Goal: Task Accomplishment & Management: Manage account settings

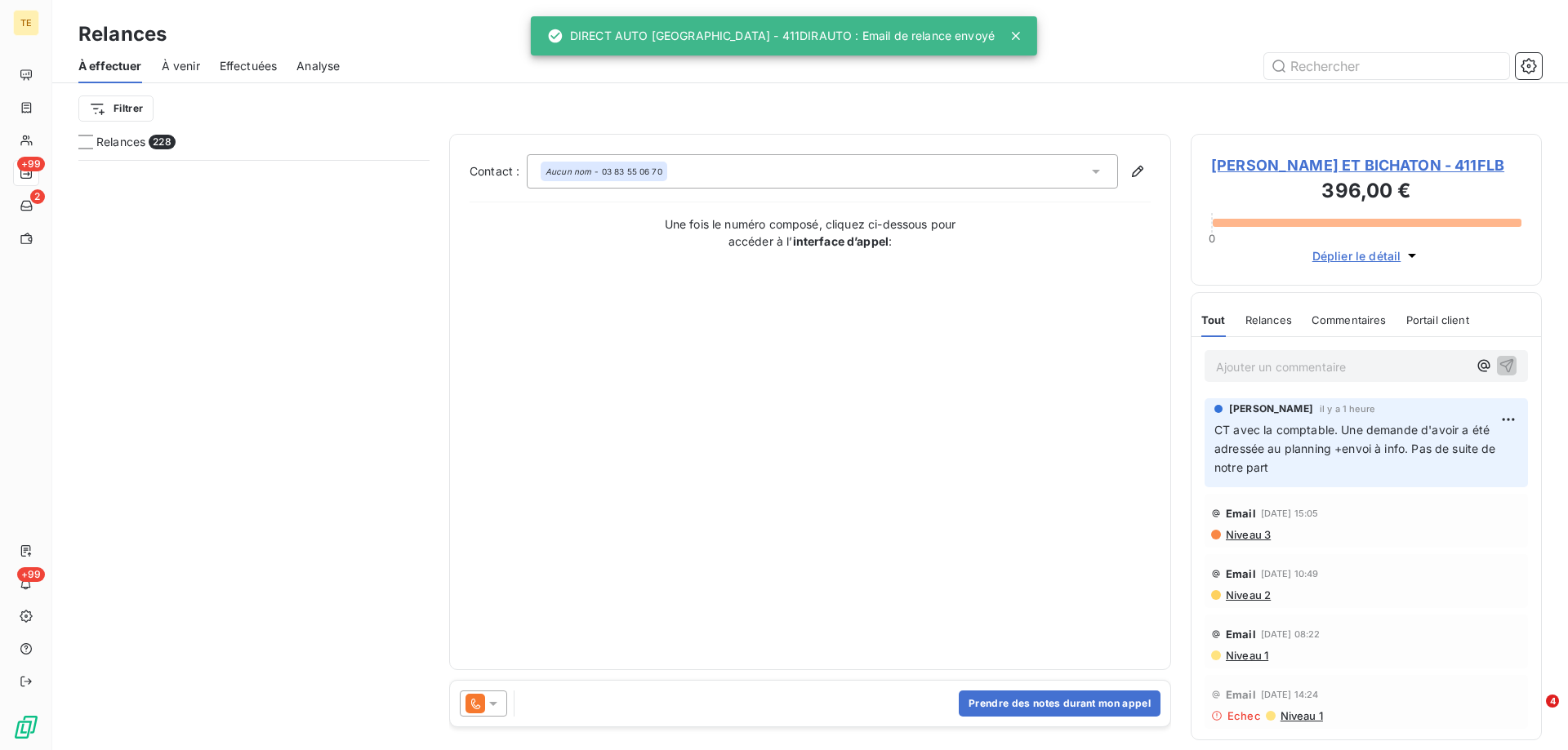
scroll to position [578, 339]
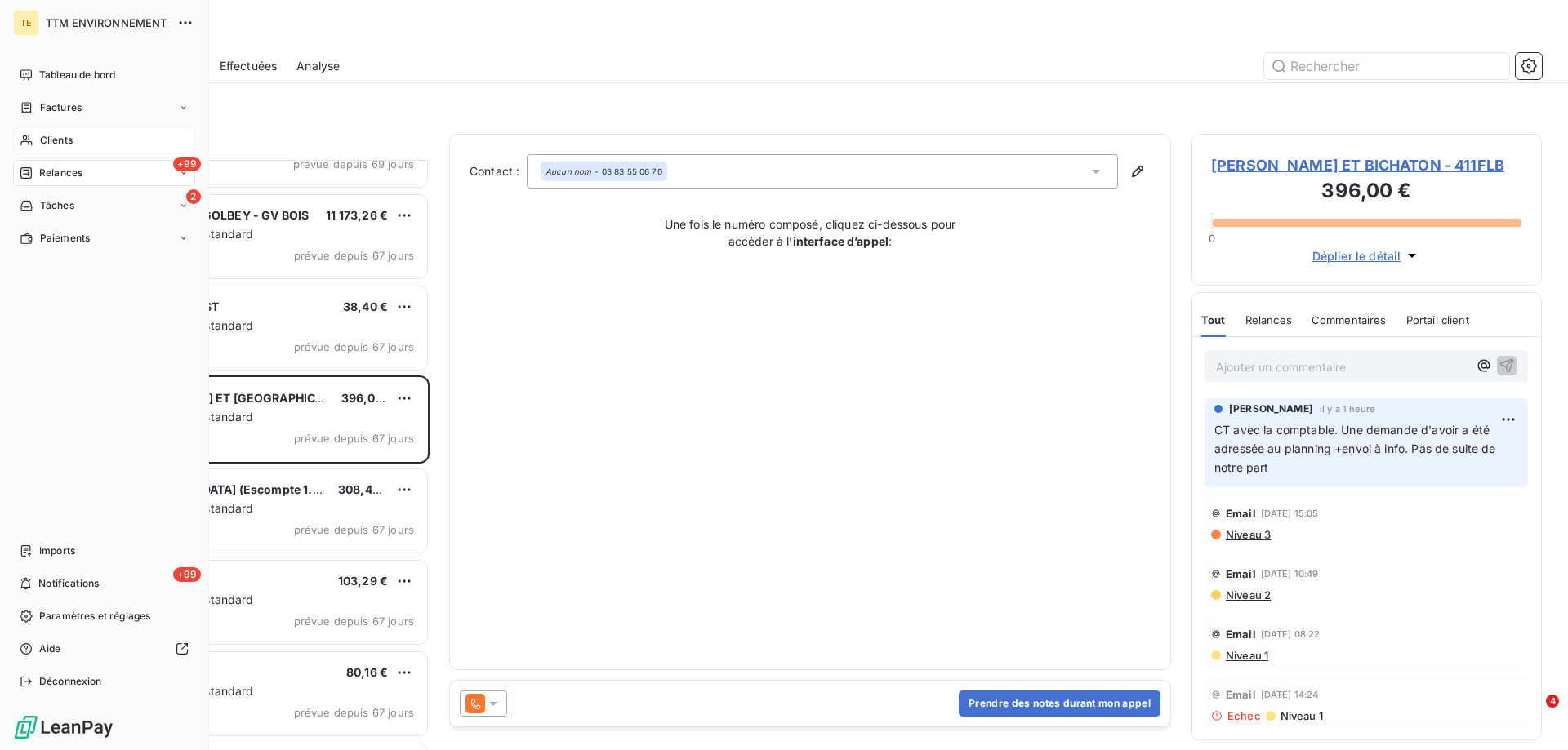
click at [65, 135] on span "Clients" at bounding box center [56, 140] width 33 height 14
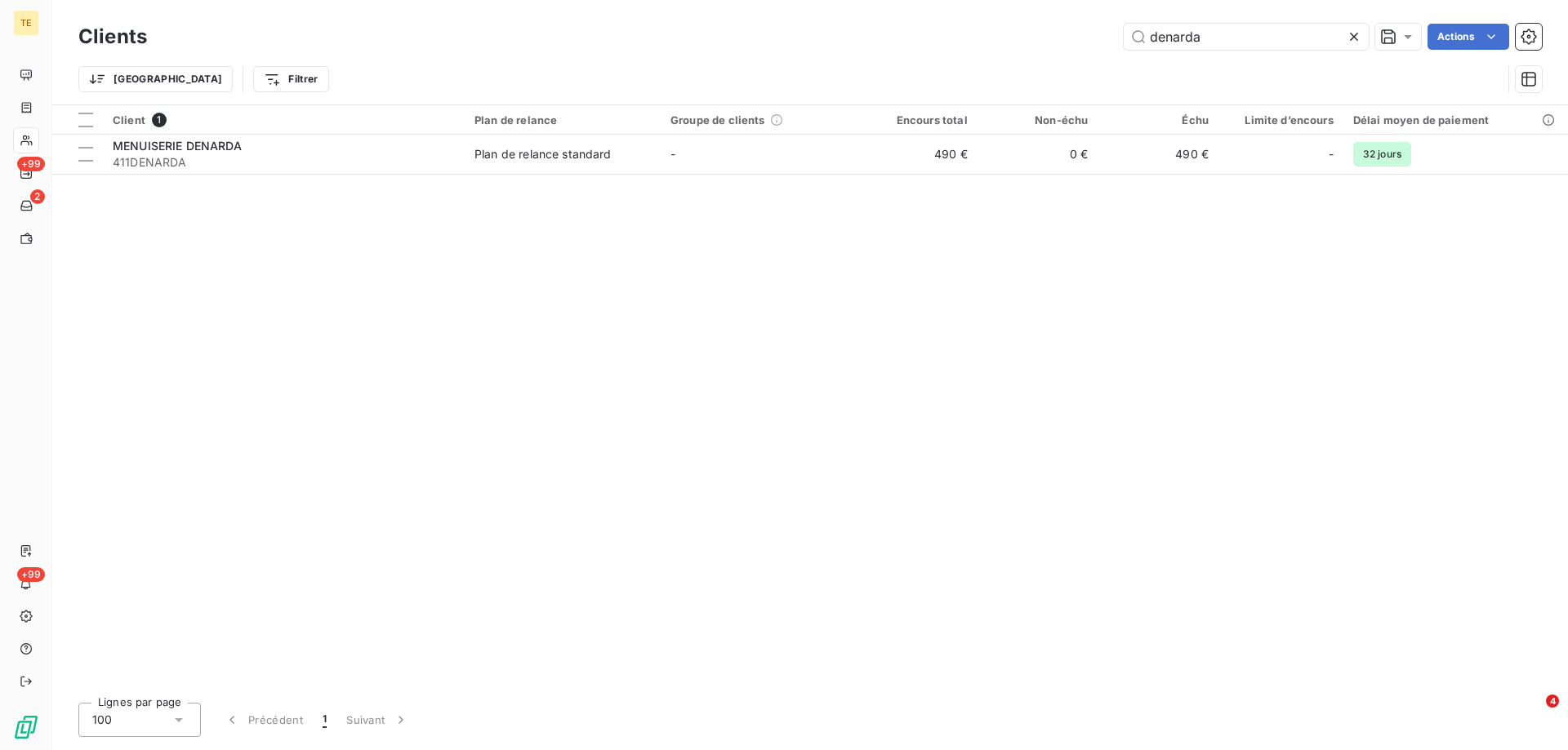
drag, startPoint x: 1203, startPoint y: 31, endPoint x: 1080, endPoint y: 31, distance: 123.0
click at [1080, 31] on div "denarda Actions" at bounding box center [854, 37] width 1376 height 26
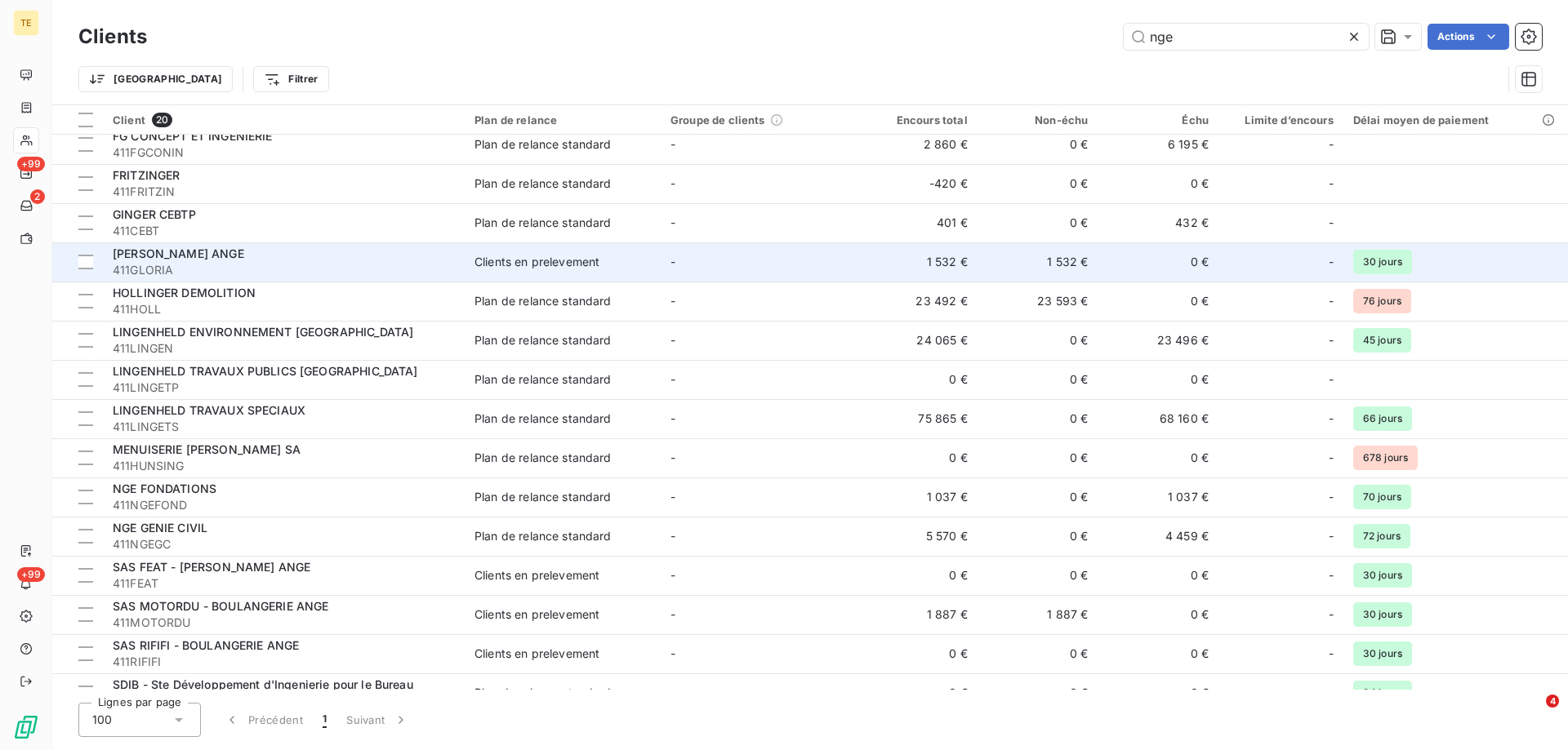
scroll to position [229, 0]
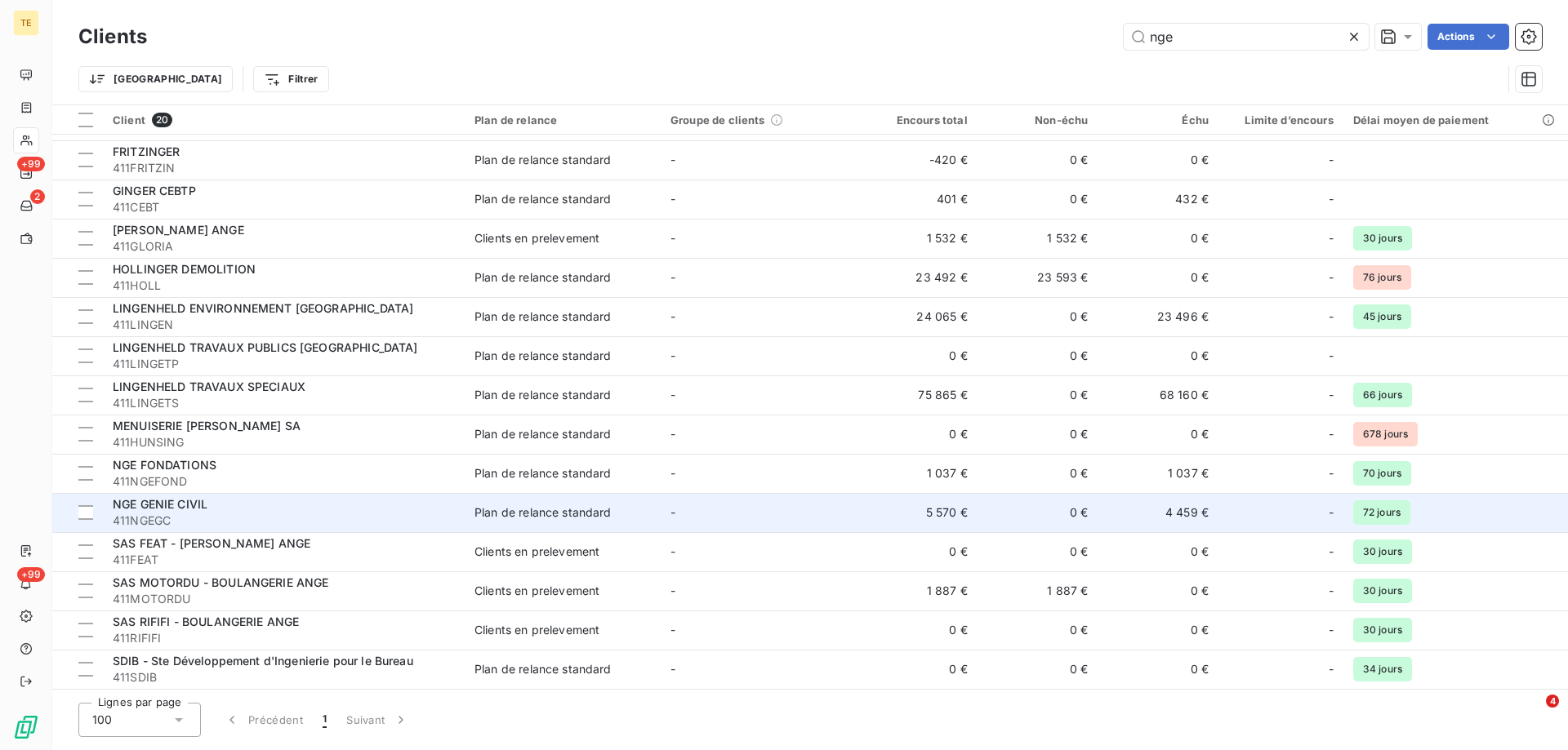
type input "nge"
click at [188, 505] on span "NGE GENIE CIVIL" at bounding box center [160, 504] width 95 height 14
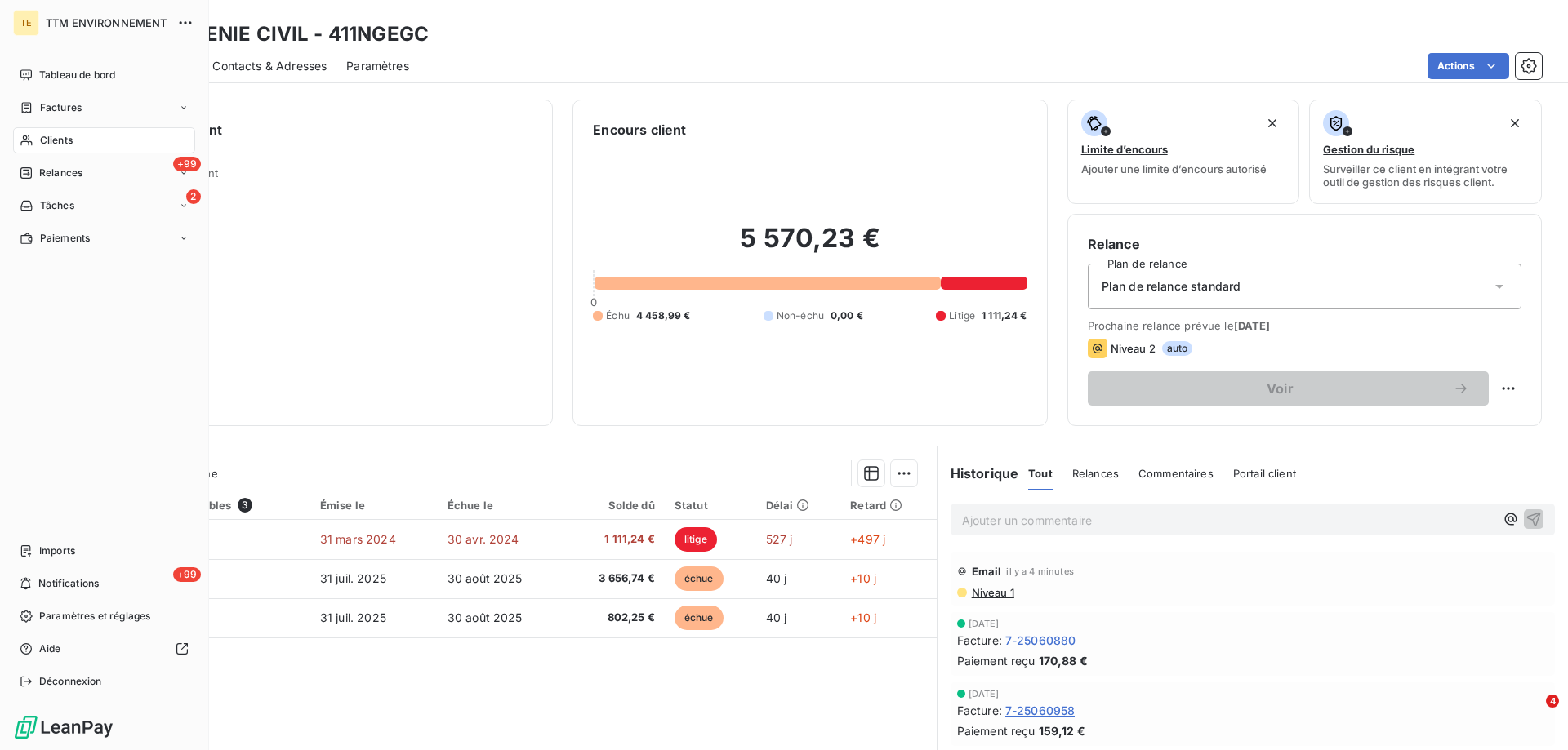
drag, startPoint x: 51, startPoint y: 138, endPoint x: 89, endPoint y: 136, distance: 38.1
click at [51, 138] on span "Clients" at bounding box center [56, 140] width 33 height 14
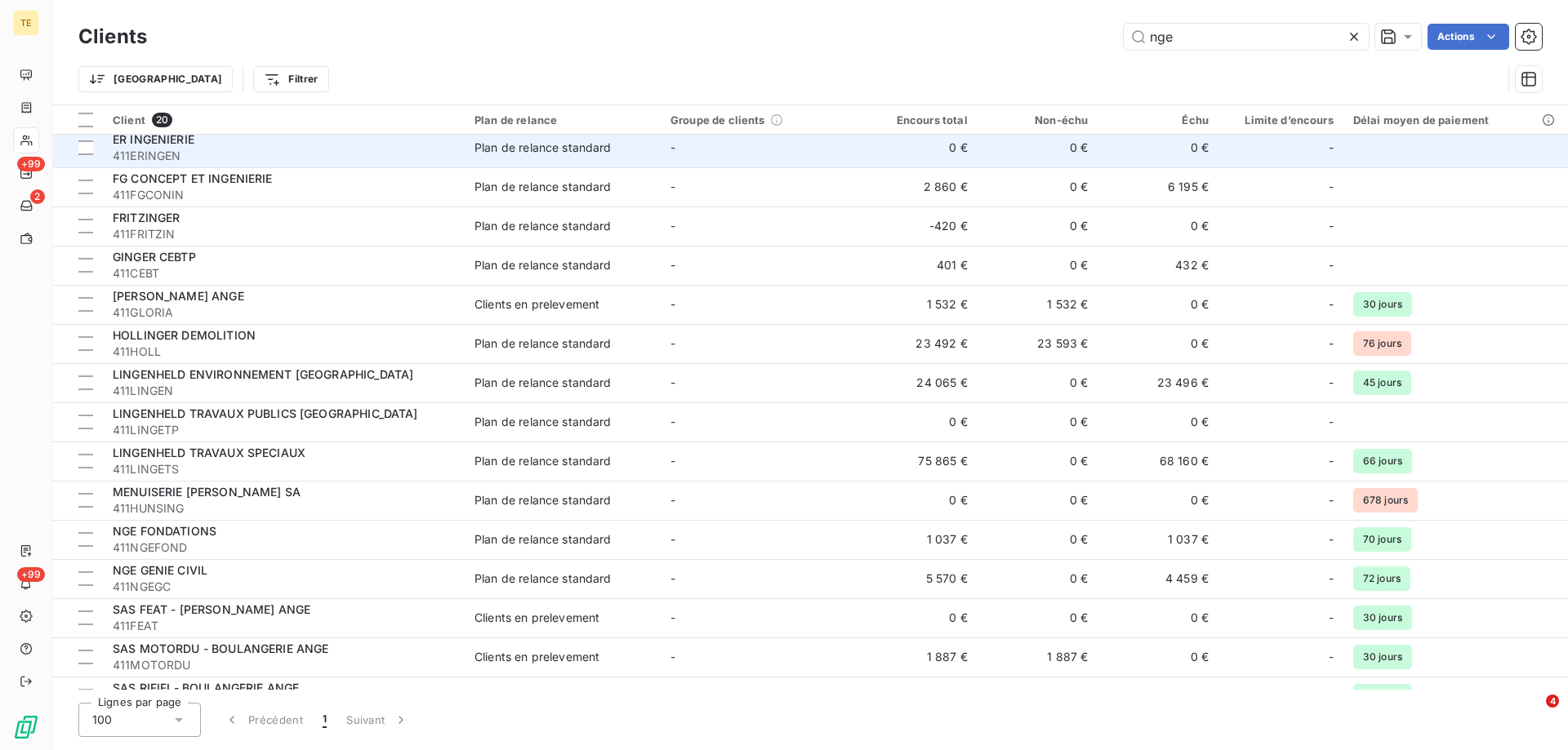
scroll to position [229, 0]
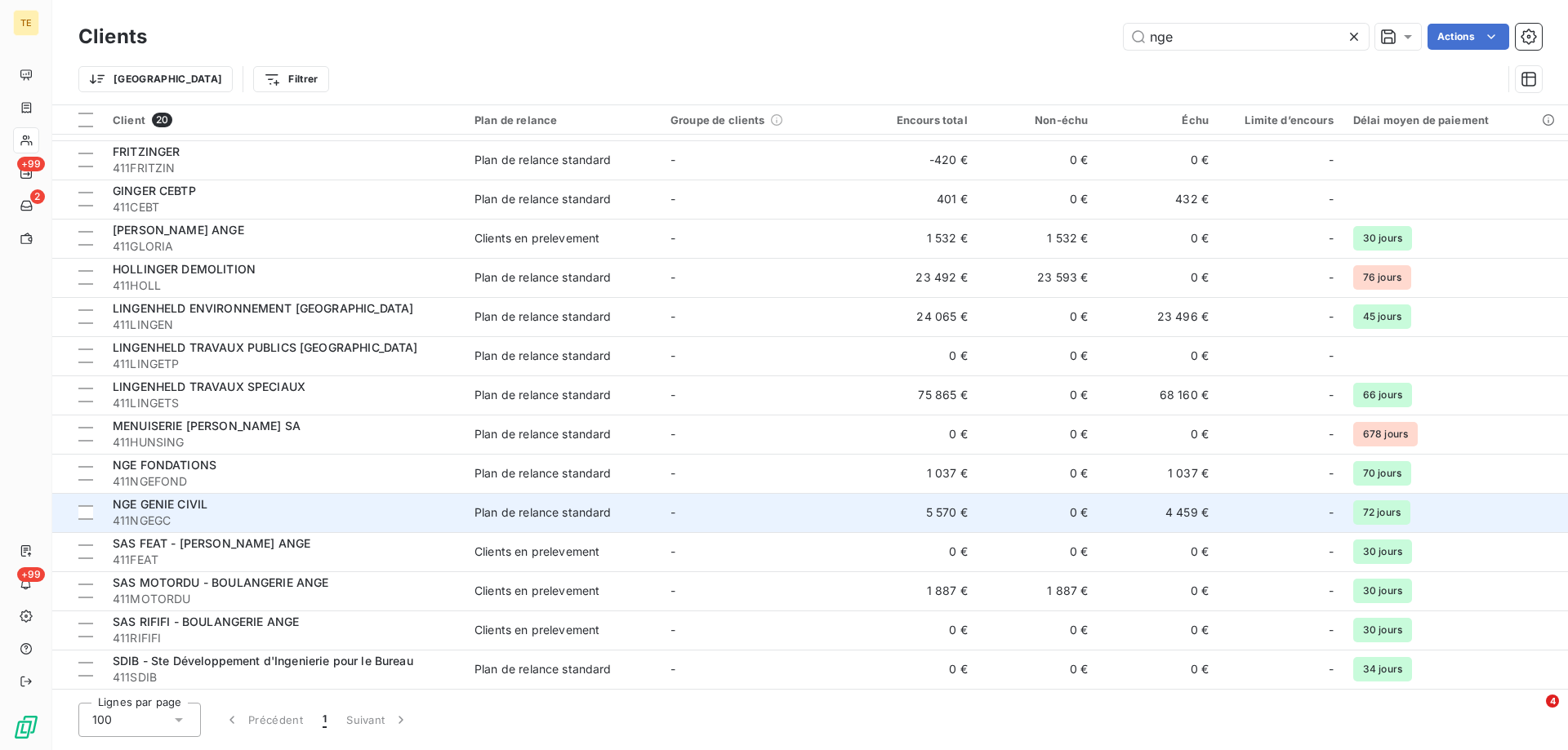
click at [164, 501] on span "NGE GENIE CIVIL" at bounding box center [160, 504] width 95 height 14
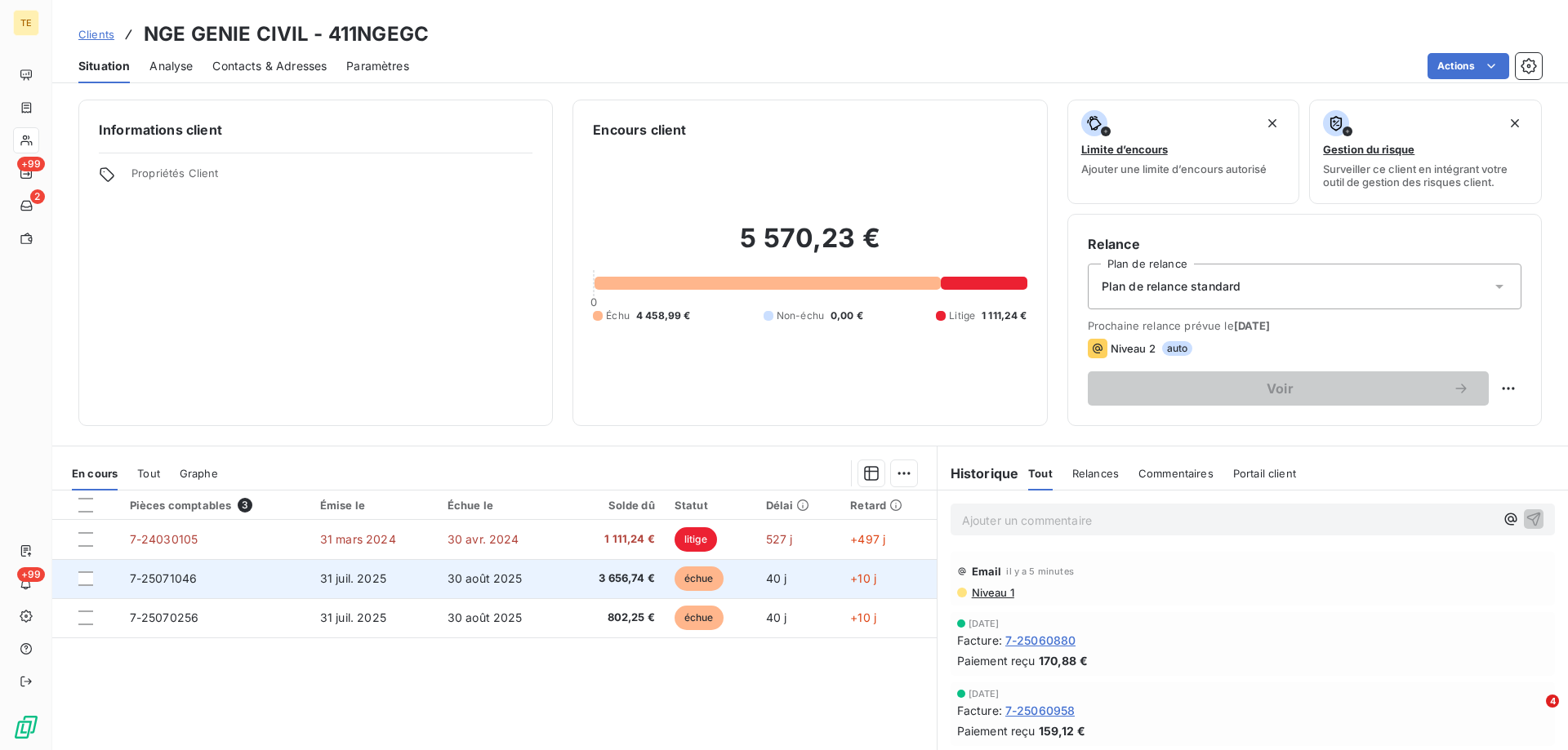
click at [88, 587] on td at bounding box center [87, 579] width 68 height 39
click at [84, 582] on div at bounding box center [86, 579] width 14 height 14
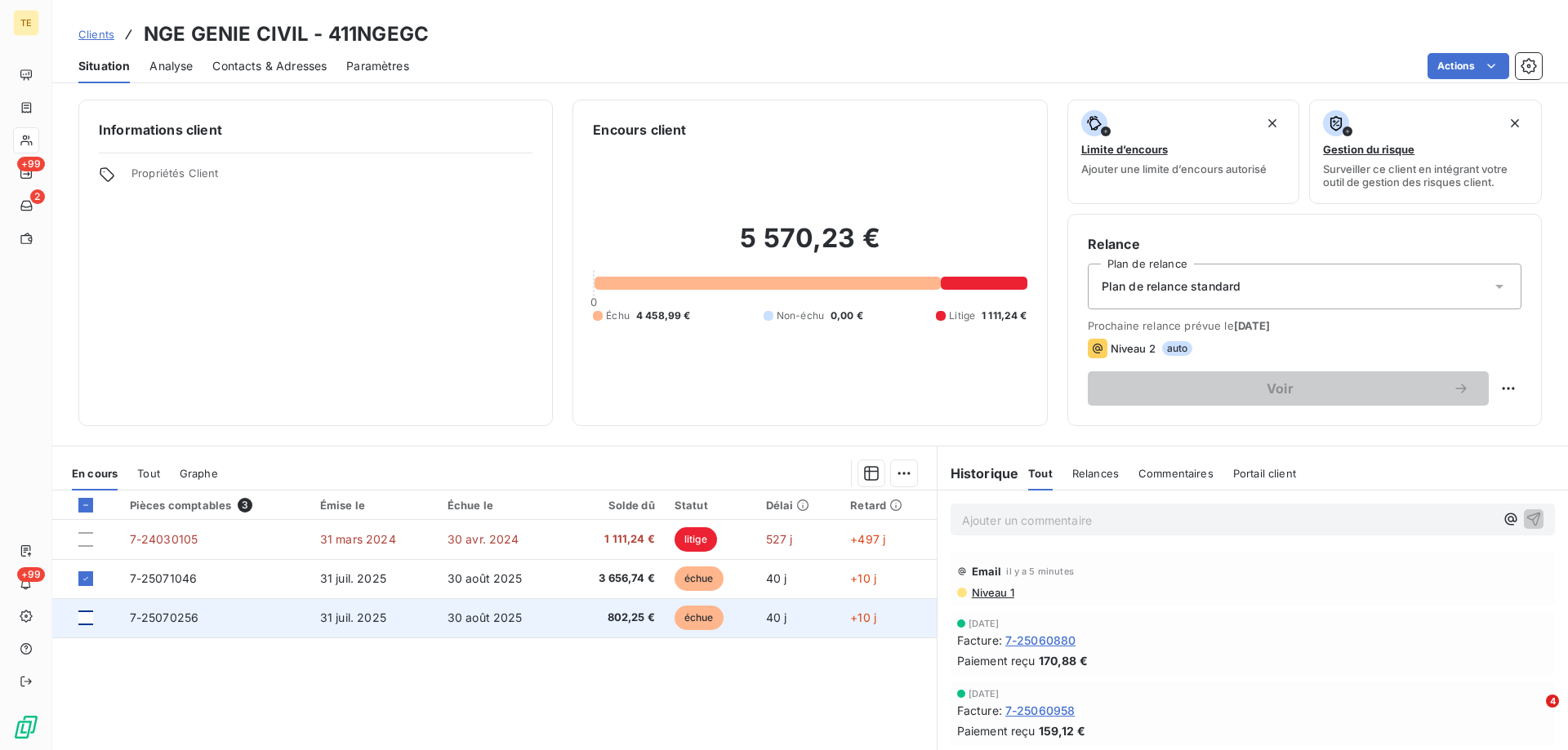
click at [88, 622] on div at bounding box center [86, 618] width 14 height 14
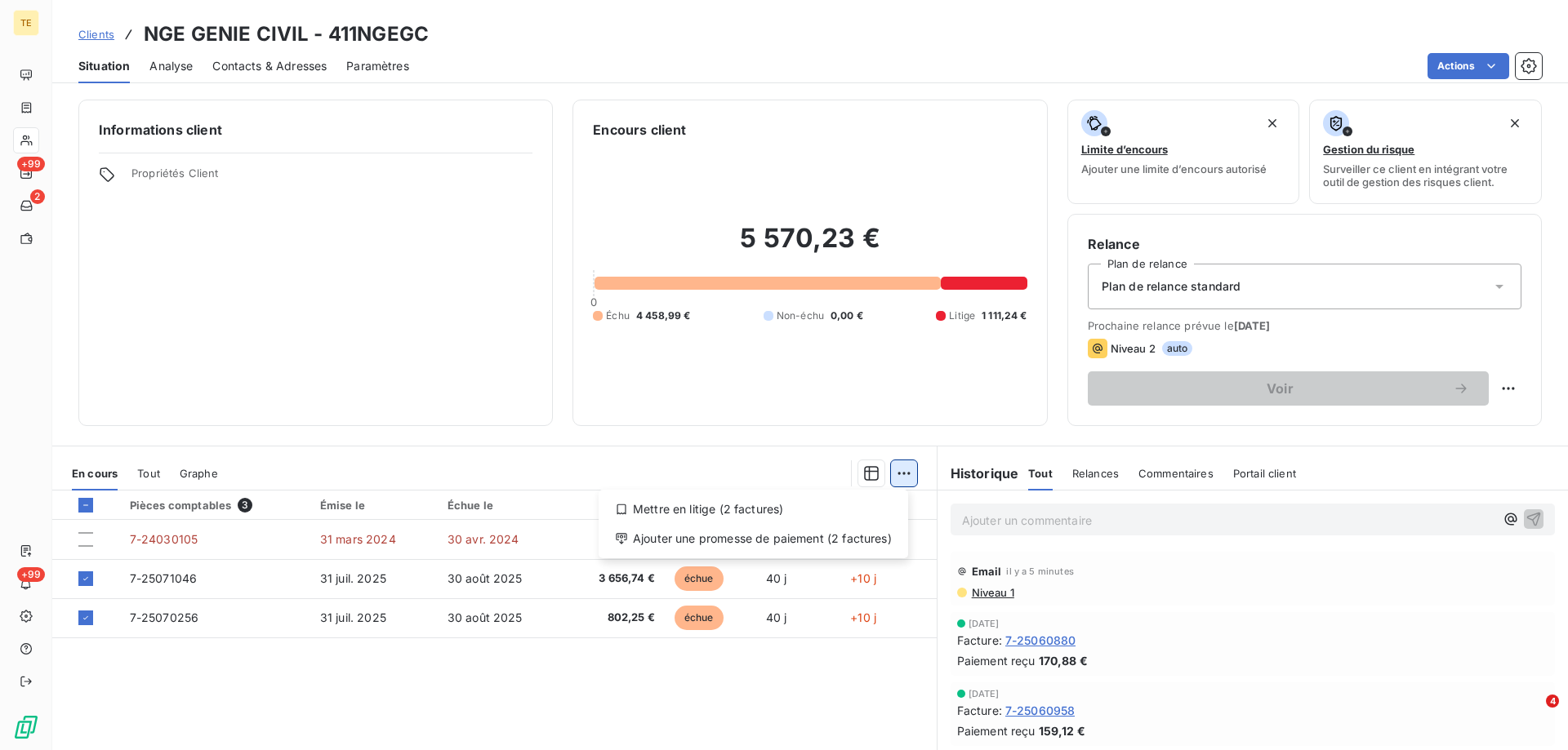
click at [900, 480] on html "TE +99 2 +99 Clients NGE GENIE CIVIL - 411NGEGC Situation Analyse Contacts & Ad…" at bounding box center [784, 375] width 1568 height 750
click at [811, 542] on div "Ajouter une promesse de paiement (2 factures)" at bounding box center [753, 538] width 297 height 26
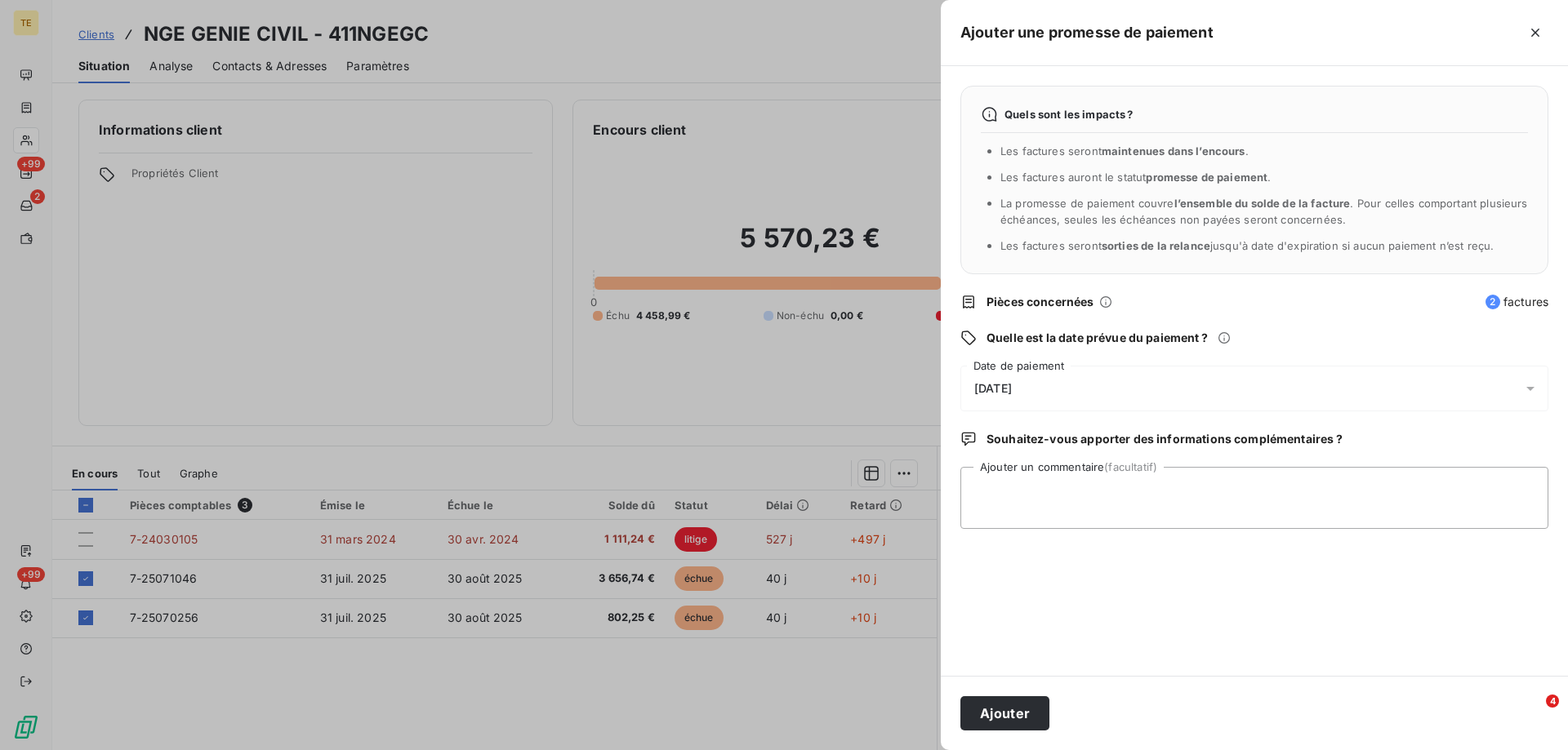
click at [1012, 386] on span "[DATE]" at bounding box center [994, 388] width 38 height 13
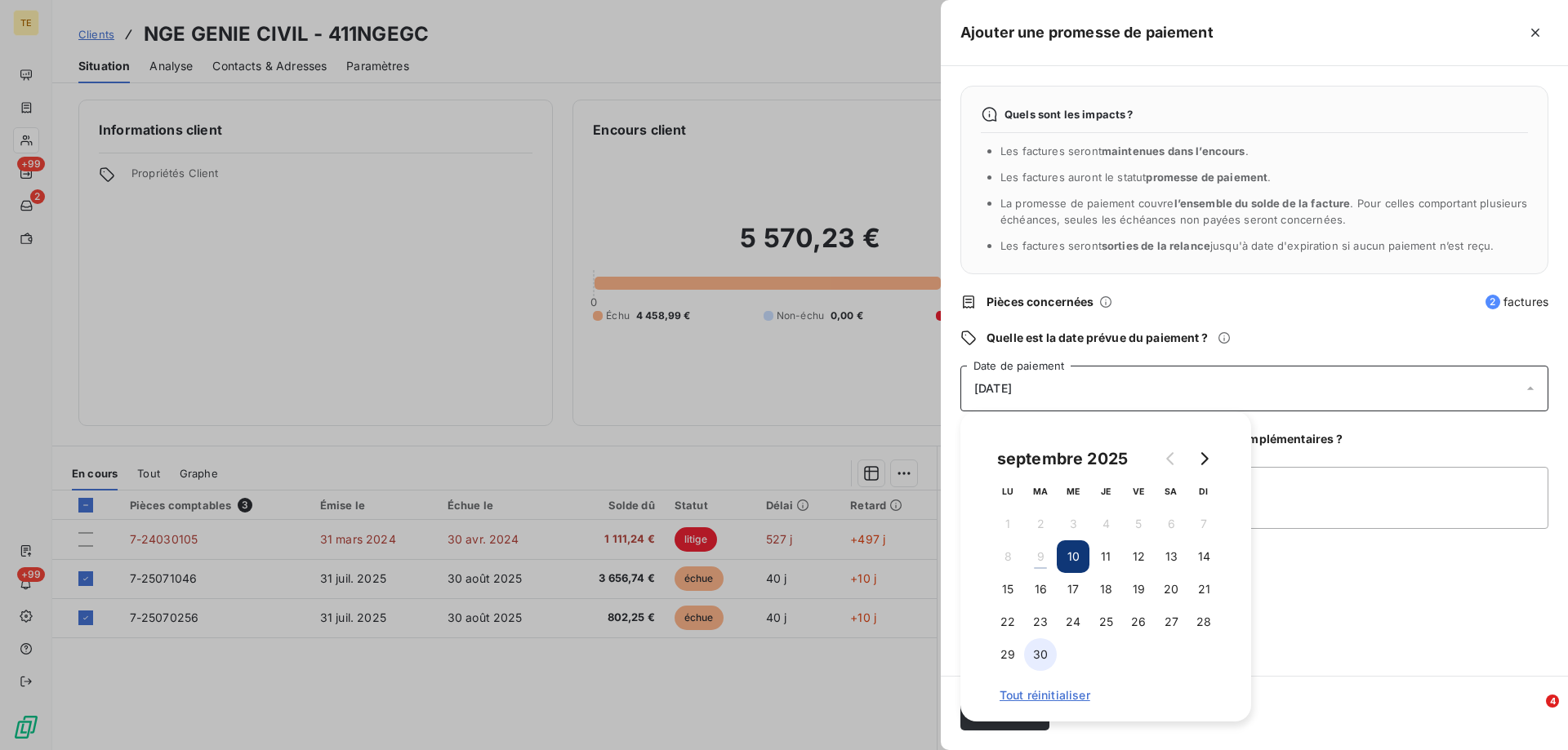
click at [1036, 657] on button "30" at bounding box center [1040, 654] width 33 height 33
click at [1344, 638] on div "Quels sont les impacts ? Les factures seront maintenues dans l’encours . Les fa…" at bounding box center [1254, 371] width 627 height 610
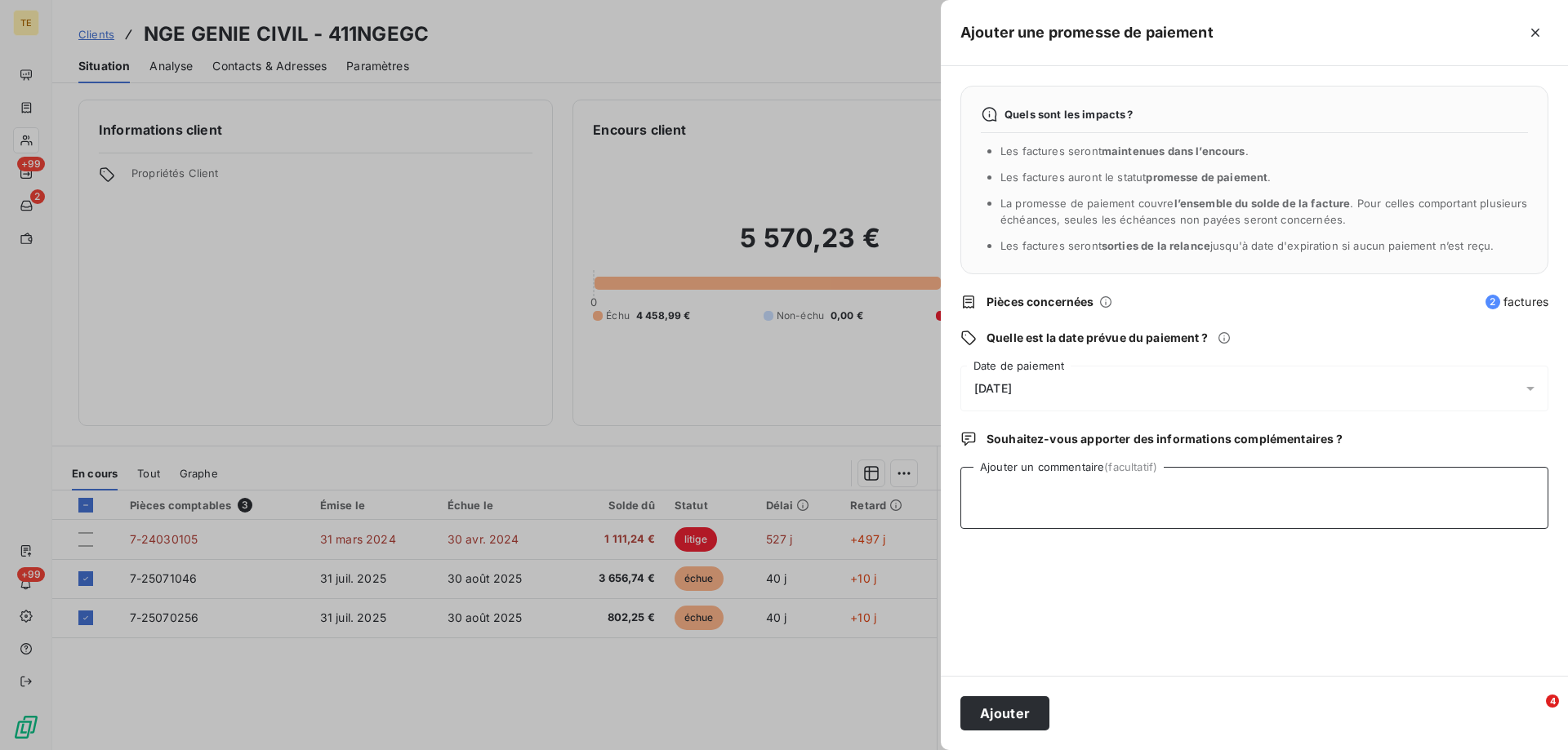
click at [1049, 487] on textarea "Ajouter un commentaire (facultatif)" at bounding box center [1254, 497] width 588 height 62
paste textarea "________________________________________ De: [PERSON_NAME] <[EMAIL_ADDRESS][DOM…"
drag, startPoint x: 1062, startPoint y: 530, endPoint x: 1034, endPoint y: 528, distance: 28.1
click at [1005, 534] on div "Quels sont les impacts ? Les factures seront maintenues dans l’encours . Les fa…" at bounding box center [1254, 371] width 627 height 610
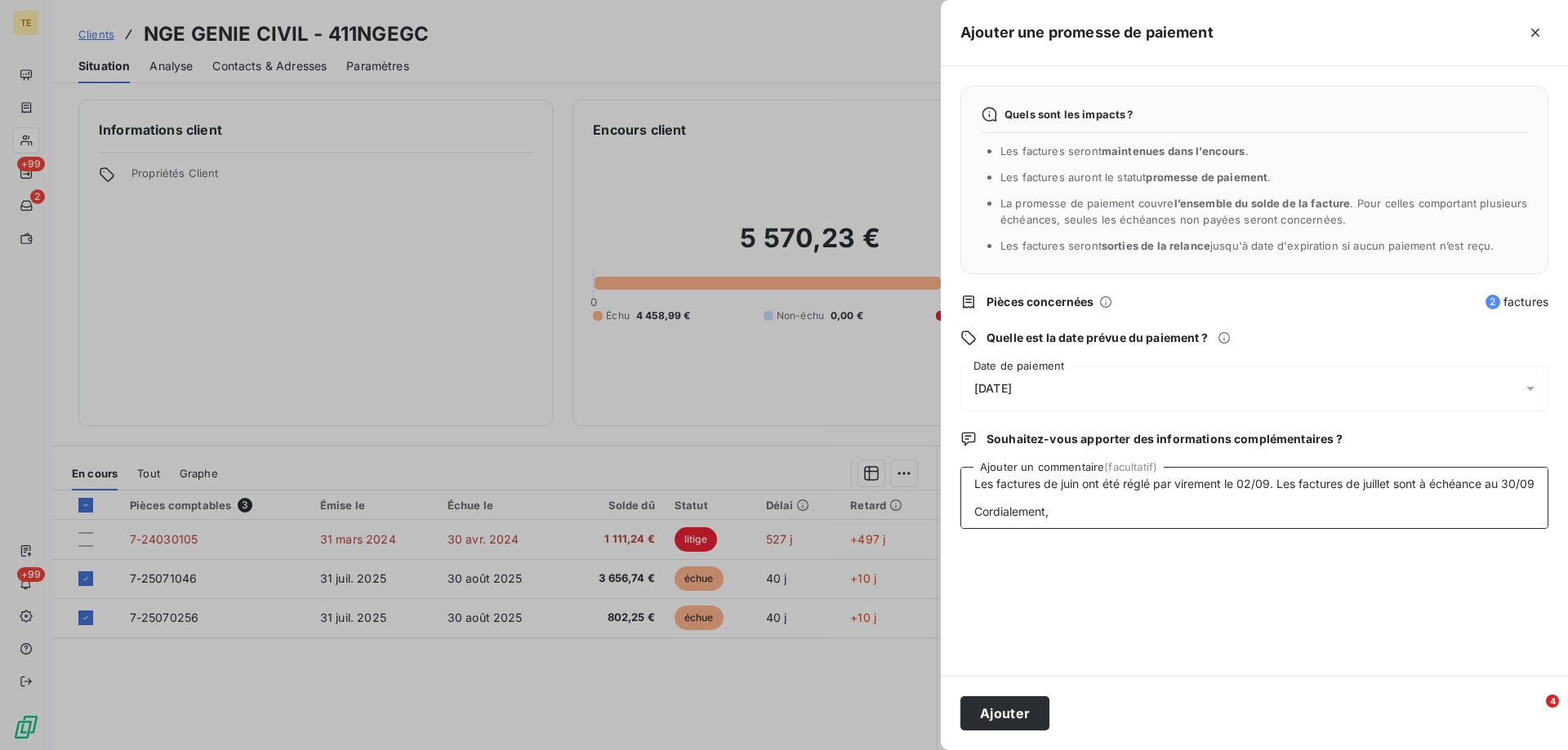
scroll to position [180, 0]
drag, startPoint x: 1047, startPoint y: 523, endPoint x: 1104, endPoint y: 521, distance: 57.0
click at [1104, 521] on textarea "________________________________________ De: [PERSON_NAME] <[EMAIL_ADDRESS][DOM…" at bounding box center [1254, 497] width 588 height 62
drag, startPoint x: 1034, startPoint y: 504, endPoint x: 983, endPoint y: 493, distance: 52.2
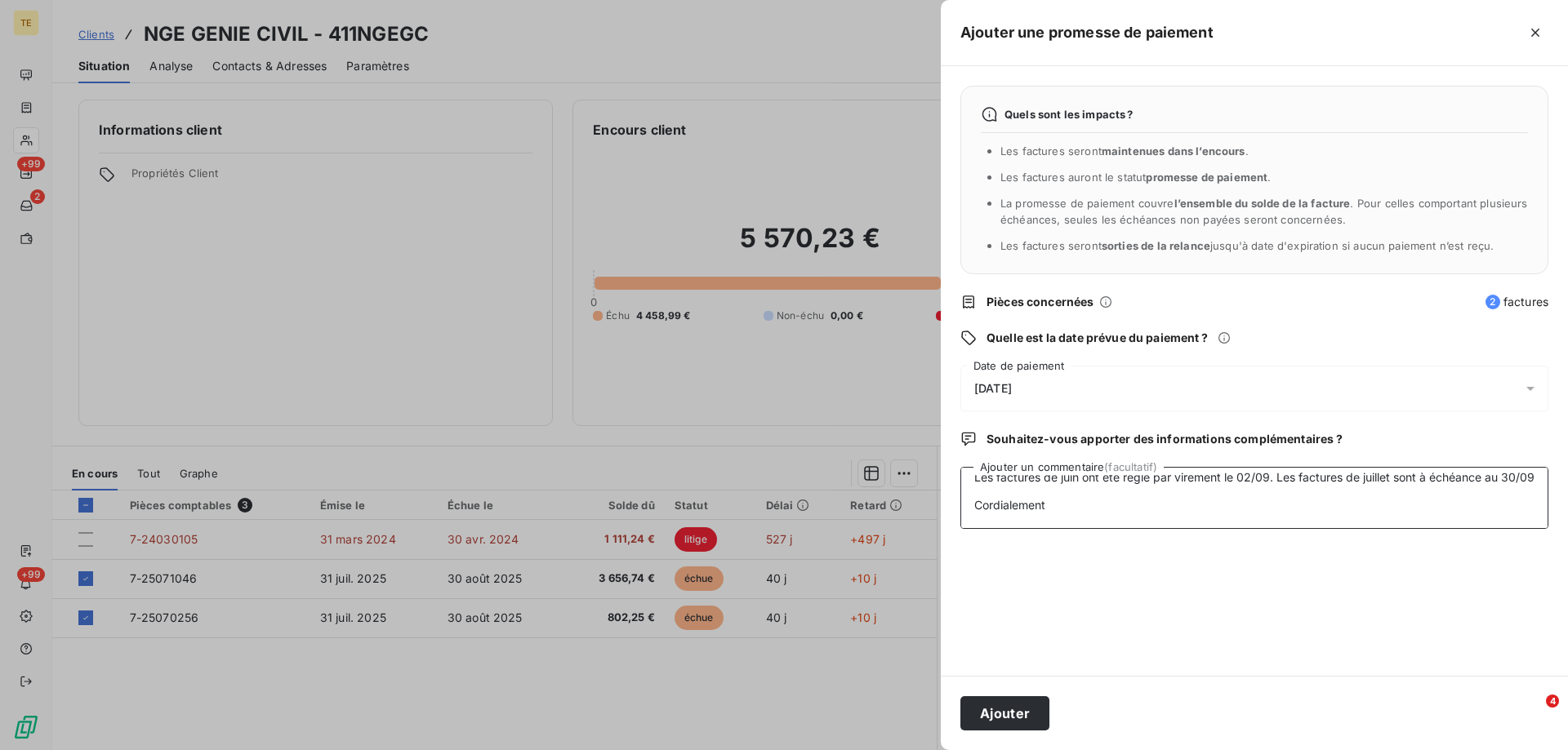
click at [976, 509] on textarea "________________________________________ De: [PERSON_NAME] <[EMAIL_ADDRESS][DOM…" at bounding box center [1254, 497] width 588 height 62
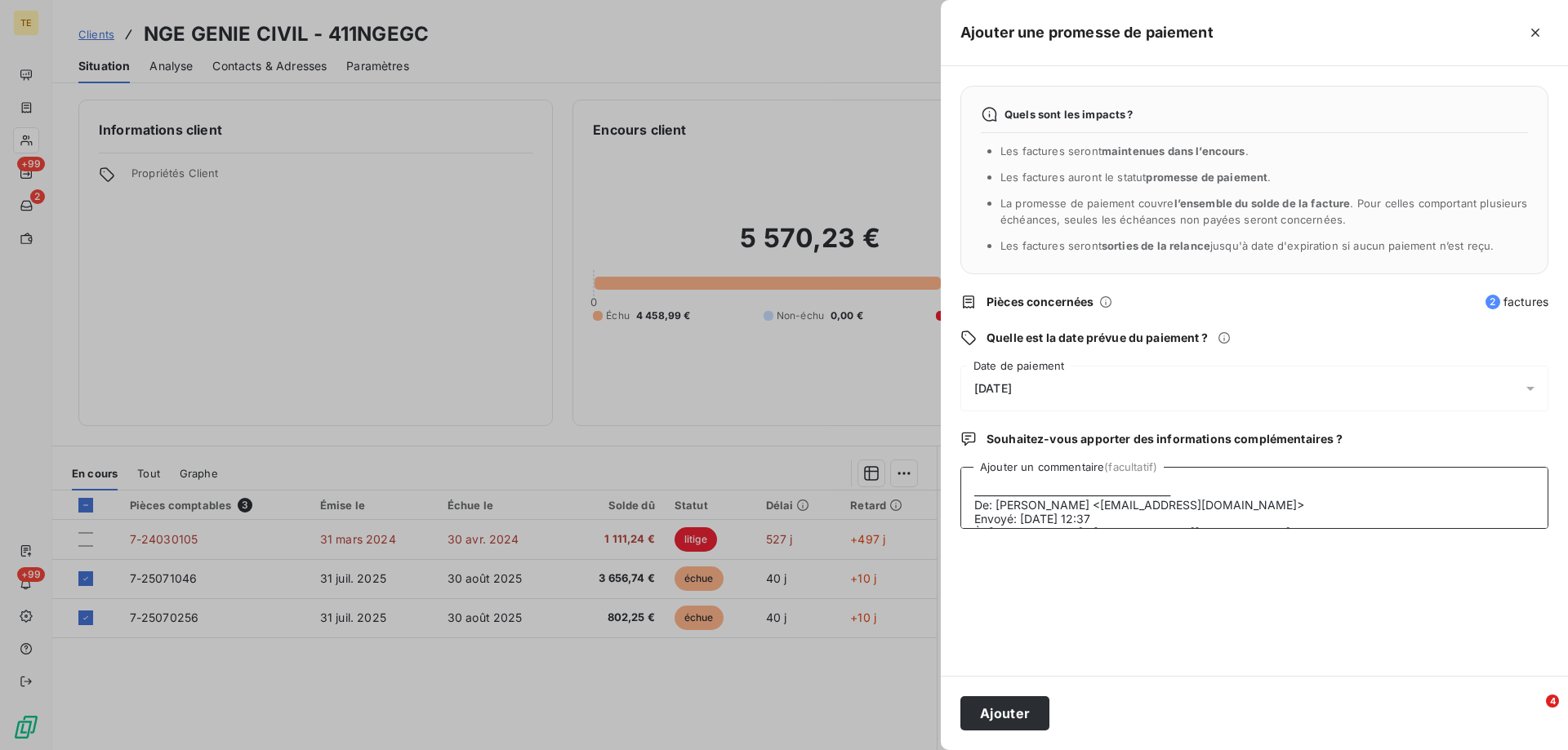
drag, startPoint x: 1041, startPoint y: 506, endPoint x: 958, endPoint y: 429, distance: 113.2
click at [958, 429] on div "Quels sont les impacts ? Les factures seront maintenues dans l’encours . Les fa…" at bounding box center [1254, 371] width 627 height 610
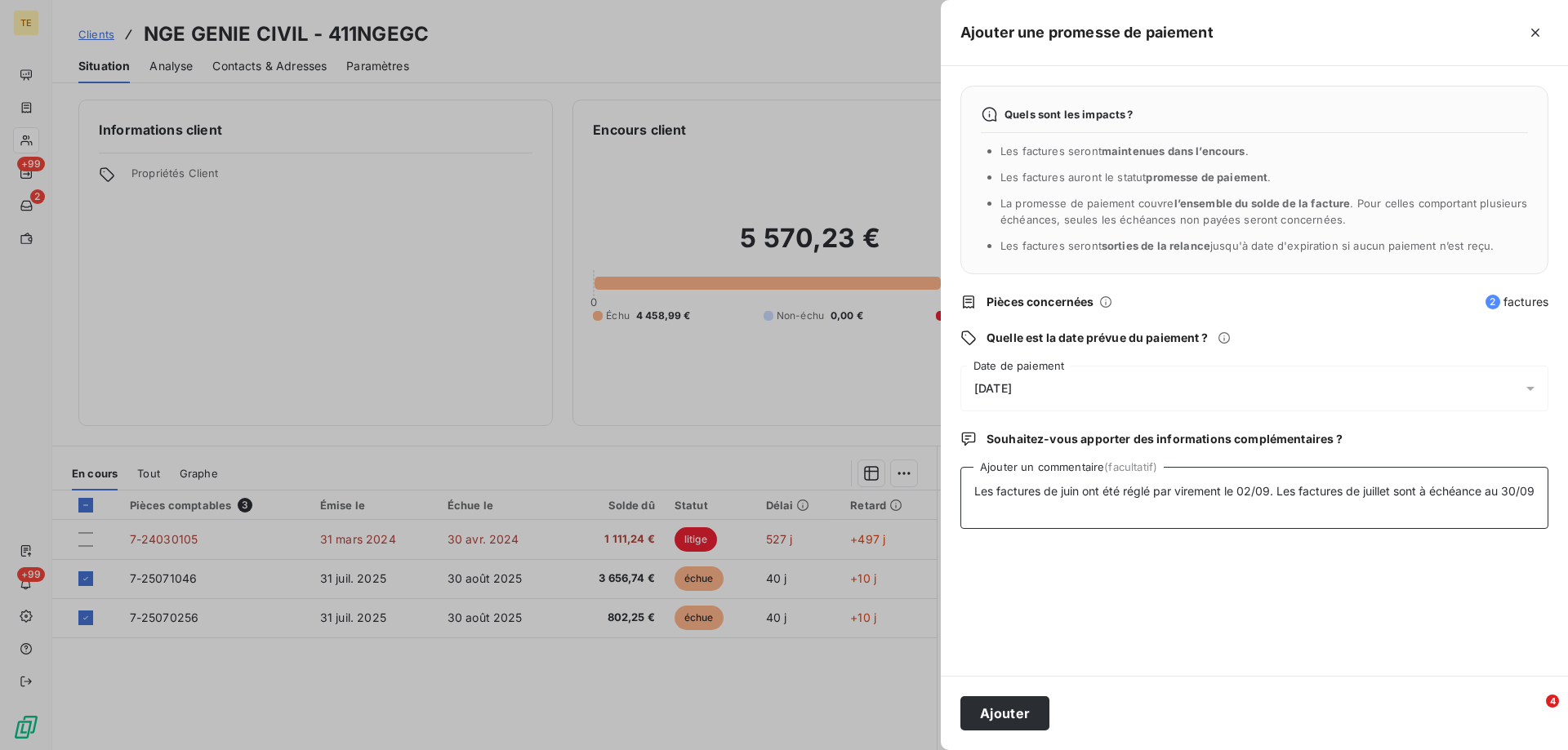
drag, startPoint x: 1275, startPoint y: 492, endPoint x: 918, endPoint y: 488, distance: 357.0
click at [918, 749] on div "Ajouter une promesse de paiement Quels sont les impacts ? Les factures seront m…" at bounding box center [784, 750] width 1568 height 0
type textarea "Les factures de juillet sont à échéance au 30/09"
click at [985, 712] on button "Ajouter" at bounding box center [1005, 713] width 89 height 34
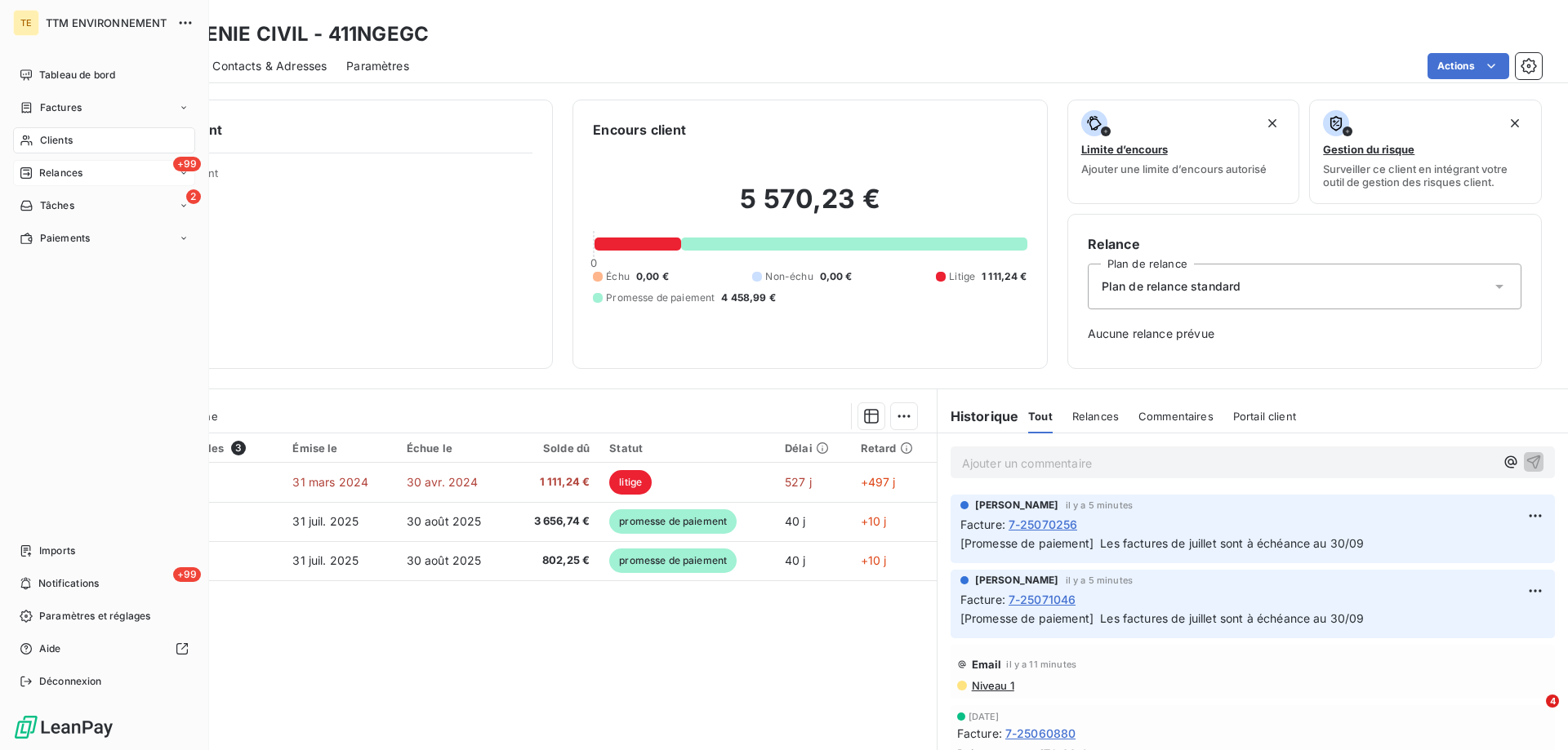
click at [60, 162] on div "+99 Relances" at bounding box center [105, 172] width 182 height 26
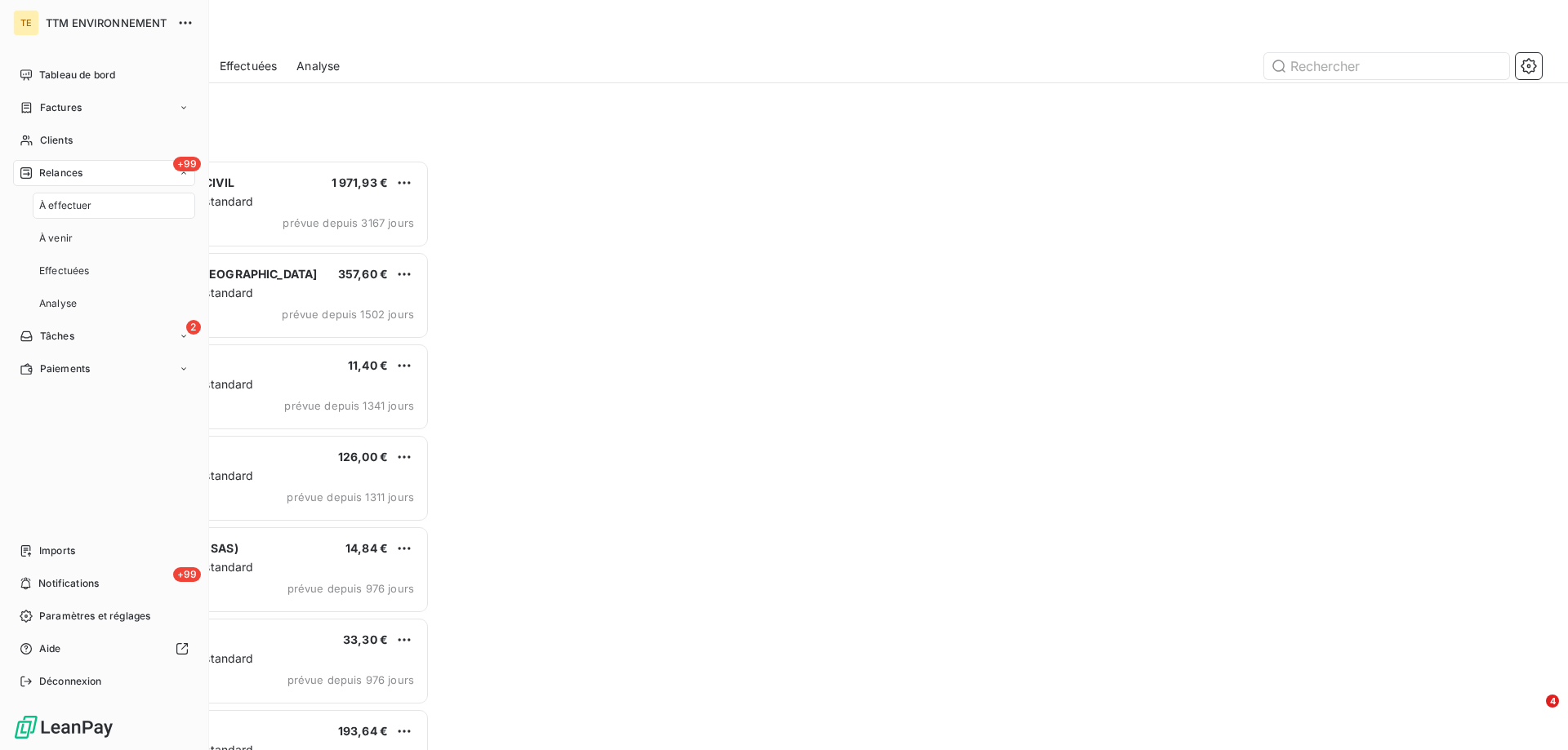
scroll to position [578, 339]
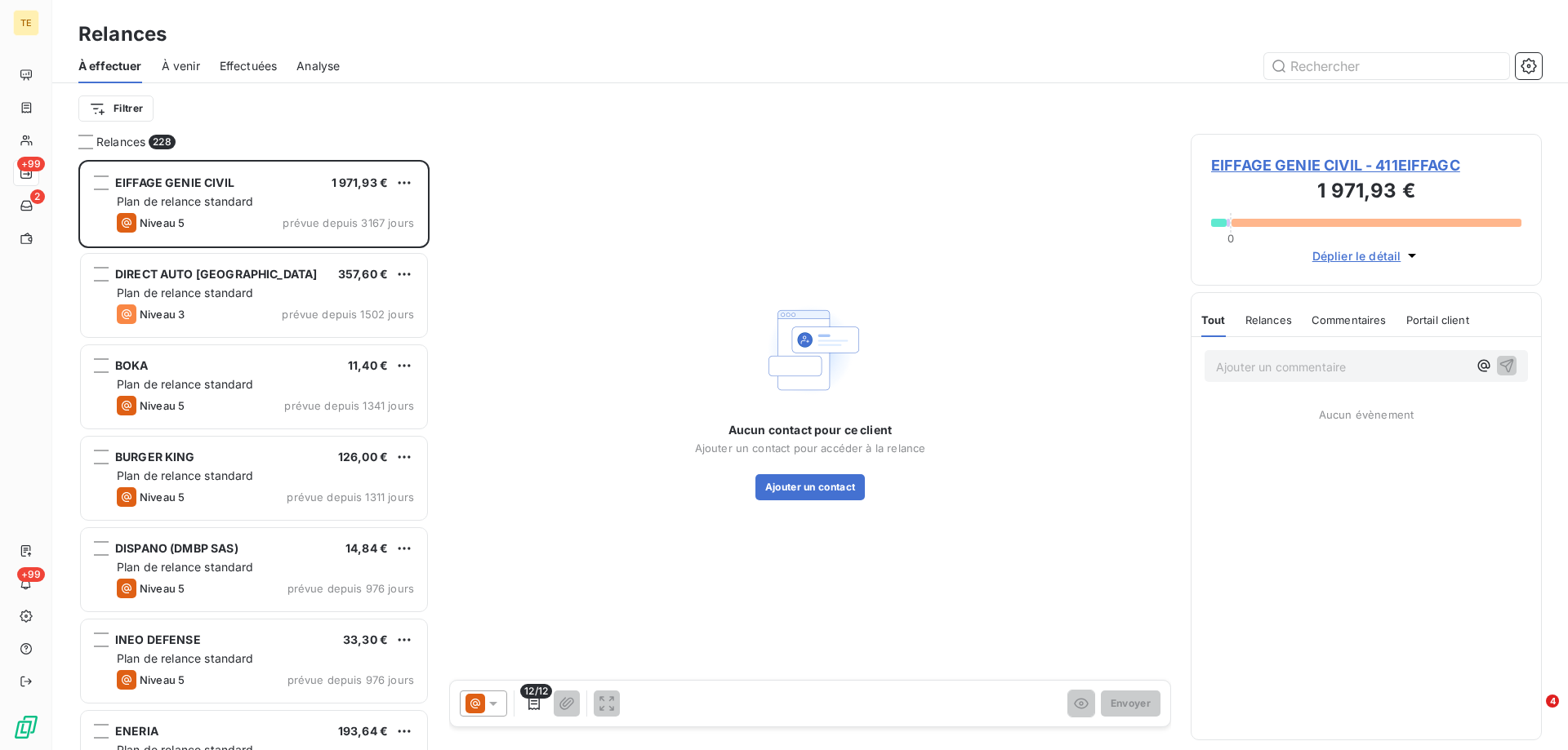
click at [248, 64] on span "Effectuées" at bounding box center [248, 66] width 58 height 16
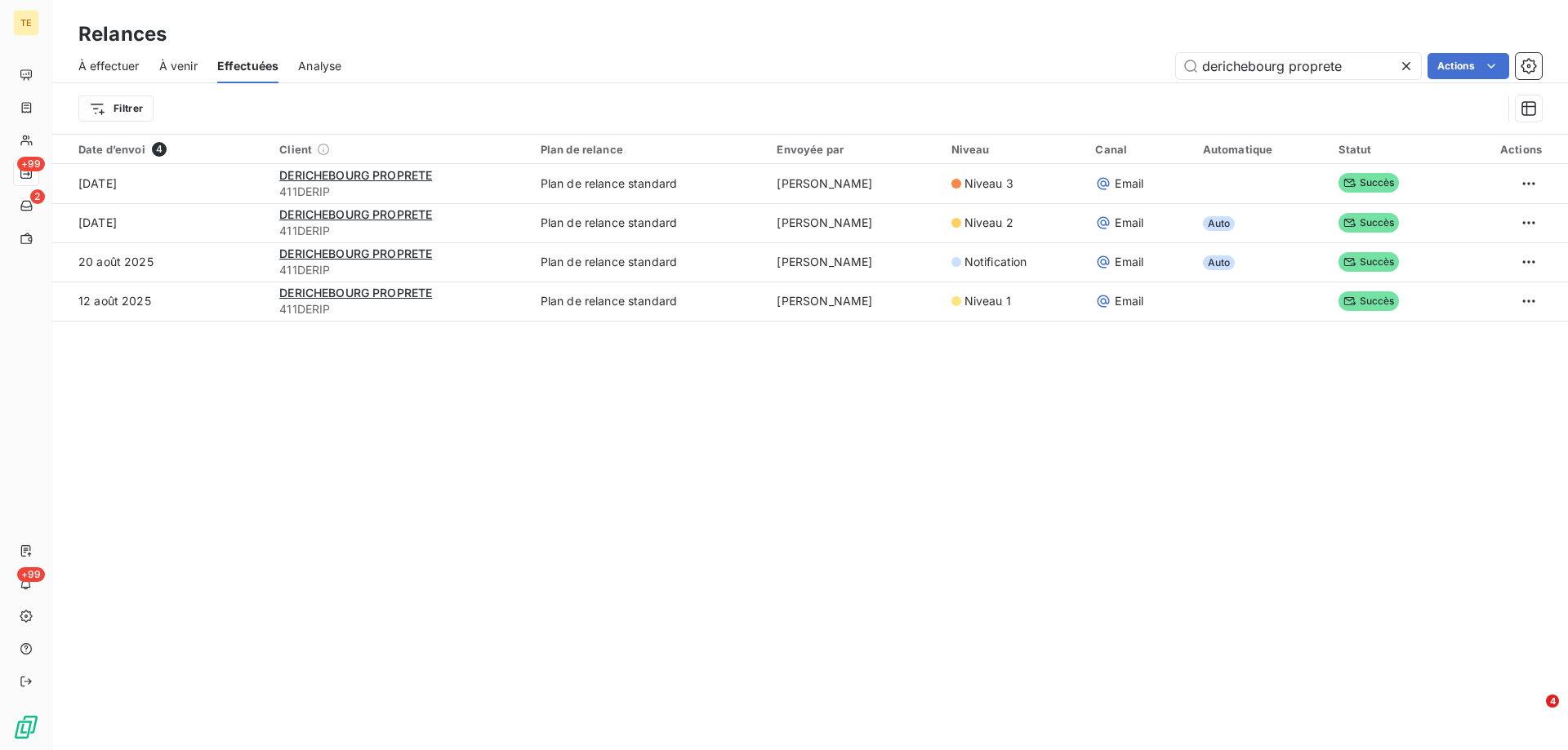
click at [1405, 69] on icon at bounding box center [1406, 66] width 16 height 16
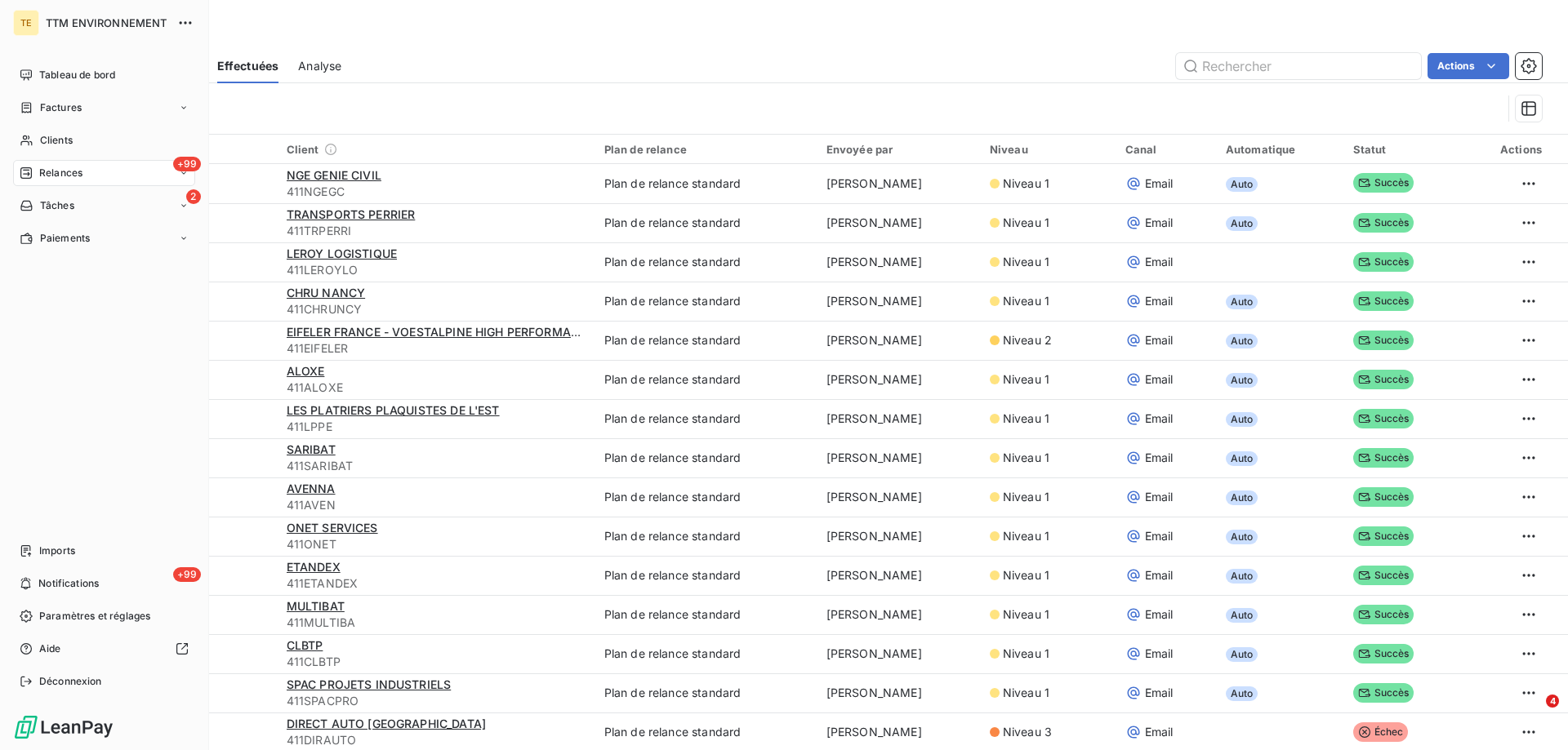
click at [71, 174] on span "Relances" at bounding box center [61, 173] width 43 height 14
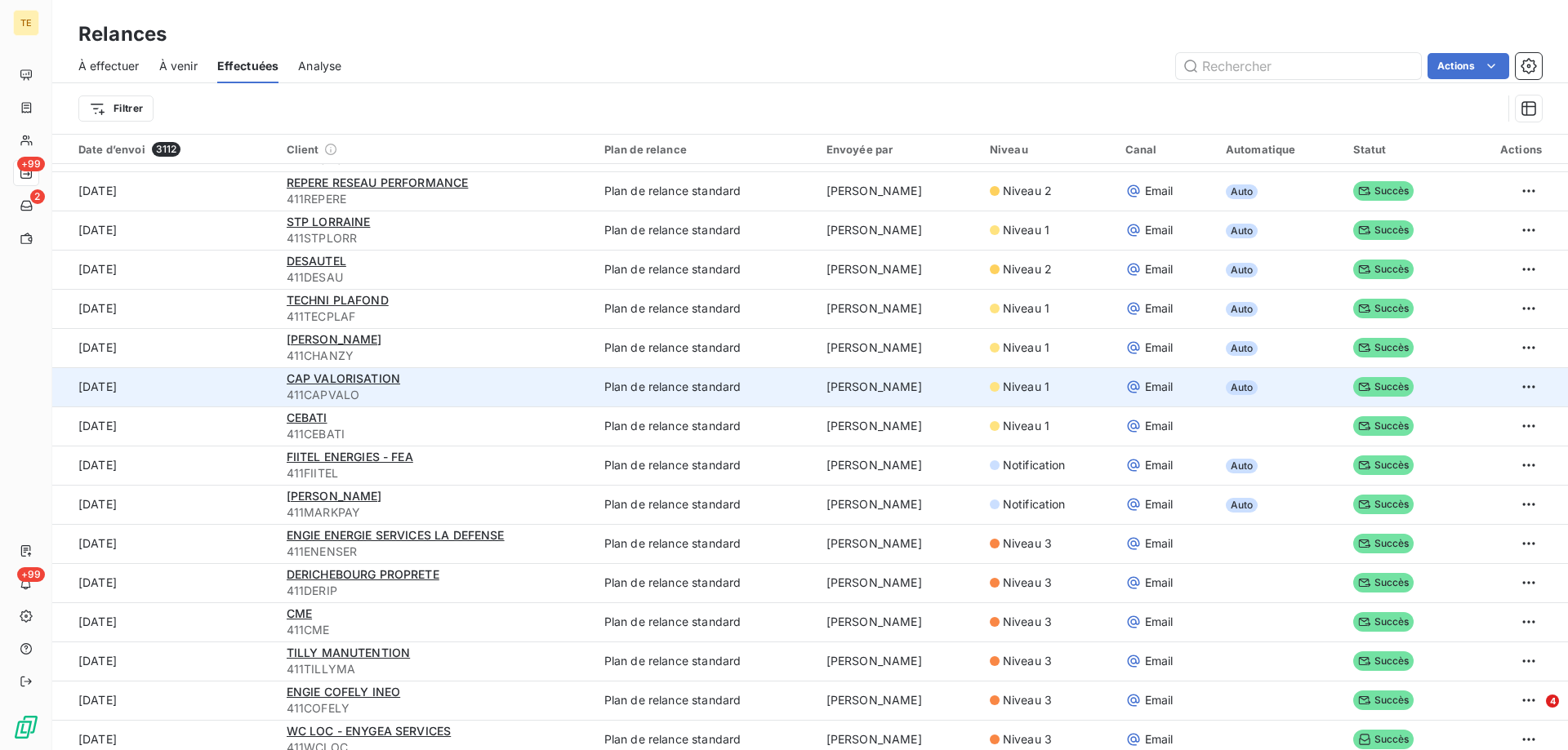
scroll to position [1796, 0]
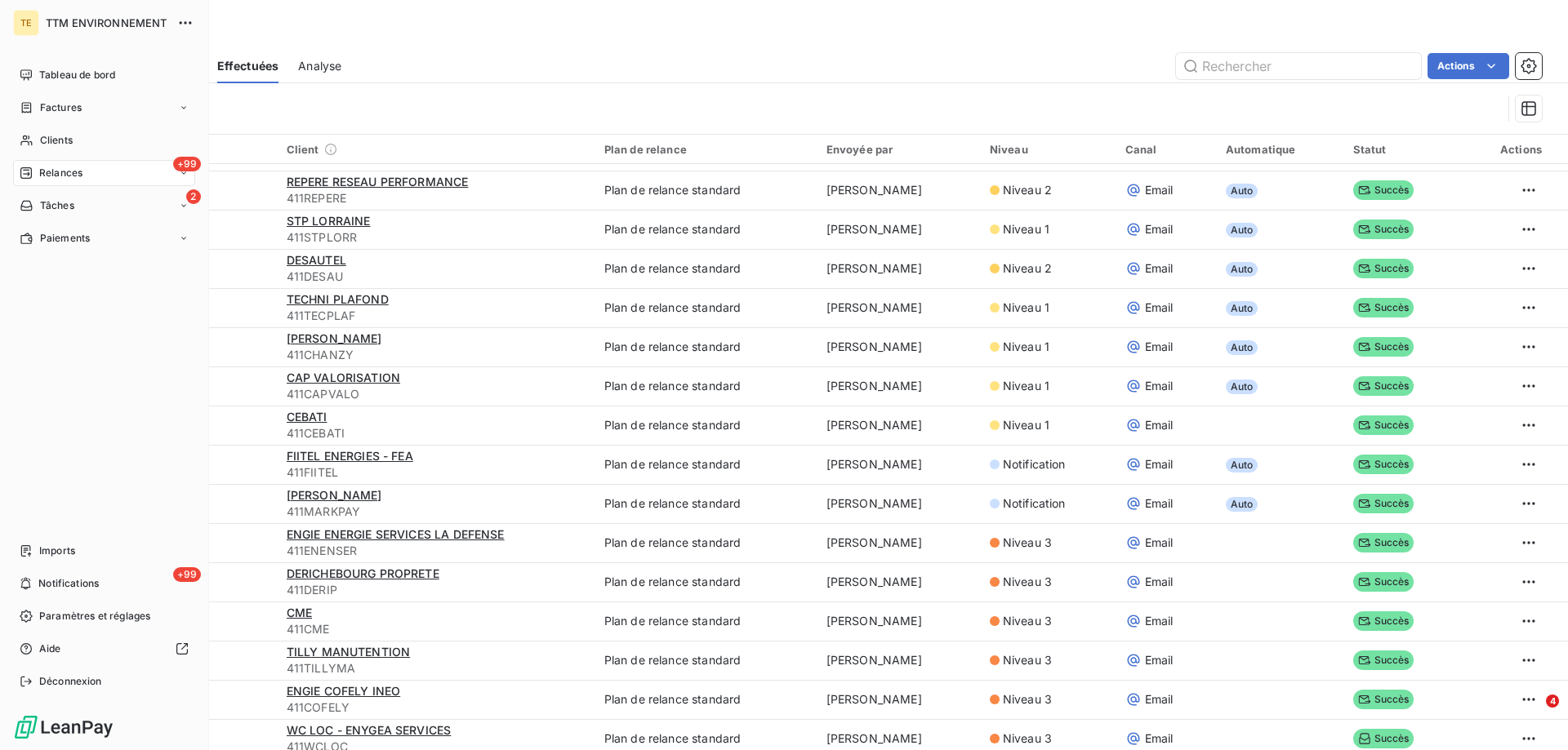
click at [71, 166] on span "Relances" at bounding box center [61, 173] width 43 height 14
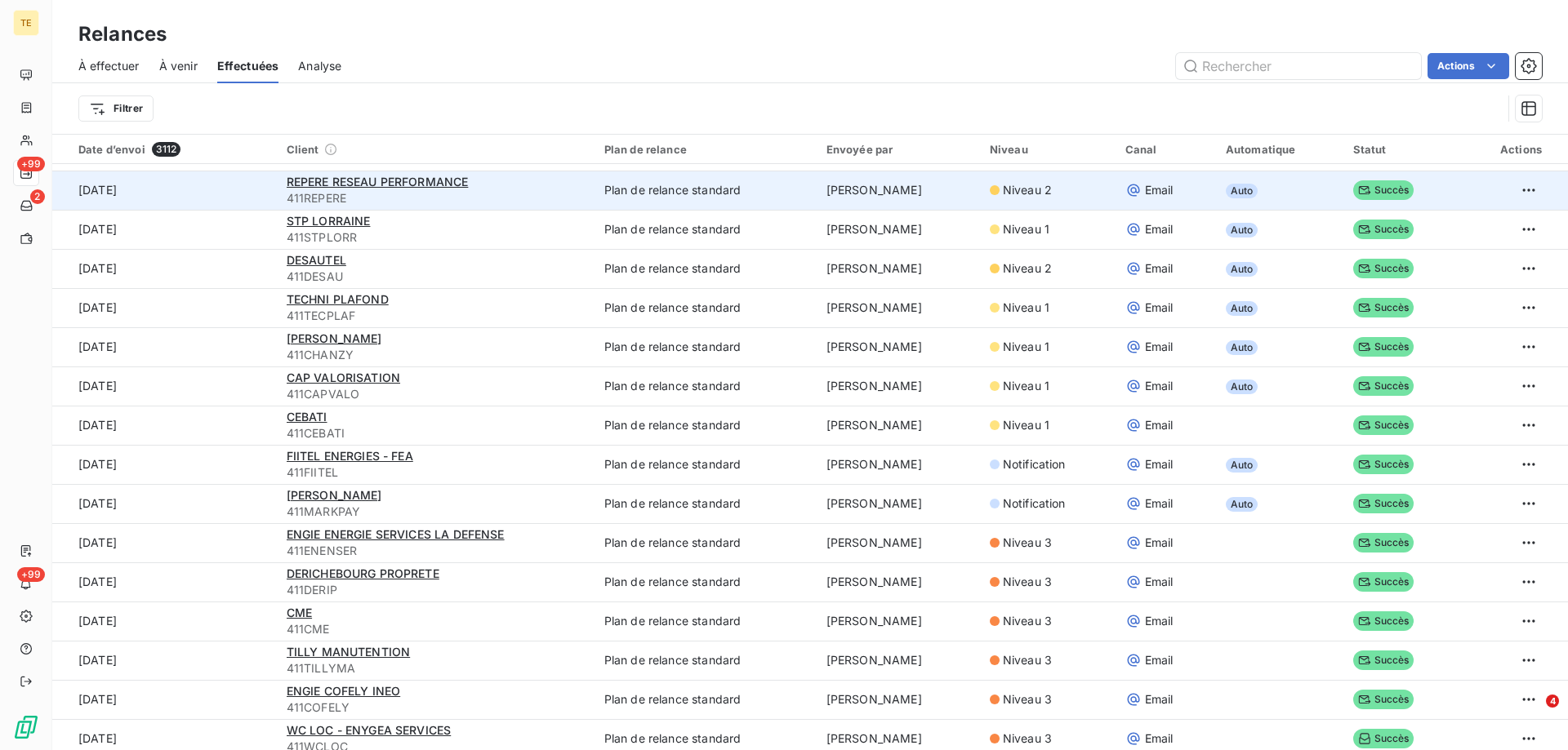
scroll to position [1388, 0]
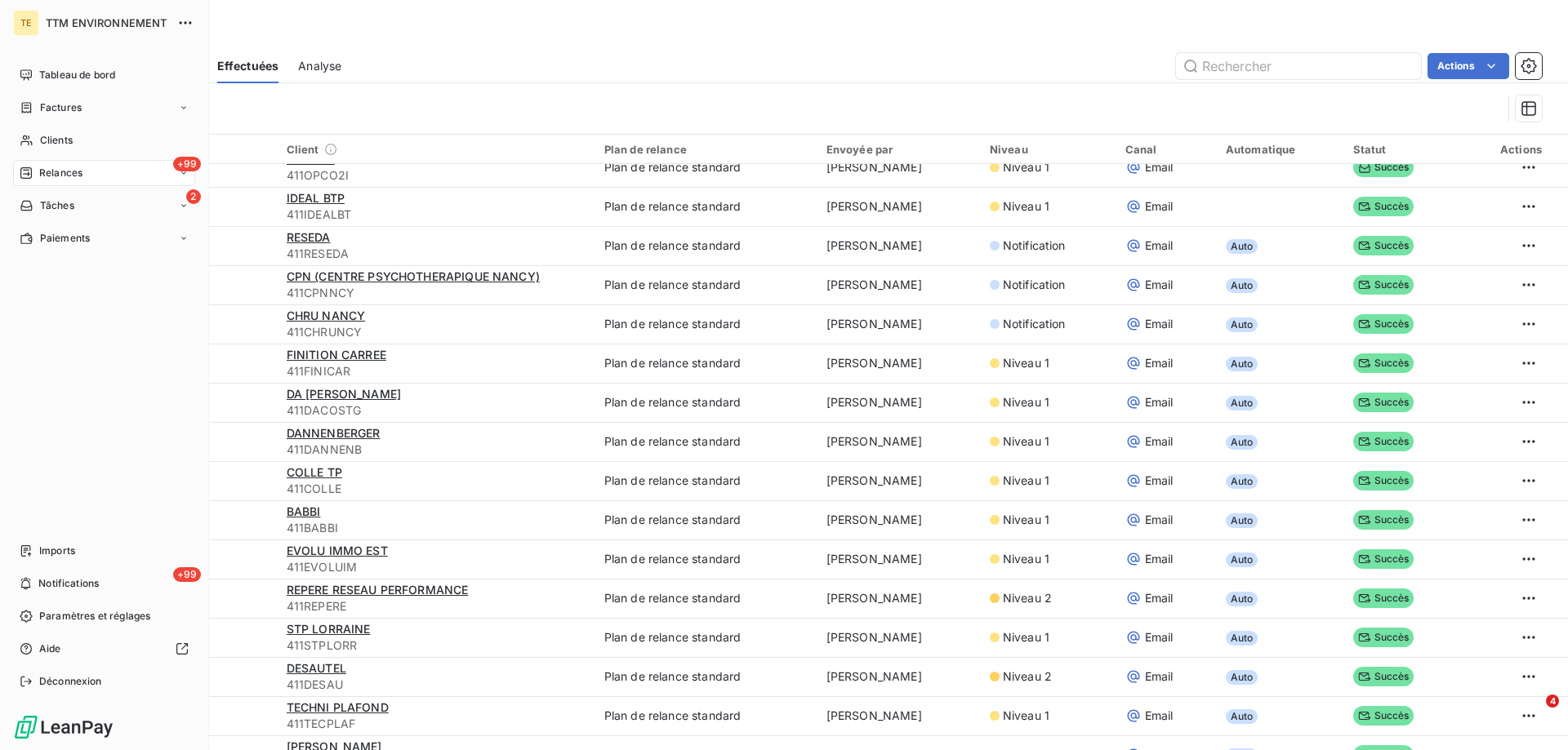
click at [62, 170] on span "Relances" at bounding box center [61, 173] width 43 height 14
click at [78, 171] on span "Relances" at bounding box center [61, 173] width 43 height 14
click at [79, 171] on span "Relances" at bounding box center [61, 173] width 43 height 14
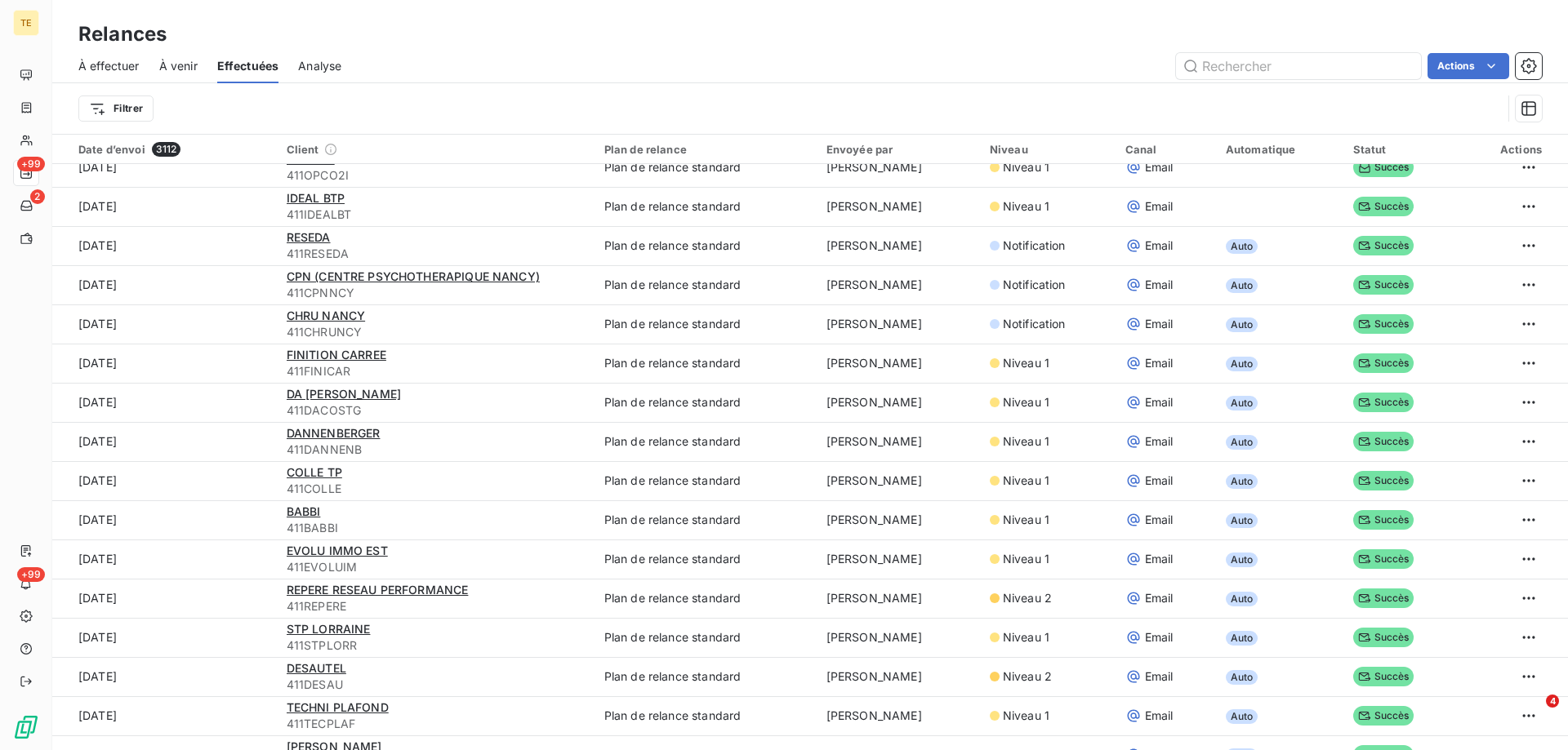
click at [100, 60] on span "À effectuer" at bounding box center [109, 66] width 62 height 16
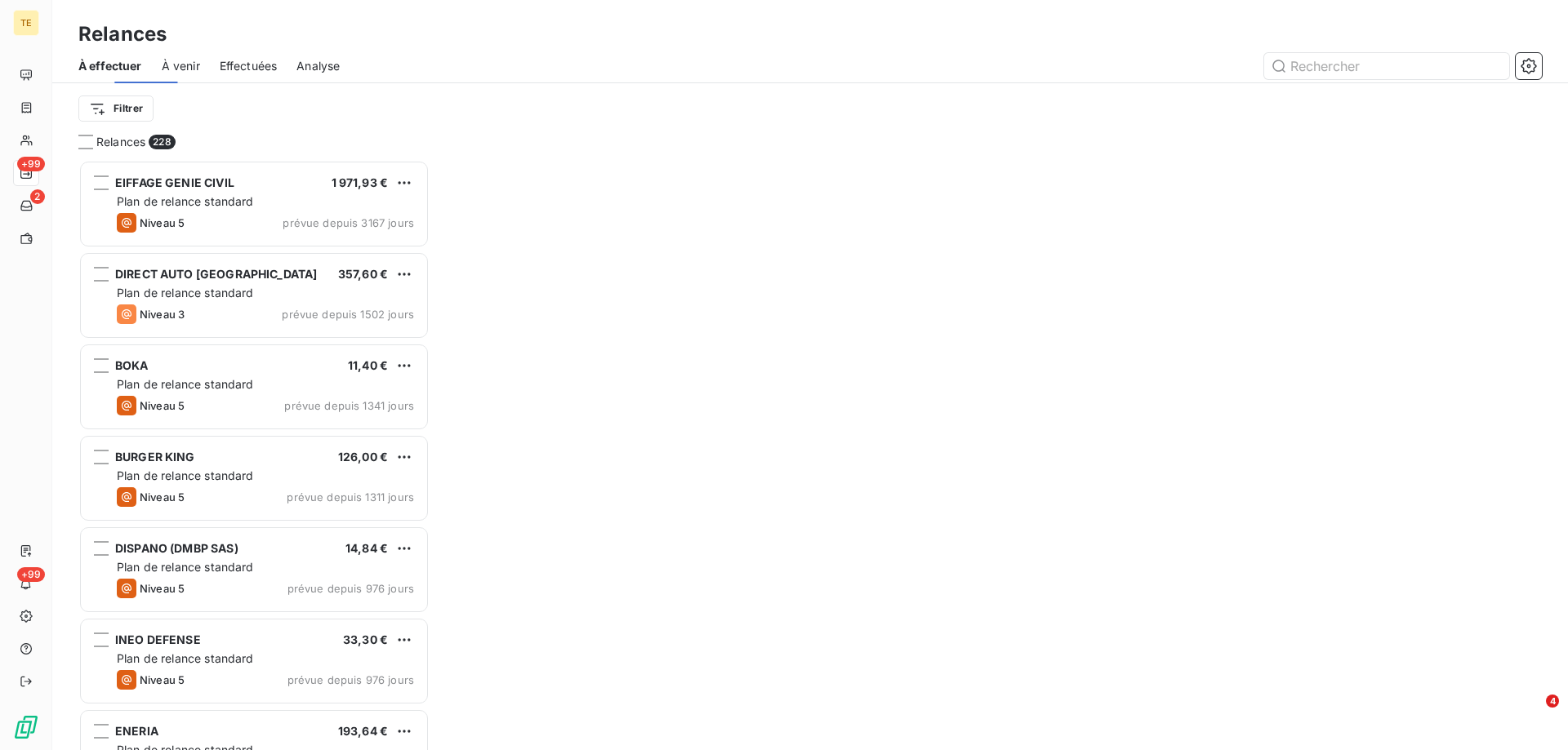
scroll to position [578, 339]
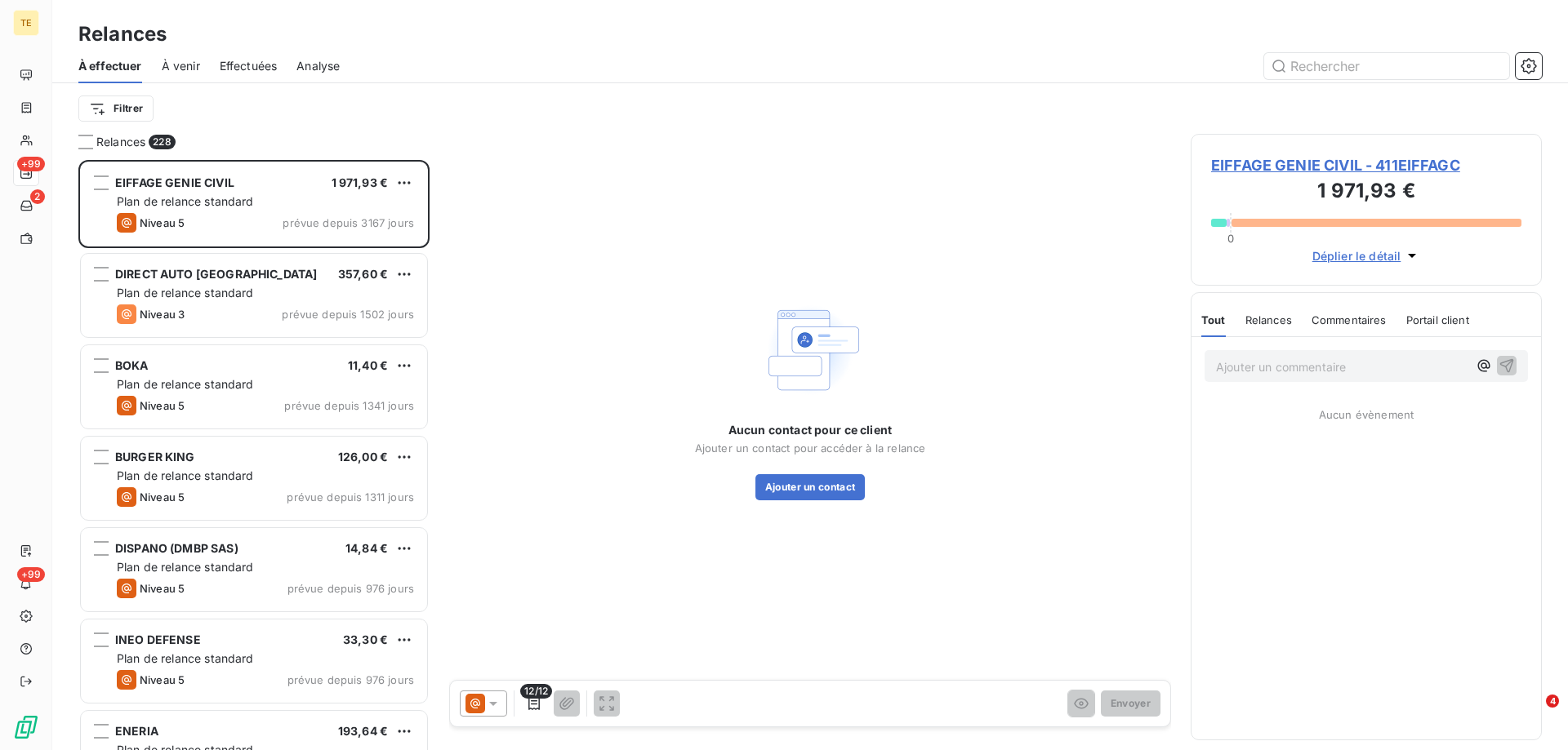
click at [126, 65] on span "À effectuer" at bounding box center [110, 66] width 63 height 16
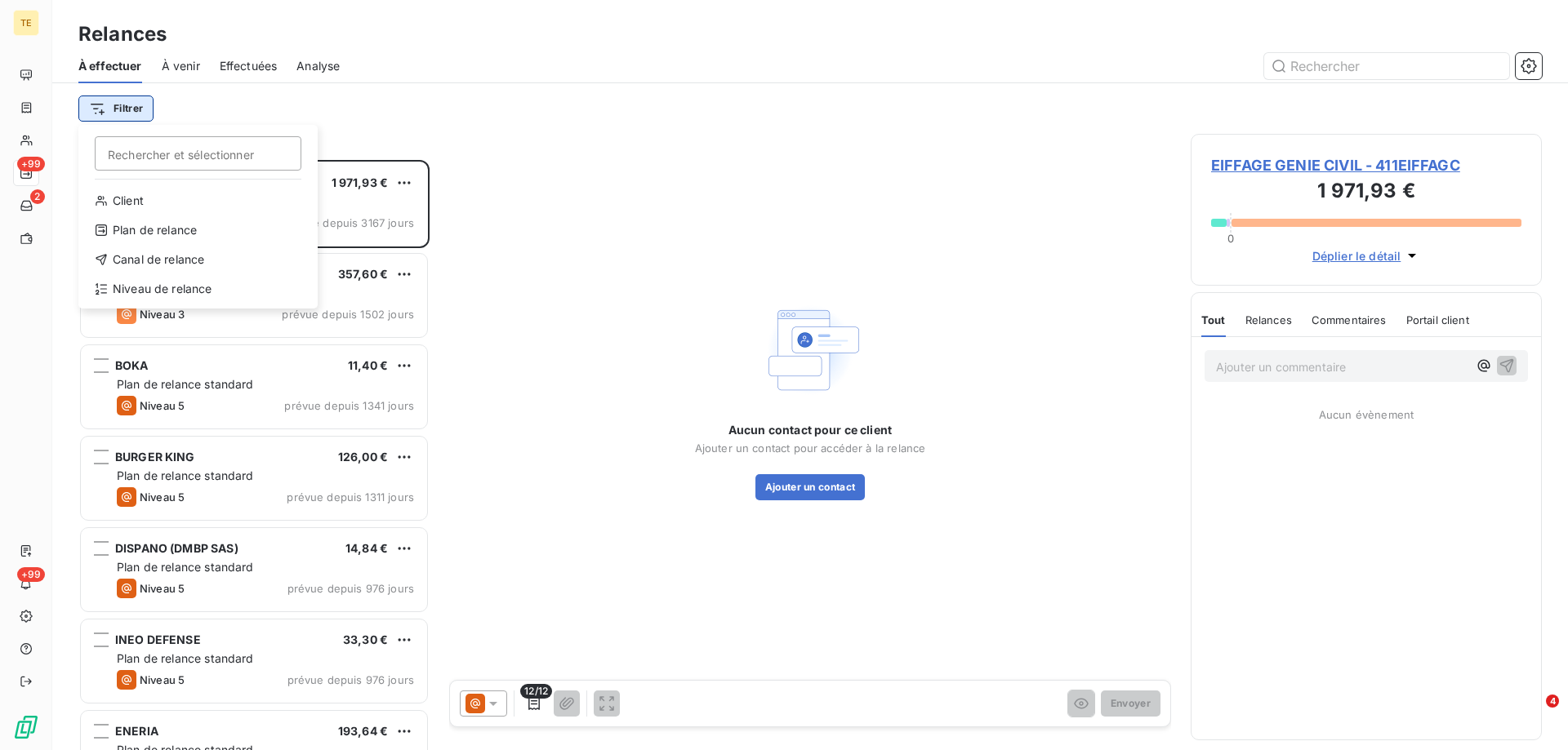
click at [115, 103] on html "TE +99 2 +99 Relances À effectuer À venir Effectuées Analyse Filtrer Rechercher…" at bounding box center [784, 375] width 1568 height 750
click at [127, 228] on div "Plan de relance" at bounding box center [197, 229] width 226 height 26
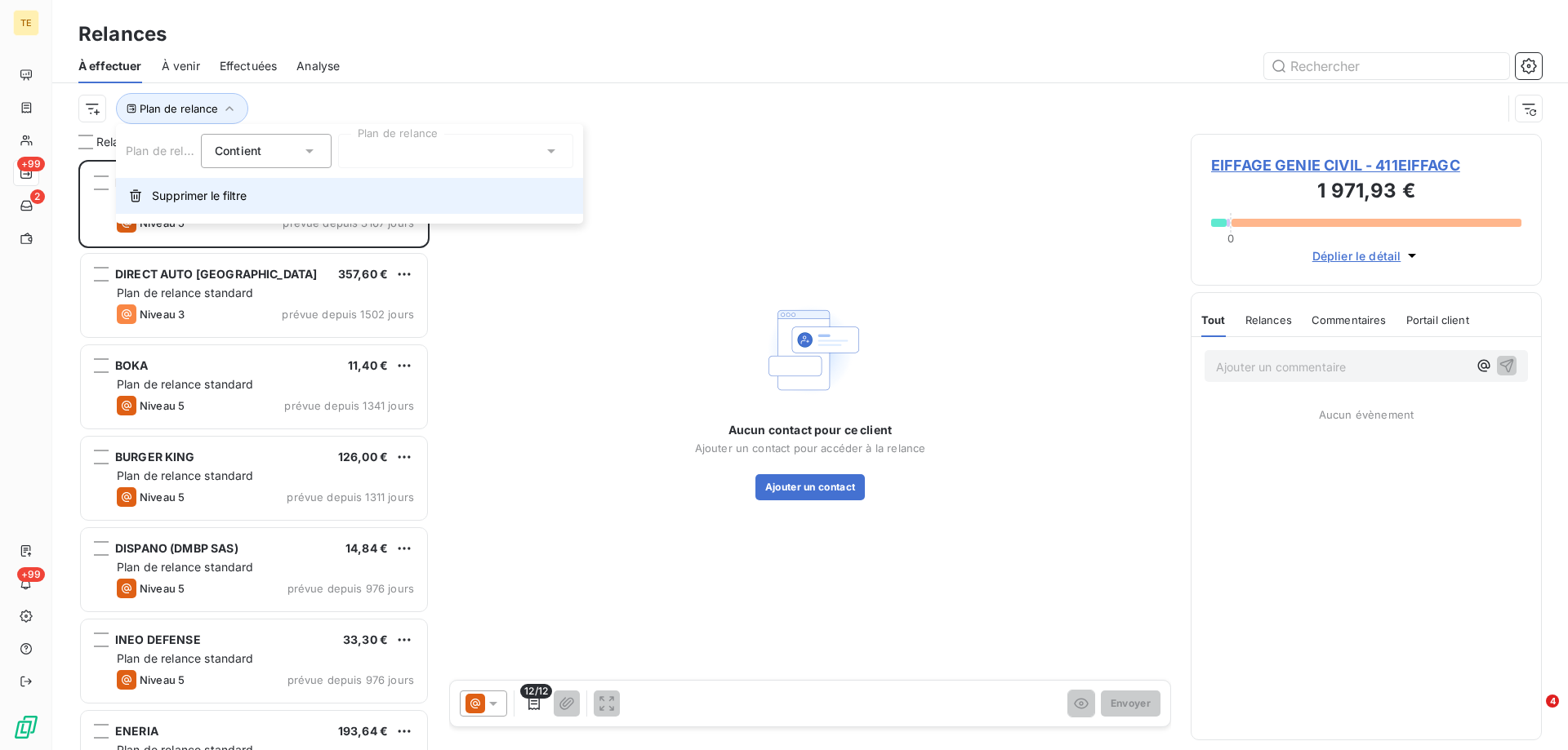
click at [166, 202] on span "Supprimer le filtre" at bounding box center [199, 196] width 95 height 16
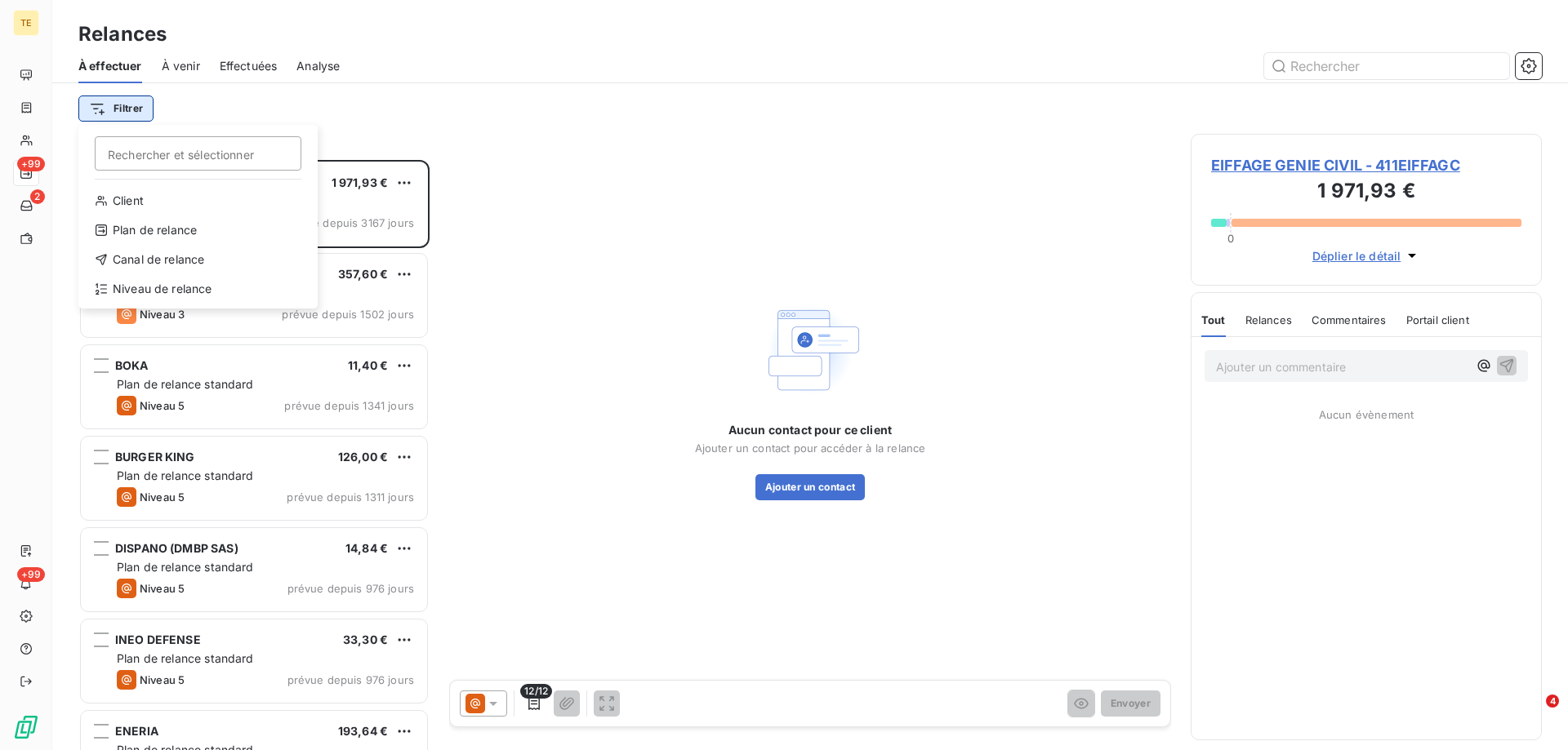
click at [138, 107] on html "TE +99 2 +99 Relances À effectuer À venir Effectuées Analyse Filtrer Rechercher…" at bounding box center [784, 375] width 1568 height 750
click at [148, 289] on div "Niveau de relance" at bounding box center [197, 288] width 226 height 26
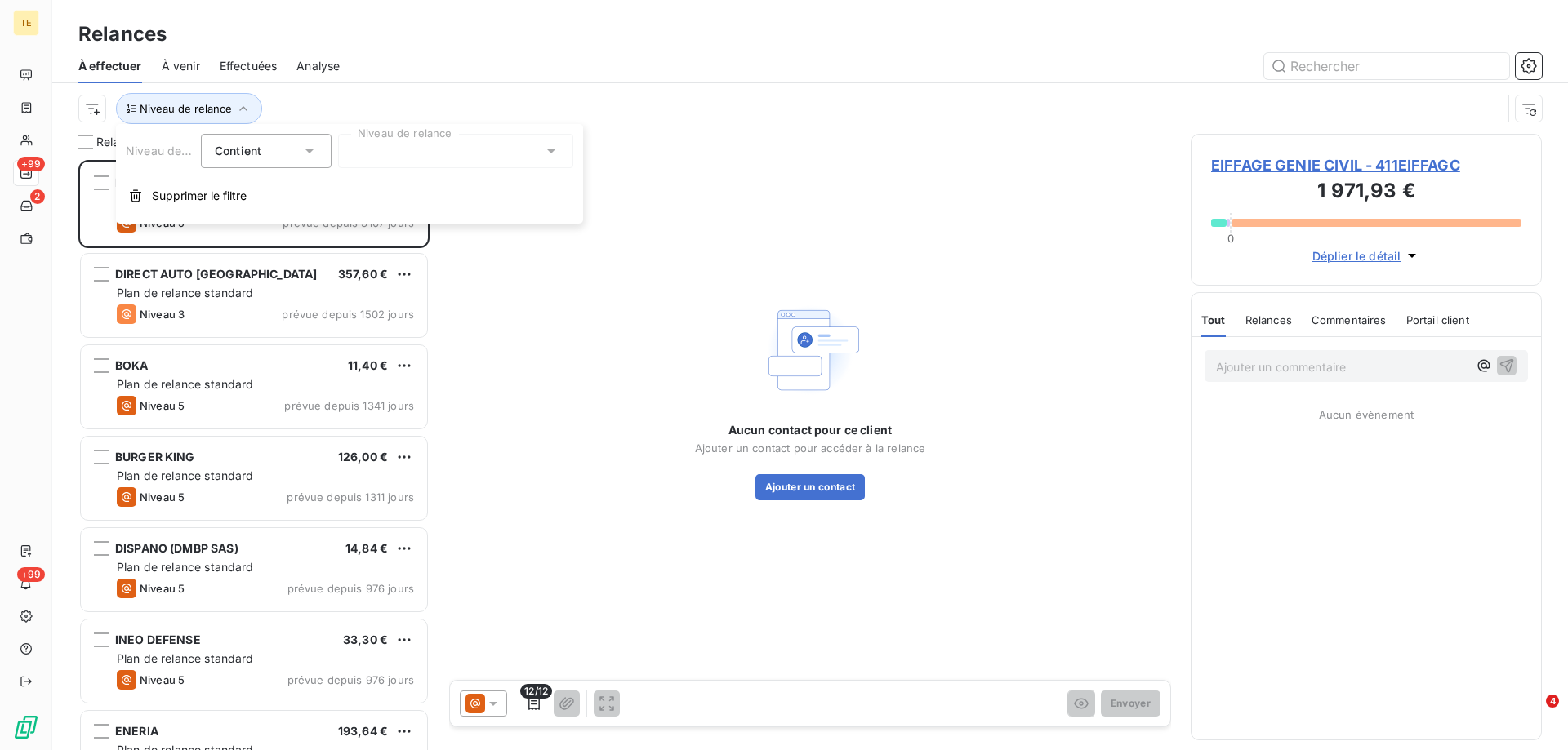
click at [400, 160] on div at bounding box center [455, 151] width 235 height 34
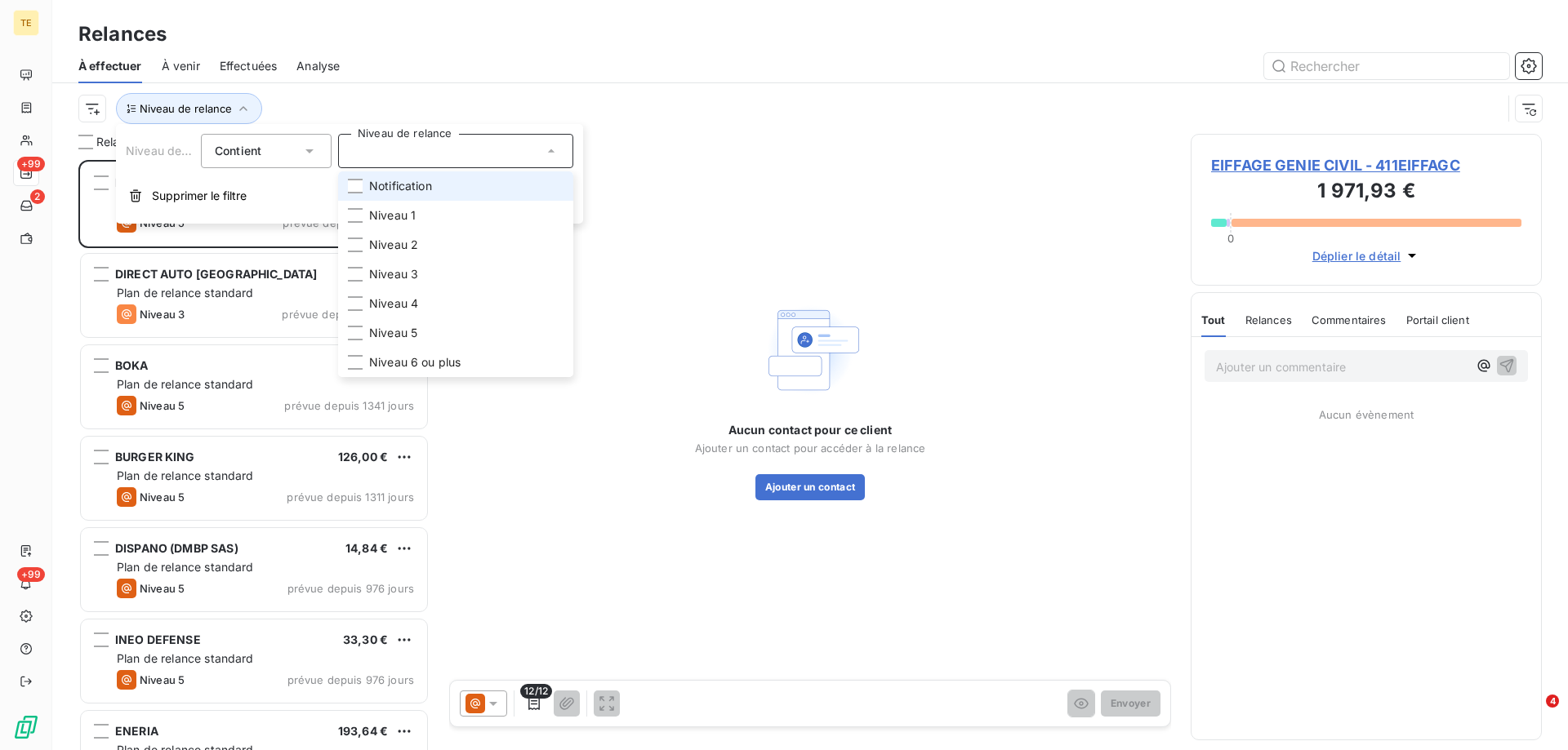
click at [395, 186] on span "Notification" at bounding box center [400, 186] width 63 height 16
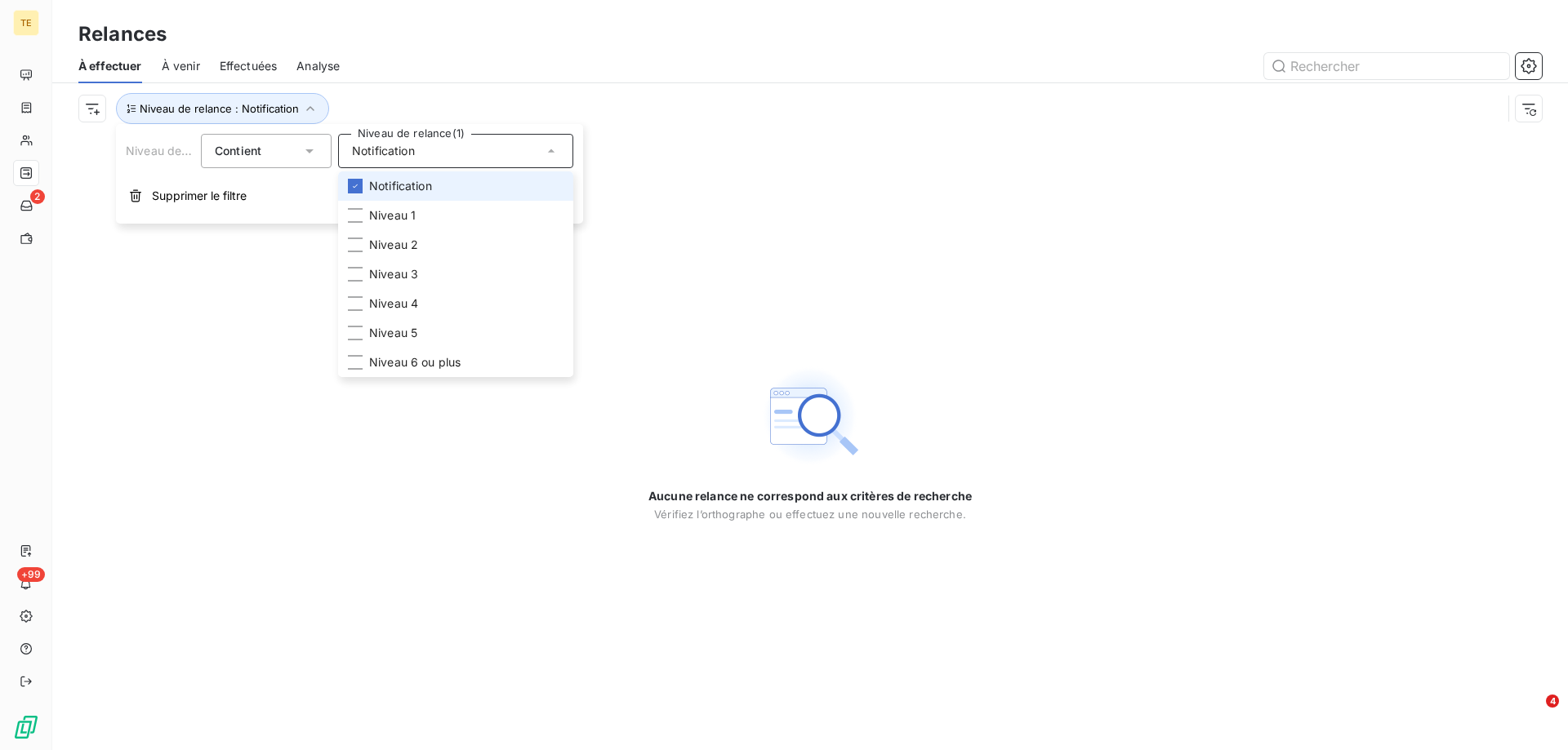
click at [365, 185] on li "Notification" at bounding box center [455, 186] width 235 height 29
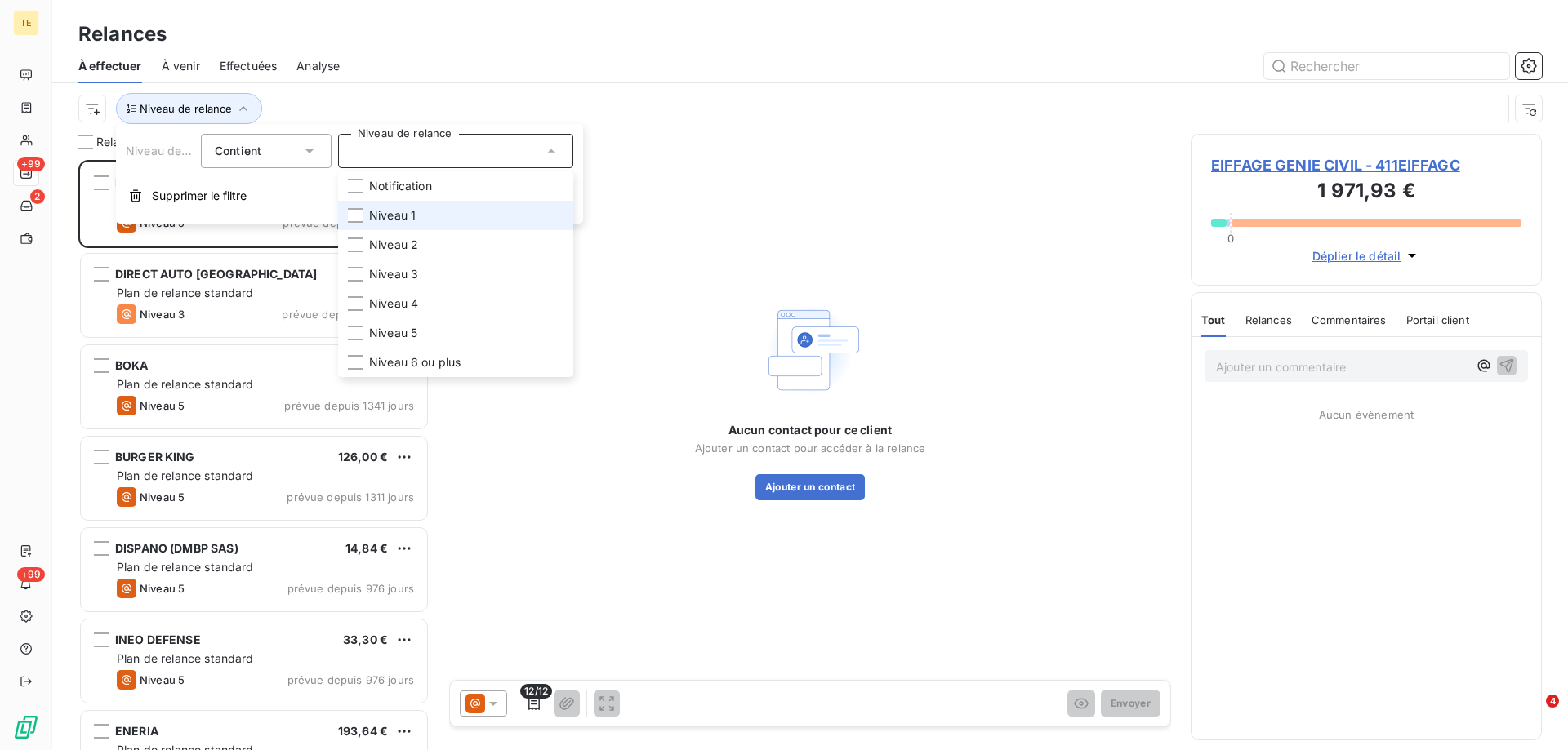
scroll to position [578, 339]
click at [353, 216] on div at bounding box center [355, 215] width 14 height 14
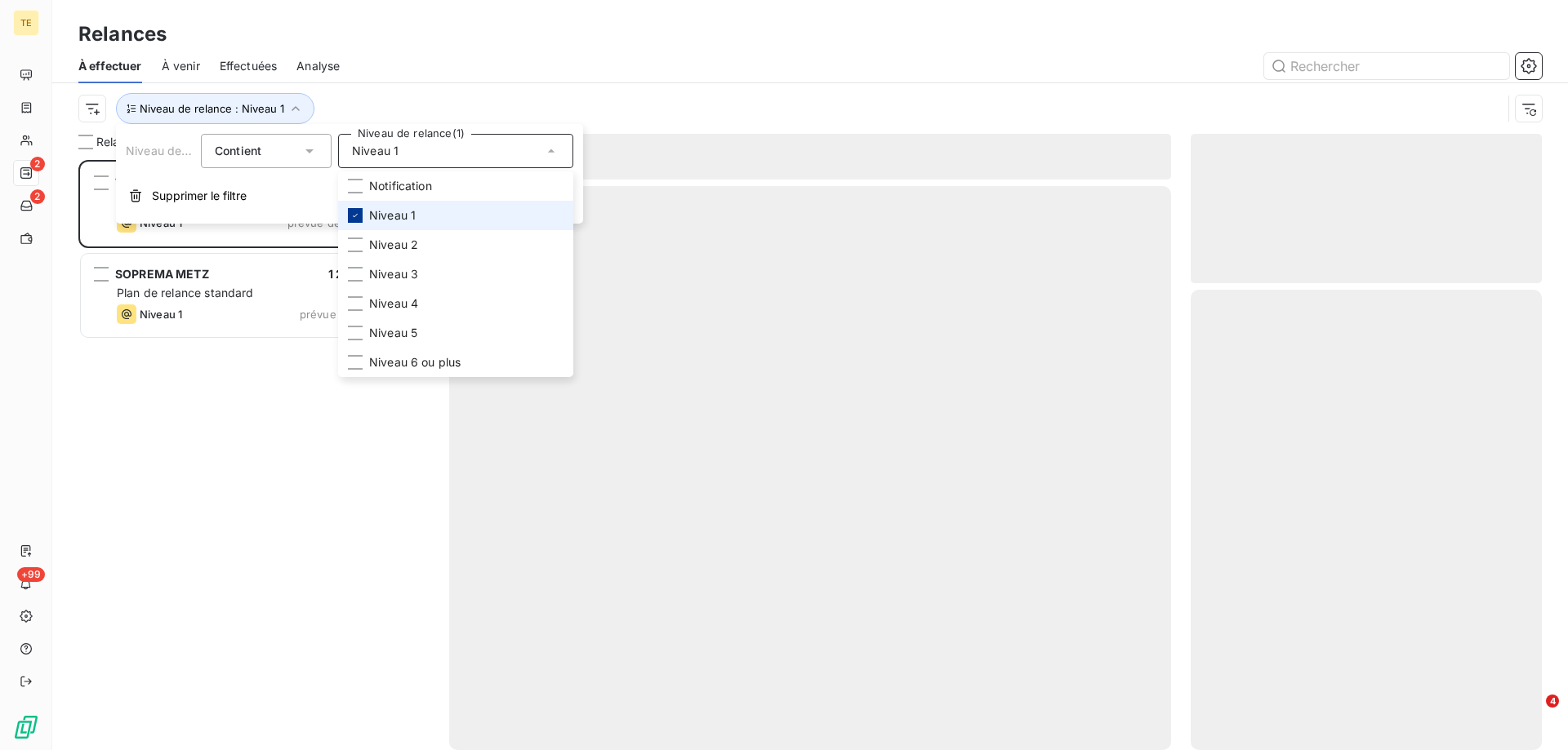
scroll to position [578, 339]
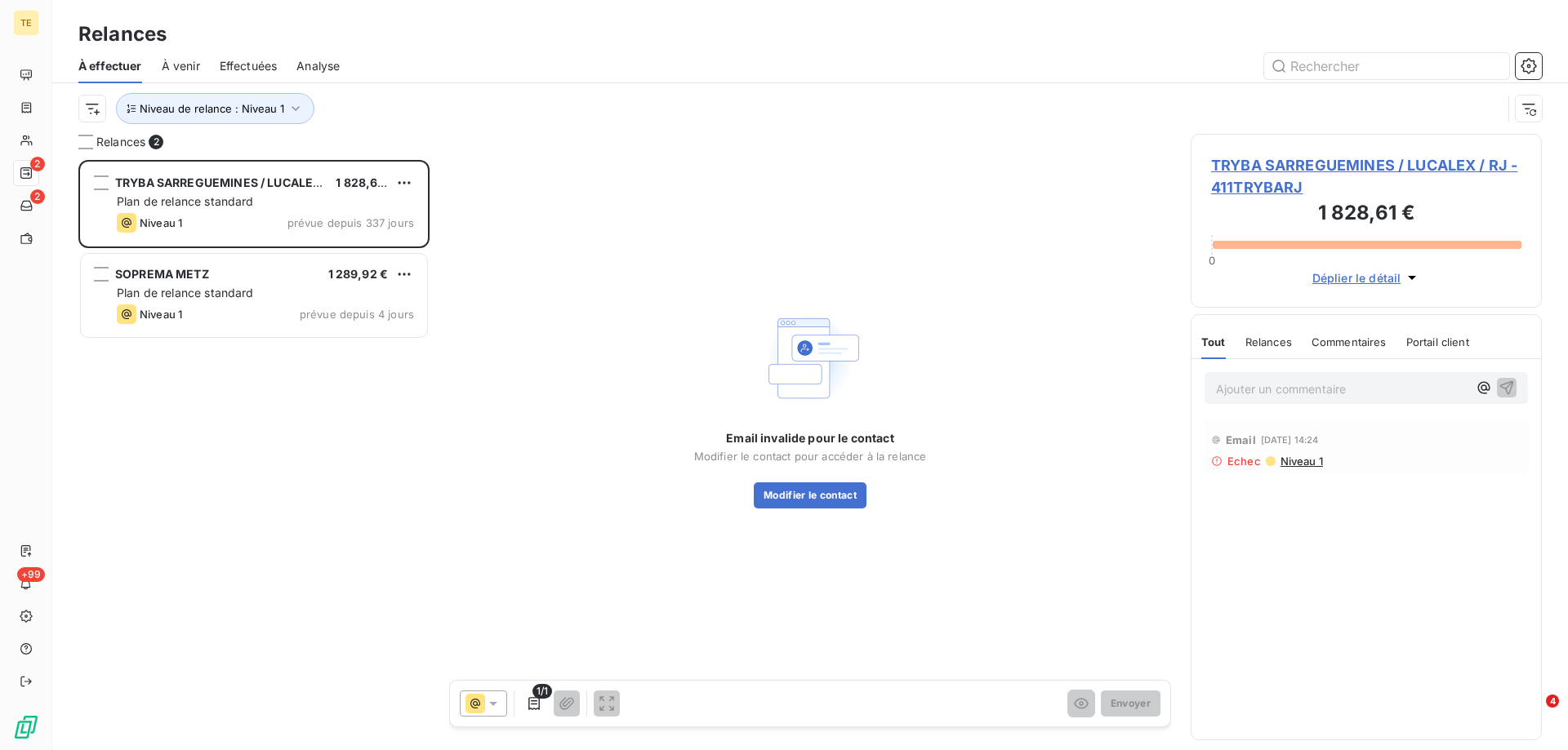
click at [250, 431] on div "TRYBA SARREGUEMINES / LUCALEX / RJ 1 828,61 € Plan de relance standard Niveau 1…" at bounding box center [254, 454] width 351 height 590
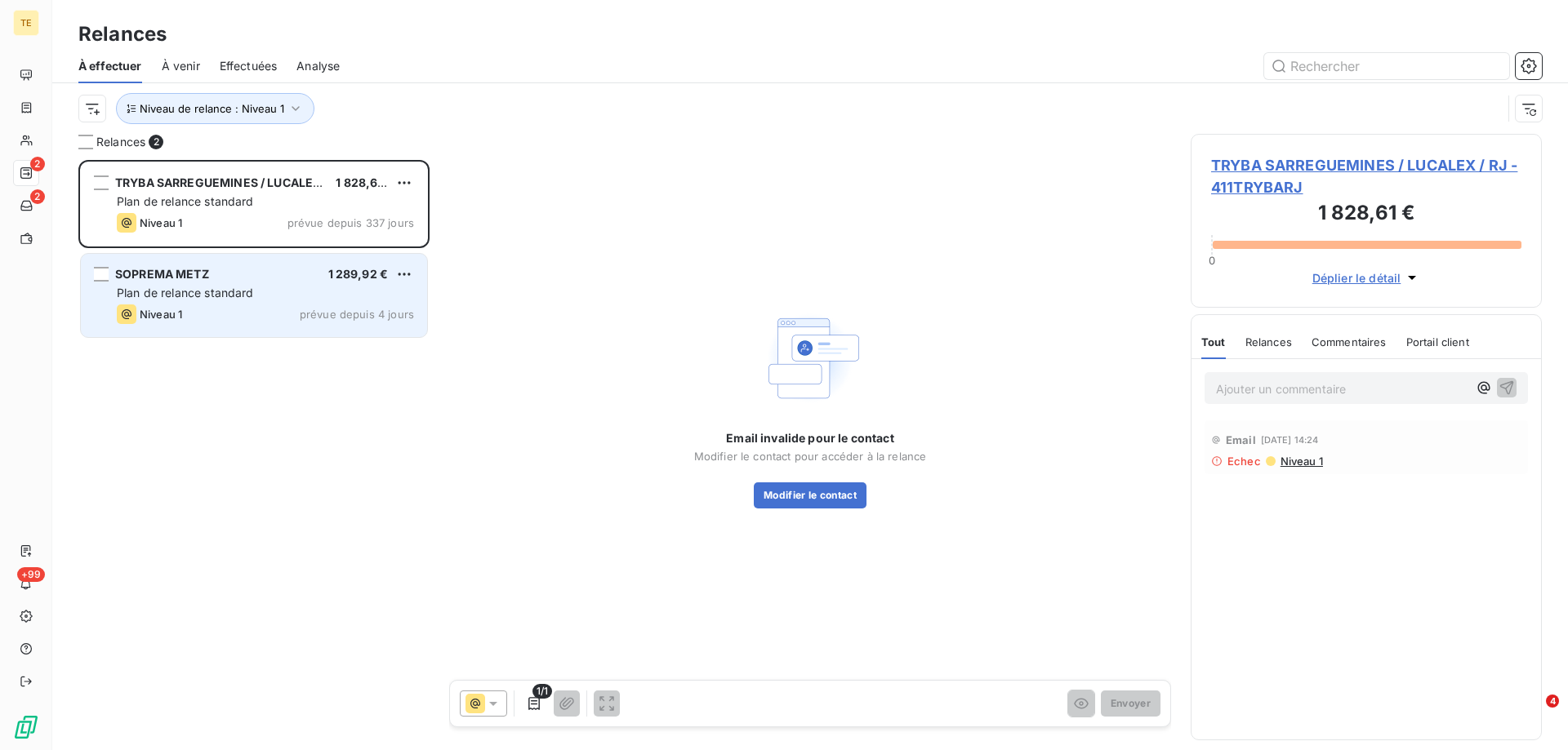
click at [318, 296] on div "Plan de relance standard" at bounding box center [265, 293] width 298 height 16
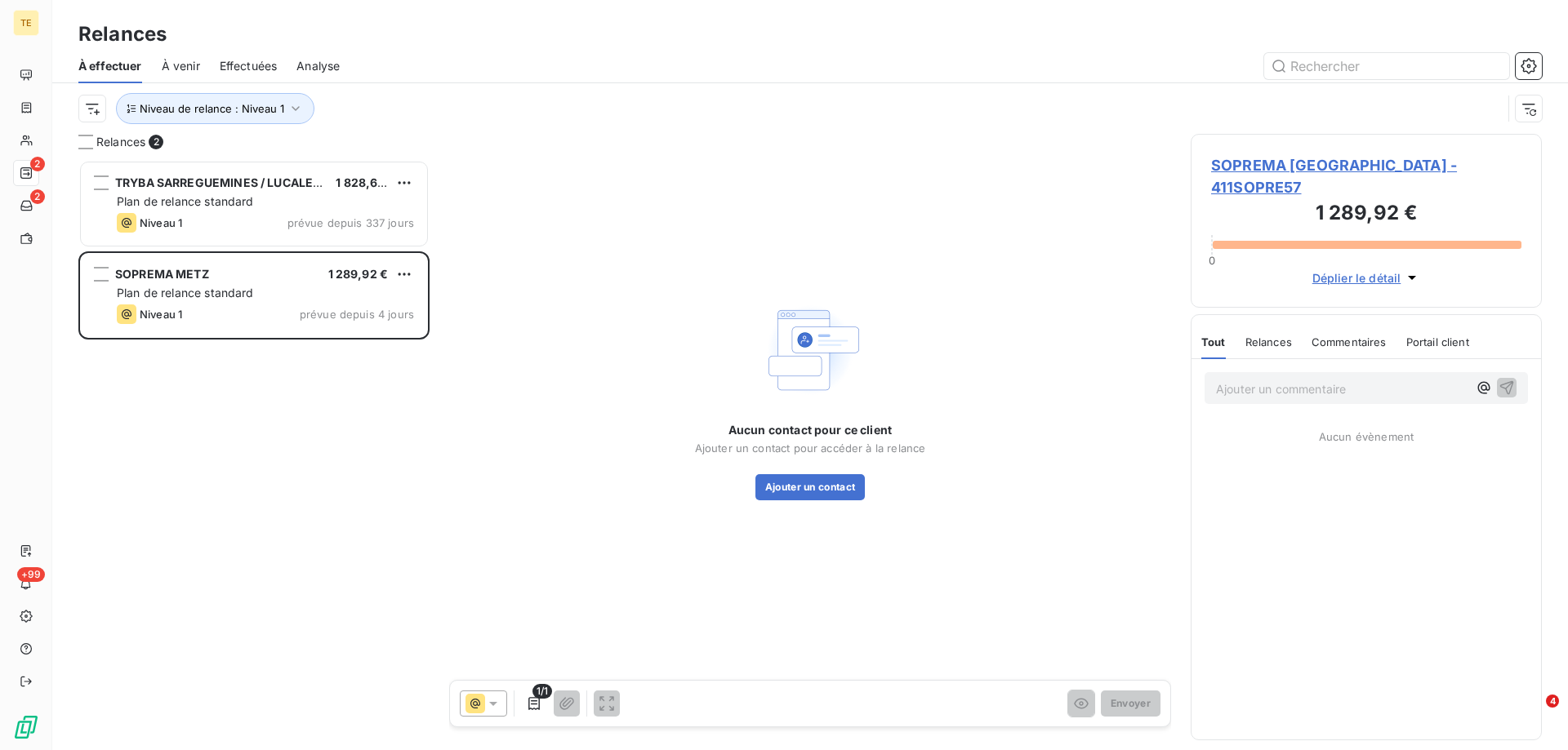
click at [1279, 159] on span "SOPREMA [GEOGRAPHIC_DATA] - 411SOPRE57" at bounding box center [1366, 176] width 310 height 44
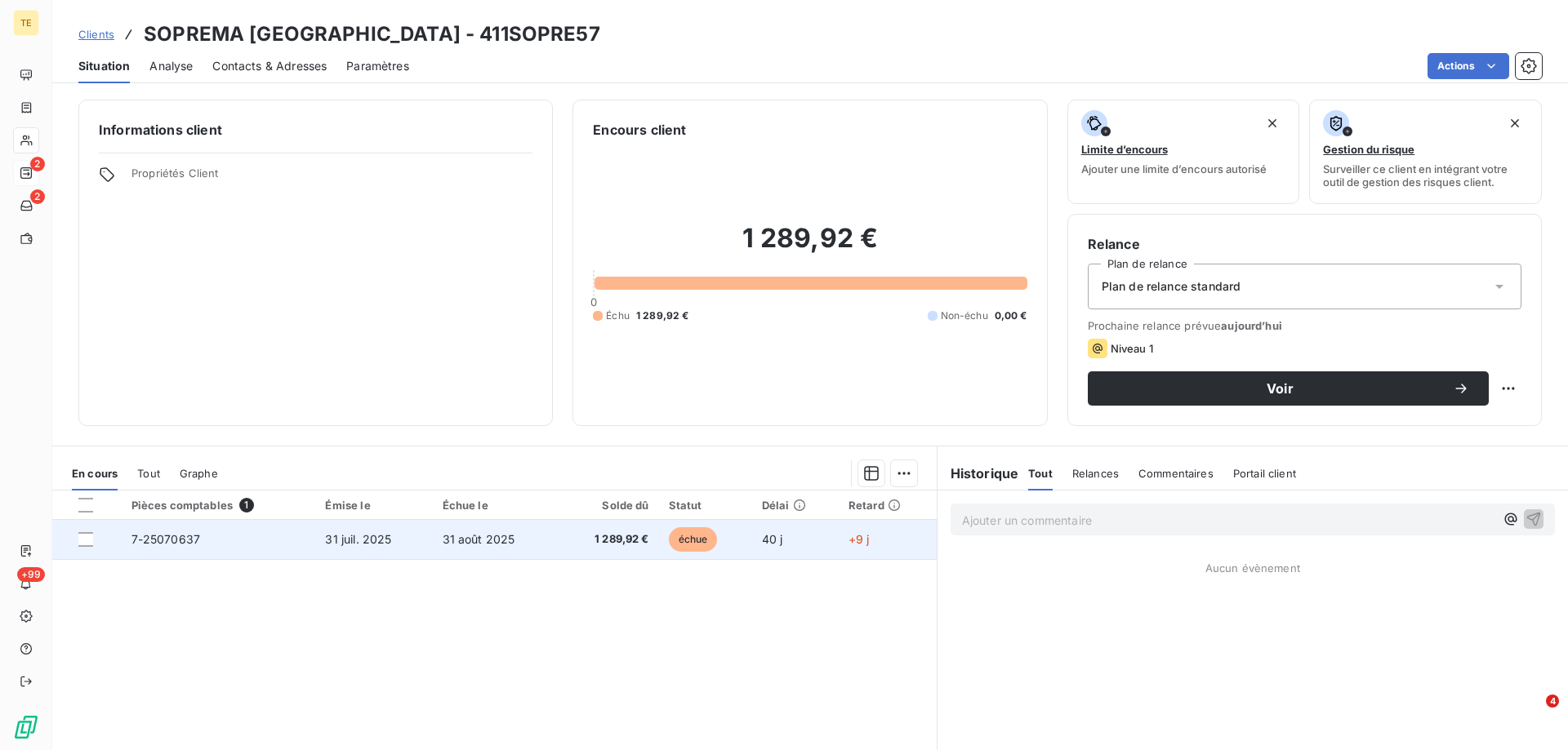
click at [135, 538] on span "7-25070637" at bounding box center [166, 539] width 70 height 14
click at [81, 542] on div at bounding box center [86, 539] width 14 height 14
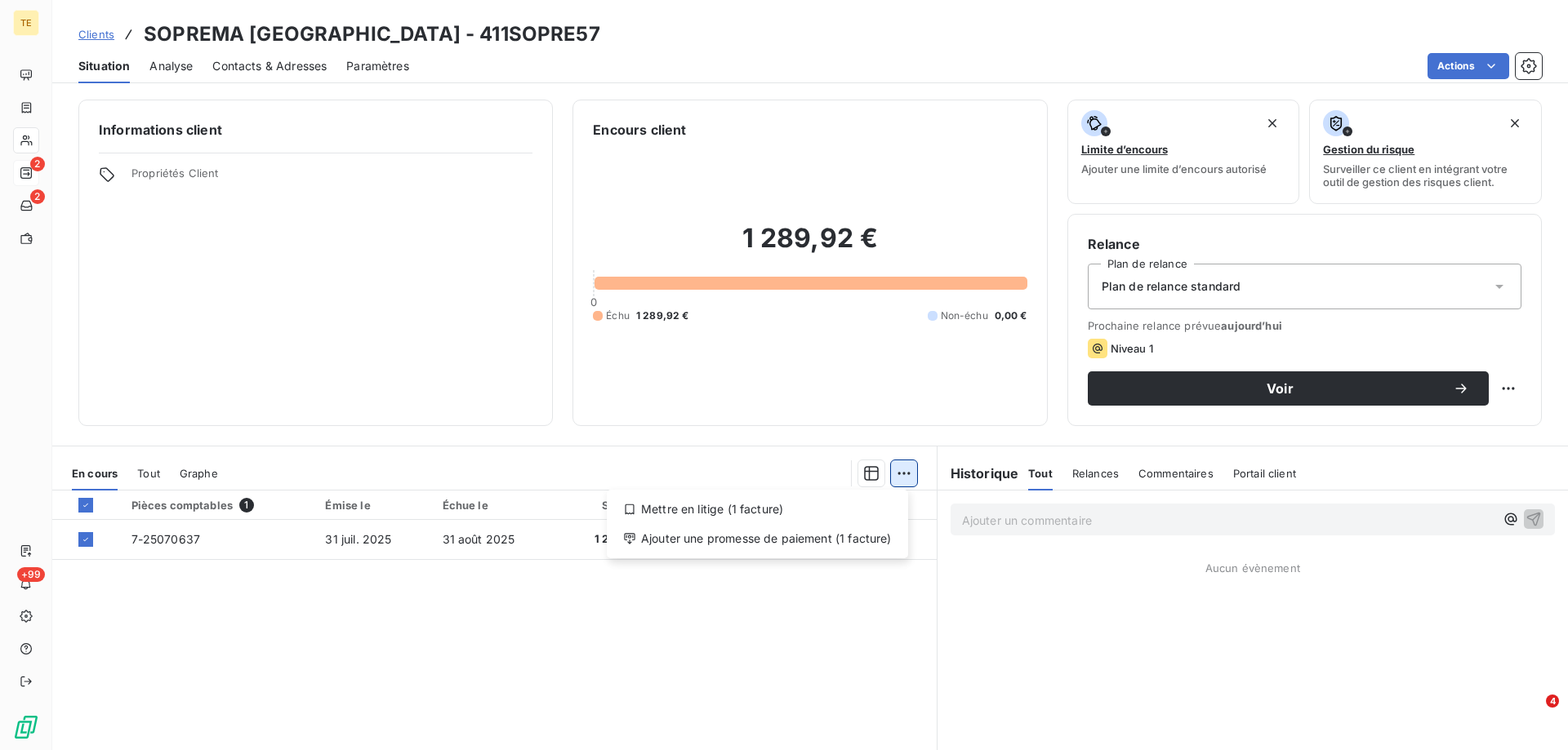
click at [895, 471] on html "TE 2 2 +99 Clients SOPREMA [GEOGRAPHIC_DATA] - 411SOPRE57 Situation Analyse Con…" at bounding box center [784, 375] width 1568 height 750
click at [785, 543] on div "Ajouter une promesse de paiement (1 facture)" at bounding box center [758, 538] width 289 height 26
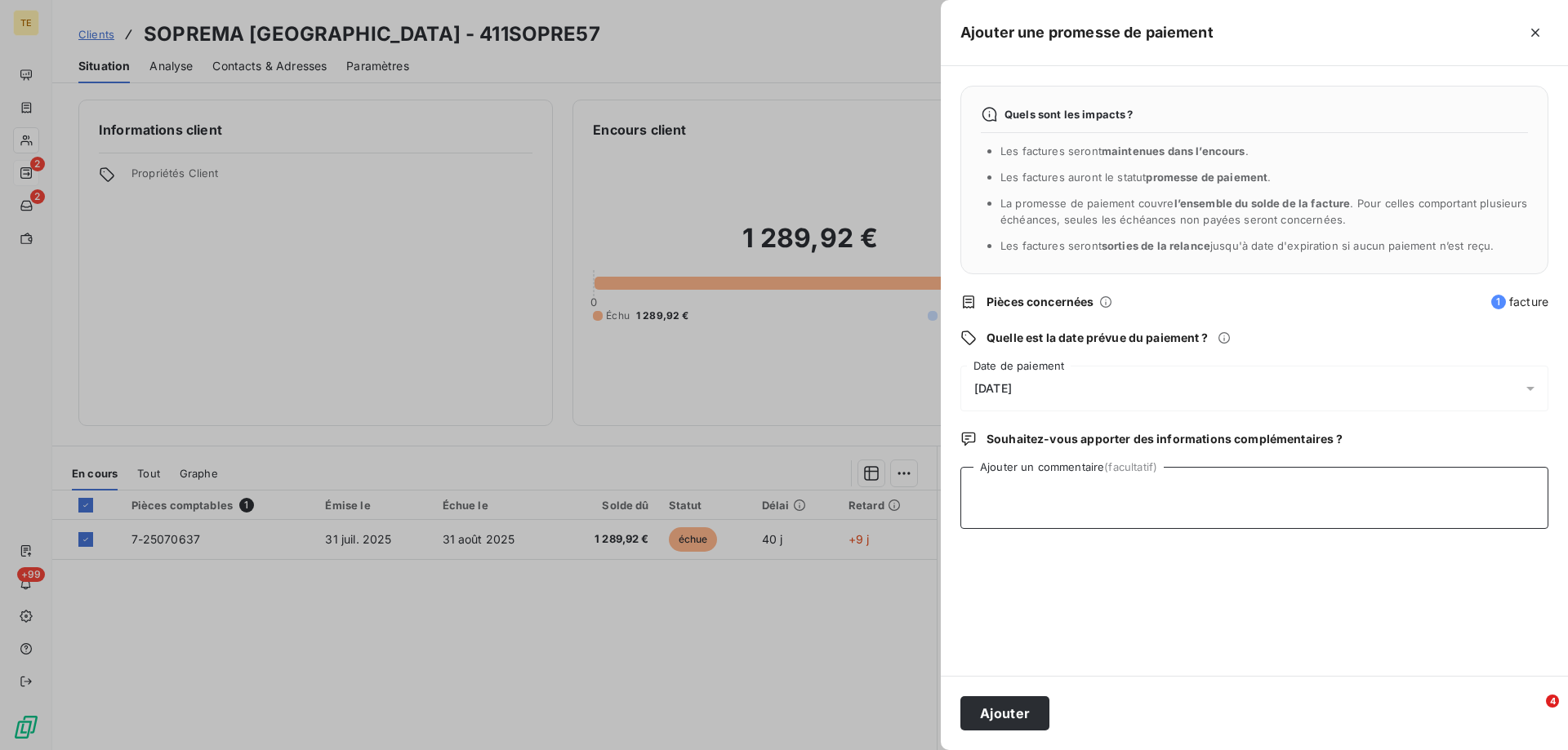
click at [983, 480] on textarea "Ajouter un commentaire (facultatif)" at bounding box center [1254, 497] width 588 height 62
paste textarea "________________________________________ De : Factures Fournisseurs Metz <[EMAI…"
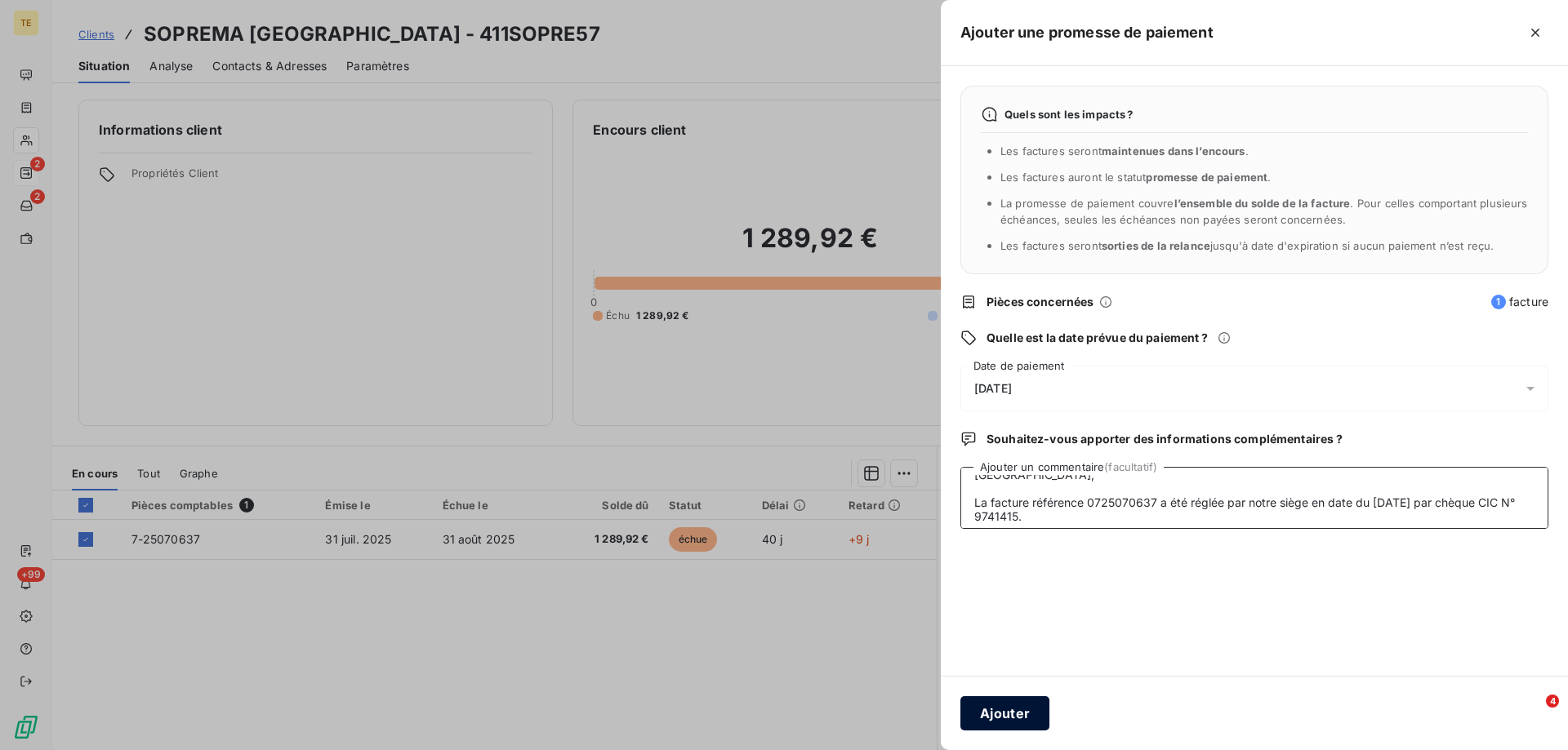
type textarea "________________________________________ De : Factures Fournisseurs Metz <[EMAI…"
click at [996, 716] on button "Ajouter" at bounding box center [1005, 713] width 89 height 34
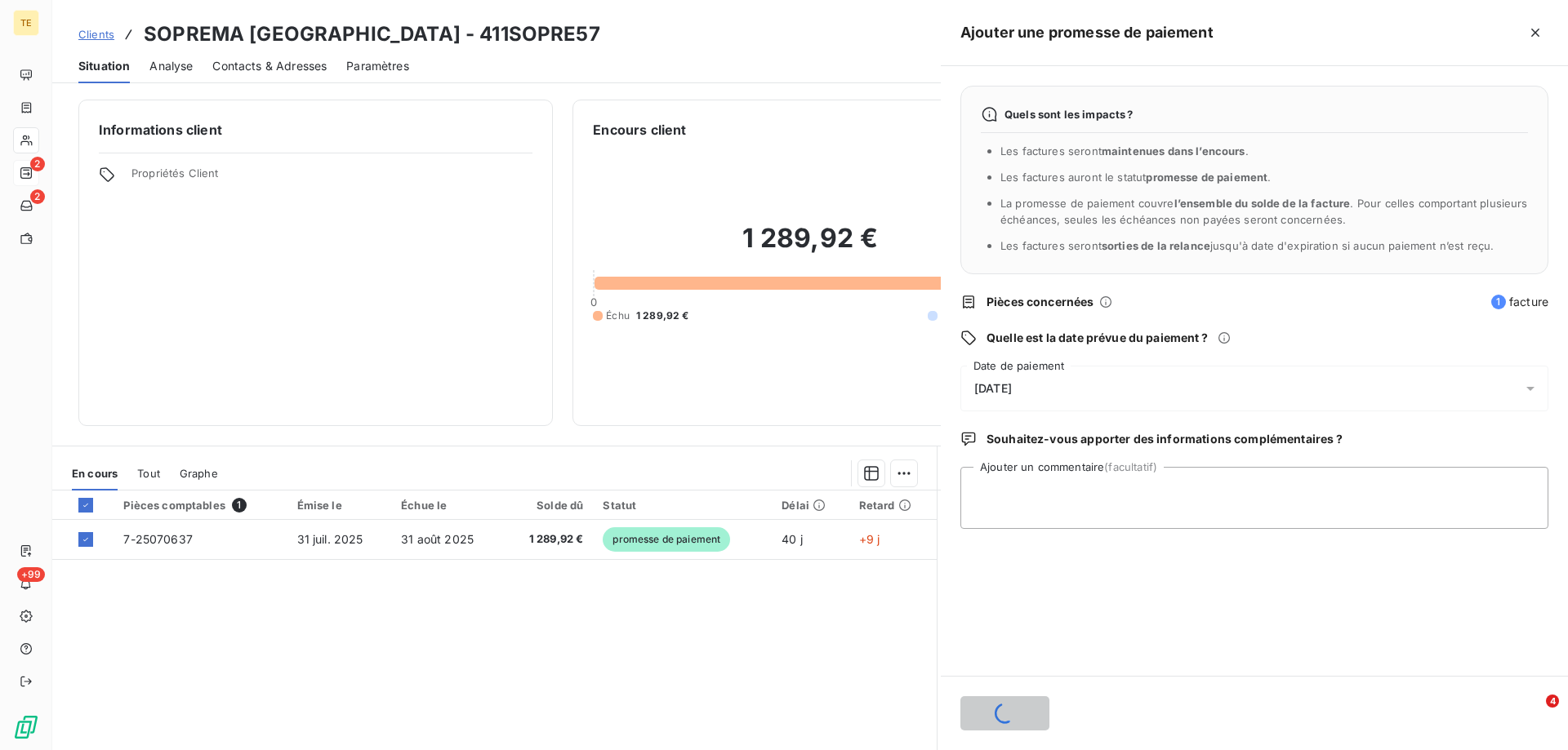
scroll to position [0, 0]
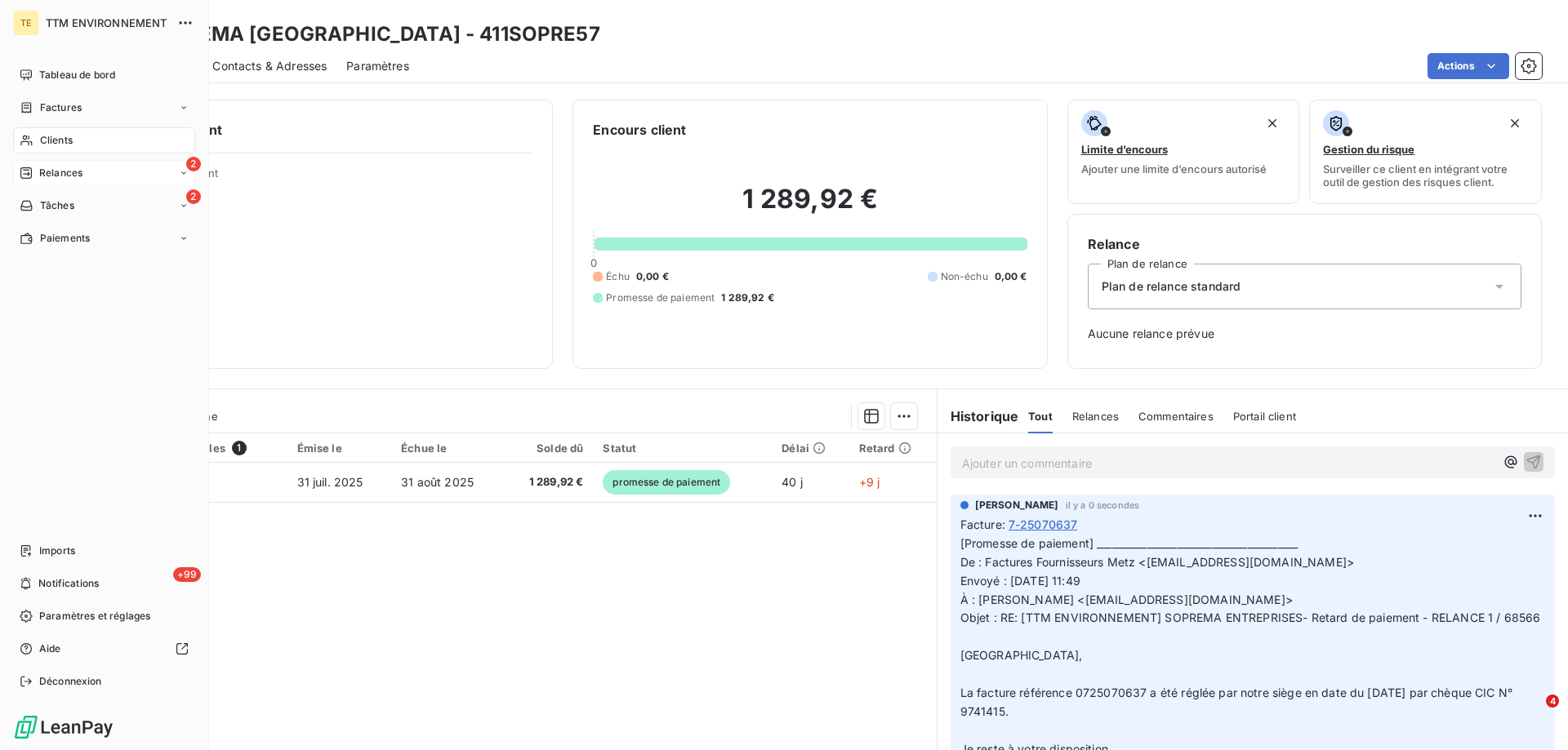
click at [71, 175] on span "Relances" at bounding box center [61, 173] width 43 height 14
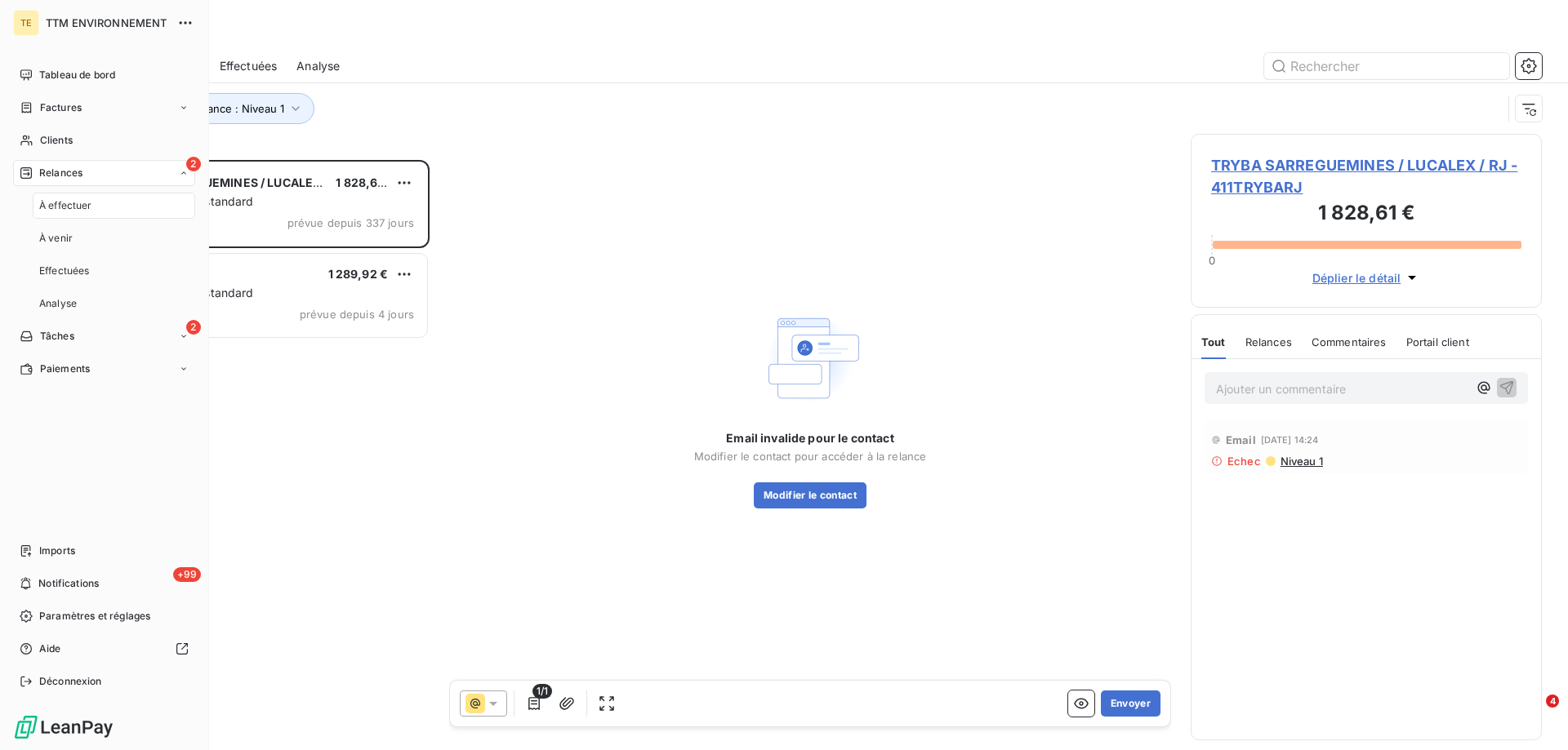
scroll to position [578, 339]
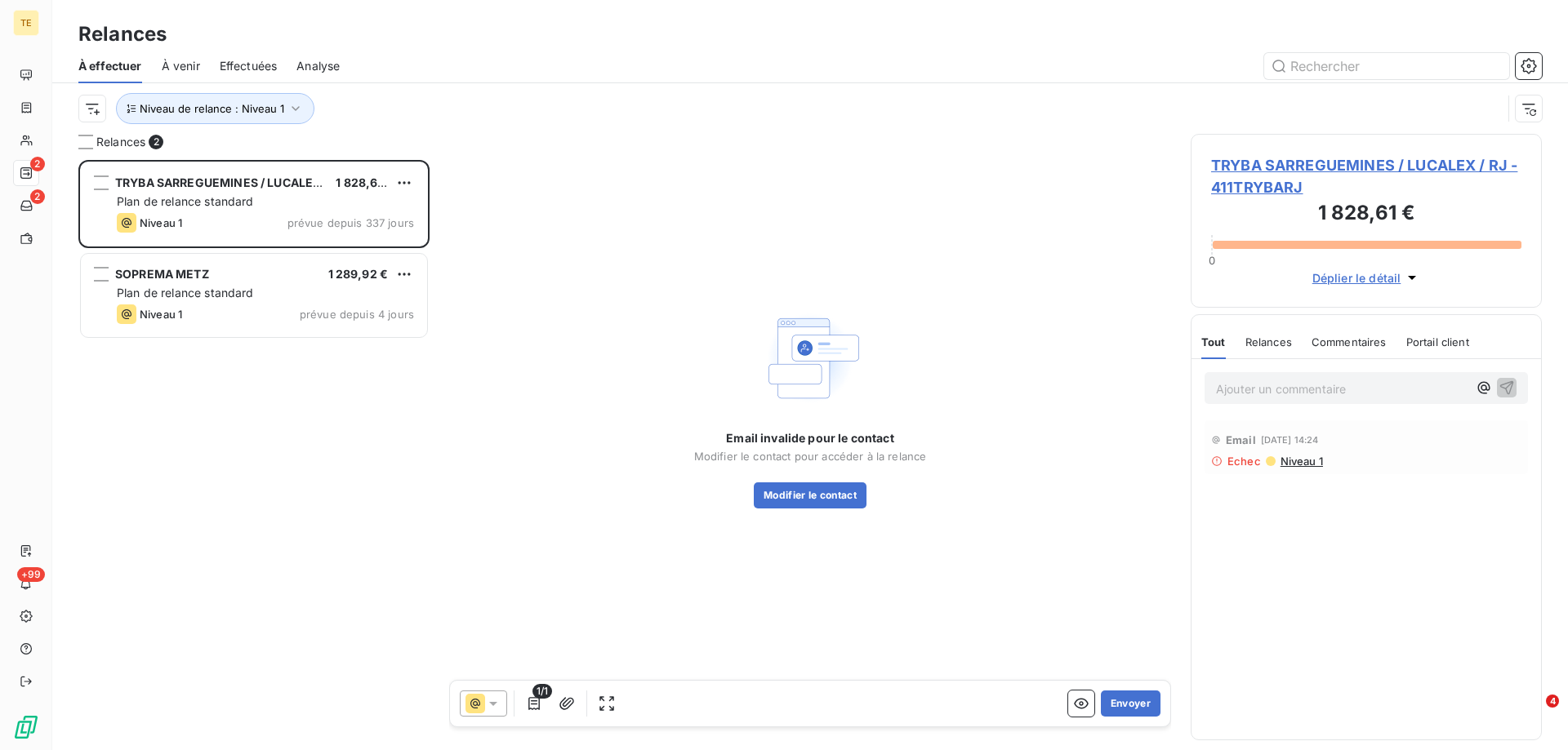
click at [361, 470] on div "TRYBA SARREGUEMINES / LUCALEX / RJ 1 828,61 € Plan de relance standard Niveau 1…" at bounding box center [254, 454] width 351 height 590
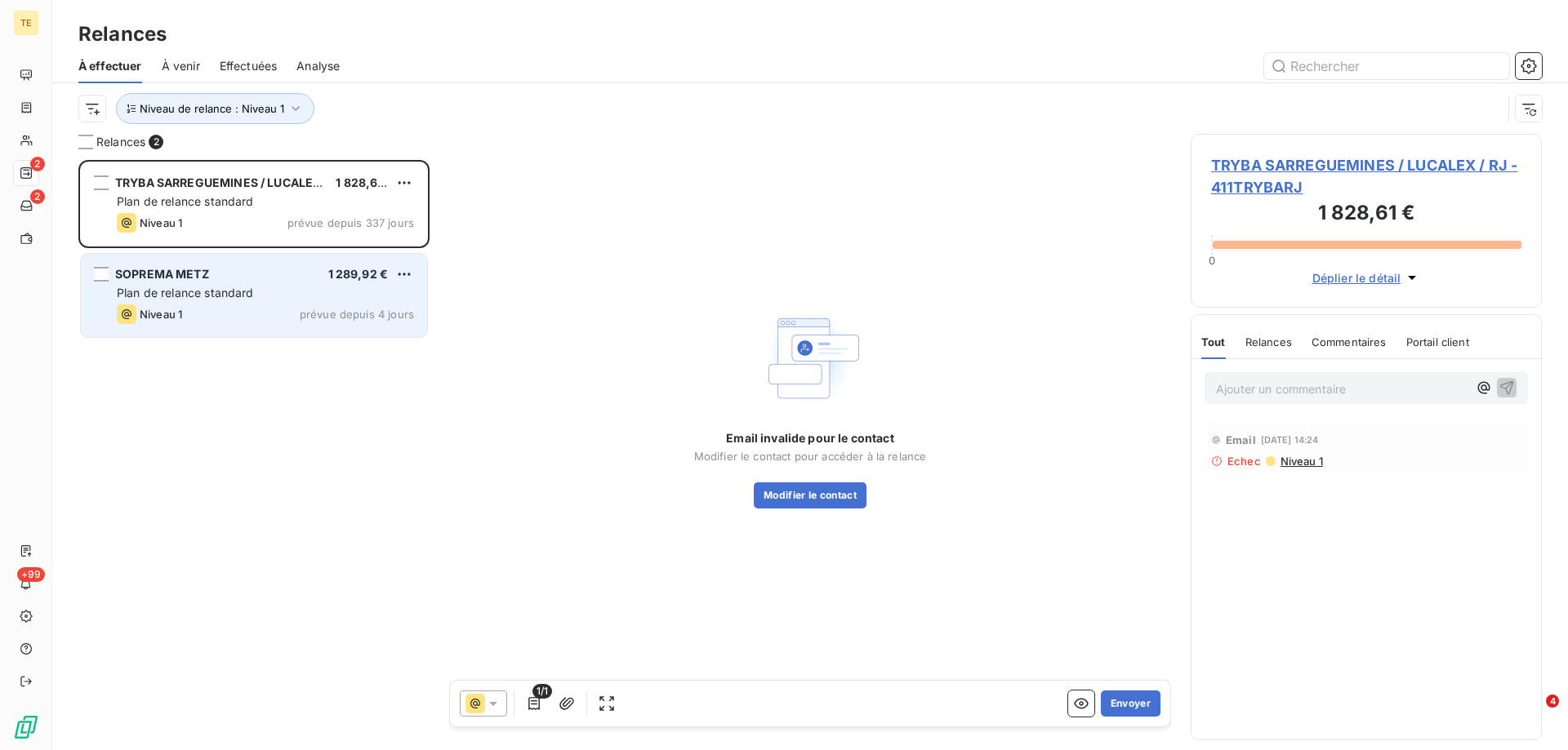
click at [397, 302] on div "SOPREMA METZ 1 289,92 € Plan de relance standard Niveau 1 prévue depuis 4 jours" at bounding box center [255, 295] width 347 height 83
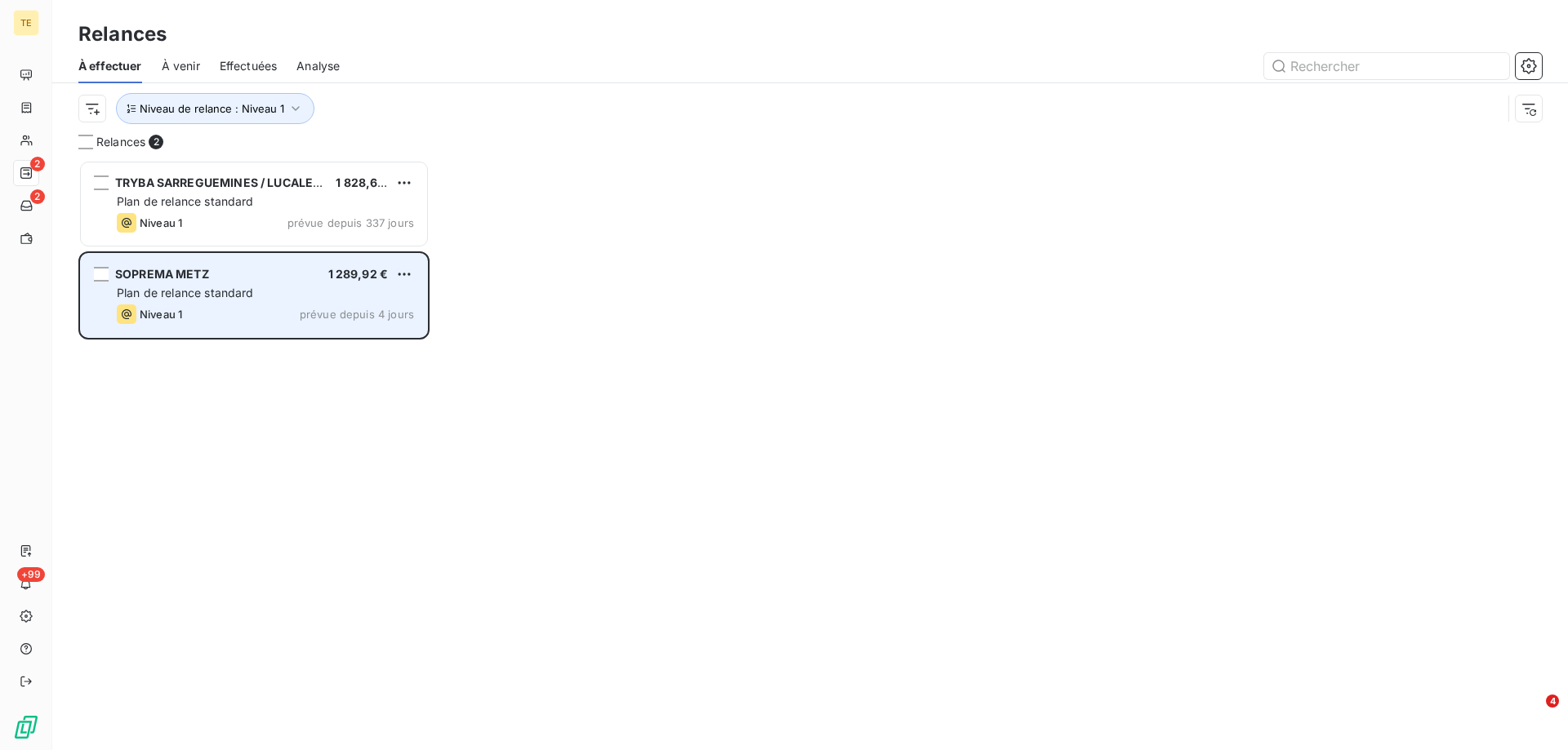
click at [216, 288] on span "Plan de relance standard" at bounding box center [186, 293] width 138 height 14
click at [205, 288] on span "Plan de relance standard" at bounding box center [186, 293] width 138 height 14
click at [151, 289] on span "Plan de relance standard" at bounding box center [186, 293] width 138 height 14
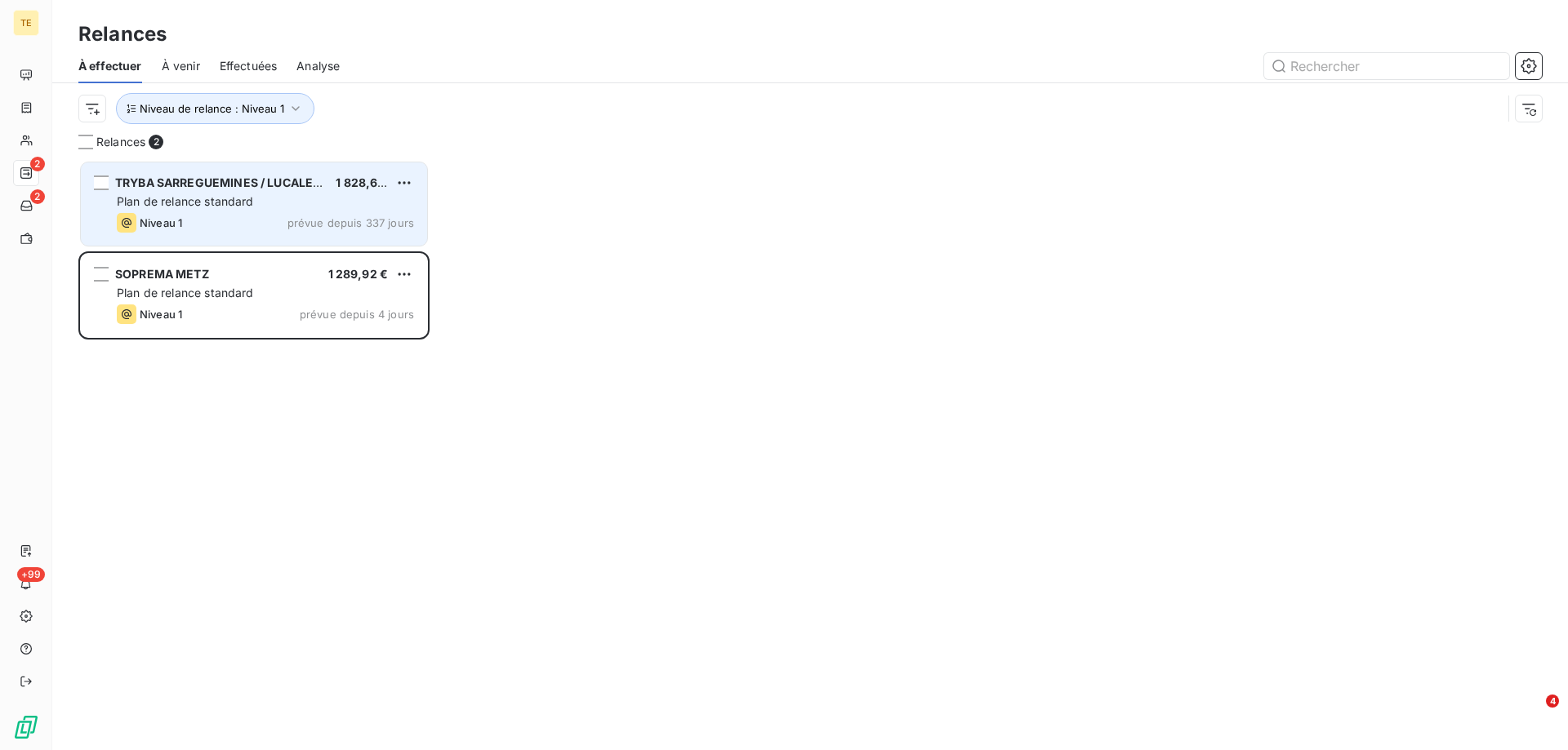
click at [162, 199] on span "Plan de relance standard" at bounding box center [186, 202] width 138 height 14
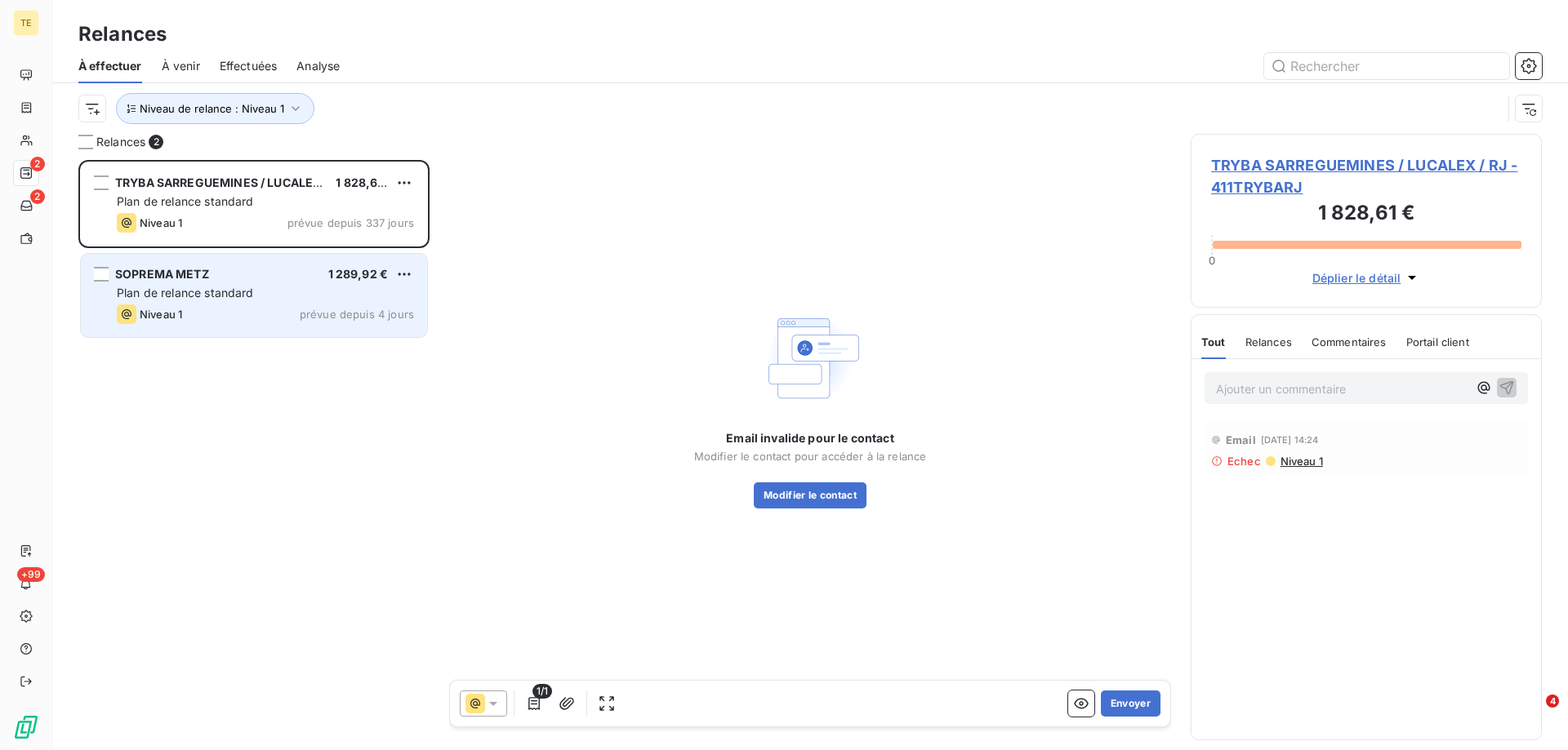
click at [163, 292] on span "Plan de relance standard" at bounding box center [186, 293] width 138 height 14
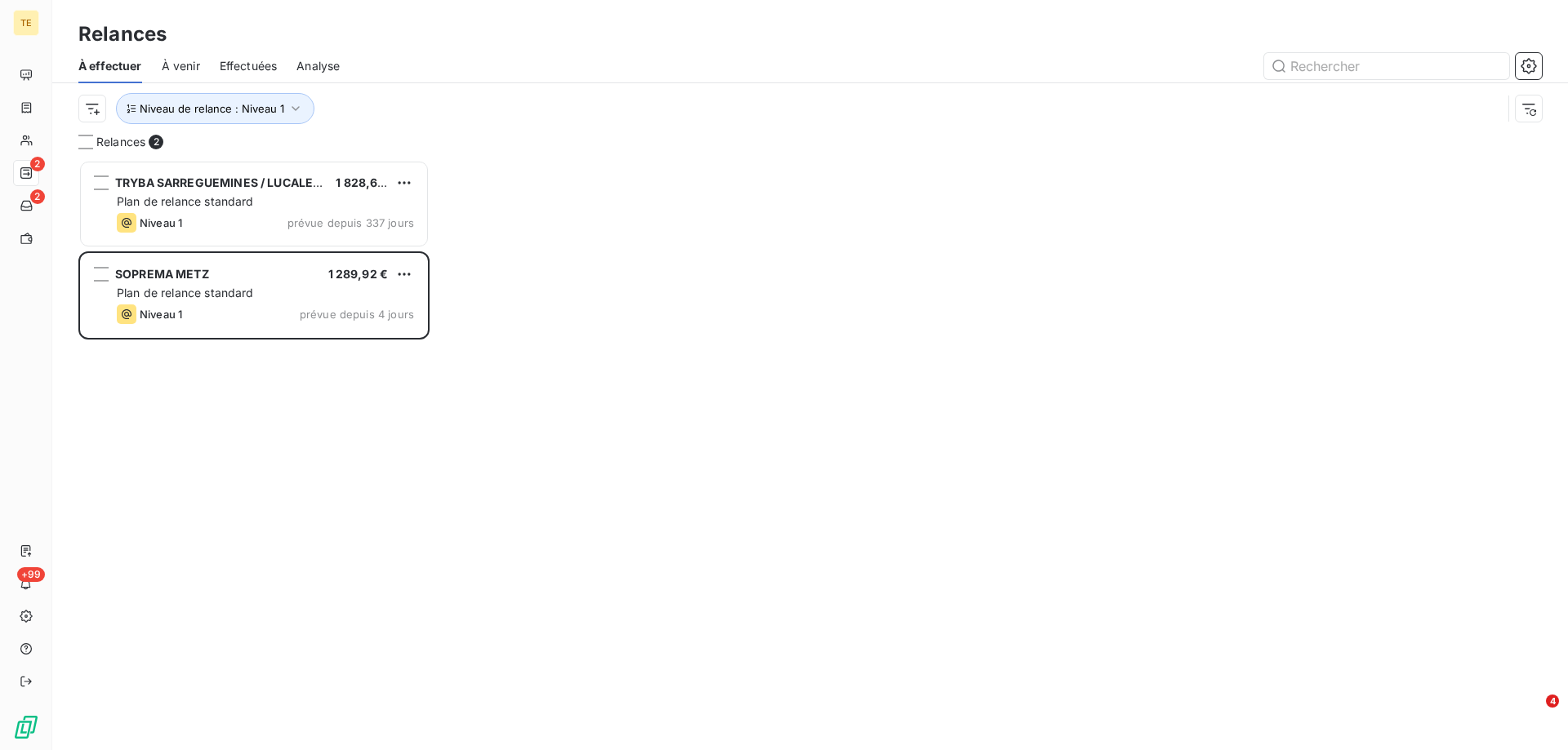
drag, startPoint x: 604, startPoint y: 369, endPoint x: 486, endPoint y: 350, distance: 119.5
click at [598, 370] on div "Relances 2 TRYBA SARREGUEMINES / LUCALEX / RJ 1 828,61 € Plan de relance standa…" at bounding box center [810, 442] width 1516 height 616
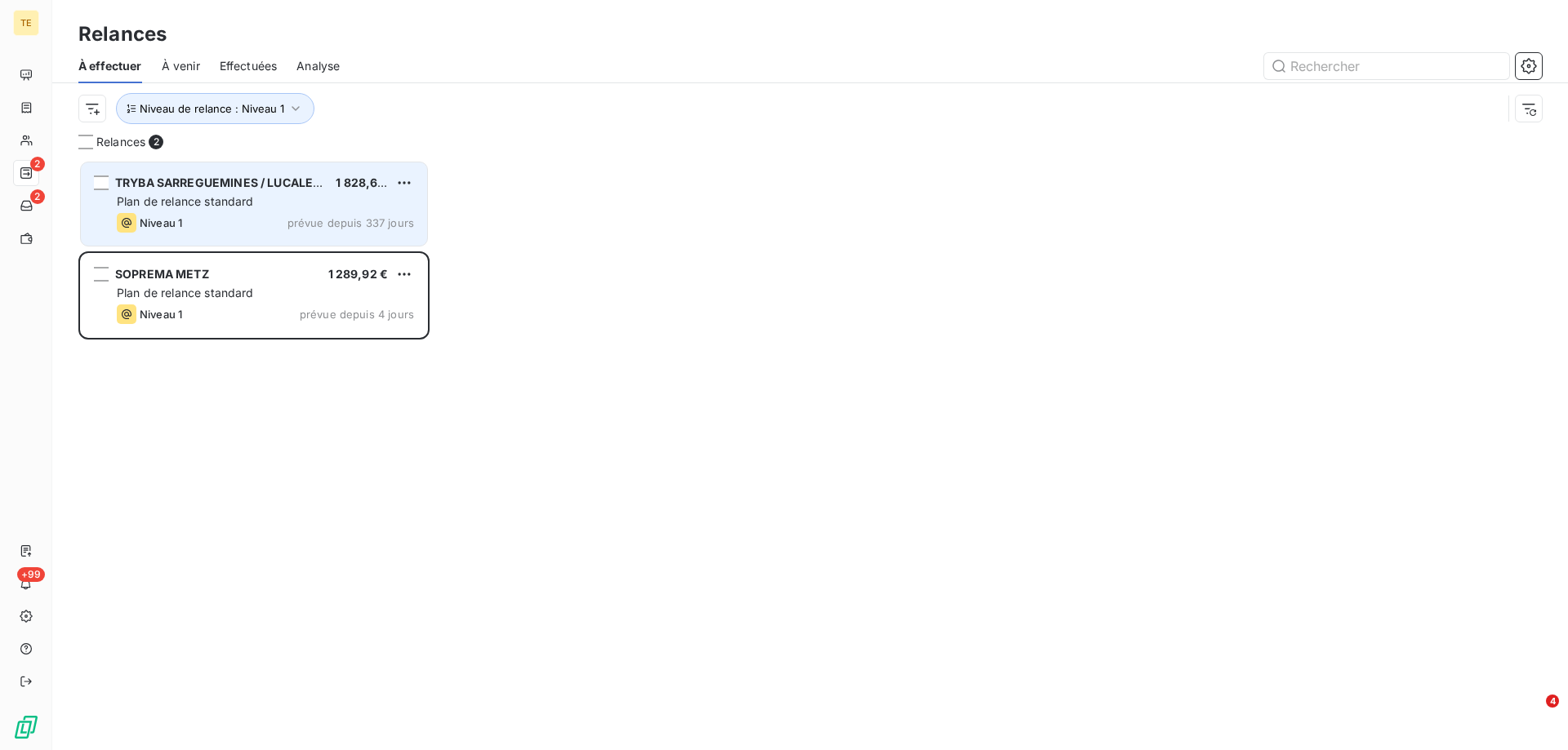
click at [306, 190] on div "TRYBA SARREGUEMINES / LUCALEX / RJ" at bounding box center [219, 183] width 207 height 16
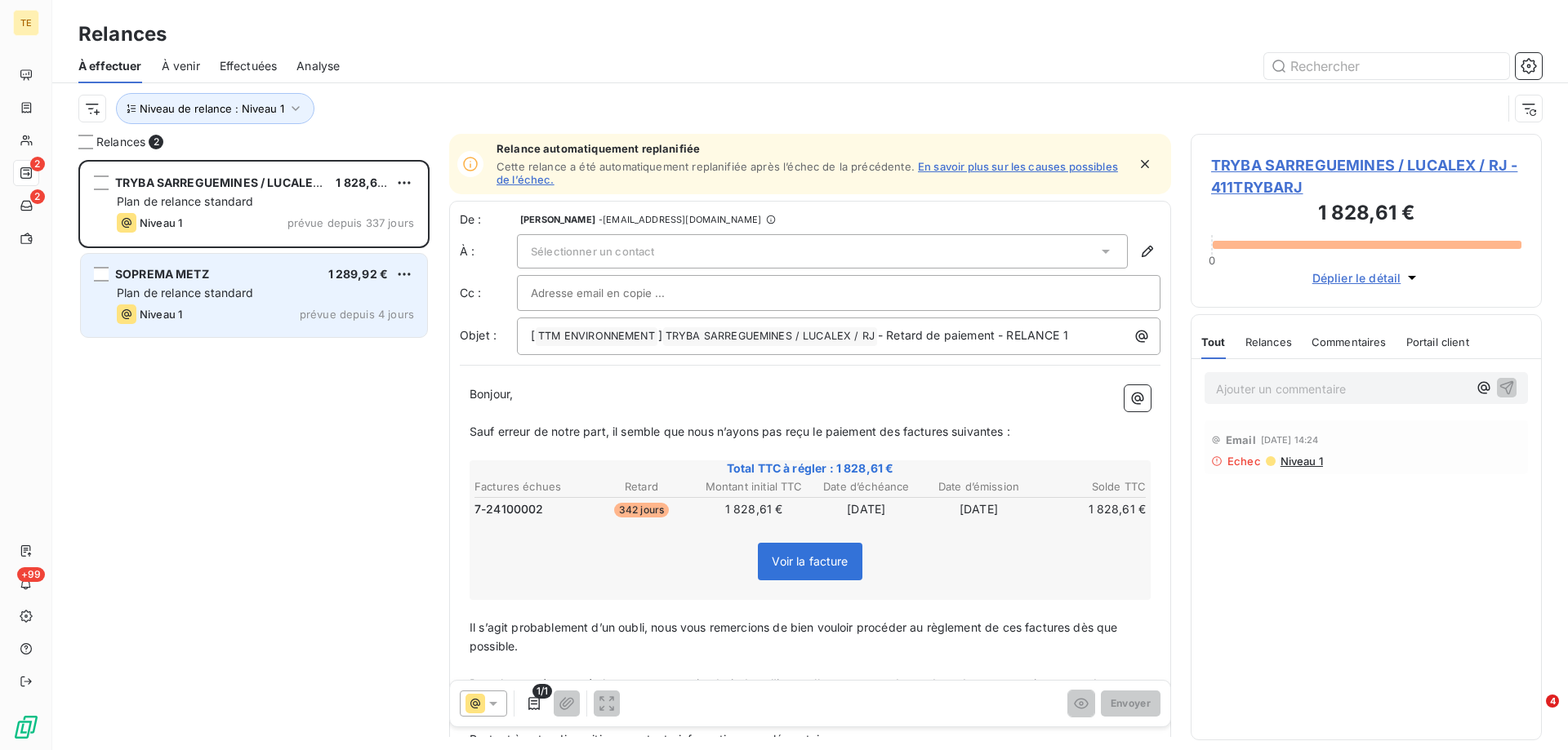
click at [351, 286] on div "Plan de relance standard" at bounding box center [265, 293] width 298 height 16
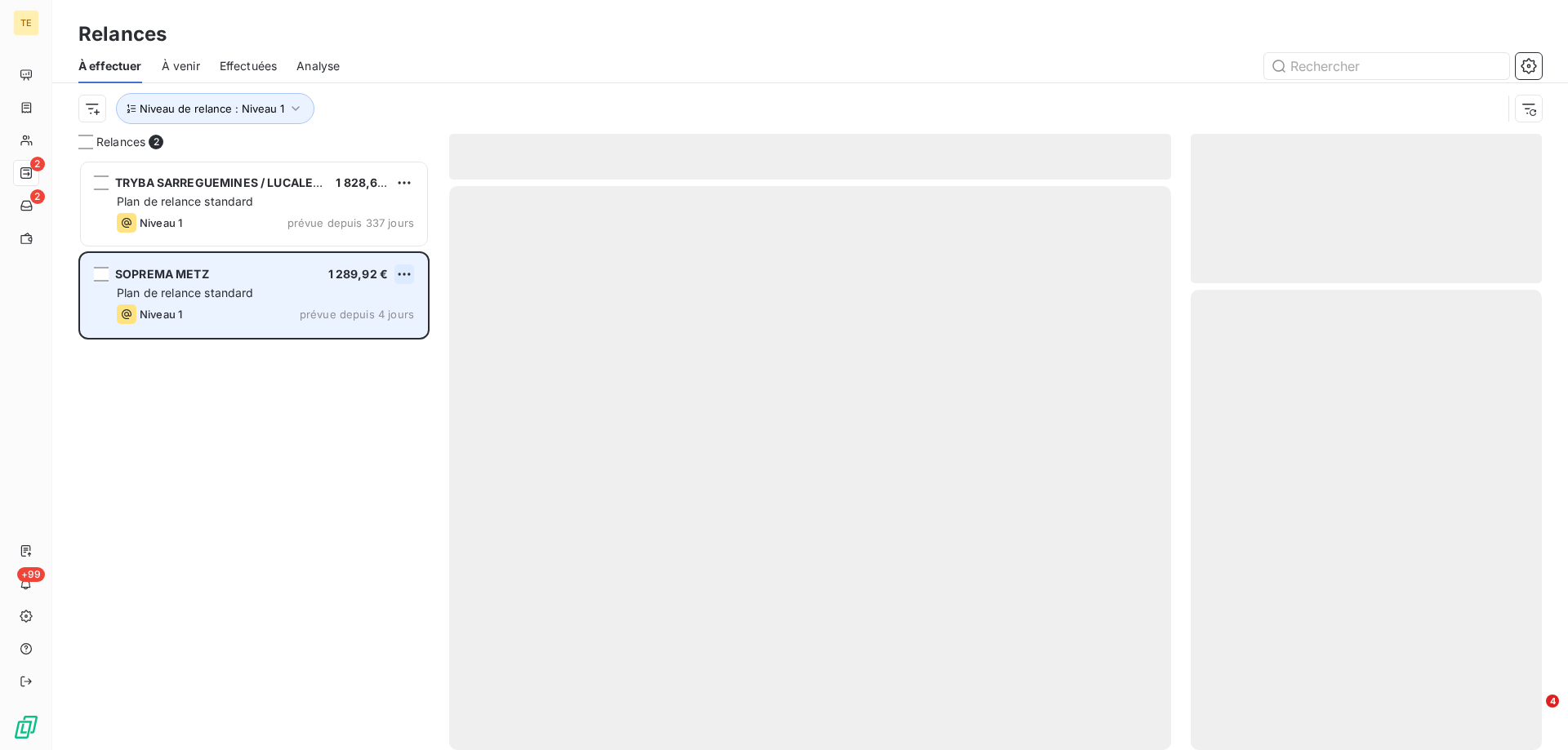
click at [405, 266] on html "TE 2 2 +99 Relances À effectuer À venir Effectuées Analyse Niveau de relance : …" at bounding box center [784, 375] width 1568 height 750
click at [332, 338] on div "Passer cette action" at bounding box center [334, 336] width 147 height 26
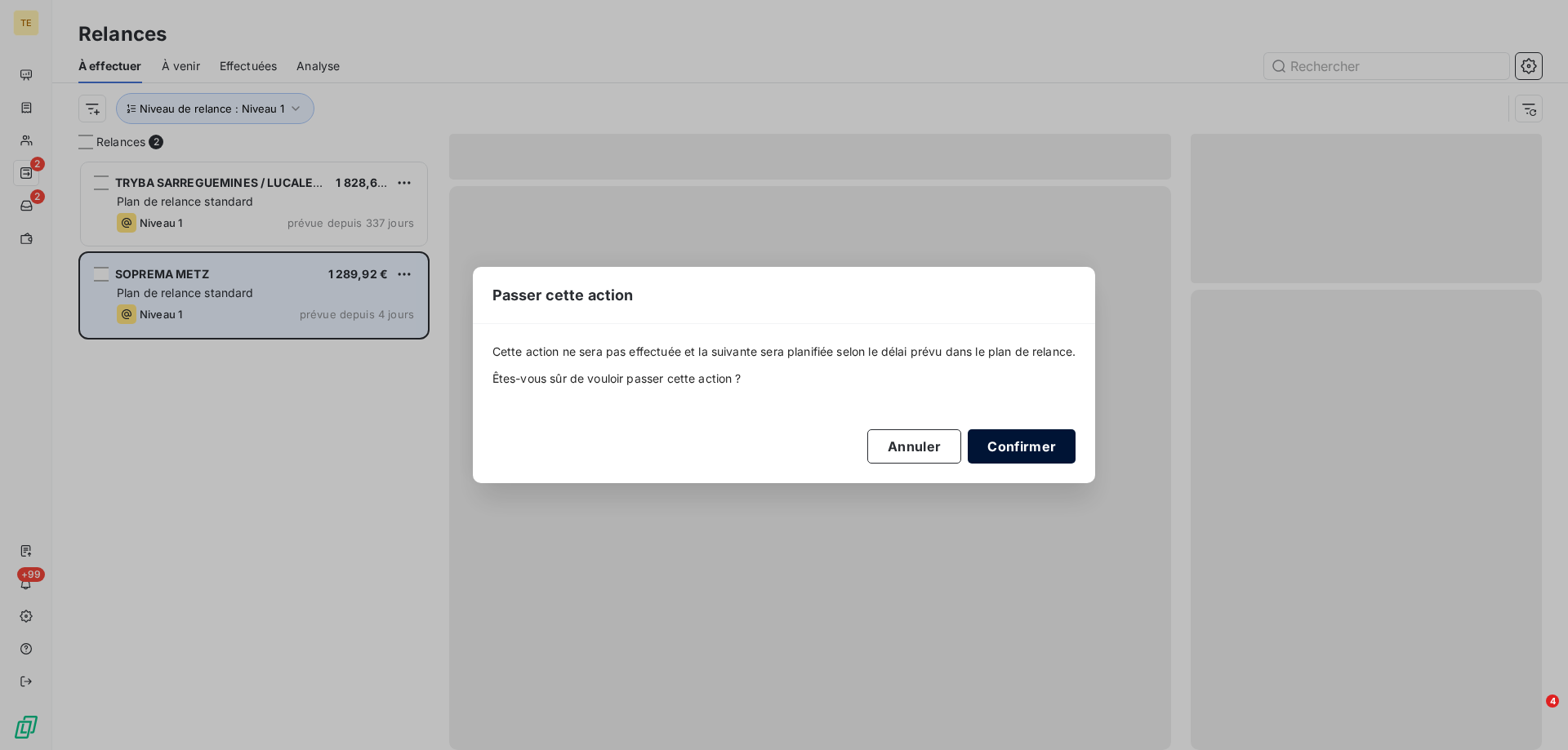
click at [1041, 454] on button "Confirmer" at bounding box center [1021, 446] width 108 height 34
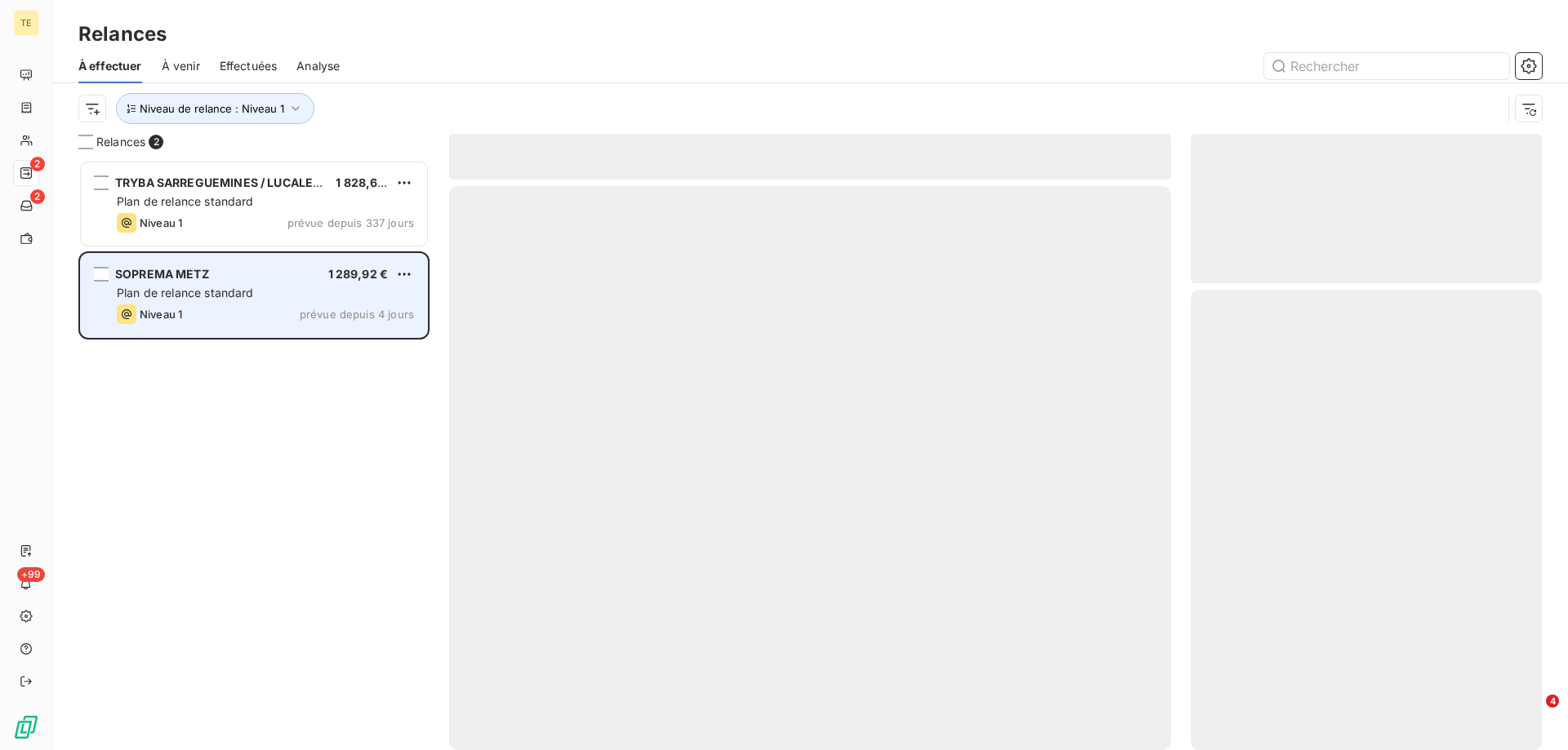
click at [233, 444] on div "TRYBA SARREGUEMINES / LUCALEX / RJ 1 828,61 € Plan de relance standard Niveau 1…" at bounding box center [254, 454] width 351 height 590
click at [186, 121] on button "Niveau de relance : Niveau 1" at bounding box center [215, 108] width 198 height 31
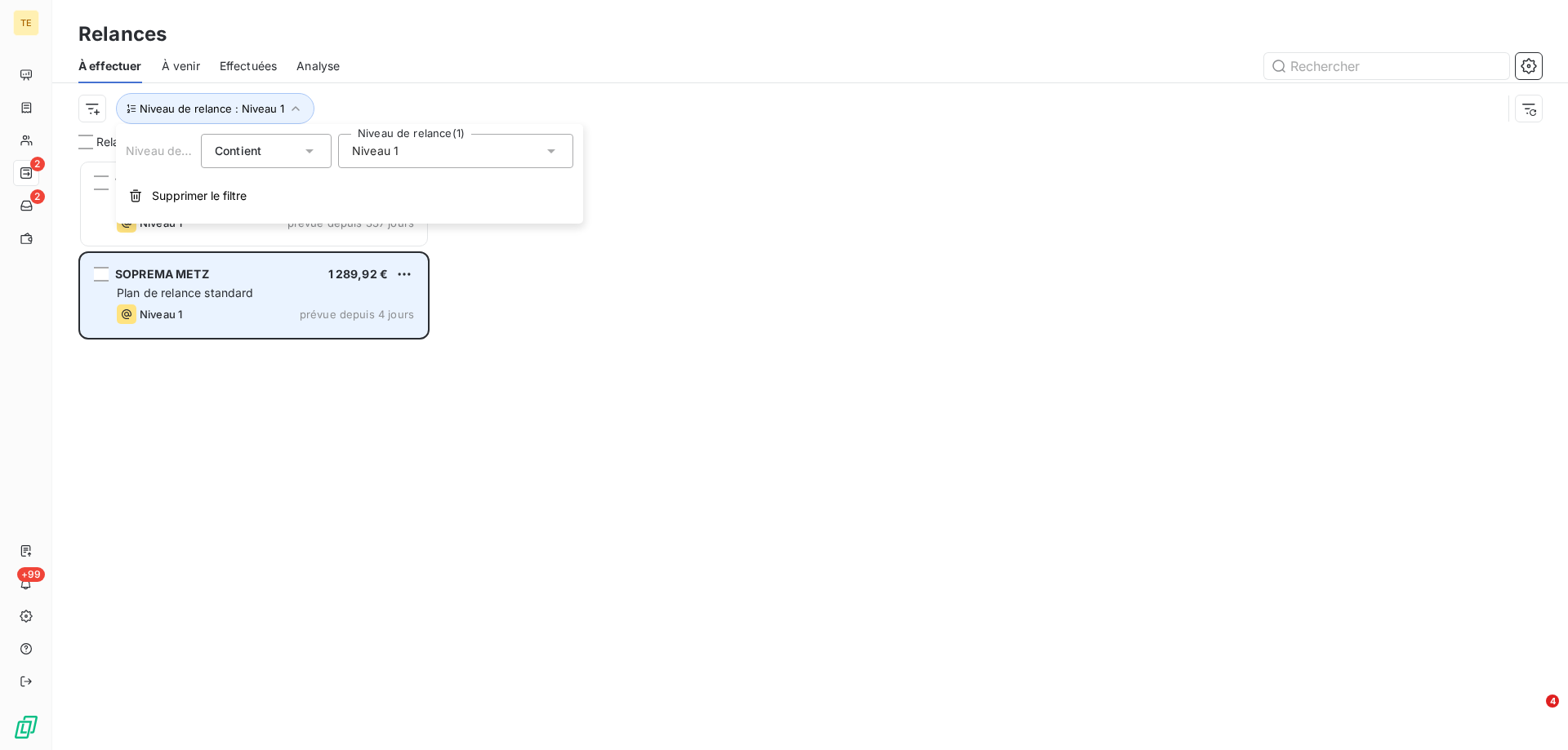
click at [397, 161] on div "Niveau 1" at bounding box center [455, 151] width 235 height 34
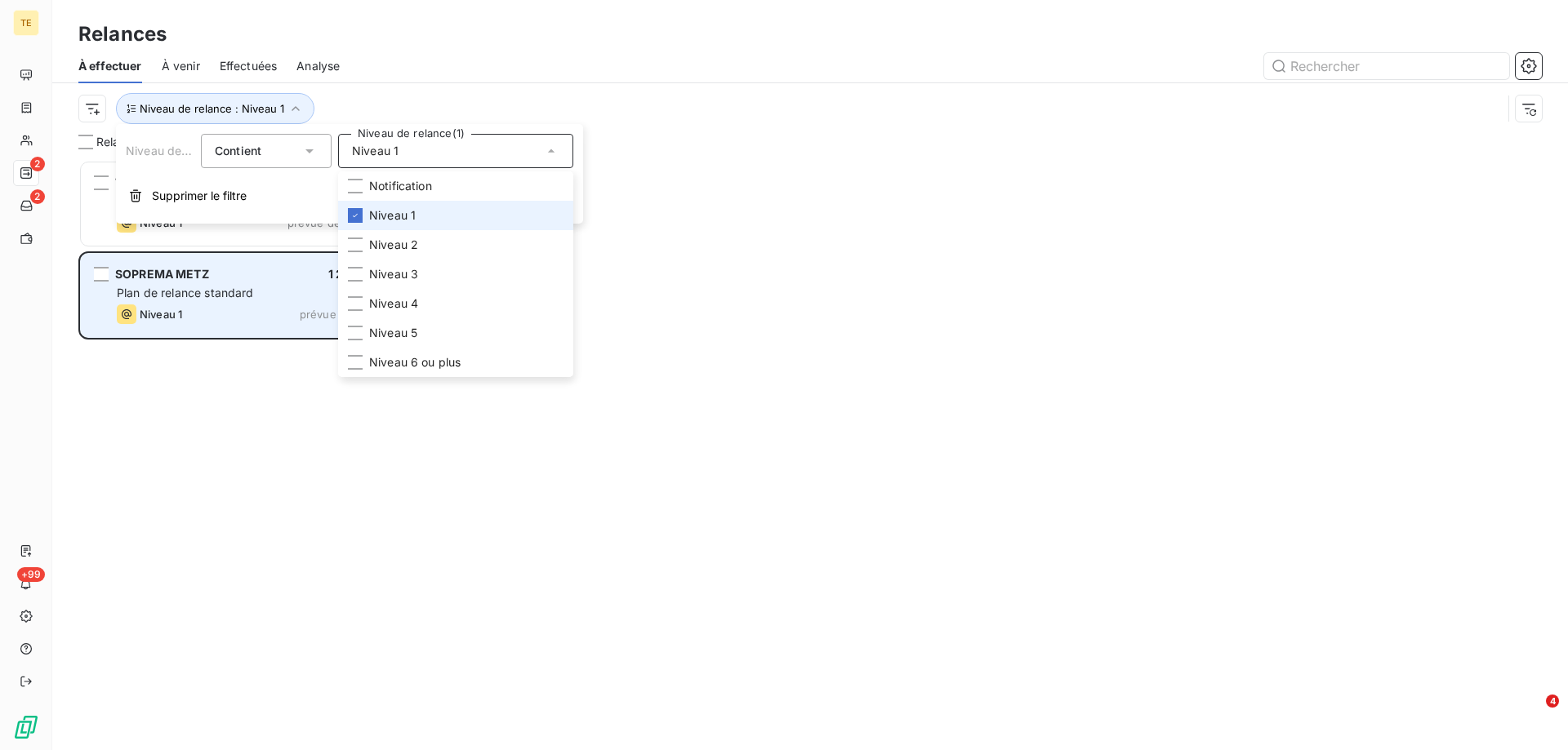
click at [388, 214] on span "Niveau 1" at bounding box center [392, 215] width 46 height 16
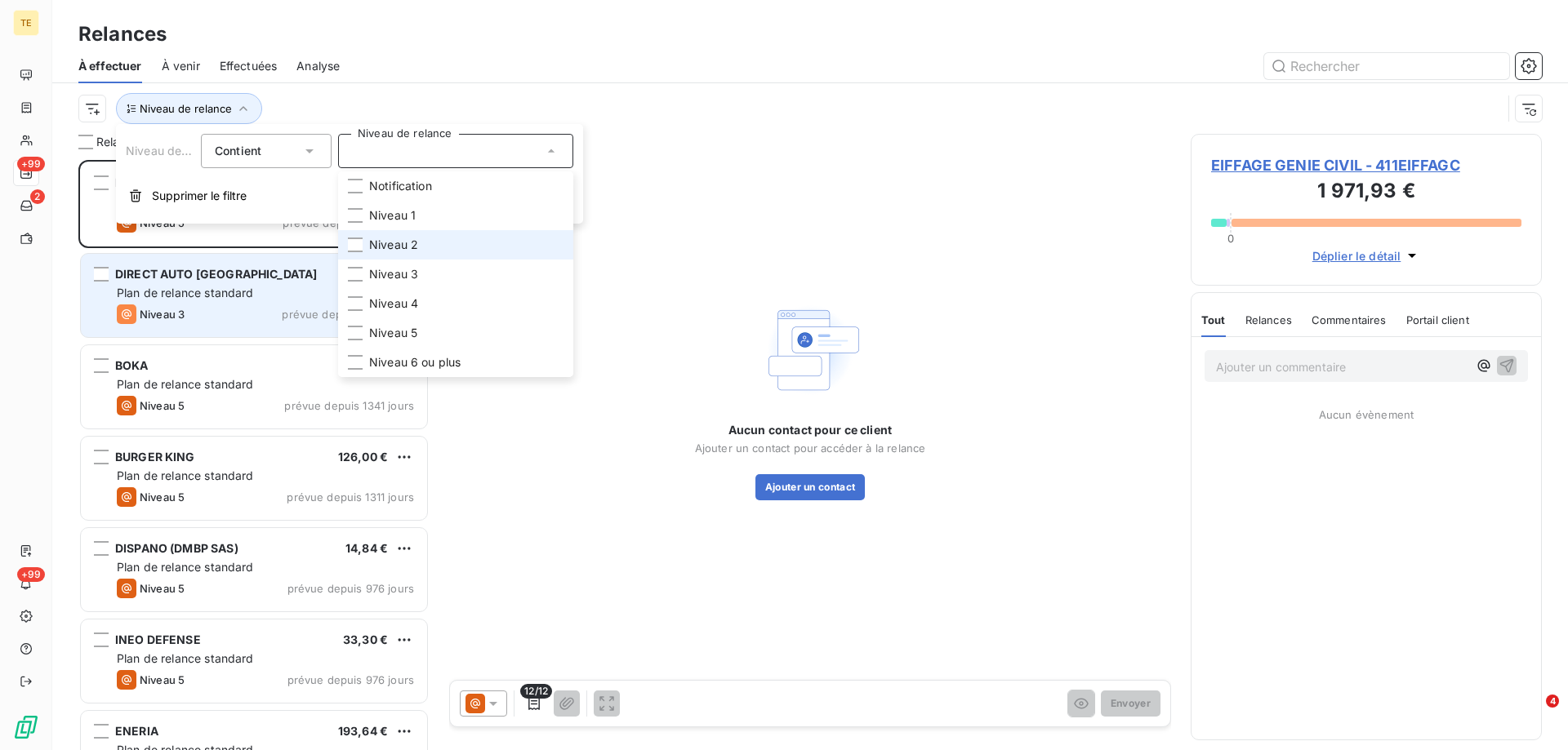
click at [376, 240] on span "Niveau 2" at bounding box center [393, 245] width 49 height 16
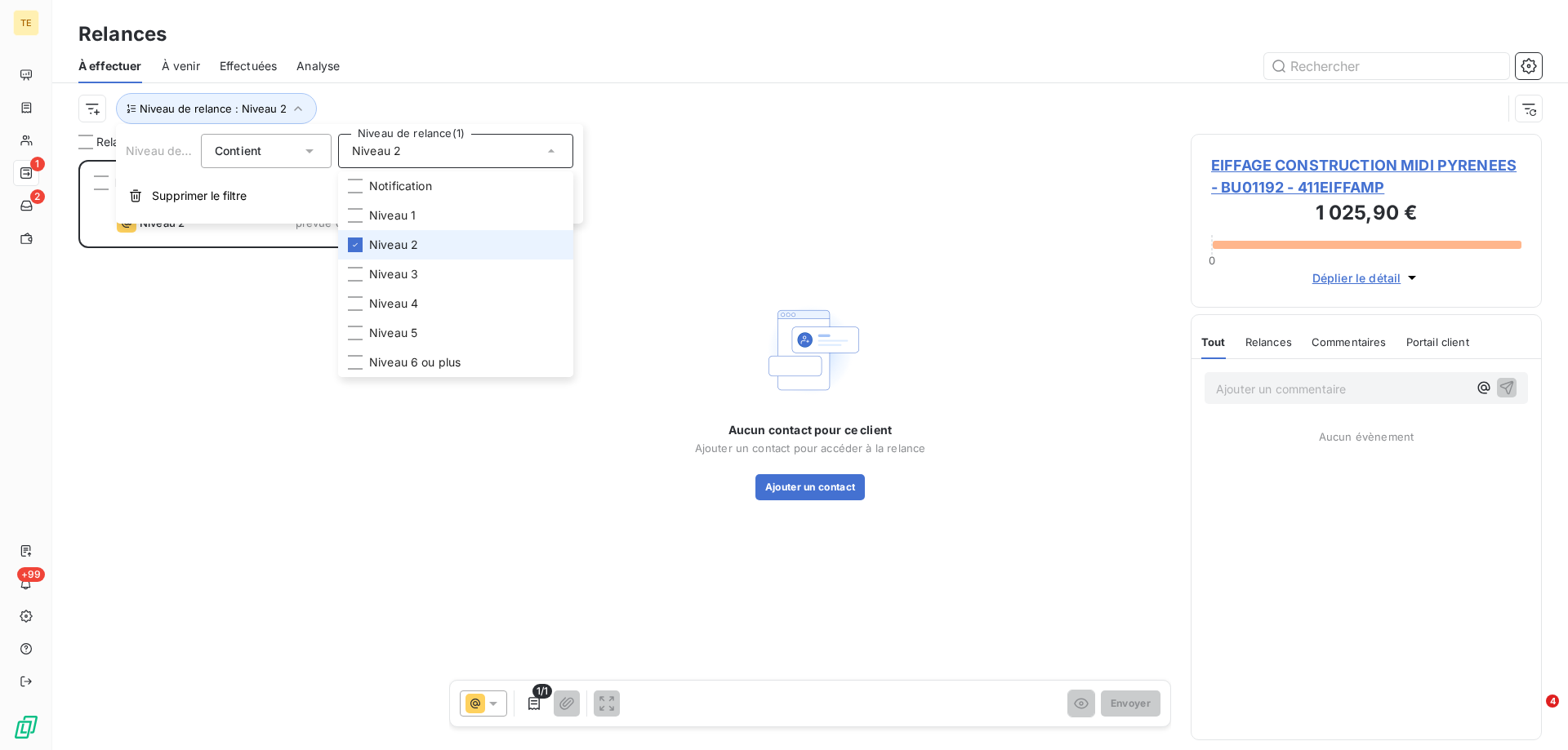
scroll to position [578, 339]
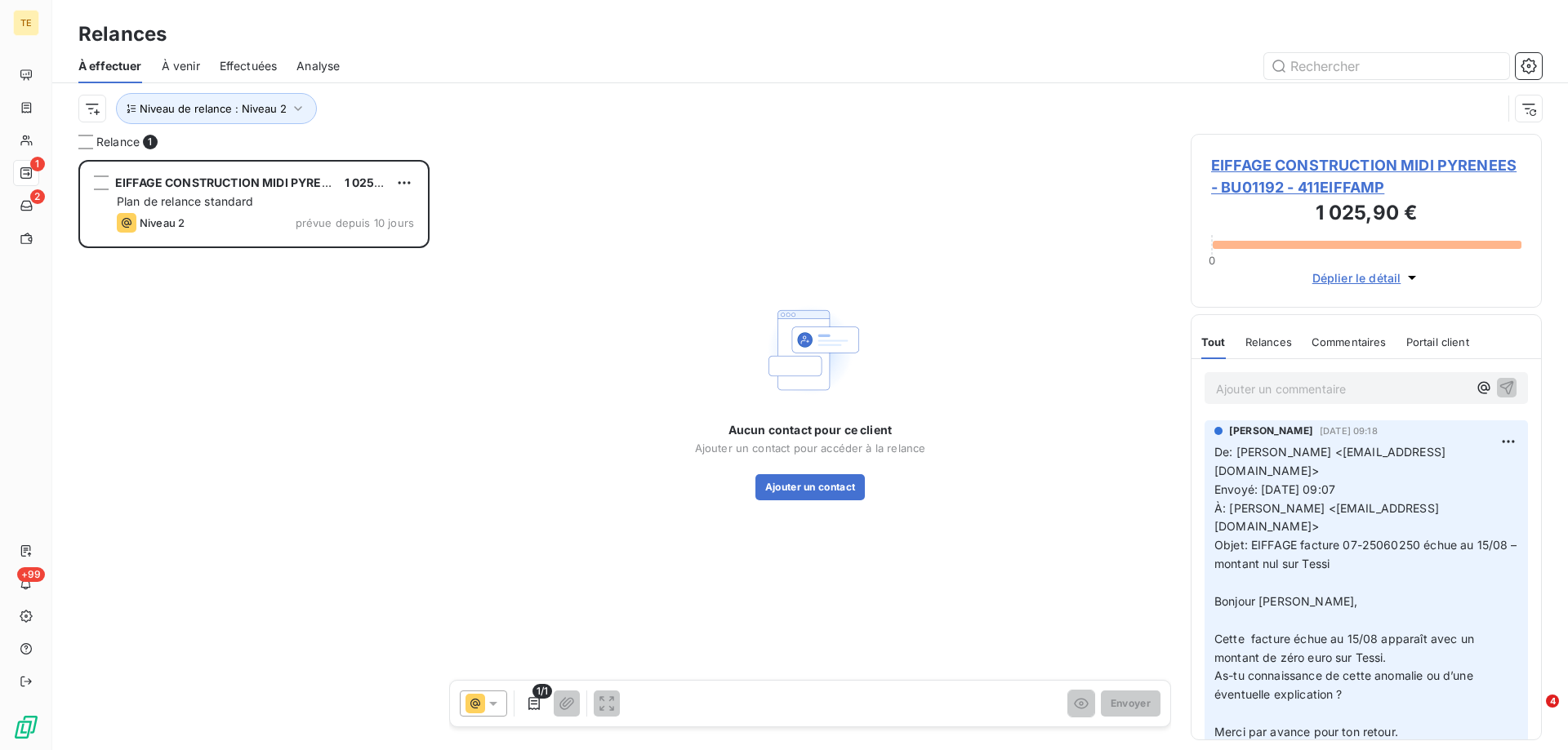
click at [216, 365] on div "EIFFAGE CONSTRUCTION MIDI PYRENEES - BU01192 1 025,90 € Plan de relance standar…" at bounding box center [254, 454] width 351 height 590
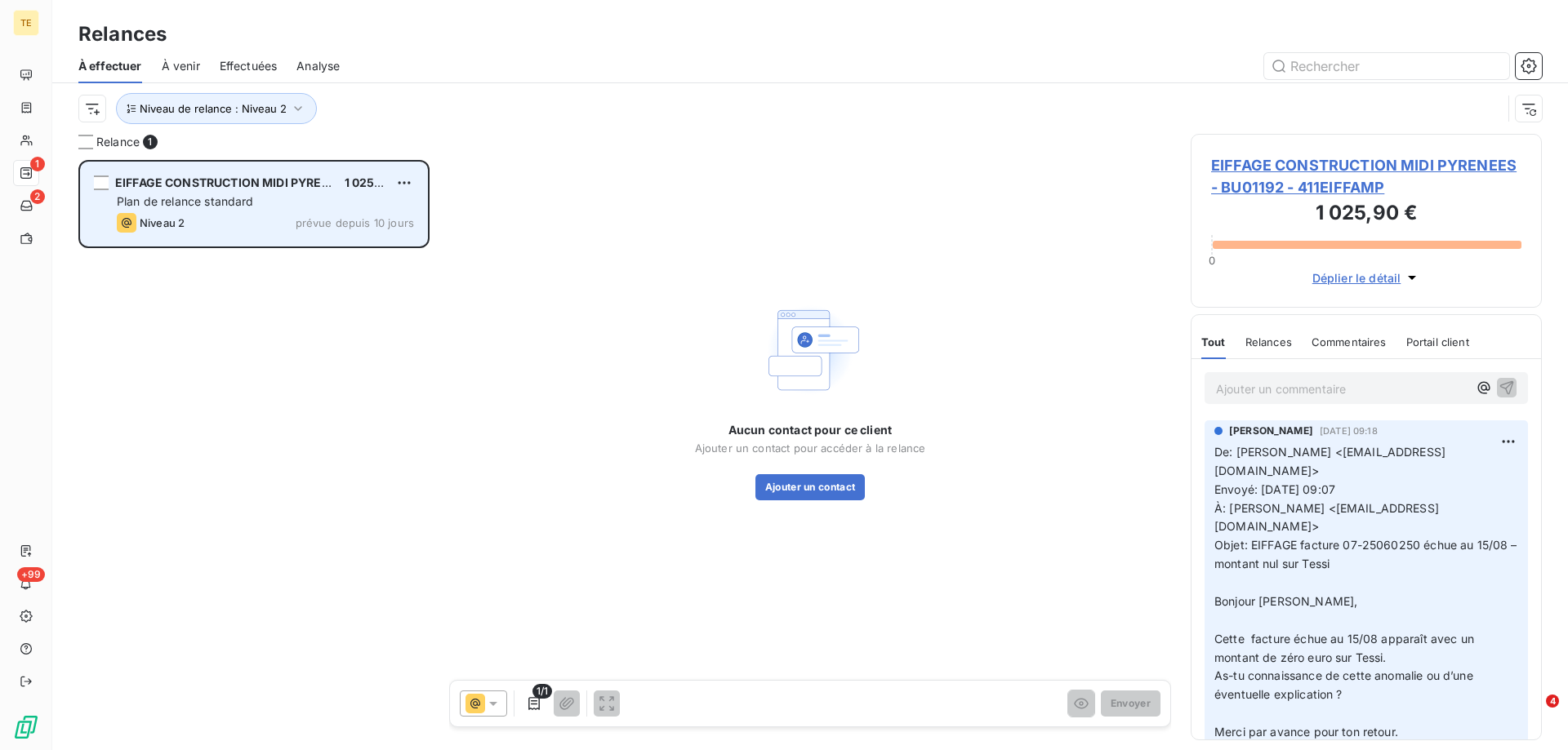
click at [260, 187] on span "EIFFAGE CONSTRUCTION MIDI PYRENEES - BU01192" at bounding box center [264, 183] width 298 height 14
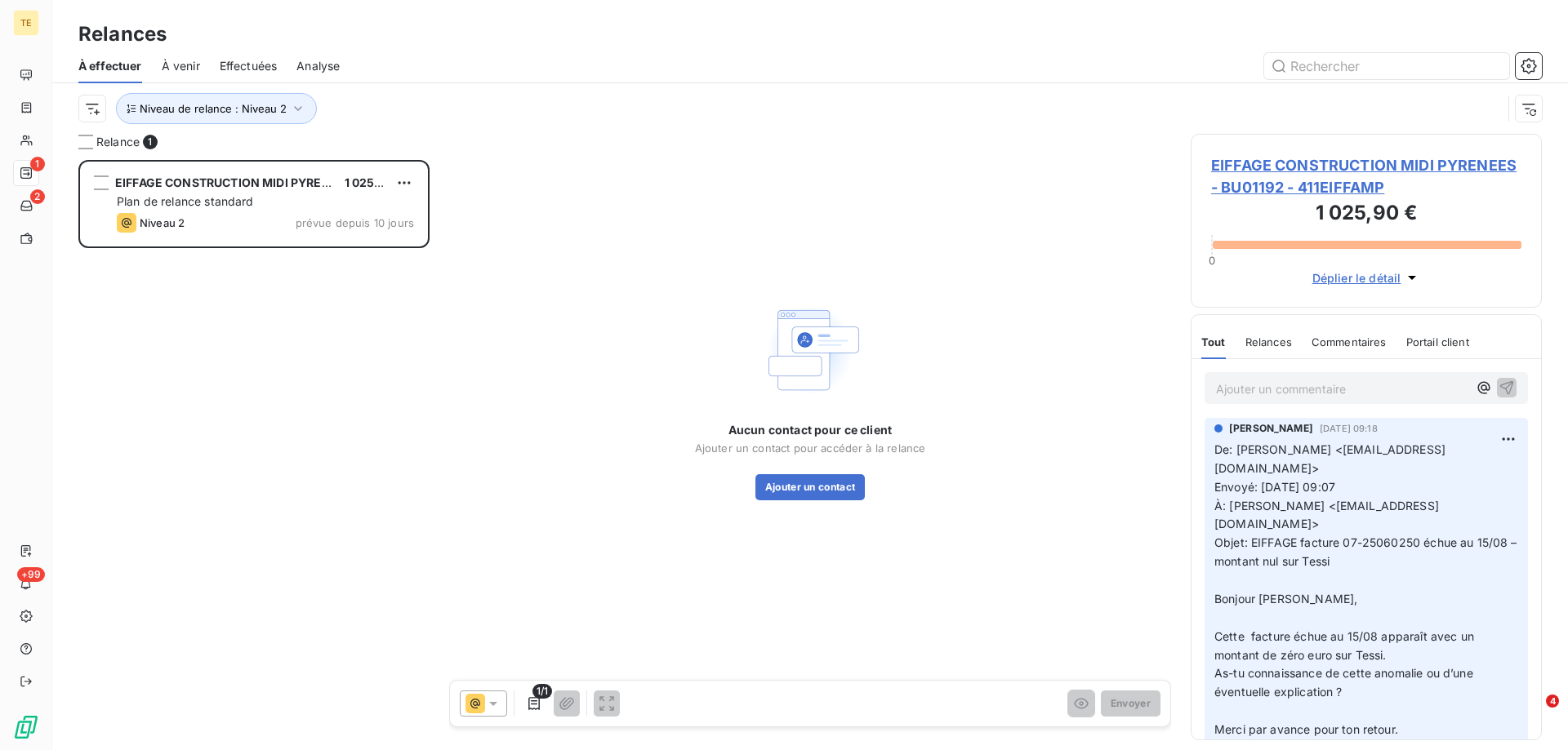
scroll to position [0, 0]
click at [263, 106] on span "Niveau de relance : Niveau 2" at bounding box center [213, 108] width 147 height 13
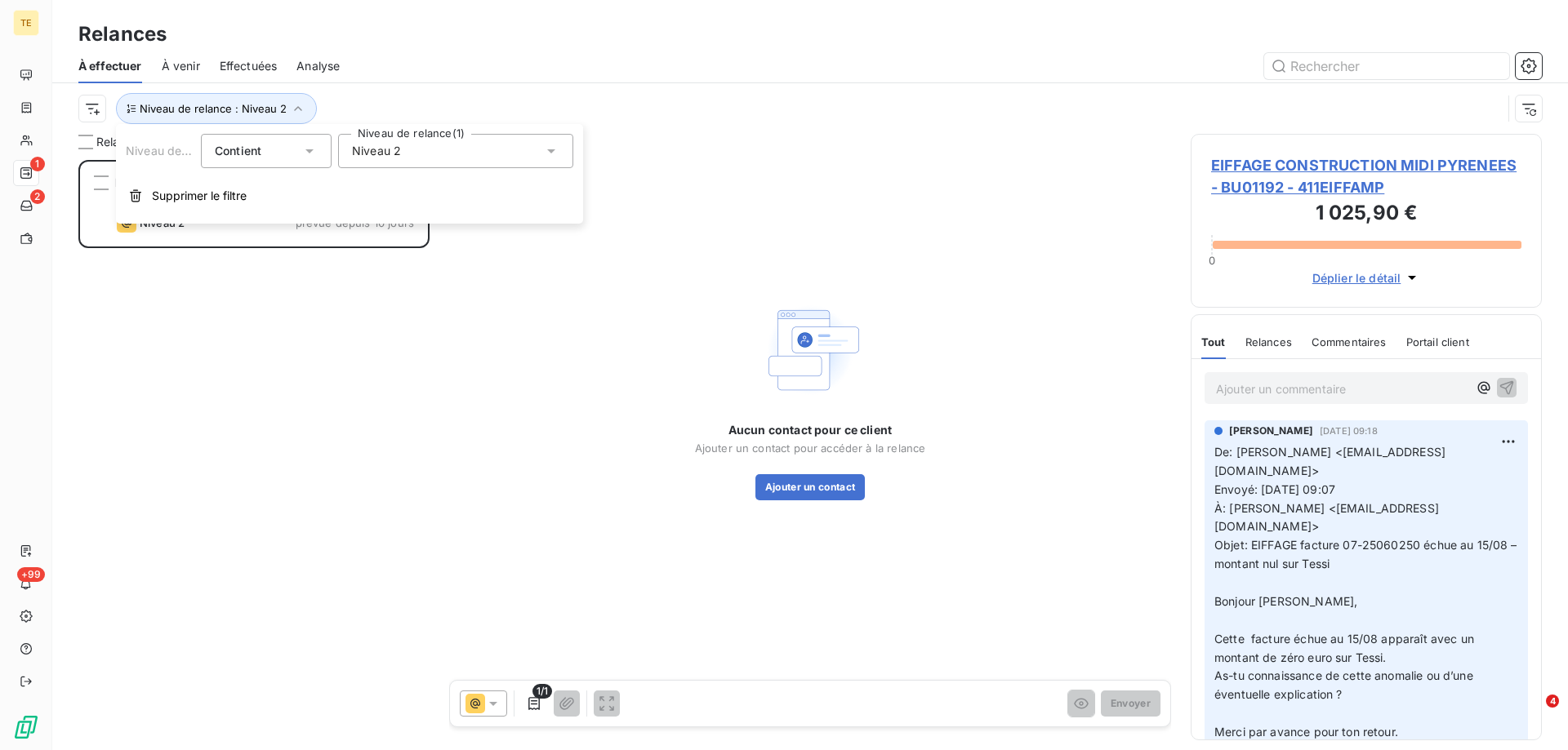
click at [380, 158] on span "Niveau 2" at bounding box center [376, 151] width 49 height 16
click at [367, 244] on li "Niveau 2" at bounding box center [455, 245] width 235 height 29
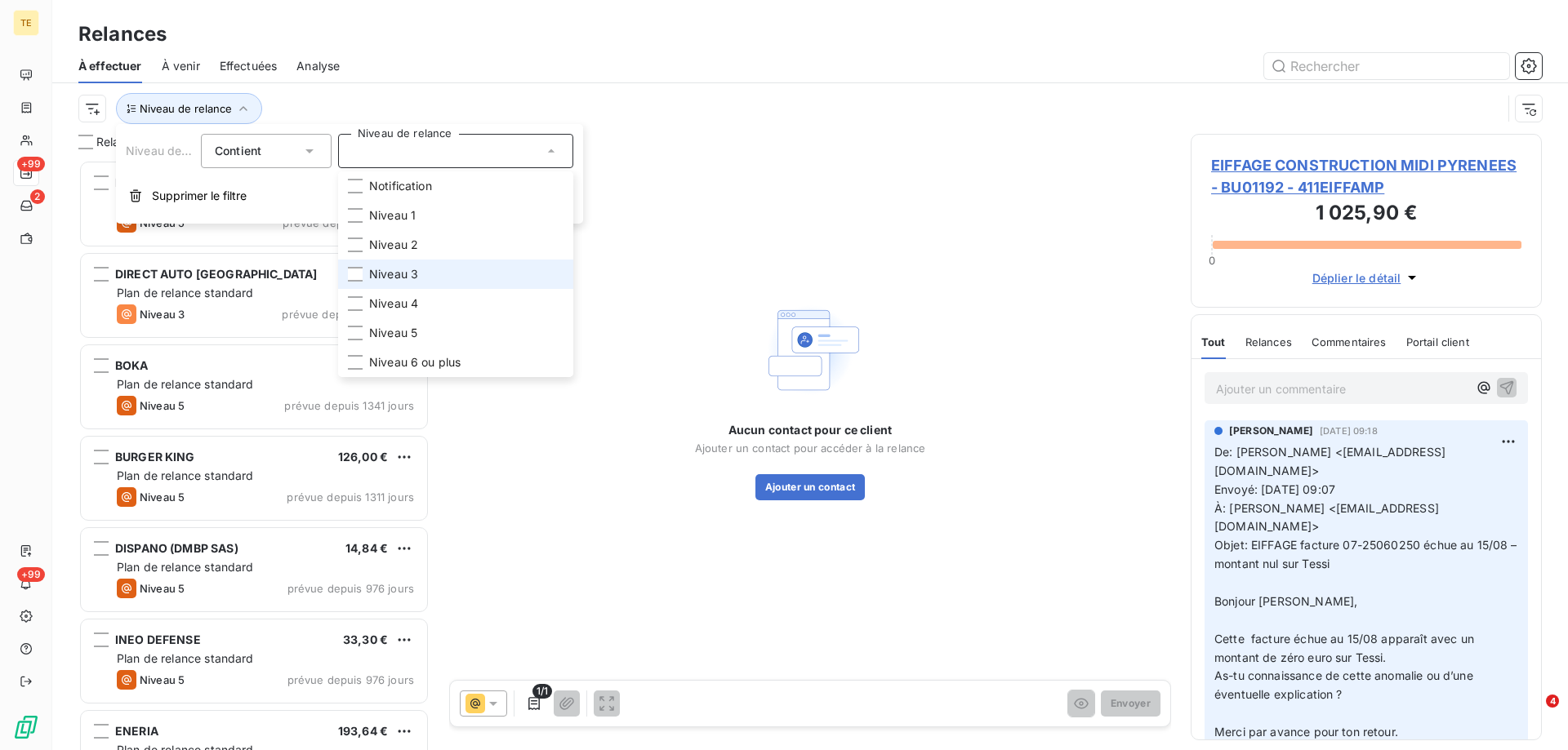
click at [365, 274] on li "Niveau 3" at bounding box center [455, 274] width 235 height 29
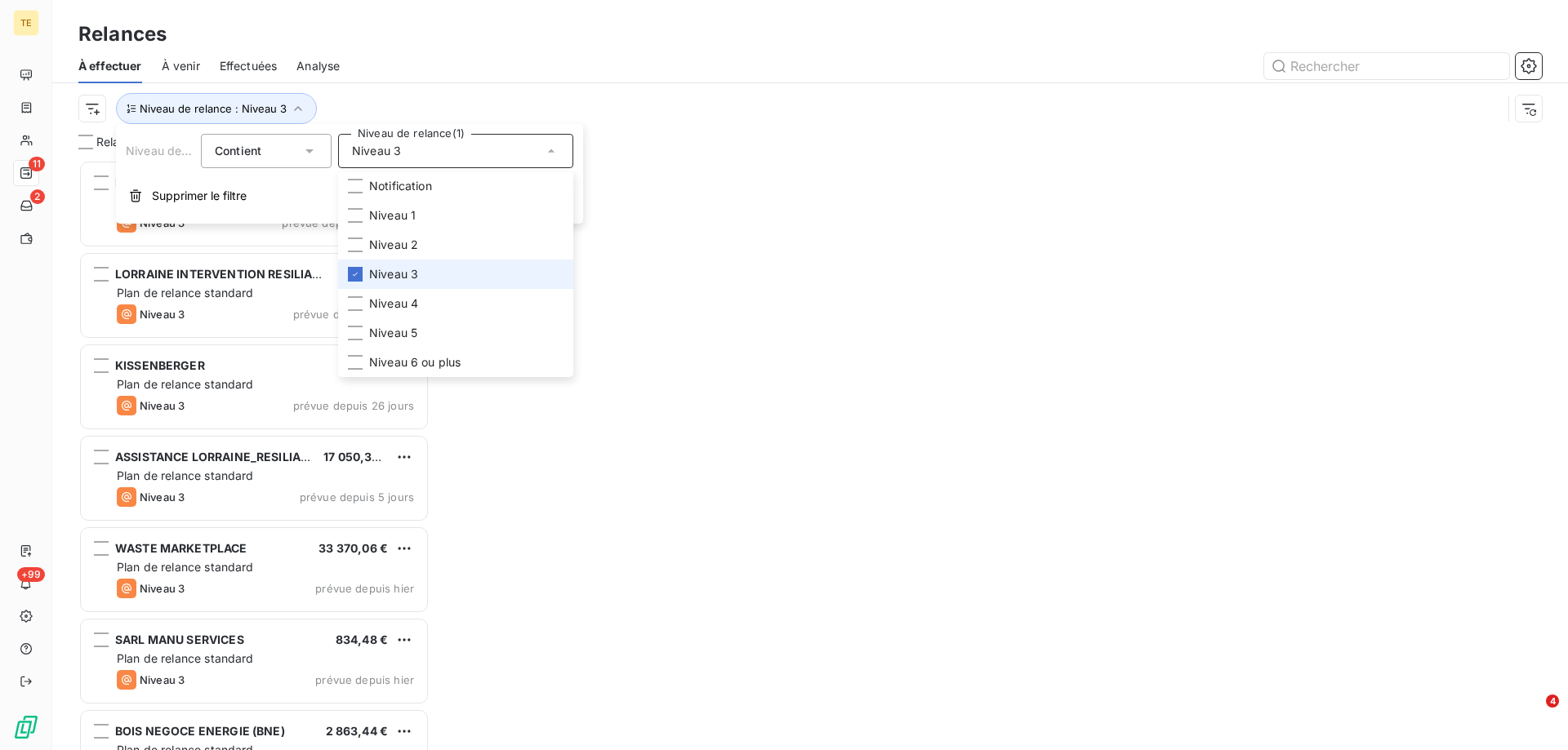
scroll to position [578, 339]
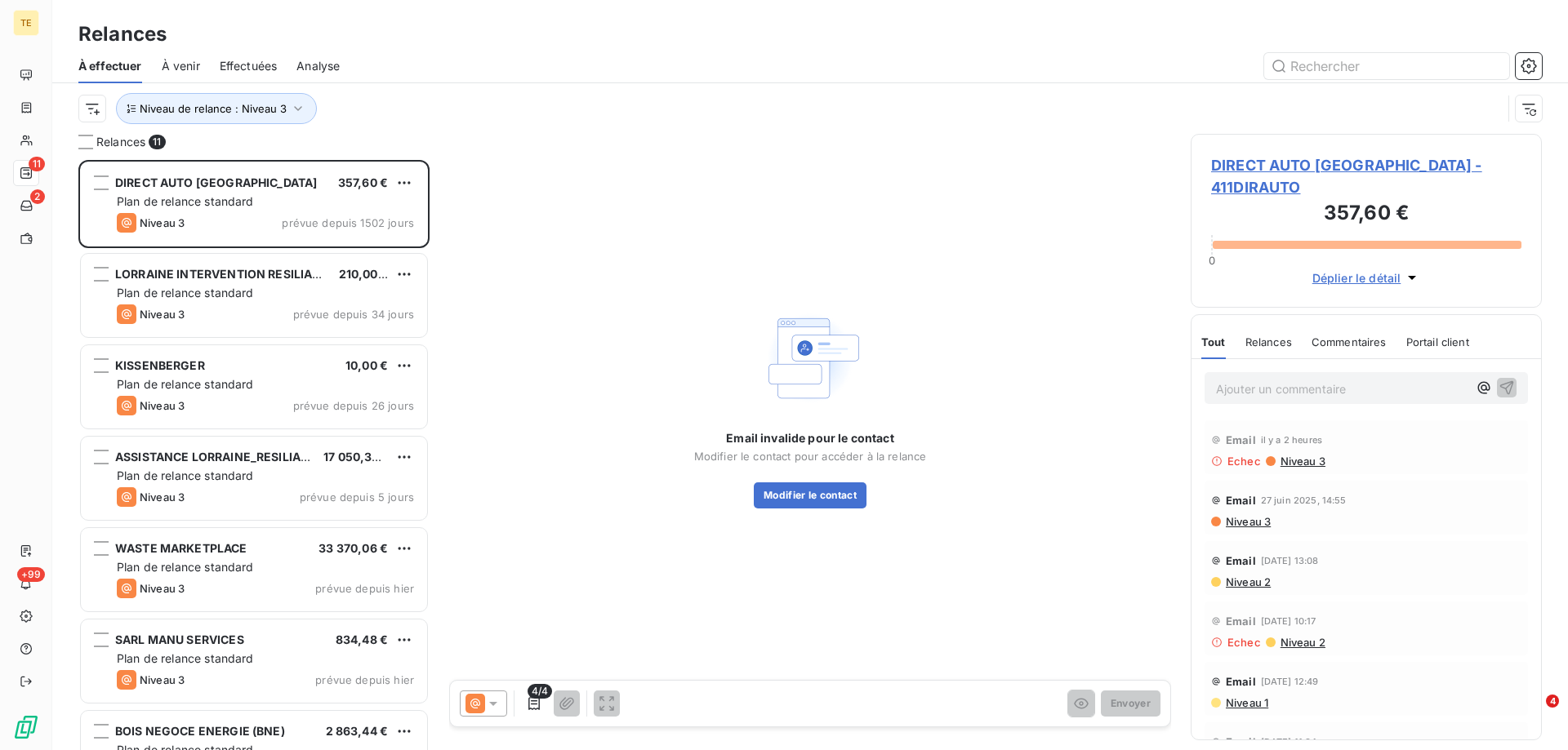
click at [675, 148] on div "Email invalide pour le contact Modifier le contact pour accéder à la relance Mo…" at bounding box center [810, 407] width 722 height 546
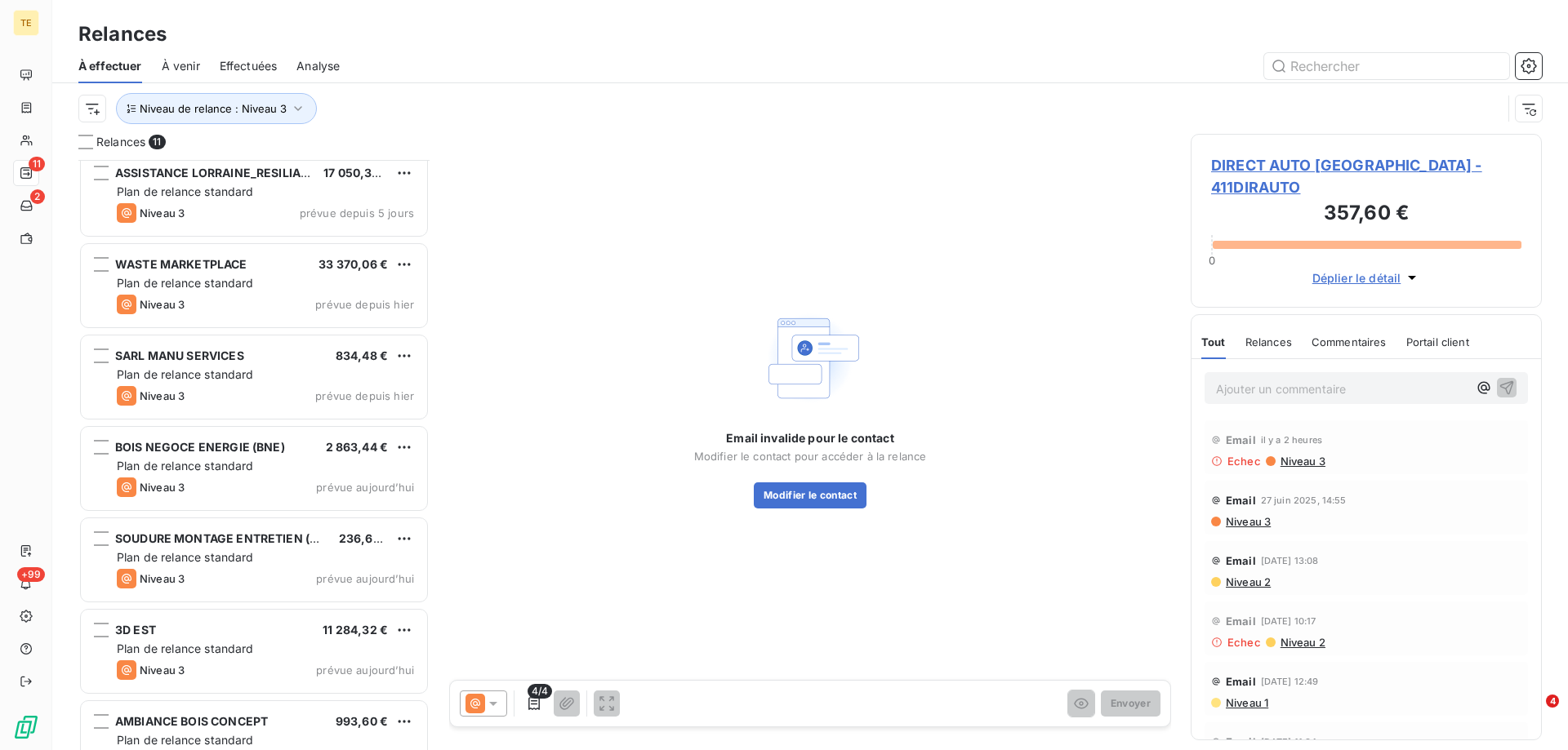
scroll to position [328, 0]
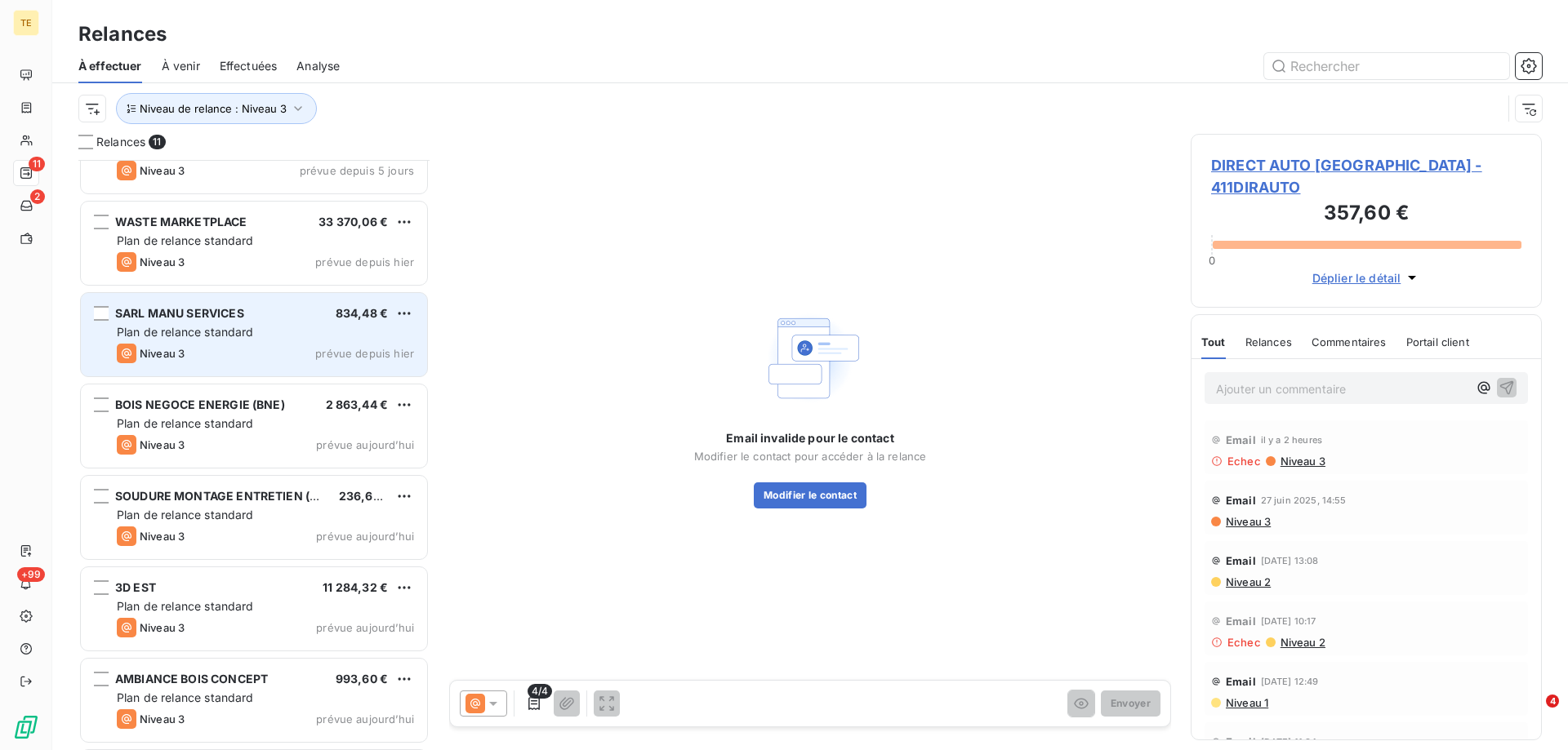
click at [231, 337] on span "Plan de relance standard" at bounding box center [186, 332] width 138 height 14
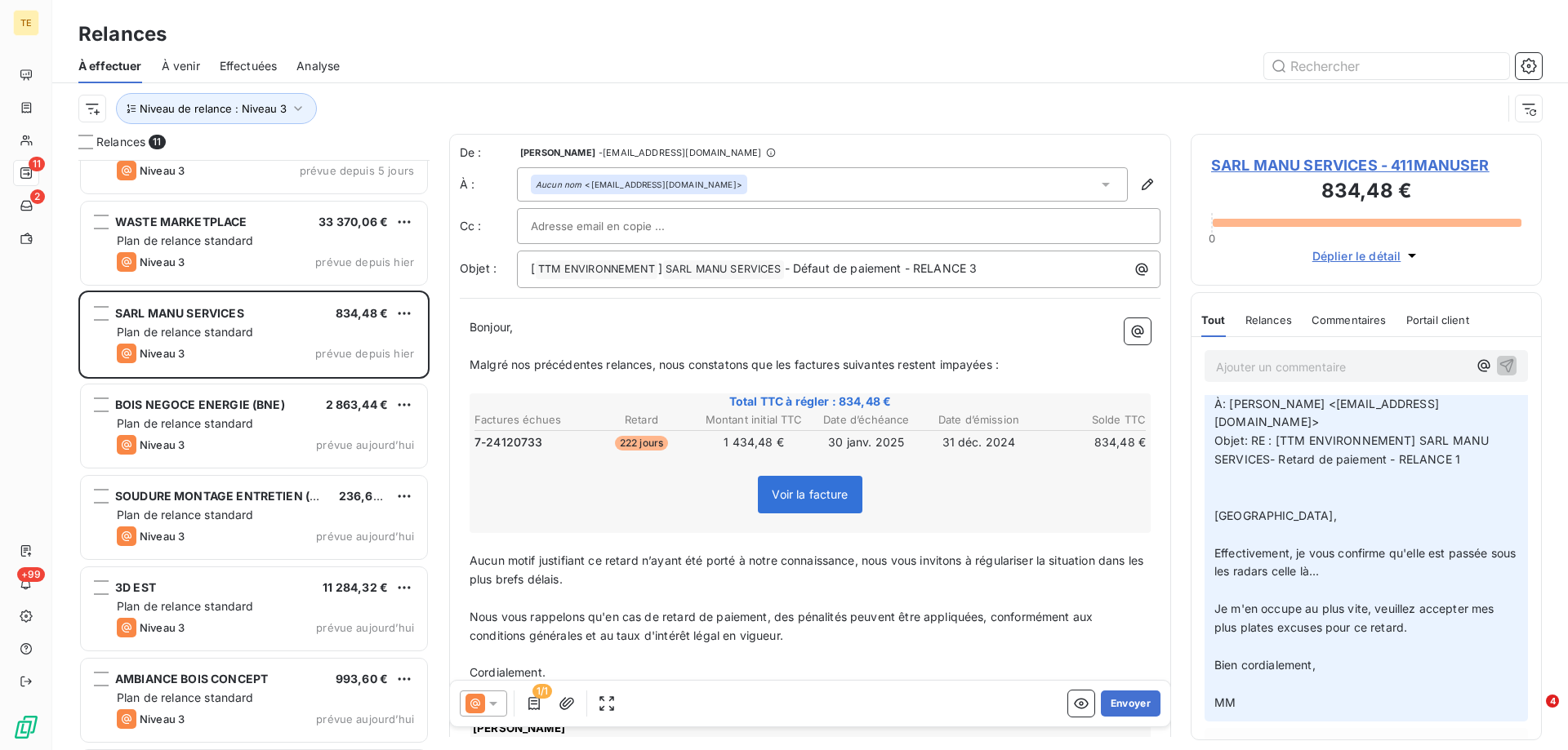
scroll to position [163, 0]
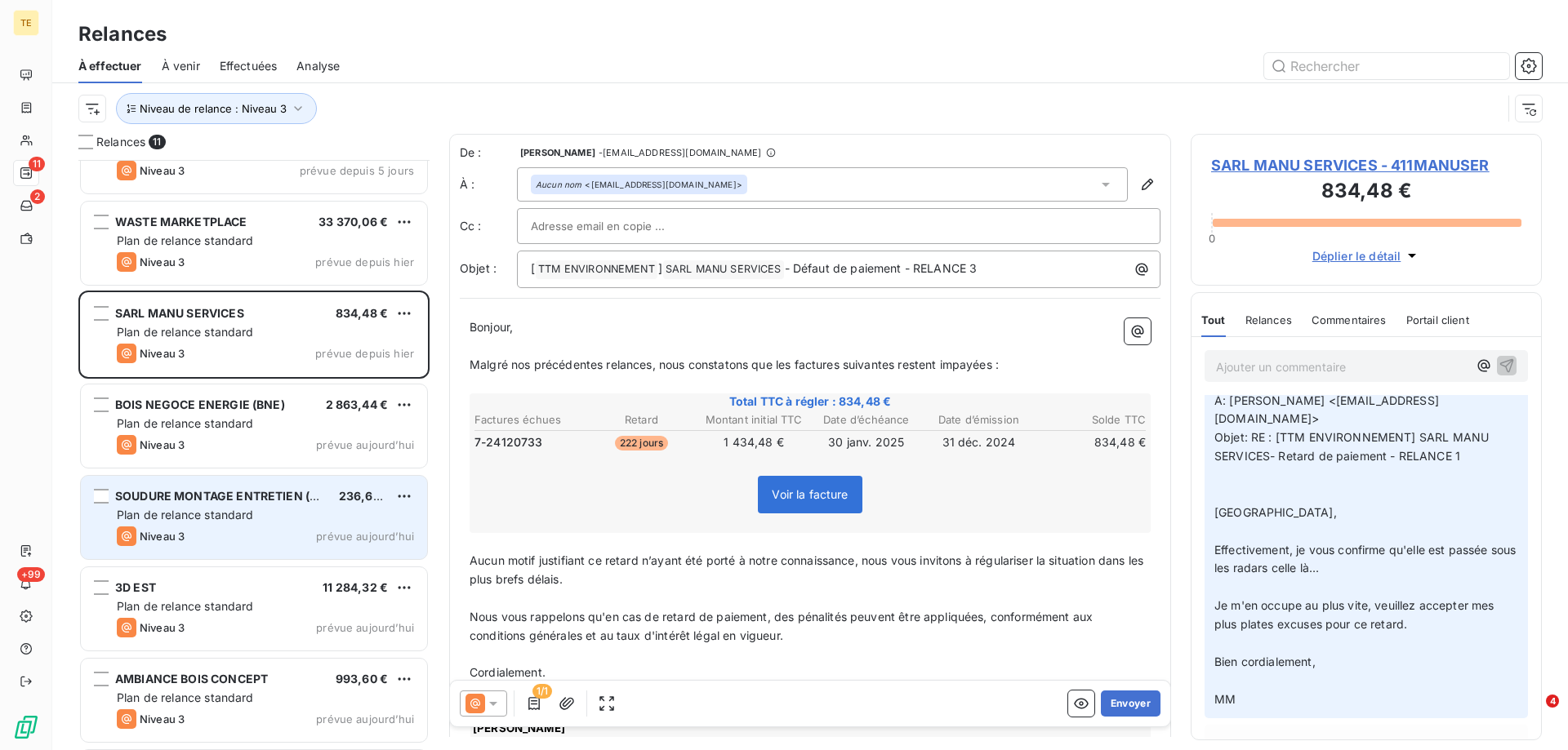
click at [216, 526] on div "SOUDURE MONTAGE ENTRETIEN (SME) 236,60 € Plan de relance standard Niveau 3 prév…" at bounding box center [255, 517] width 347 height 83
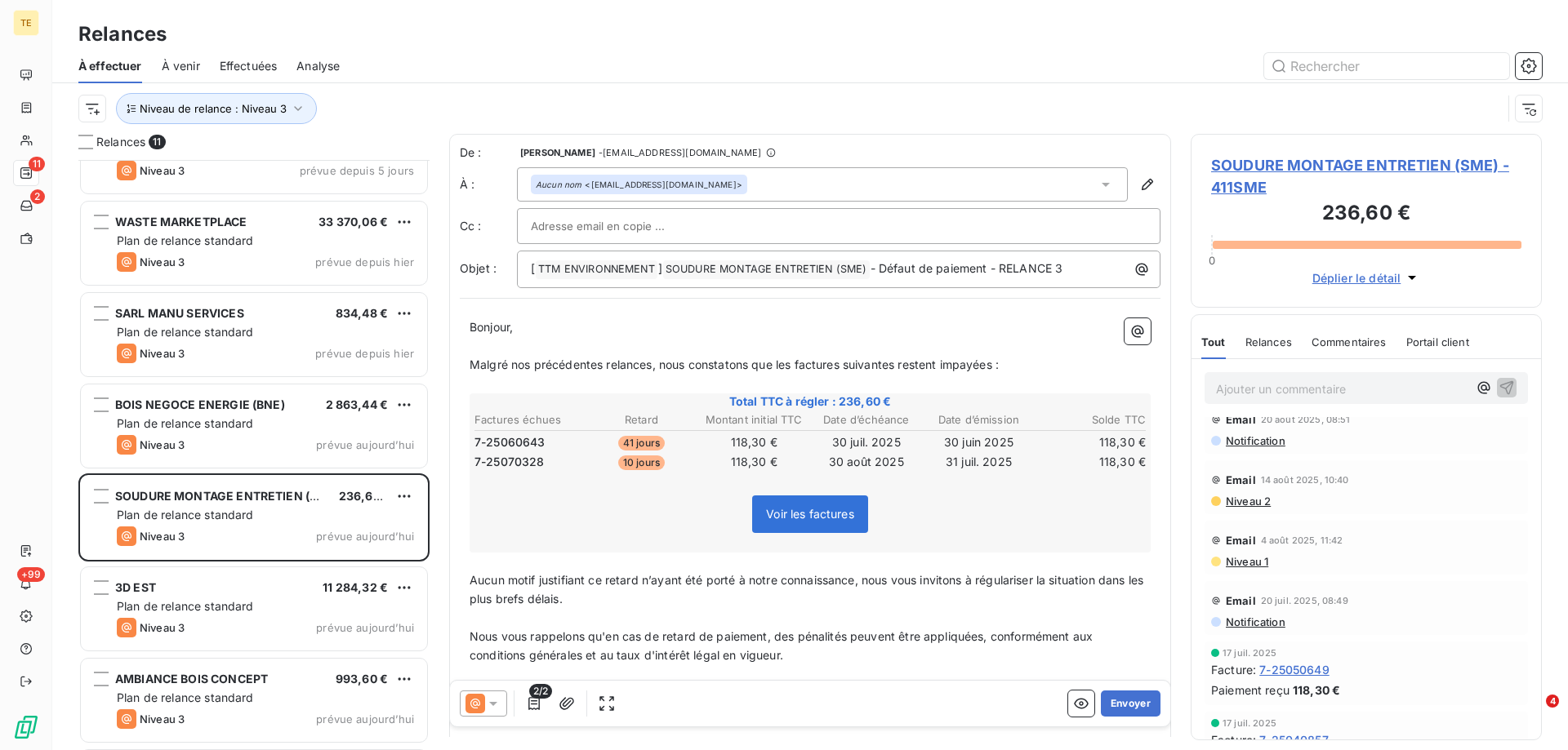
scroll to position [81, 0]
click at [1131, 706] on button "Envoyer" at bounding box center [1130, 703] width 60 height 26
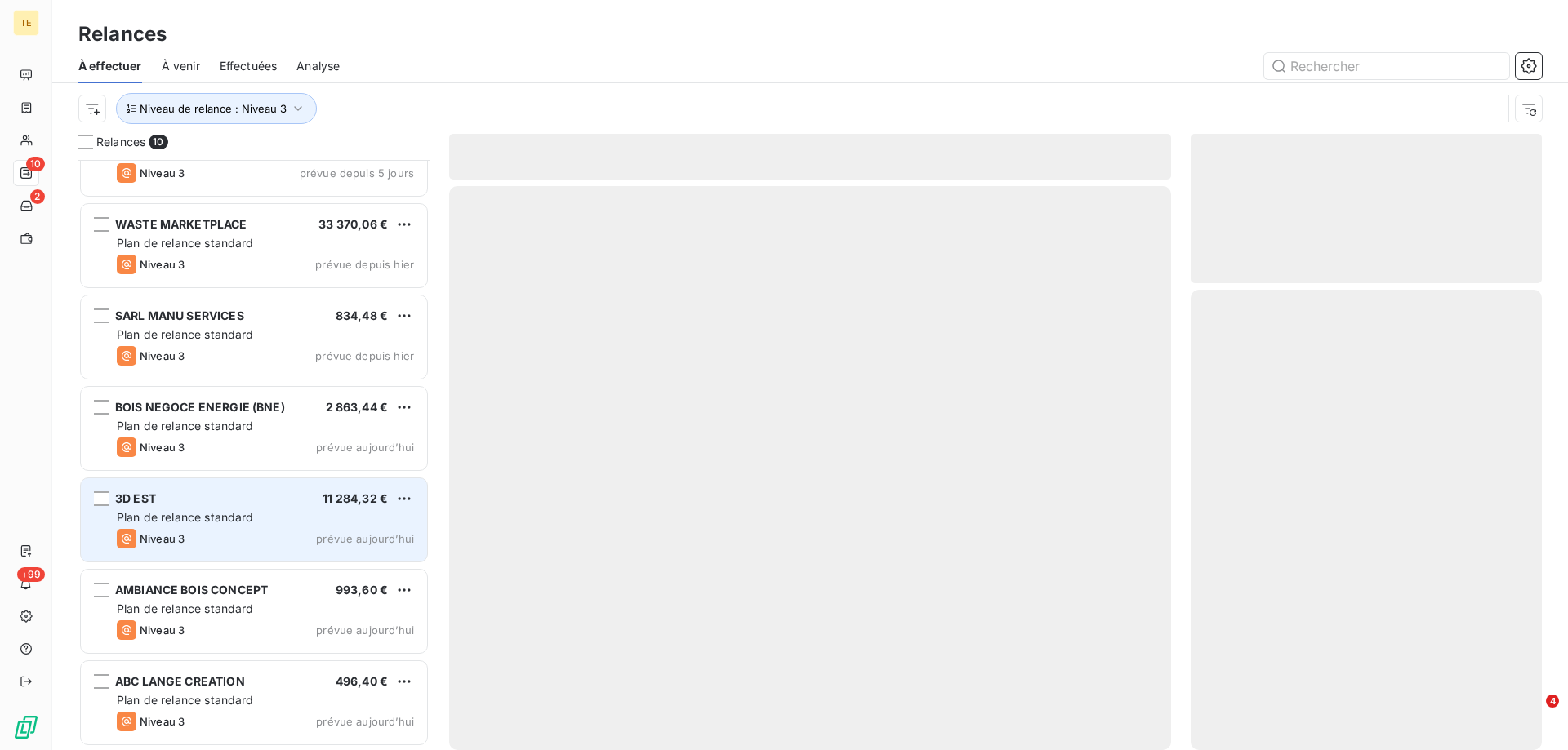
scroll to position [324, 0]
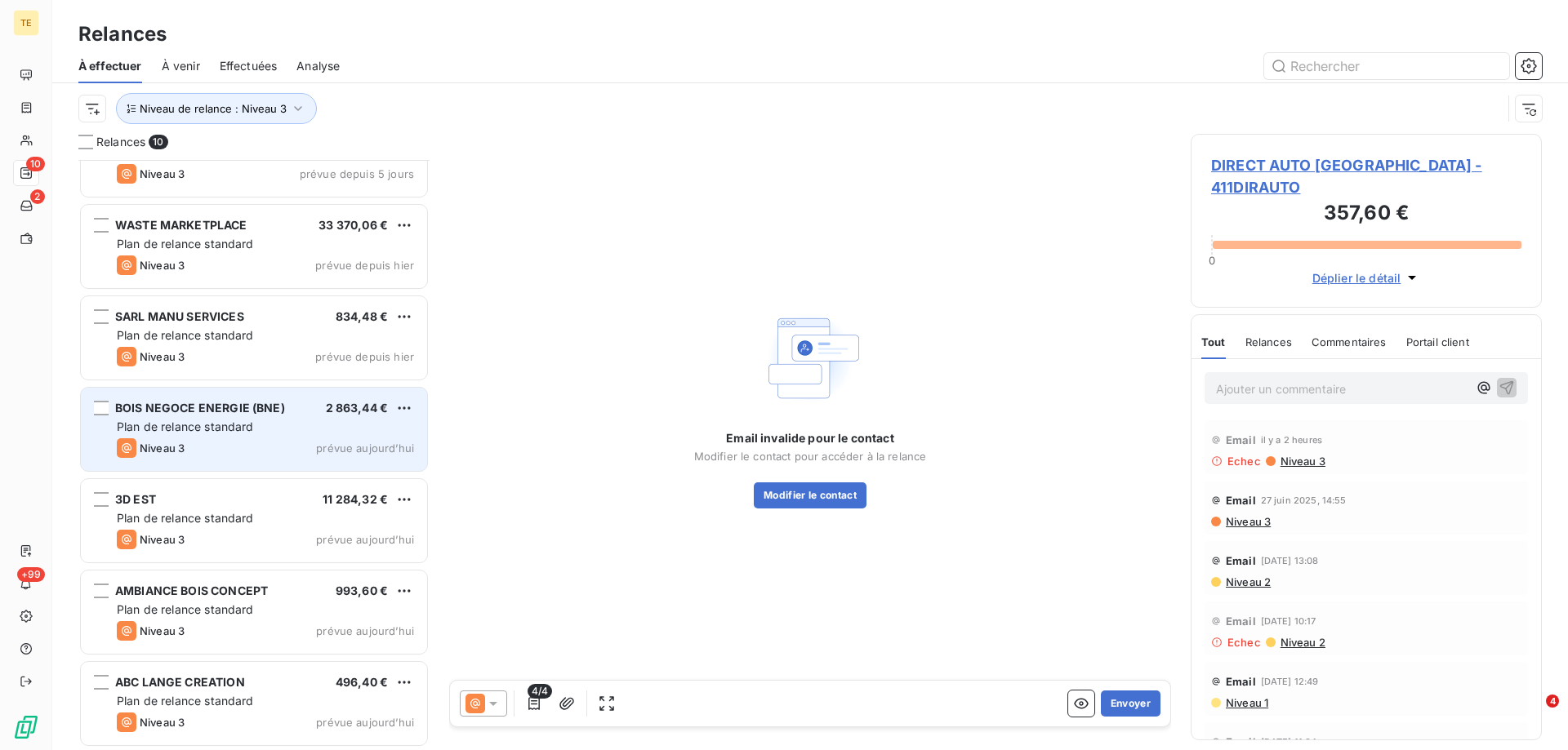
click at [233, 425] on span "Plan de relance standard" at bounding box center [186, 427] width 138 height 14
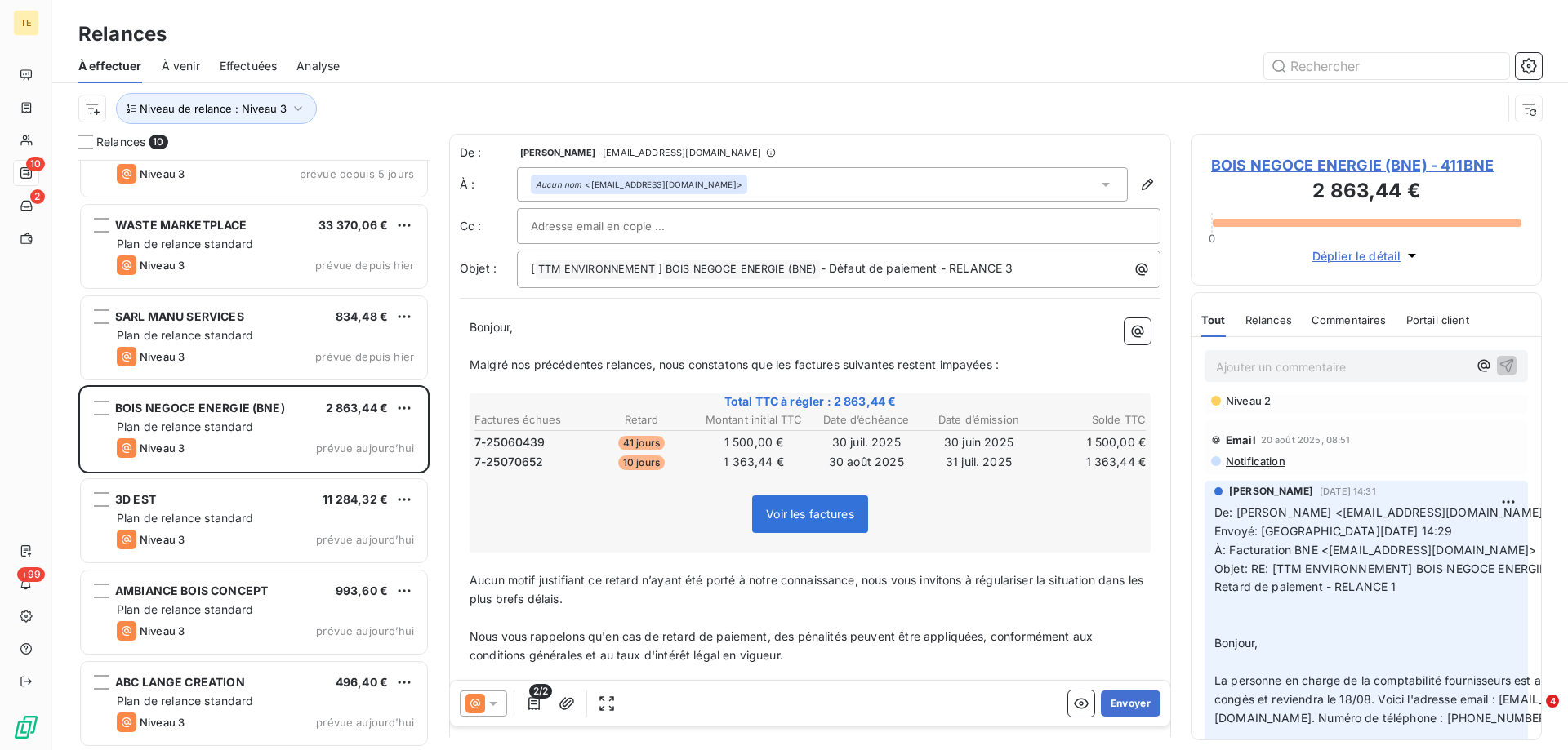
scroll to position [81, 0]
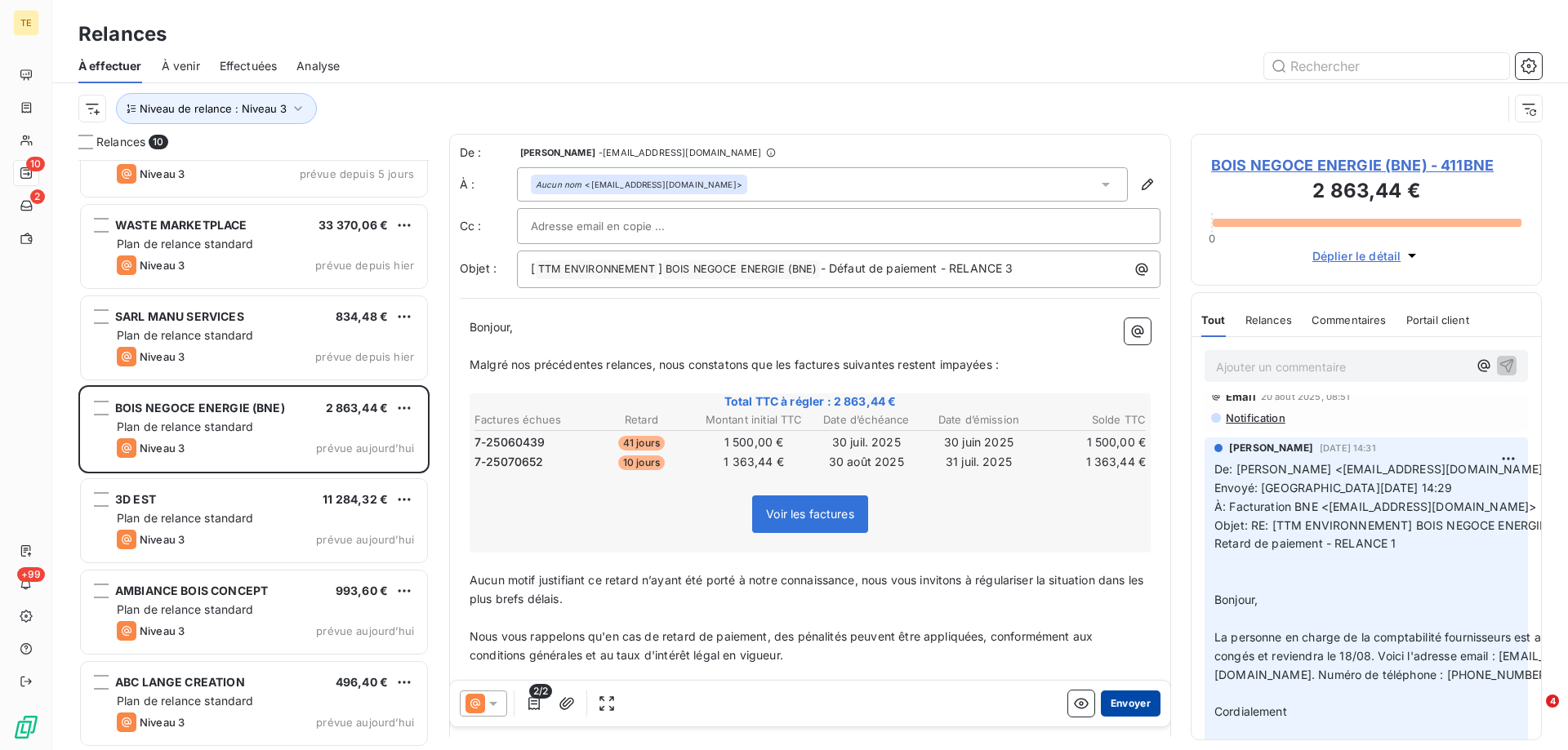
click at [1111, 696] on button "Envoyer" at bounding box center [1130, 703] width 60 height 26
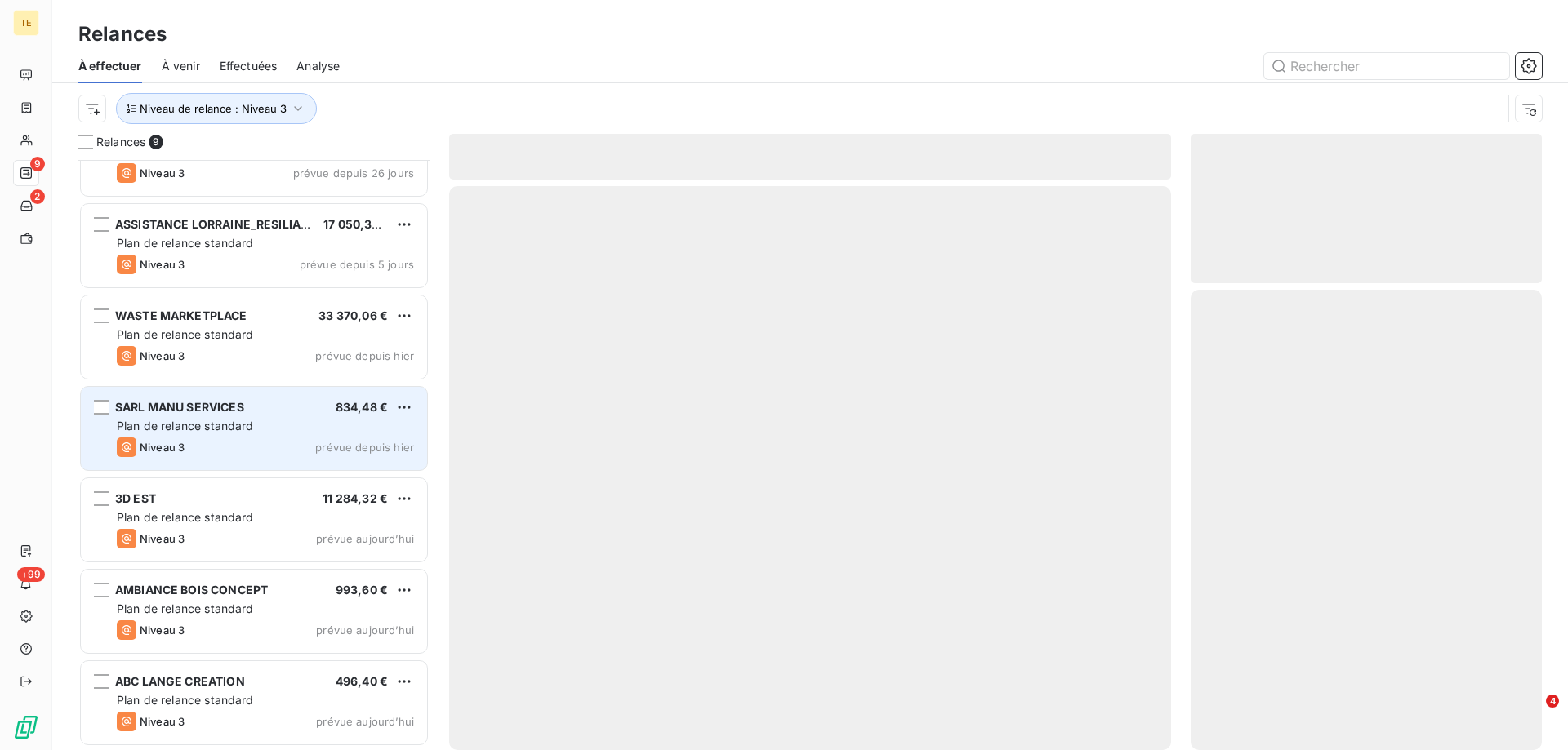
scroll to position [233, 0]
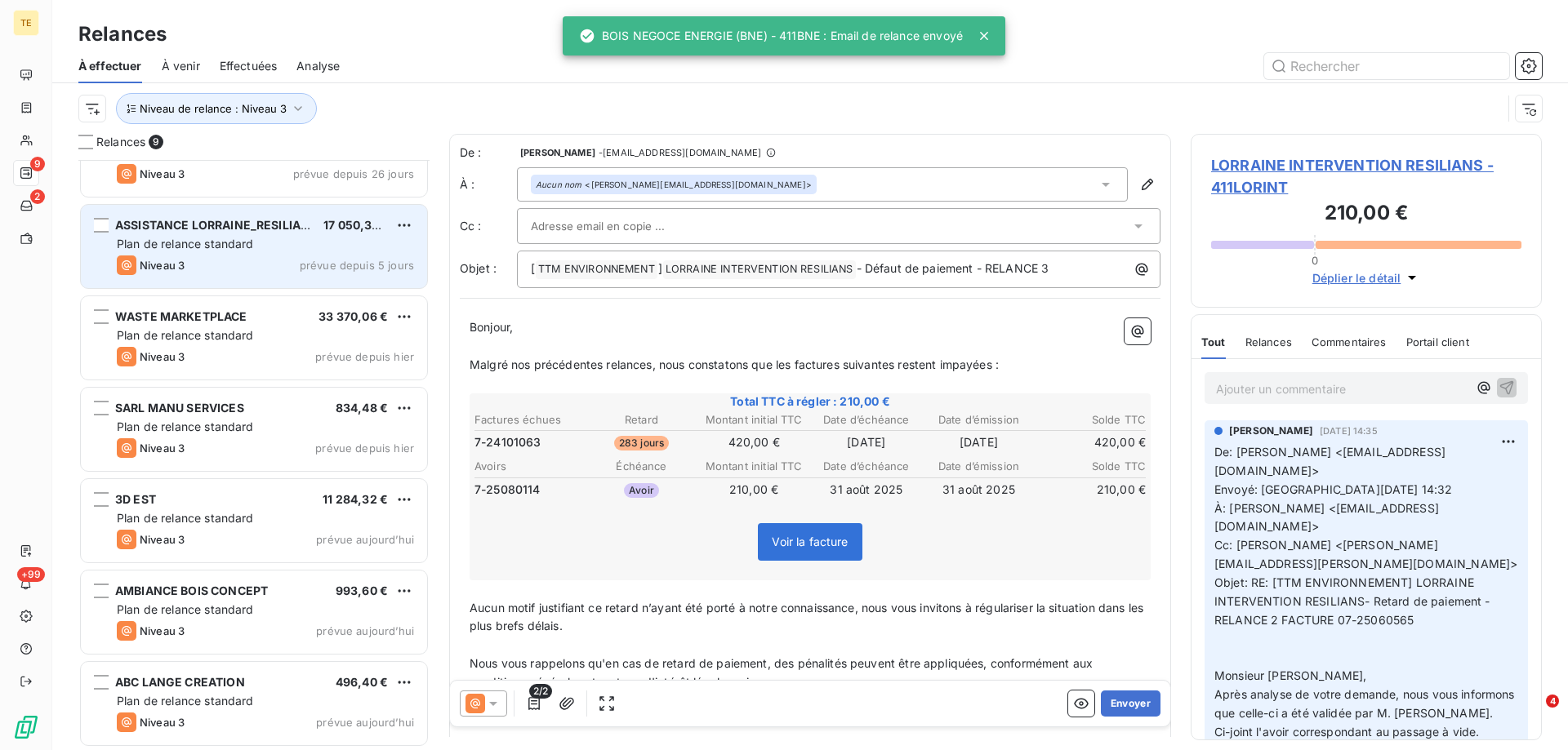
click at [187, 249] on span "Plan de relance standard" at bounding box center [186, 244] width 138 height 14
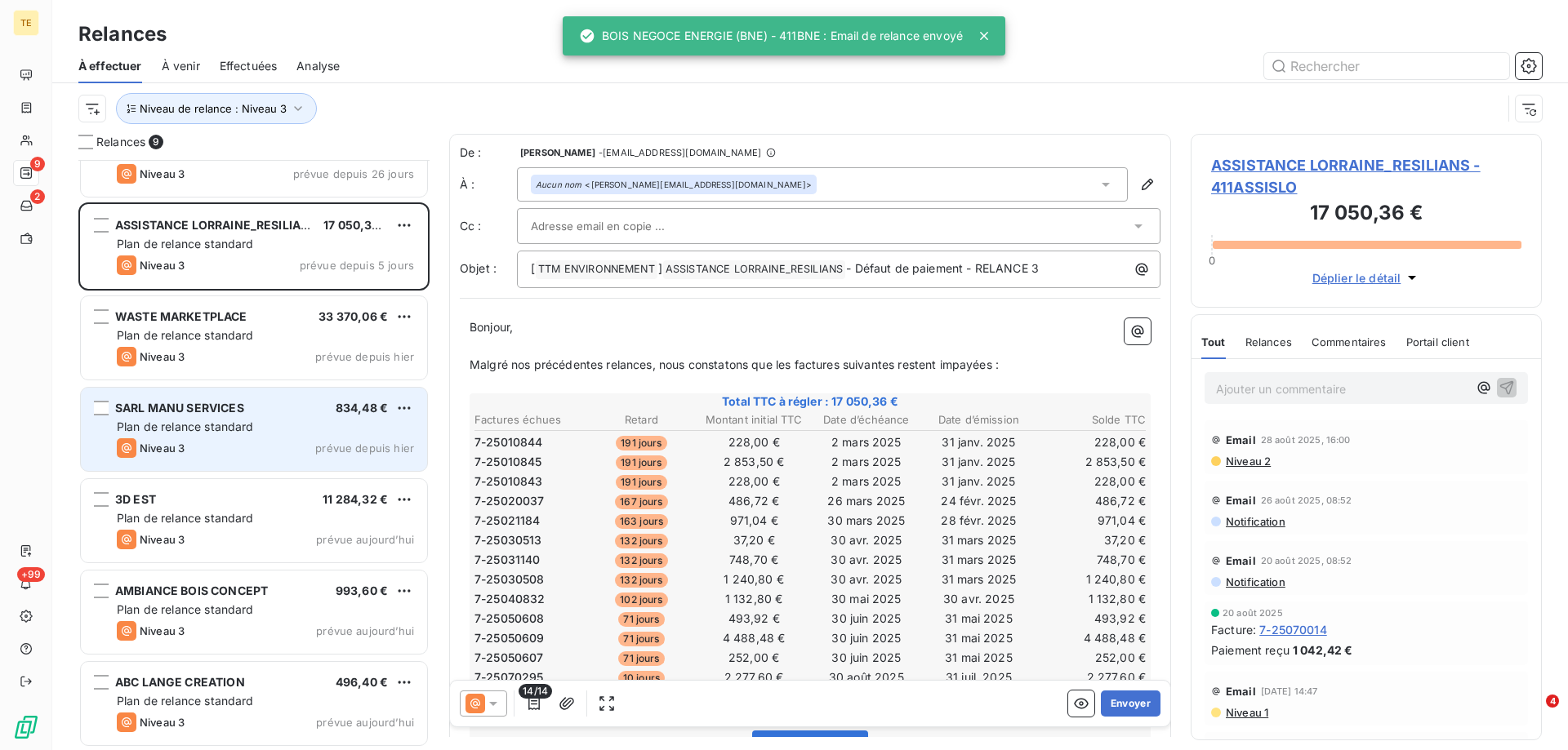
click at [164, 449] on span "Niveau 3" at bounding box center [162, 448] width 45 height 13
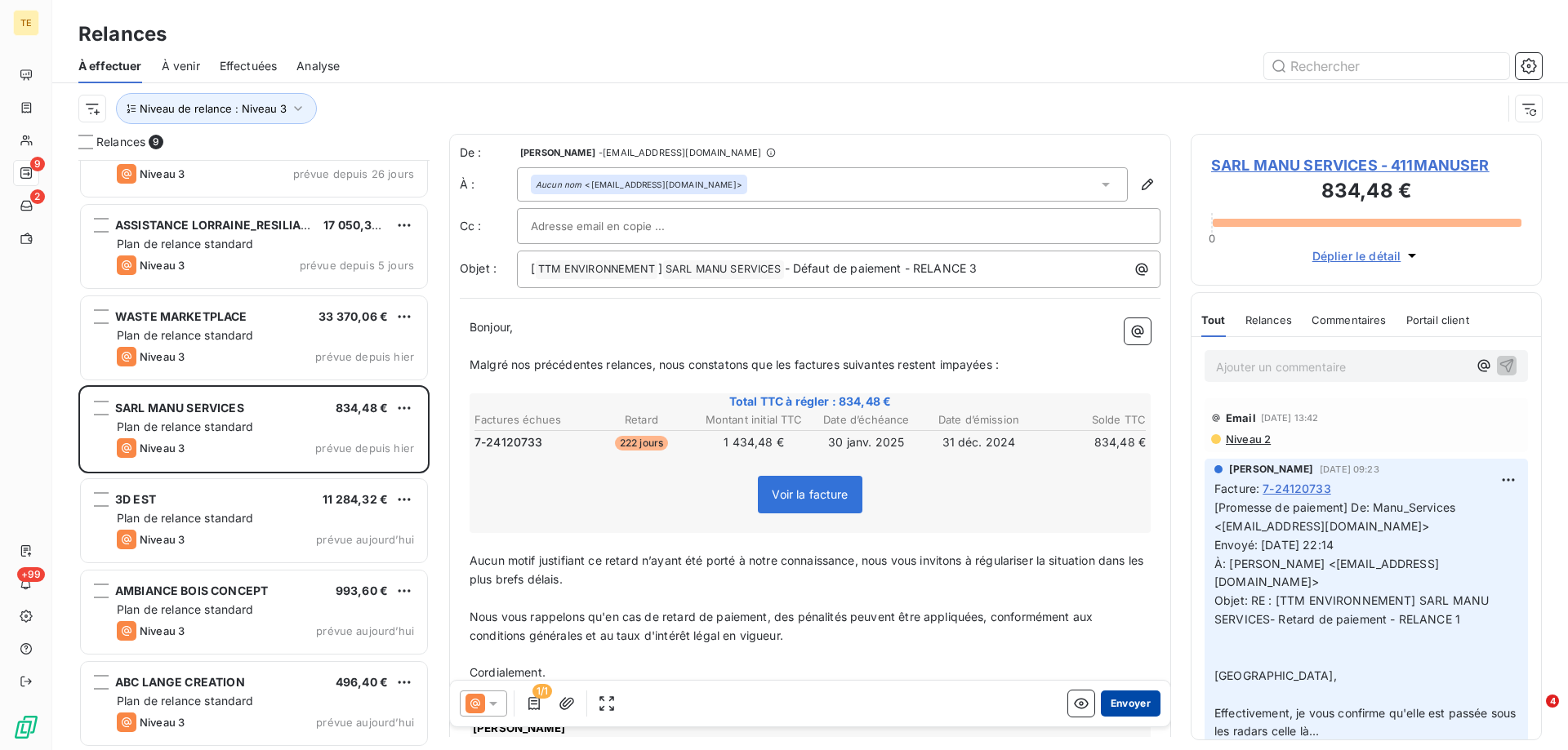
click at [1122, 707] on button "Envoyer" at bounding box center [1130, 703] width 60 height 26
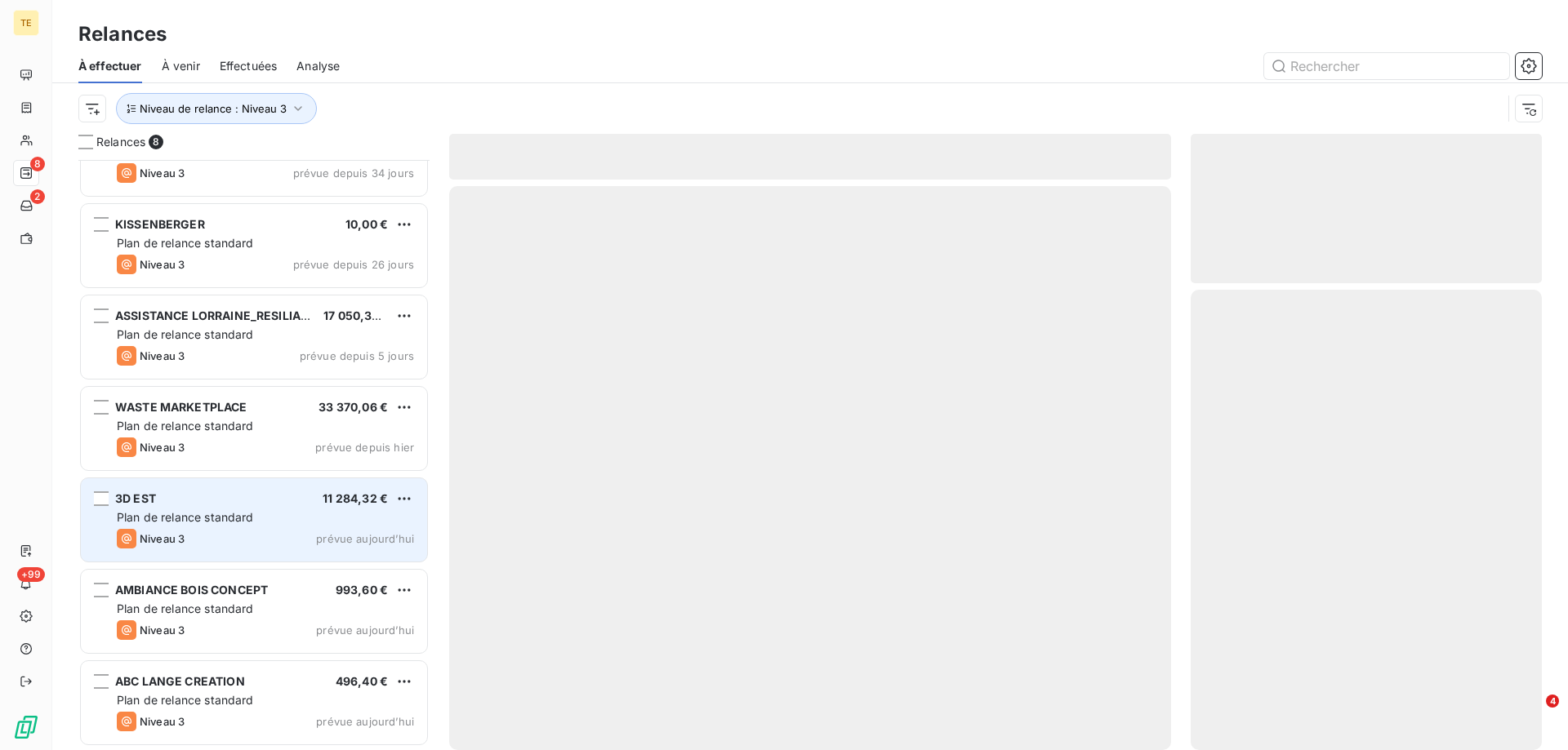
scroll to position [141, 0]
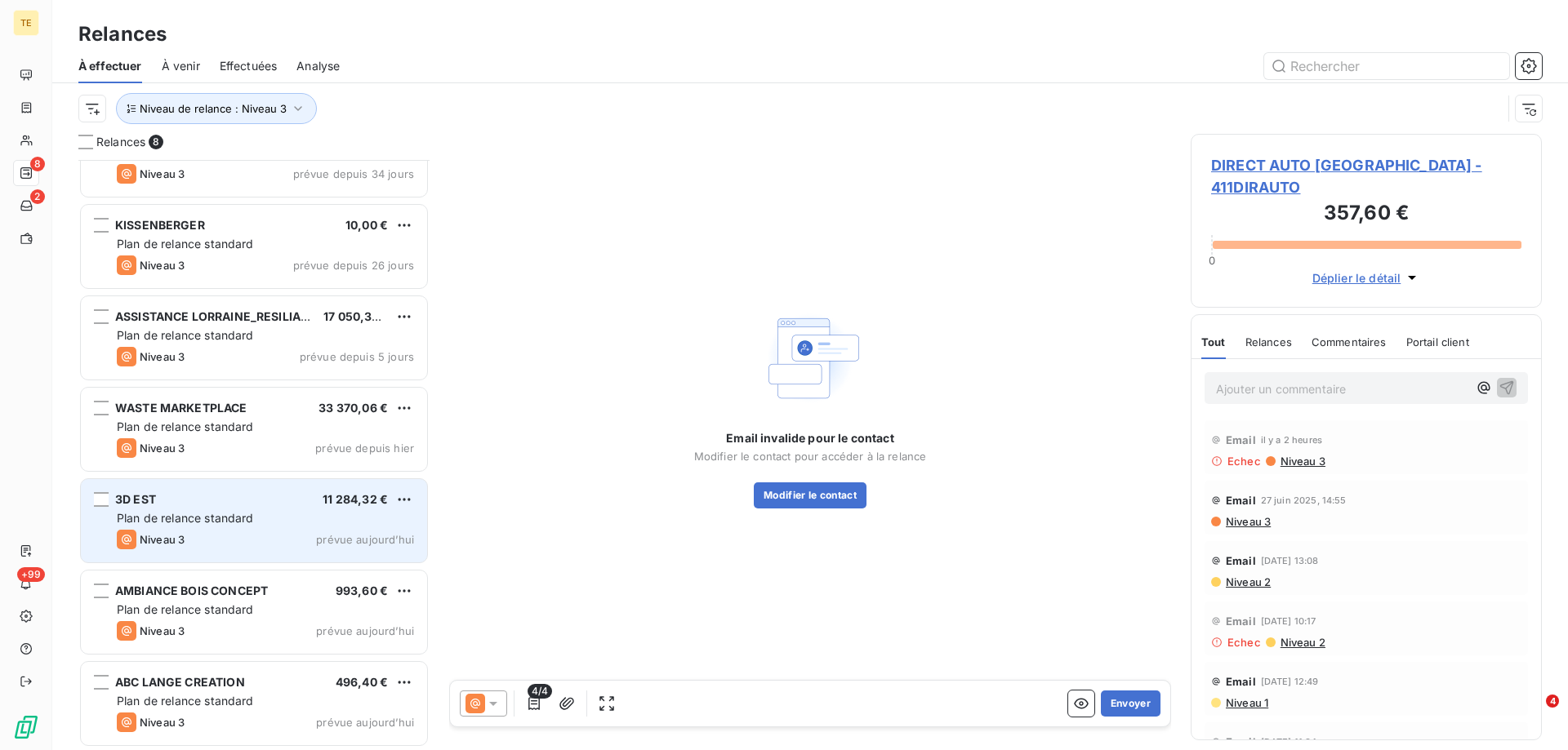
click at [226, 512] on span "Plan de relance standard" at bounding box center [186, 518] width 138 height 14
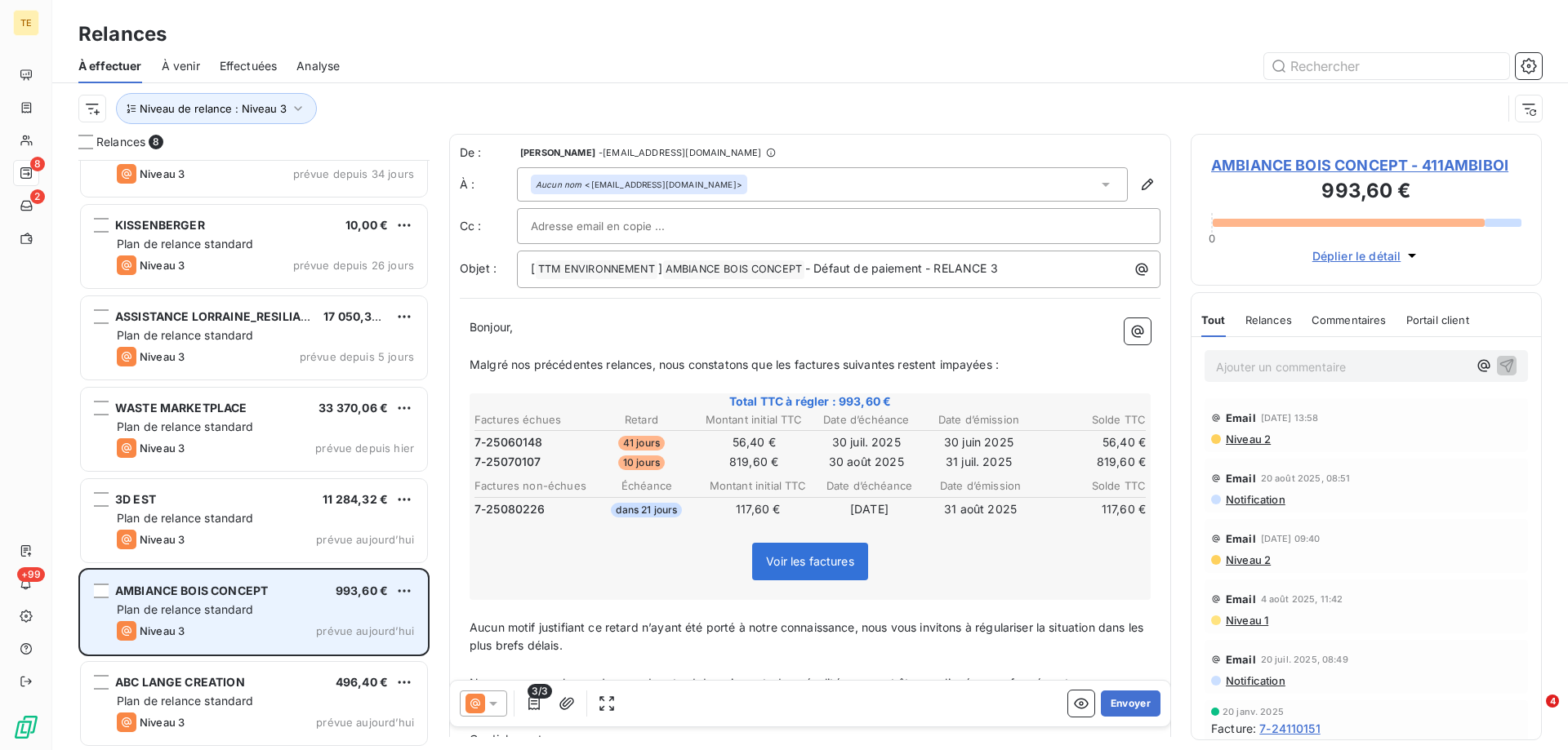
click at [284, 609] on div "Plan de relance standard" at bounding box center [265, 610] width 298 height 16
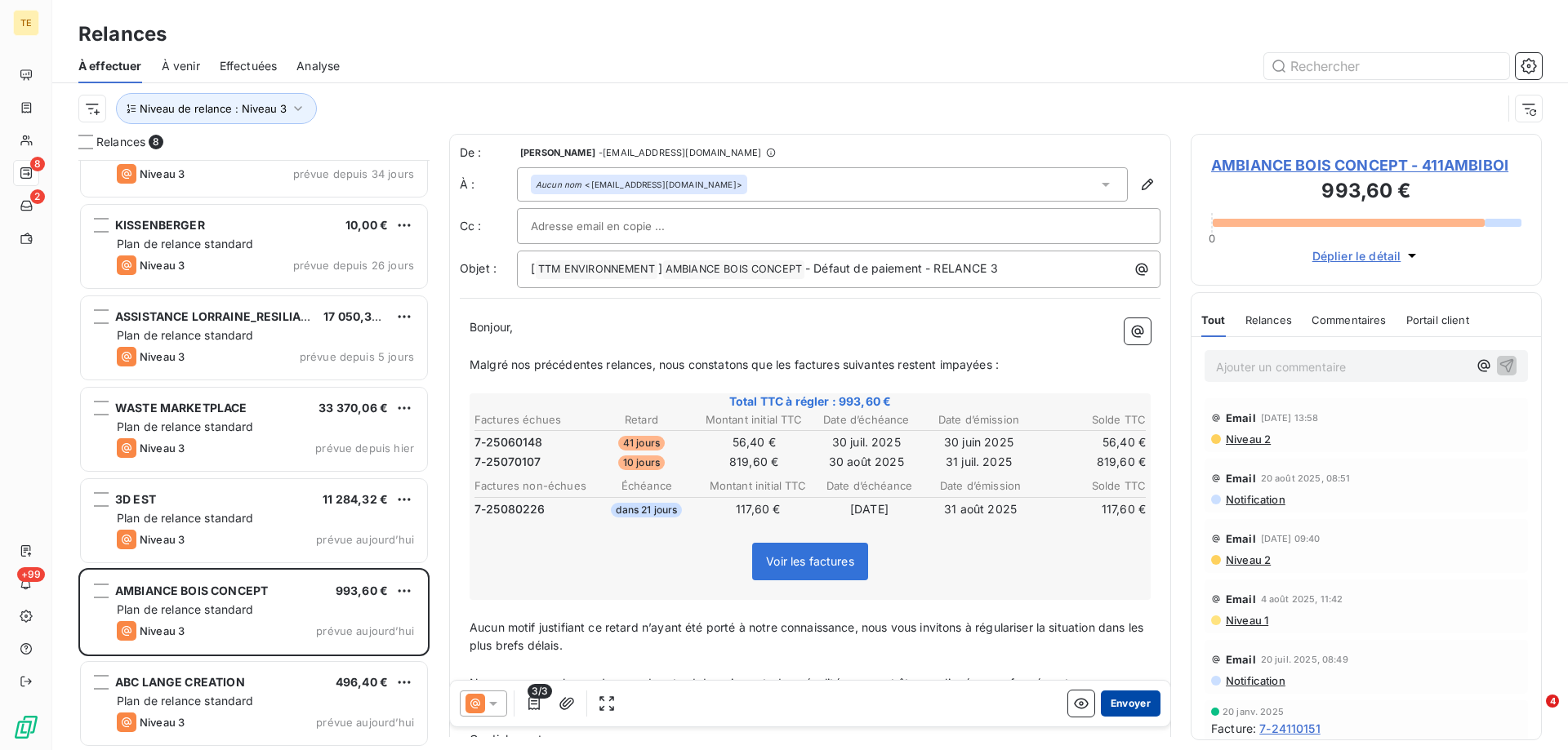
click at [1114, 704] on button "Envoyer" at bounding box center [1130, 703] width 60 height 26
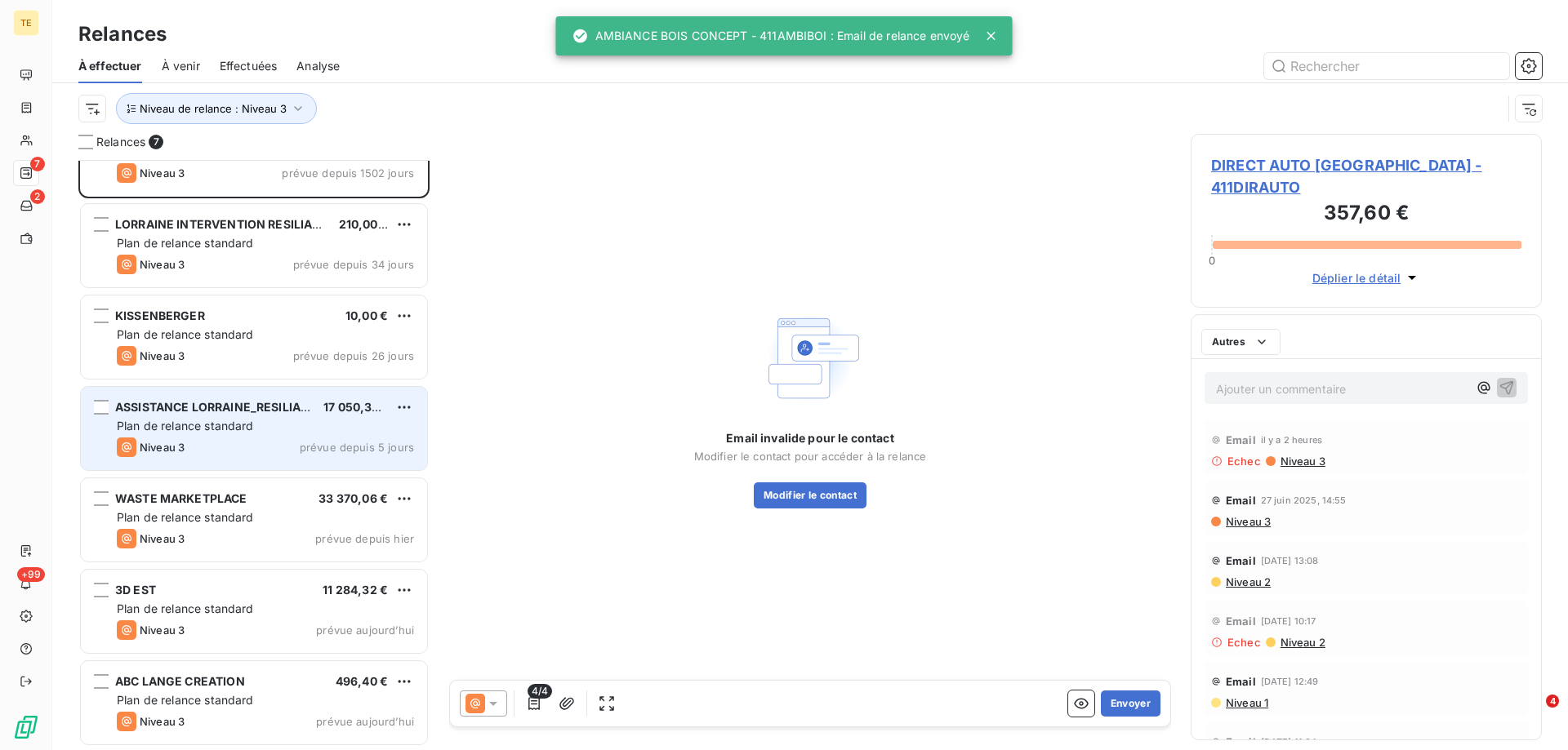
scroll to position [50, 0]
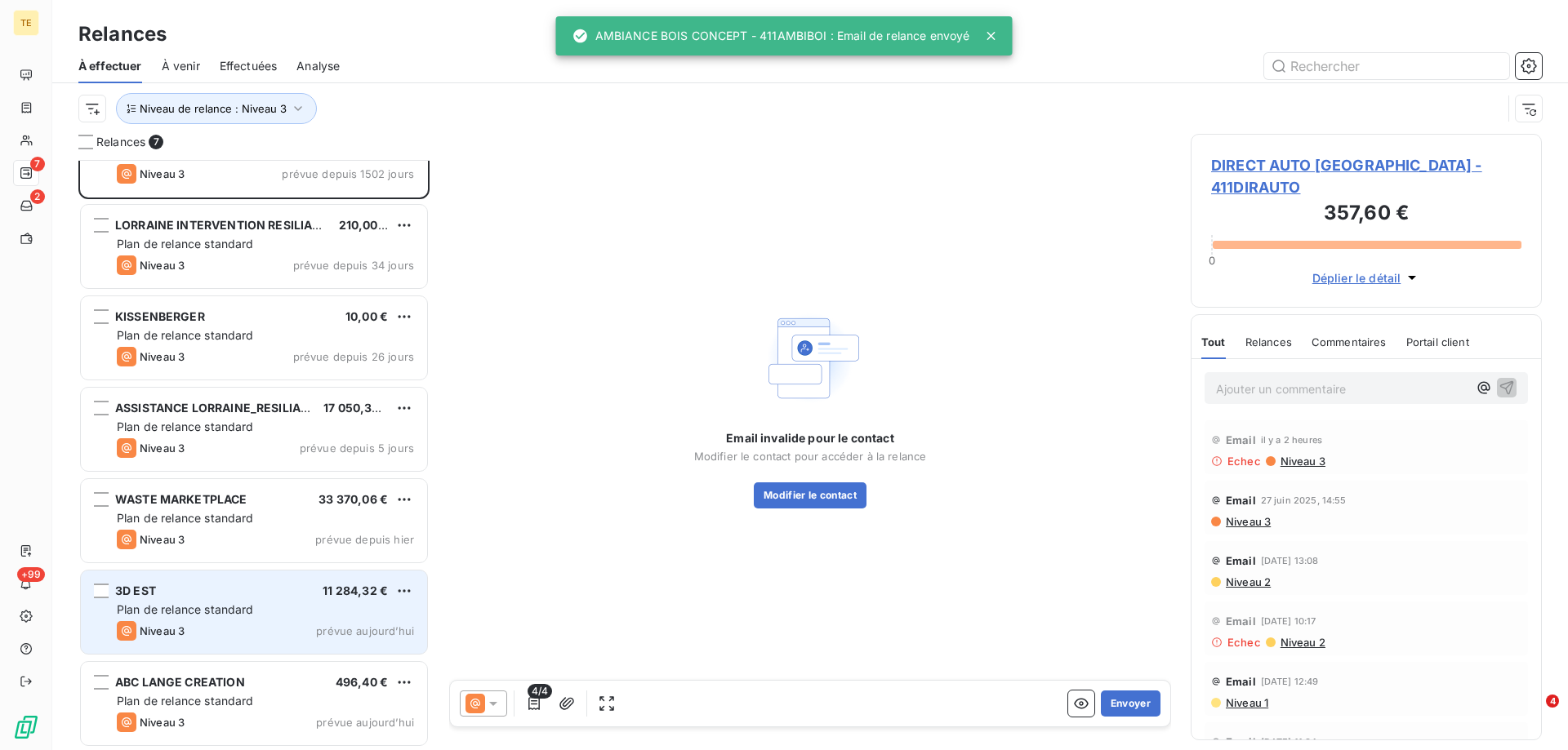
click at [170, 604] on span "Plan de relance standard" at bounding box center [186, 610] width 138 height 14
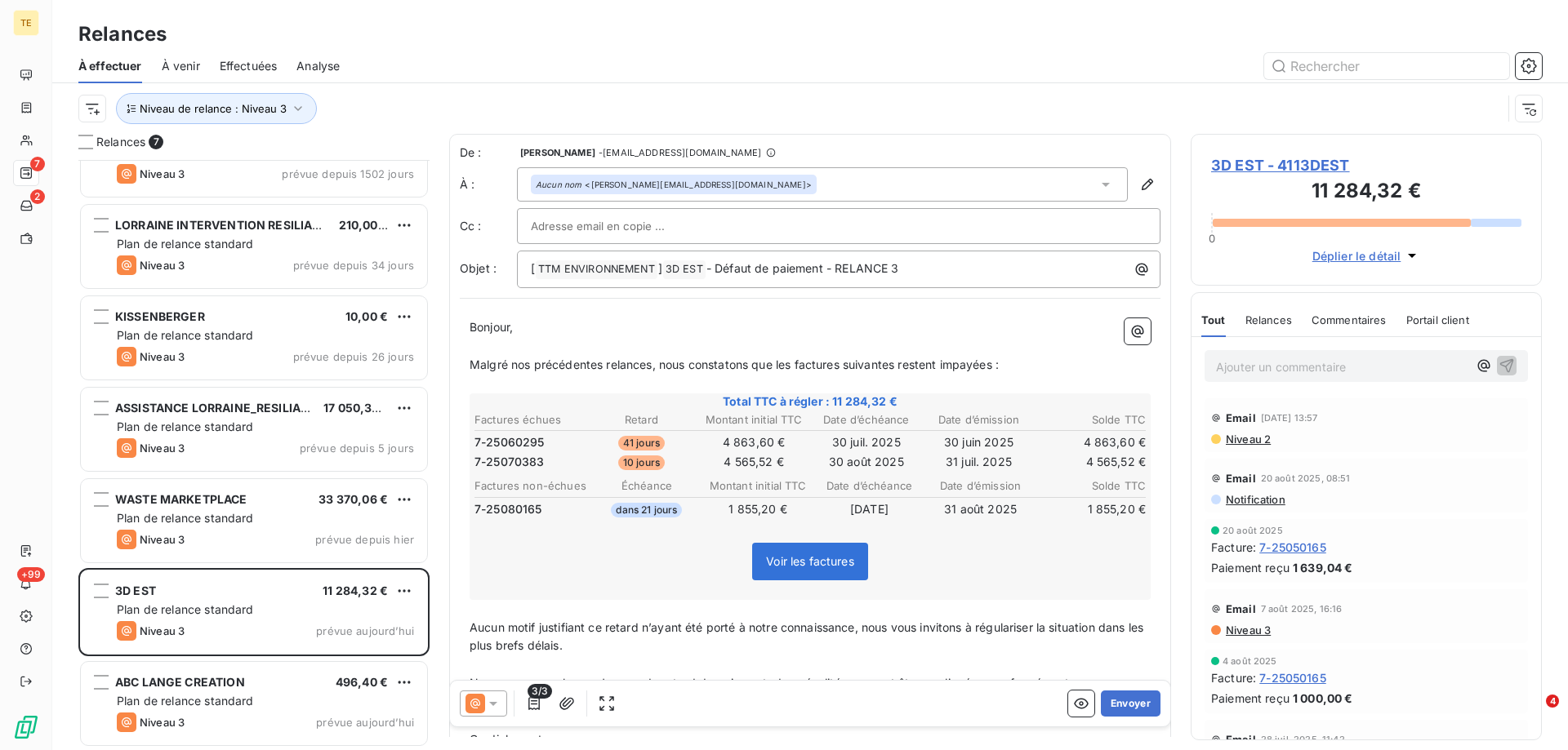
drag, startPoint x: 1109, startPoint y: 693, endPoint x: 832, endPoint y: 733, distance: 279.9
click at [832, 733] on div "De : [PERSON_NAME] - [EMAIL_ADDRESS][DOMAIN_NAME] À : Aucun nom <[PERSON_NAME][…" at bounding box center [810, 436] width 722 height 604
click at [1109, 707] on button "Envoyer" at bounding box center [1130, 703] width 60 height 26
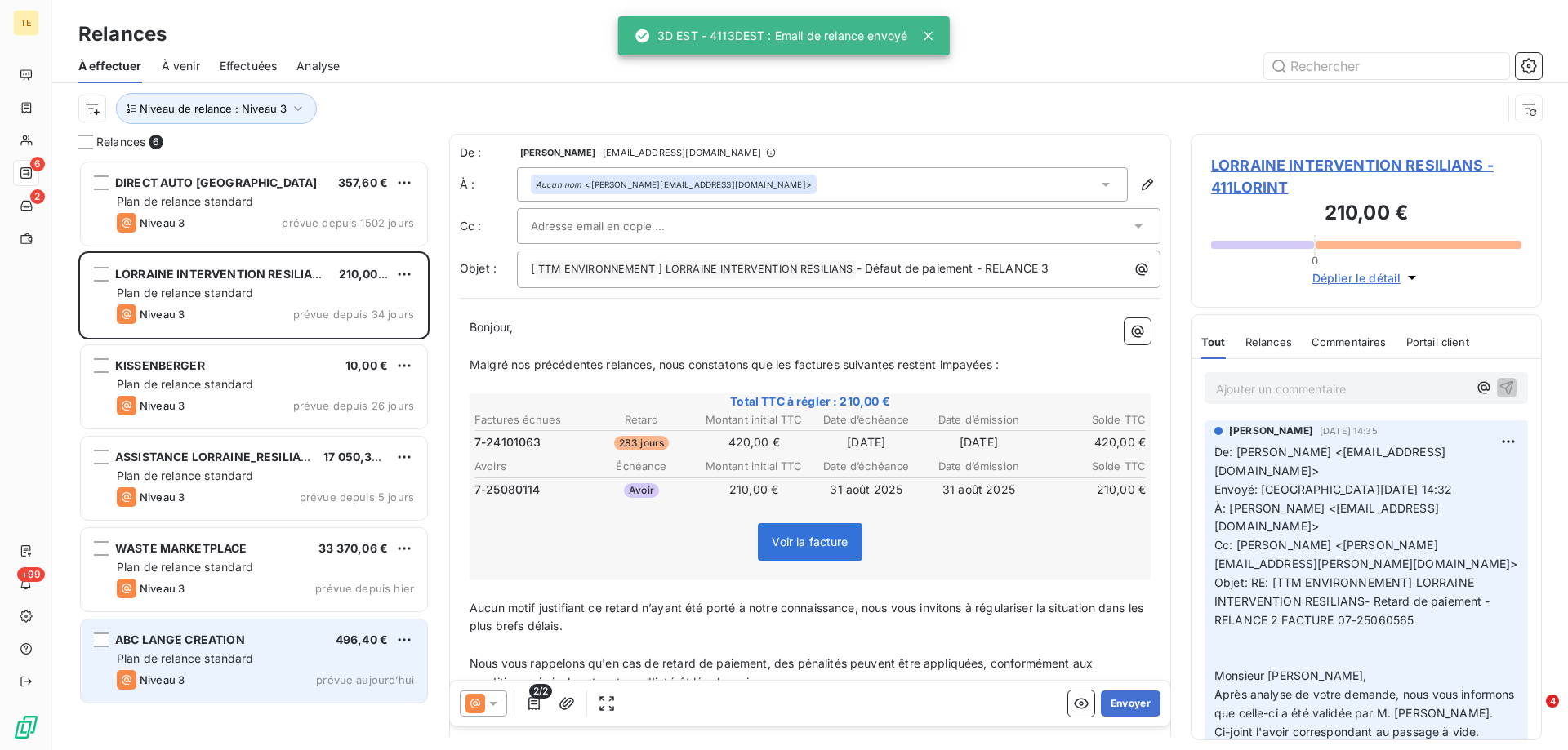
click at [214, 680] on div "Niveau 3 prévue aujourd’hui" at bounding box center [265, 680] width 298 height 20
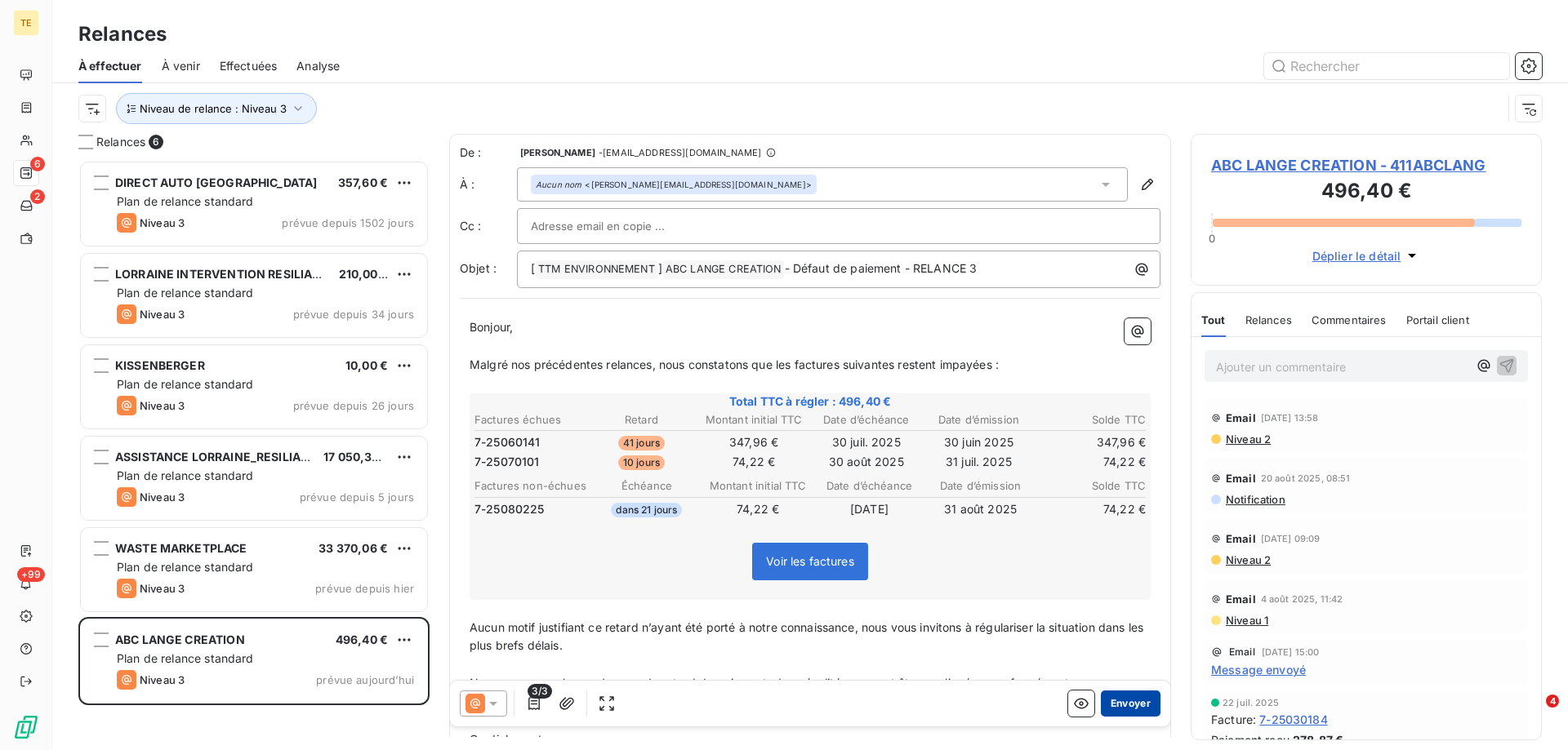
click at [1119, 705] on button "Envoyer" at bounding box center [1130, 703] width 60 height 26
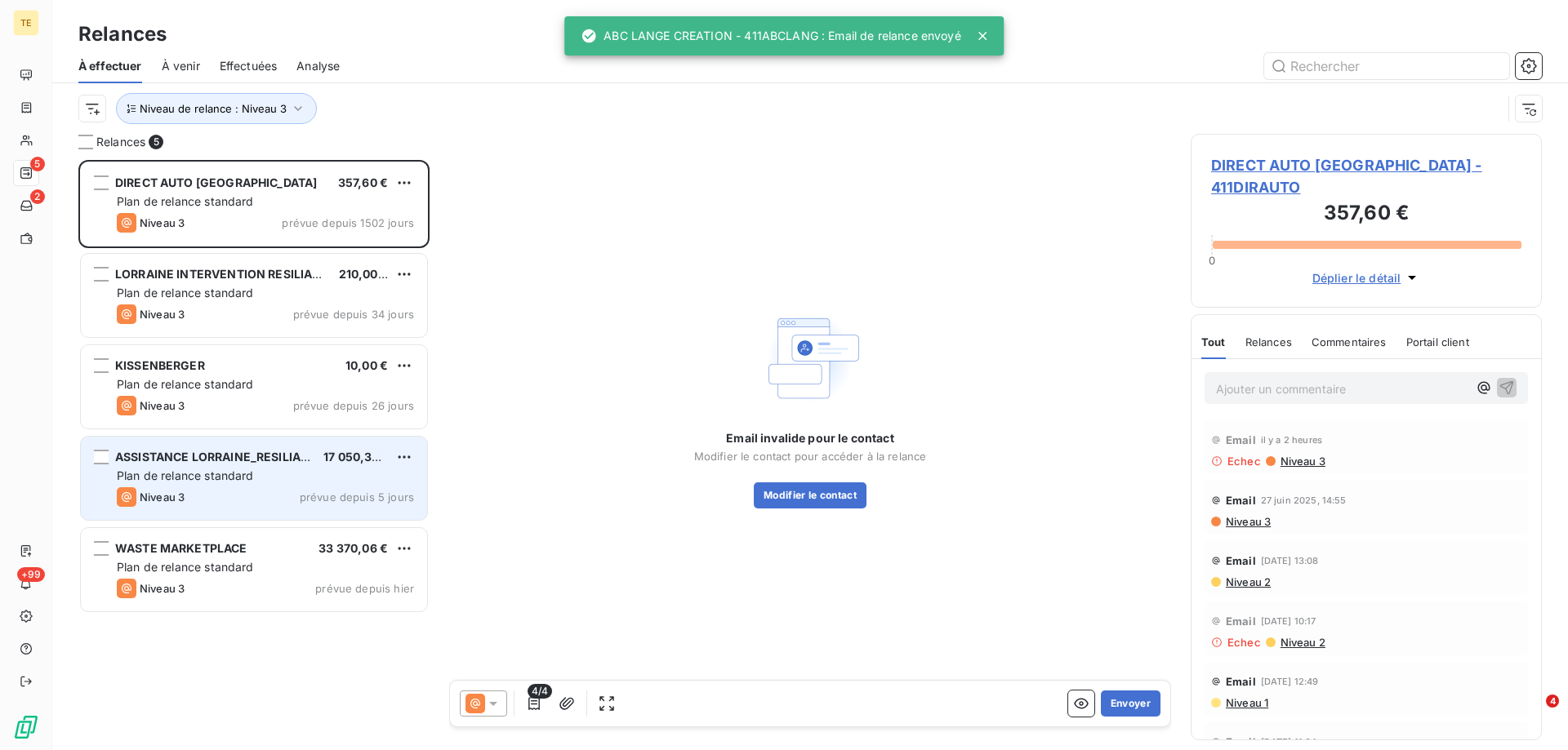
click at [262, 478] on div "Plan de relance standard" at bounding box center [265, 476] width 298 height 16
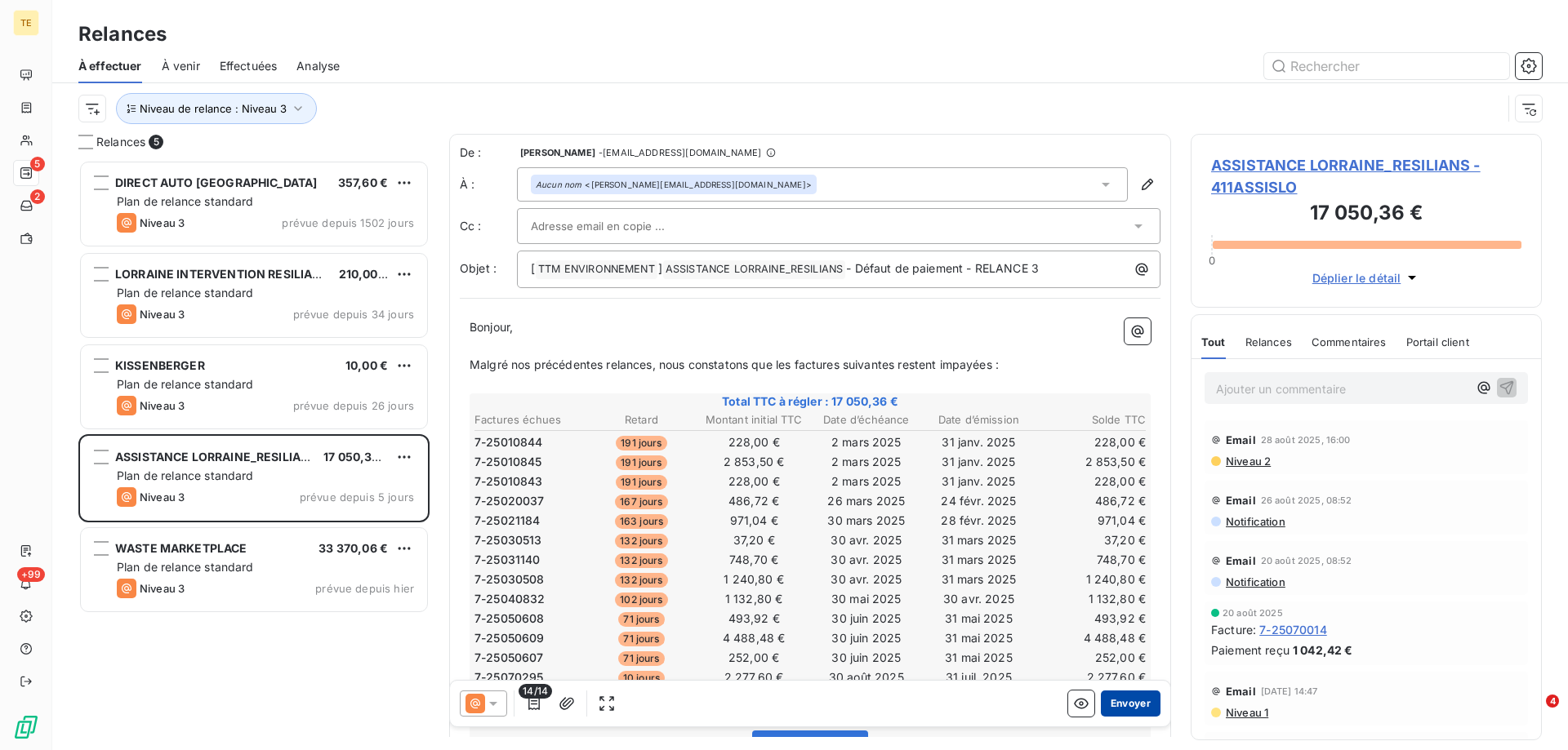
click at [1116, 696] on button "Envoyer" at bounding box center [1130, 703] width 60 height 26
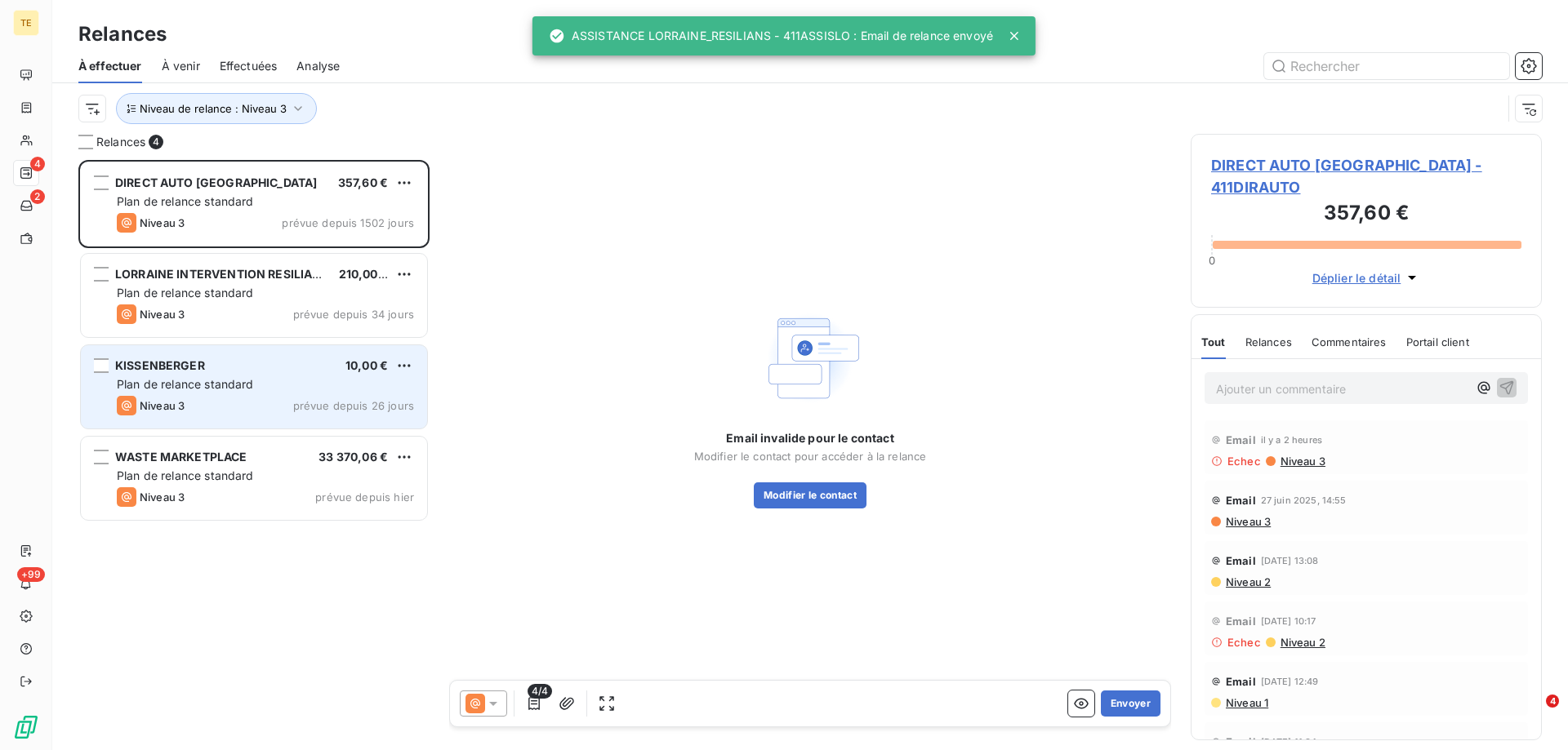
click at [217, 387] on span "Plan de relance standard" at bounding box center [186, 384] width 138 height 14
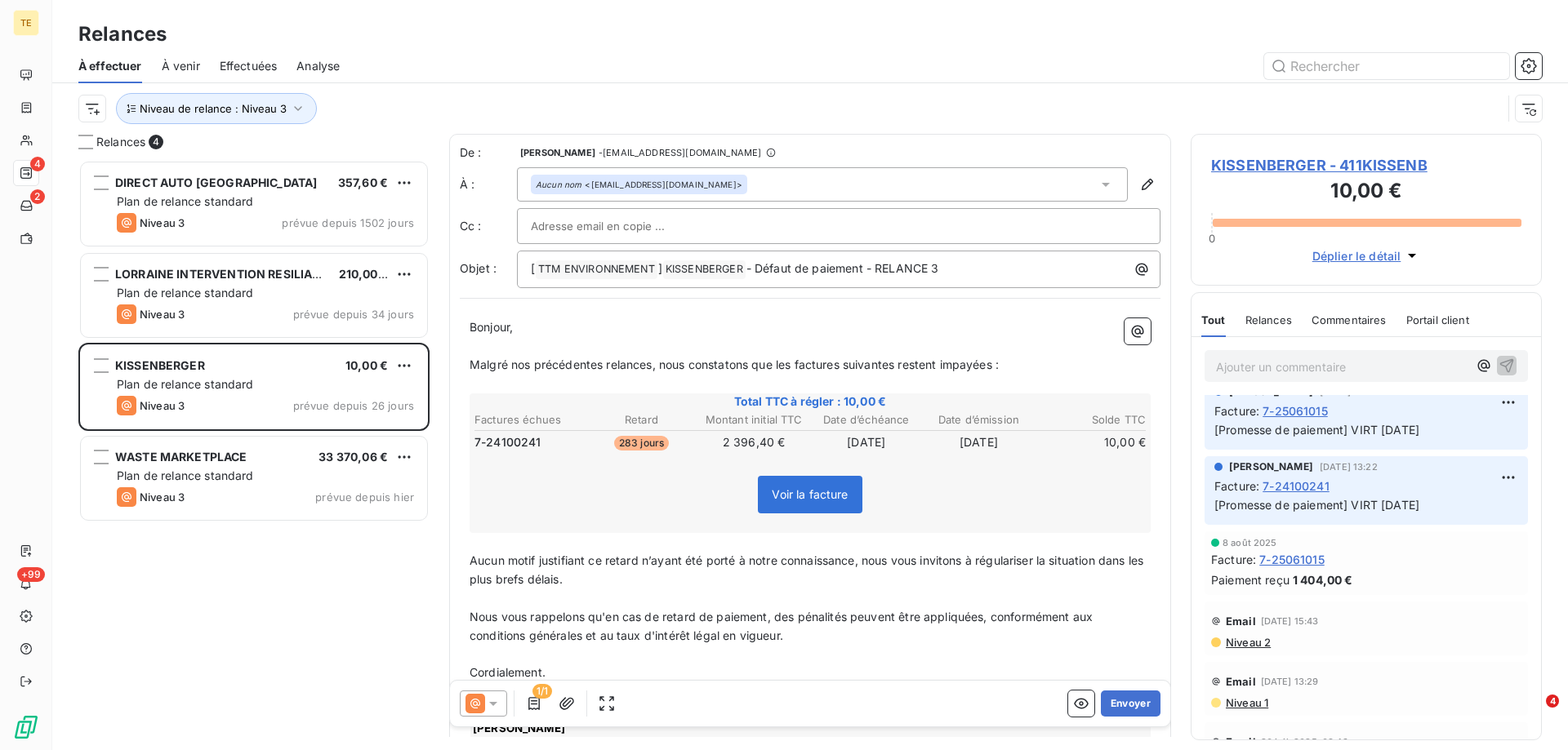
scroll to position [163, 0]
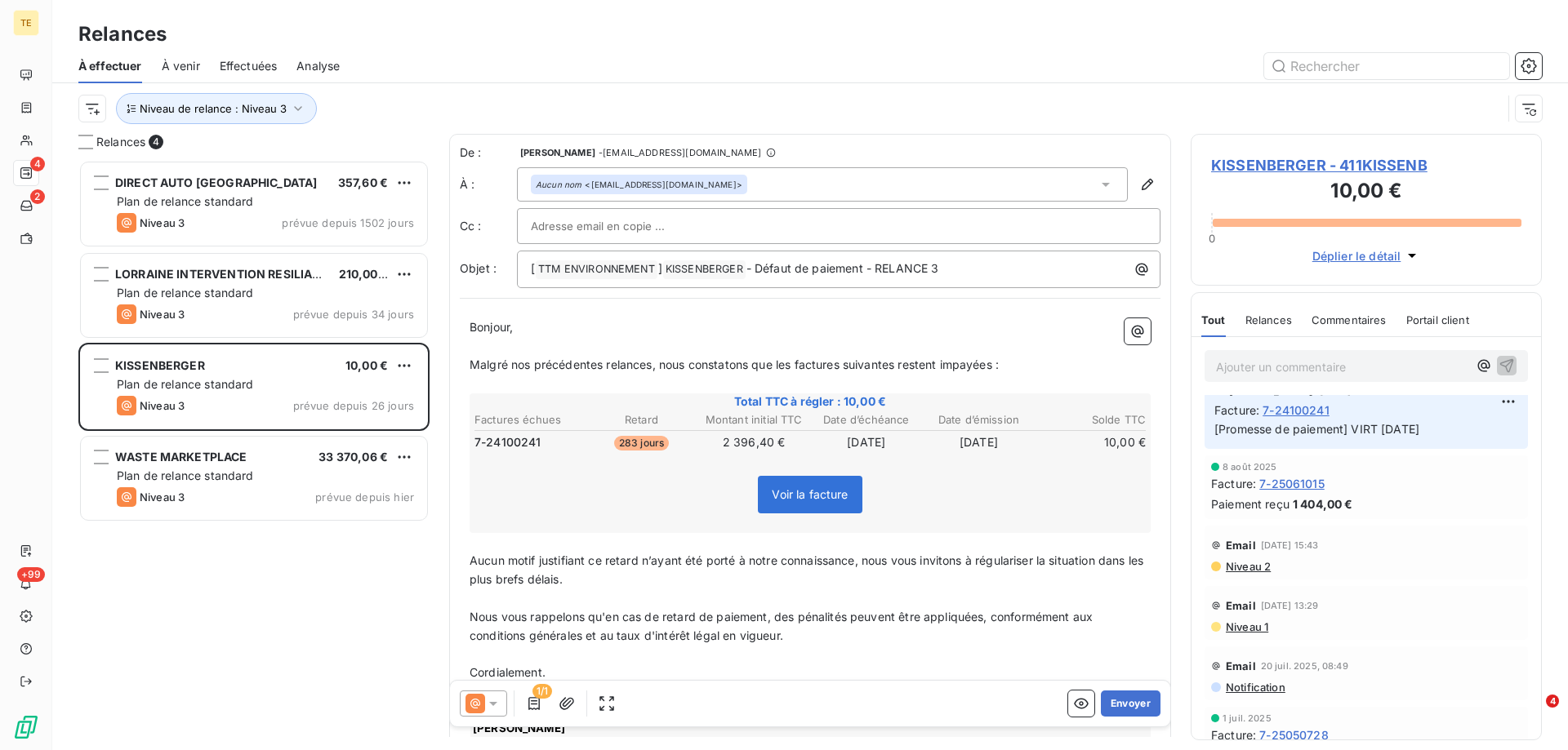
click at [1253, 576] on div "Email [DATE] 15:43 Niveau 2" at bounding box center [1366, 553] width 323 height 54
click at [1253, 568] on span "Niveau 2" at bounding box center [1247, 566] width 46 height 13
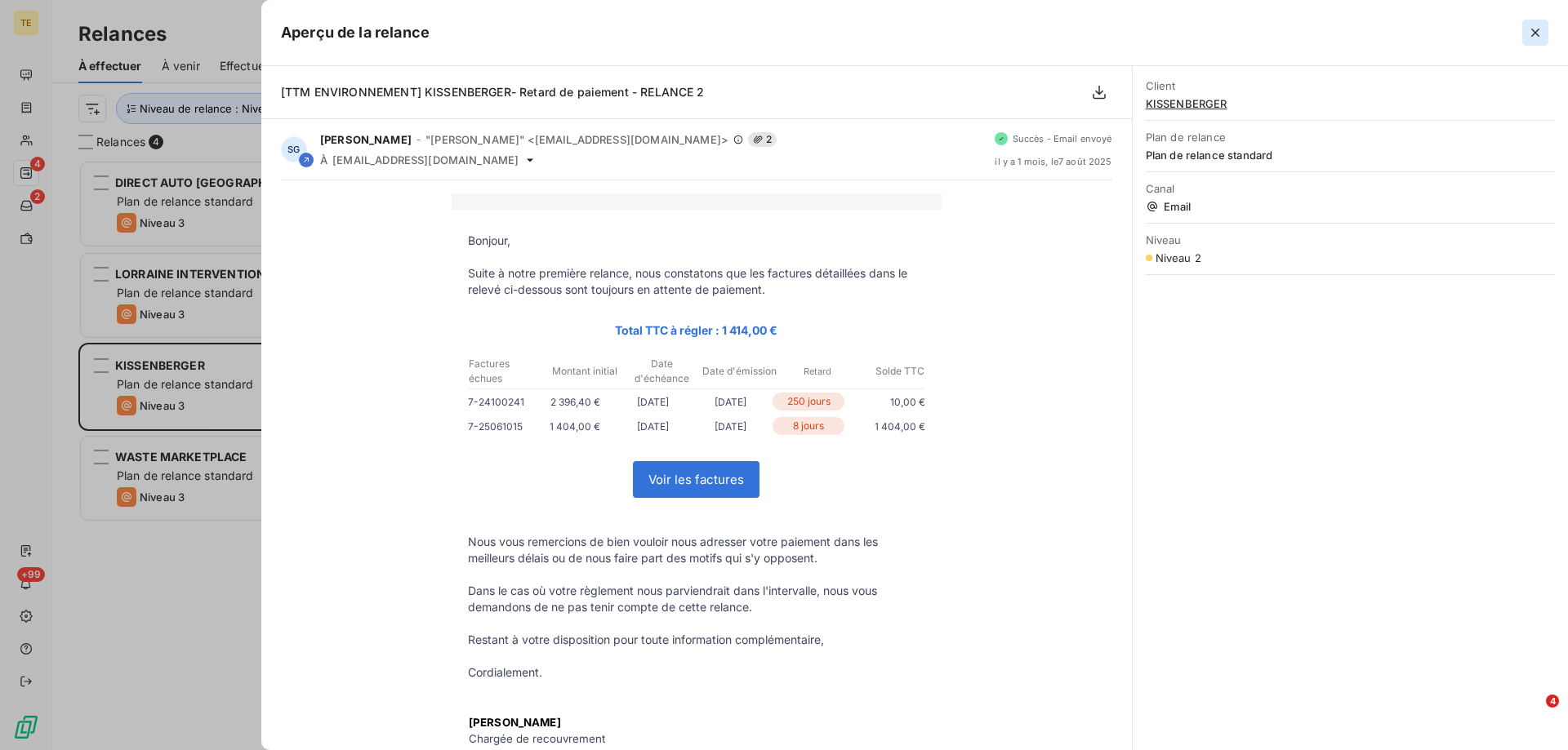
click at [1531, 41] on button "button" at bounding box center [1535, 32] width 26 height 26
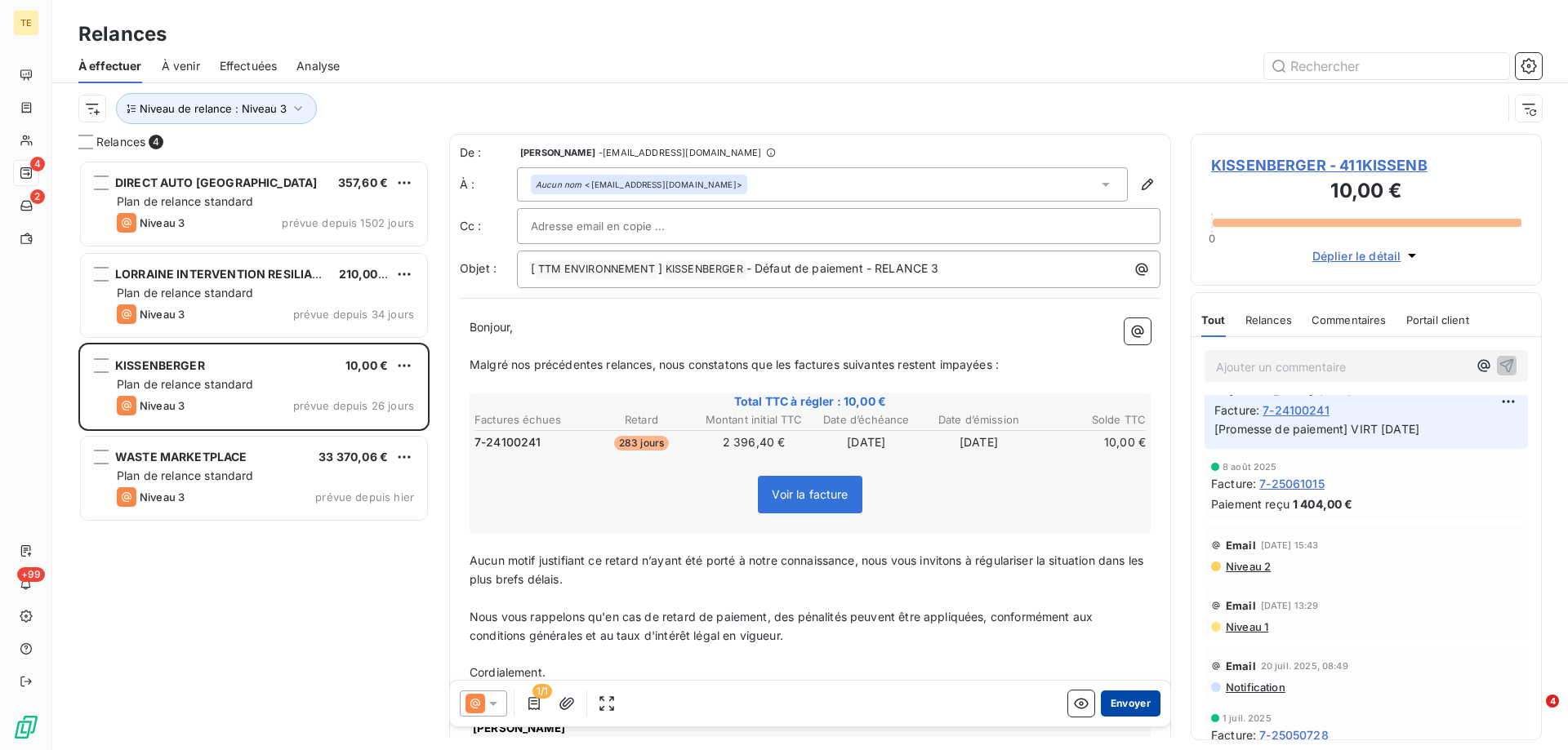
click at [1119, 701] on button "Envoyer" at bounding box center [1130, 703] width 60 height 26
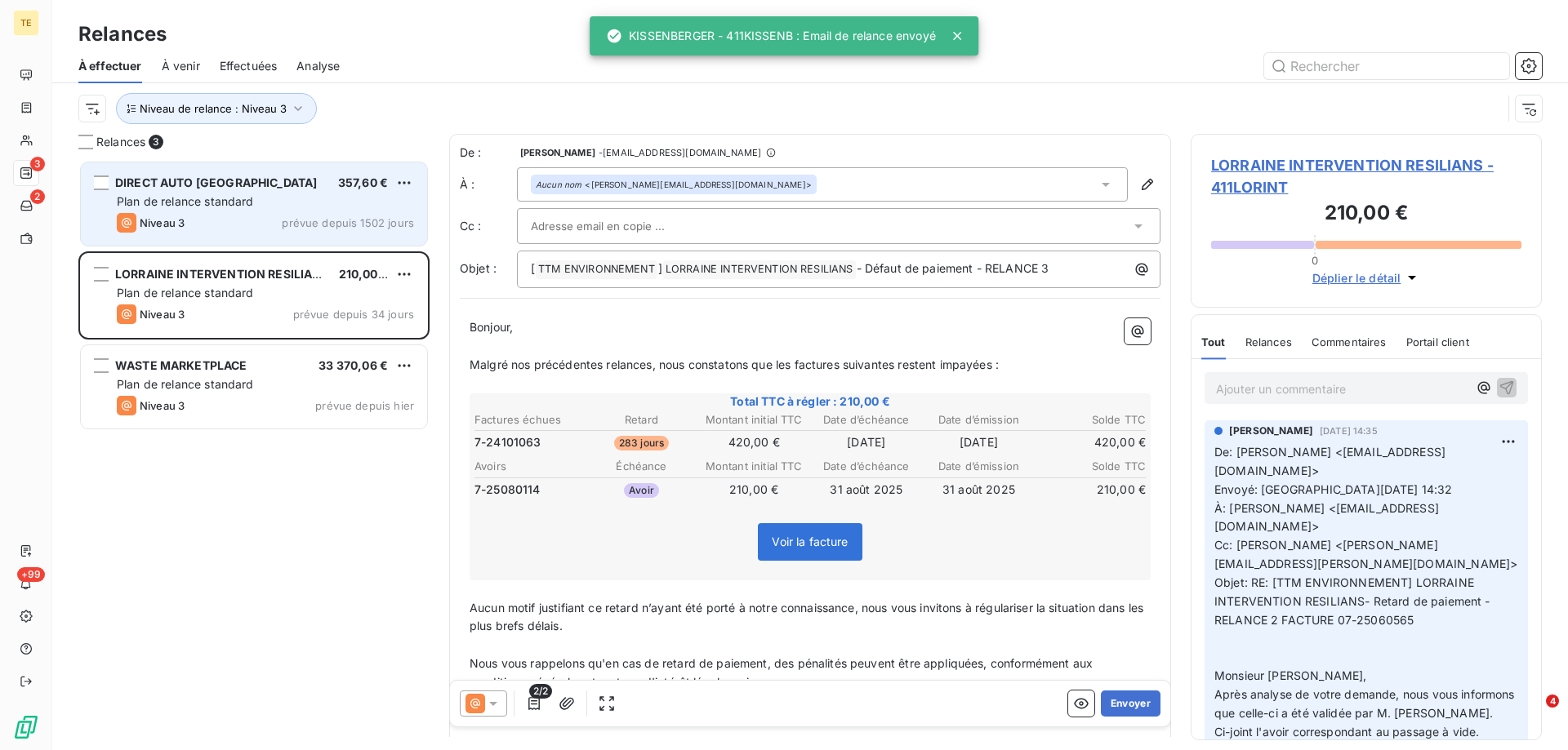
click at [170, 196] on span "Plan de relance standard" at bounding box center [186, 202] width 138 height 14
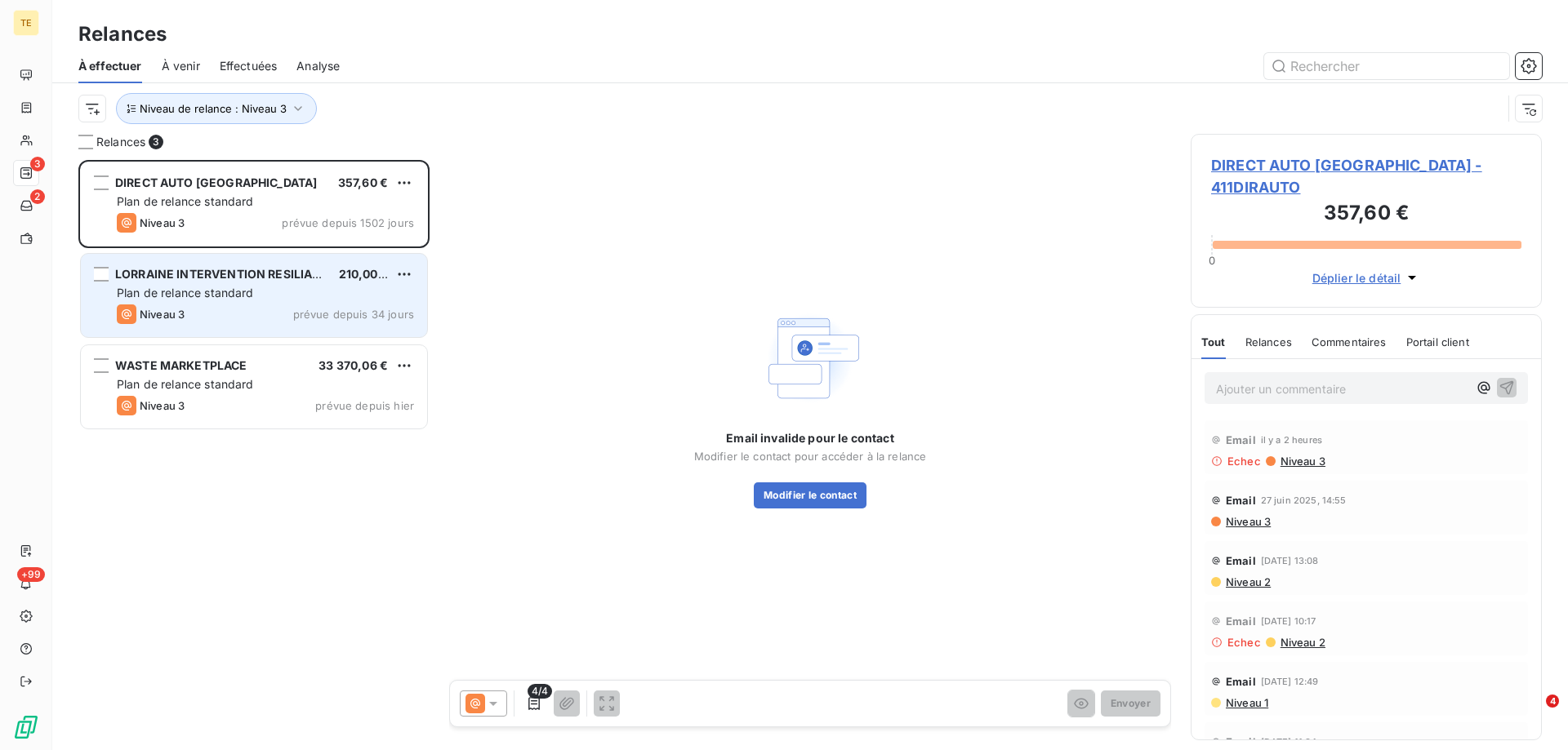
click at [290, 293] on div "Plan de relance standard" at bounding box center [265, 293] width 298 height 16
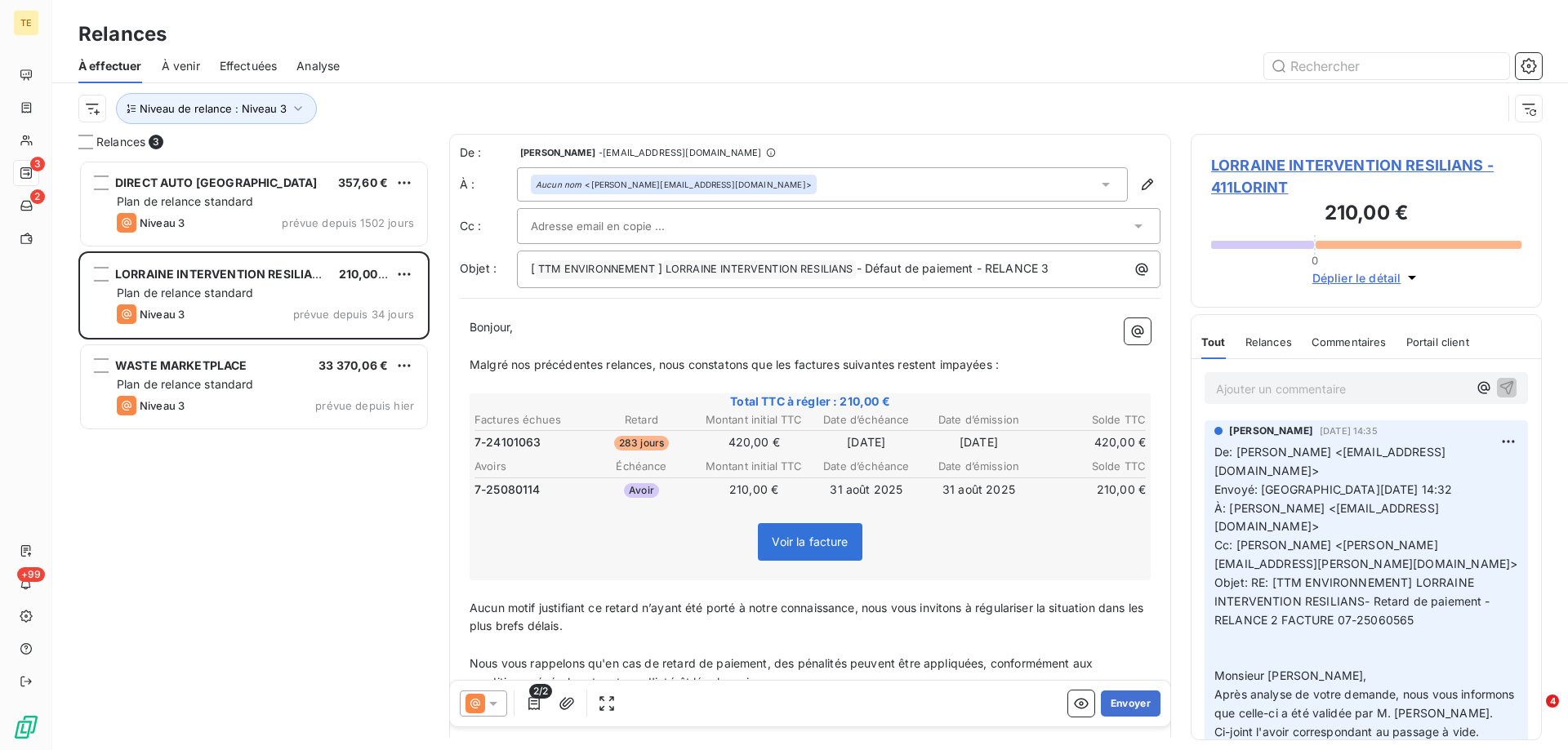
click at [232, 520] on div "DIRECT AUTO [GEOGRAPHIC_DATA] 357,60 € Plan de relance standard Niveau 3 prévue…" at bounding box center [254, 454] width 351 height 590
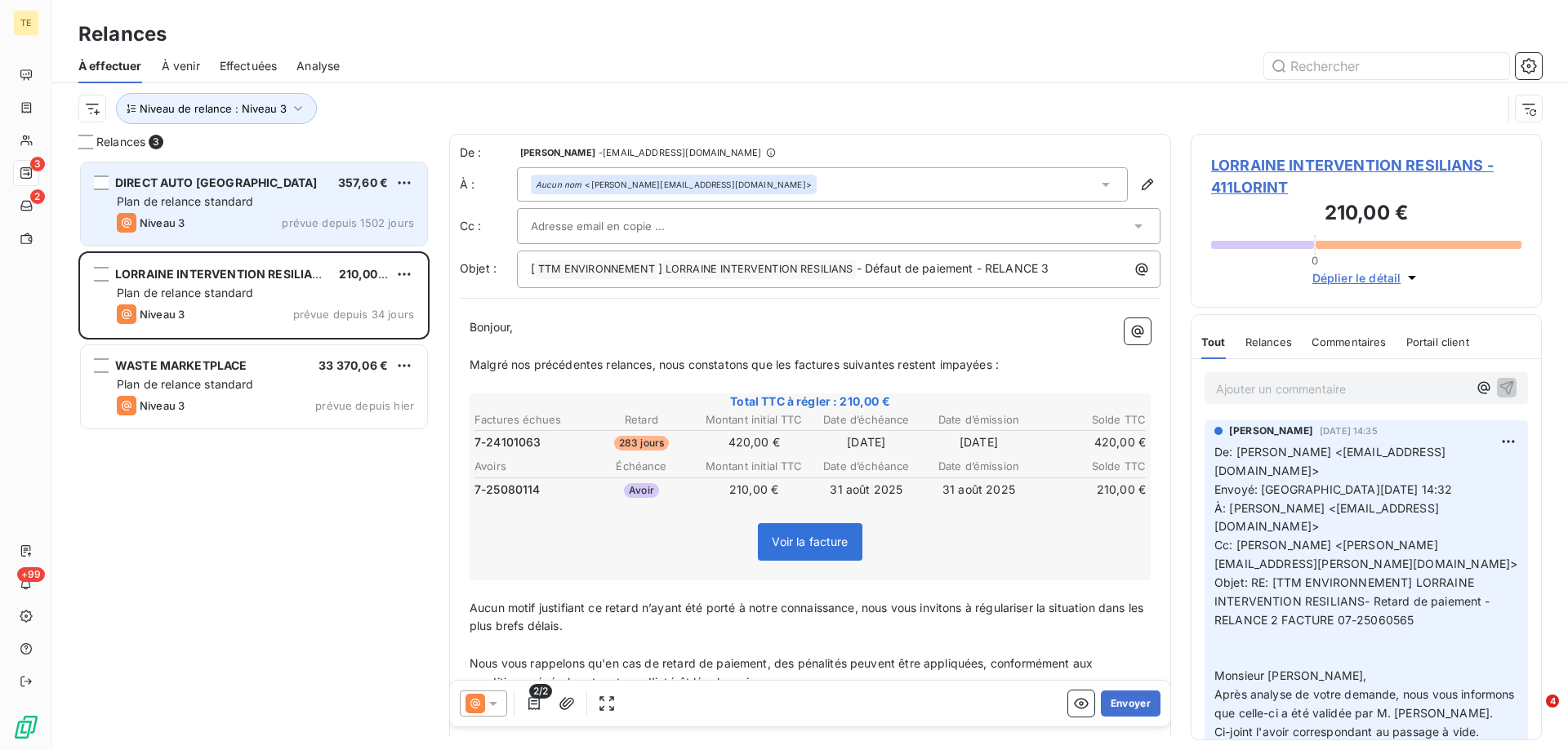
click at [235, 188] on span "DIRECT AUTO [GEOGRAPHIC_DATA]" at bounding box center [216, 183] width 202 height 14
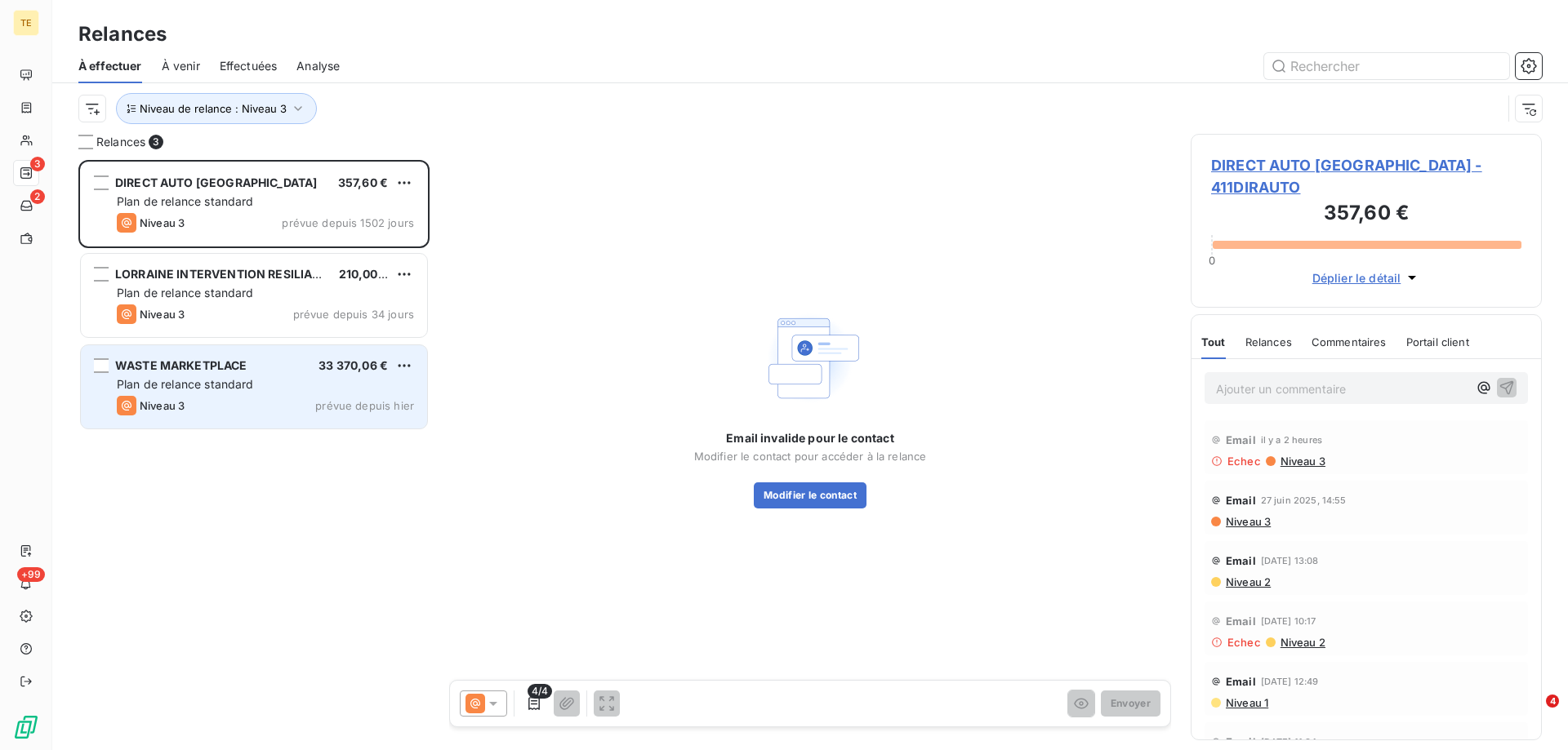
click at [246, 385] on span "Plan de relance standard" at bounding box center [186, 384] width 138 height 14
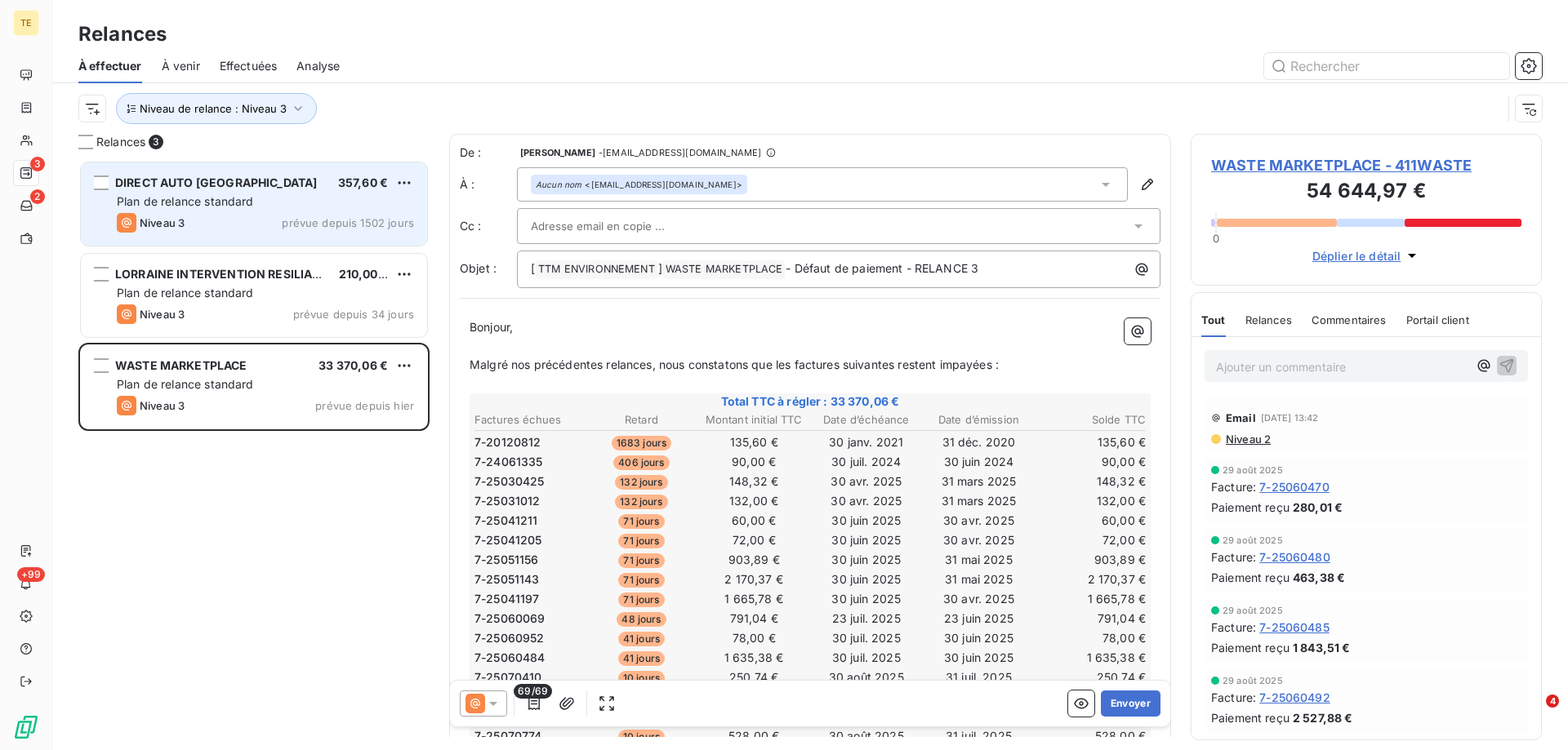
click at [189, 201] on span "Plan de relance standard" at bounding box center [186, 202] width 138 height 14
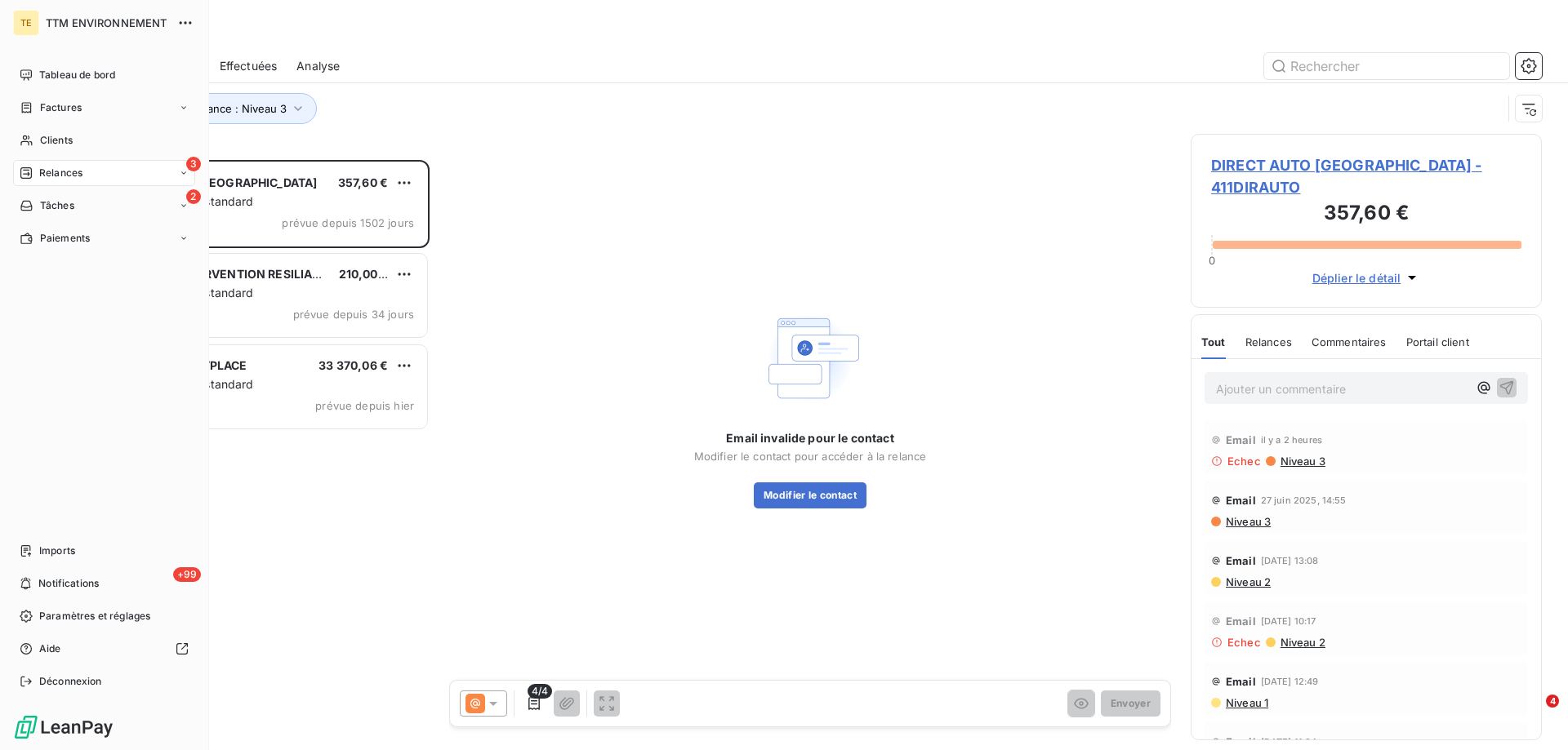
click at [62, 179] on span "Relances" at bounding box center [61, 173] width 43 height 14
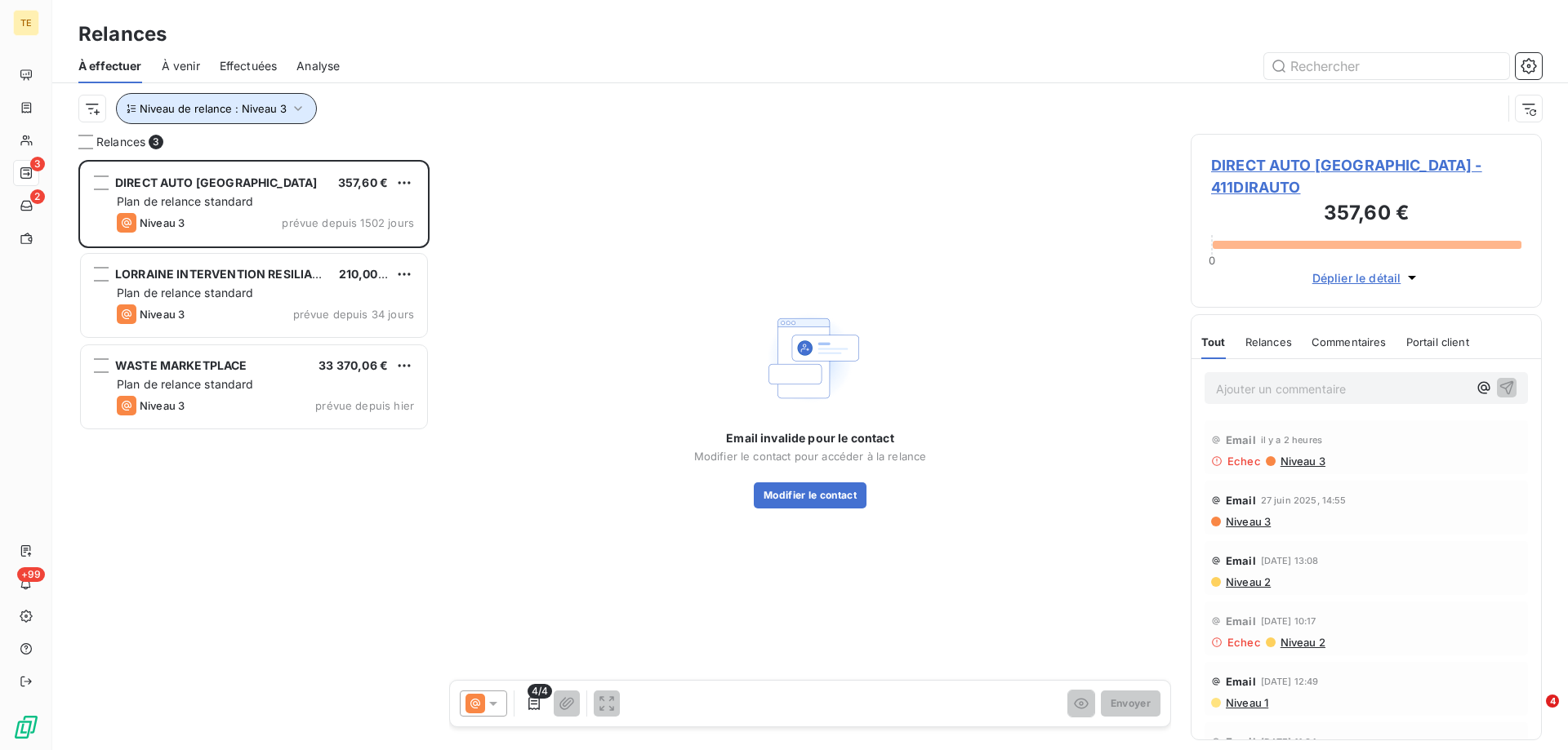
click at [298, 110] on icon "button" at bounding box center [298, 108] width 16 height 16
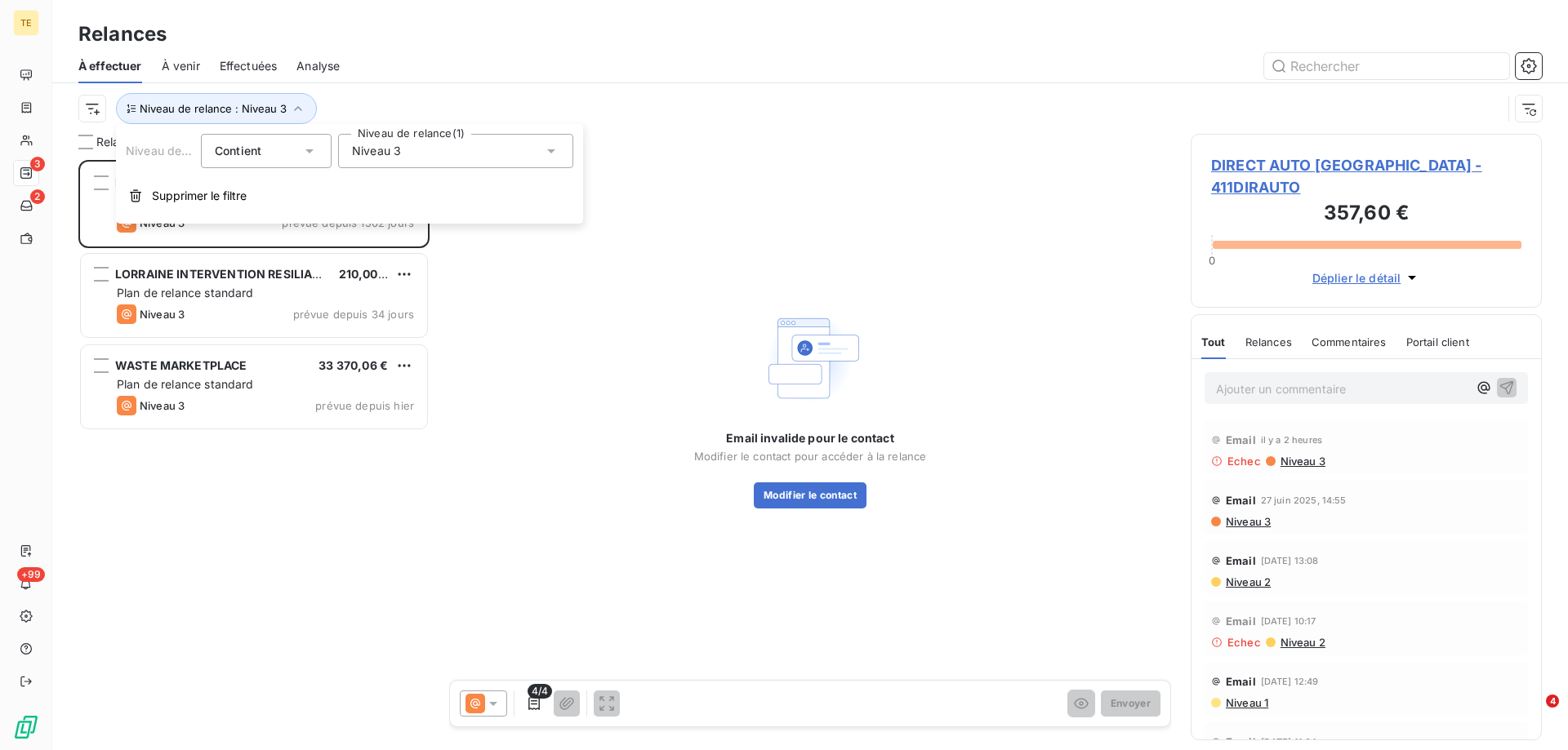
click at [374, 153] on span "Niveau 3" at bounding box center [376, 151] width 49 height 16
click at [371, 273] on span "Niveau 3" at bounding box center [393, 274] width 49 height 16
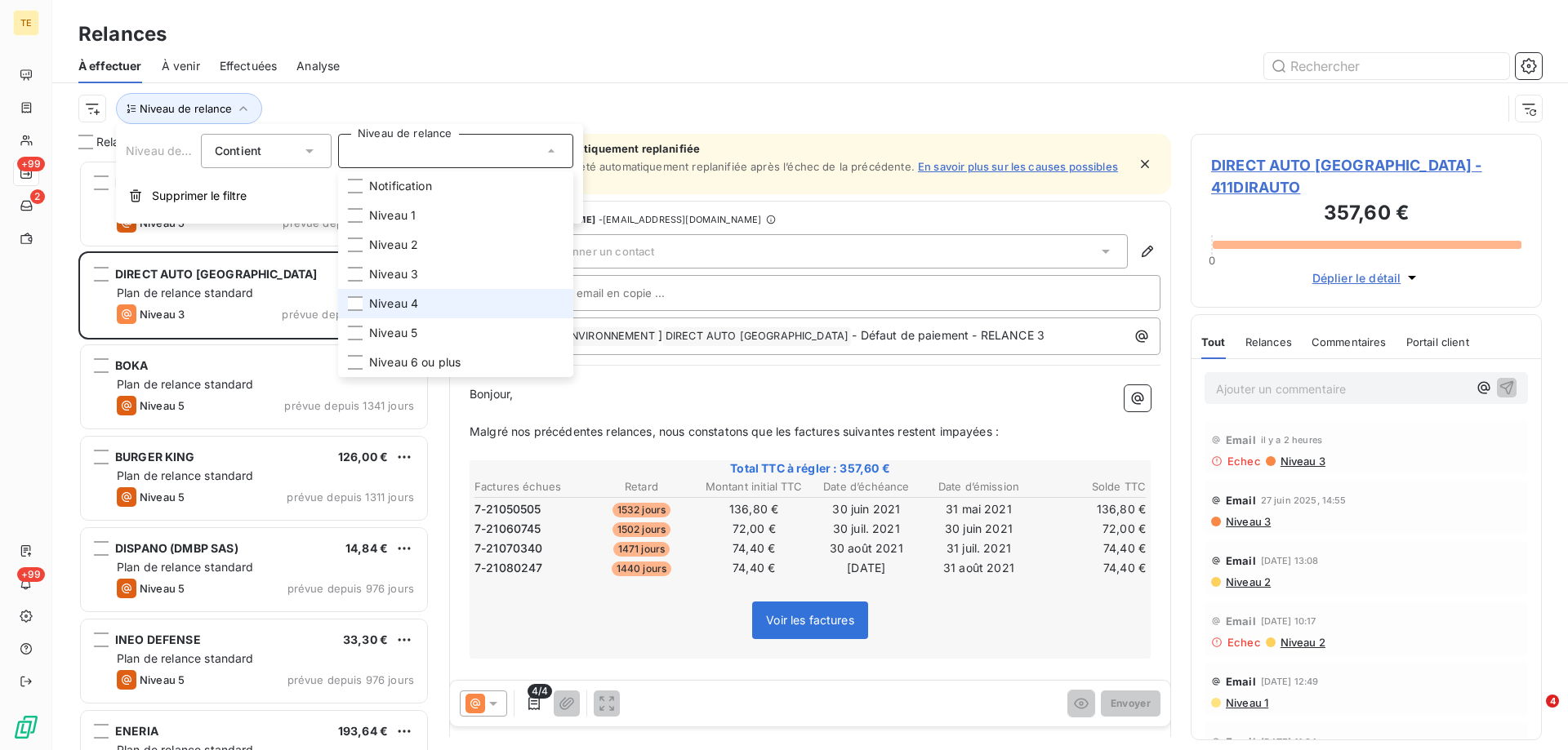
scroll to position [578, 339]
click at [372, 304] on span "Niveau 4" at bounding box center [393, 304] width 49 height 16
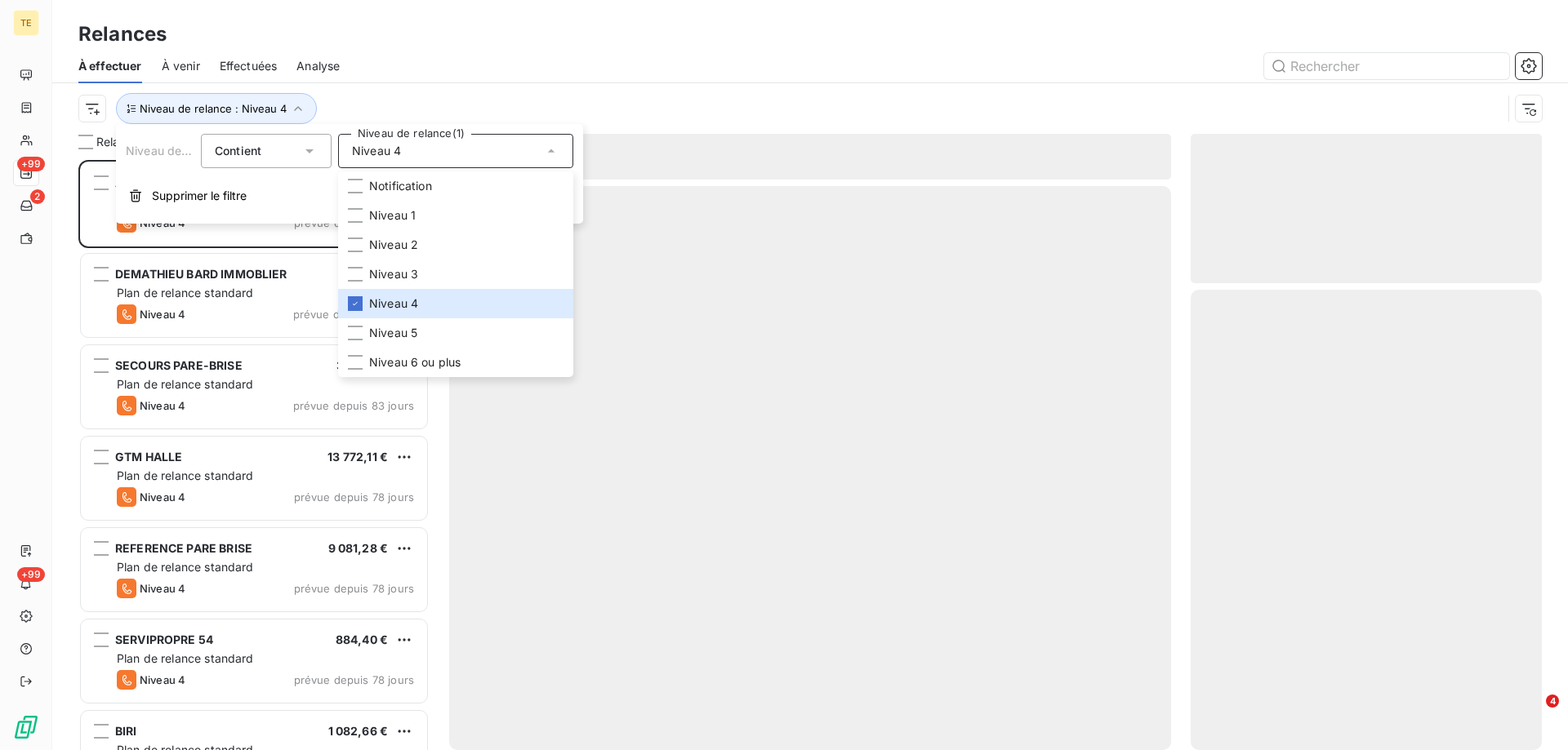
scroll to position [578, 339]
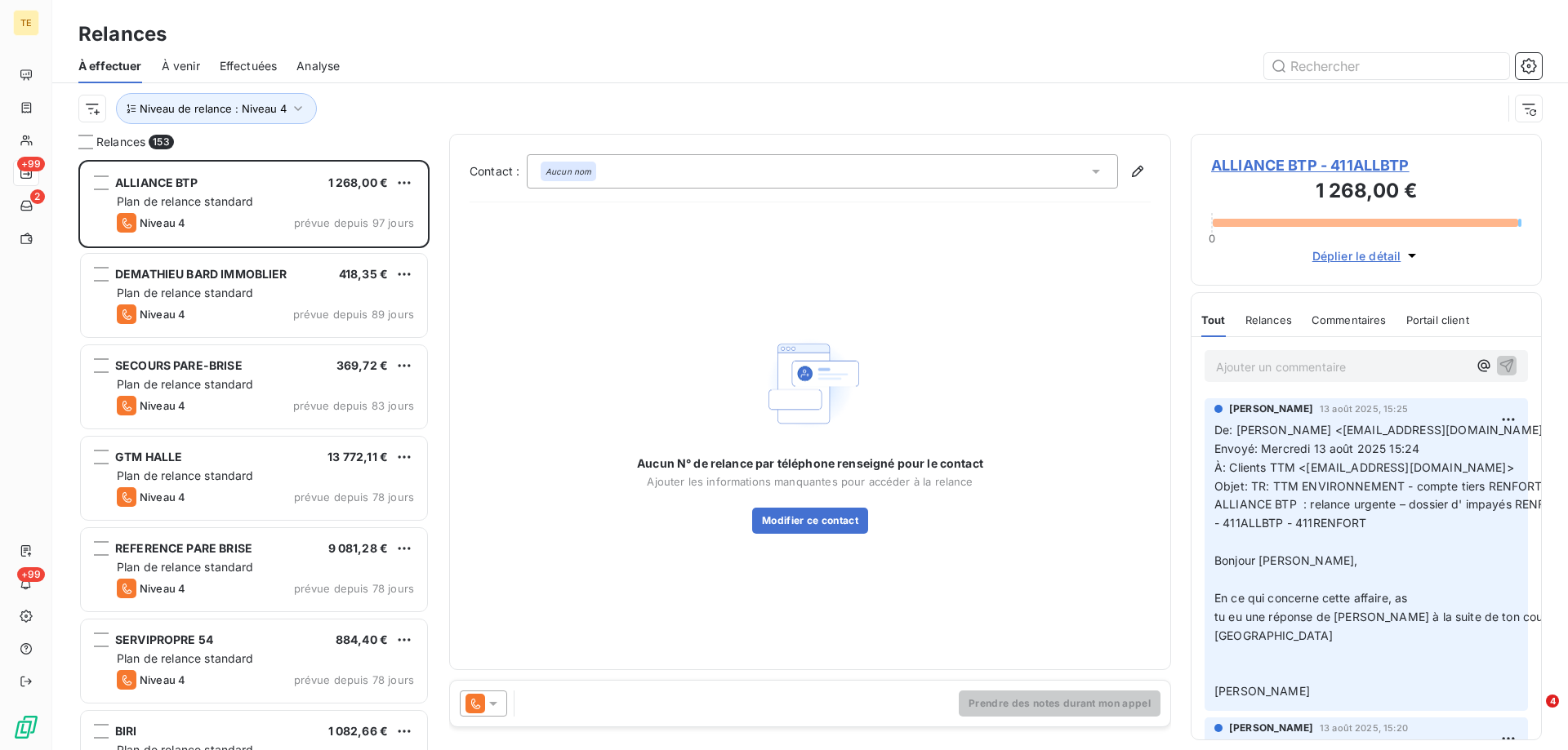
click at [558, 535] on div "Aucun N° de relance par téléphone renseigné pour le contact Ajouter les informa…" at bounding box center [810, 432] width 681 height 434
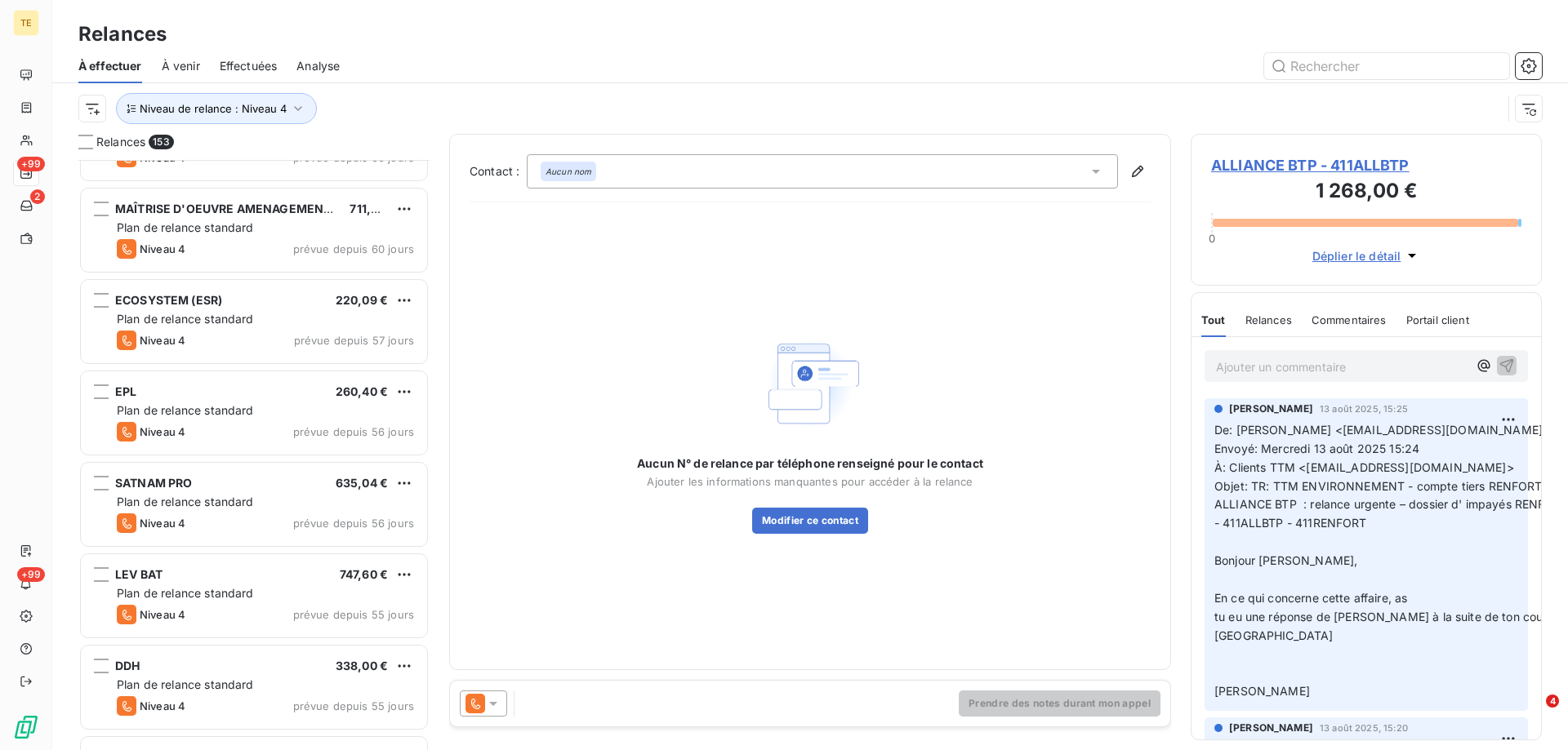
scroll to position [3755, 0]
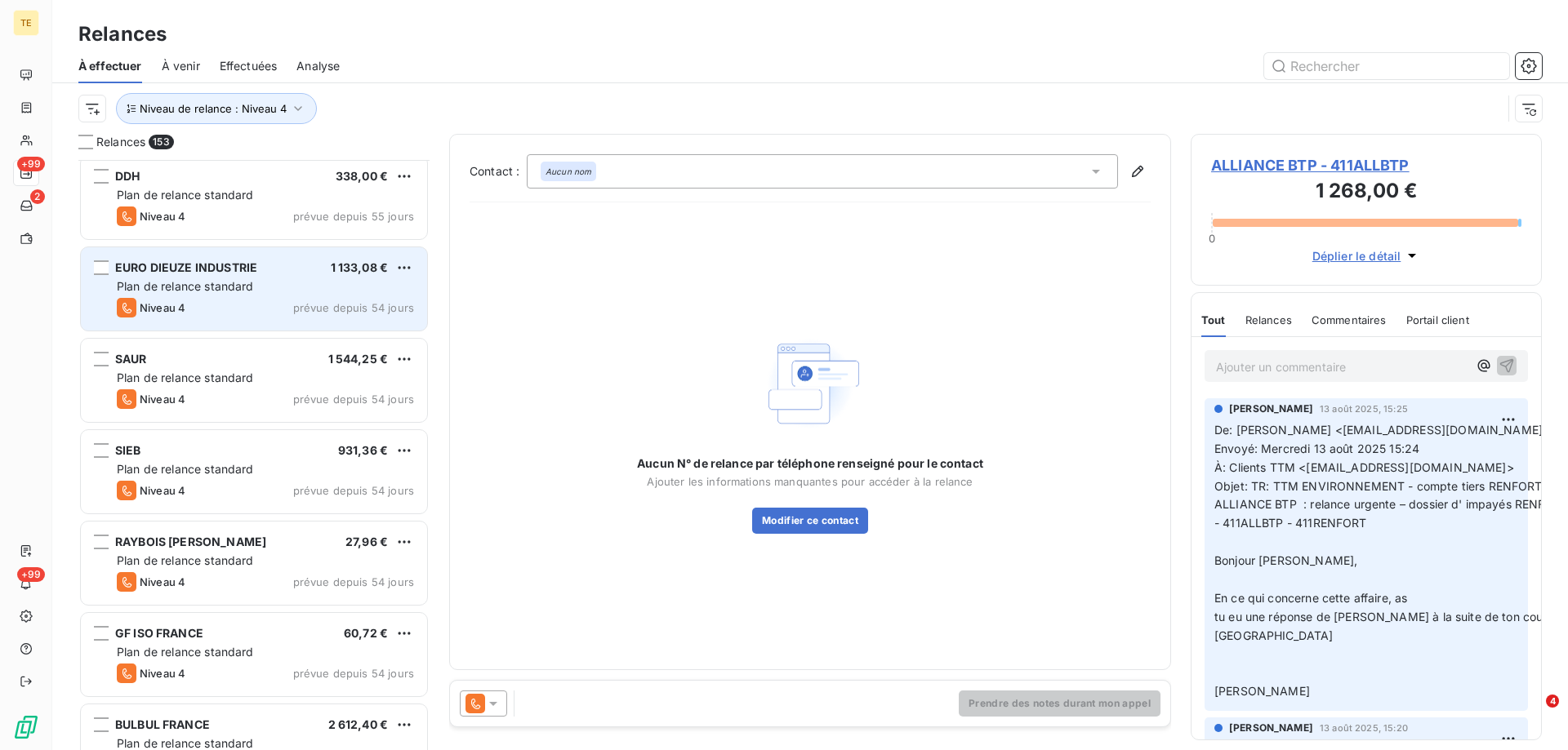
click at [214, 285] on span "Plan de relance standard" at bounding box center [186, 287] width 138 height 14
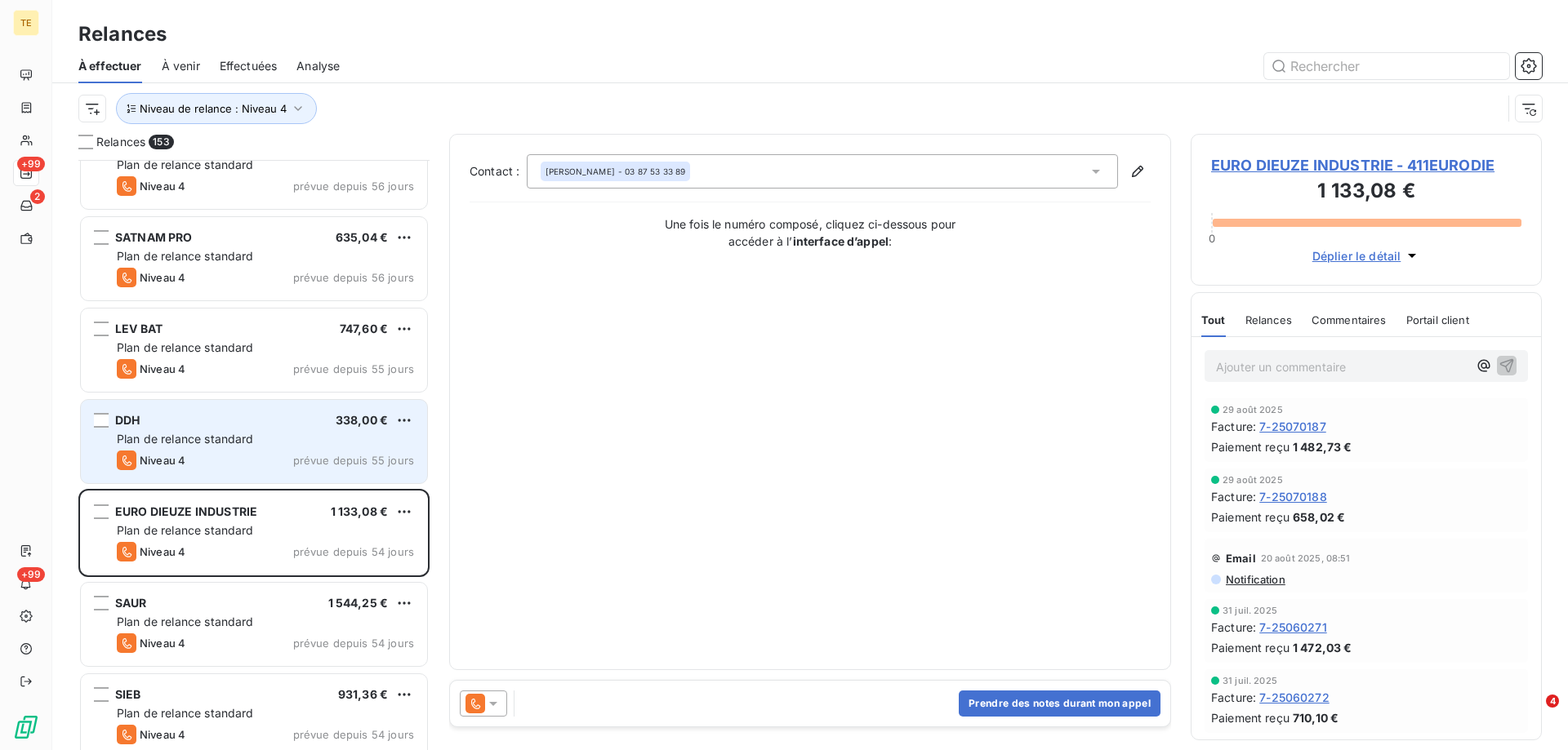
scroll to position [3511, 0]
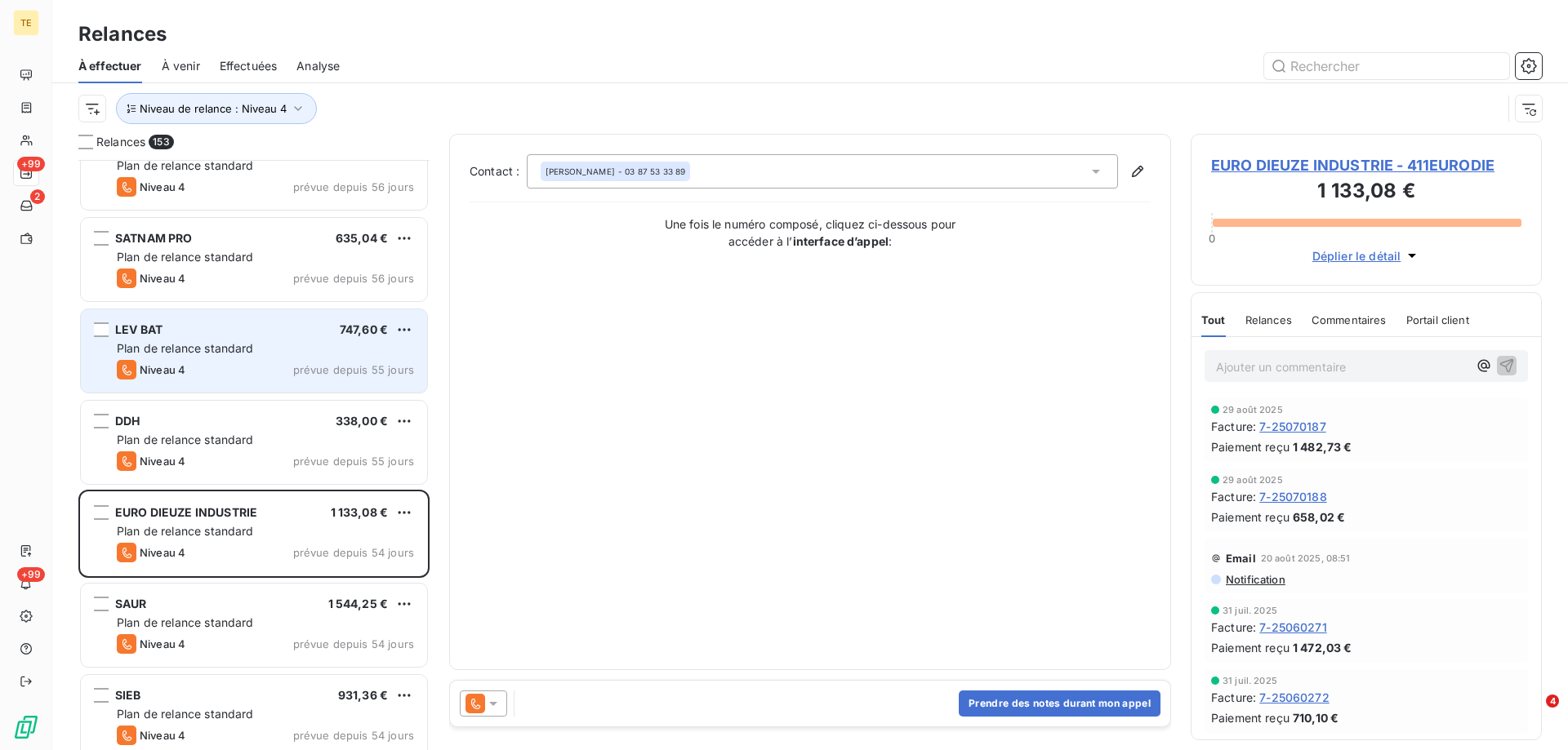
click at [195, 347] on span "Plan de relance standard" at bounding box center [186, 348] width 138 height 14
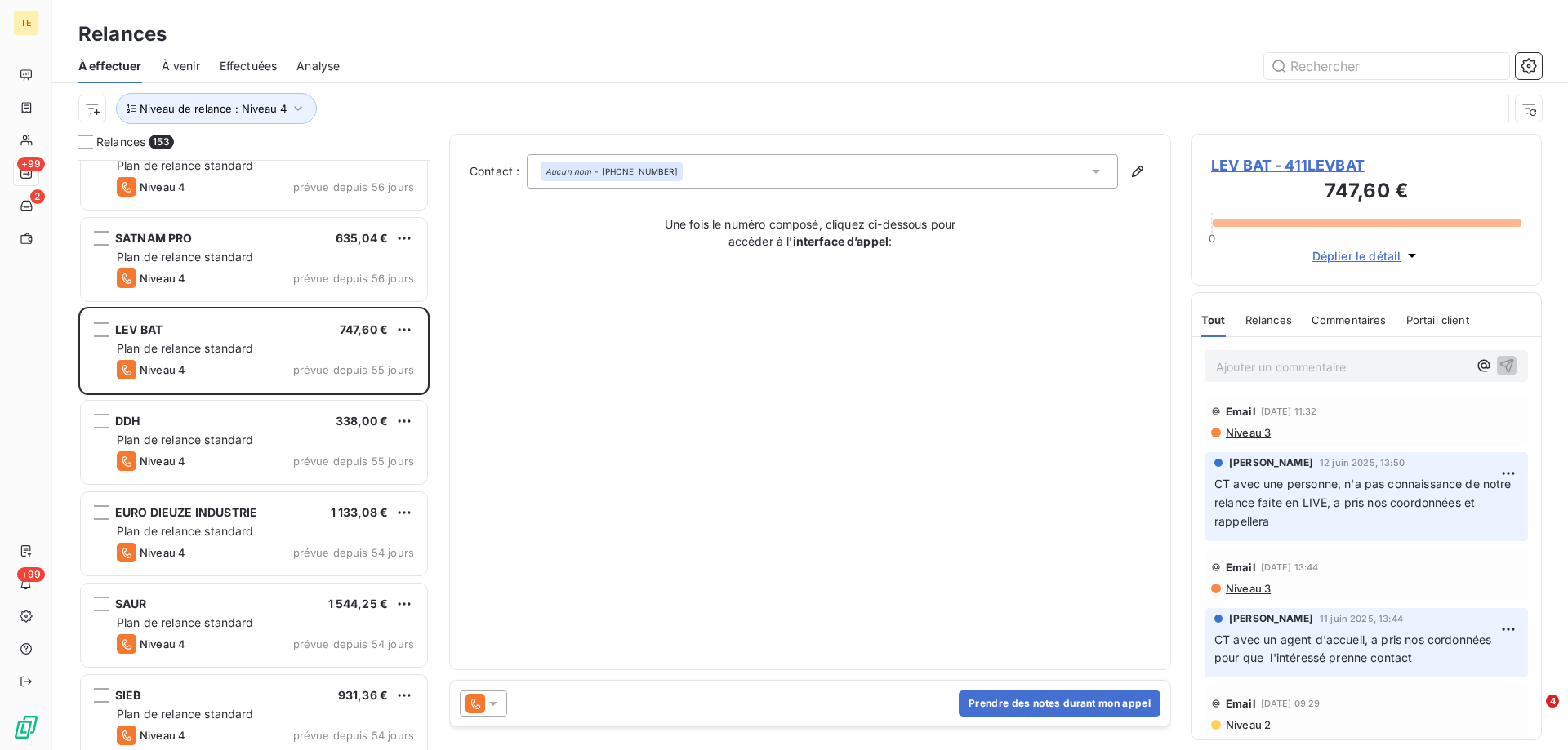
scroll to position [8, 0]
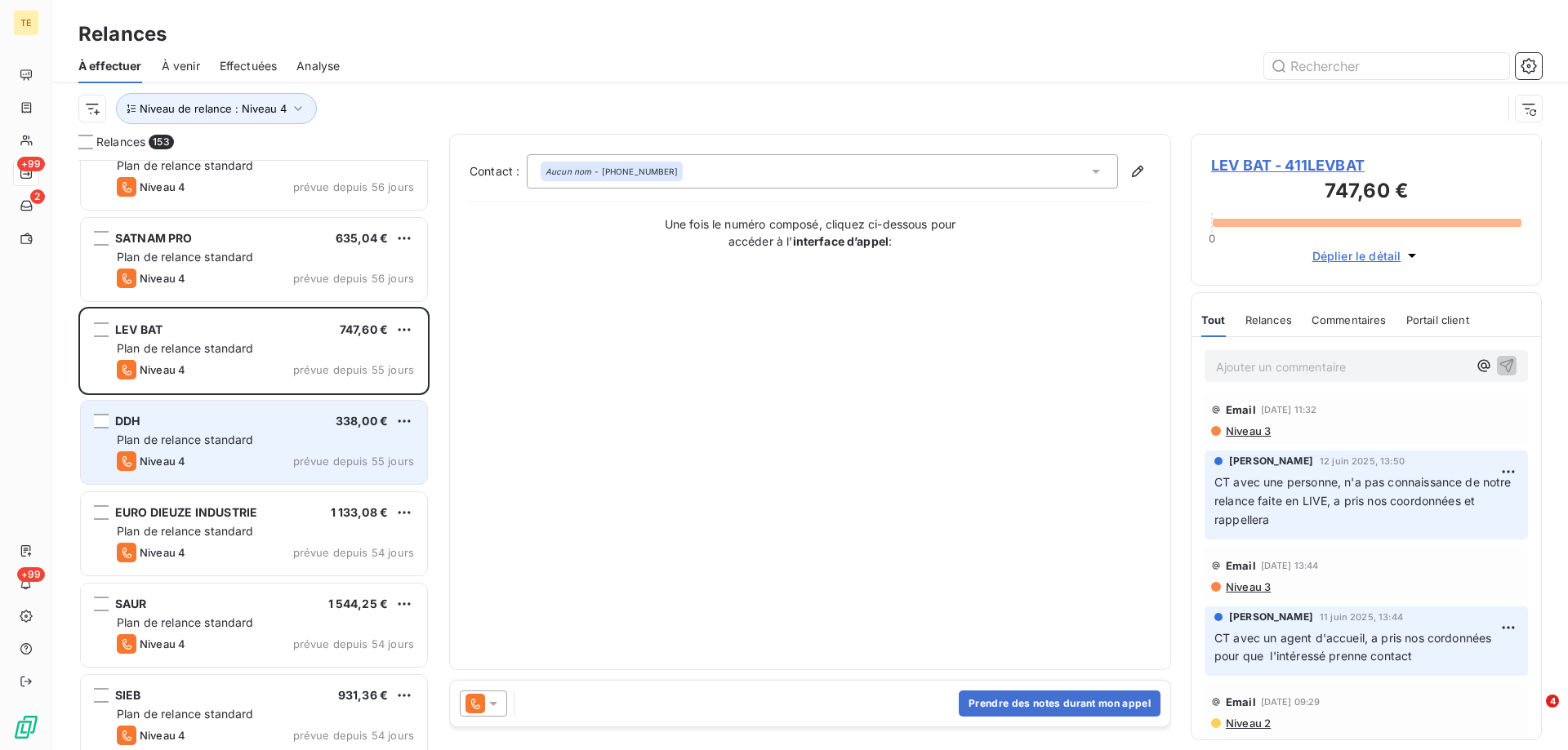
click at [158, 437] on span "Plan de relance standard" at bounding box center [186, 440] width 138 height 14
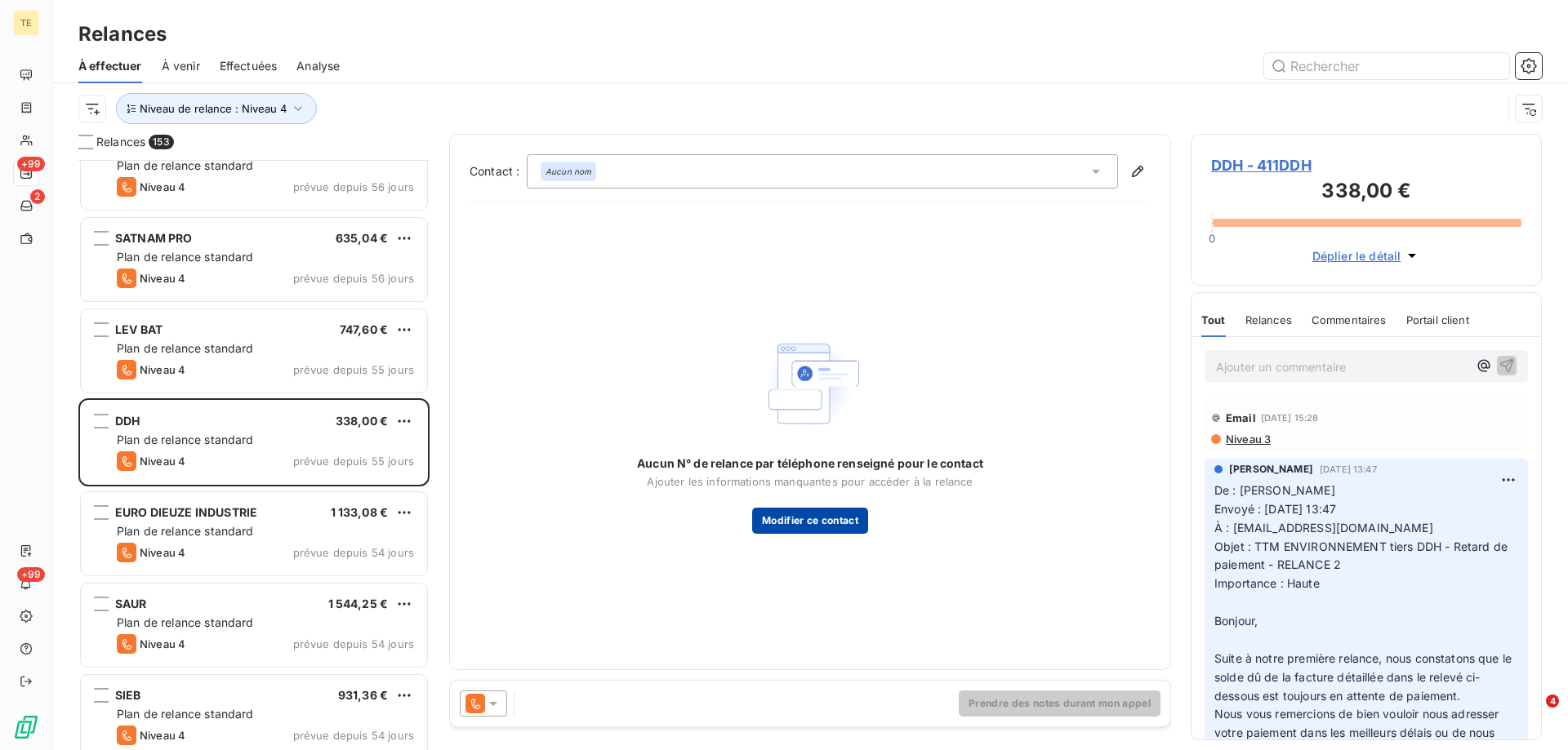
click at [836, 517] on button "Modifier ce contact" at bounding box center [810, 521] width 116 height 26
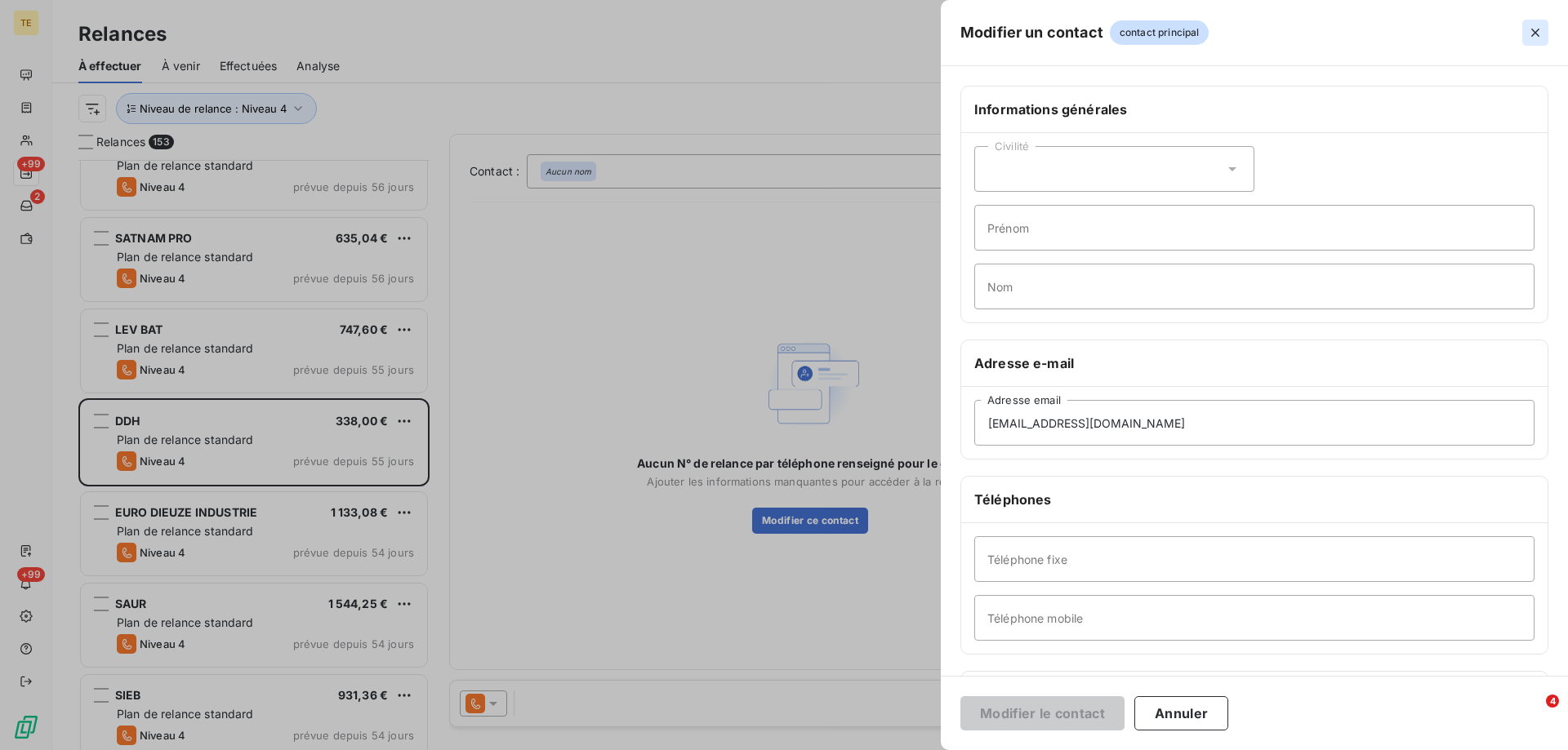
click at [1537, 35] on icon "button" at bounding box center [1536, 32] width 16 height 16
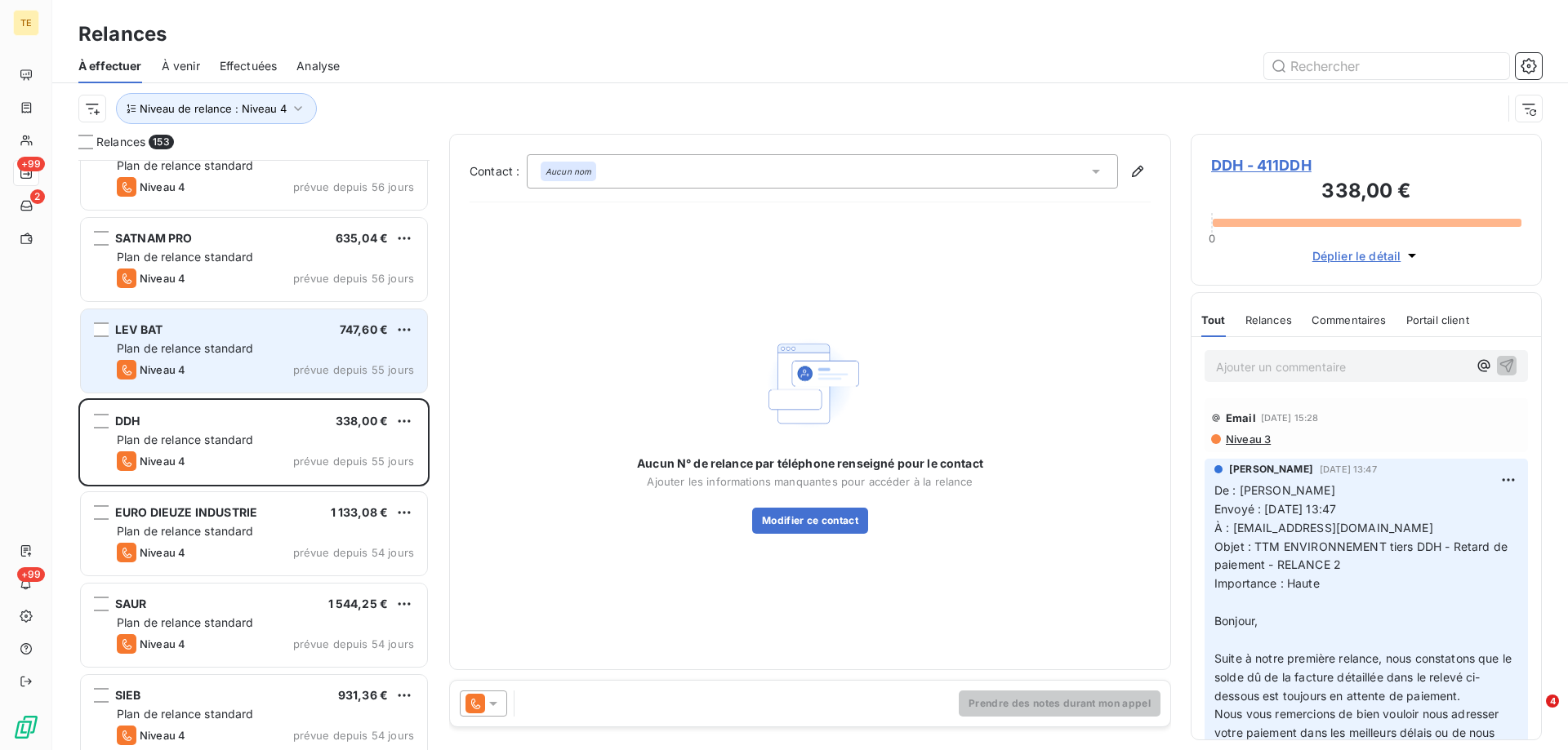
click at [191, 346] on span "Plan de relance standard" at bounding box center [186, 348] width 138 height 14
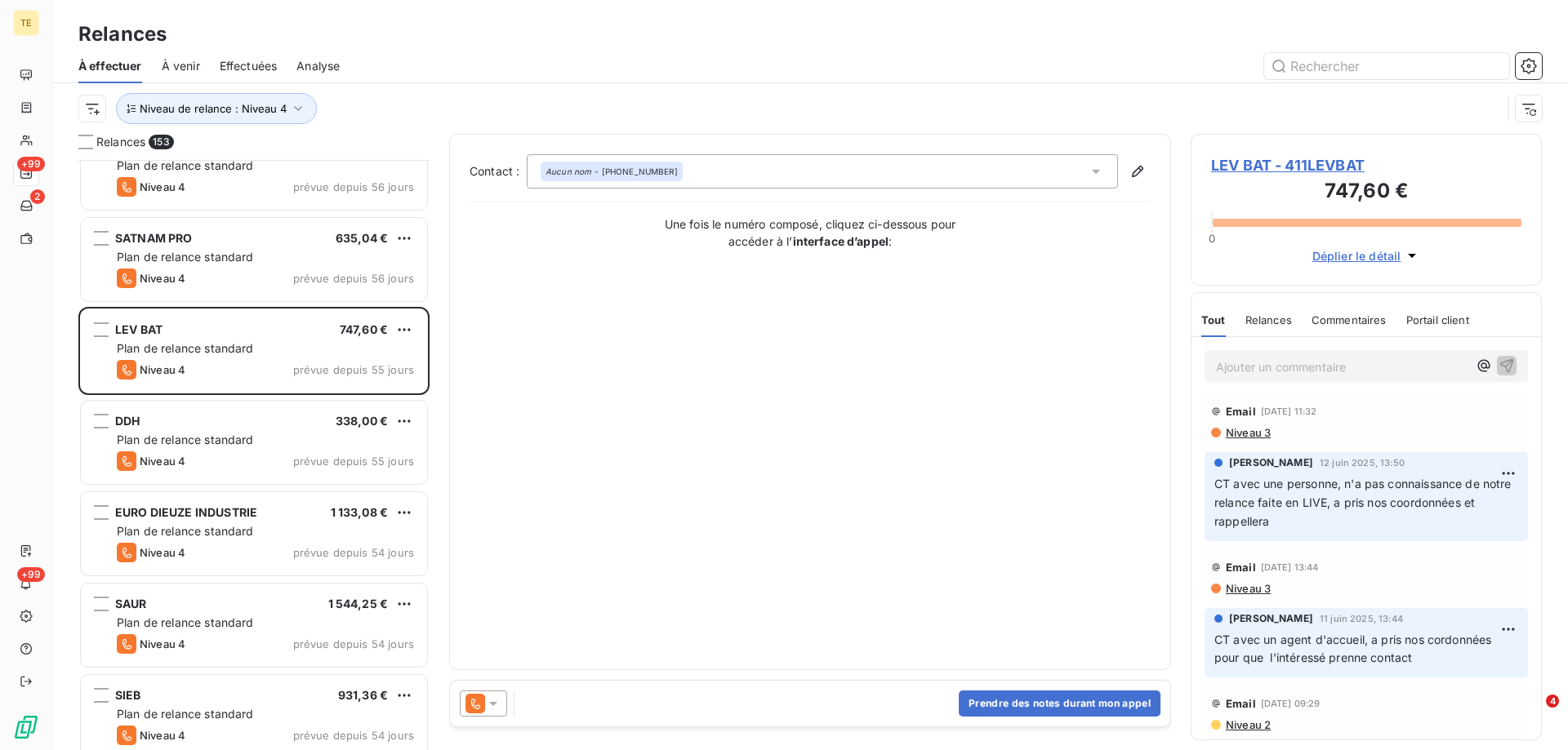
scroll to position [8, 0]
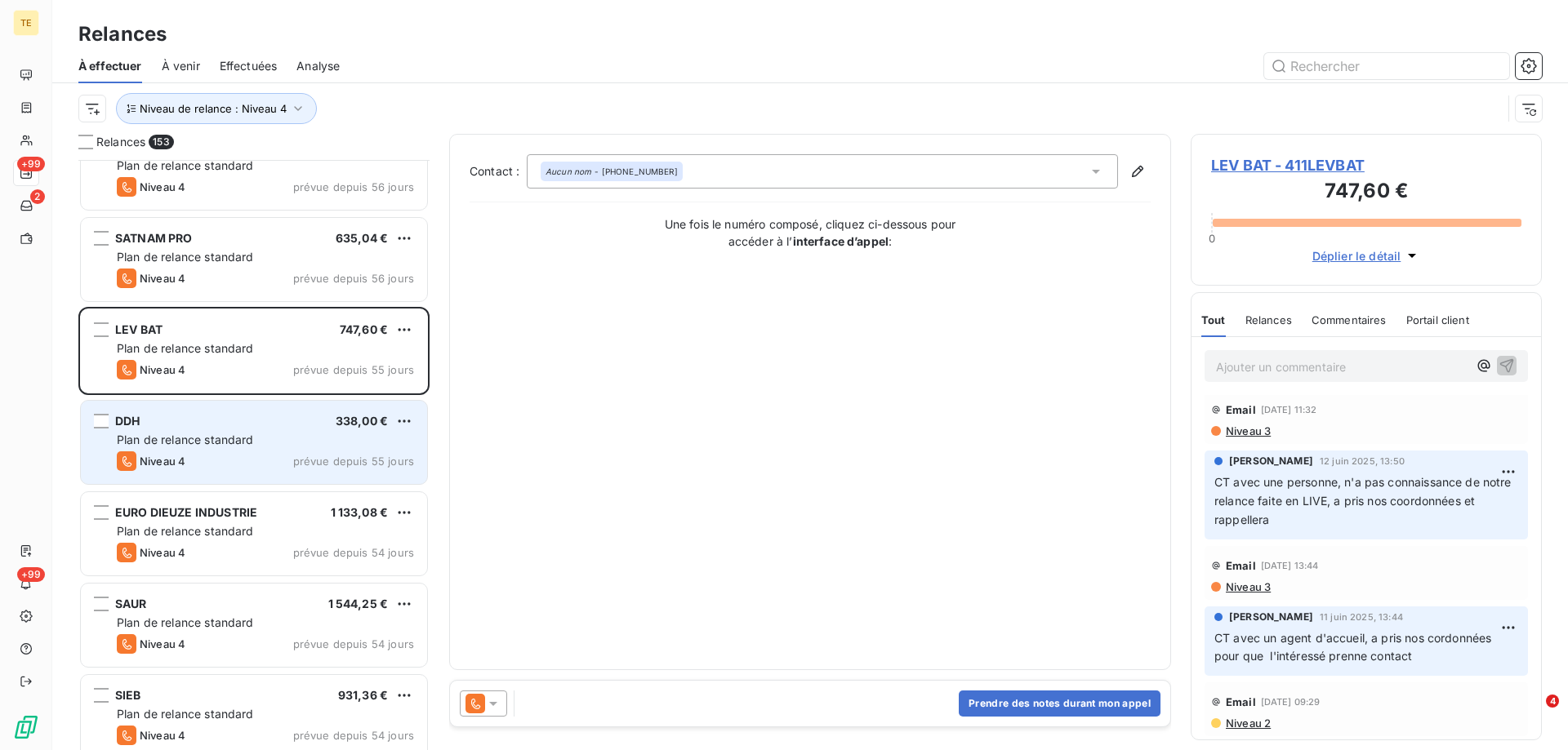
click at [265, 454] on div "Niveau 4 prévue depuis 55 jours" at bounding box center [265, 462] width 298 height 20
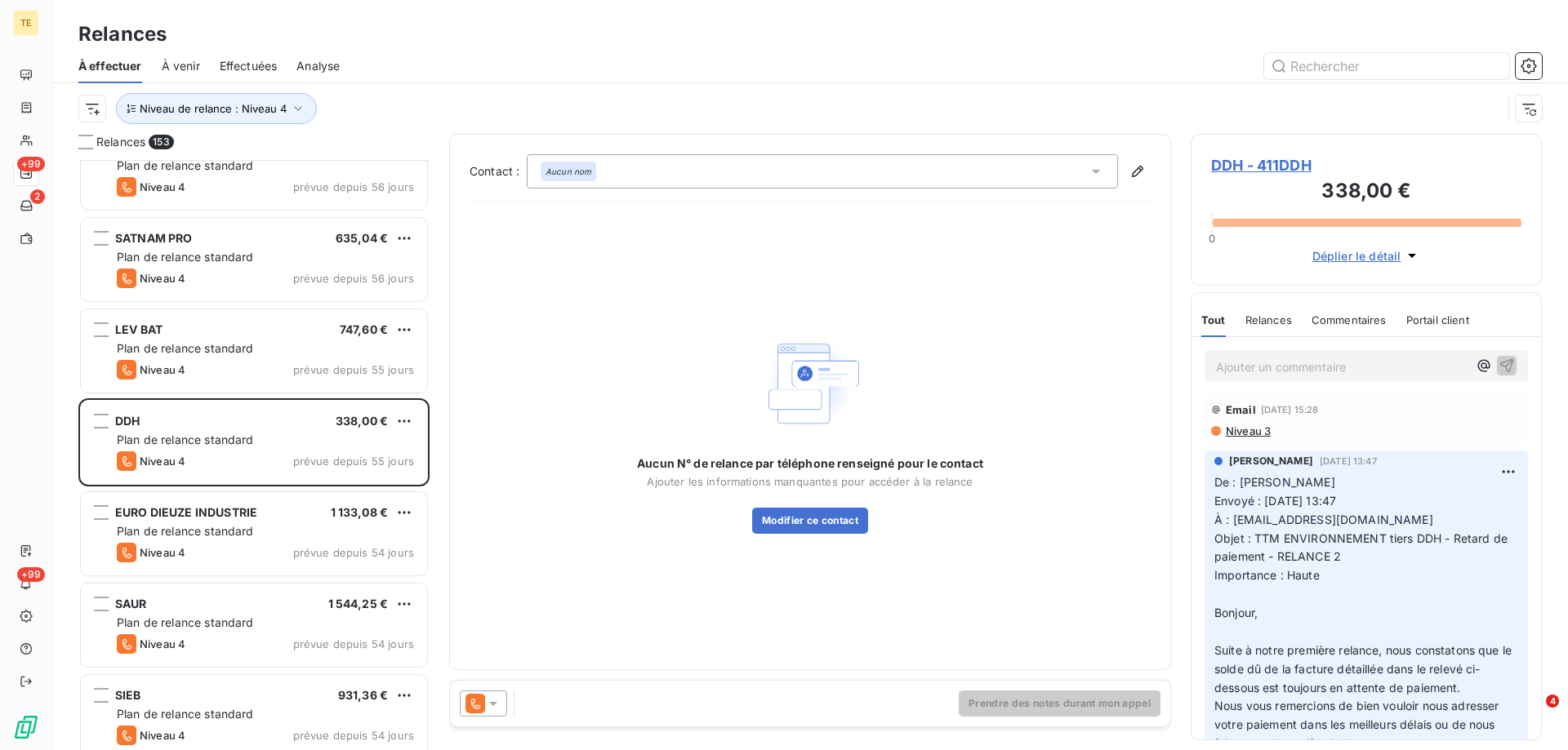
click at [1240, 166] on span "DDH - 411DDH" at bounding box center [1366, 165] width 310 height 22
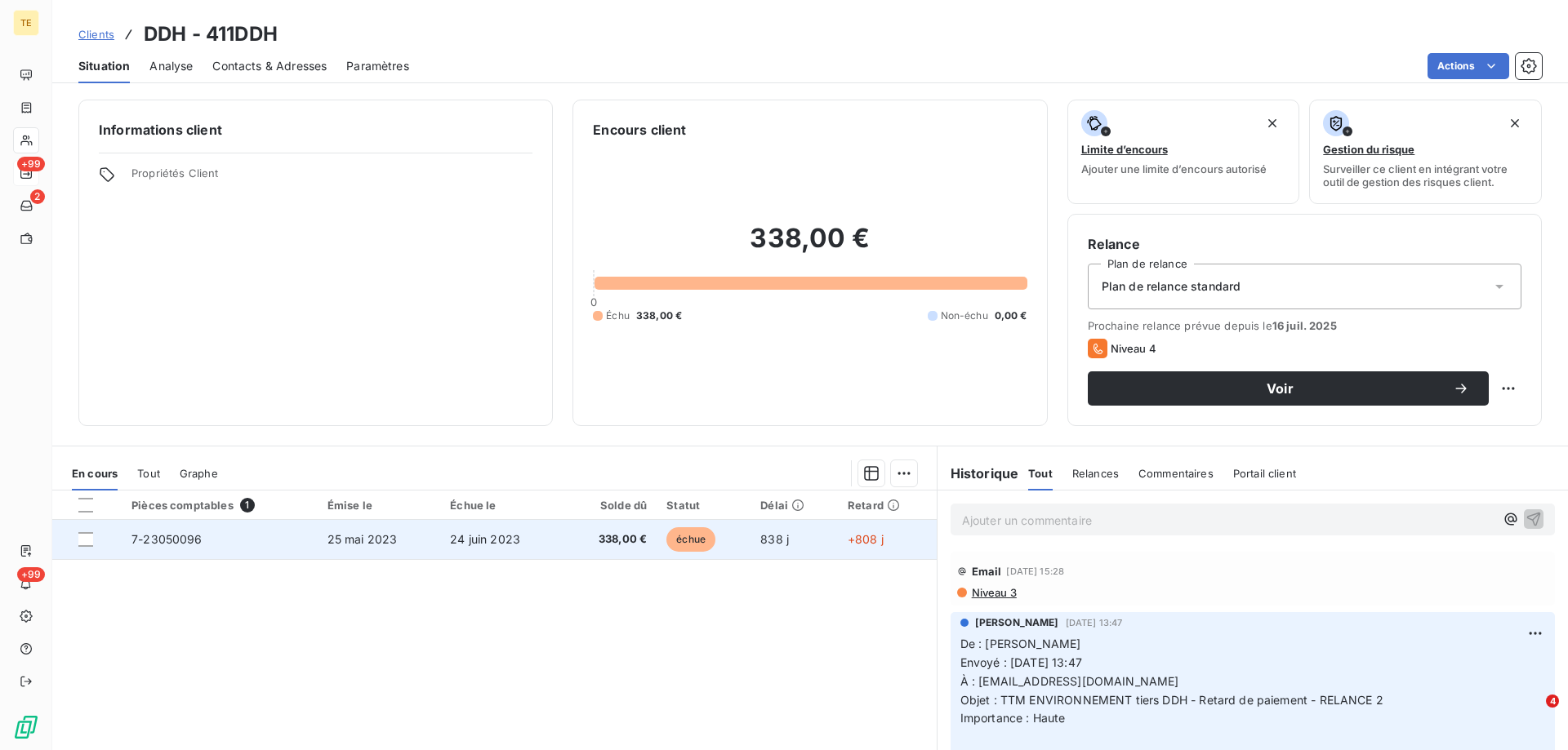
click at [140, 538] on span "7-23050096" at bounding box center [167, 539] width 71 height 14
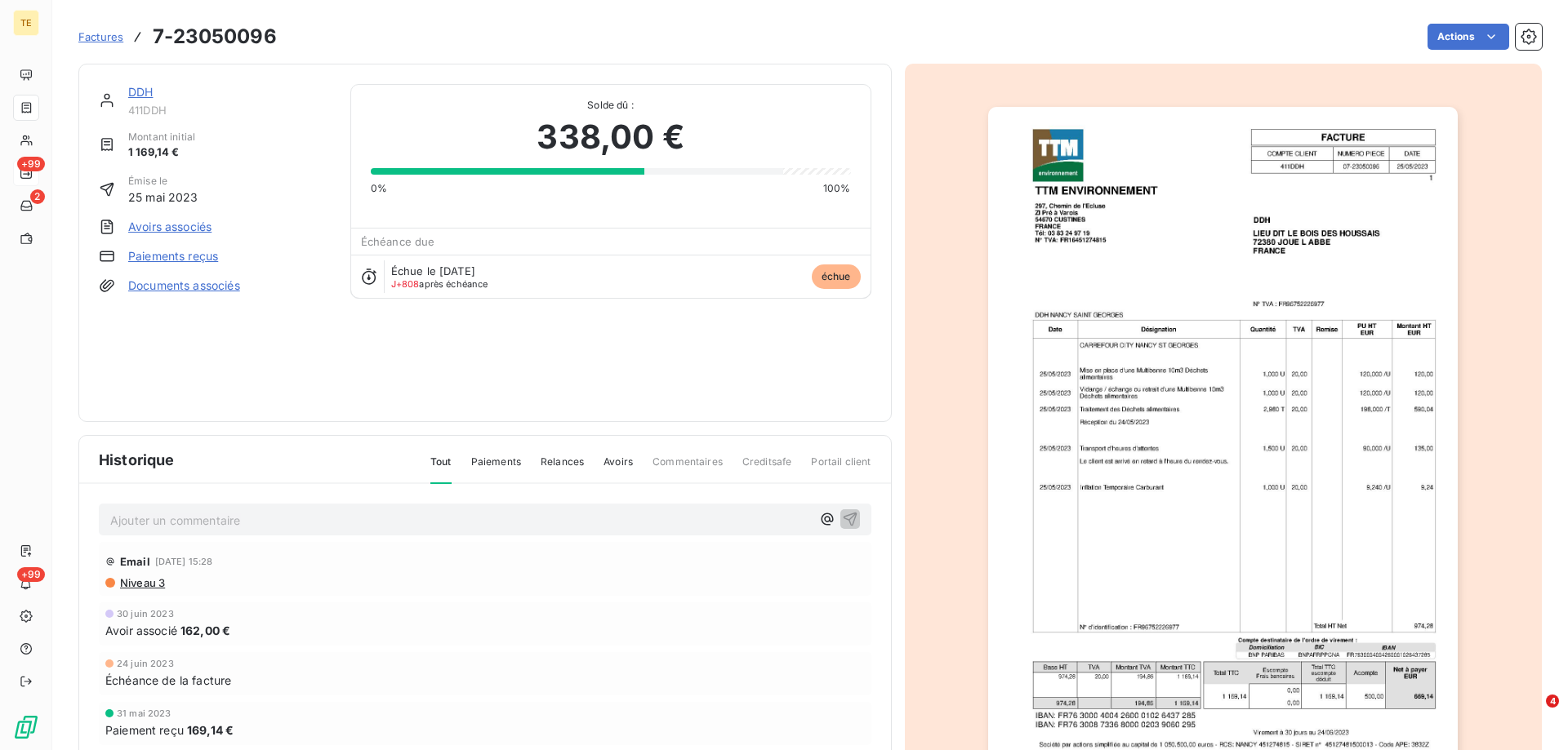
click at [1418, 693] on img "button" at bounding box center [1223, 439] width 470 height 664
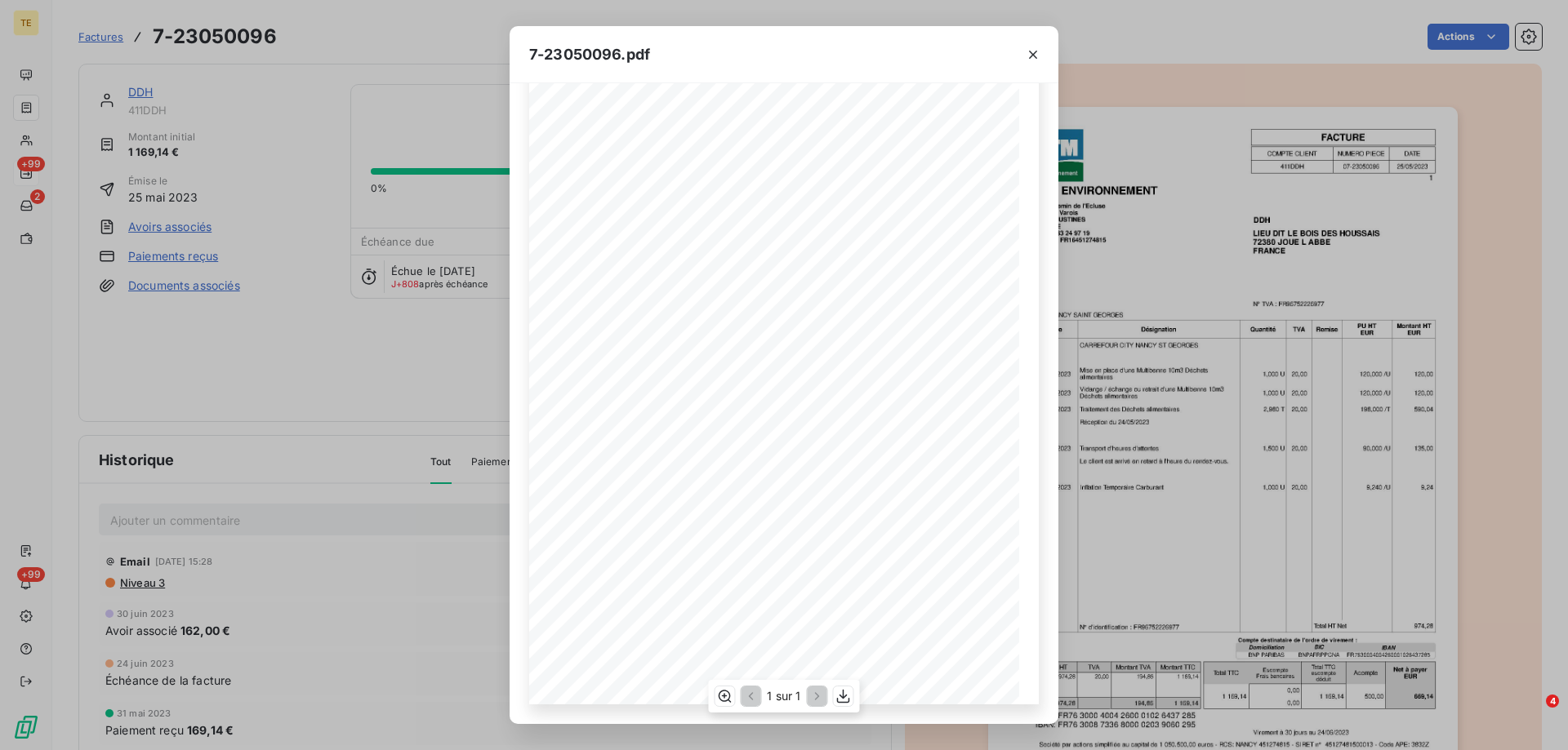
scroll to position [103, 0]
click at [1033, 53] on icon "button" at bounding box center [1033, 54] width 16 height 16
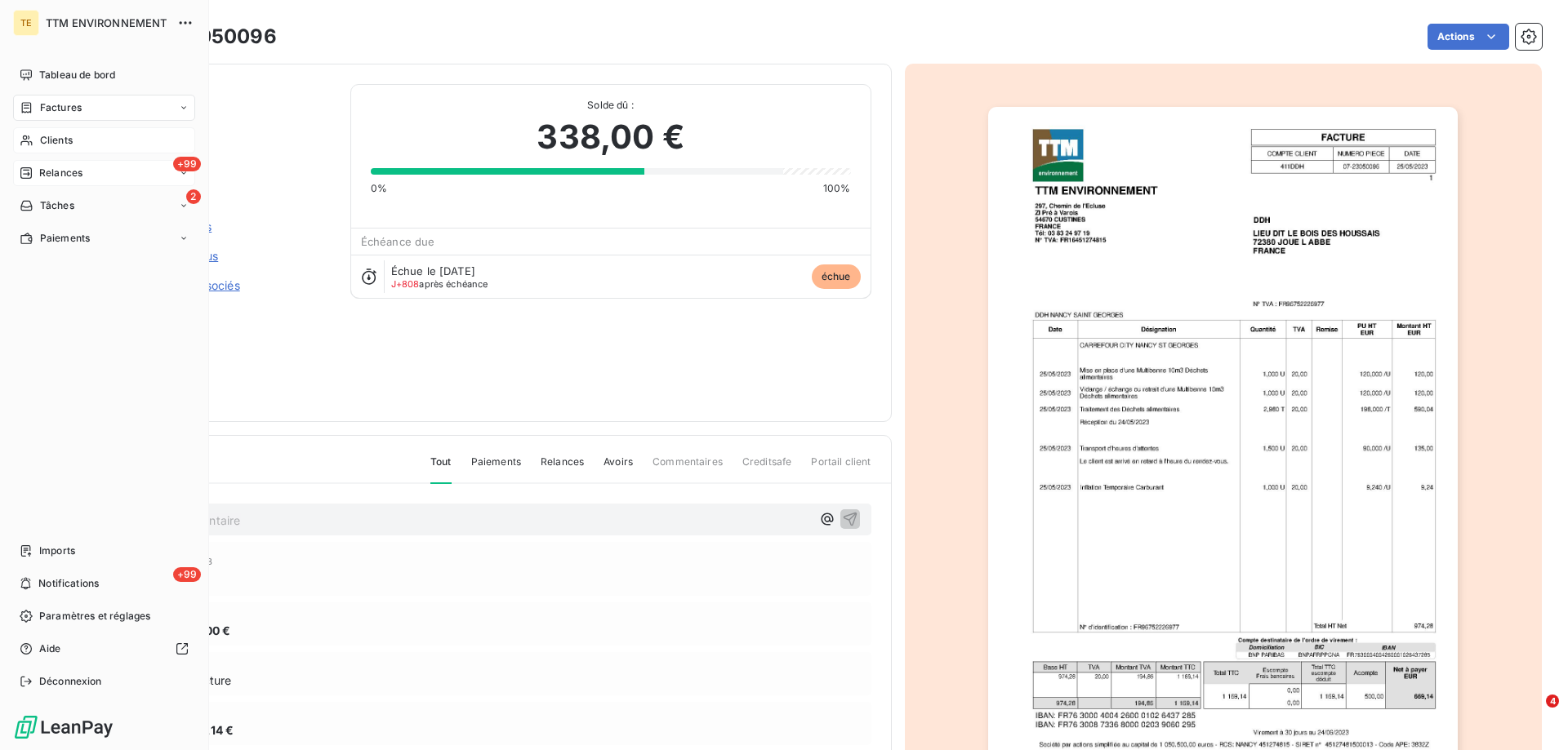
click at [46, 147] on span "Clients" at bounding box center [56, 140] width 33 height 14
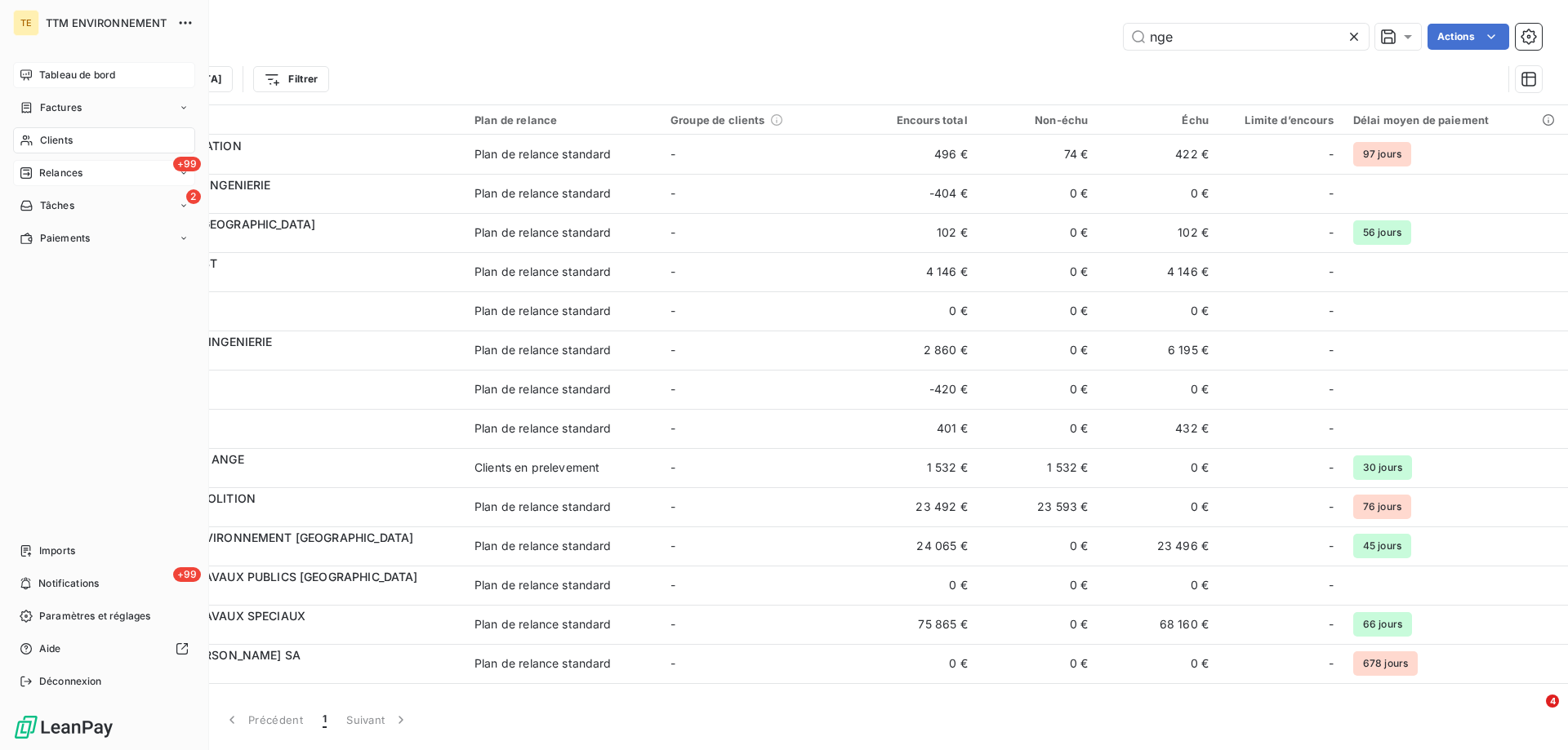
click at [71, 74] on span "Tableau de bord" at bounding box center [77, 75] width 76 height 14
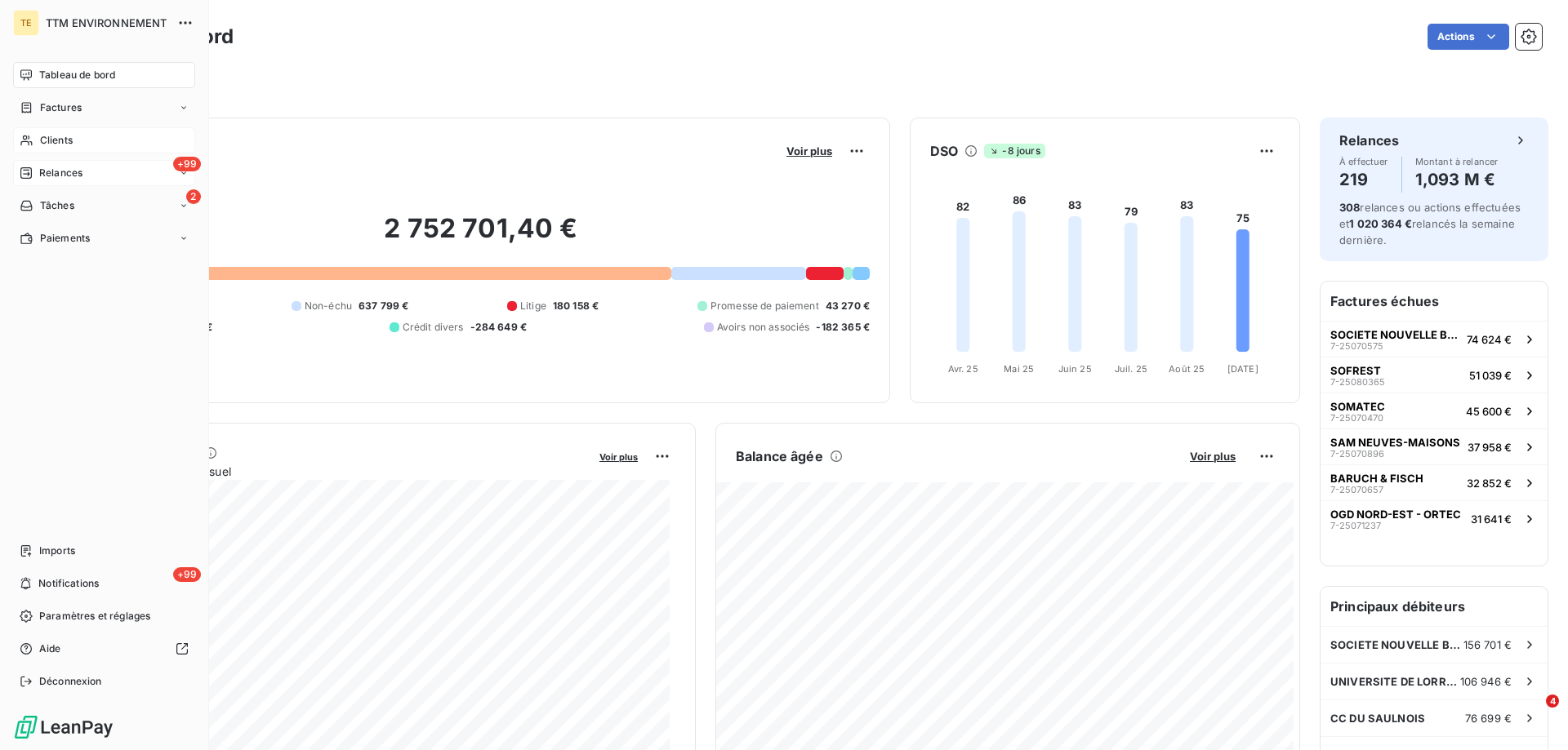
click at [46, 138] on span "Clients" at bounding box center [56, 140] width 33 height 14
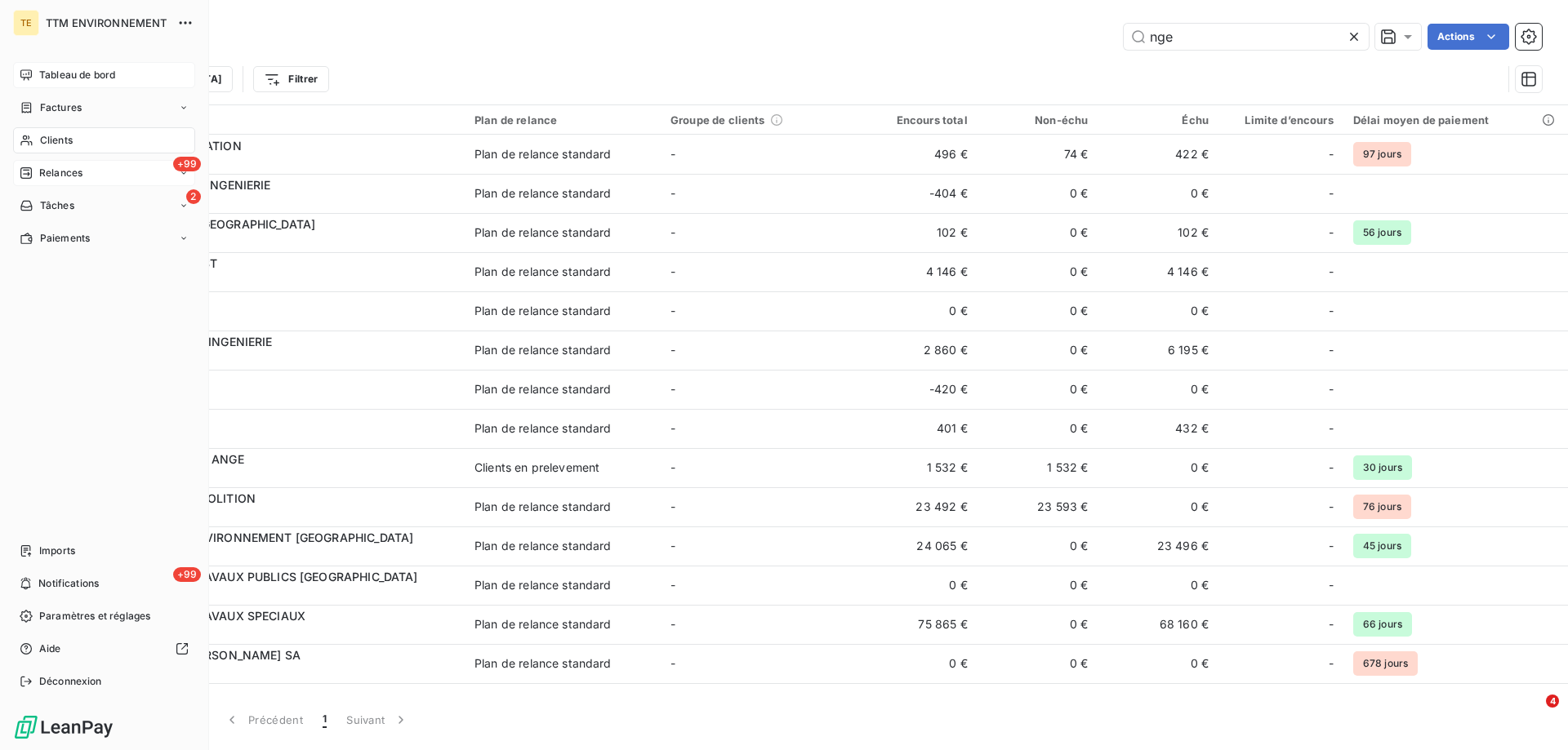
click at [45, 171] on span "Relances" at bounding box center [61, 173] width 43 height 14
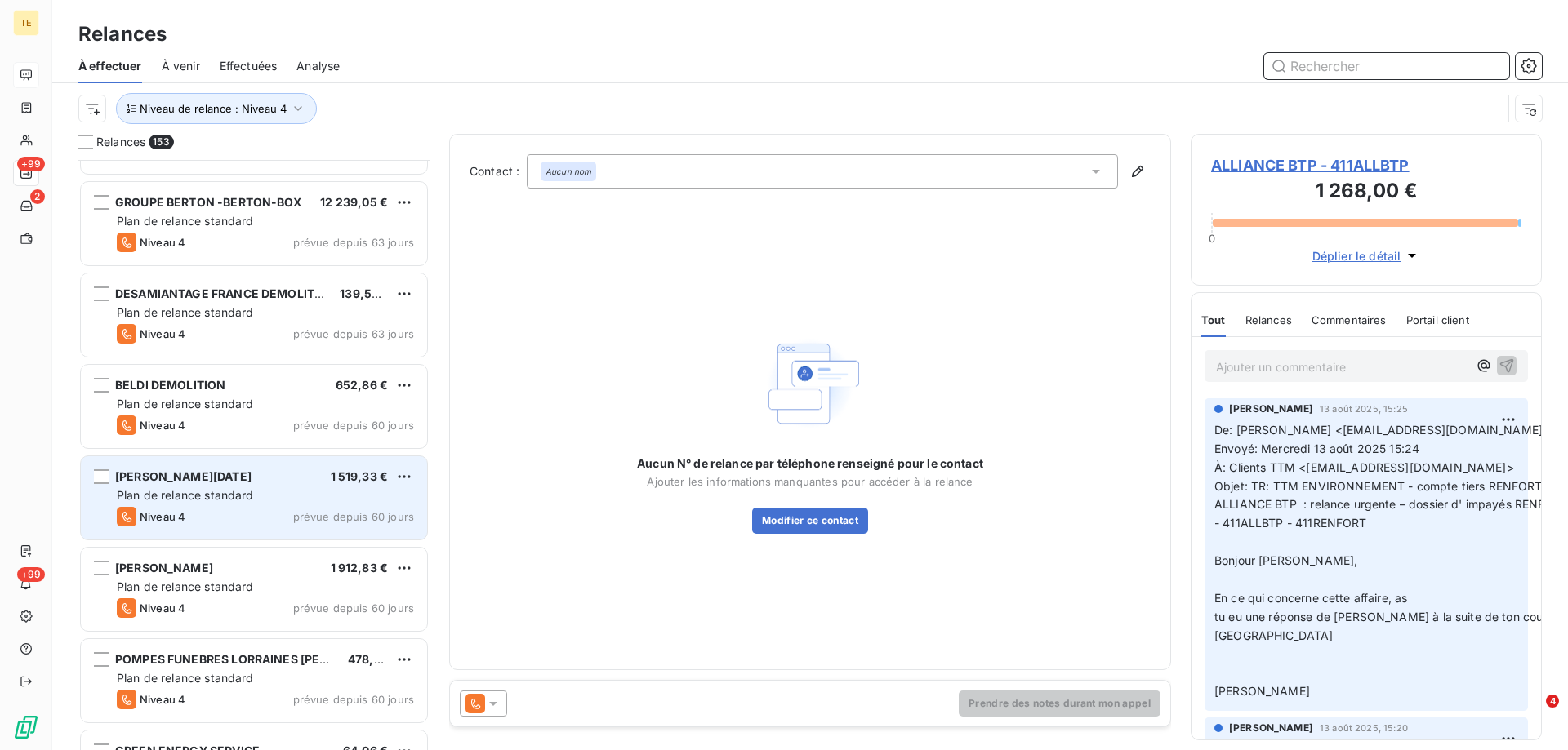
scroll to position [2368, 0]
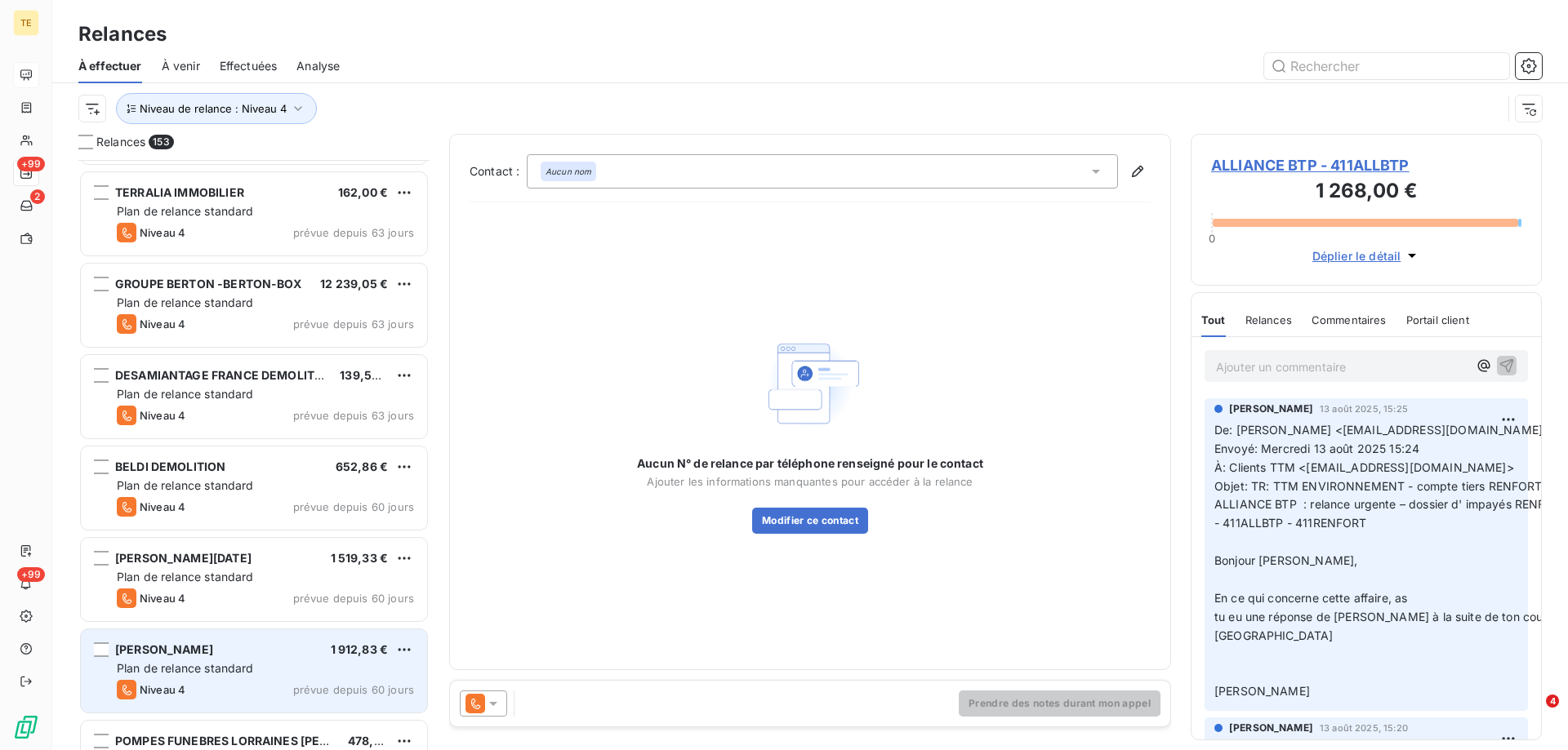
click at [207, 659] on div "[PERSON_NAME] 1 912,83 € Plan de relance standard Niveau 4 prévue depuis 60 jou…" at bounding box center [255, 671] width 347 height 83
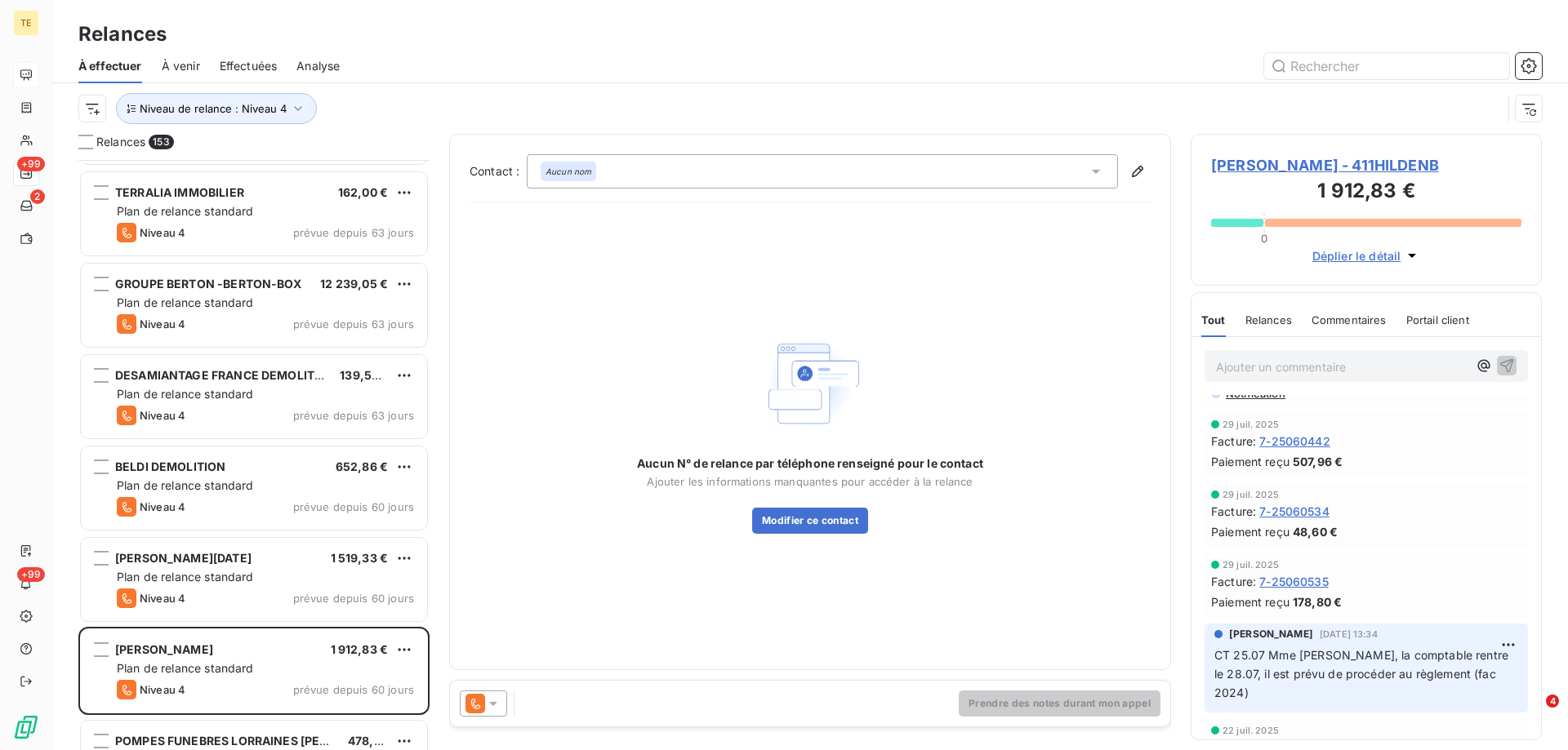
scroll to position [81, 0]
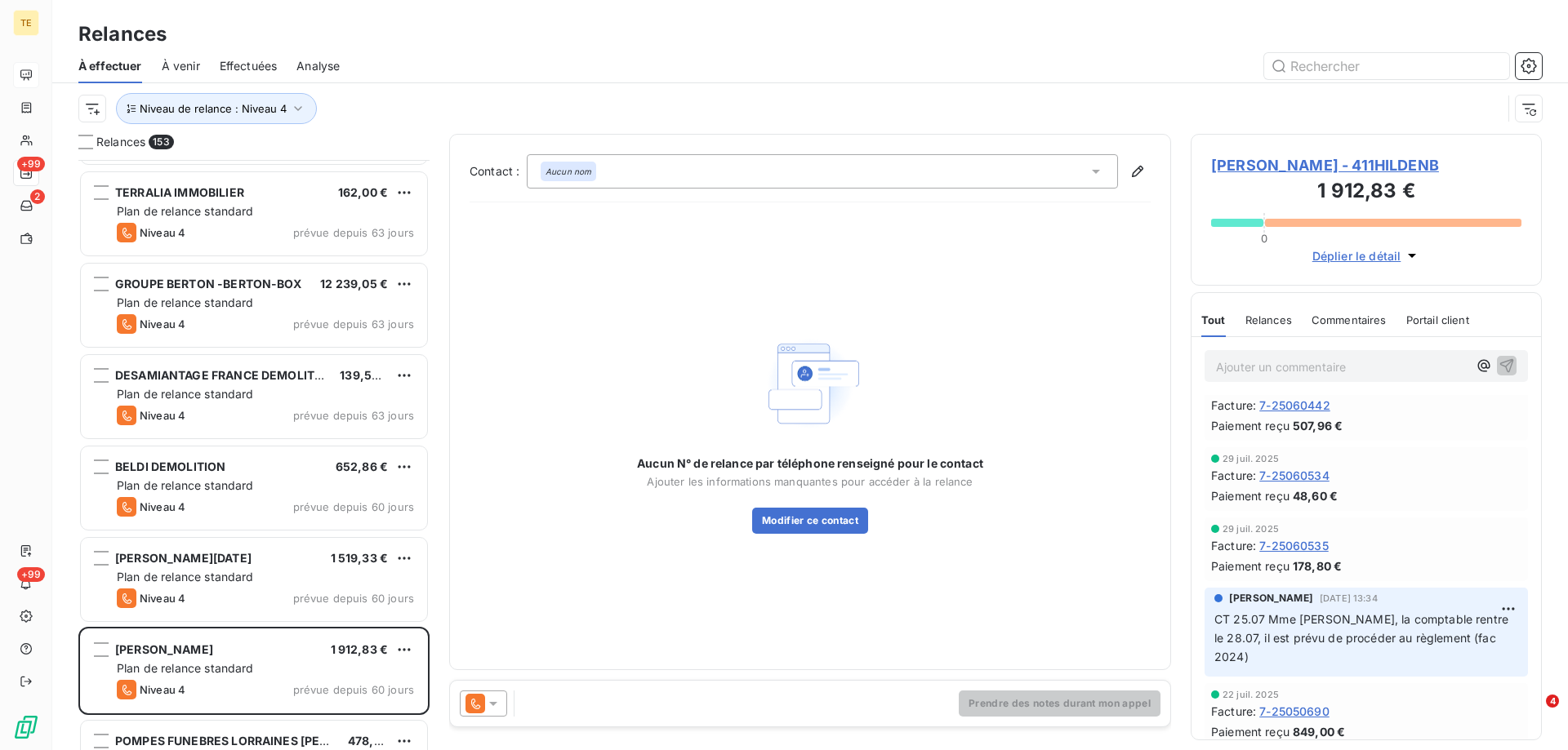
click at [1242, 168] on span "[PERSON_NAME] - 411HILDENB" at bounding box center [1366, 165] width 310 height 22
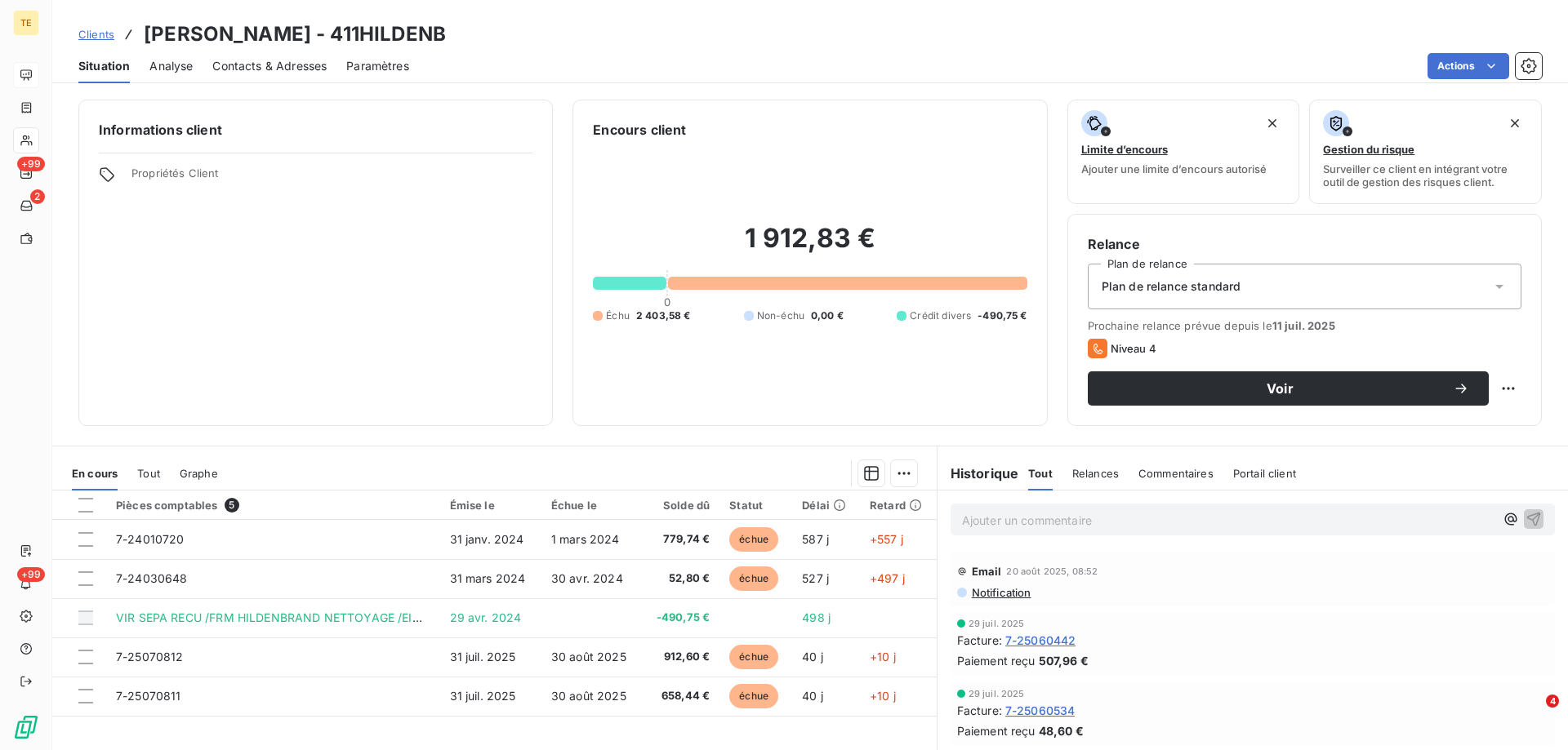
click at [965, 527] on p "Ajouter un commentaire ﻿" at bounding box center [1228, 520] width 532 height 21
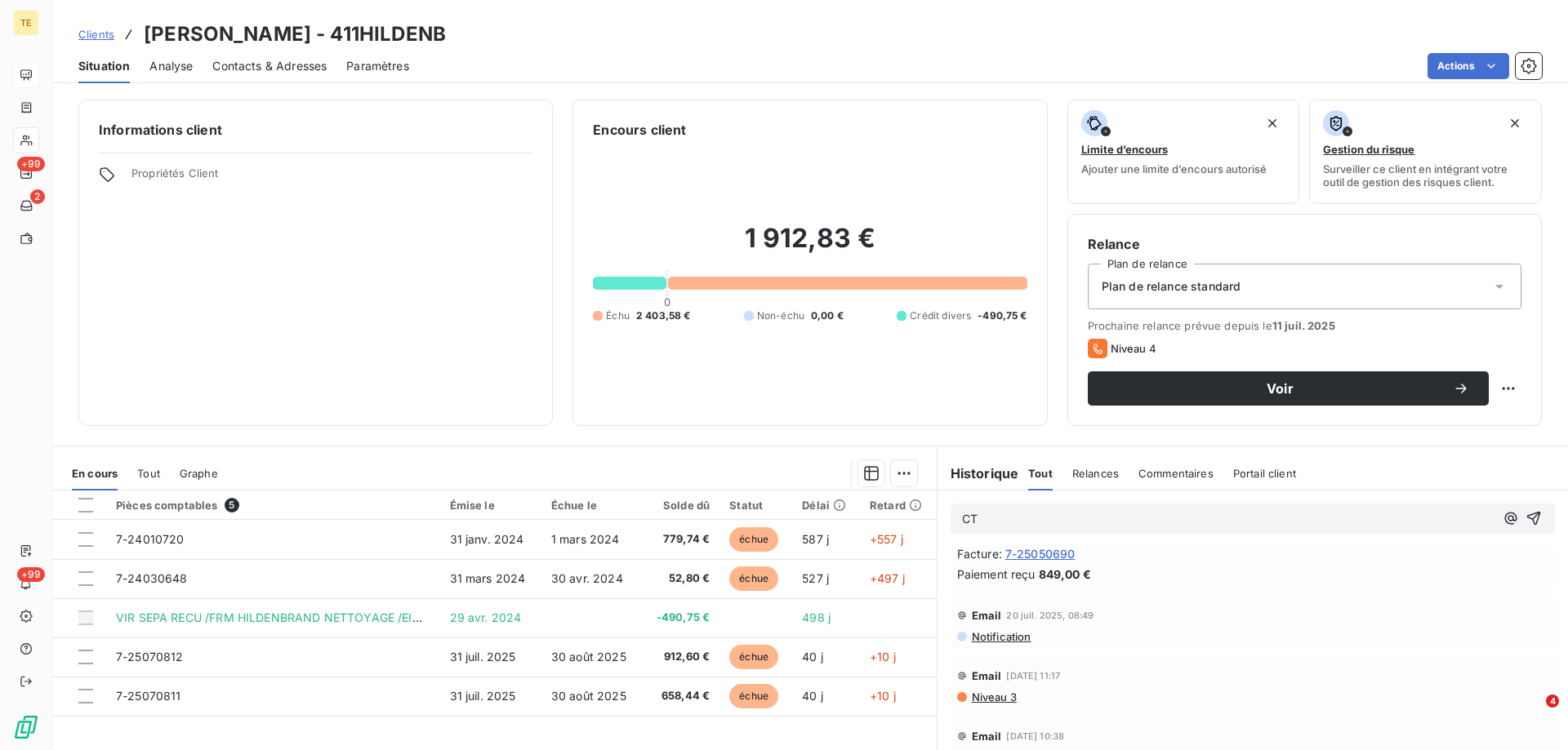
scroll to position [408, 0]
click at [983, 661] on span "Niveau 3" at bounding box center [994, 661] width 46 height 13
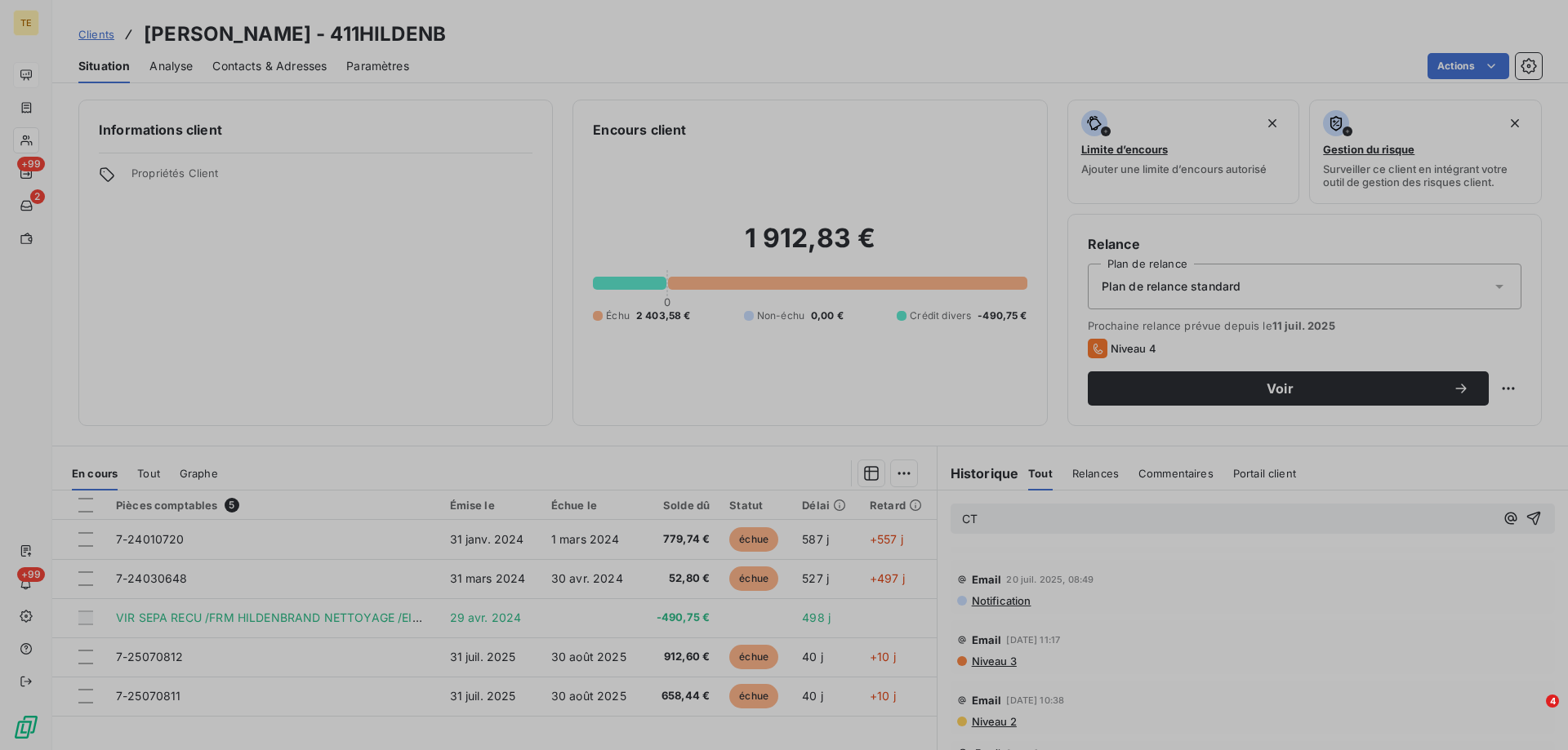
scroll to position [427, 0]
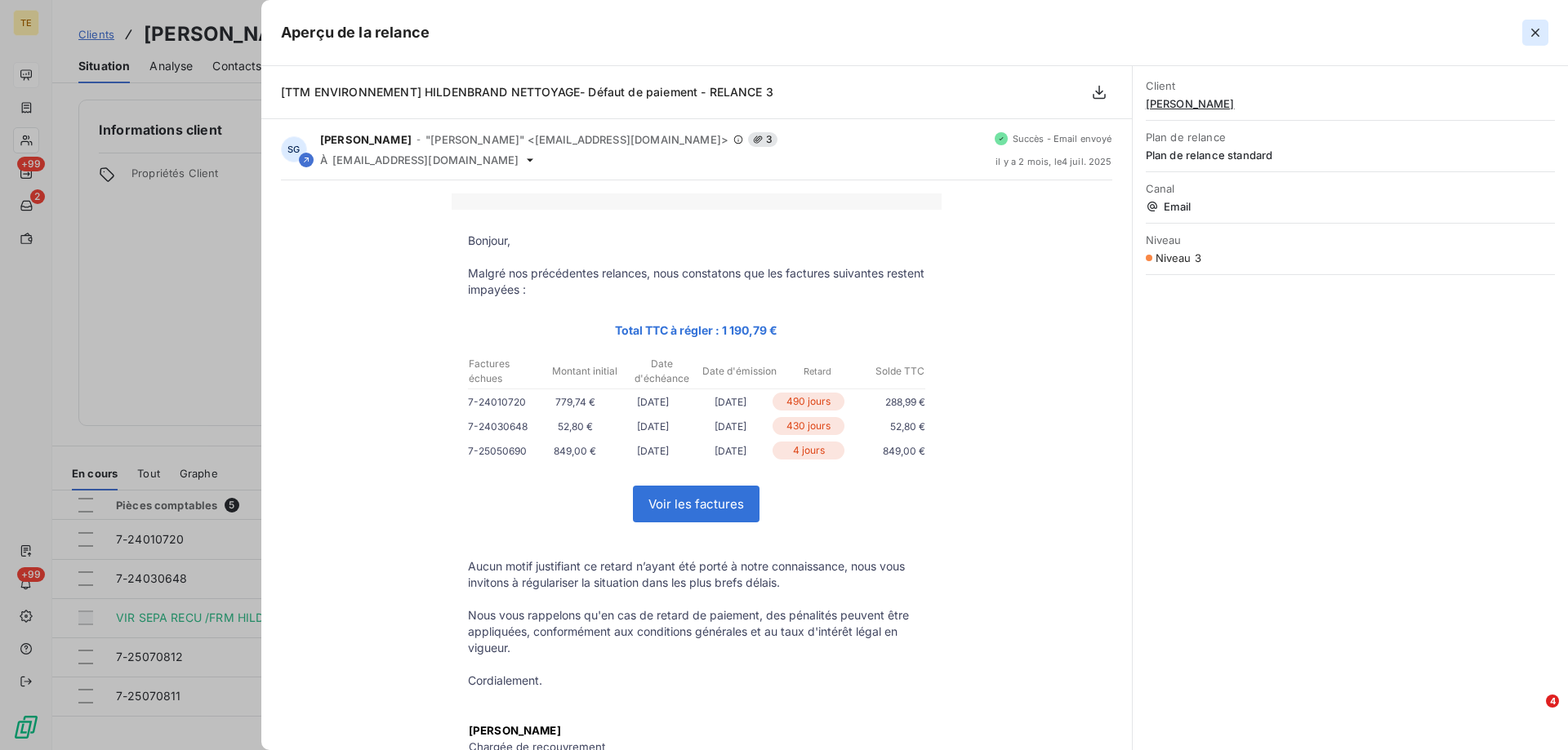
click at [1539, 28] on icon "button" at bounding box center [1536, 32] width 16 height 16
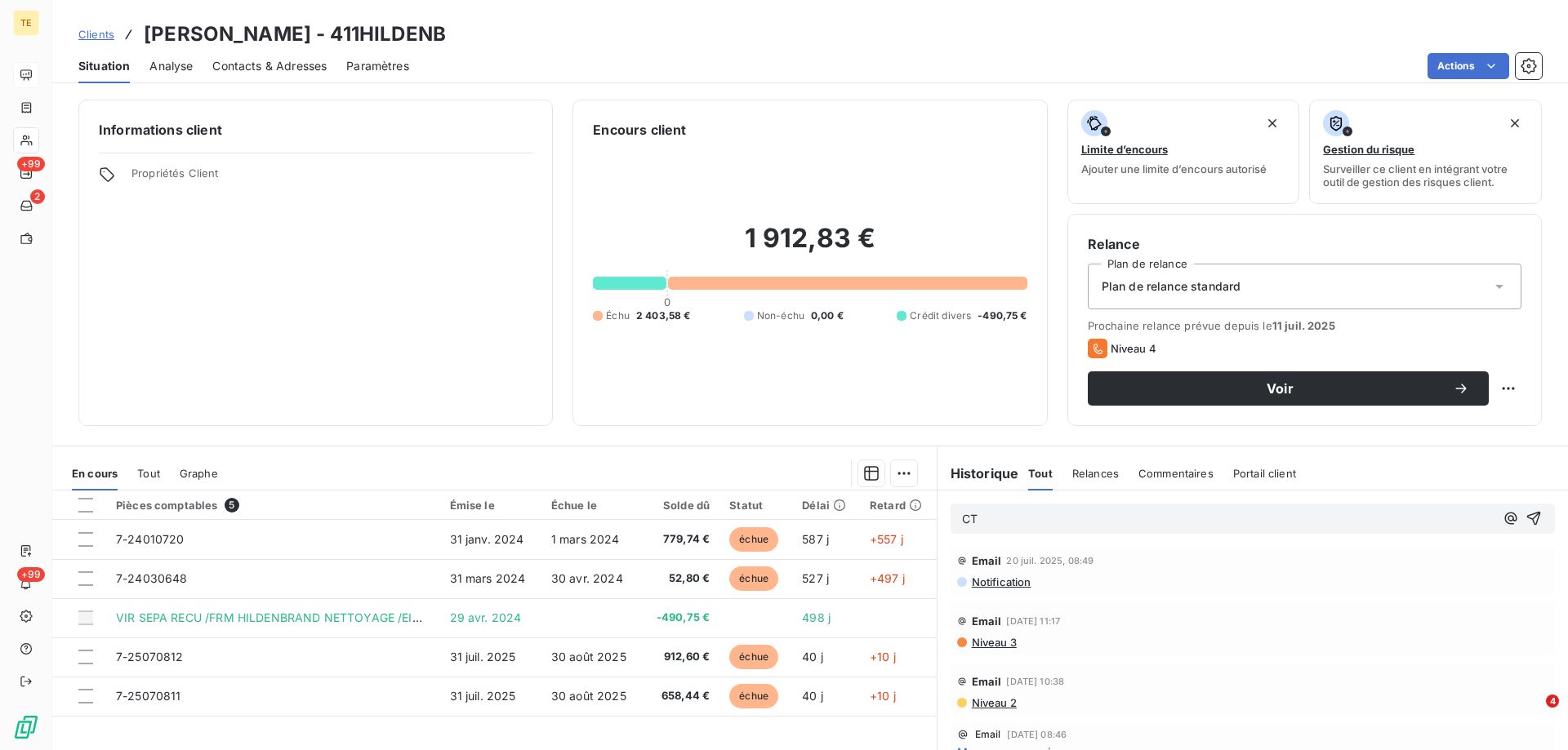
click at [1002, 521] on p "CT" at bounding box center [1228, 519] width 532 height 19
click at [1007, 576] on span "Notification" at bounding box center [1001, 582] width 62 height 13
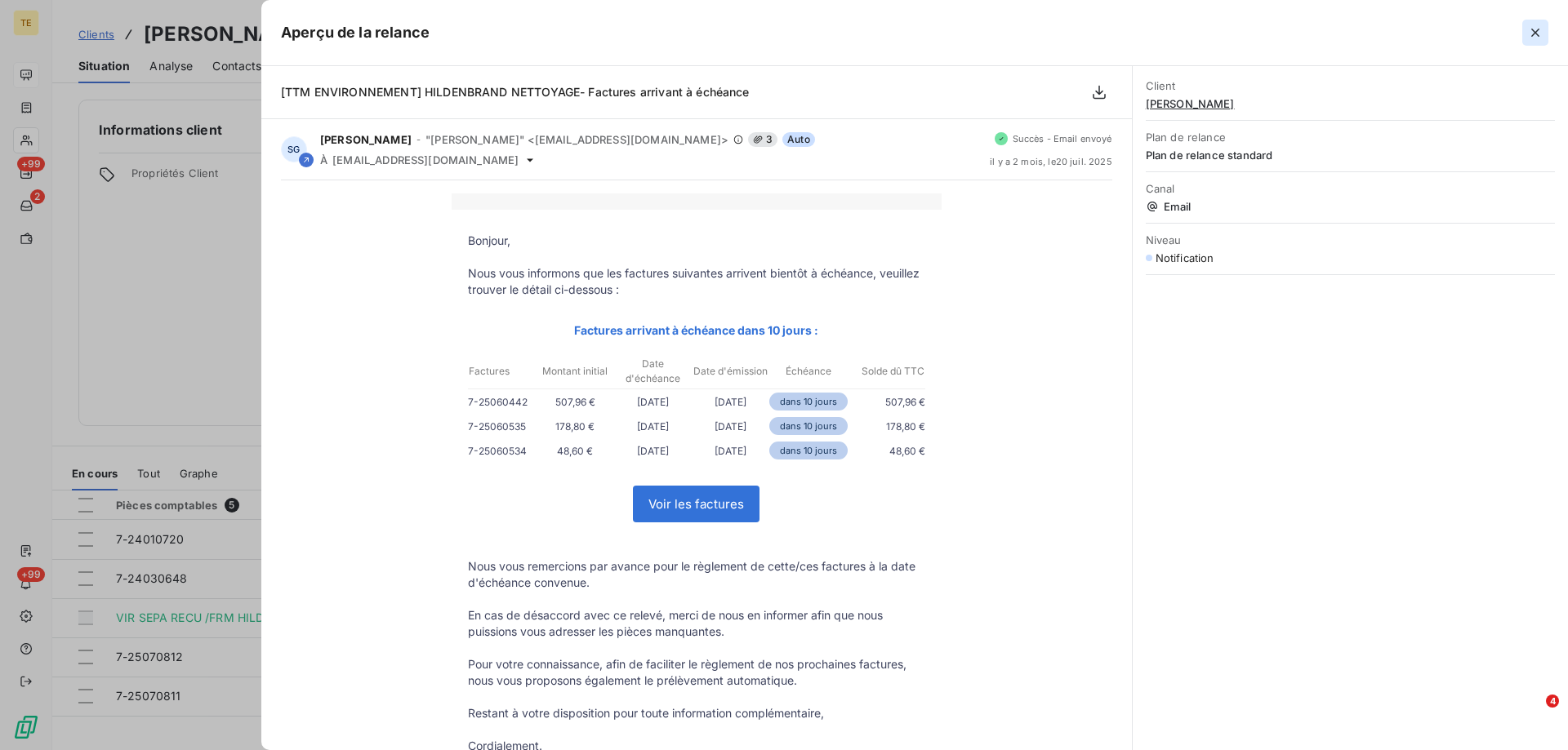
click at [1539, 31] on icon "button" at bounding box center [1536, 32] width 16 height 16
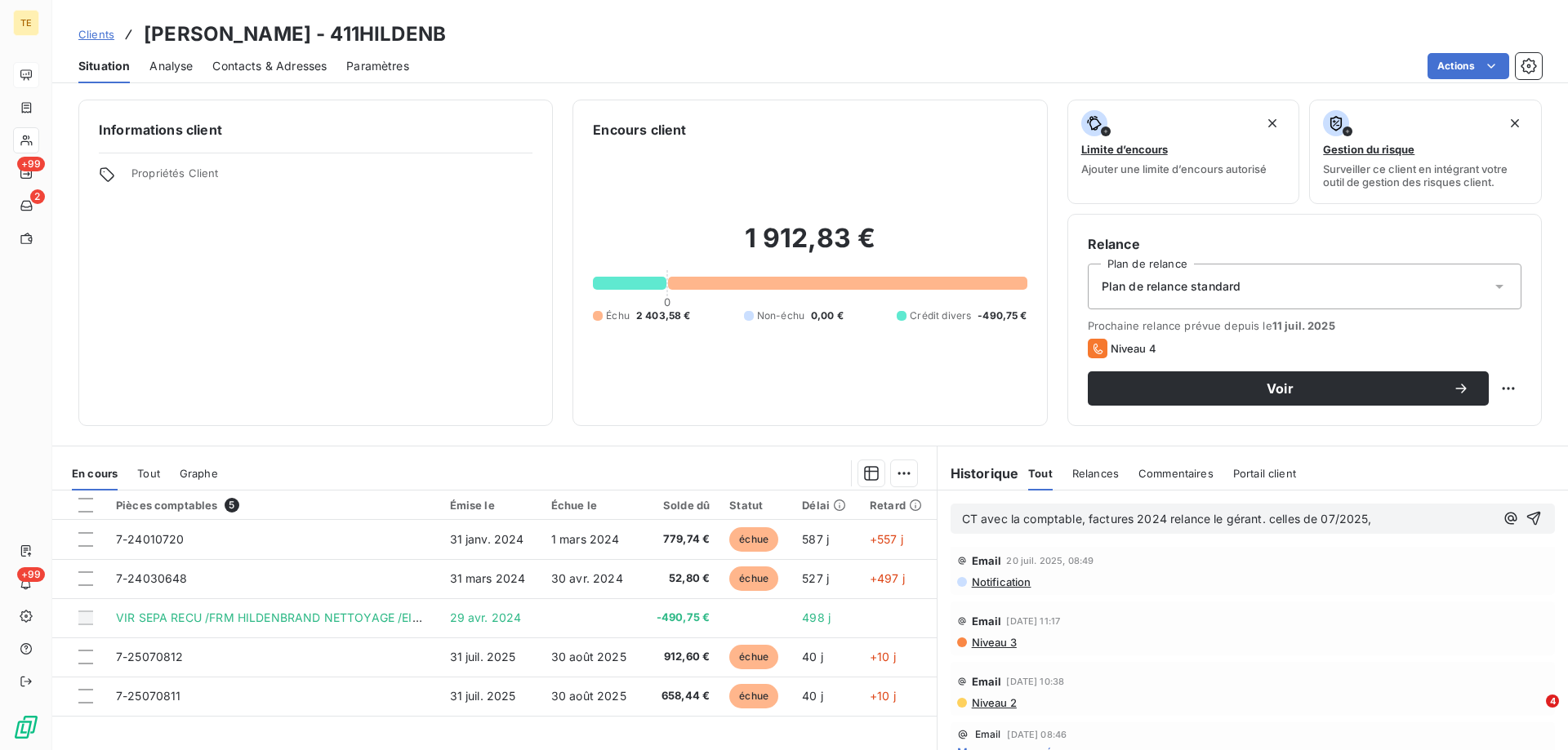
click at [994, 640] on span "Niveau 3" at bounding box center [994, 642] width 46 height 13
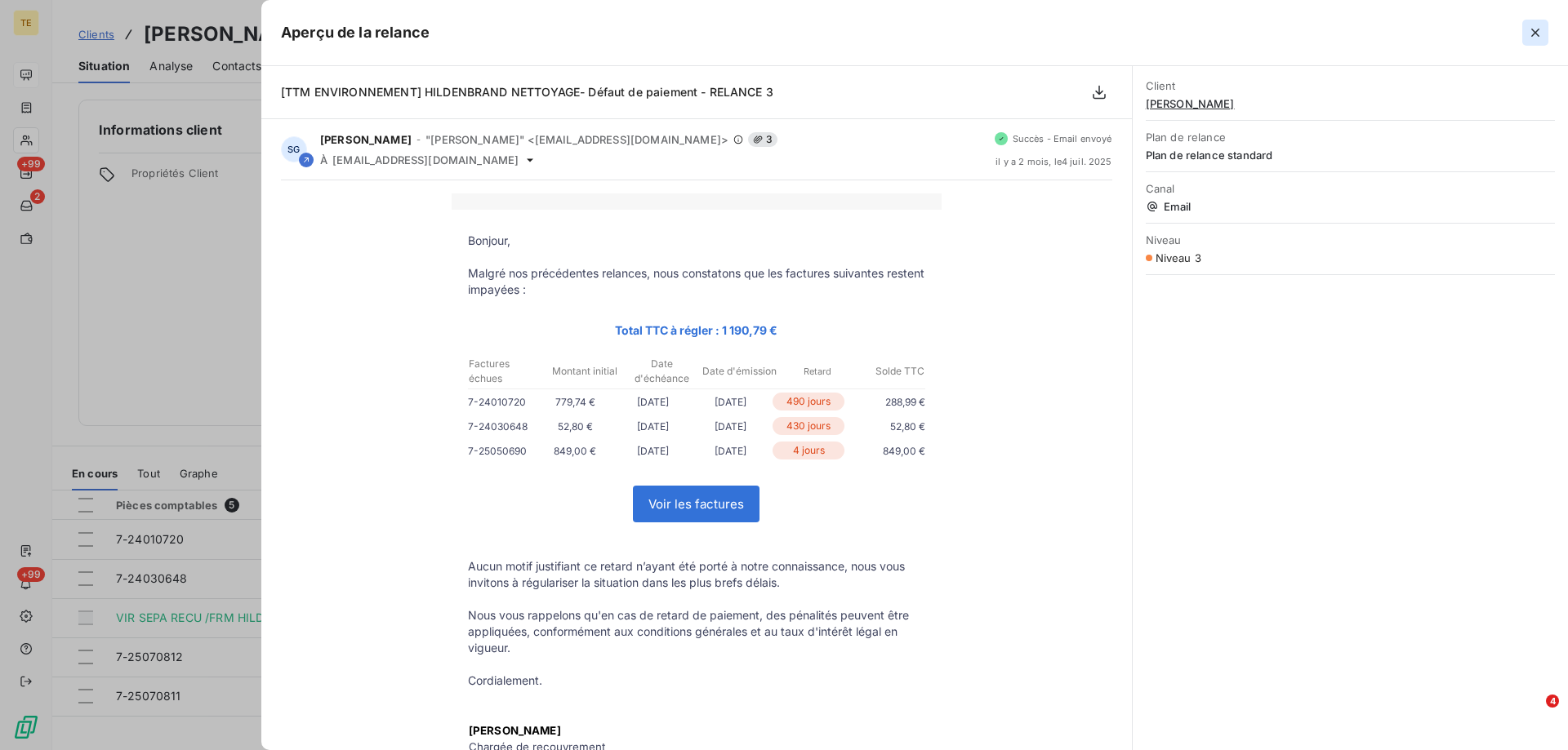
click at [1530, 36] on icon "button" at bounding box center [1536, 32] width 16 height 16
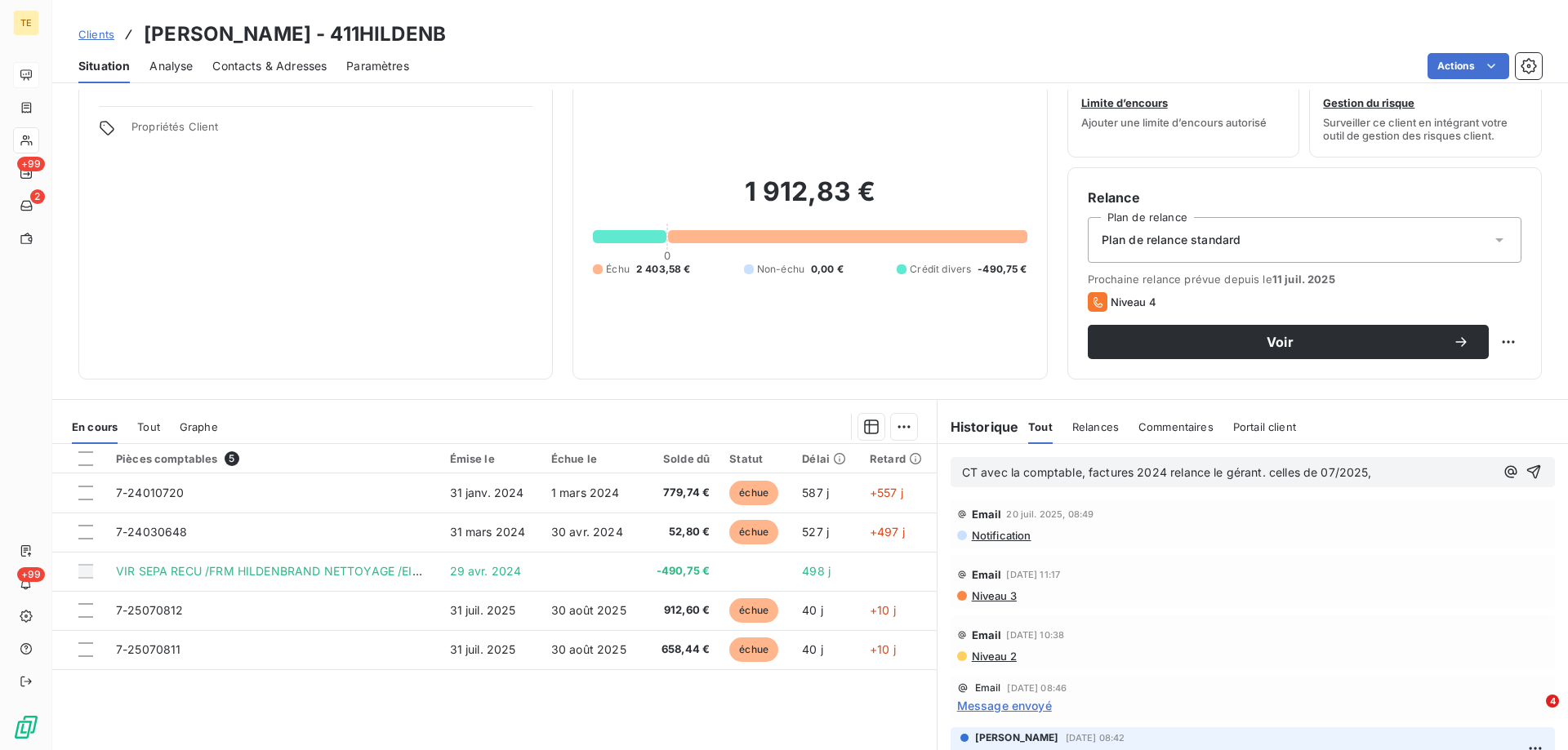
scroll to position [81, 0]
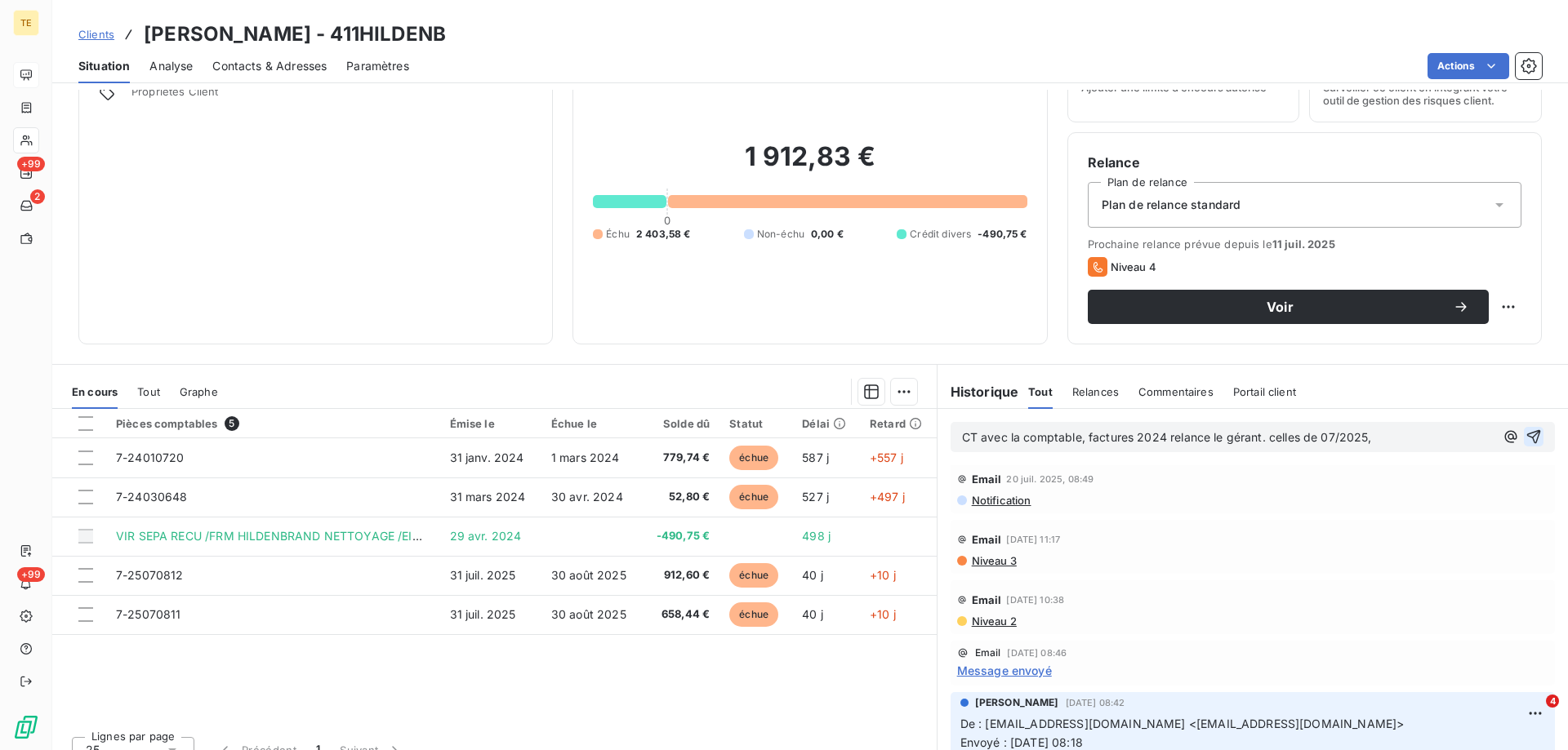
click at [1528, 438] on icon "button" at bounding box center [1535, 438] width 14 height 14
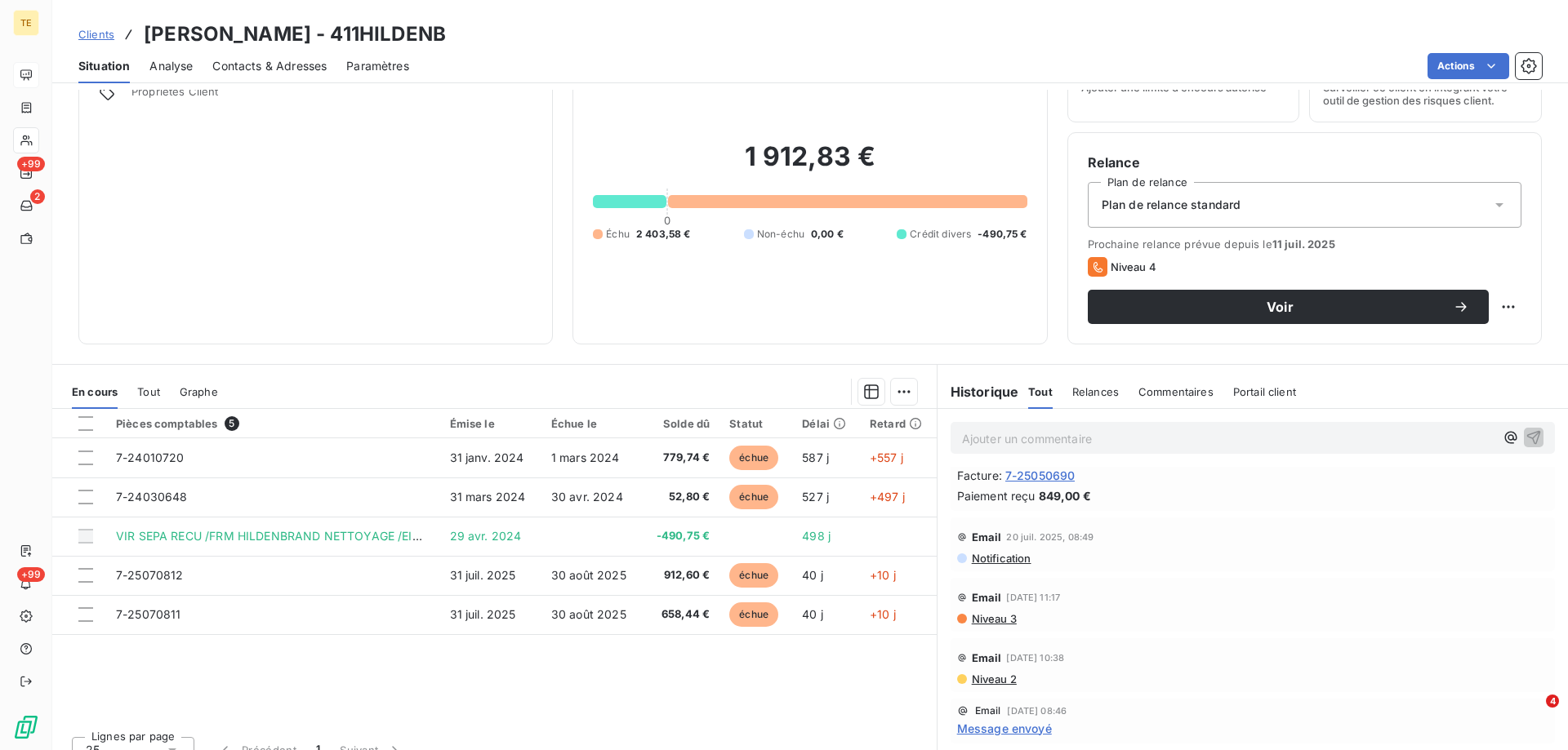
scroll to position [487, 0]
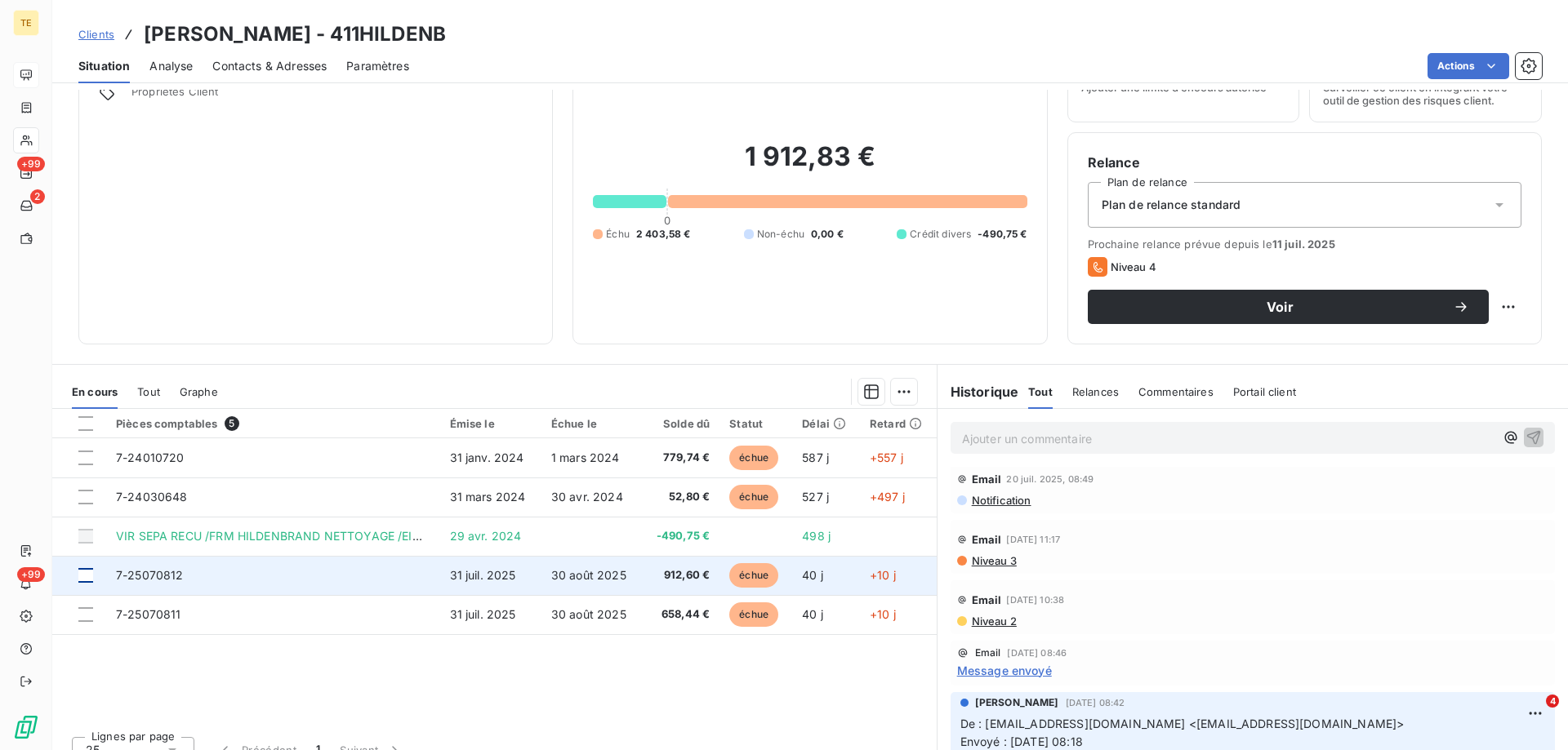
click at [81, 571] on div at bounding box center [86, 575] width 14 height 14
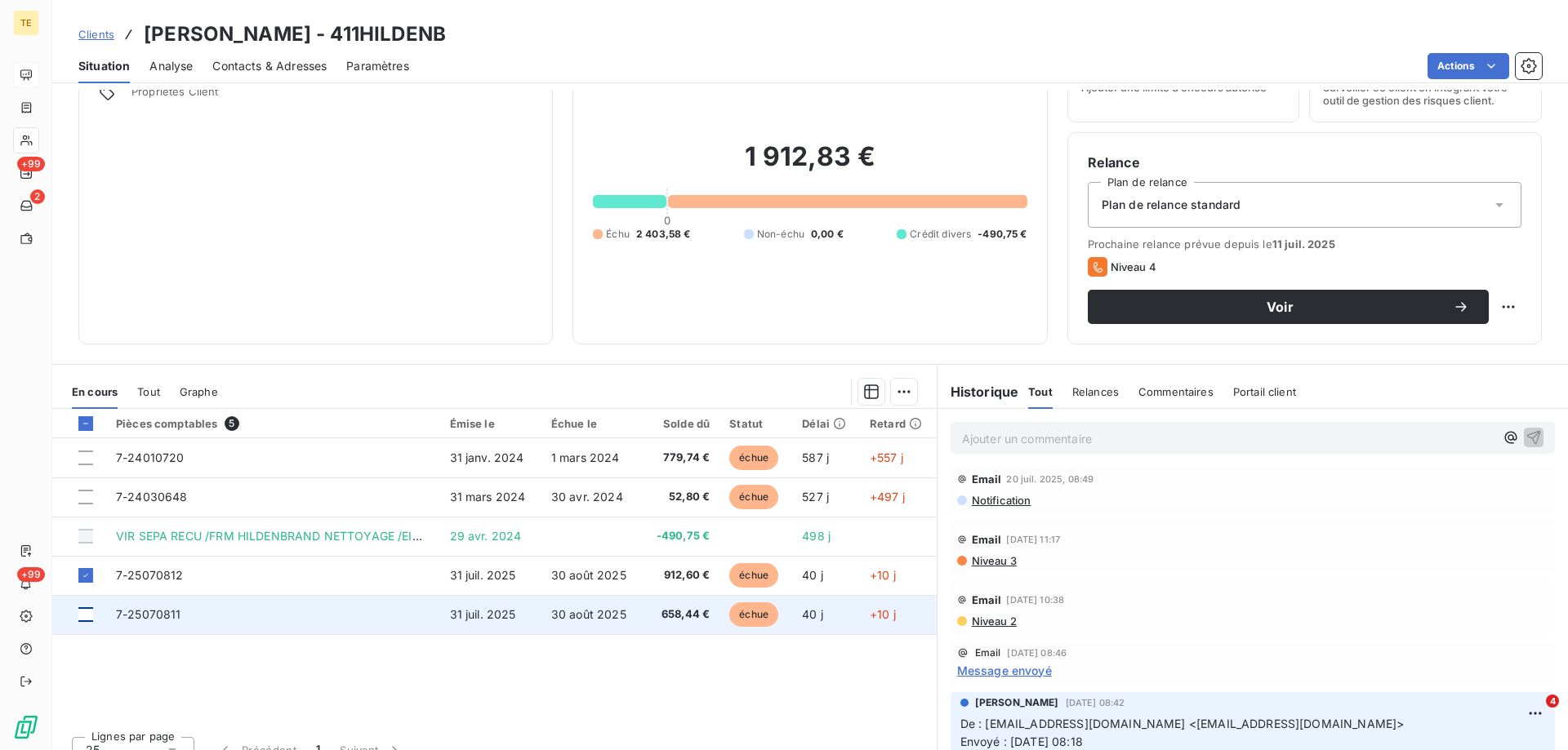
click at [90, 618] on div at bounding box center [86, 614] width 14 height 14
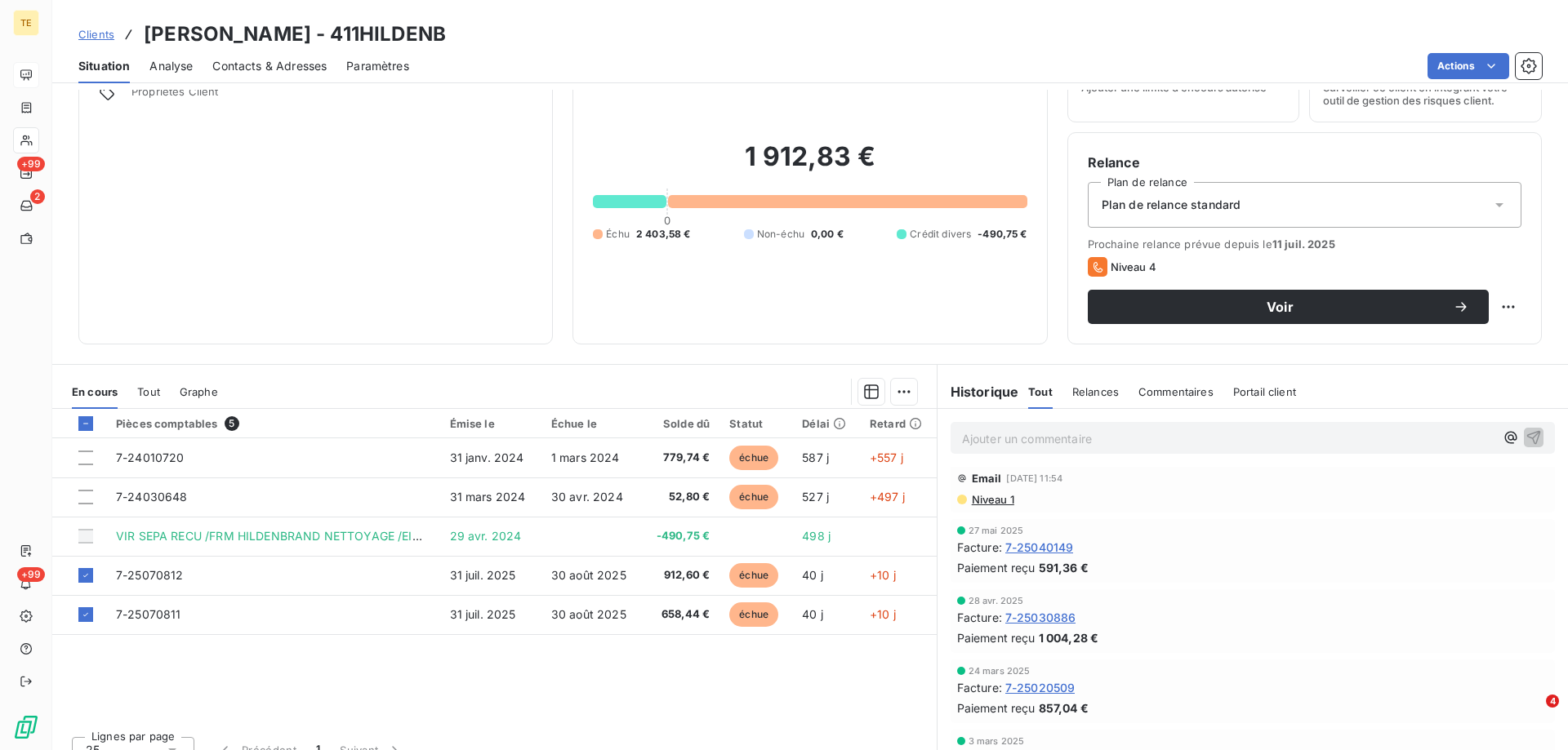
scroll to position [0, 0]
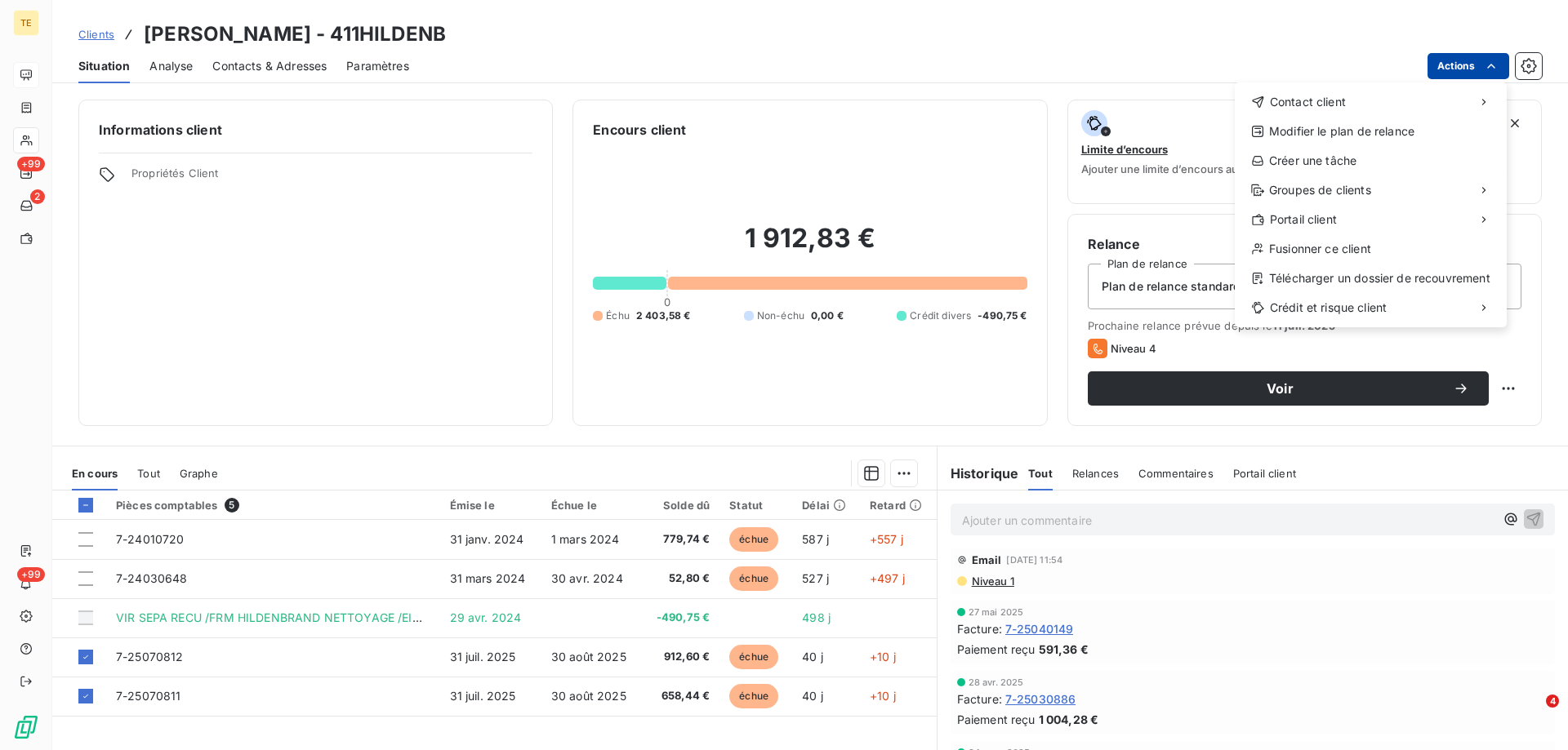
click at [1449, 69] on html "TE +99 2 +99 Clients HILDENBRAND NETTOYAGE - 411HILDENB Situation Analyse Conta…" at bounding box center [784, 375] width 1568 height 750
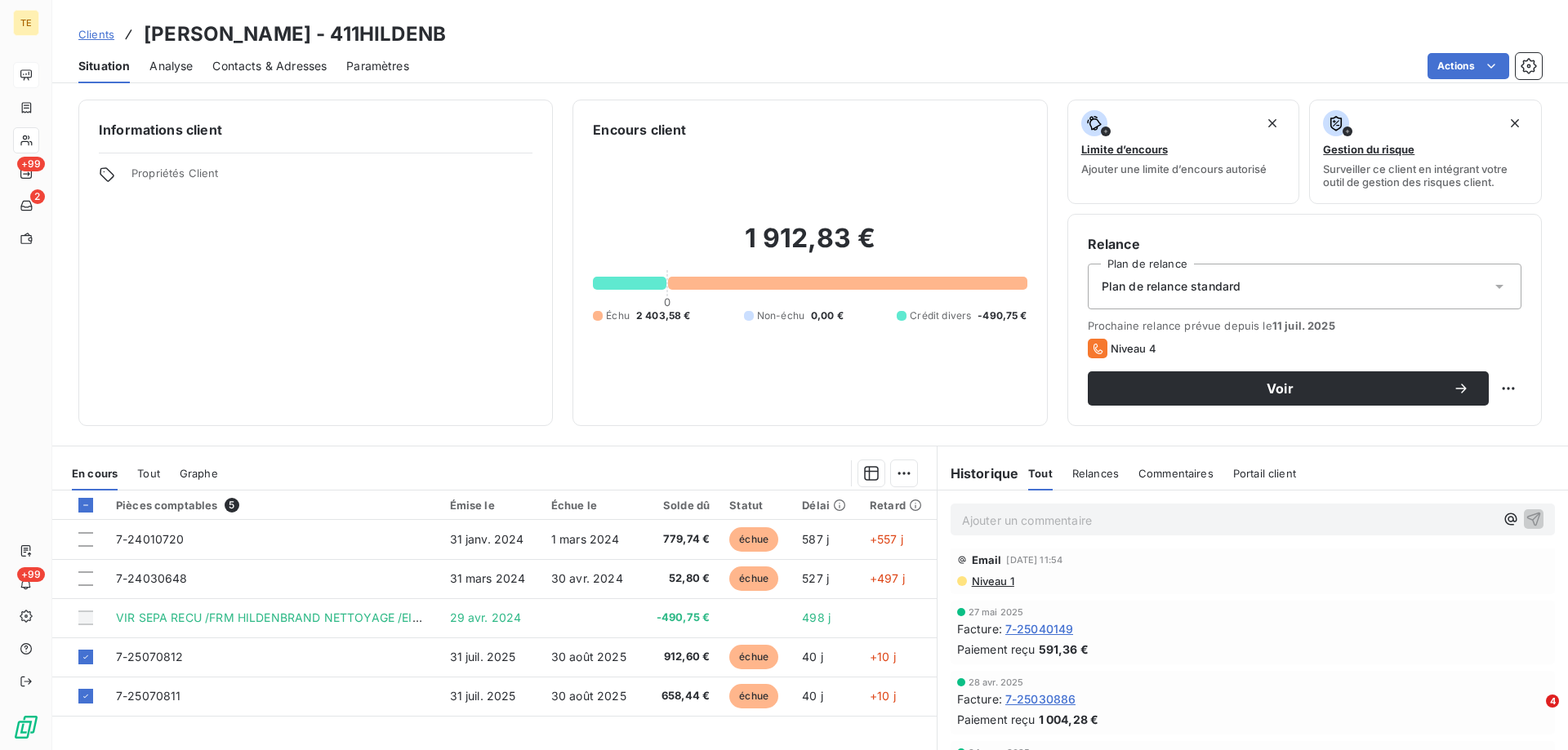
click at [385, 386] on html "TE +99 2 +99 Clients HILDENBRAND NETTOYAGE - 411HILDENB Situation Analyse Conta…" at bounding box center [784, 375] width 1568 height 750
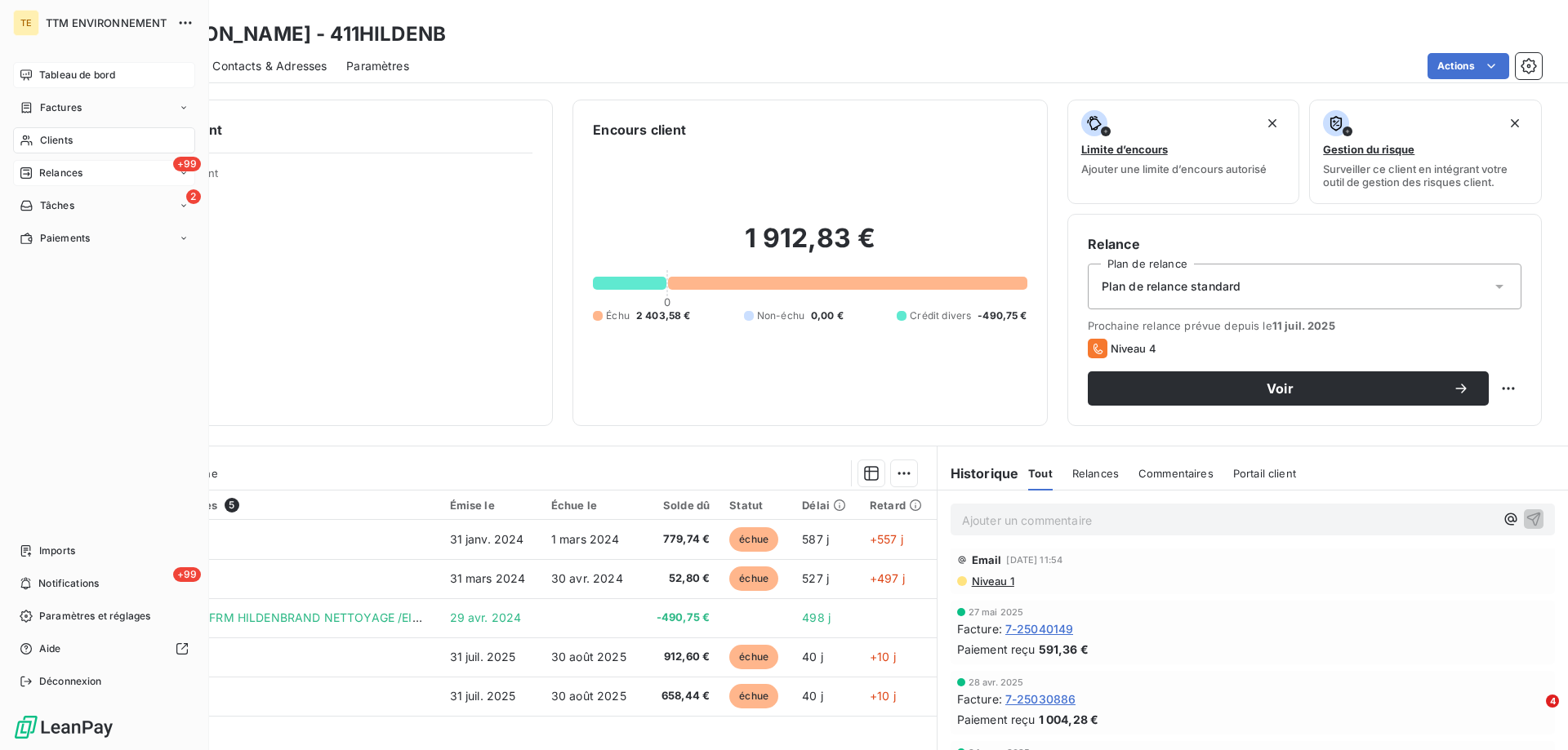
click at [54, 175] on span "Relances" at bounding box center [61, 173] width 43 height 14
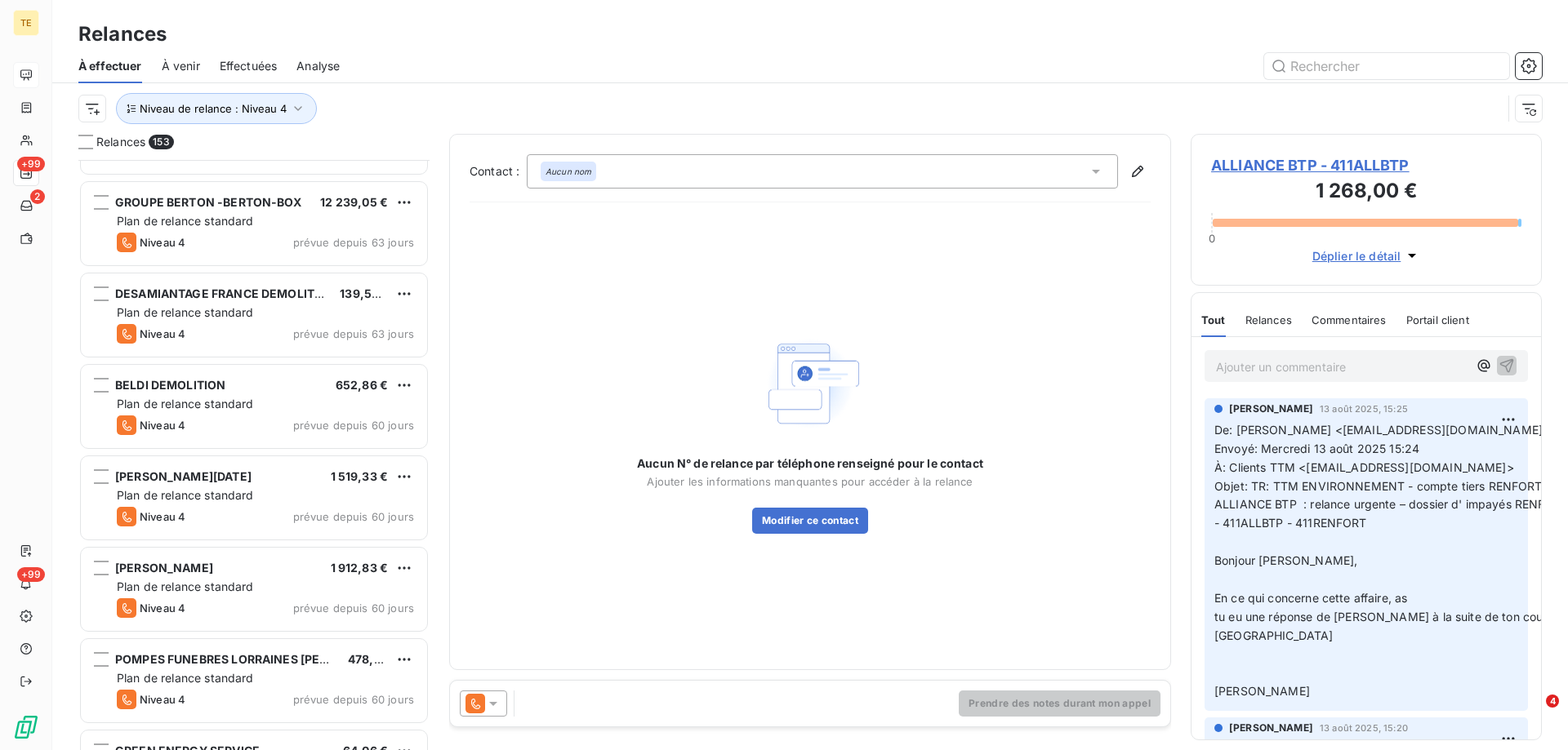
scroll to position [2695, 0]
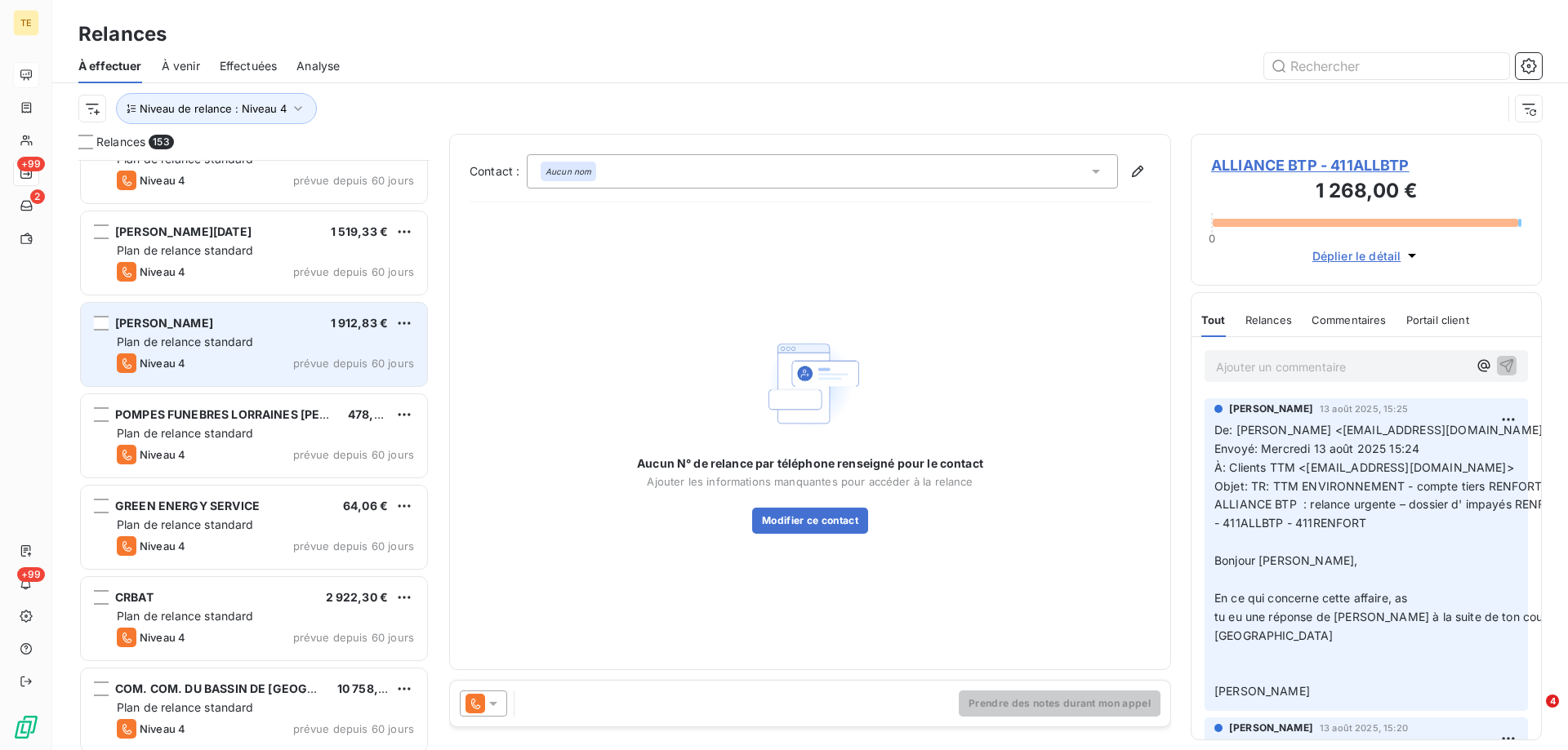
click at [214, 326] on span "[PERSON_NAME]" at bounding box center [164, 323] width 98 height 14
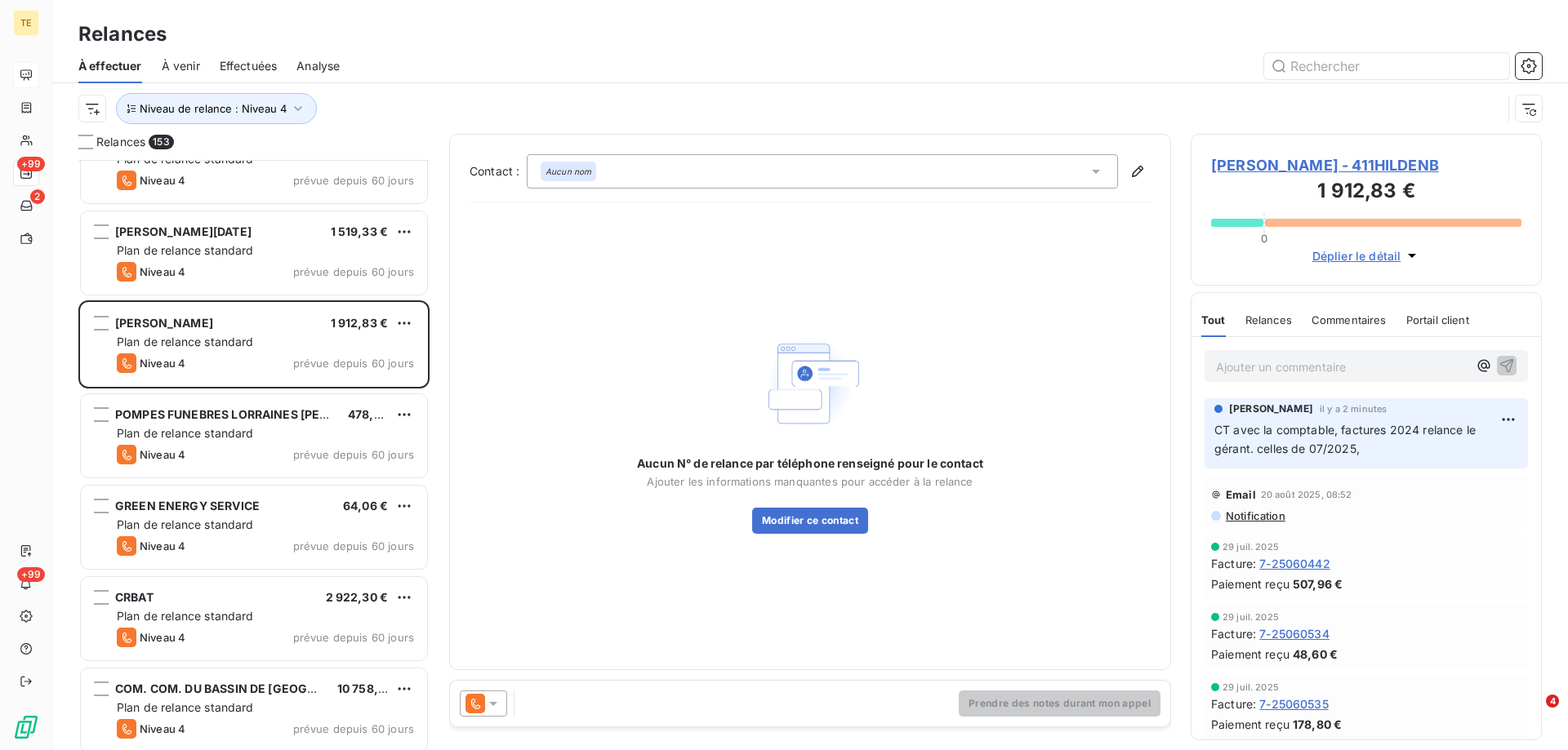
click at [489, 700] on icon at bounding box center [493, 704] width 16 height 16
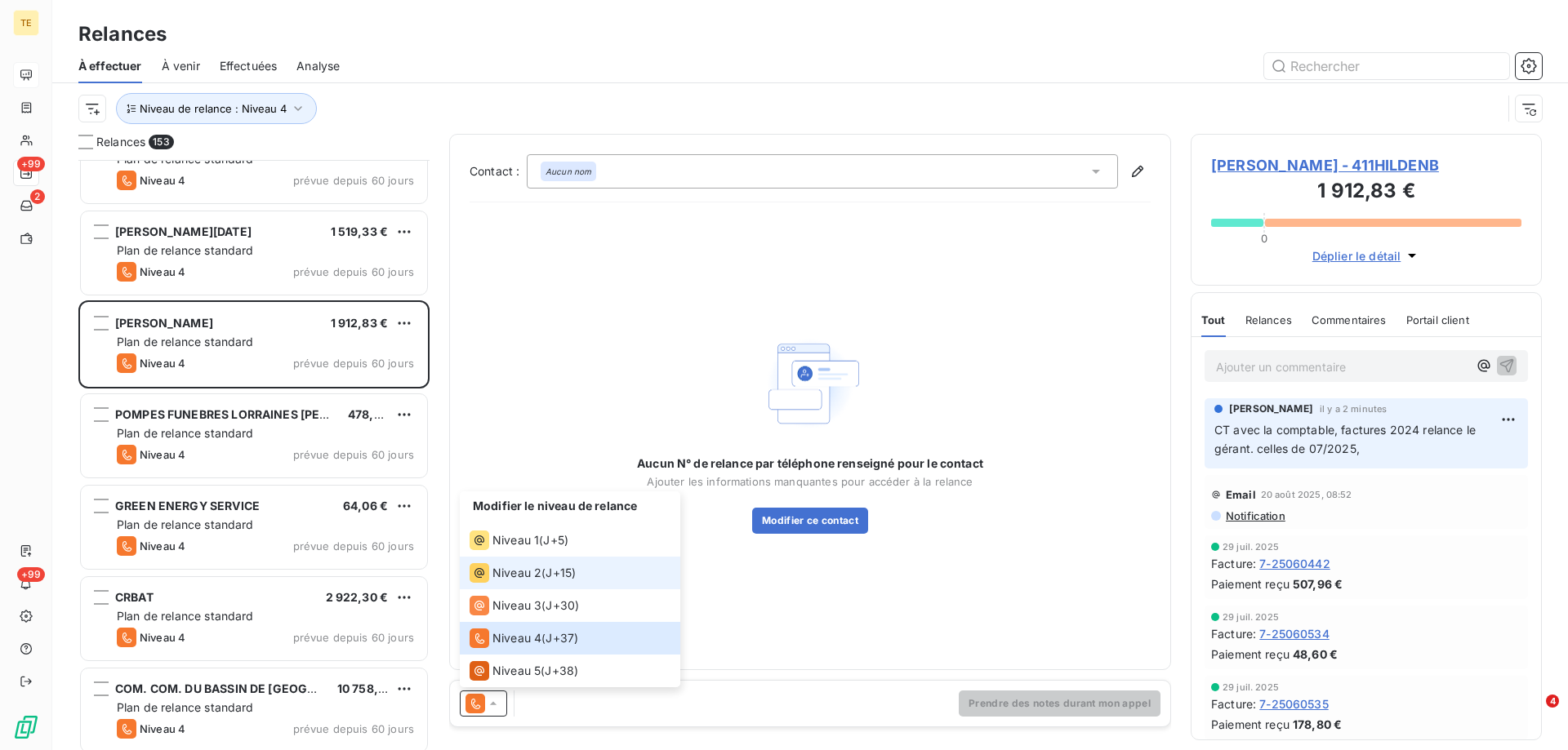
click at [516, 566] on span "Niveau 2" at bounding box center [516, 573] width 49 height 16
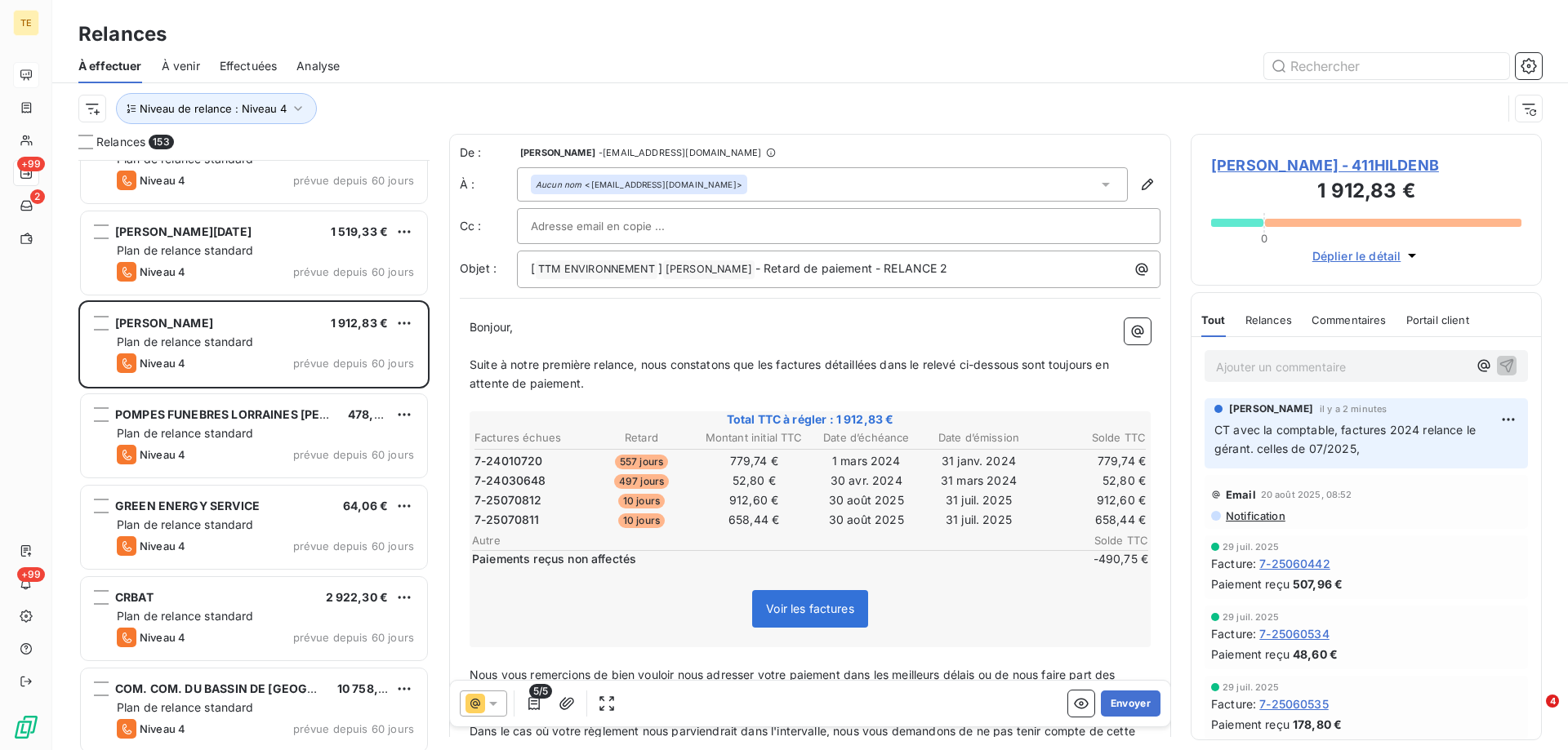
click at [1372, 171] on span "[PERSON_NAME] - 411HILDENB" at bounding box center [1366, 165] width 310 height 22
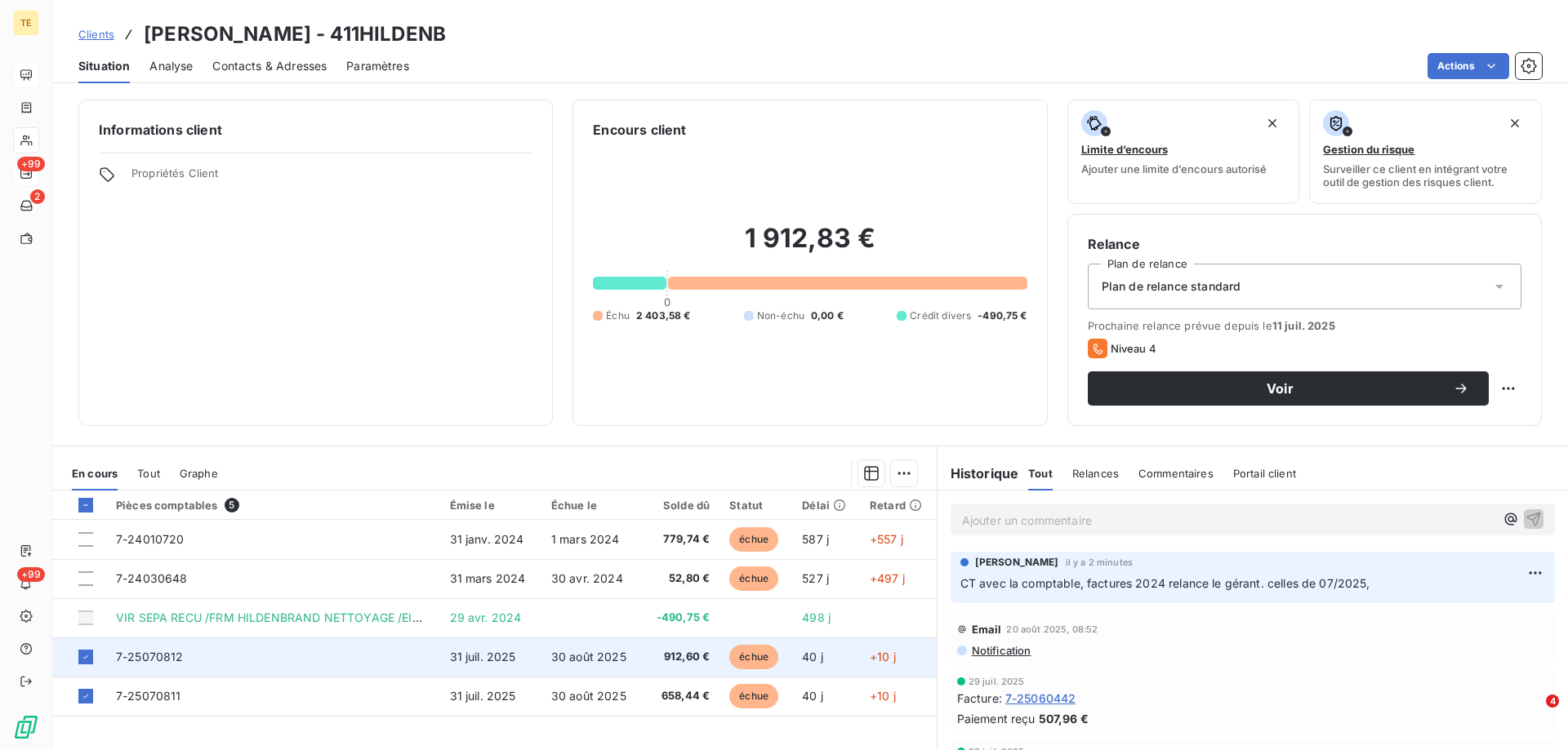
click at [153, 657] on span "7-25070812" at bounding box center [150, 657] width 68 height 14
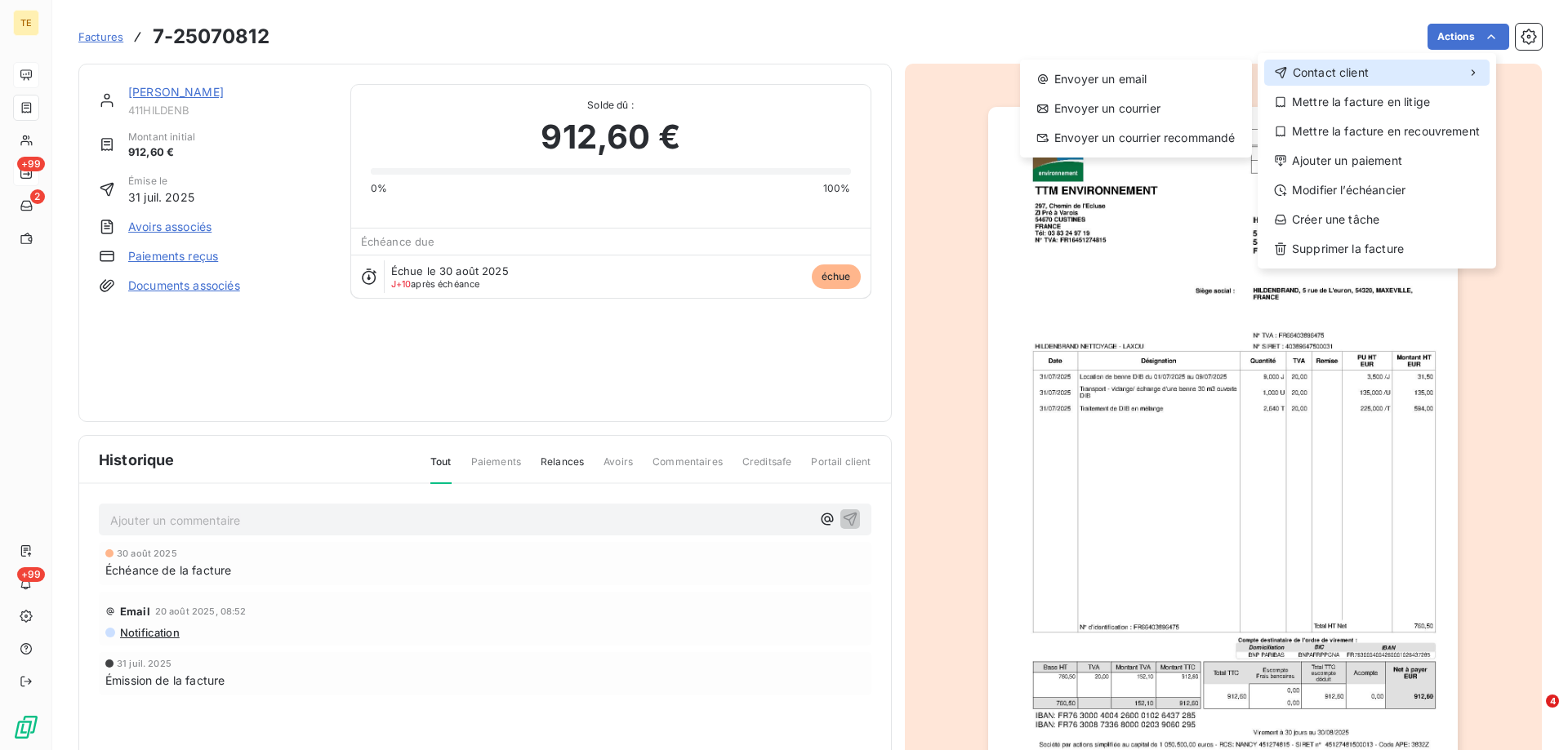
click at [1369, 71] on span "Contact client" at bounding box center [1330, 72] width 76 height 16
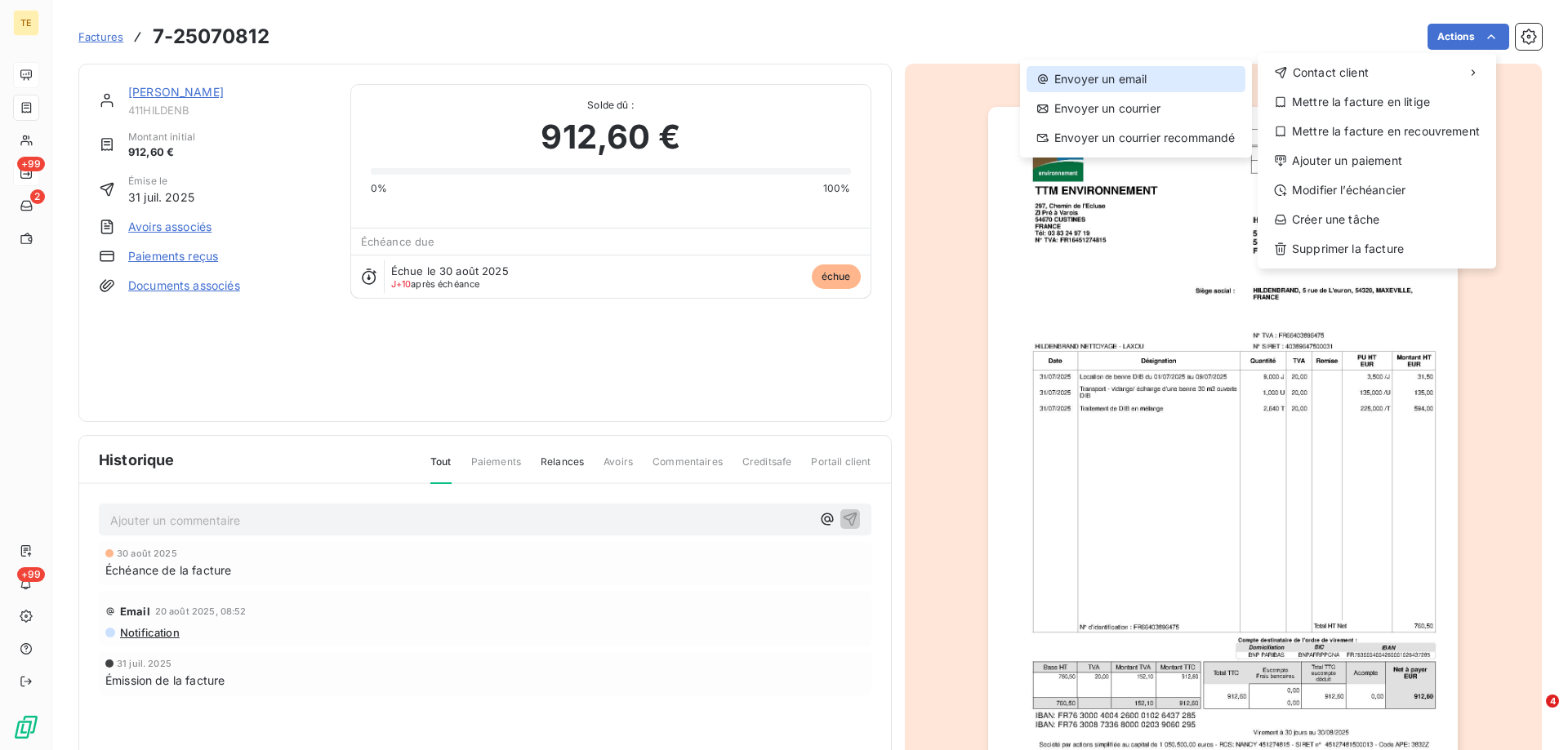
click at [1140, 75] on div "Envoyer un email" at bounding box center [1136, 79] width 219 height 26
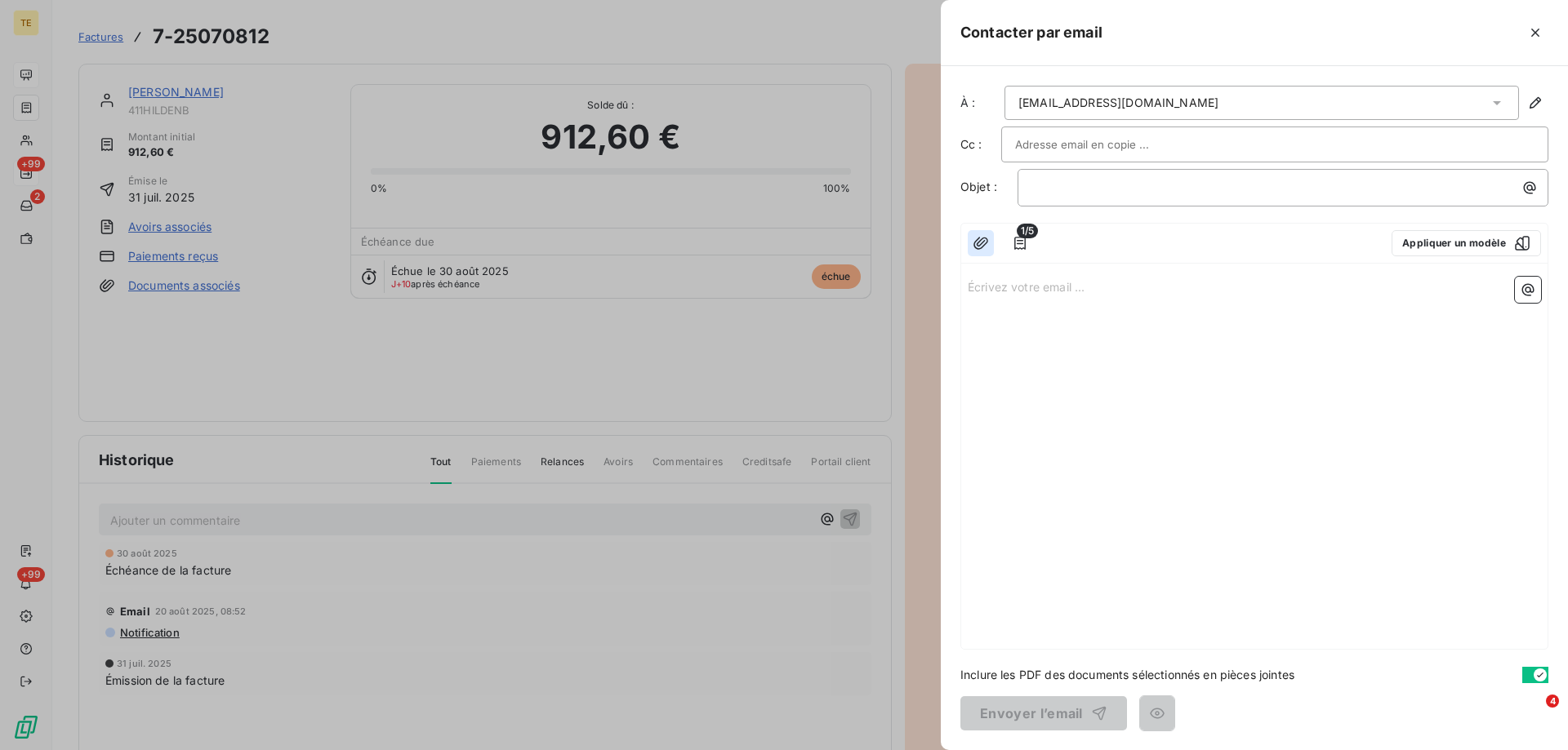
click at [982, 243] on icon "button" at bounding box center [981, 243] width 14 height 12
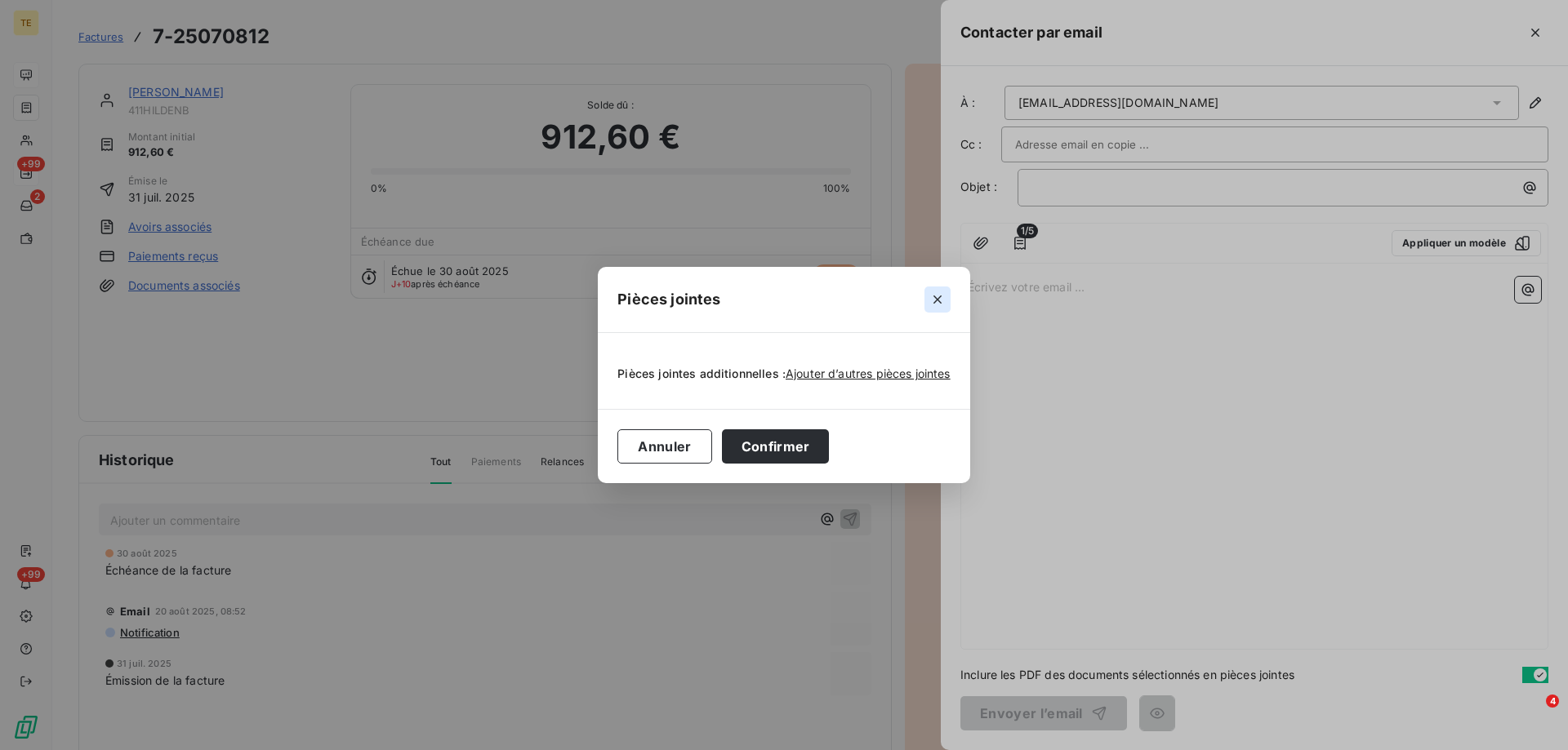
click at [946, 296] on button "button" at bounding box center [937, 299] width 26 height 26
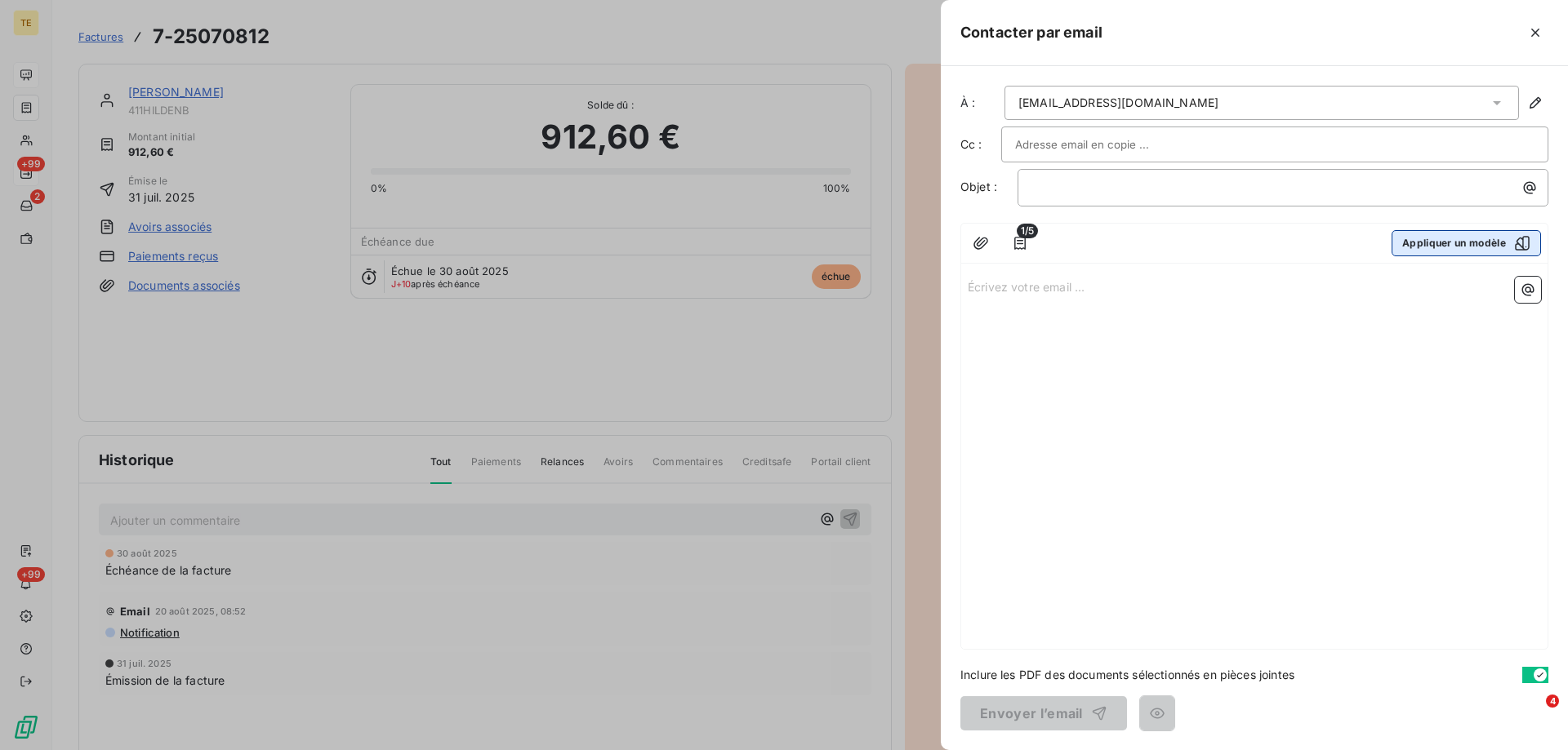
click at [1491, 247] on button "Appliquer un modèle" at bounding box center [1466, 243] width 149 height 26
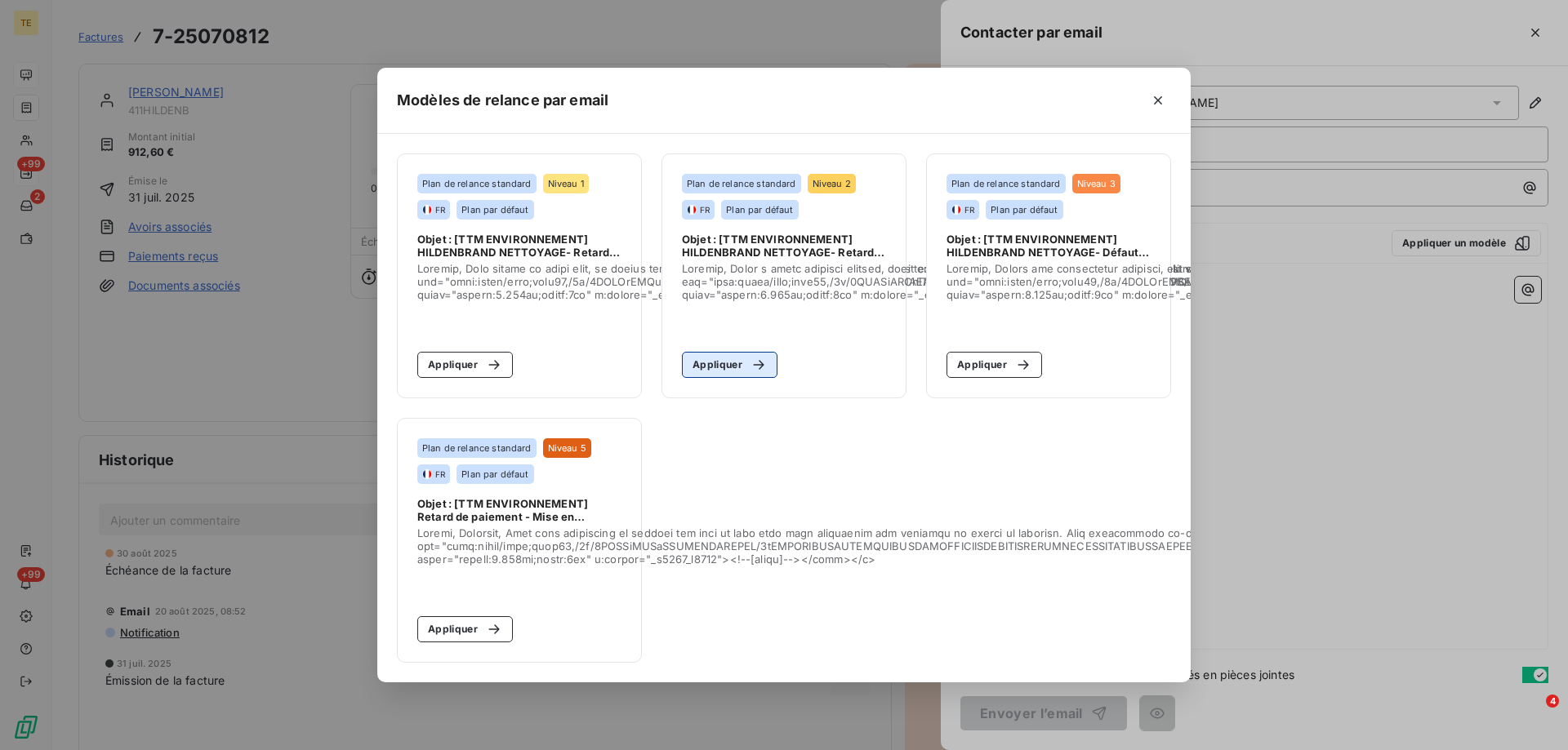
click at [727, 365] on button "Appliquer" at bounding box center [729, 364] width 96 height 26
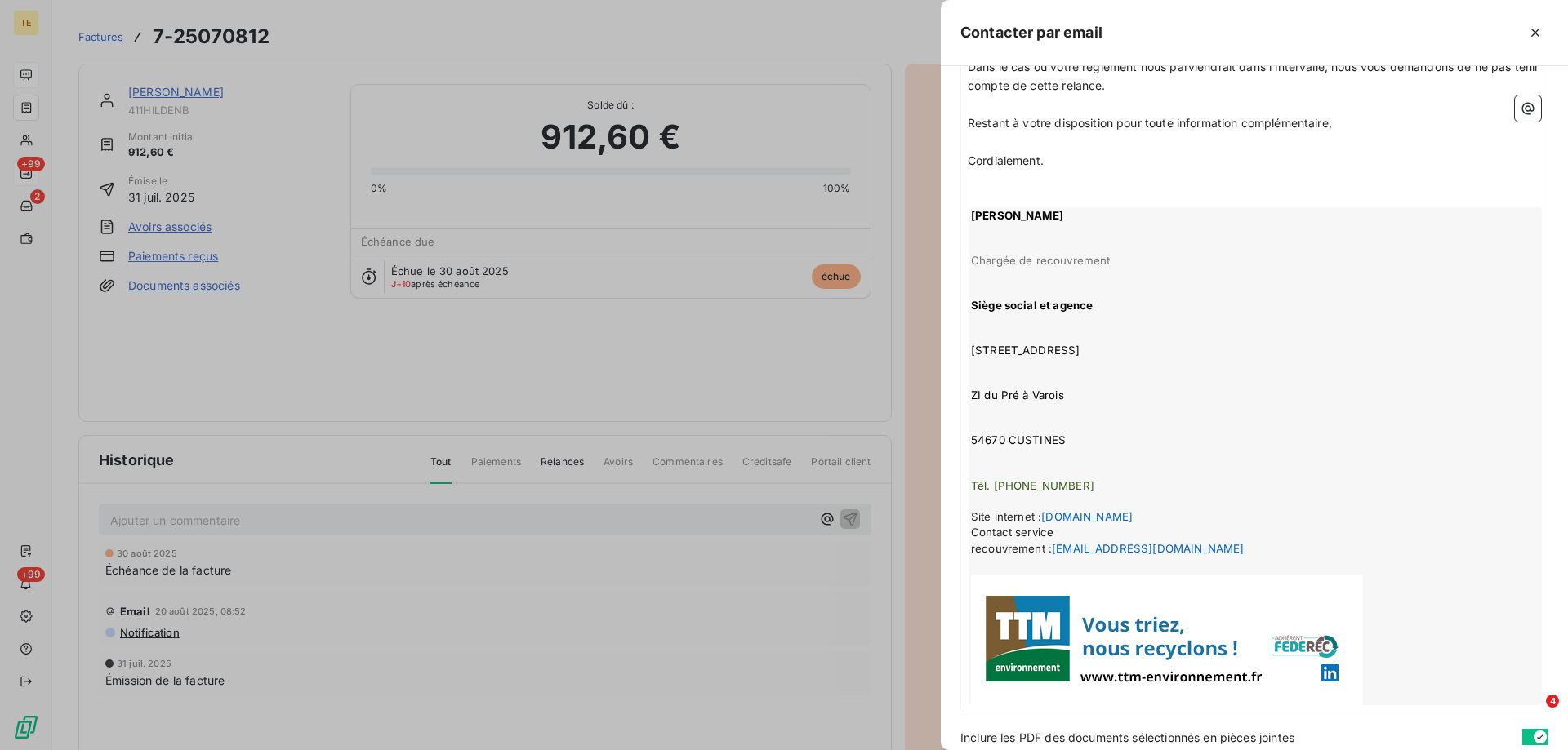
scroll to position [604, 0]
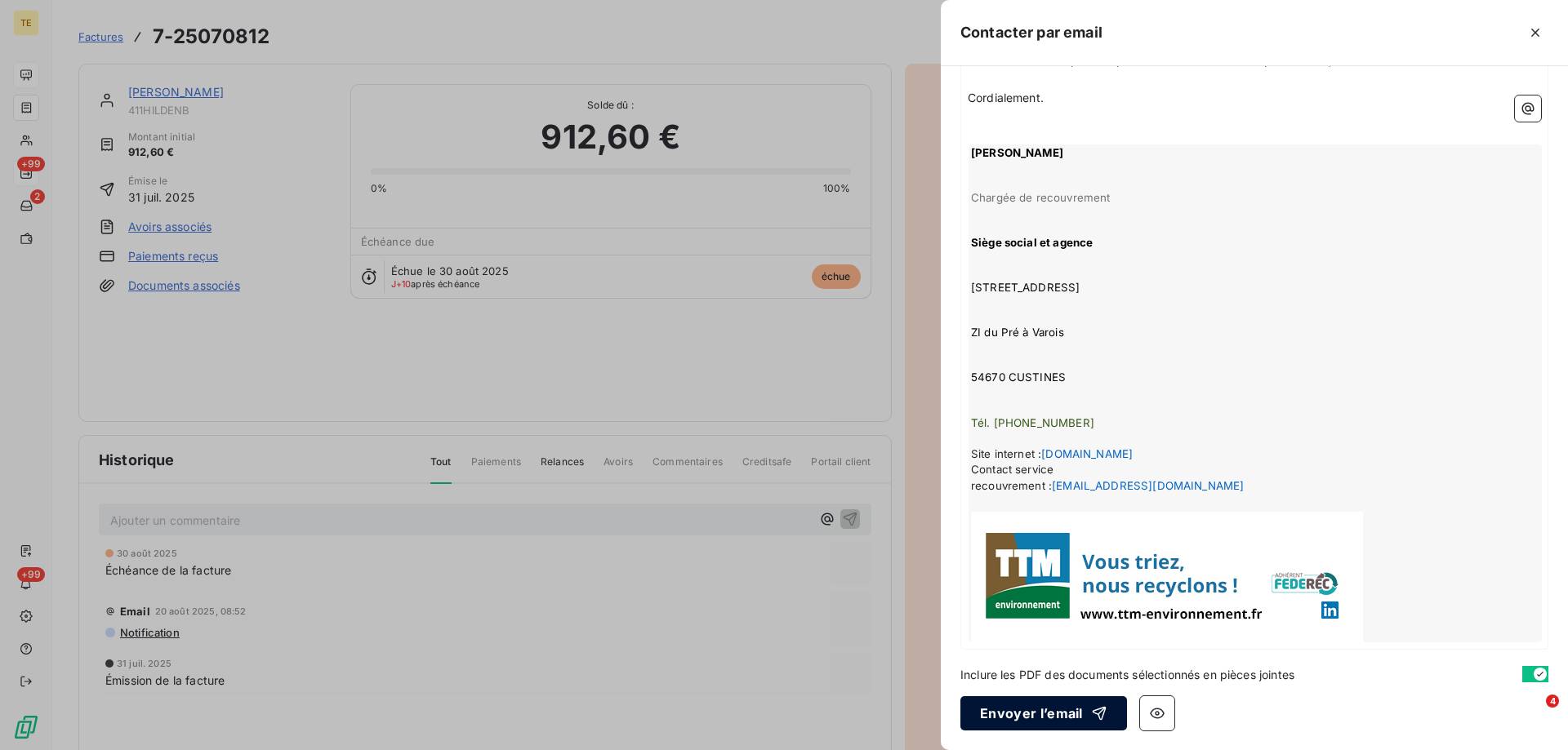
click at [1014, 718] on button "Envoyer l’email" at bounding box center [1044, 713] width 166 height 34
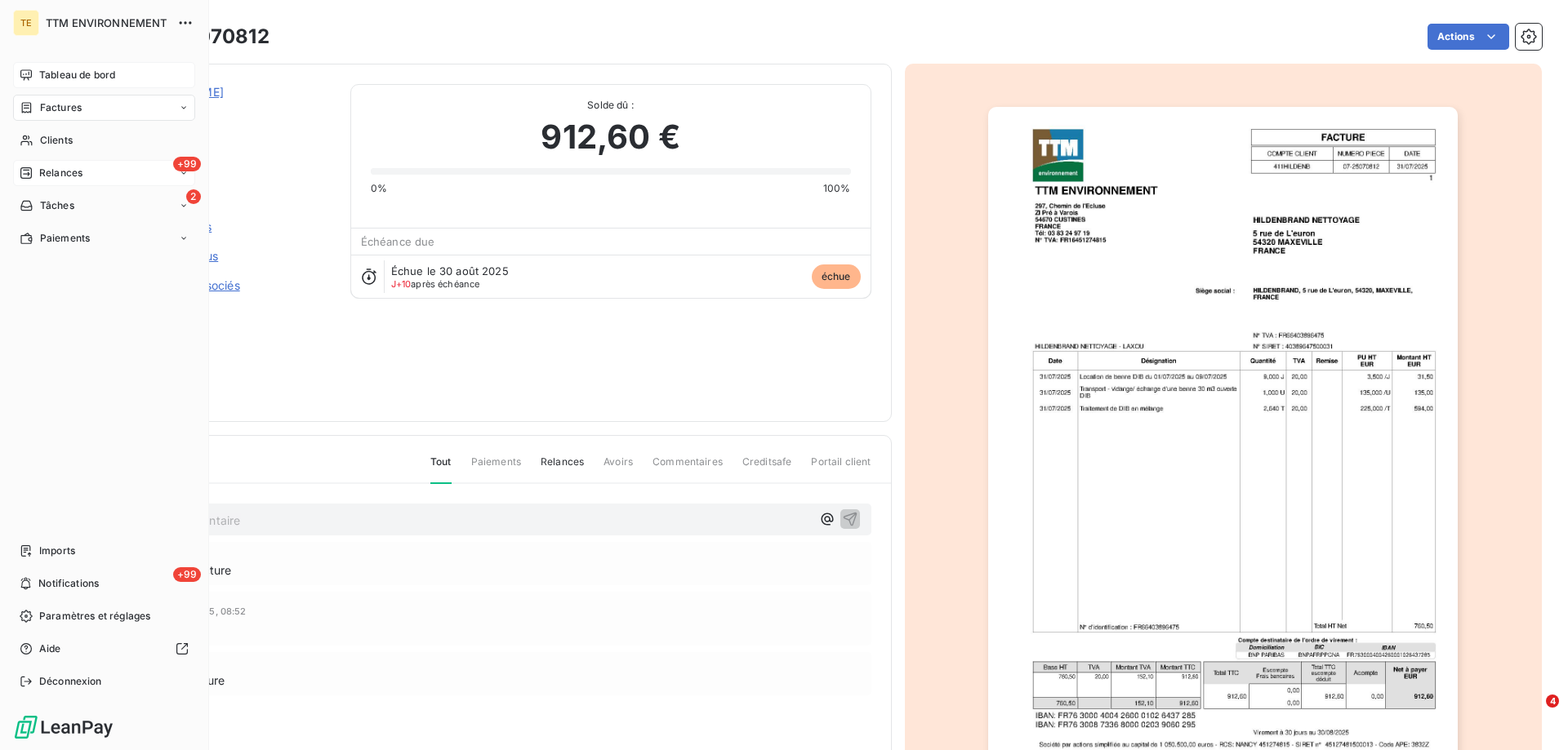
click at [57, 172] on span "Relances" at bounding box center [61, 173] width 43 height 14
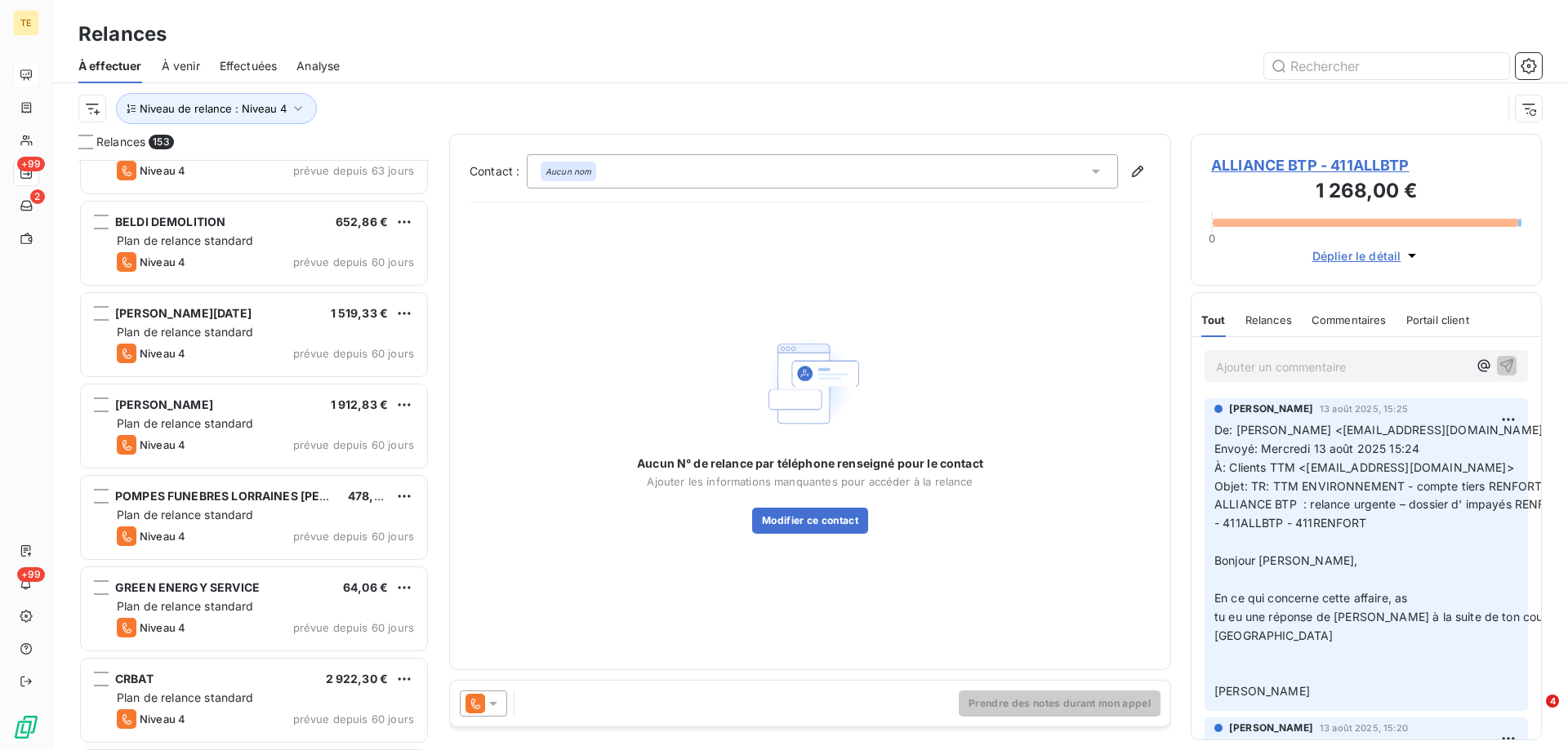
scroll to position [2531, 0]
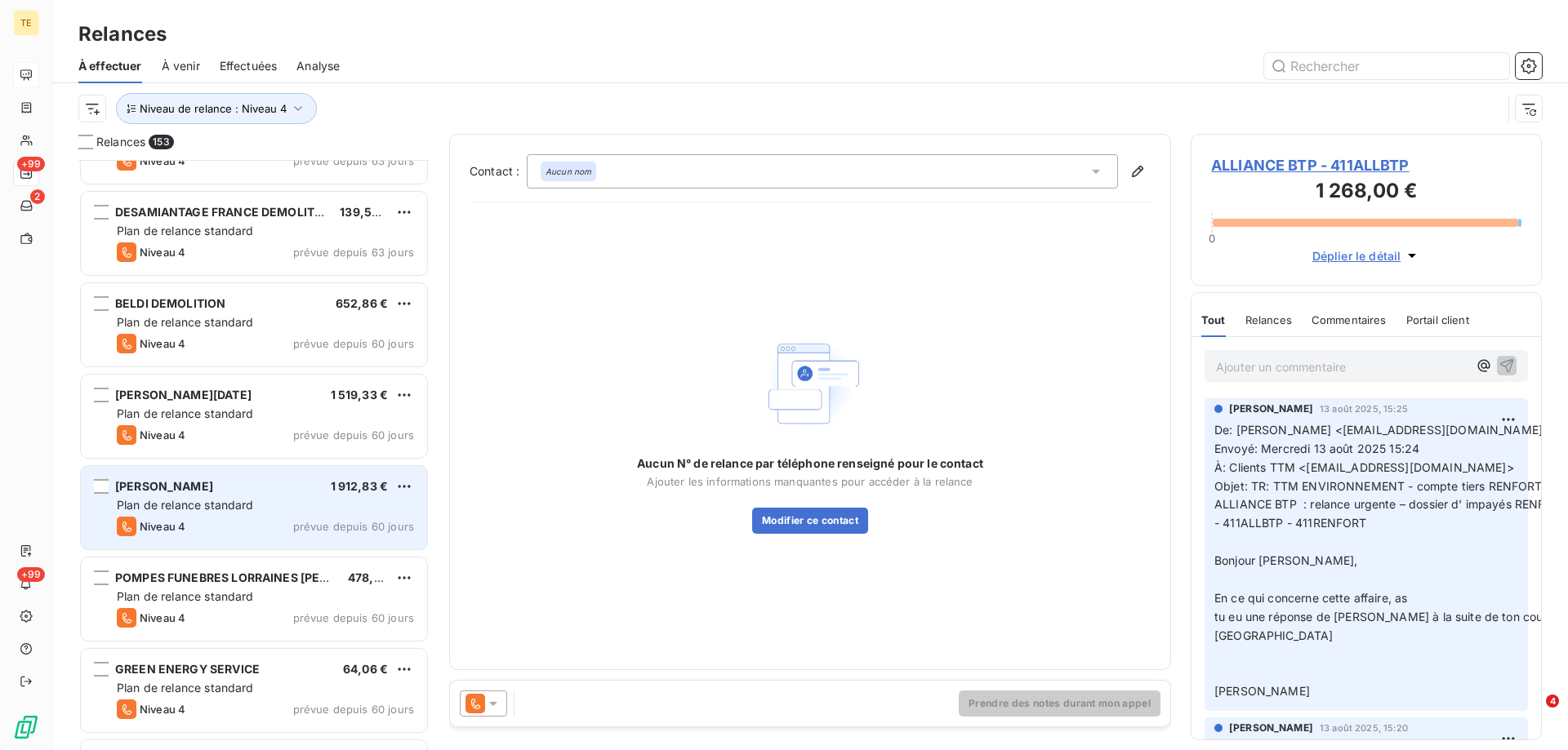
click at [186, 499] on span "Plan de relance standard" at bounding box center [186, 505] width 138 height 14
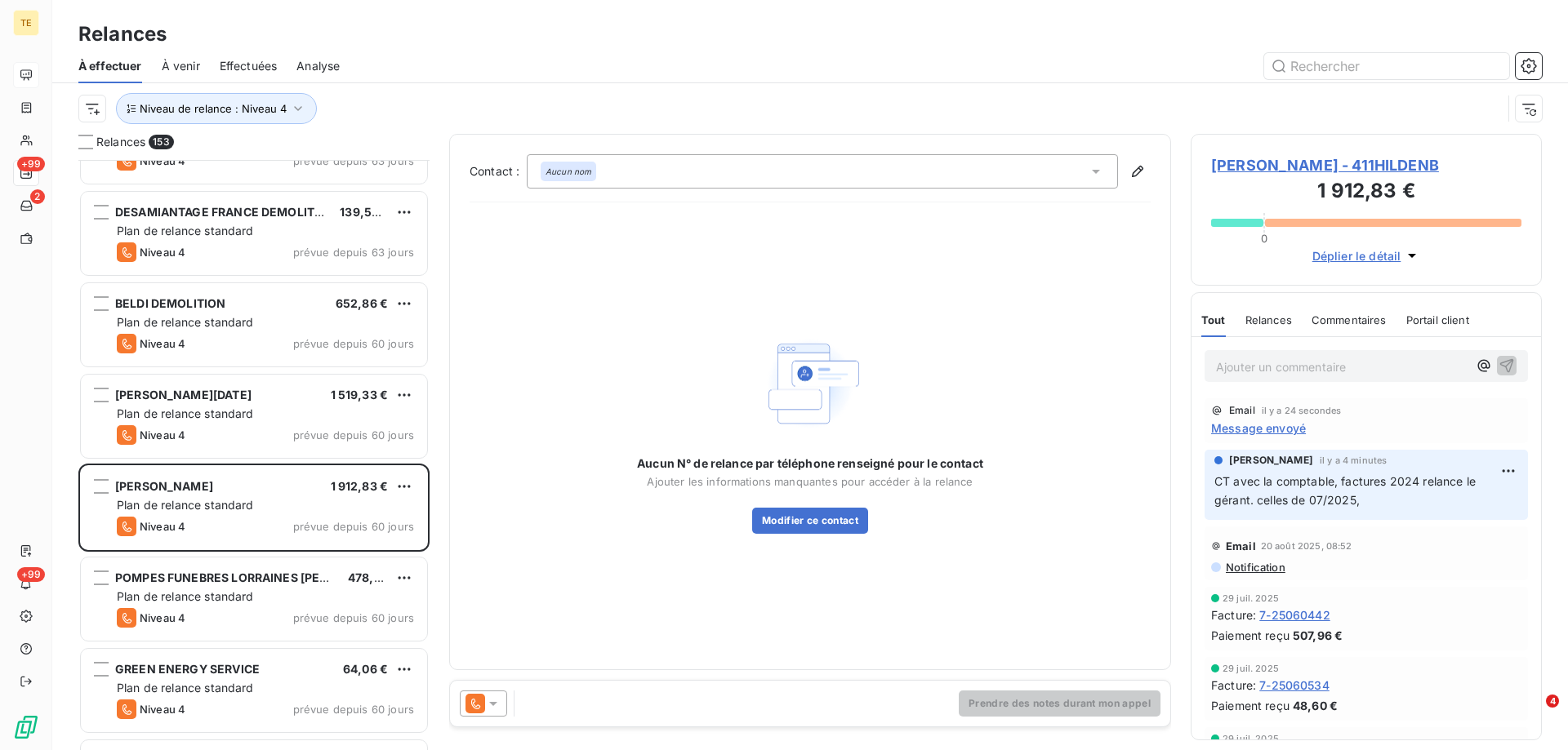
click at [1262, 164] on span "[PERSON_NAME] - 411HILDENB" at bounding box center [1366, 165] width 310 height 22
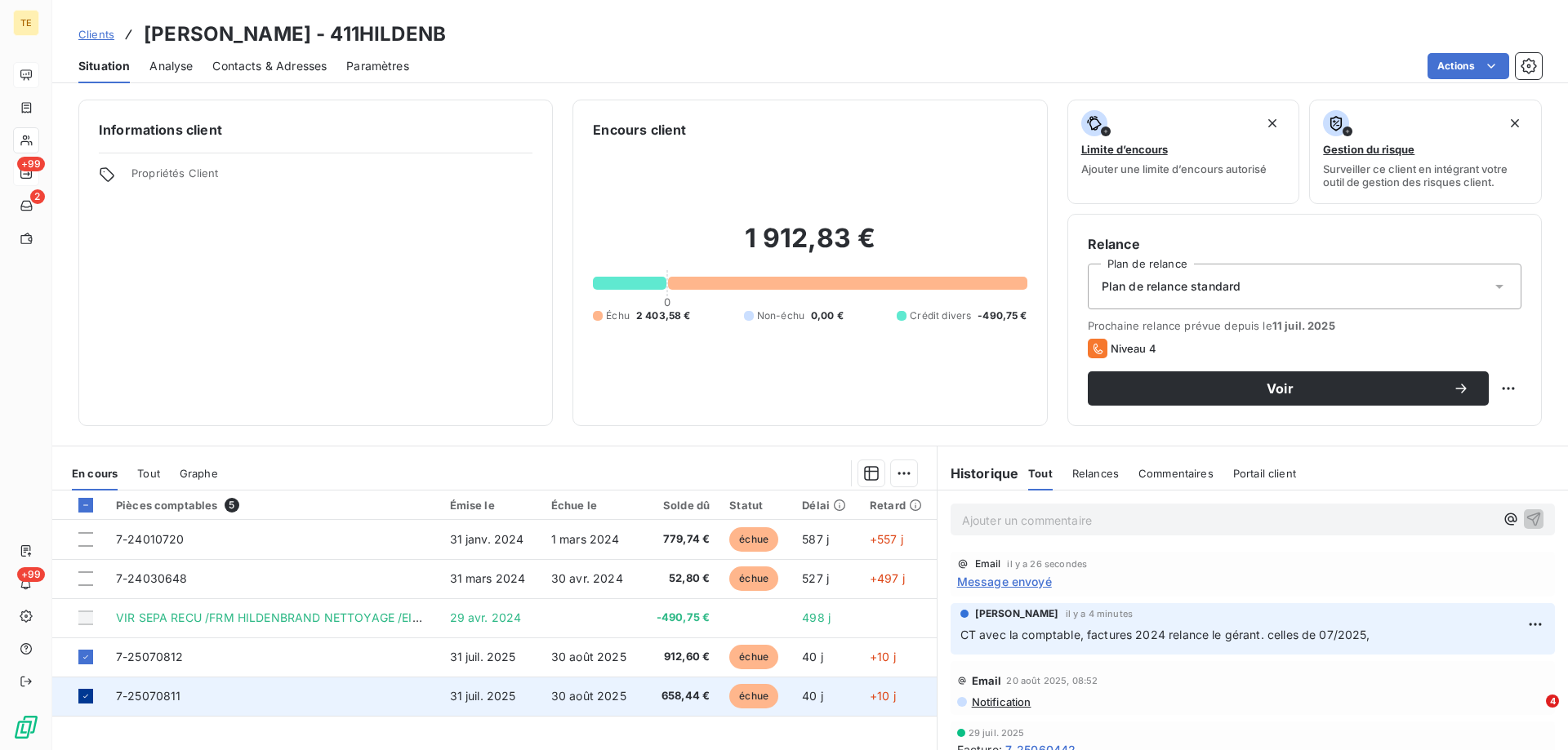
click at [86, 700] on icon at bounding box center [86, 696] width 10 height 10
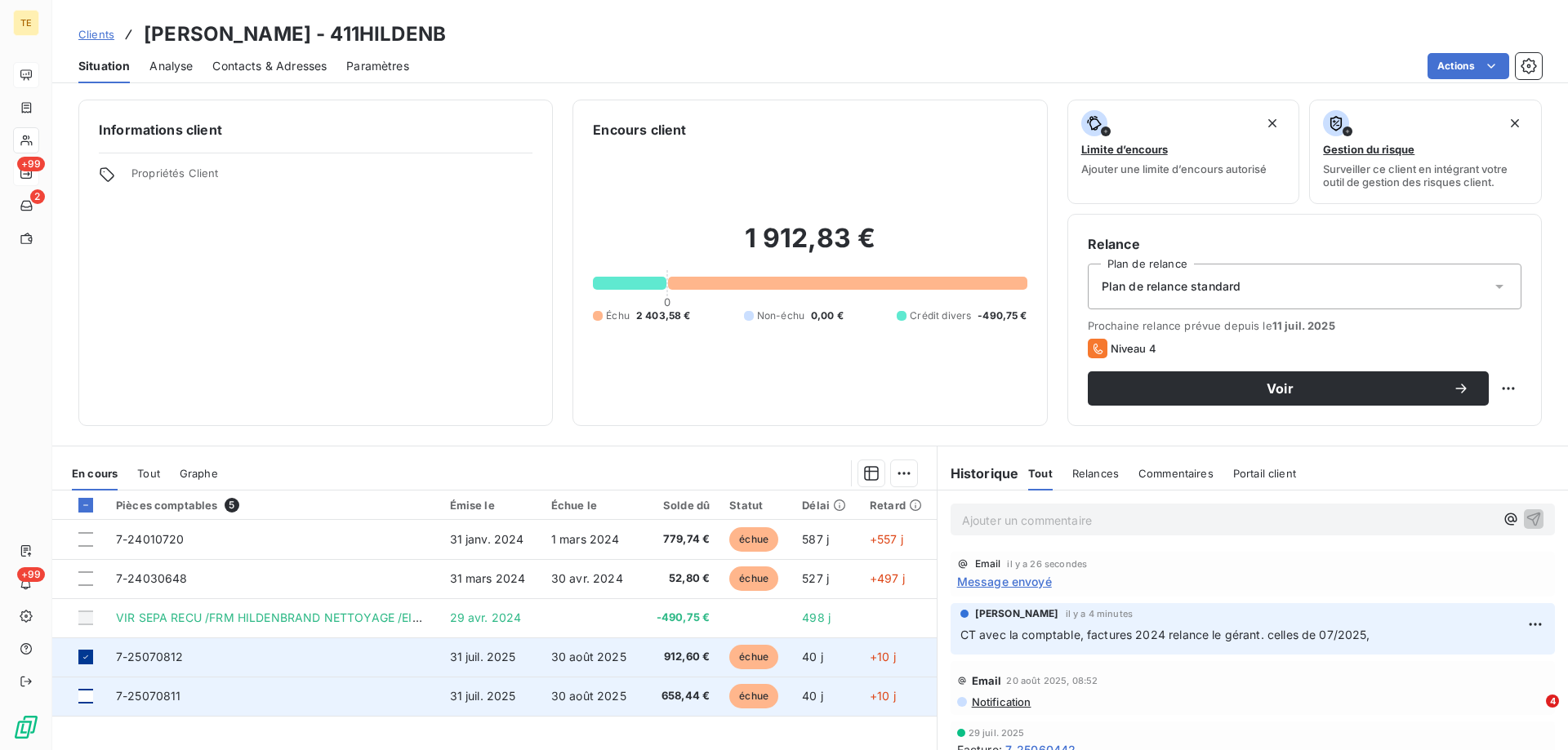
click at [87, 659] on icon at bounding box center [86, 656] width 10 height 10
click at [85, 694] on div at bounding box center [86, 696] width 14 height 14
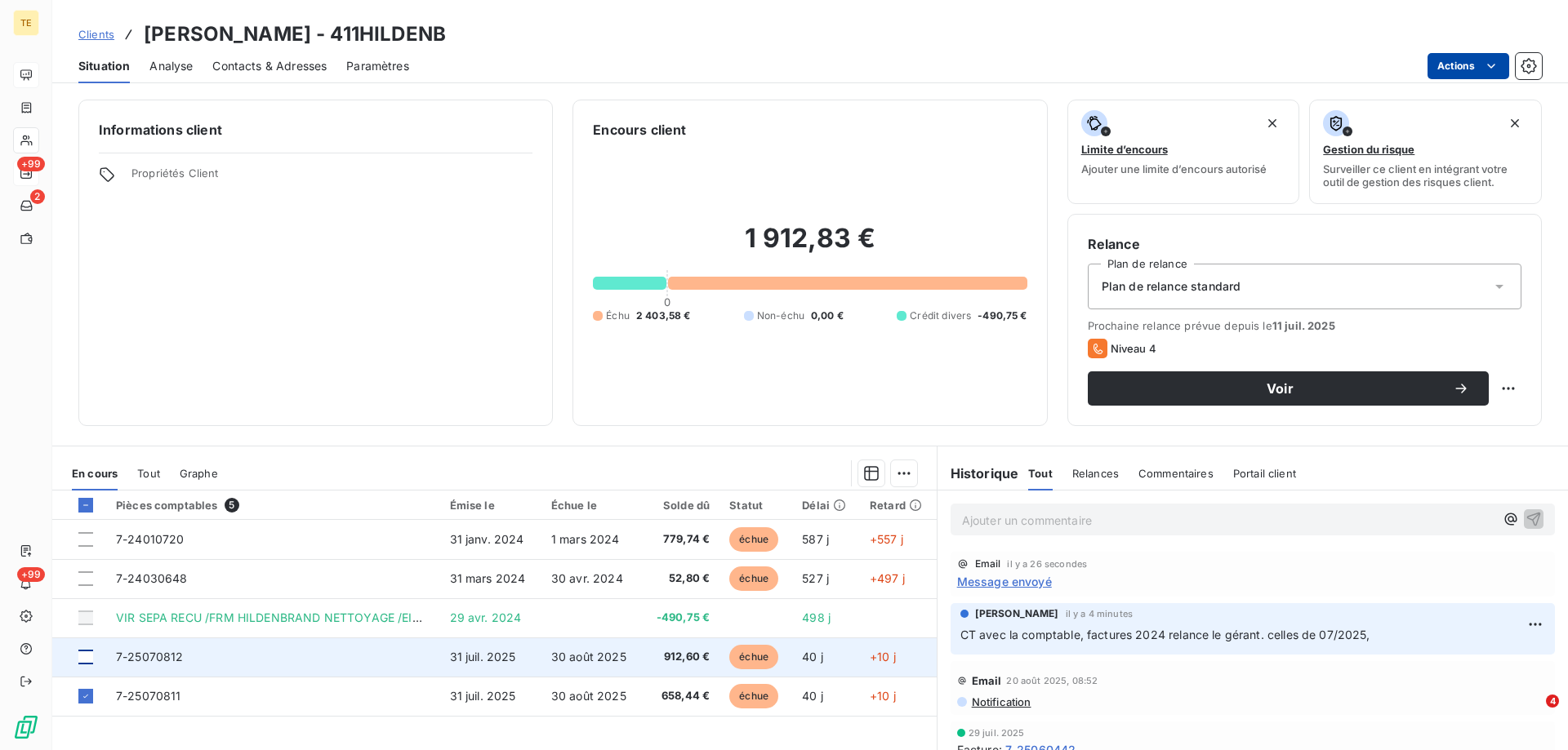
click at [1475, 71] on html "TE +99 2 +99 Clients HILDENBRAND NETTOYAGE - 411HILDENB Situation Analyse Conta…" at bounding box center [784, 375] width 1568 height 750
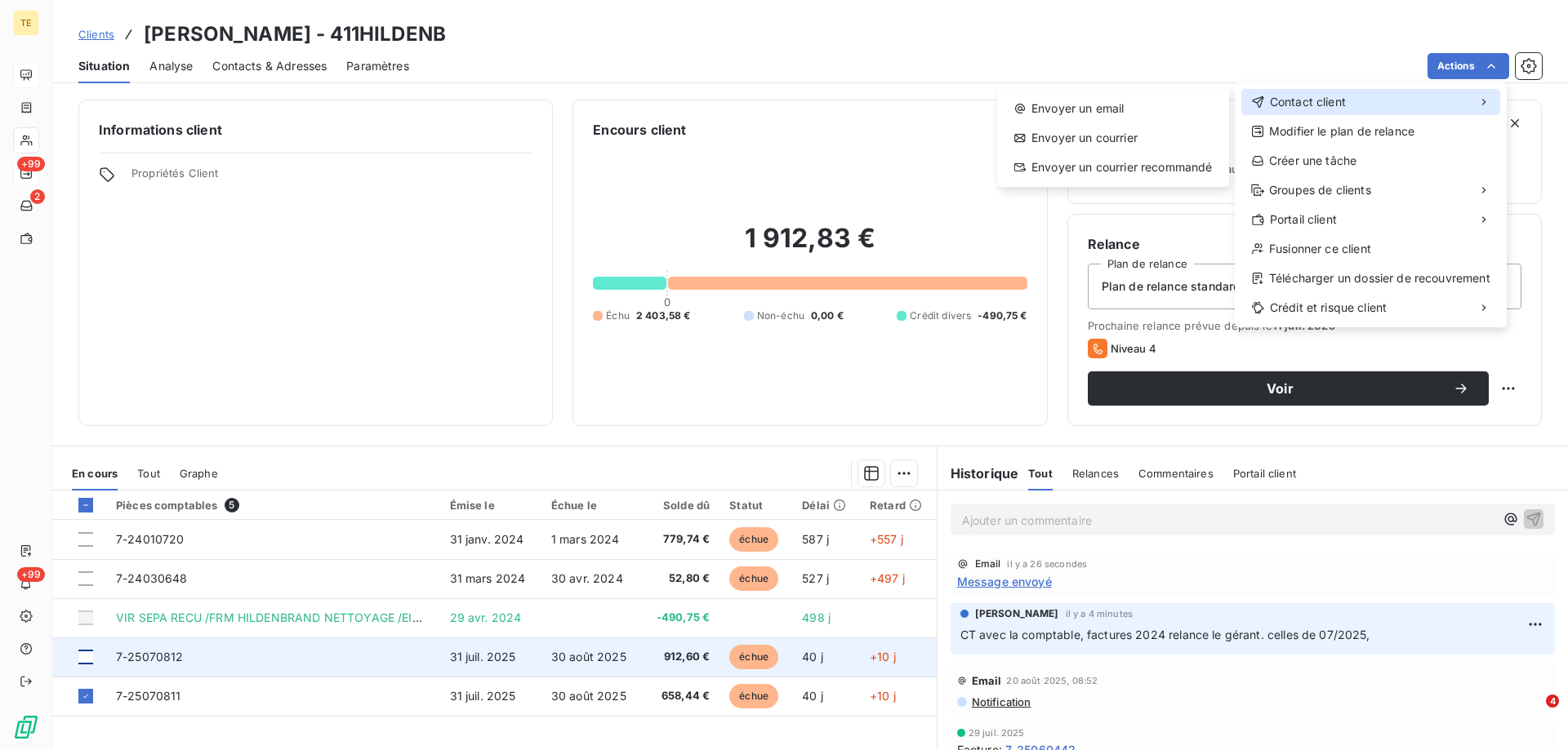
click at [1301, 98] on span "Contact client" at bounding box center [1308, 102] width 76 height 16
click at [1105, 103] on div "Envoyer un email" at bounding box center [1113, 108] width 219 height 26
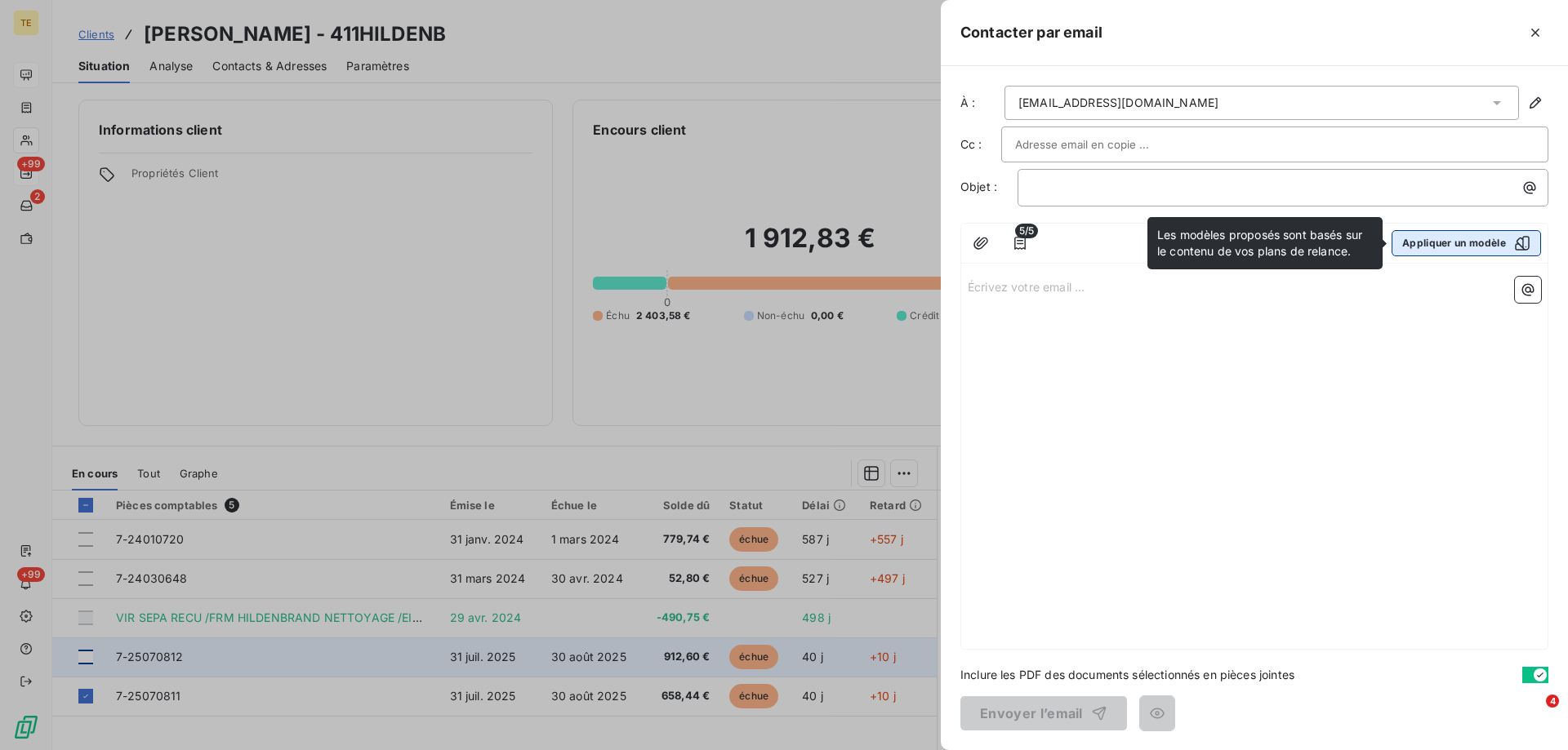
click at [1501, 245] on button "Appliquer un modèle" at bounding box center [1466, 243] width 149 height 26
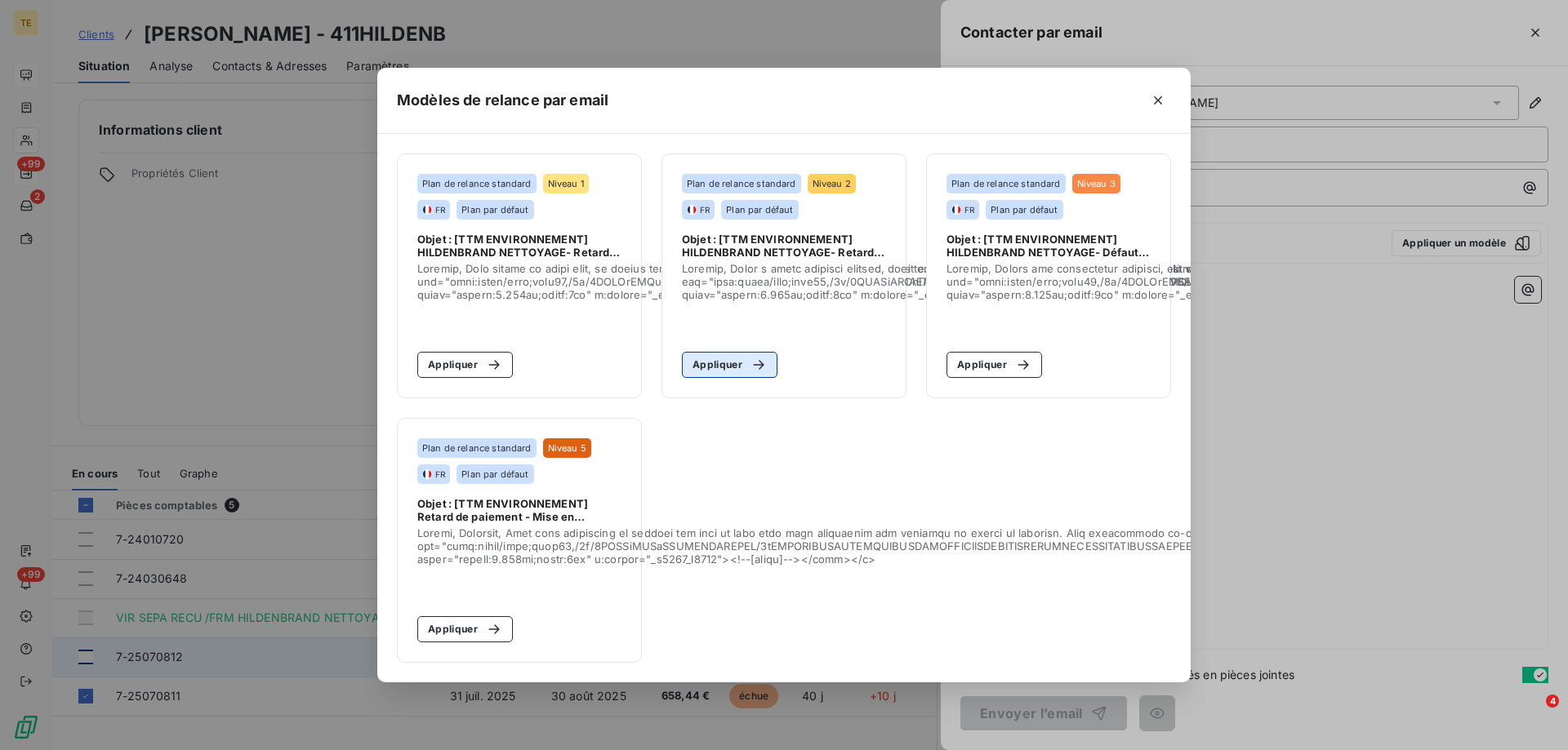
click at [747, 357] on div "button" at bounding box center [754, 365] width 24 height 16
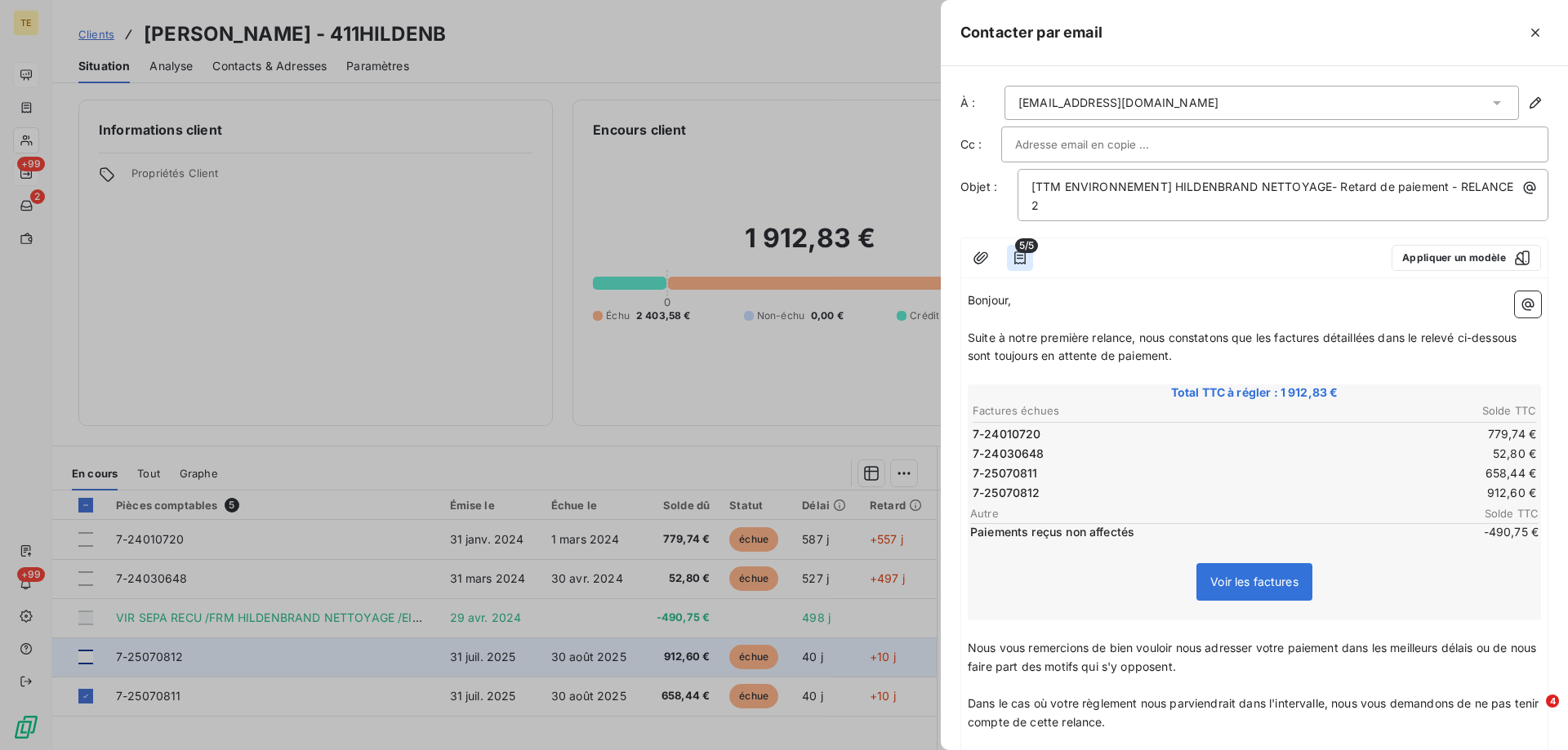
click at [1023, 261] on icon "button" at bounding box center [1020, 258] width 16 height 16
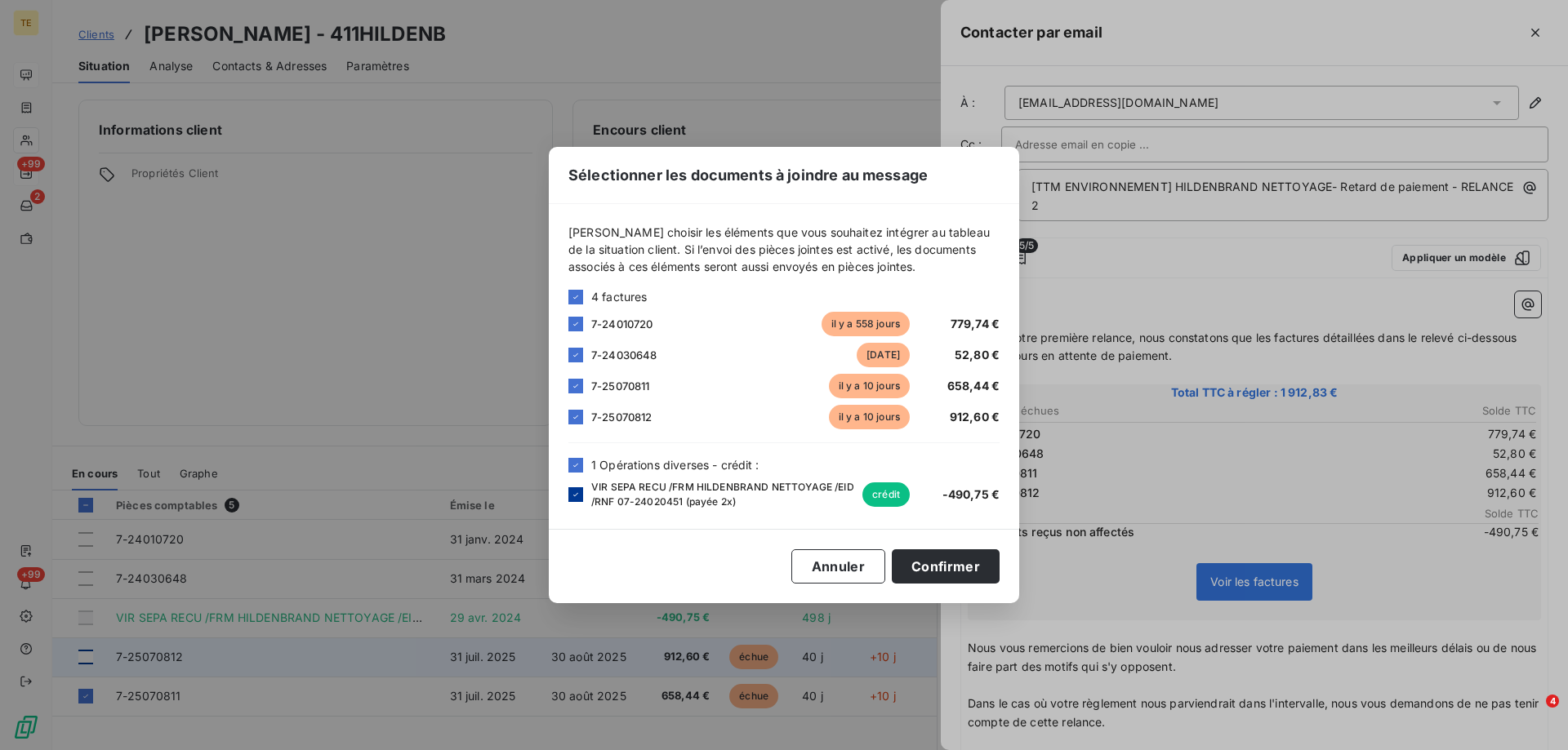
click at [571, 494] on icon at bounding box center [575, 495] width 10 height 10
click at [932, 568] on button "Confirmer" at bounding box center [945, 566] width 108 height 34
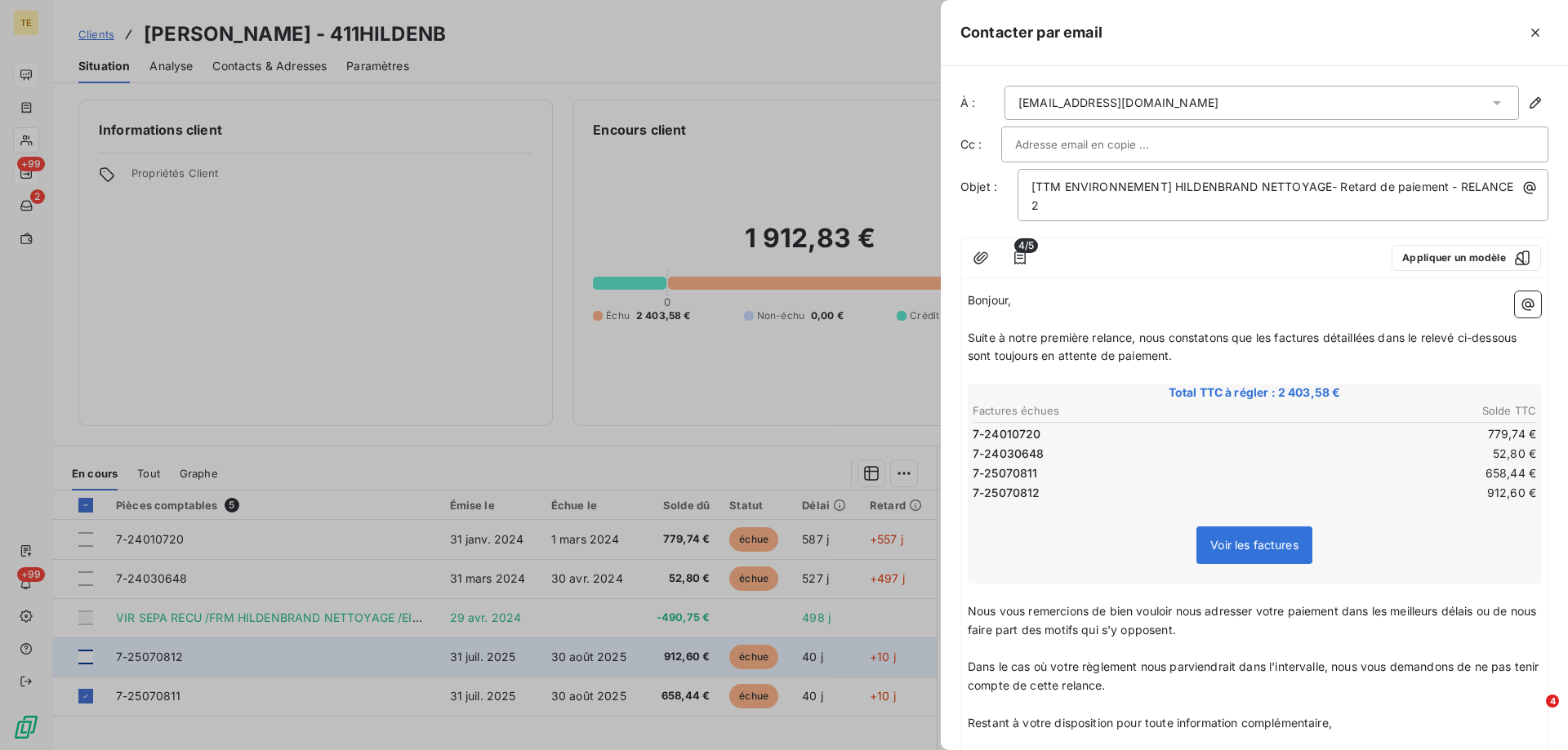
click at [24, 102] on div at bounding box center [784, 375] width 1568 height 750
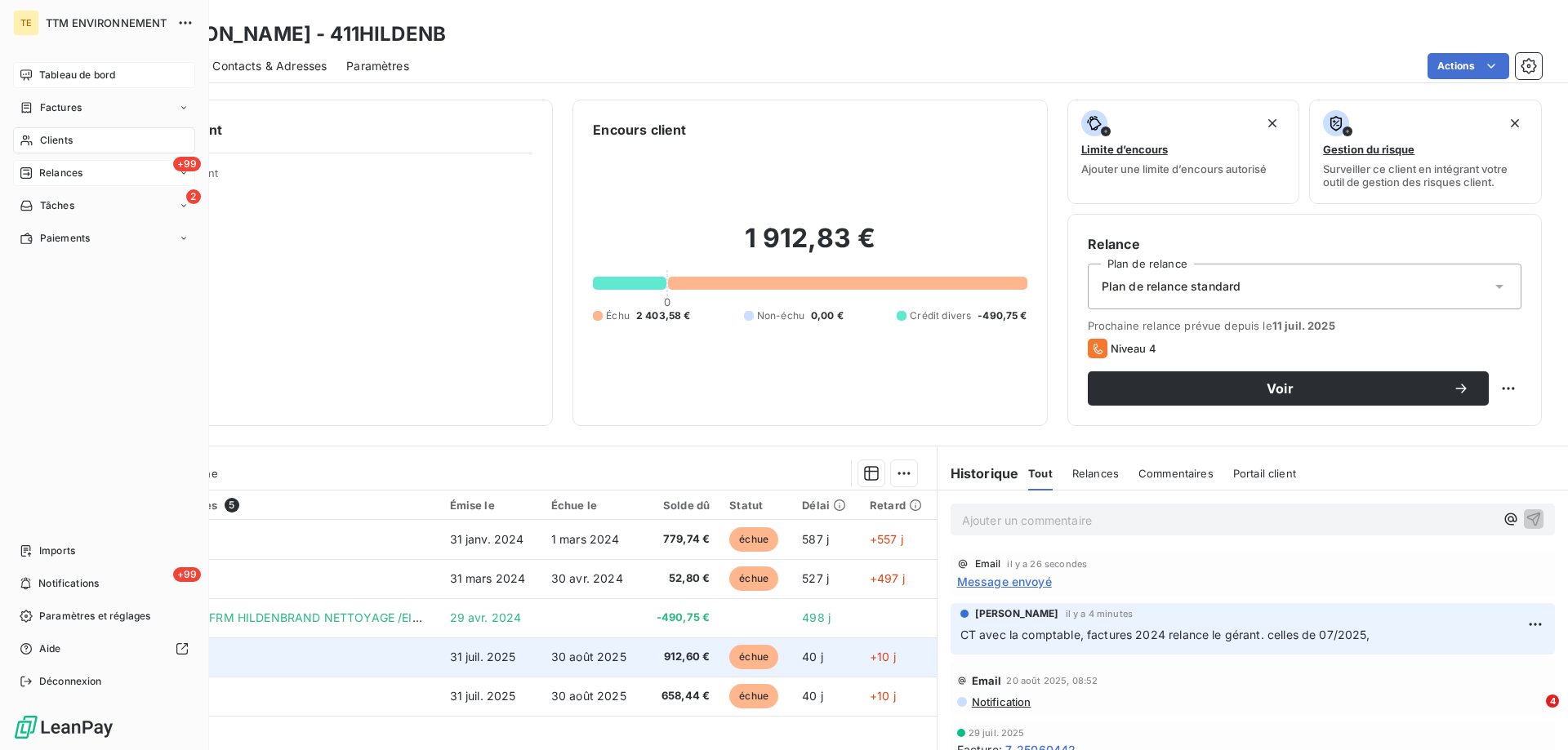
click at [68, 143] on span "Clients" at bounding box center [56, 140] width 33 height 14
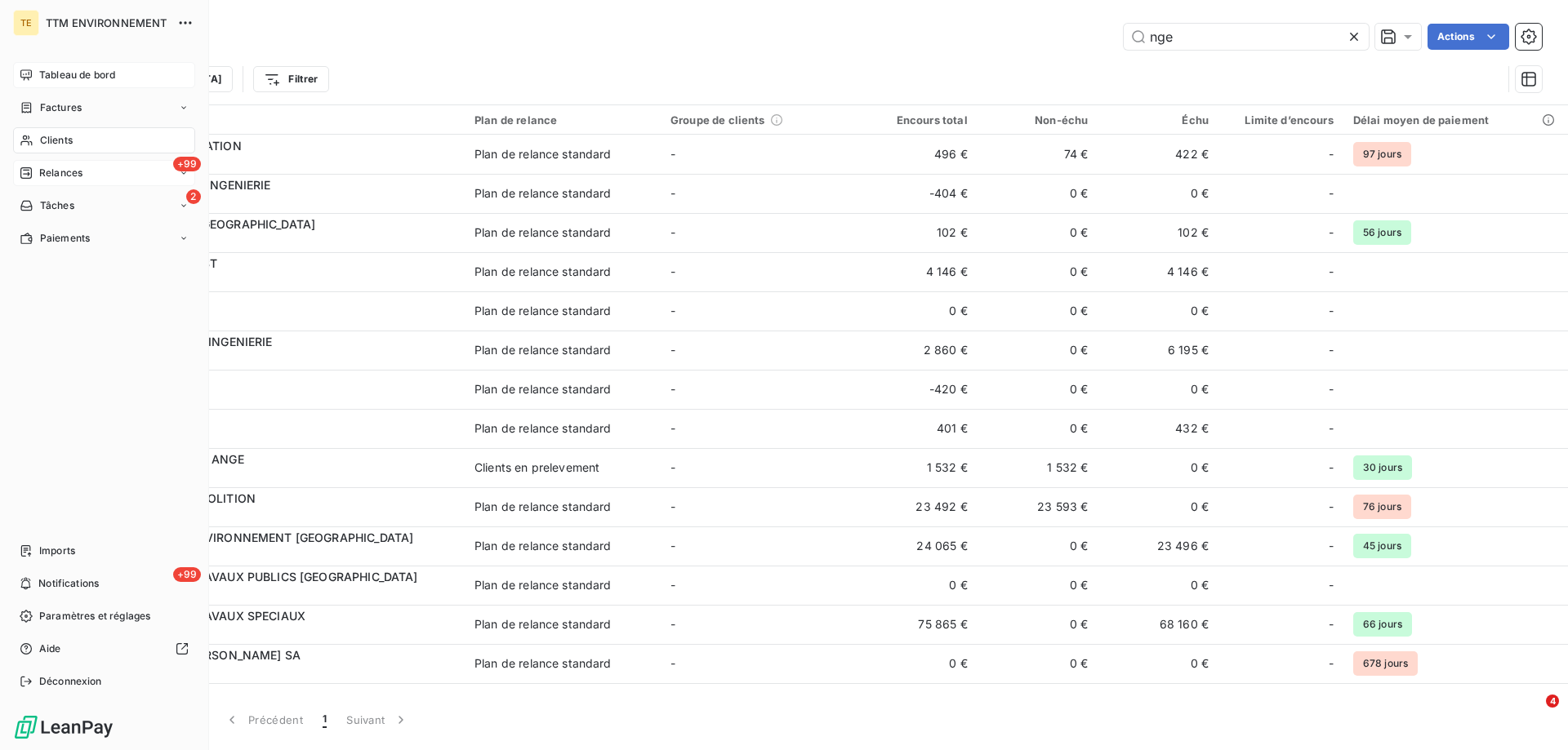
click at [73, 175] on span "Relances" at bounding box center [61, 173] width 43 height 14
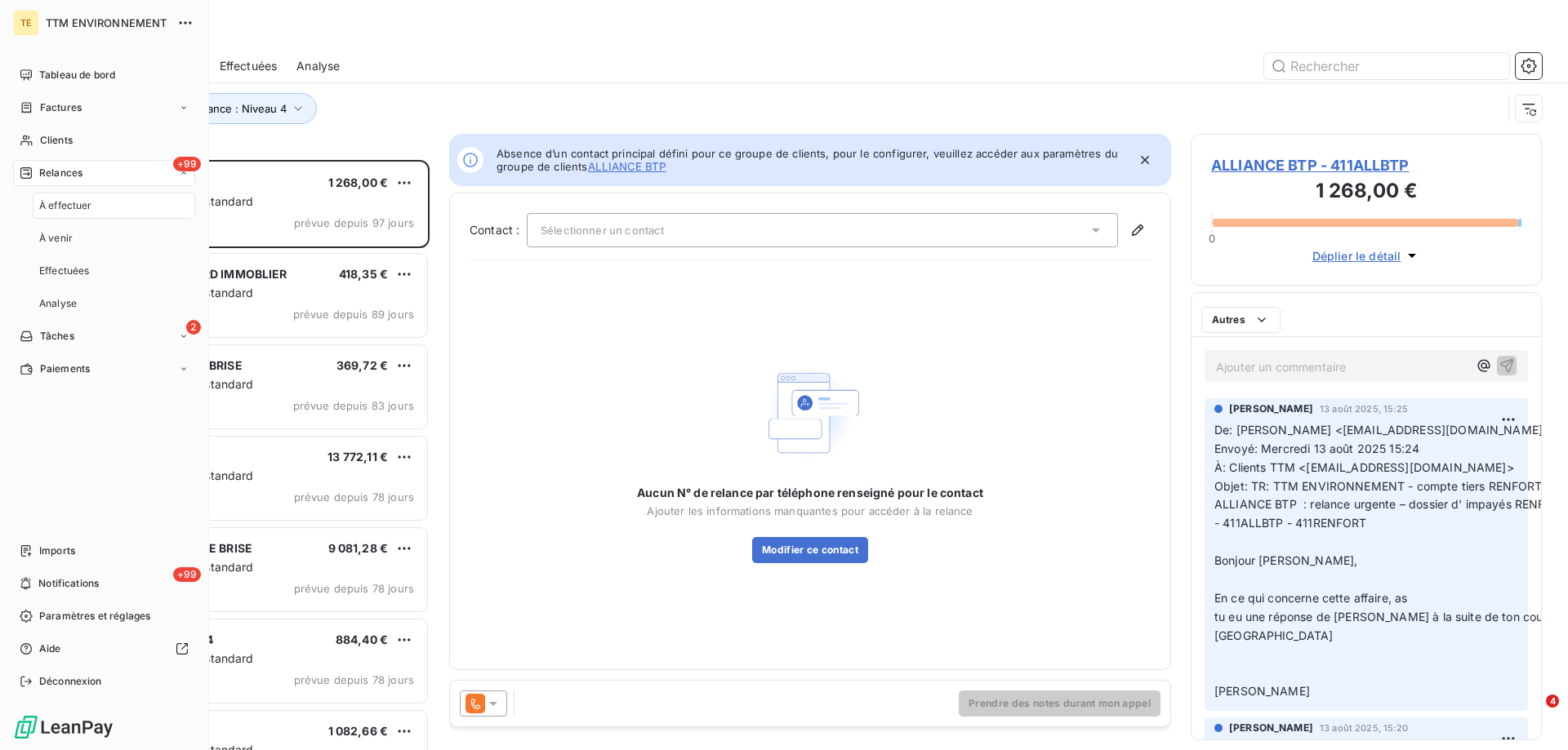
scroll to position [578, 339]
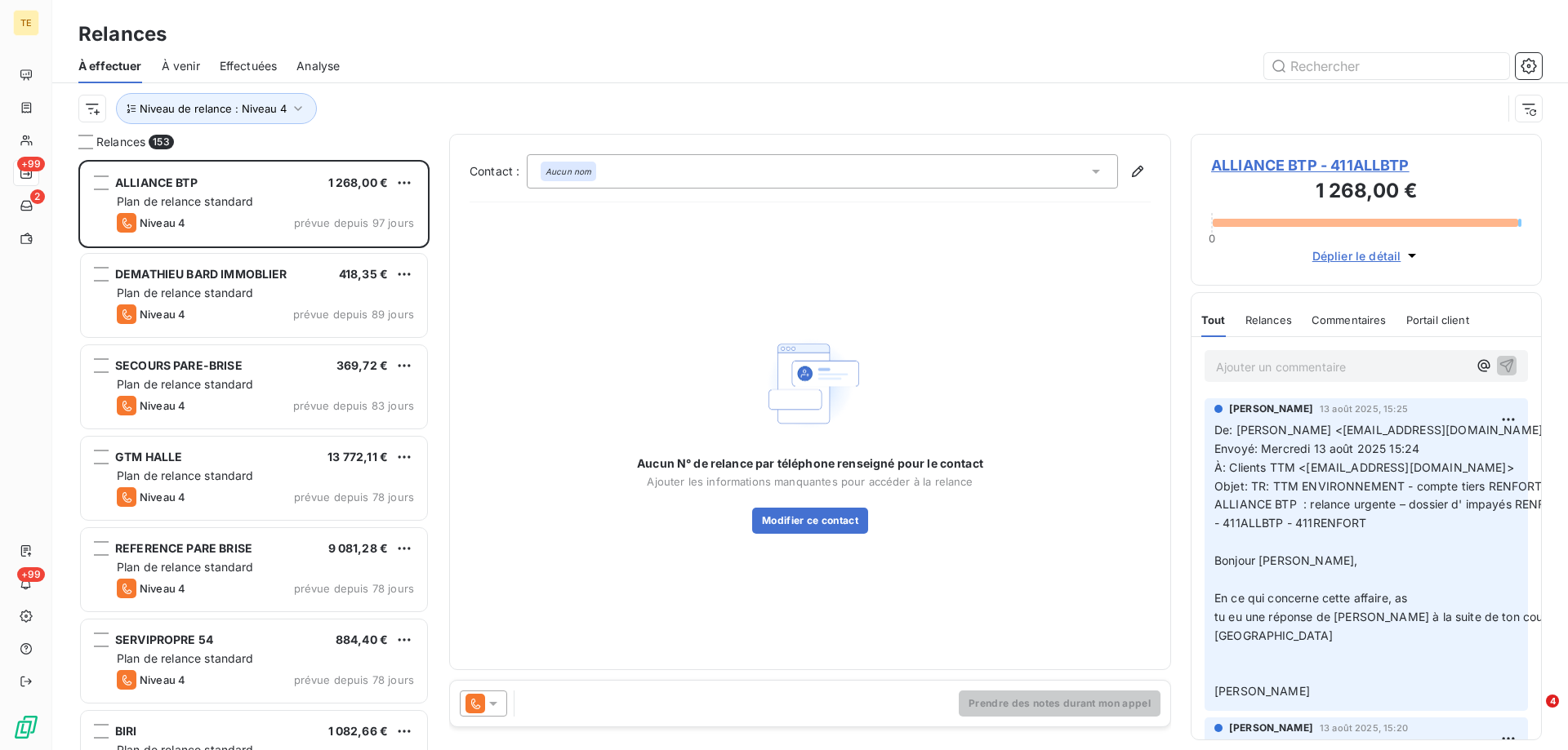
click at [256, 64] on span "Effectuées" at bounding box center [248, 66] width 58 height 16
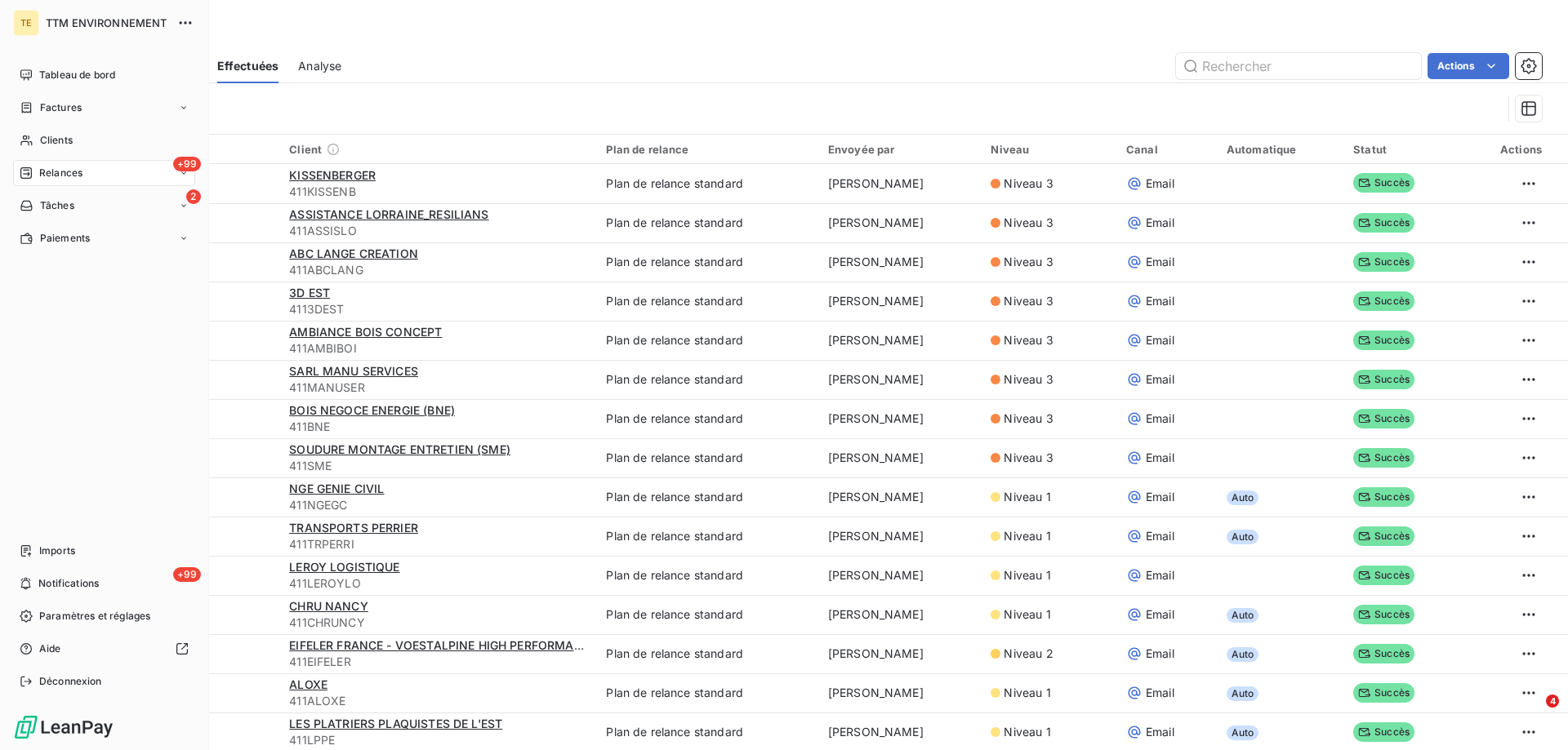
click at [49, 174] on span "Relances" at bounding box center [61, 173] width 43 height 14
click at [53, 171] on span "Relances" at bounding box center [61, 173] width 43 height 14
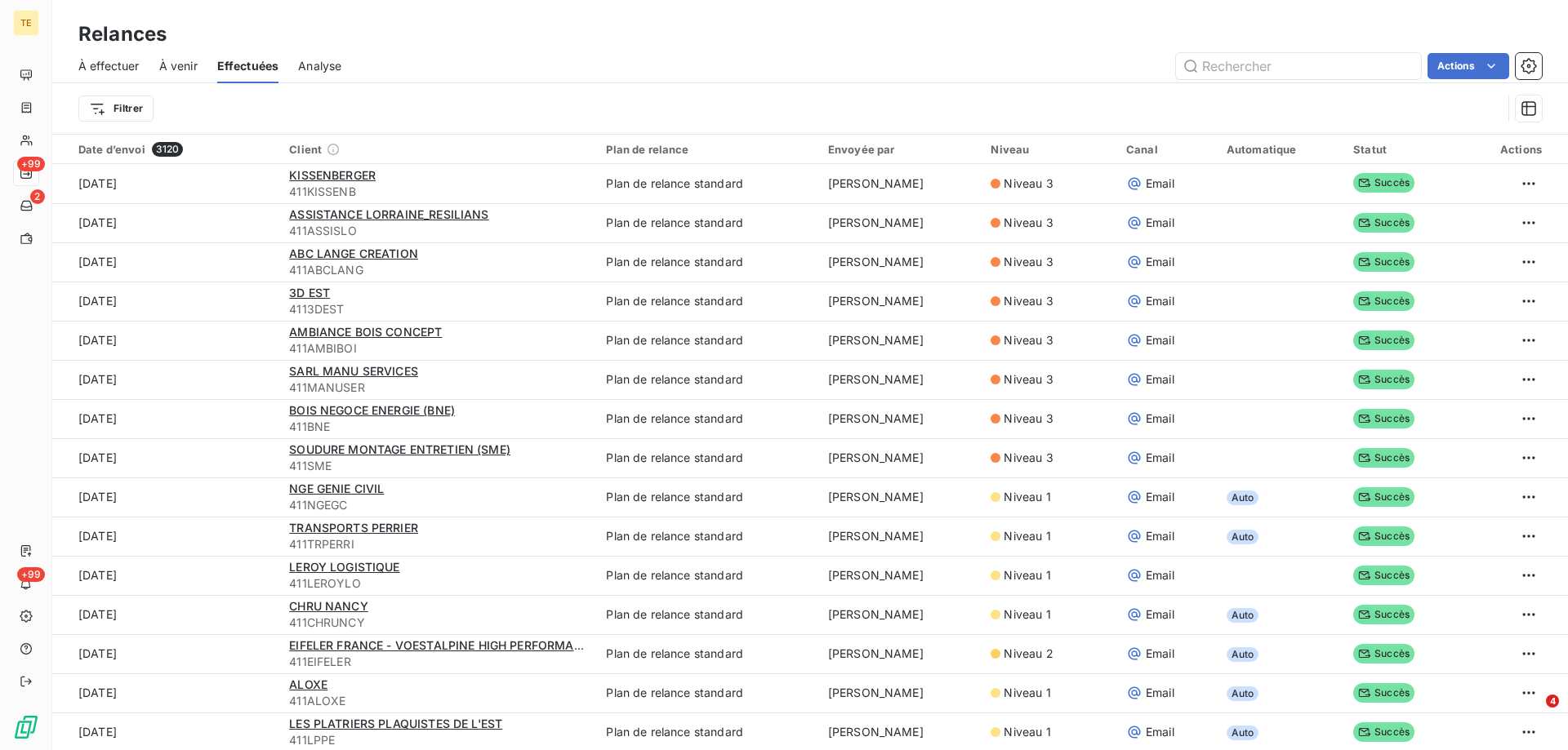
click at [119, 71] on span "À effectuer" at bounding box center [109, 66] width 62 height 16
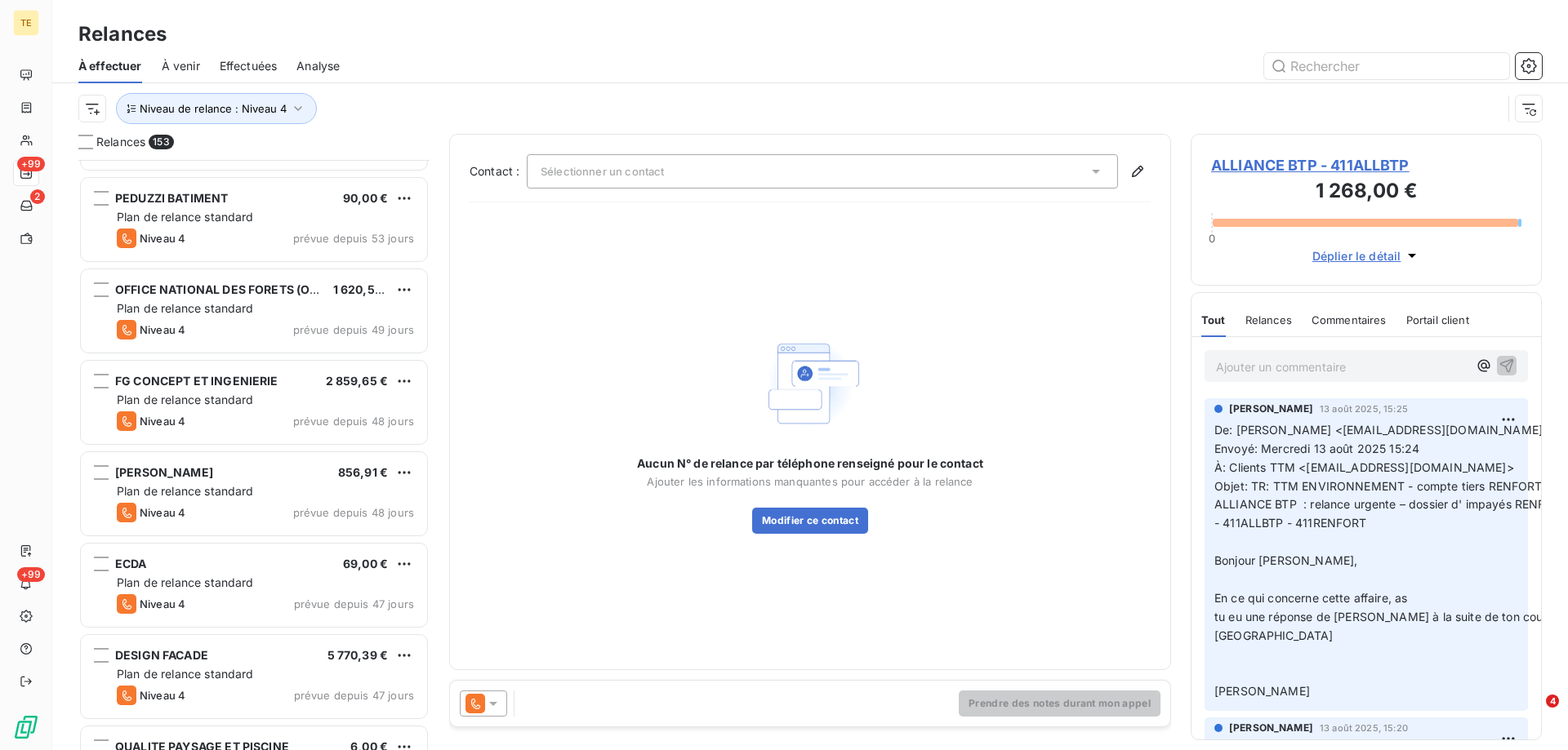
scroll to position [4980, 0]
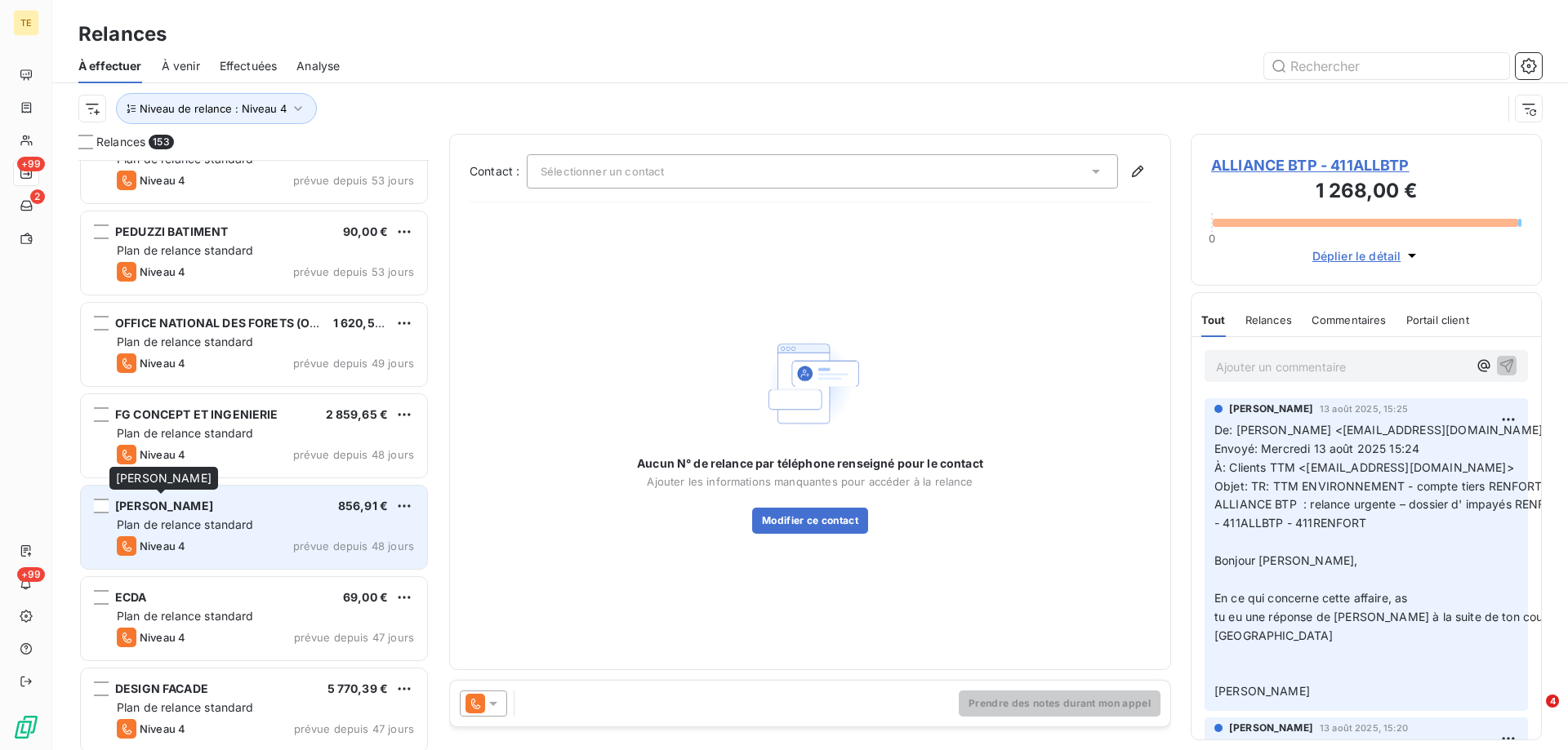
click at [190, 505] on span "[PERSON_NAME]" at bounding box center [164, 506] width 98 height 14
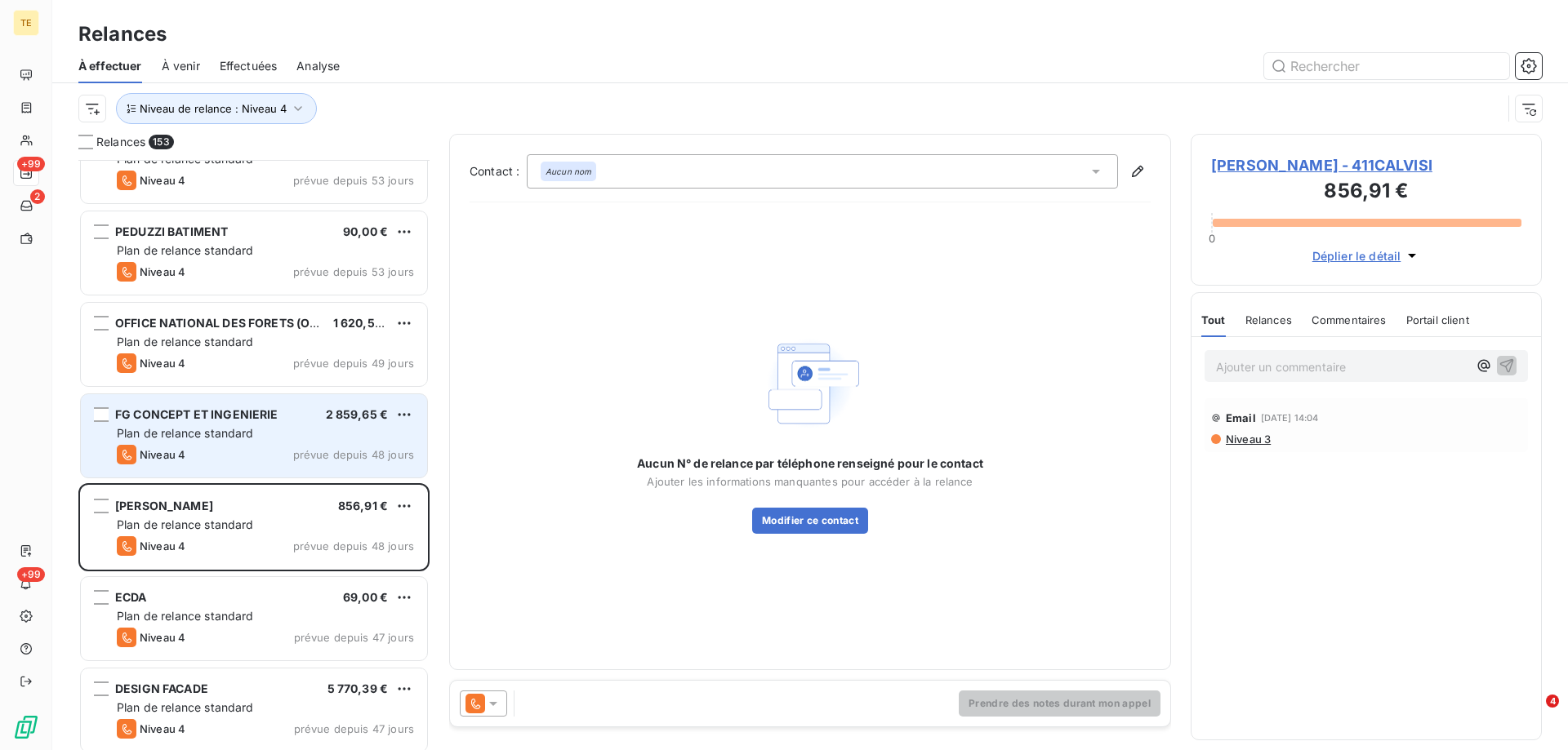
click at [192, 440] on div "Plan de relance standard" at bounding box center [265, 433] width 298 height 16
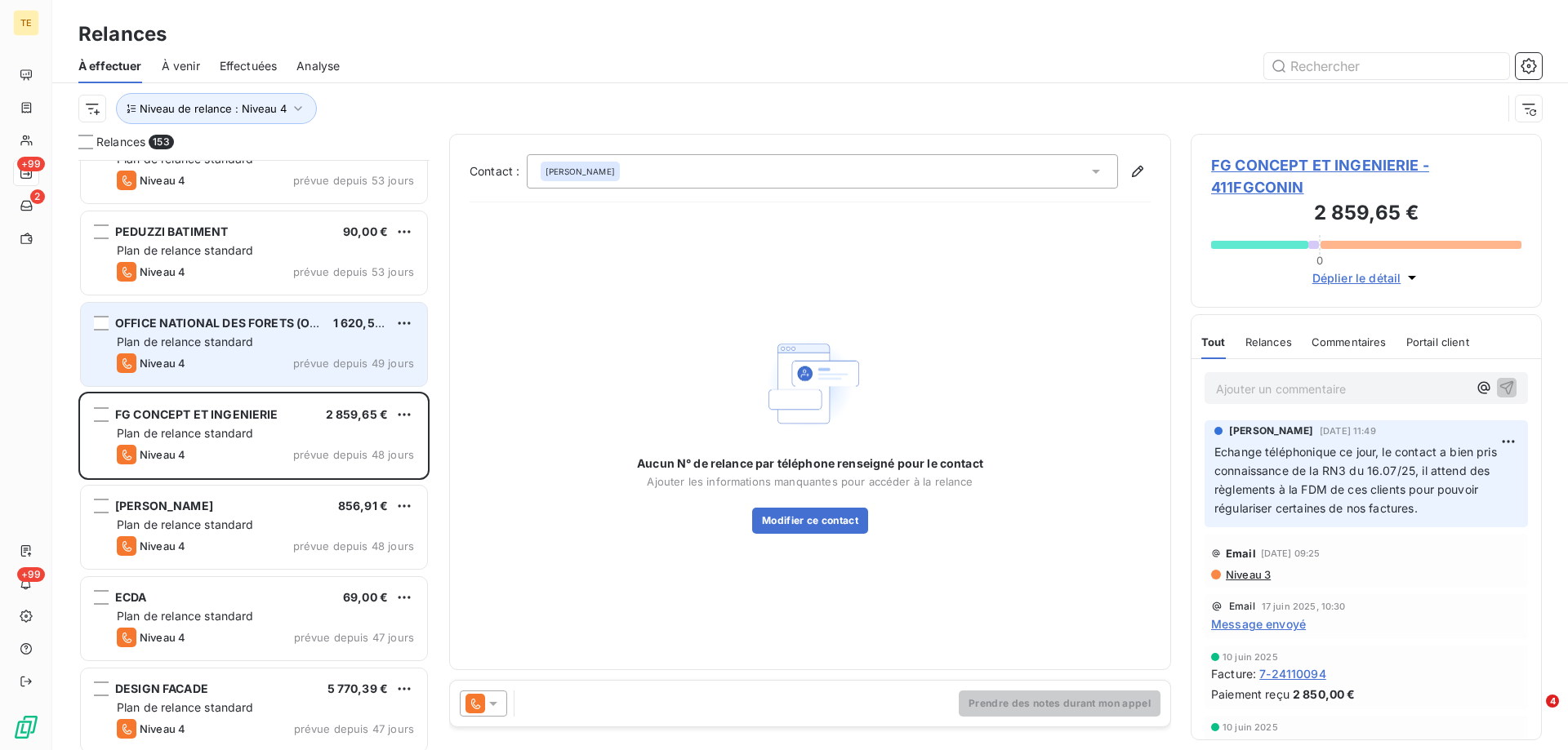
click at [190, 336] on span "Plan de relance standard" at bounding box center [186, 342] width 138 height 14
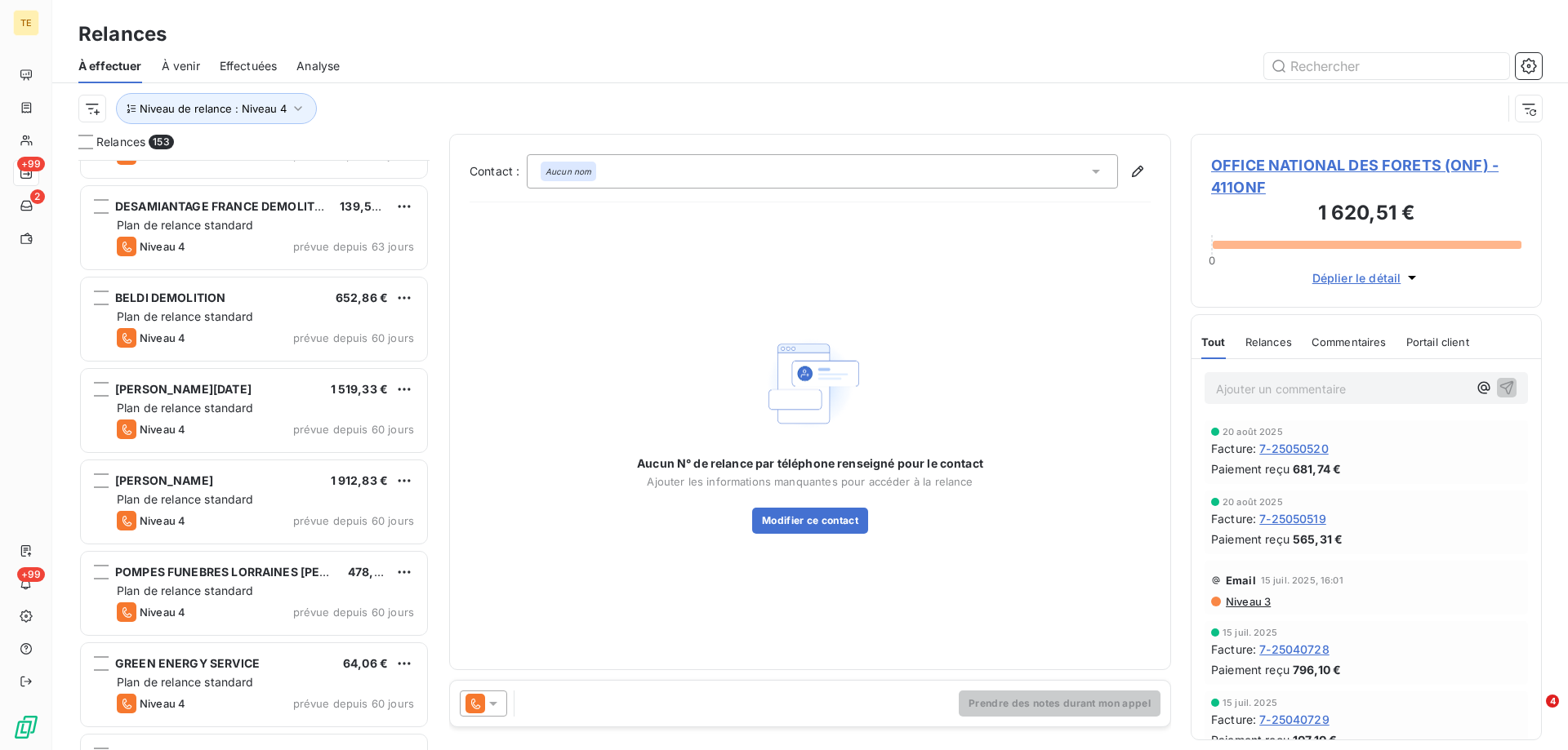
scroll to position [2531, 0]
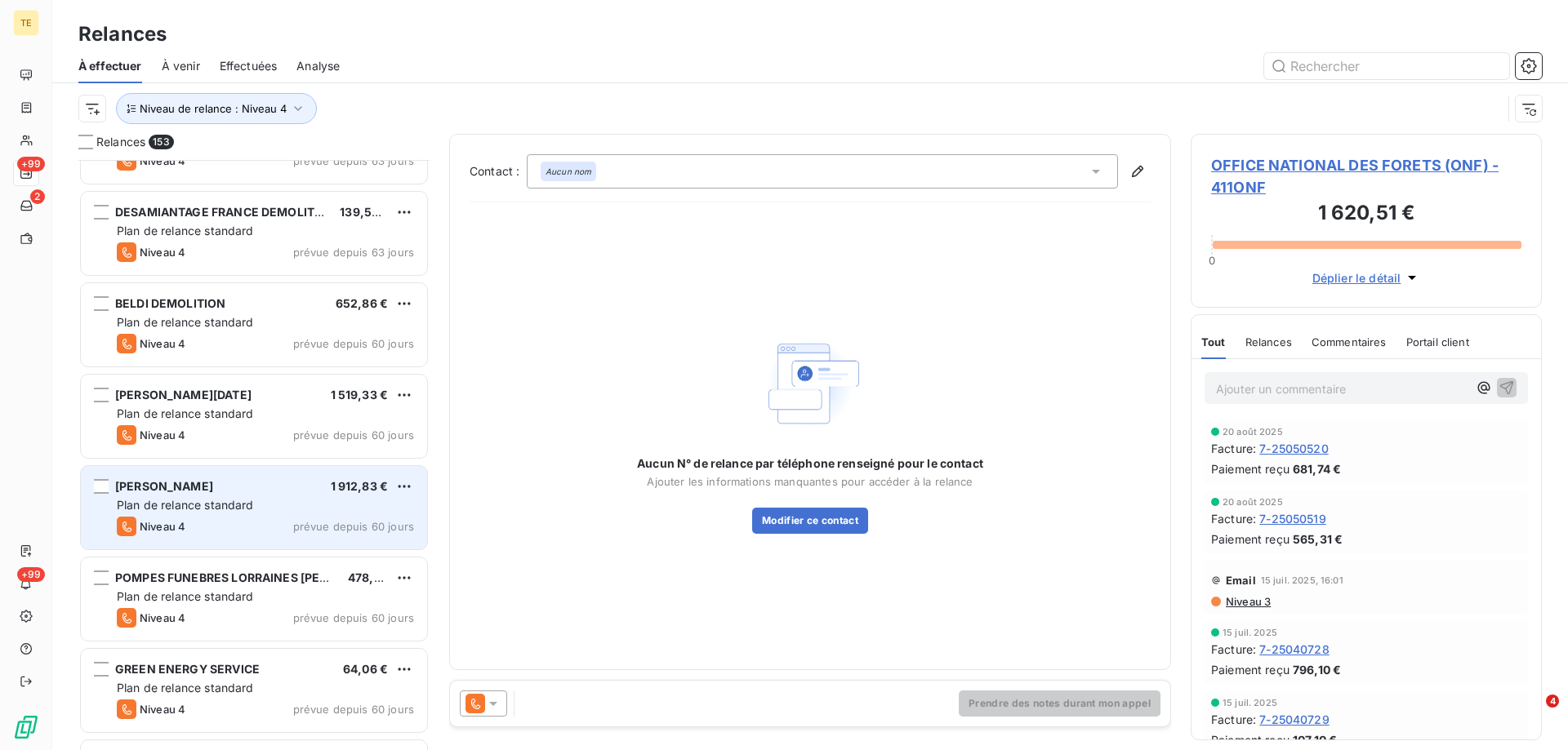
click at [204, 493] on div "[PERSON_NAME]" at bounding box center [164, 487] width 98 height 16
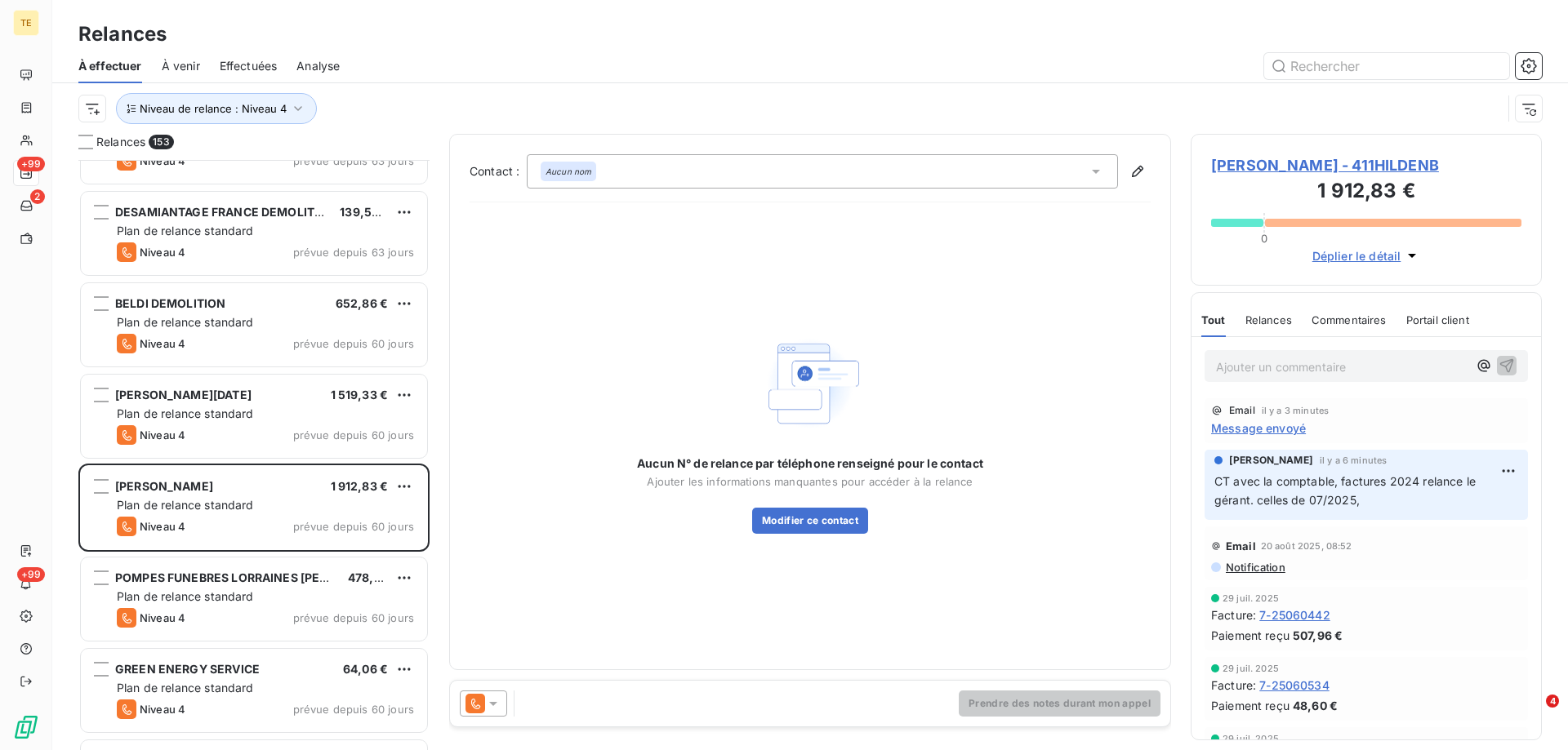
click at [1243, 425] on span "Message envoyé" at bounding box center [1259, 428] width 95 height 17
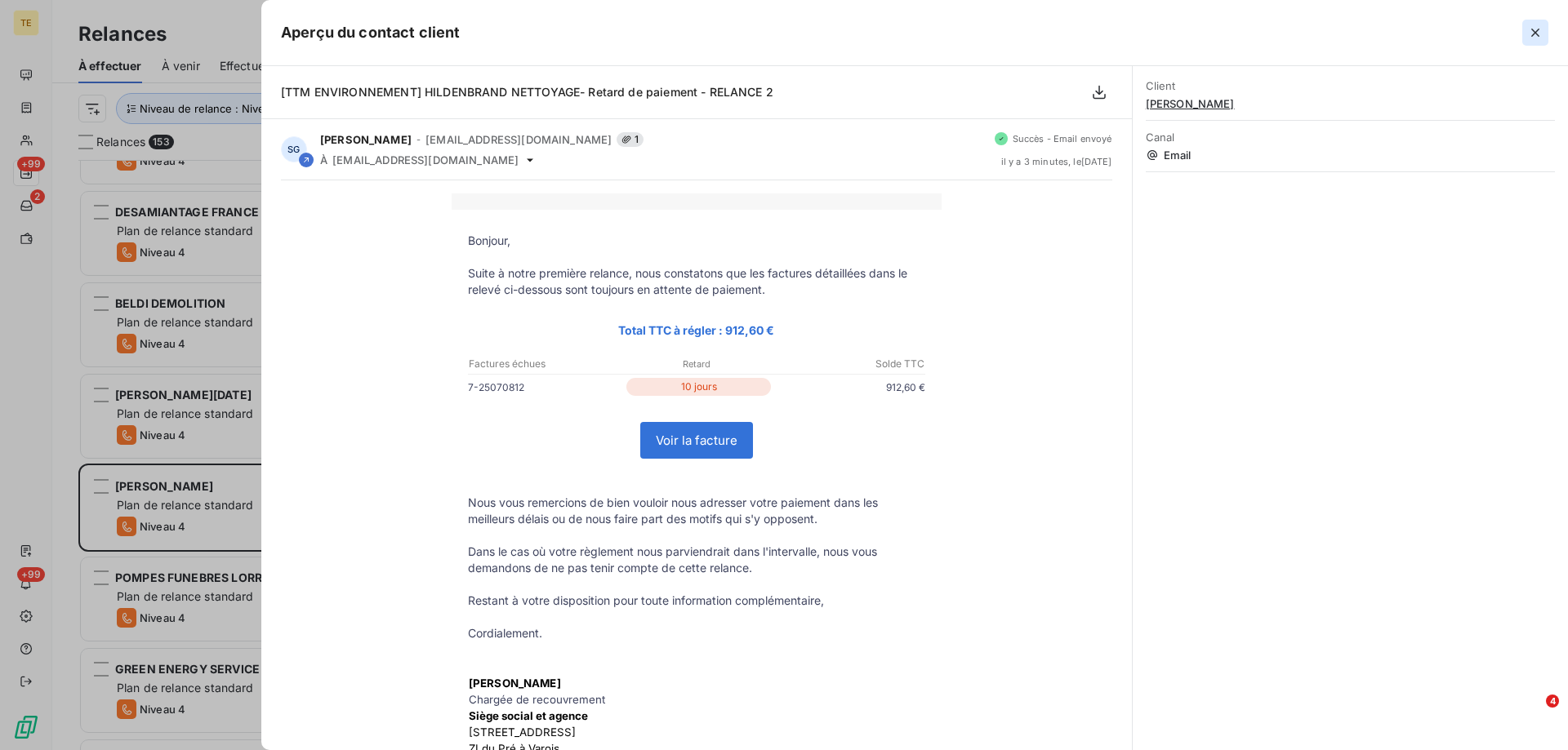
click at [1533, 39] on icon "button" at bounding box center [1536, 32] width 16 height 16
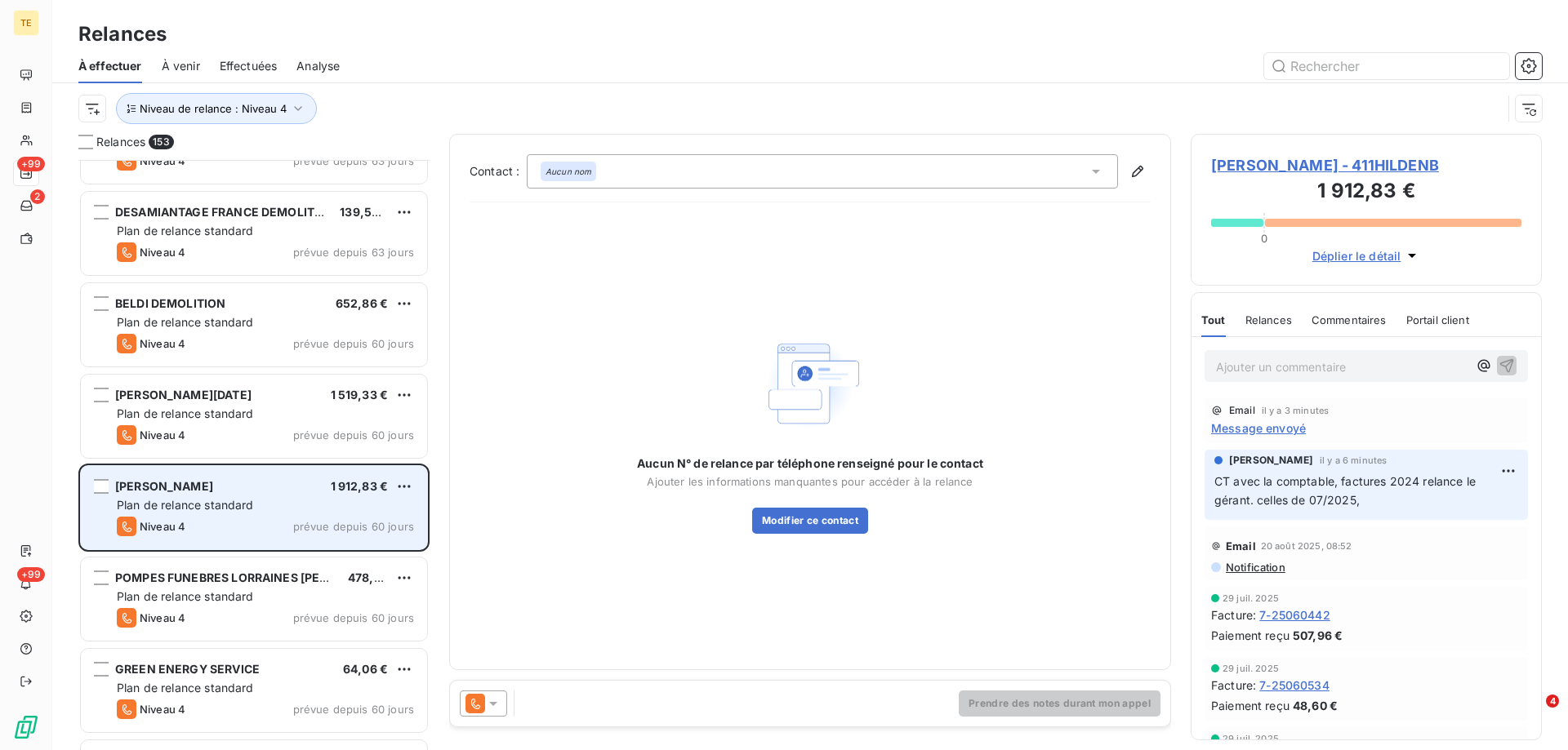
click at [214, 490] on span "[PERSON_NAME]" at bounding box center [164, 487] width 98 height 14
click at [214, 484] on span "[PERSON_NAME]" at bounding box center [164, 487] width 98 height 14
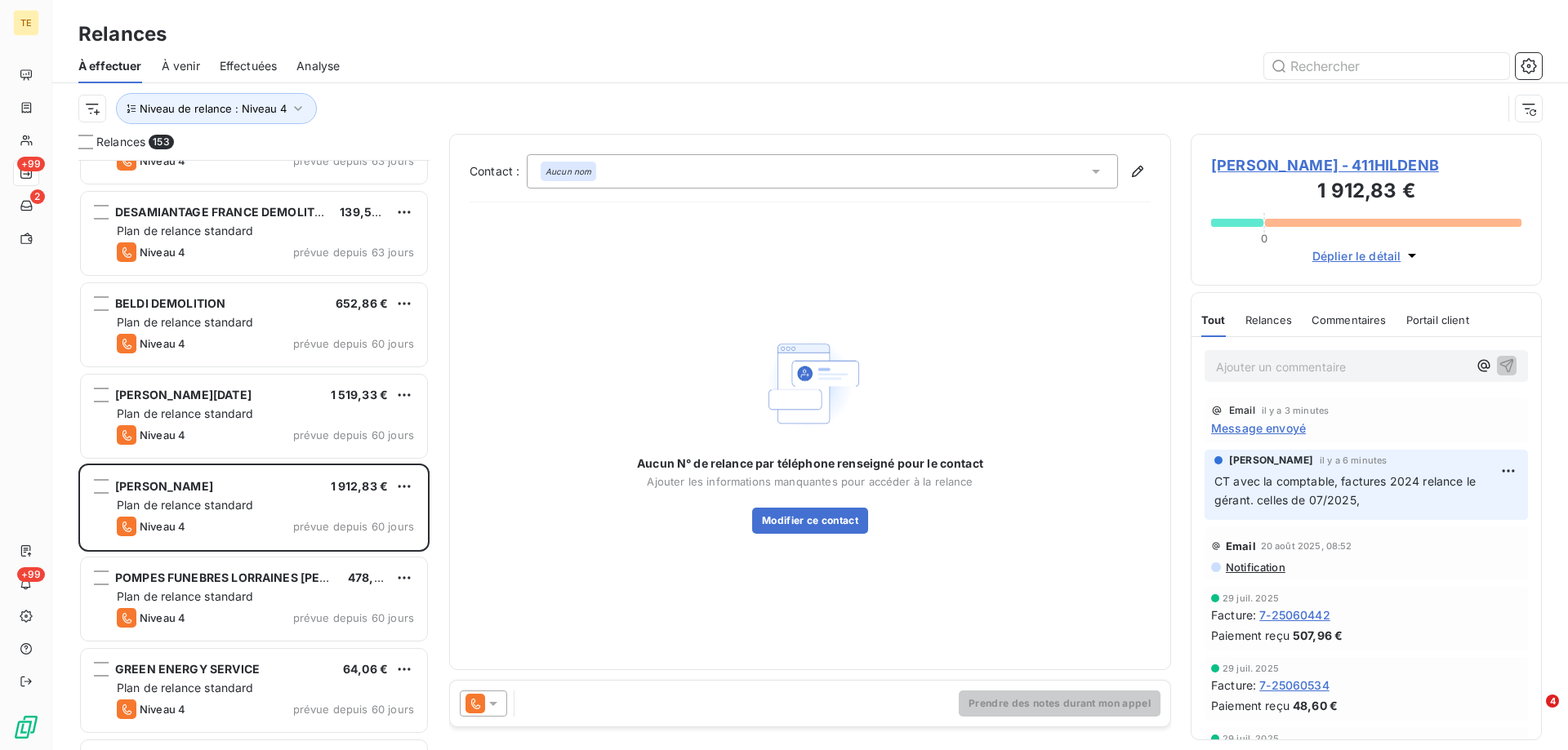
click at [1256, 166] on span "[PERSON_NAME] - 411HILDENB" at bounding box center [1366, 165] width 310 height 22
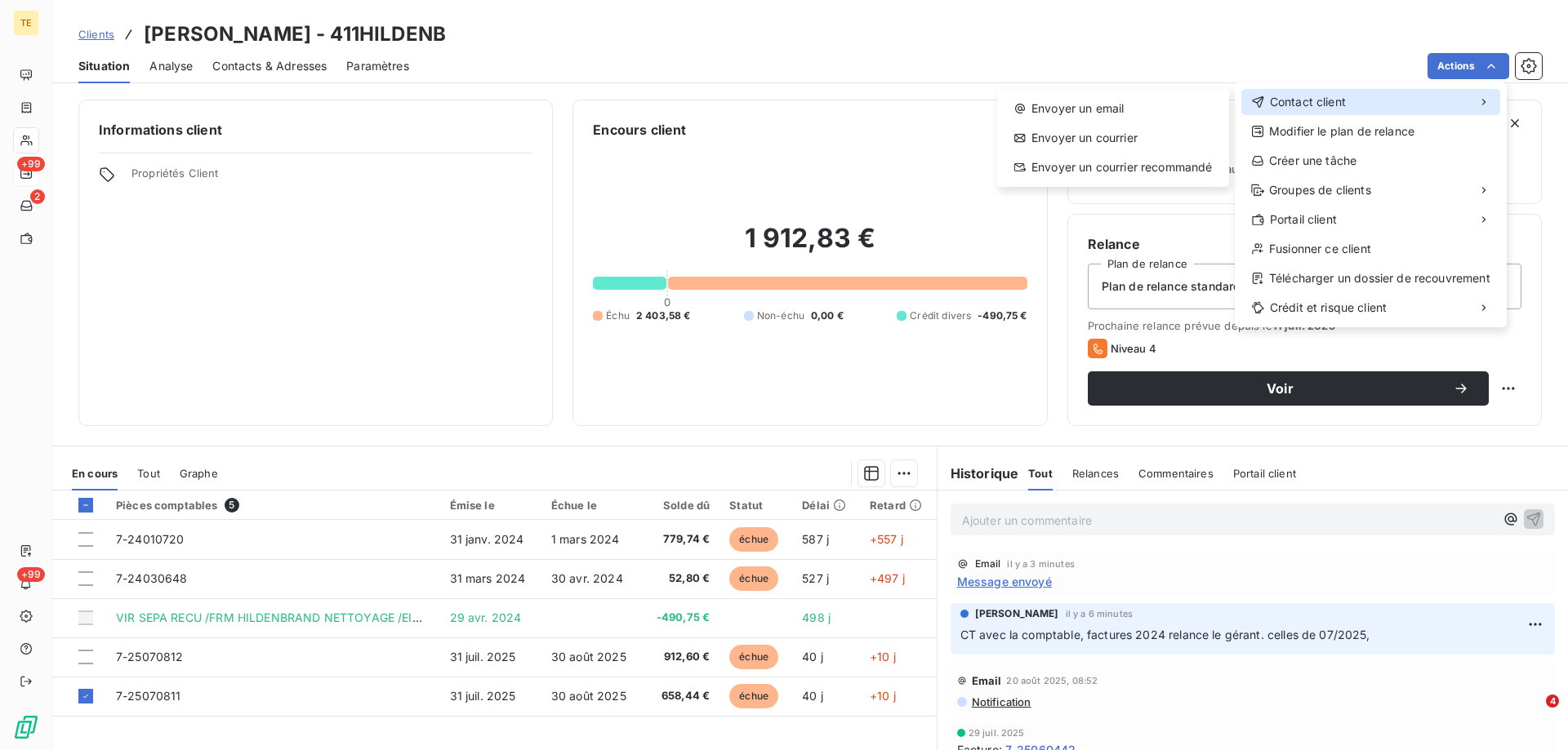
click at [1287, 101] on span "Contact client" at bounding box center [1308, 102] width 76 height 16
click at [1069, 102] on div "Envoyer un email" at bounding box center [1113, 108] width 219 height 26
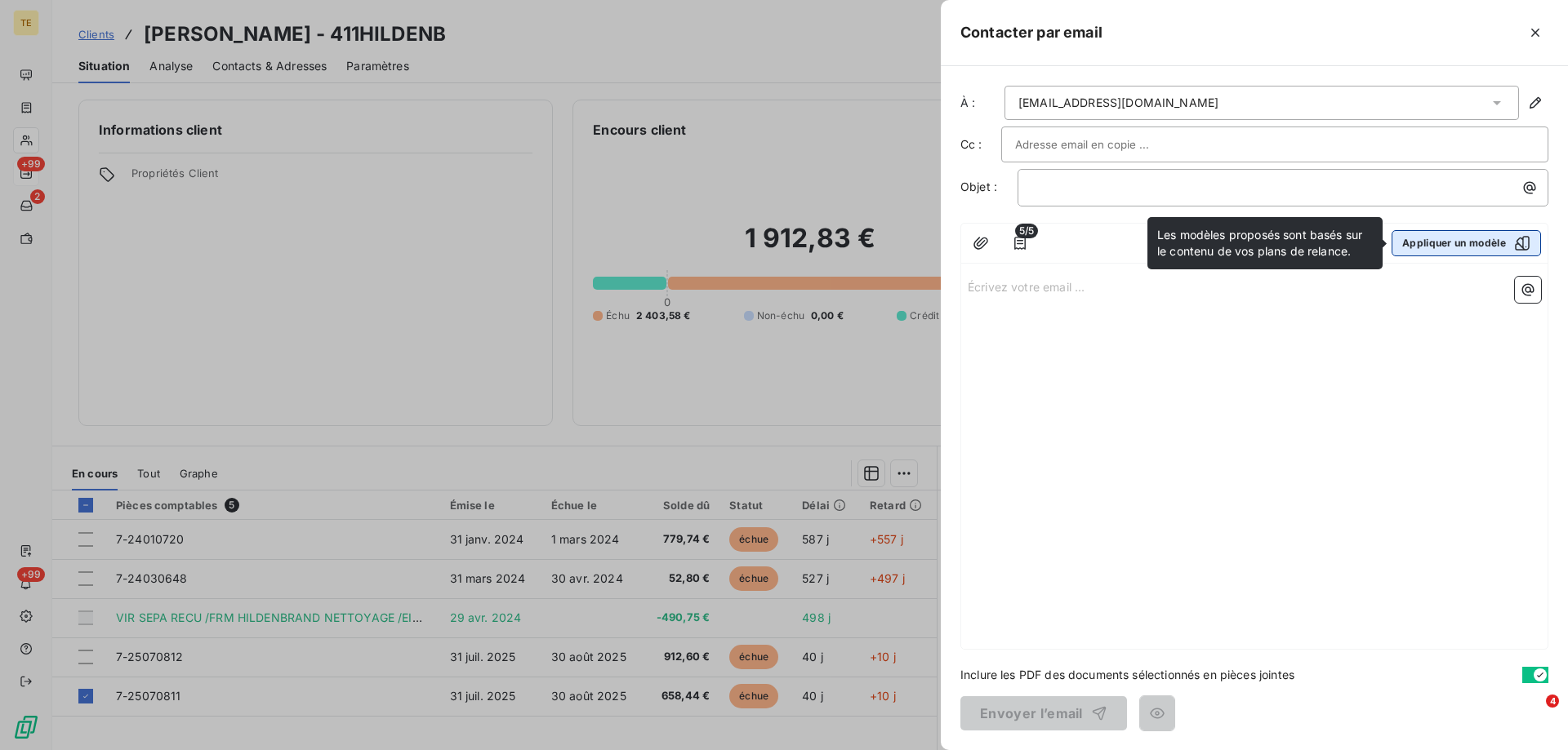
click at [1395, 247] on button "Appliquer un modèle" at bounding box center [1466, 243] width 149 height 26
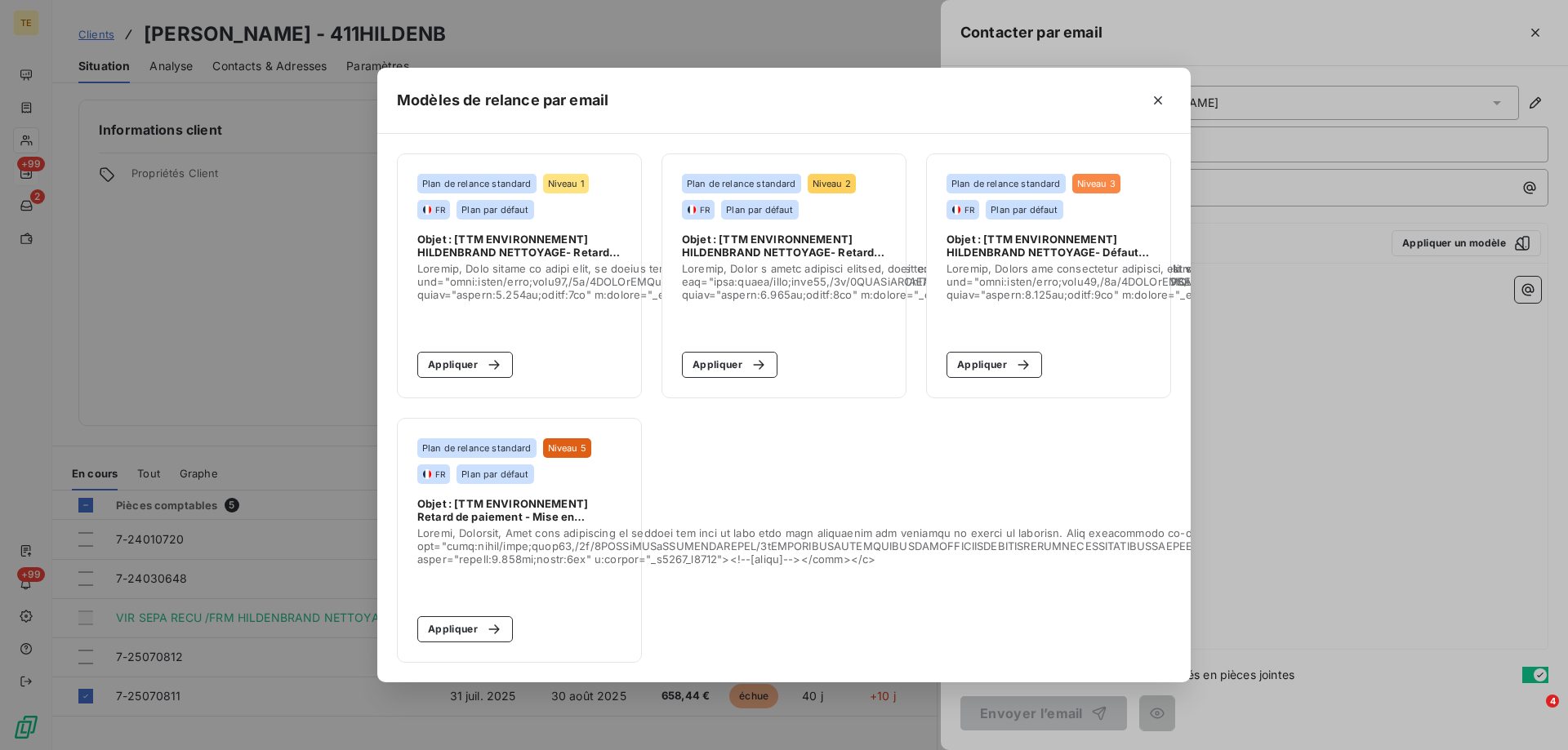
drag, startPoint x: 722, startPoint y: 353, endPoint x: 804, endPoint y: 330, distance: 85.2
click at [724, 352] on button "Appliquer" at bounding box center [729, 364] width 96 height 26
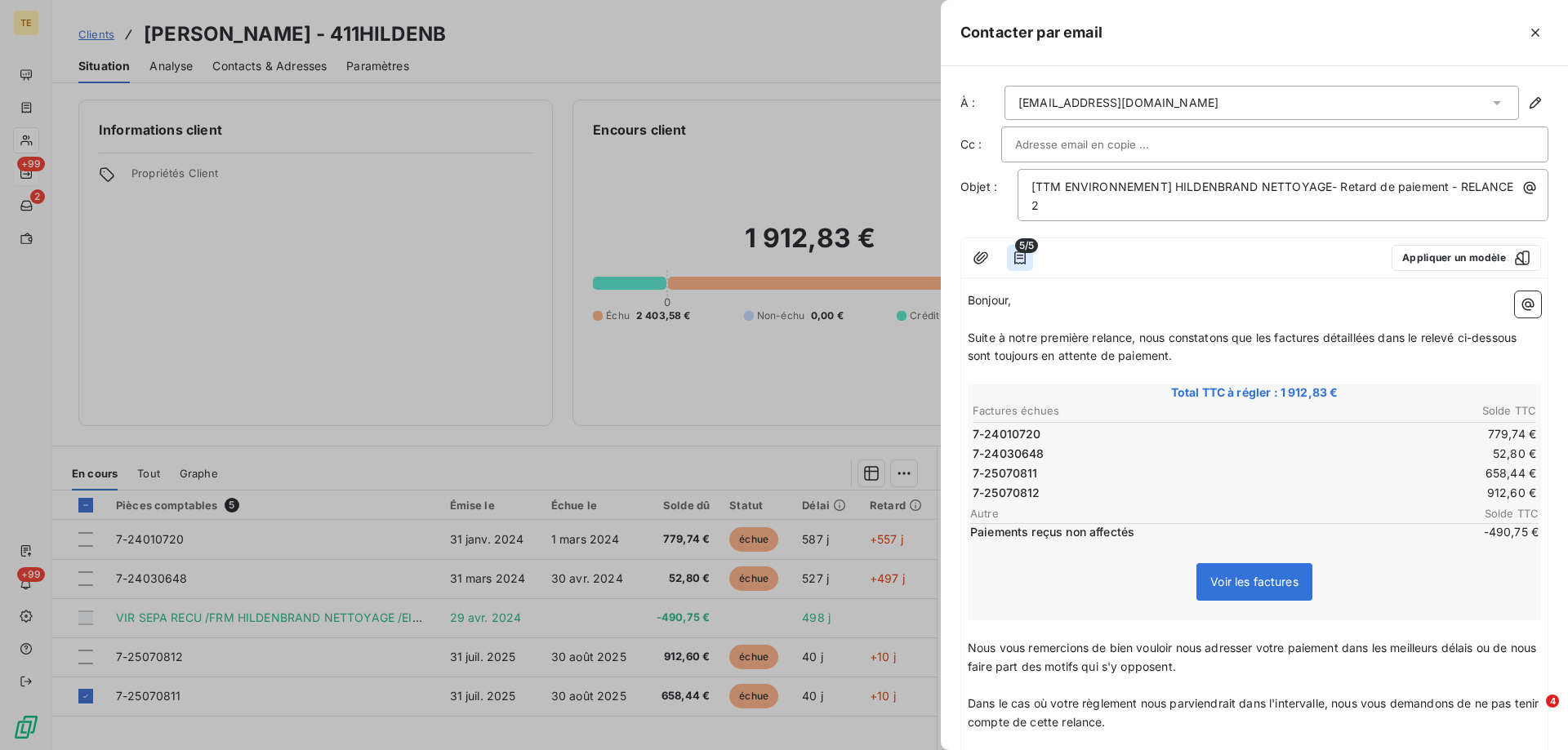
click at [1021, 254] on icon "button" at bounding box center [1020, 258] width 16 height 16
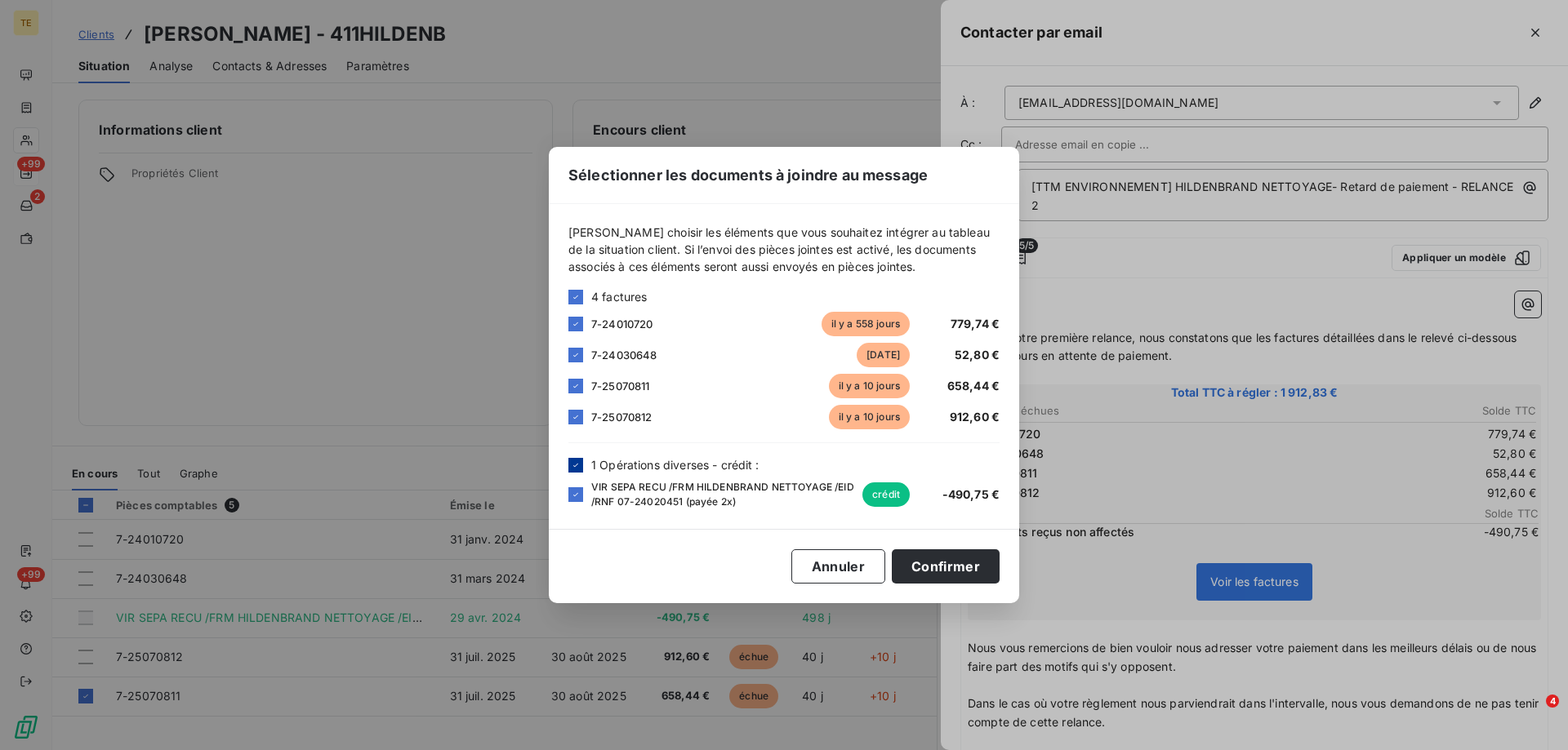
click at [580, 462] on icon at bounding box center [575, 465] width 10 height 10
drag, startPoint x: 580, startPoint y: 494, endPoint x: 581, endPoint y: 462, distance: 32.0
click at [580, 492] on div at bounding box center [575, 495] width 14 height 14
click at [572, 466] on icon at bounding box center [575, 465] width 10 height 10
click at [576, 300] on icon at bounding box center [575, 296] width 10 height 10
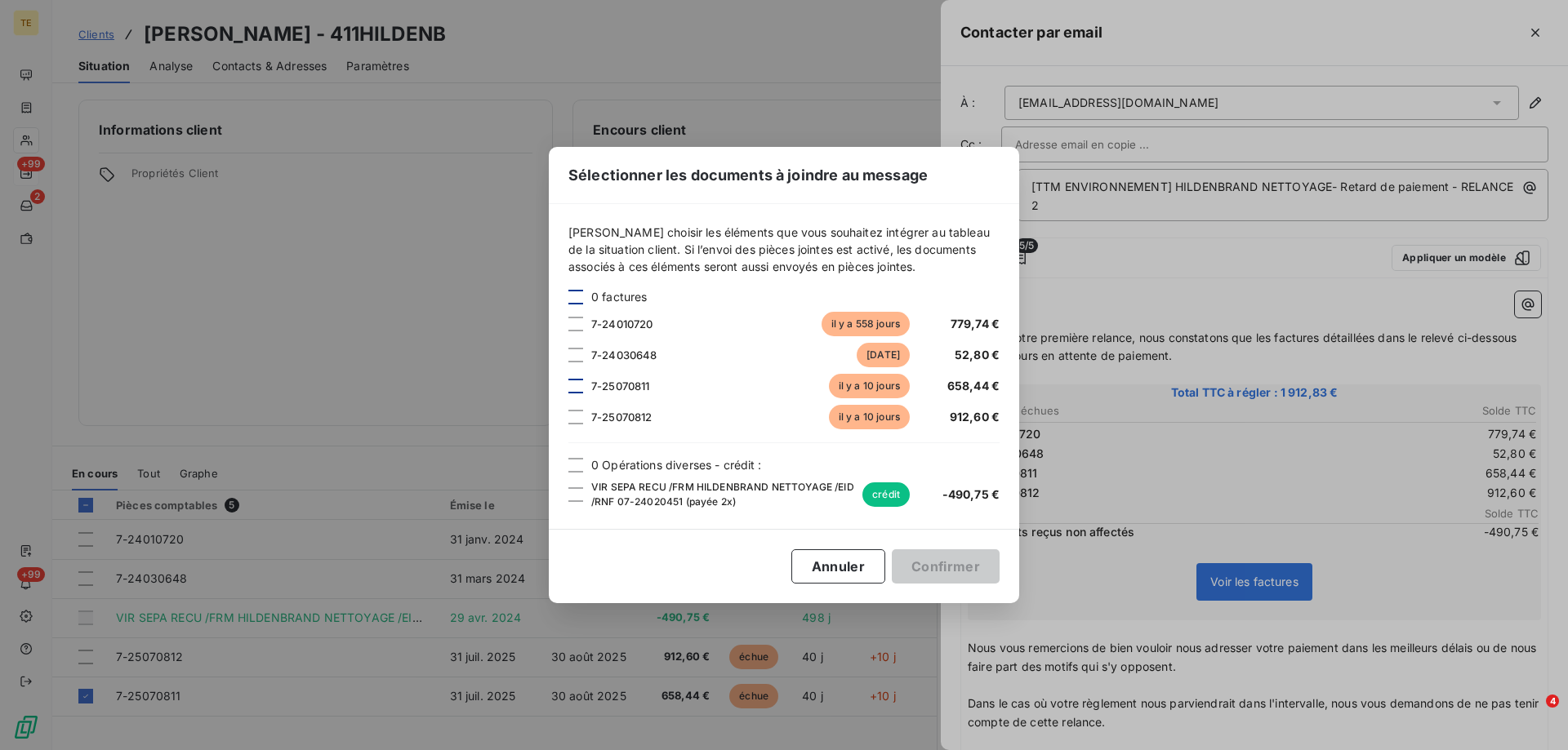
click at [575, 388] on div at bounding box center [575, 386] width 14 height 14
click at [920, 565] on button "Confirmer" at bounding box center [945, 566] width 108 height 34
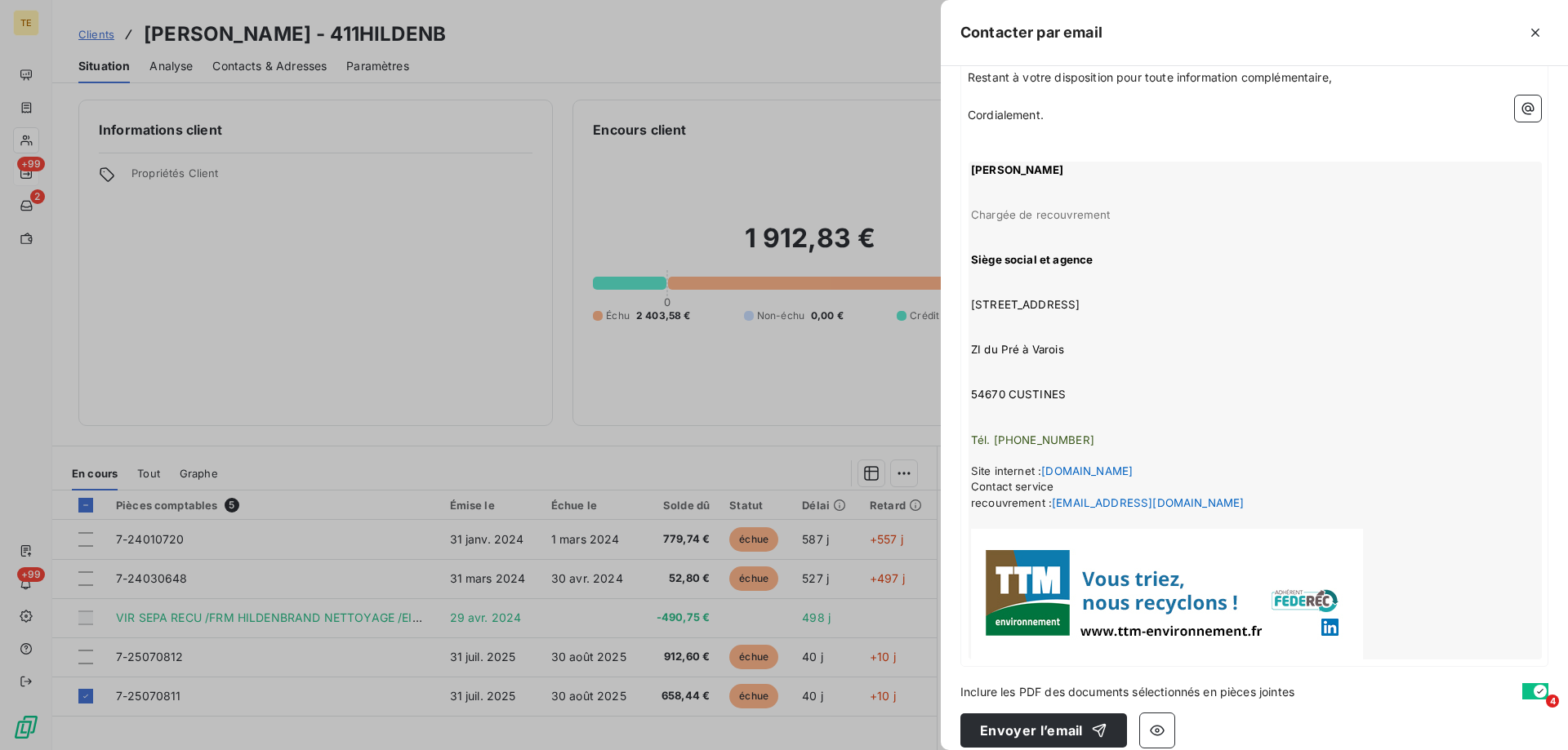
scroll to position [604, 0]
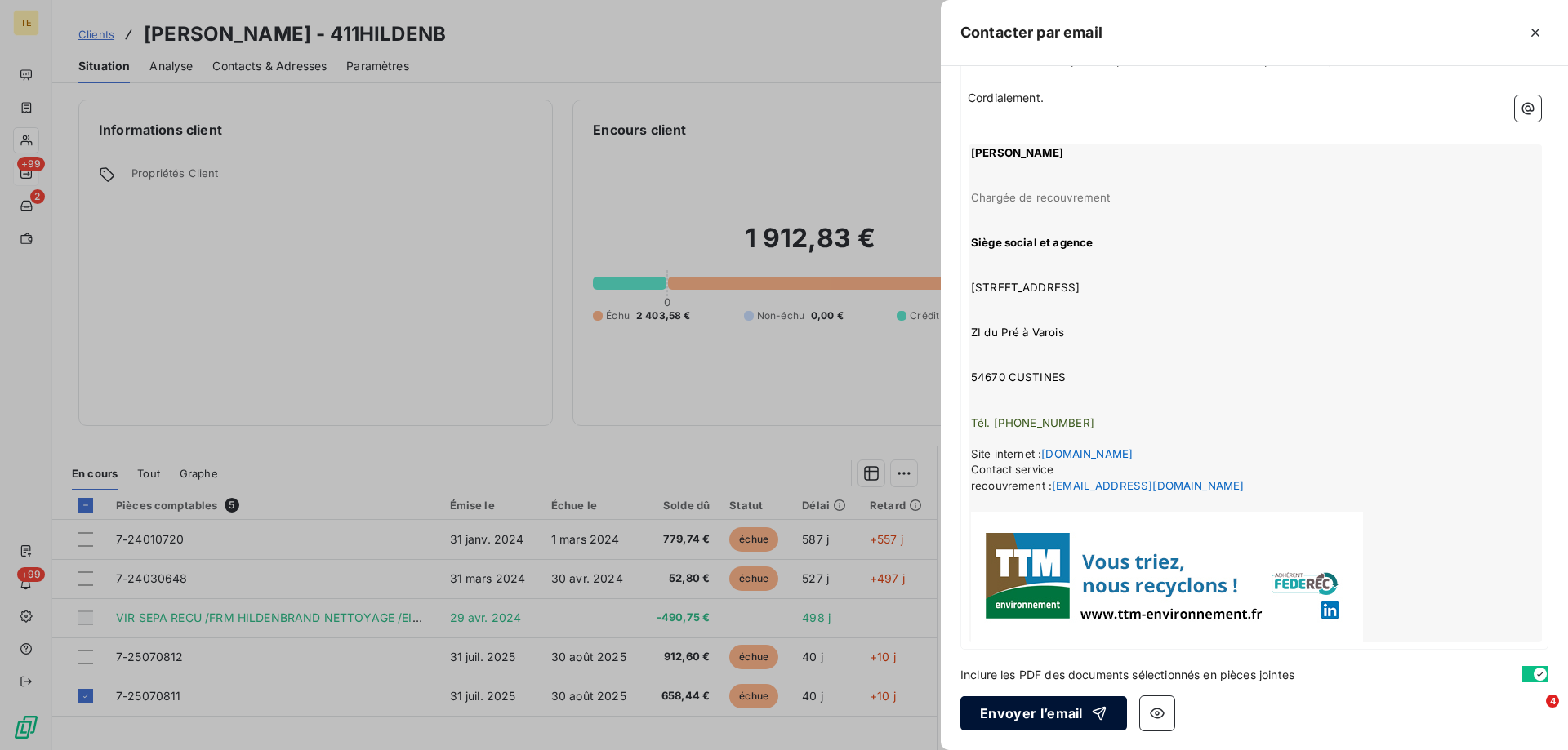
click at [1014, 713] on button "Envoyer l’email" at bounding box center [1044, 713] width 166 height 34
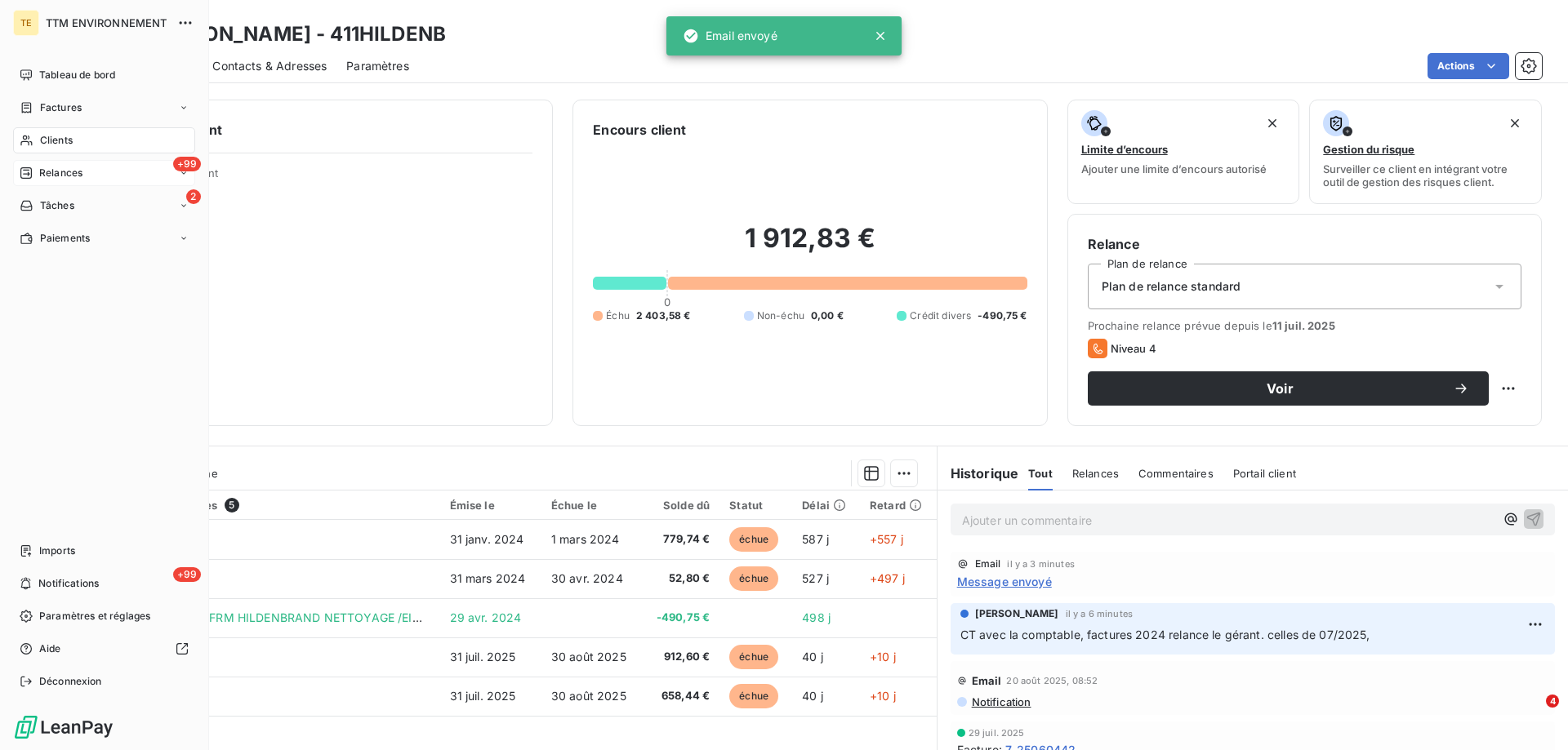
click at [58, 175] on span "Relances" at bounding box center [61, 173] width 43 height 14
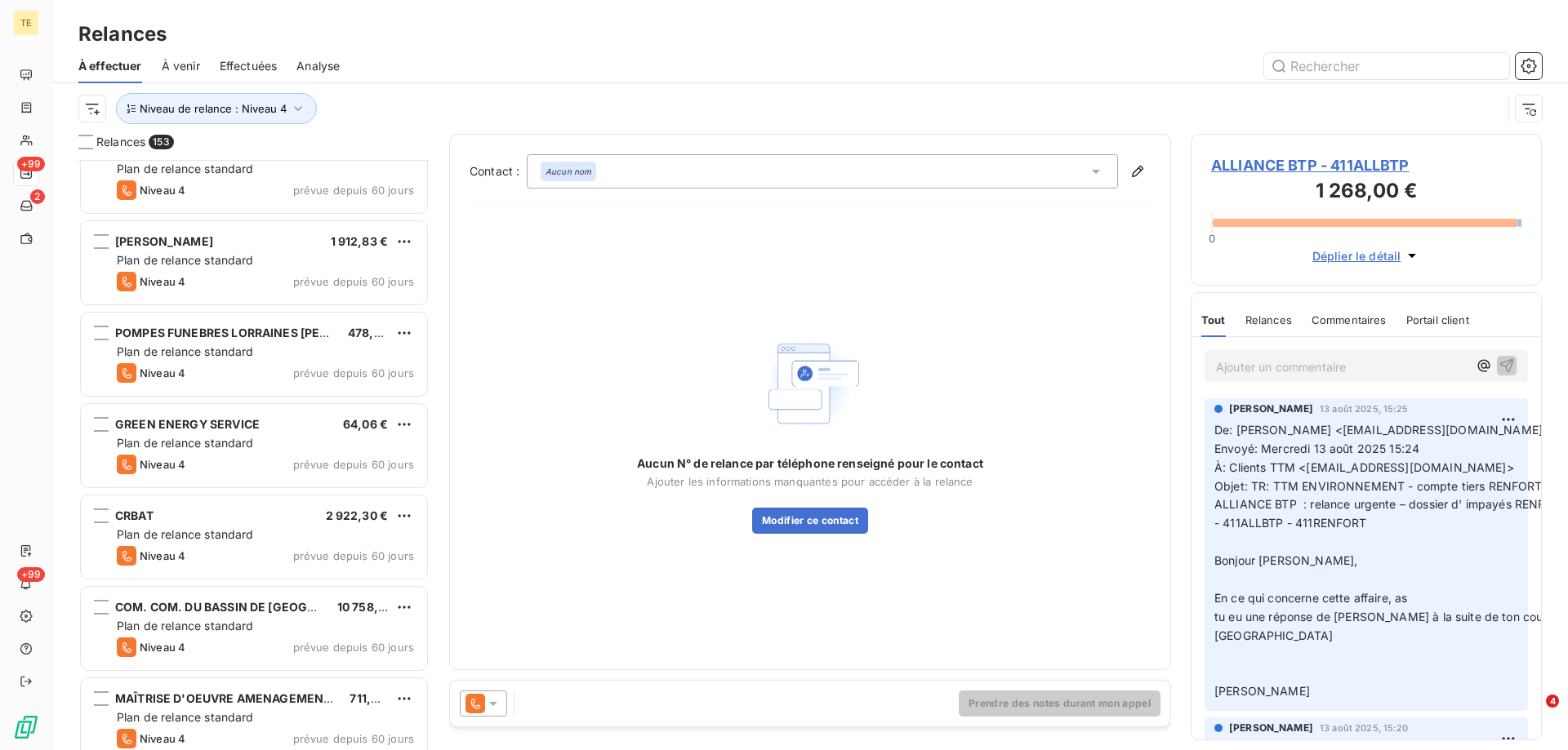
scroll to position [2695, 0]
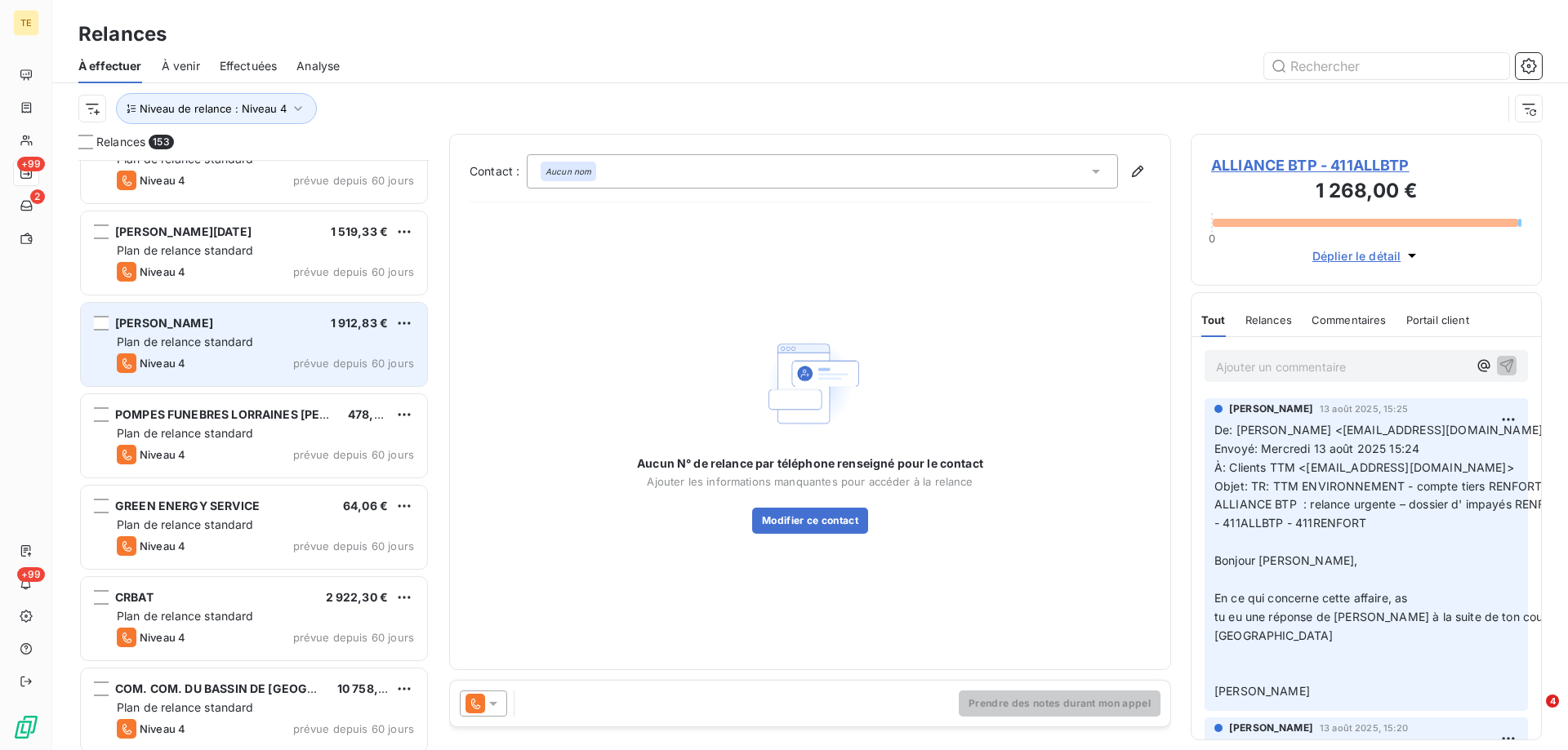
click at [198, 326] on span "[PERSON_NAME]" at bounding box center [164, 323] width 98 height 14
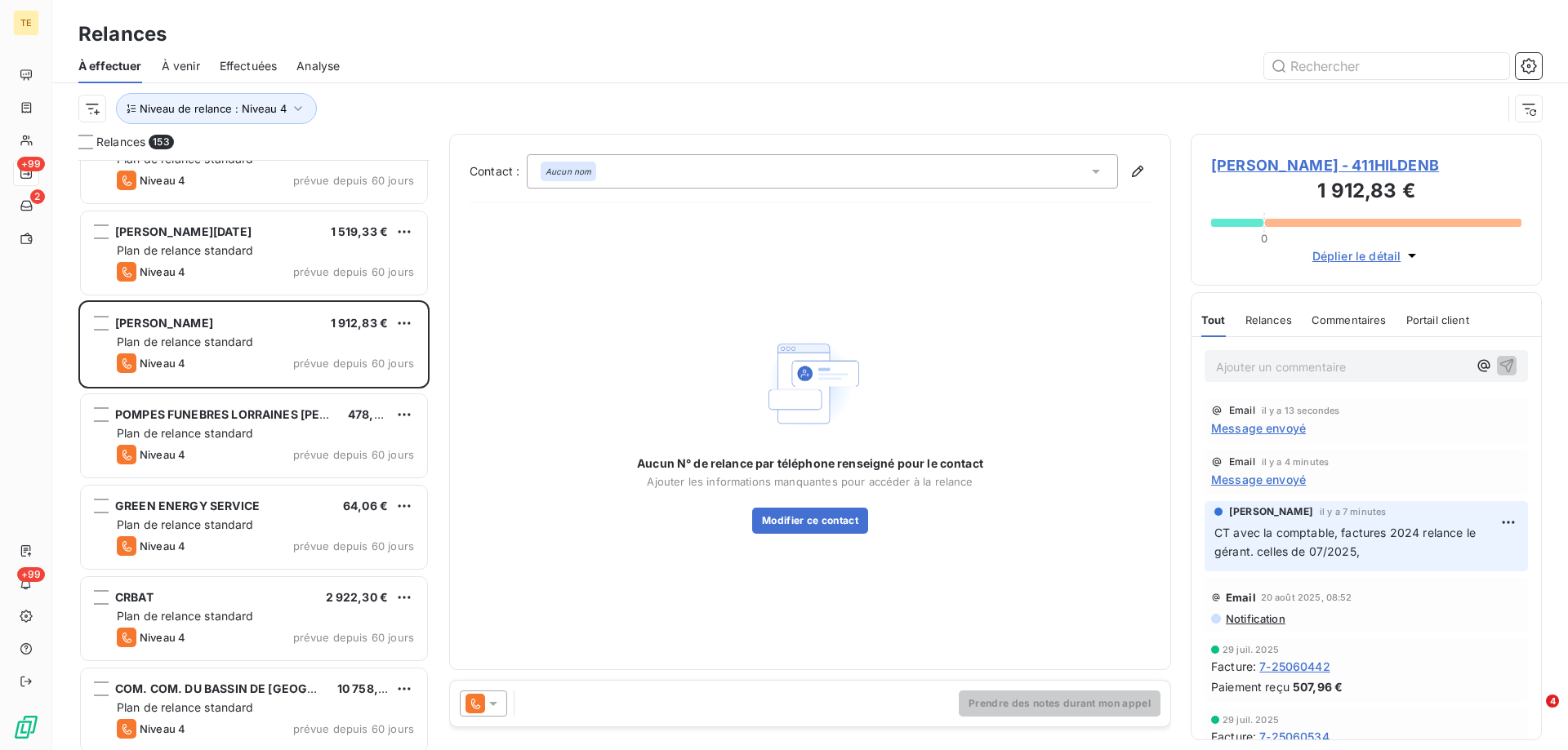
click at [1218, 472] on span "Message envoyé" at bounding box center [1259, 479] width 95 height 17
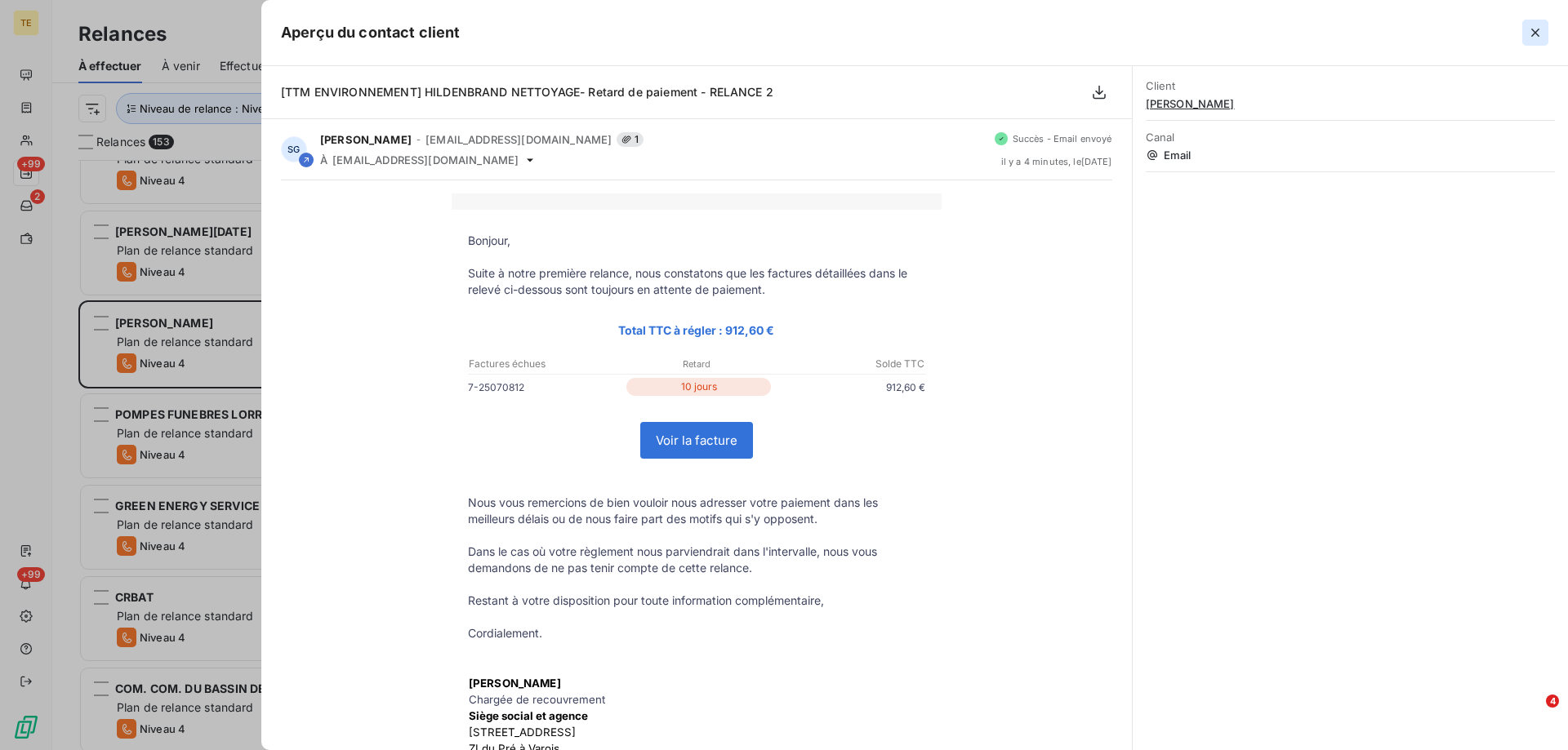
click at [1532, 35] on icon "button" at bounding box center [1535, 32] width 8 height 8
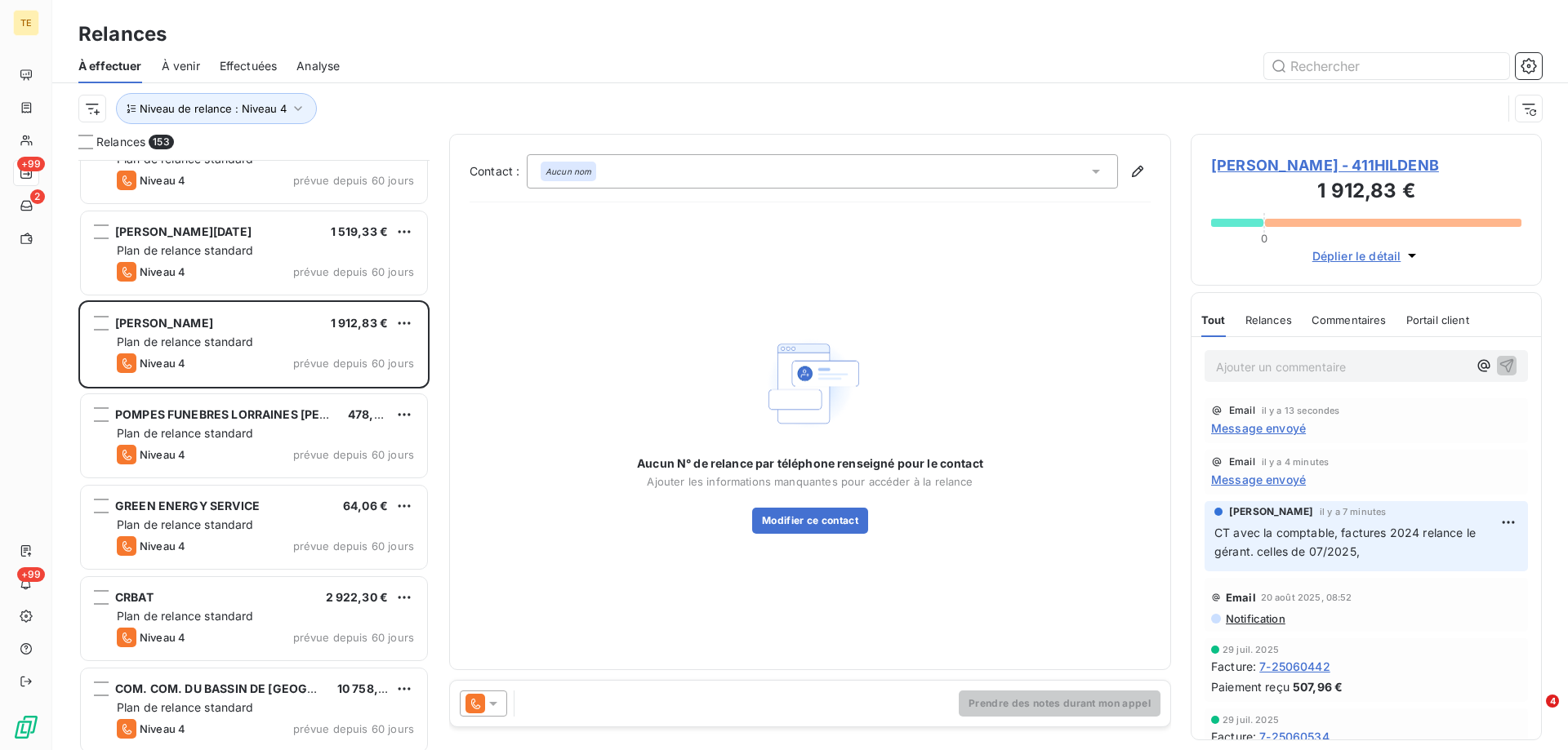
click at [1229, 425] on span "Message envoyé" at bounding box center [1259, 428] width 95 height 17
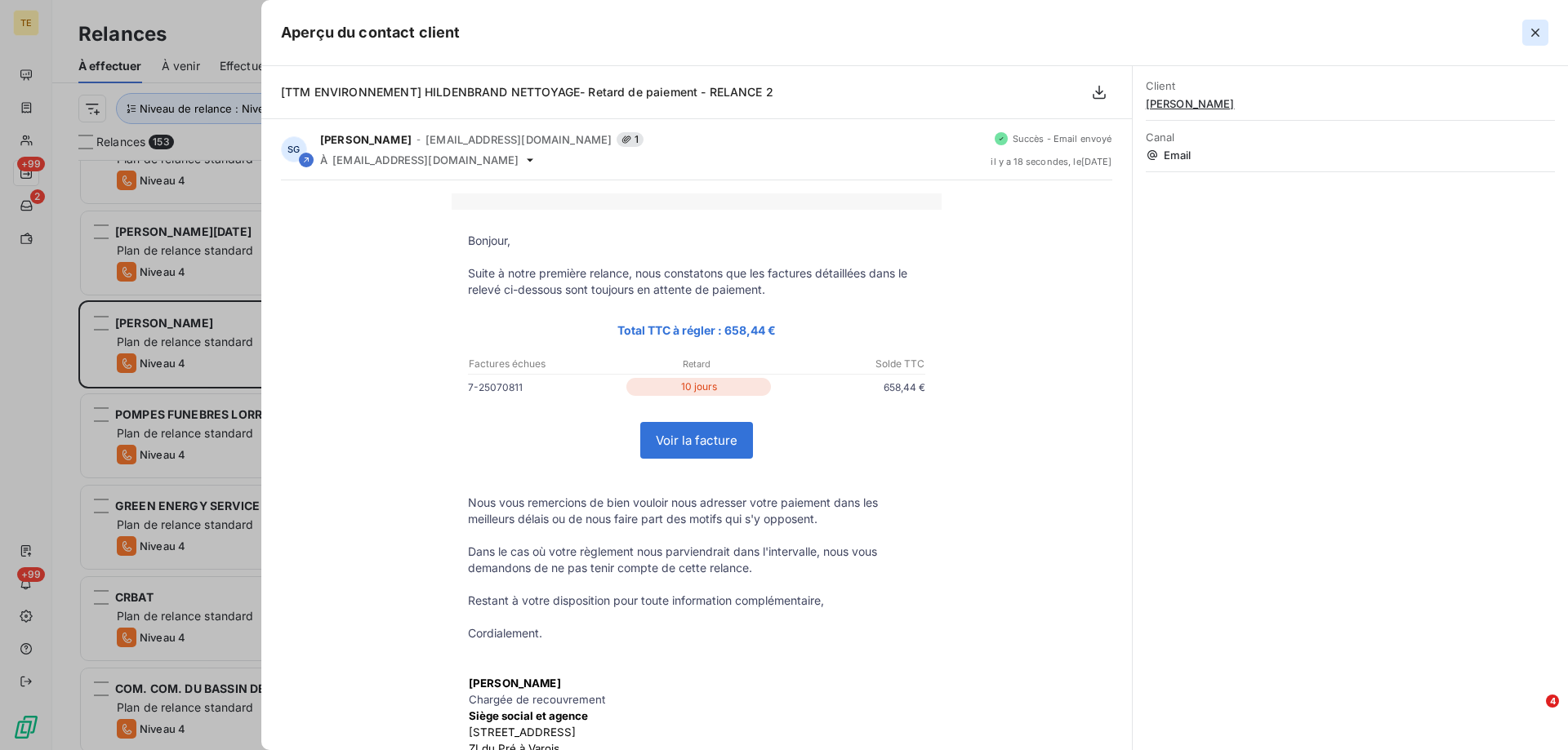
click at [1535, 36] on icon "button" at bounding box center [1536, 32] width 16 height 16
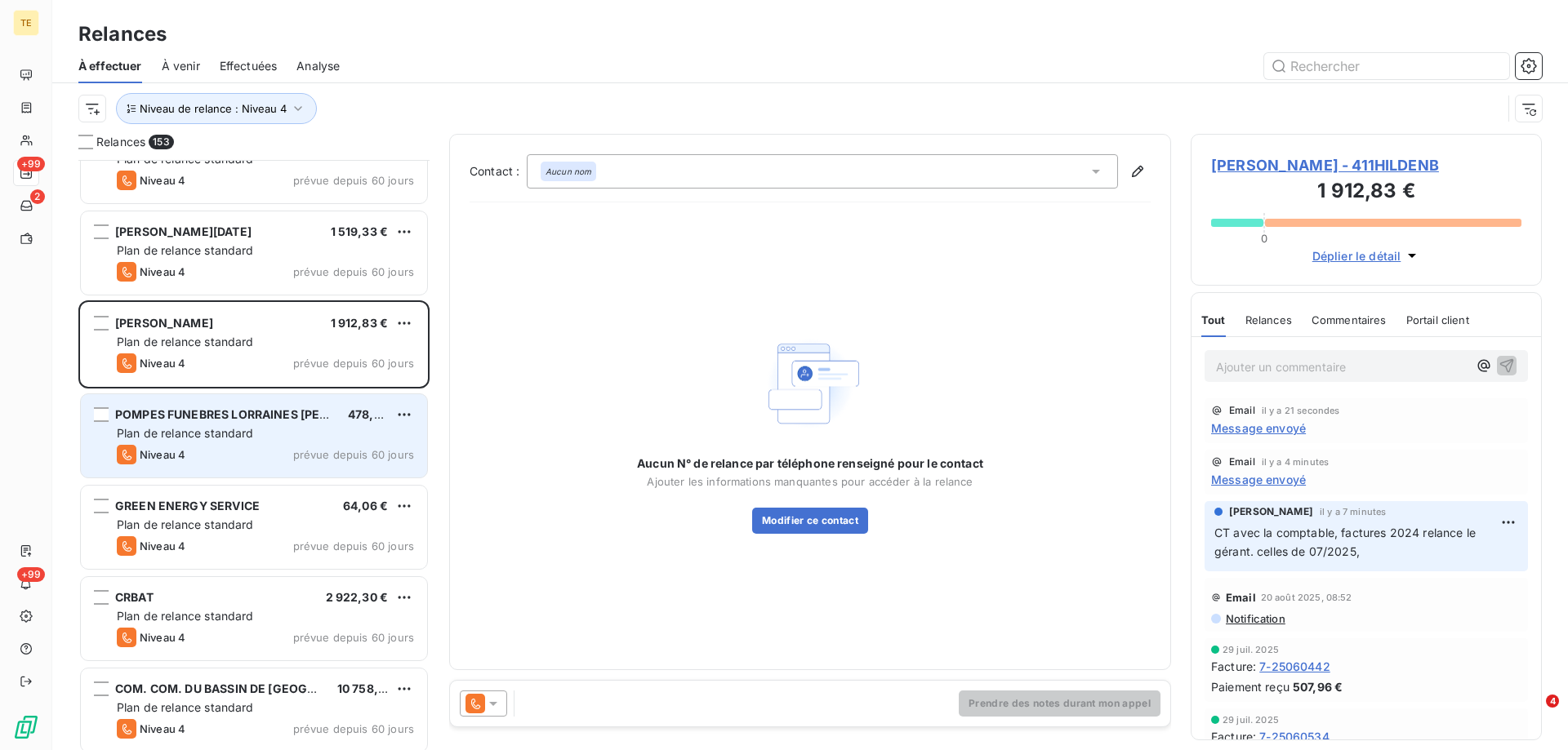
click at [194, 423] on div "POMPES FUNEBRES LORRAINES [PERSON_NAME] 478,80 € Plan de relance standard Nivea…" at bounding box center [255, 436] width 347 height 83
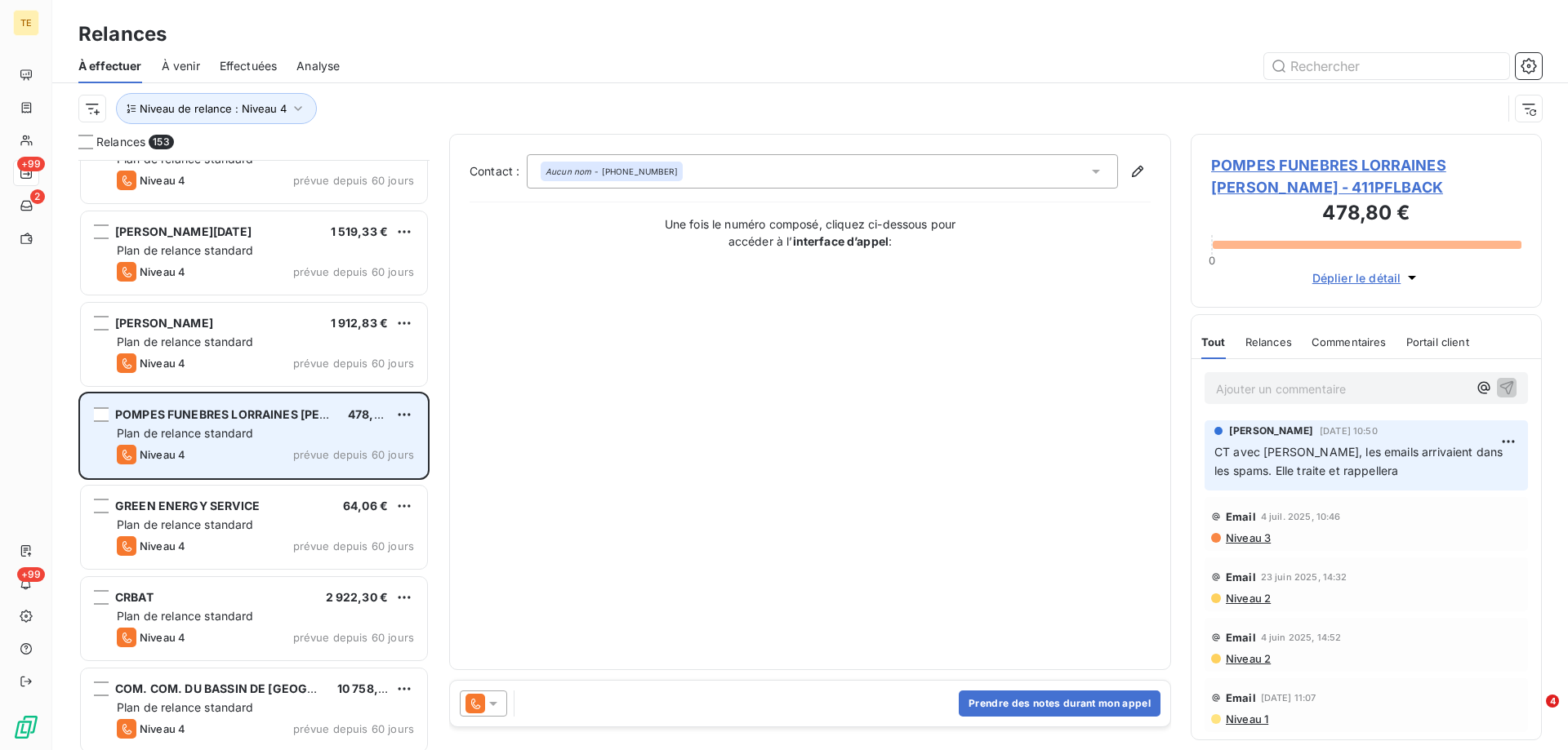
click at [227, 435] on span "Plan de relance standard" at bounding box center [186, 433] width 138 height 14
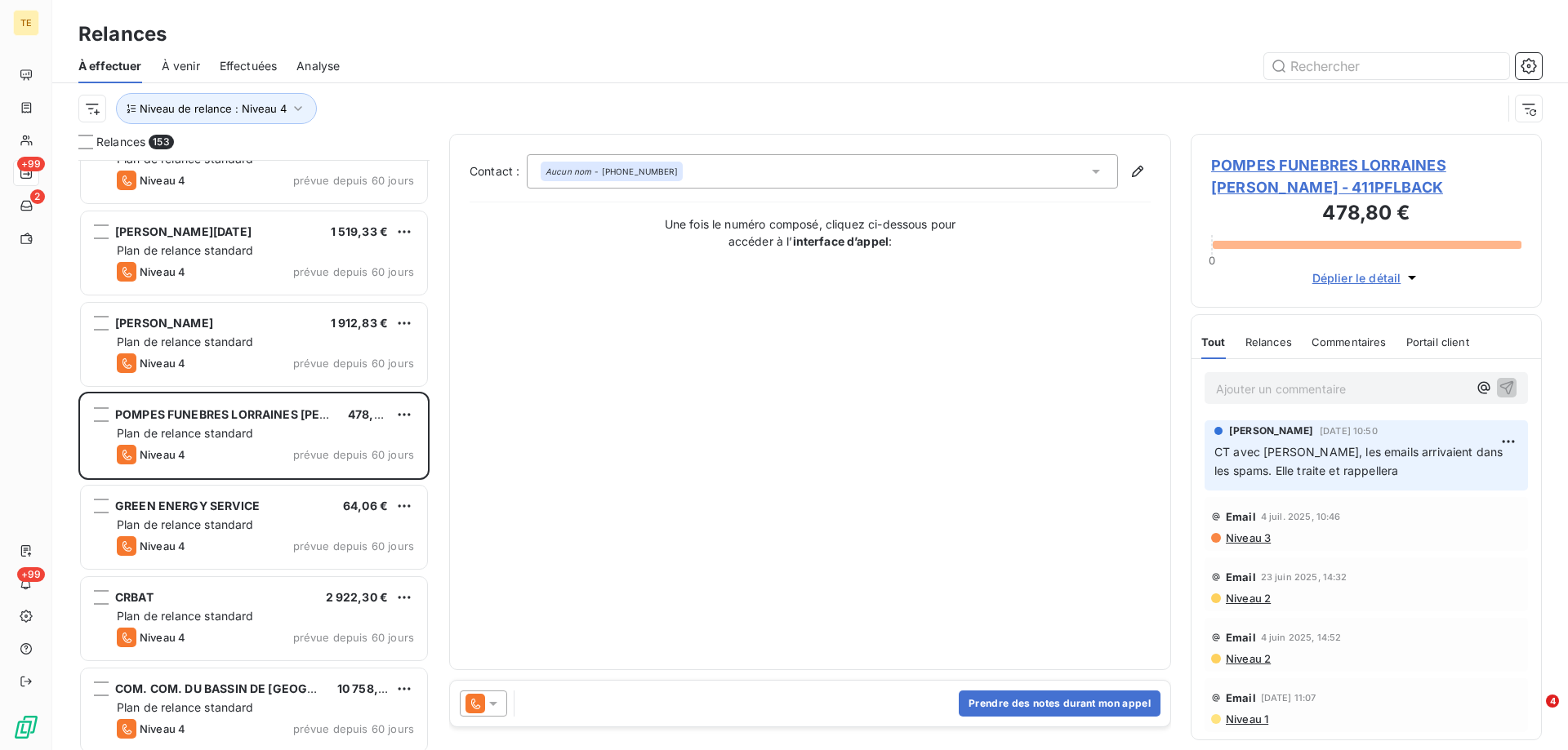
click at [1392, 162] on span "POMPES FUNEBRES LORRAINES [PERSON_NAME] - 411PFLBACK" at bounding box center [1366, 176] width 310 height 44
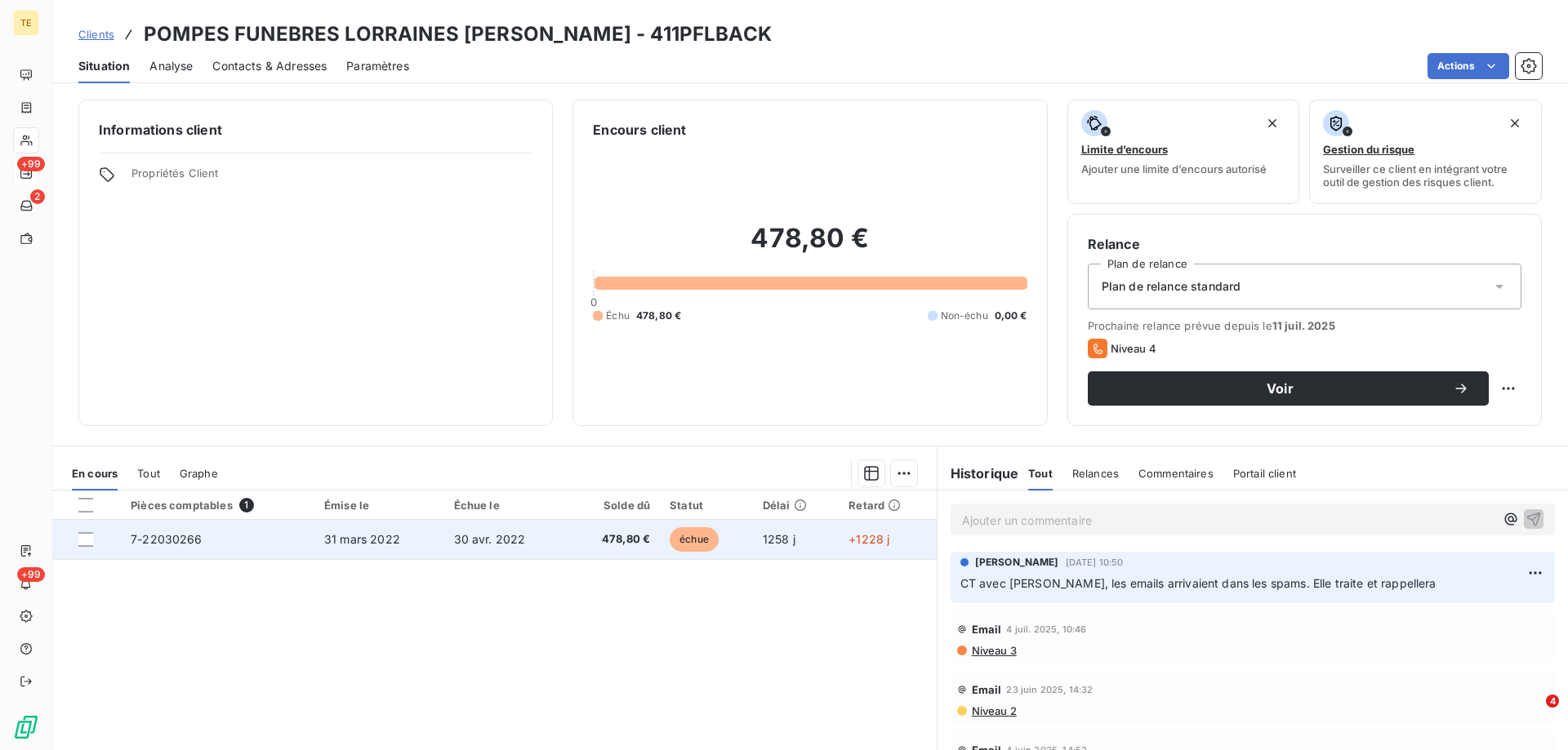
click at [181, 536] on span "7-22030266" at bounding box center [166, 539] width 71 height 14
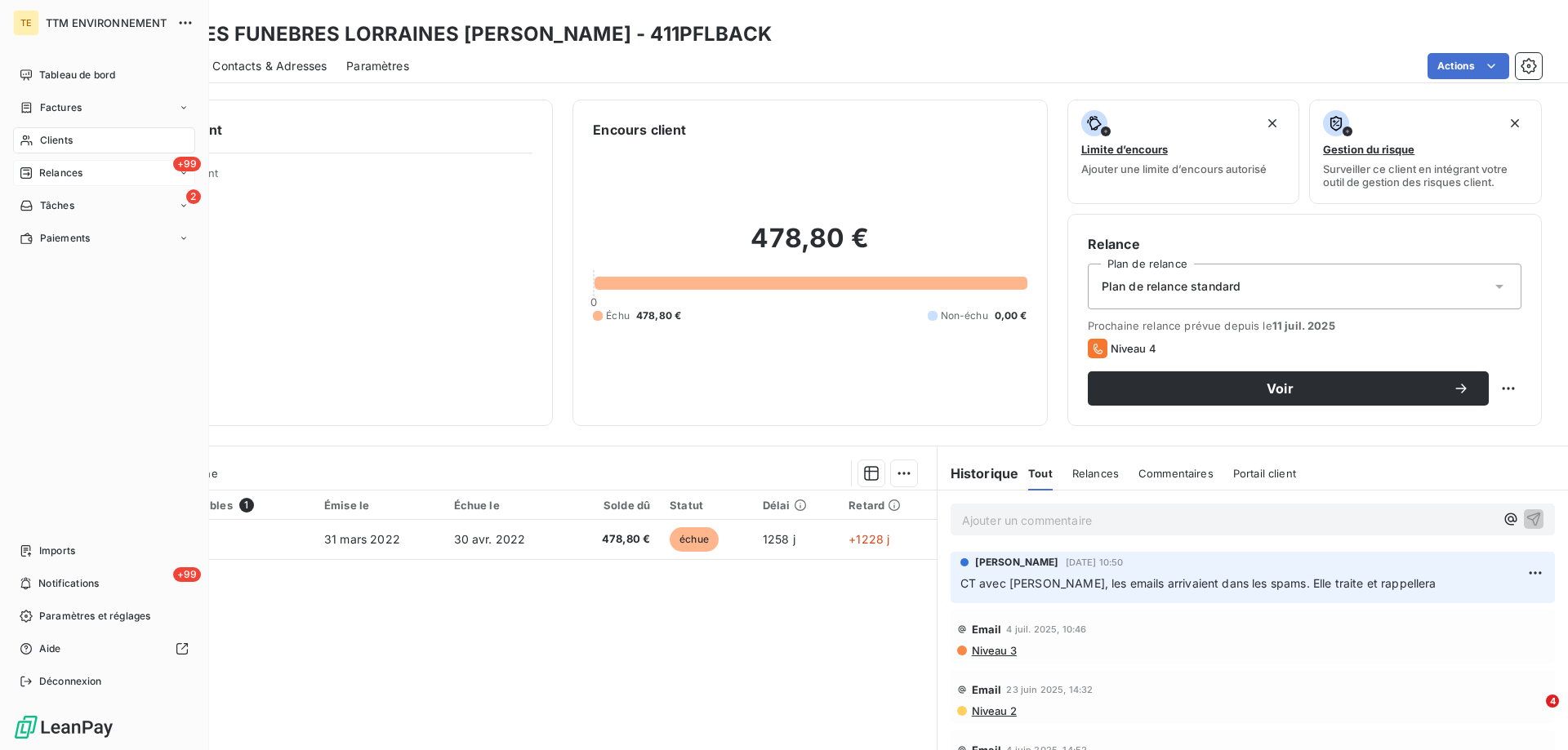
click at [61, 171] on span "Relances" at bounding box center [61, 173] width 43 height 14
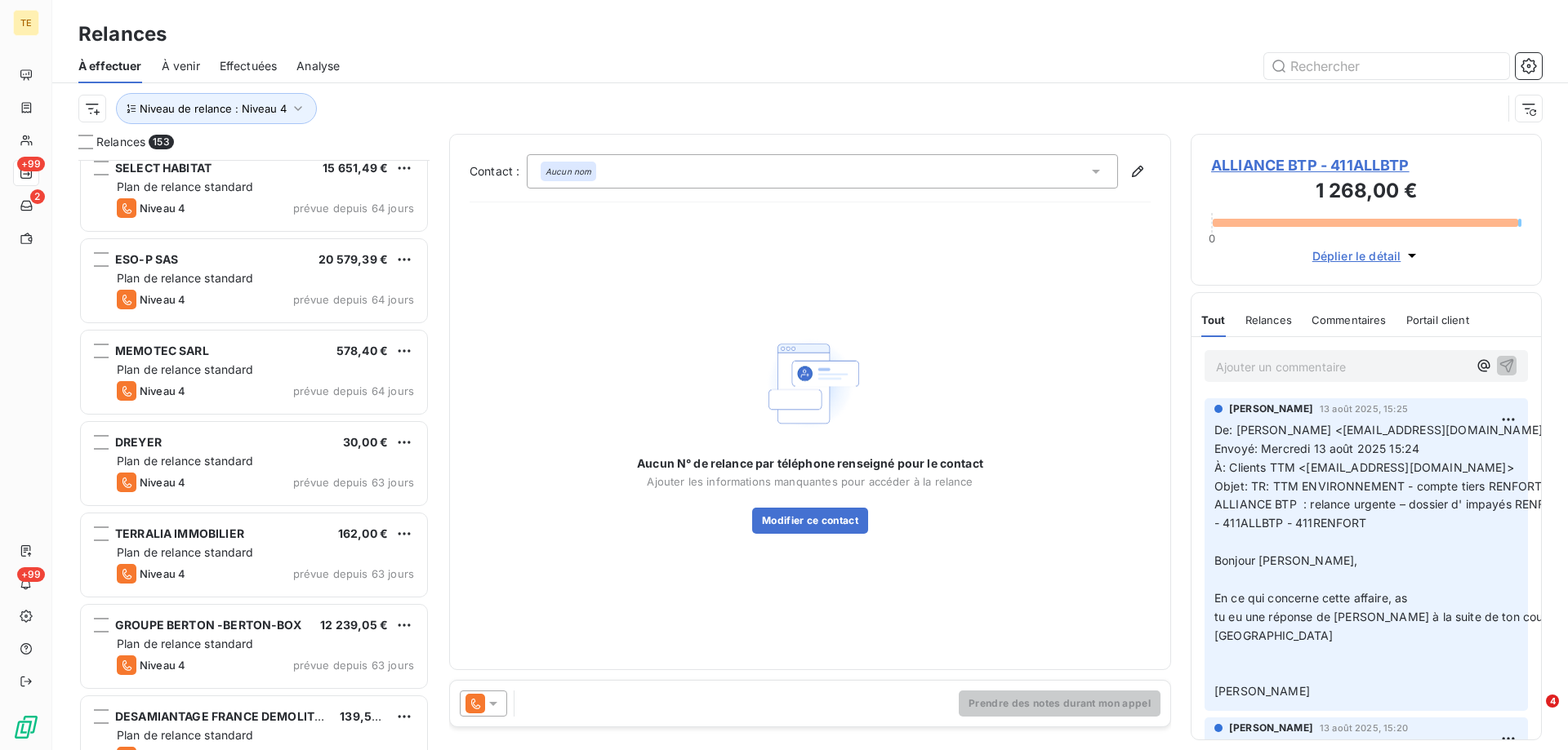
scroll to position [2041, 0]
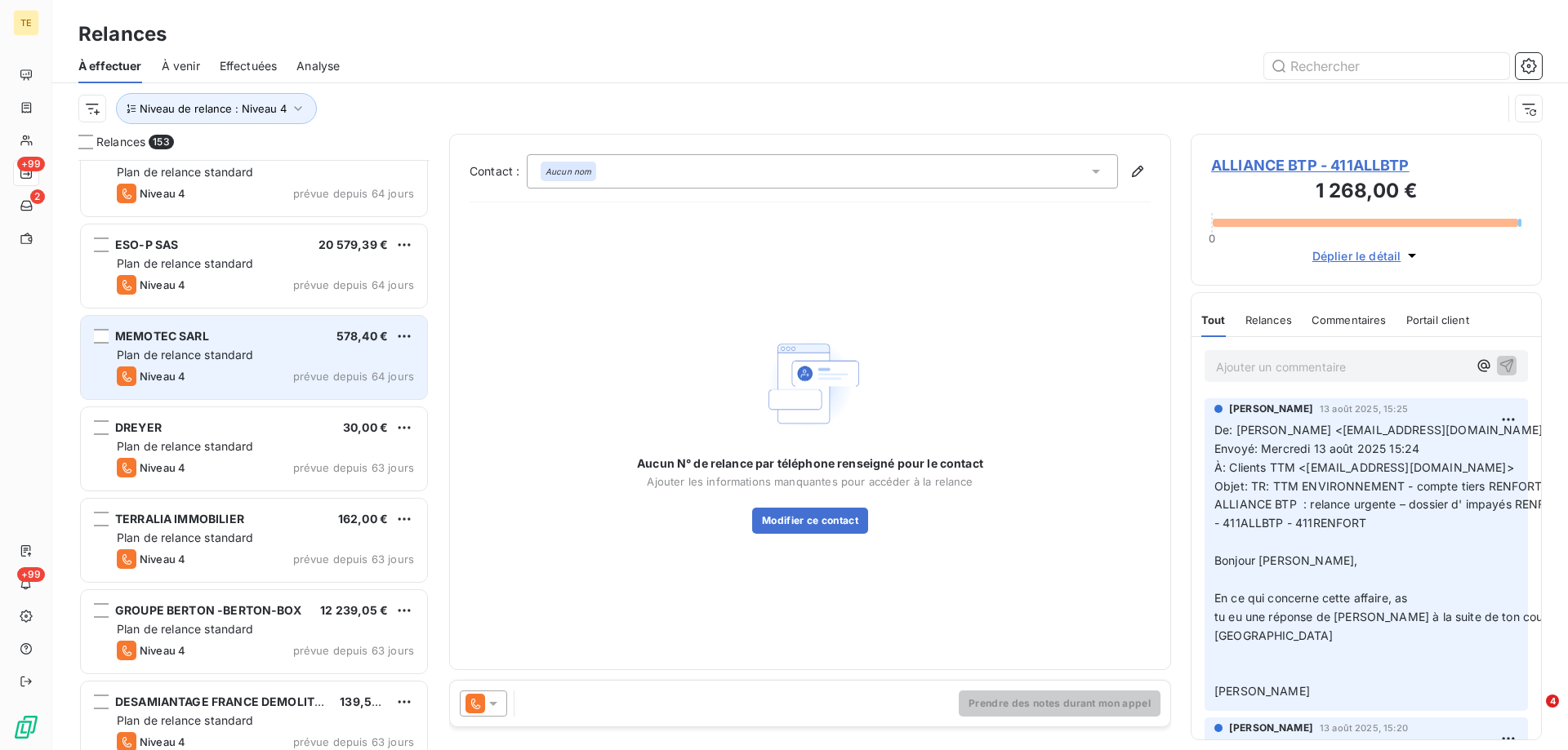
click at [228, 357] on span "Plan de relance standard" at bounding box center [186, 354] width 138 height 14
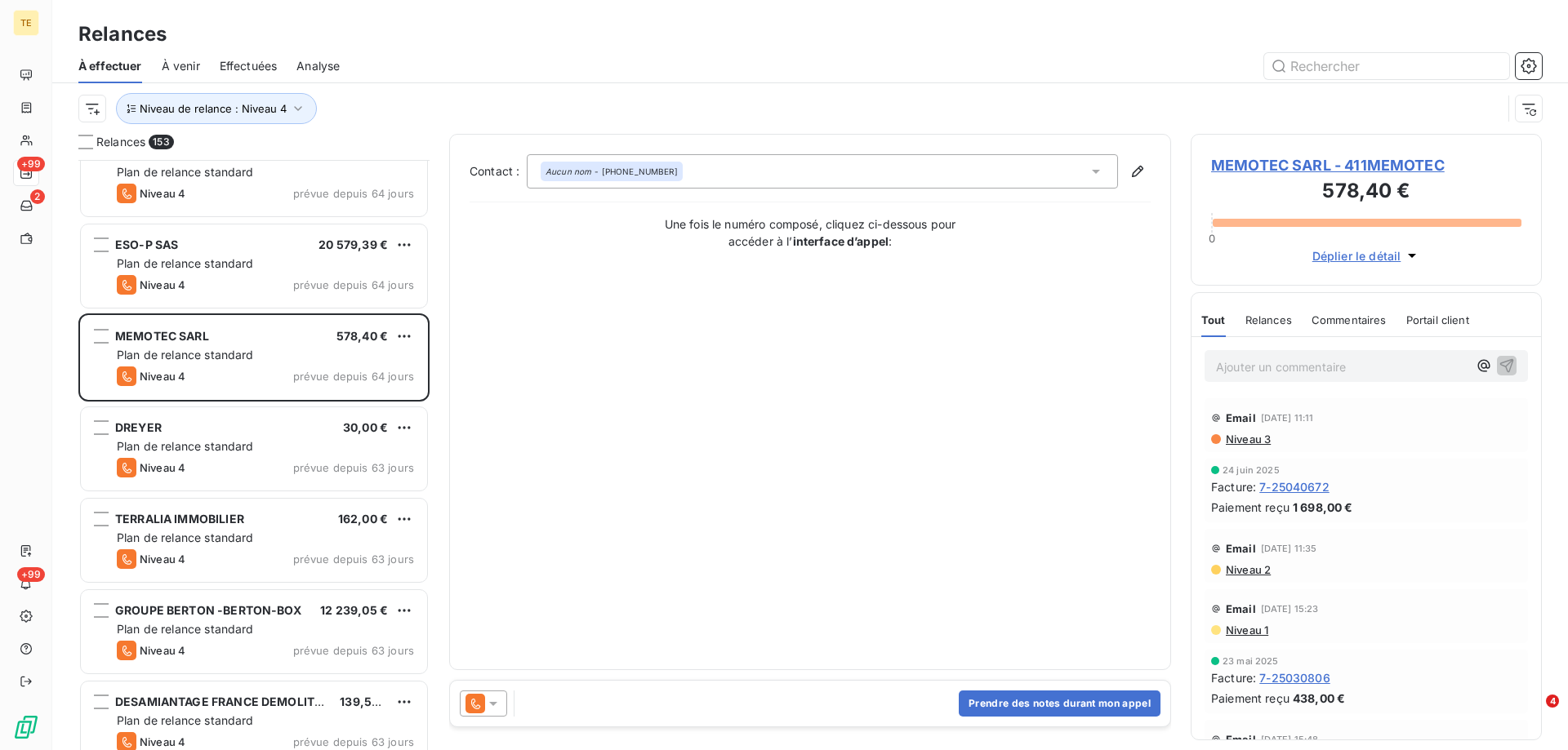
scroll to position [38, 0]
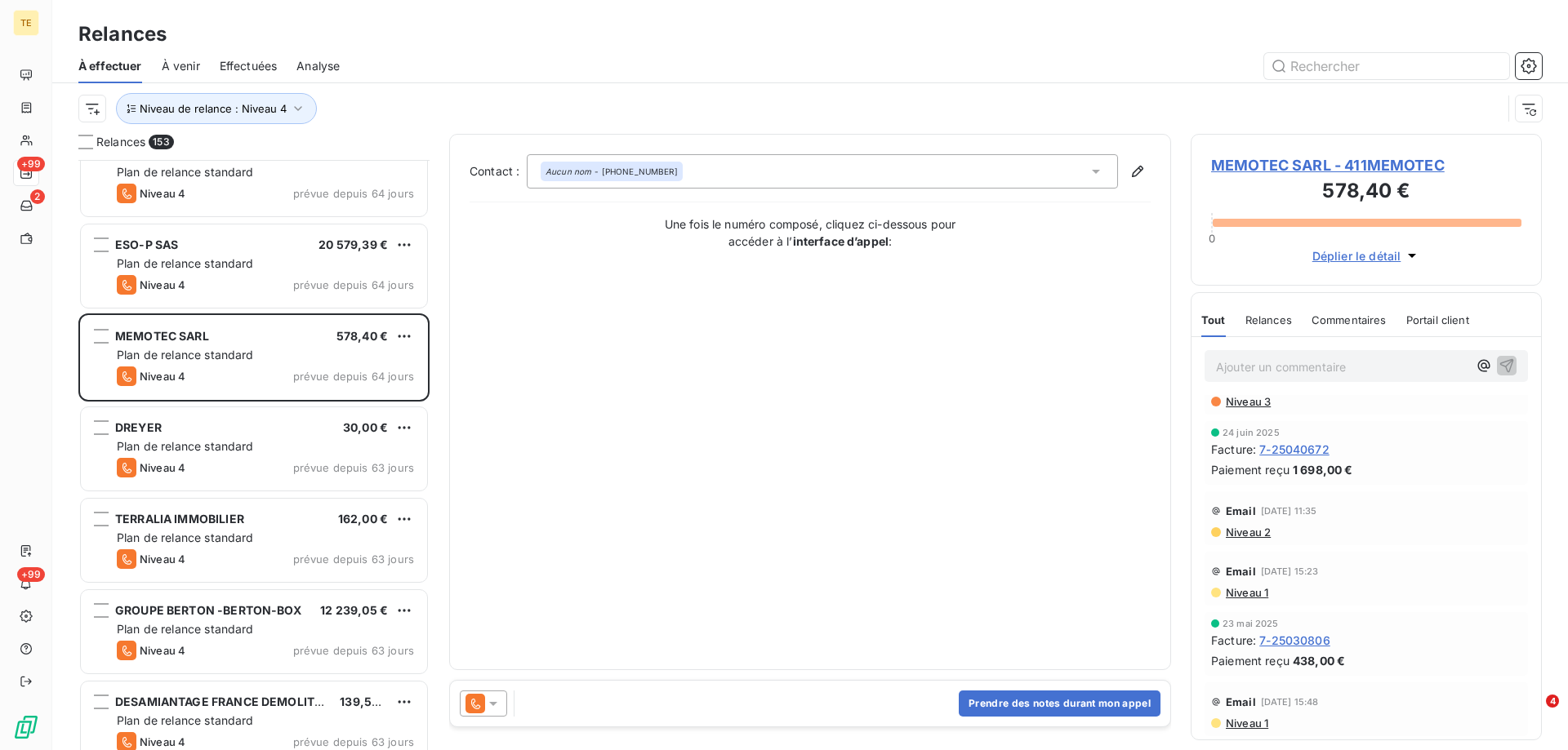
click at [1262, 164] on span "MEMOTEC SARL - 411MEMOTEC" at bounding box center [1366, 165] width 310 height 22
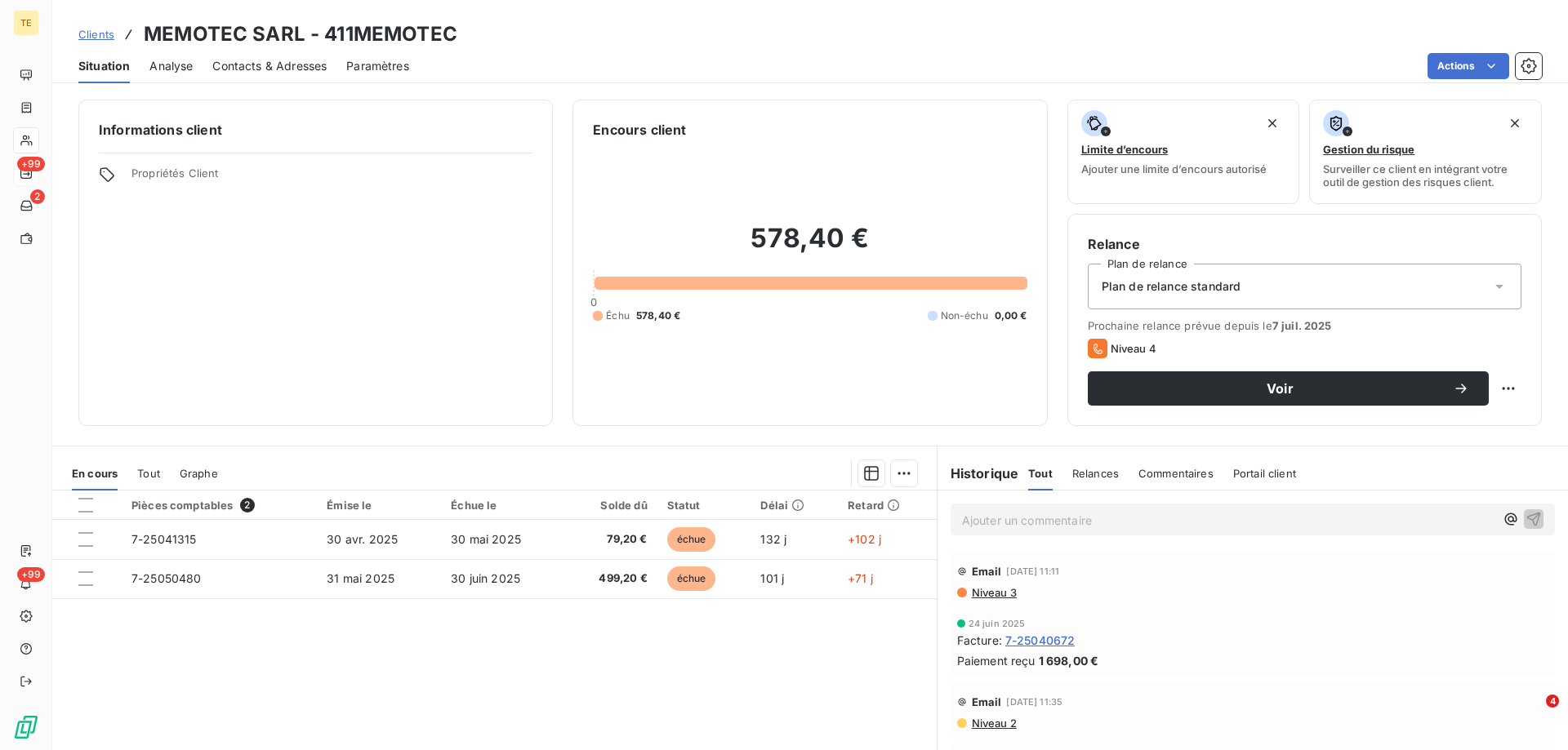
click at [1040, 525] on p "Ajouter un commentaire ﻿" at bounding box center [1228, 520] width 532 height 21
click at [1147, 519] on p "Tentative d'appel sans suite..." at bounding box center [1228, 519] width 532 height 19
click at [1526, 520] on icon "button" at bounding box center [1534, 518] width 16 height 16
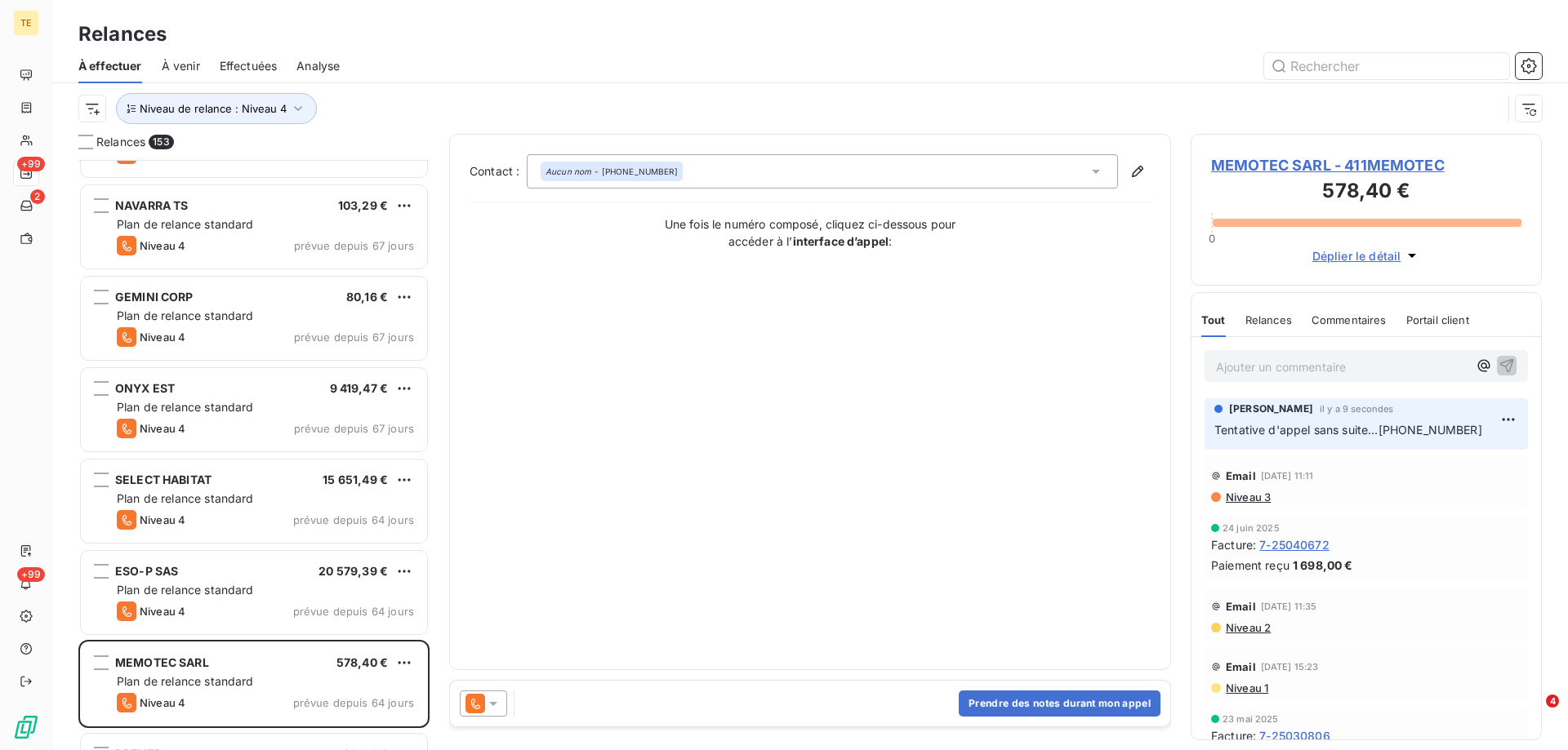
scroll to position [1879, 0]
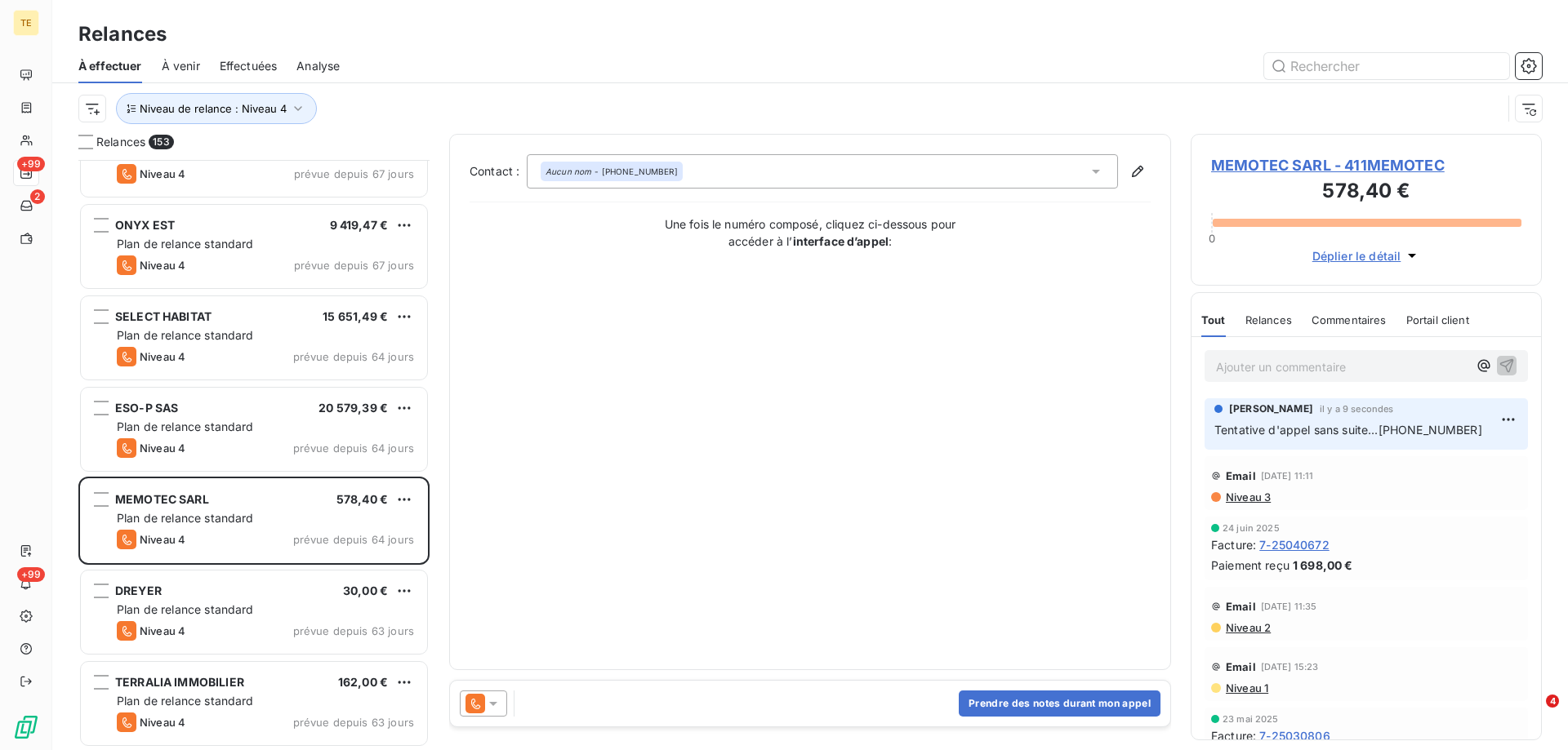
click at [495, 698] on icon at bounding box center [493, 704] width 16 height 16
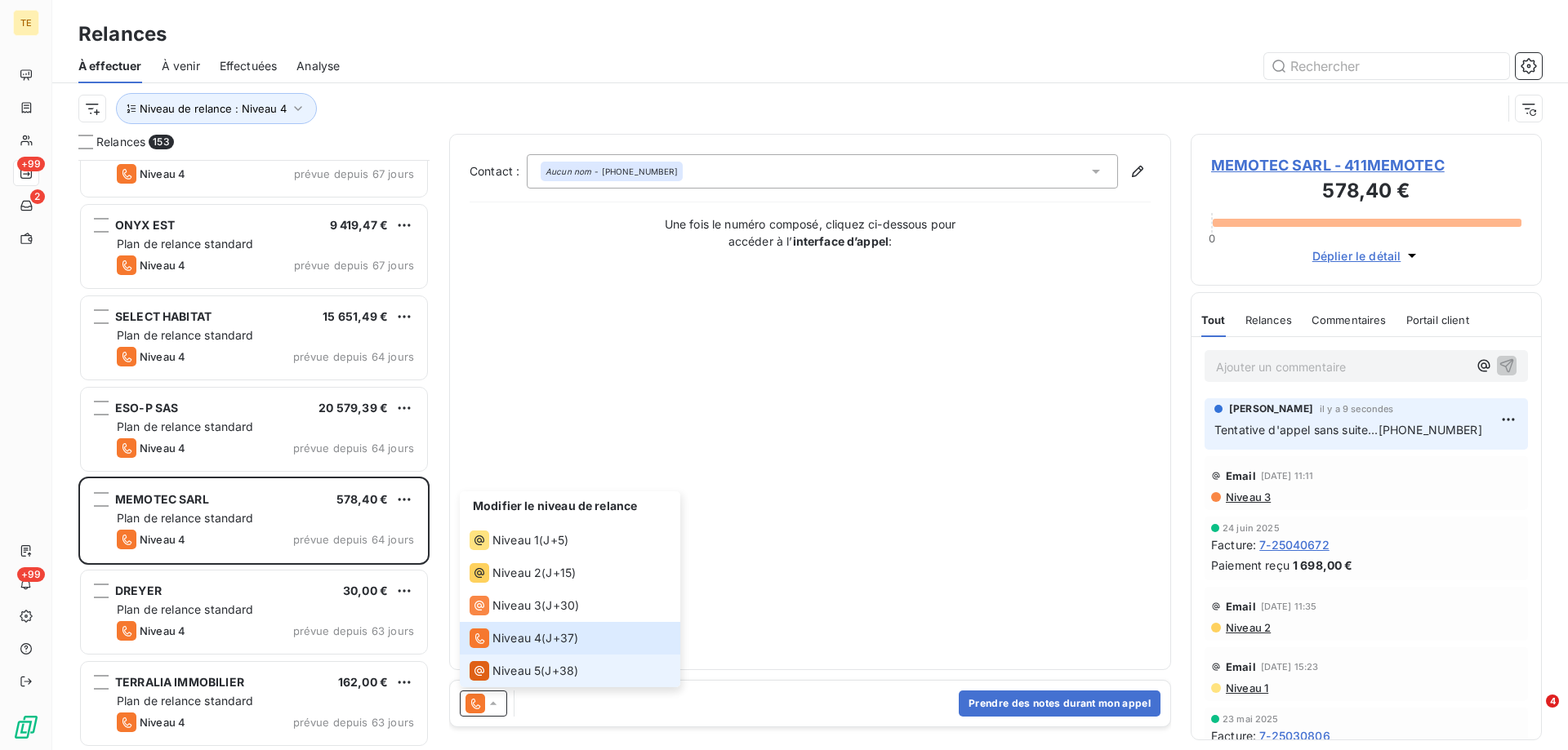
click at [499, 667] on span "Niveau 5" at bounding box center [516, 671] width 48 height 16
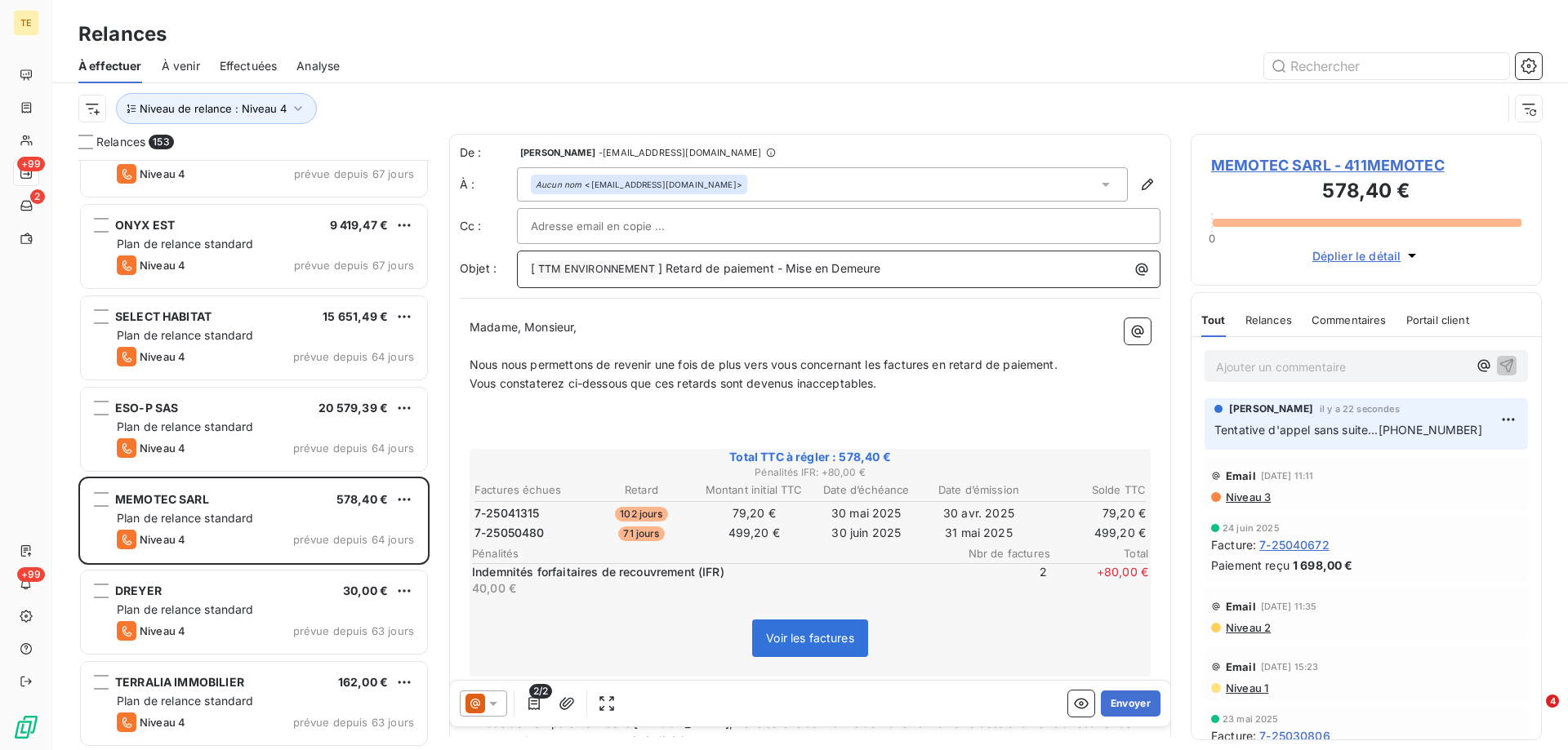
click at [962, 257] on div "[ TTM ENVIRONNEMENT ﻿ ] Retard de paiement - Mise en Demeure" at bounding box center [839, 268] width 633 height 23
click at [928, 263] on p "[ TTM ENVIRONNEMENT ﻿ ] Retard de paiement - Mise en Demeure" at bounding box center [843, 270] width 624 height 20
click at [637, 225] on input "text" at bounding box center [618, 226] width 176 height 24
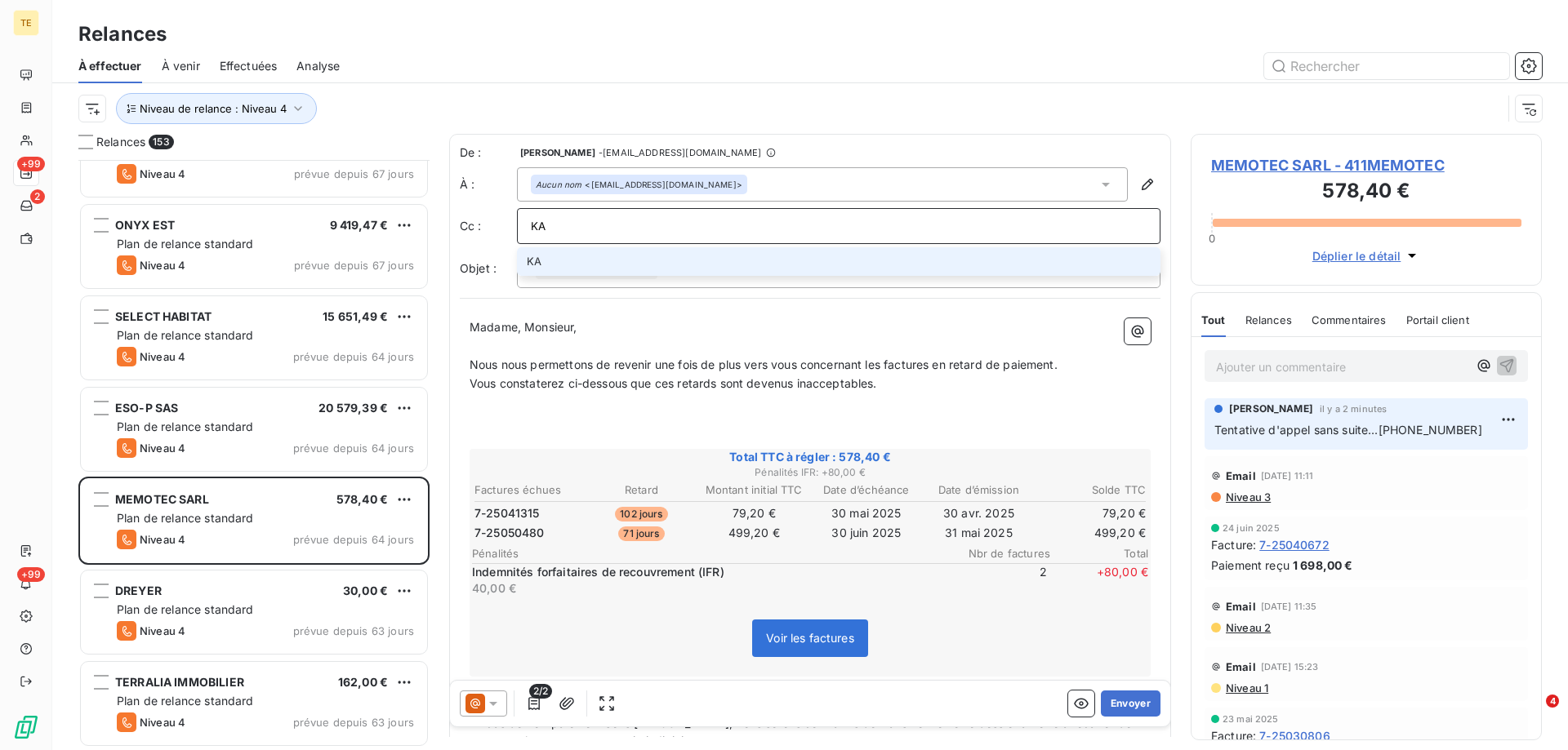
type input "K"
type input "E"
type input "[PERSON_NAME][EMAIL_ADDRESS][DOMAIN_NAME]"
click at [617, 258] on li "[PERSON_NAME][EMAIL_ADDRESS][DOMAIN_NAME]" at bounding box center [839, 262] width 643 height 29
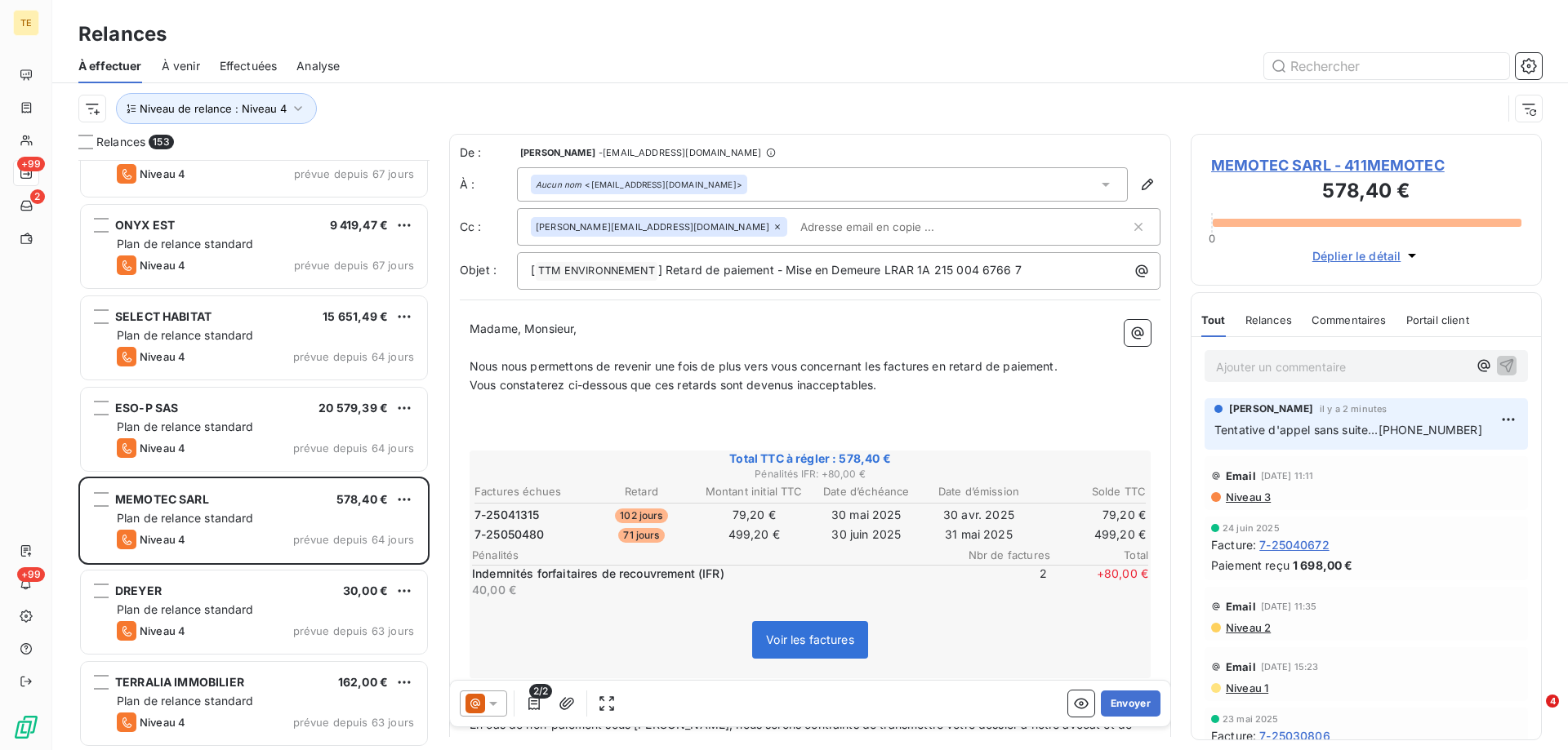
drag, startPoint x: 1130, startPoint y: 706, endPoint x: 1067, endPoint y: 627, distance: 101.0
click at [1067, 627] on div "De : [PERSON_NAME] - [EMAIL_ADDRESS][DOMAIN_NAME] À : Aucun nom <[EMAIL_ADDRESS…" at bounding box center [810, 436] width 722 height 604
drag, startPoint x: 1126, startPoint y: 702, endPoint x: 1067, endPoint y: 628, distance: 94.6
click at [1068, 628] on div "De : [PERSON_NAME] - [EMAIL_ADDRESS][DOMAIN_NAME] À : Aucun nom <[EMAIL_ADDRESS…" at bounding box center [810, 436] width 722 height 604
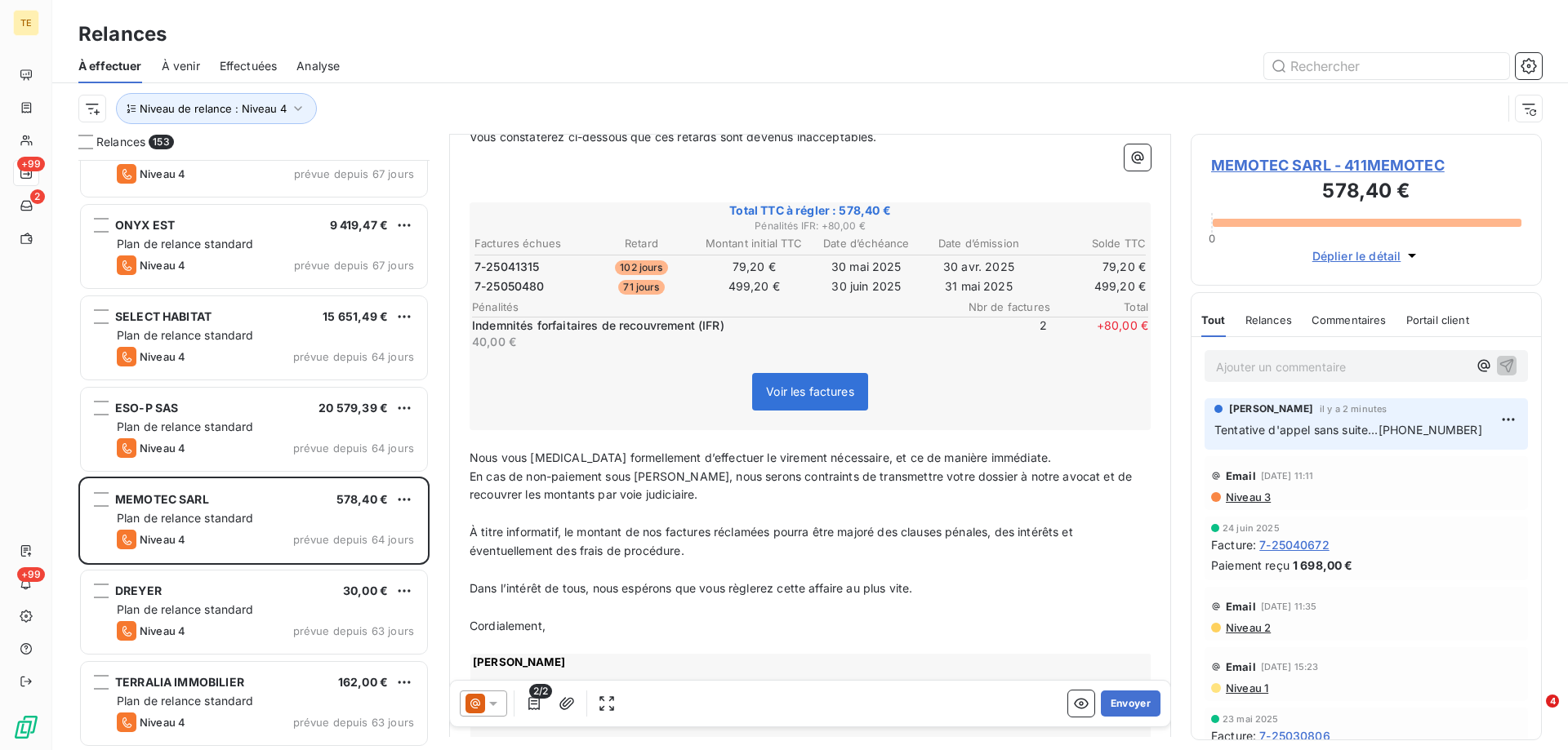
scroll to position [328, 0]
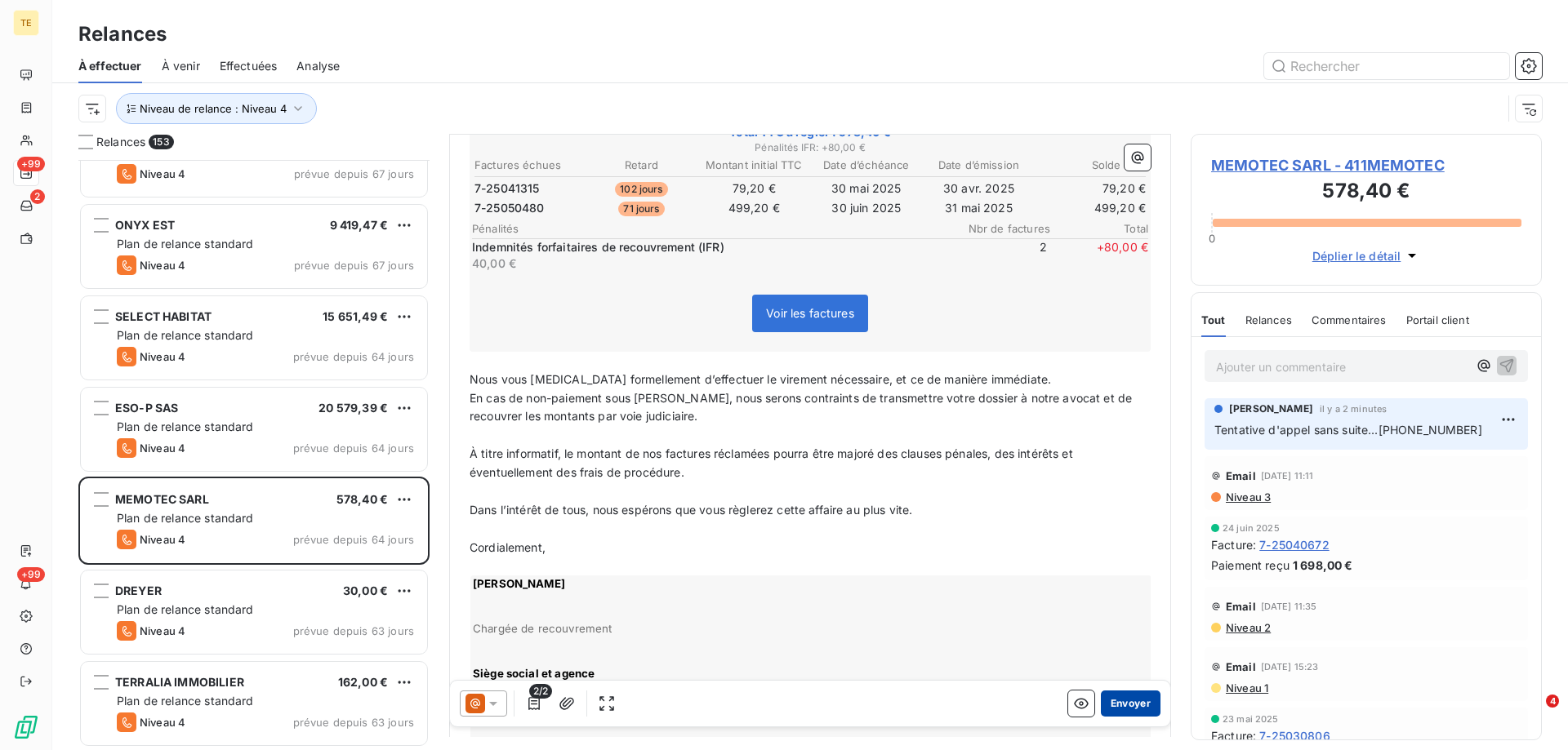
click at [1111, 701] on button "Envoyer" at bounding box center [1130, 703] width 60 height 26
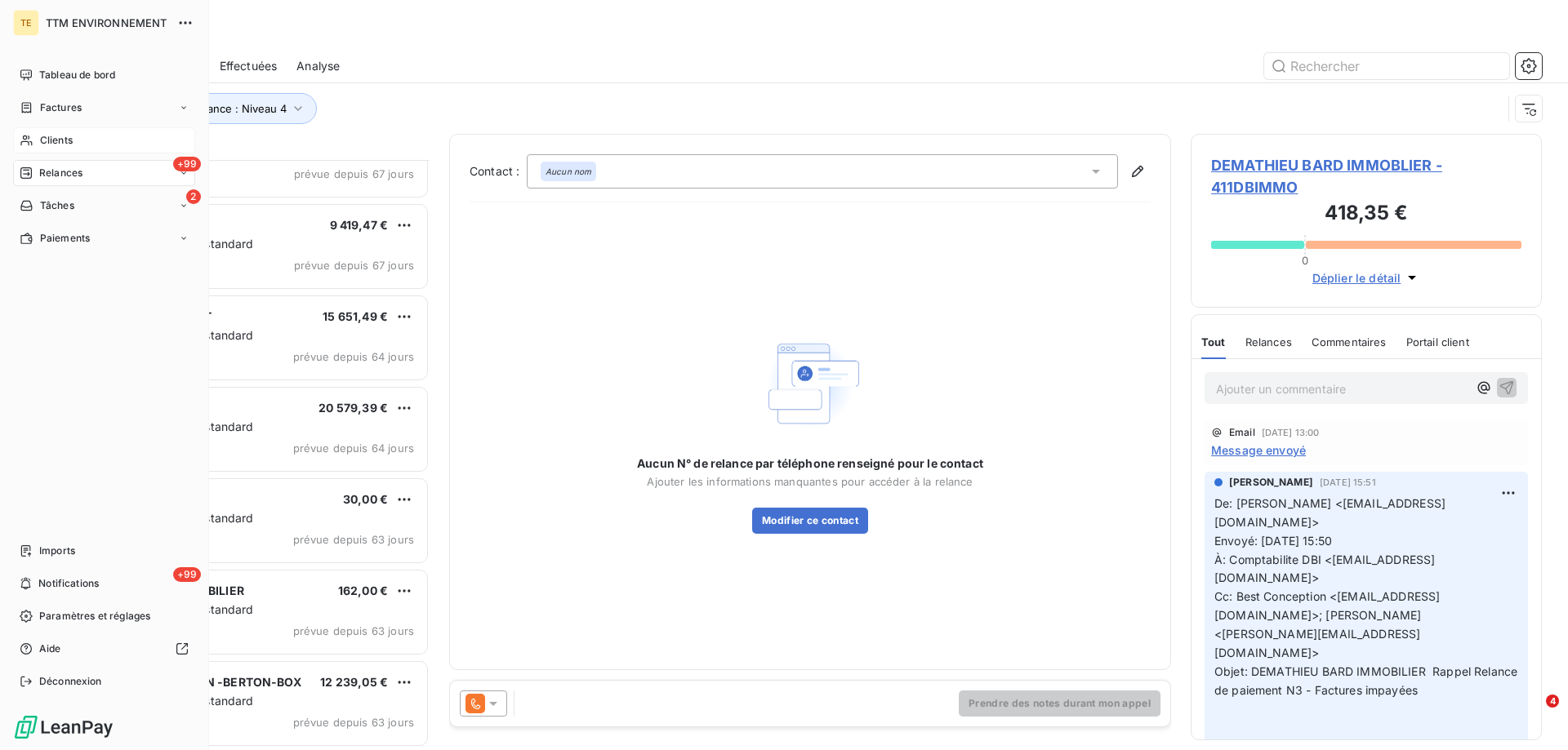
click at [70, 135] on span "Clients" at bounding box center [56, 140] width 33 height 14
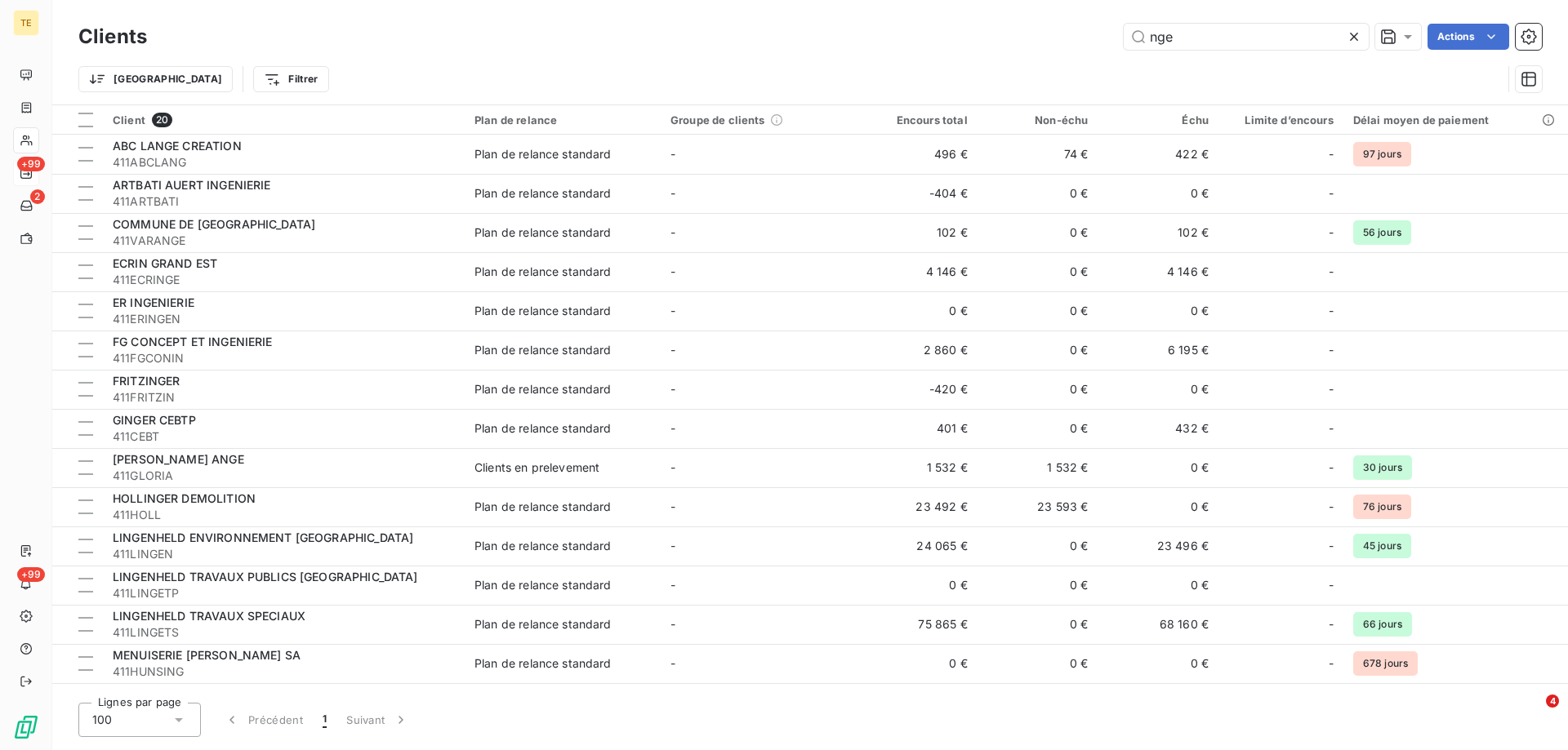
drag, startPoint x: 1115, startPoint y: 33, endPoint x: 1068, endPoint y: 33, distance: 47.0
click at [1068, 33] on div "nge Actions" at bounding box center [854, 37] width 1376 height 26
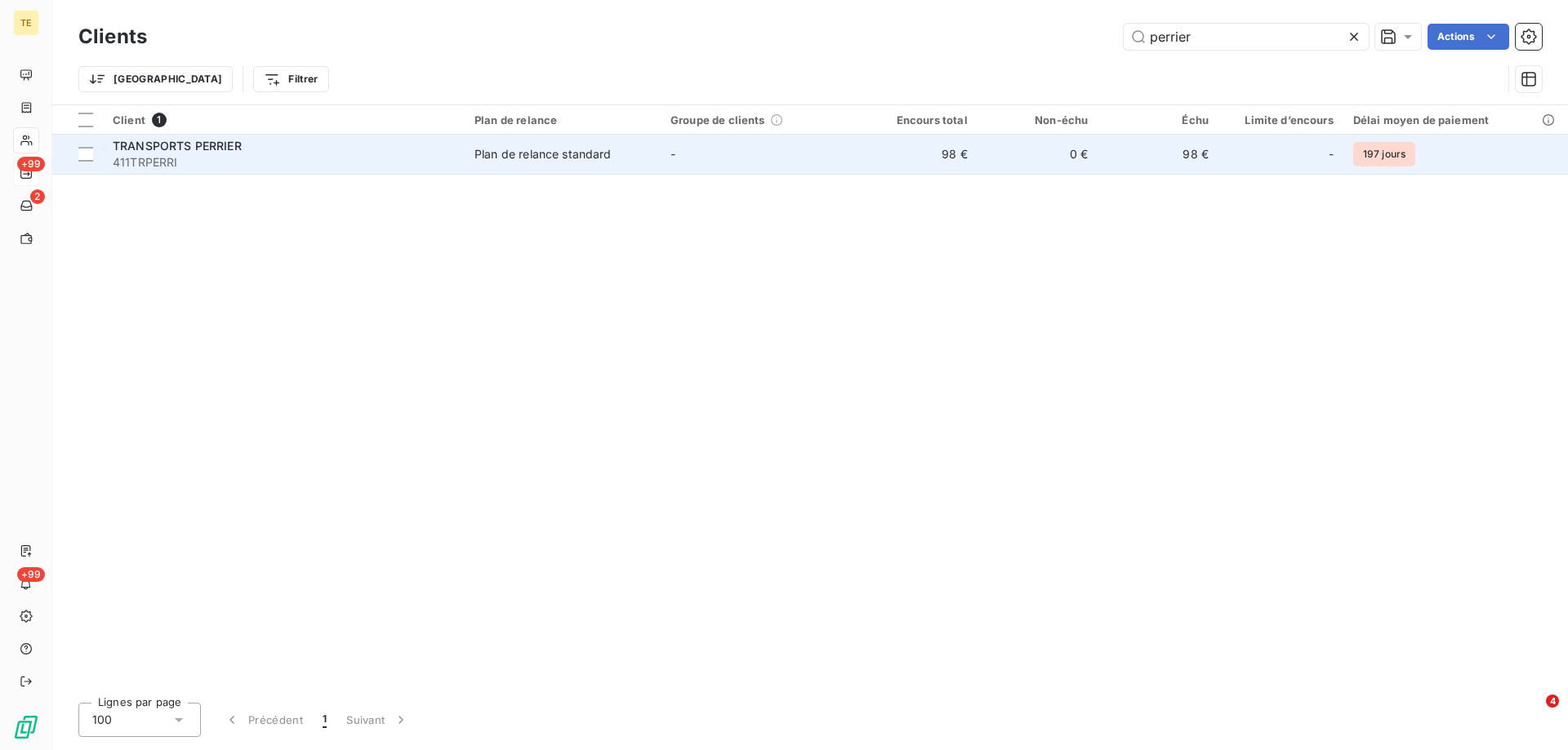
type input "perrier"
click at [147, 151] on span "TRANSPORTS PERRIER" at bounding box center [177, 146] width 129 height 14
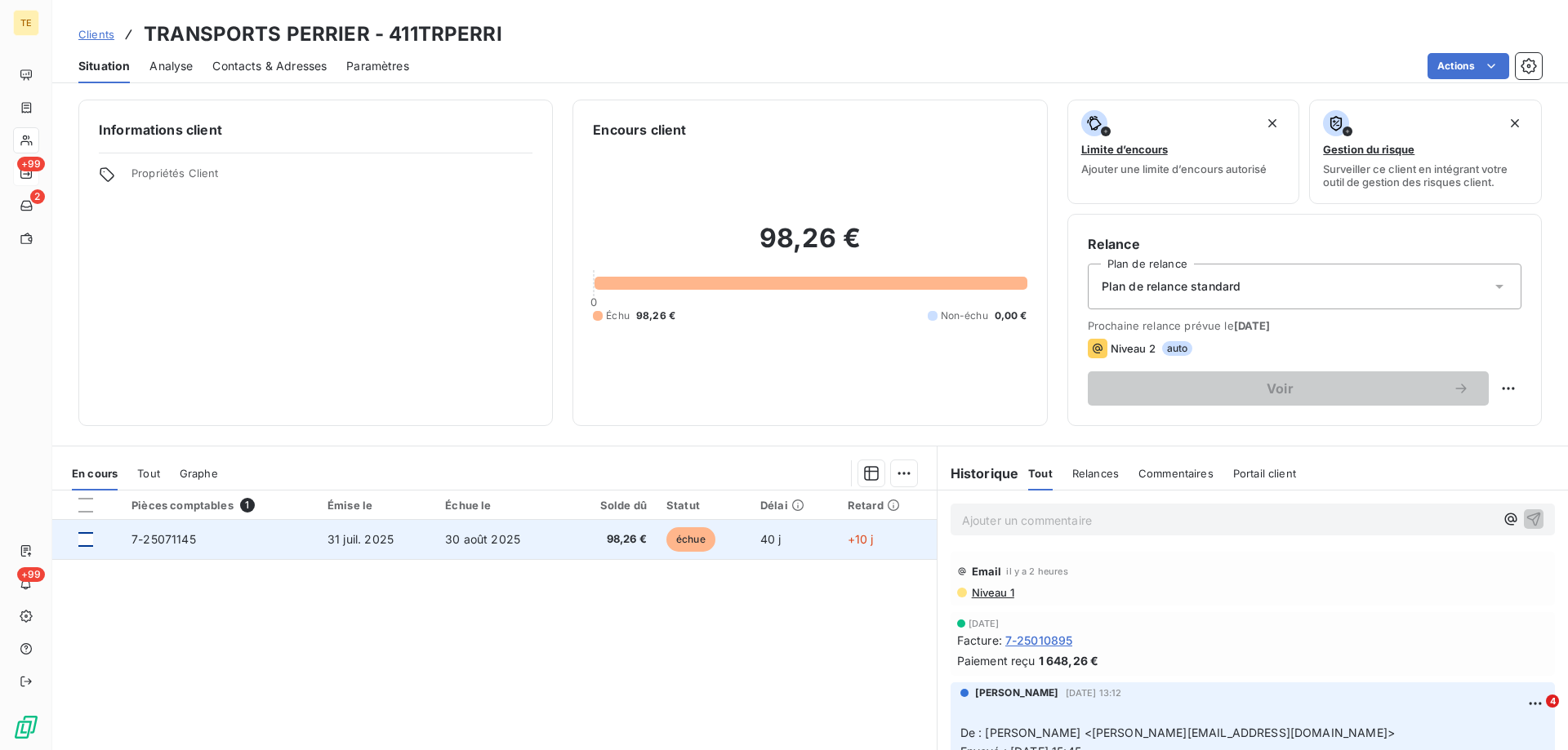
click at [88, 538] on div at bounding box center [86, 539] width 14 height 14
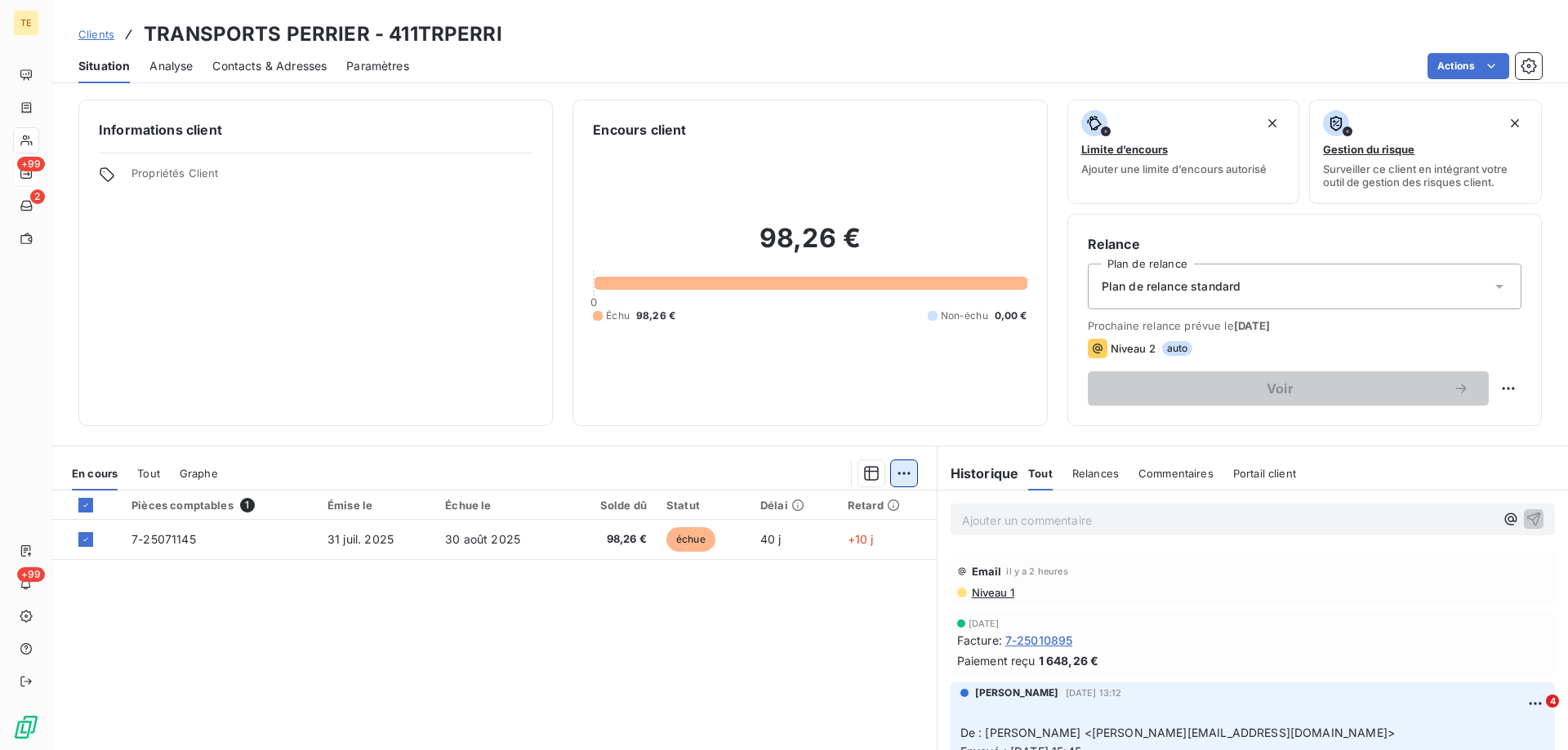
click at [901, 470] on html "TE +99 2 +99 Clients TRANSPORTS PERRIER - 411TRPERRI Situation Analyse Contacts…" at bounding box center [784, 375] width 1568 height 750
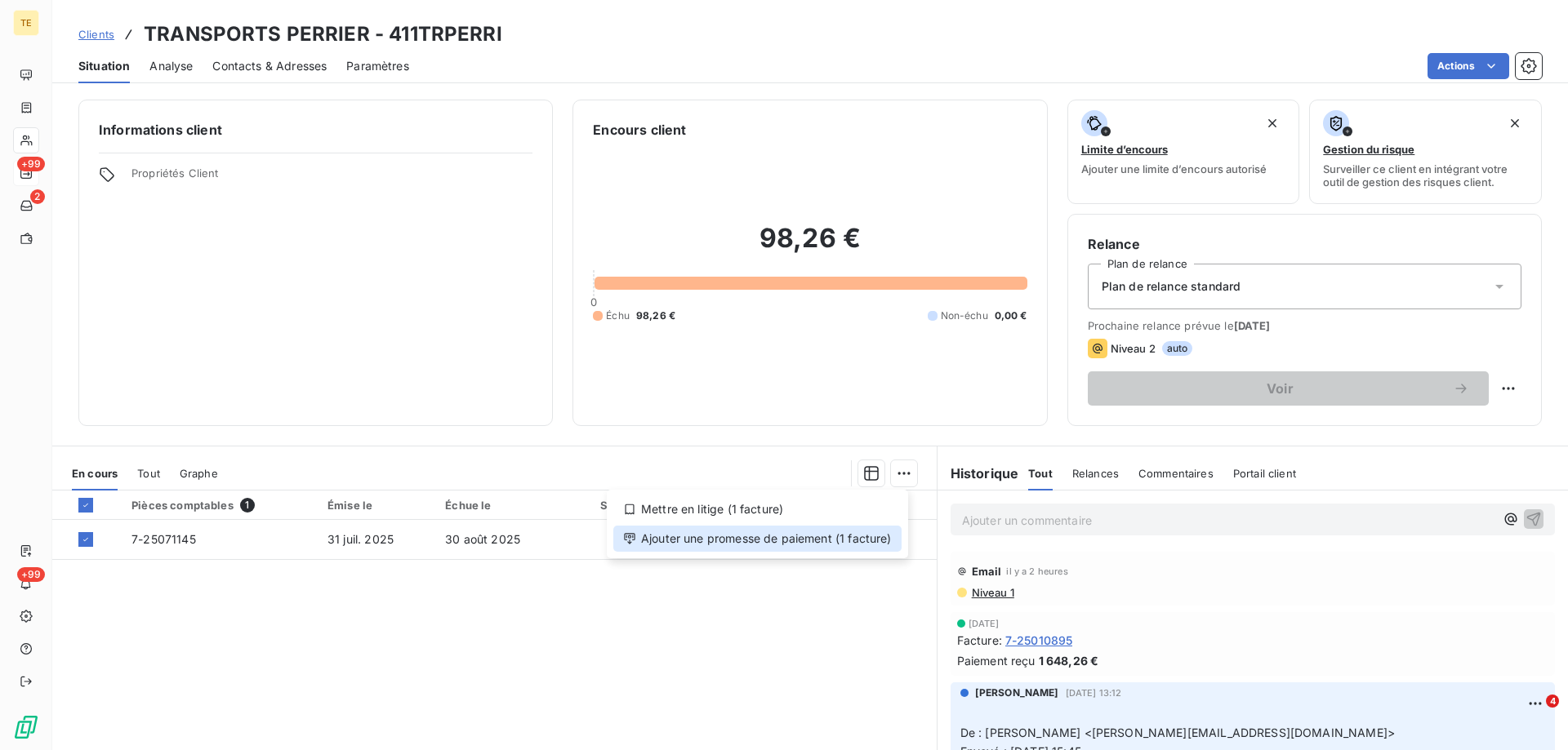
click at [792, 542] on div "Ajouter une promesse de paiement (1 facture)" at bounding box center [758, 538] width 289 height 26
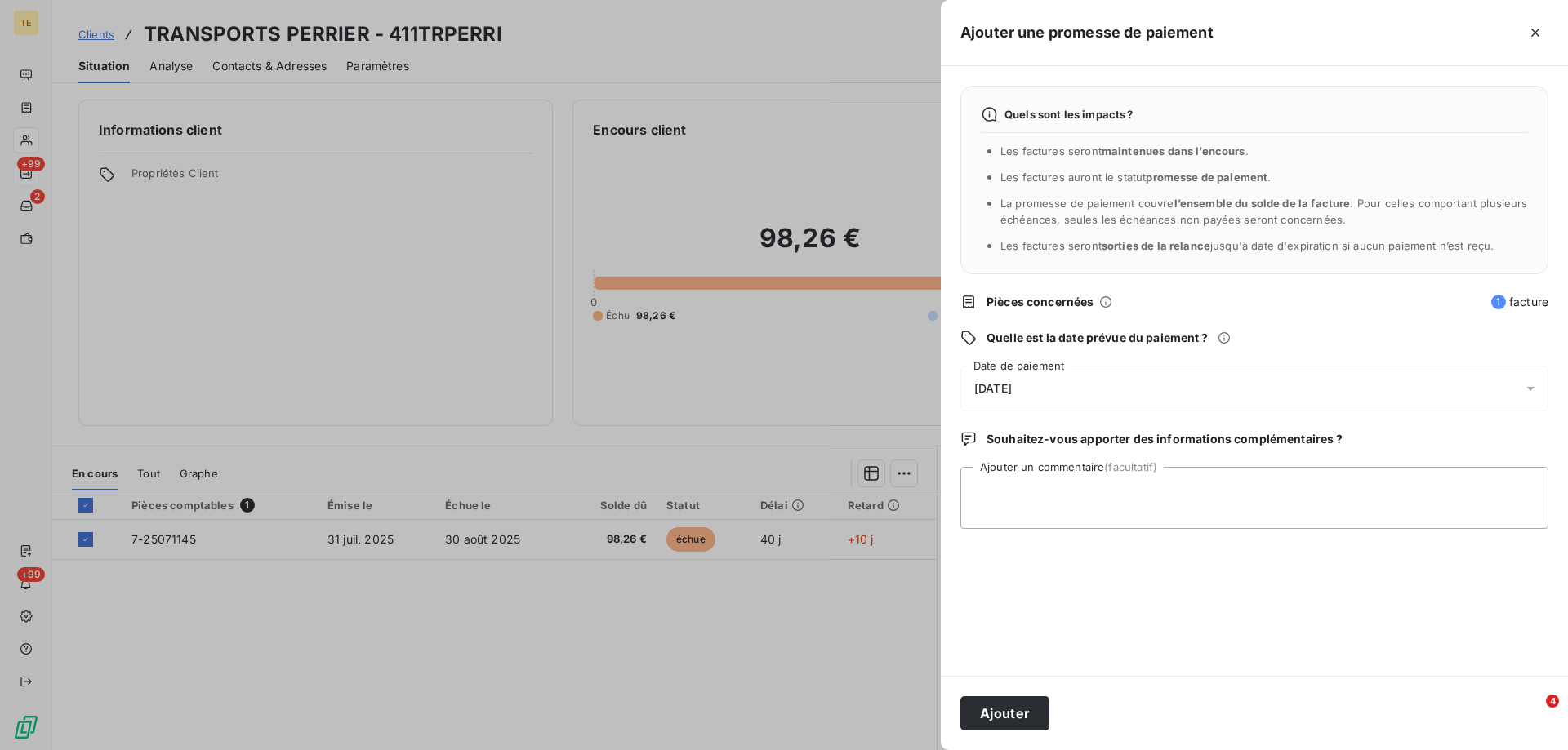
click at [1008, 395] on span "[DATE]" at bounding box center [994, 388] width 38 height 13
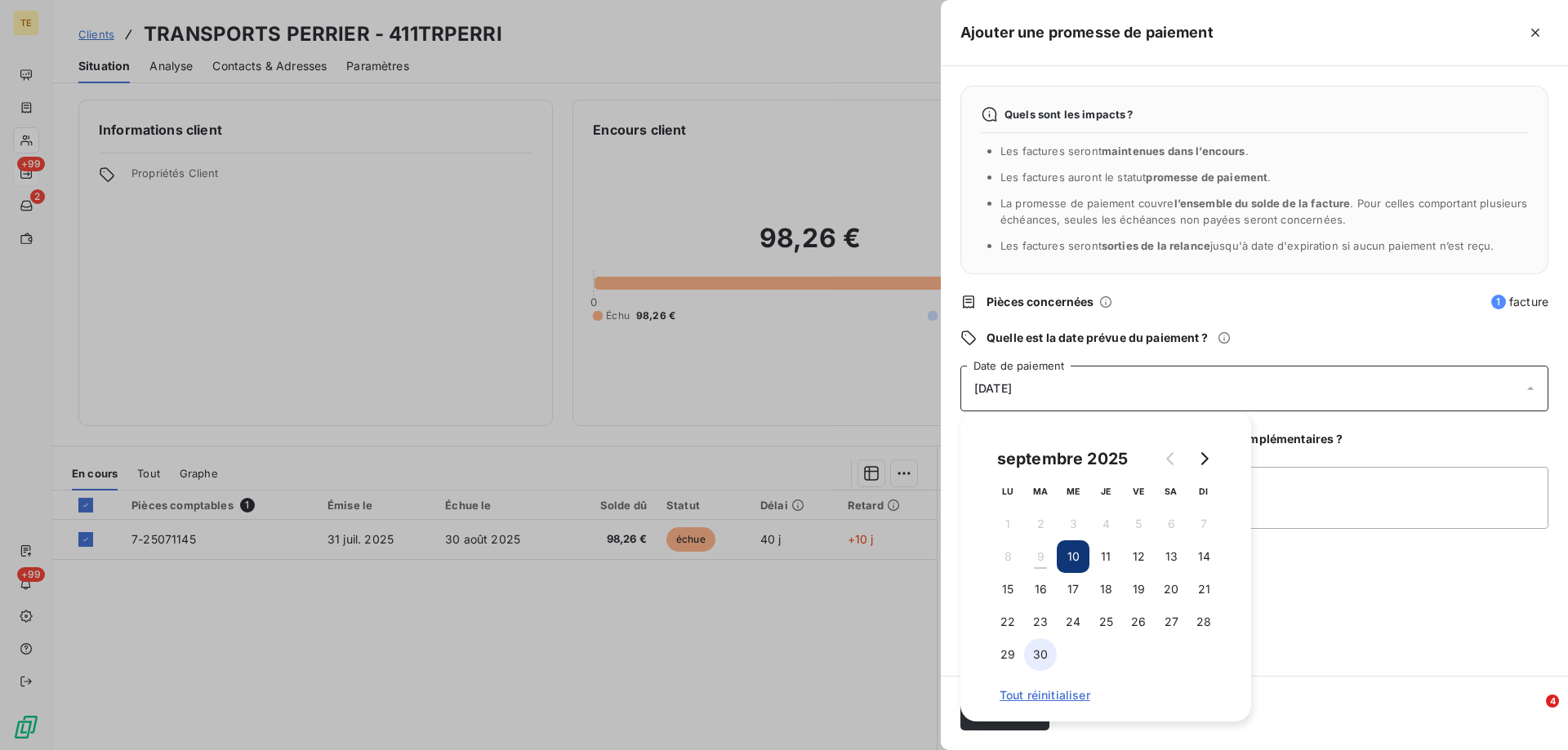
click at [1032, 652] on button "30" at bounding box center [1040, 654] width 33 height 33
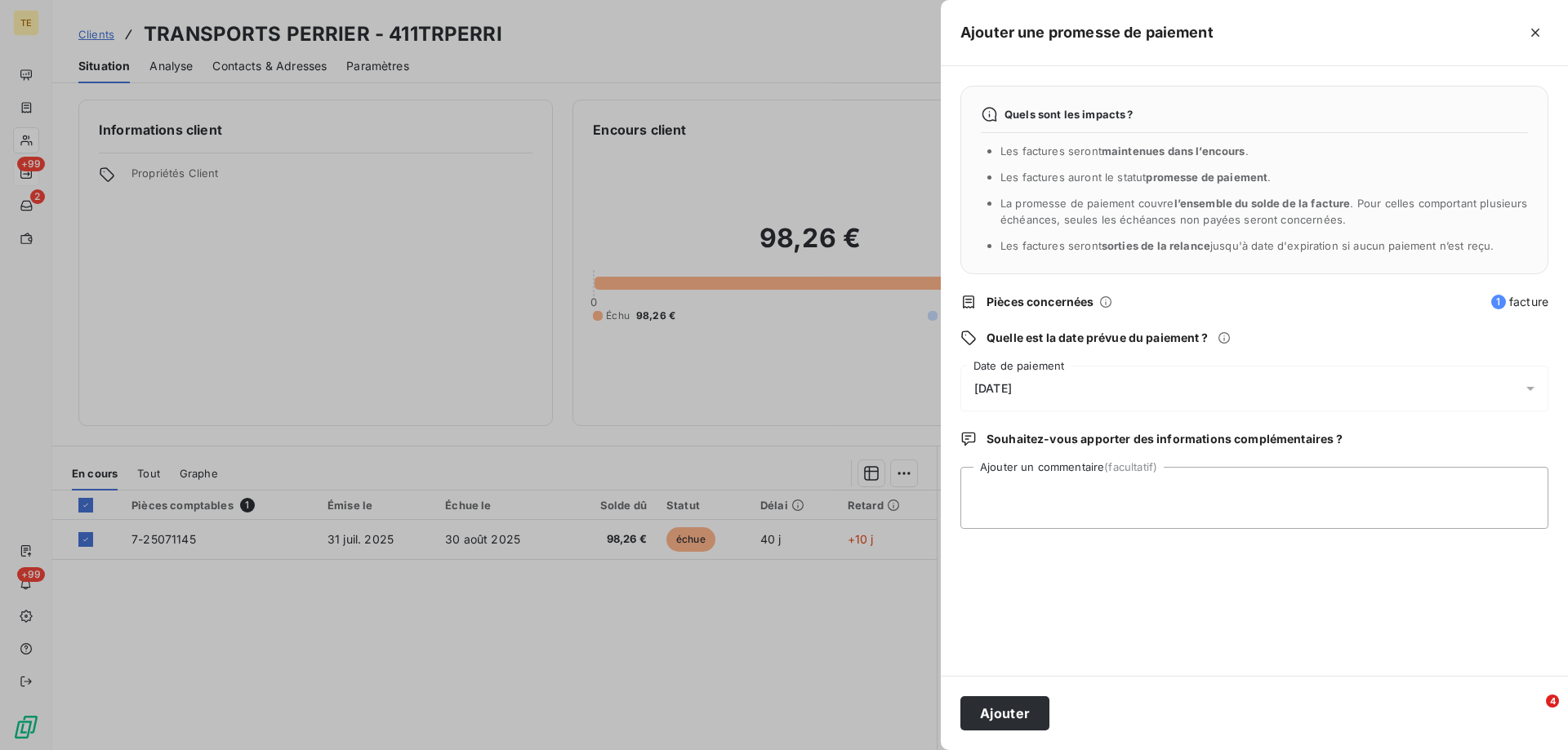
click at [1356, 639] on div "Quels sont les impacts ? Les factures seront maintenues dans l’encours . Les fa…" at bounding box center [1254, 371] width 627 height 610
click at [1004, 488] on textarea "Ajouter un commentaire (facultatif)" at bounding box center [1254, 497] width 588 height 62
paste textarea "Bonjour, Votre facture est prévue en règlement au [DATE]. Bien cordialement,  …"
drag, startPoint x: 1087, startPoint y: 519, endPoint x: 1051, endPoint y: 500, distance: 40.7
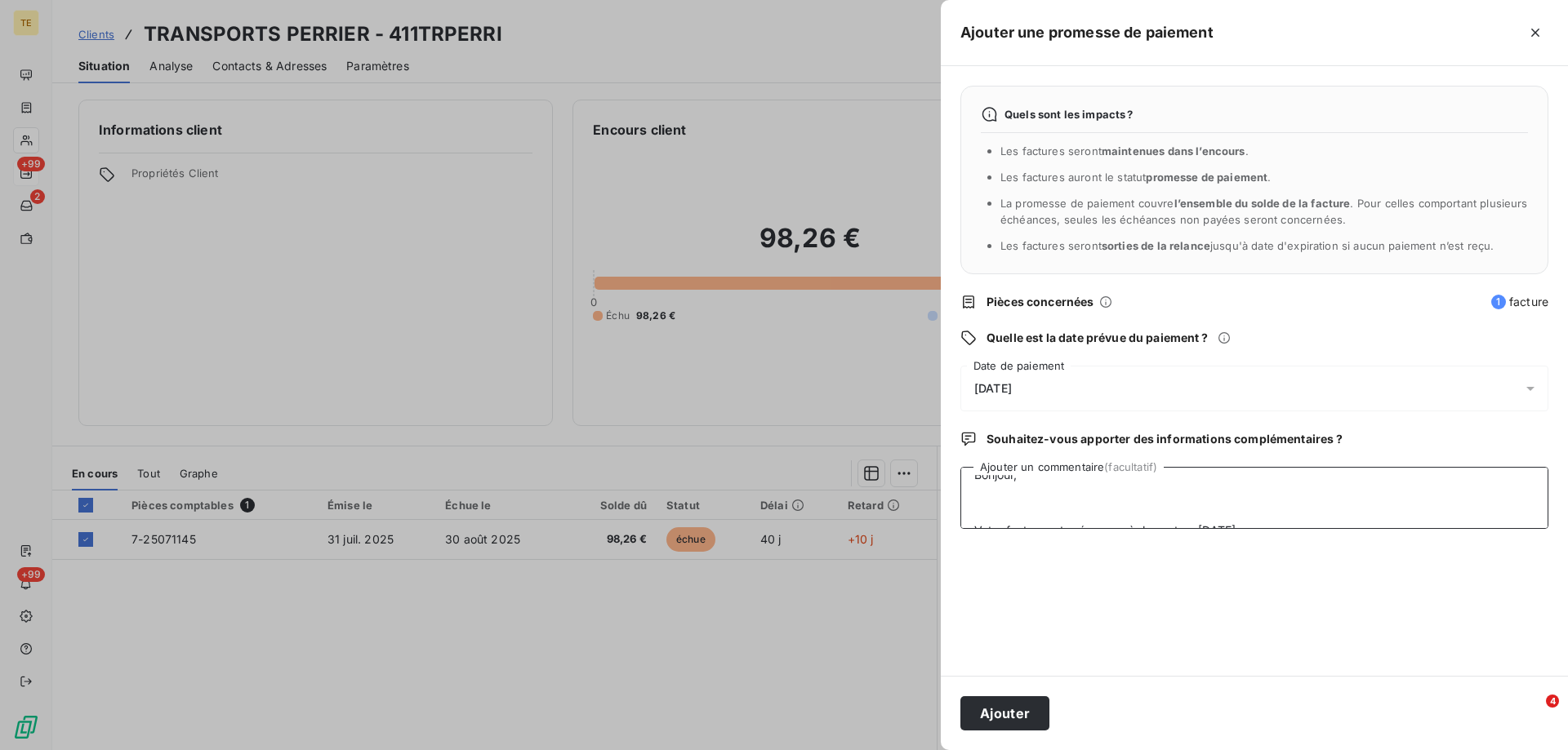
click at [1051, 500] on textarea "Bonjour, Votre facture est prévue en règlement au [DATE]. Bien cordialement,  …" at bounding box center [1254, 497] width 588 height 62
drag, startPoint x: 1050, startPoint y: 499, endPoint x: 959, endPoint y: 492, distance: 91.3
click at [959, 492] on div "Quels sont les impacts ? Les factures seront maintenues dans l’encours . Les fa…" at bounding box center [1254, 371] width 627 height 610
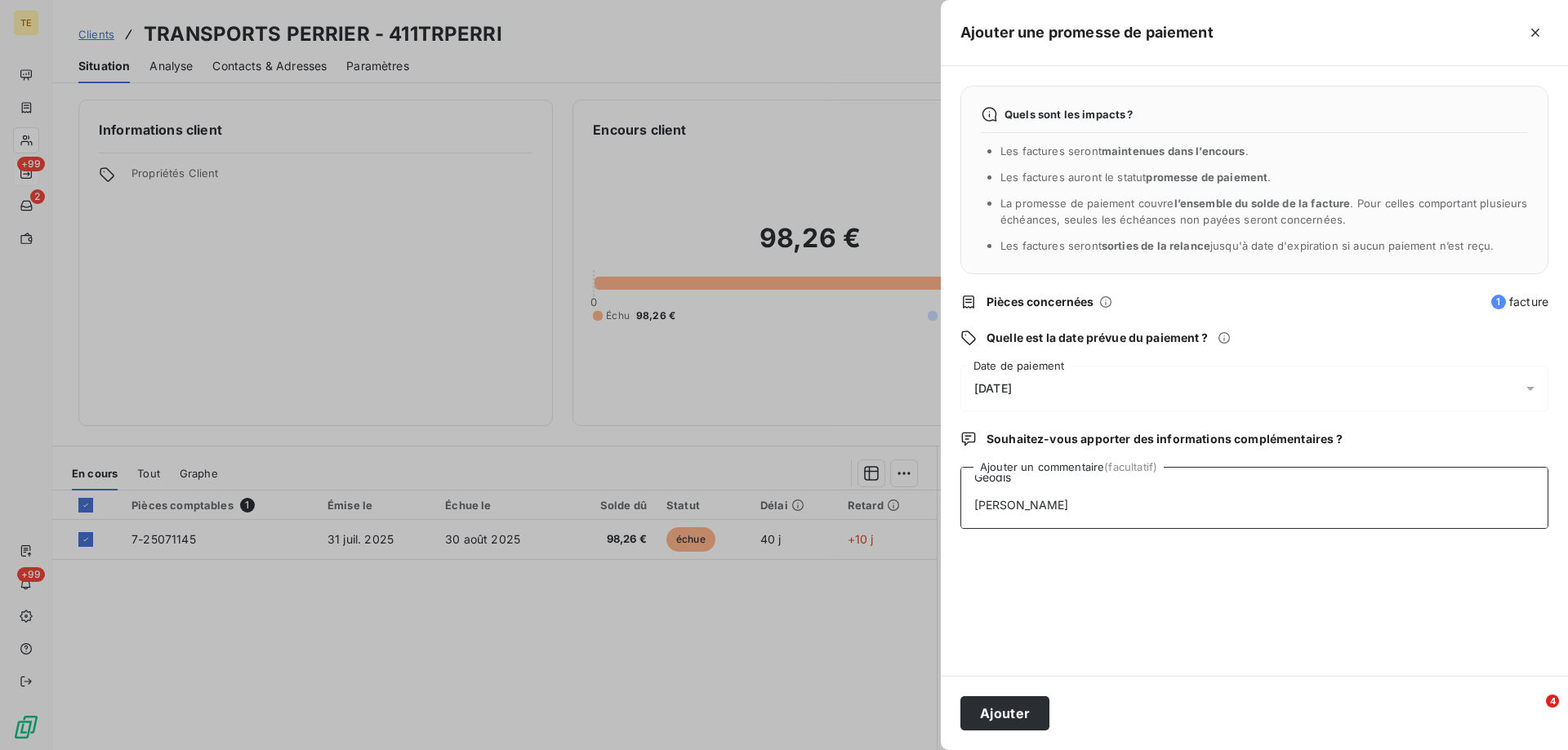
drag, startPoint x: 1043, startPoint y: 519, endPoint x: 976, endPoint y: 519, distance: 67.0
click at [976, 519] on textarea "Votre facture est prévue en règlement au [DATE]. Bien cordialement,  Geodis Ge…" at bounding box center [1254, 497] width 588 height 62
type textarea "Votre facture est prévue en règlement au [DATE]. Bien cordialement,  Geodis Ge…"
click at [994, 716] on button "Ajouter" at bounding box center [1005, 713] width 89 height 34
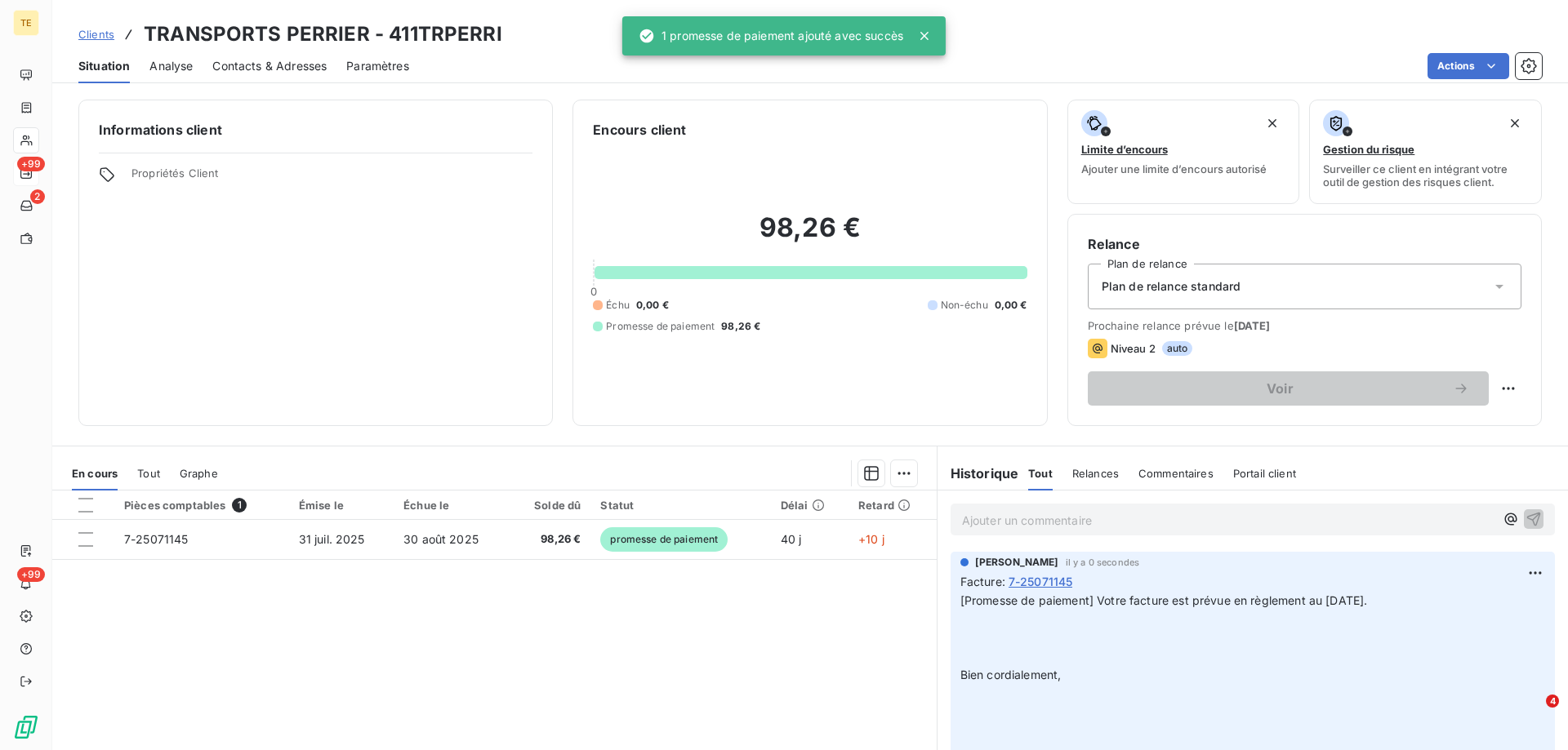
scroll to position [0, 0]
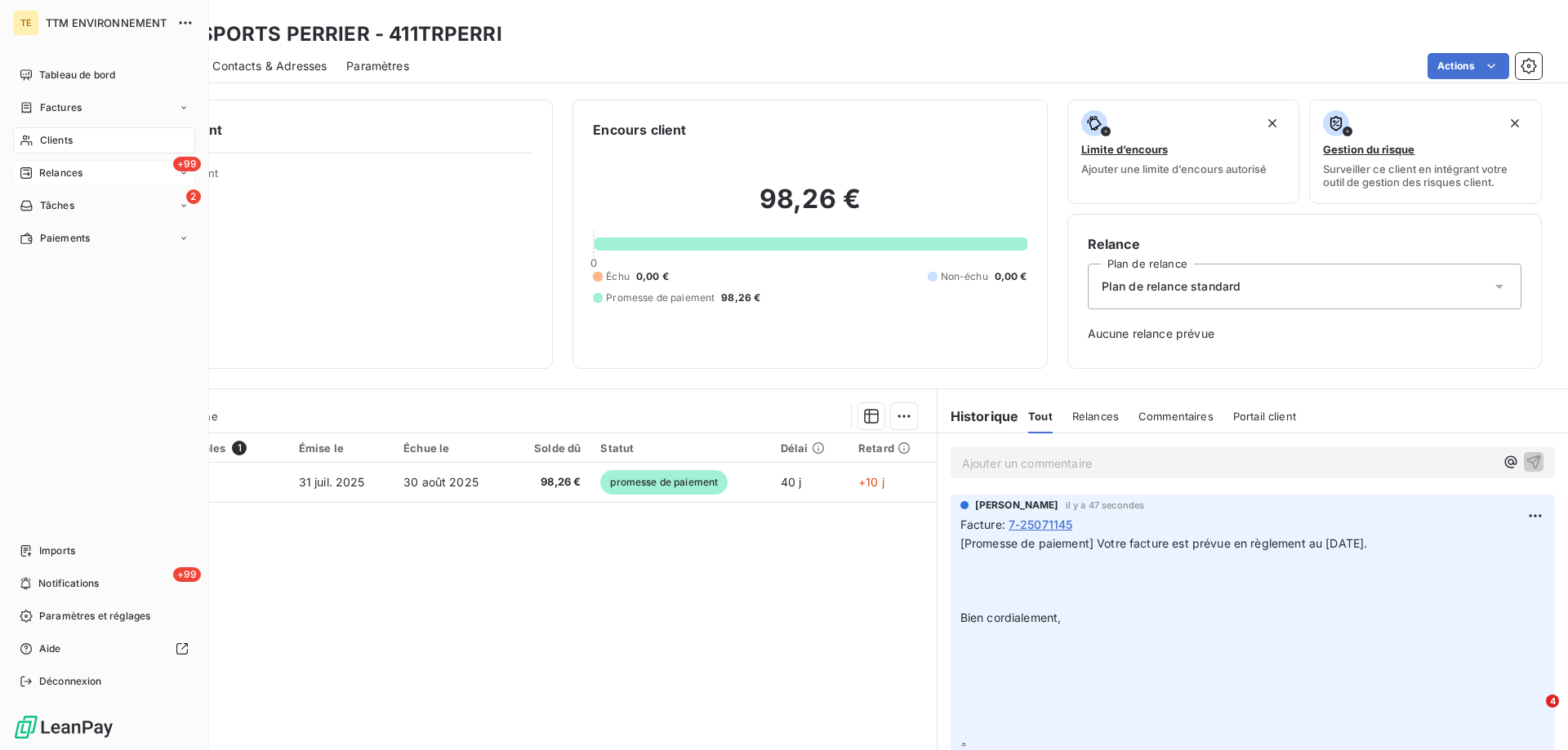
click at [71, 175] on span "Relances" at bounding box center [61, 173] width 43 height 14
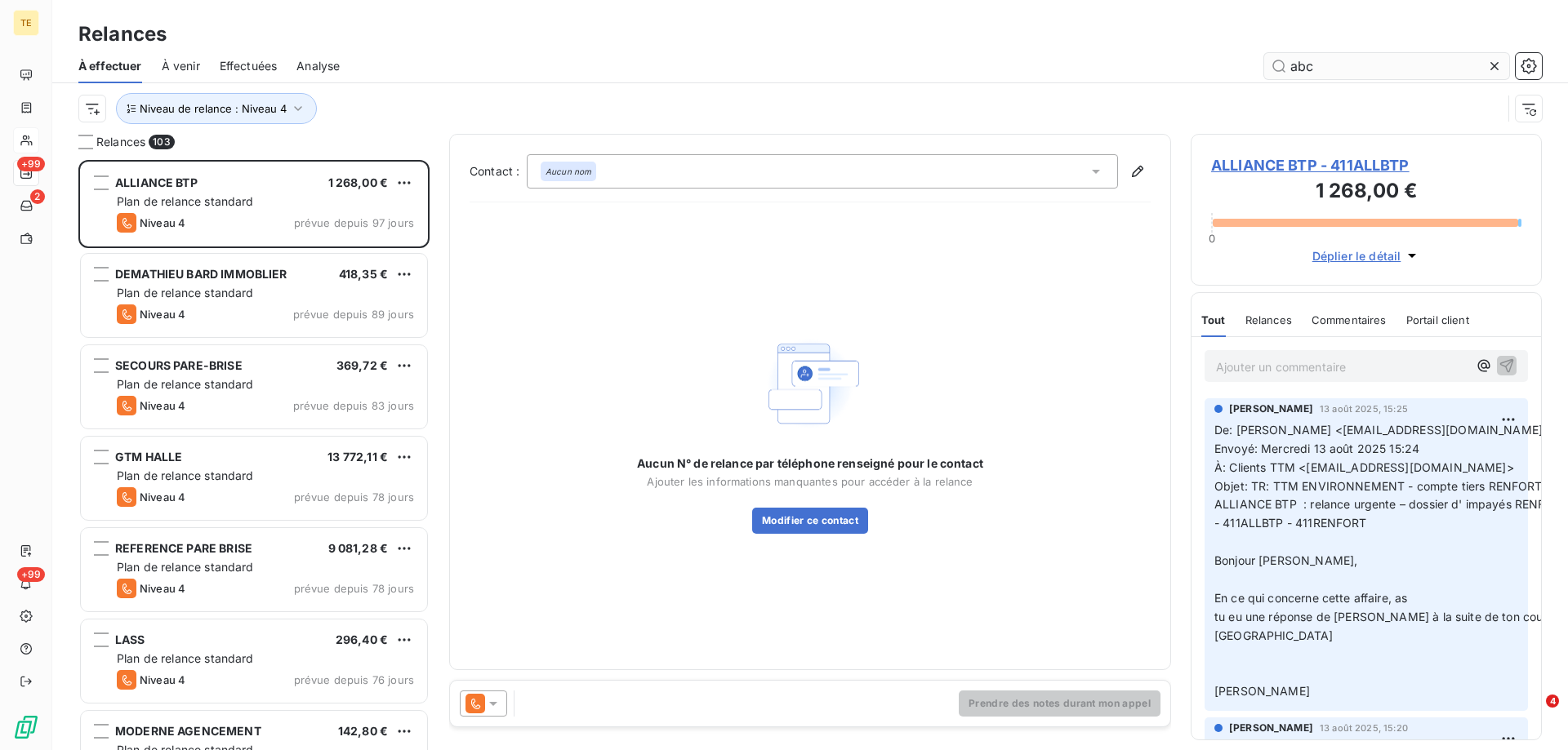
scroll to position [578, 339]
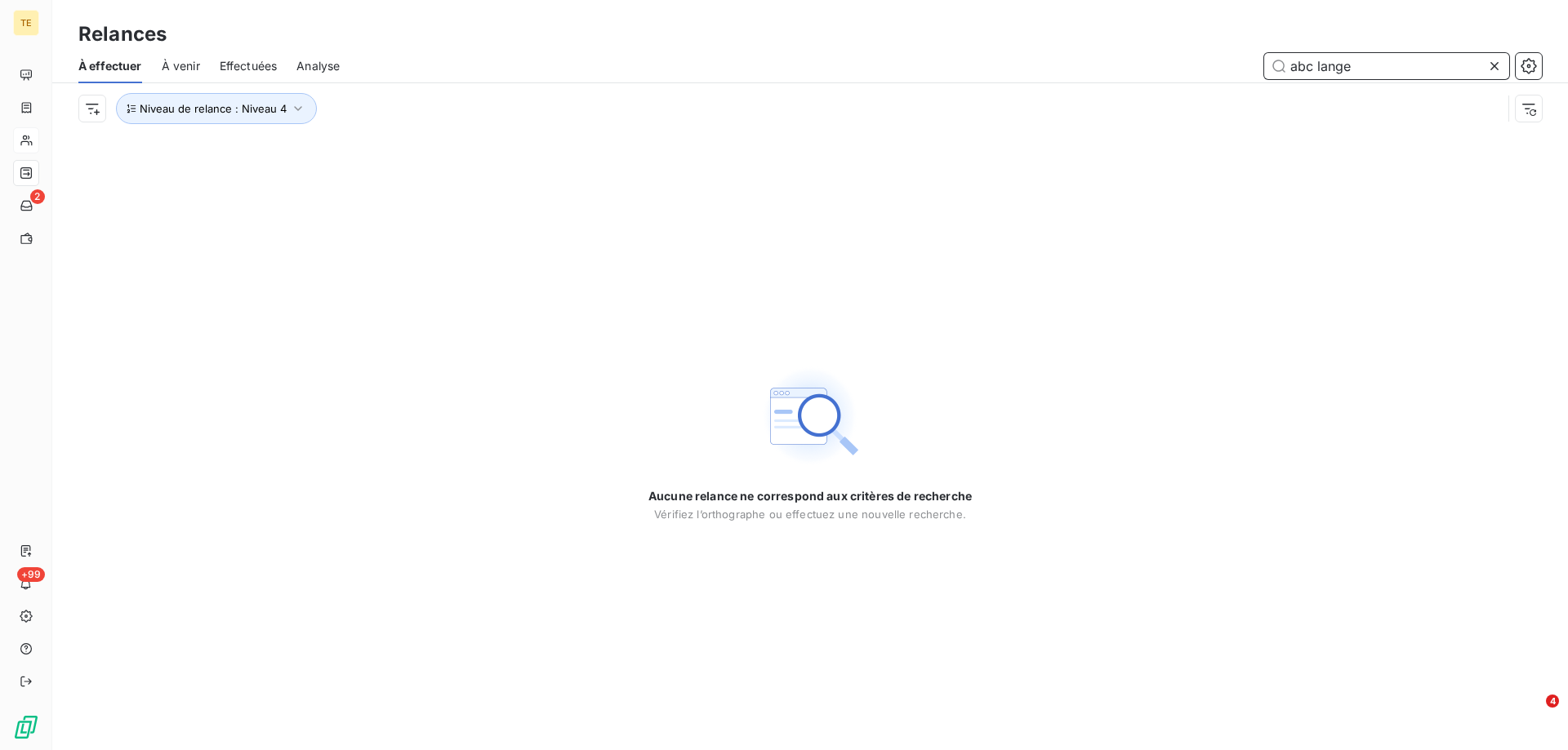
drag, startPoint x: 1266, startPoint y: 65, endPoint x: 1204, endPoint y: 66, distance: 62.0
click at [1204, 66] on div "abc lange" at bounding box center [951, 65] width 1183 height 26
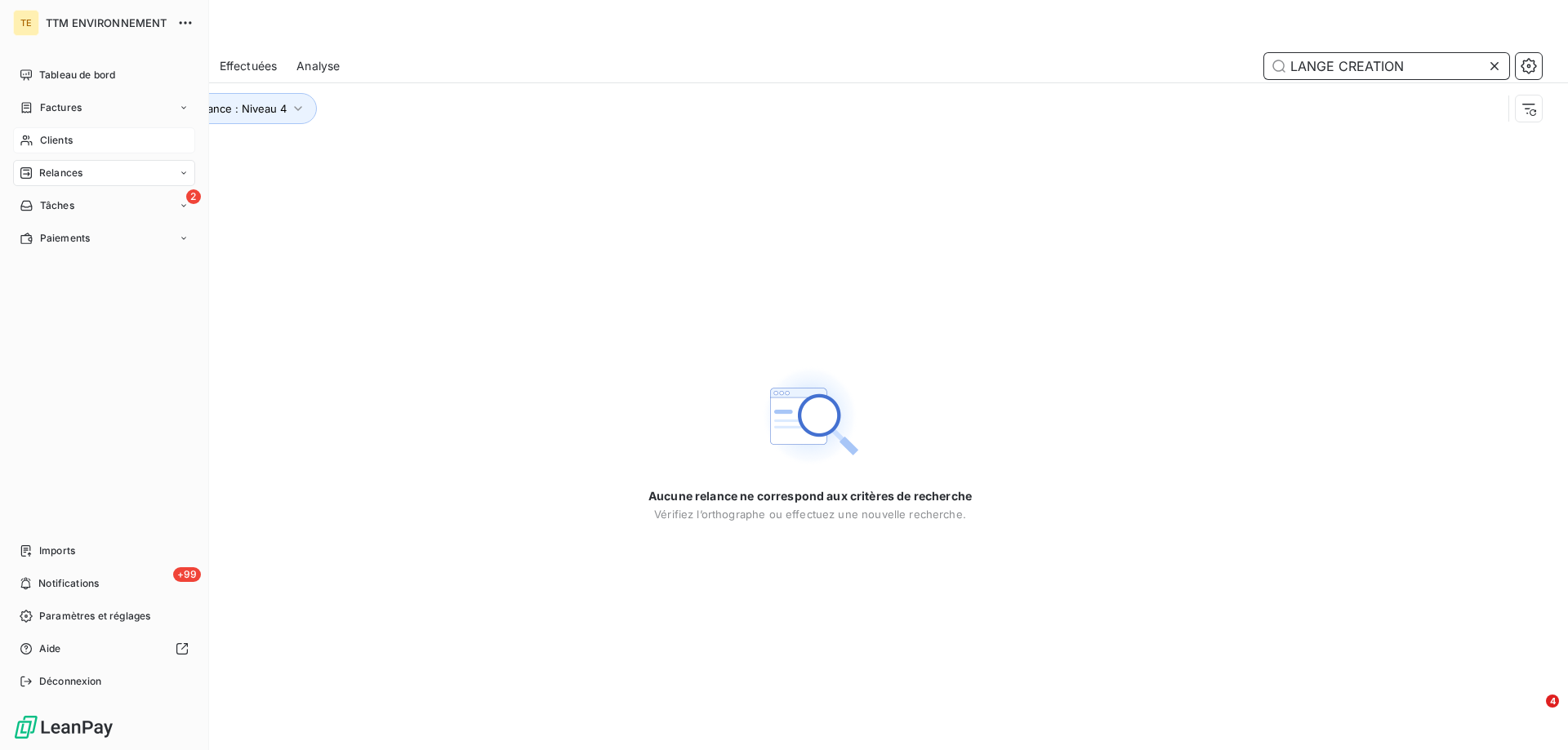
type input "LANGE CREATION"
click at [93, 146] on div "Clients" at bounding box center [105, 140] width 182 height 26
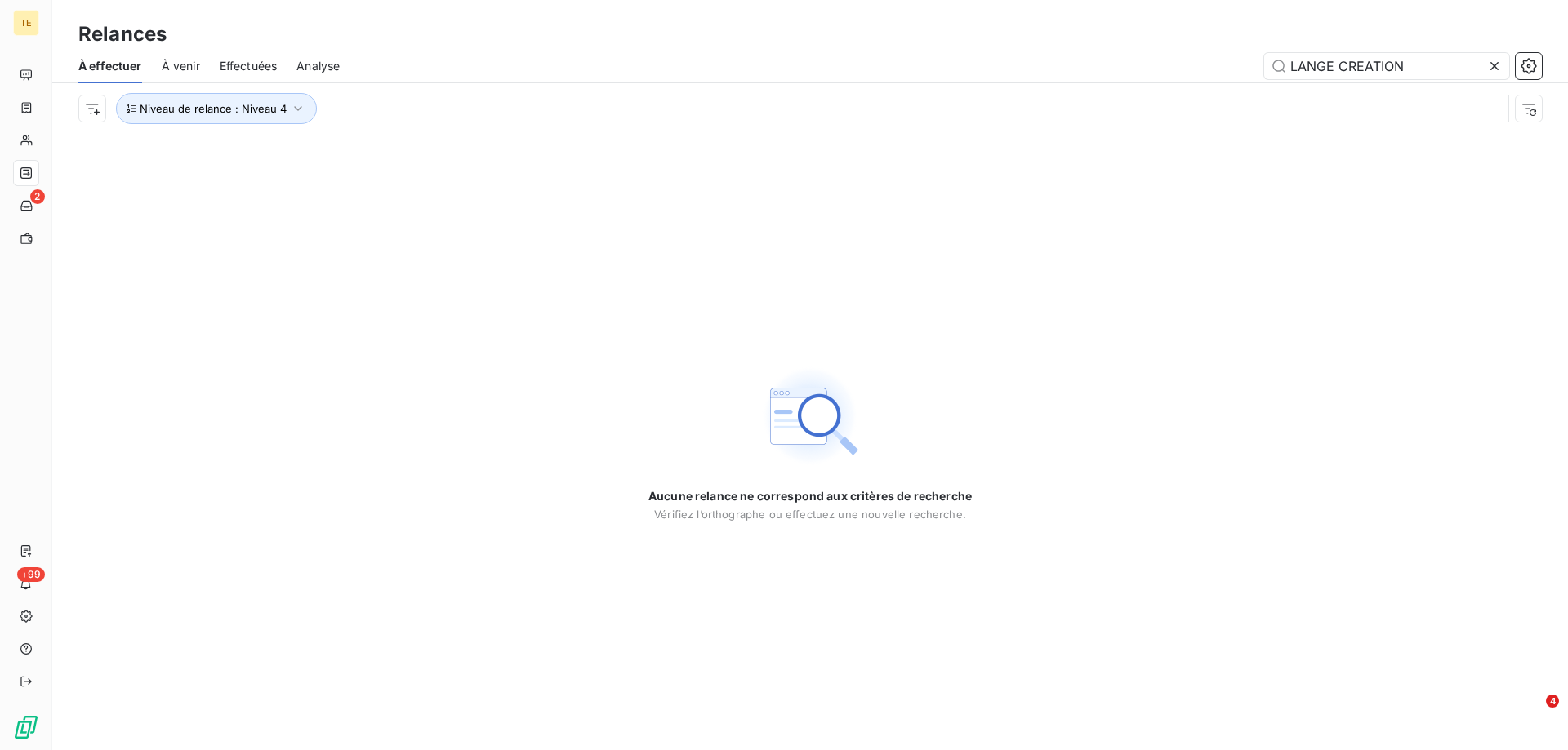
drag, startPoint x: 1341, startPoint y: 66, endPoint x: 1194, endPoint y: 62, distance: 147.1
click at [1194, 62] on div "LANGE CREATION" at bounding box center [951, 65] width 1183 height 26
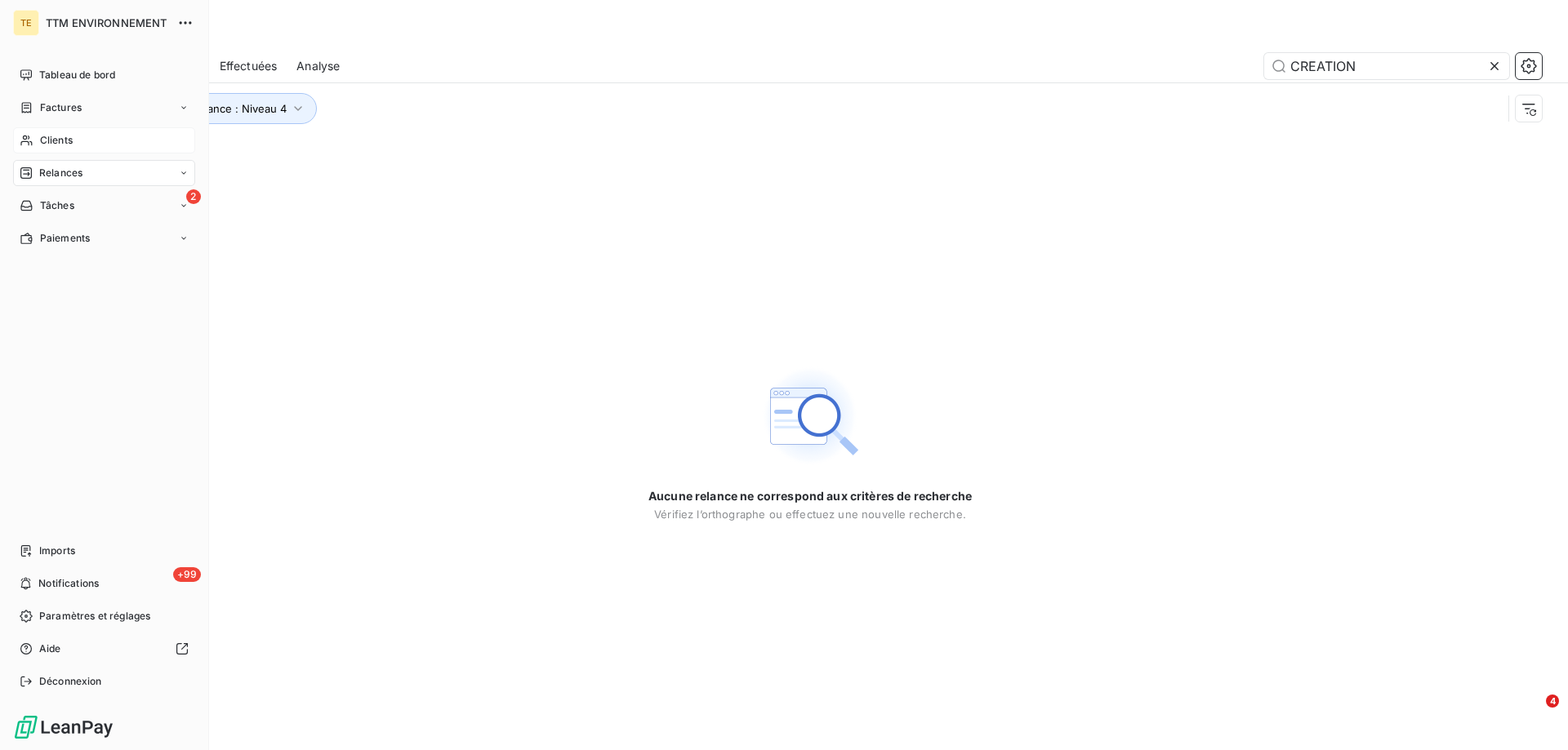
type input "CREATION"
click at [47, 142] on span "Clients" at bounding box center [56, 140] width 33 height 14
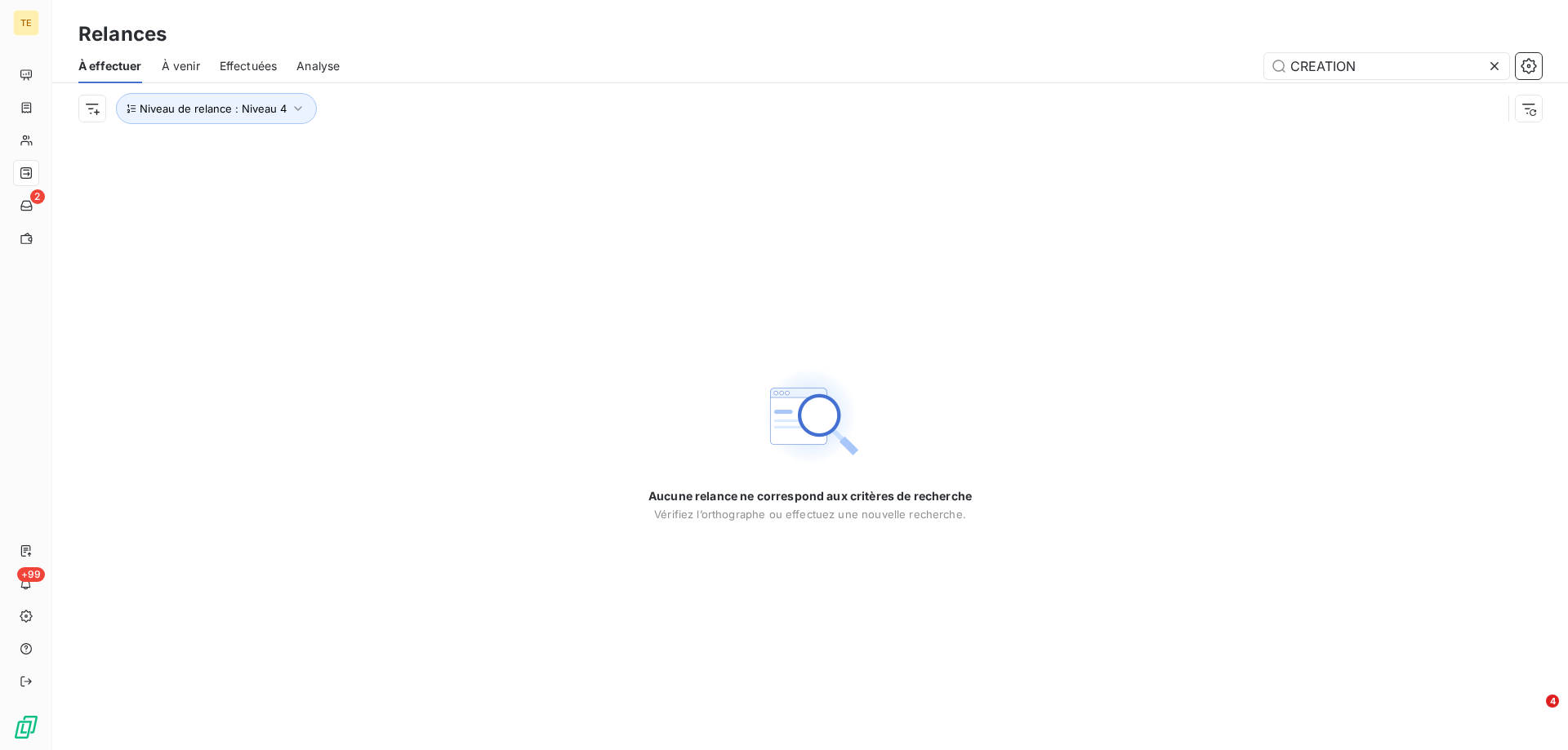
drag, startPoint x: 1313, startPoint y: 65, endPoint x: 1193, endPoint y: 61, distance: 120.1
click at [1193, 61] on div "CREATION" at bounding box center [951, 65] width 1183 height 26
click at [300, 111] on icon "button" at bounding box center [298, 108] width 16 height 16
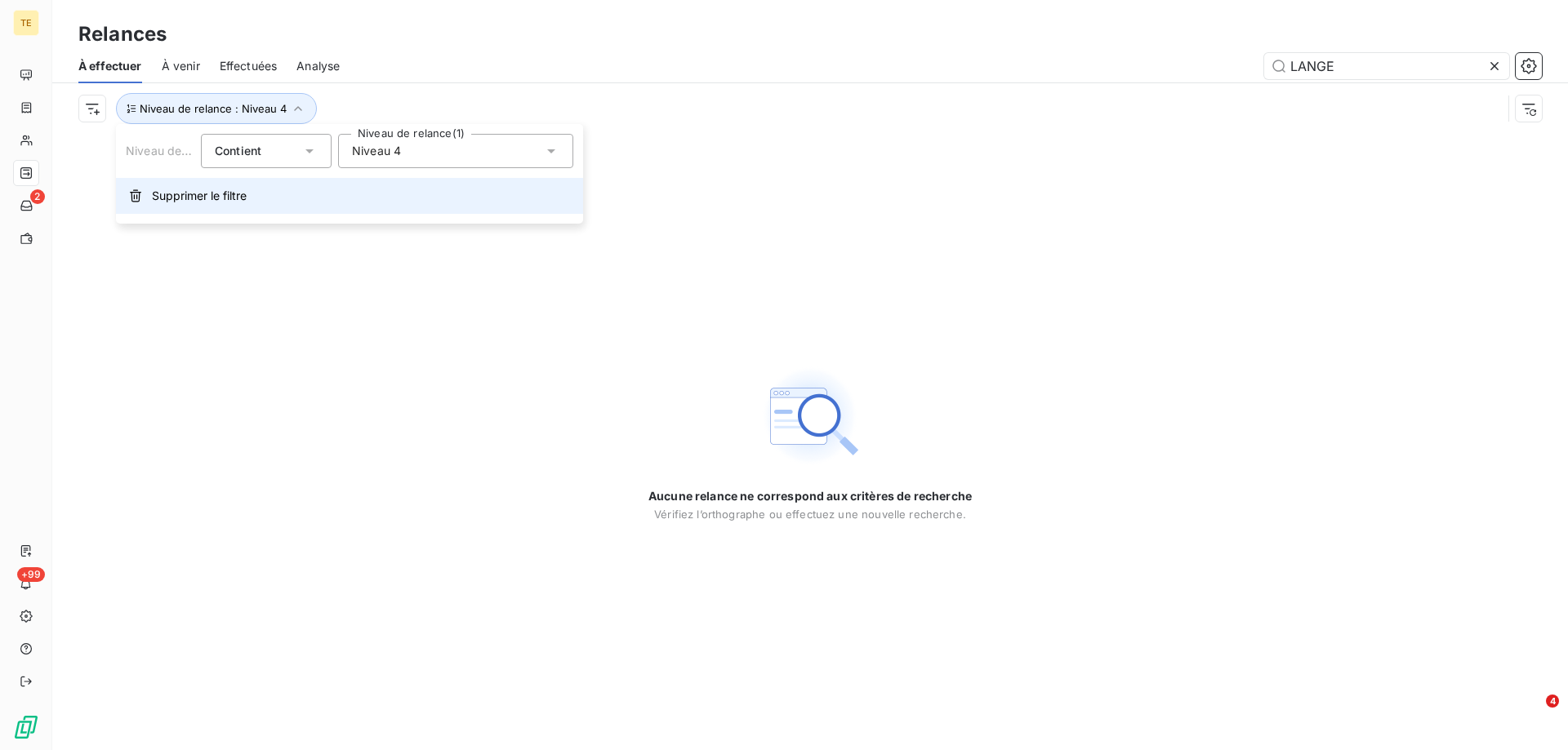
click at [203, 202] on span "Supprimer le filtre" at bounding box center [199, 196] width 95 height 16
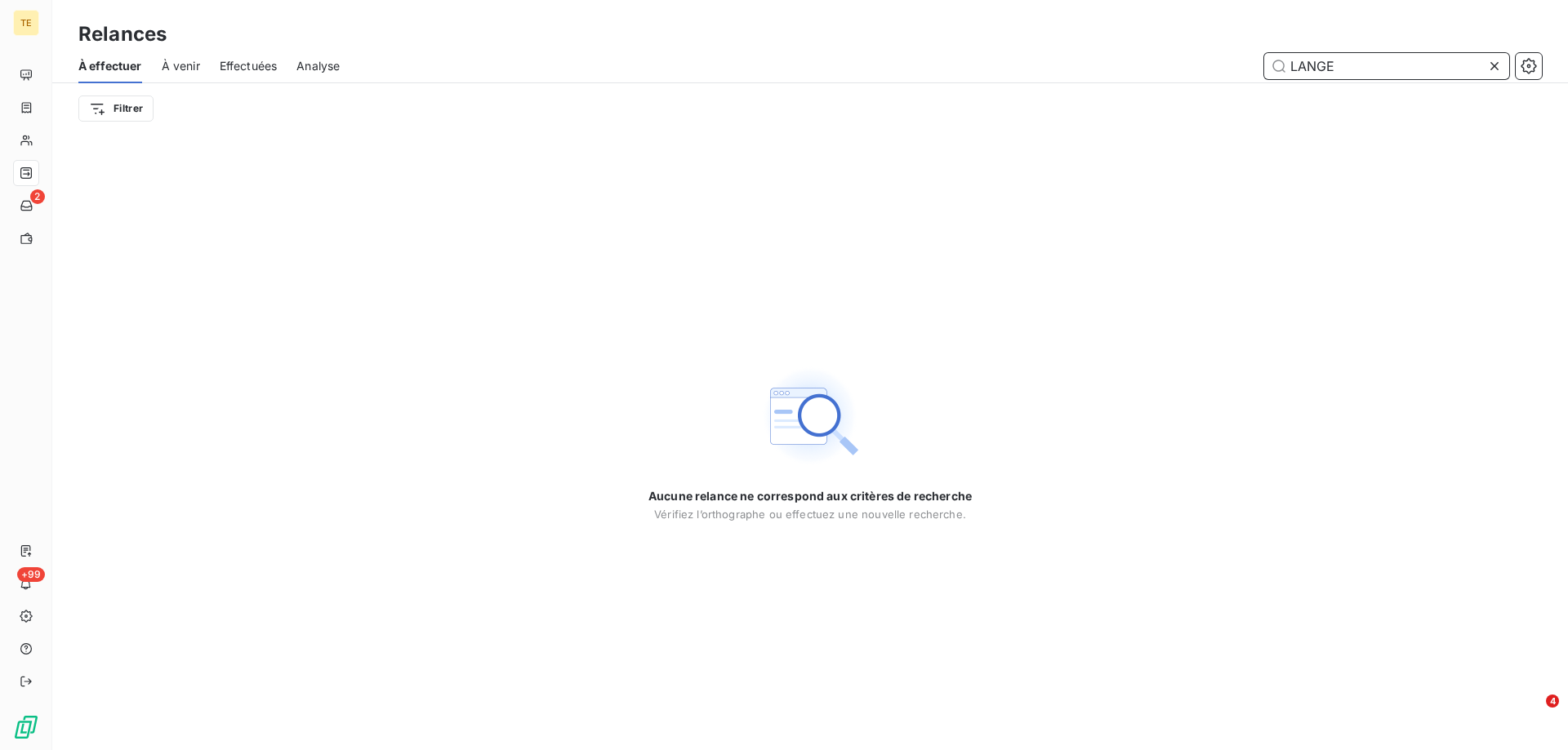
click at [1336, 62] on input "LANGE" at bounding box center [1387, 65] width 245 height 26
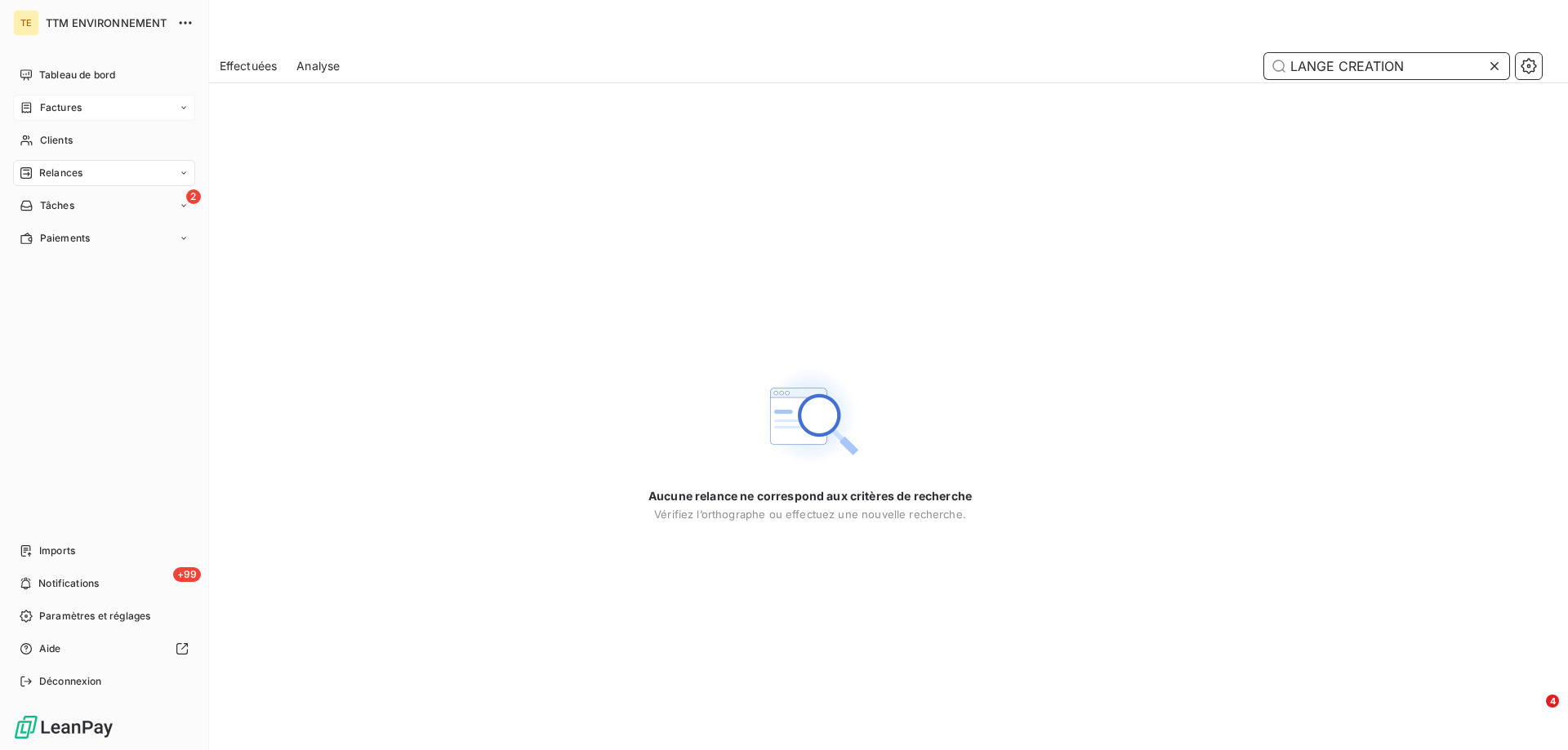
type input "LANGE CREATION"
click at [90, 106] on div "Factures" at bounding box center [105, 107] width 182 height 26
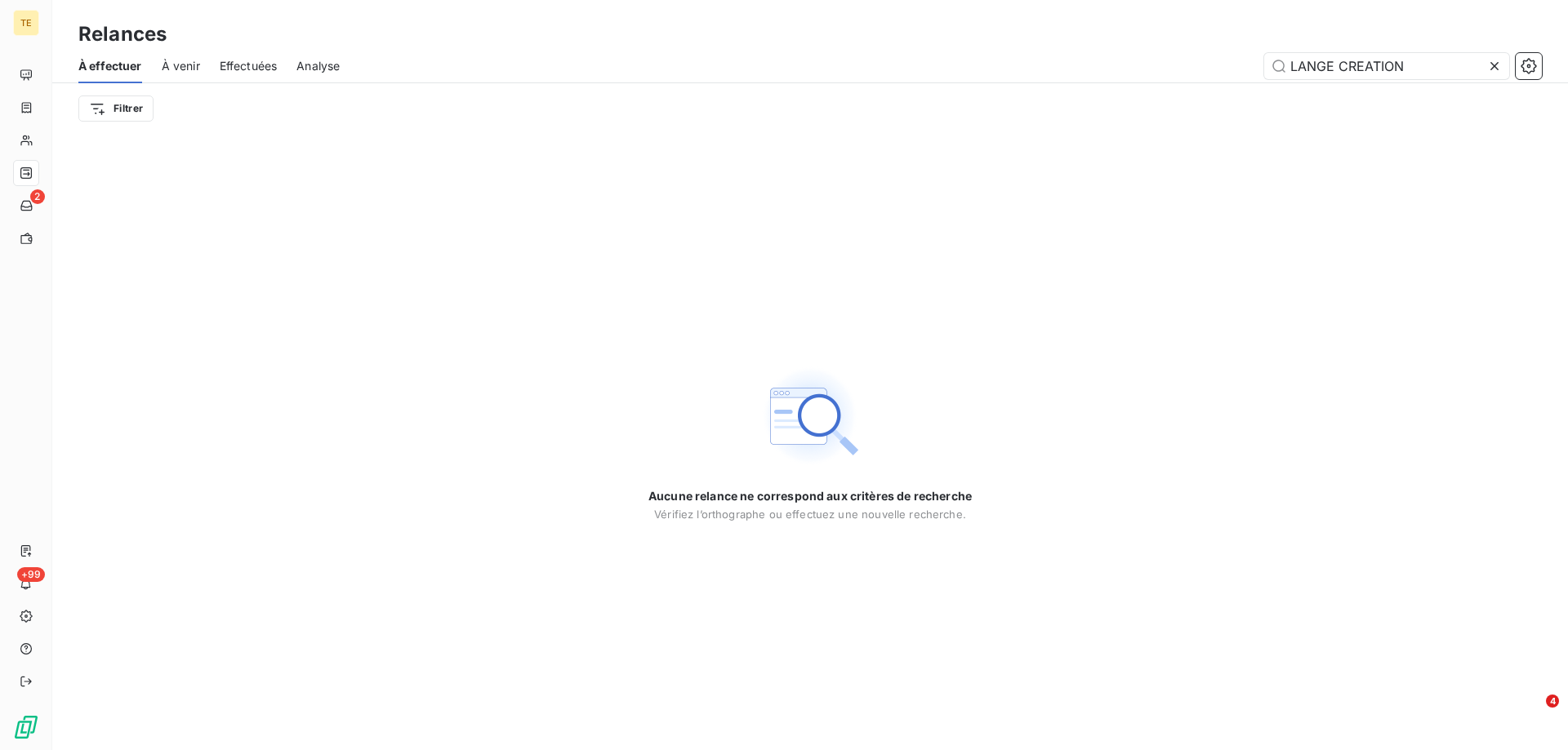
click at [1496, 67] on icon at bounding box center [1494, 65] width 8 height 8
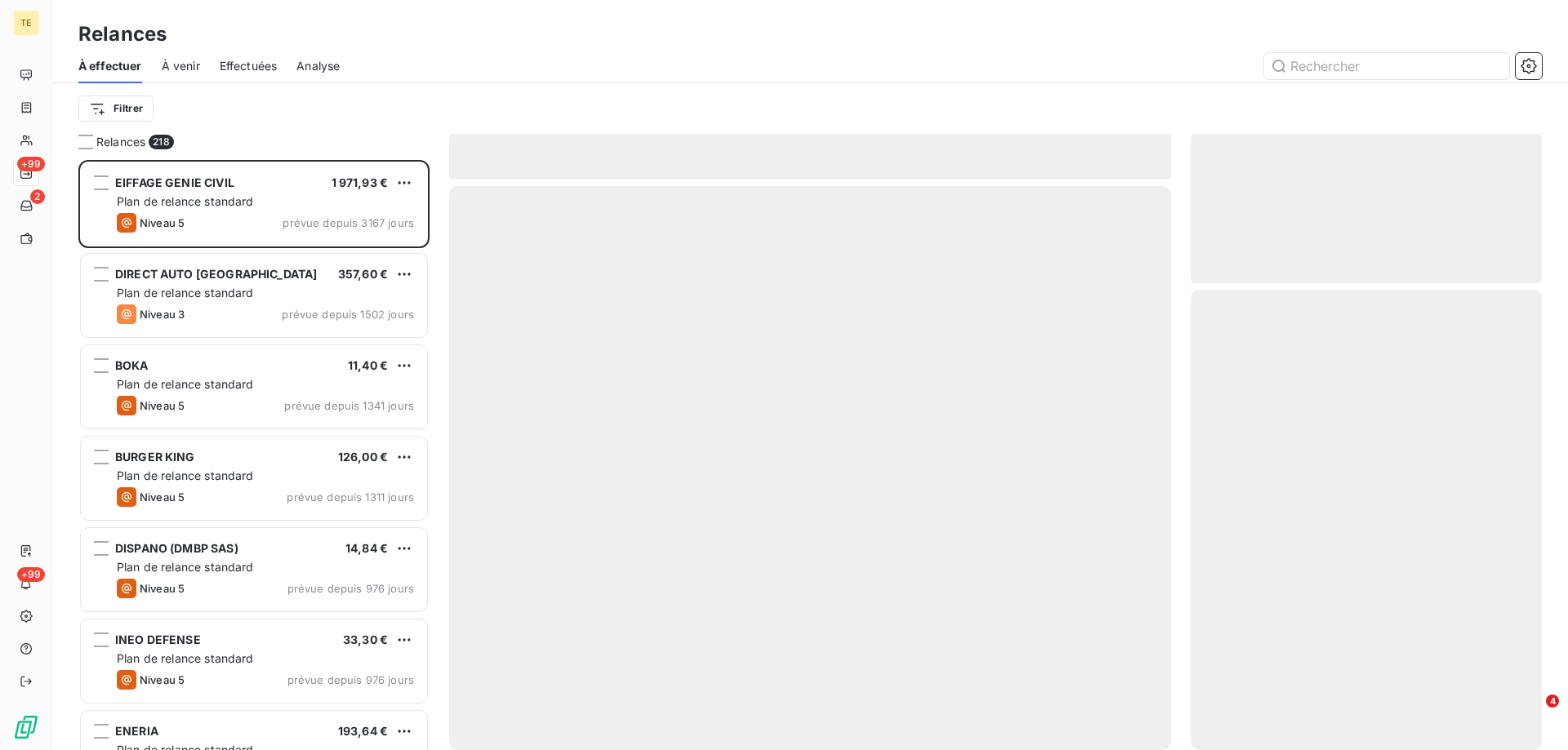
scroll to position [578, 339]
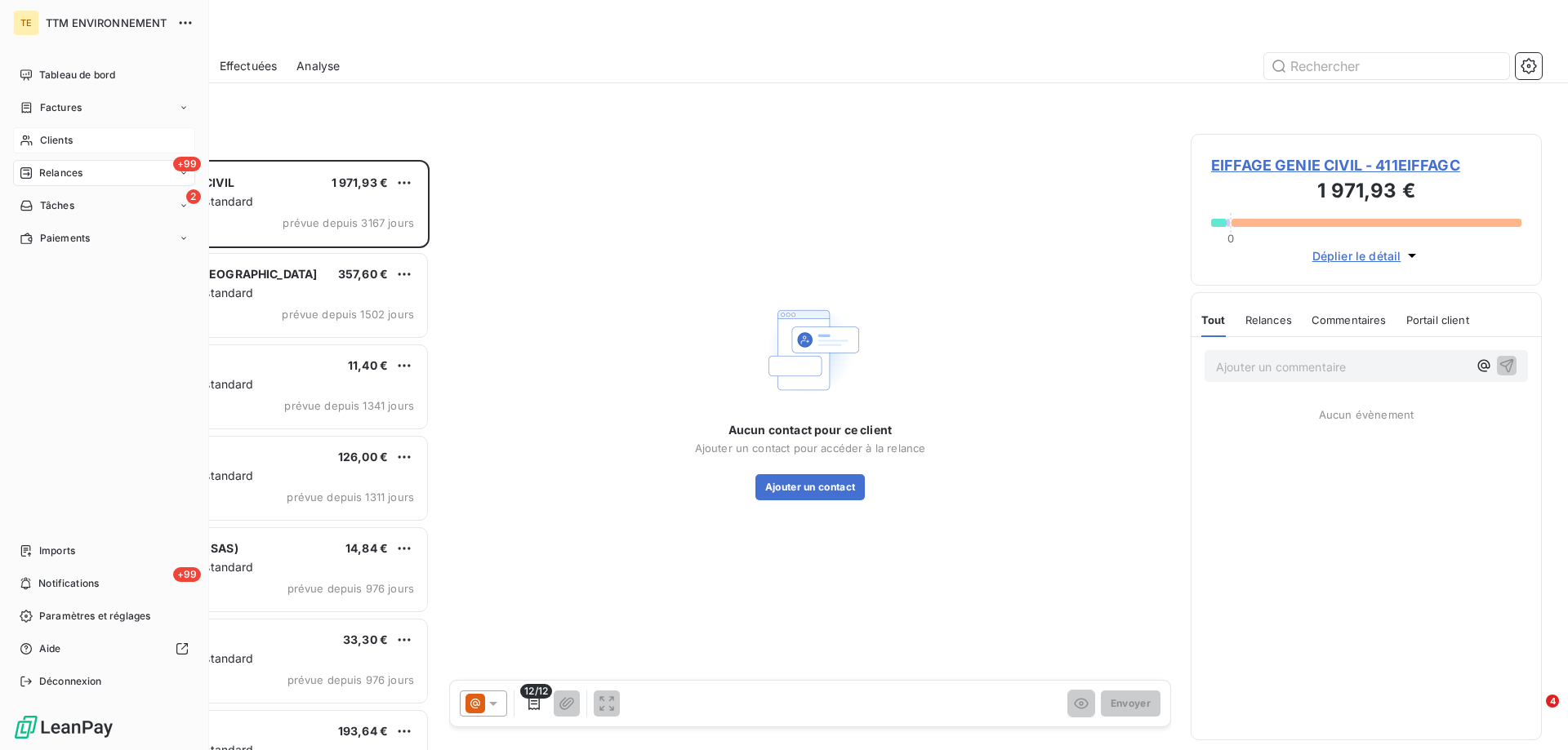
click at [55, 150] on div "Clients" at bounding box center [105, 140] width 182 height 26
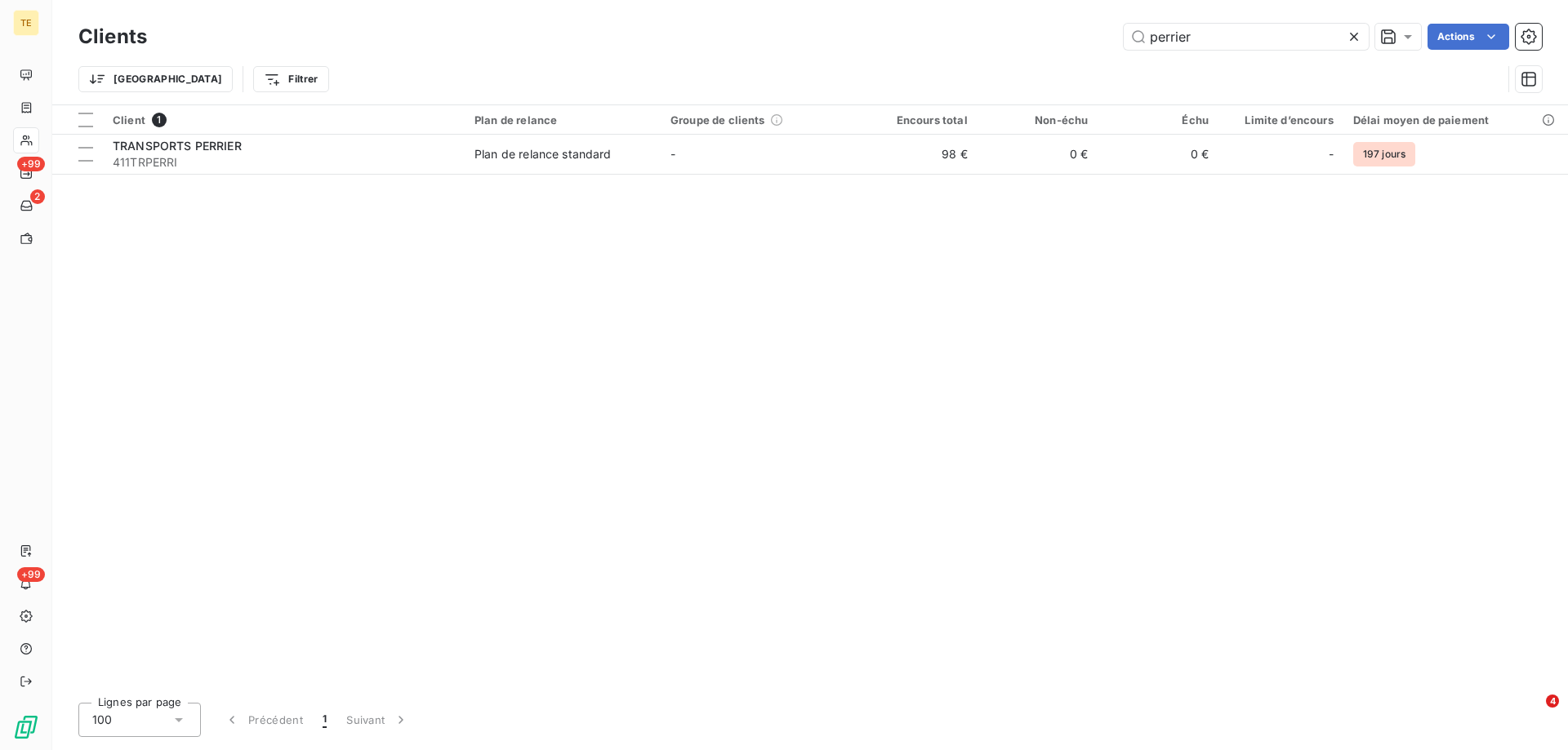
drag, startPoint x: 1290, startPoint y: 34, endPoint x: 1005, endPoint y: 35, distance: 285.0
click at [1005, 35] on div "perrier Actions" at bounding box center [854, 37] width 1376 height 26
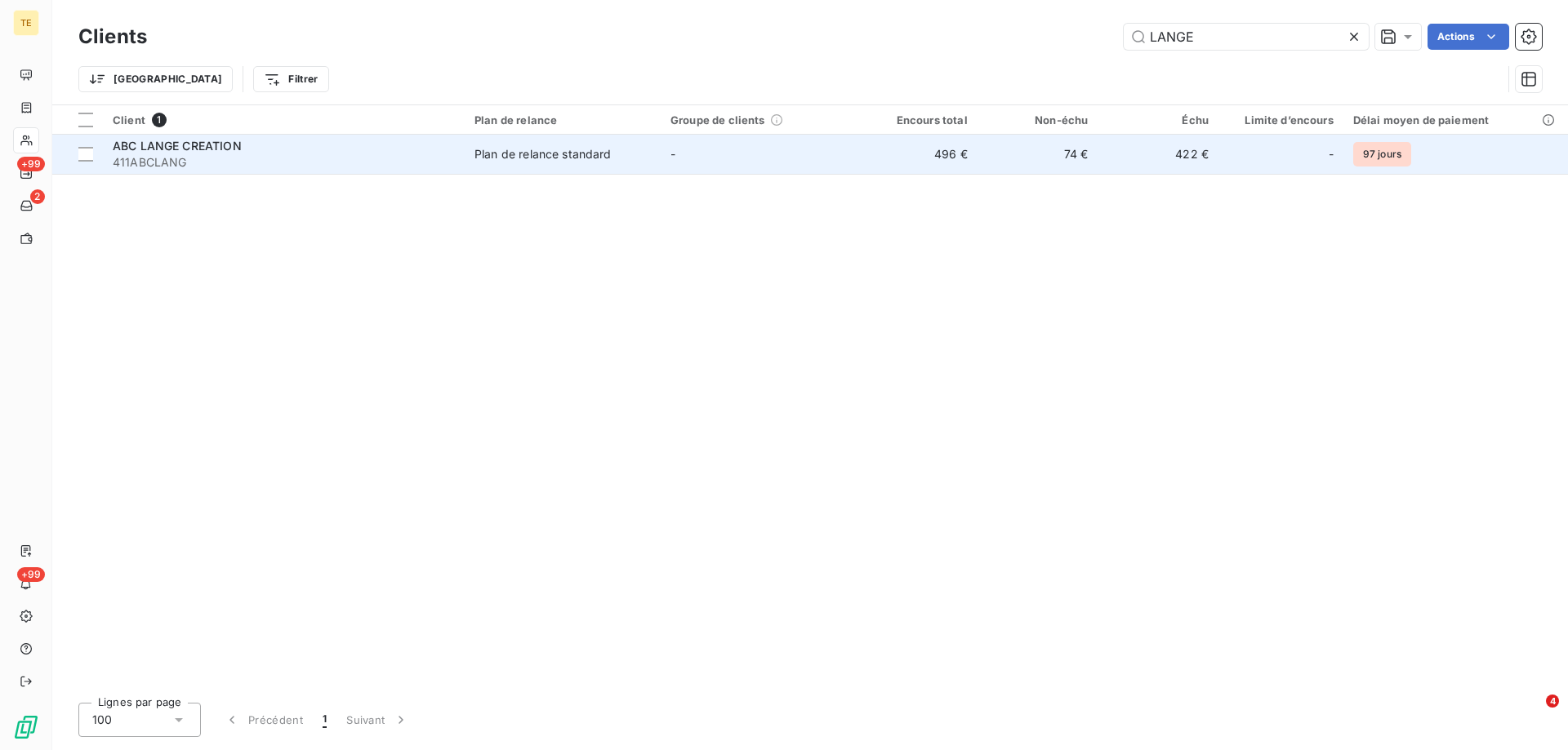
type input "LANGE"
click at [166, 146] on span "ABC LANGE CREATION" at bounding box center [177, 146] width 129 height 14
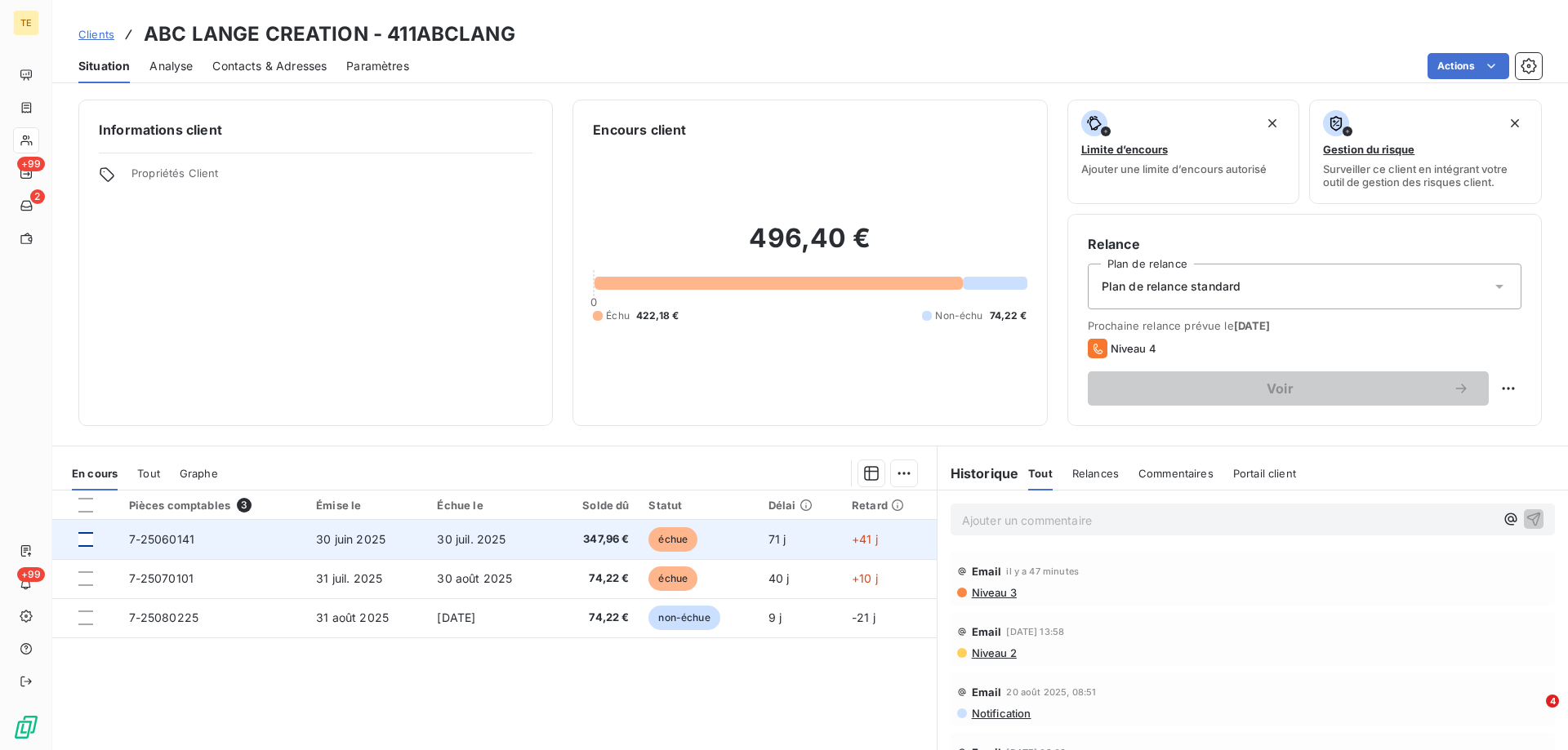
click at [85, 538] on div at bounding box center [86, 539] width 14 height 14
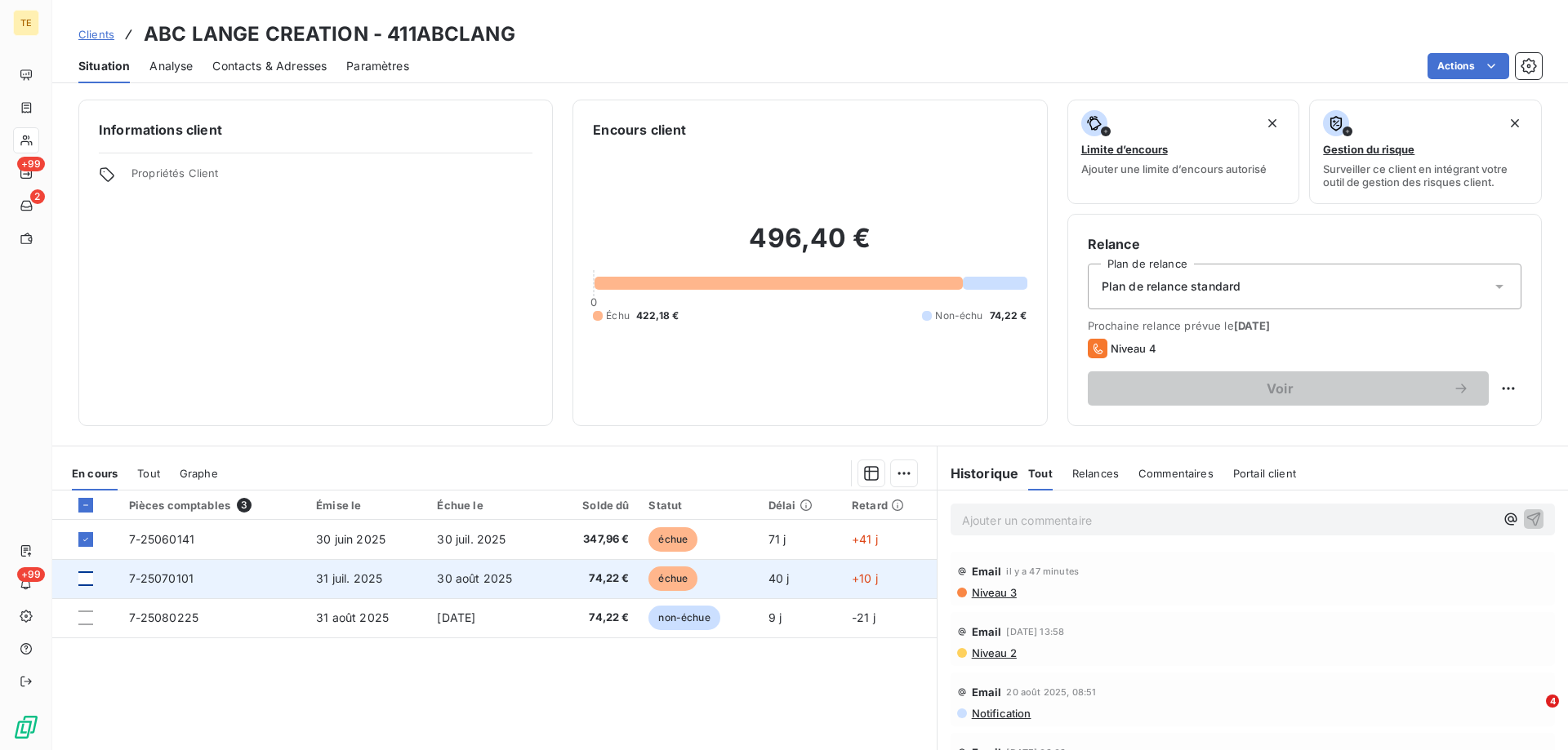
click at [83, 578] on div at bounding box center [86, 579] width 14 height 14
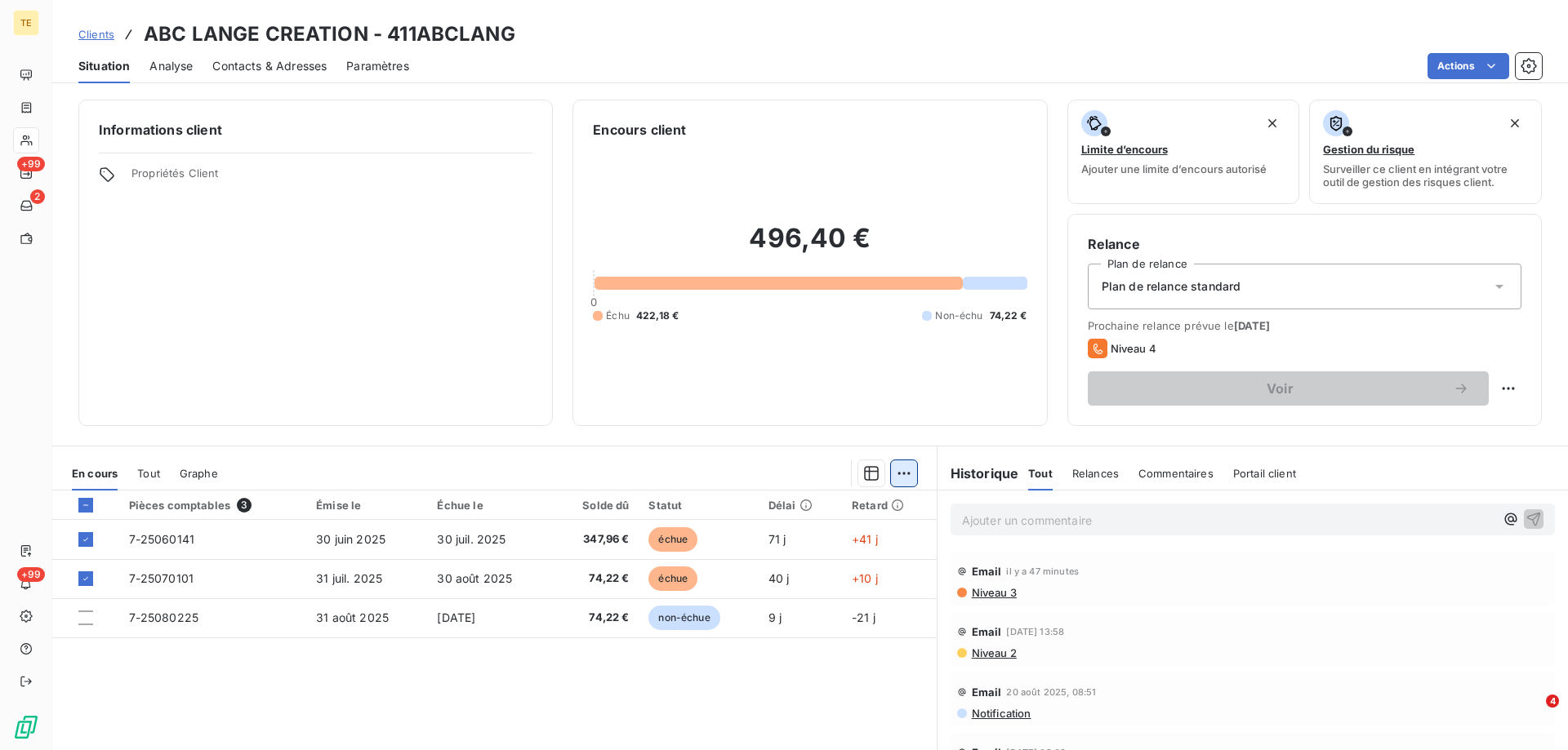
click at [901, 476] on html "TE +99 2 +99 Clients ABC LANGE CREATION - 411ABCLANG Situation Analyse Contacts…" at bounding box center [784, 375] width 1568 height 750
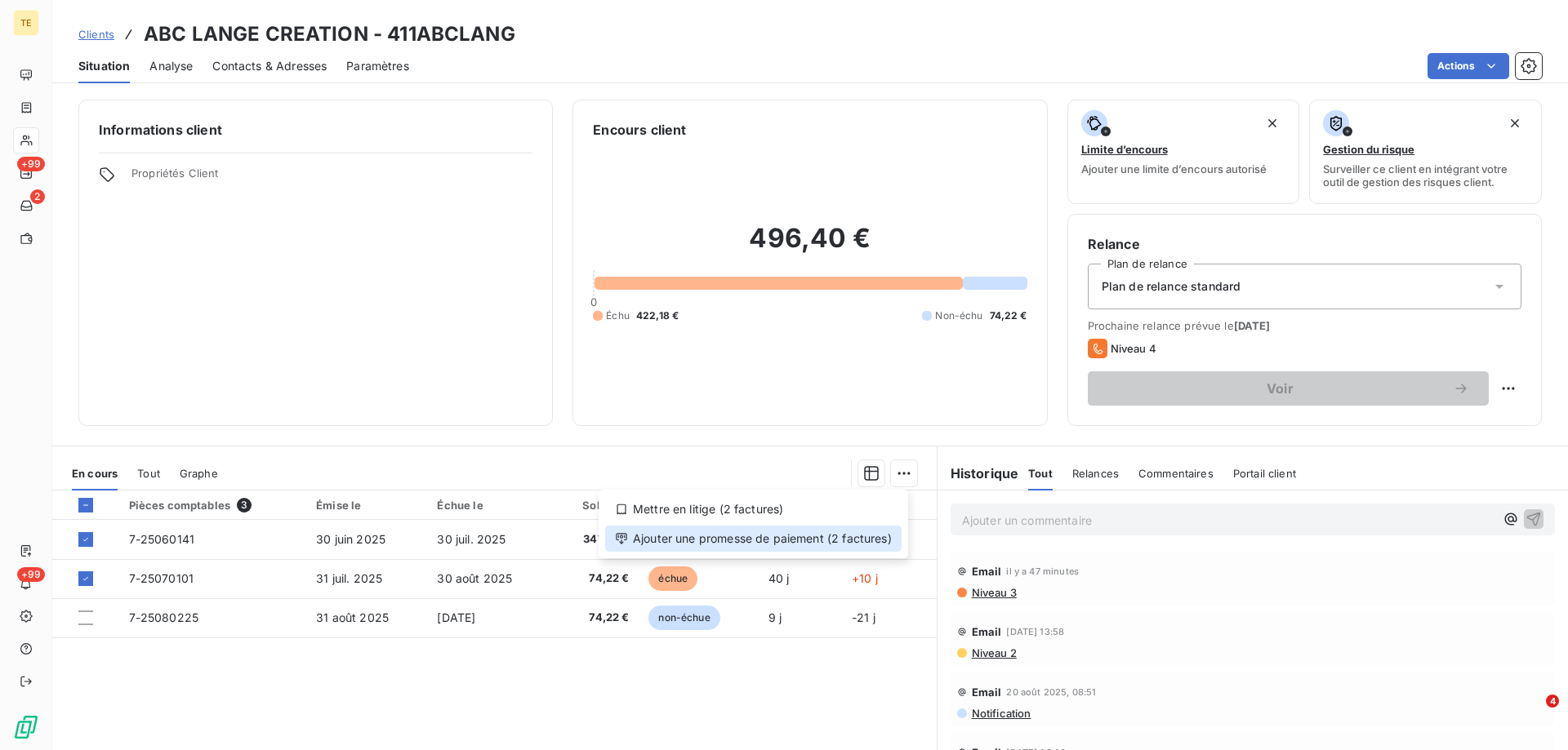
click at [836, 536] on div "Ajouter une promesse de paiement (2 factures)" at bounding box center [753, 538] width 297 height 26
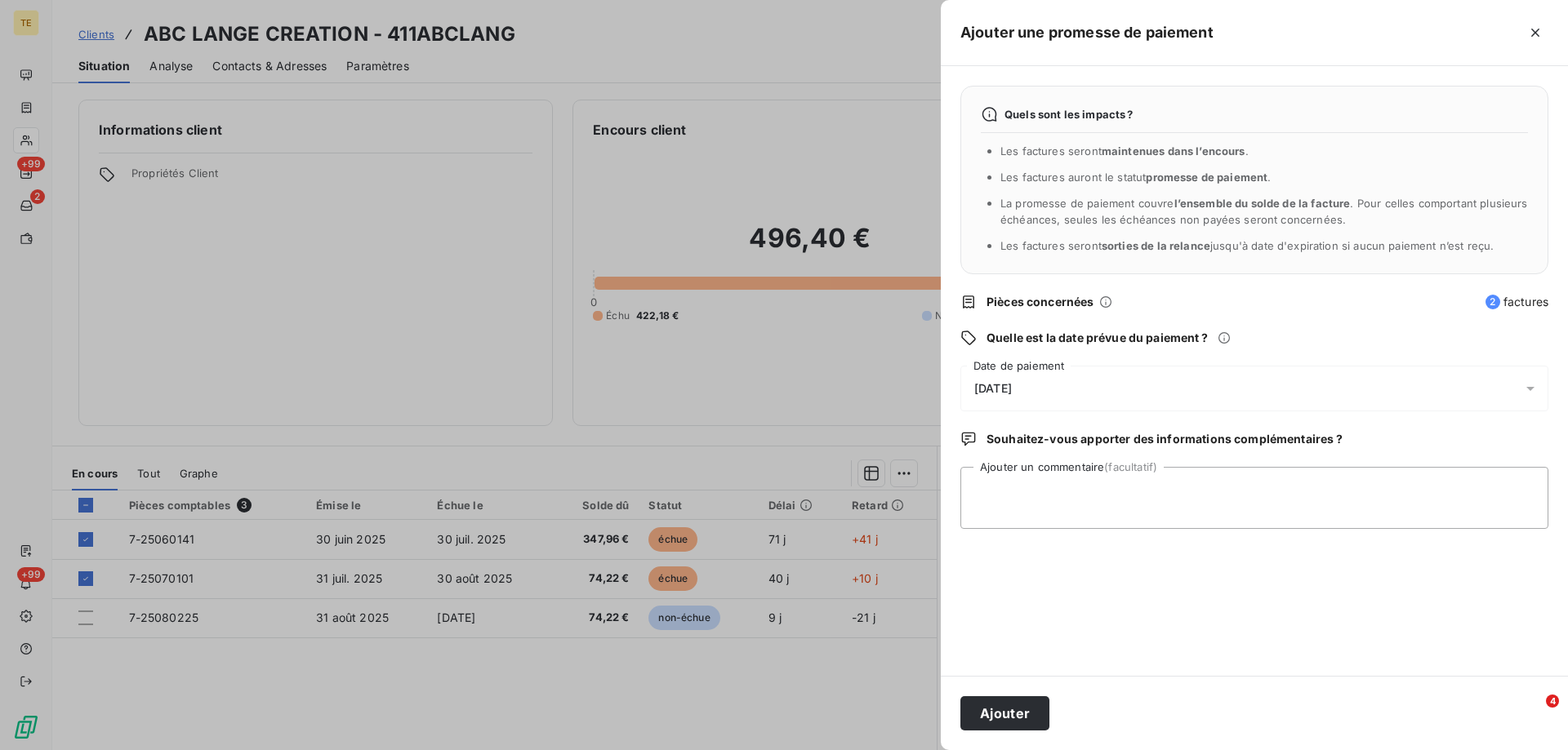
click at [1012, 382] on span "[DATE]" at bounding box center [994, 388] width 38 height 13
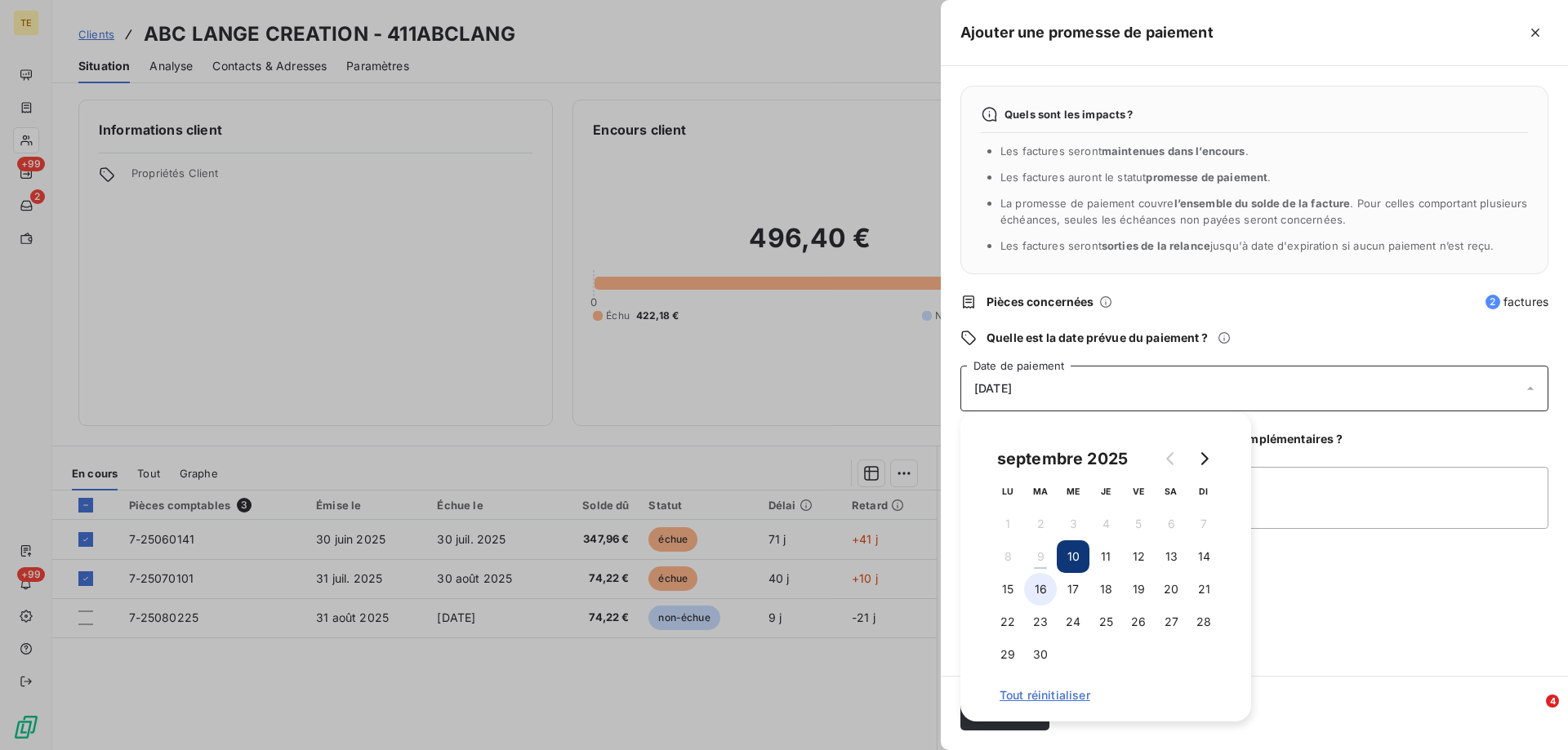
click at [1037, 586] on button "16" at bounding box center [1040, 589] width 33 height 33
click at [1329, 636] on div "Quels sont les impacts ? Les factures seront maintenues dans l’encours . Les fa…" at bounding box center [1254, 371] width 627 height 610
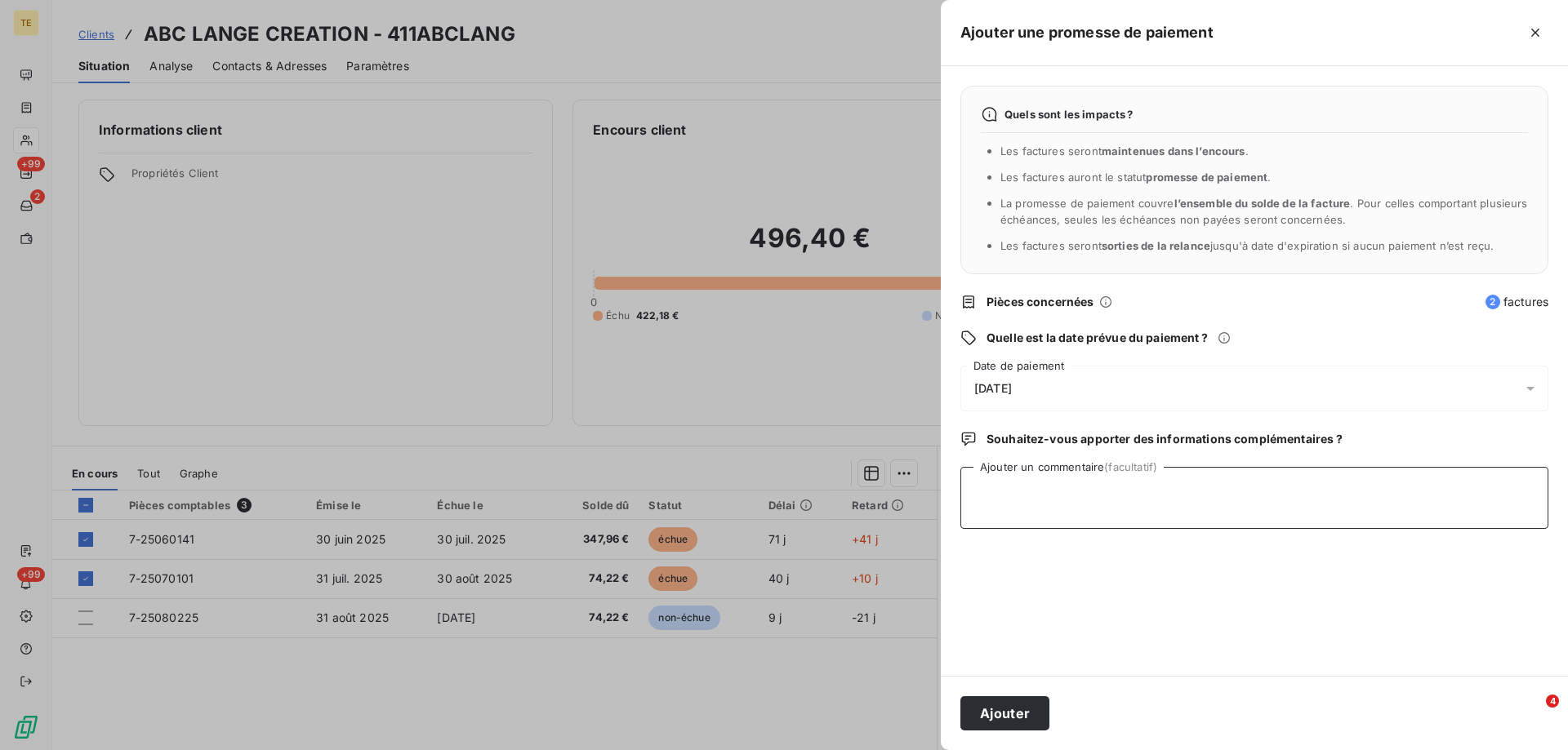
click at [1045, 488] on textarea "Ajouter un commentaire (facultatif)" at bounding box center [1254, 497] width 588 height 62
paste textarea "Bonjour Les factures seront réglées début semaine prochaine Bonne journée [PERS…"
type textarea "Bonjour Les factures seront réglées début semaine prochaine Bonne journée [PERS…"
click at [1016, 719] on button "Ajouter" at bounding box center [1005, 713] width 89 height 34
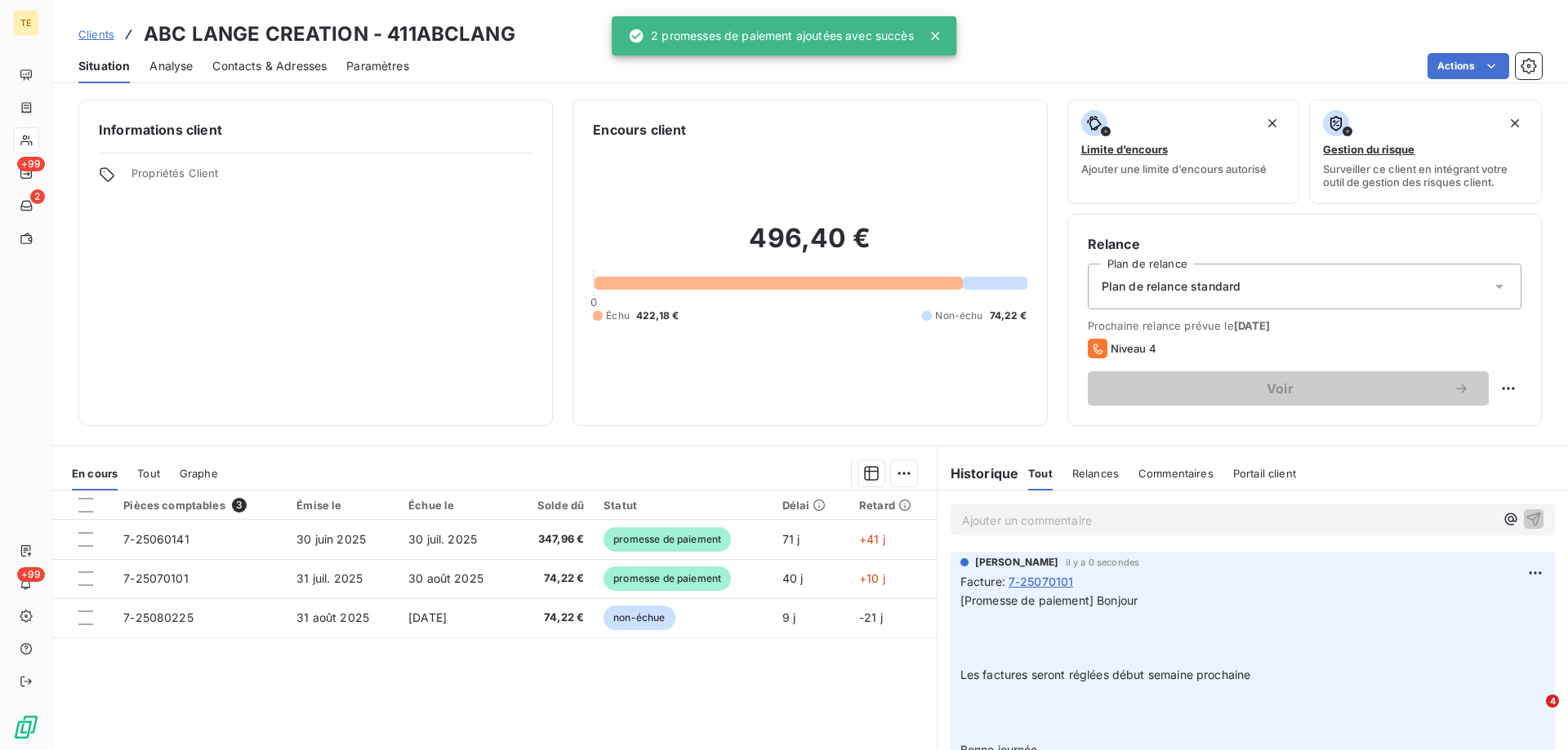
scroll to position [0, 0]
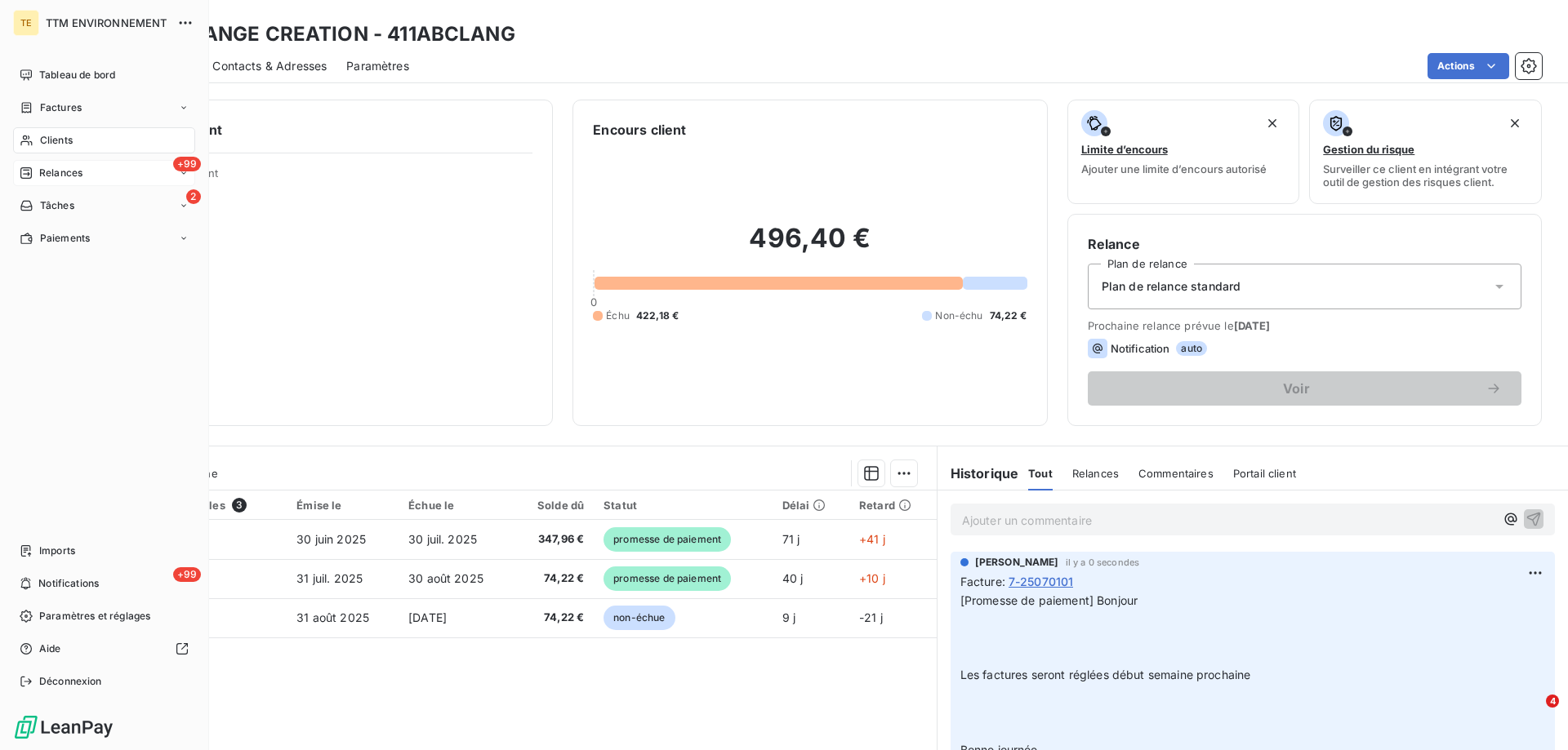
click at [49, 166] on span "Relances" at bounding box center [61, 173] width 43 height 14
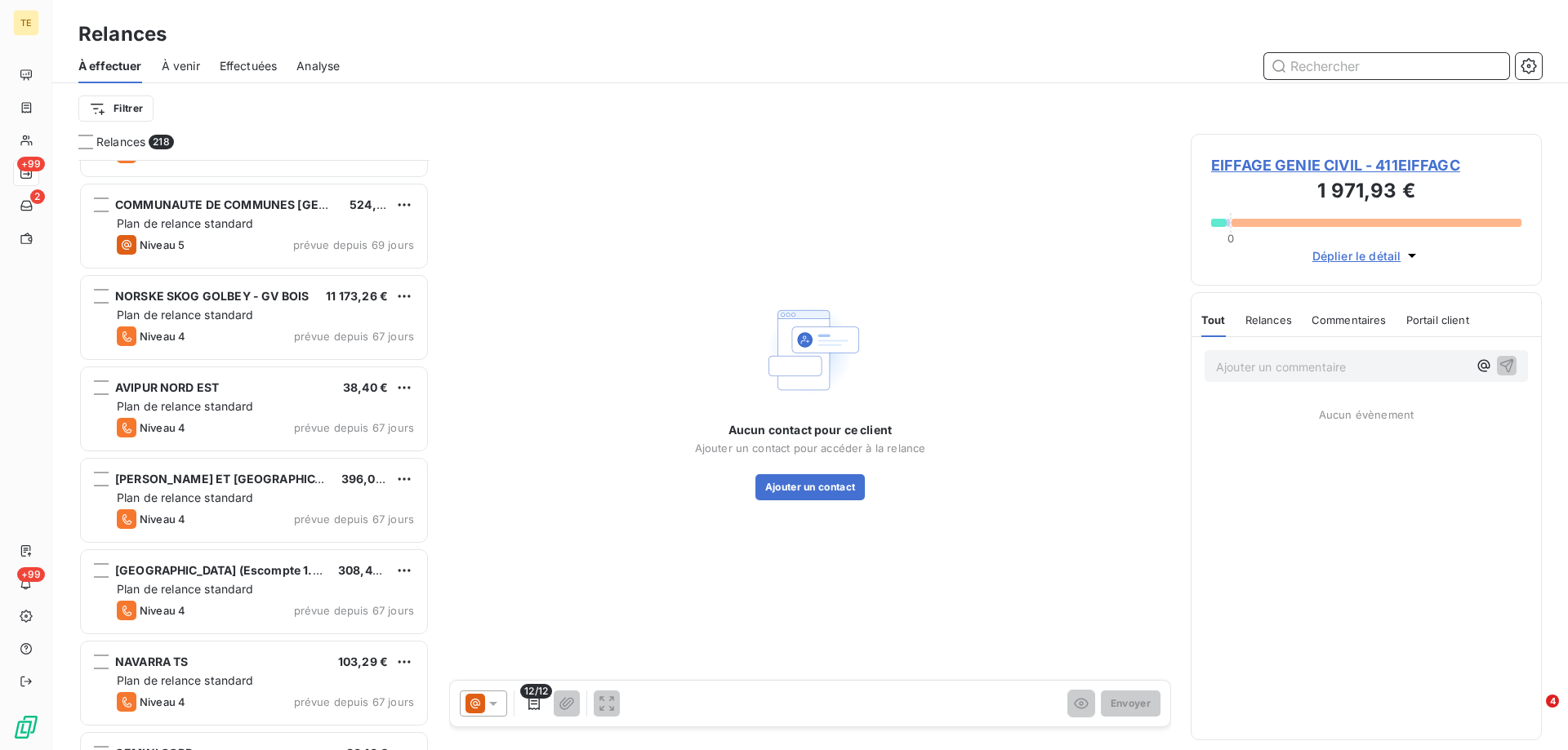
scroll to position [4000, 0]
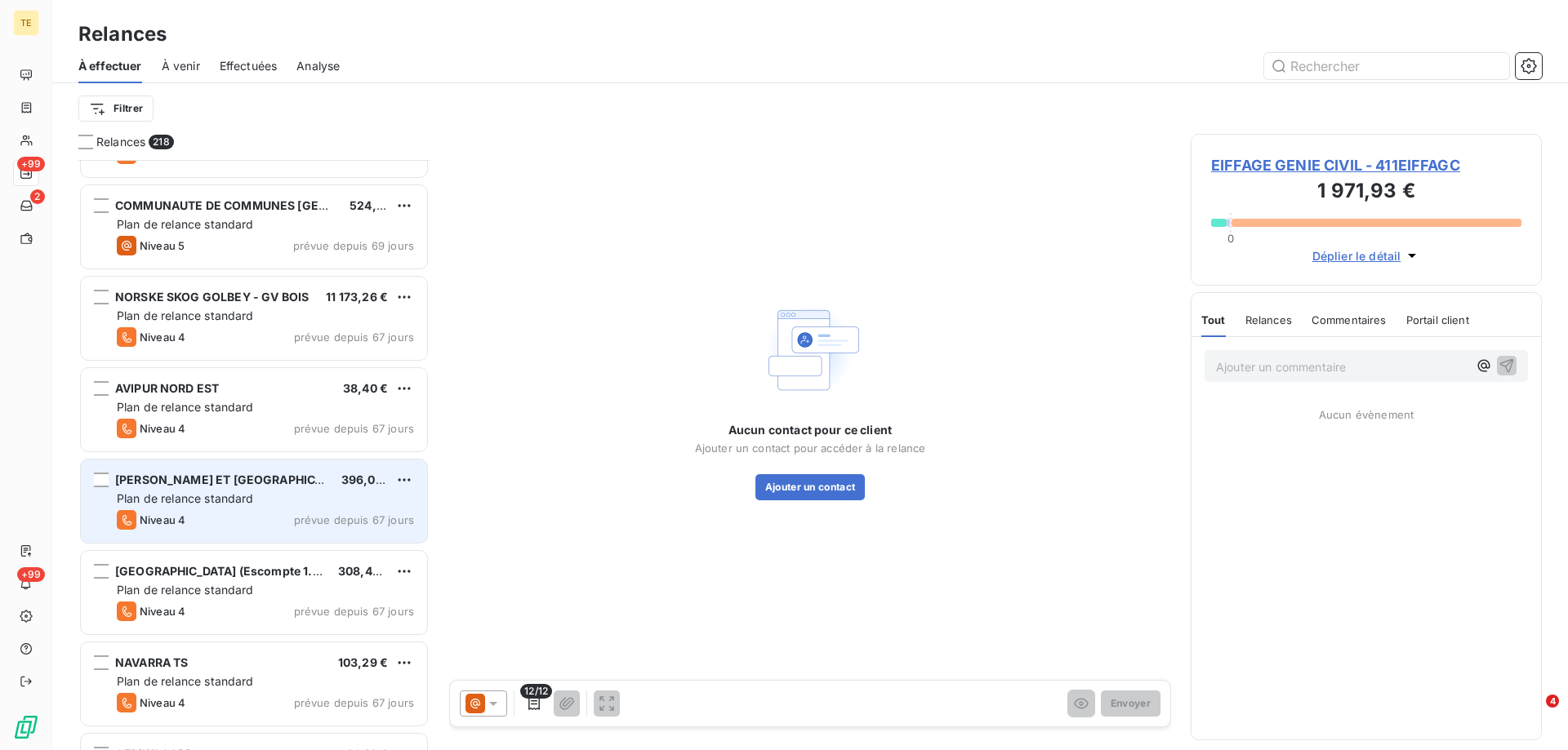
drag, startPoint x: 247, startPoint y: 504, endPoint x: 247, endPoint y: 492, distance: 12.0
click at [247, 504] on span "Plan de relance standard" at bounding box center [186, 498] width 138 height 14
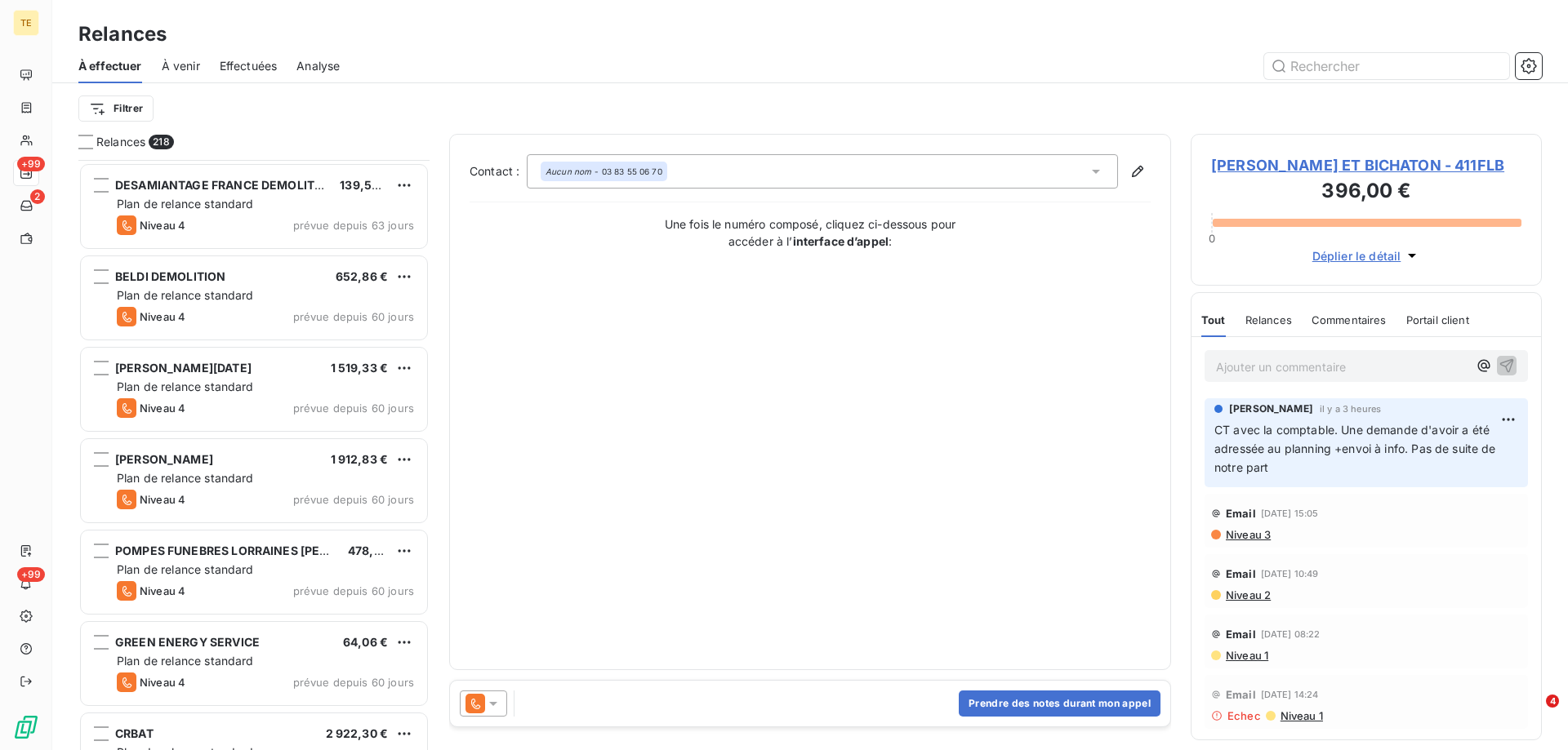
scroll to position [5470, 0]
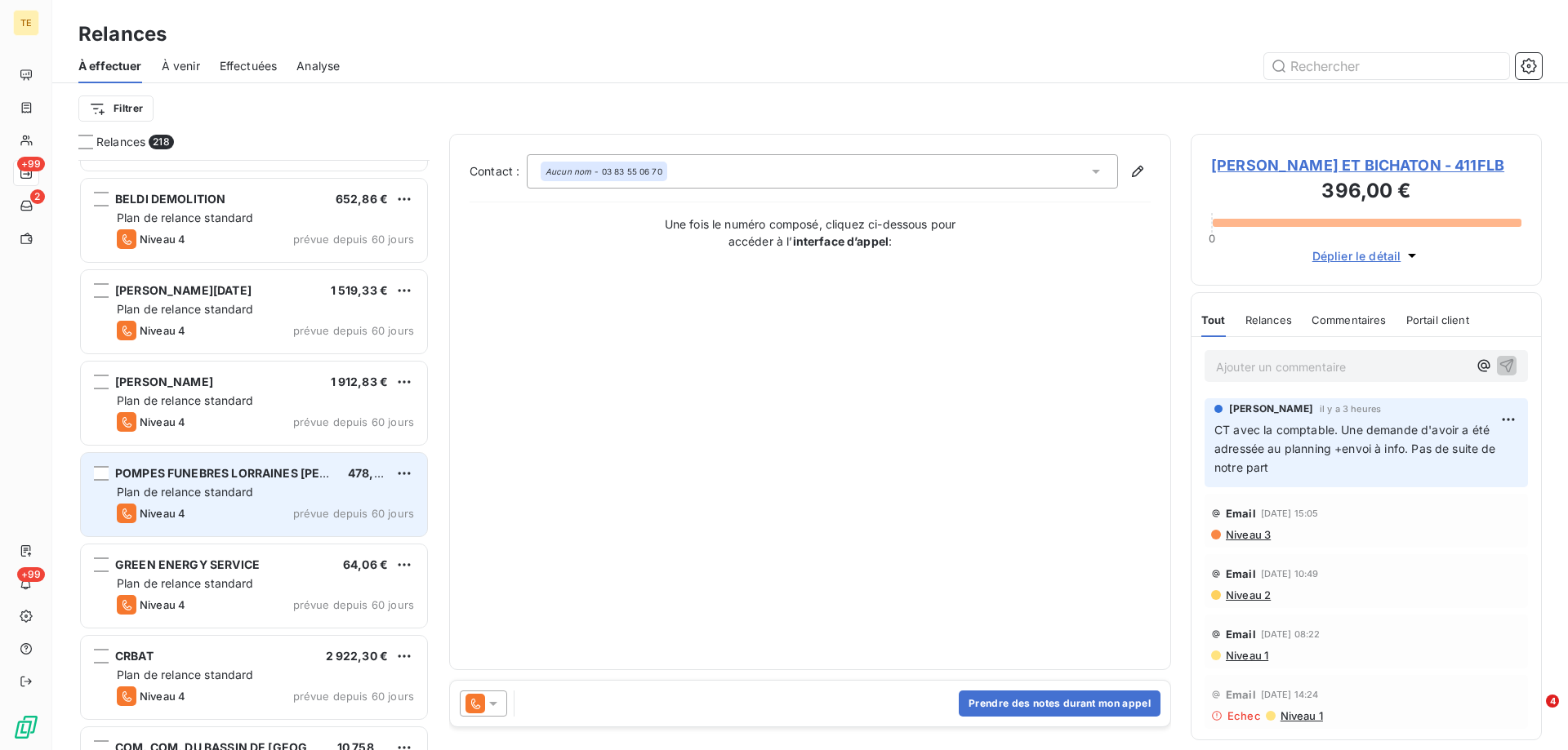
drag, startPoint x: 238, startPoint y: 481, endPoint x: 262, endPoint y: 475, distance: 24.7
click at [239, 480] on div "POMPES FUNEBRES LORRAINES [PERSON_NAME]" at bounding box center [225, 473] width 220 height 16
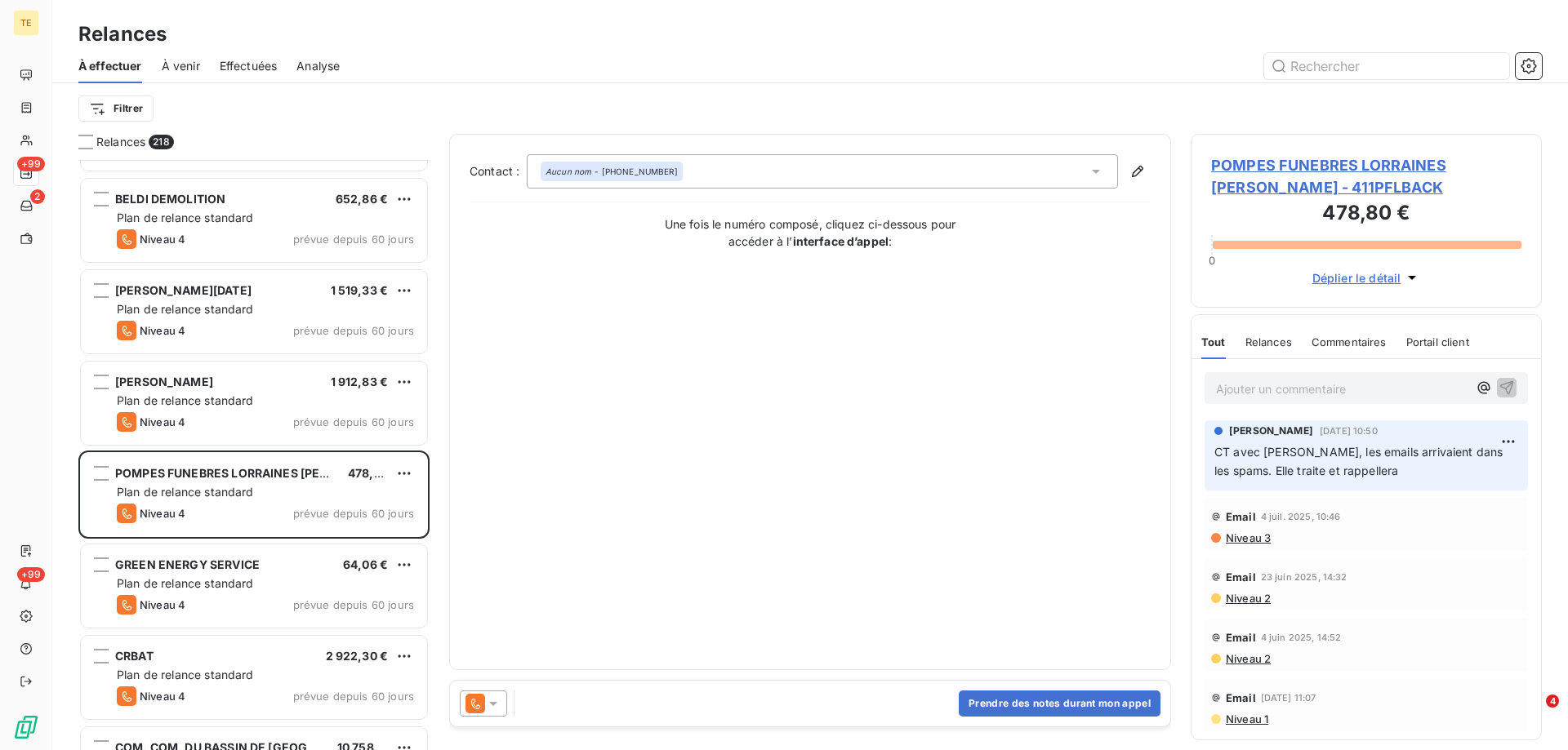
click at [1234, 381] on p "Ajouter un commentaire ﻿" at bounding box center [1342, 388] width 252 height 21
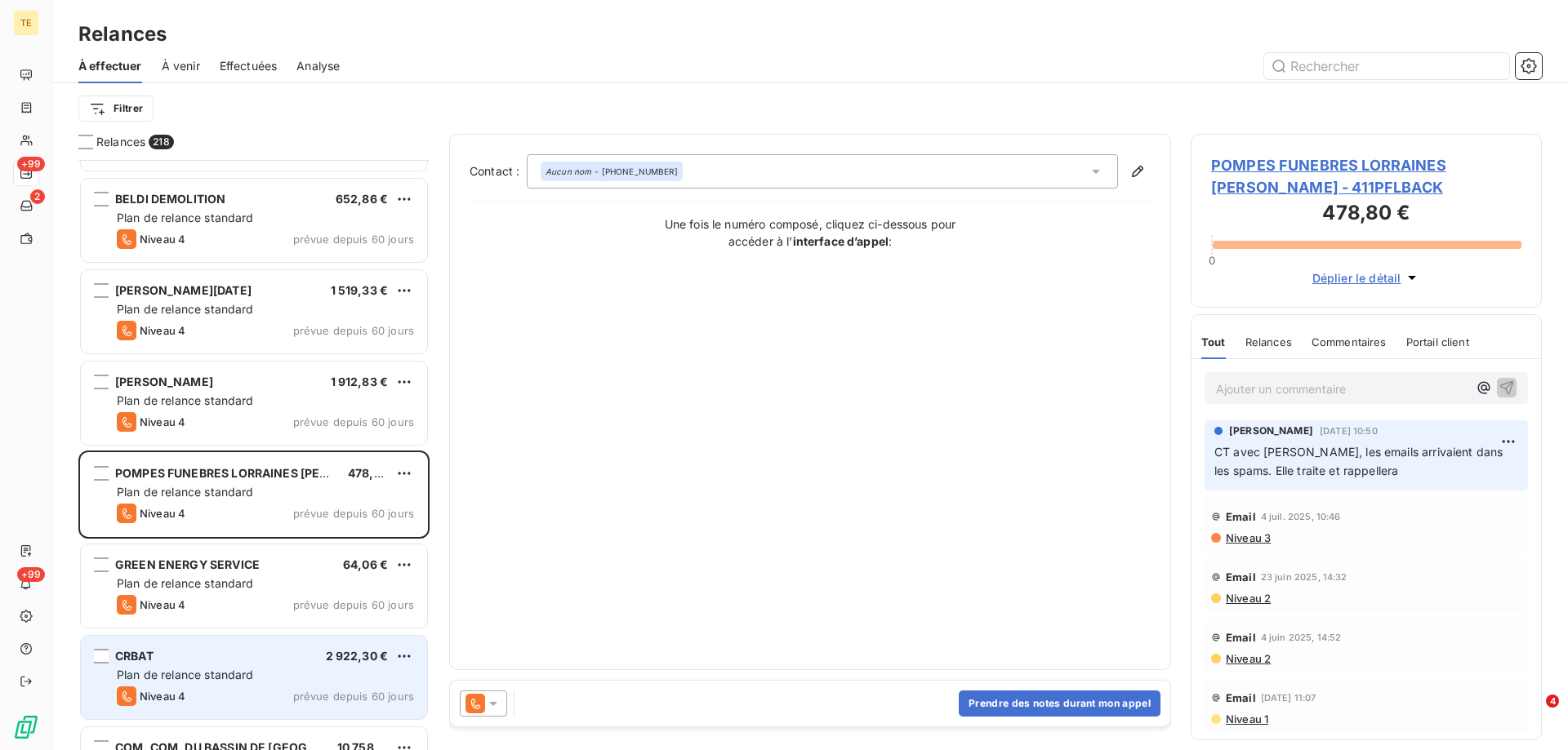
click at [196, 671] on span "Plan de relance standard" at bounding box center [186, 675] width 138 height 14
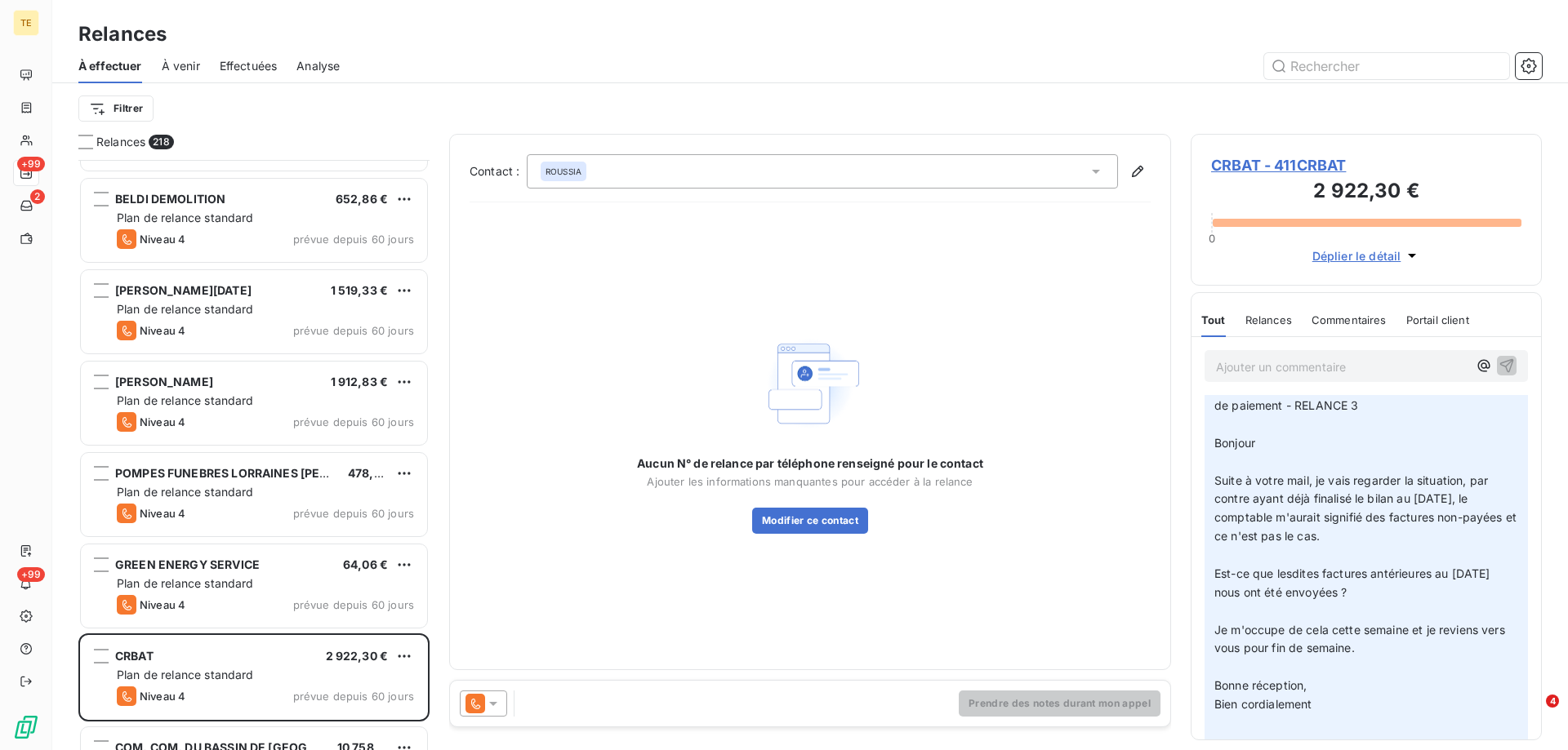
scroll to position [163, 0]
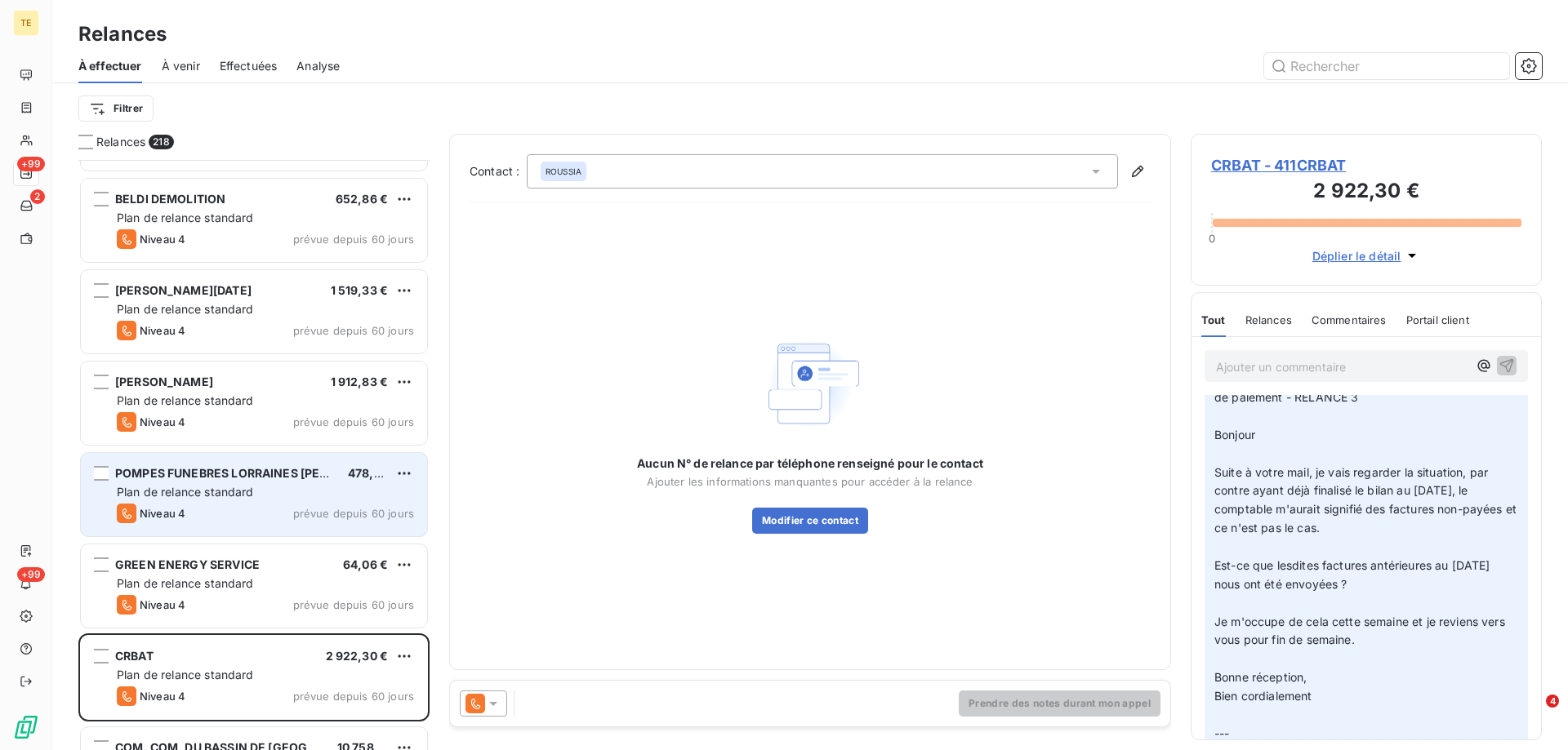
click at [235, 479] on span "POMPES FUNEBRES LORRAINES [PERSON_NAME]" at bounding box center [256, 473] width 283 height 14
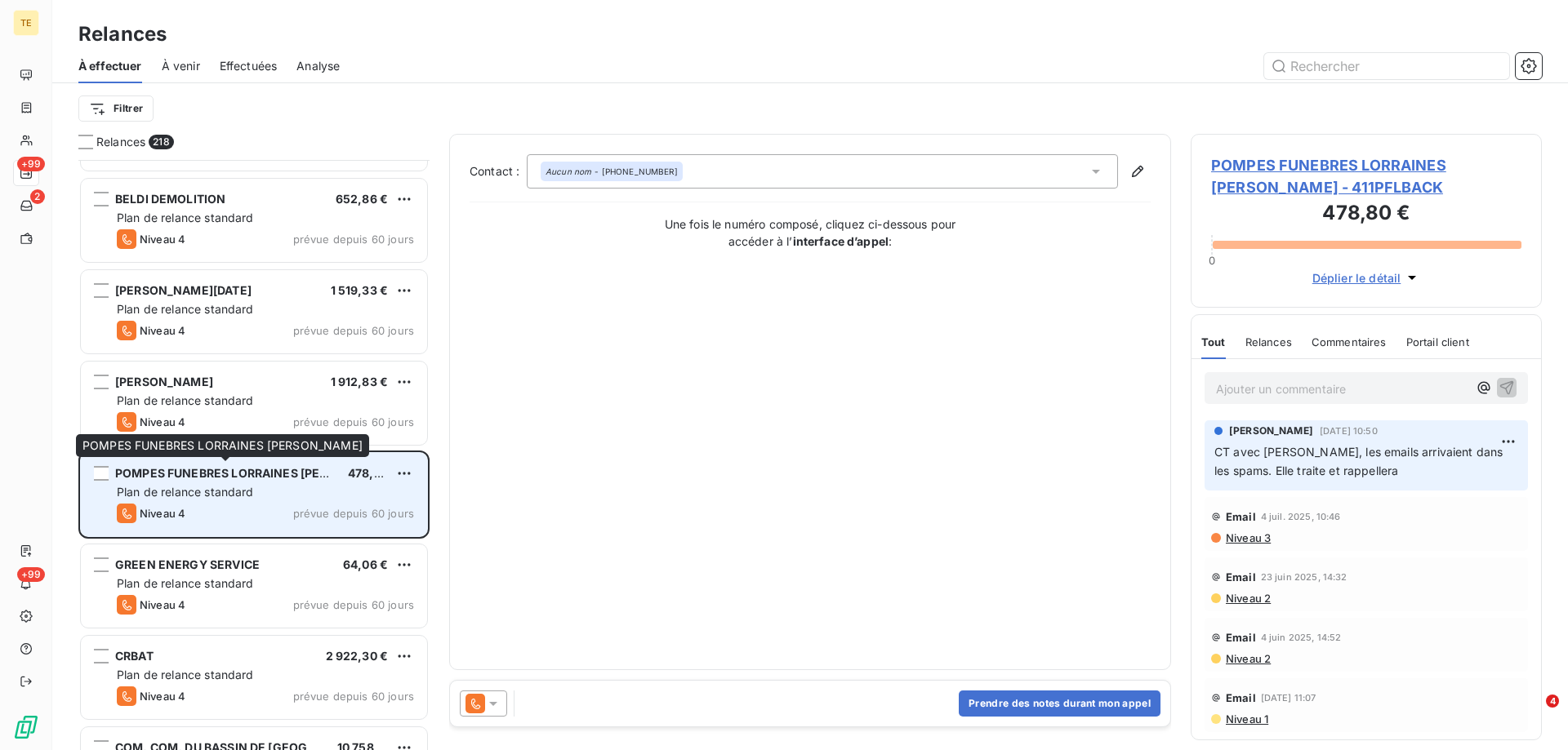
click at [255, 472] on span "POMPES FUNEBRES LORRAINES [PERSON_NAME]" at bounding box center [256, 473] width 283 height 14
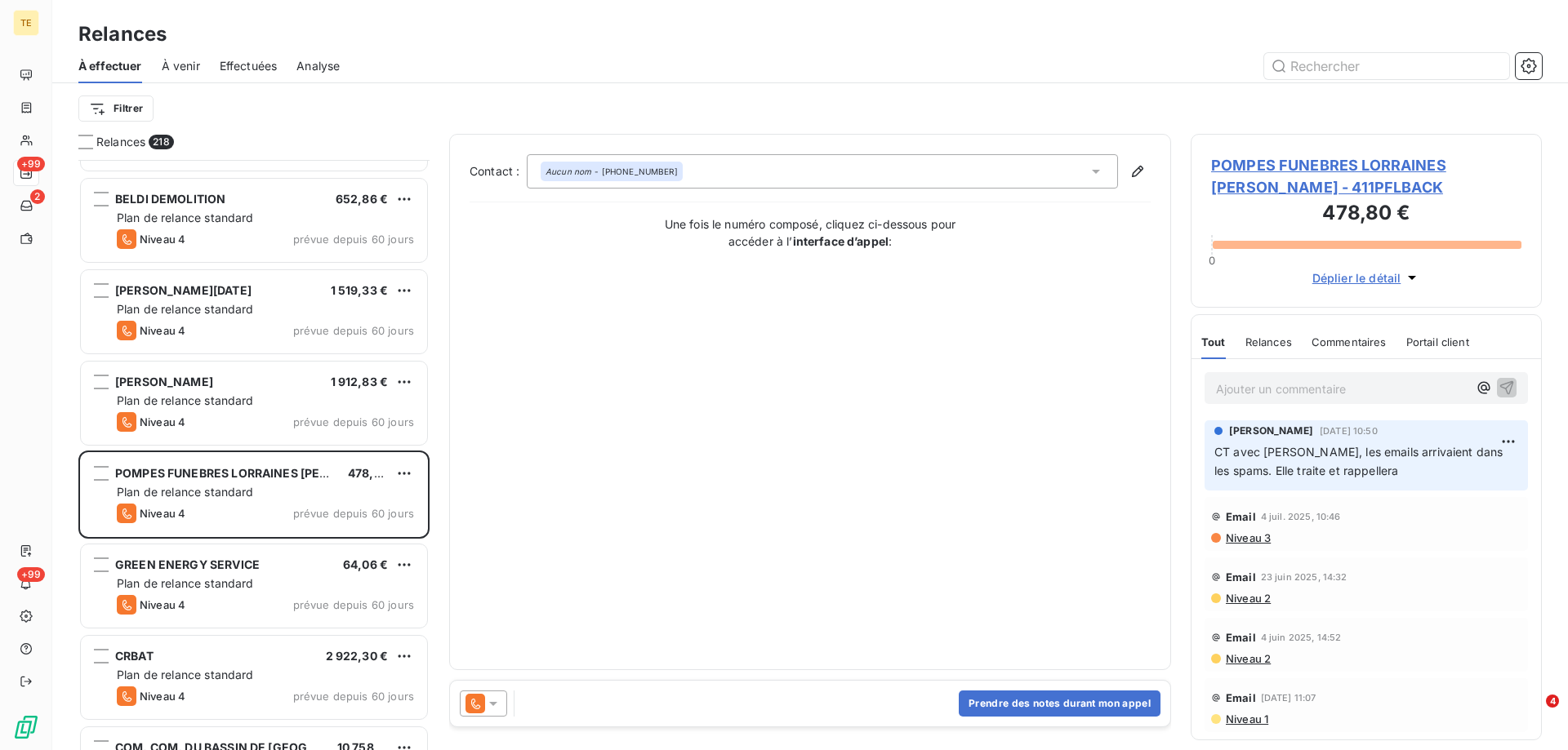
click at [1260, 163] on span "POMPES FUNEBRES LORRAINES [PERSON_NAME] - 411PFLBACK" at bounding box center [1366, 176] width 310 height 44
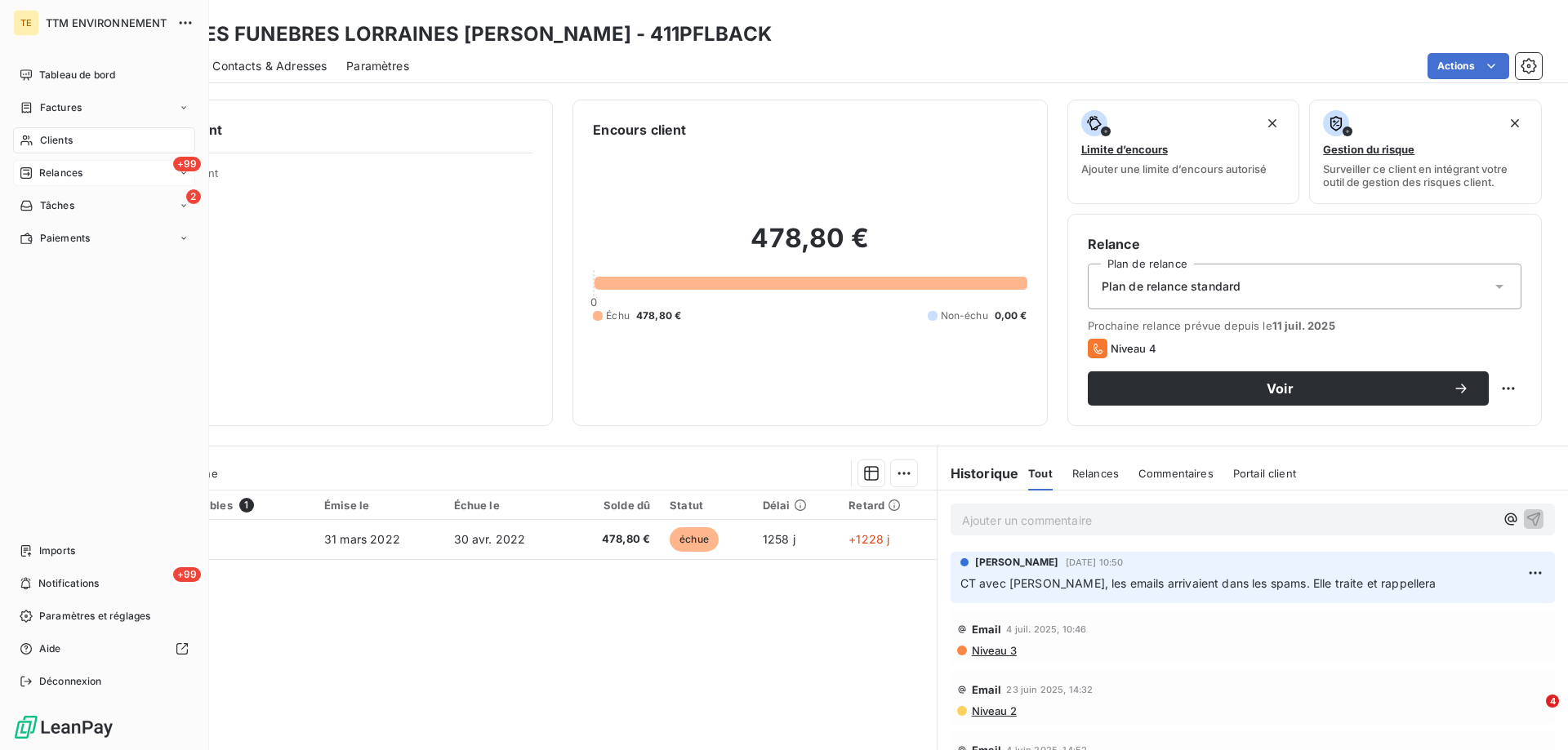
click at [63, 171] on span "Relances" at bounding box center [61, 173] width 43 height 14
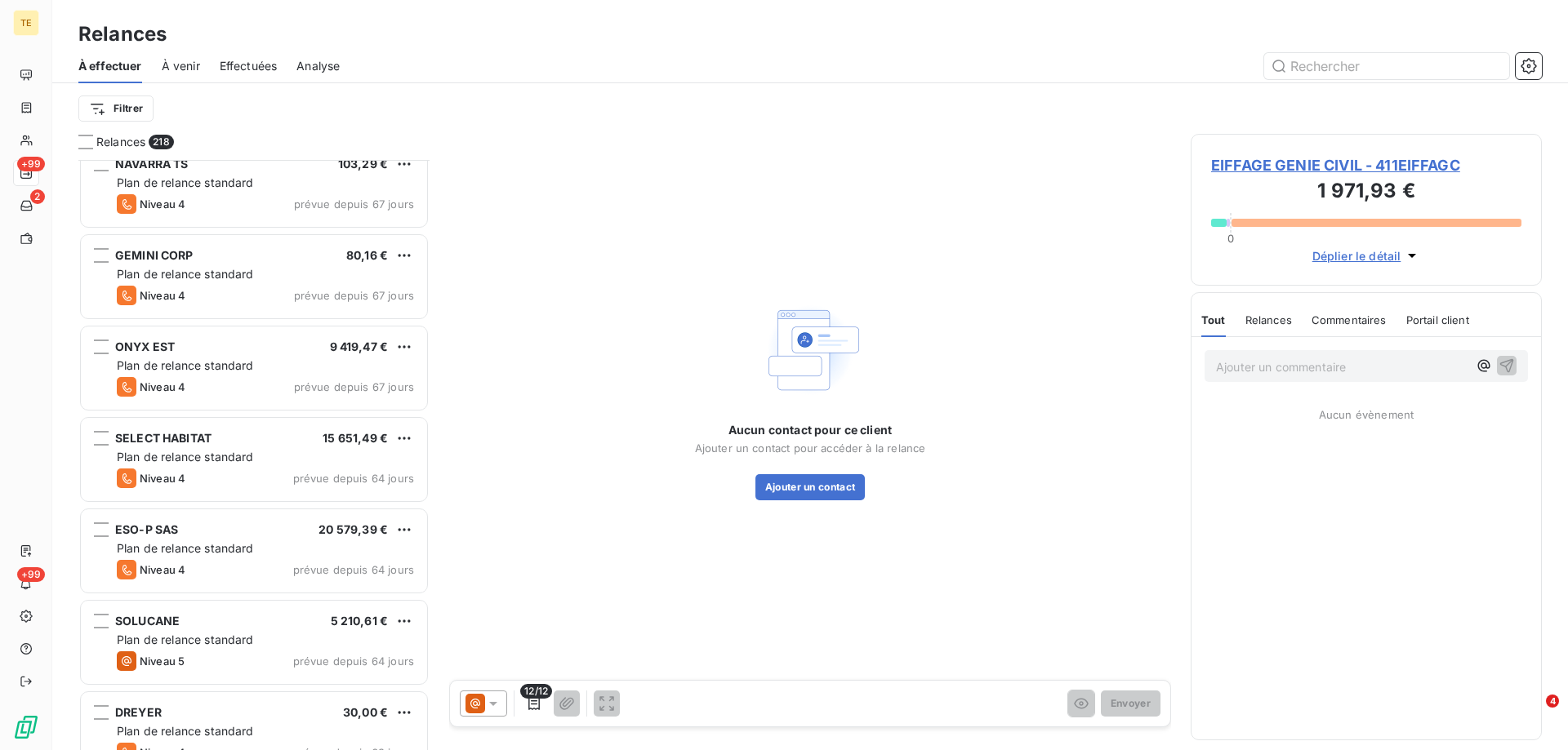
scroll to position [4571, 0]
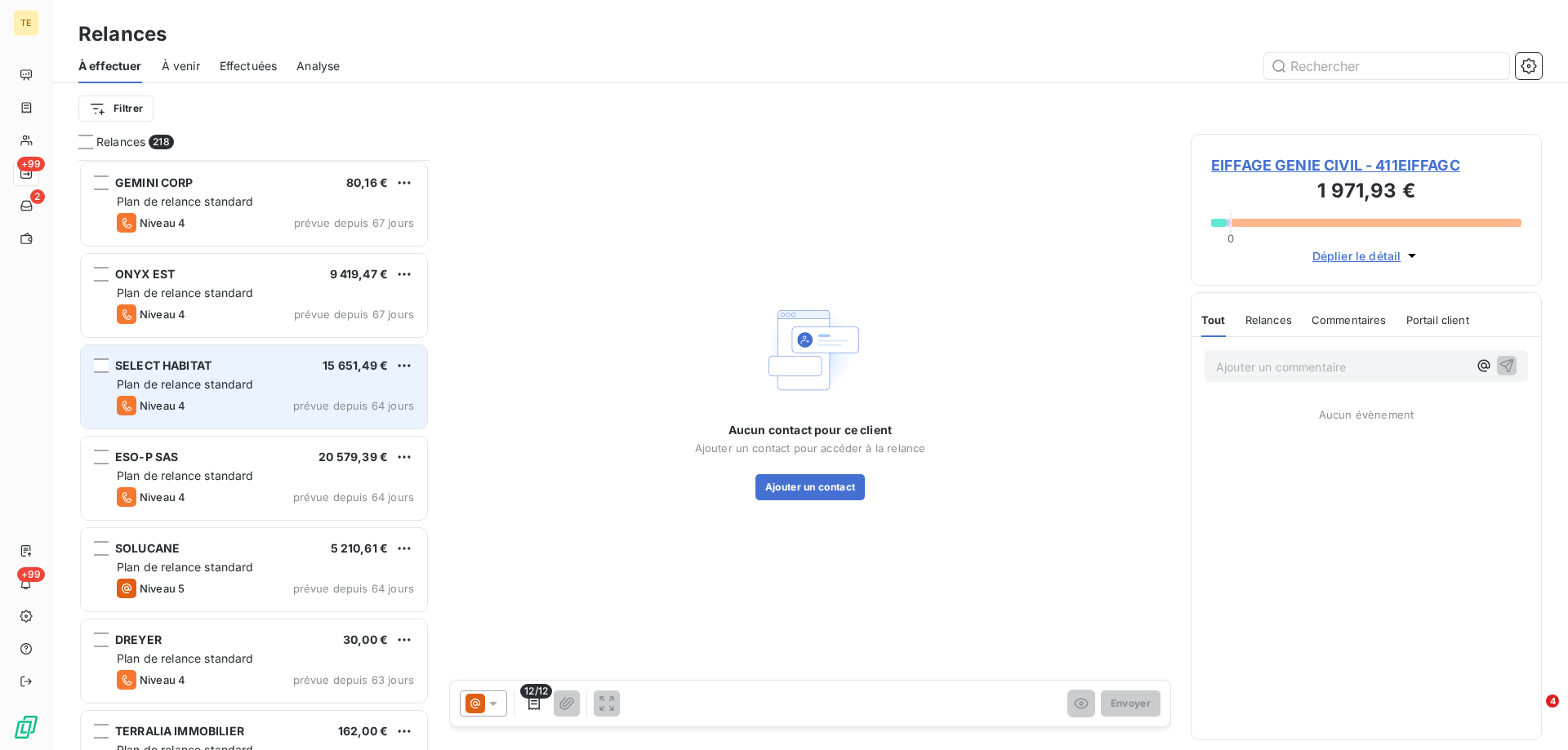
click at [185, 376] on div "Plan de relance standard" at bounding box center [265, 384] width 298 height 16
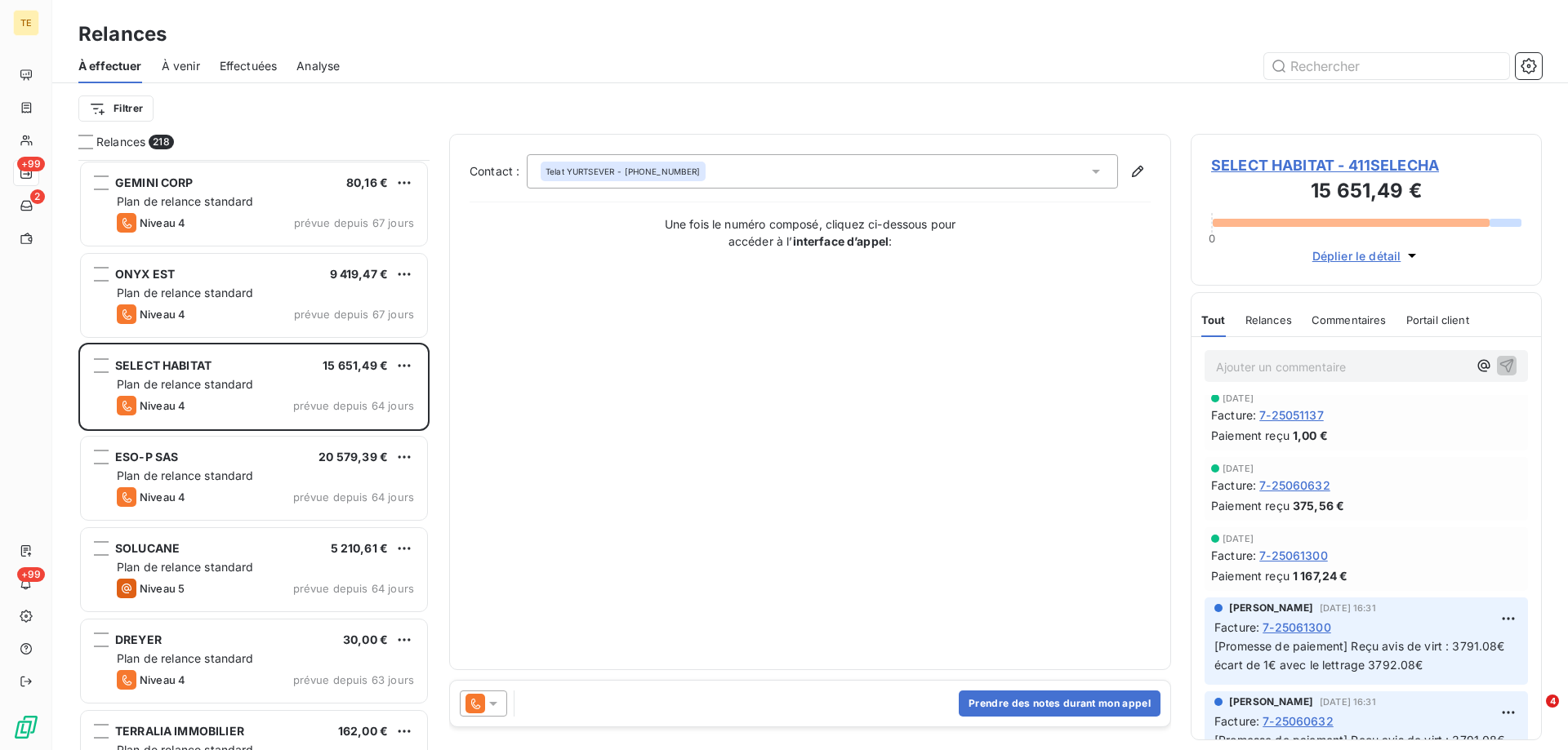
scroll to position [163, 0]
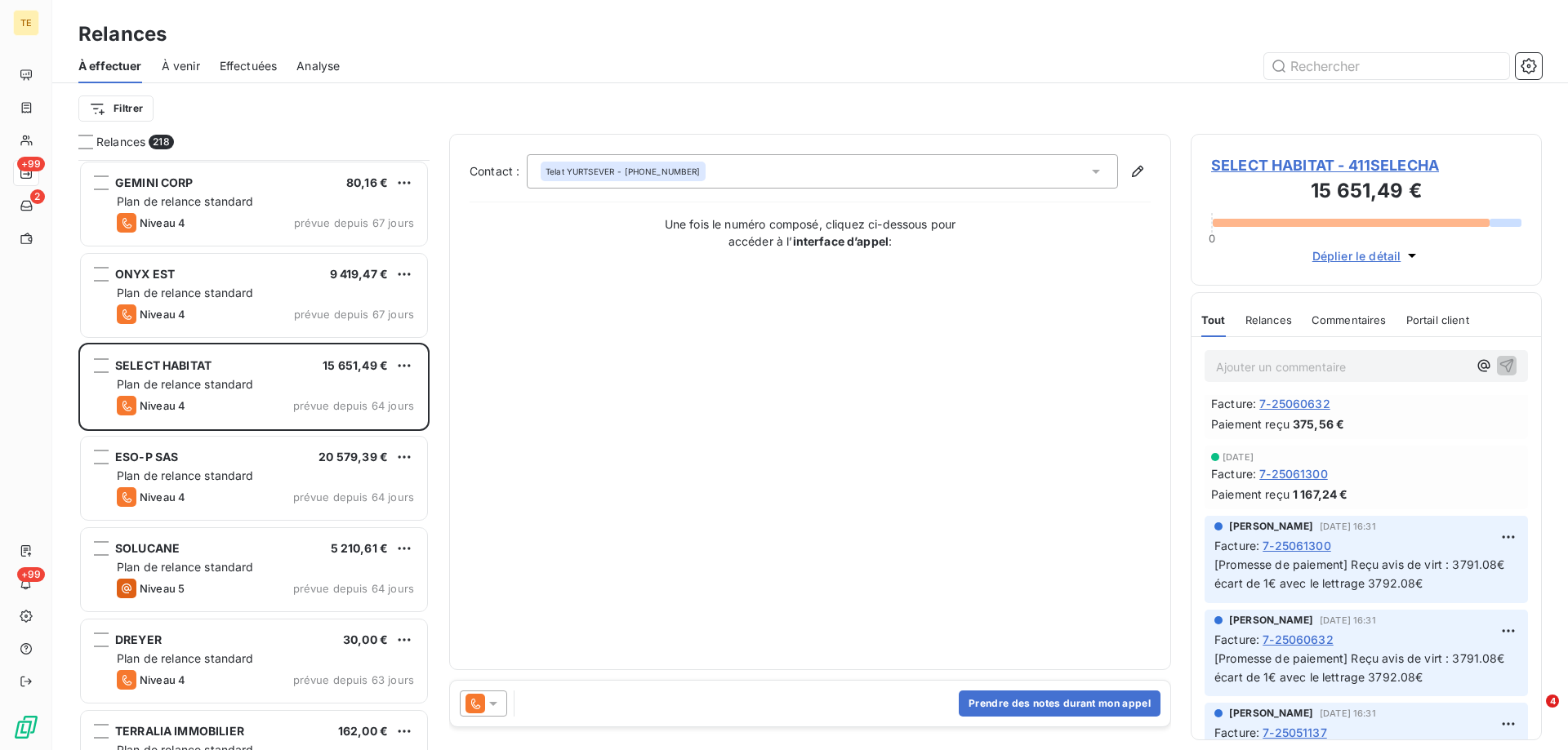
click at [1299, 166] on span "SELECT HABITAT - 411SELECHA" at bounding box center [1366, 165] width 310 height 22
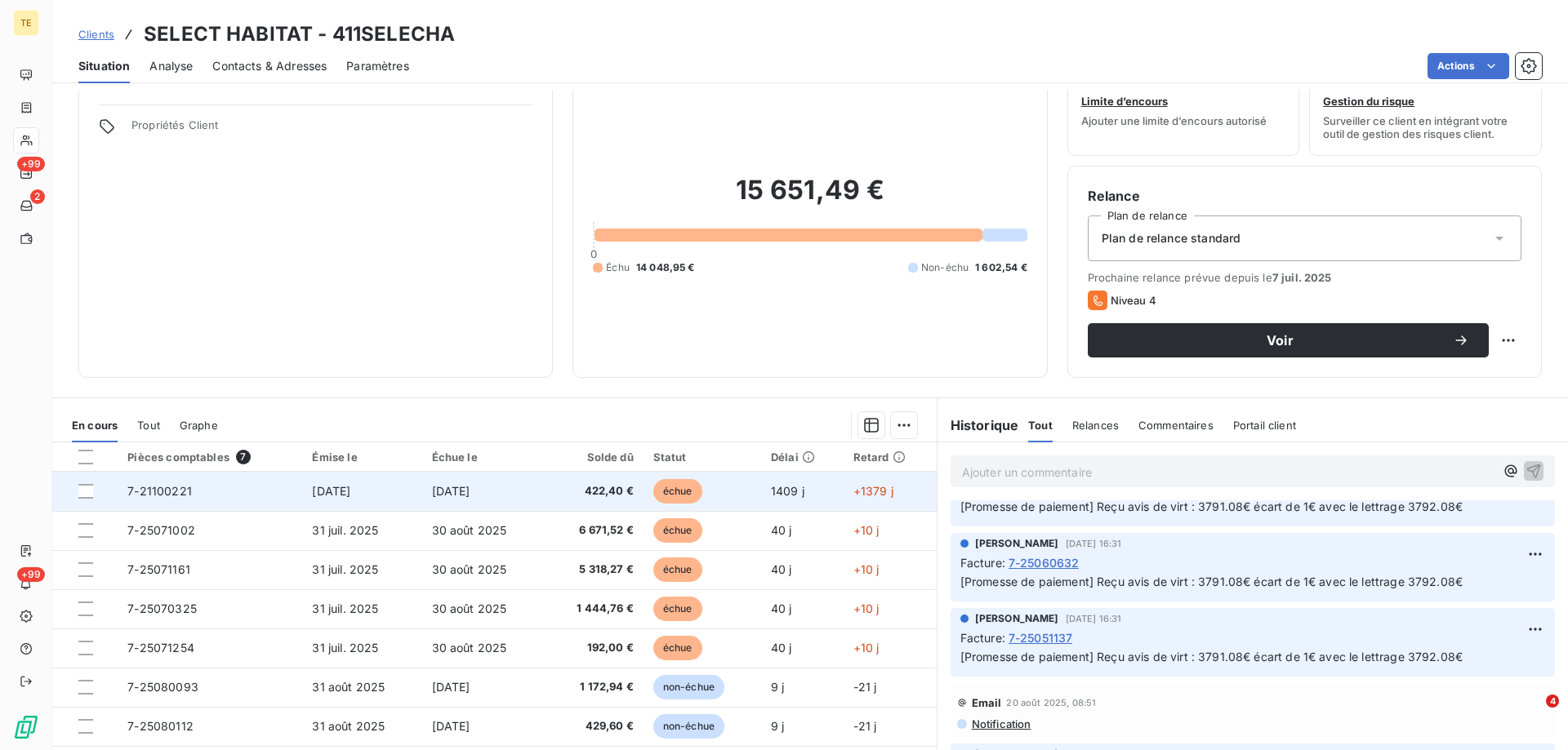
scroll to position [81, 0]
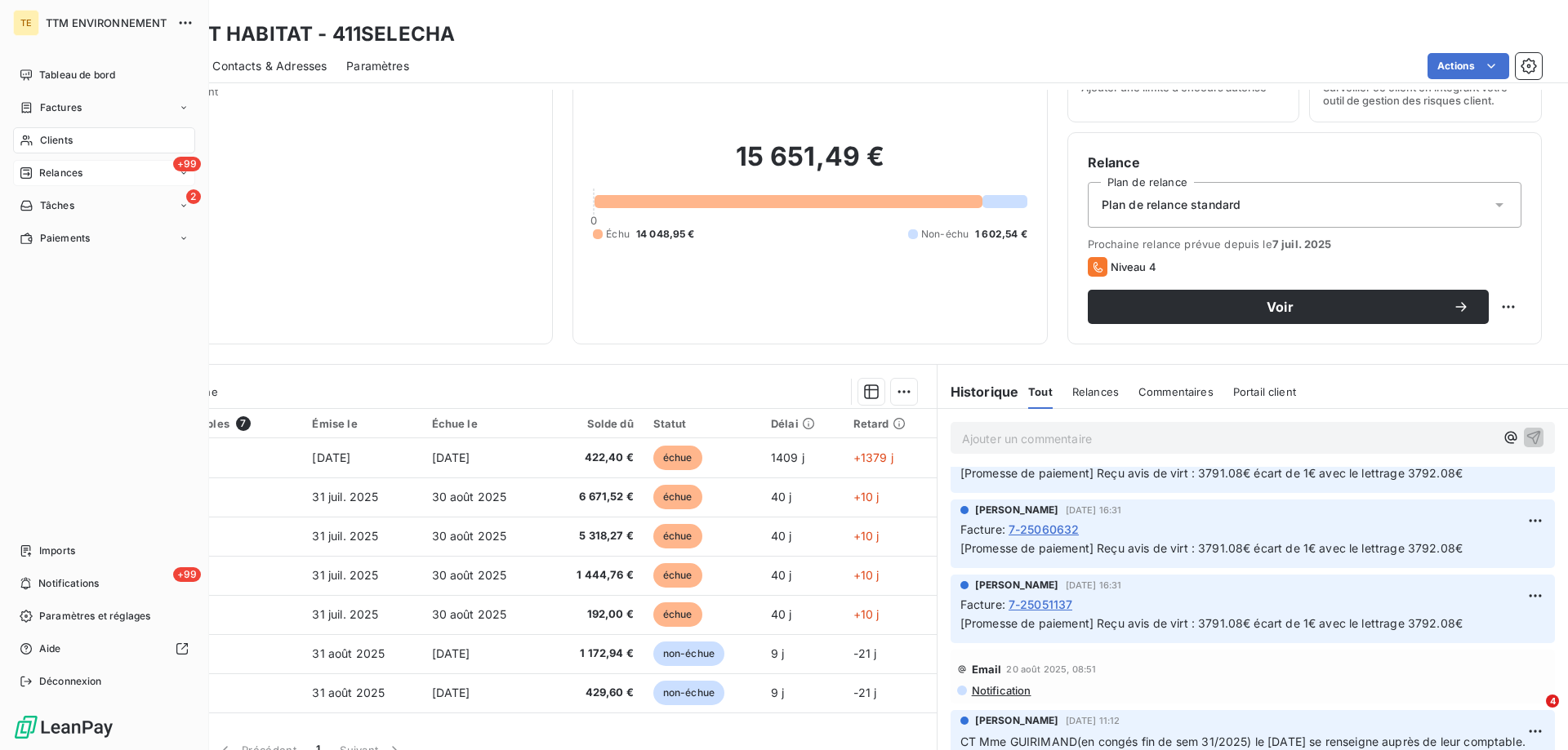
click at [55, 177] on span "Relances" at bounding box center [61, 173] width 43 height 14
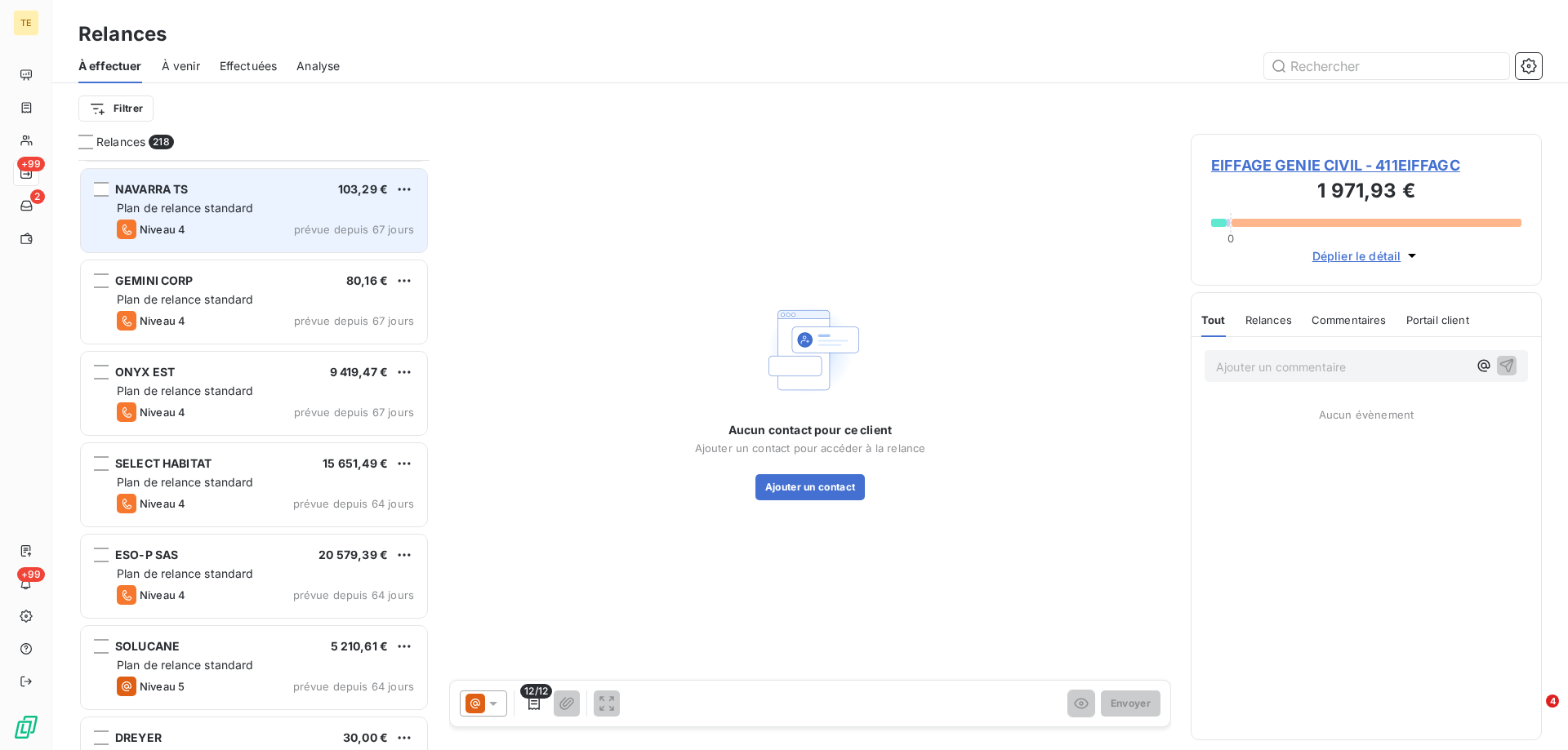
scroll to position [4490, 0]
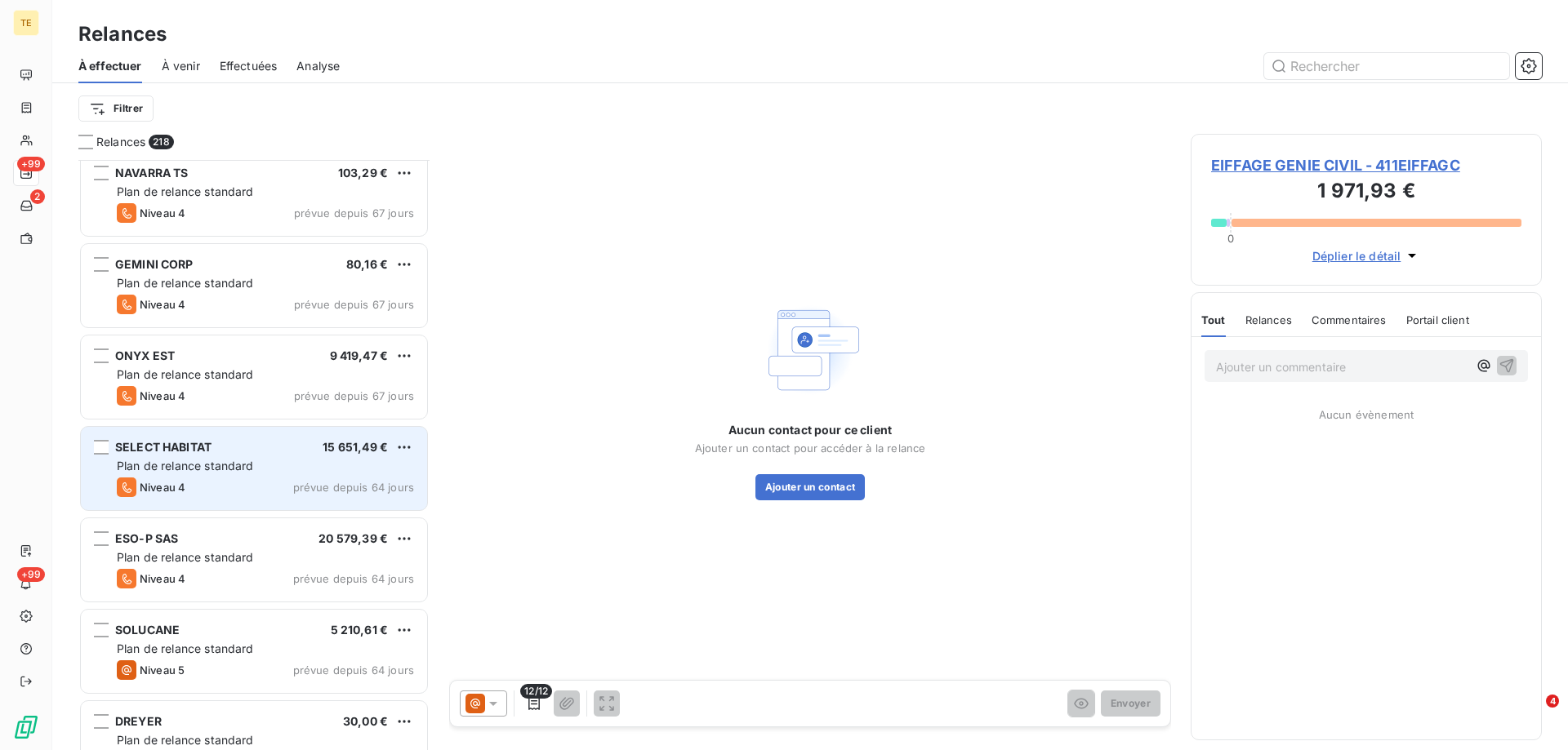
click at [272, 439] on div "SELECT HABITAT 15 651,49 € Plan de relance standard Niveau 4 prévue depuis 64 j…" at bounding box center [255, 468] width 347 height 83
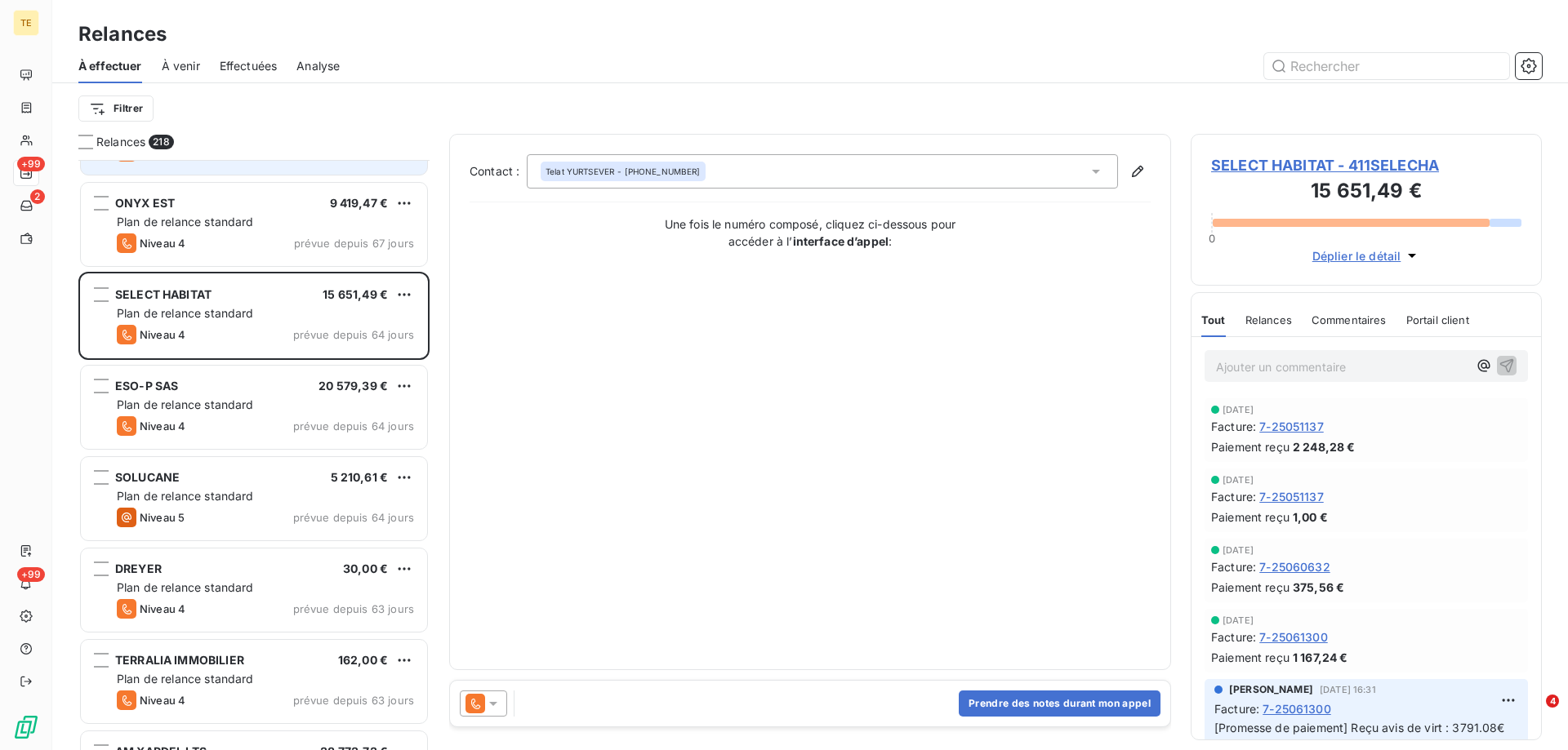
scroll to position [4654, 0]
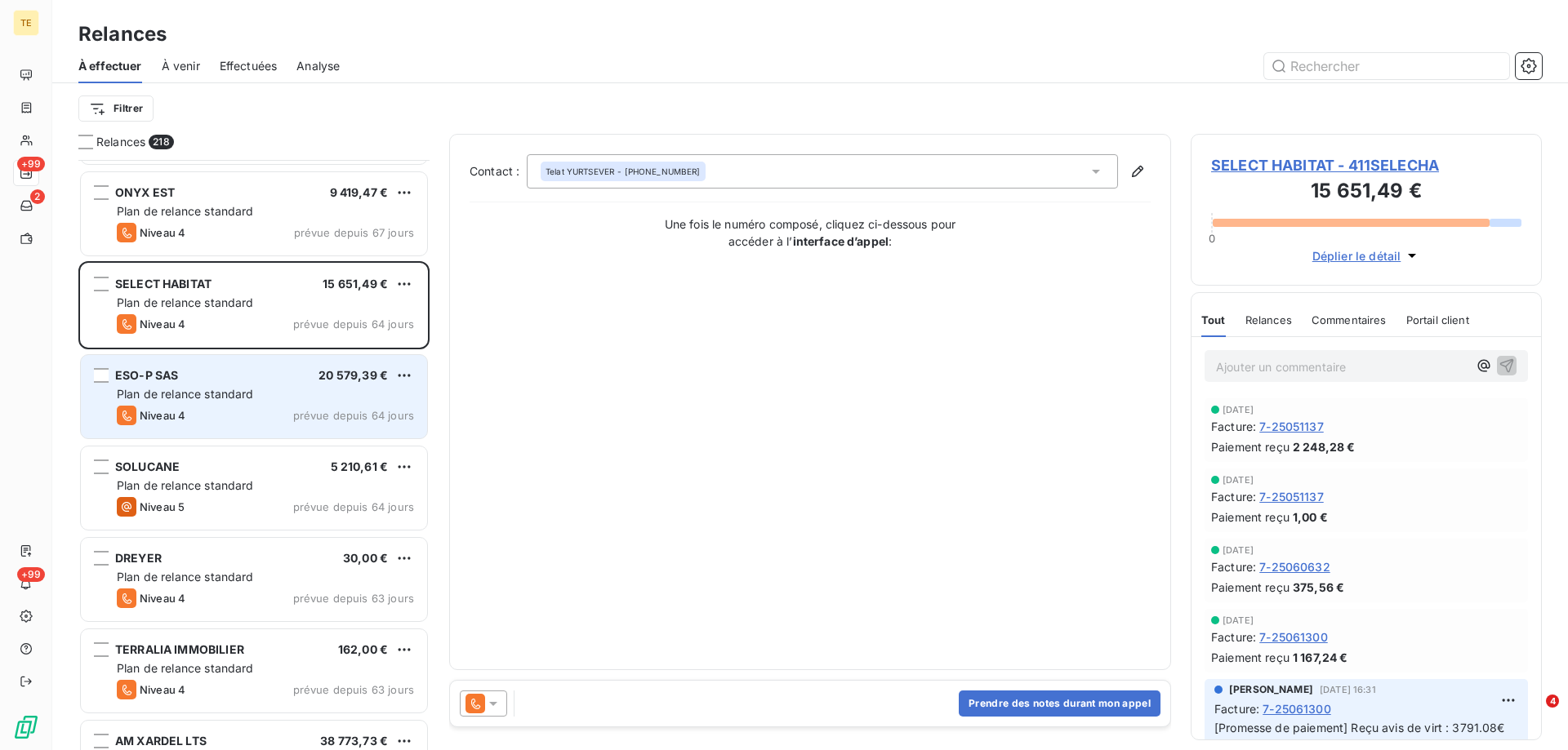
click at [283, 392] on div "Plan de relance standard" at bounding box center [265, 394] width 298 height 16
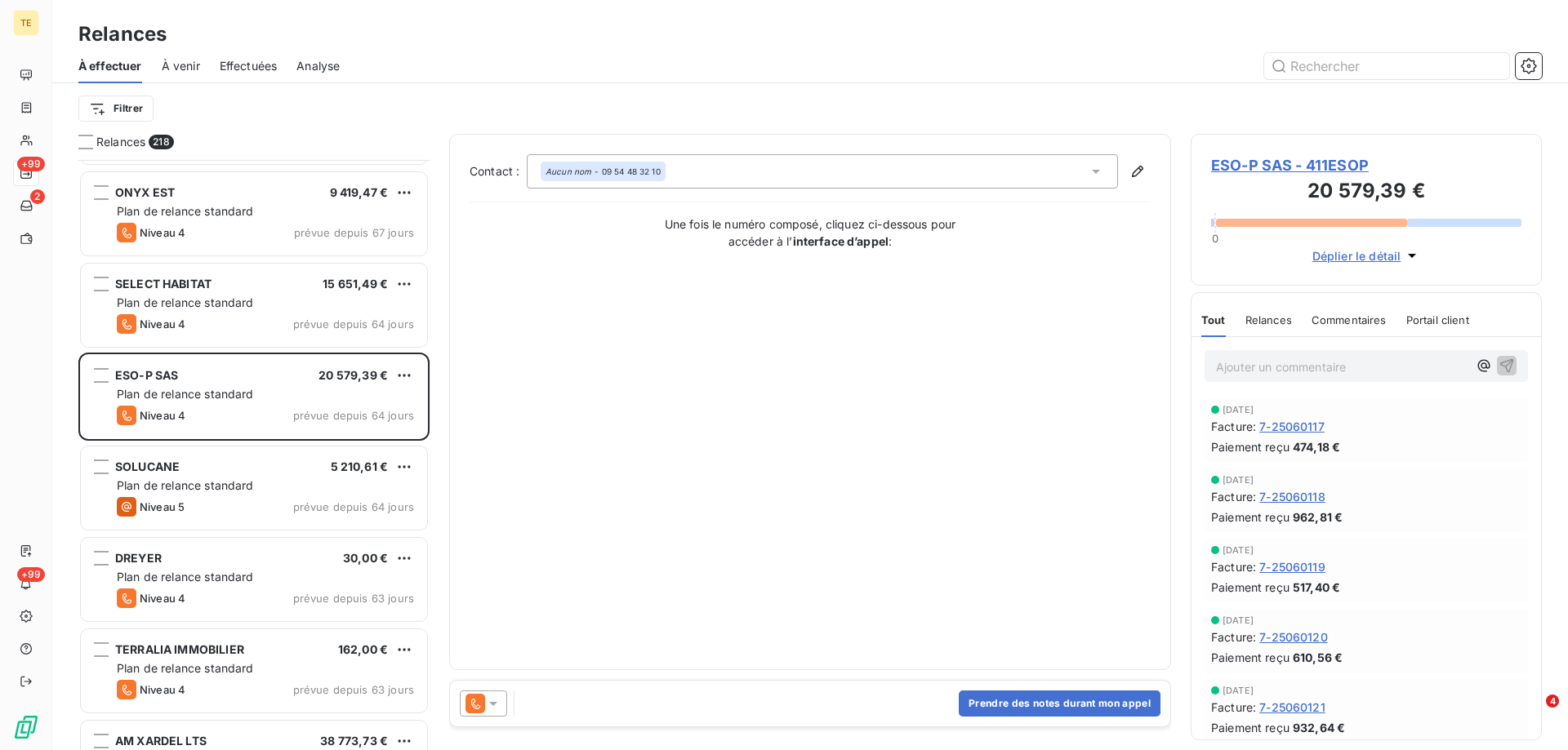
click at [1296, 164] on span "ESO-P SAS - 411ESOP" at bounding box center [1366, 165] width 310 height 22
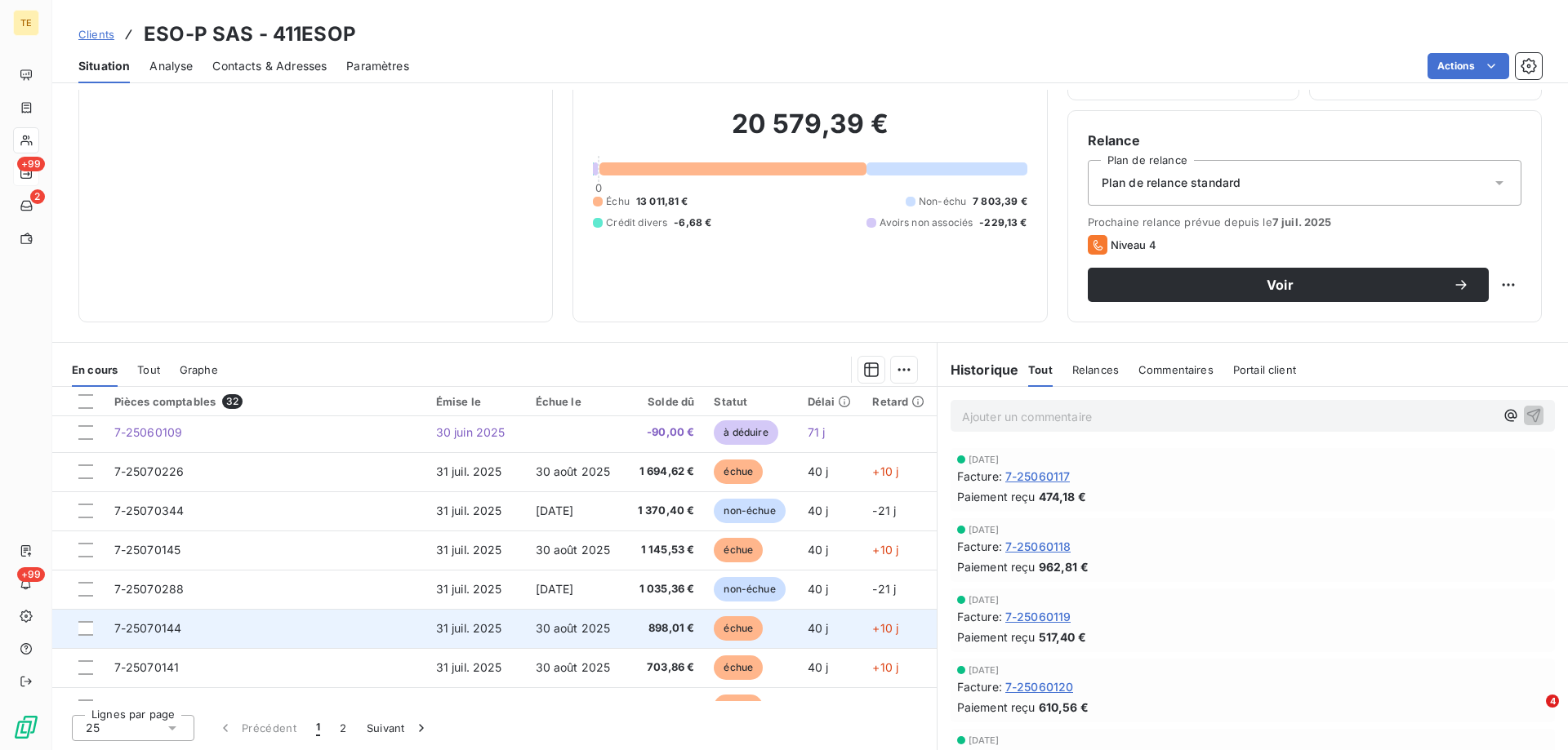
scroll to position [245, 0]
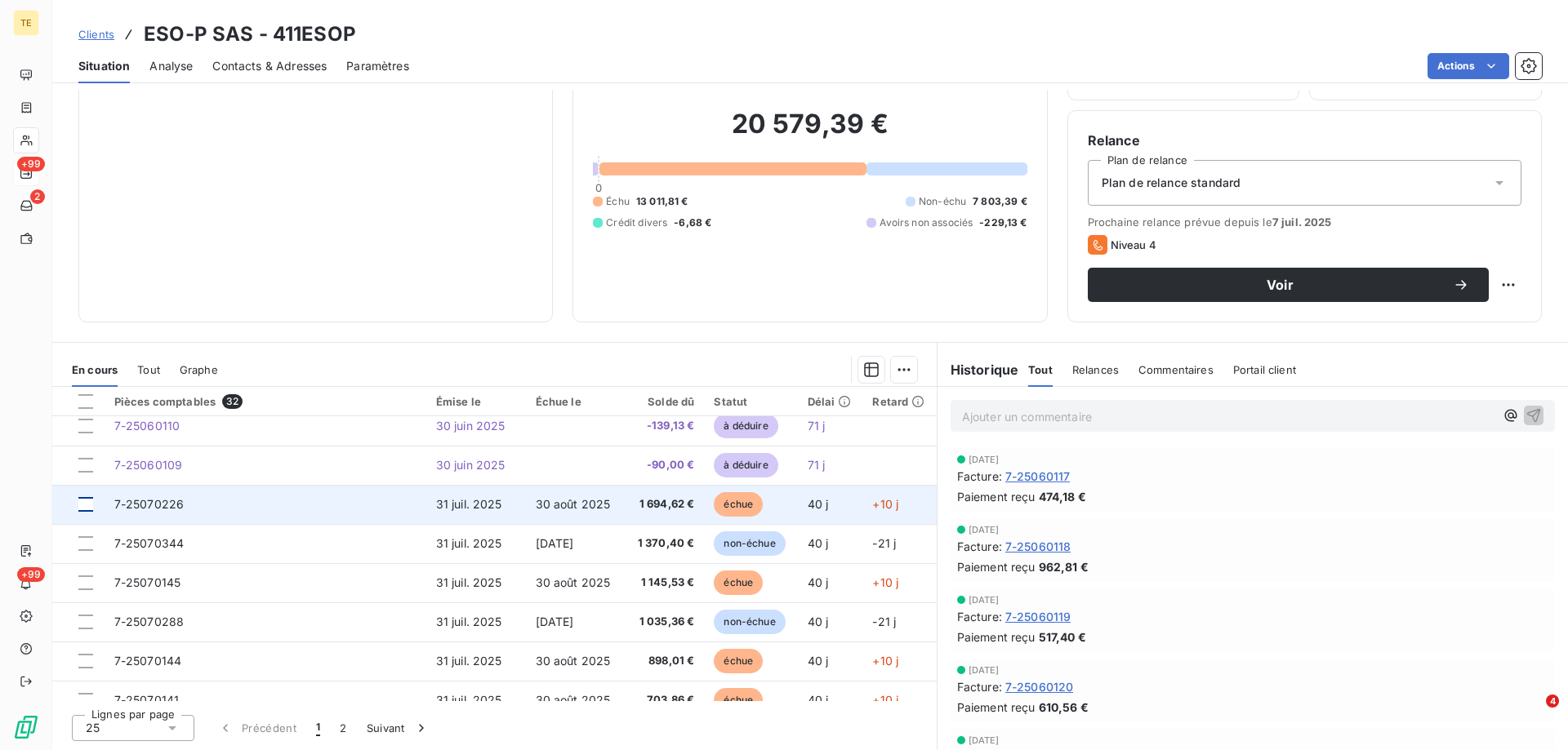
click at [88, 506] on div at bounding box center [86, 504] width 14 height 14
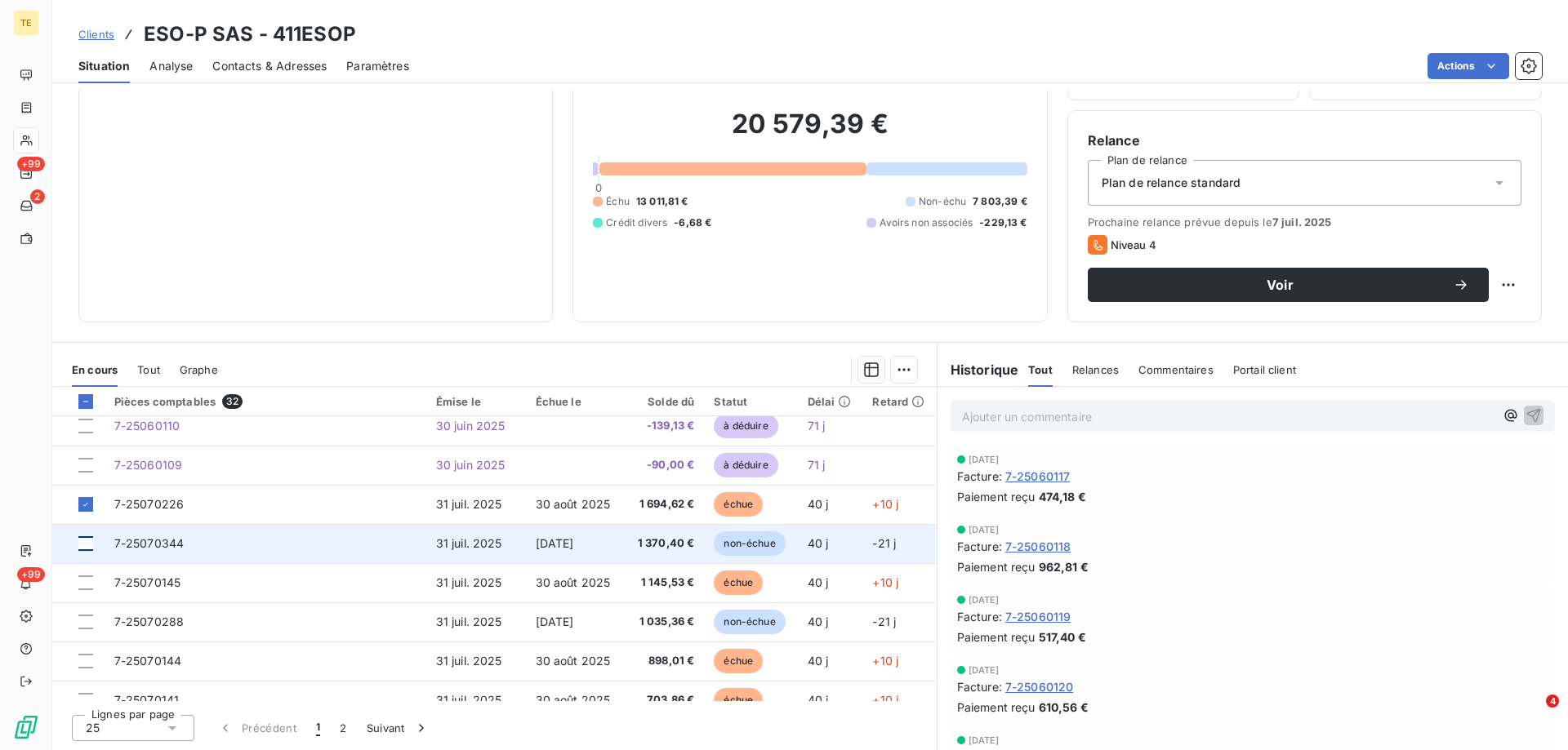
click at [80, 547] on div at bounding box center [86, 544] width 14 height 14
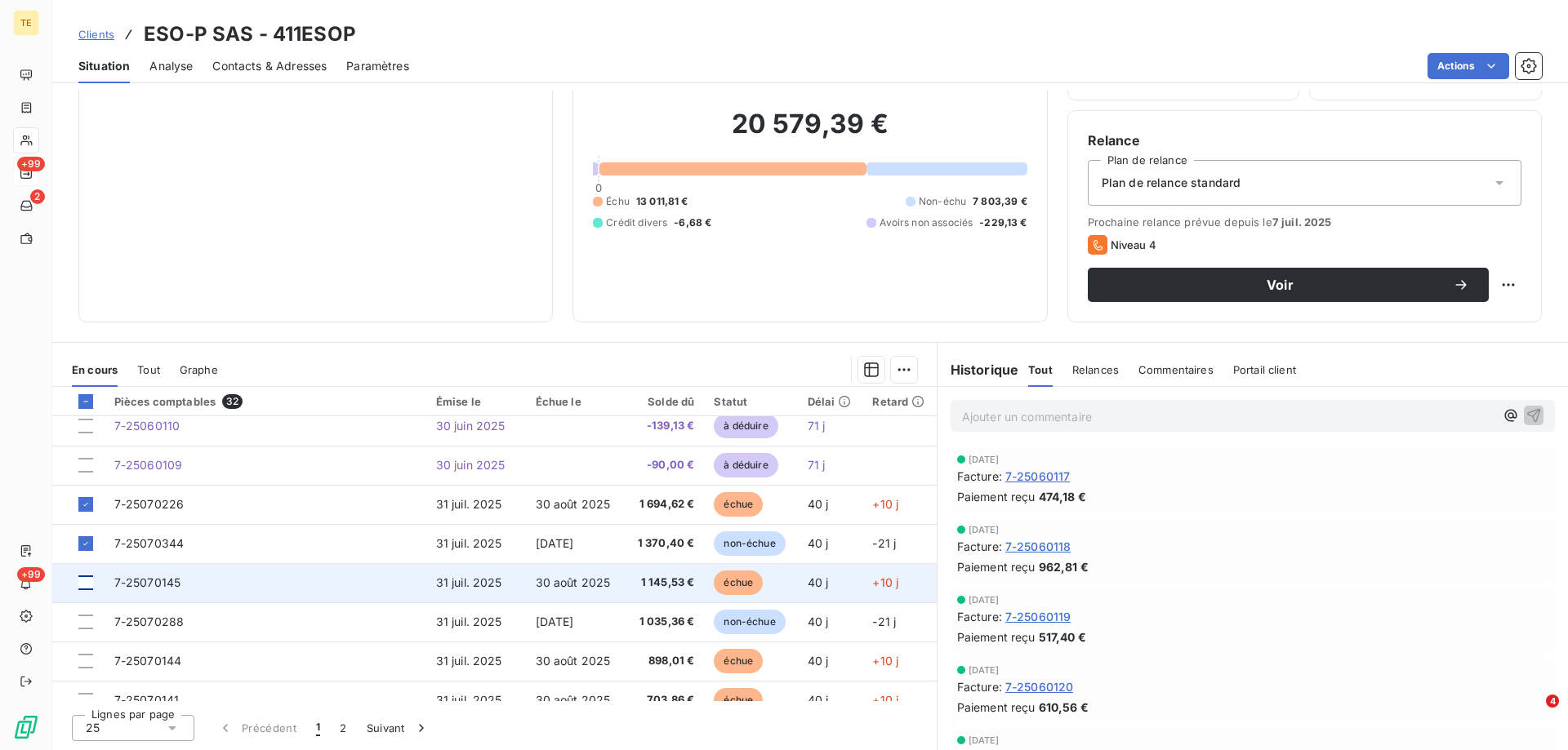
click at [87, 582] on div at bounding box center [86, 583] width 14 height 14
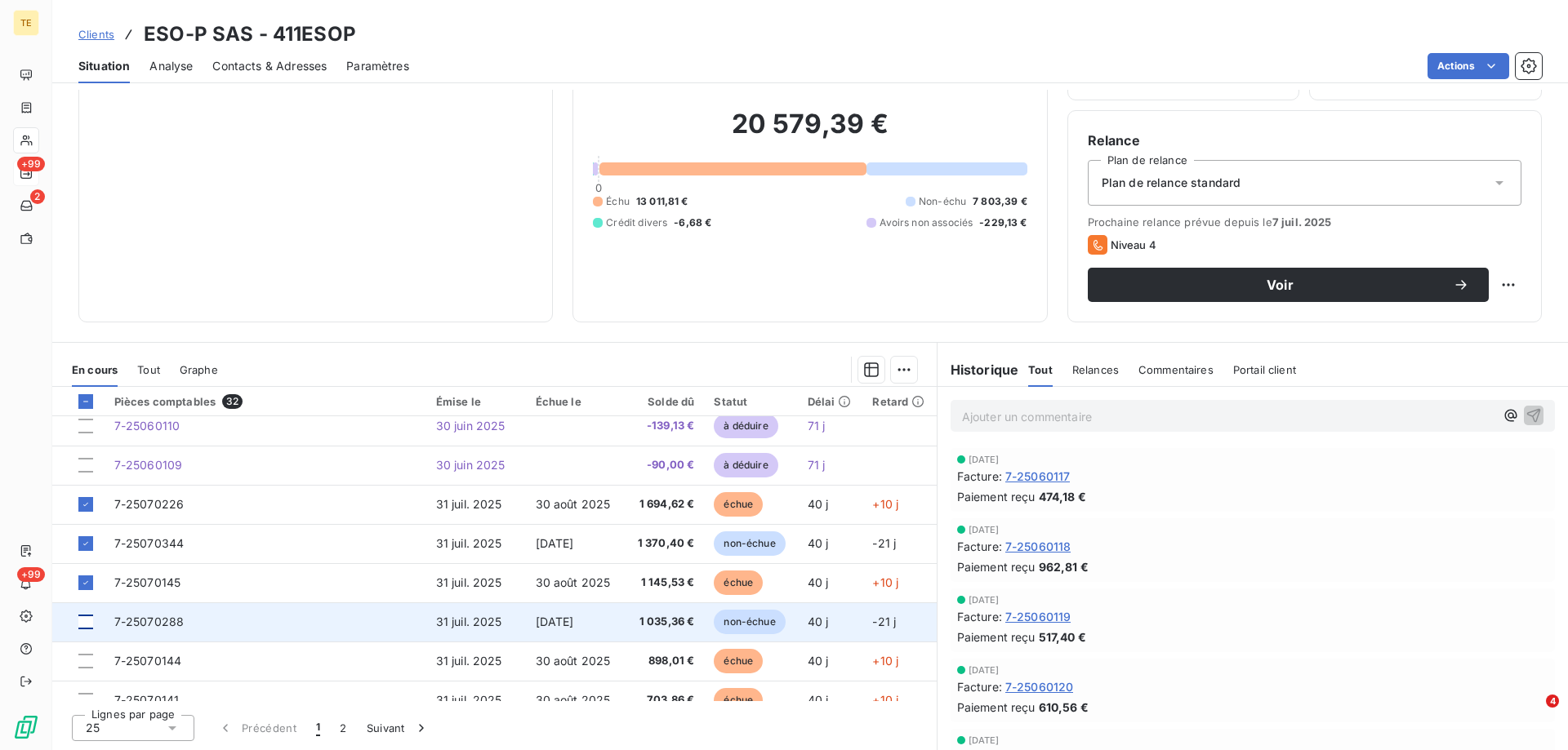
click at [85, 623] on div at bounding box center [86, 621] width 14 height 14
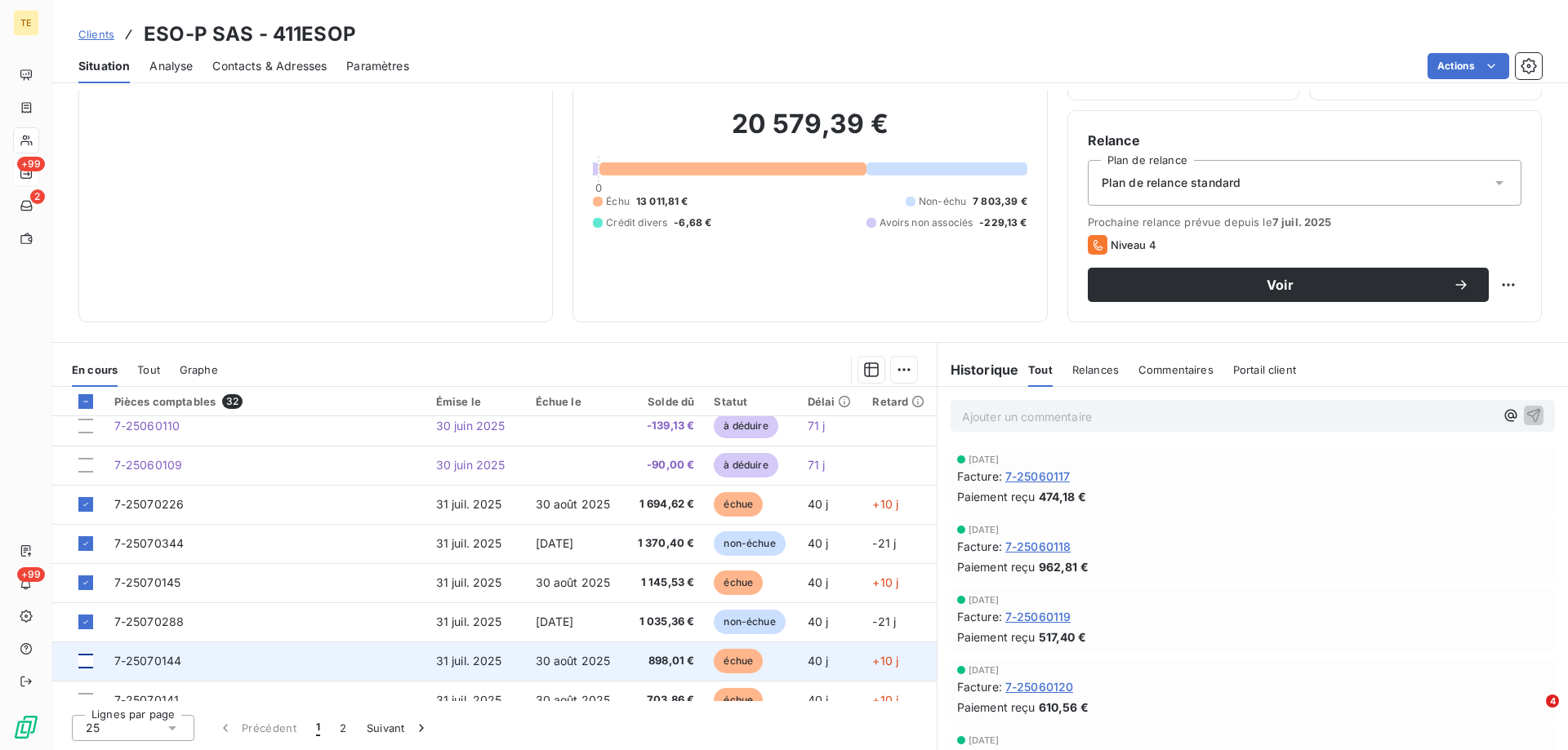
click at [89, 659] on div at bounding box center [86, 661] width 14 height 14
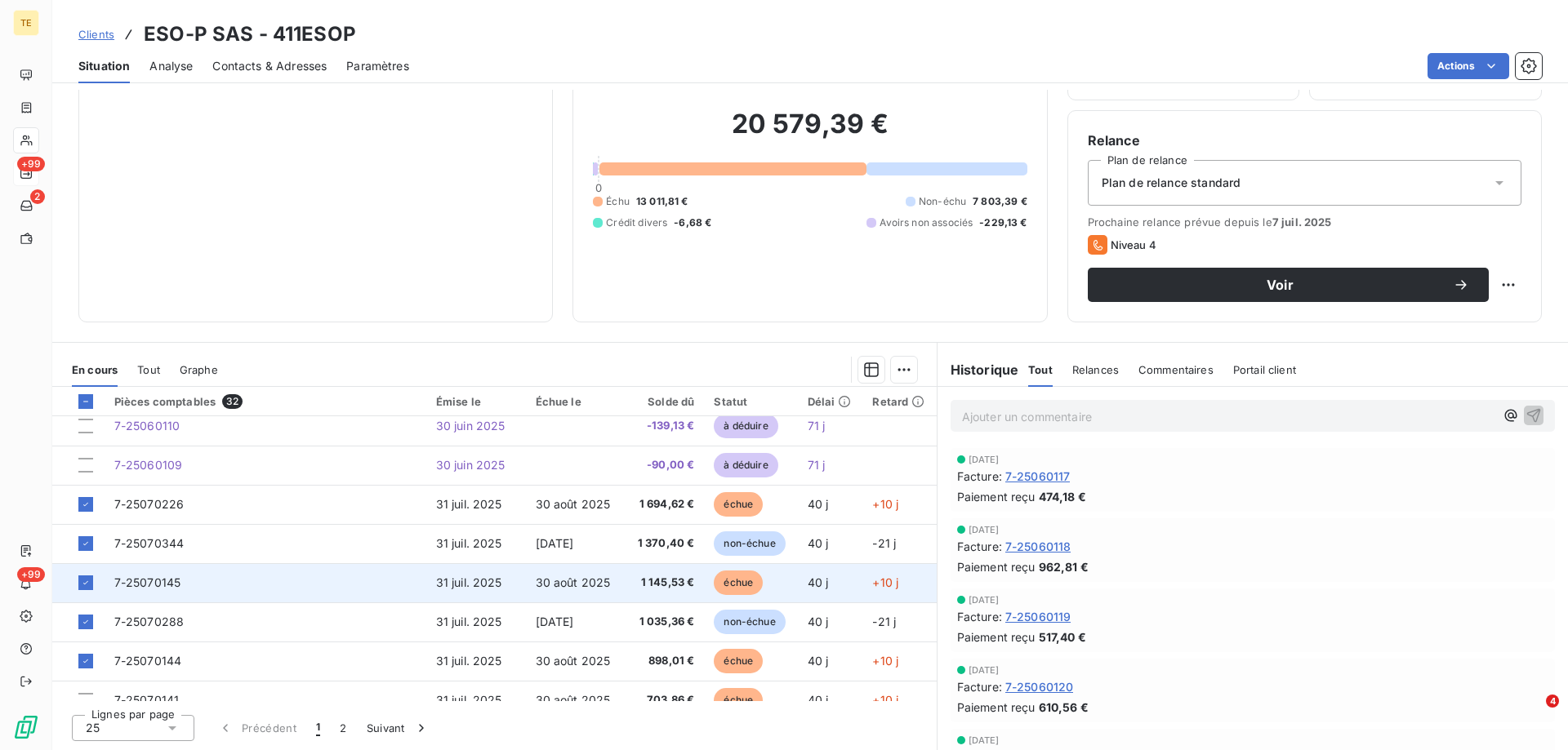
scroll to position [327, 0]
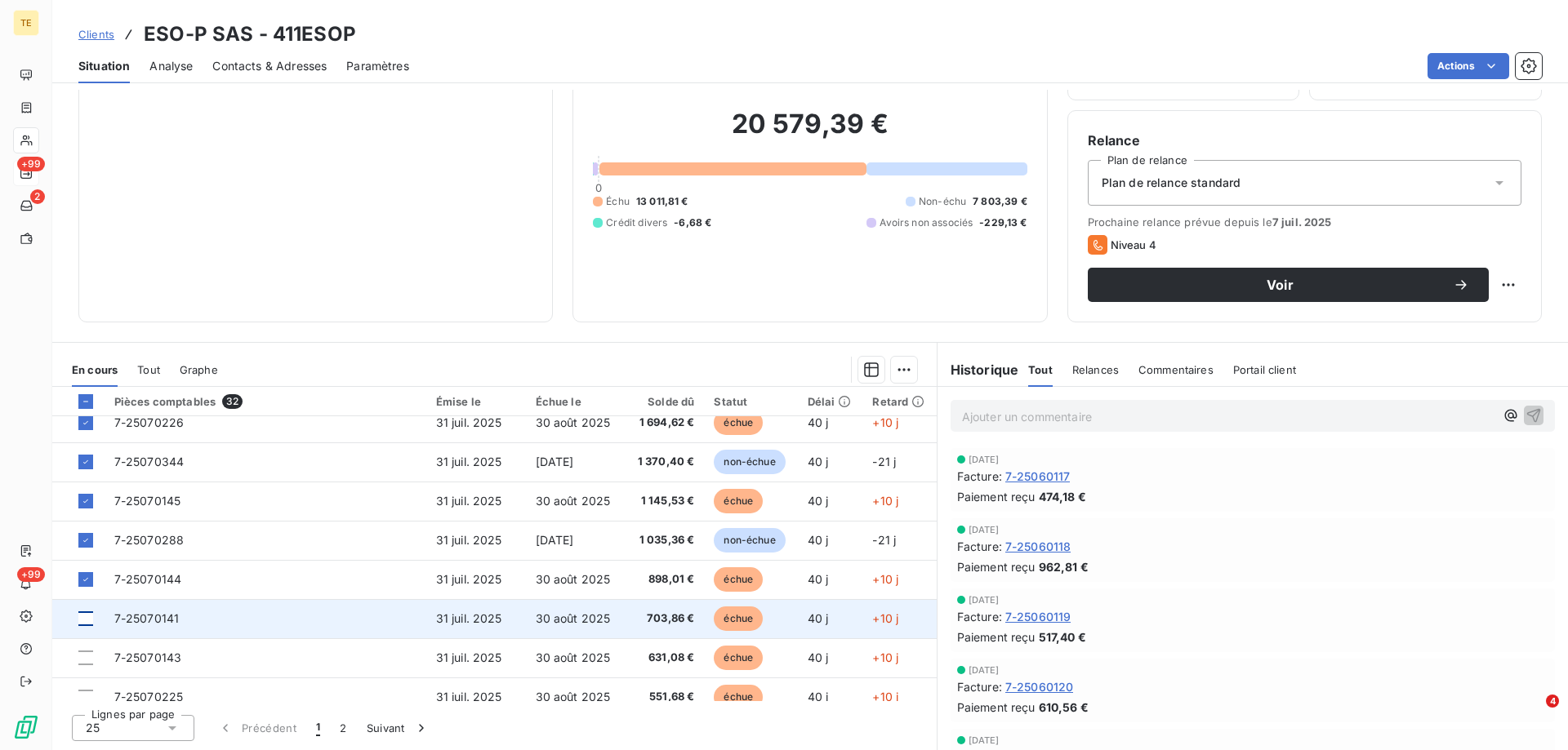
click at [90, 620] on div at bounding box center [86, 619] width 14 height 14
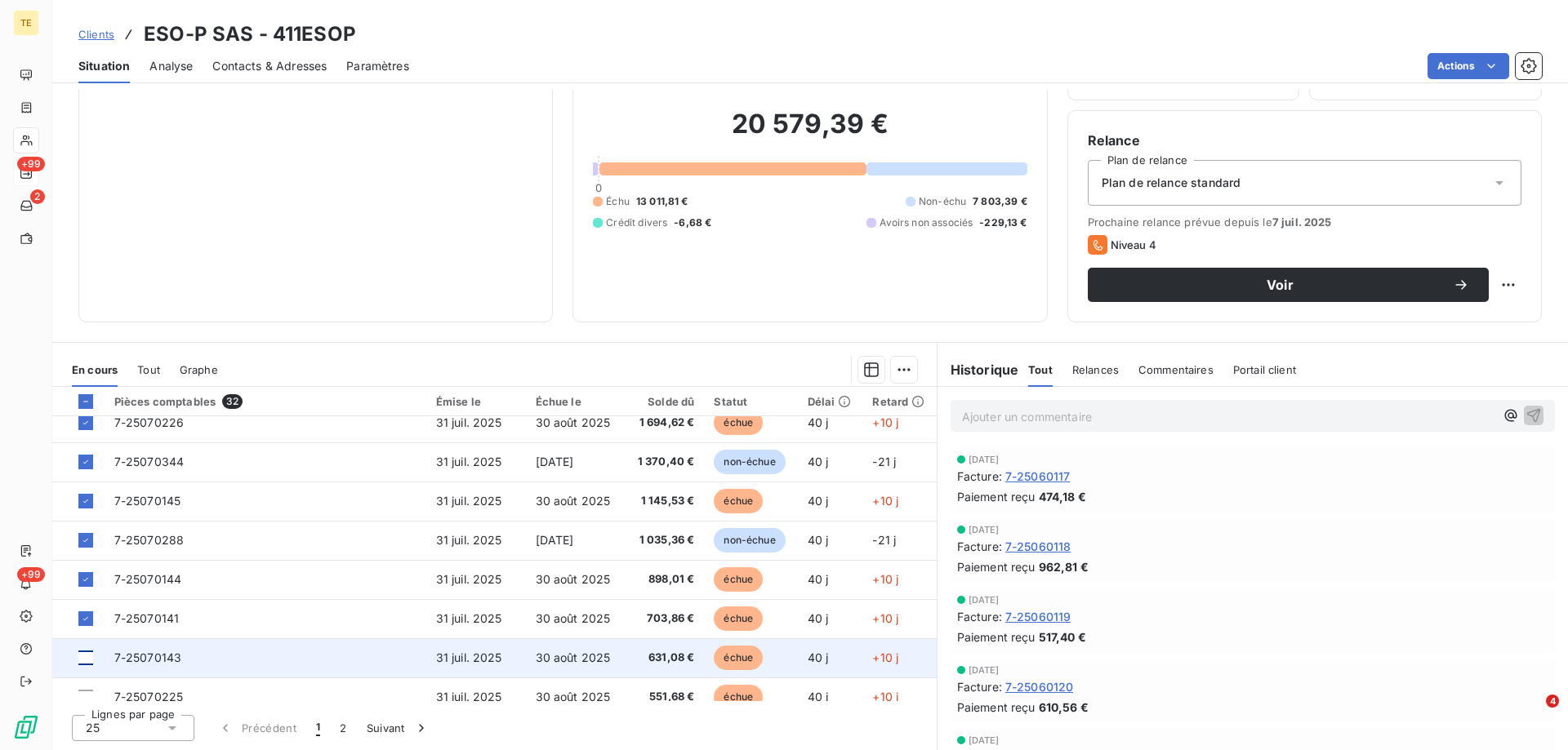
click at [84, 660] on div at bounding box center [86, 658] width 14 height 14
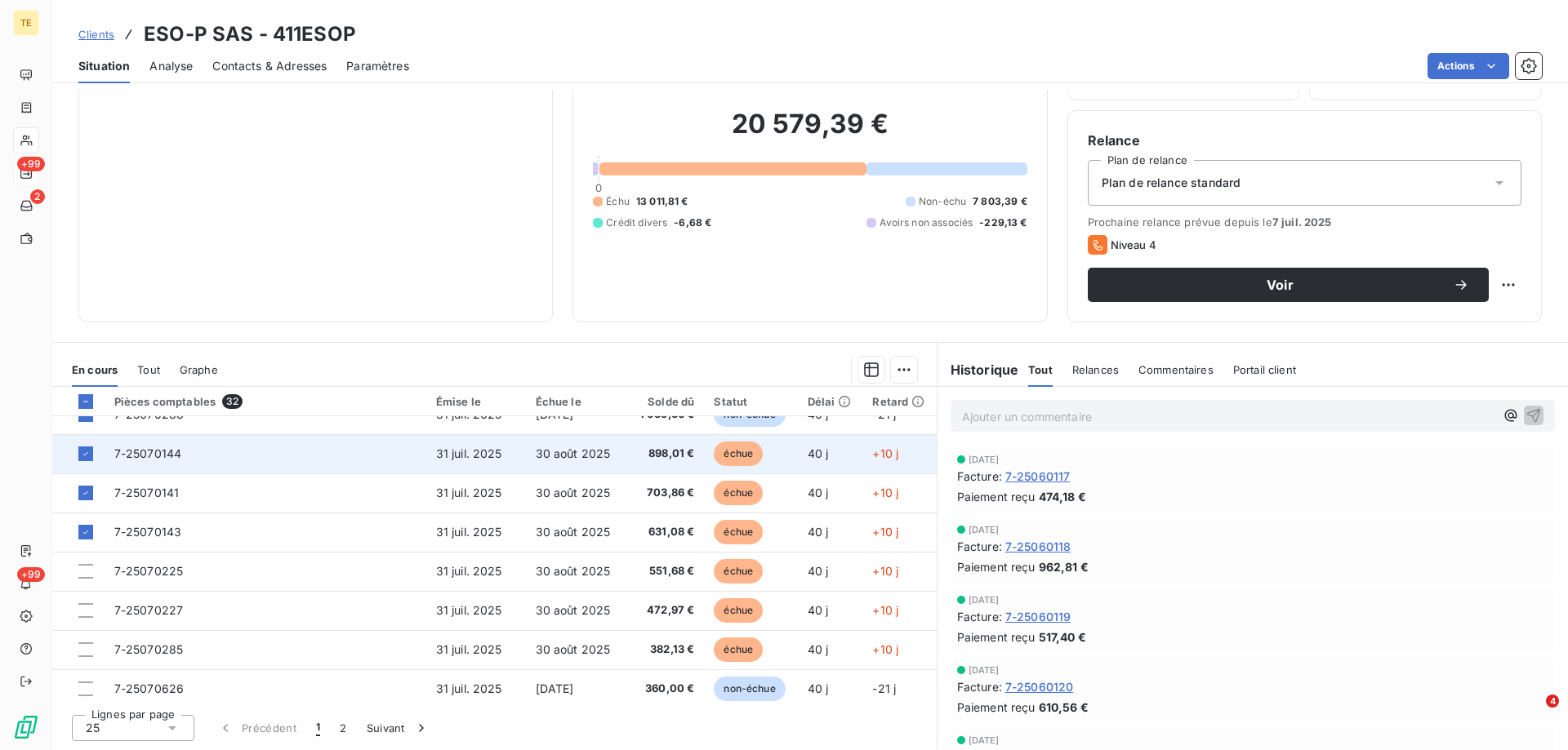
scroll to position [490, 0]
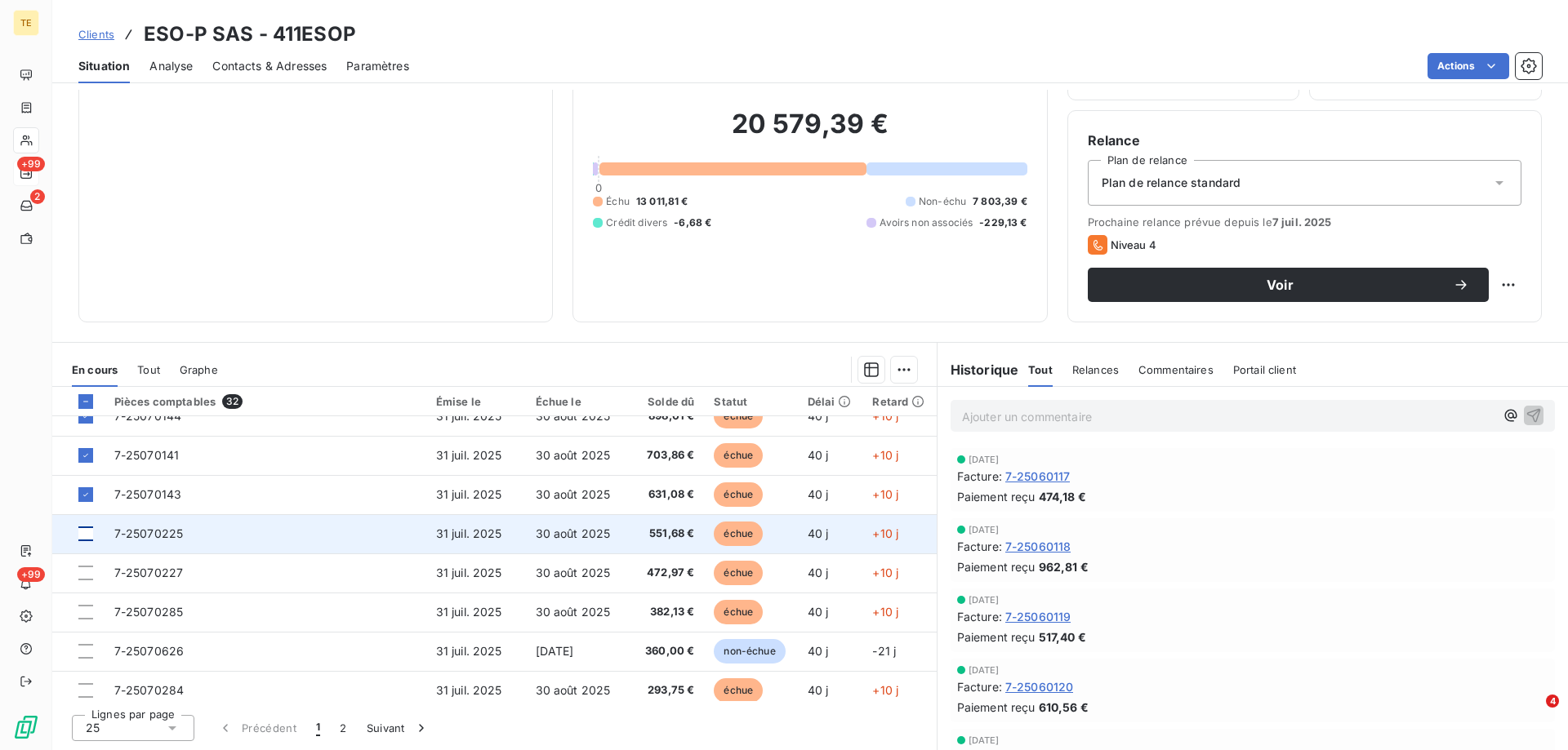
click at [81, 535] on div at bounding box center [86, 534] width 14 height 14
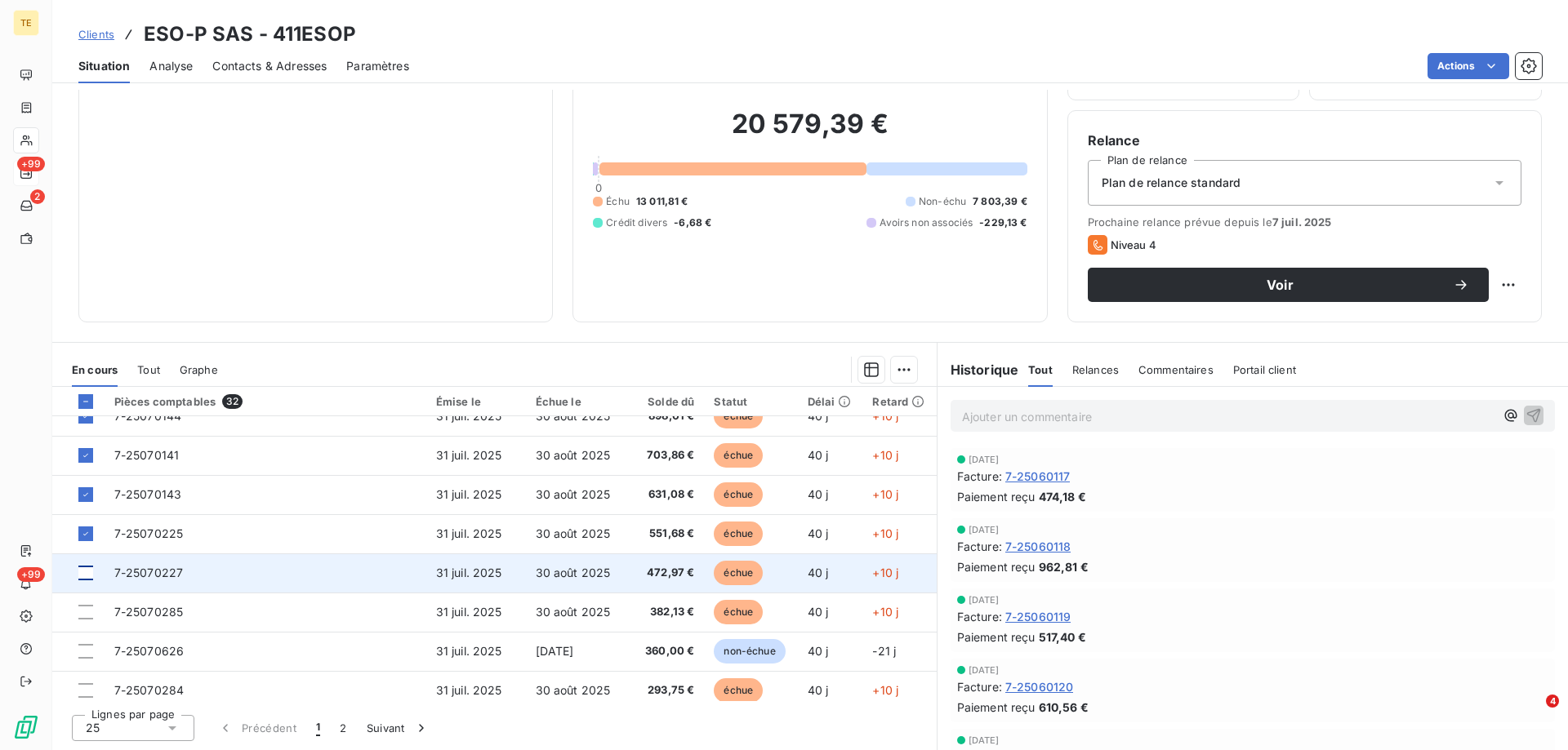
click at [80, 574] on div at bounding box center [86, 573] width 14 height 14
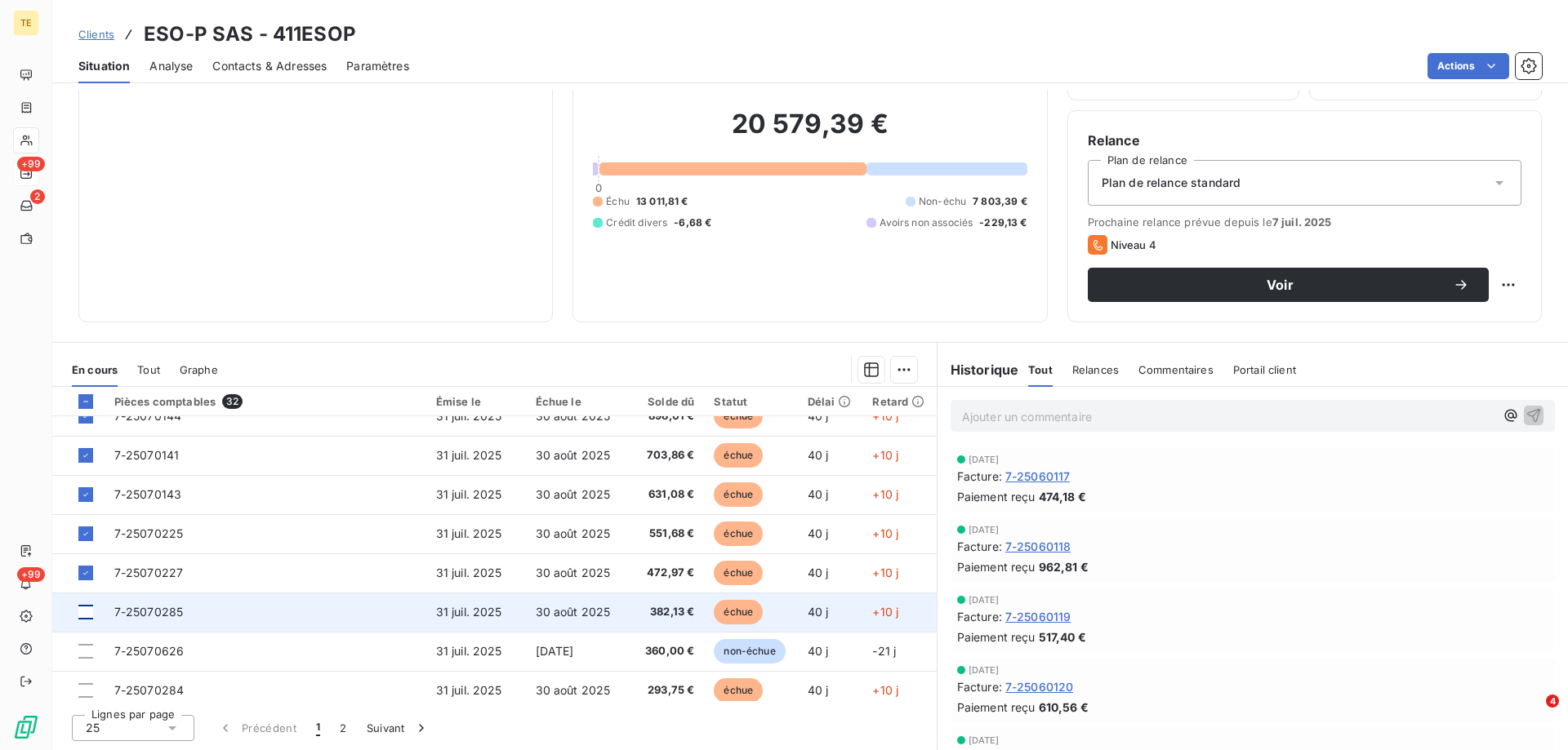
click at [81, 618] on div at bounding box center [86, 612] width 14 height 14
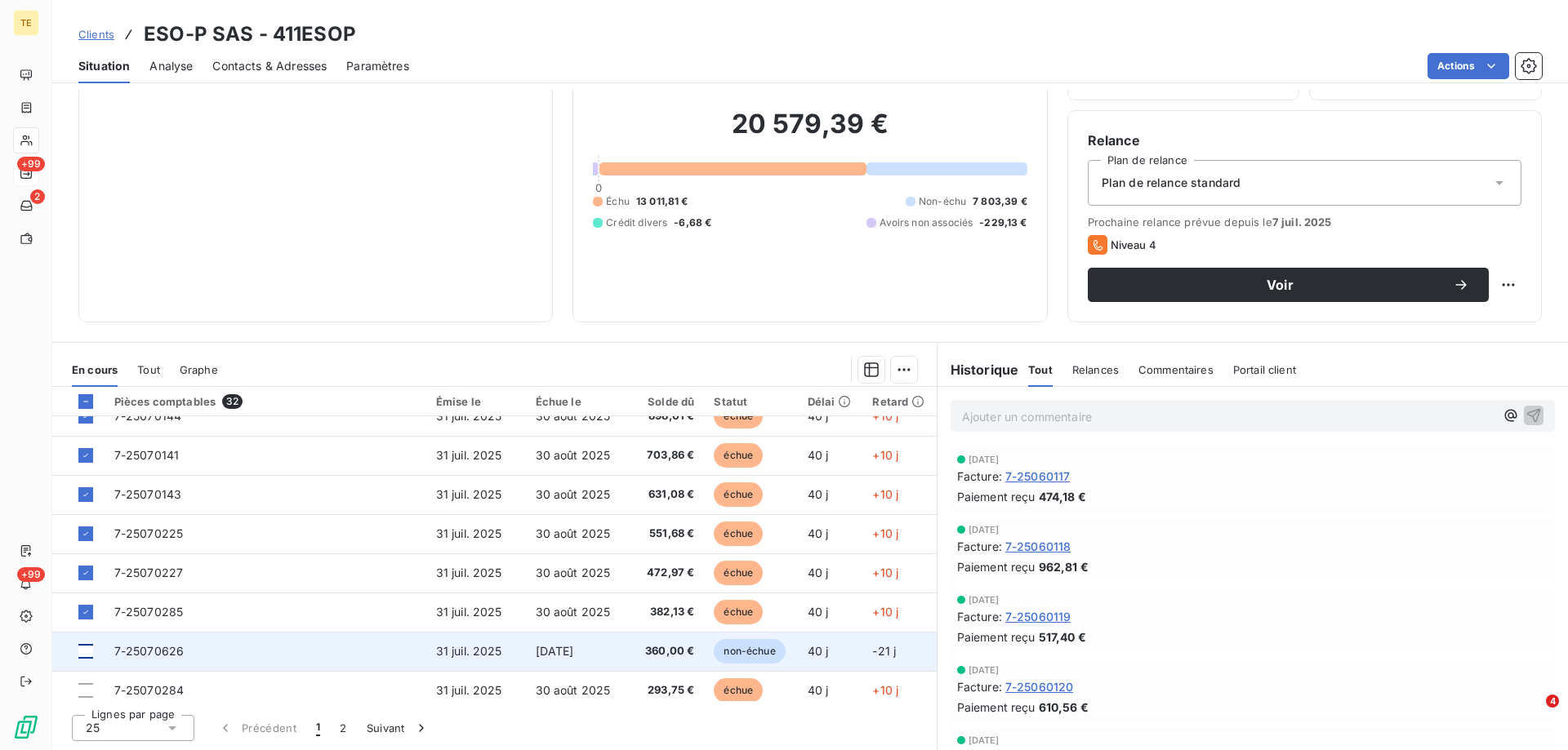
click at [91, 656] on div at bounding box center [86, 651] width 14 height 14
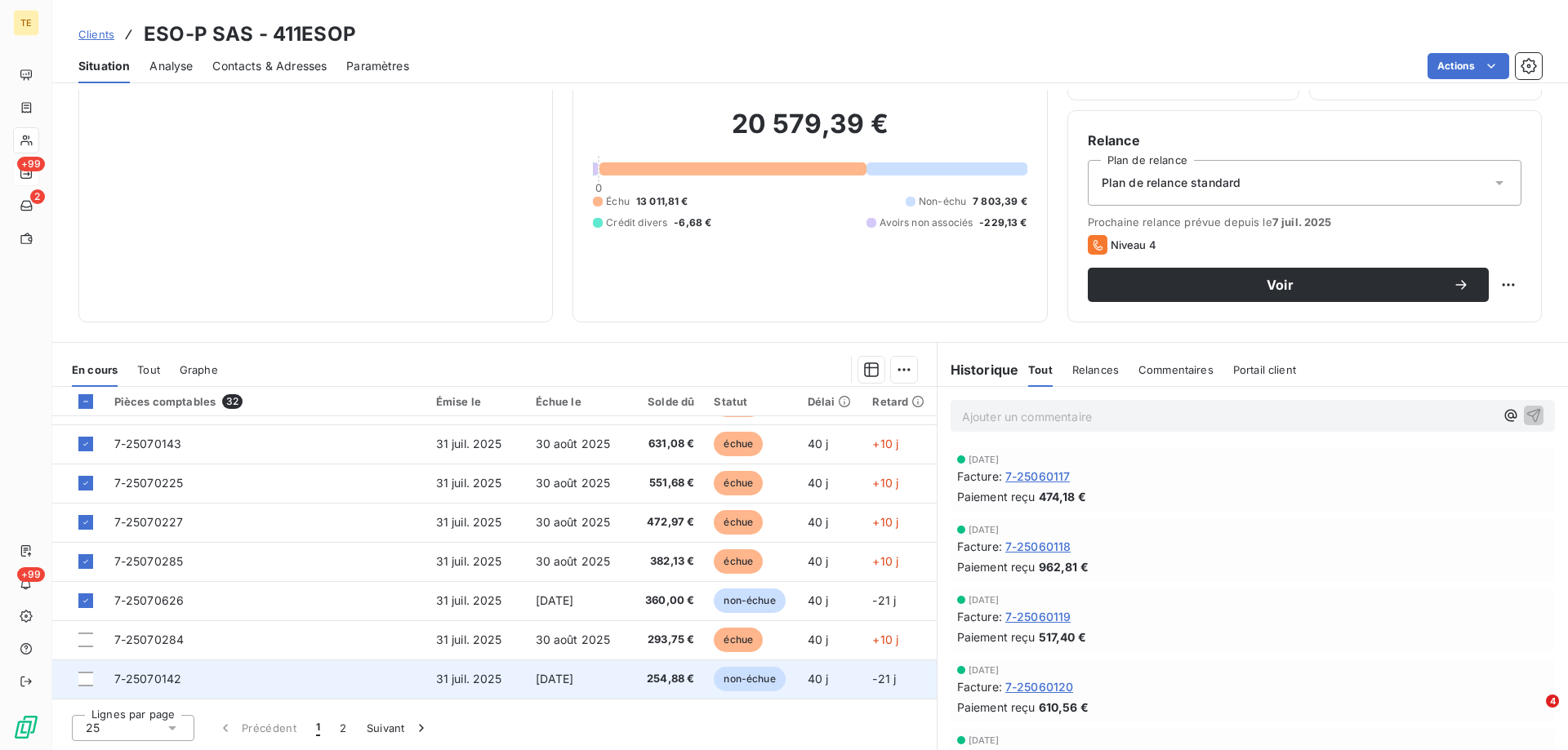
scroll to position [653, 0]
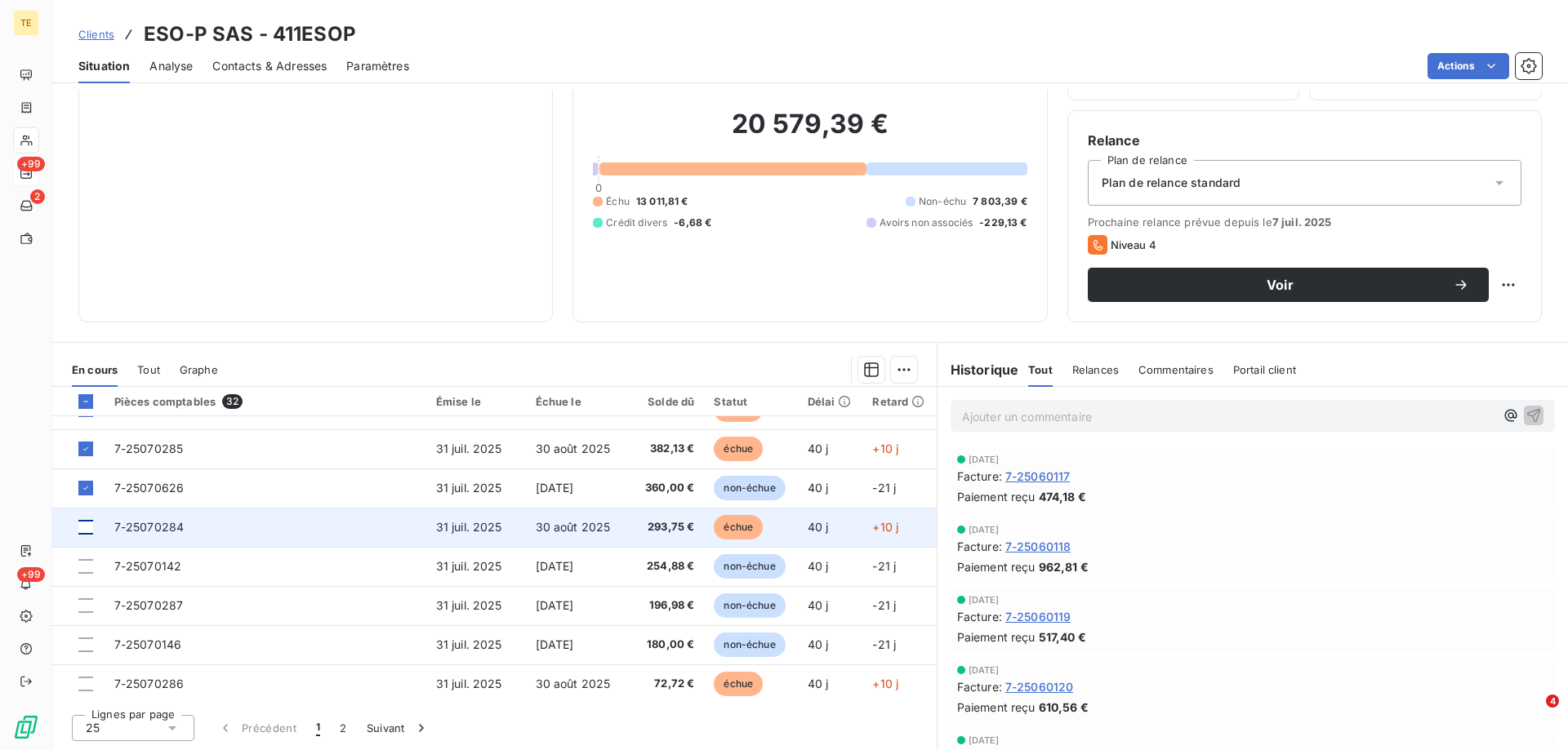
click at [85, 531] on div at bounding box center [86, 527] width 14 height 14
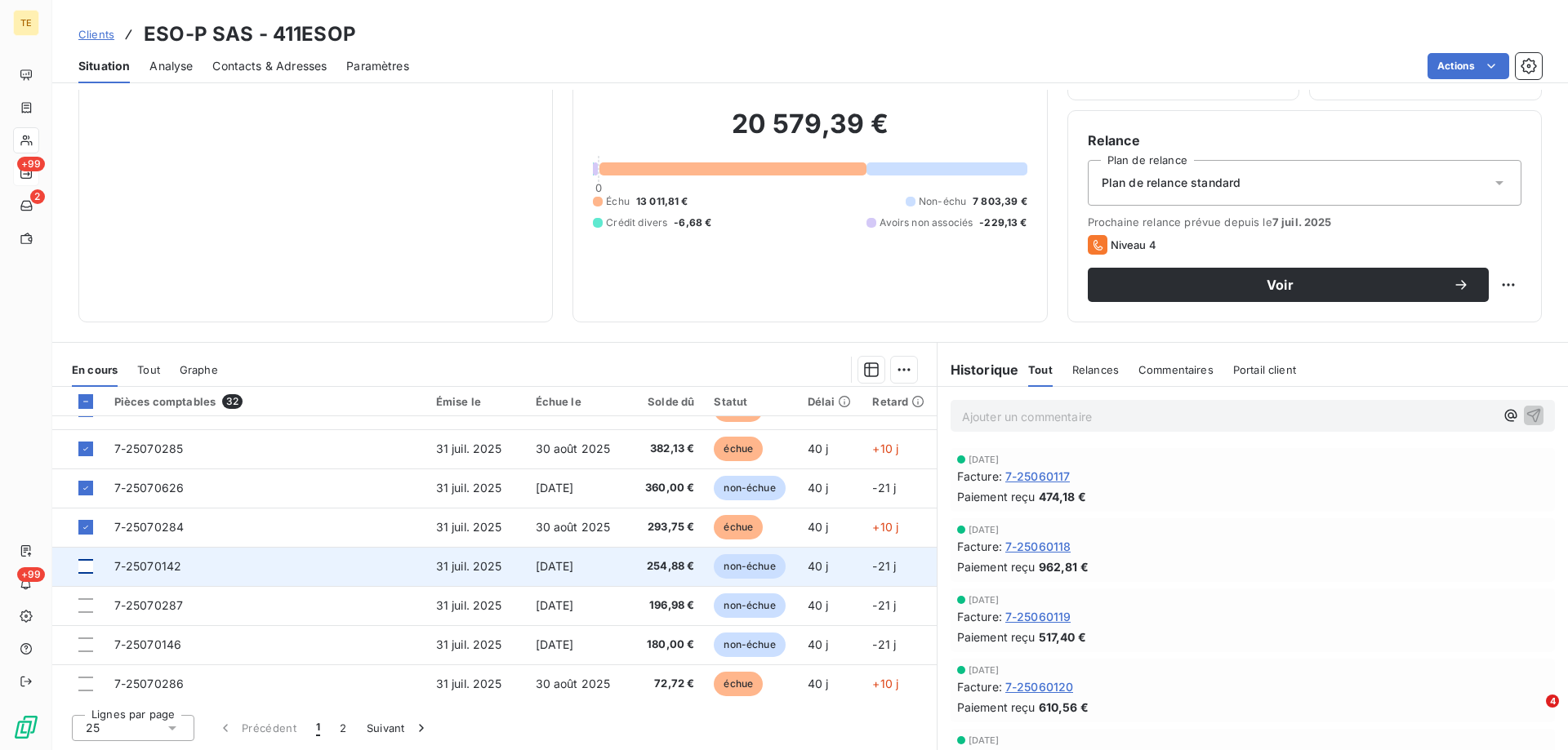
click at [85, 571] on div at bounding box center [86, 566] width 14 height 14
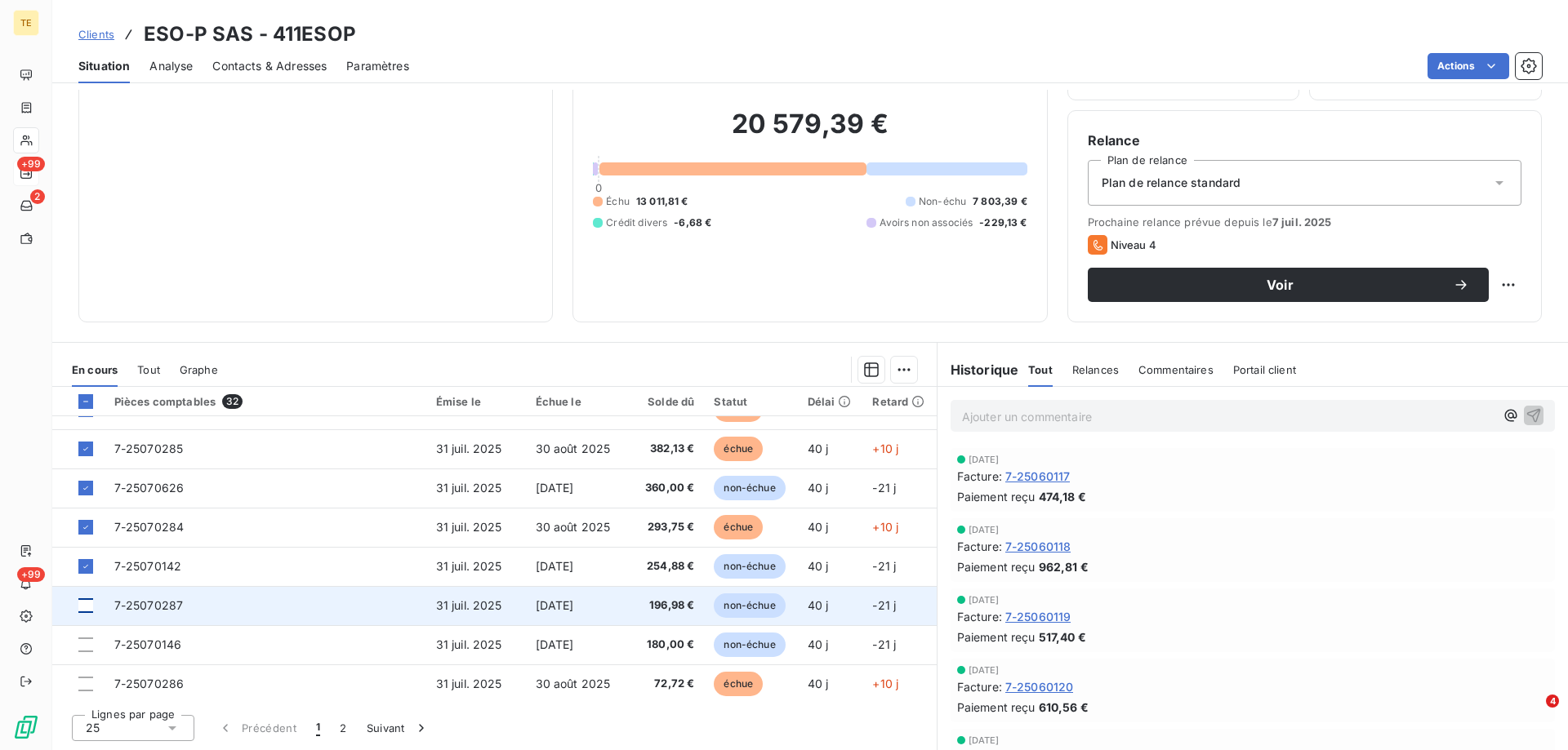
click at [86, 610] on div at bounding box center [86, 605] width 14 height 14
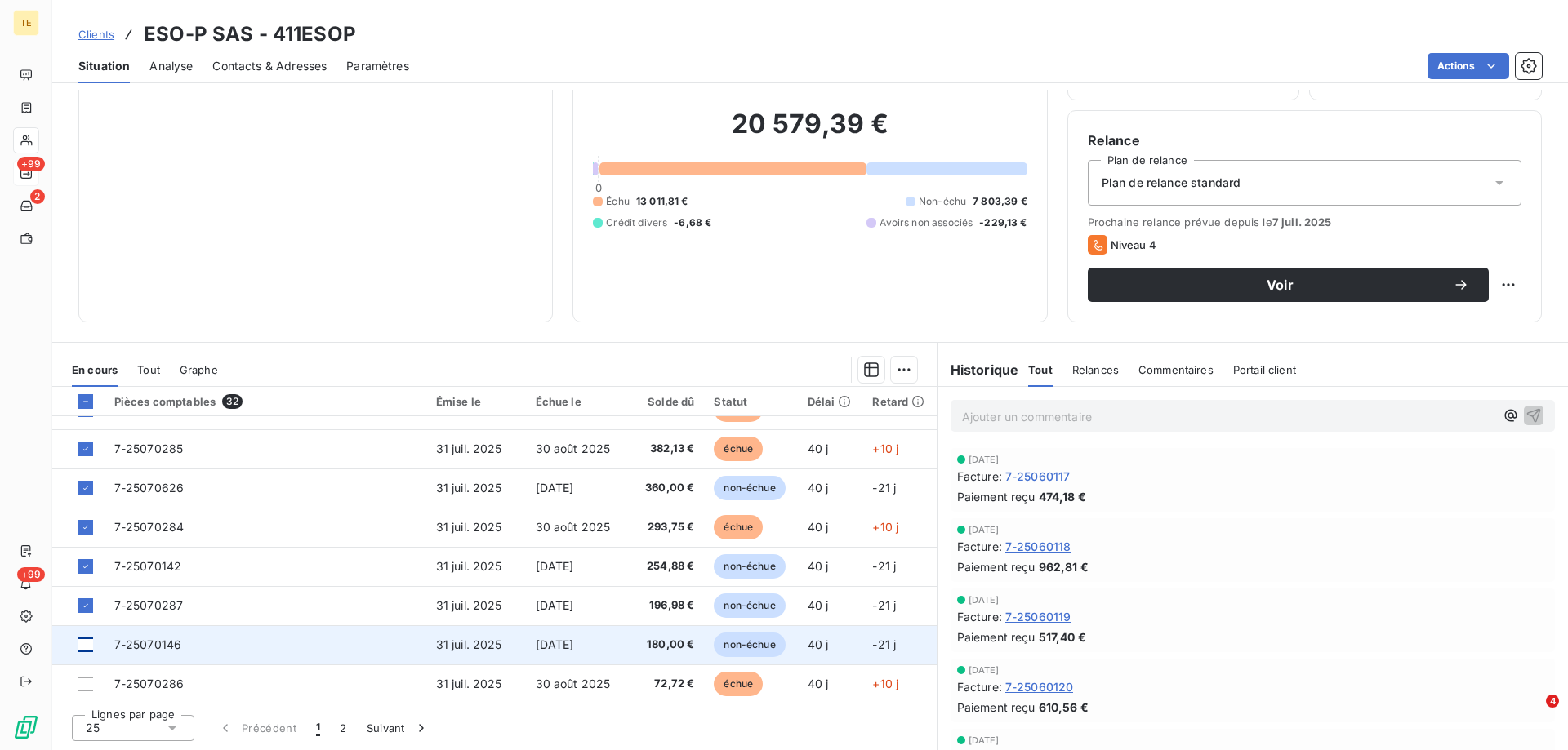
click at [85, 645] on div at bounding box center [86, 645] width 14 height 14
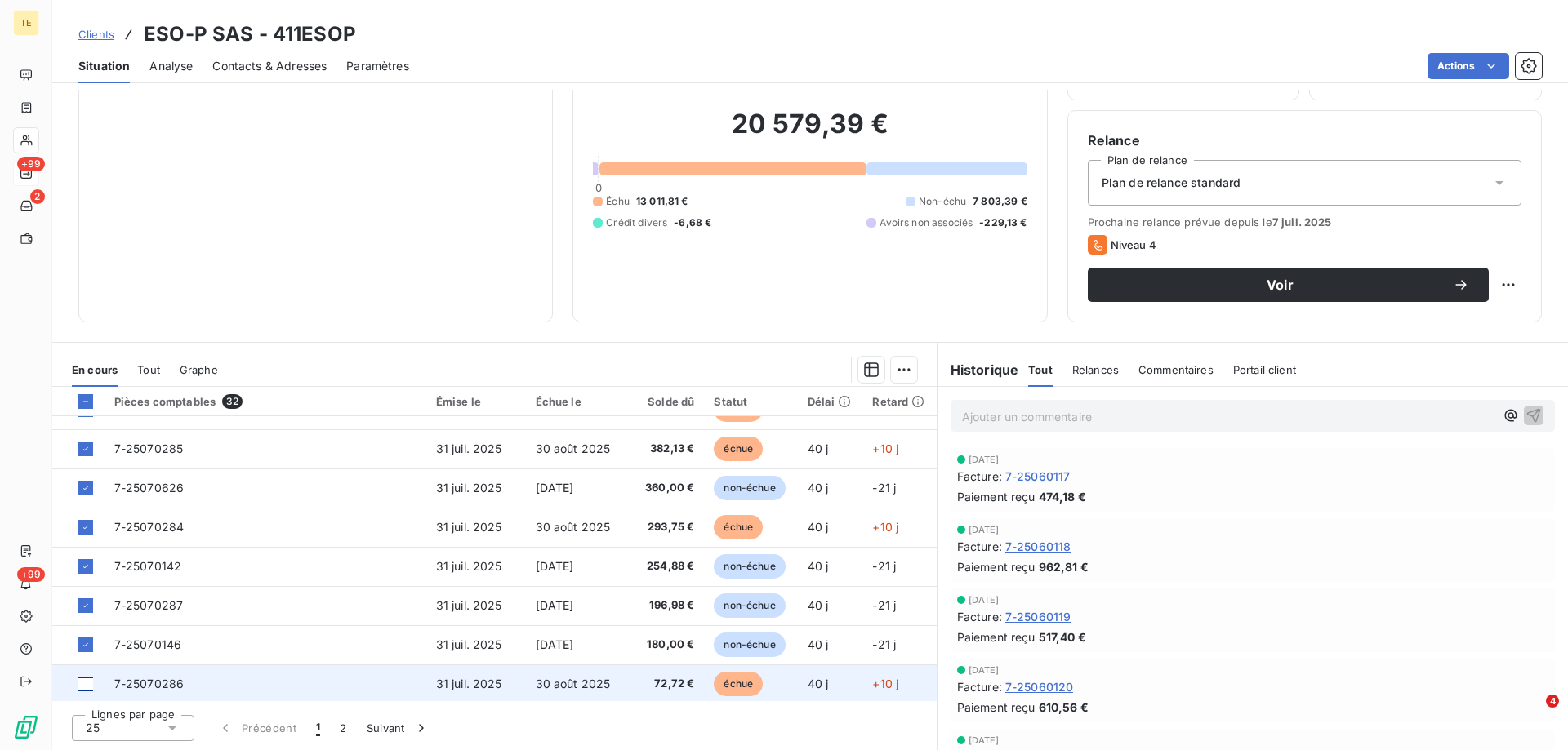
click at [86, 683] on div at bounding box center [86, 684] width 14 height 14
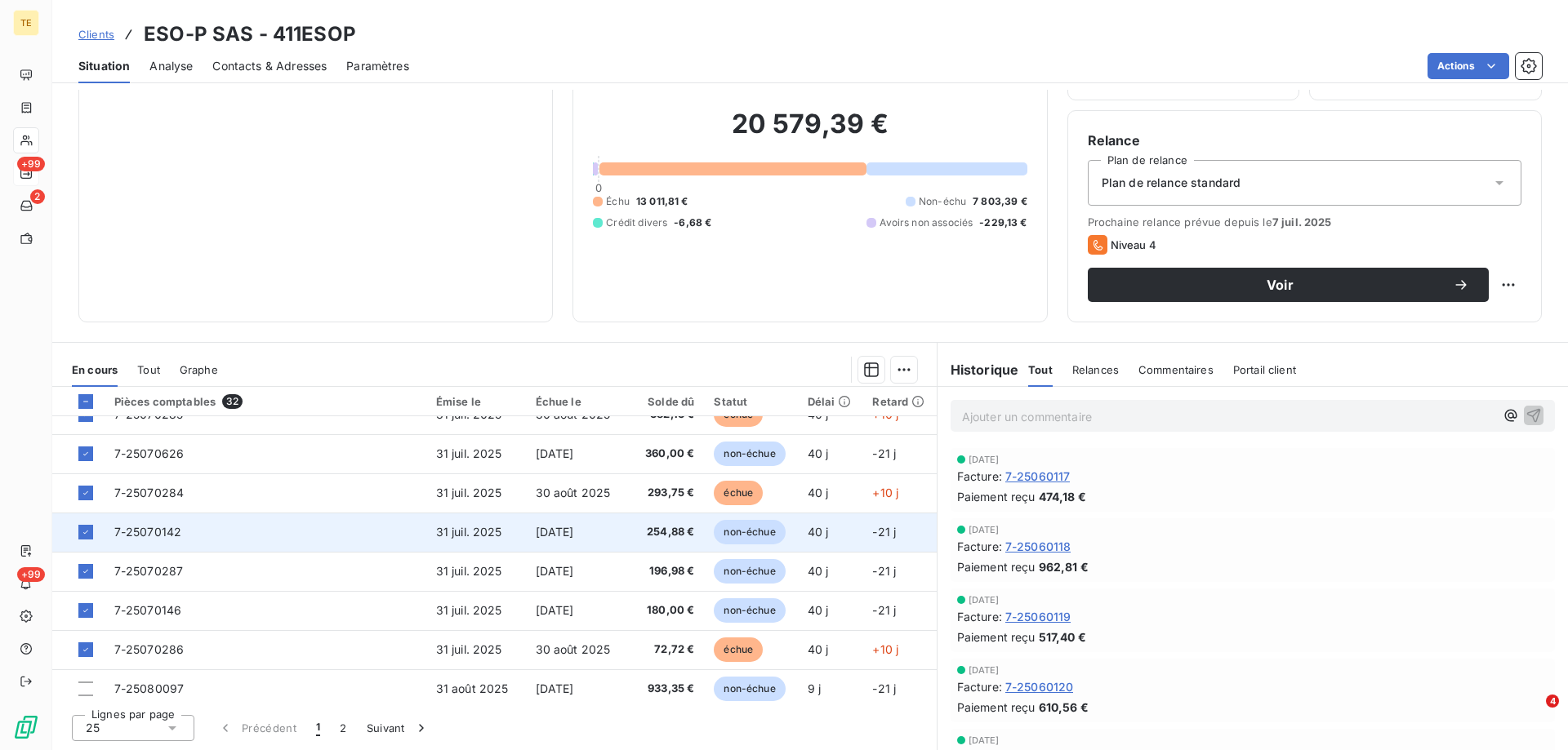
scroll to position [696, 0]
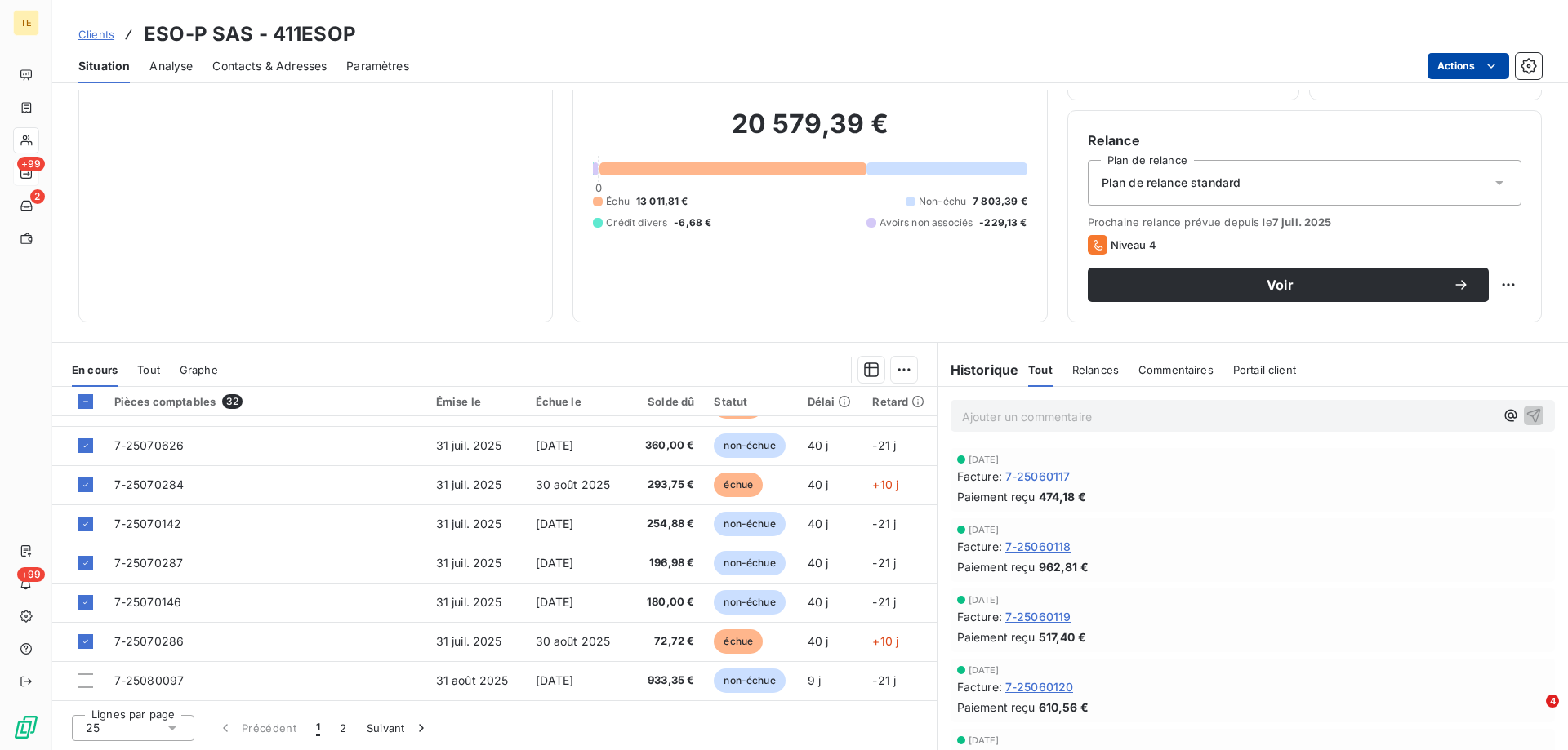
click at [1467, 59] on html "TE +99 2 +99 Clients ESO-P SAS - 411ESOP Situation Analyse Contacts & Adresses …" at bounding box center [784, 375] width 1568 height 750
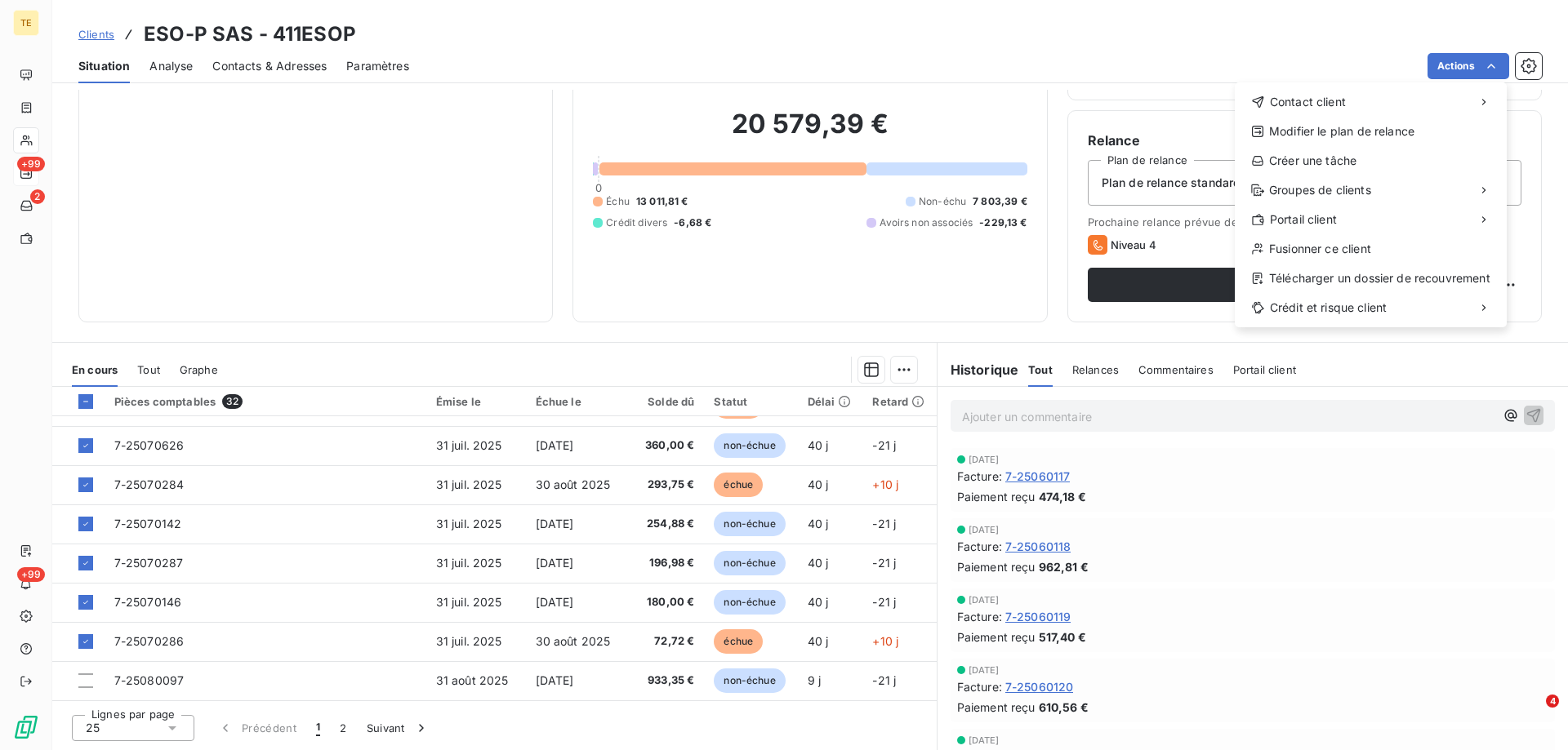
drag, startPoint x: 1302, startPoint y: 129, endPoint x: 338, endPoint y: 218, distance: 968.1
click at [338, 218] on html "TE +99 2 +99 Clients ESO-P SAS - 411ESOP Situation Analyse Contacts & Adresses …" at bounding box center [784, 375] width 1568 height 750
click at [139, 157] on html "TE +99 2 +99 Clients ESO-P SAS - 411ESOP Situation Analyse Contacts & Adresses …" at bounding box center [784, 375] width 1568 height 750
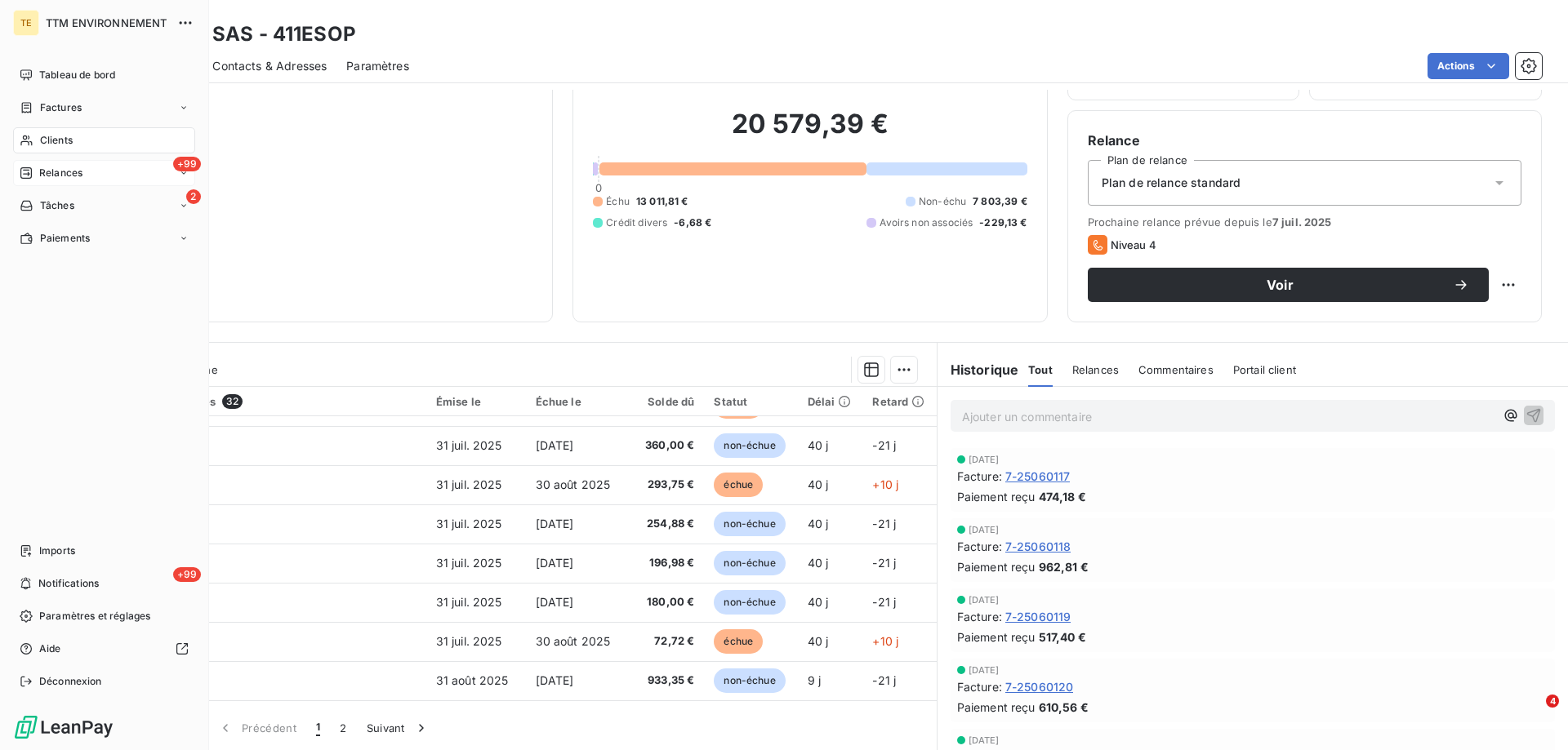
click at [55, 173] on span "Relances" at bounding box center [61, 173] width 43 height 14
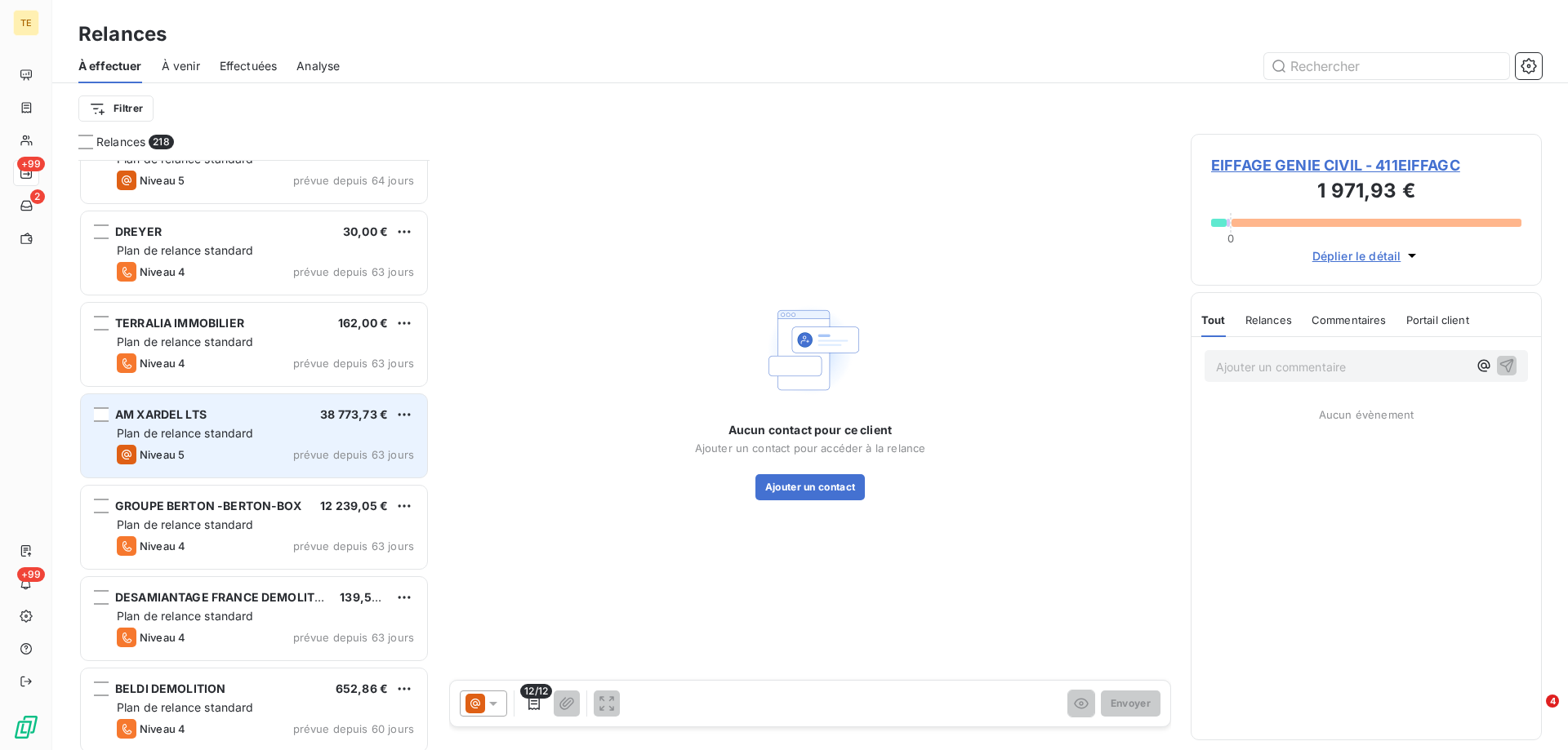
scroll to position [4735, 0]
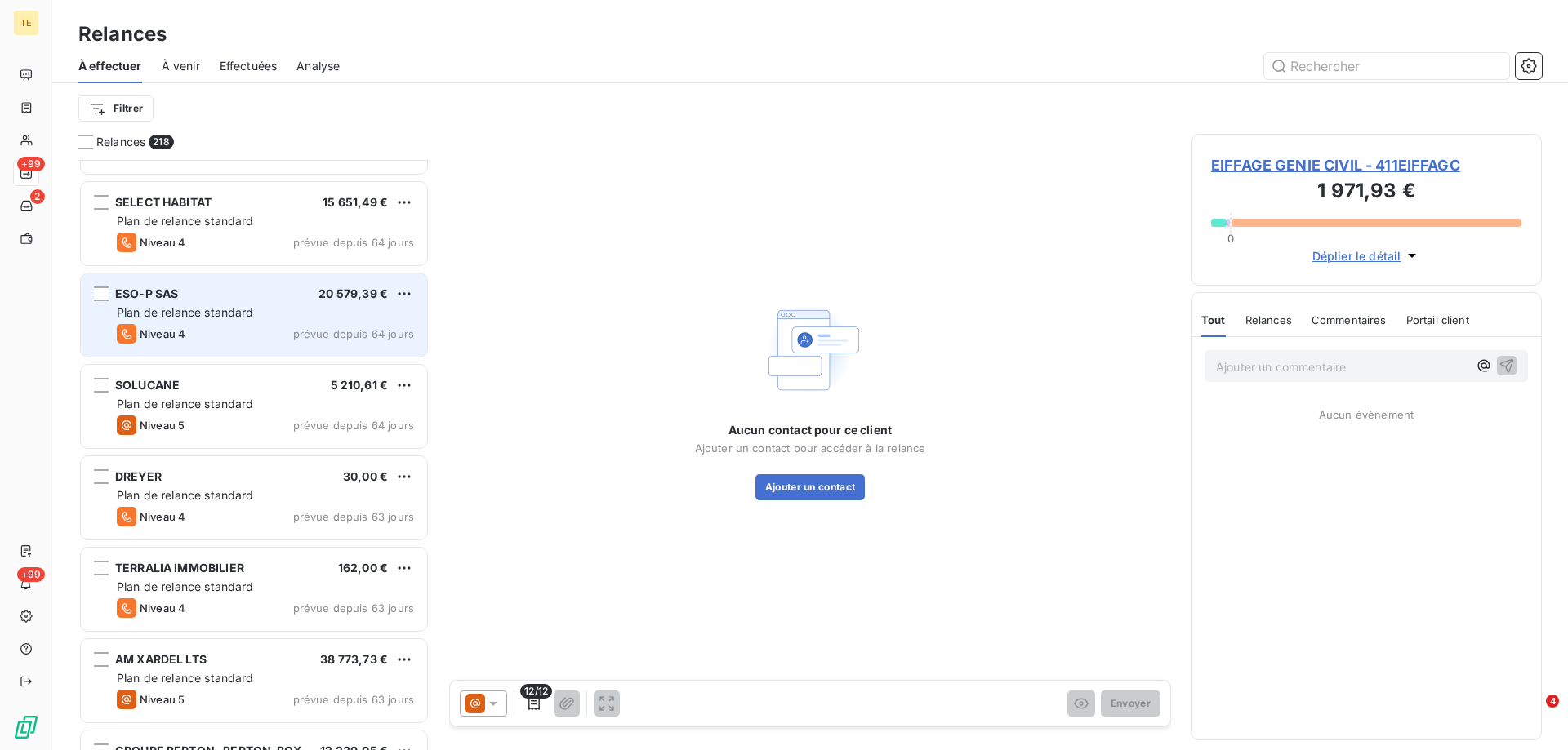
click at [157, 303] on div "ESO-P SAS 20 579,39 € Plan de relance standard Niveau 4 prévue depuis 64 jours" at bounding box center [255, 314] width 347 height 83
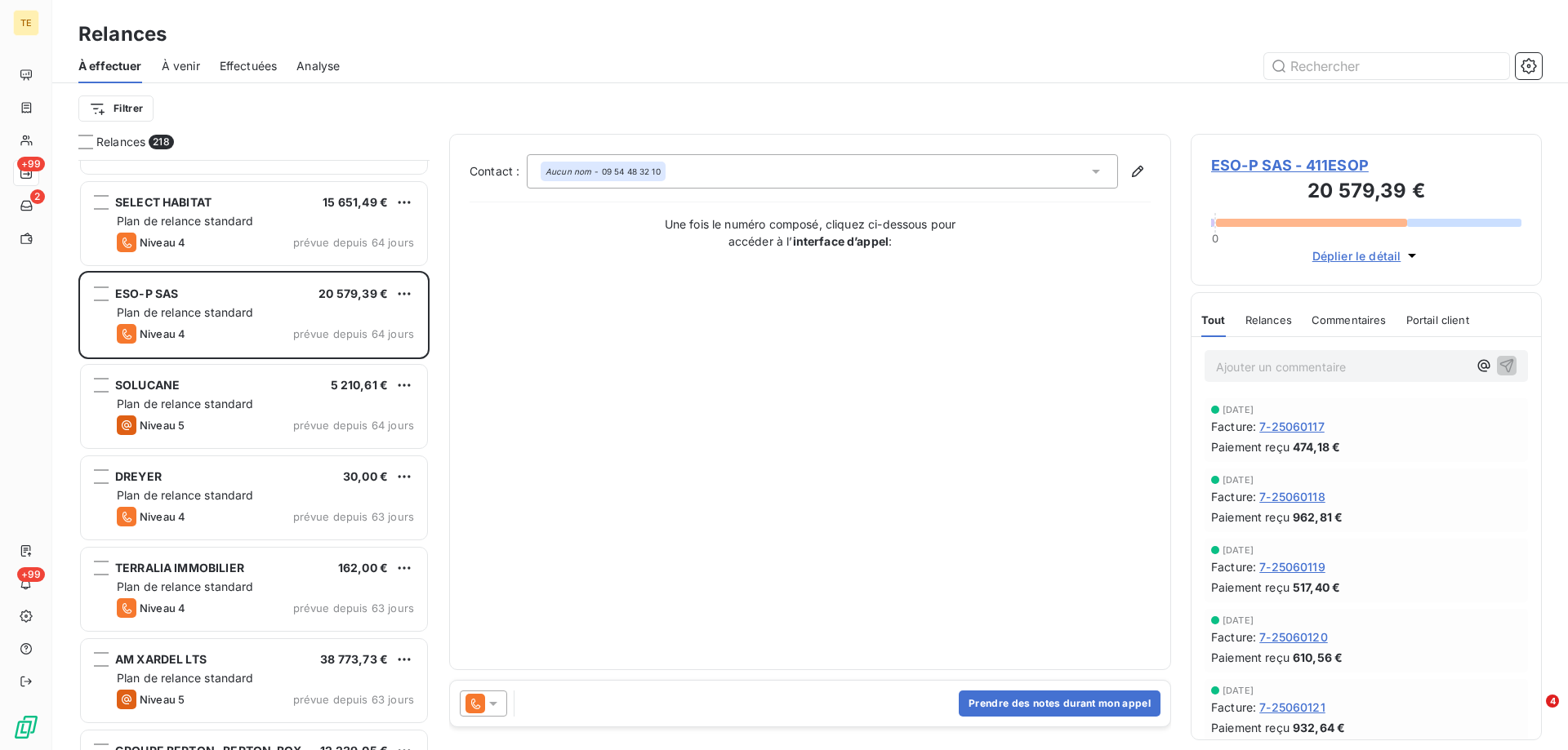
click at [1238, 166] on span "ESO-P SAS - 411ESOP" at bounding box center [1366, 165] width 310 height 22
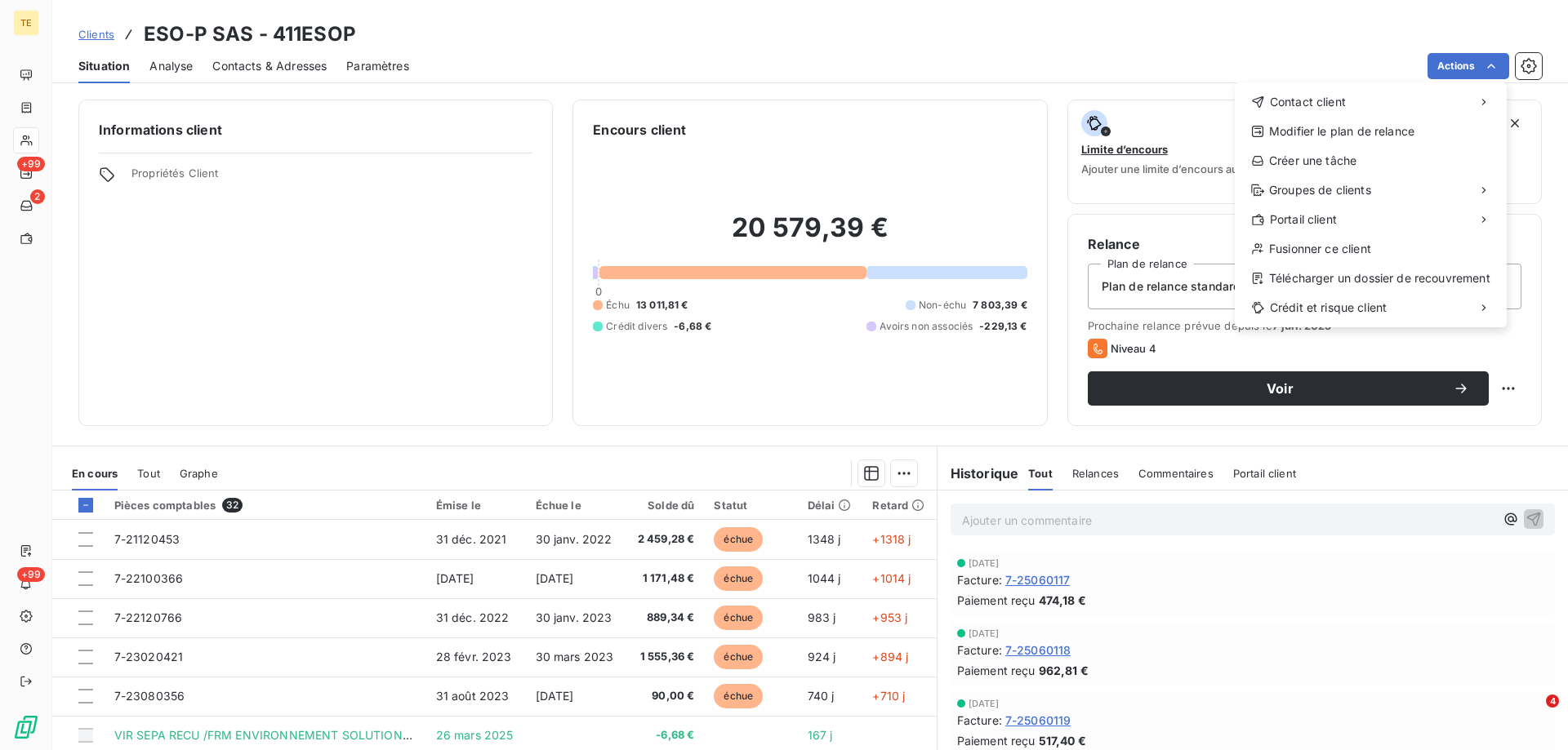
click at [1488, 63] on html "TE +99 2 +99 Clients ESO-P SAS - 411ESOP Situation Analyse Contacts & Adresses …" at bounding box center [784, 375] width 1568 height 750
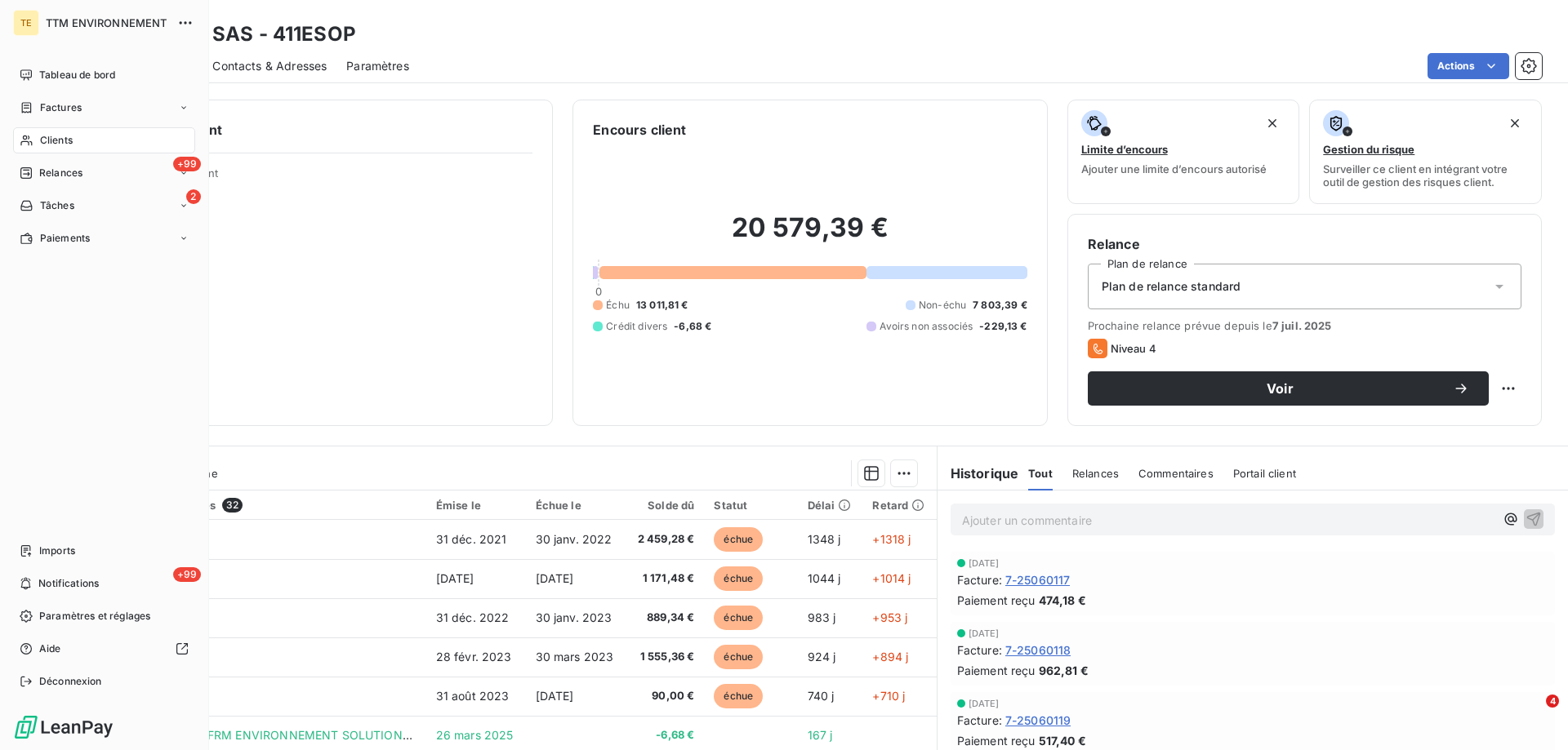
click at [51, 144] on span "Clients" at bounding box center [56, 140] width 33 height 14
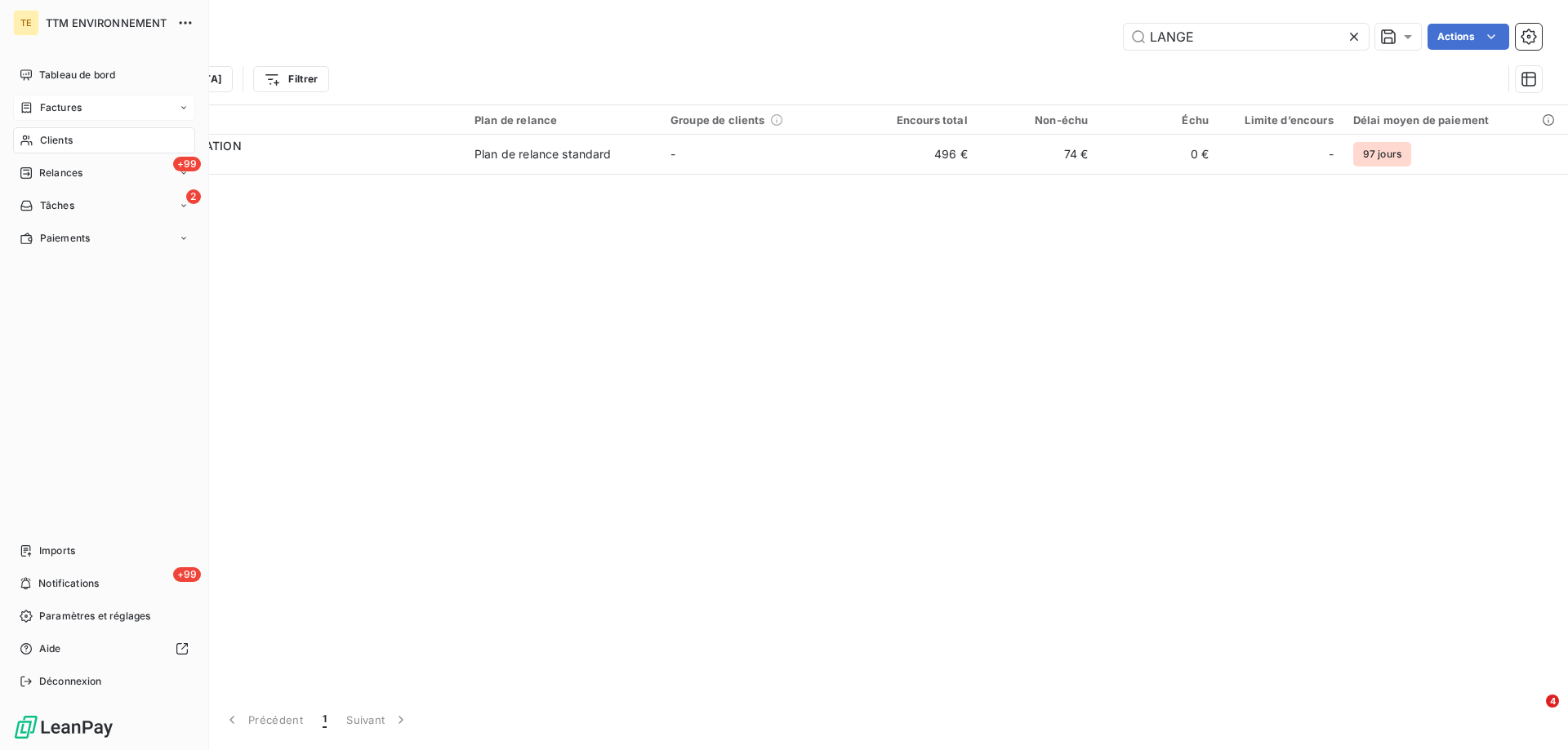
click at [63, 107] on span "Factures" at bounding box center [61, 107] width 42 height 14
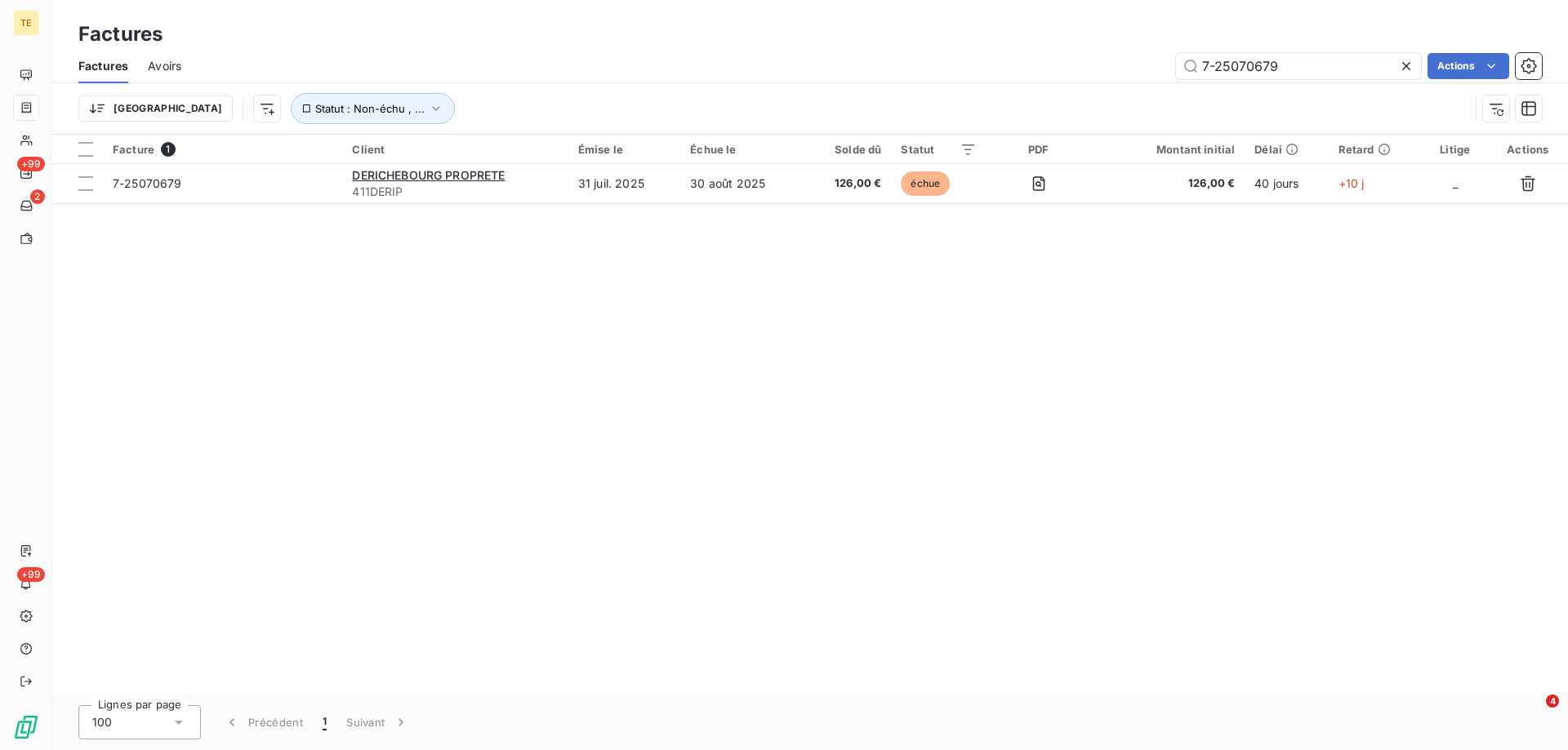
drag, startPoint x: 1268, startPoint y: 65, endPoint x: 1127, endPoint y: 71, distance: 141.1
click at [1127, 71] on div "7-25070679 Actions" at bounding box center [871, 65] width 1341 height 26
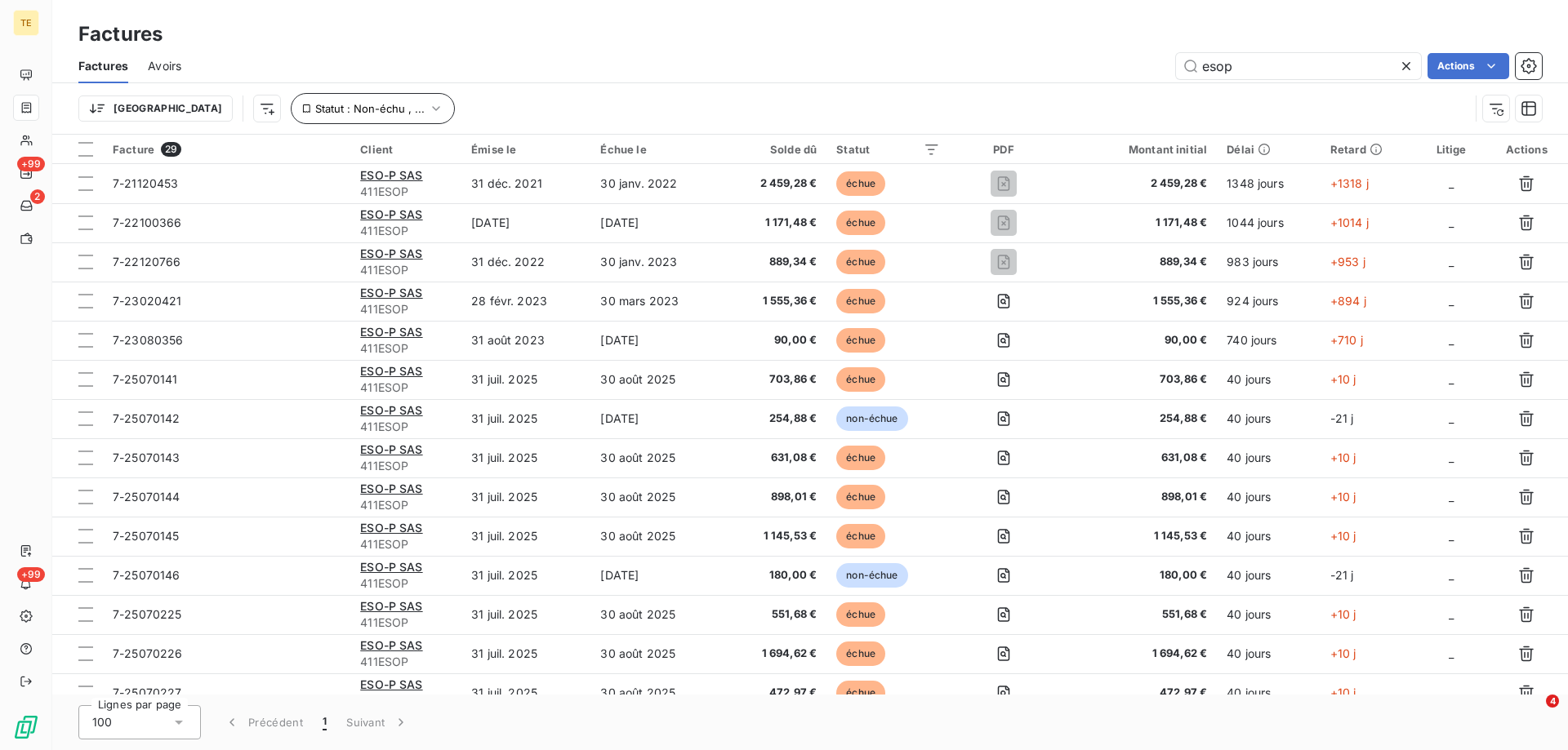
type input "esop"
click at [428, 106] on icon "button" at bounding box center [436, 108] width 16 height 16
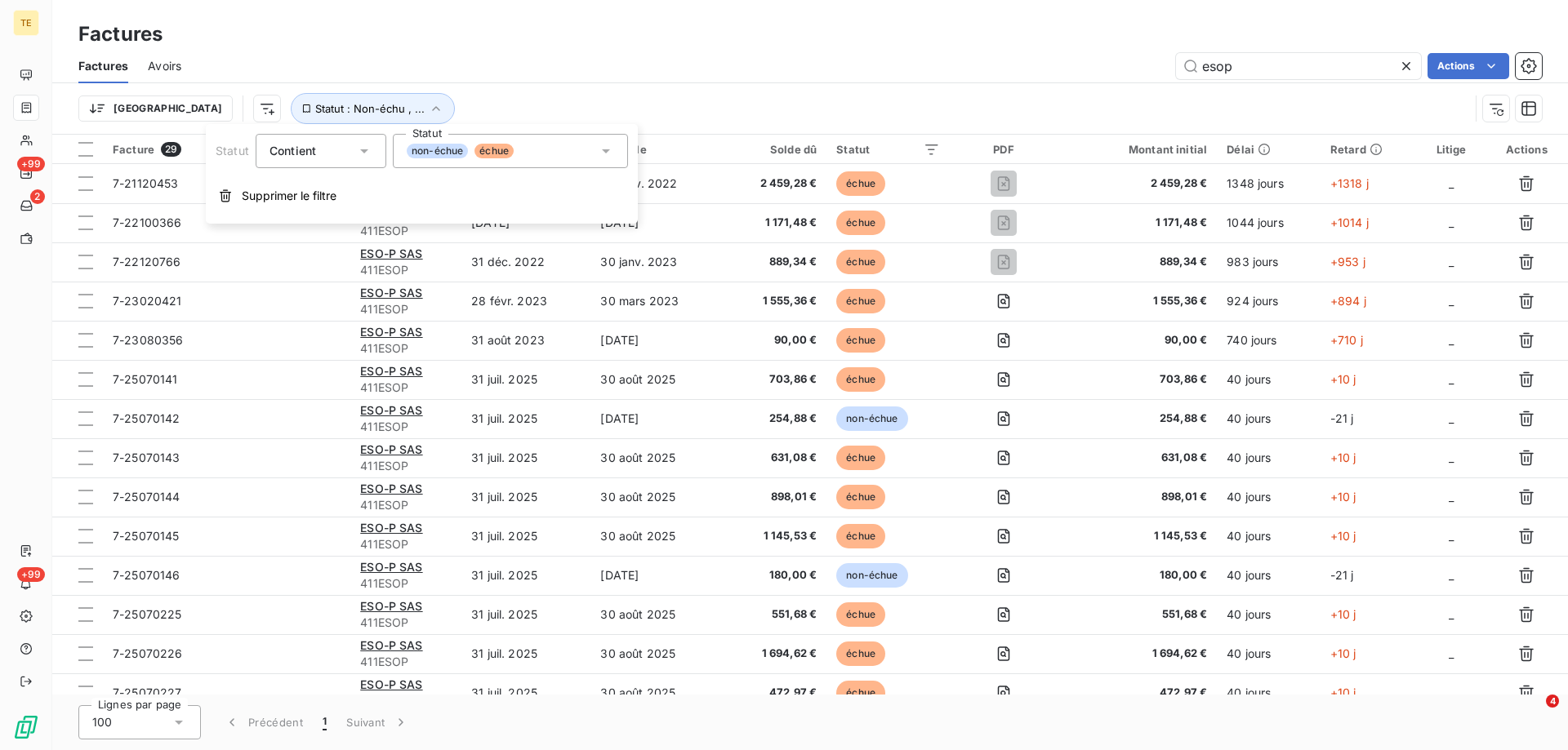
click at [427, 97] on div "Trier Statut : Non-échu , ..." at bounding box center [774, 108] width 1391 height 31
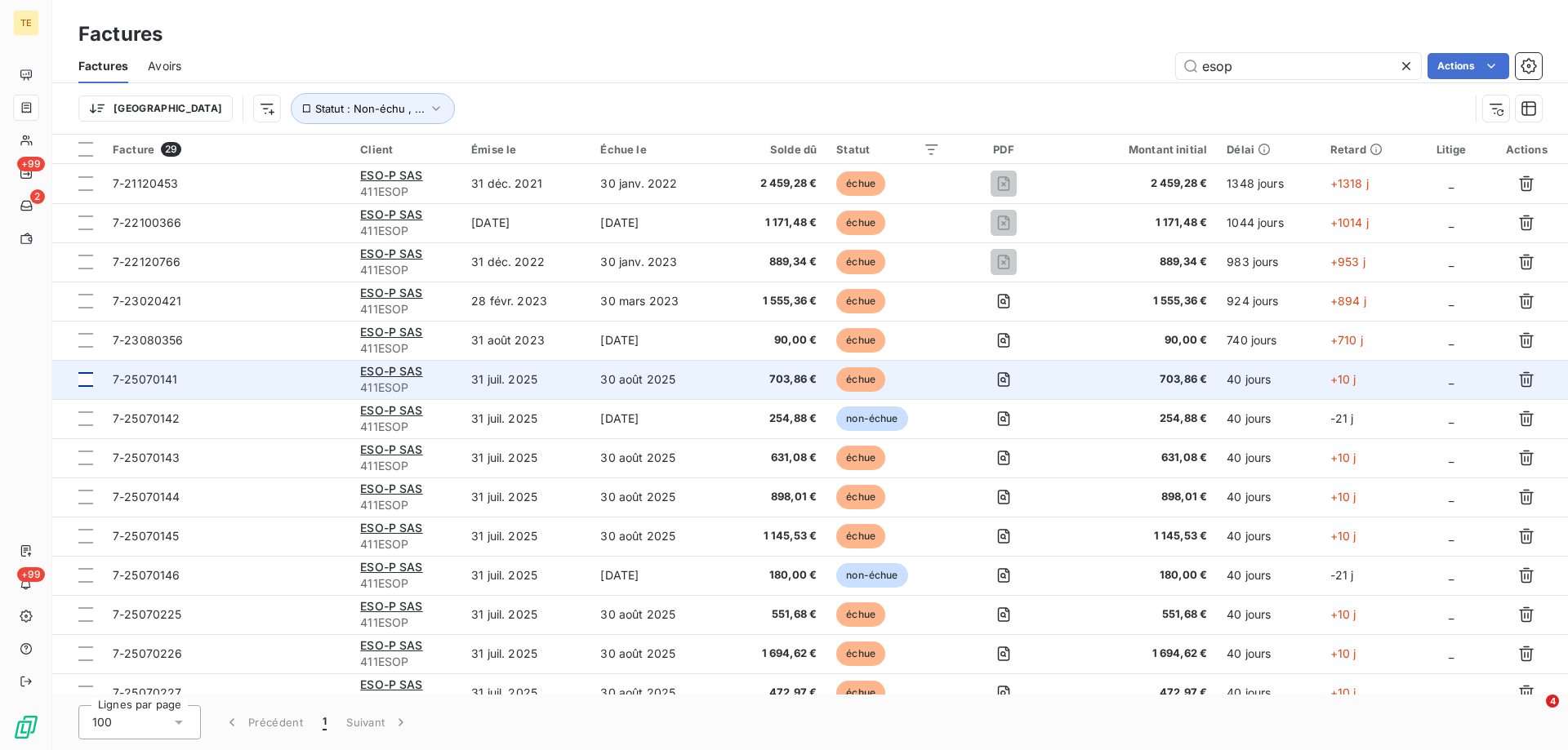
click at [87, 380] on div at bounding box center [86, 379] width 14 height 14
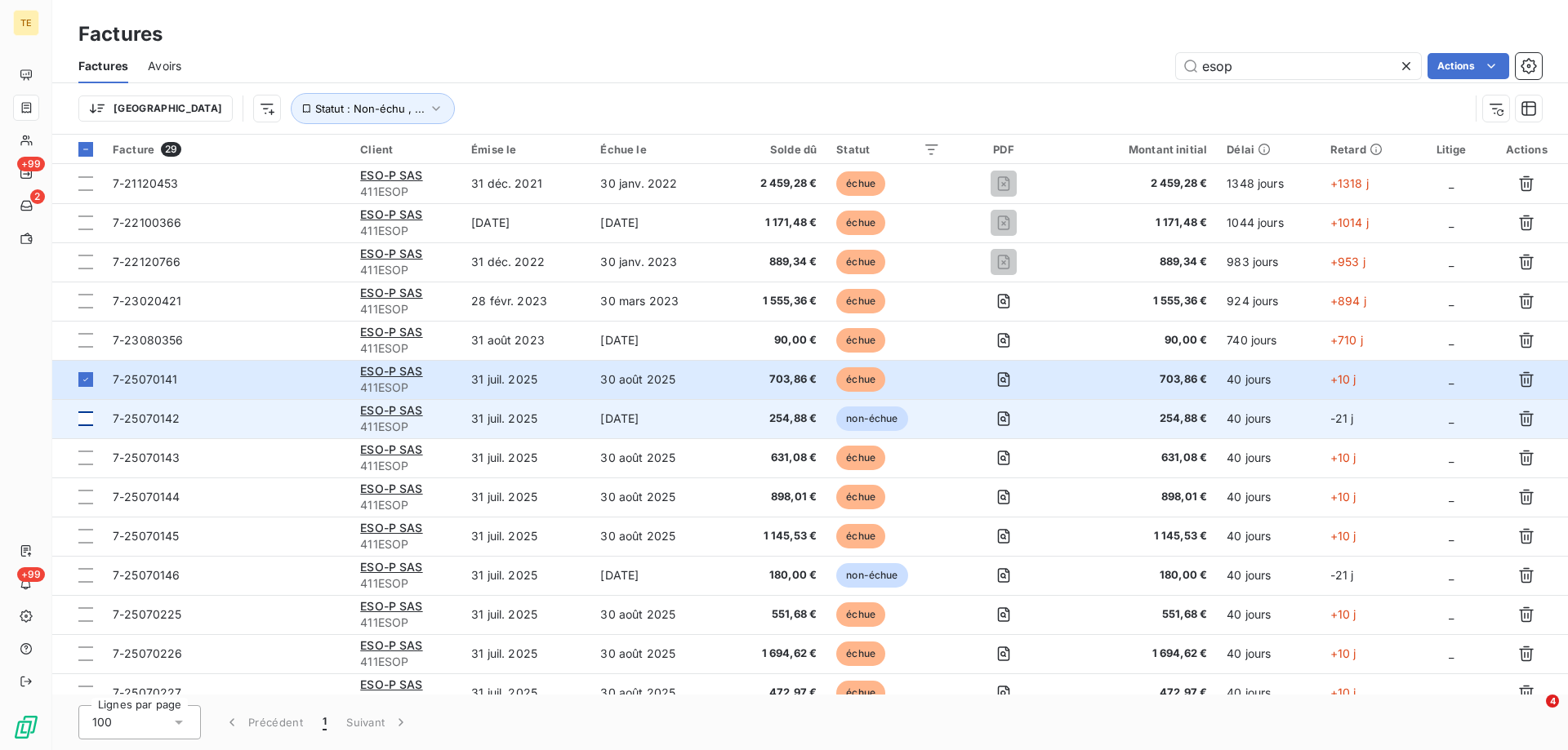
click at [89, 416] on div at bounding box center [86, 419] width 14 height 14
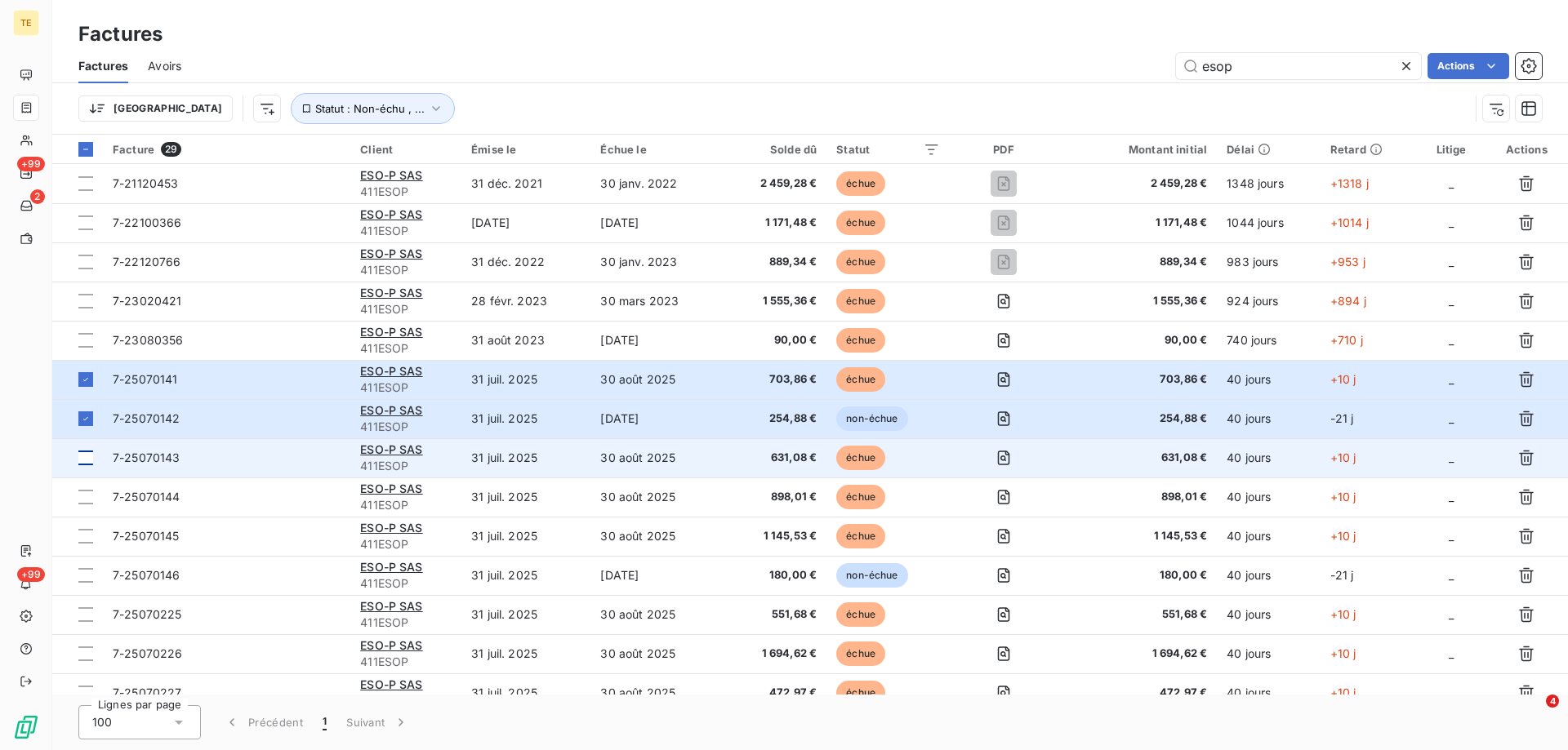
click at [88, 460] on div at bounding box center [86, 458] width 14 height 14
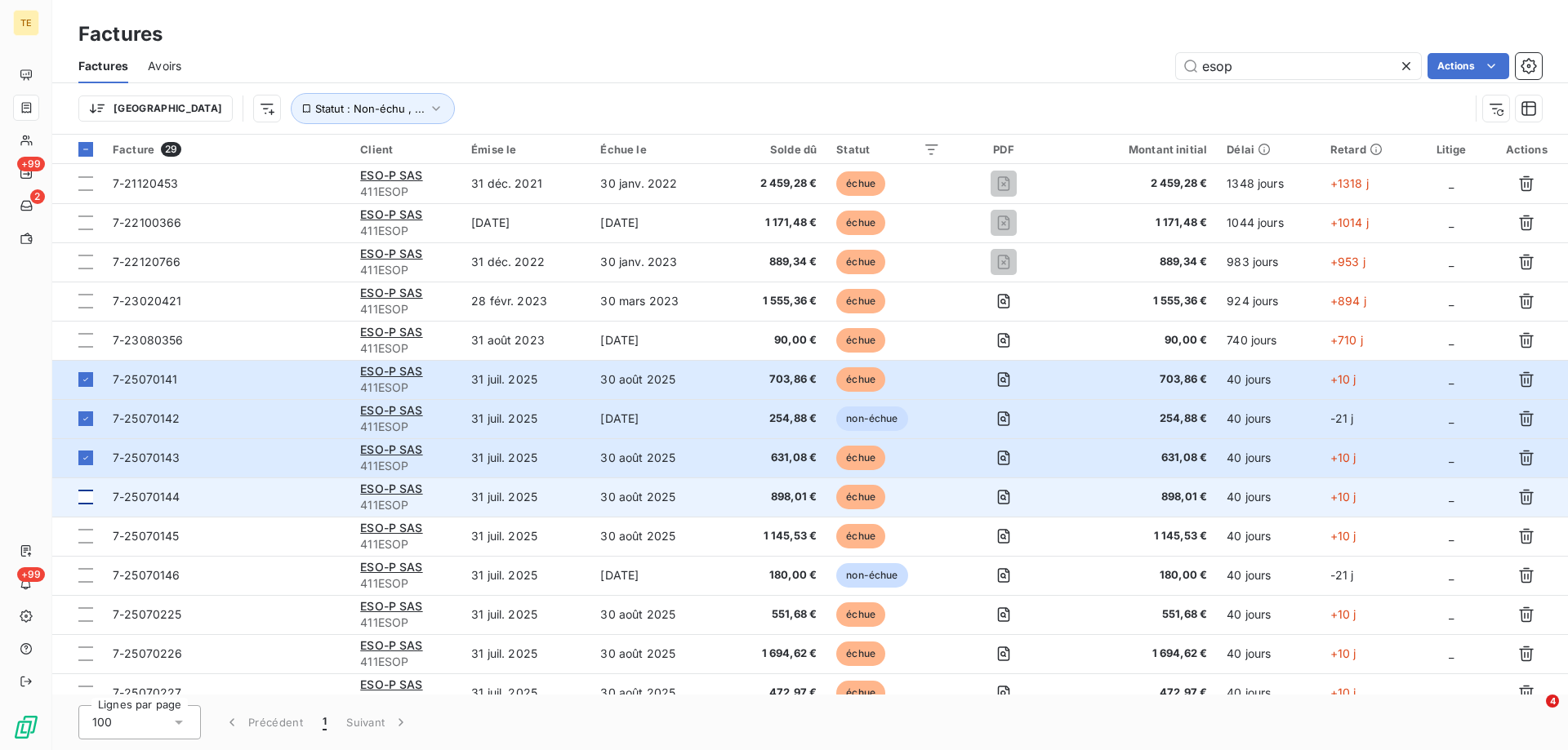
click at [88, 498] on div at bounding box center [86, 497] width 14 height 14
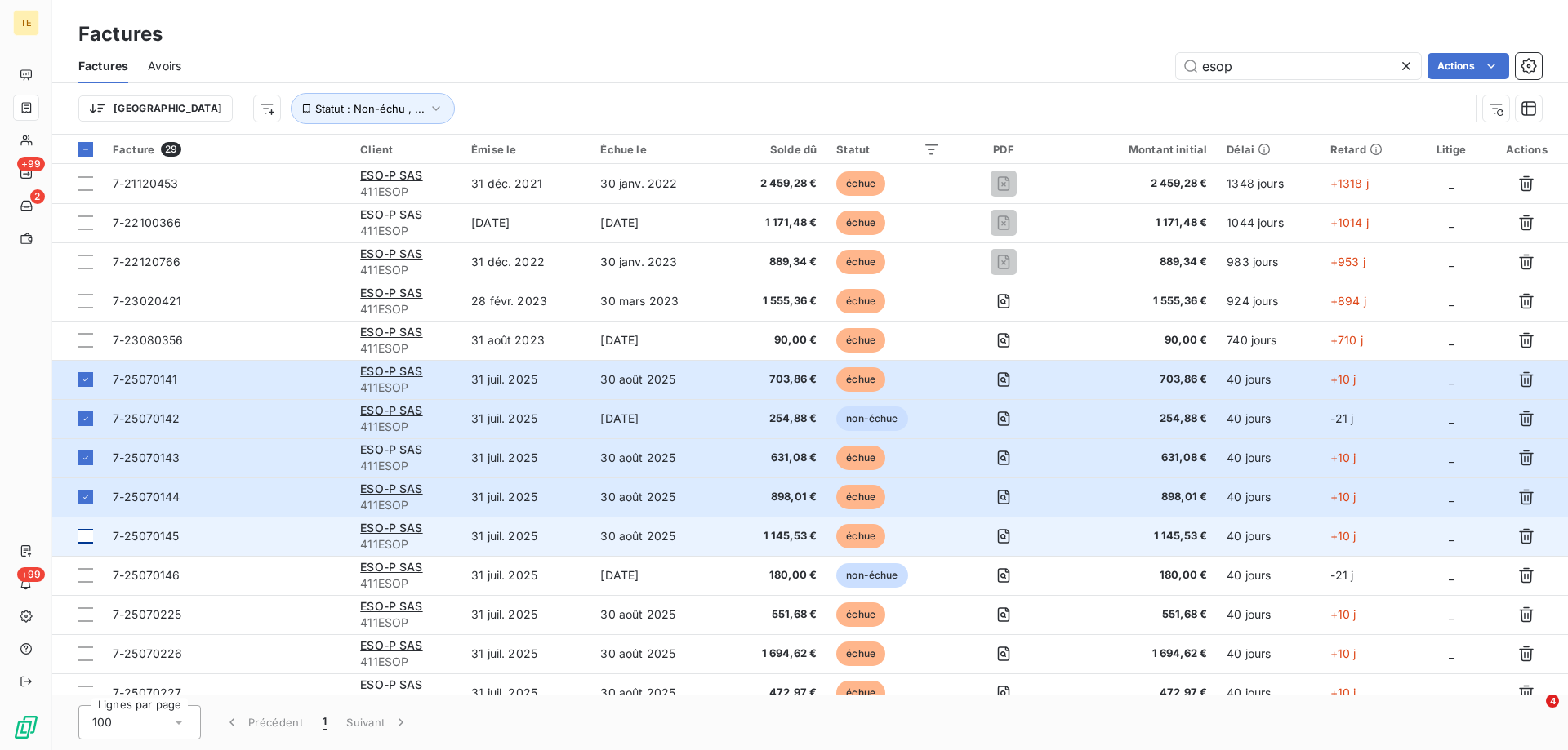
click at [82, 536] on div at bounding box center [86, 536] width 14 height 14
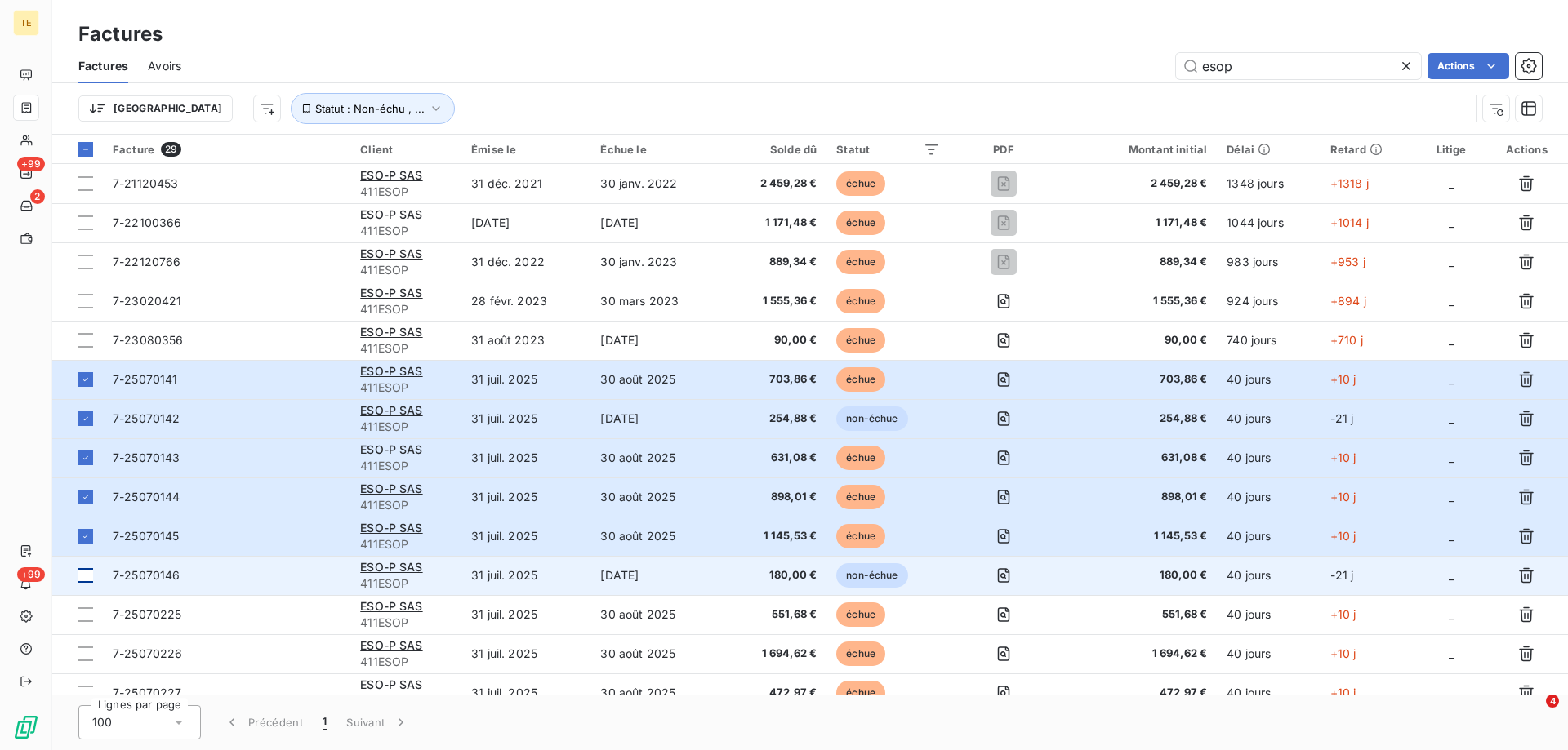
click at [86, 573] on div at bounding box center [86, 575] width 14 height 14
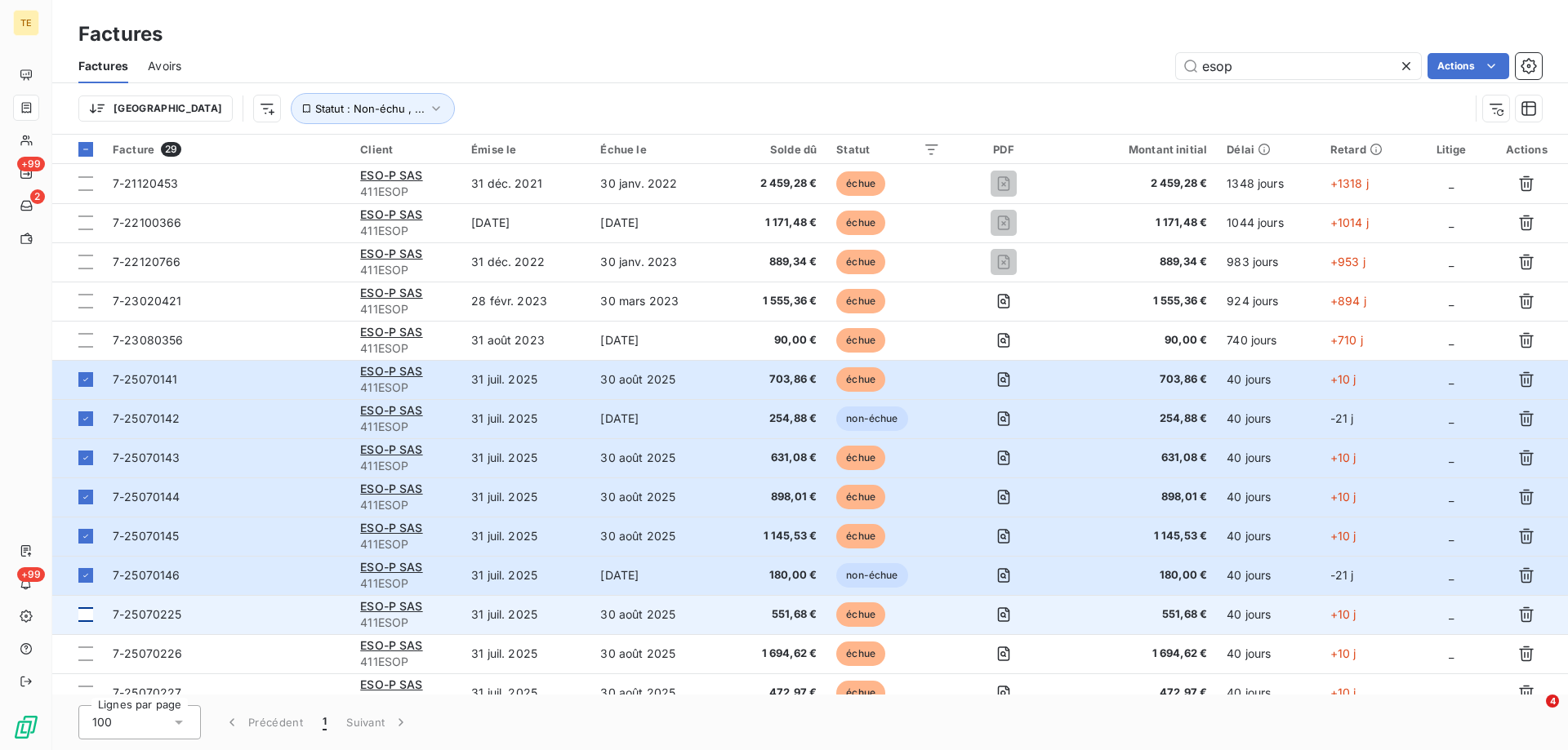
click at [88, 617] on div at bounding box center [86, 614] width 14 height 14
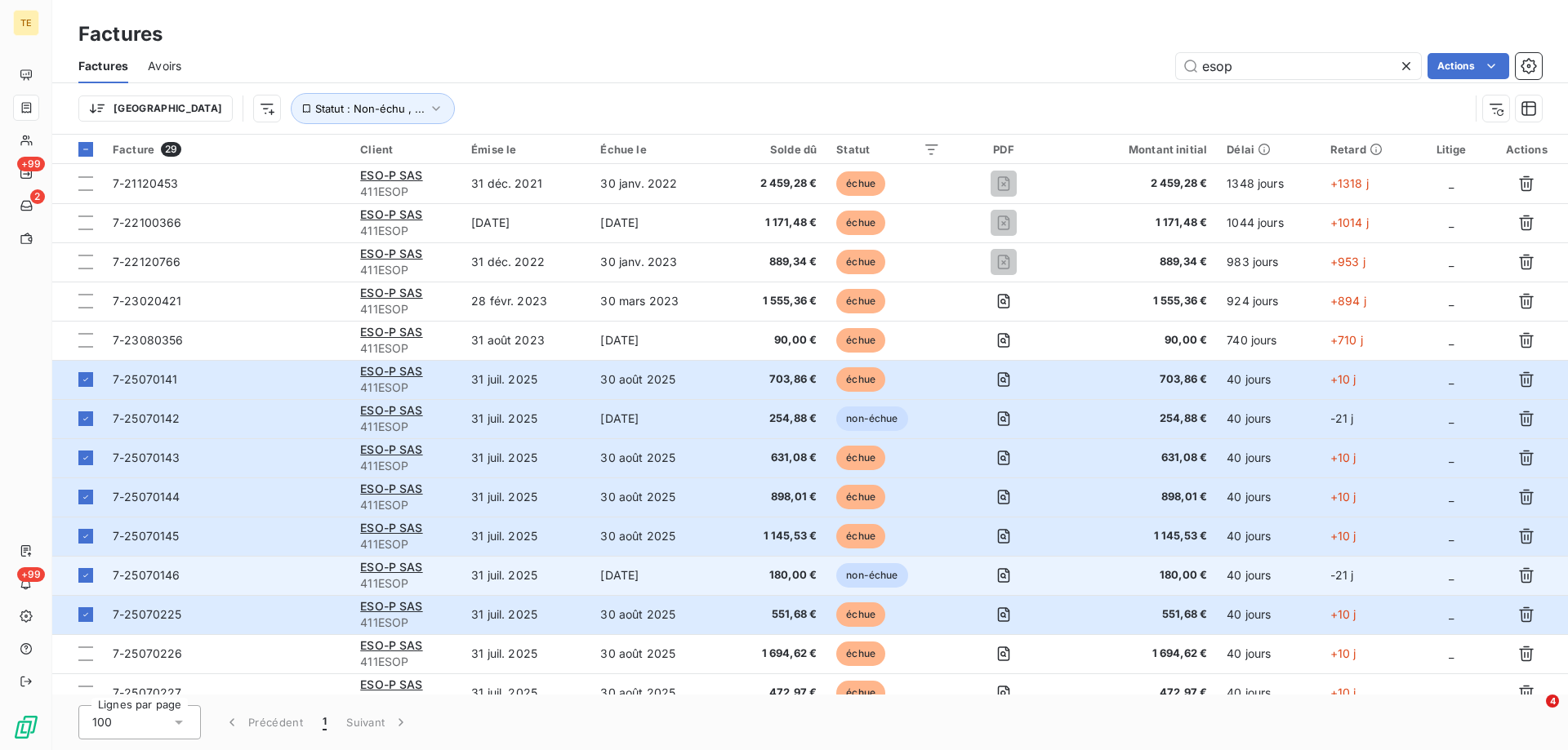
drag, startPoint x: 88, startPoint y: 654, endPoint x: 156, endPoint y: 562, distance: 114.4
click at [88, 654] on div at bounding box center [86, 654] width 14 height 14
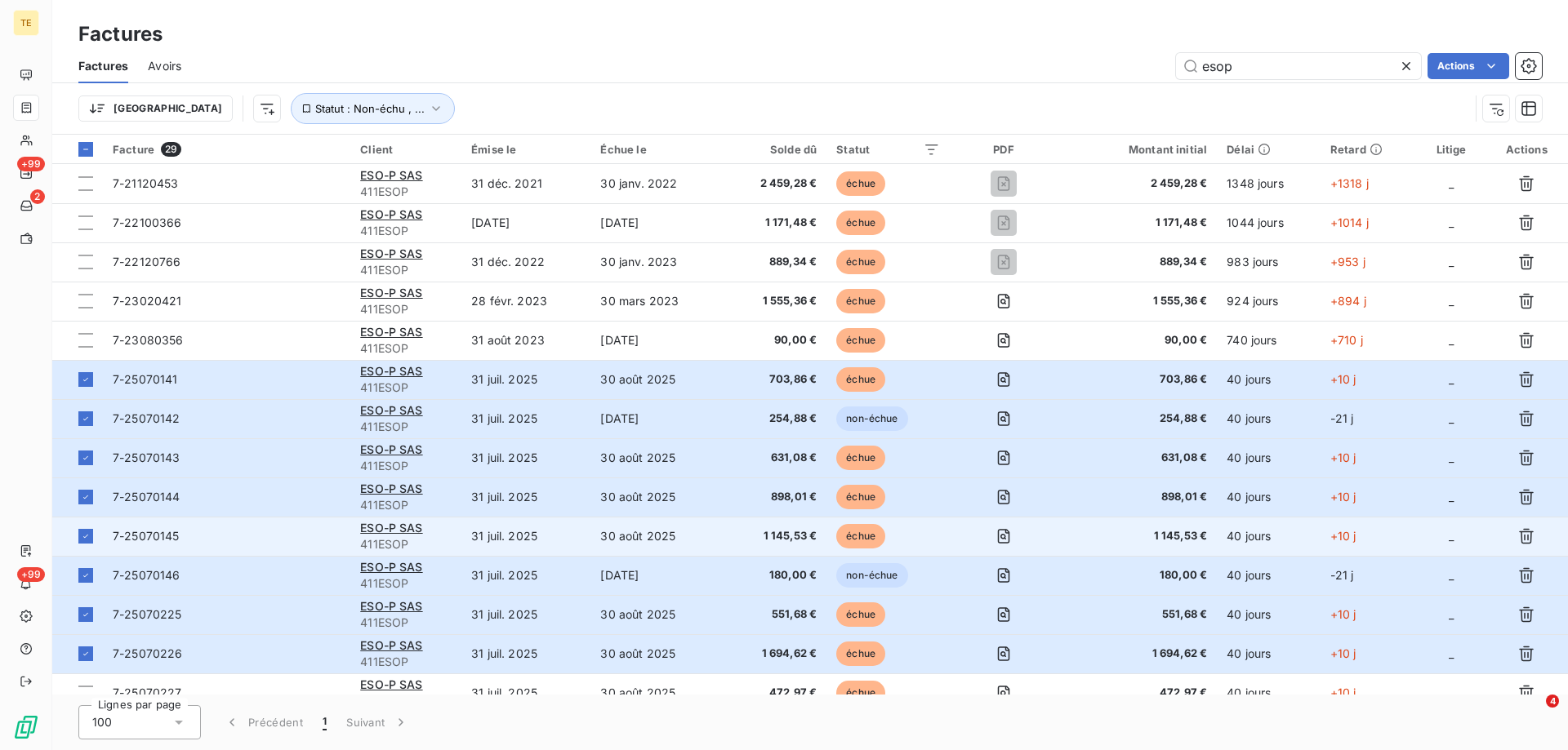
scroll to position [81, 0]
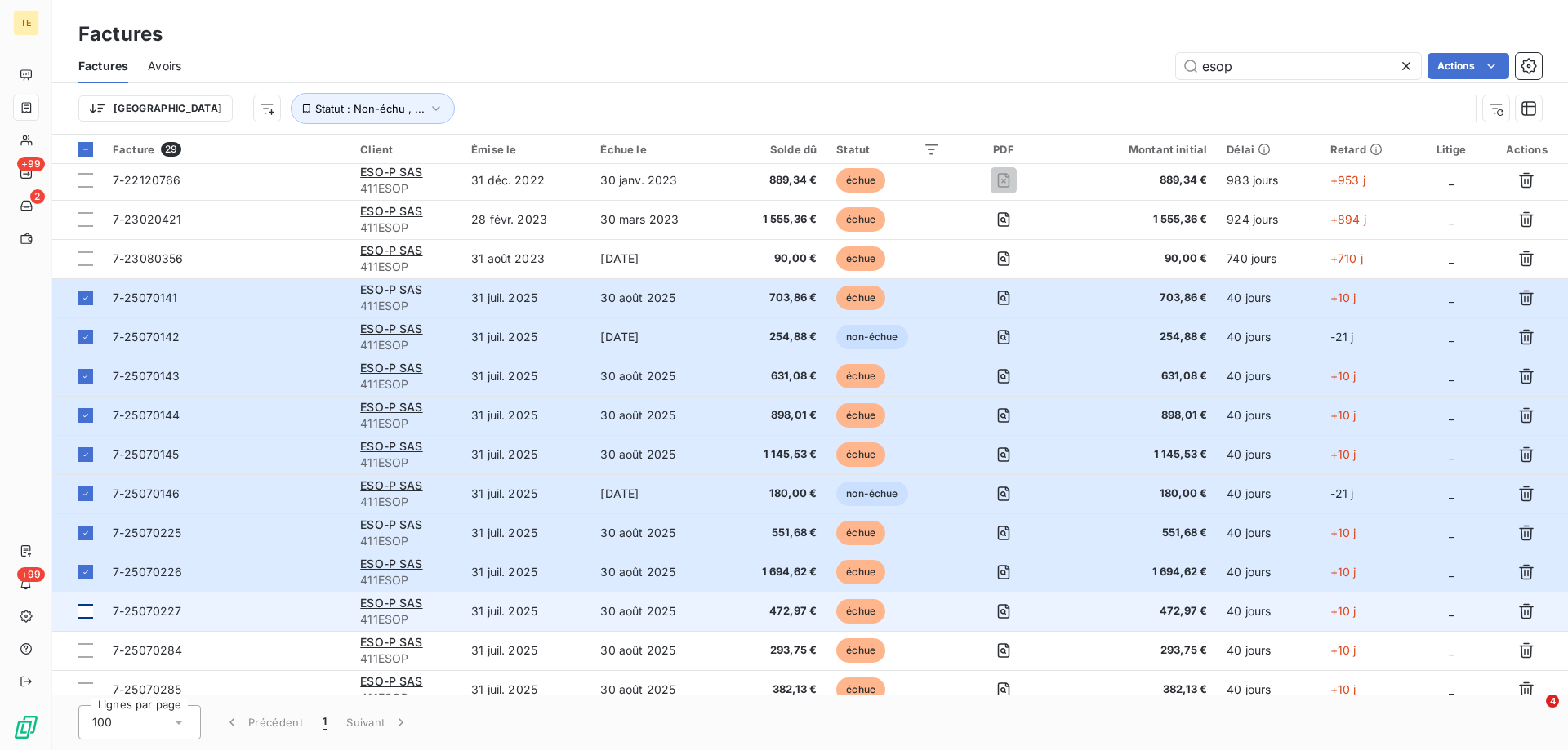
click at [88, 608] on div at bounding box center [86, 612] width 14 height 14
drag, startPoint x: 85, startPoint y: 653, endPoint x: 113, endPoint y: 626, distance: 38.9
click at [87, 651] on div at bounding box center [86, 650] width 14 height 14
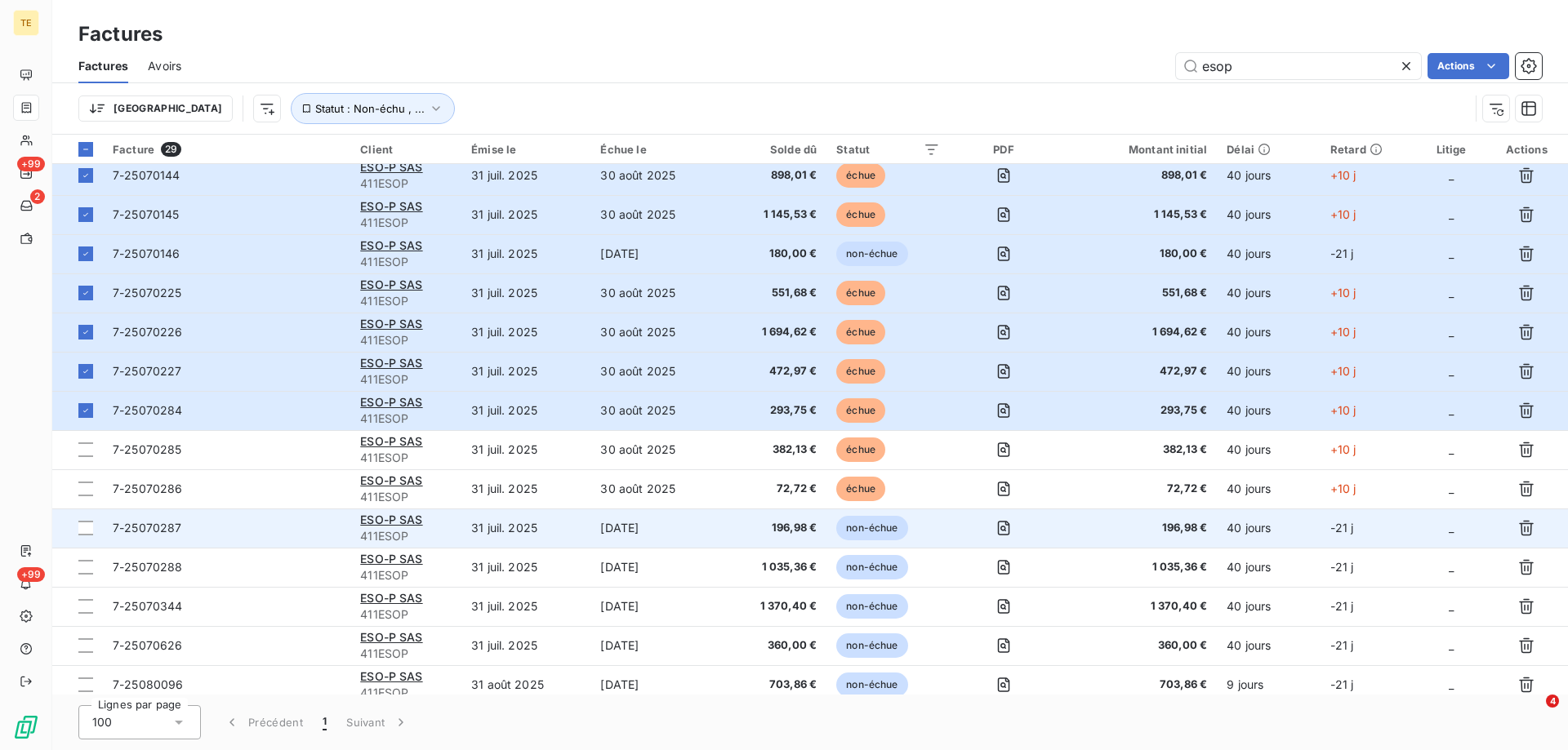
scroll to position [327, 0]
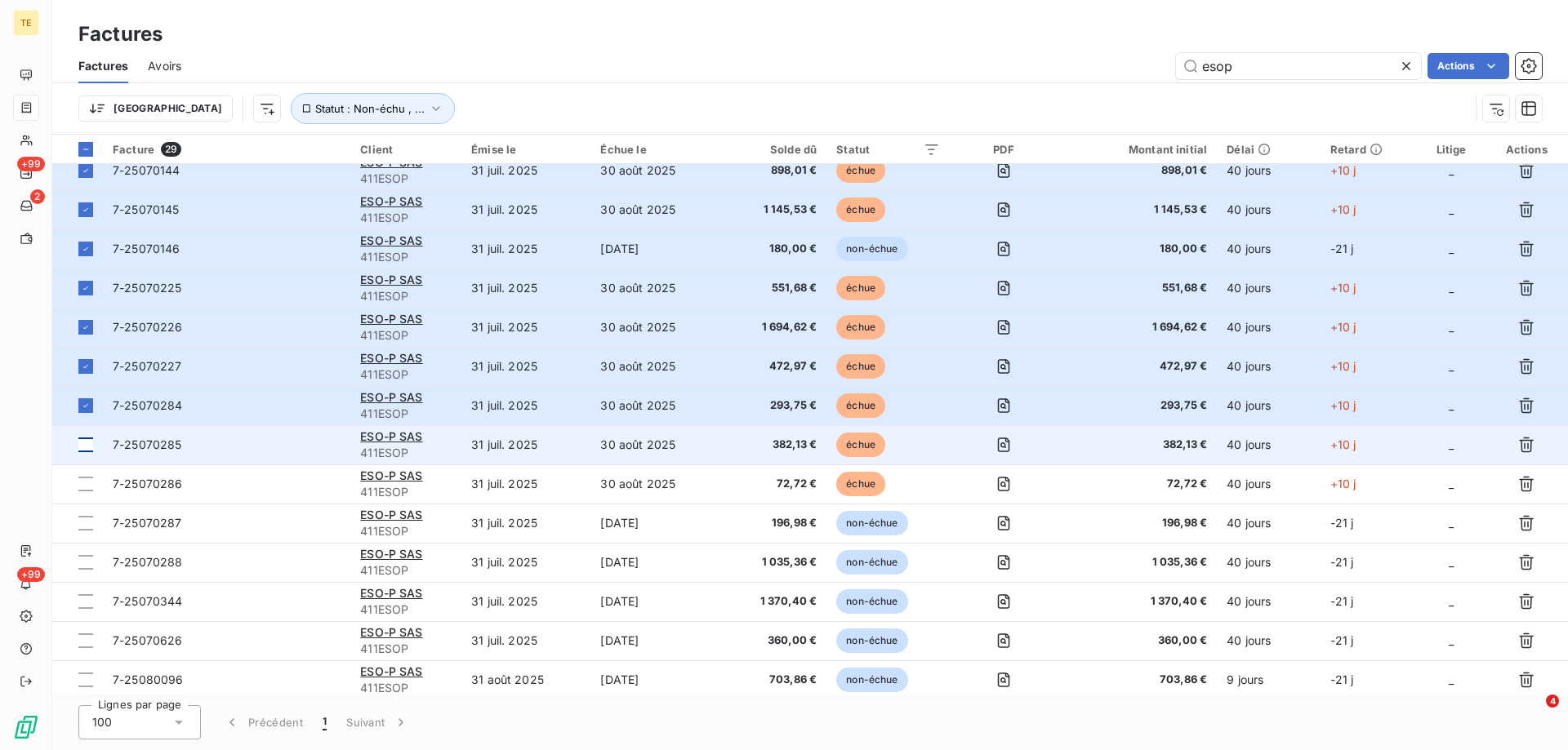
click at [90, 444] on div at bounding box center [86, 445] width 14 height 14
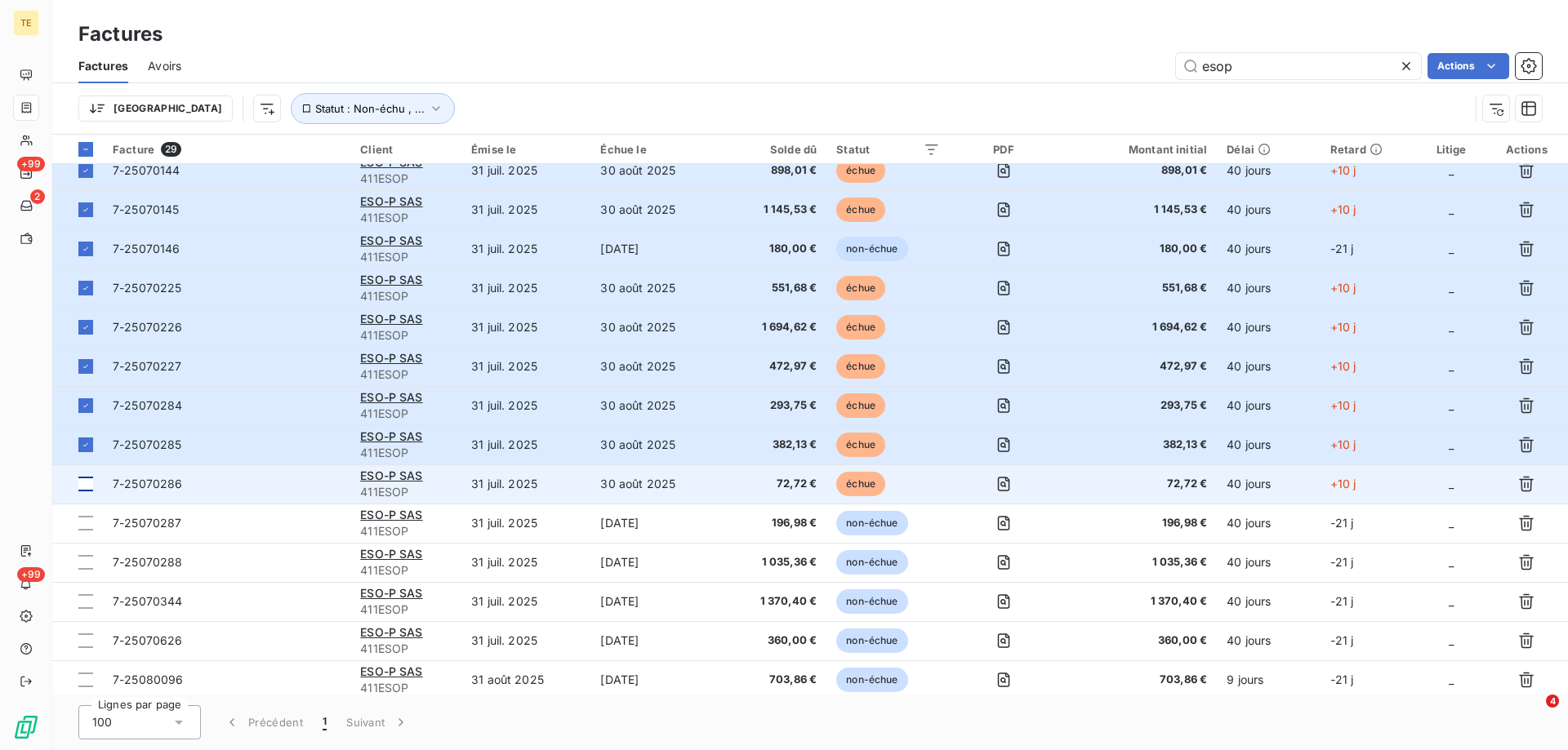
click at [81, 487] on div at bounding box center [86, 484] width 14 height 14
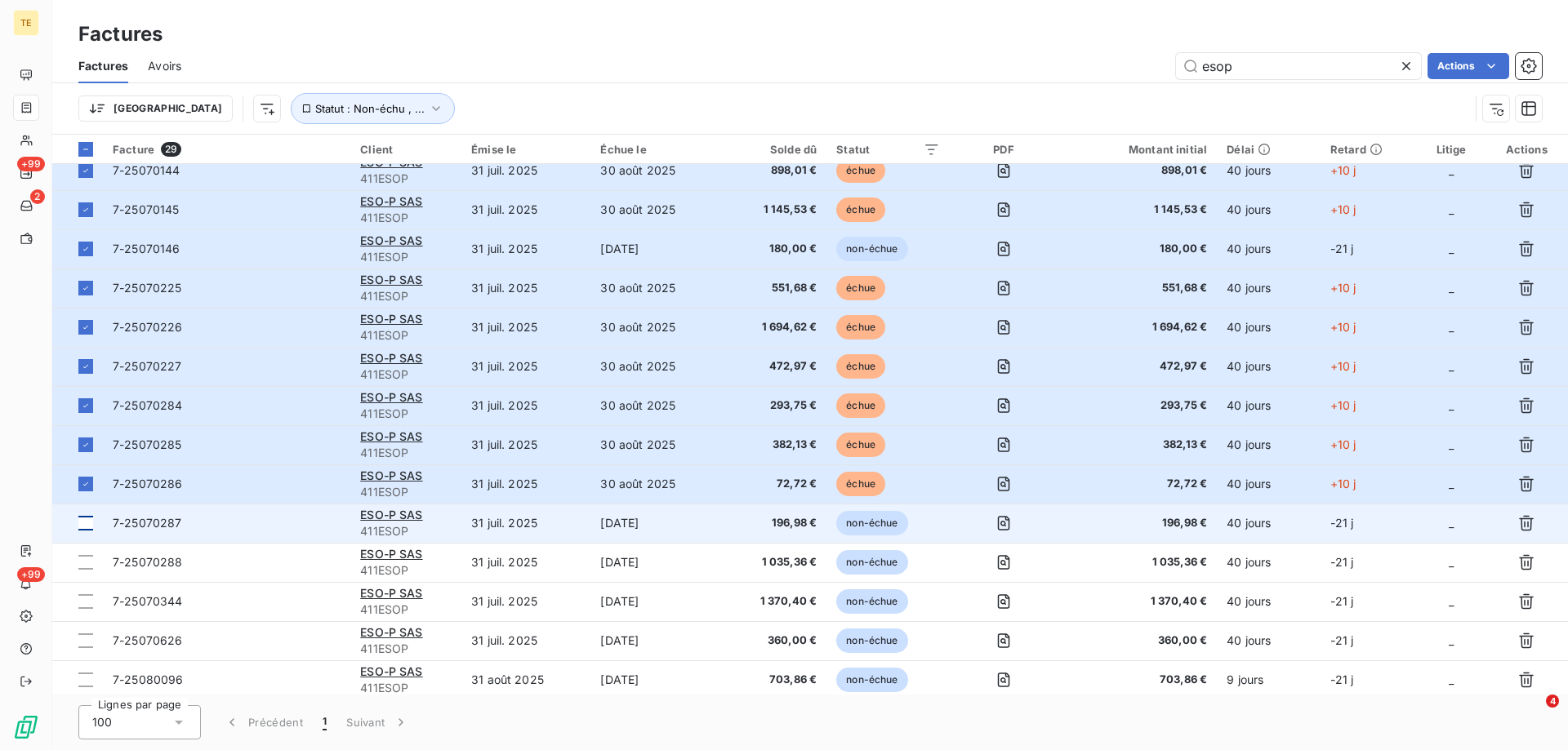
click at [85, 522] on div at bounding box center [86, 523] width 14 height 14
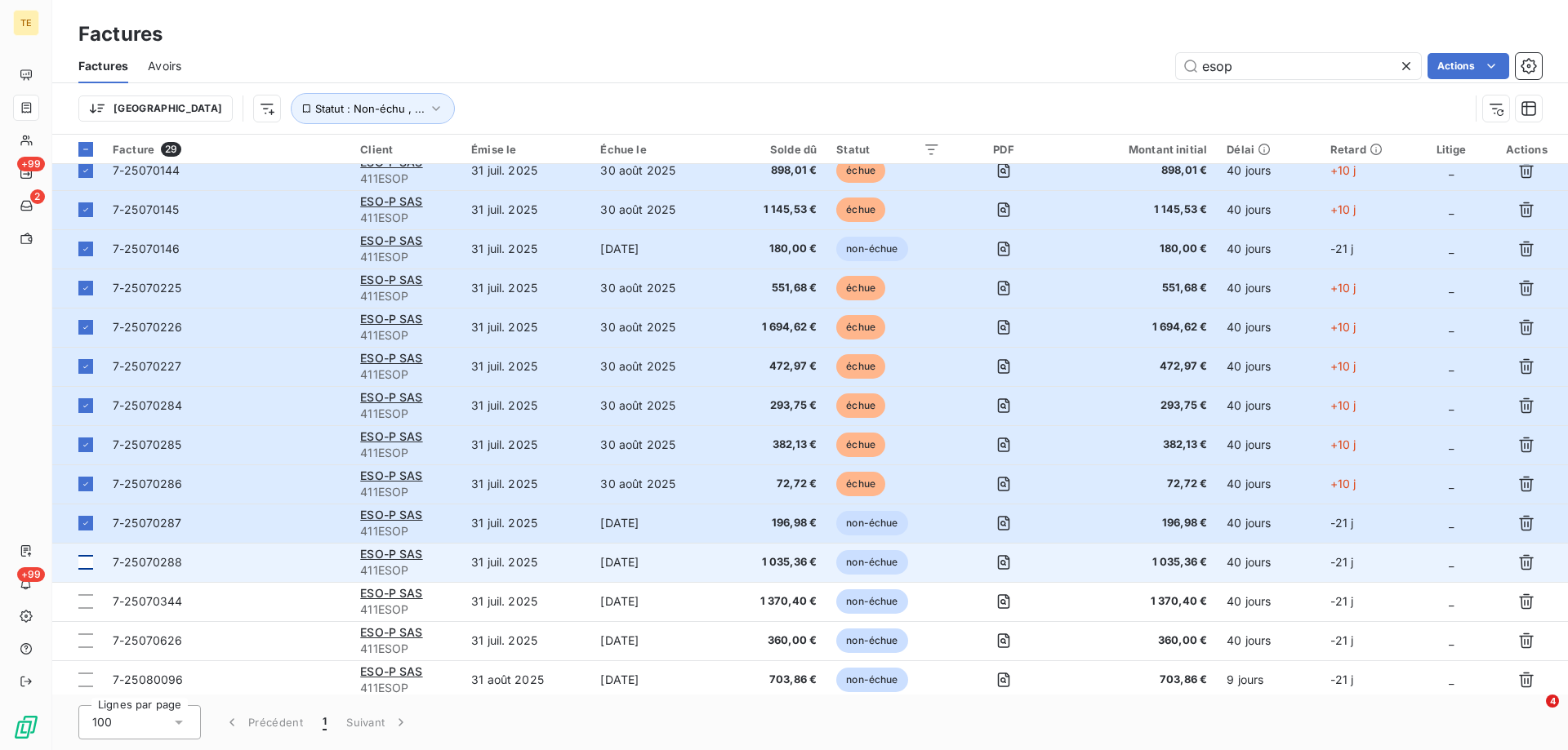
click at [86, 561] on div at bounding box center [86, 562] width 14 height 14
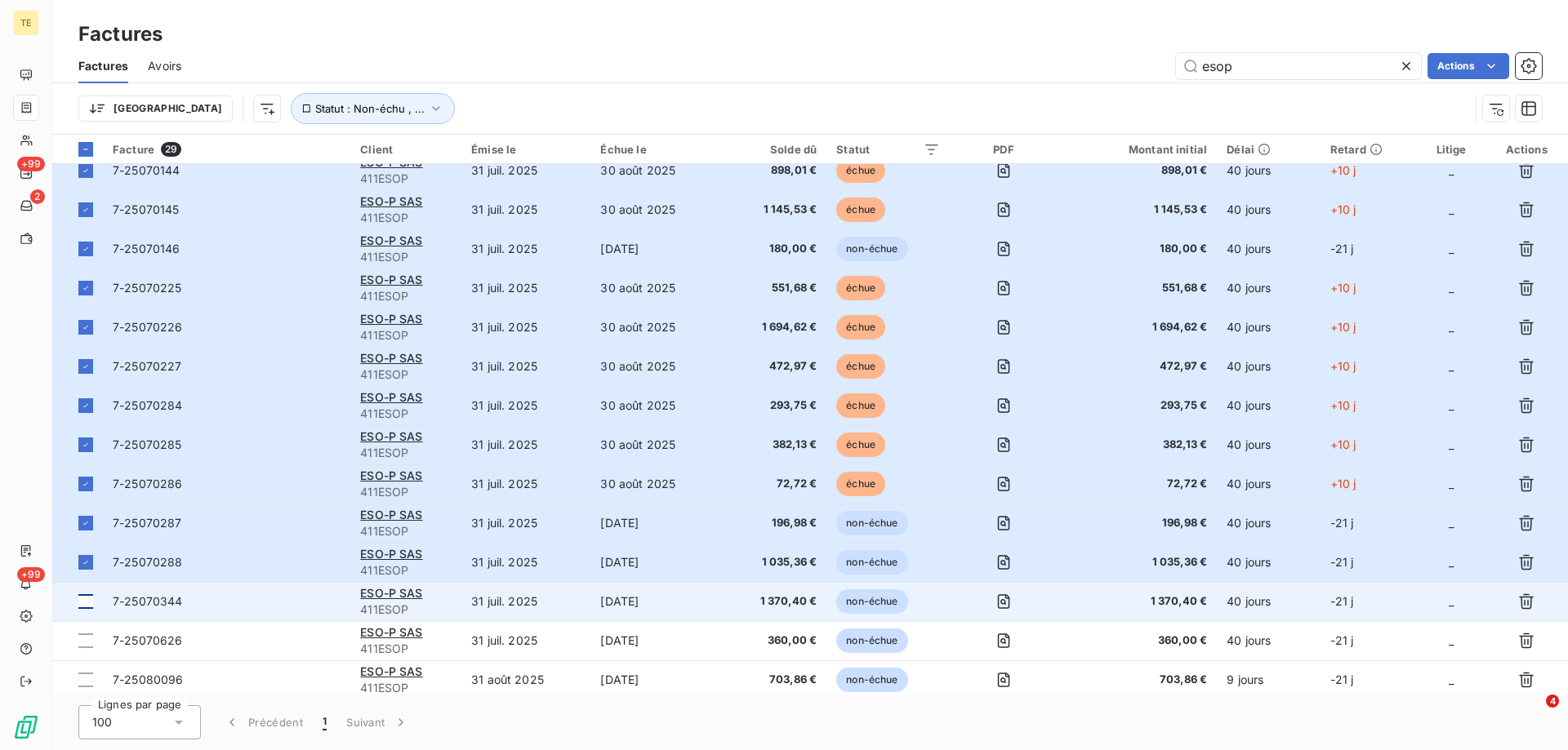
click at [80, 604] on div at bounding box center [86, 602] width 14 height 14
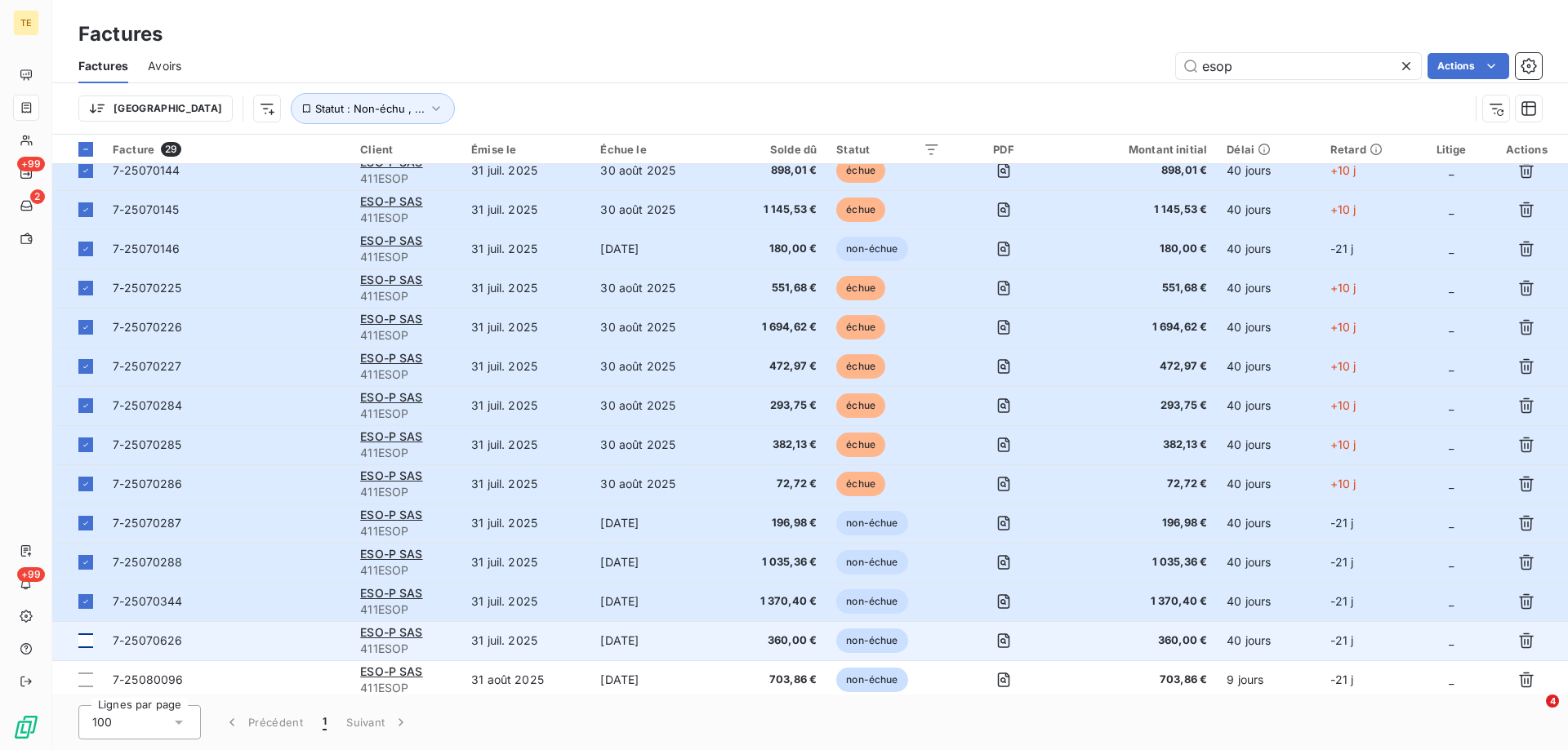
click at [82, 633] on td at bounding box center [78, 641] width 51 height 39
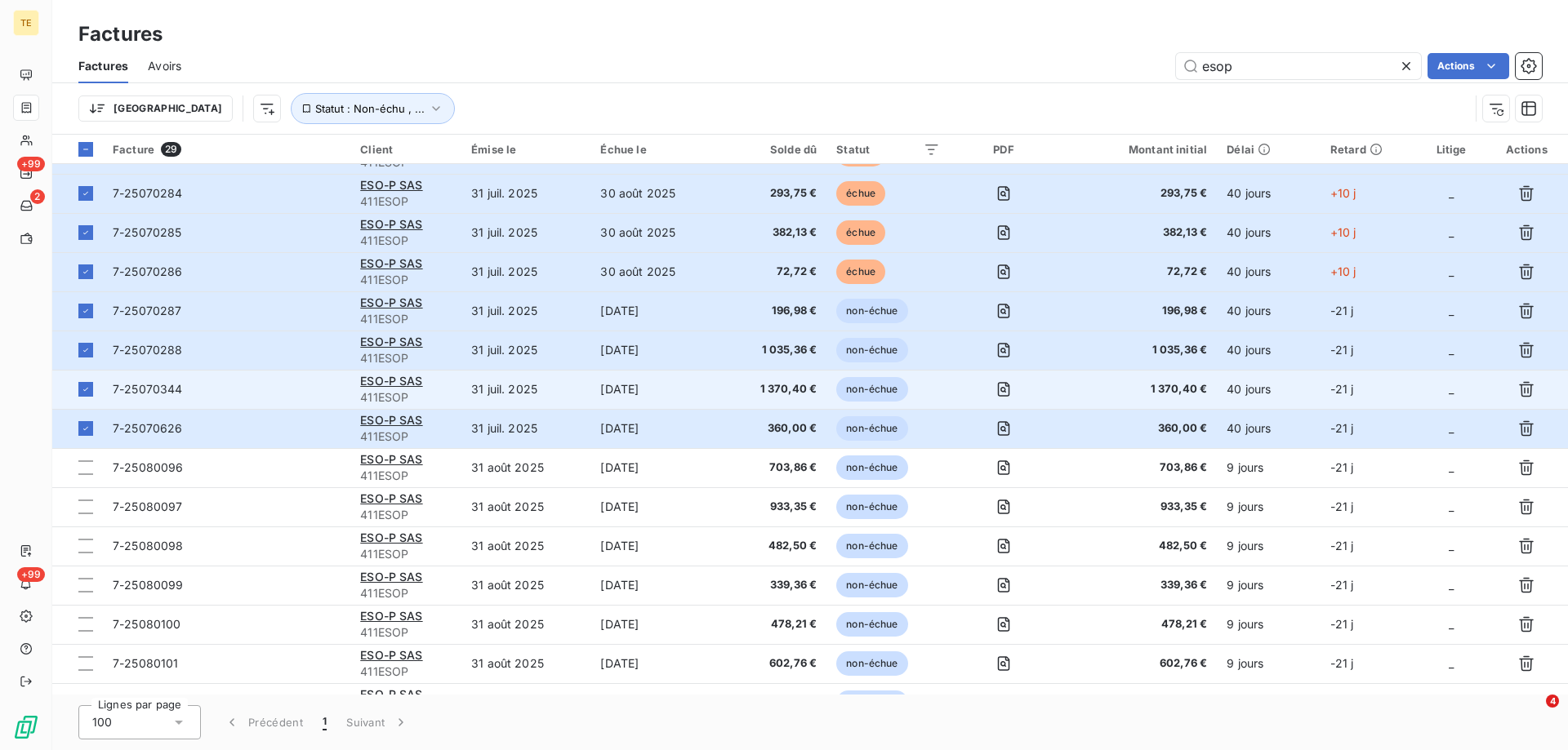
scroll to position [571, 0]
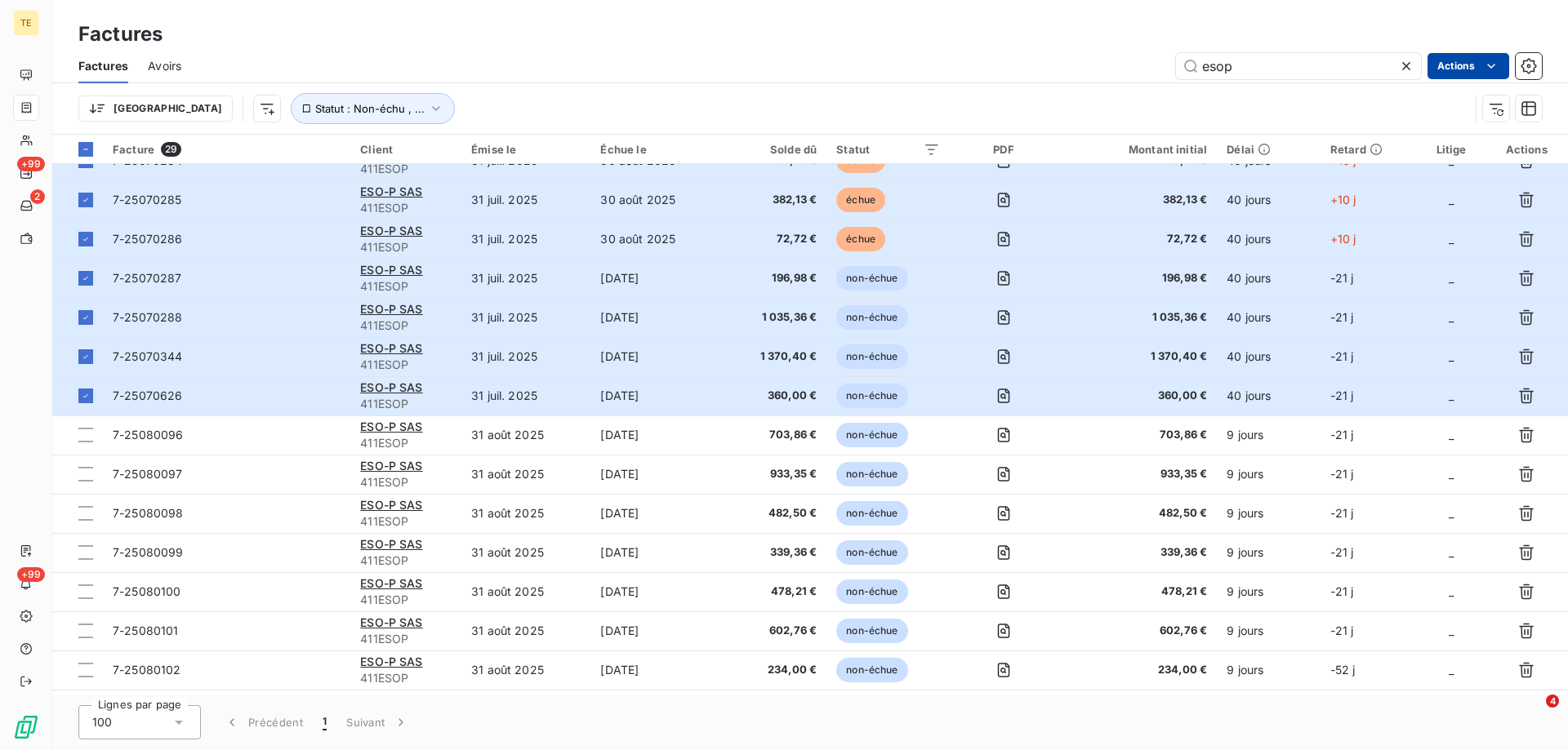
click at [1482, 72] on html "TE +99 2 +99 Factures Factures Avoirs esop Actions Trier Statut : Non-échu , ..…" at bounding box center [784, 375] width 1568 height 750
click at [940, 69] on html "TE +99 2 +99 Factures Factures Avoirs esop Actions Trier Statut : Non-échu , ..…" at bounding box center [784, 375] width 1568 height 750
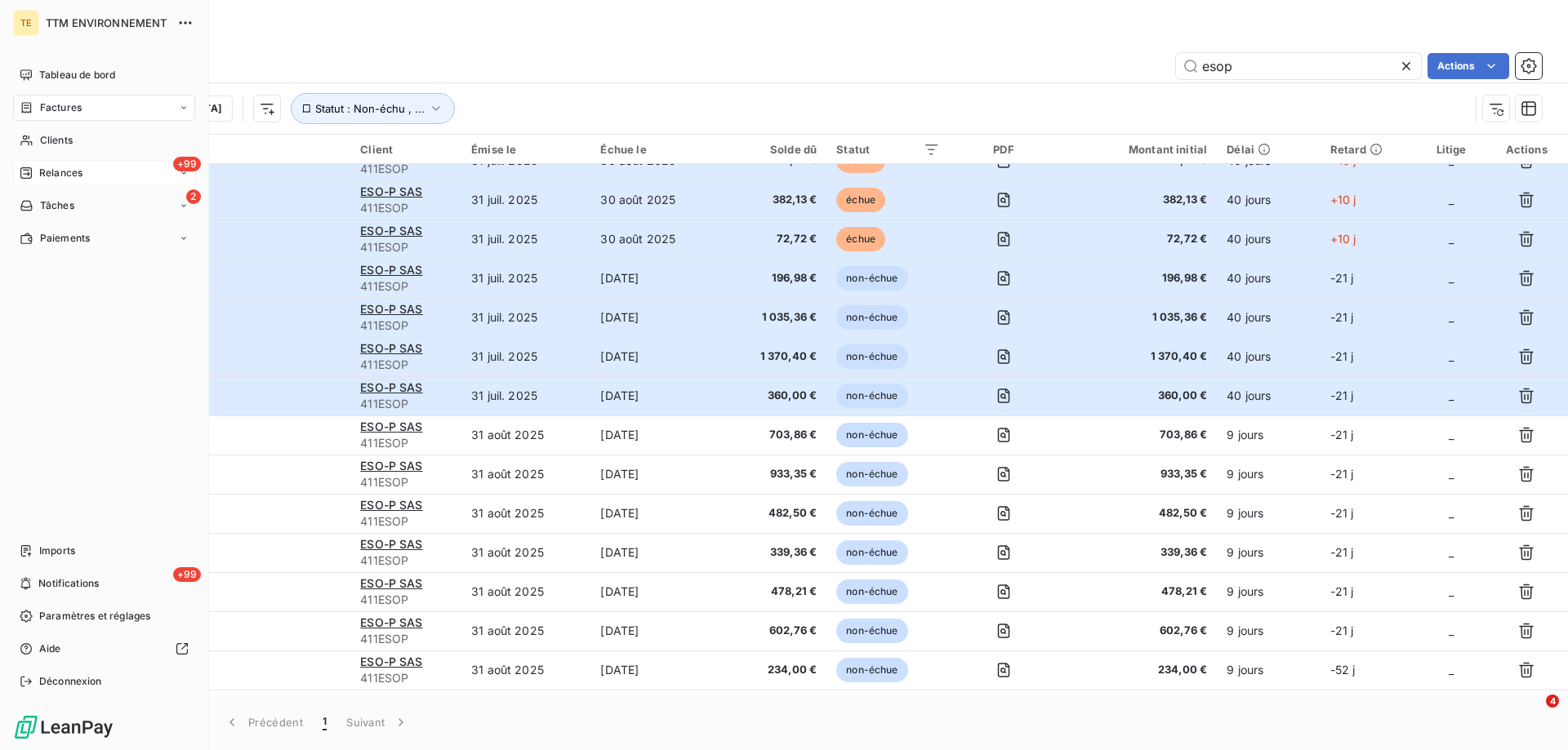
click at [55, 179] on span "Relances" at bounding box center [61, 173] width 43 height 14
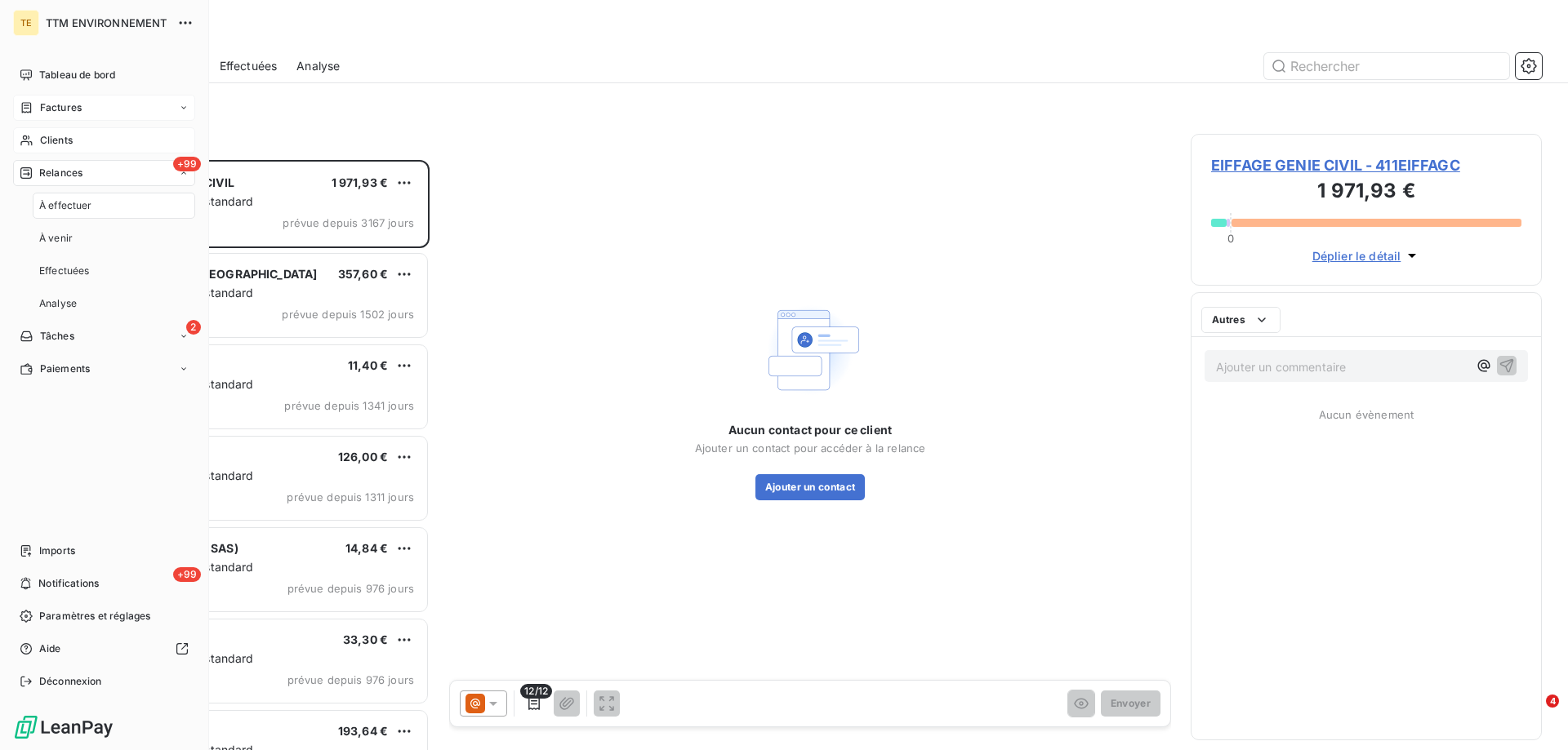
scroll to position [578, 339]
click at [59, 136] on span "Clients" at bounding box center [56, 140] width 33 height 14
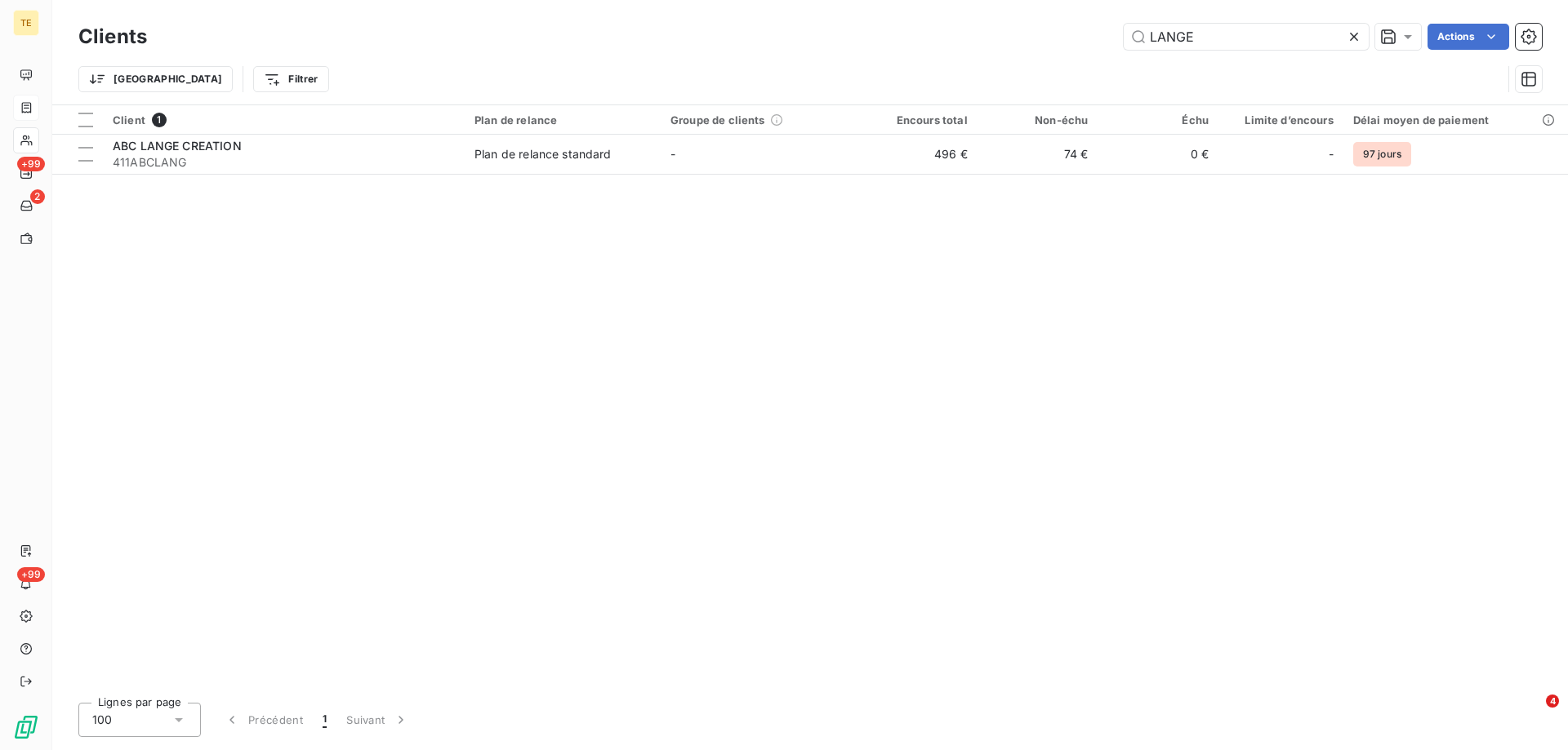
drag, startPoint x: 1135, startPoint y: 34, endPoint x: 1098, endPoint y: 34, distance: 37.0
click at [1098, 34] on div "LANGE Actions" at bounding box center [854, 37] width 1376 height 26
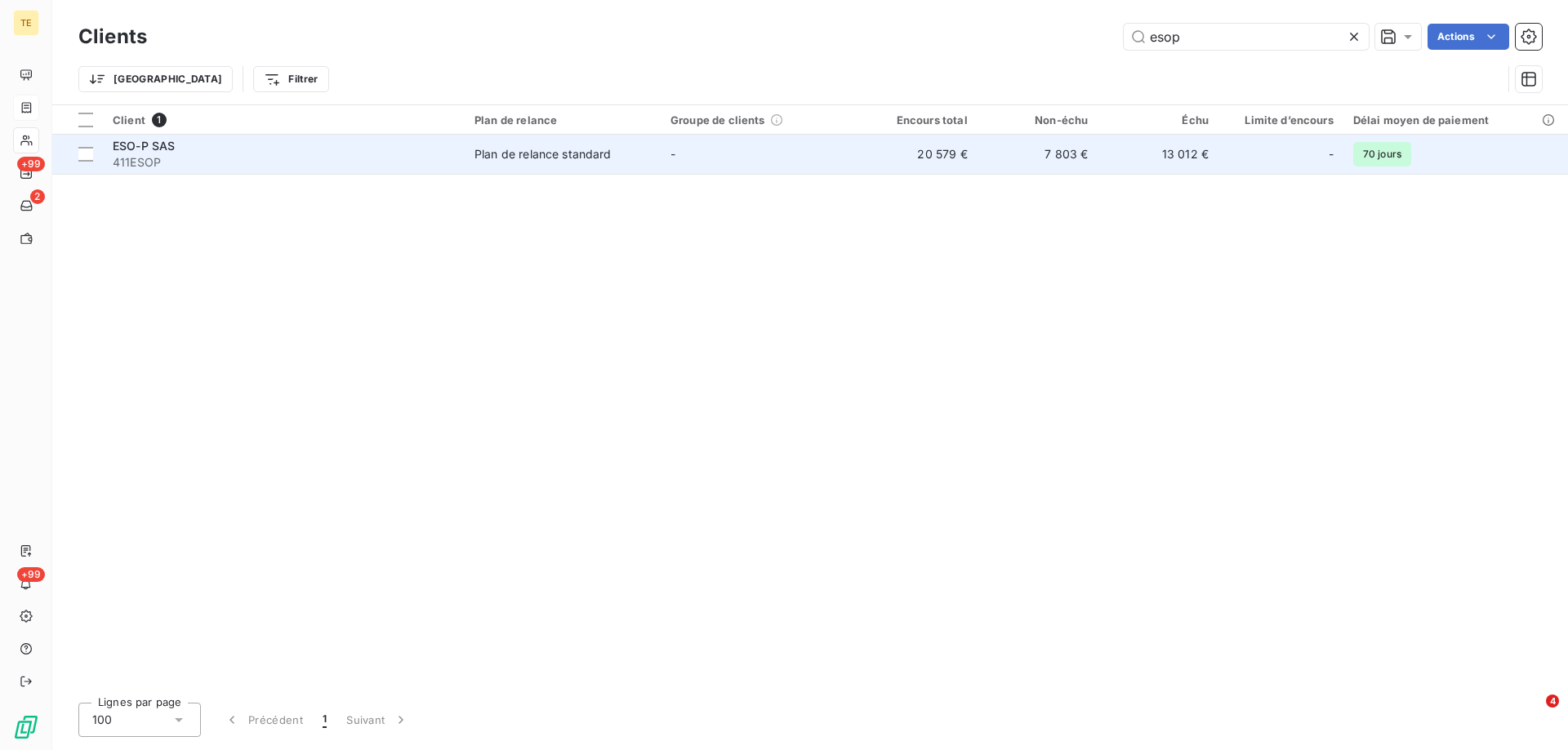
type input "esop"
click at [127, 148] on span "ESO-P SAS" at bounding box center [143, 146] width 62 height 14
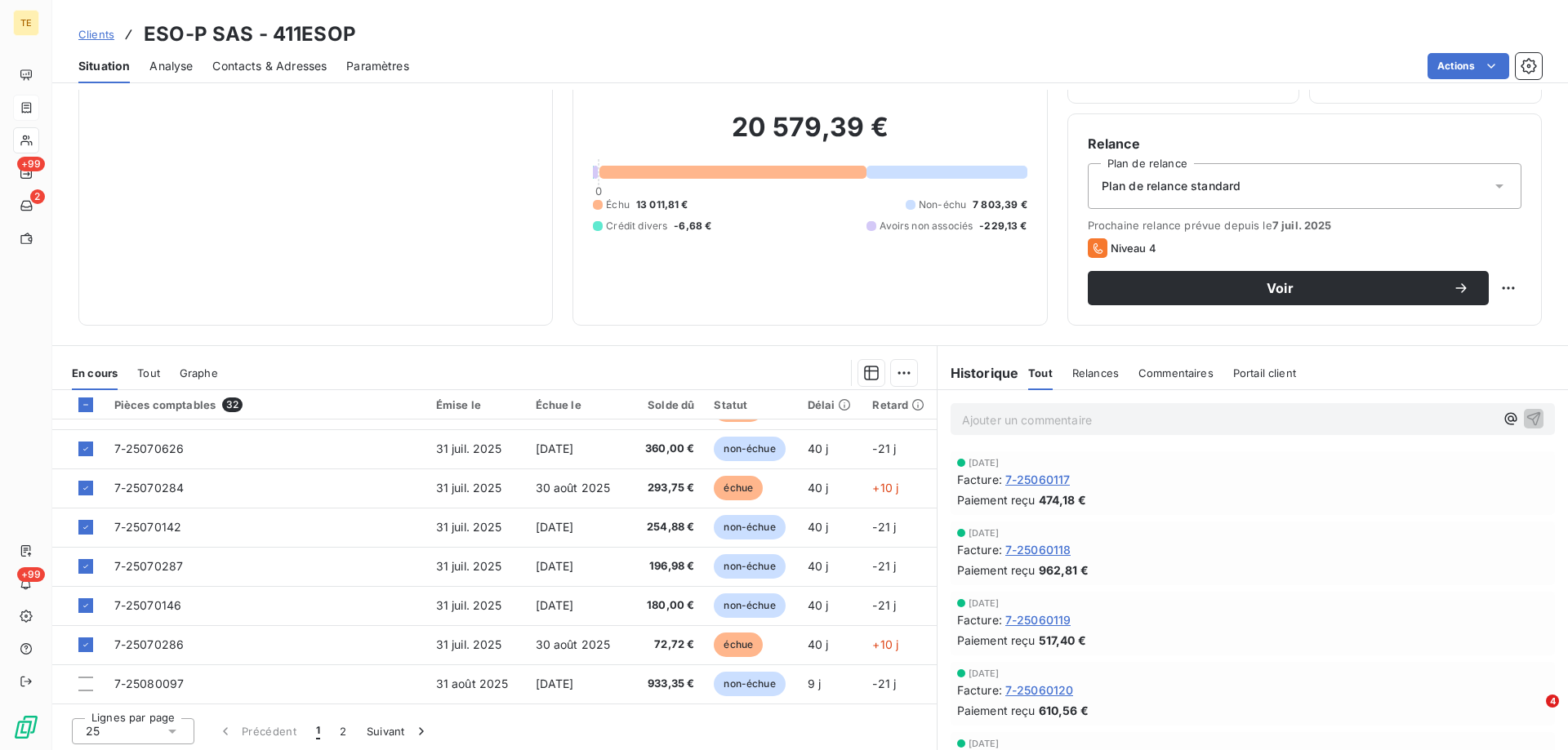
scroll to position [104, 0]
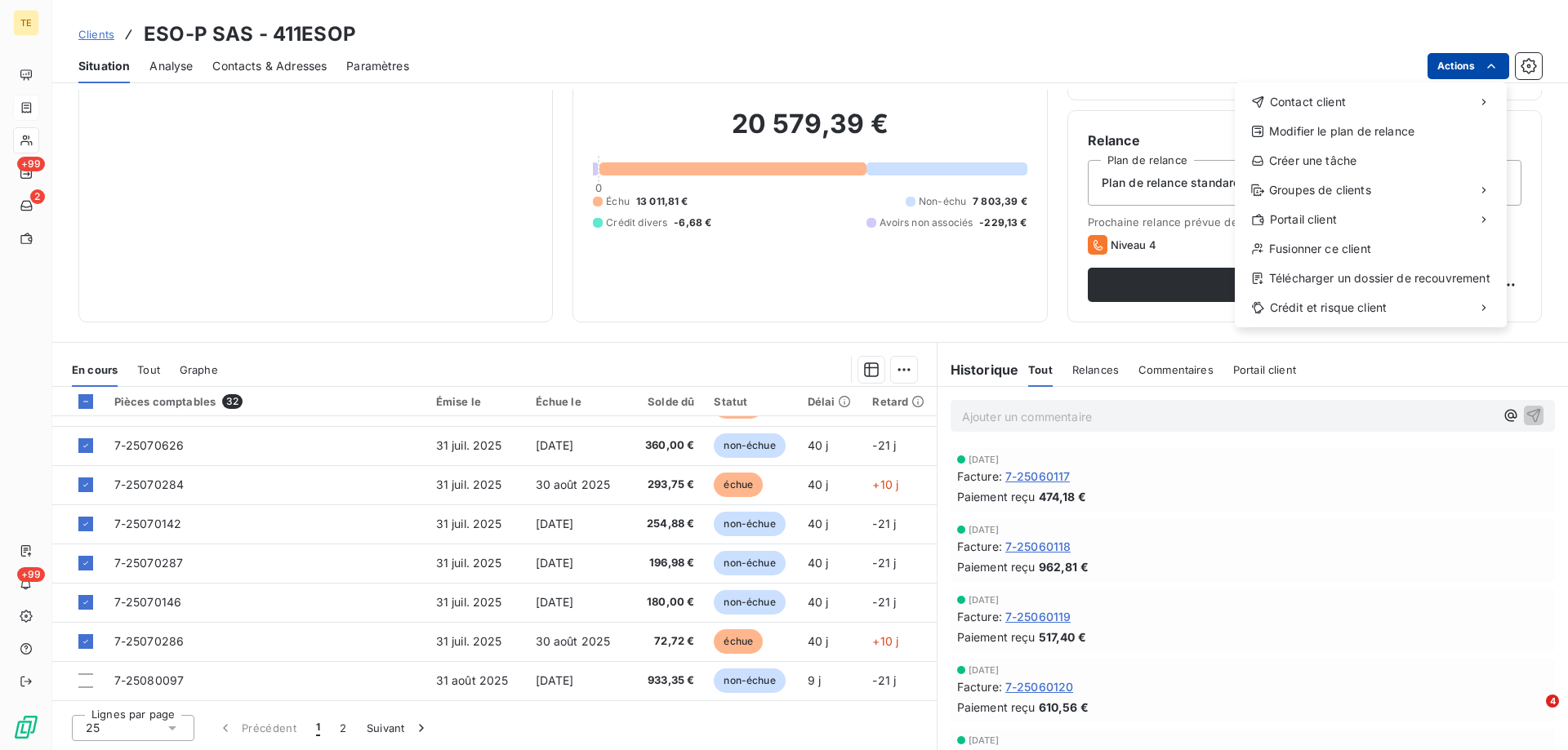
click at [1461, 64] on html "TE +99 2 +99 Clients ESO-P SAS - 411ESOP Situation Analyse Contacts & Adresses …" at bounding box center [784, 375] width 1568 height 750
click at [1371, 135] on div "Modifier le plan de relance" at bounding box center [1371, 131] width 259 height 26
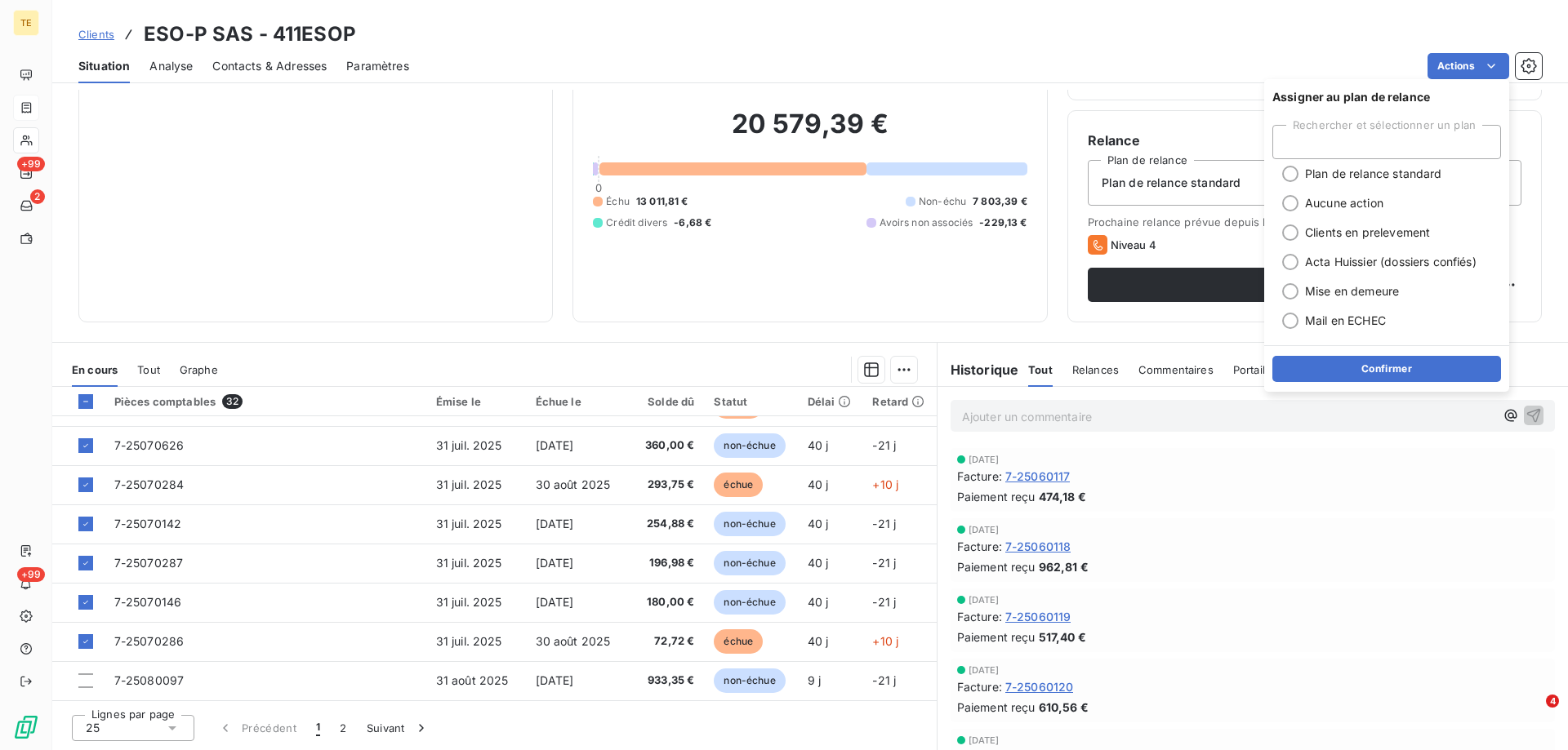
click at [937, 46] on div "Clients ESO-P SAS - 411ESOP" at bounding box center [810, 34] width 1516 height 29
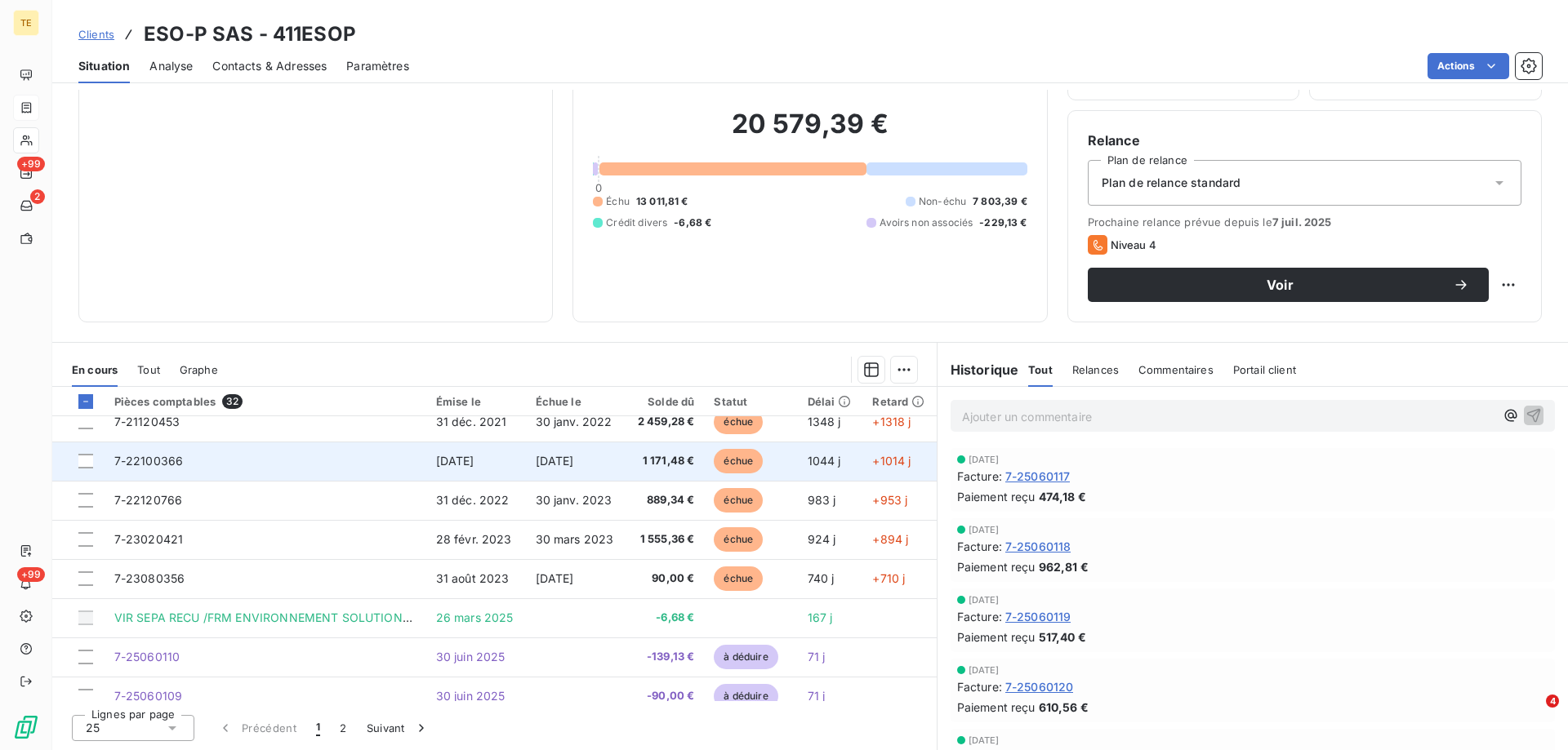
scroll to position [0, 0]
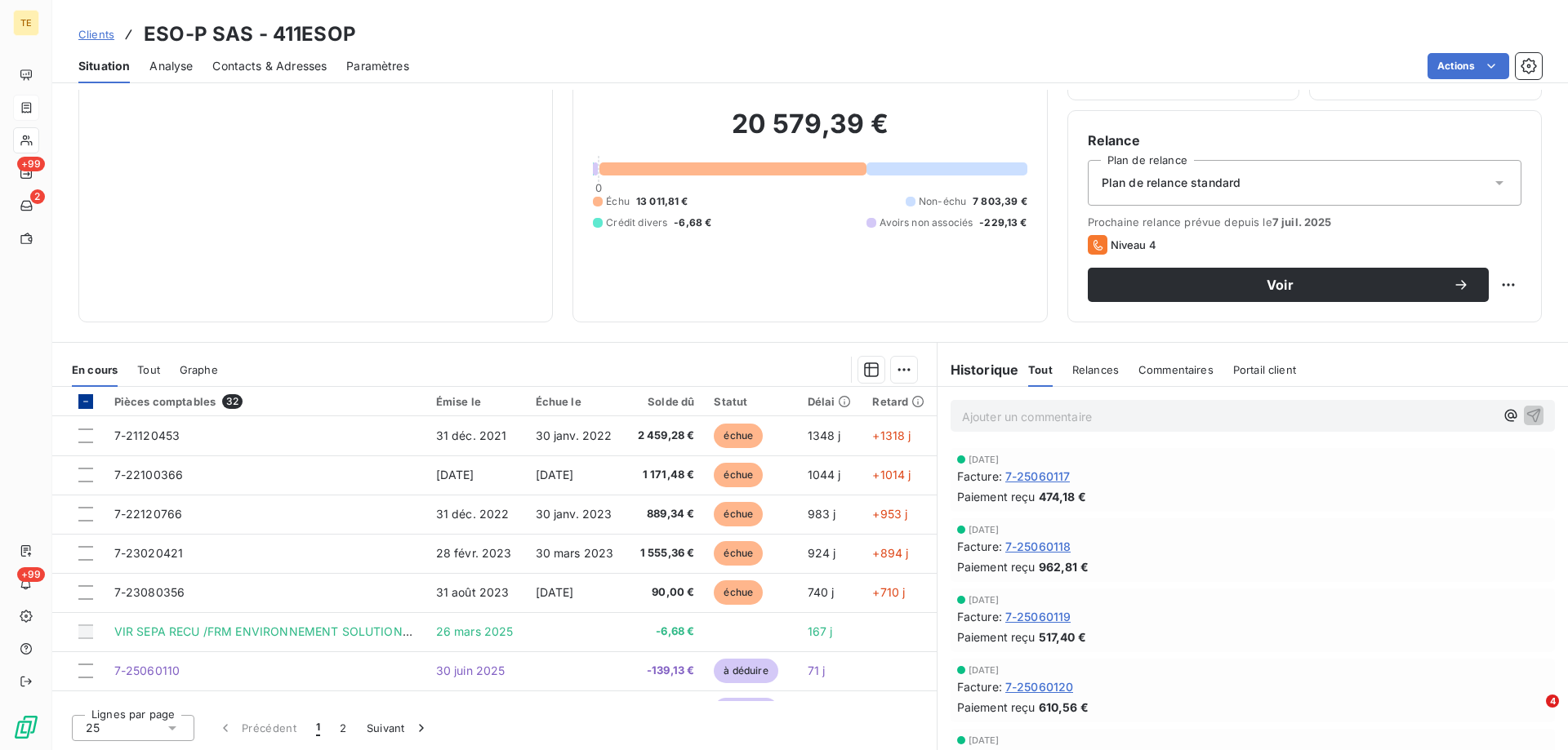
click at [88, 400] on icon at bounding box center [86, 401] width 10 height 10
click at [88, 400] on icon at bounding box center [85, 402] width 4 height 4
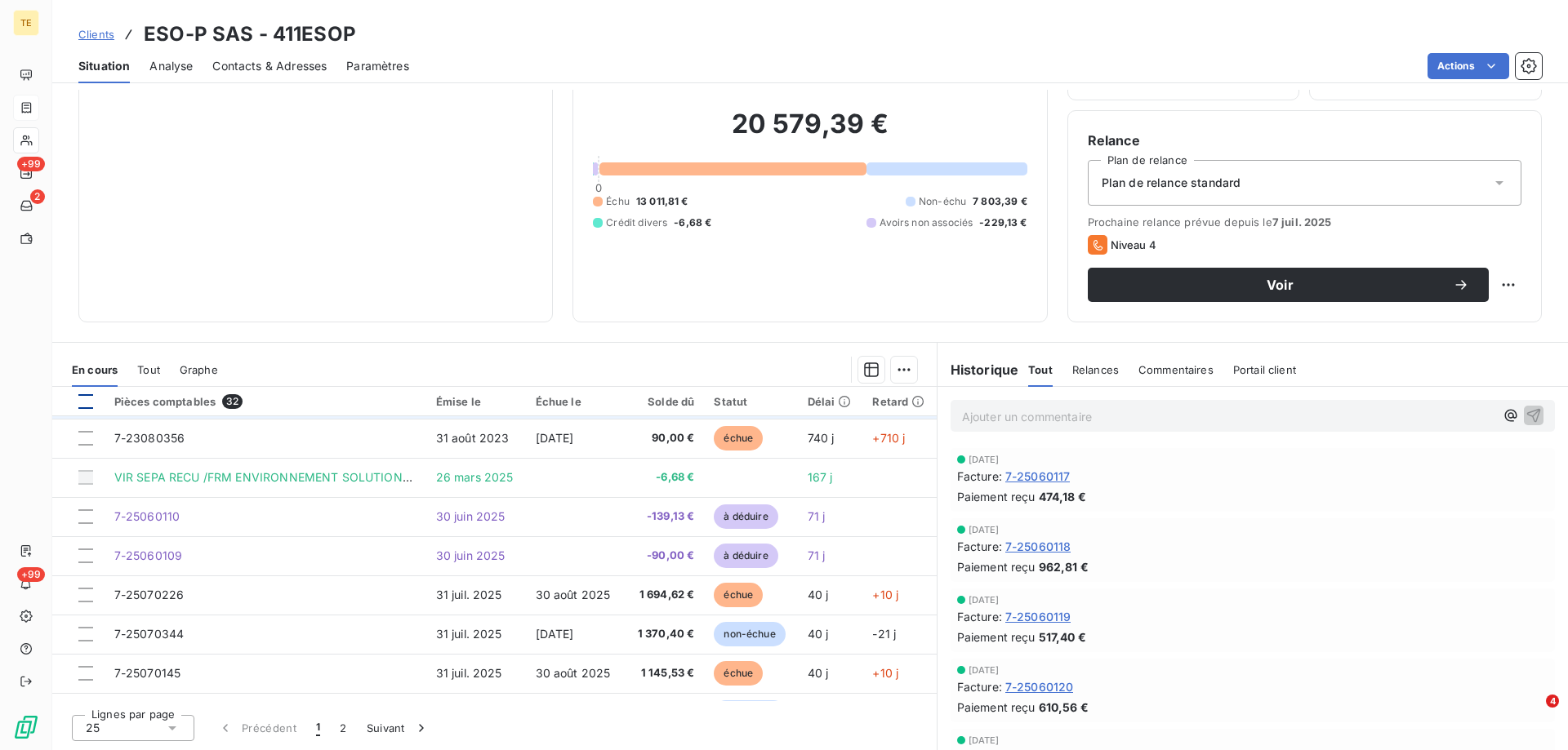
scroll to position [163, 0]
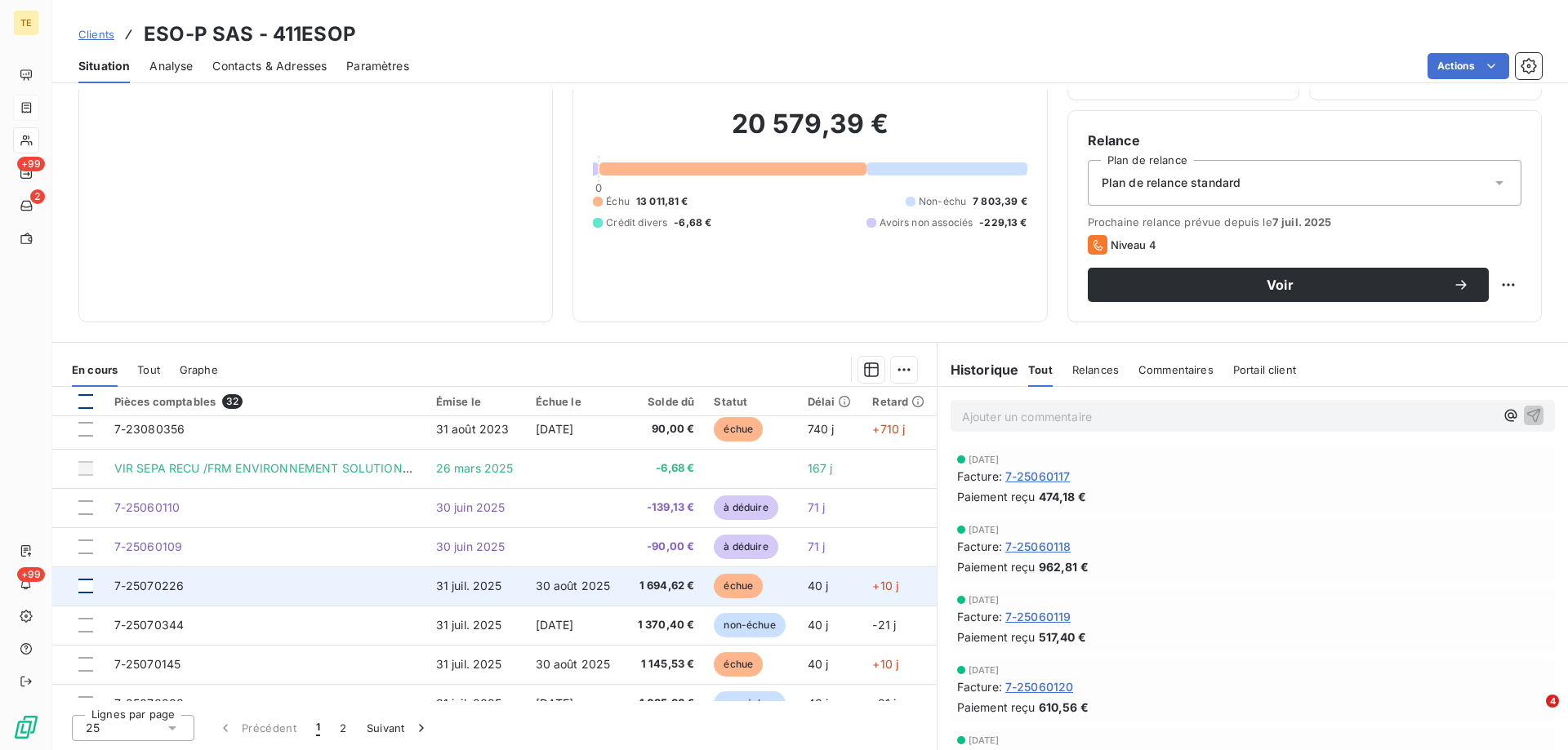
click at [86, 582] on div at bounding box center [86, 586] width 14 height 14
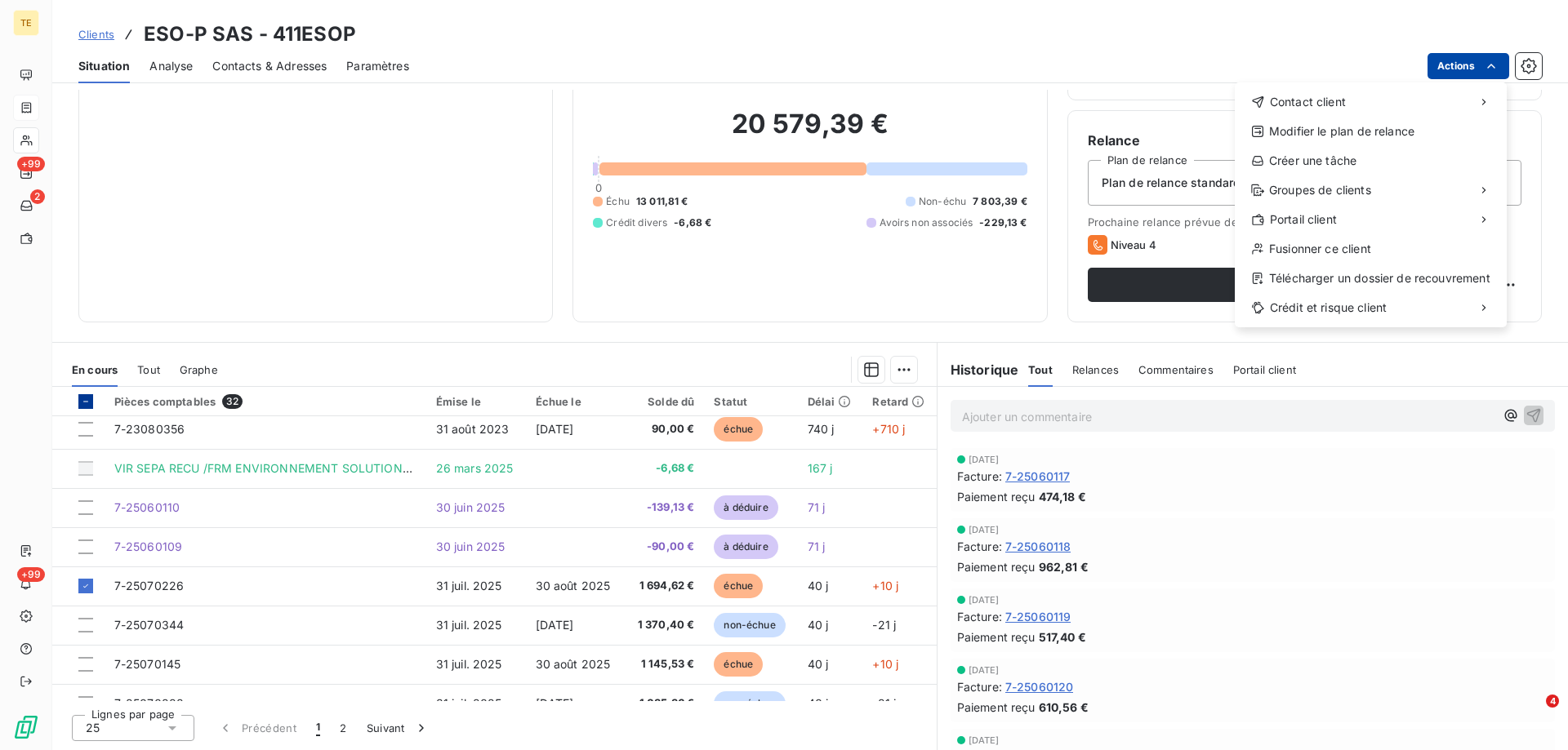
click at [1452, 62] on html "TE +99 2 +99 Clients ESO-P SAS - 411ESOP Situation Analyse Contacts & Adresses …" at bounding box center [784, 375] width 1568 height 750
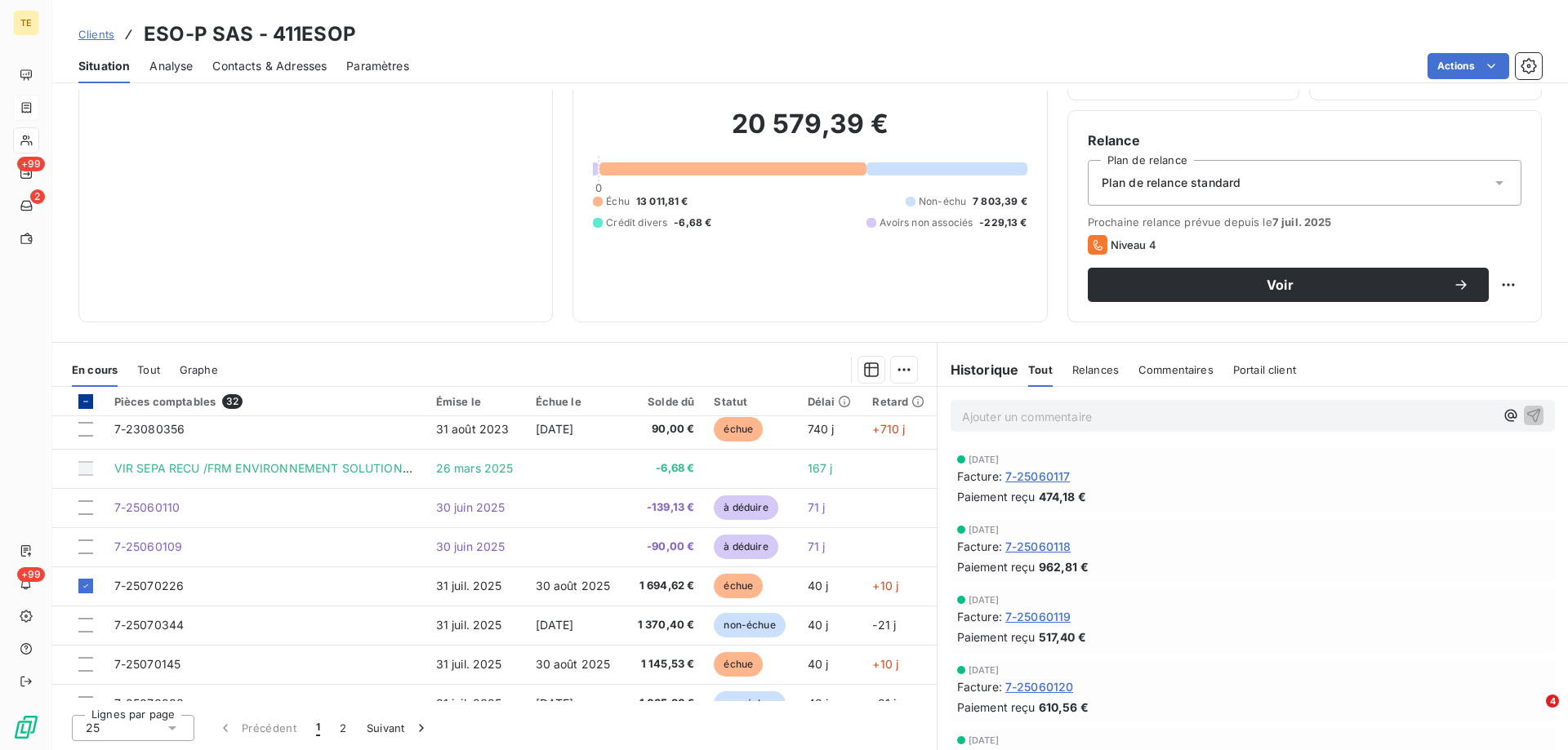
click at [391, 154] on html "TE +99 2 +99 Clients ESO-P SAS - 411ESOP Situation Analyse Contacts & Adresses …" at bounding box center [784, 375] width 1568 height 750
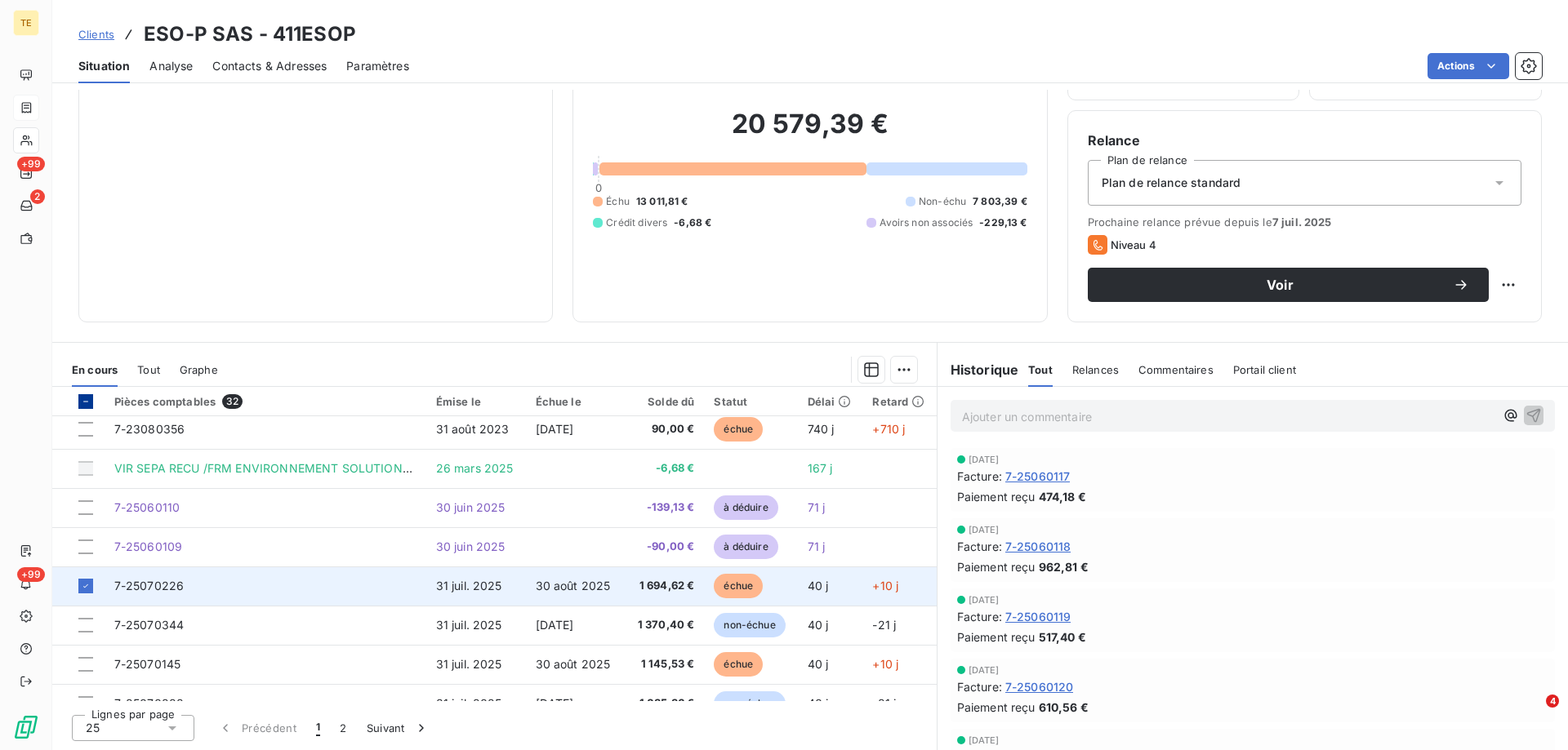
click at [157, 580] on span "7-25070226" at bounding box center [149, 586] width 71 height 14
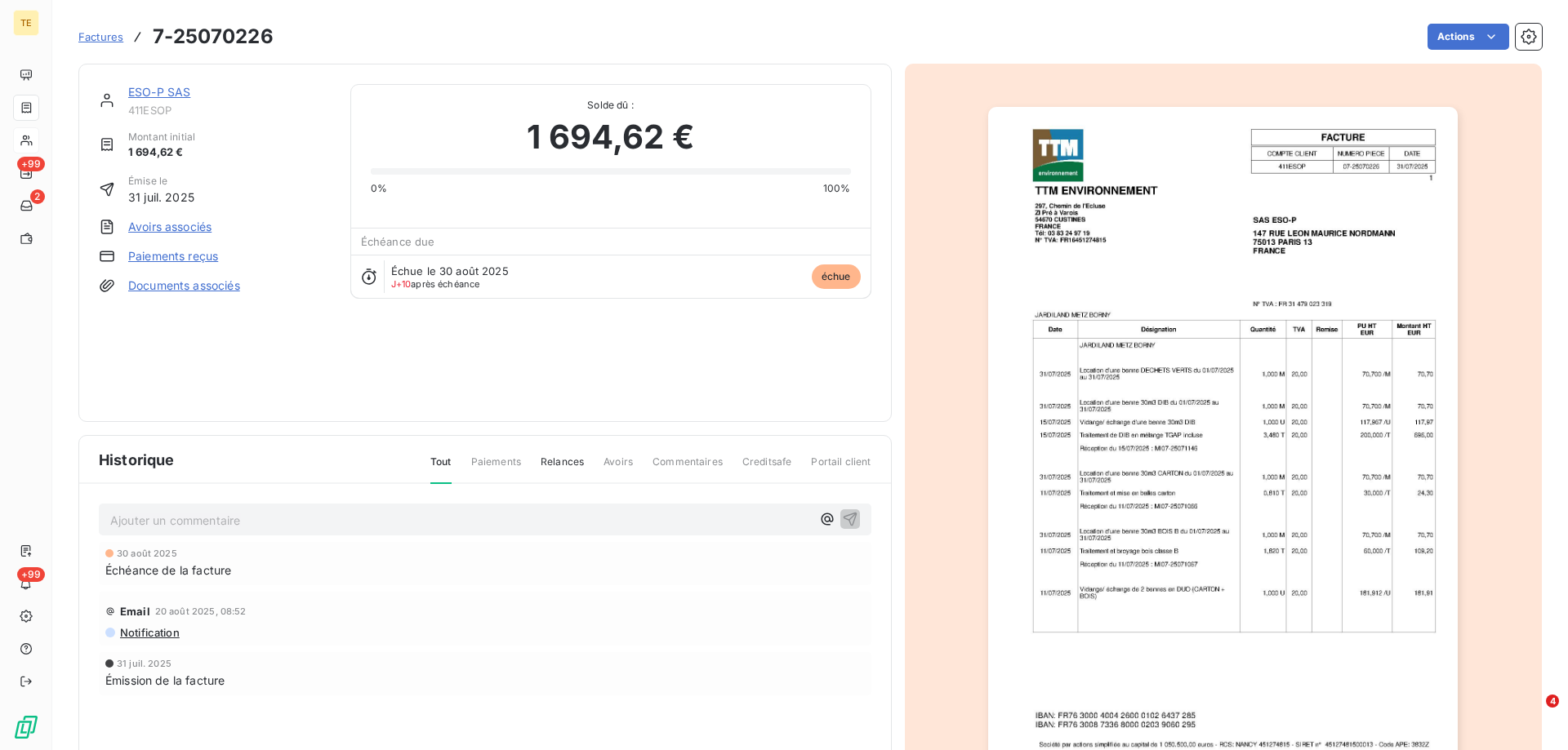
click at [1455, 50] on div "Factures 7-25070226 Actions" at bounding box center [810, 37] width 1463 height 34
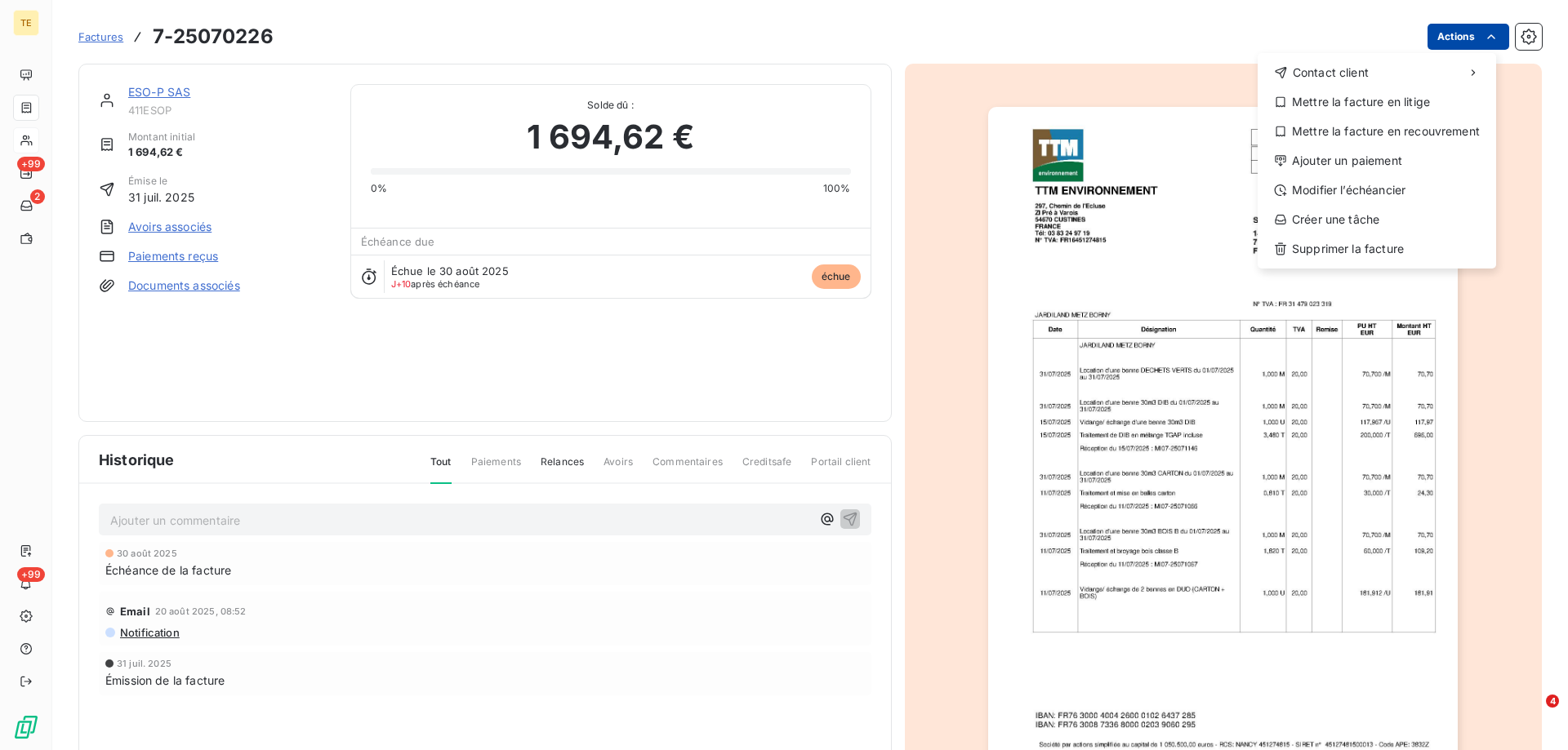
click at [1455, 42] on html "TE +99 2 +99 Factures [PHONE_NUMBER] Actions Contact client Mettre la facture e…" at bounding box center [784, 375] width 1568 height 750
click at [1327, 185] on div "Modifier l’échéancier" at bounding box center [1377, 189] width 225 height 26
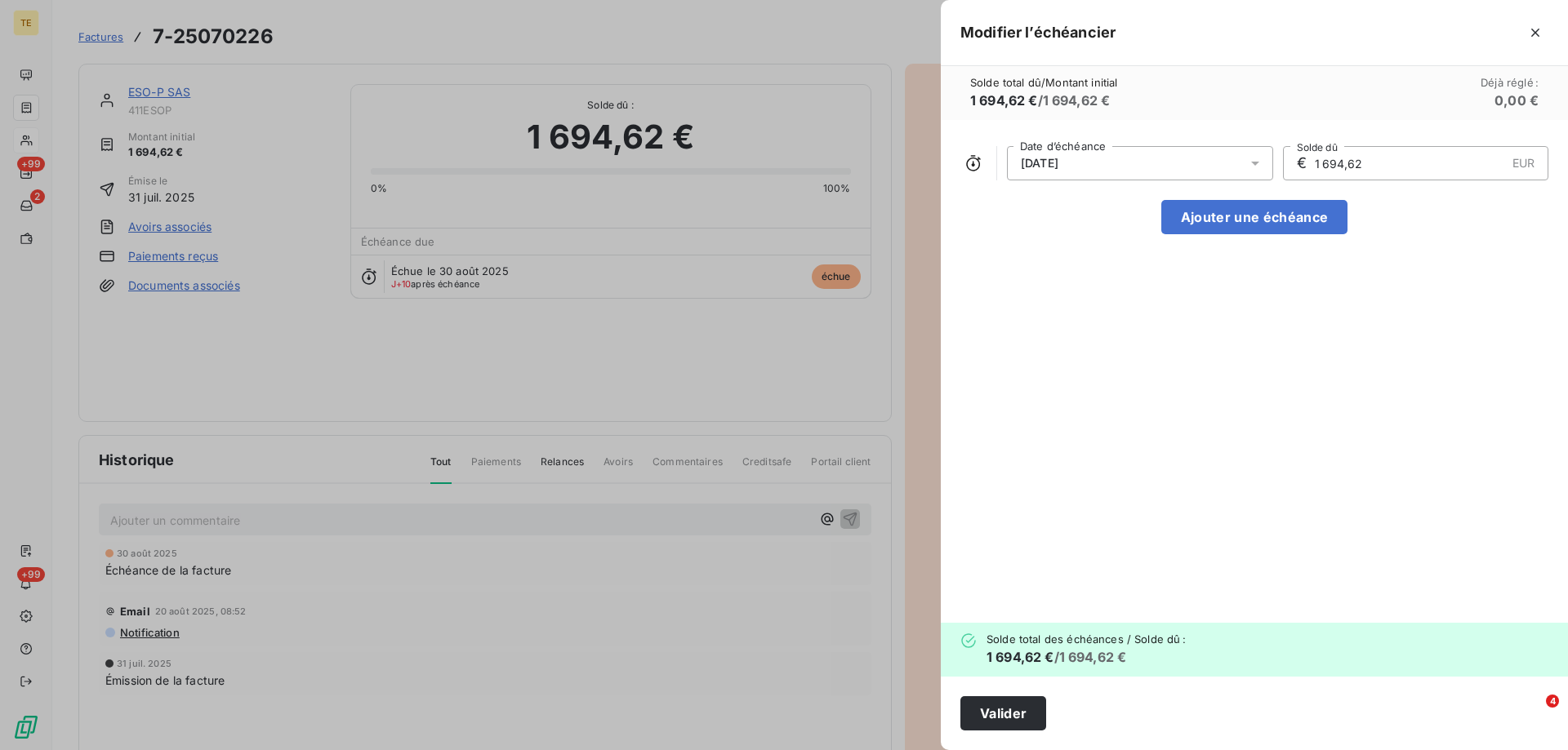
click at [1165, 167] on div "[DATE]" at bounding box center [1140, 163] width 266 height 34
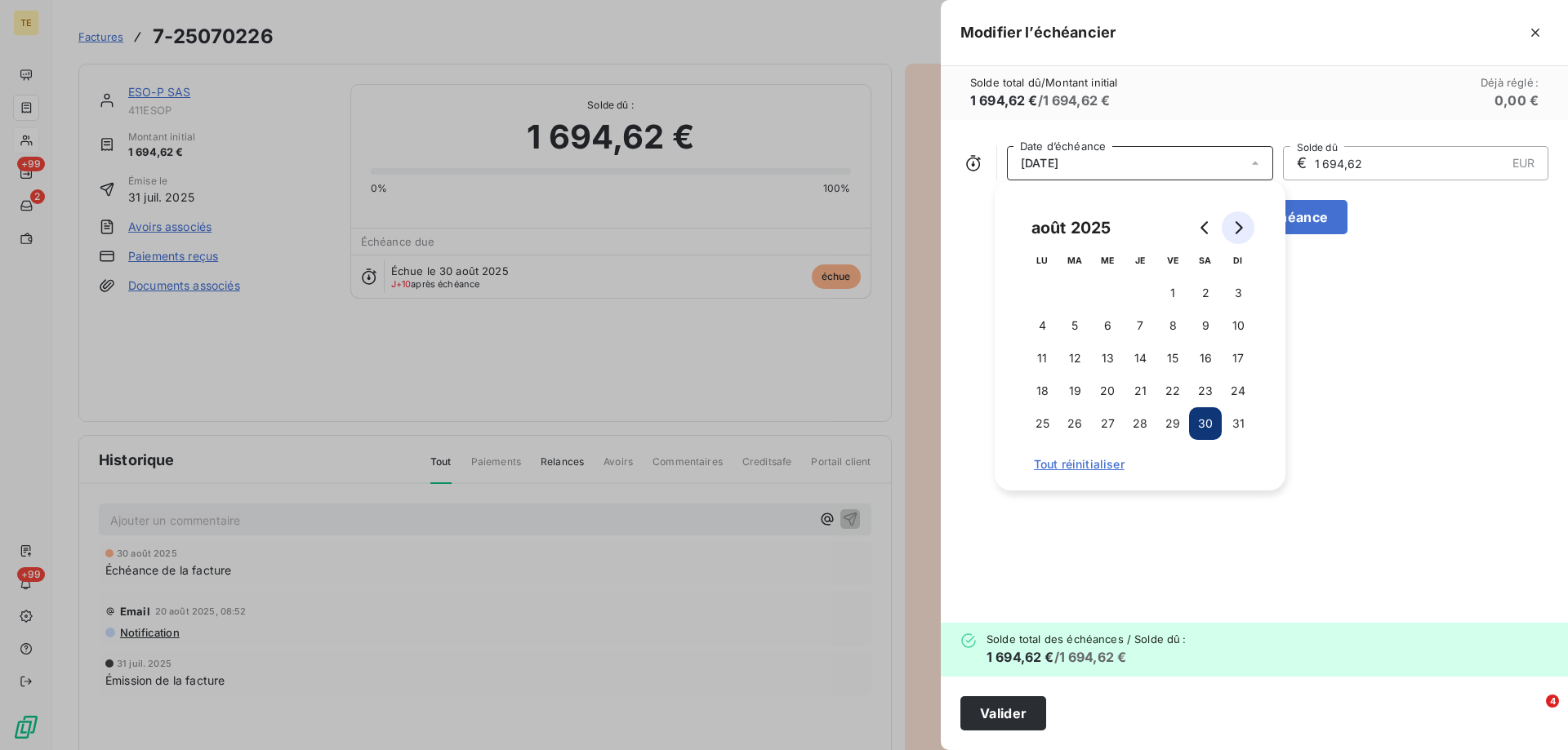
click at [1239, 223] on icon "Go to next month" at bounding box center [1239, 228] width 7 height 13
click at [1071, 421] on button "30" at bounding box center [1075, 423] width 33 height 33
click at [1059, 407] on button "30" at bounding box center [1075, 423] width 33 height 33
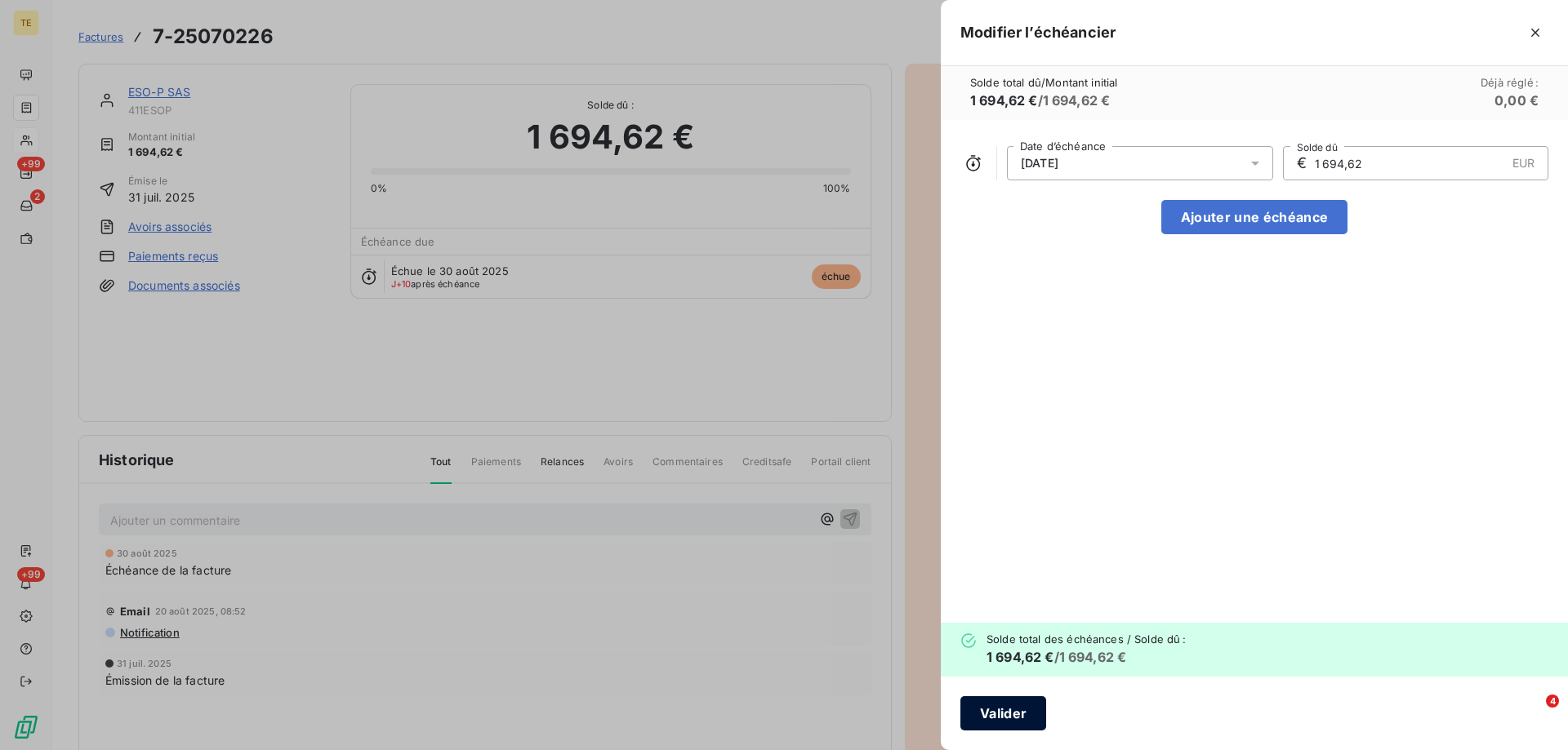
click at [1019, 718] on button "Valider" at bounding box center [1003, 713] width 86 height 34
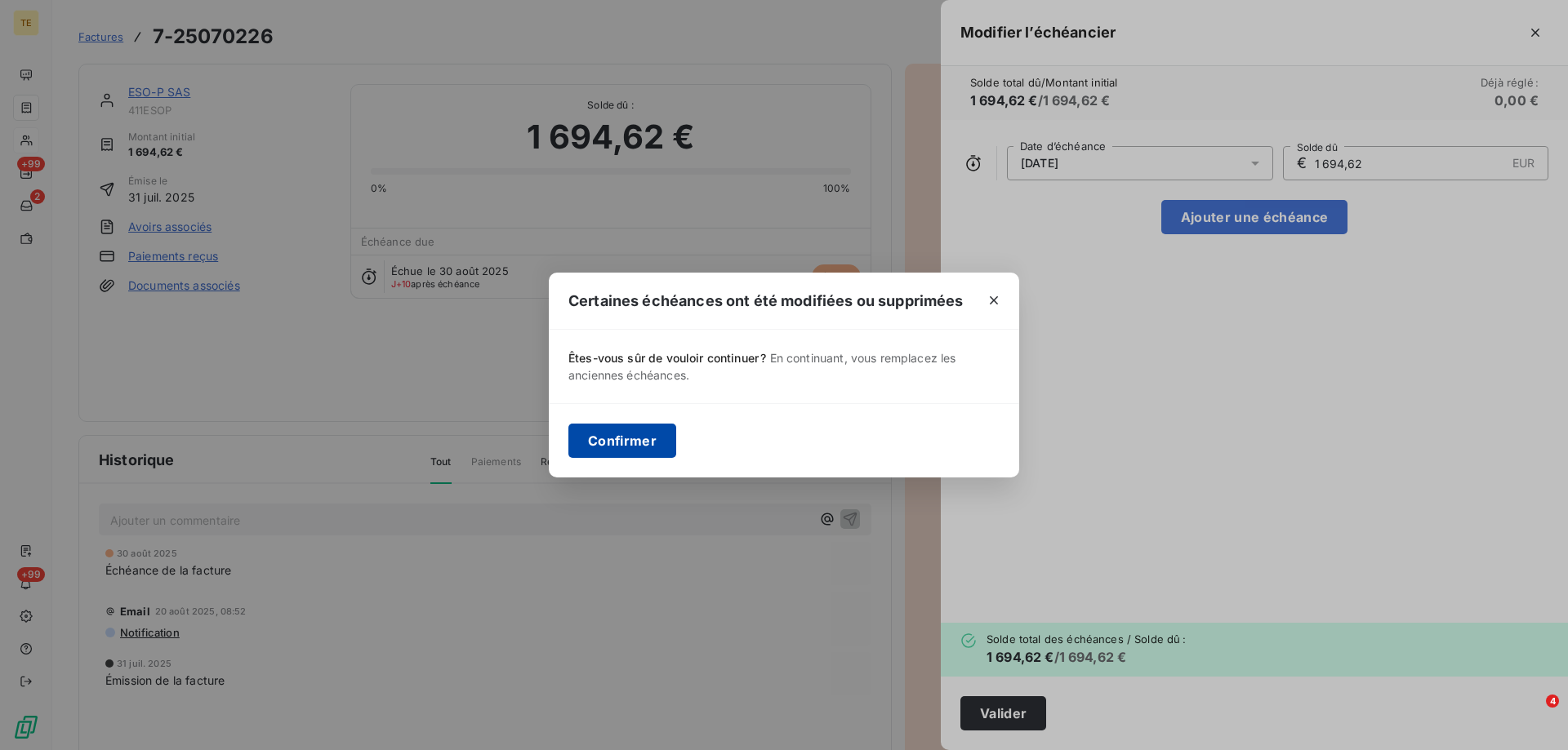
click at [627, 446] on button "Confirmer" at bounding box center [622, 440] width 108 height 34
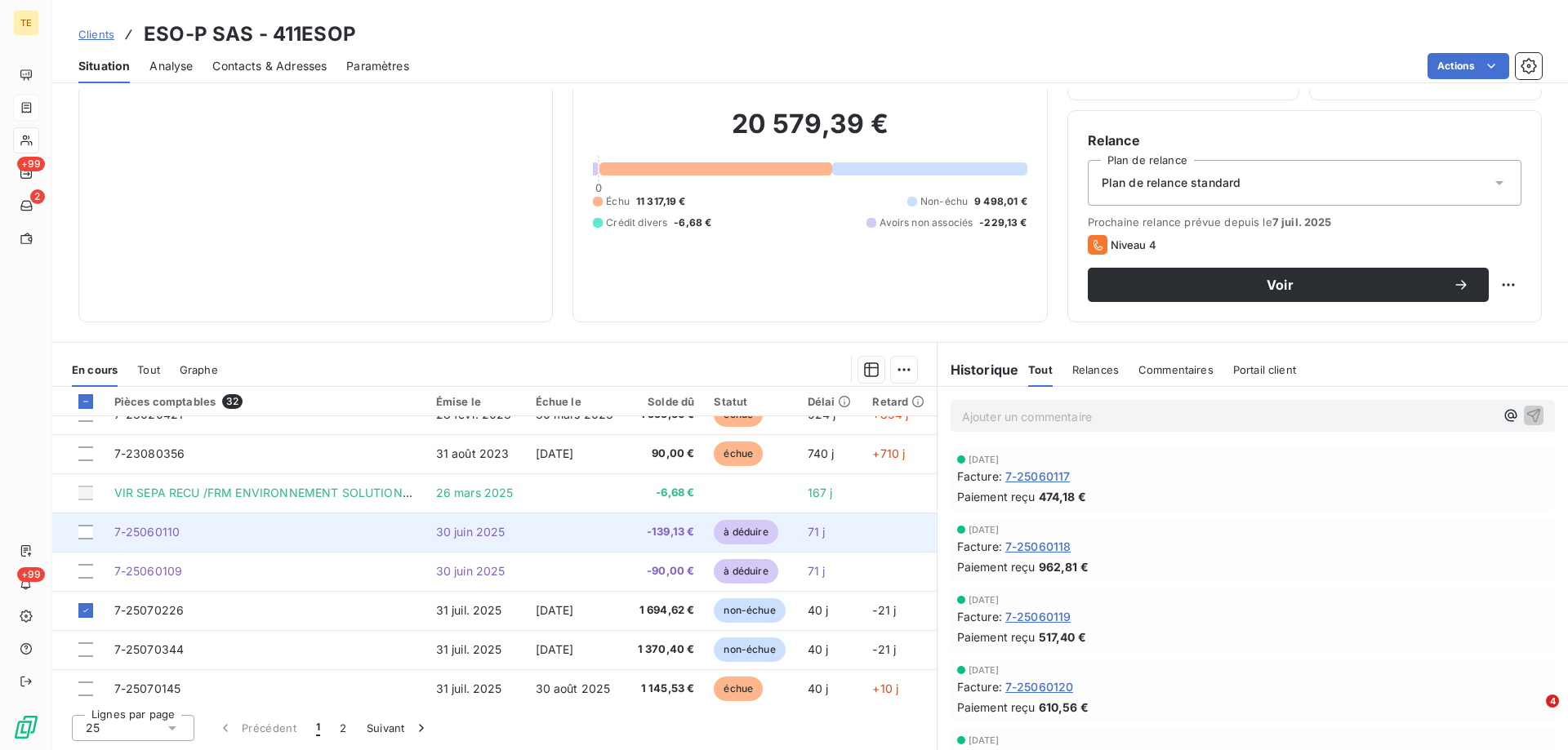
scroll to position [245, 0]
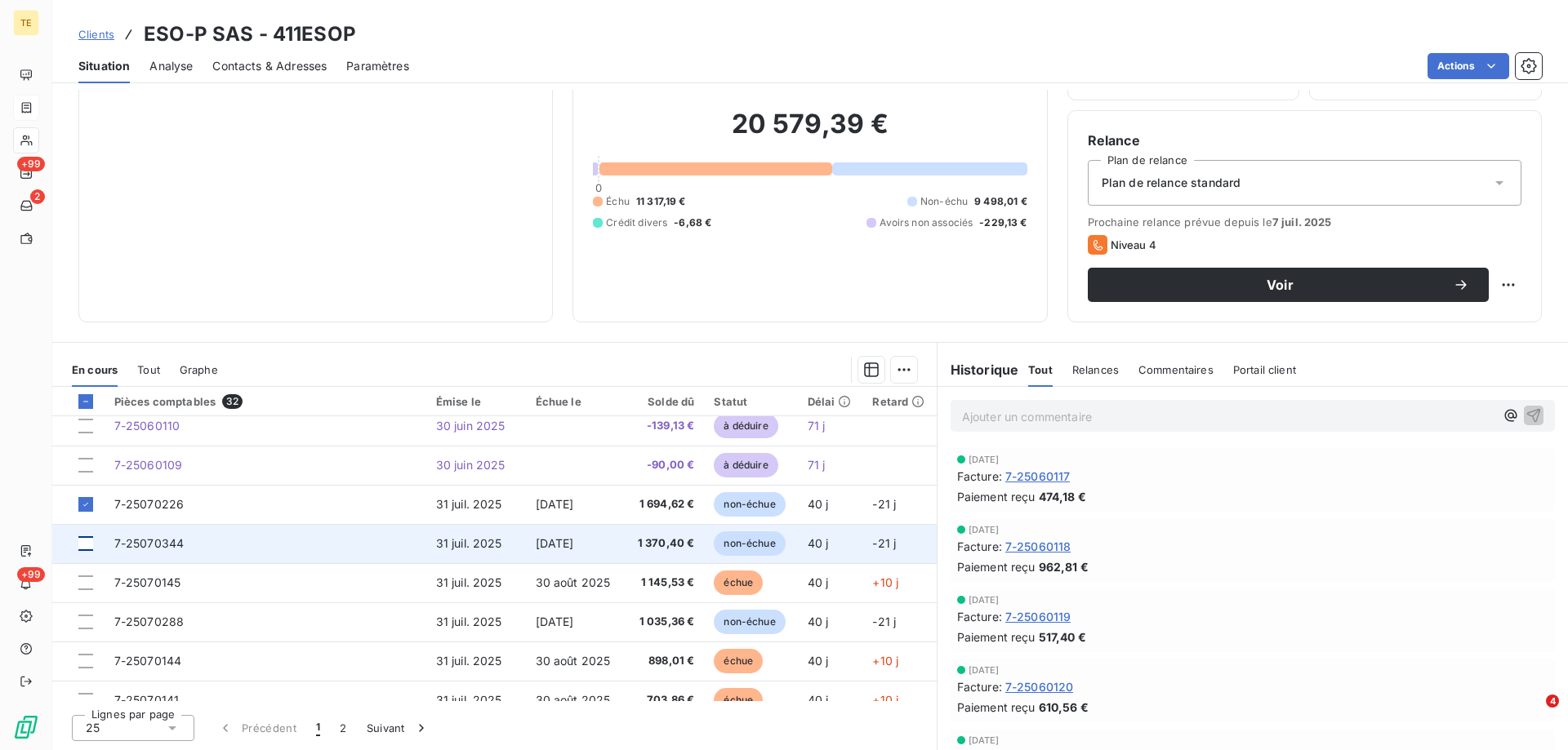
click at [83, 546] on div at bounding box center [86, 544] width 14 height 14
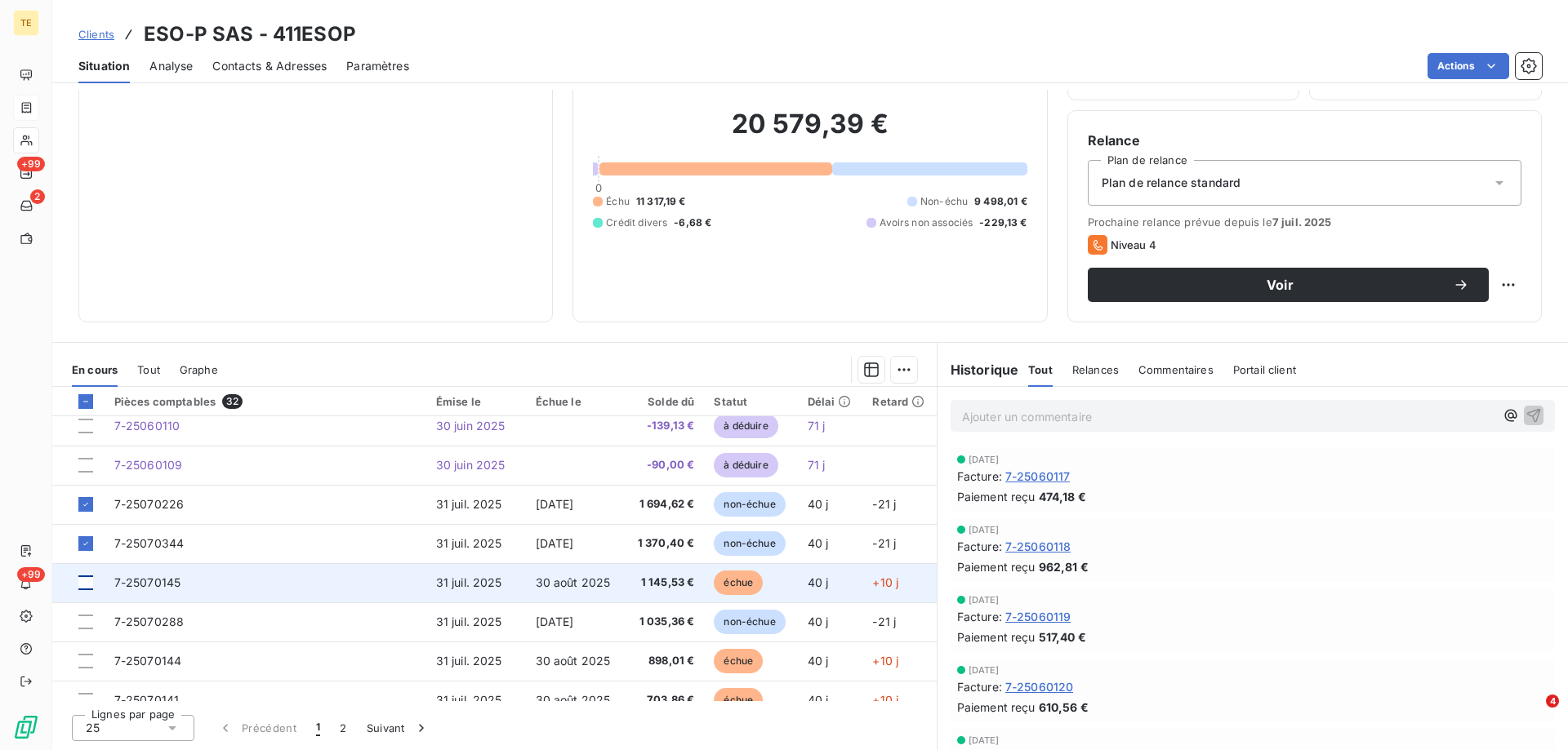
click at [86, 588] on div at bounding box center [86, 583] width 14 height 14
drag, startPoint x: 147, startPoint y: 578, endPoint x: 157, endPoint y: 576, distance: 10.2
click at [146, 578] on span "7-25070145" at bounding box center [147, 583] width 67 height 14
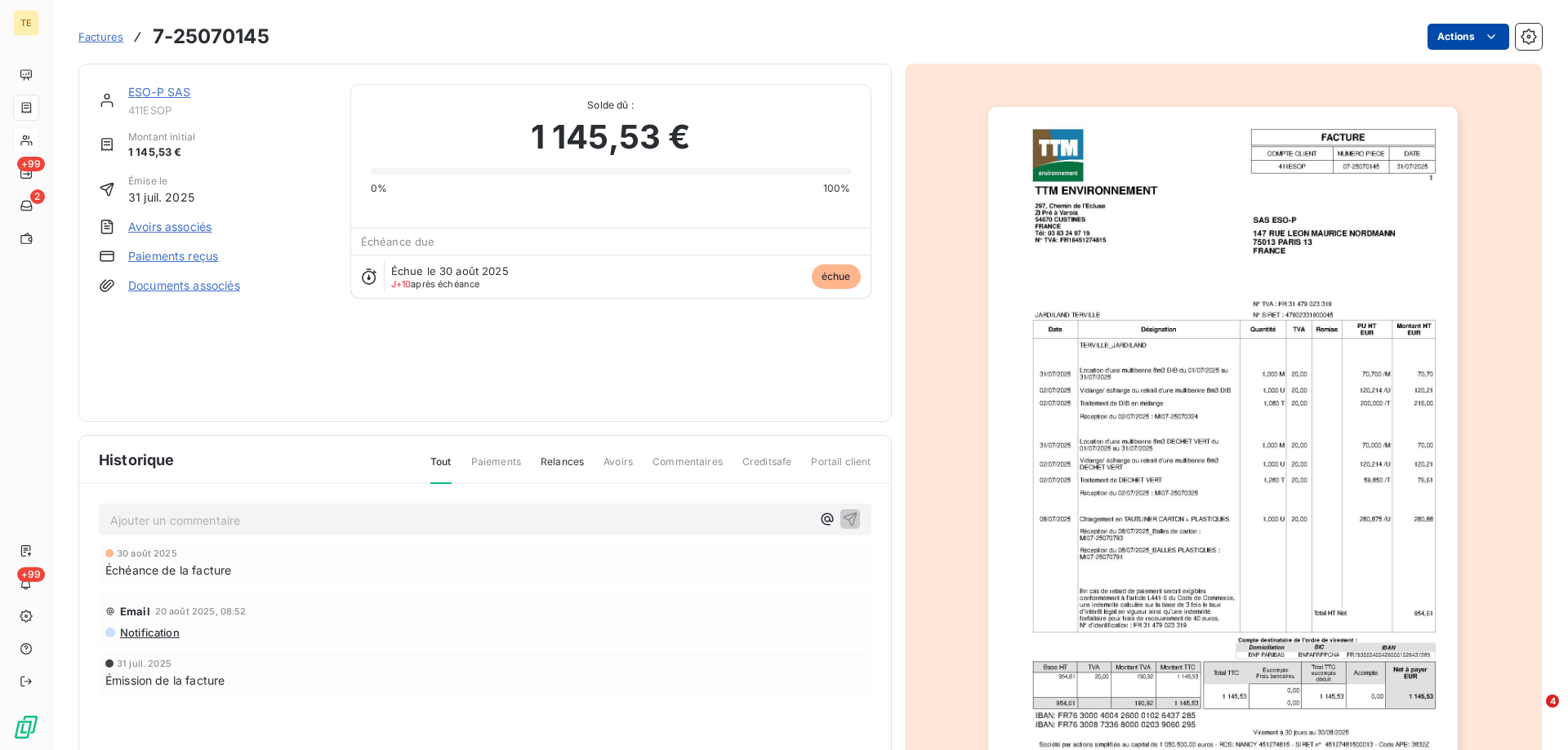
click at [1446, 41] on html "TE +99 2 +99 Factures 7-25070145 Actions ESO-P SAS 411ESOP Montant initial 1 14…" at bounding box center [784, 375] width 1568 height 750
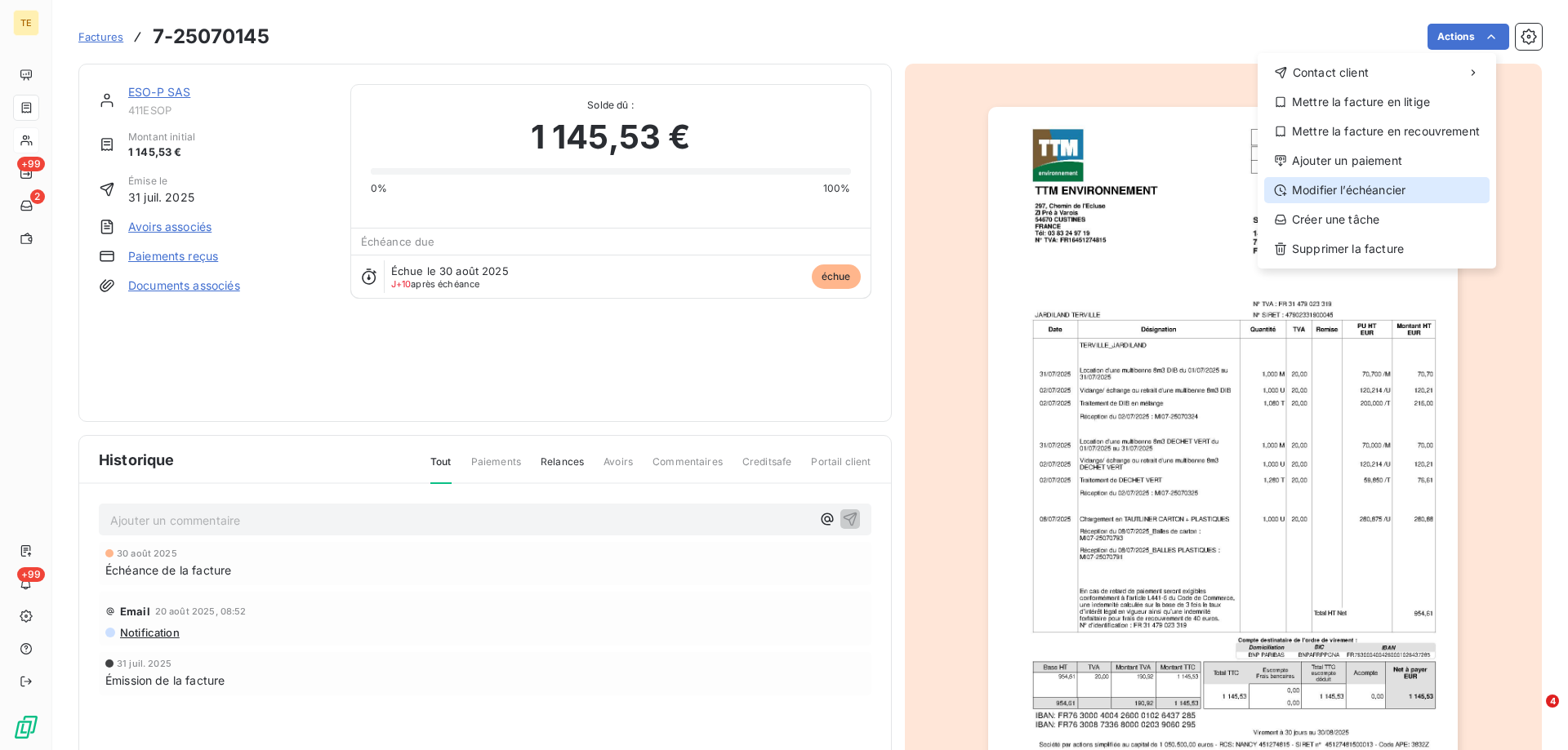
click at [1314, 184] on div "Modifier l’échéancier" at bounding box center [1377, 189] width 225 height 26
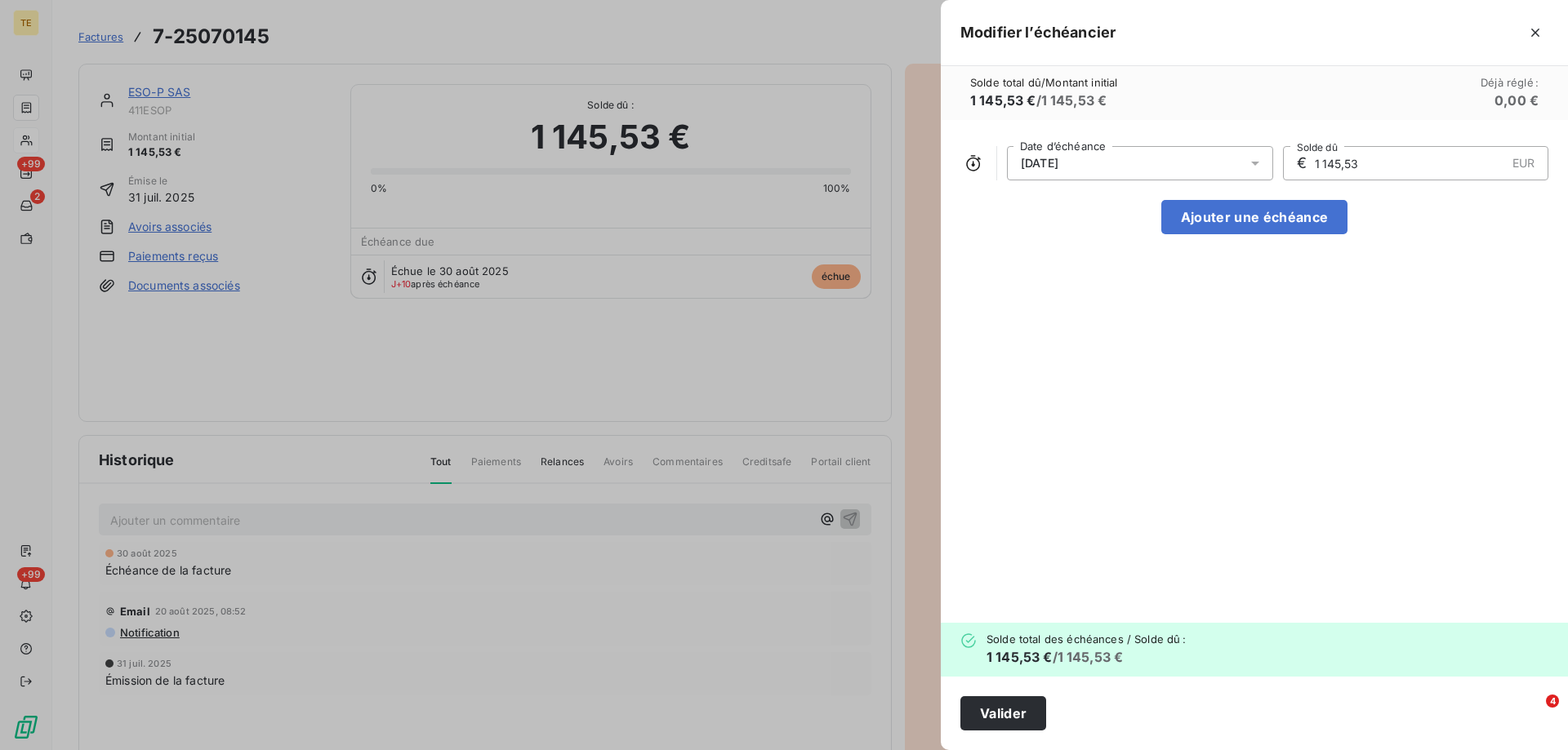
click at [1093, 176] on div "[DATE]" at bounding box center [1140, 163] width 266 height 34
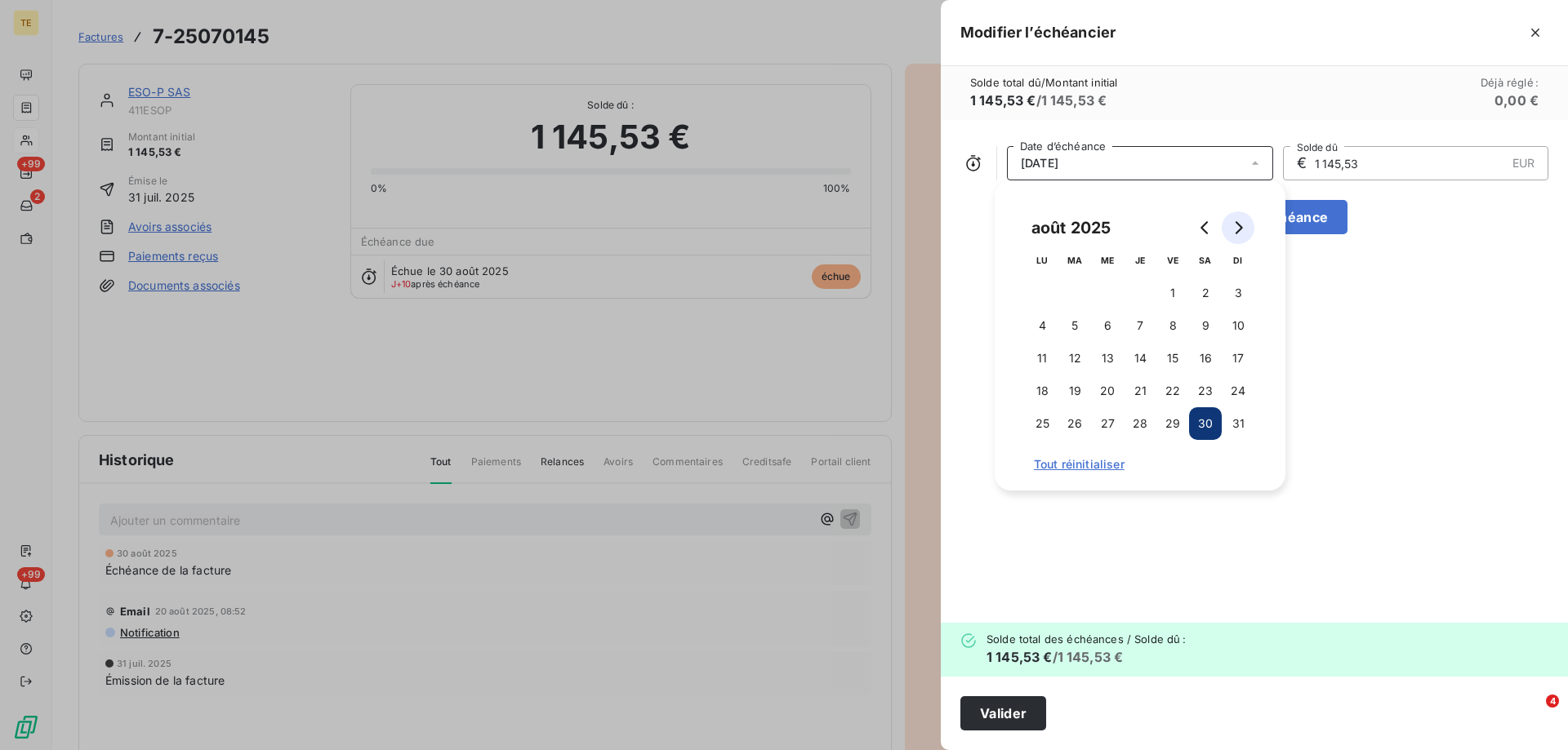
click at [1240, 230] on icon "Go to next month" at bounding box center [1239, 228] width 7 height 13
click at [1075, 422] on button "30" at bounding box center [1075, 423] width 33 height 33
click at [982, 709] on button "Valider" at bounding box center [1003, 713] width 86 height 34
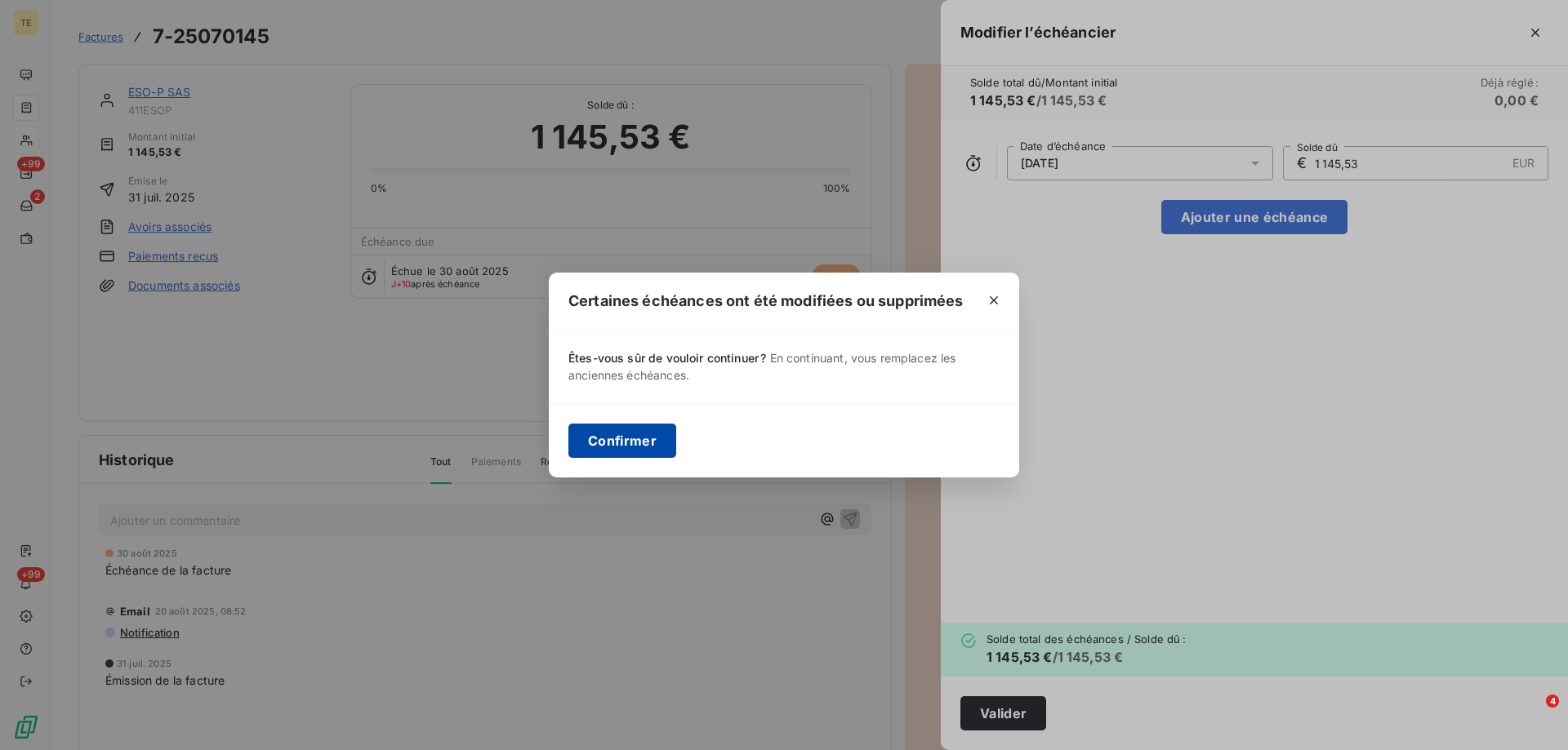
click at [637, 434] on button "Confirmer" at bounding box center [622, 440] width 108 height 34
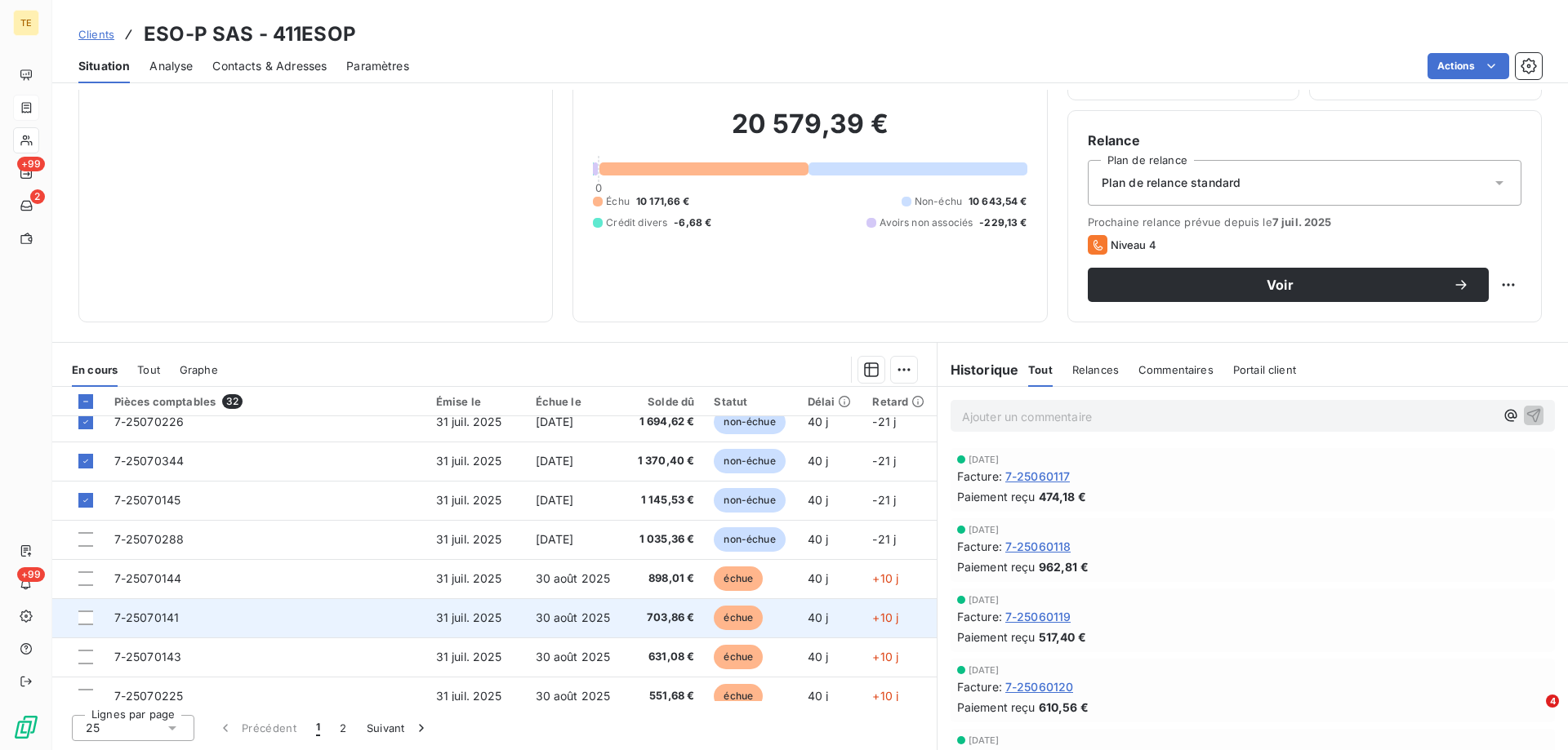
scroll to position [327, 0]
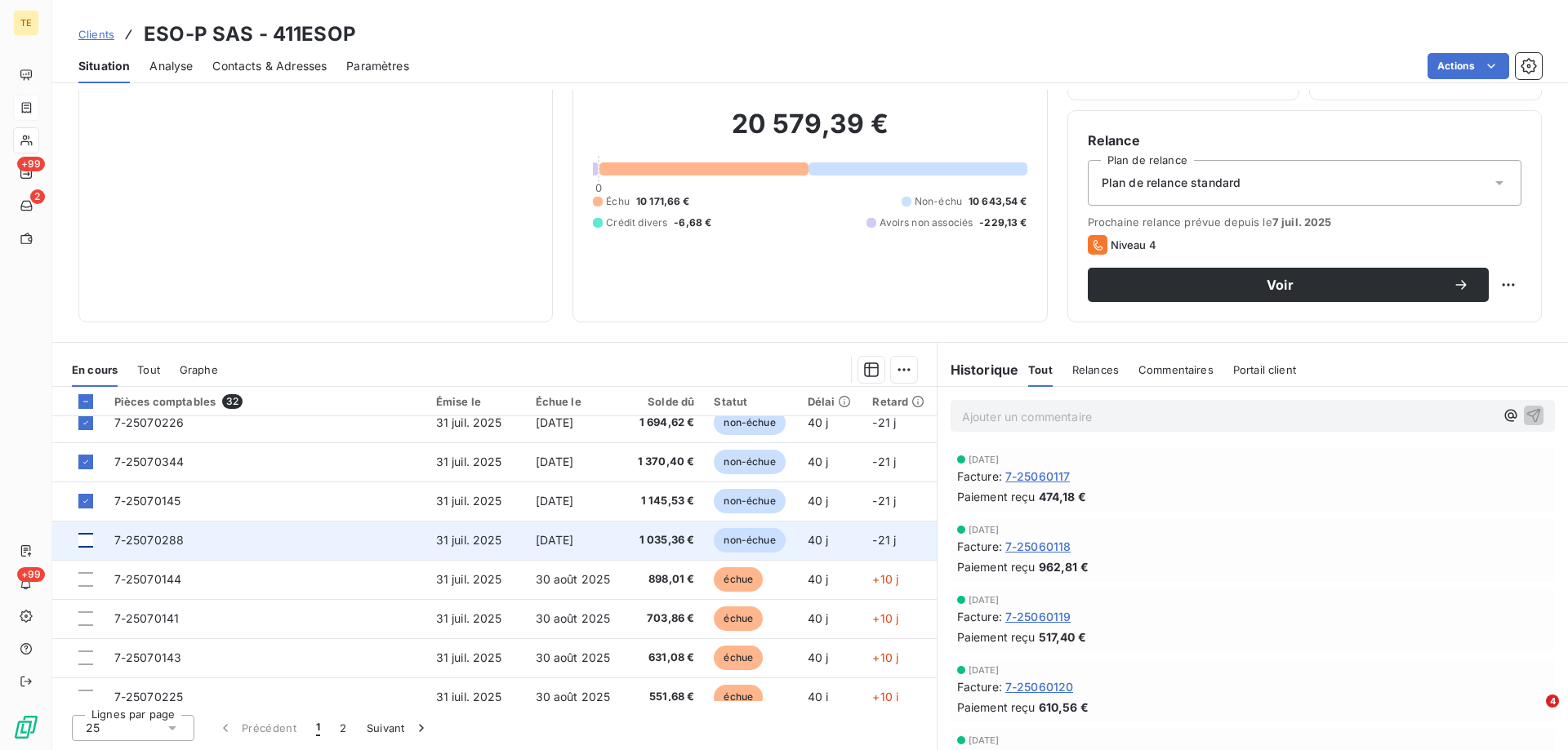
click at [87, 541] on div at bounding box center [86, 540] width 14 height 14
click at [138, 540] on span "7-25070288" at bounding box center [149, 540] width 71 height 14
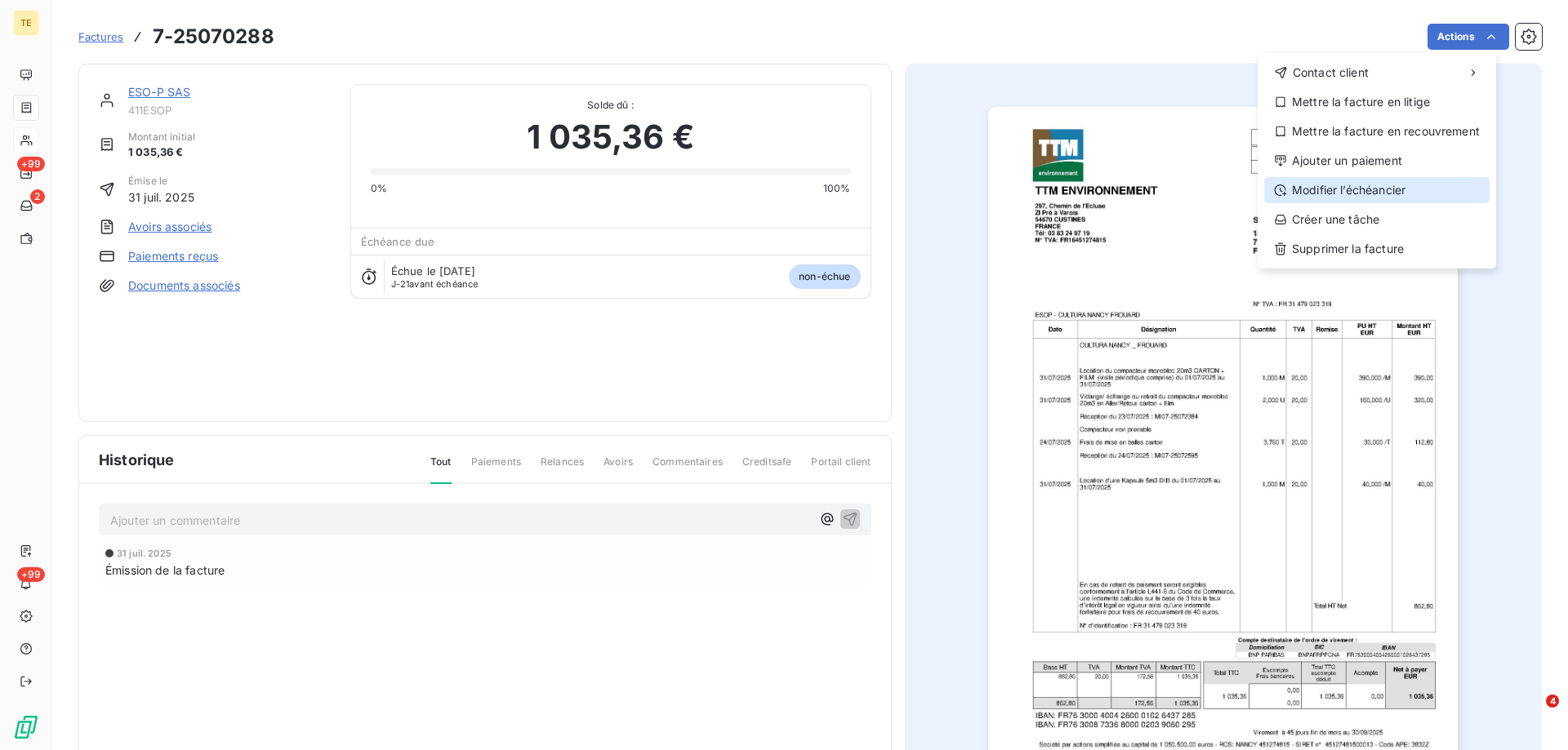
click at [1332, 189] on div "Modifier l’échéancier" at bounding box center [1377, 189] width 225 height 26
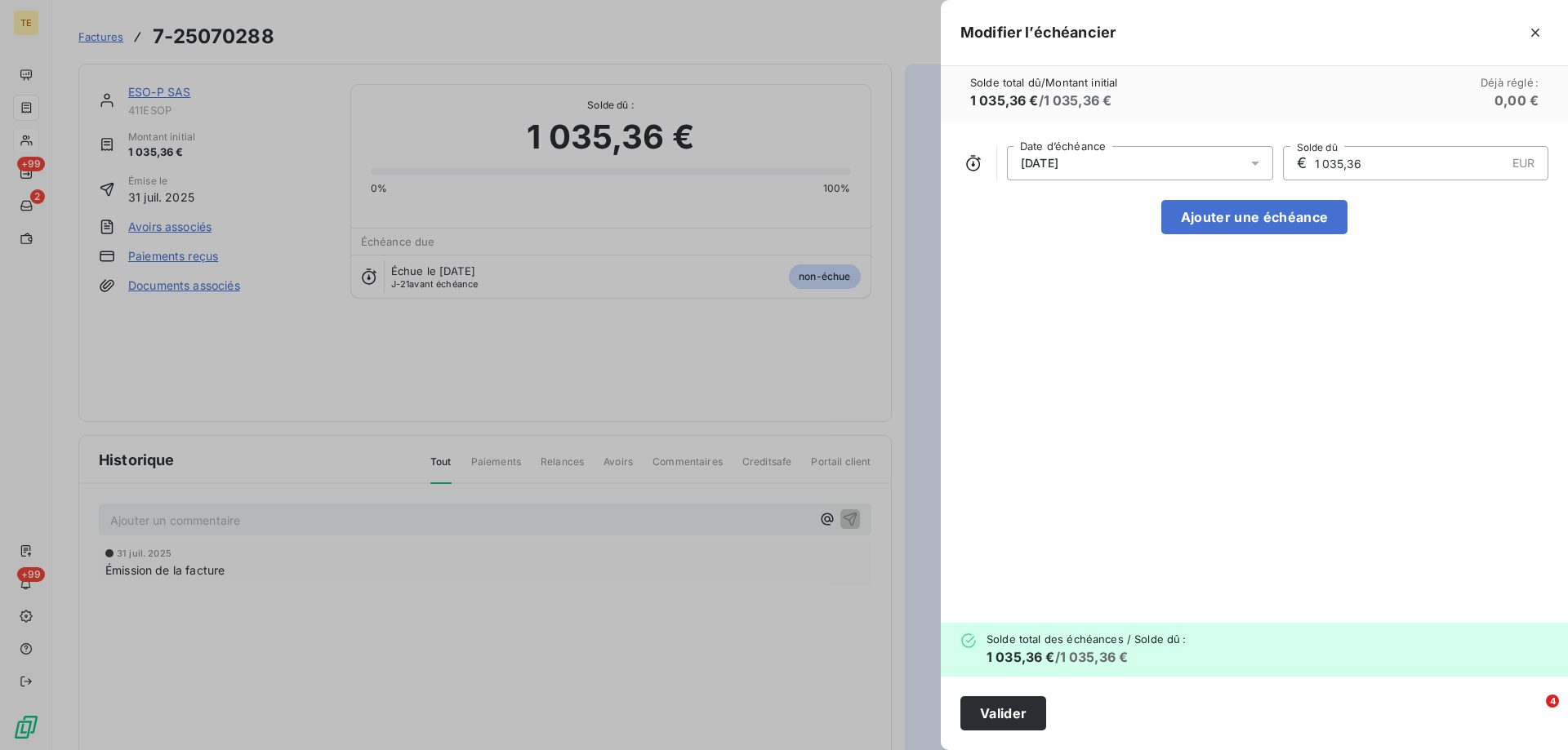
click at [1177, 423] on div "[DATE] Date d’échéance € 1 035,36 EUR Solde dû Ajouter une échéance" at bounding box center [1254, 371] width 627 height 503
click at [1013, 712] on button "Valider" at bounding box center [1003, 713] width 86 height 34
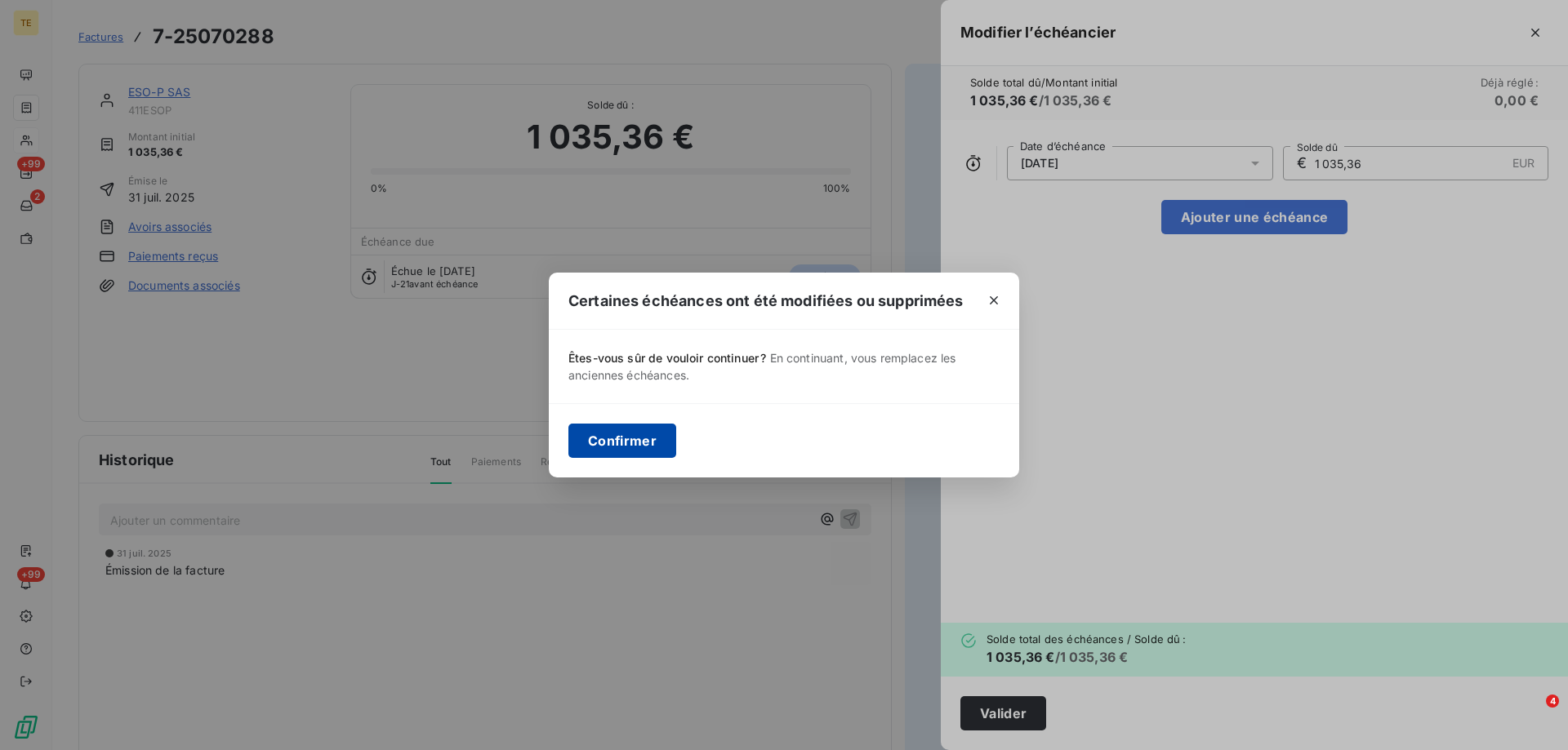
click at [629, 438] on button "Confirmer" at bounding box center [622, 440] width 108 height 34
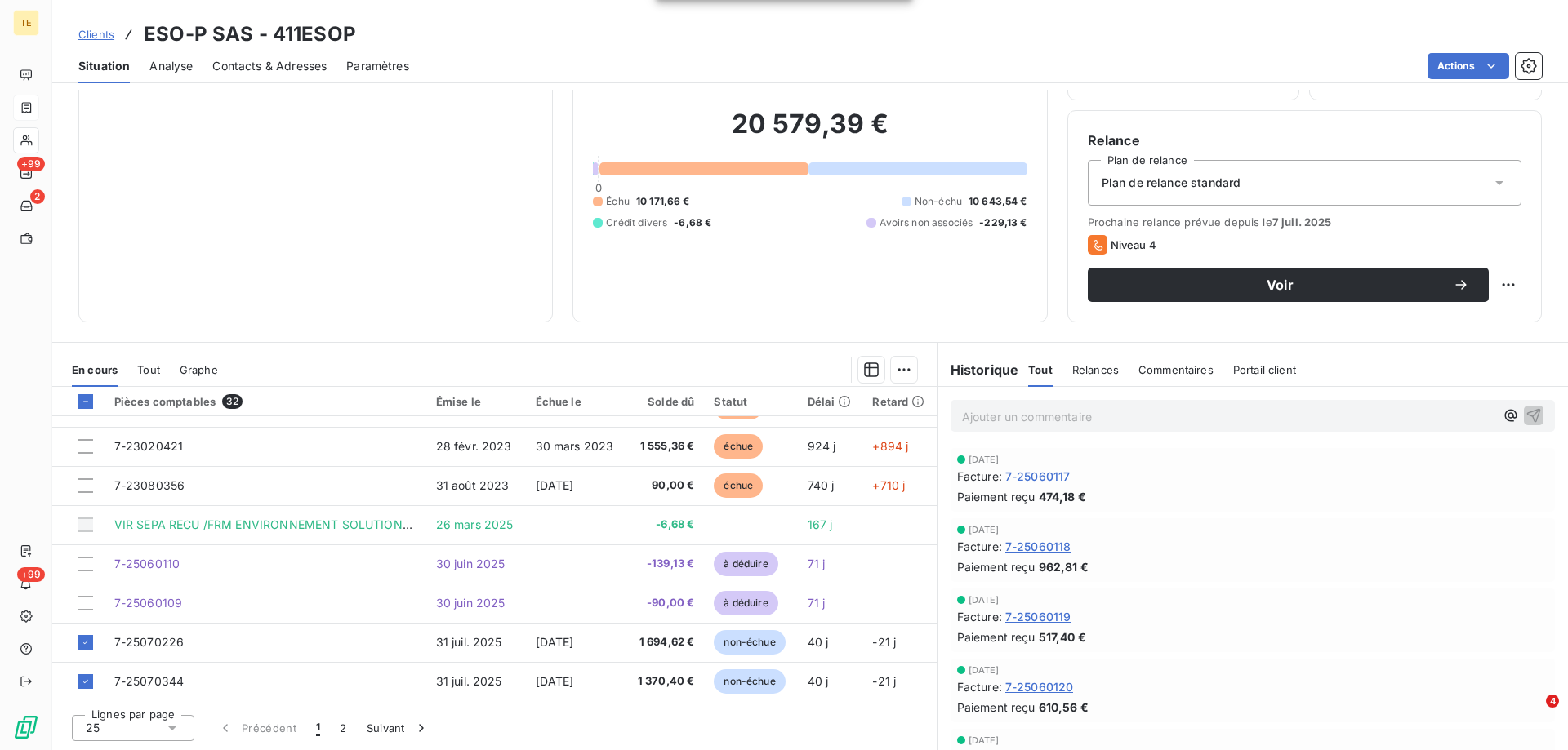
scroll to position [408, 0]
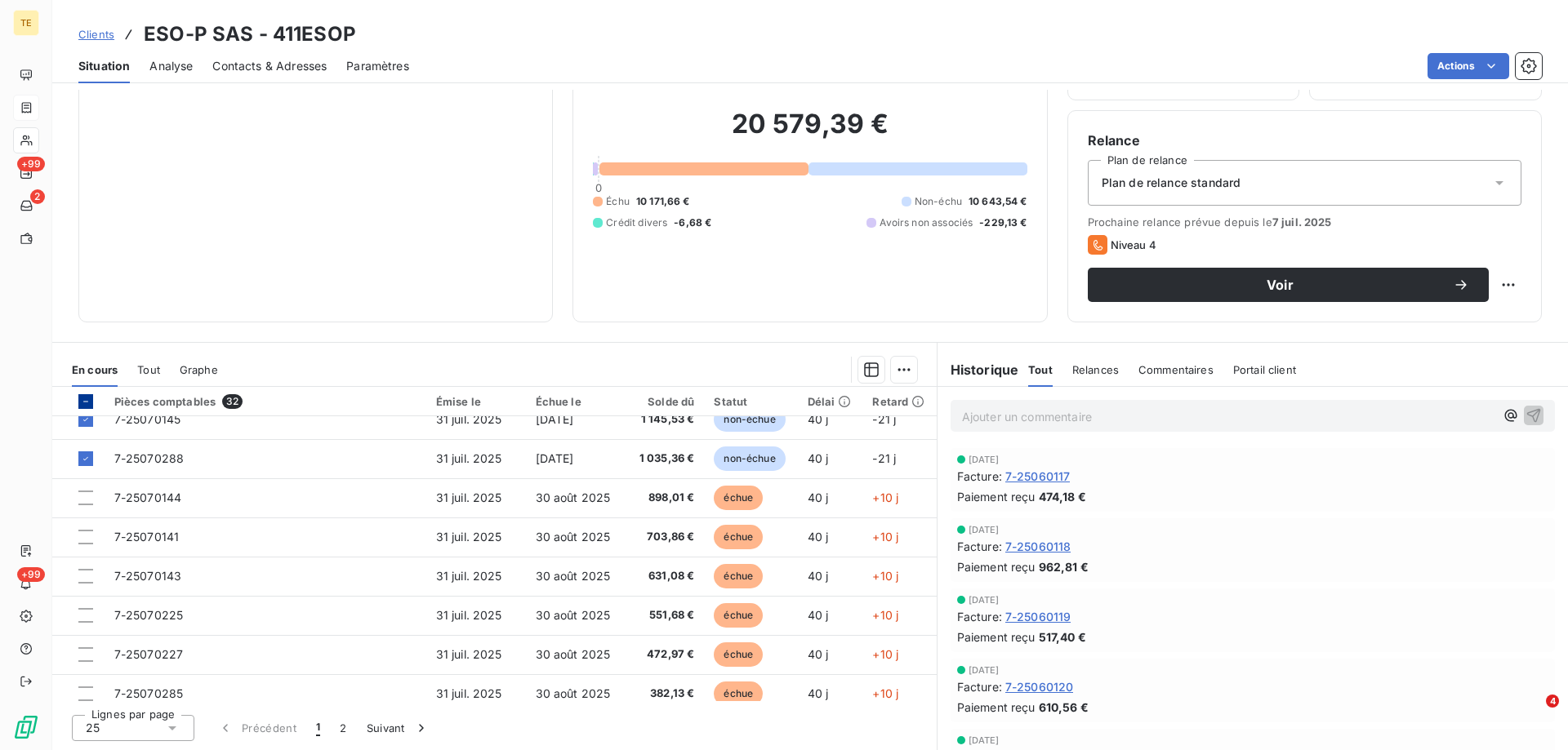
click at [88, 397] on icon at bounding box center [86, 401] width 10 height 10
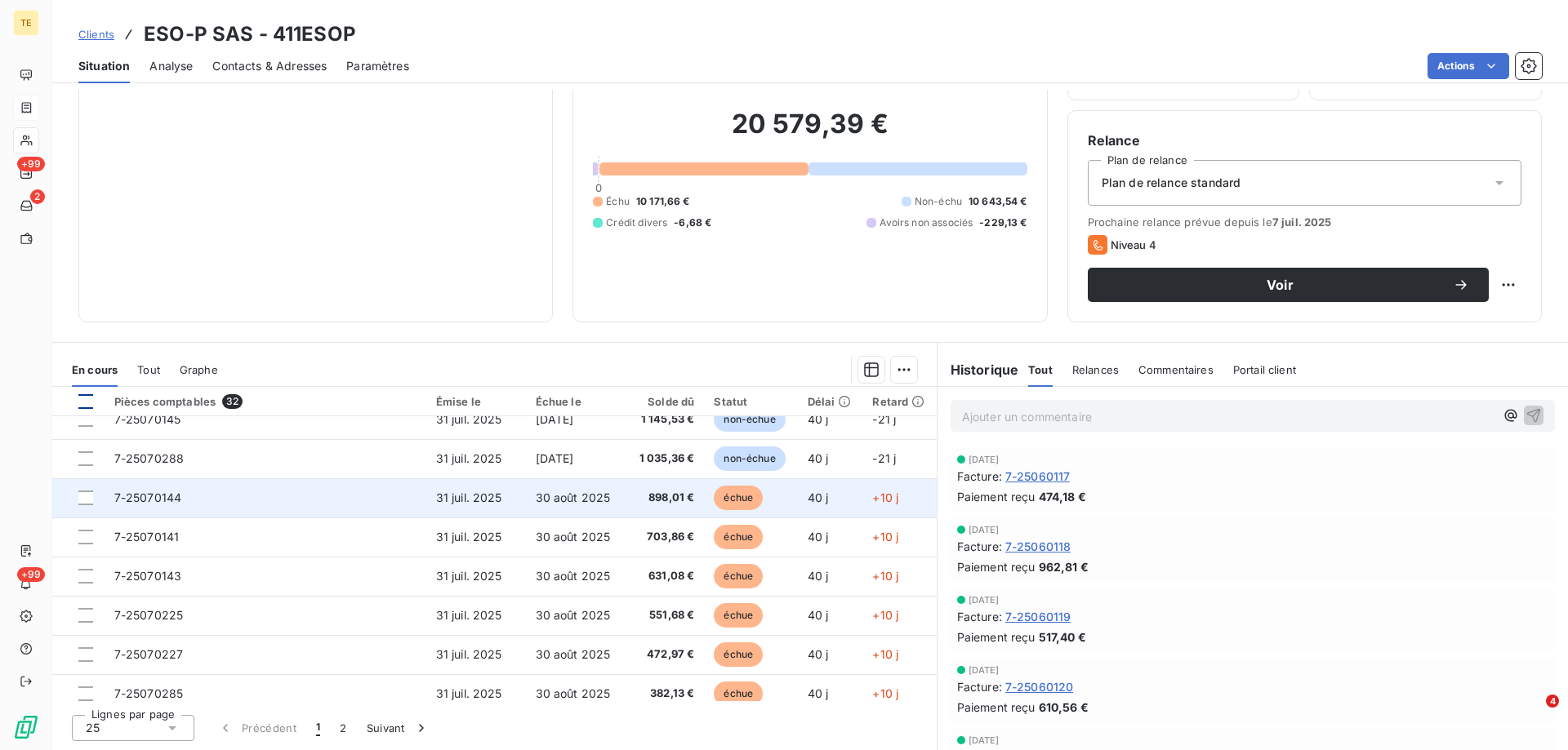
click at [128, 500] on span "7-25070144" at bounding box center [148, 497] width 68 height 14
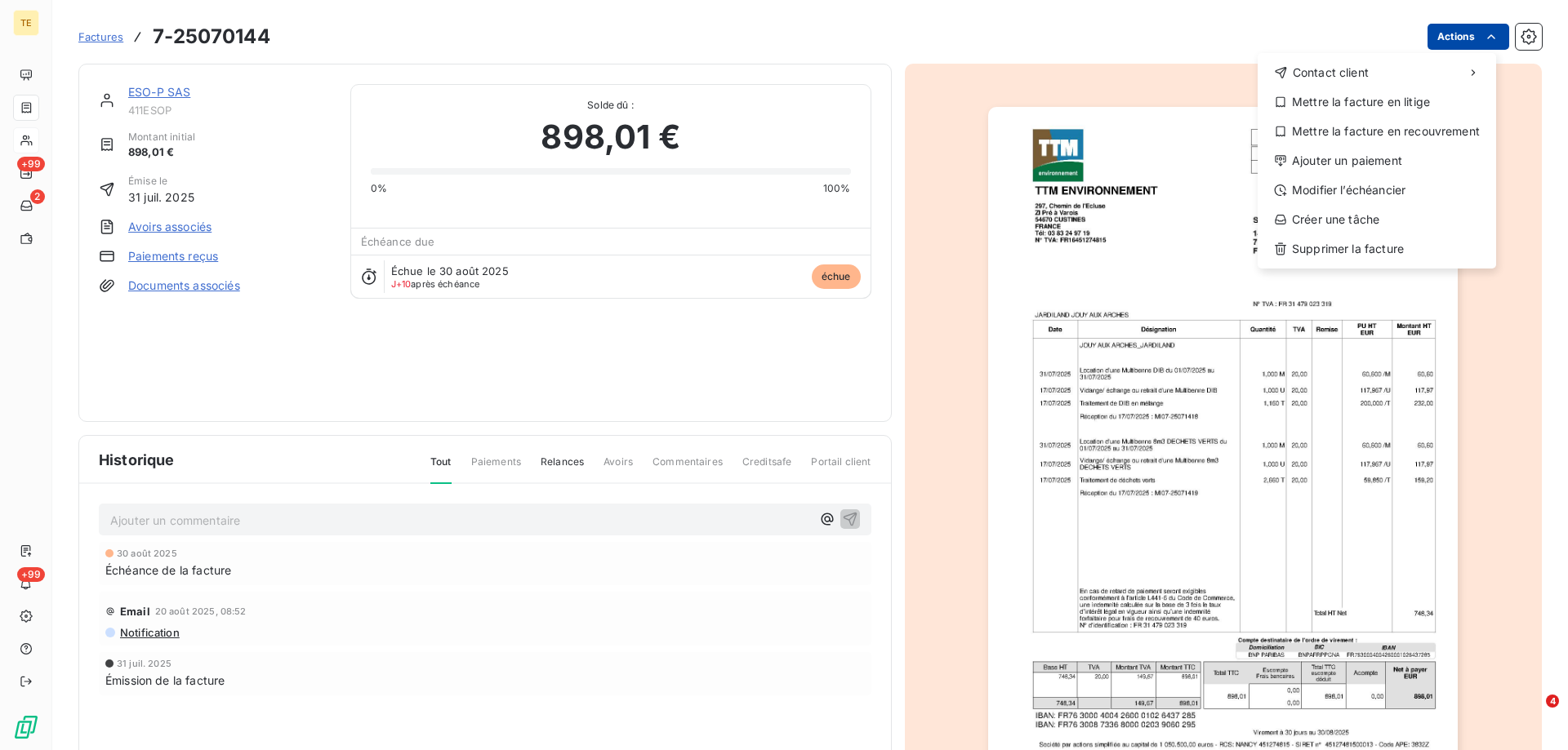
click at [1463, 31] on html "TE +99 2 +99 Factures [PHONE_NUMBER] Actions Contact client Mettre la facture e…" at bounding box center [784, 375] width 1568 height 750
click at [1316, 186] on div "Modifier l’échéancier" at bounding box center [1377, 189] width 225 height 26
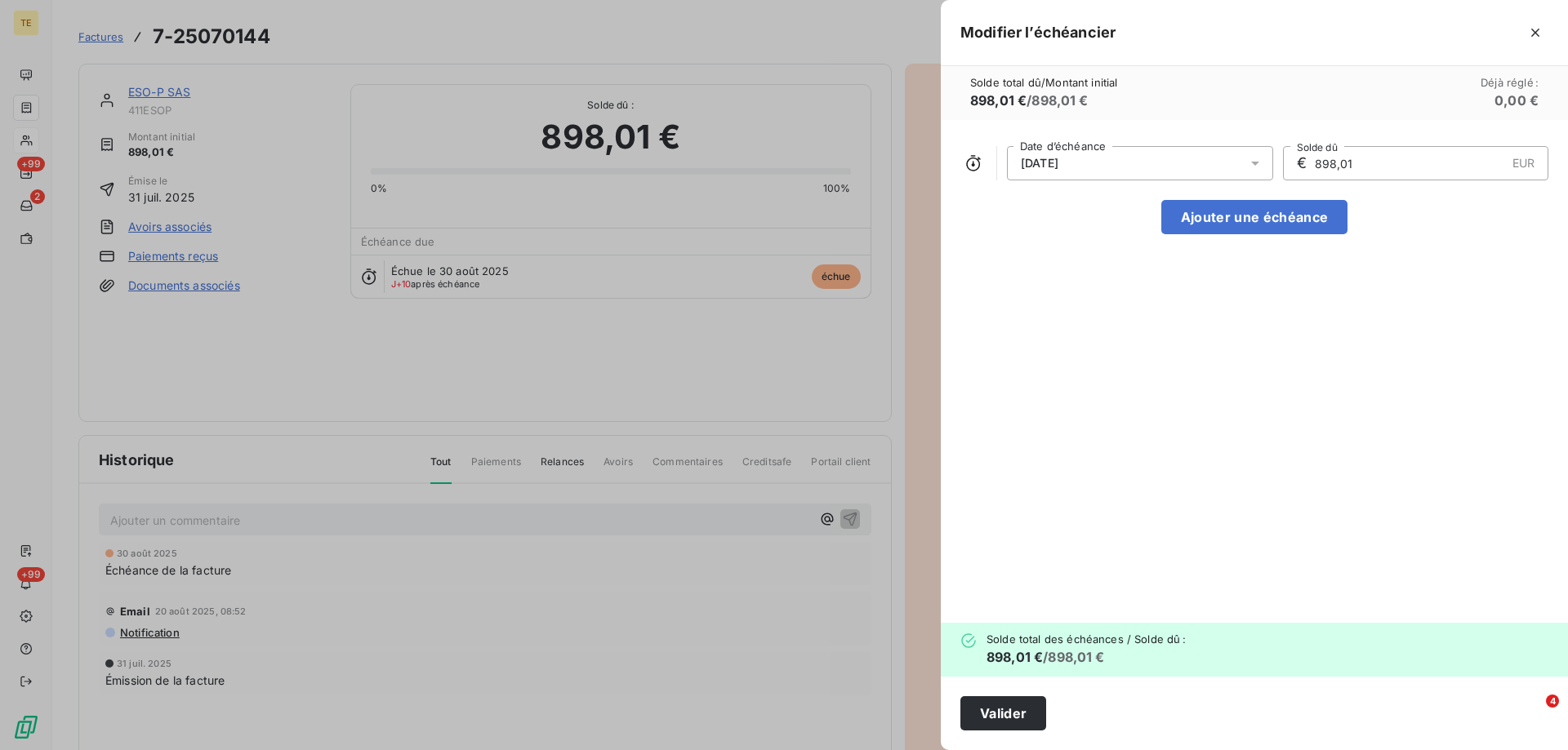
click at [1059, 162] on span "[DATE]" at bounding box center [1040, 163] width 38 height 13
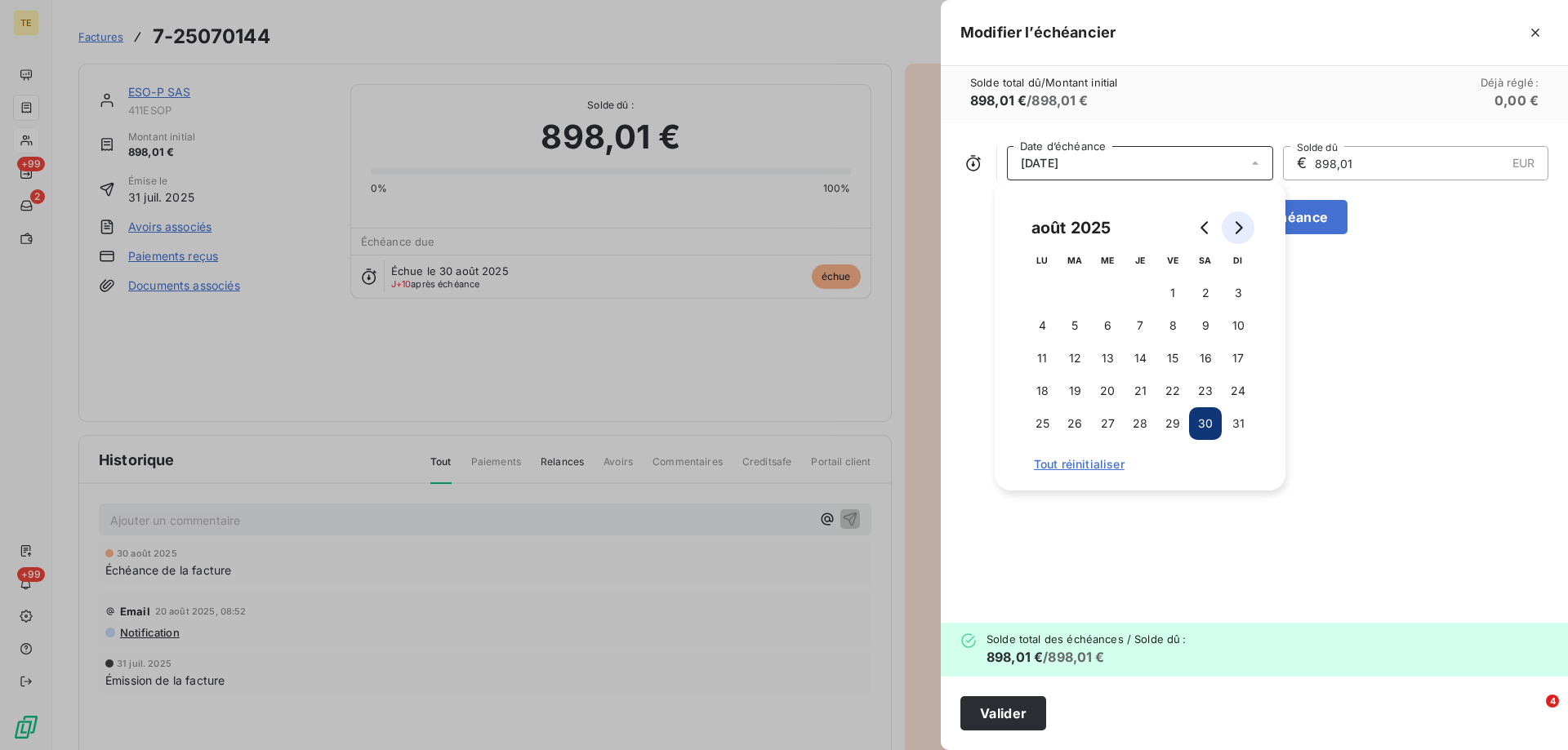
click at [1245, 228] on button "Go to next month" at bounding box center [1238, 228] width 33 height 33
click at [1070, 423] on button "30" at bounding box center [1075, 423] width 33 height 33
click at [990, 707] on button "Valider" at bounding box center [1003, 713] width 86 height 34
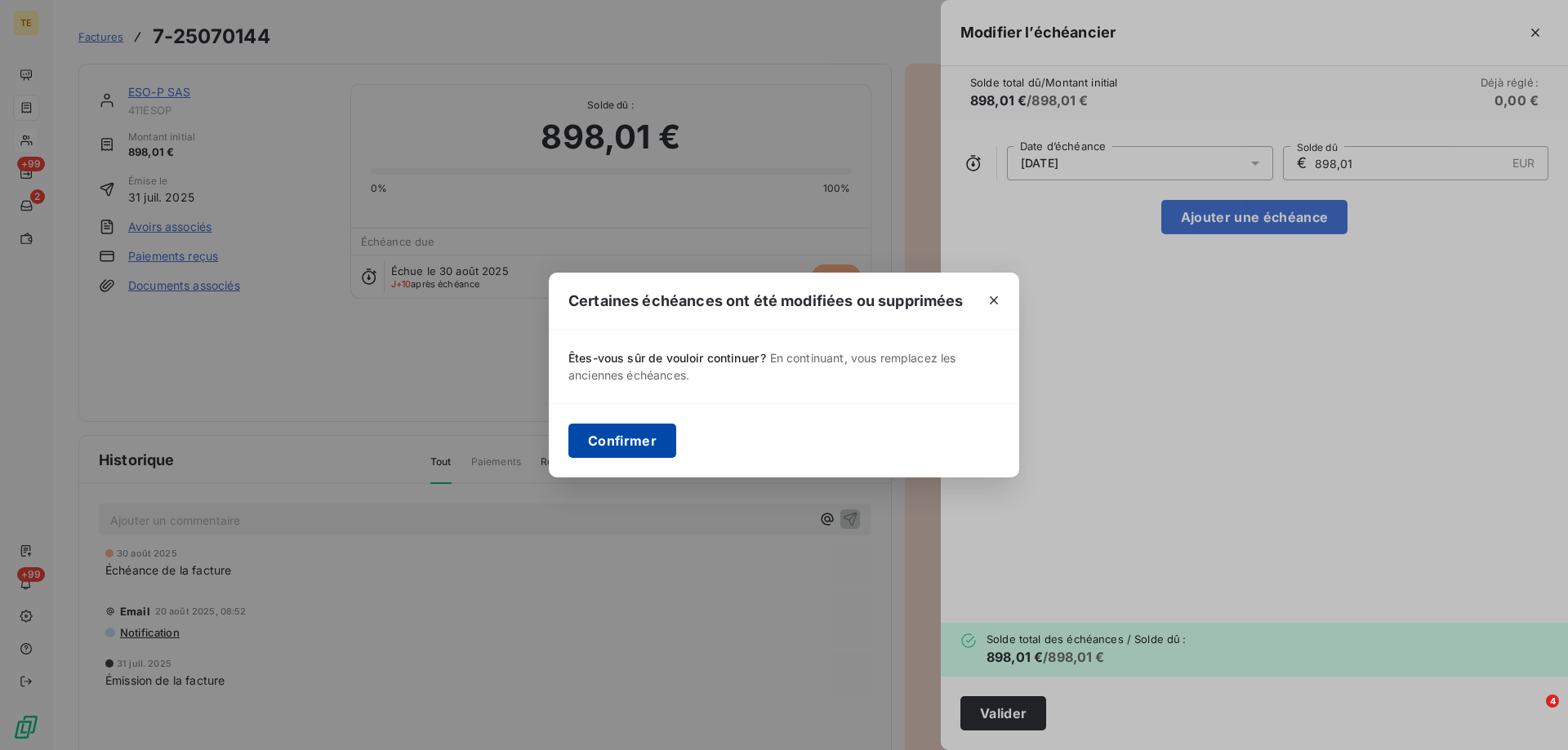
click at [647, 449] on button "Confirmer" at bounding box center [622, 440] width 108 height 34
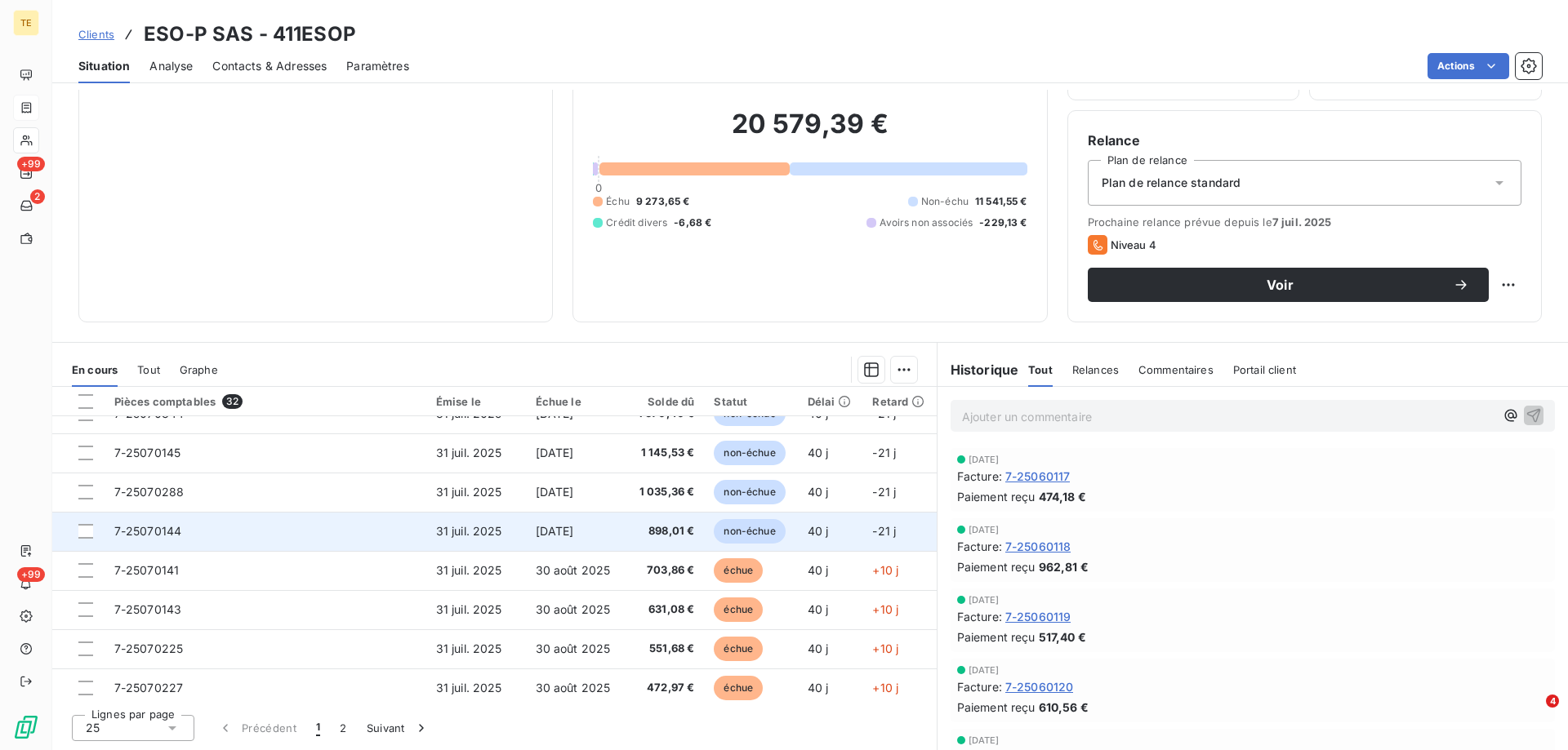
scroll to position [408, 0]
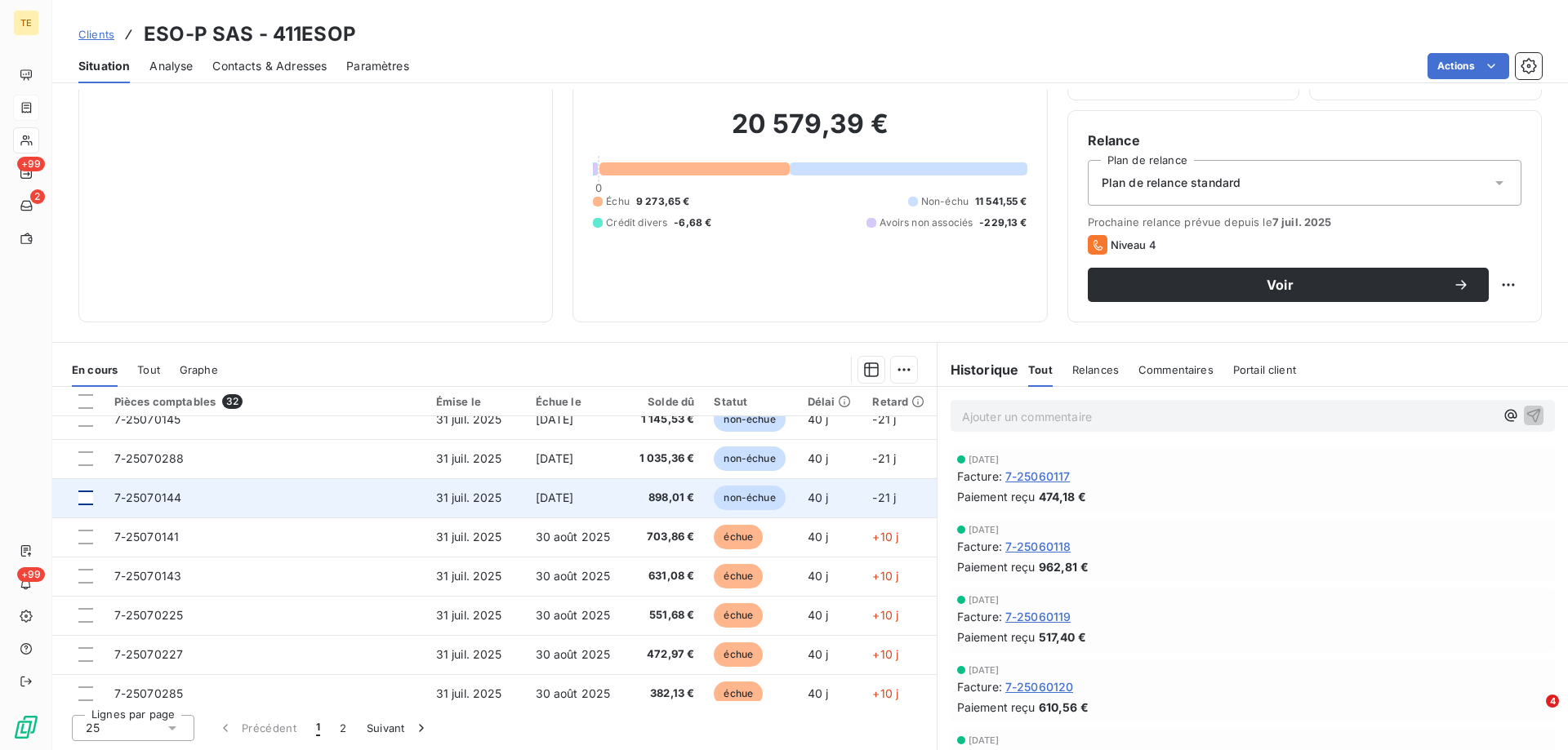
click at [88, 501] on div at bounding box center [86, 497] width 14 height 14
click at [167, 498] on span "7-25070144" at bounding box center [148, 497] width 68 height 14
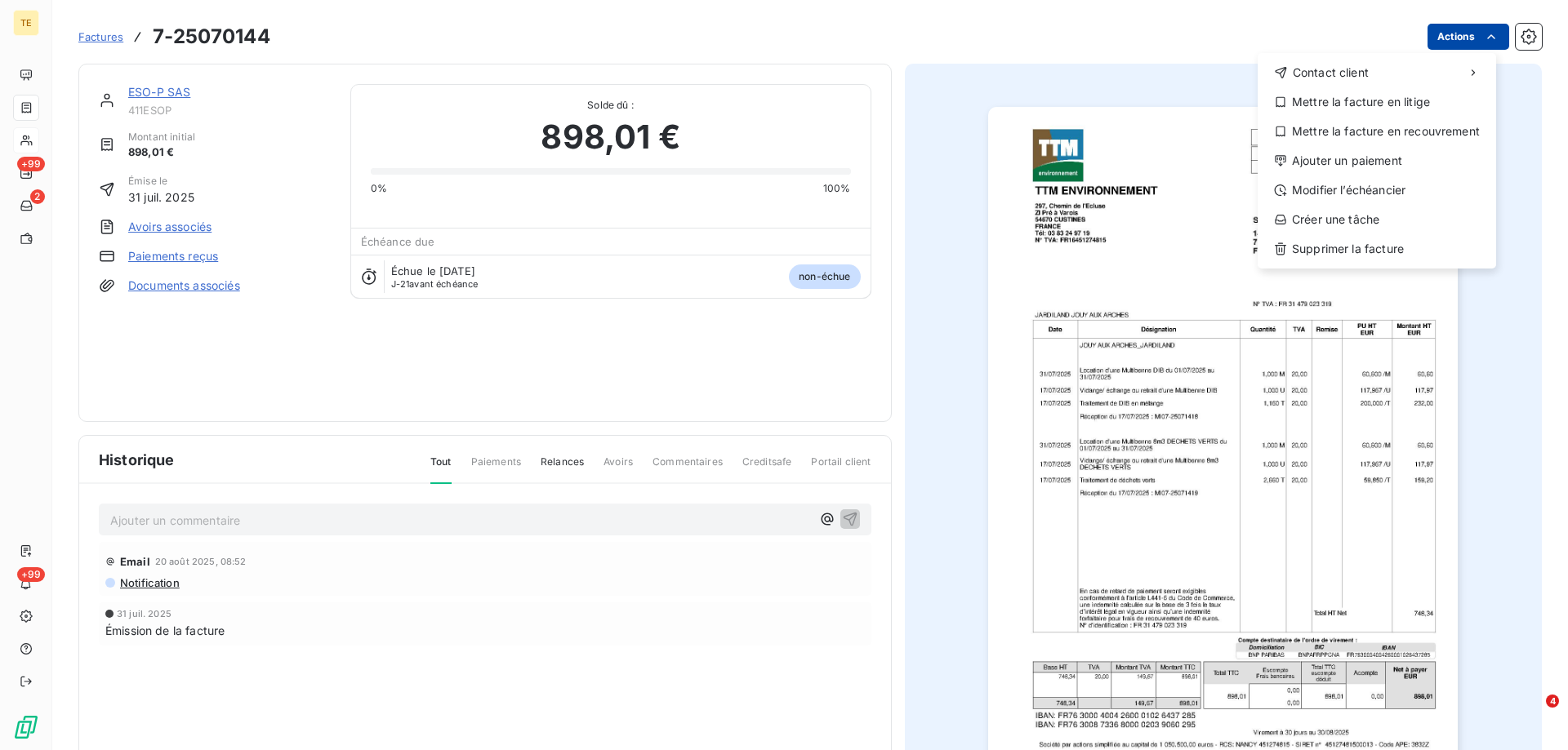
click at [1433, 37] on html "TE +99 2 +99 Factures [PHONE_NUMBER] Actions Contact client Mettre la facture e…" at bounding box center [784, 375] width 1568 height 750
click at [1329, 189] on div "Modifier l’échéancier" at bounding box center [1377, 189] width 225 height 26
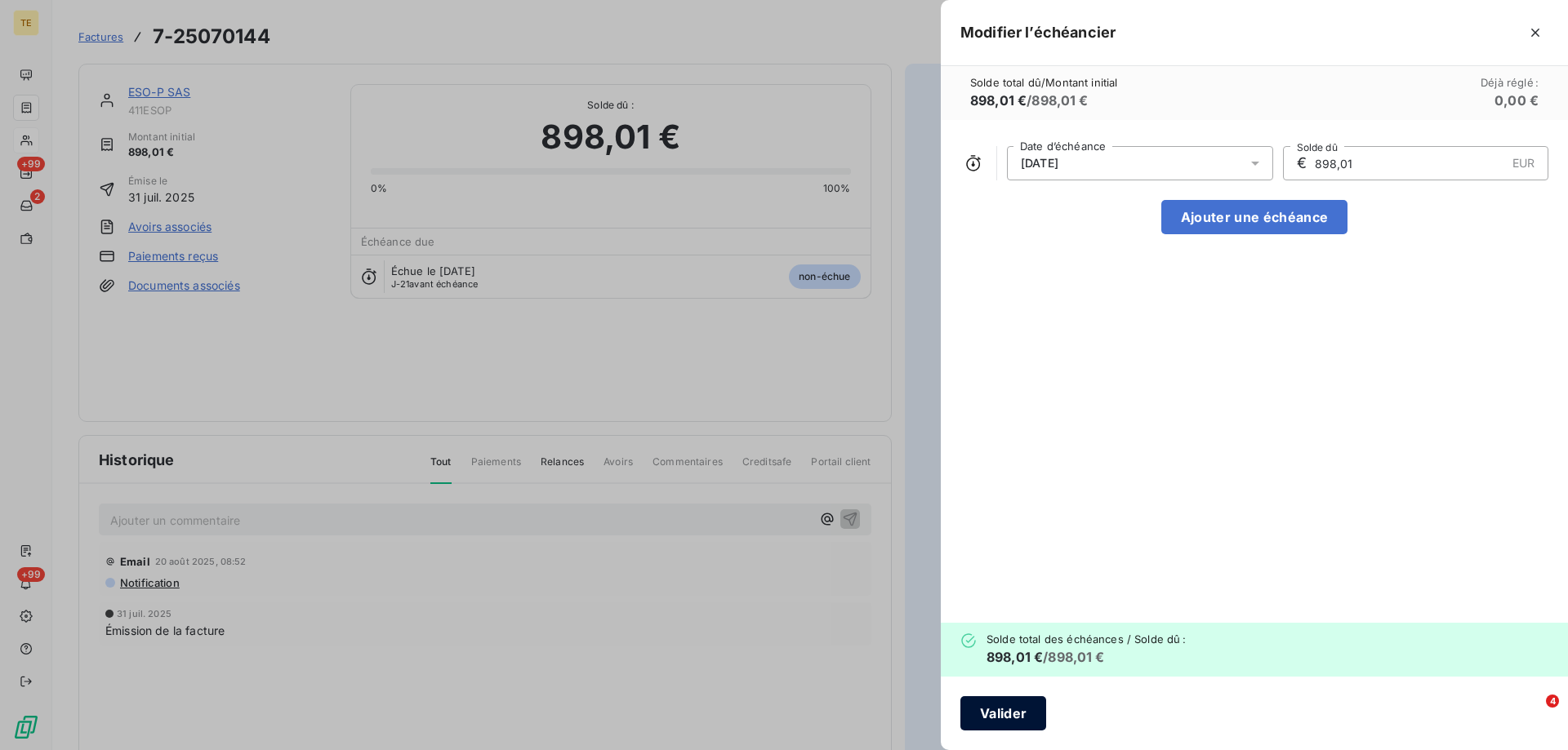
click at [1015, 712] on button "Valider" at bounding box center [1003, 713] width 86 height 34
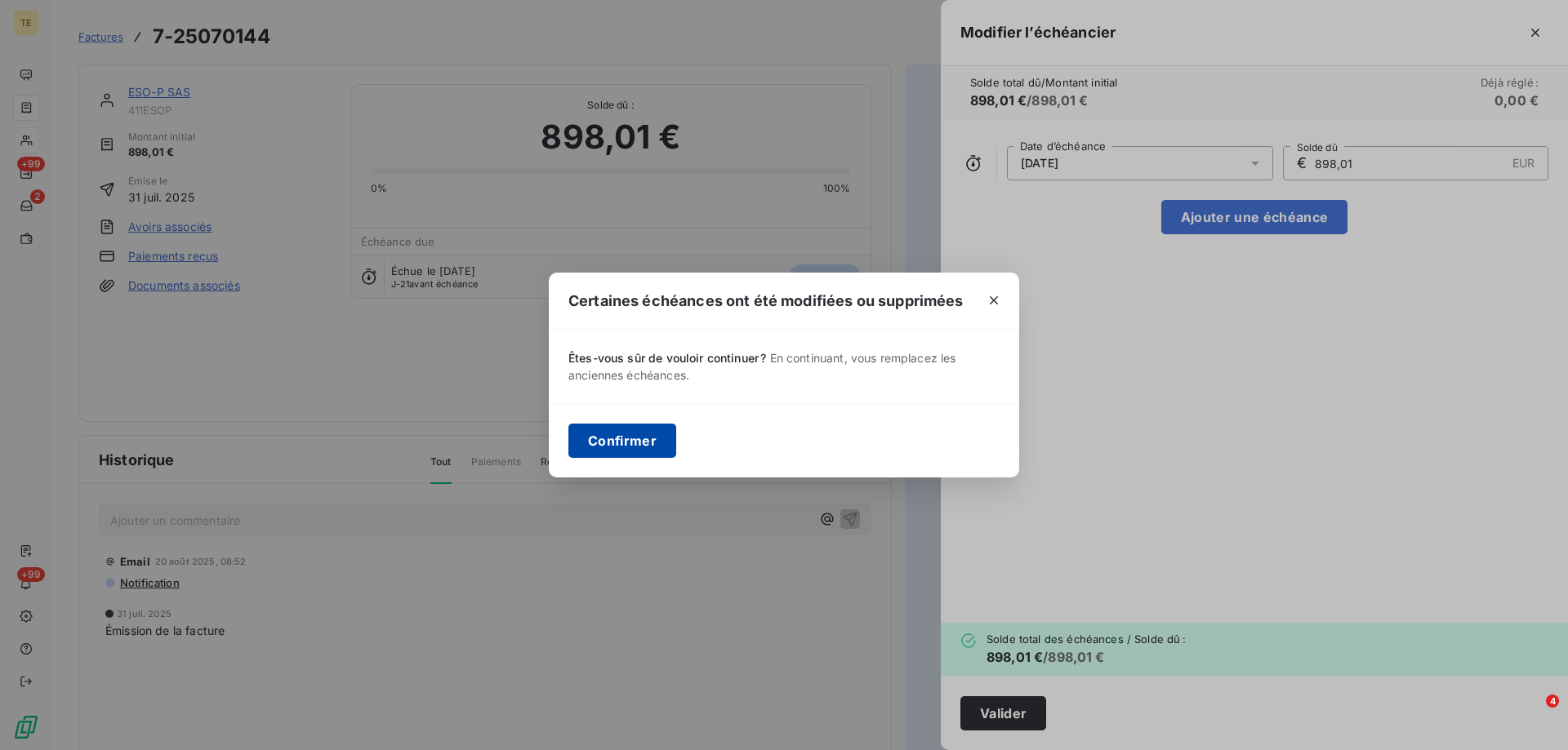
click at [594, 441] on button "Confirmer" at bounding box center [622, 440] width 108 height 34
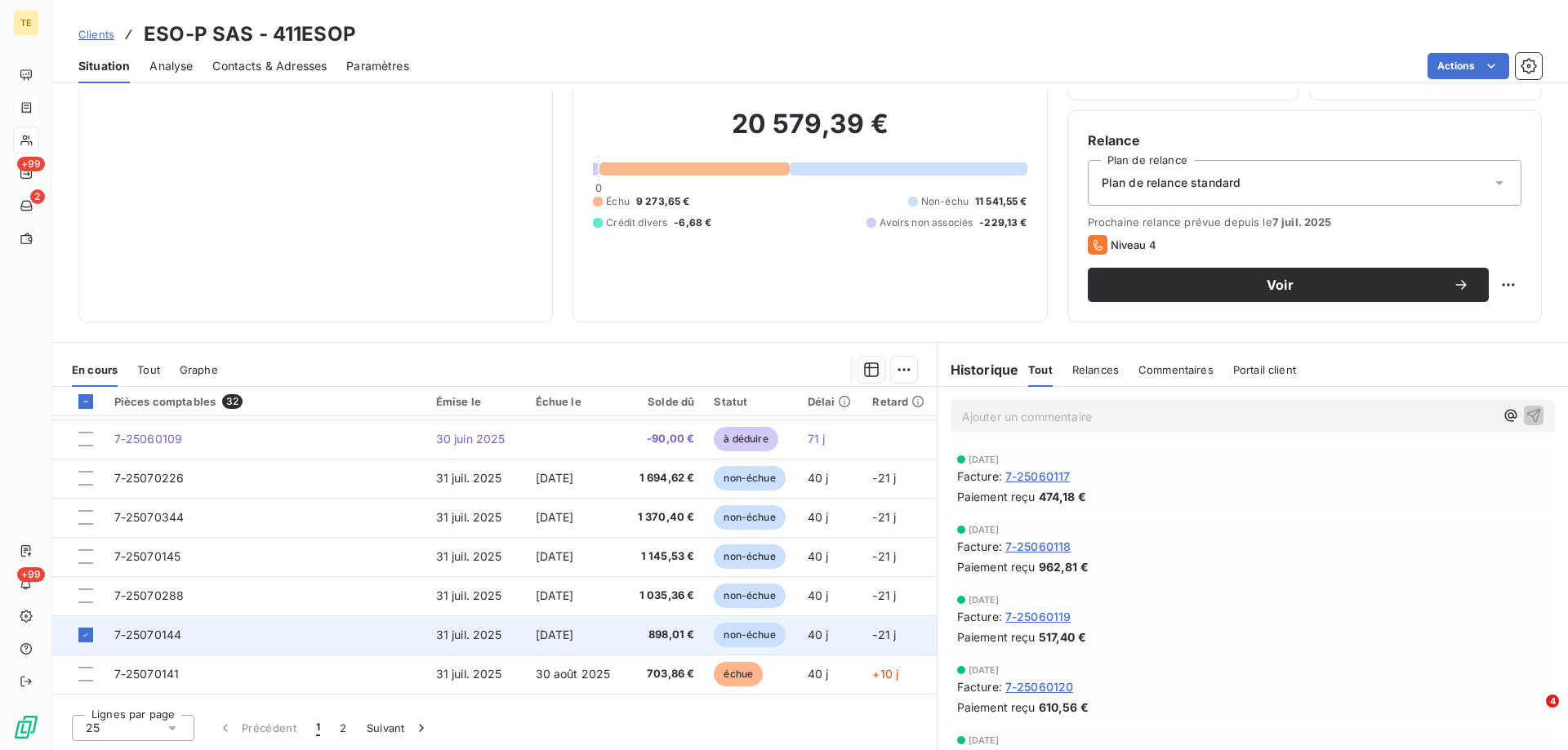
scroll to position [408, 0]
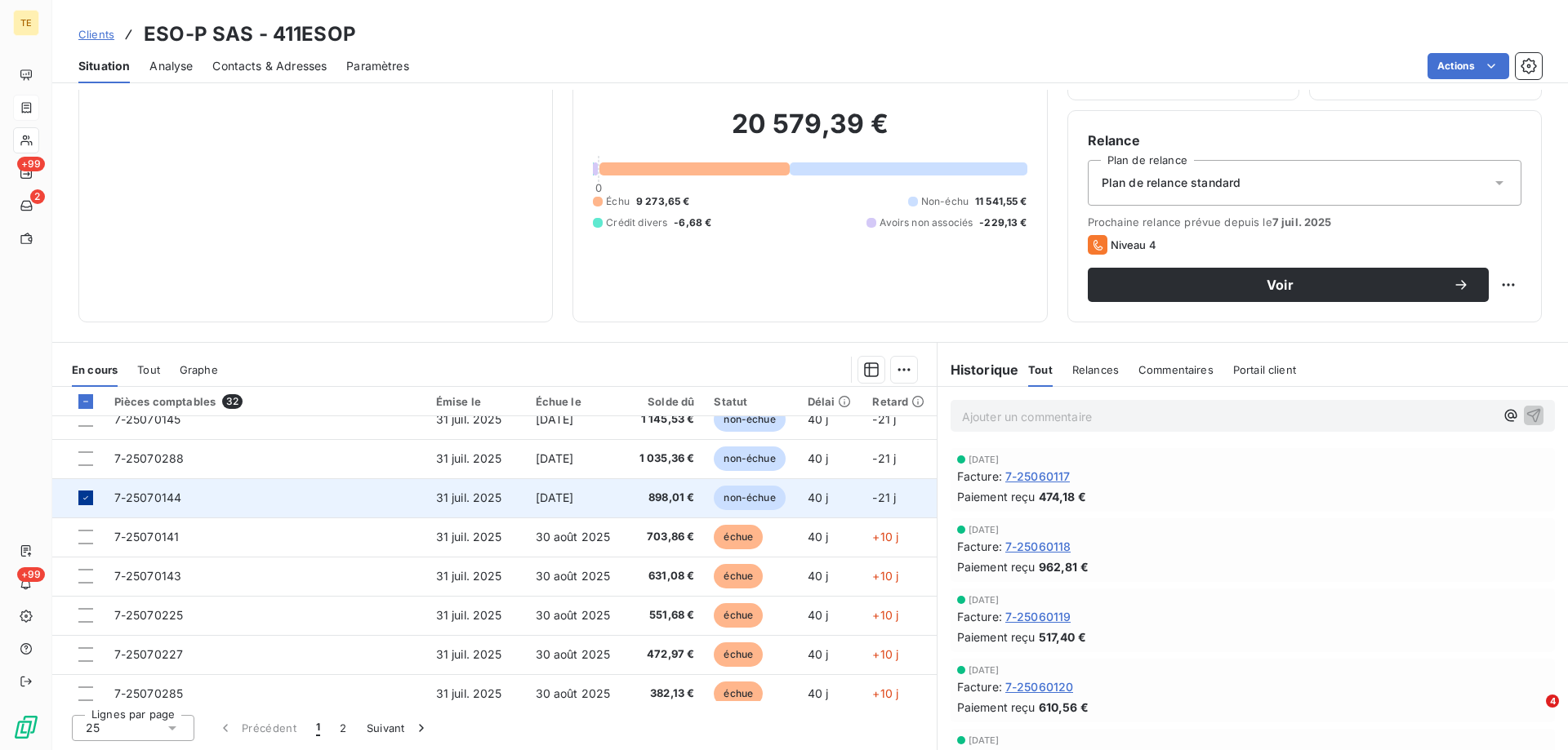
click at [82, 500] on icon at bounding box center [86, 497] width 10 height 10
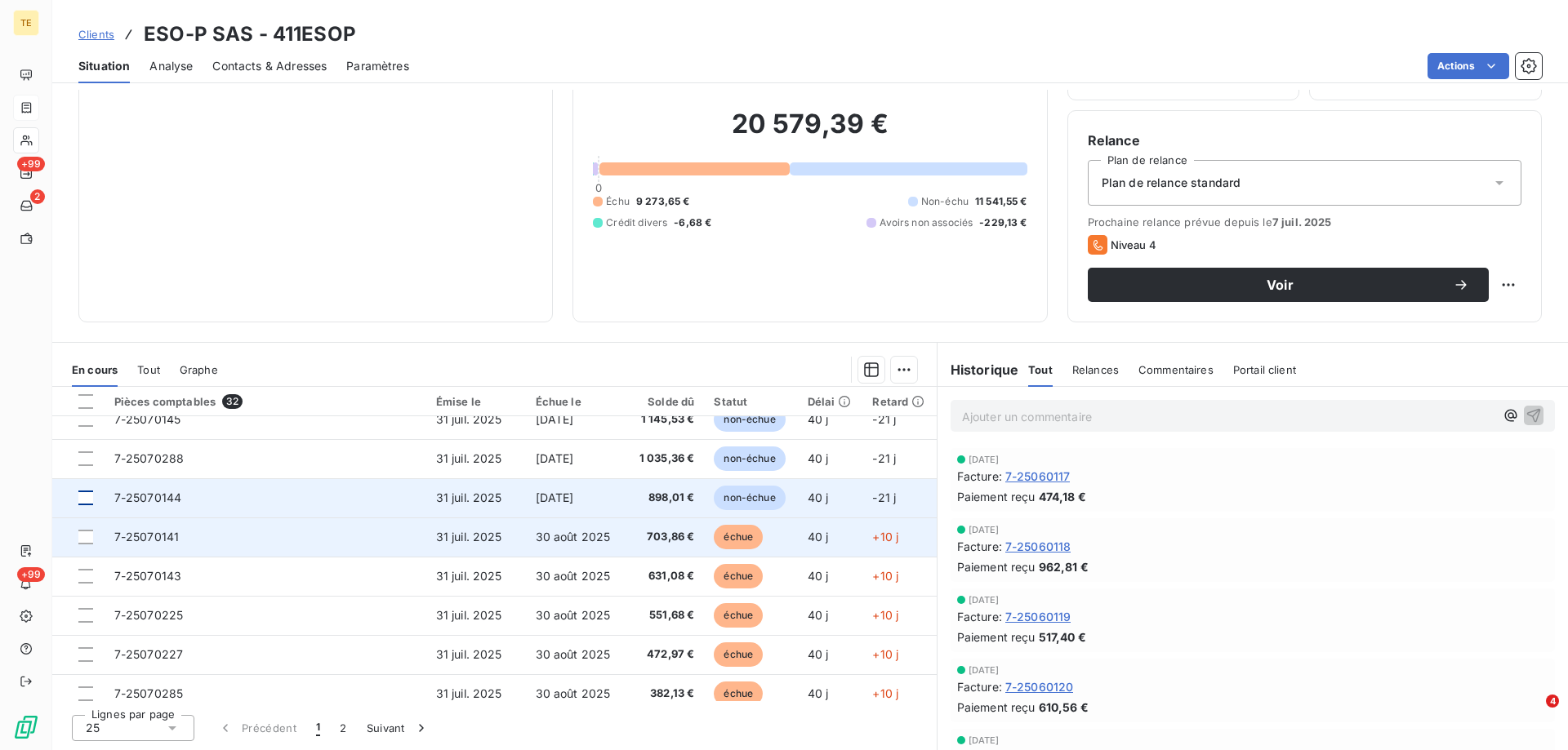
click at [132, 532] on span "7-25070141" at bounding box center [147, 537] width 65 height 14
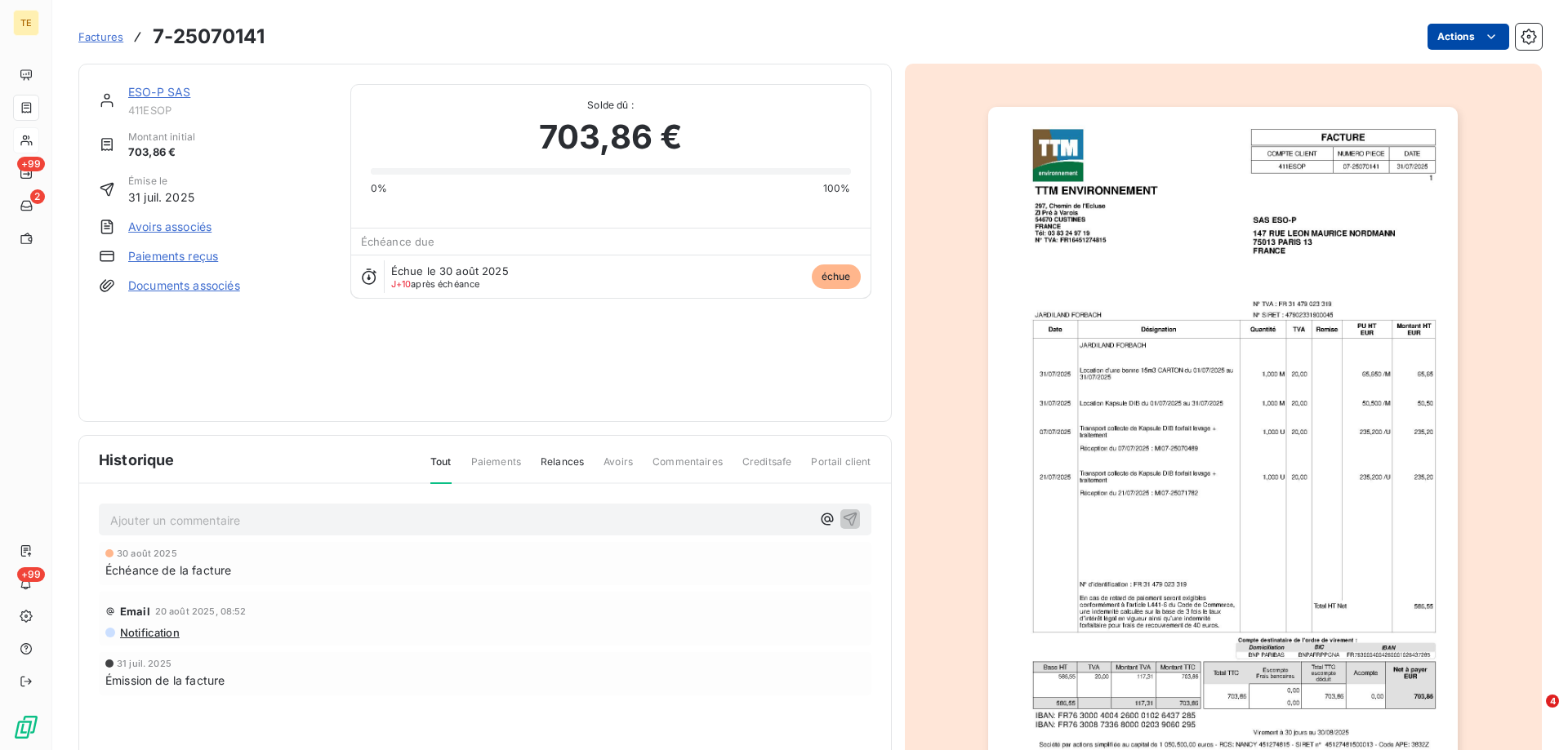
click at [1431, 35] on html "TE +99 2 +99 Factures 7-25070141 Actions ESO-P SAS 411ESOP Montant initial 703,…" at bounding box center [784, 375] width 1568 height 750
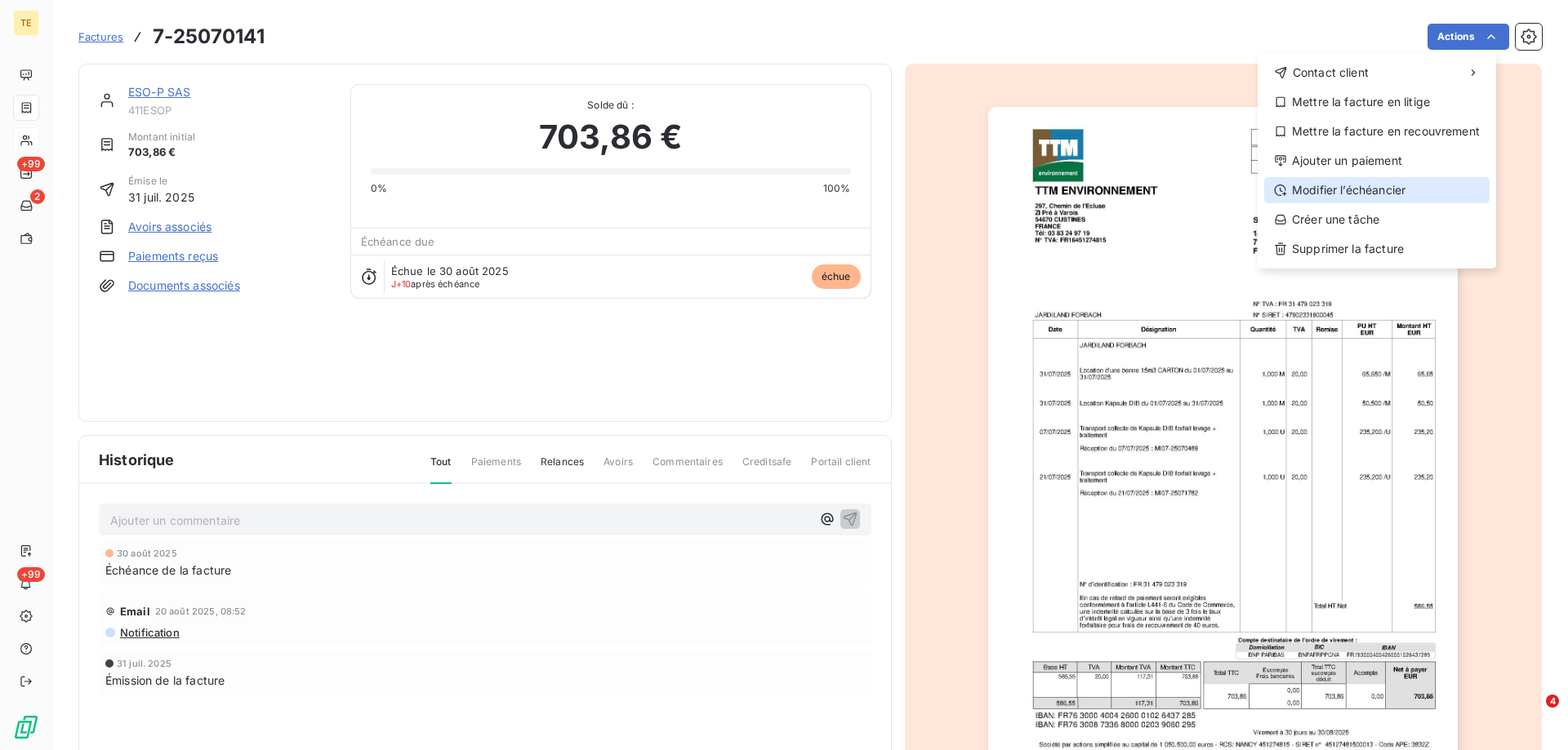
click at [1338, 195] on div "Modifier l’échéancier" at bounding box center [1377, 189] width 225 height 26
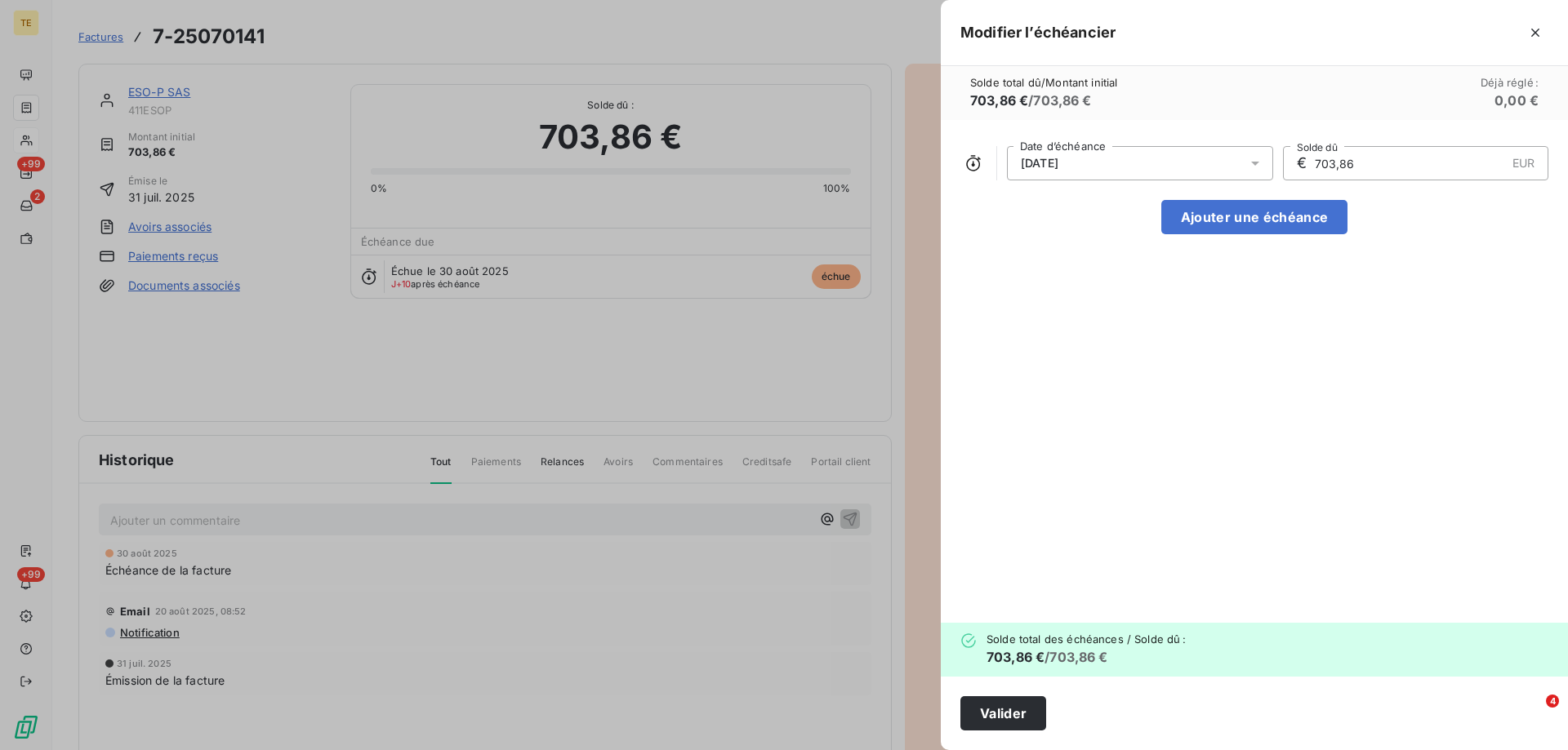
click at [1059, 167] on span "[DATE]" at bounding box center [1040, 163] width 38 height 13
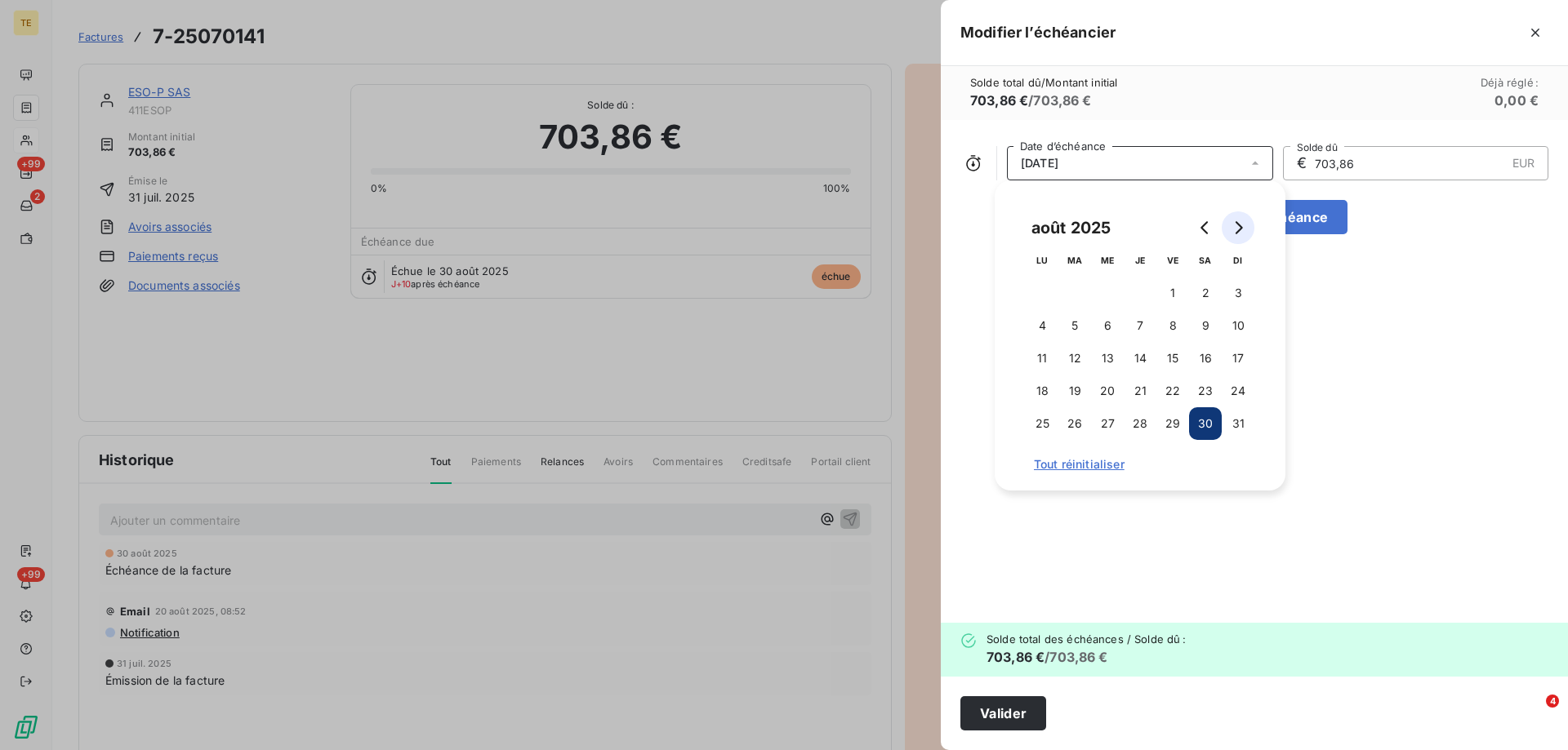
click at [1240, 226] on icon "Go to next month" at bounding box center [1239, 228] width 7 height 13
click at [1075, 419] on button "30" at bounding box center [1075, 423] width 33 height 33
click at [989, 712] on button "Valider" at bounding box center [1003, 713] width 86 height 34
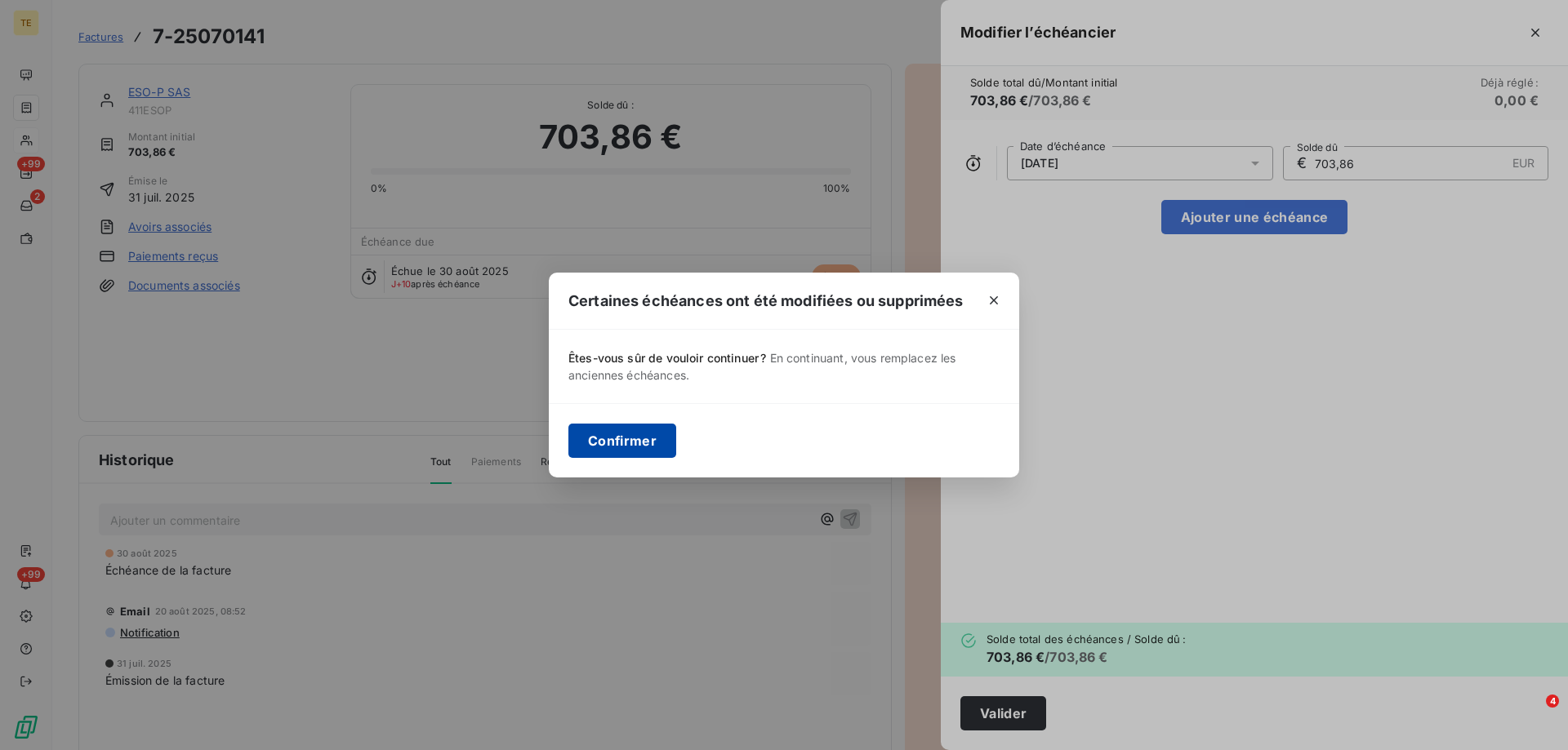
click at [605, 438] on button "Confirmer" at bounding box center [622, 440] width 108 height 34
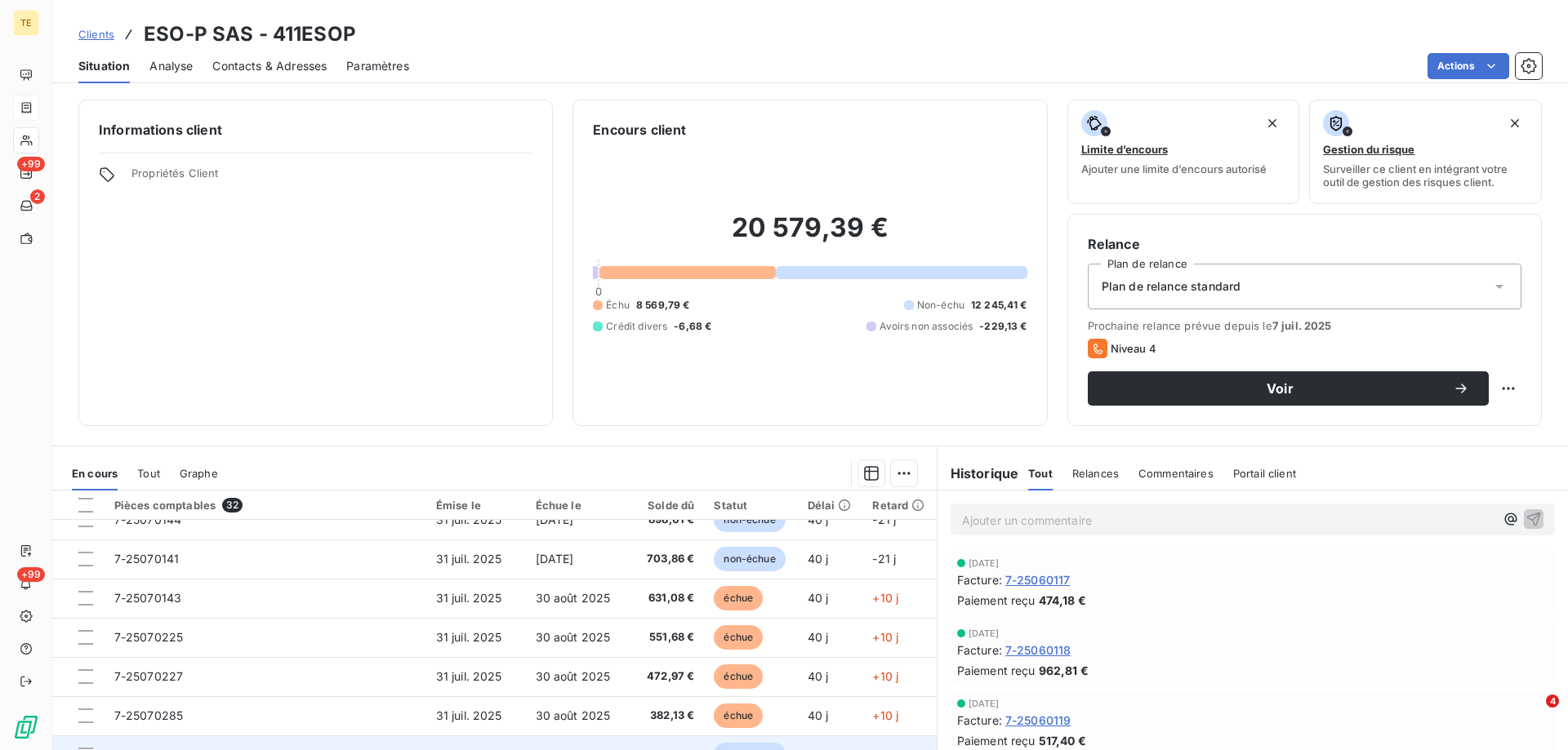
scroll to position [408, 0]
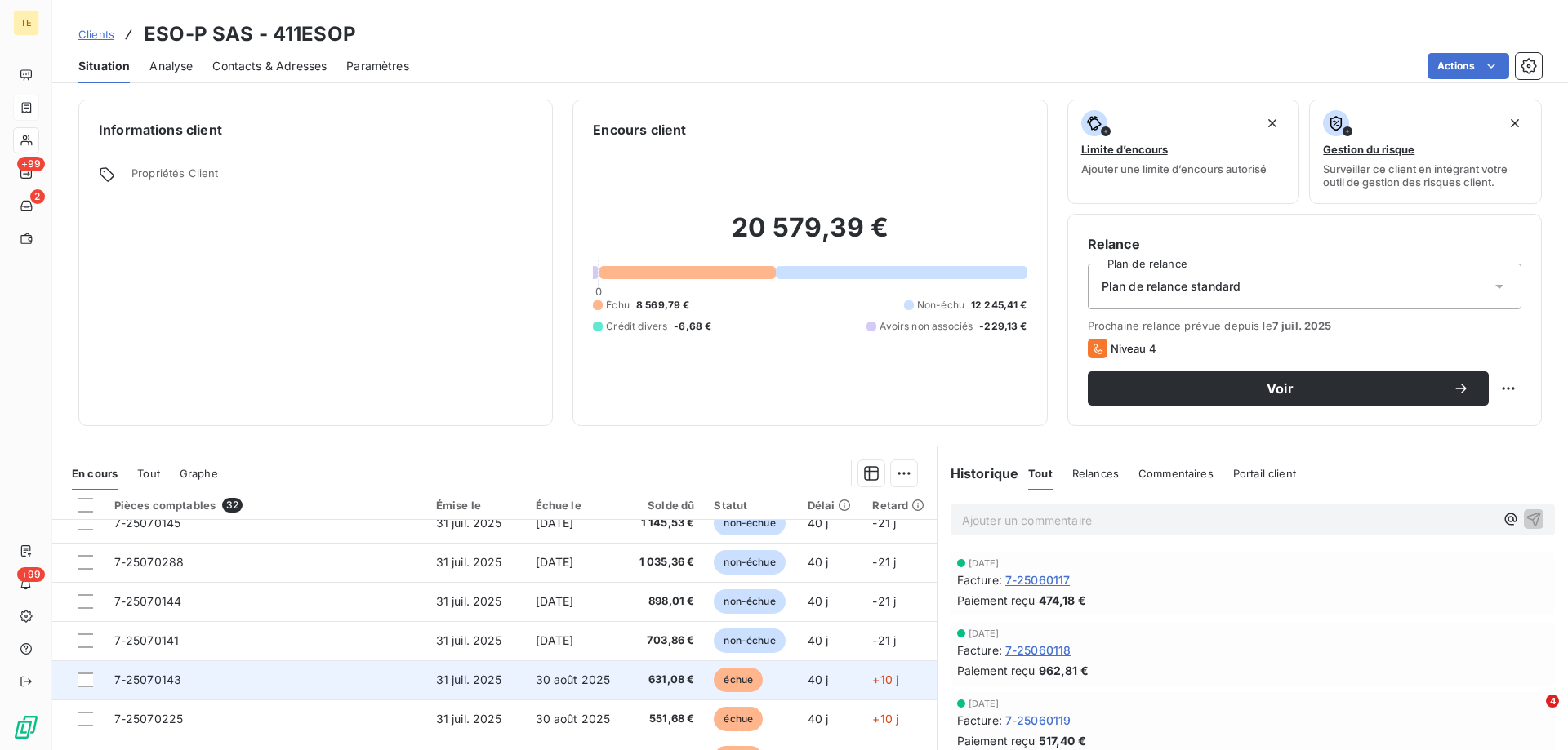
click at [133, 678] on span "7-25070143" at bounding box center [148, 679] width 68 height 14
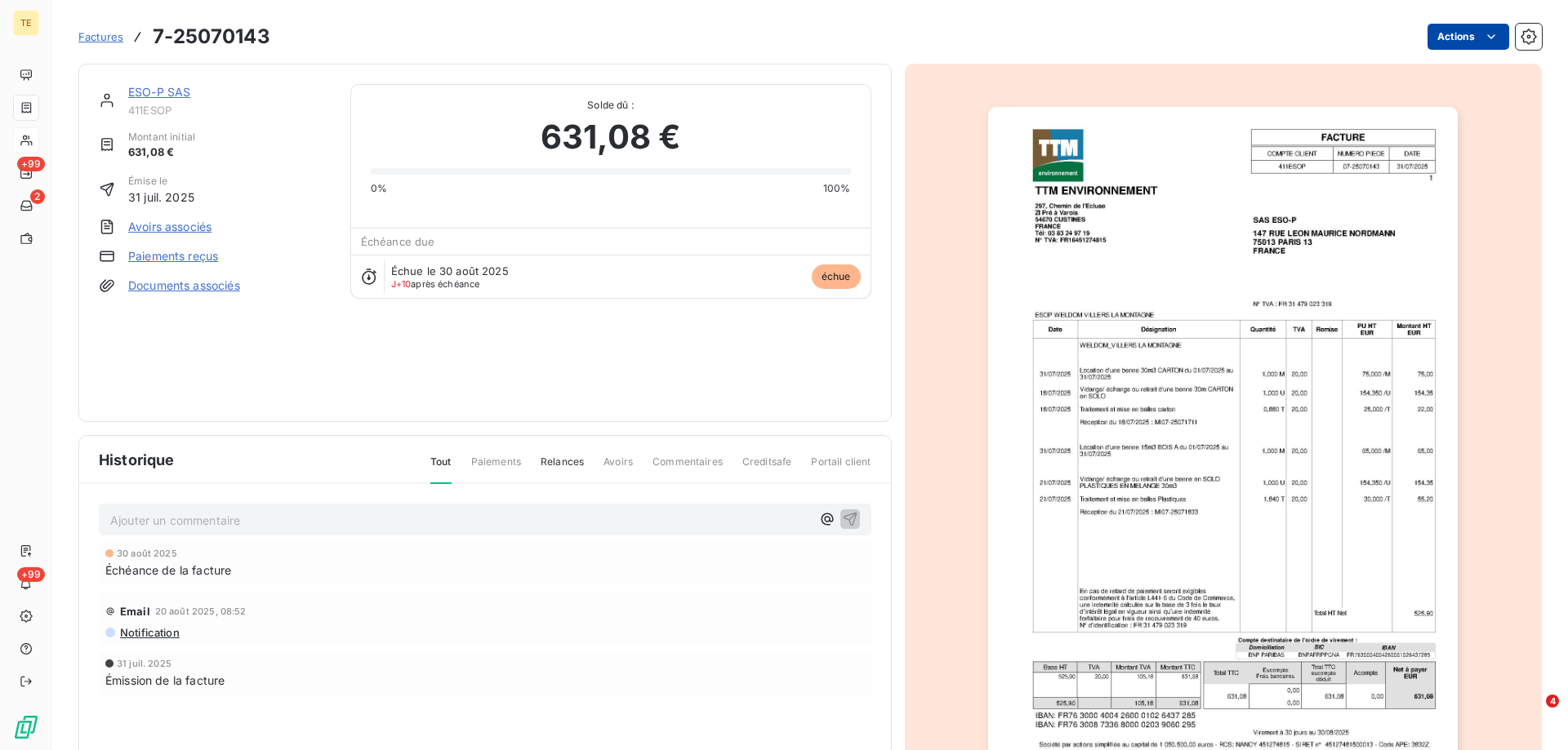
click at [1433, 36] on html "TE +99 2 +99 Factures 7-25070143 Actions ESO-P SAS 411ESOP Montant initial 631,…" at bounding box center [784, 375] width 1568 height 750
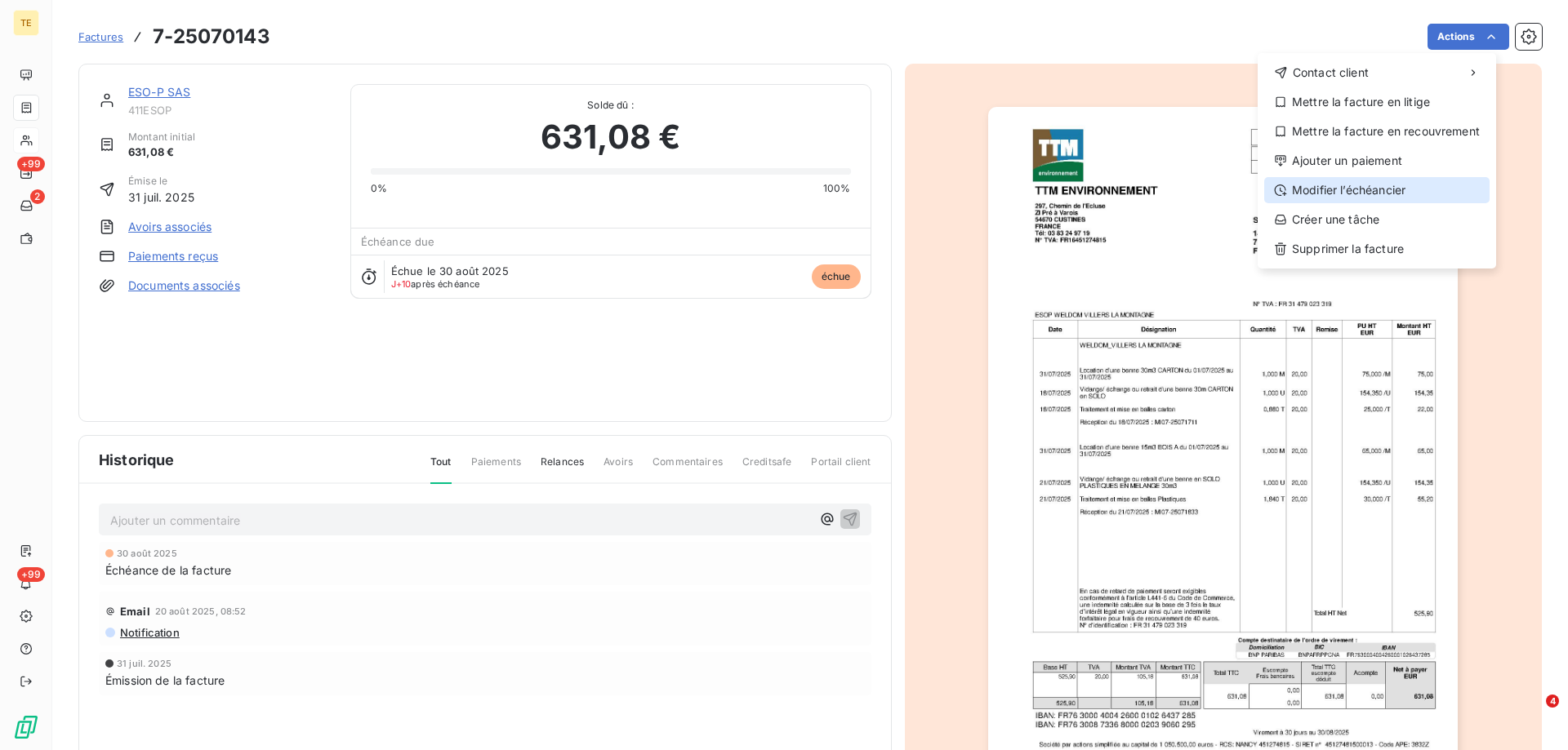
click at [1309, 188] on div "Modifier l’échéancier" at bounding box center [1377, 189] width 225 height 26
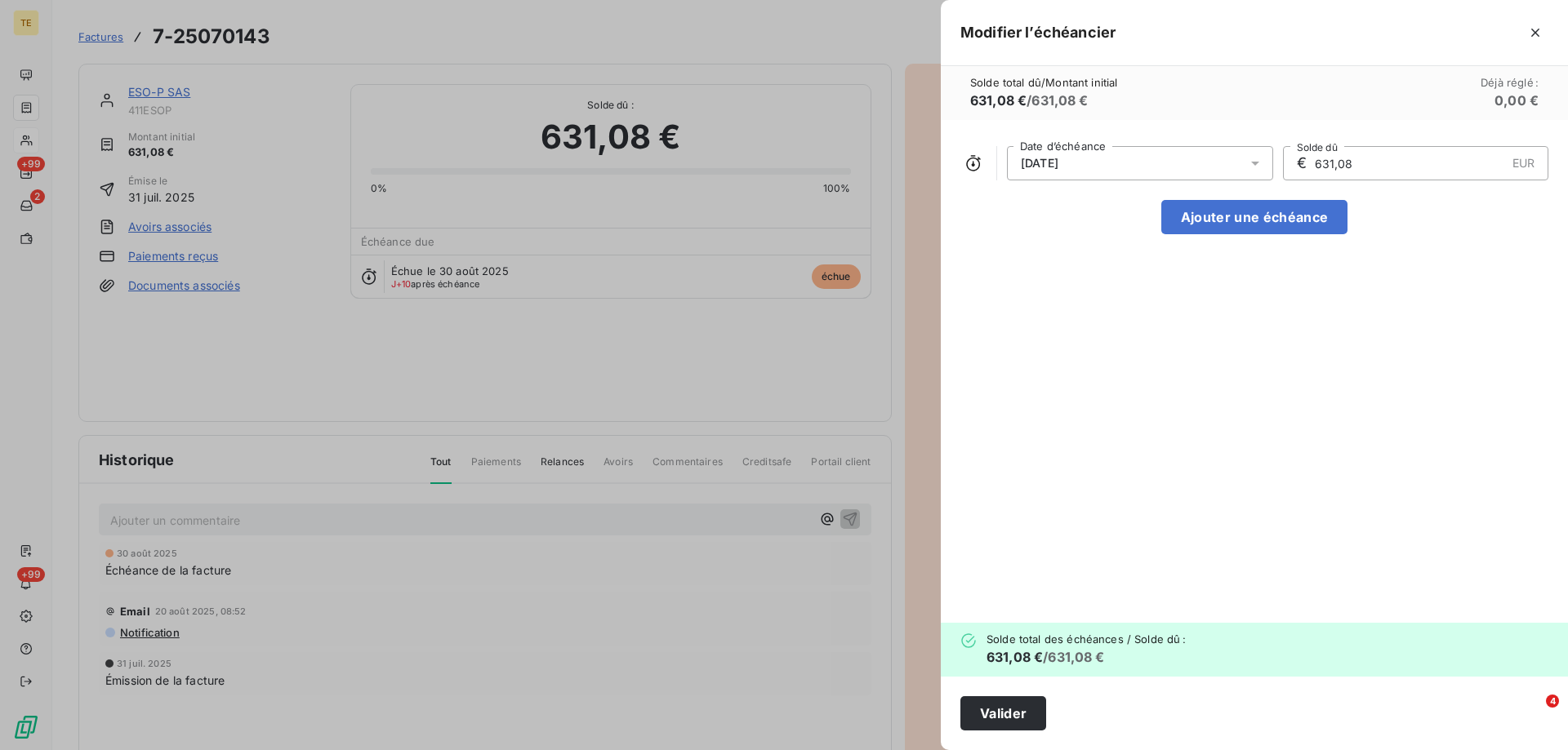
click at [1163, 171] on div "[DATE]" at bounding box center [1140, 163] width 266 height 34
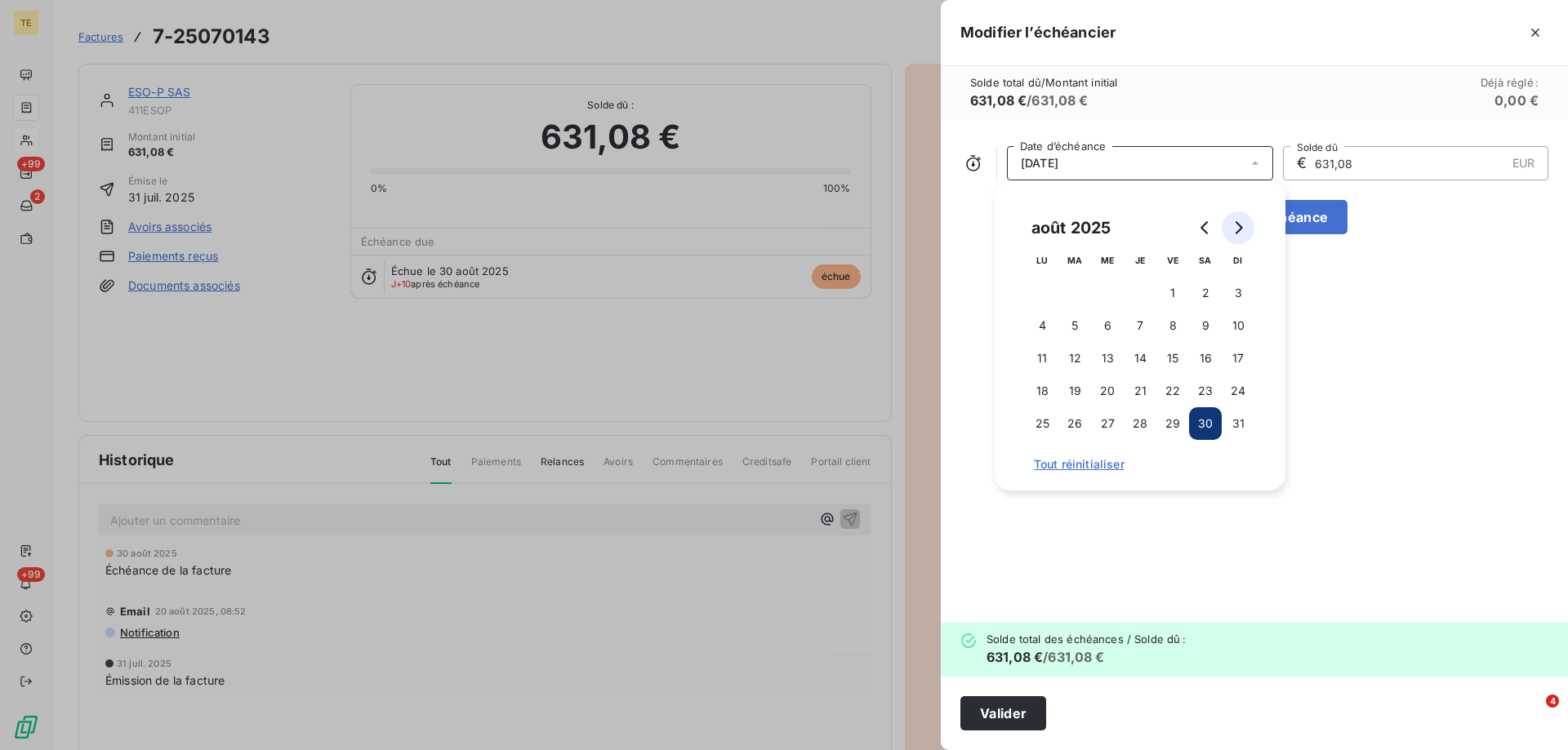
click at [1241, 226] on icon "Go to next month" at bounding box center [1239, 228] width 7 height 13
click at [1082, 423] on button "30" at bounding box center [1075, 423] width 33 height 33
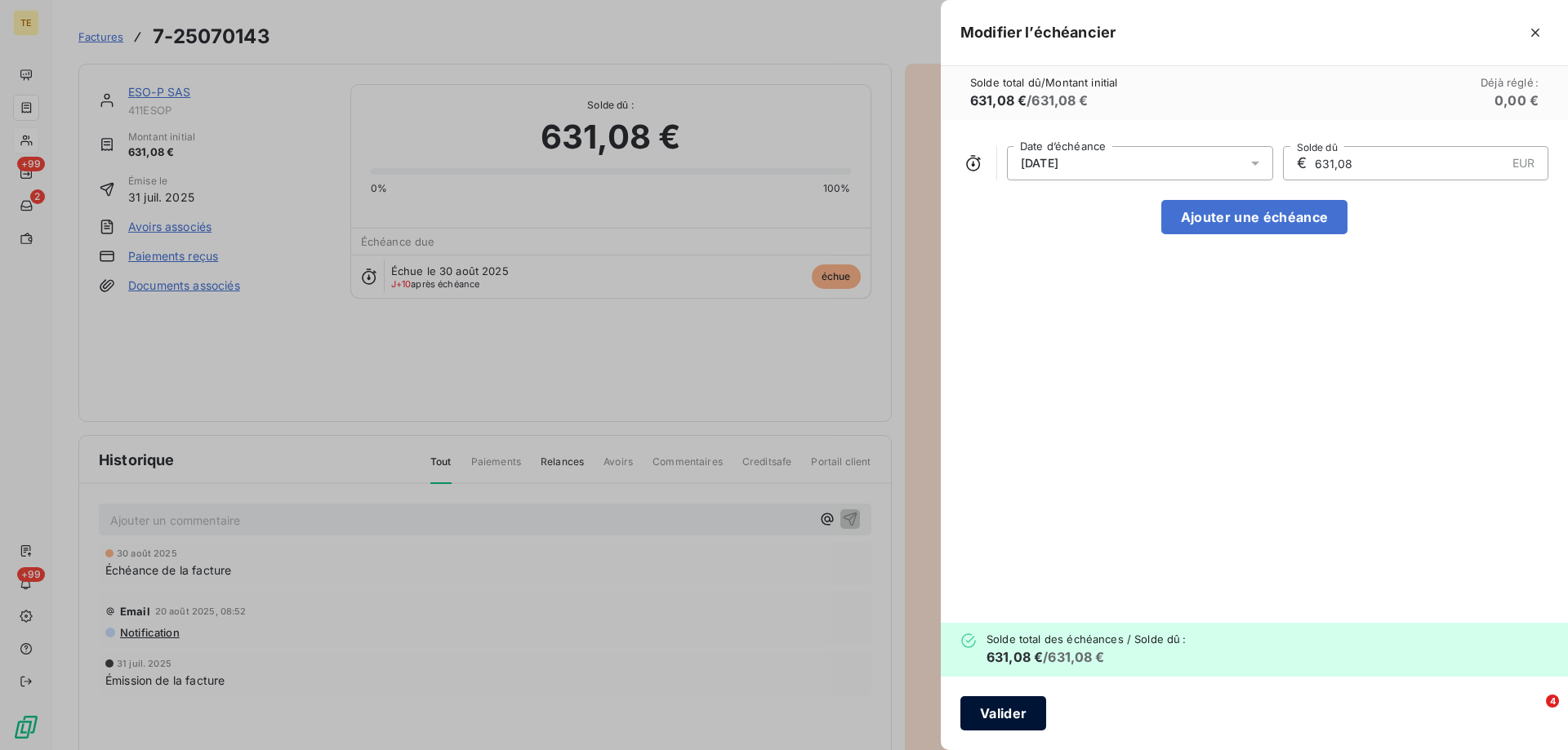
click at [992, 724] on button "Valider" at bounding box center [1003, 713] width 86 height 34
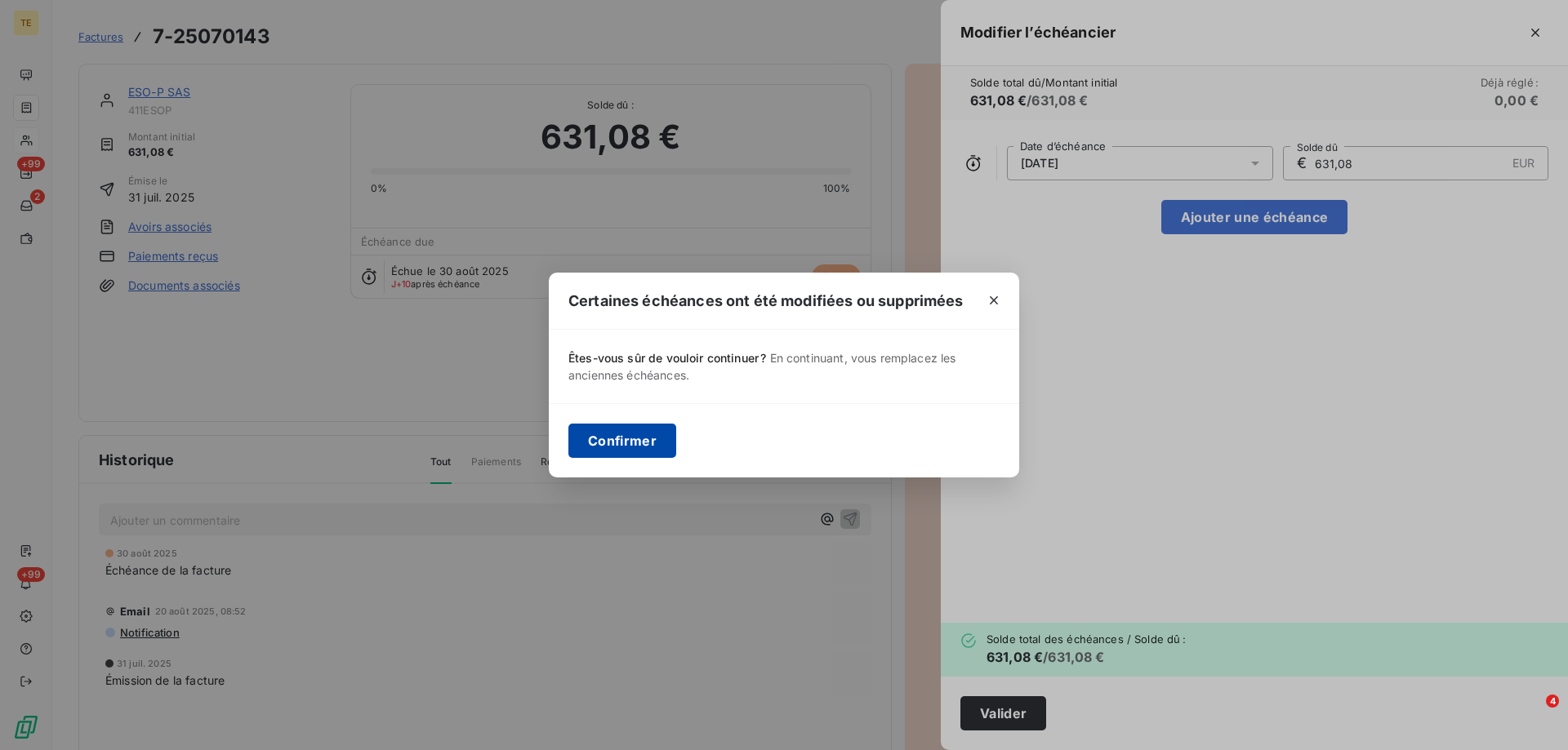
click at [642, 444] on button "Confirmer" at bounding box center [622, 440] width 108 height 34
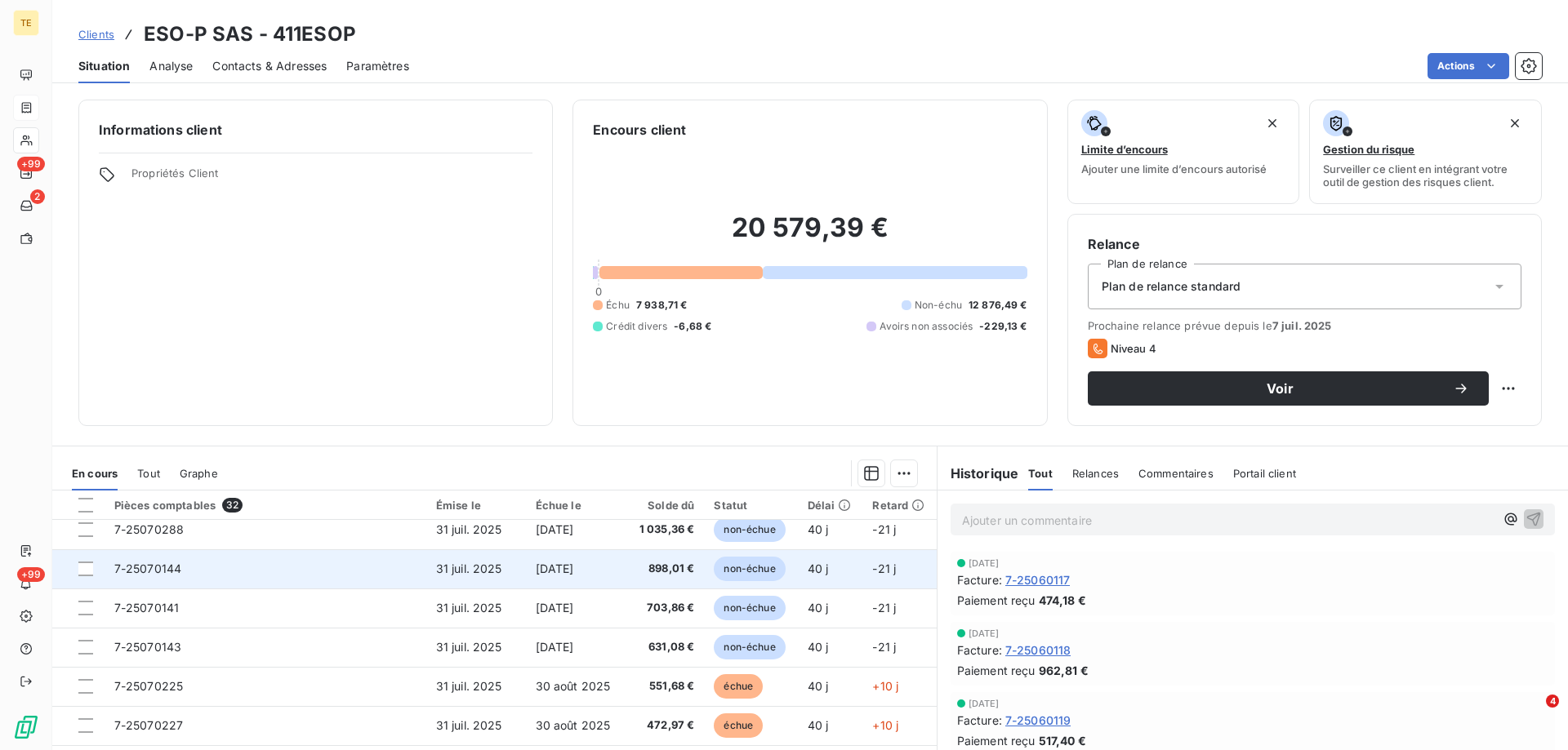
scroll to position [408, 0]
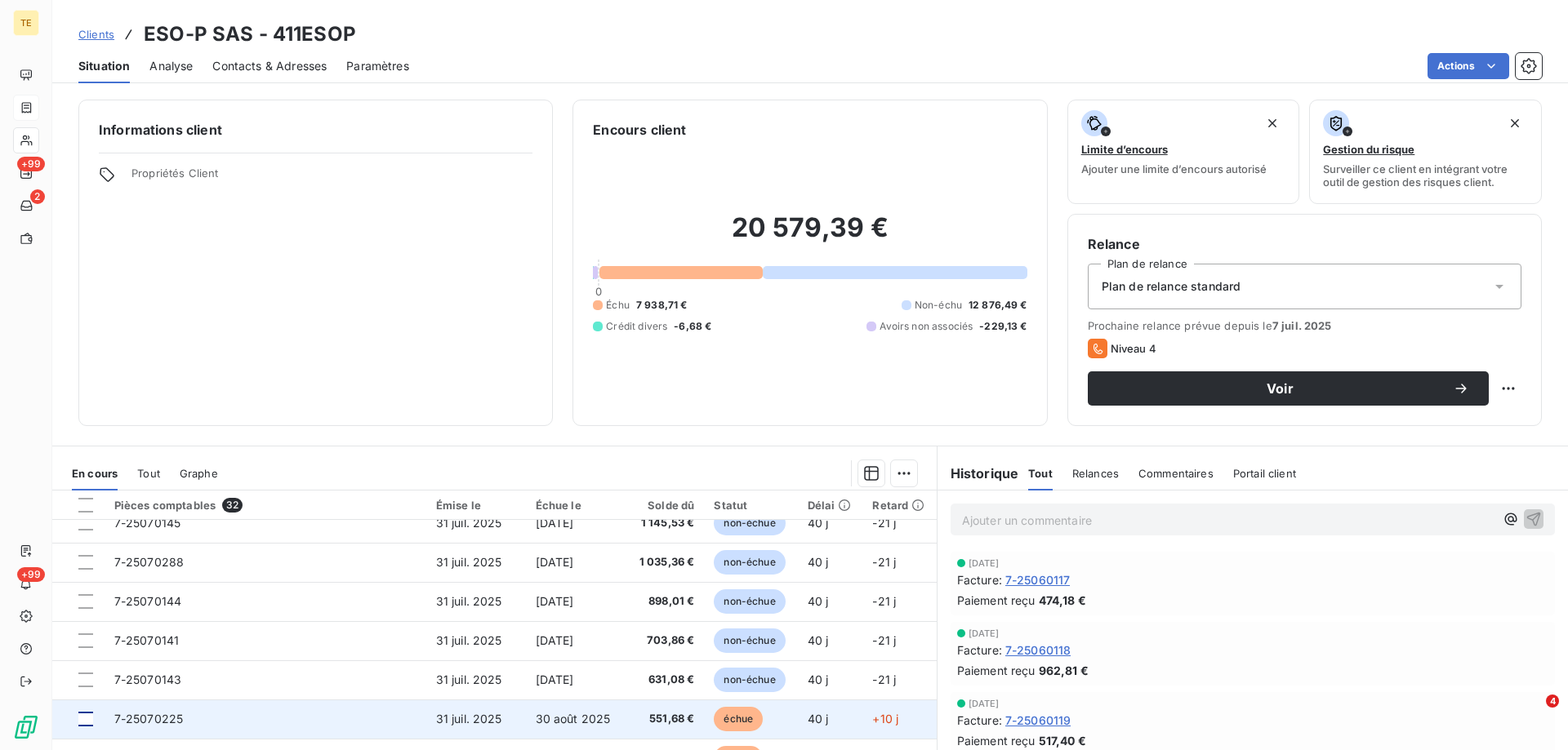
click at [81, 720] on div at bounding box center [86, 719] width 14 height 14
click at [142, 720] on span "7-25070225" at bounding box center [149, 719] width 70 height 14
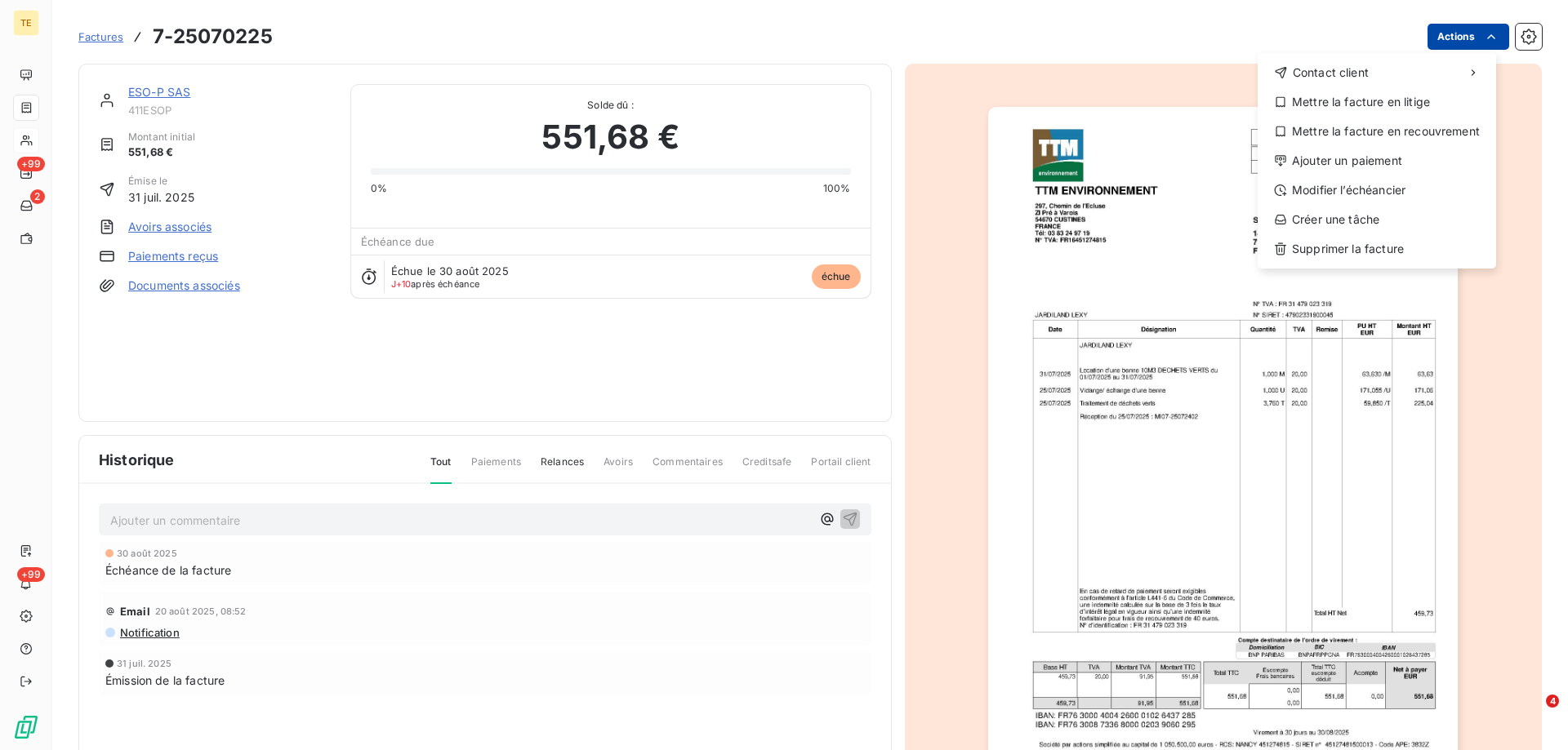
click at [1455, 39] on html "TE +99 2 +99 Factures [PHONE_NUMBER] Actions Contact client Mettre la facture e…" at bounding box center [784, 375] width 1568 height 750
click at [1312, 184] on div "Modifier l’échéancier" at bounding box center [1377, 189] width 225 height 26
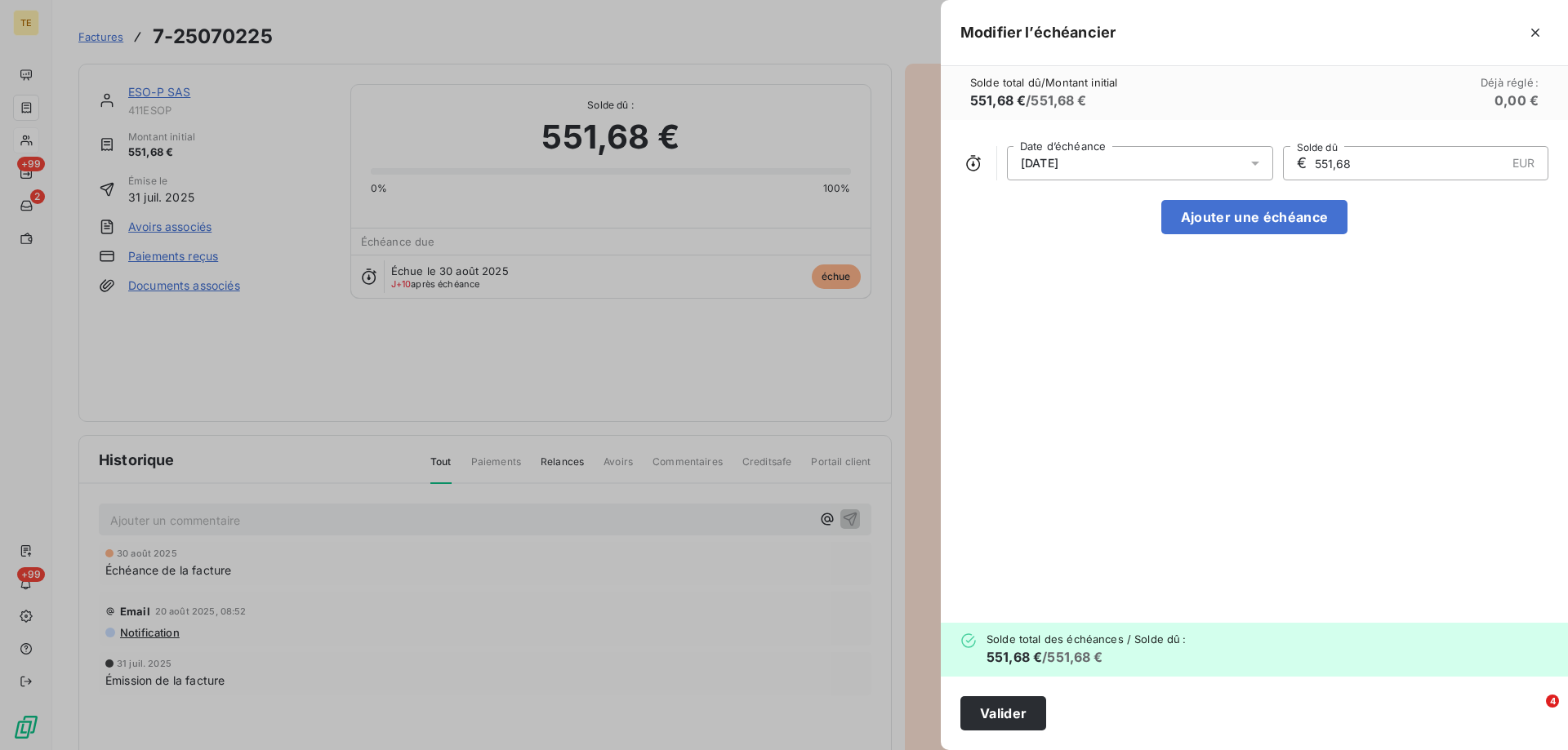
click at [1111, 160] on div "[DATE]" at bounding box center [1140, 163] width 266 height 34
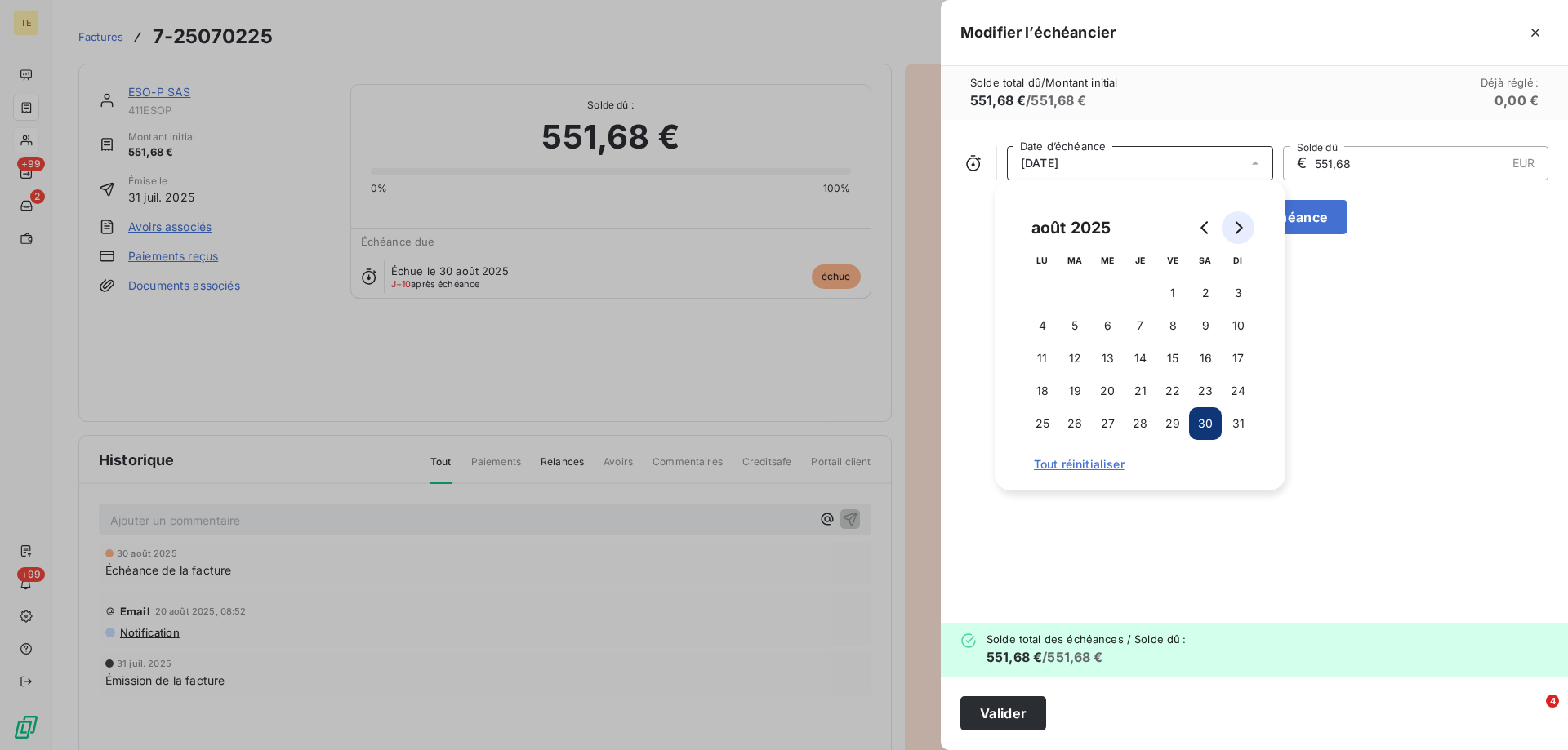
click at [1236, 232] on icon "Go to next month" at bounding box center [1238, 228] width 13 height 13
click at [1075, 423] on button "30" at bounding box center [1075, 423] width 33 height 33
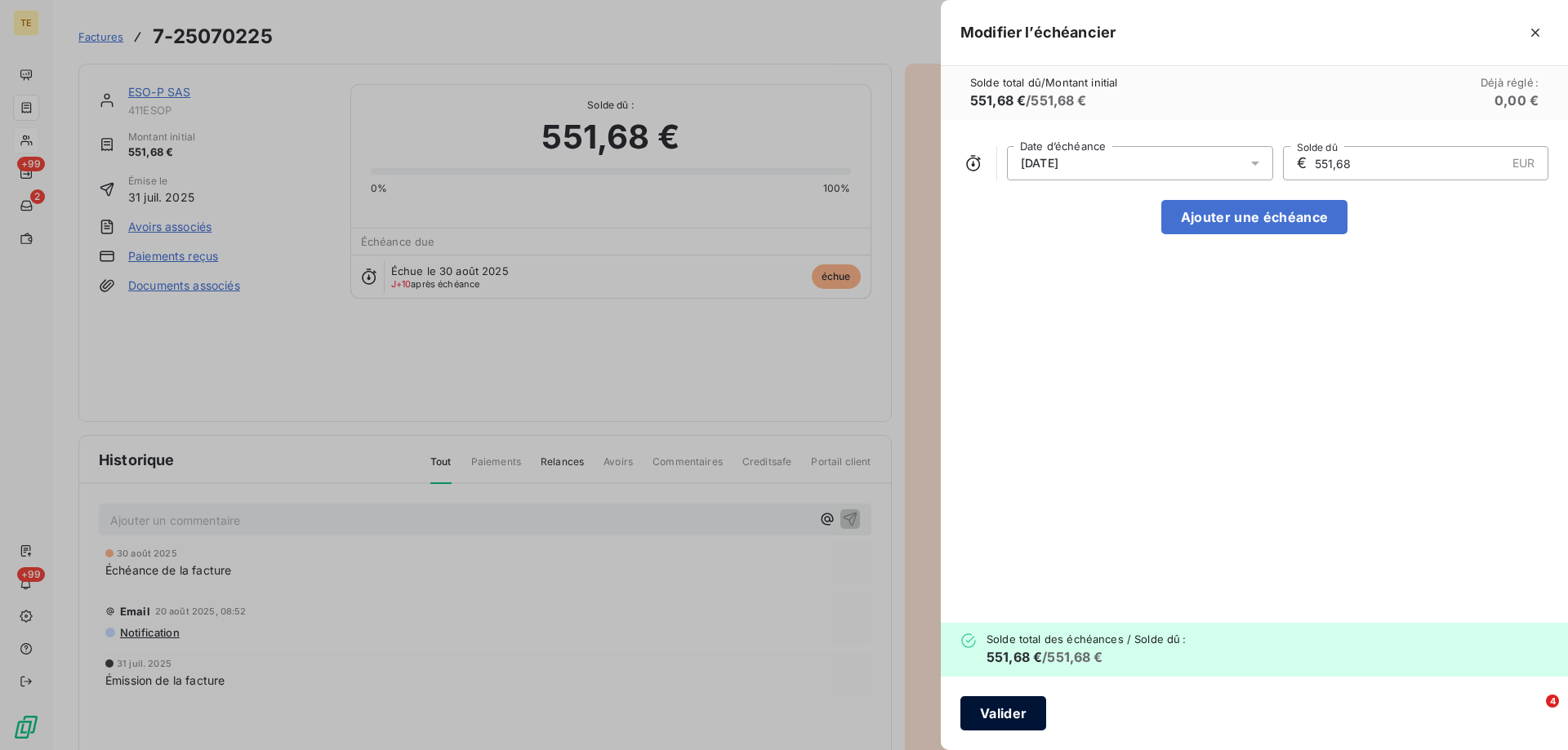
click at [1002, 713] on button "Valider" at bounding box center [1003, 713] width 86 height 34
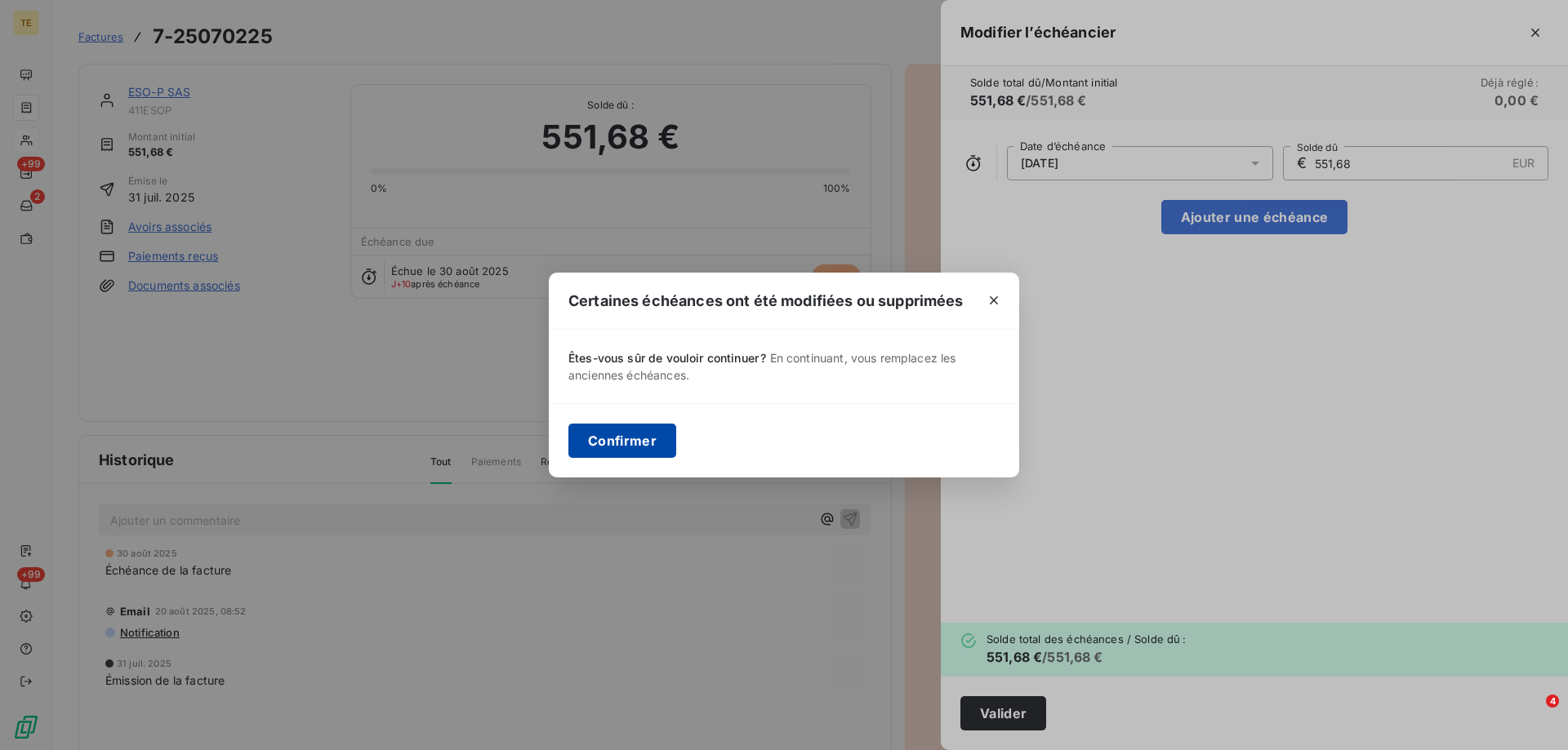
click at [623, 451] on button "Confirmer" at bounding box center [622, 440] width 108 height 34
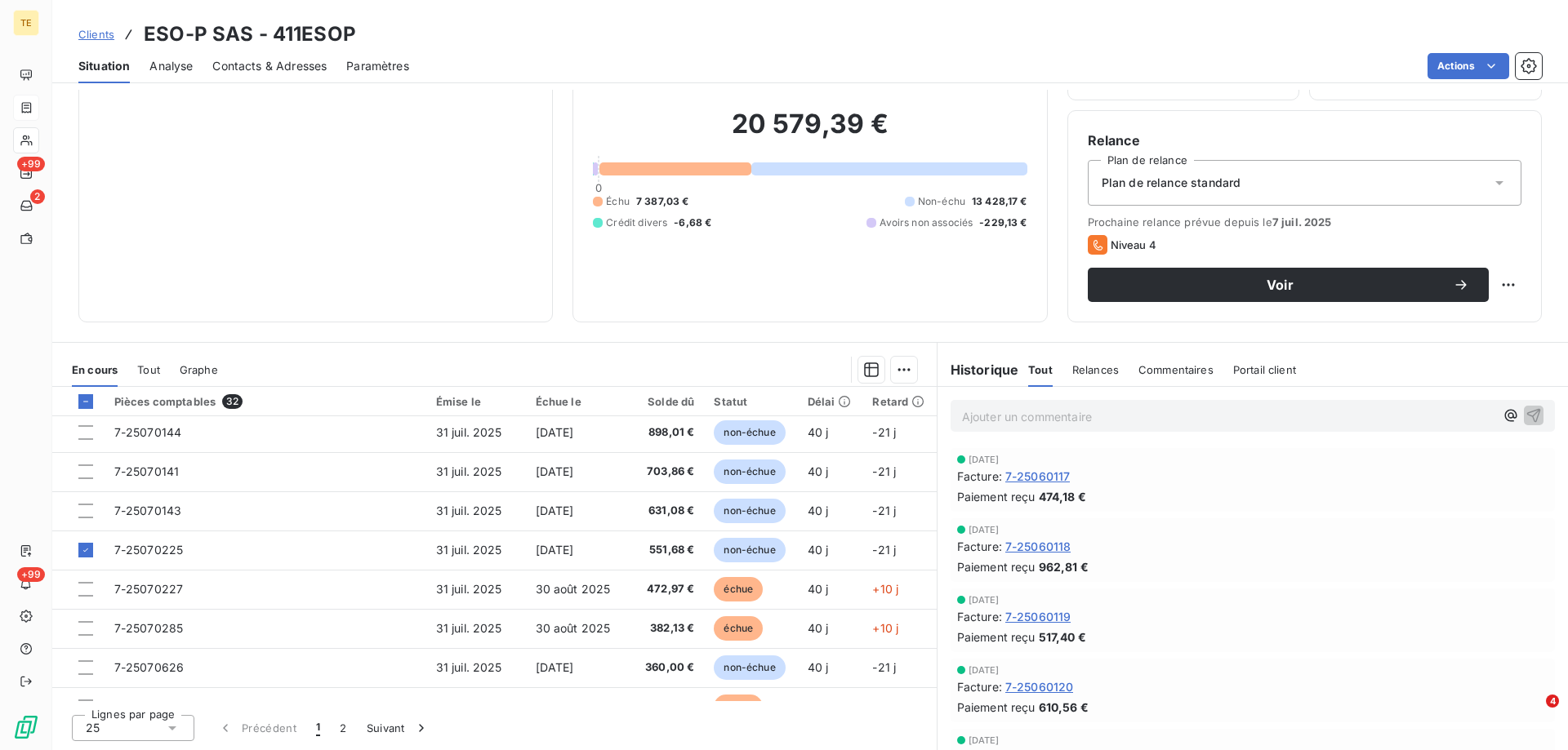
scroll to position [490, 0]
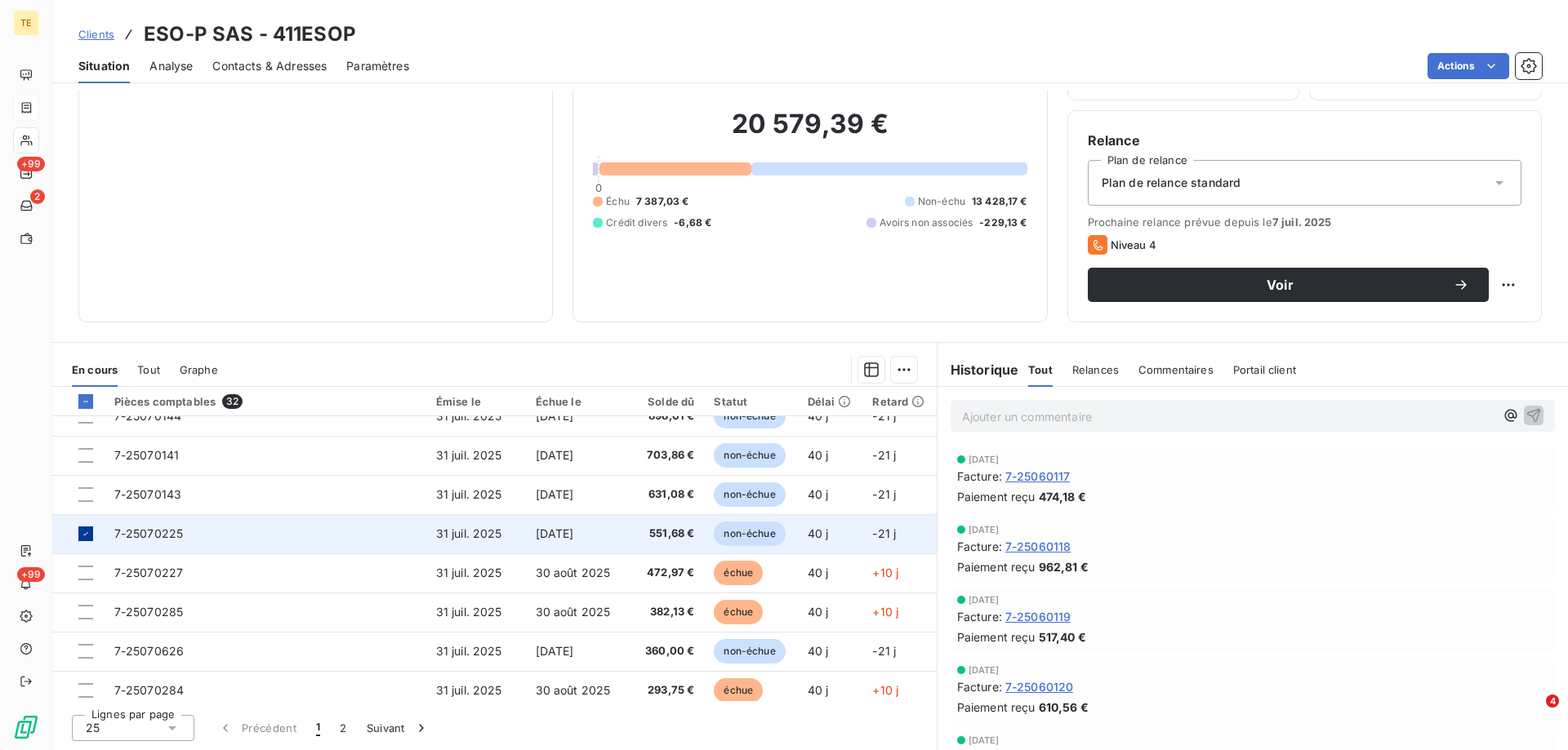
click at [82, 538] on icon at bounding box center [86, 533] width 10 height 10
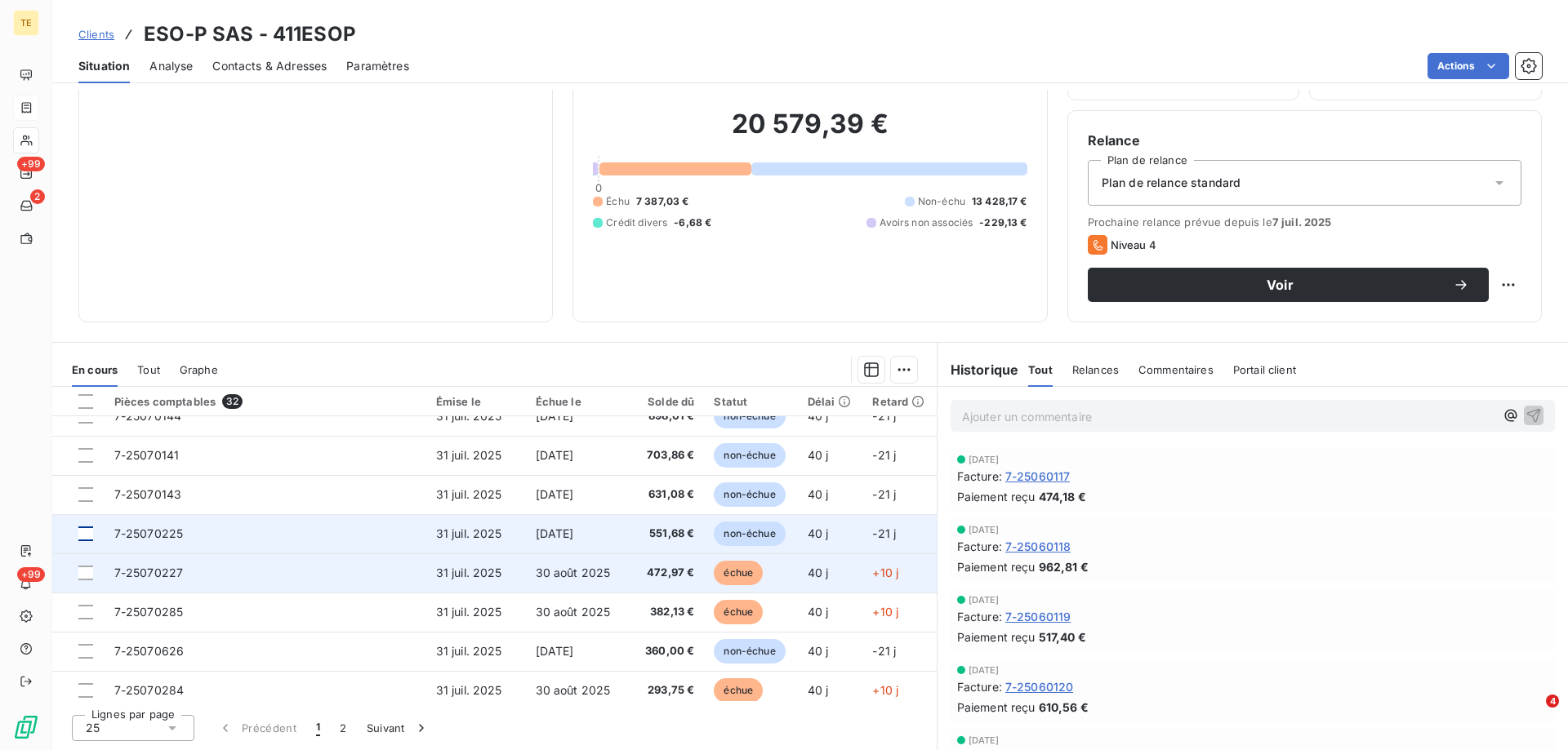
click at [147, 576] on span "7-25070227" at bounding box center [149, 573] width 70 height 14
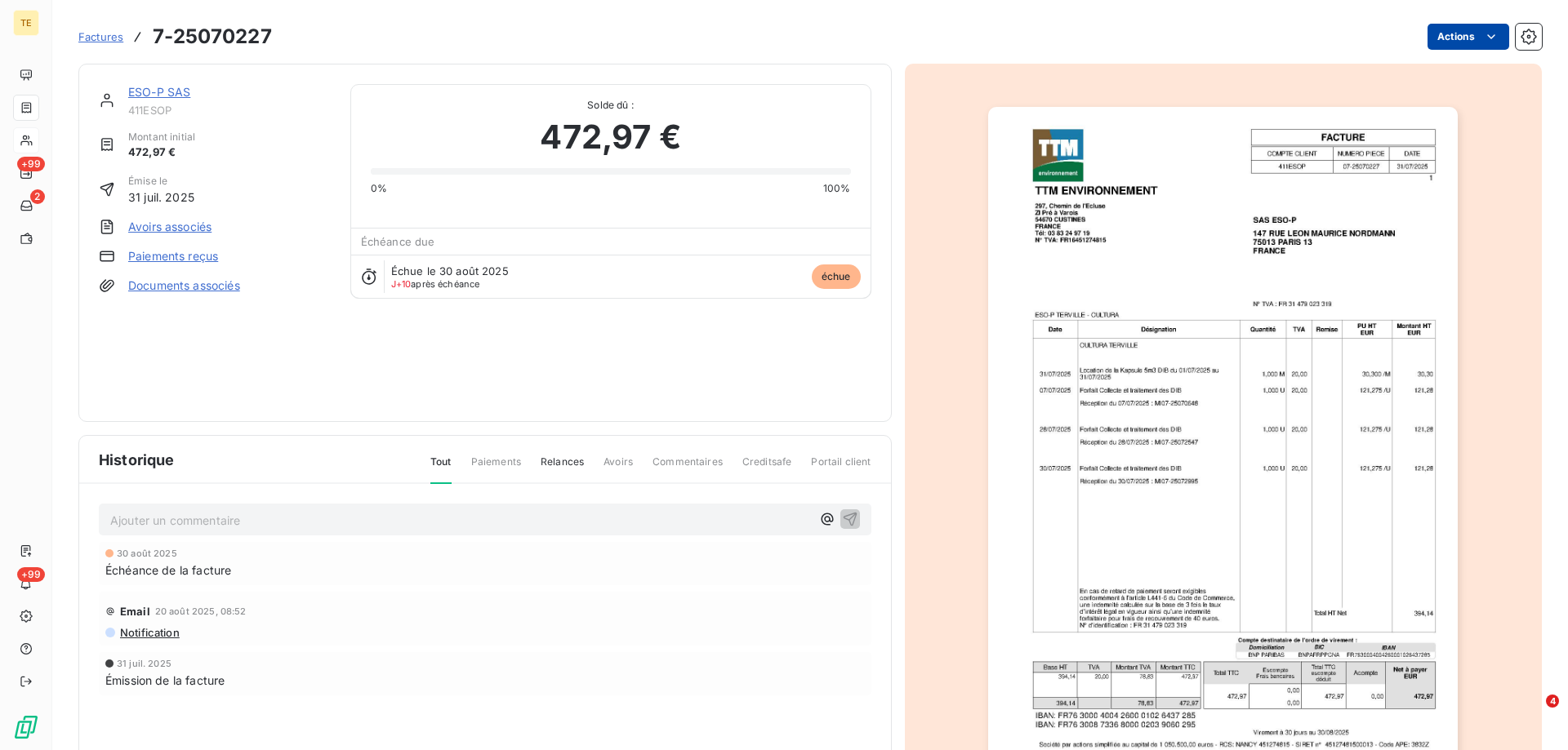
click at [1453, 28] on html "TE +99 2 +99 Factures 7-25070227 Actions ESO-P SAS 411ESOP Montant initial 472,…" at bounding box center [784, 375] width 1568 height 750
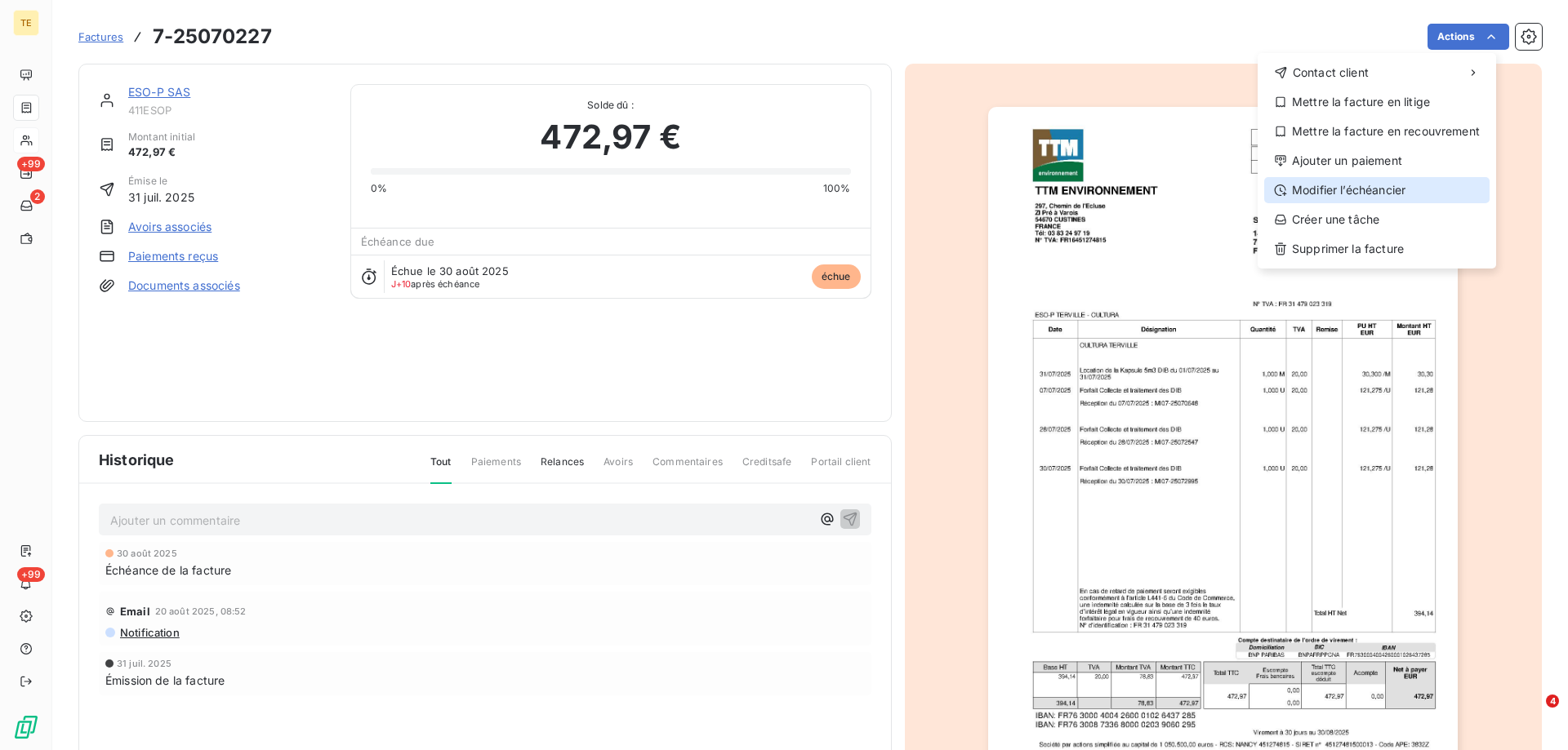
click at [1332, 181] on div "Modifier l’échéancier" at bounding box center [1377, 189] width 225 height 26
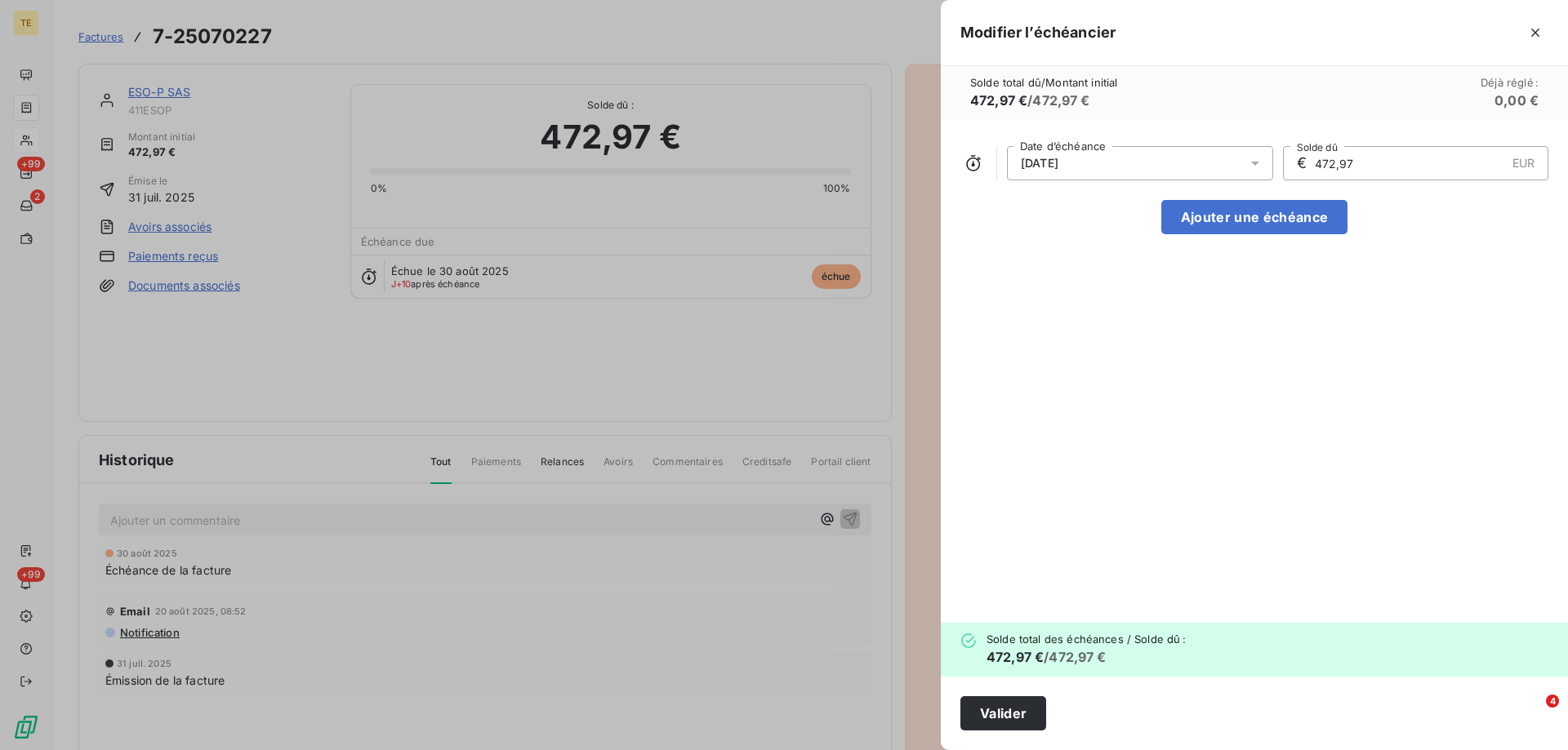
click at [1255, 166] on icon at bounding box center [1255, 163] width 16 height 16
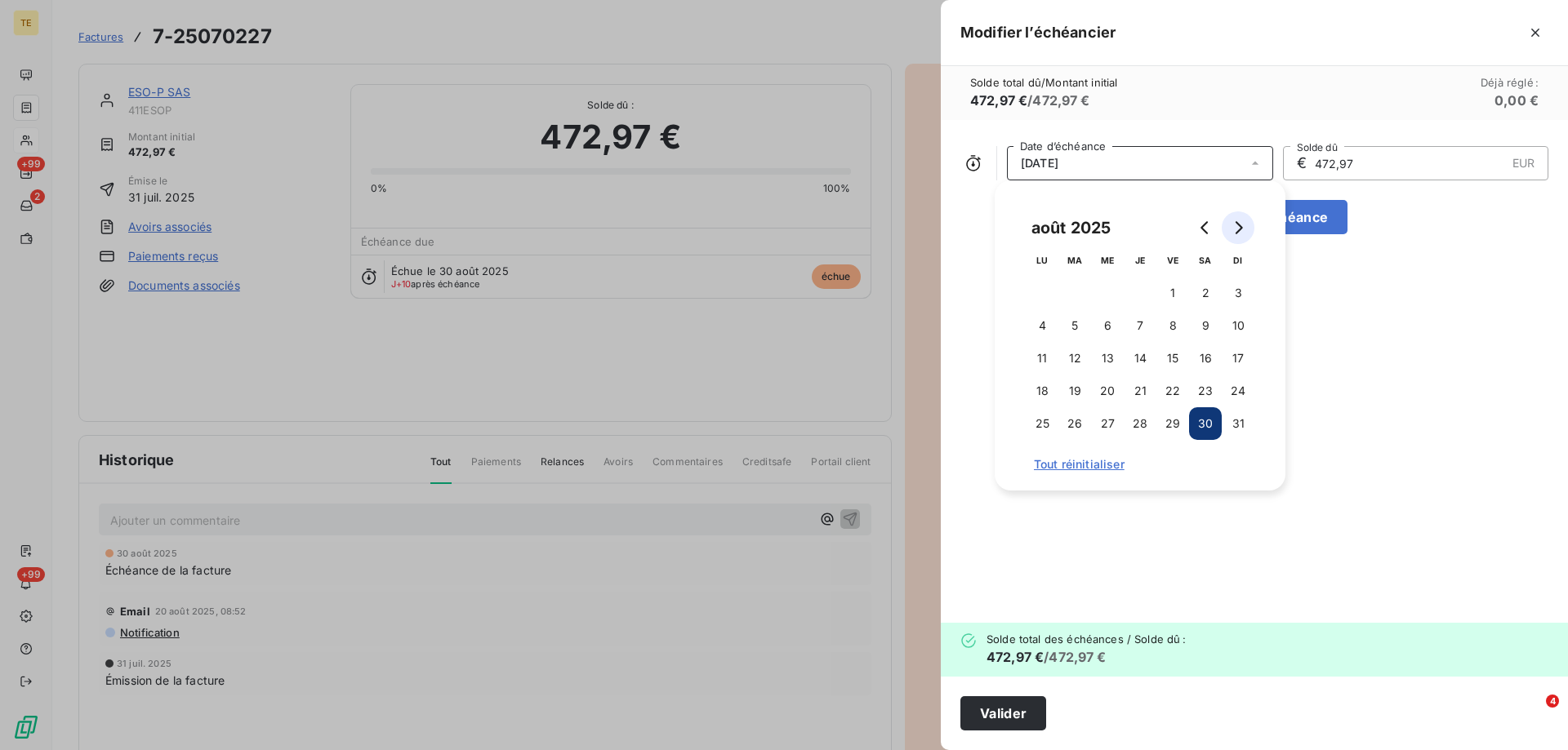
click at [1239, 230] on icon "Go to next month" at bounding box center [1239, 228] width 7 height 13
click at [1081, 418] on button "30" at bounding box center [1075, 423] width 33 height 33
click at [989, 707] on button "Valider" at bounding box center [1003, 713] width 86 height 34
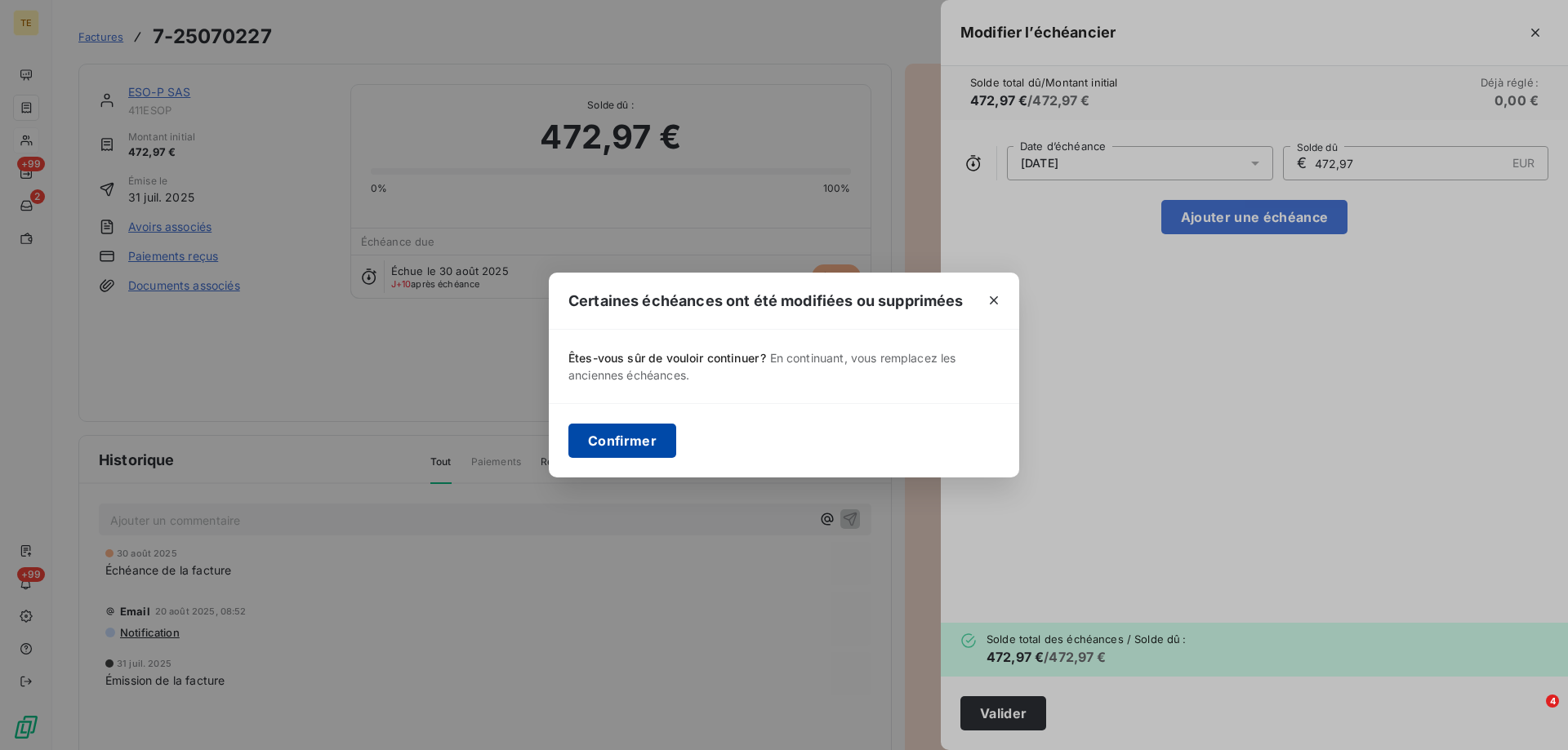
click at [606, 439] on button "Confirmer" at bounding box center [622, 440] width 108 height 34
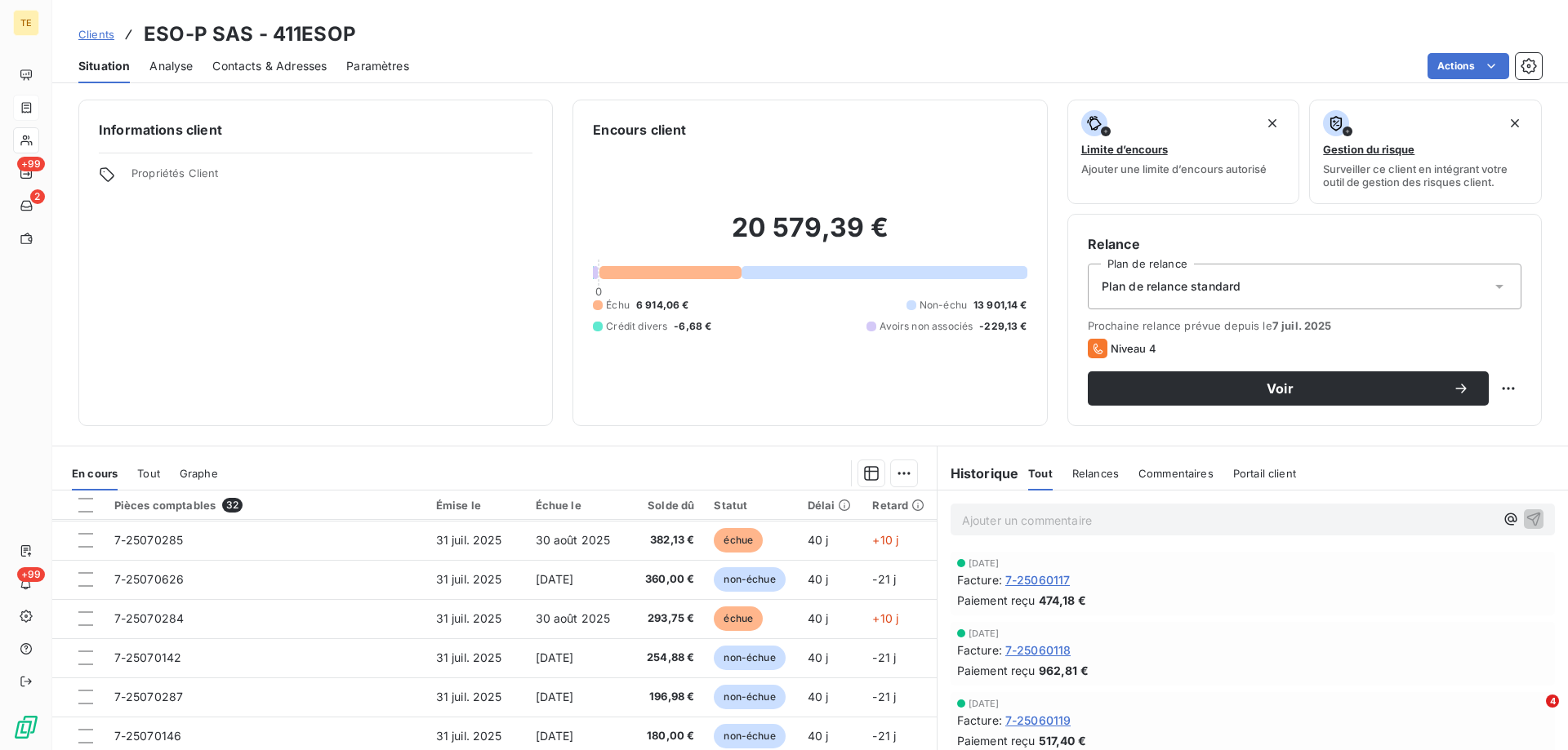
scroll to position [696, 0]
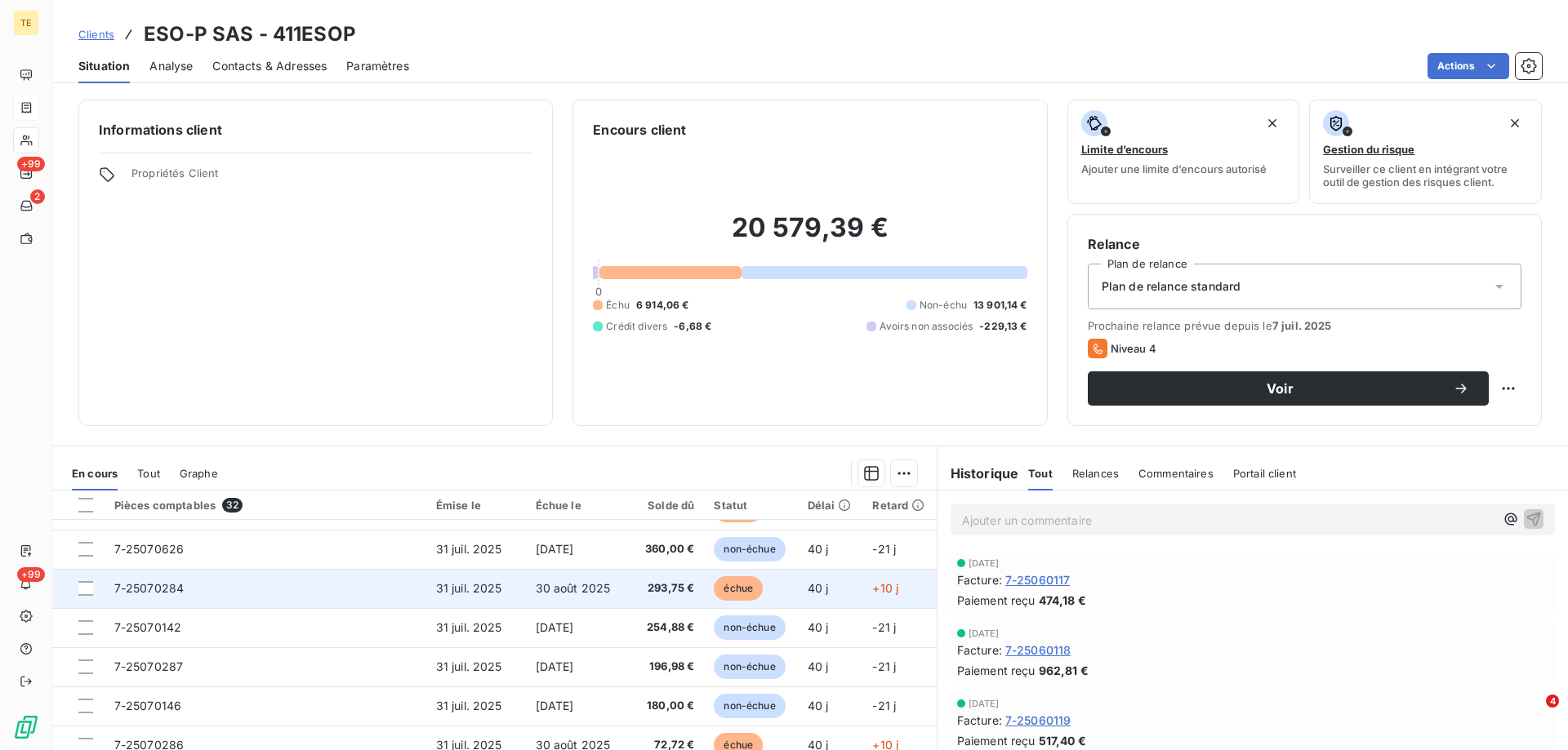
click at [152, 592] on span "7-25070284" at bounding box center [149, 588] width 71 height 14
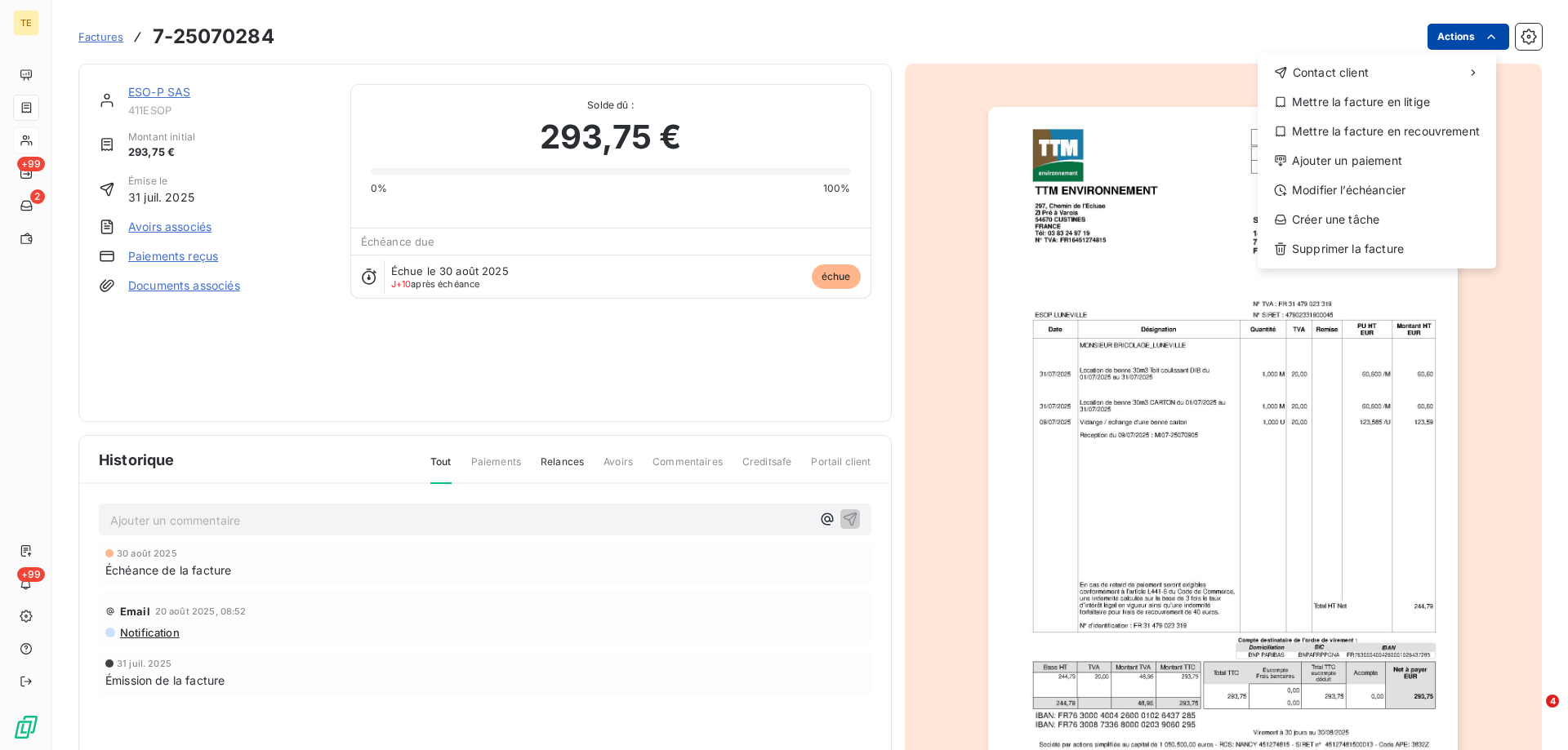
click at [1435, 38] on html "TE +99 2 +99 Factures [PHONE_NUMBER] Actions Contact client Mettre la facture e…" at bounding box center [784, 375] width 1568 height 750
click at [1337, 188] on div "Modifier l’échéancier" at bounding box center [1377, 189] width 225 height 26
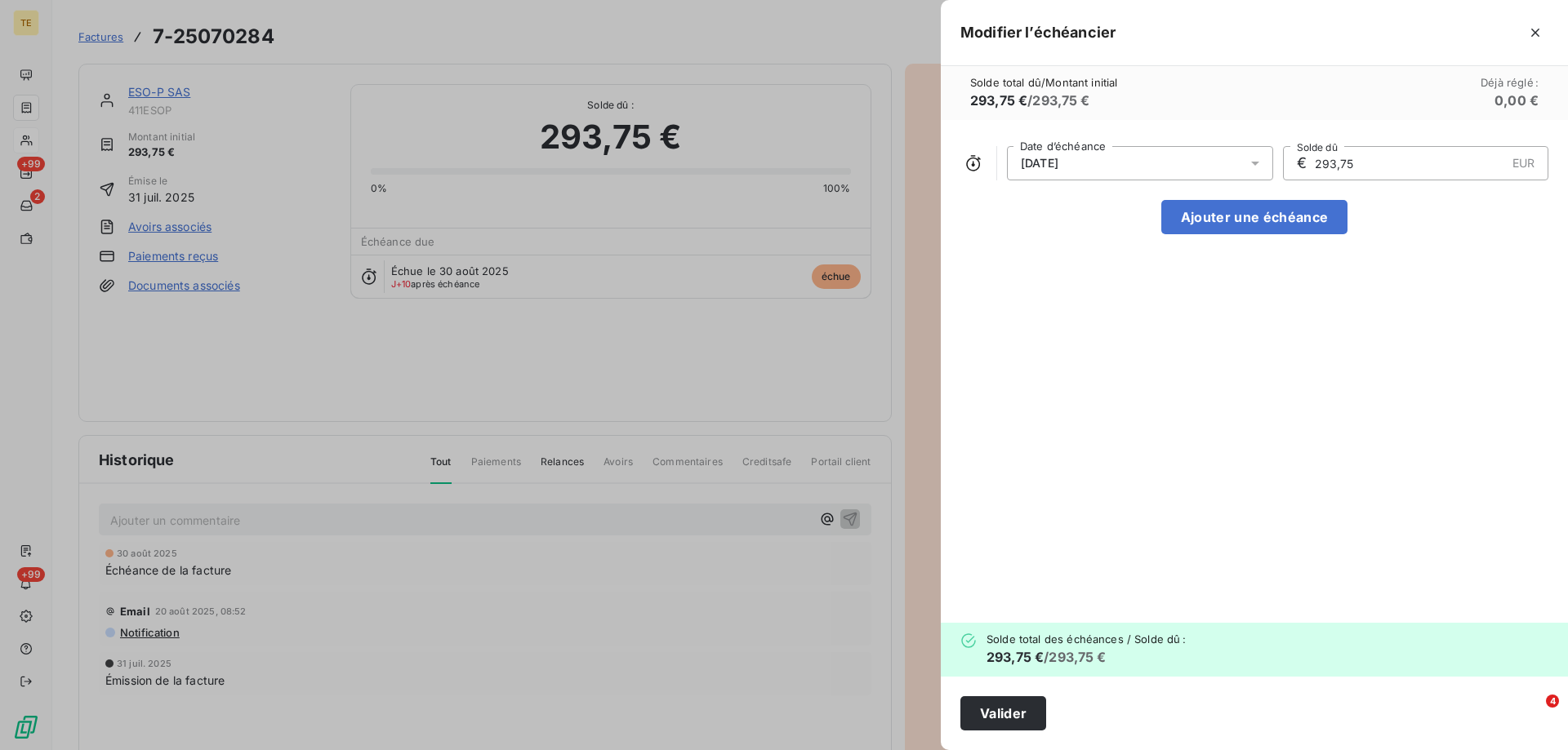
click at [1139, 159] on div "[DATE]" at bounding box center [1140, 163] width 266 height 34
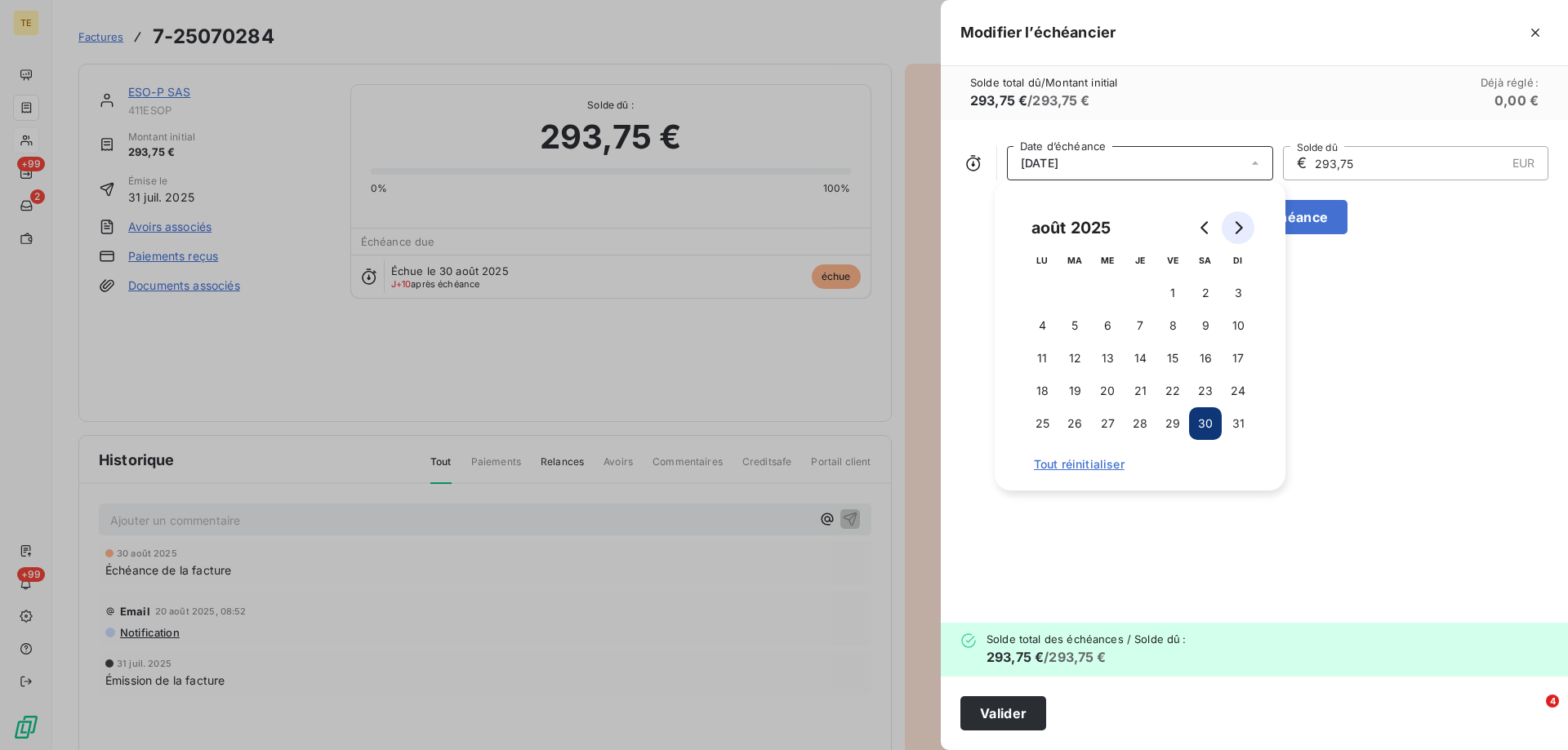
click at [1240, 224] on icon "Go to next month" at bounding box center [1239, 228] width 7 height 13
click at [1077, 421] on button "30" at bounding box center [1075, 423] width 33 height 33
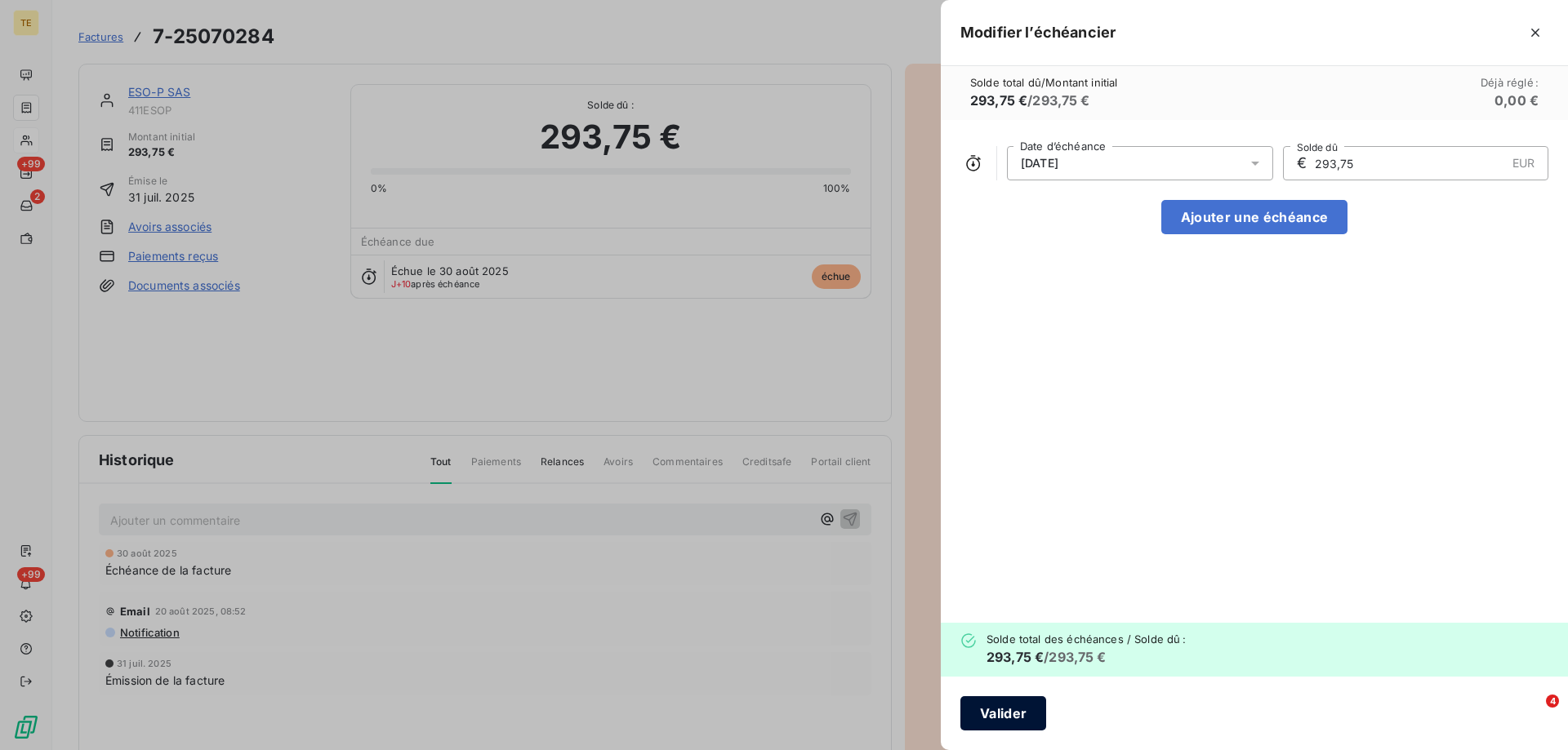
click at [1001, 716] on button "Valider" at bounding box center [1003, 713] width 86 height 34
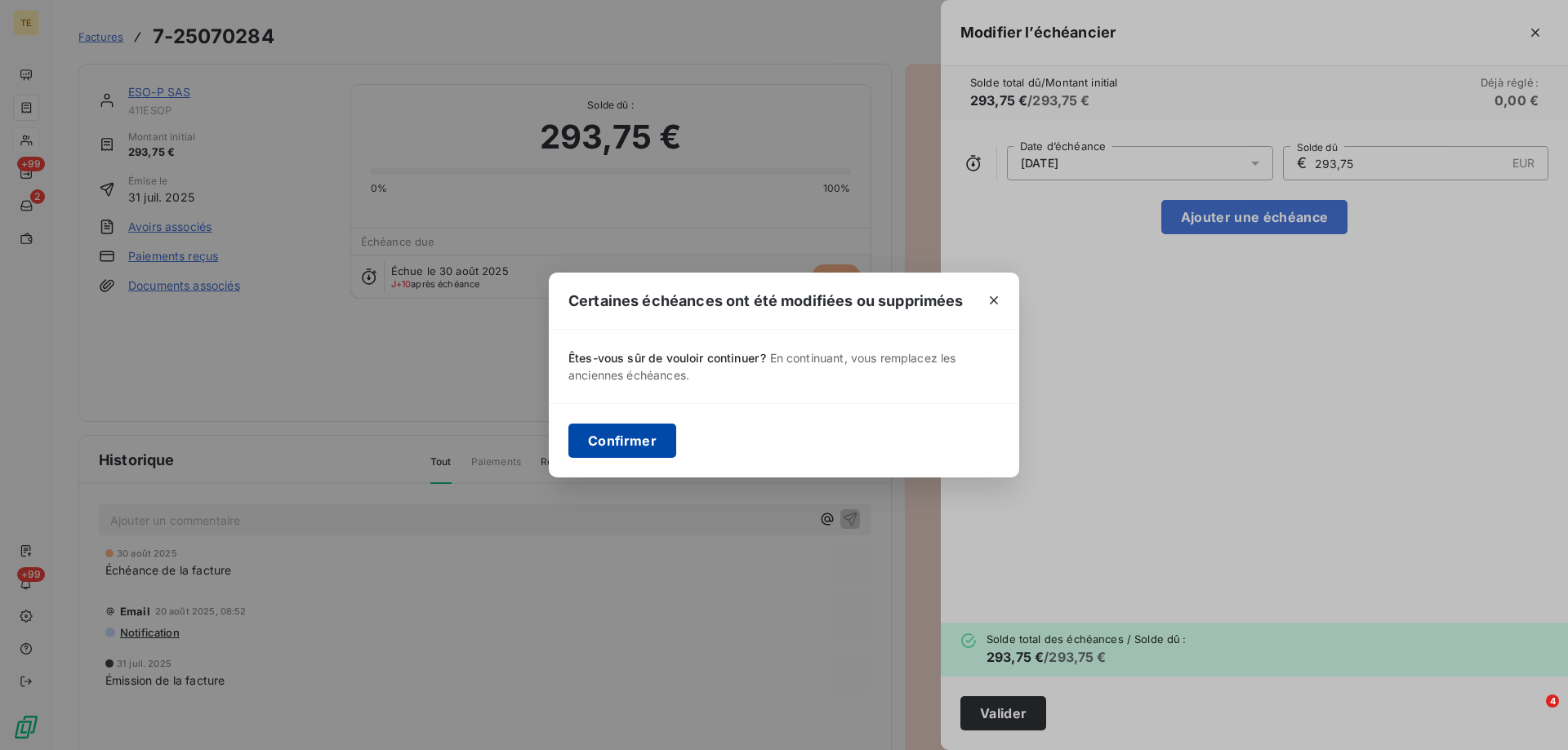
click at [609, 436] on button "Confirmer" at bounding box center [622, 440] width 108 height 34
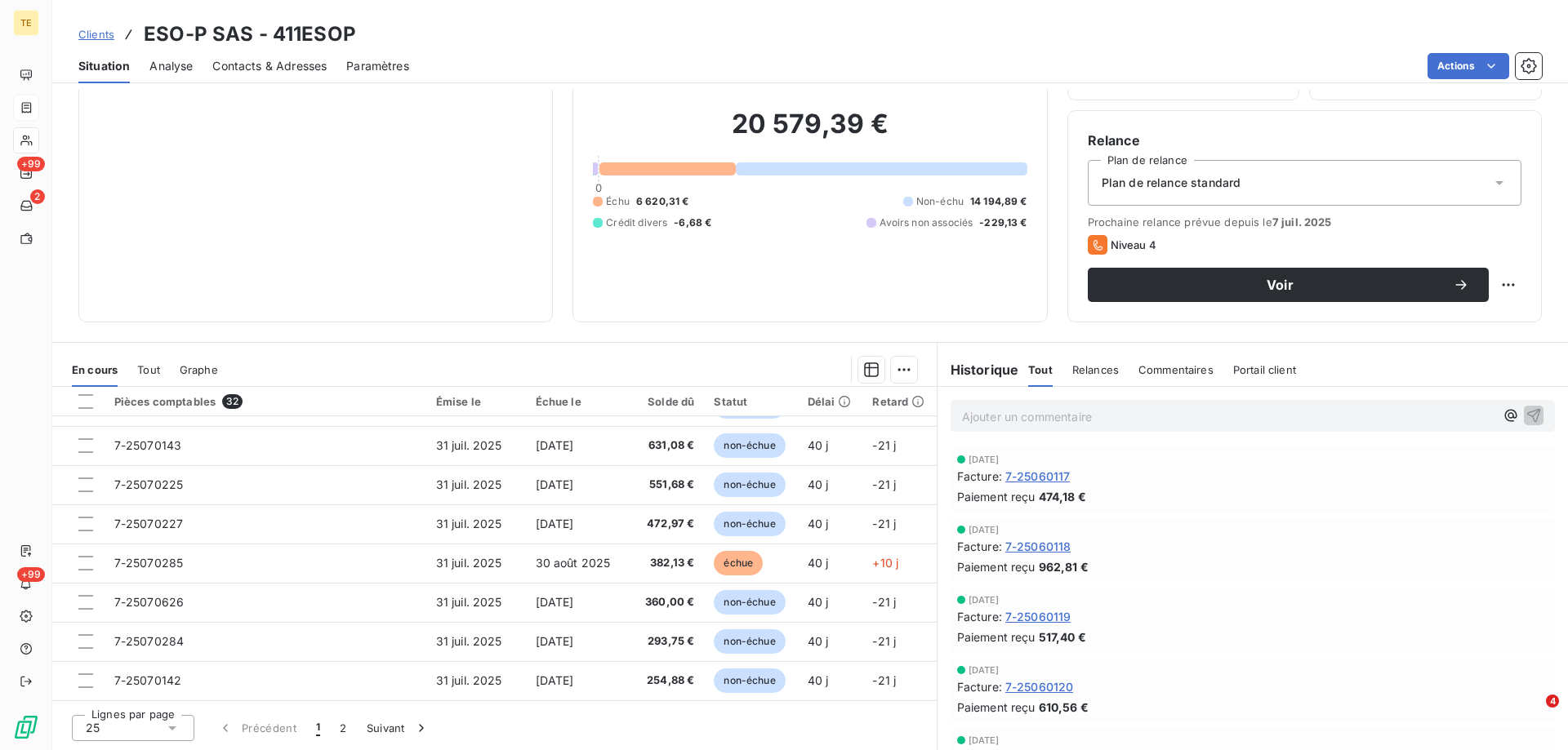
scroll to position [571, 0]
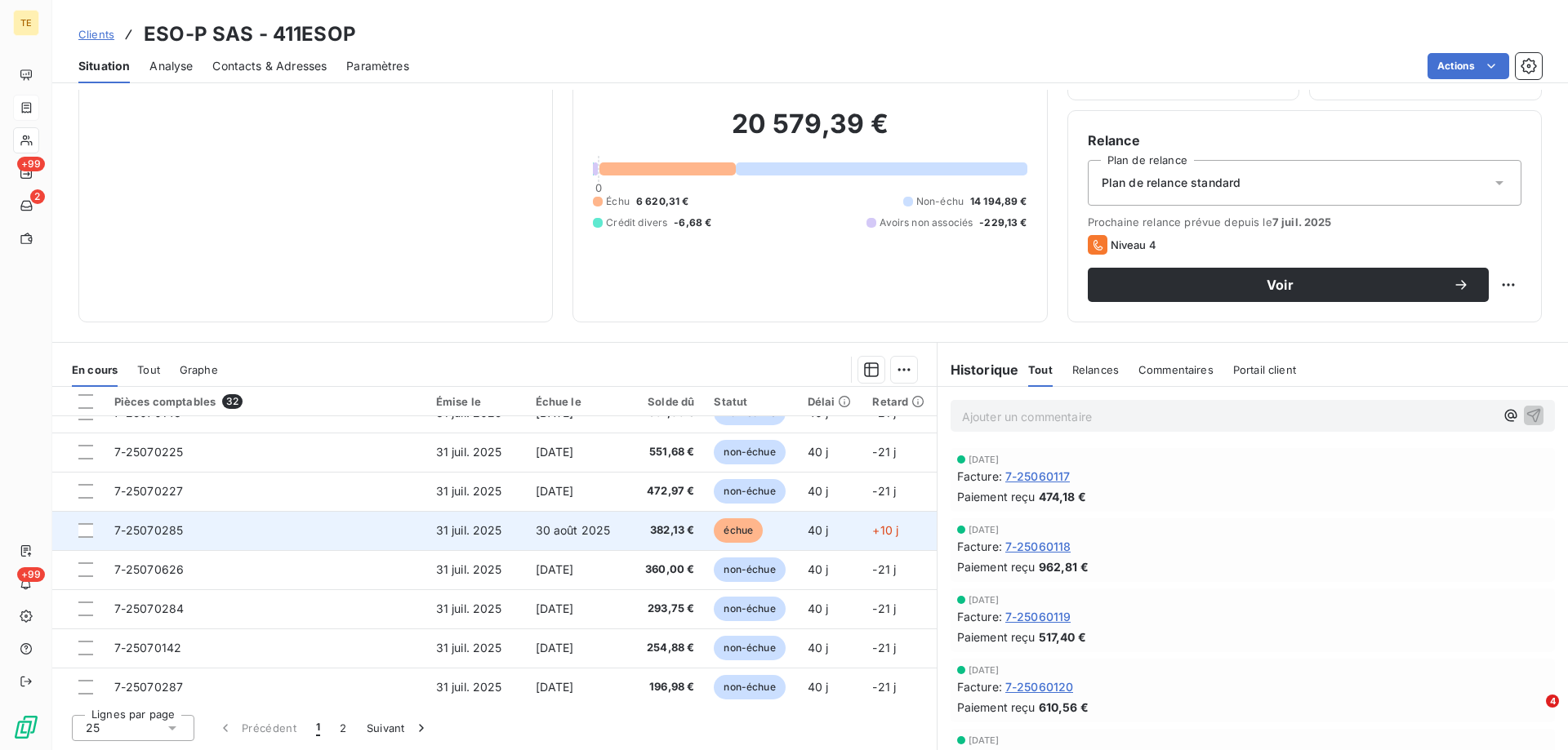
click at [158, 525] on span "7-25070285" at bounding box center [149, 530] width 70 height 14
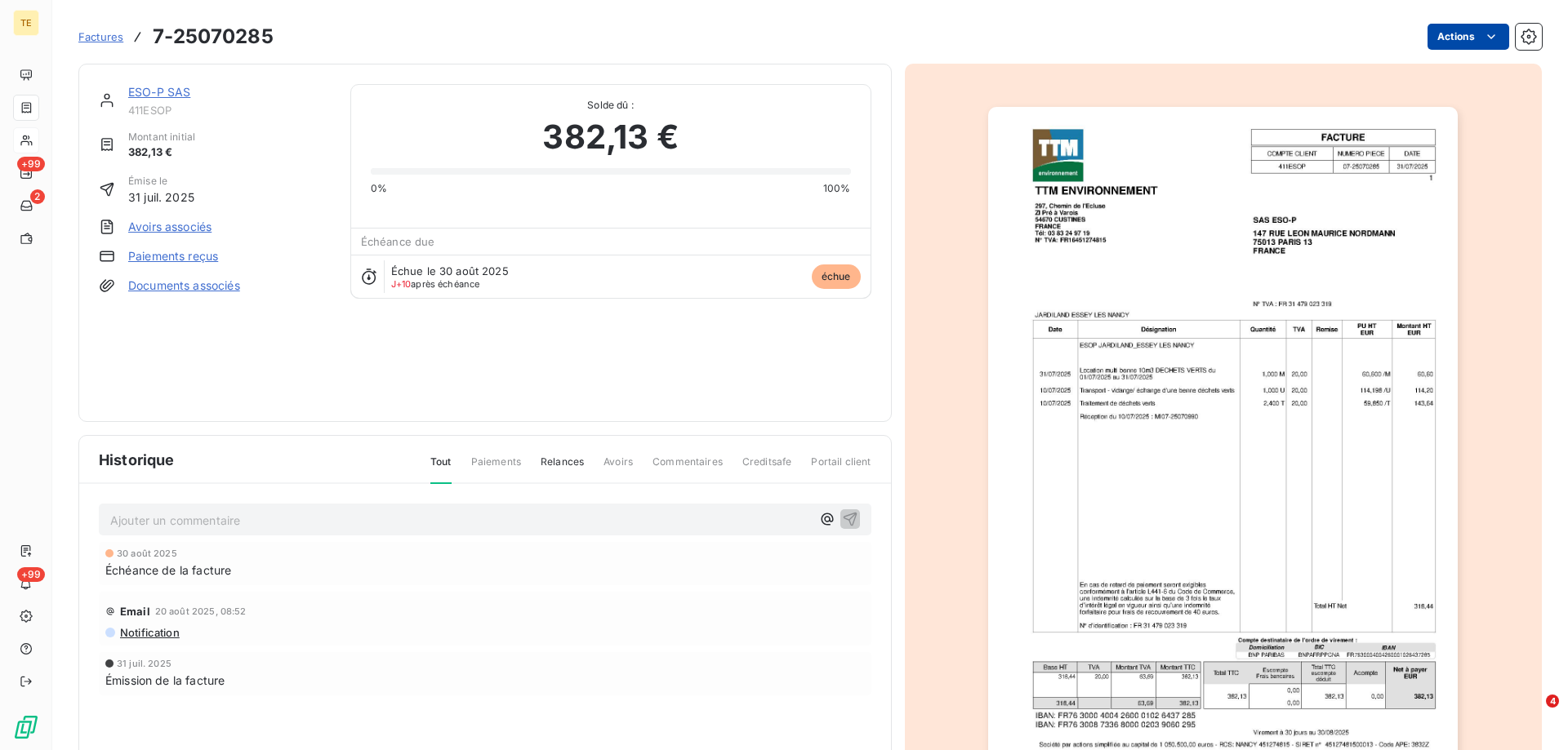
click at [1459, 36] on html "TE +99 2 +99 Factures 7-25070285 Actions ESO-P SAS 411ESOP Montant initial 382,…" at bounding box center [784, 375] width 1568 height 750
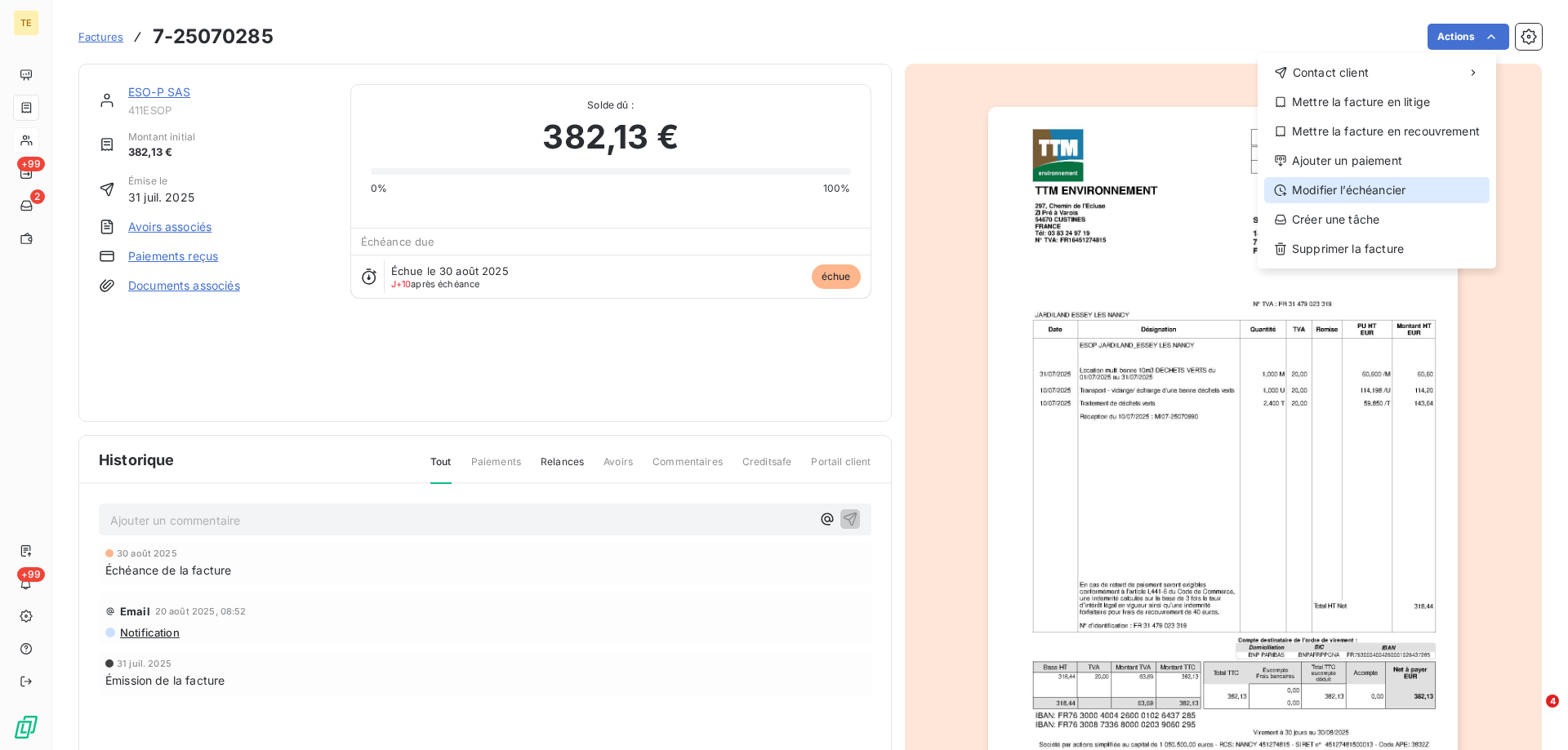
click at [1347, 188] on div "Modifier l’échéancier" at bounding box center [1377, 189] width 225 height 26
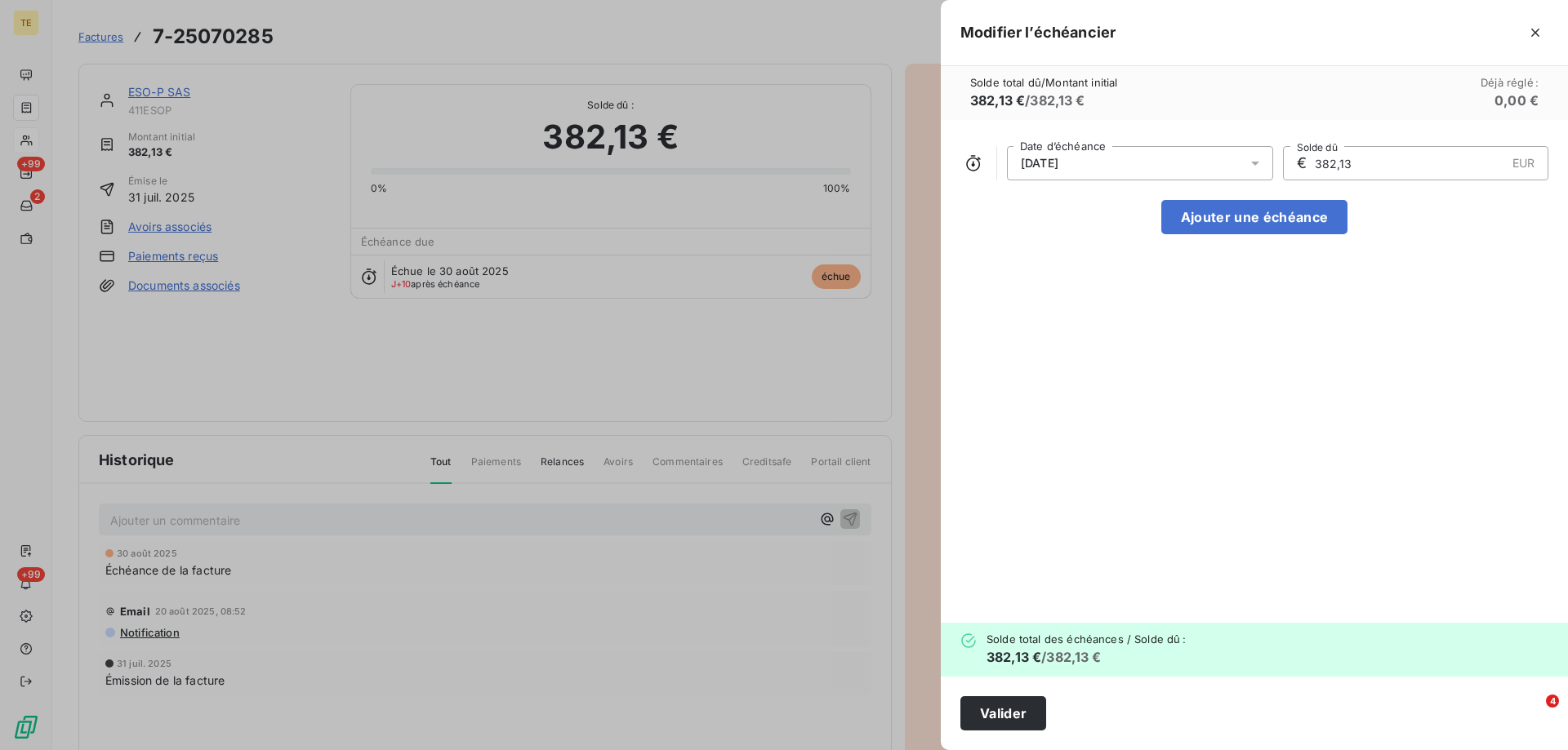
click at [1131, 163] on div "[DATE]" at bounding box center [1140, 163] width 266 height 34
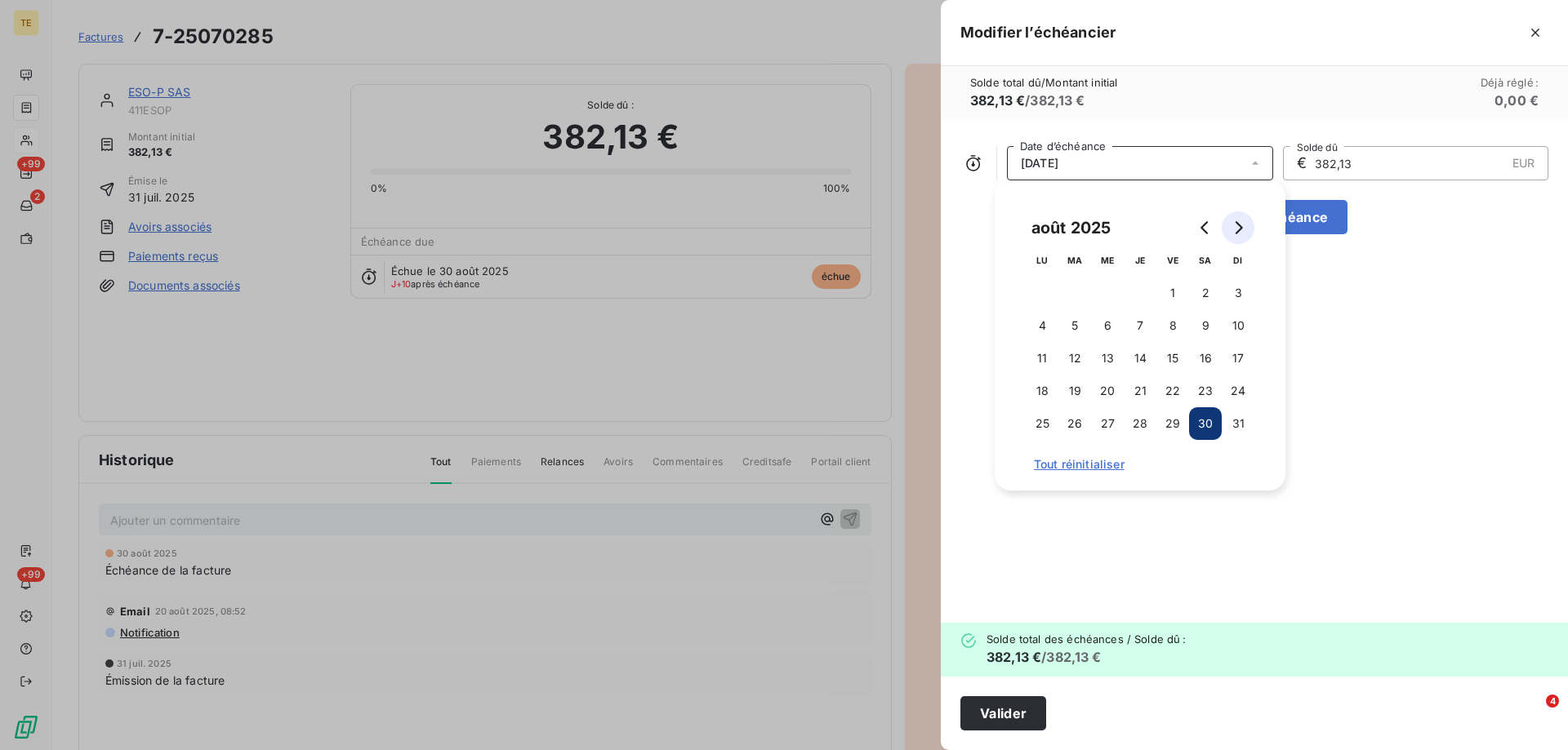
click at [1240, 223] on icon "Go to next month" at bounding box center [1238, 228] width 13 height 13
click at [1077, 421] on button "30" at bounding box center [1075, 423] width 33 height 33
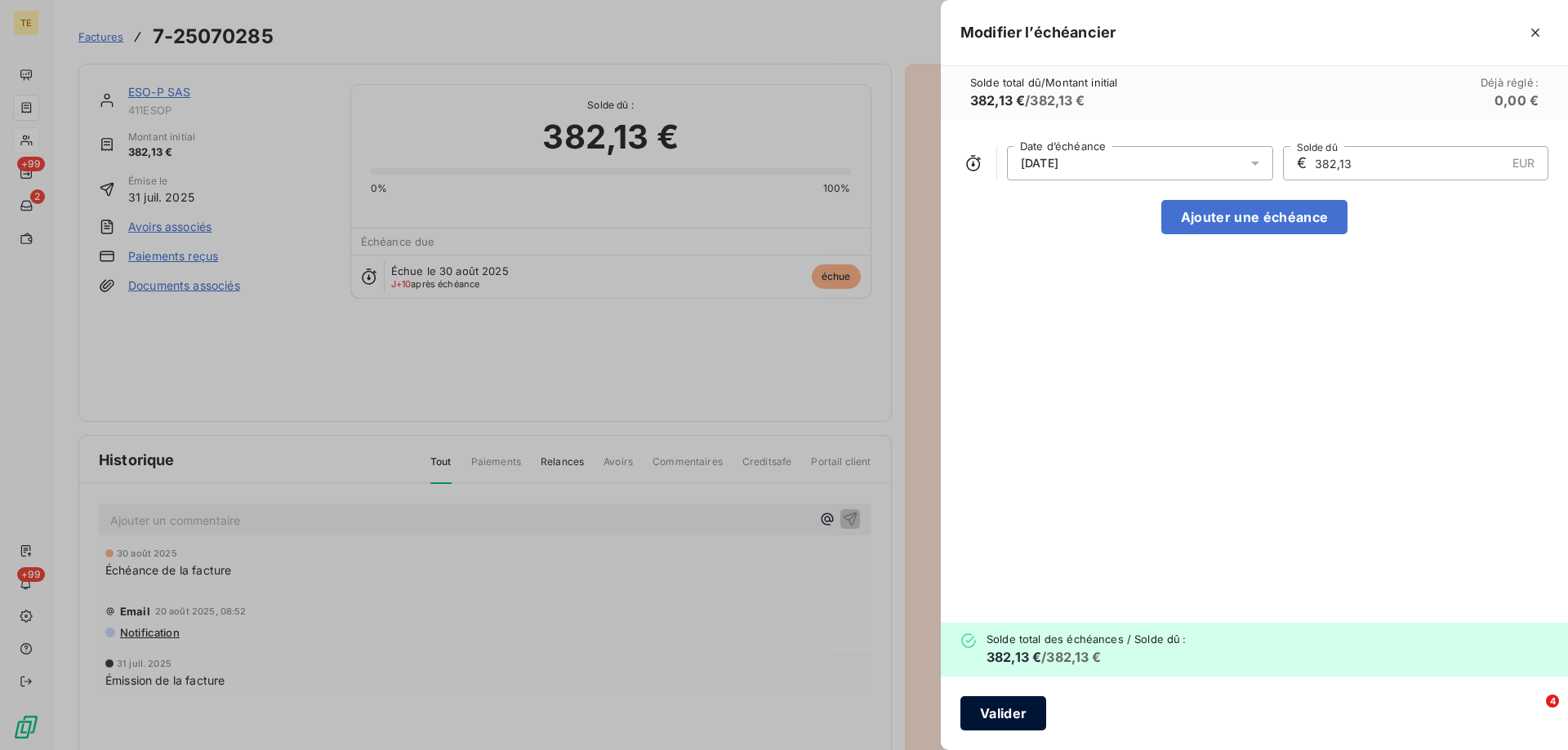
click at [973, 705] on button "Valider" at bounding box center [1003, 713] width 86 height 34
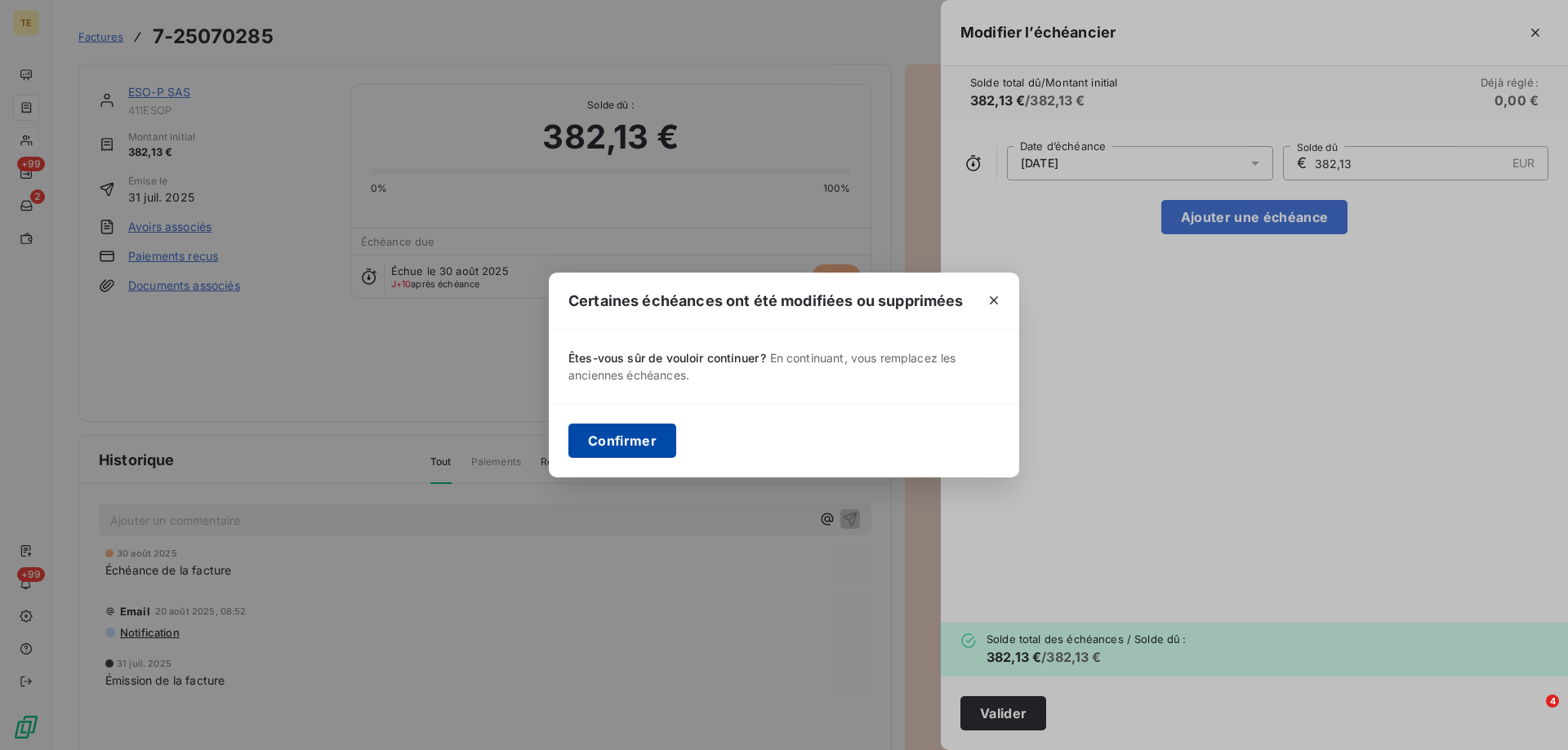
click at [617, 449] on button "Confirmer" at bounding box center [622, 440] width 108 height 34
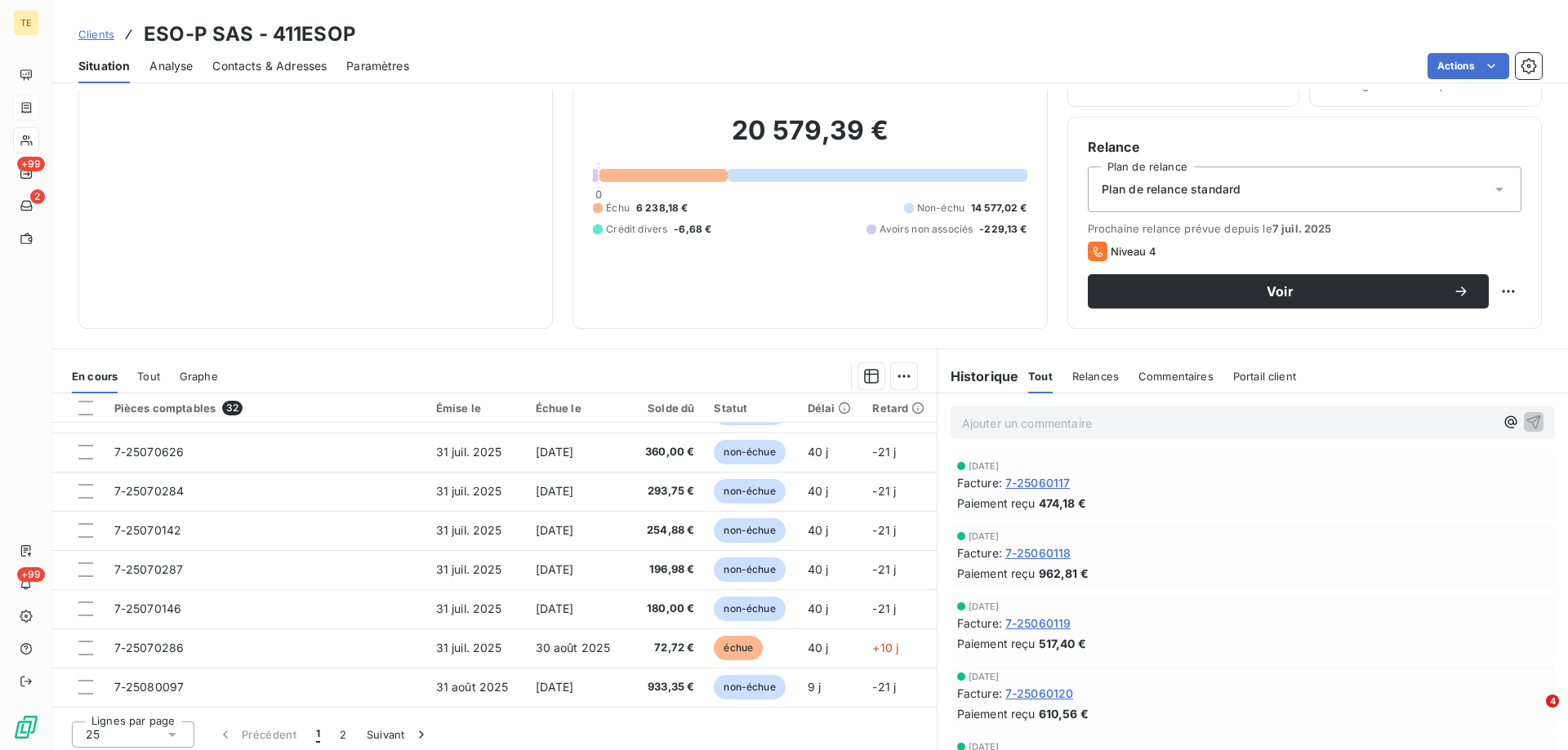
scroll to position [104, 0]
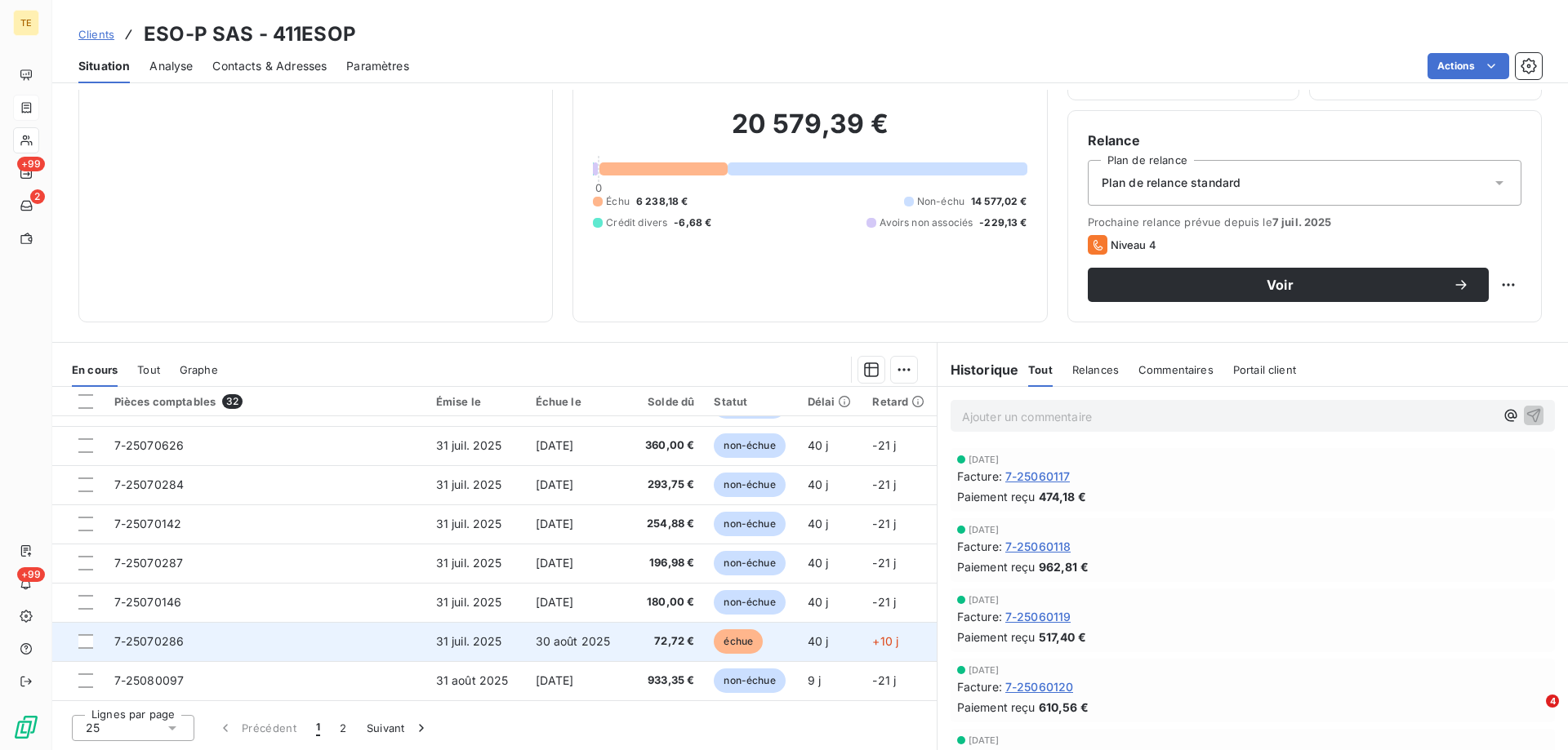
click at [141, 642] on span "7-25070286" at bounding box center [149, 641] width 71 height 14
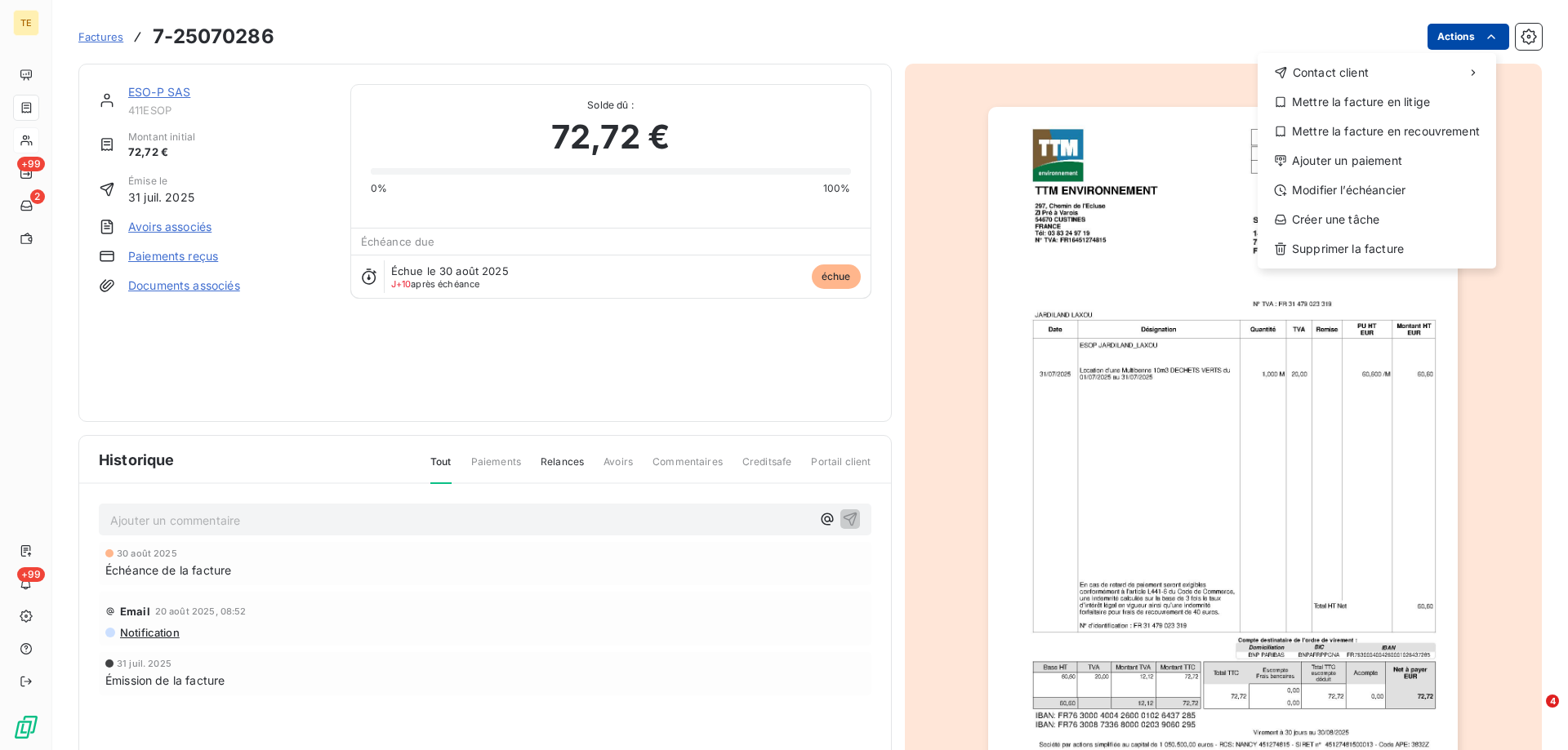
click at [1442, 30] on html "TE +99 2 +99 Factures [PHONE_NUMBER] Actions Contact client Mettre la facture e…" at bounding box center [784, 375] width 1568 height 750
click at [1355, 187] on div "Modifier l’échéancier" at bounding box center [1377, 189] width 225 height 26
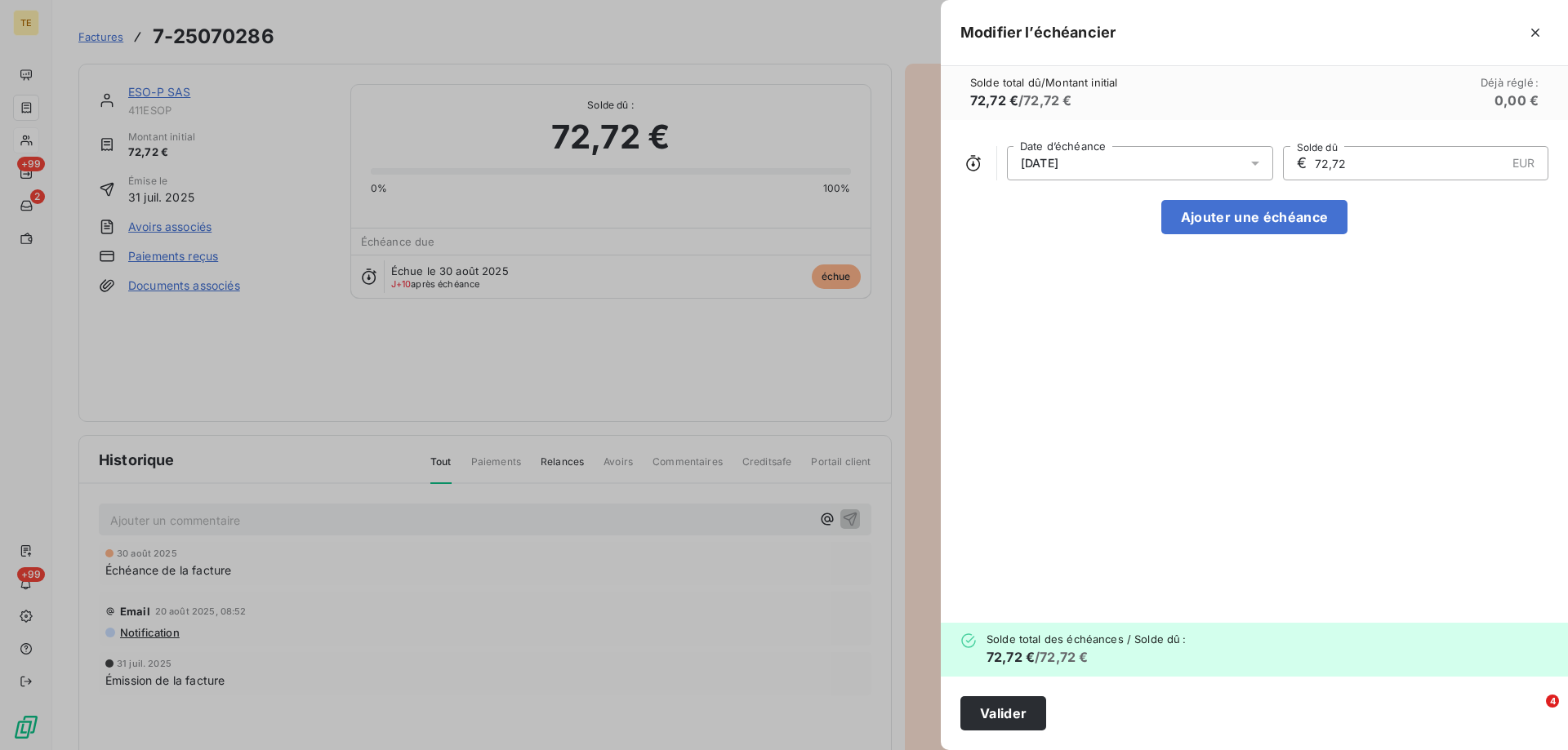
click at [1054, 166] on span "[DATE]" at bounding box center [1040, 163] width 38 height 13
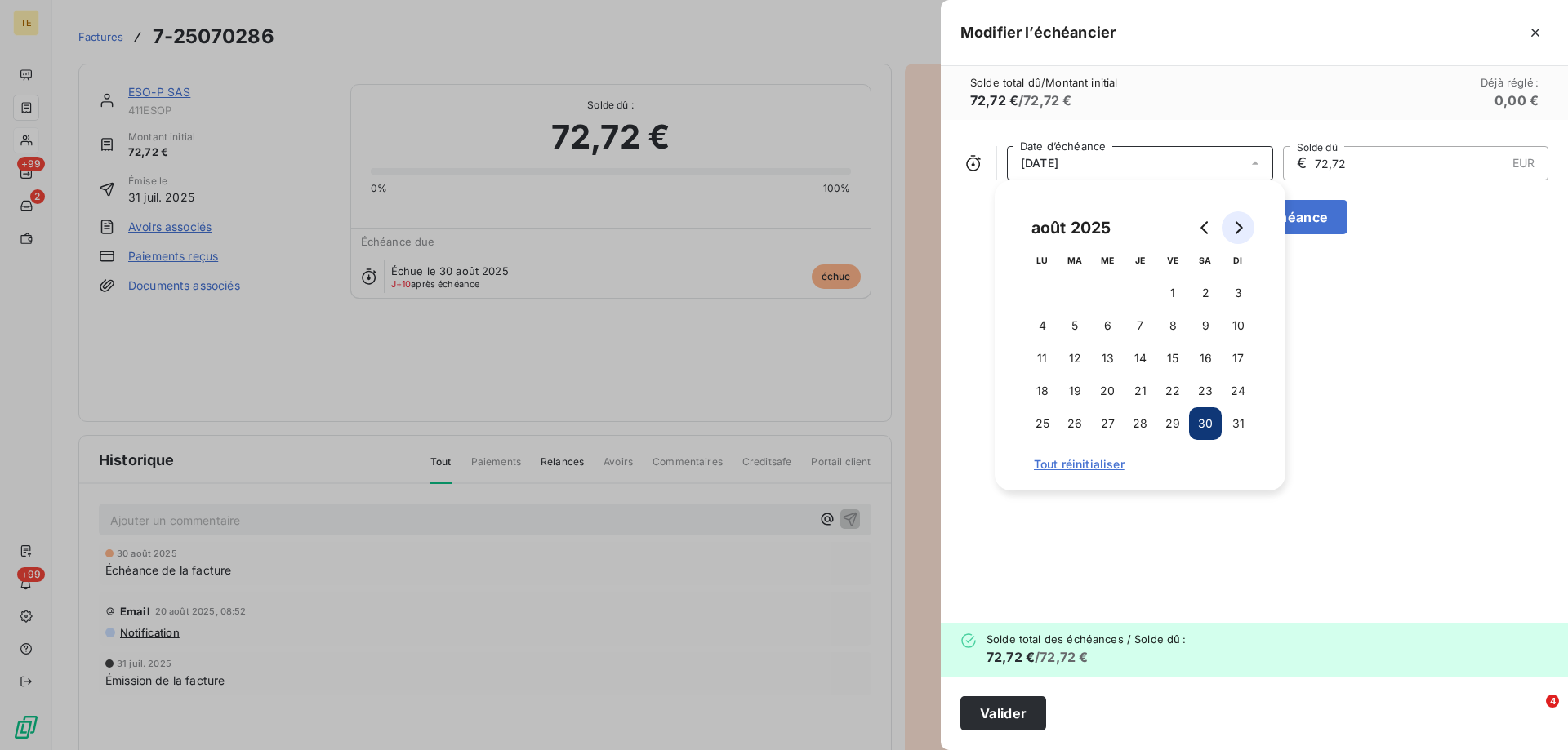
click at [1241, 230] on icon "Go to next month" at bounding box center [1238, 228] width 13 height 13
click at [1076, 421] on button "30" at bounding box center [1075, 423] width 33 height 33
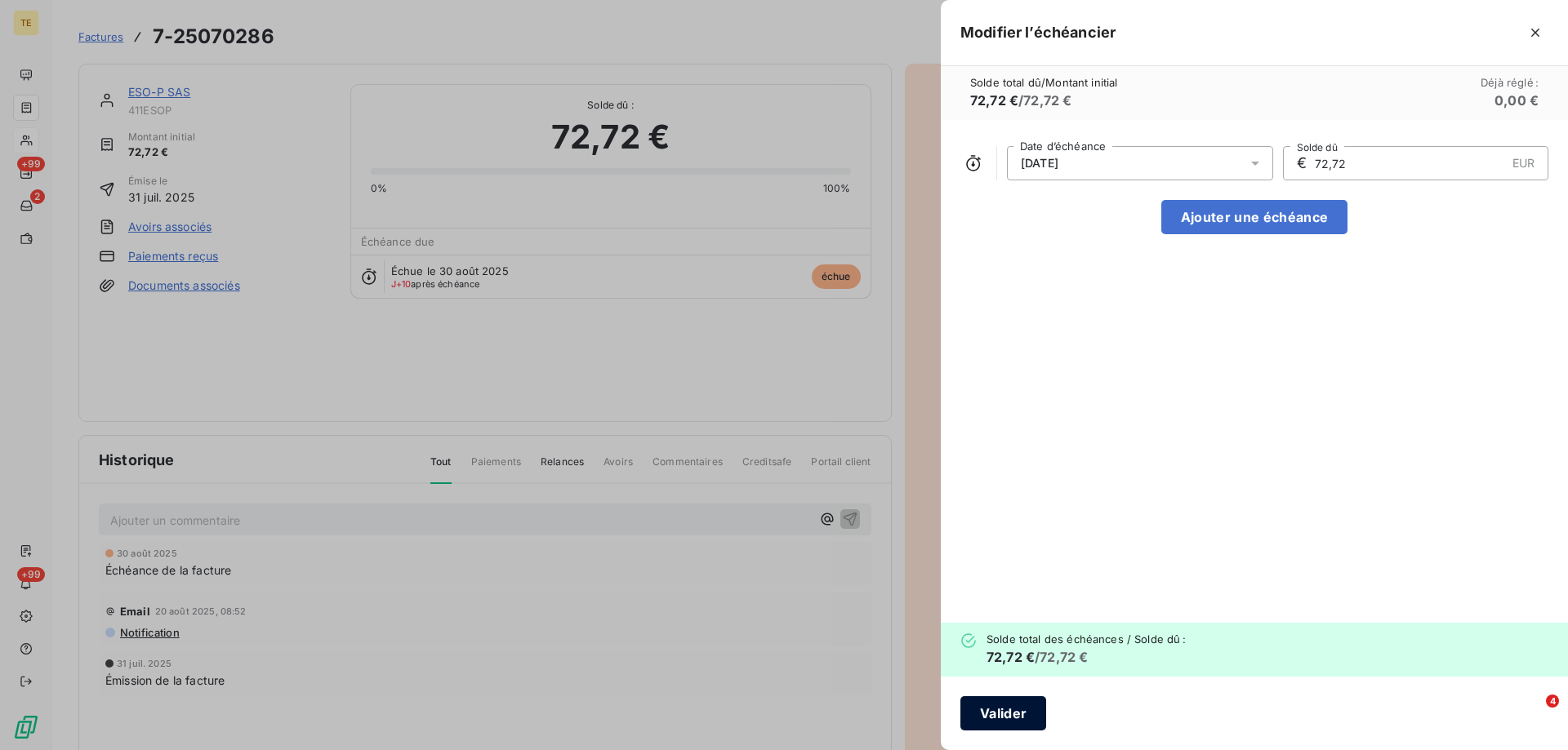
click at [1007, 716] on button "Valider" at bounding box center [1003, 713] width 86 height 34
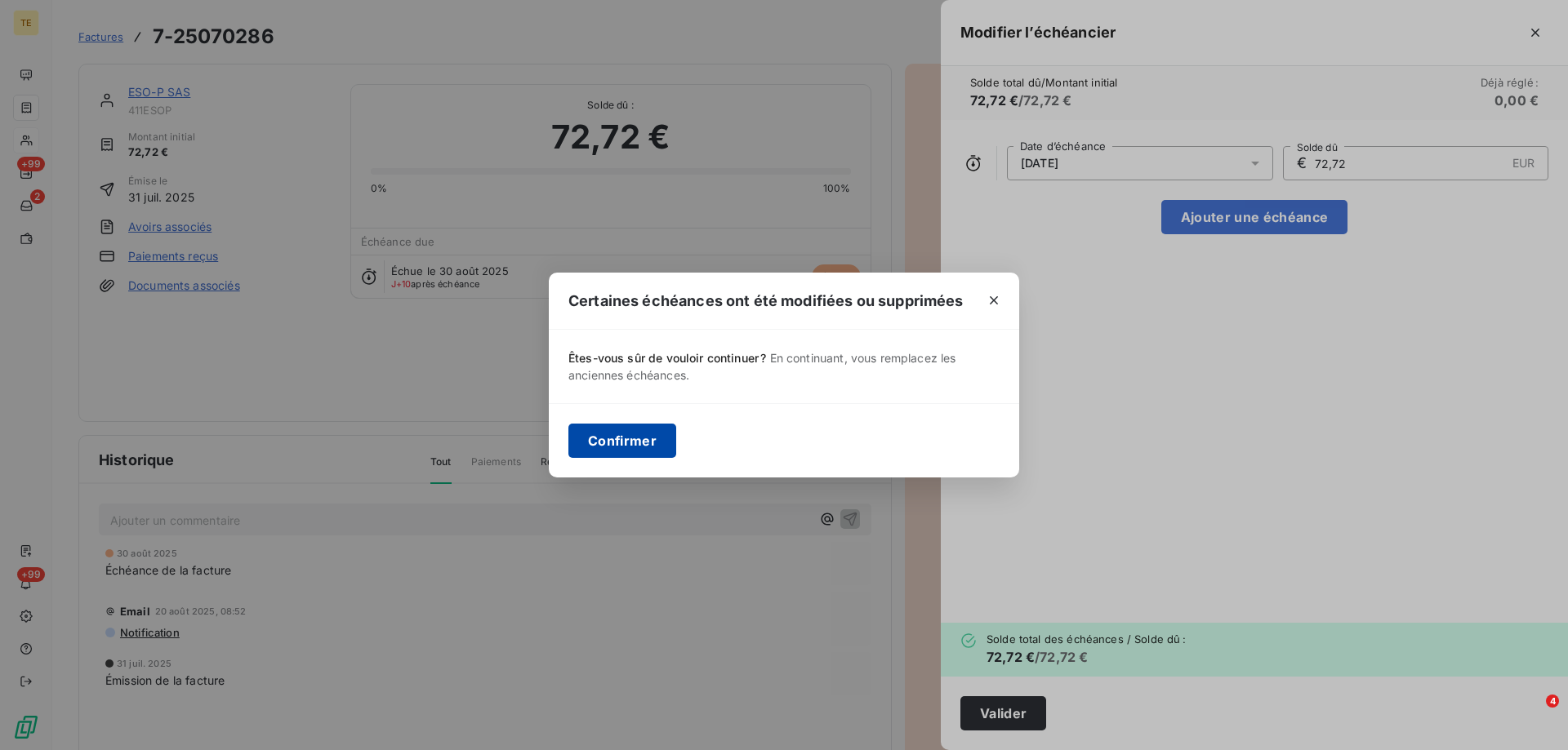
click at [616, 442] on button "Confirmer" at bounding box center [622, 440] width 108 height 34
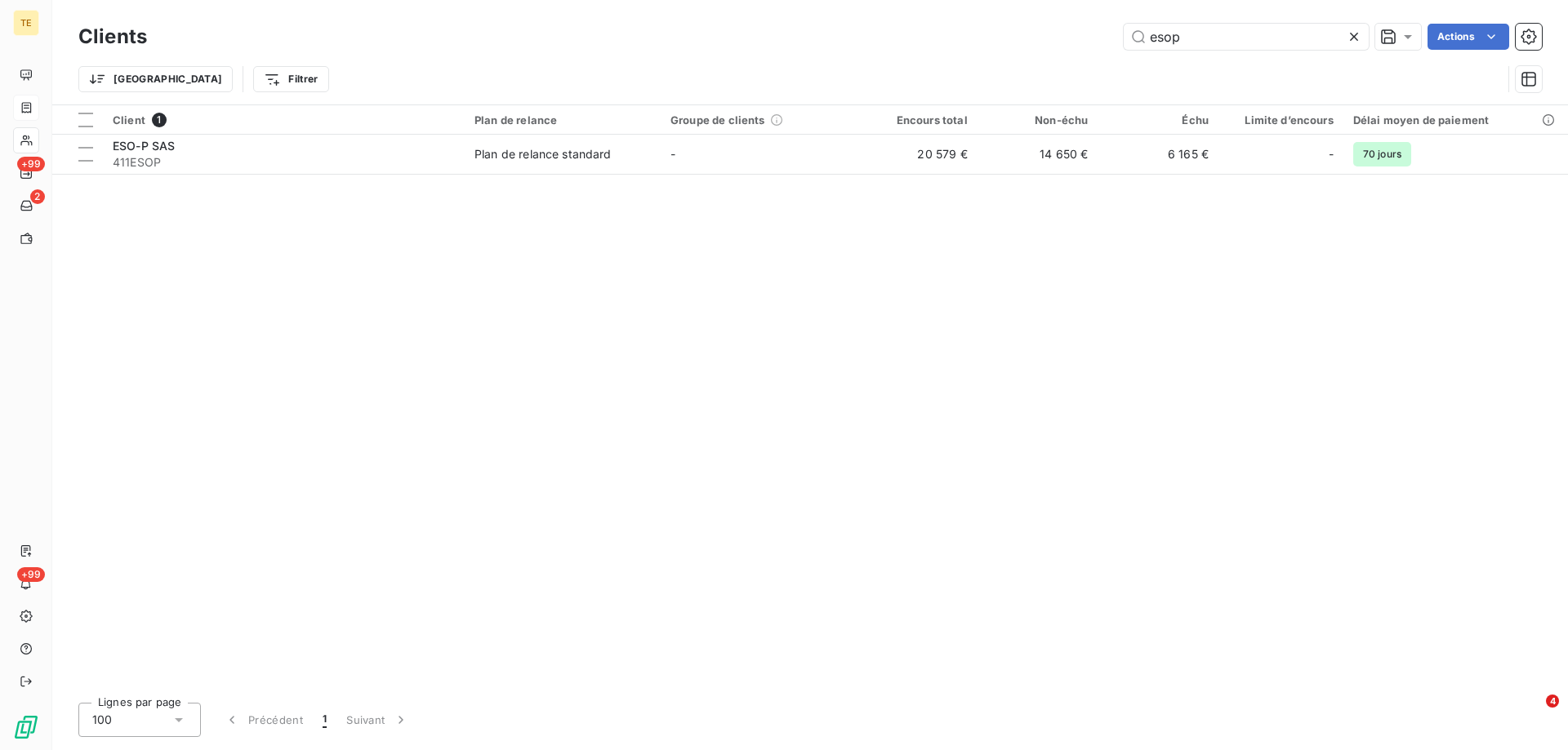
drag, startPoint x: 1354, startPoint y: 38, endPoint x: 336, endPoint y: 370, distance: 1070.8
click at [342, 394] on div "Clients esop Actions Trier Filtrer Client 1 Plan de relance Groupe de clients E…" at bounding box center [810, 375] width 1516 height 750
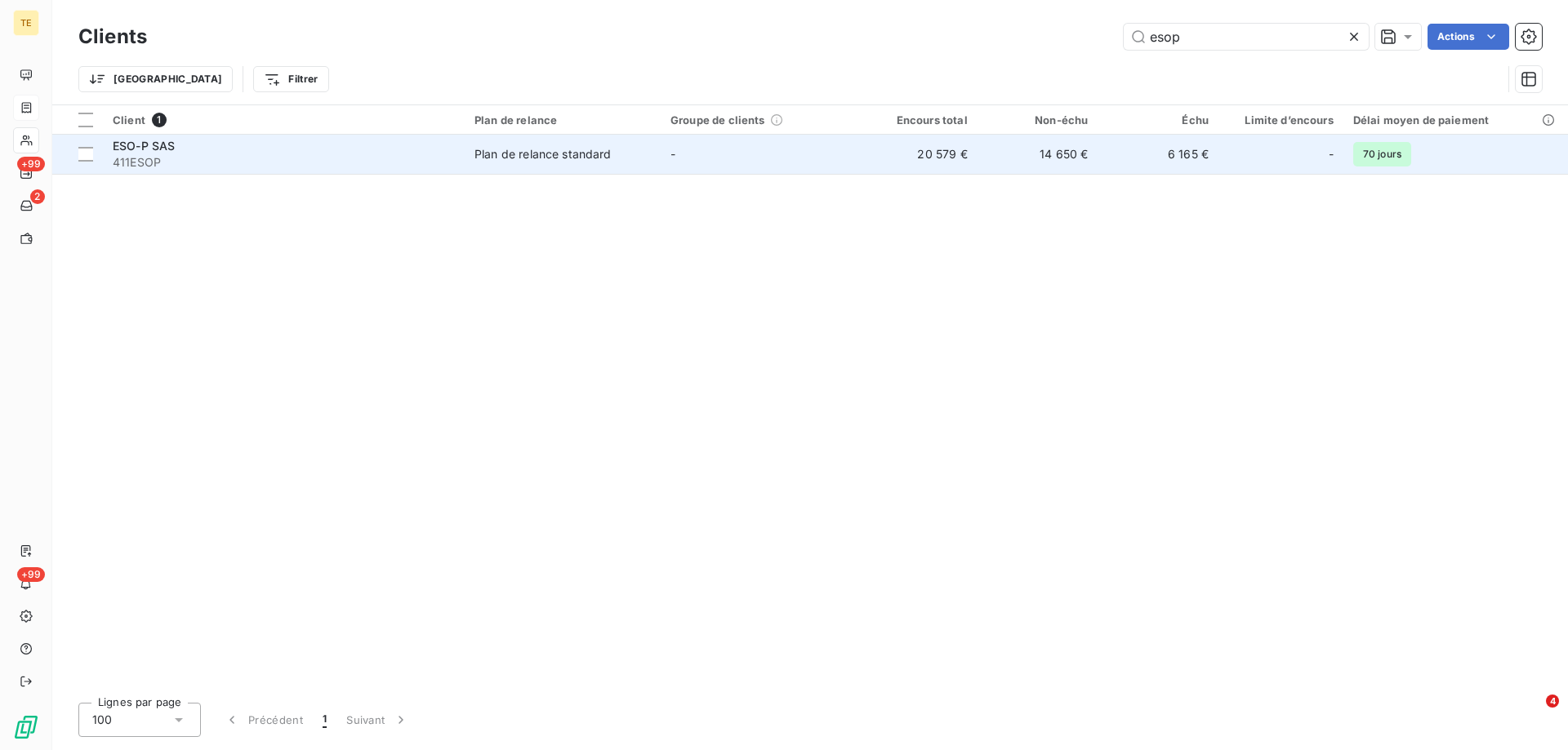
click at [145, 143] on span "ESO-P SAS" at bounding box center [143, 146] width 62 height 14
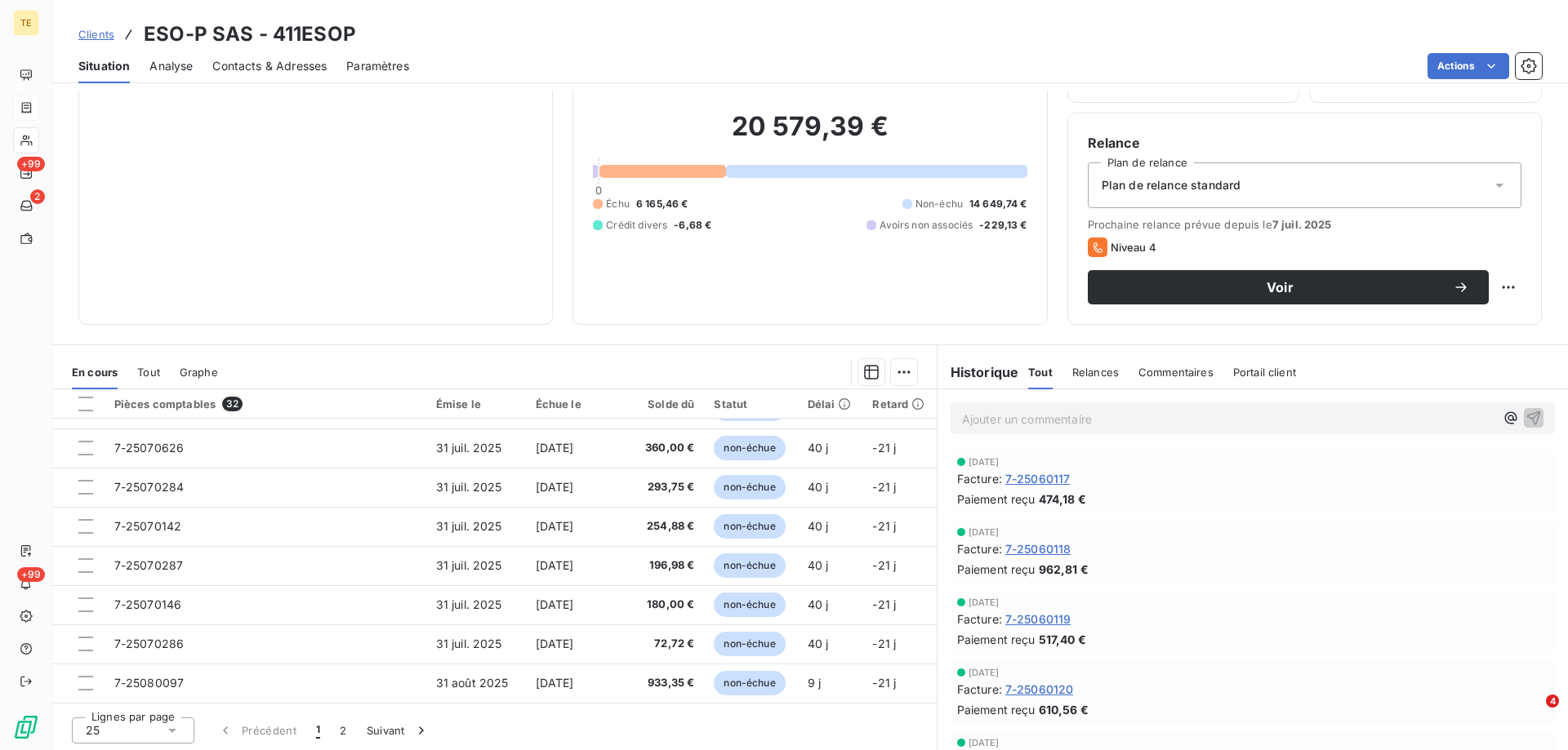
scroll to position [104, 0]
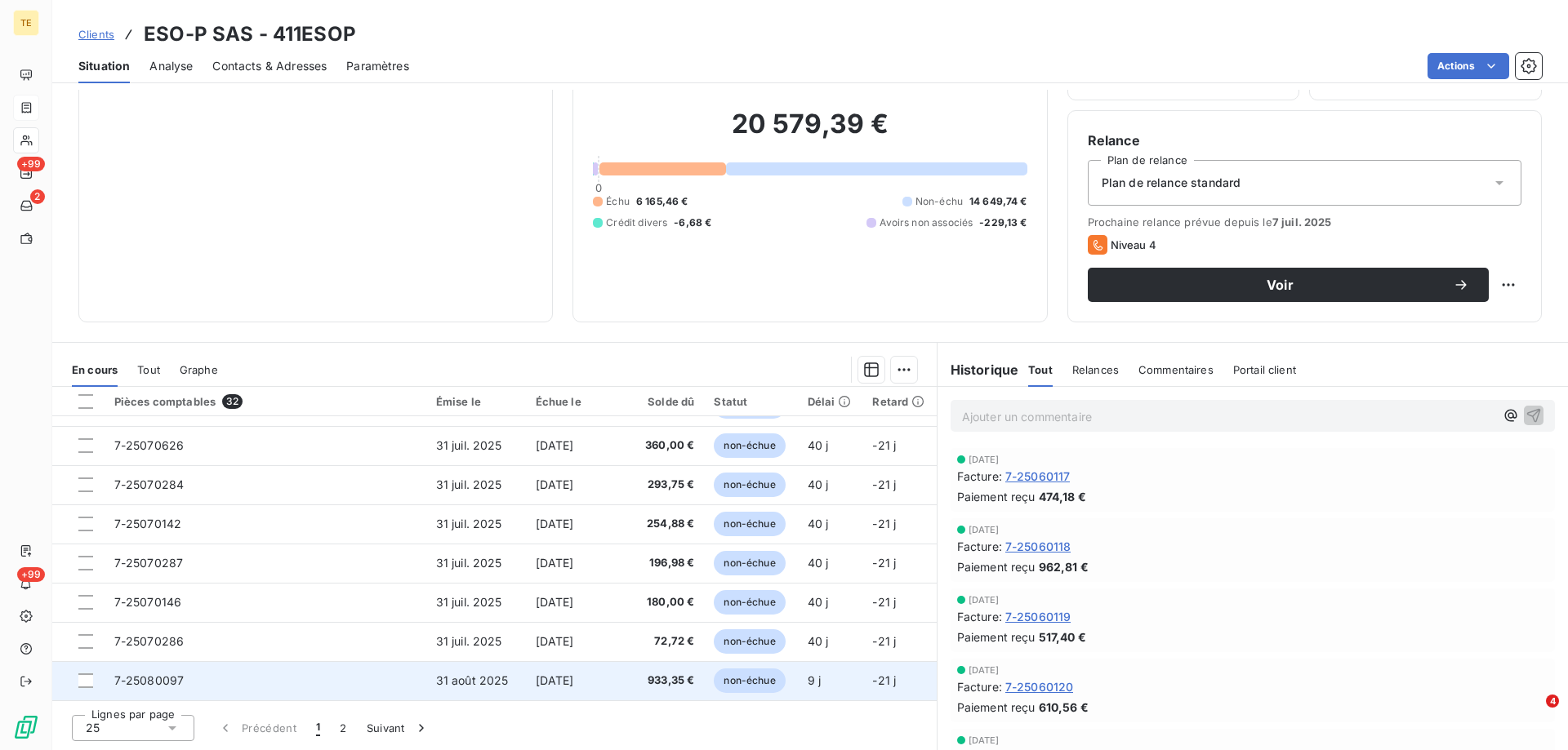
click at [131, 682] on span "7-25080097" at bounding box center [149, 680] width 71 height 14
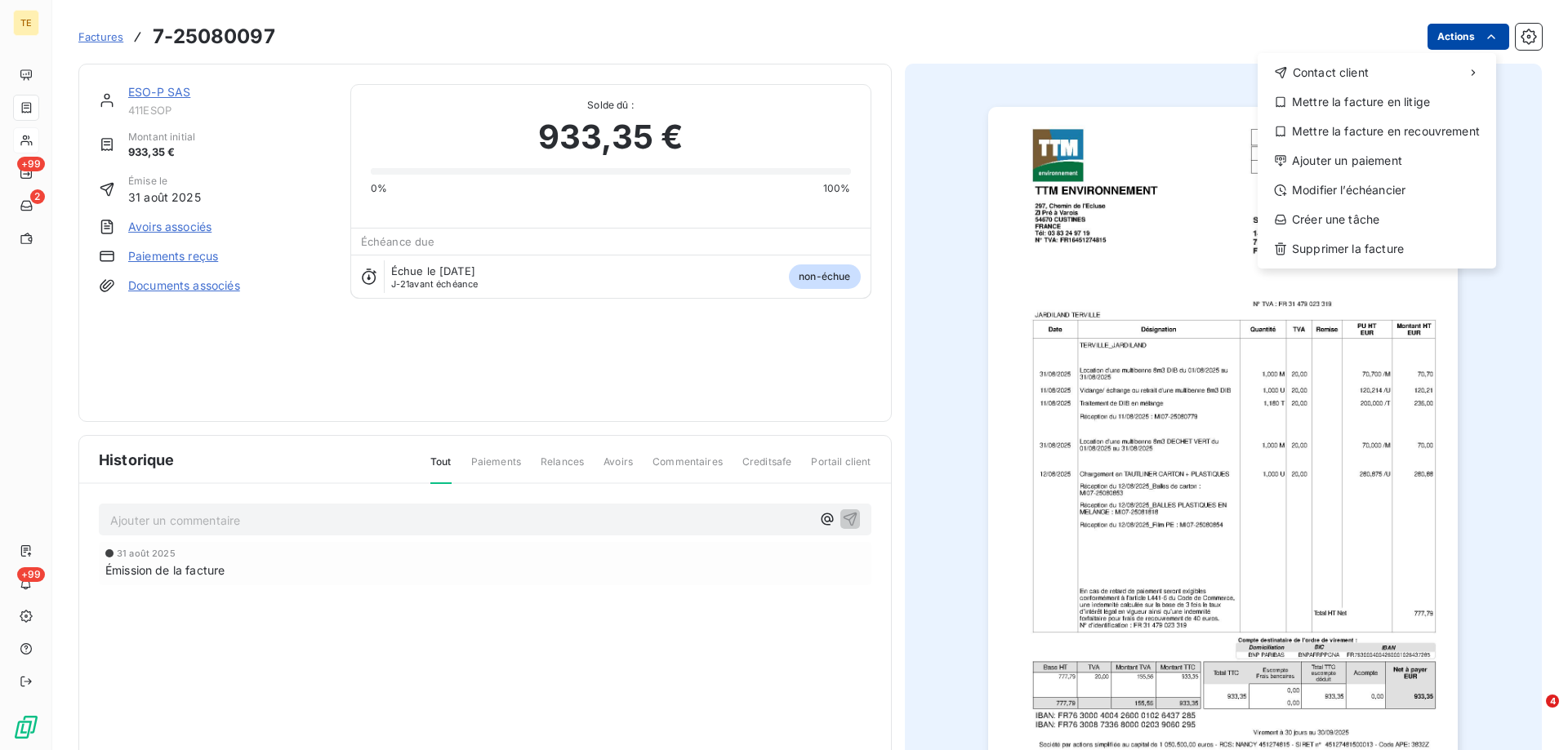
click at [1446, 34] on html "TE +99 2 +99 Factures [PHONE_NUMBER] Actions Contact client Mettre la facture e…" at bounding box center [784, 375] width 1568 height 750
click at [1327, 187] on div "Modifier l’échéancier" at bounding box center [1377, 189] width 225 height 26
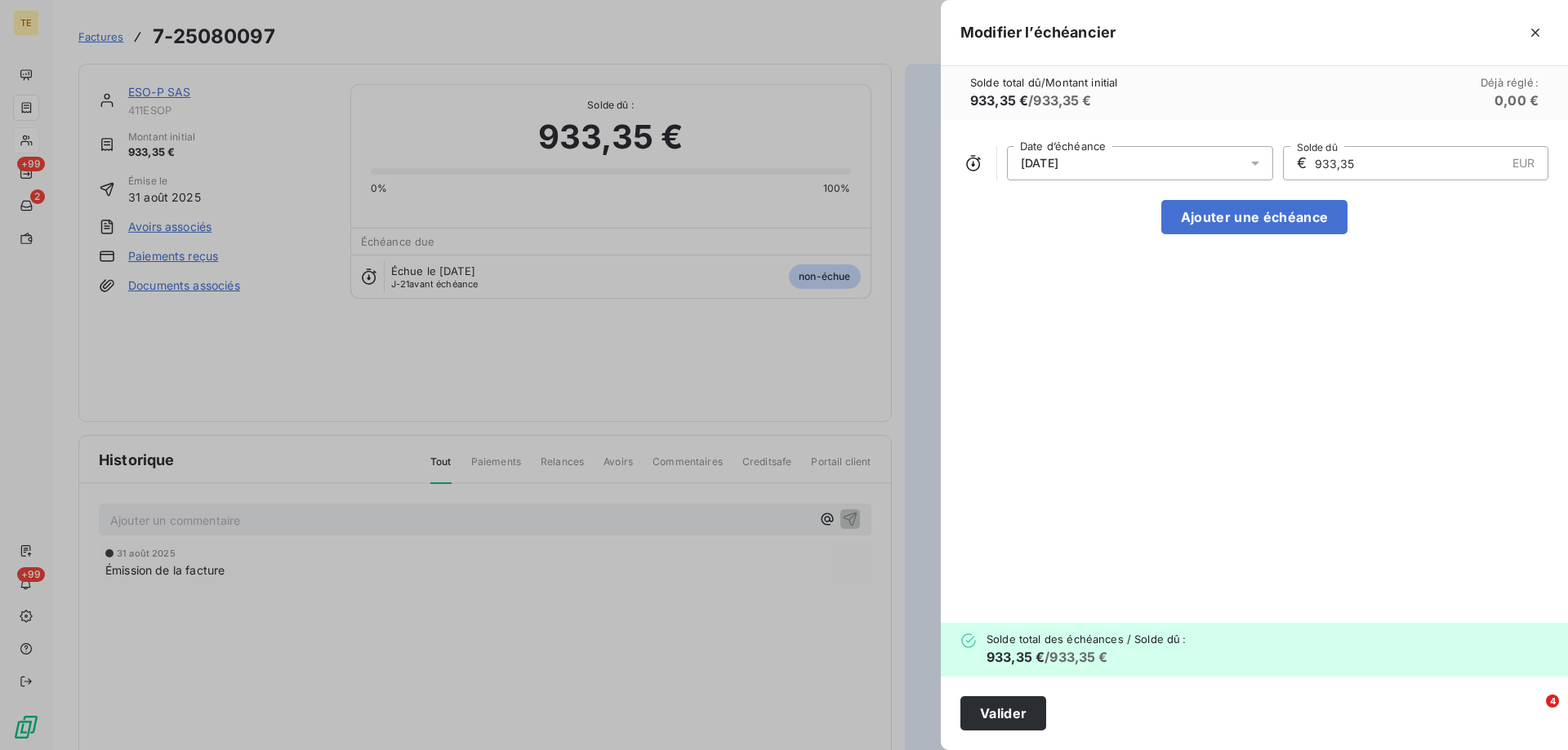
click at [1161, 157] on div "[DATE]" at bounding box center [1140, 163] width 266 height 34
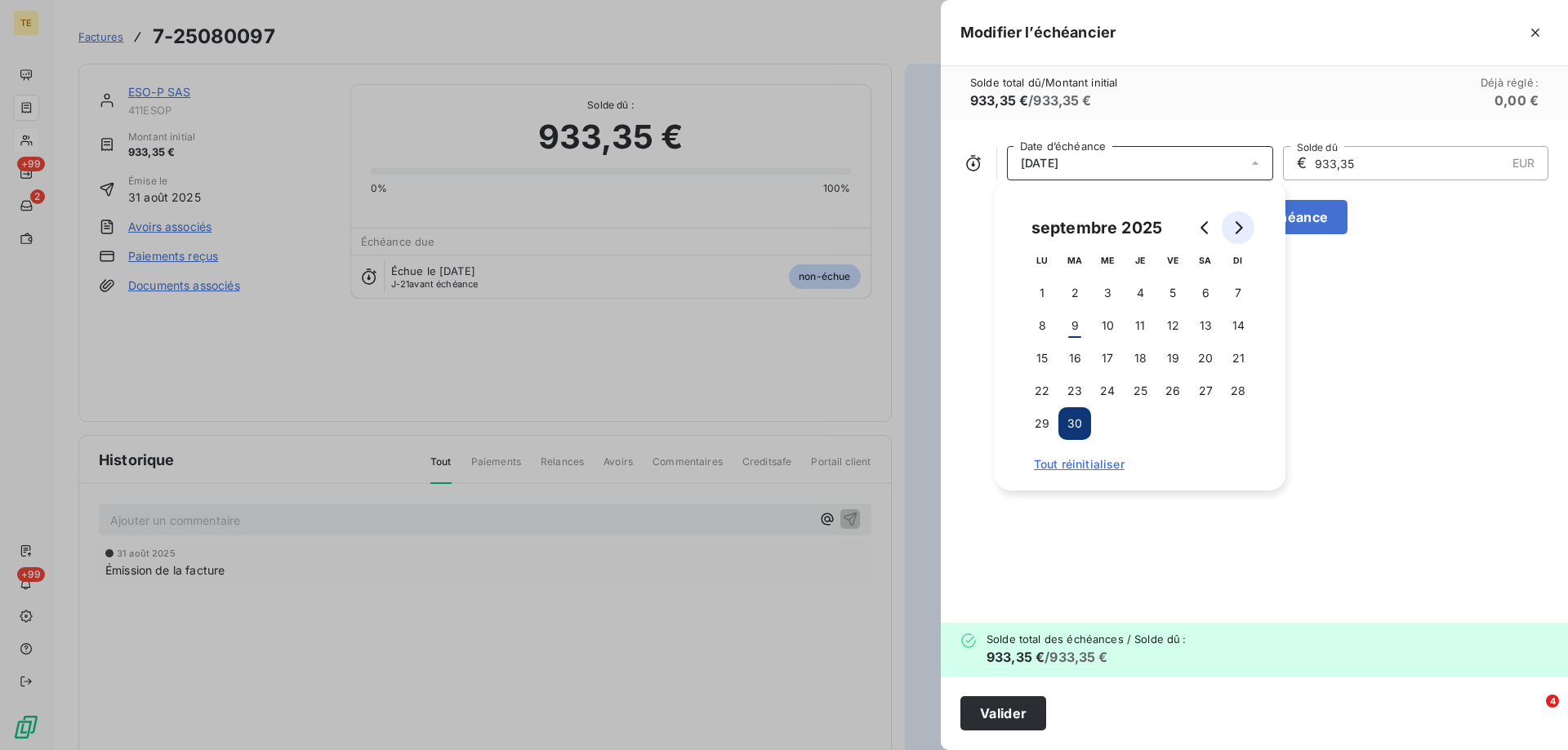
click at [1239, 232] on icon "Go to next month" at bounding box center [1239, 228] width 7 height 13
click at [1171, 423] on button "31" at bounding box center [1173, 423] width 33 height 33
click at [1144, 422] on button "30" at bounding box center [1140, 423] width 33 height 33
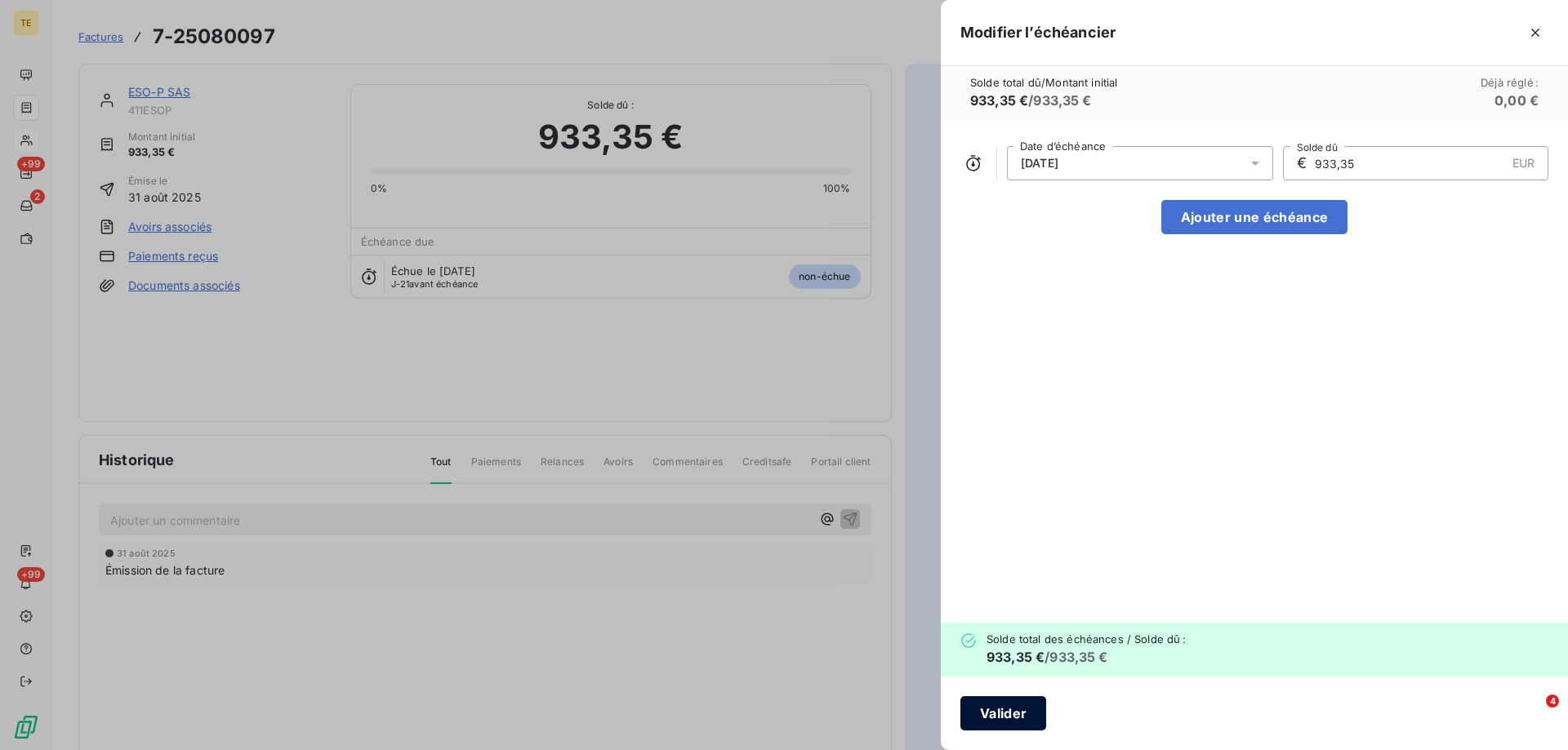
click at [1002, 714] on button "Valider" at bounding box center [1003, 713] width 86 height 34
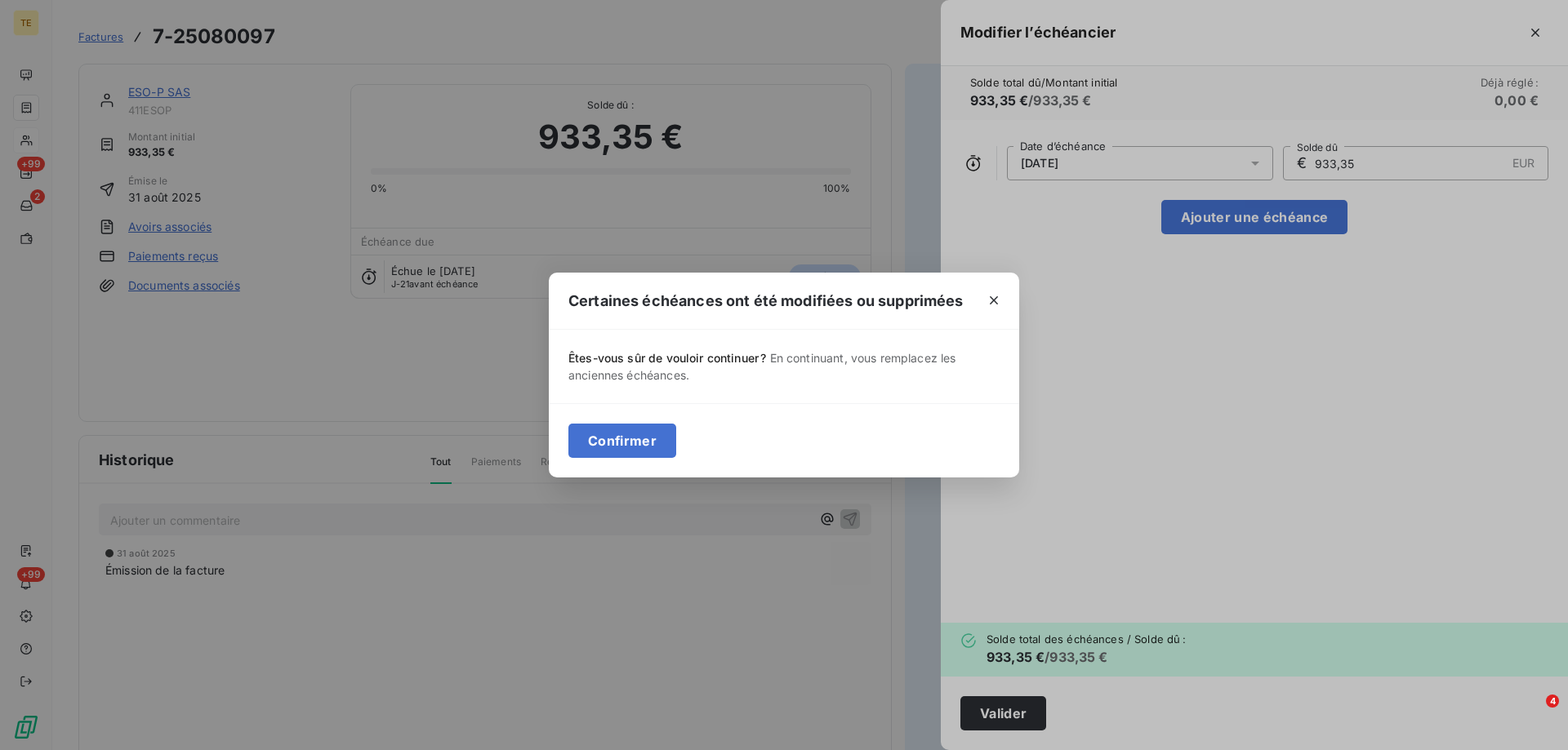
drag, startPoint x: 621, startPoint y: 441, endPoint x: 715, endPoint y: 467, distance: 97.5
click at [624, 441] on button "Confirmer" at bounding box center [622, 440] width 108 height 34
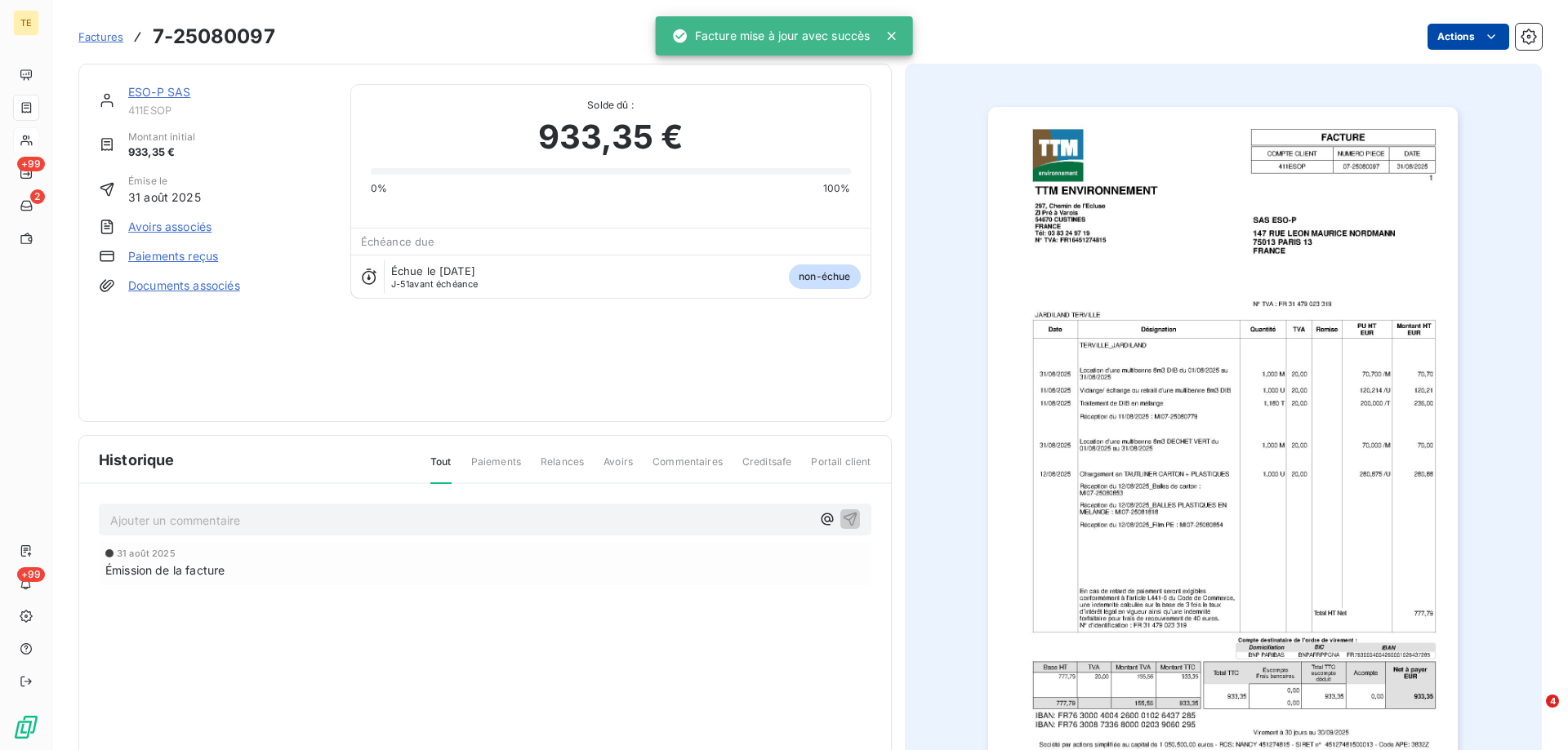
click at [1456, 36] on html "TE +99 2 +99 Factures 7-25080097 Actions ESO-P SAS 411ESOP Montant initial 933,…" at bounding box center [784, 375] width 1568 height 750
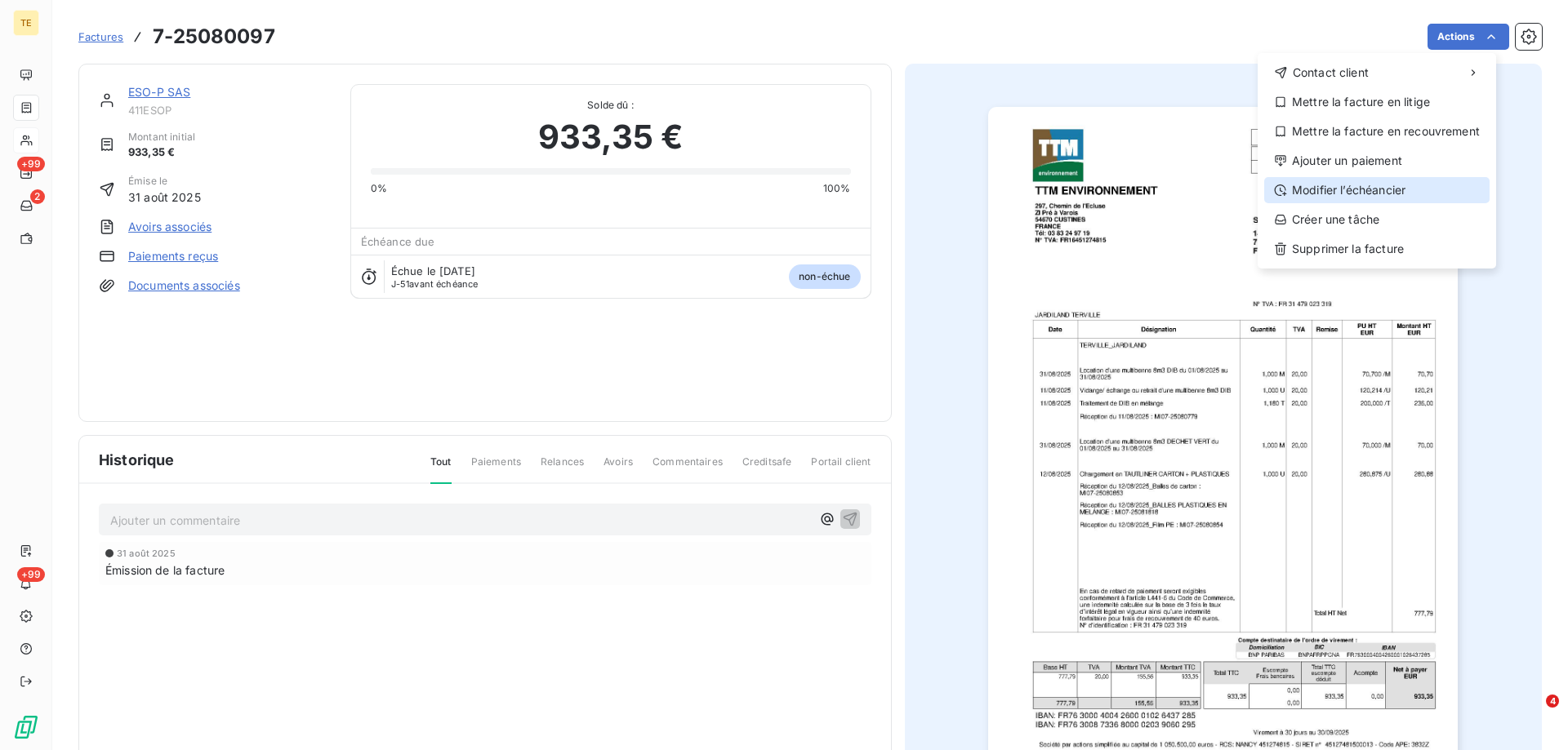
click at [1309, 196] on div "Modifier l’échéancier" at bounding box center [1377, 189] width 225 height 26
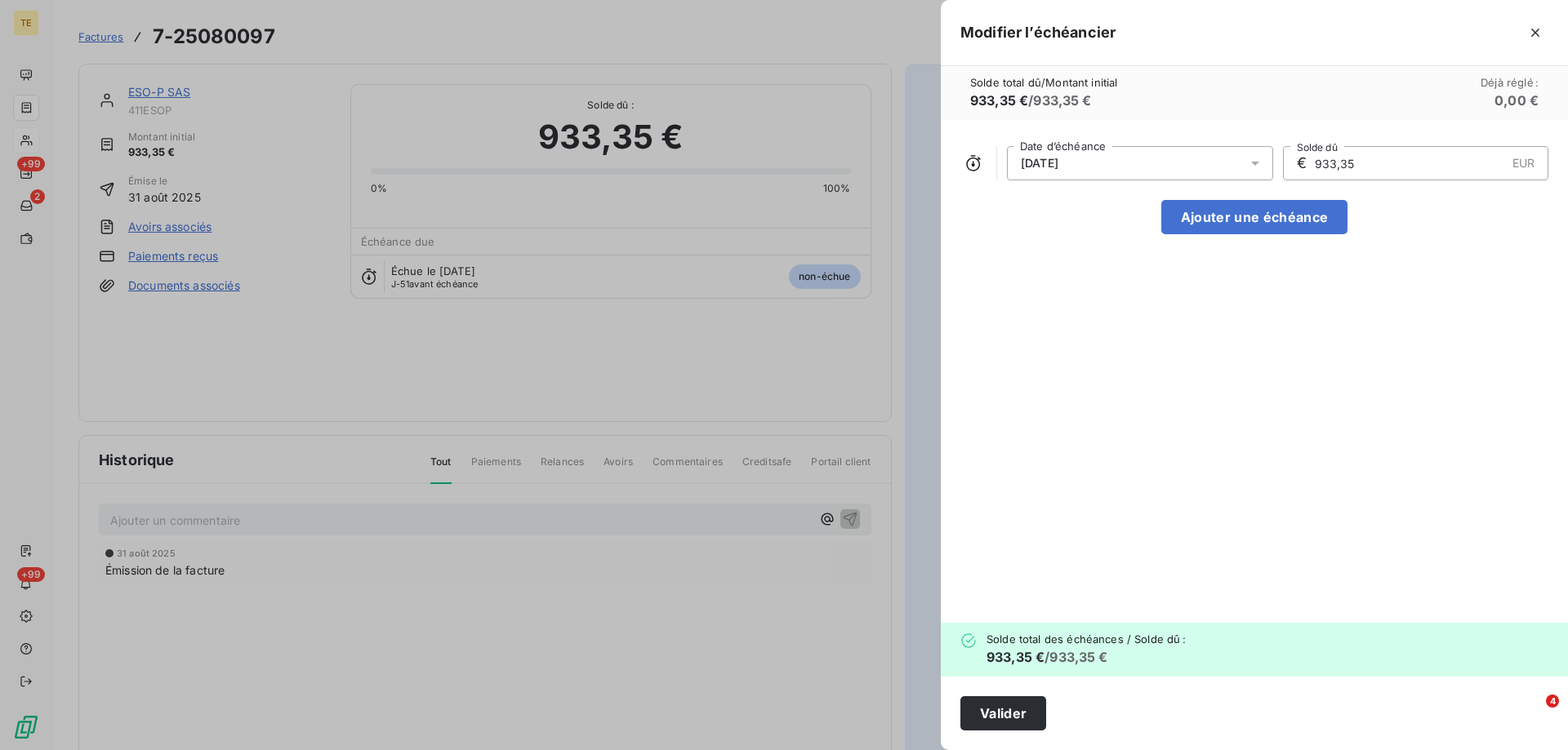
click at [1213, 170] on div "[DATE]" at bounding box center [1140, 163] width 266 height 34
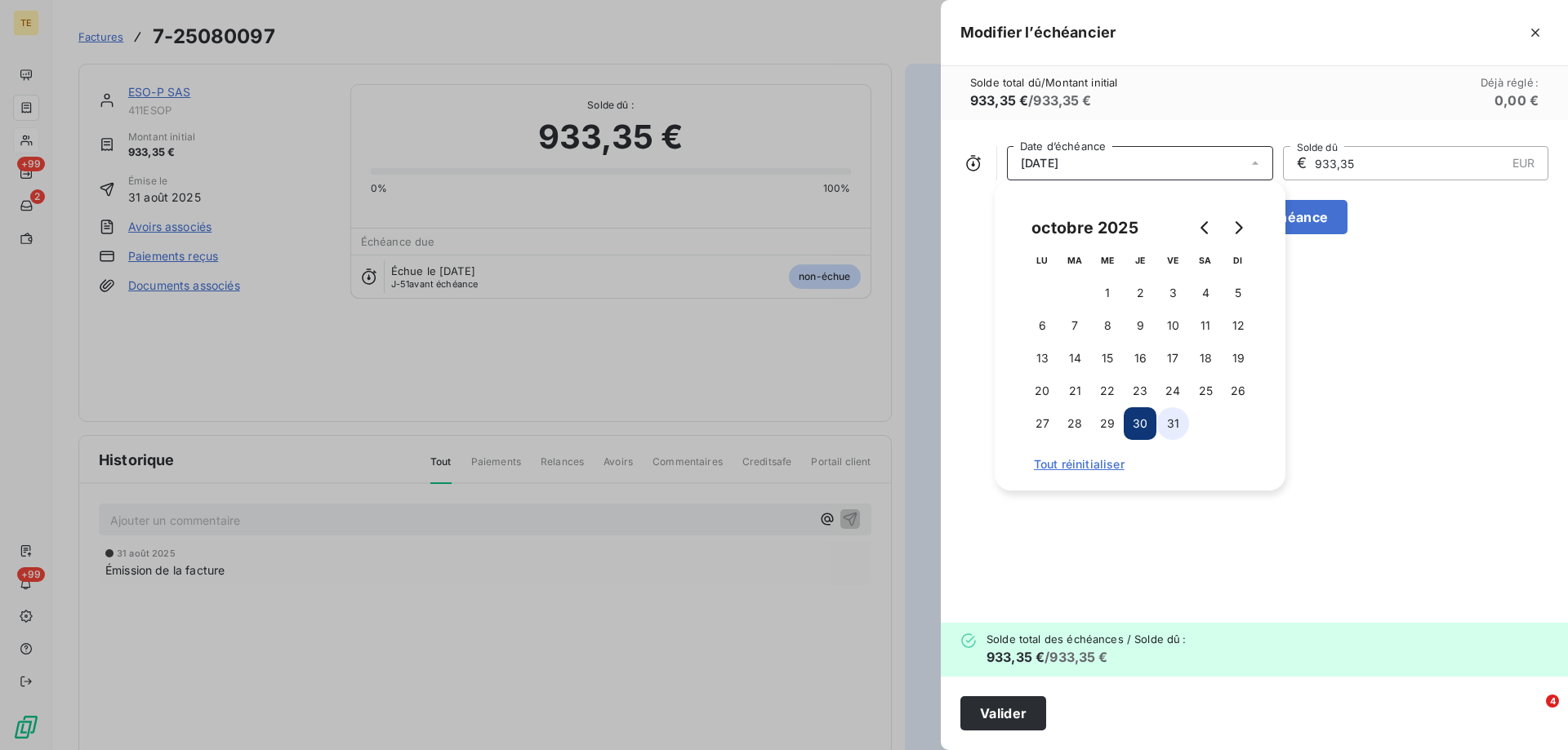
click at [1178, 426] on button "31" at bounding box center [1173, 423] width 33 height 33
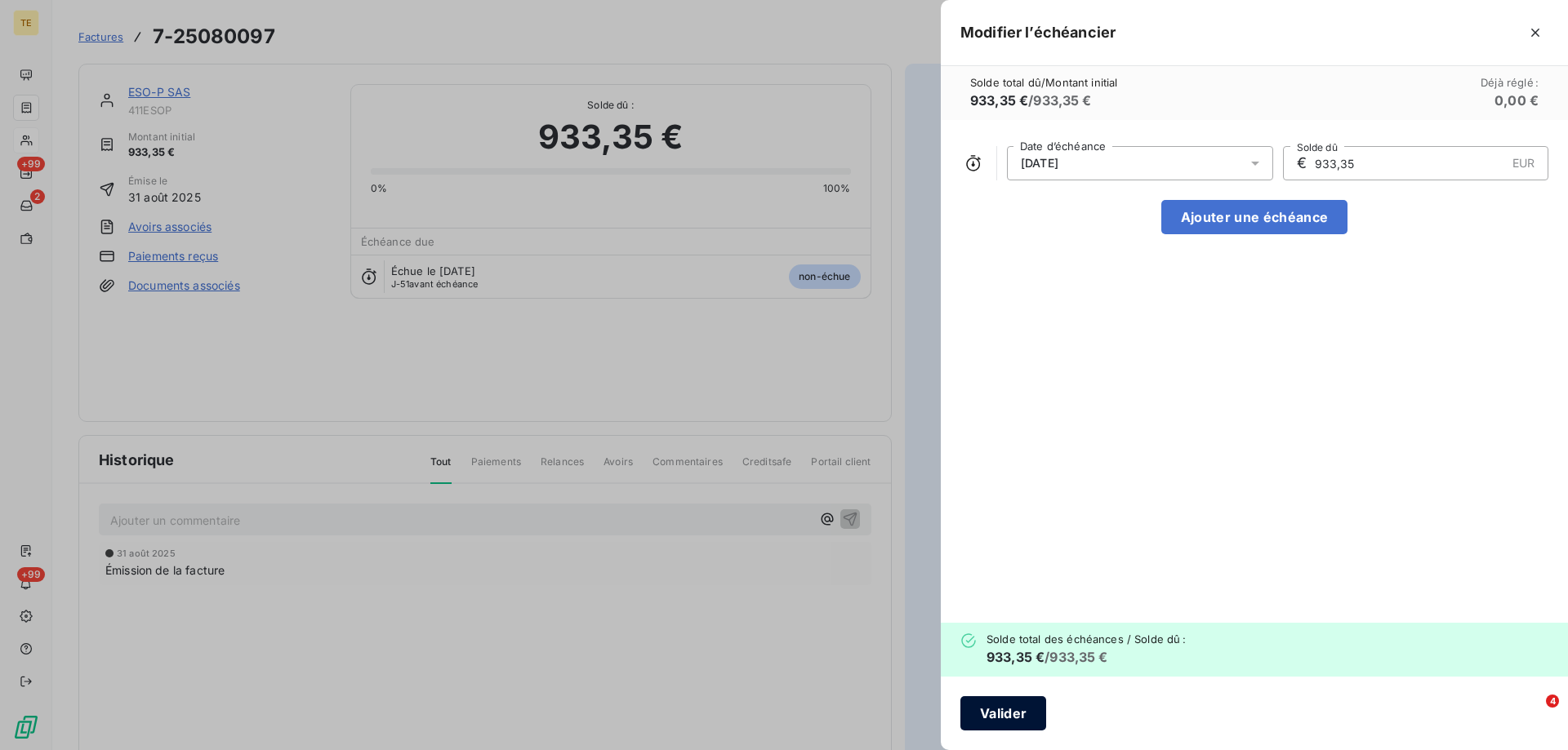
click at [1011, 718] on button "Valider" at bounding box center [1003, 713] width 86 height 34
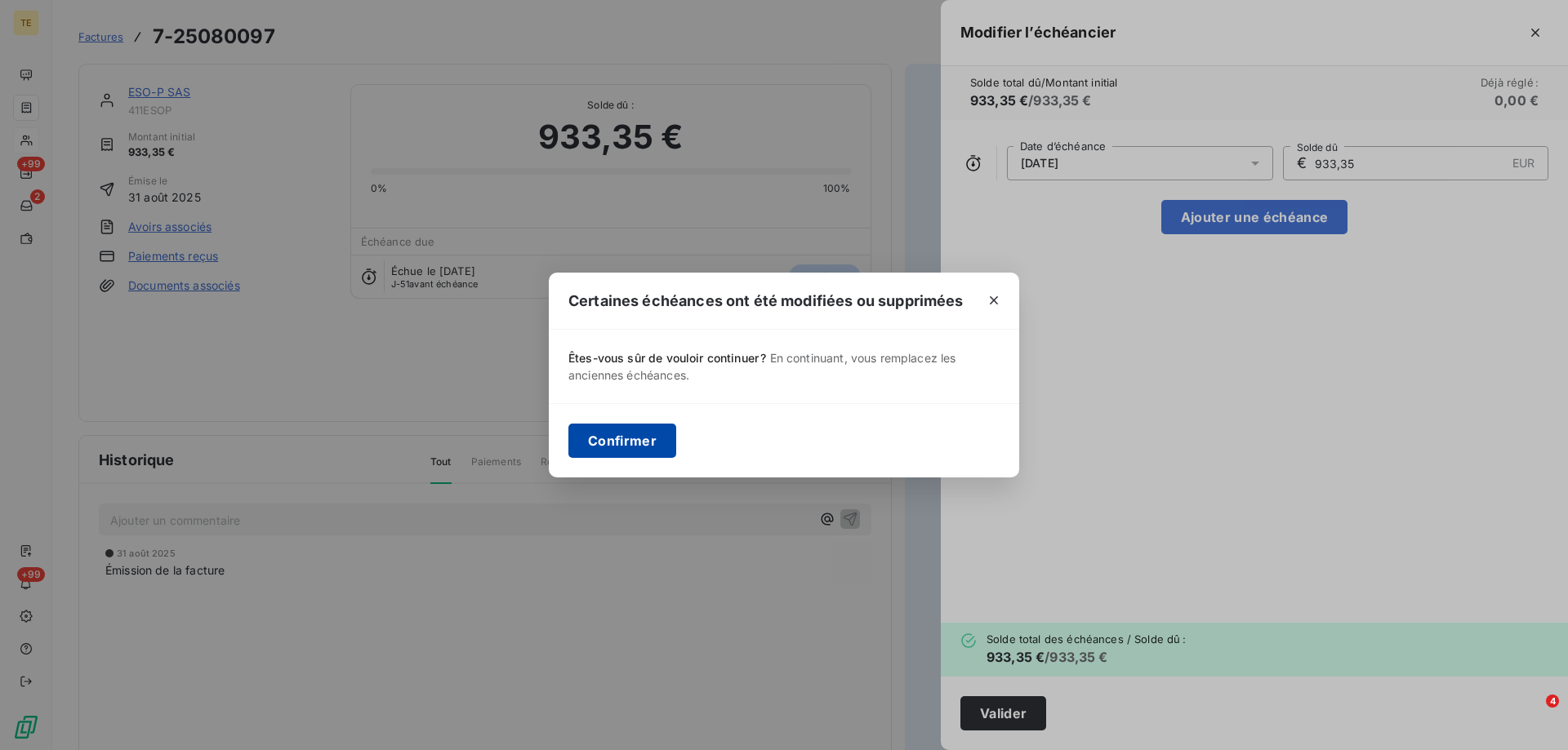
click at [647, 441] on button "Confirmer" at bounding box center [622, 440] width 108 height 34
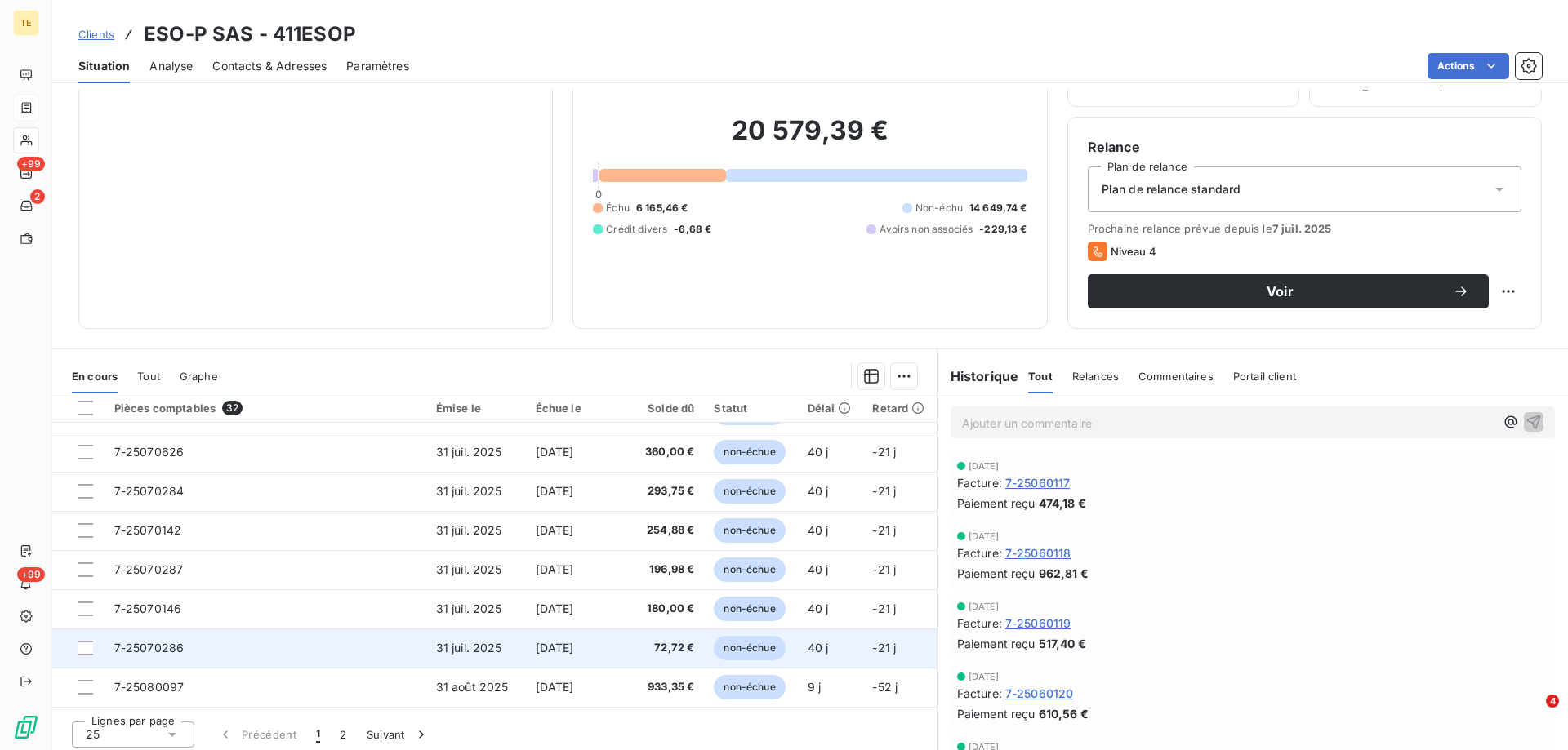
scroll to position [104, 0]
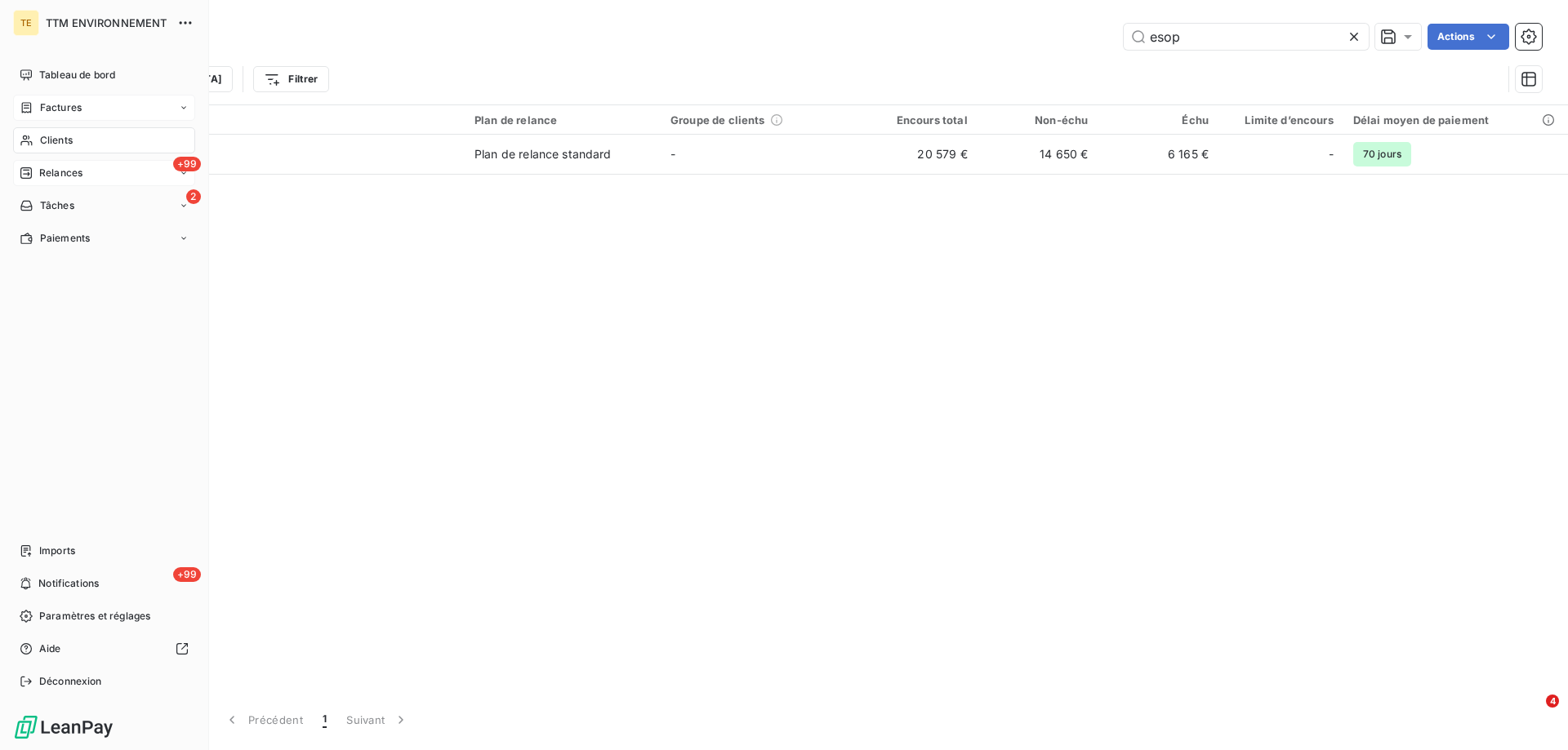
click at [90, 172] on div "+99 Relances" at bounding box center [105, 172] width 182 height 26
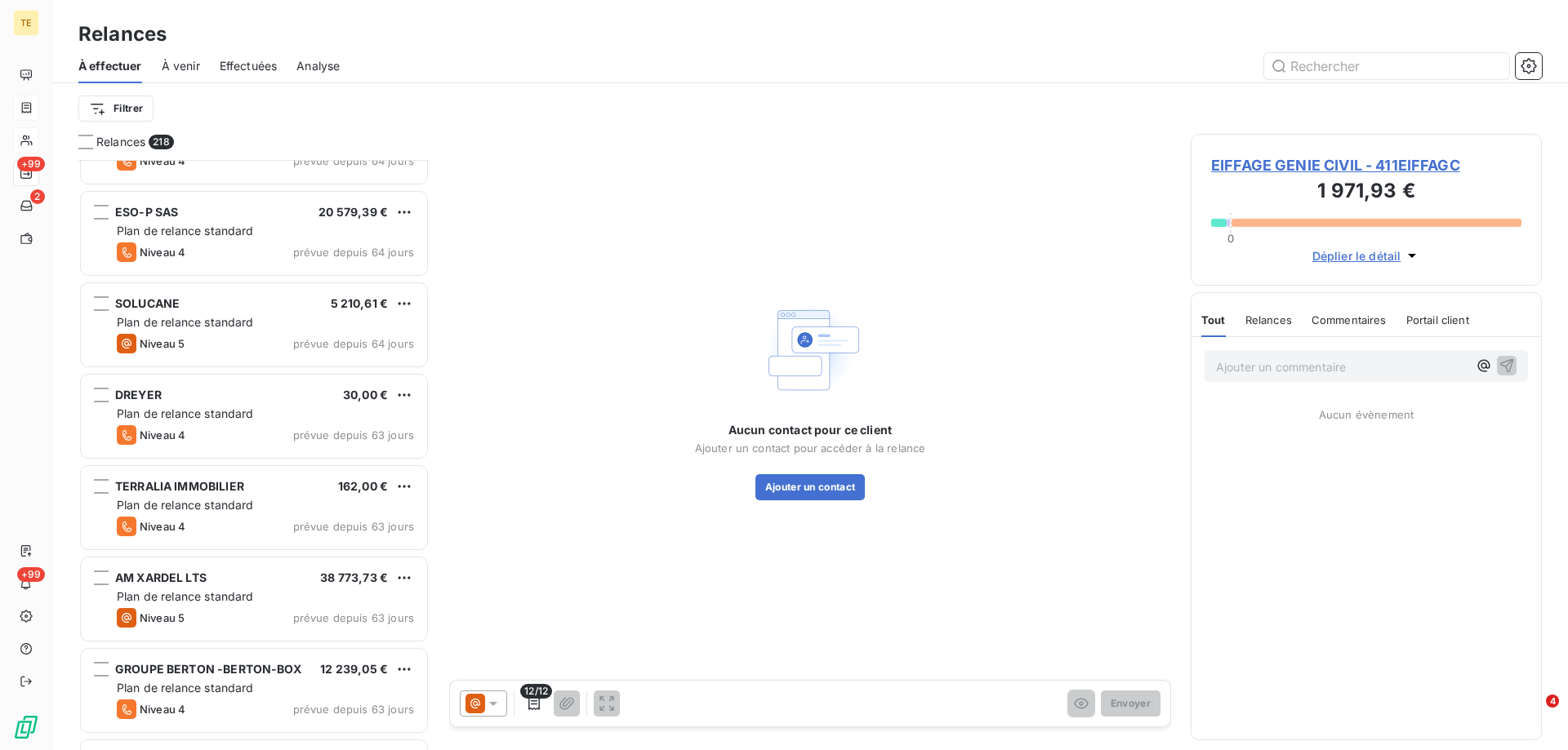
scroll to position [4898, 0]
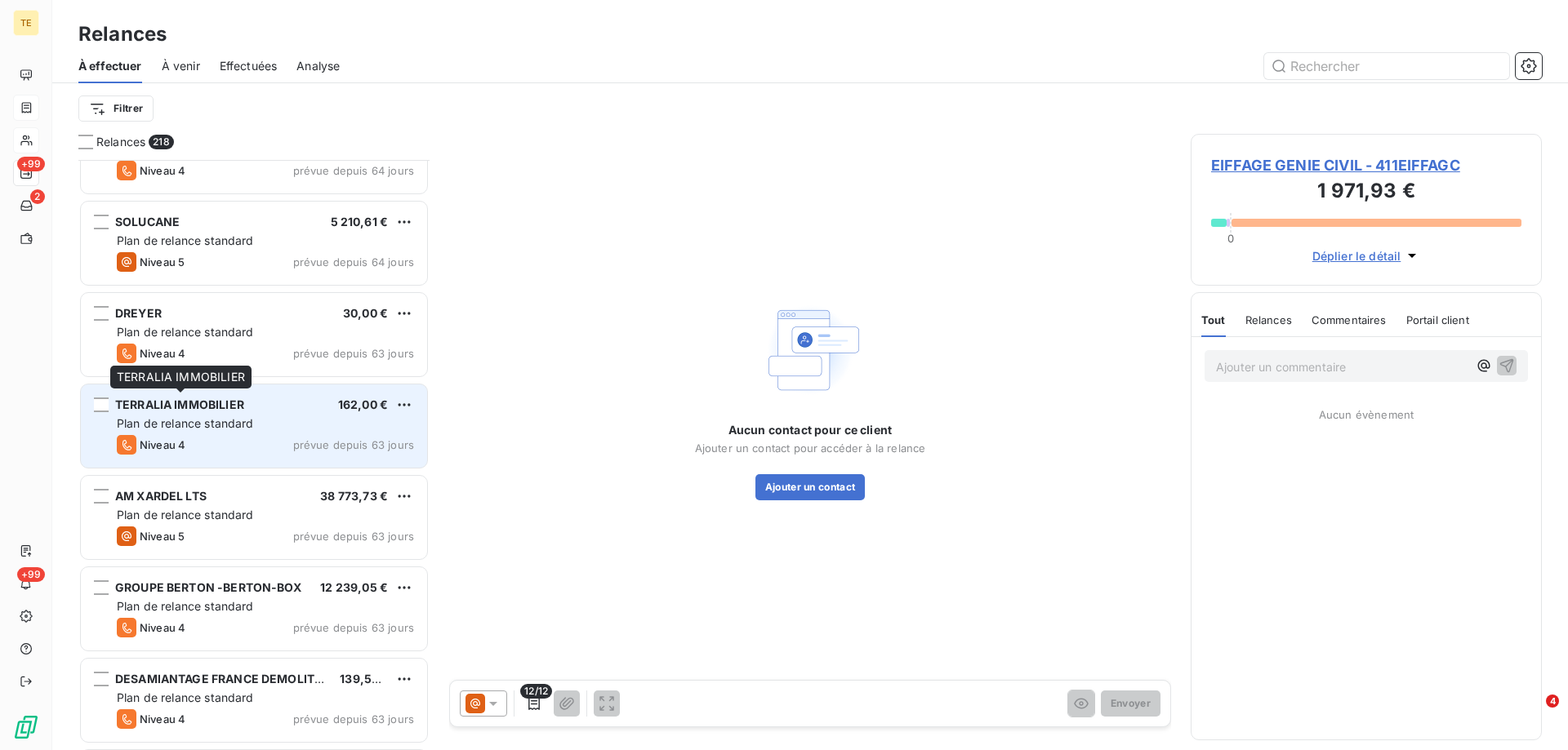
click at [235, 409] on span "TERRALIA IMMOBILIER" at bounding box center [180, 404] width 129 height 14
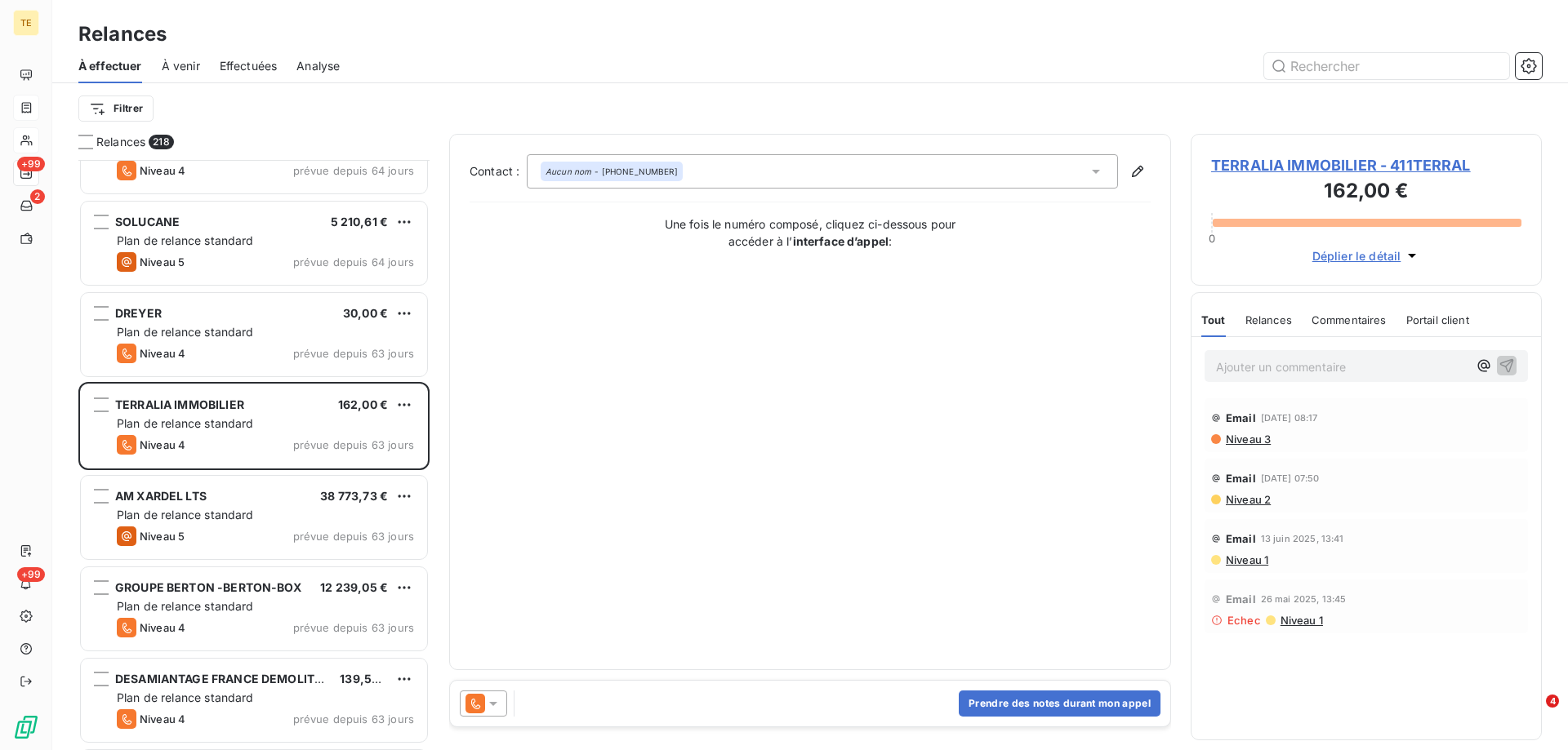
click at [1228, 160] on span "TERRALIA IMMOBILIER - 411TERRAL" at bounding box center [1366, 165] width 310 height 22
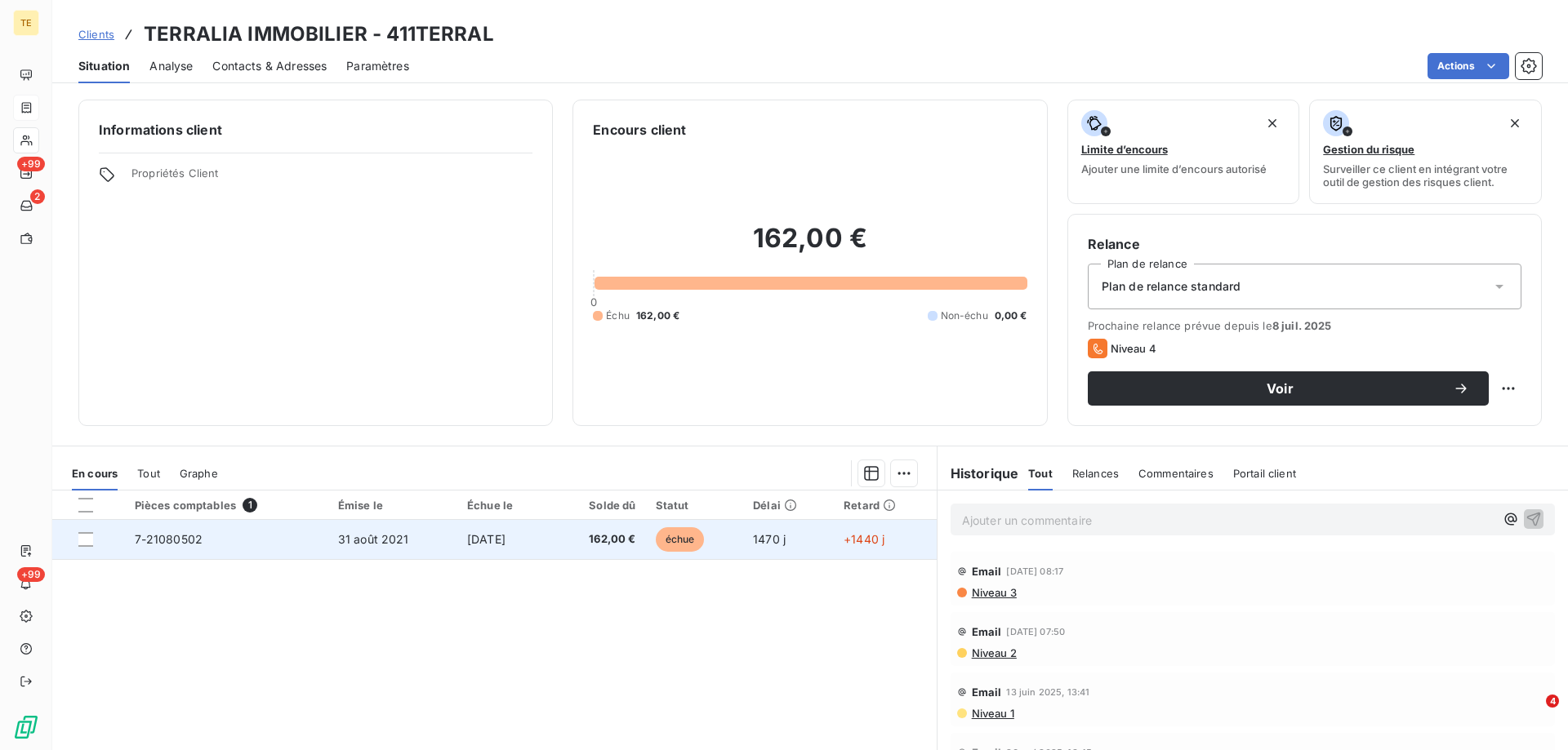
click at [161, 537] on span "7-21080502" at bounding box center [169, 539] width 69 height 14
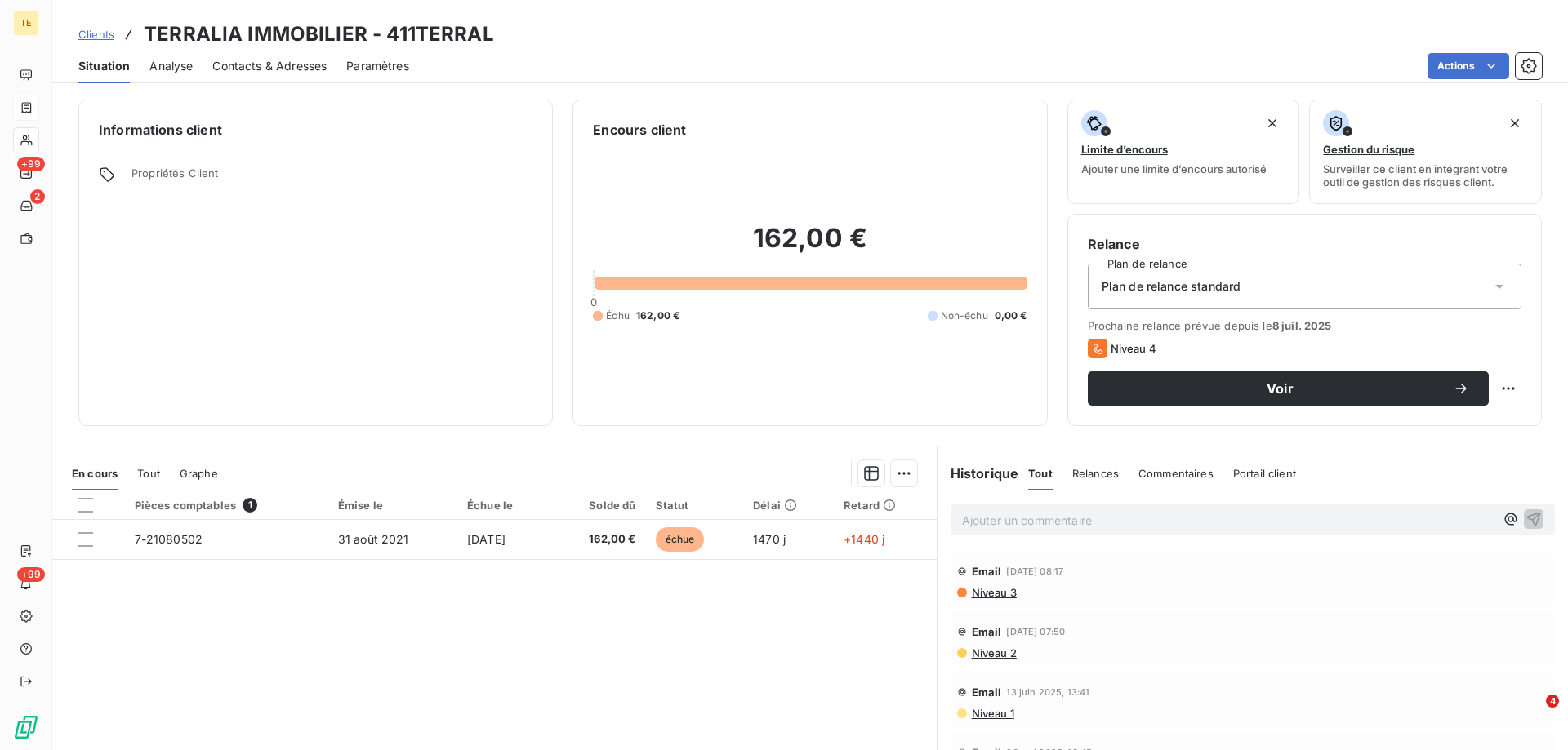
click at [992, 529] on p "Ajouter un commentaire ﻿" at bounding box center [1228, 520] width 532 height 21
click at [1526, 517] on icon "button" at bounding box center [1534, 518] width 16 height 16
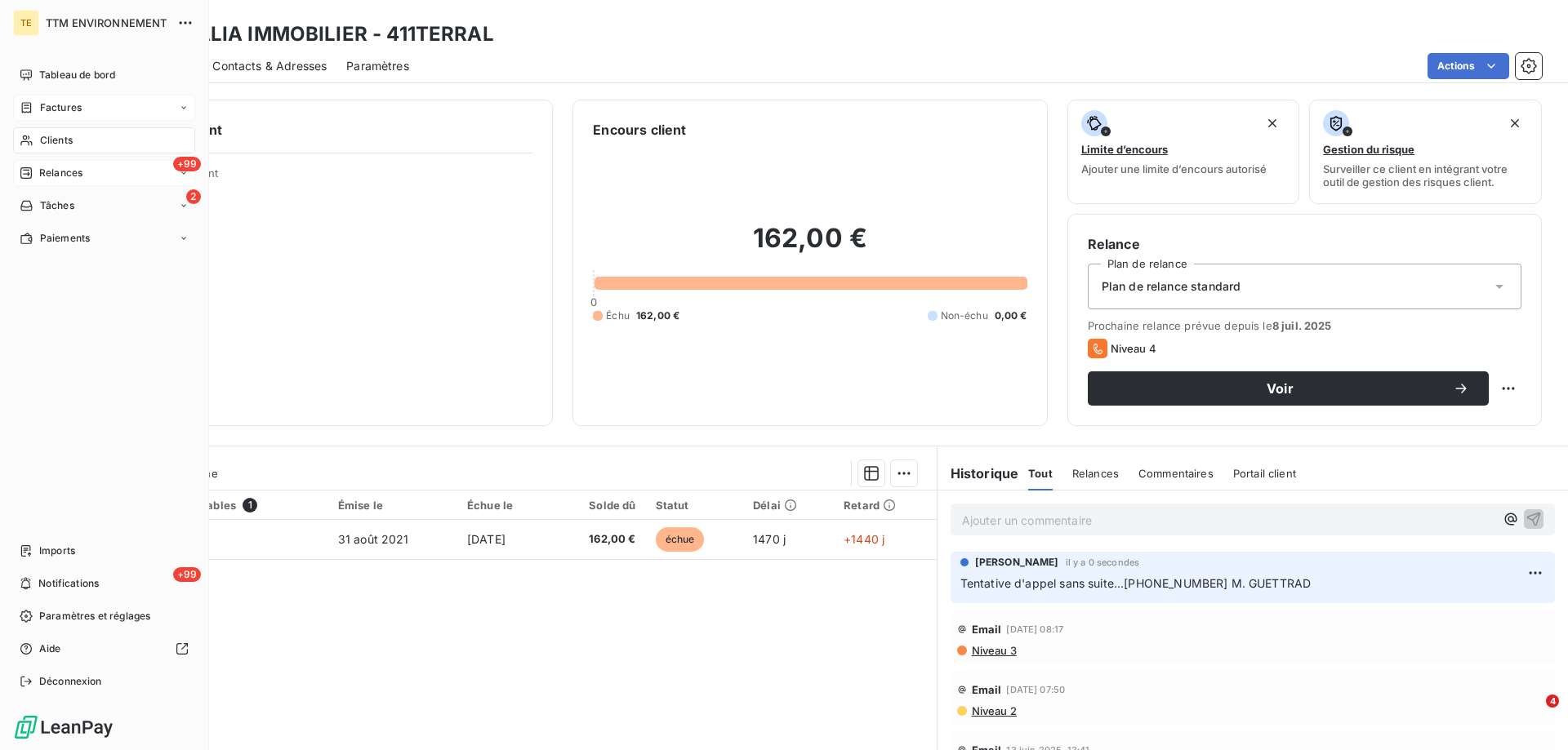
click at [62, 174] on span "Relances" at bounding box center [61, 173] width 43 height 14
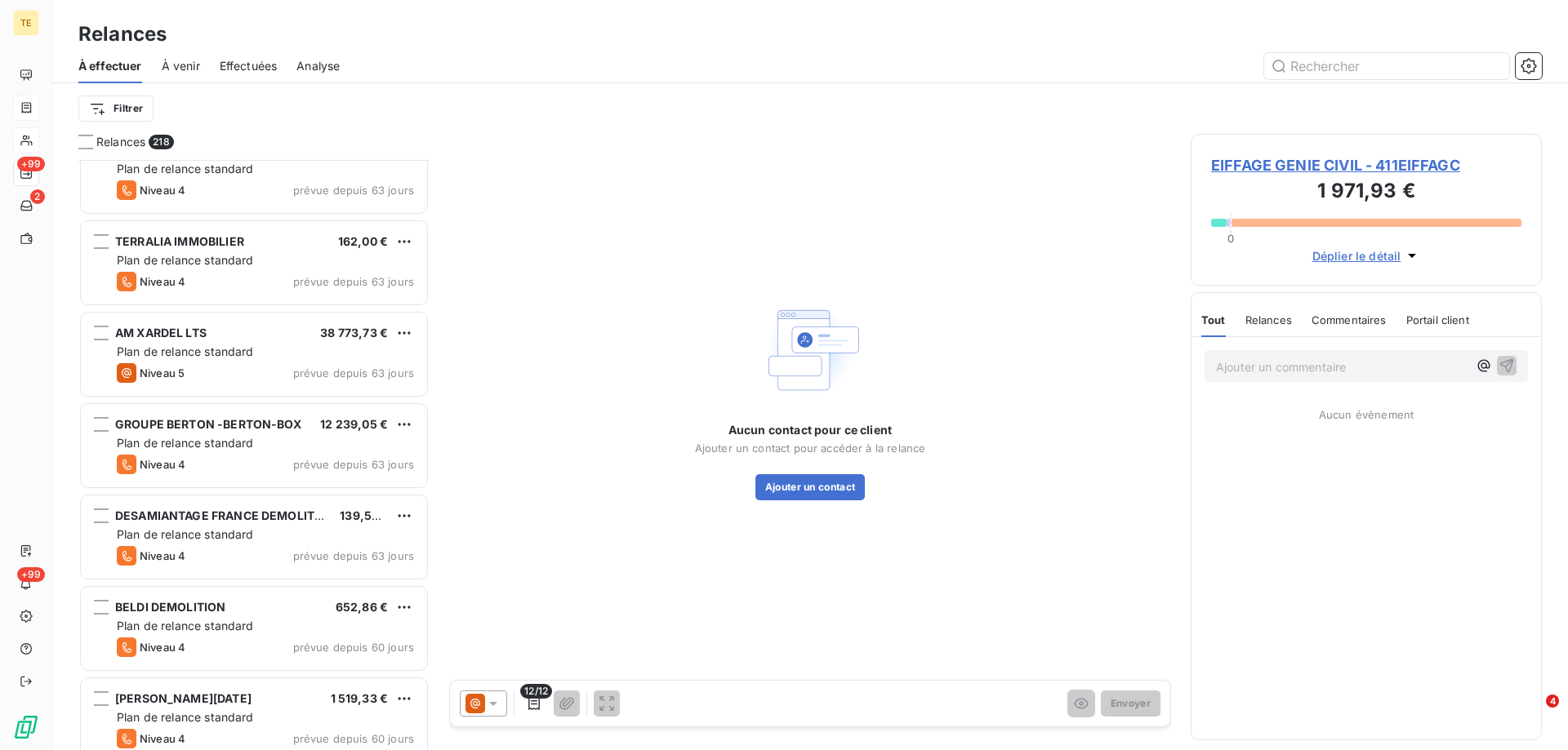
scroll to position [5143, 0]
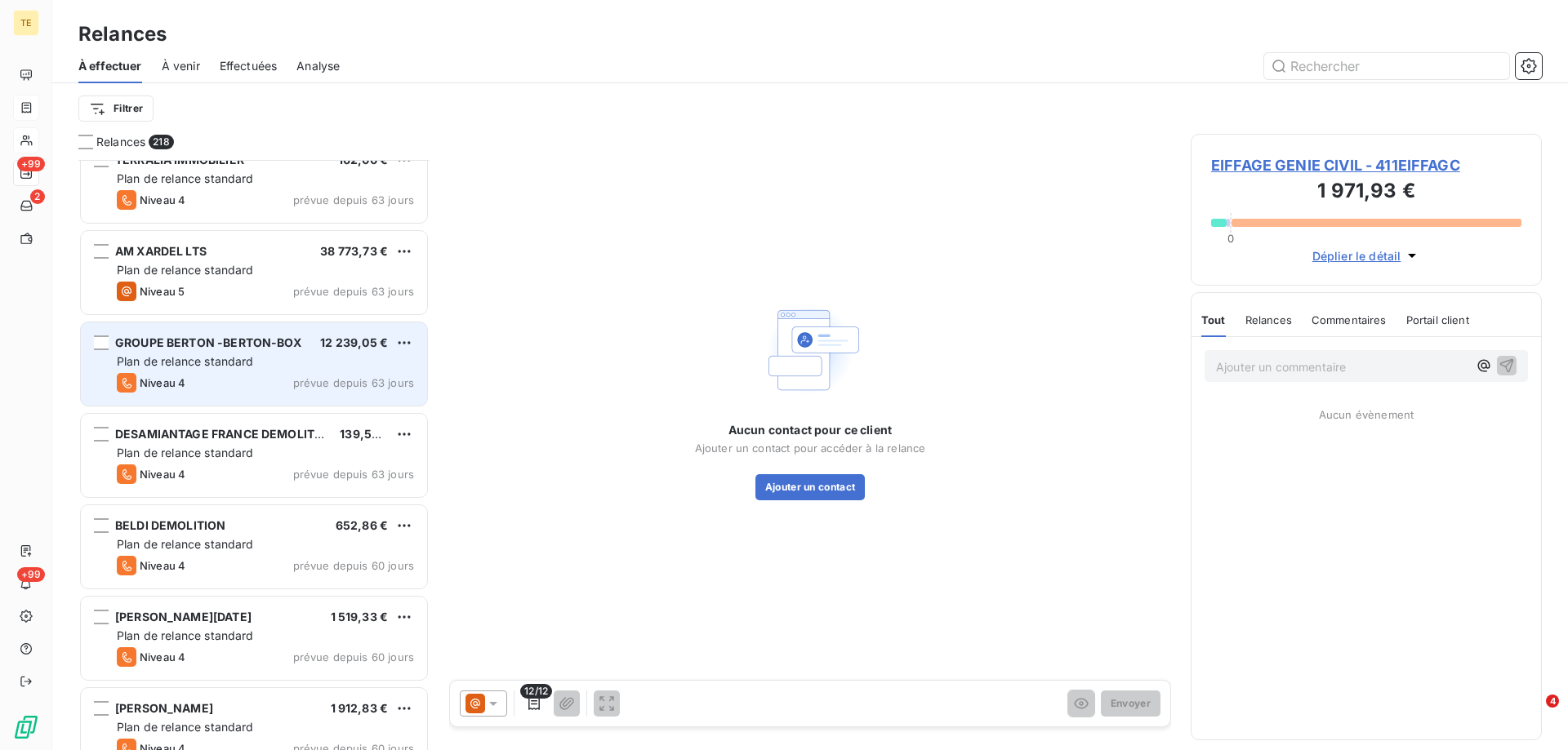
click at [247, 350] on div "GROUPE BERTON -BERTON-BOX" at bounding box center [208, 343] width 186 height 16
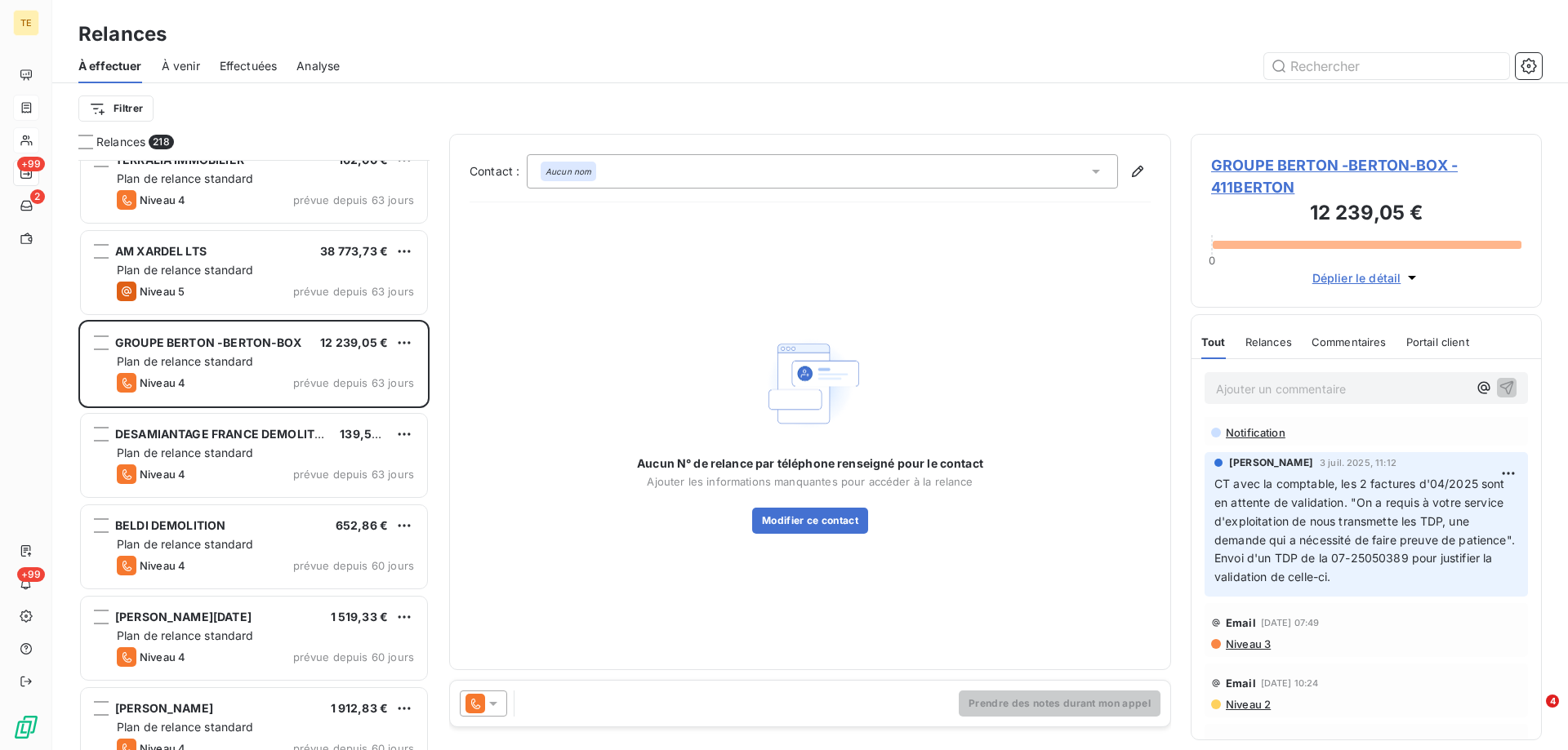
scroll to position [182, 0]
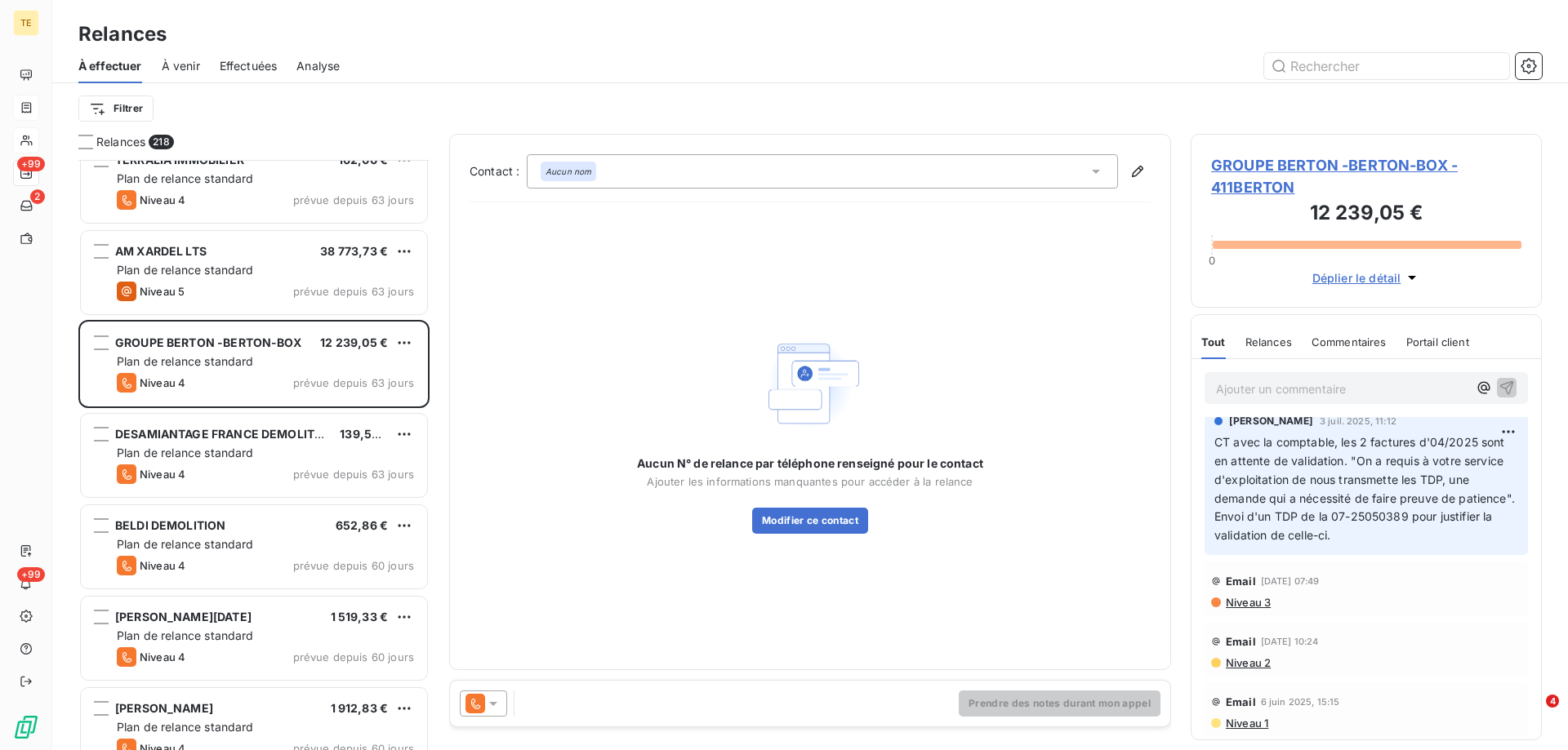
click at [1301, 168] on span "GROUPE BERTON -BERTON-BOX - 411BERTON" at bounding box center [1366, 176] width 310 height 44
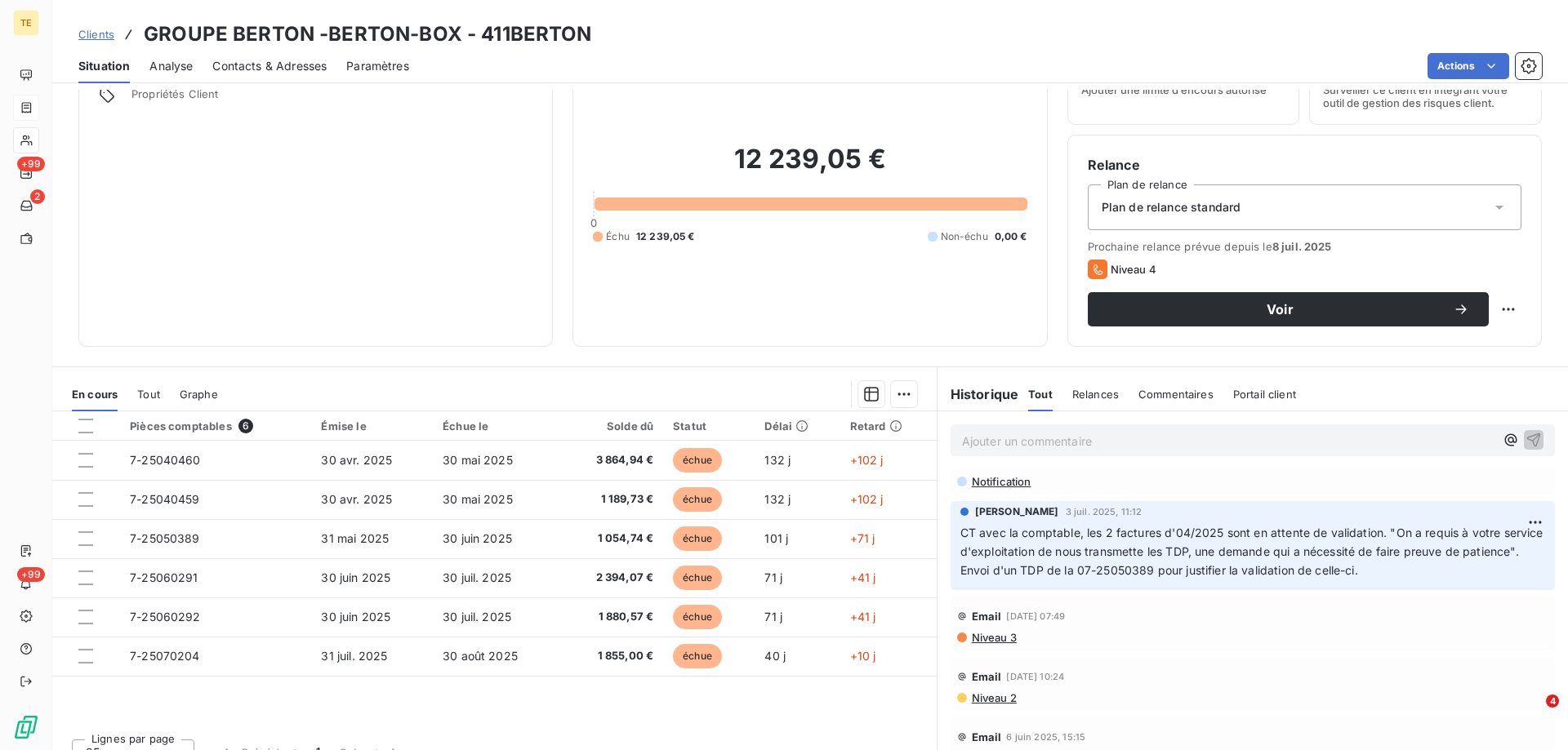
scroll to position [81, 0]
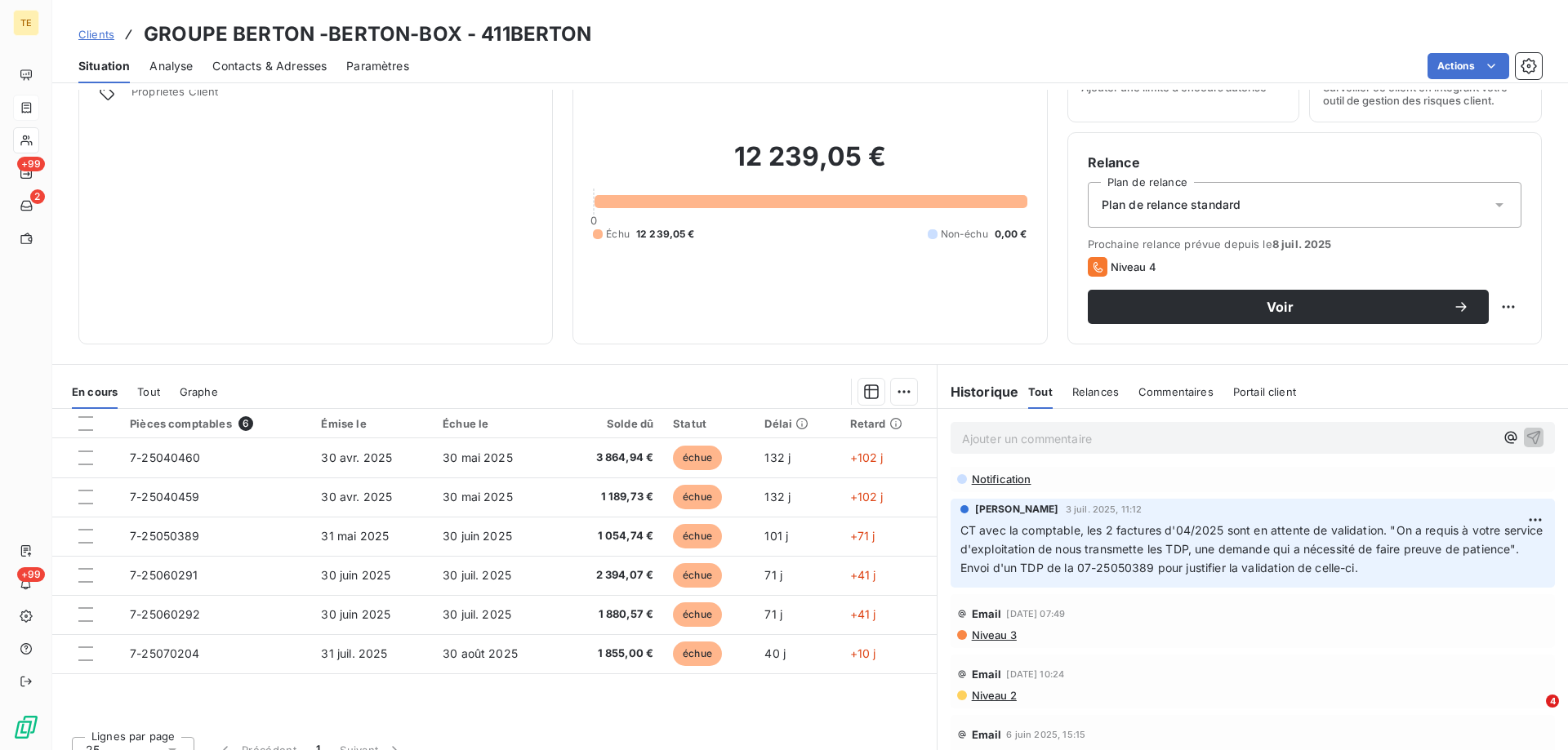
click at [978, 437] on p "Ajouter un commentaire ﻿" at bounding box center [1228, 438] width 532 height 21
click at [1105, 433] on p "CT avec [PERSON_NAME]" at bounding box center [1228, 438] width 532 height 19
click at [1110, 438] on p "CT avec [PERSON_NAME]" at bounding box center [1228, 438] width 532 height 19
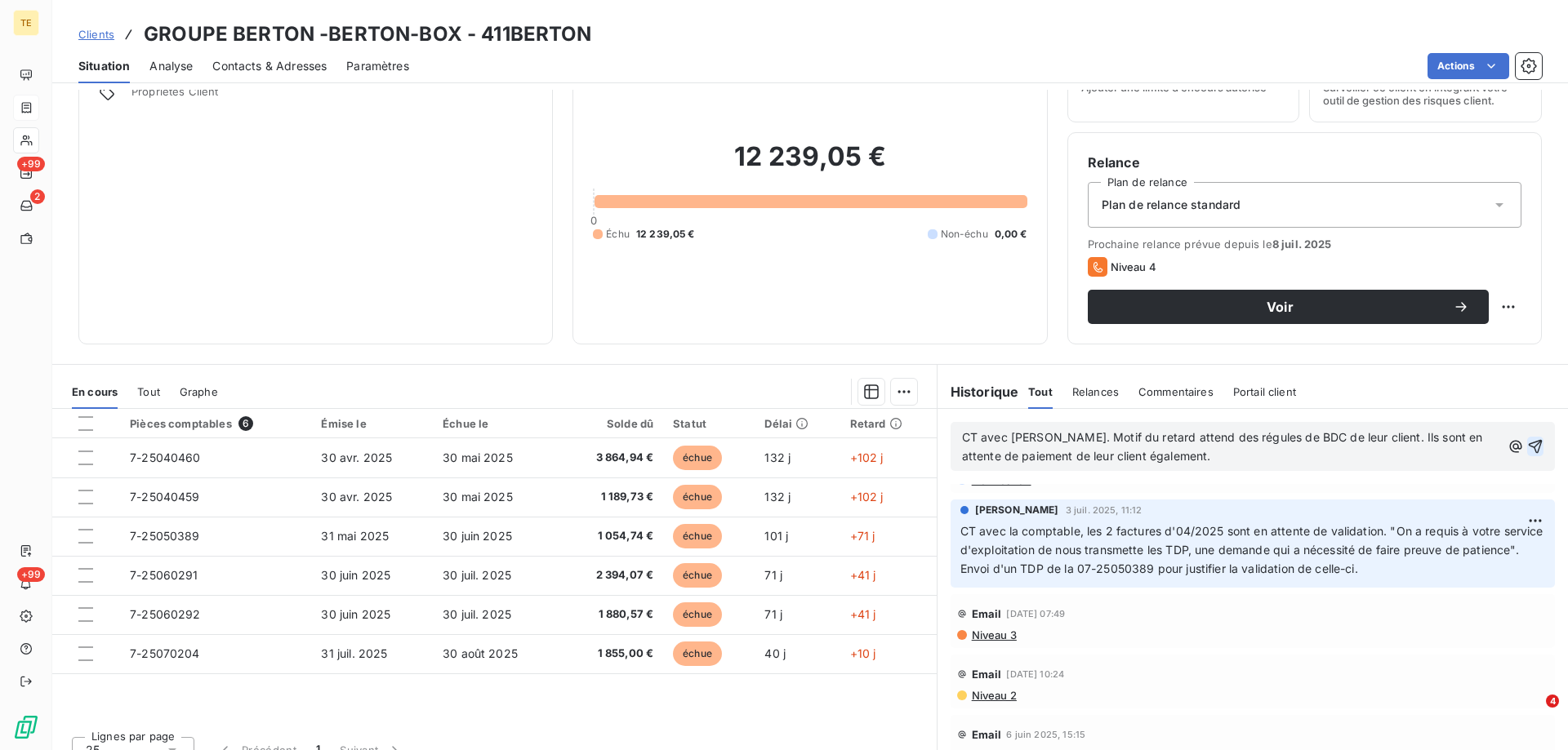
click at [1529, 443] on icon "button" at bounding box center [1536, 447] width 14 height 14
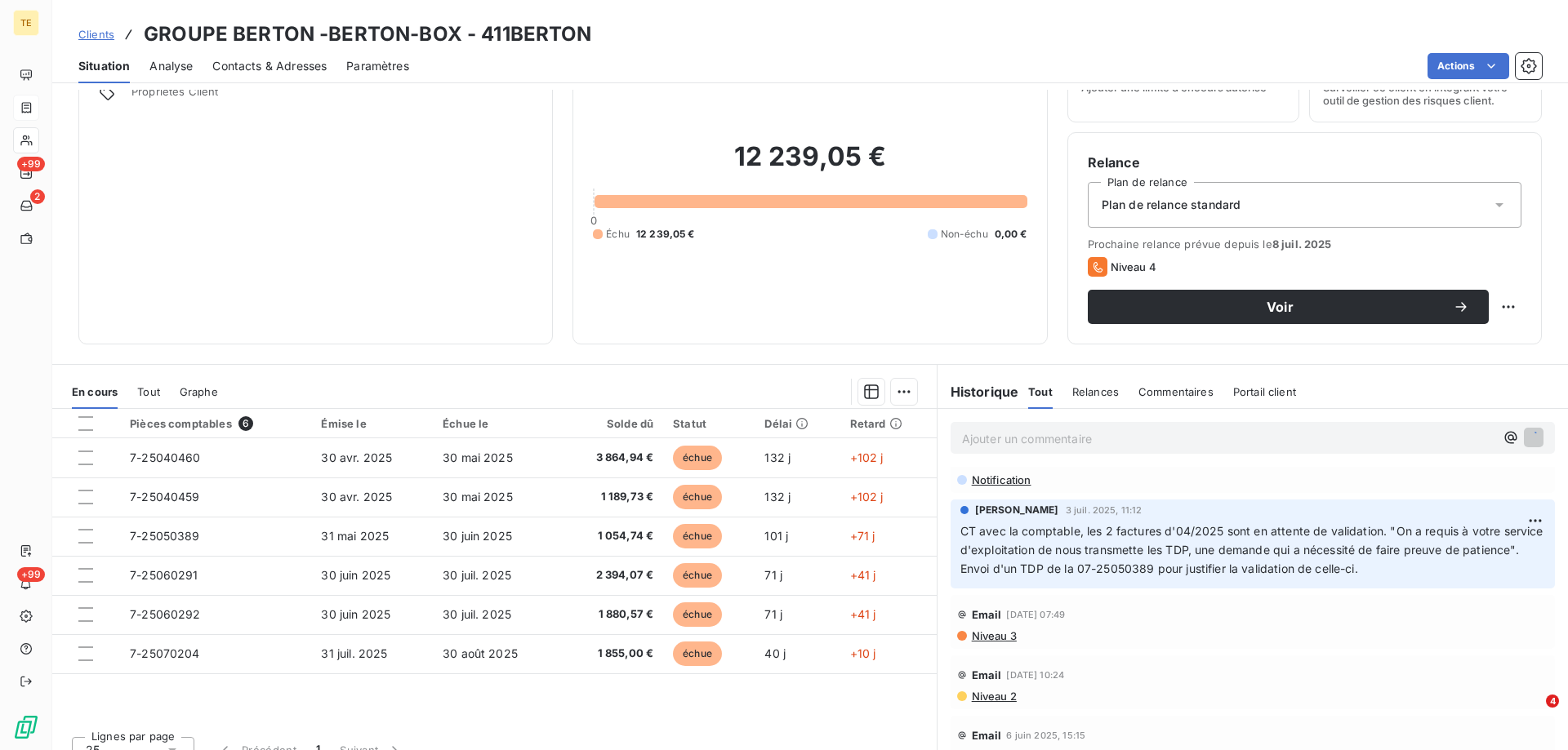
scroll to position [220, 0]
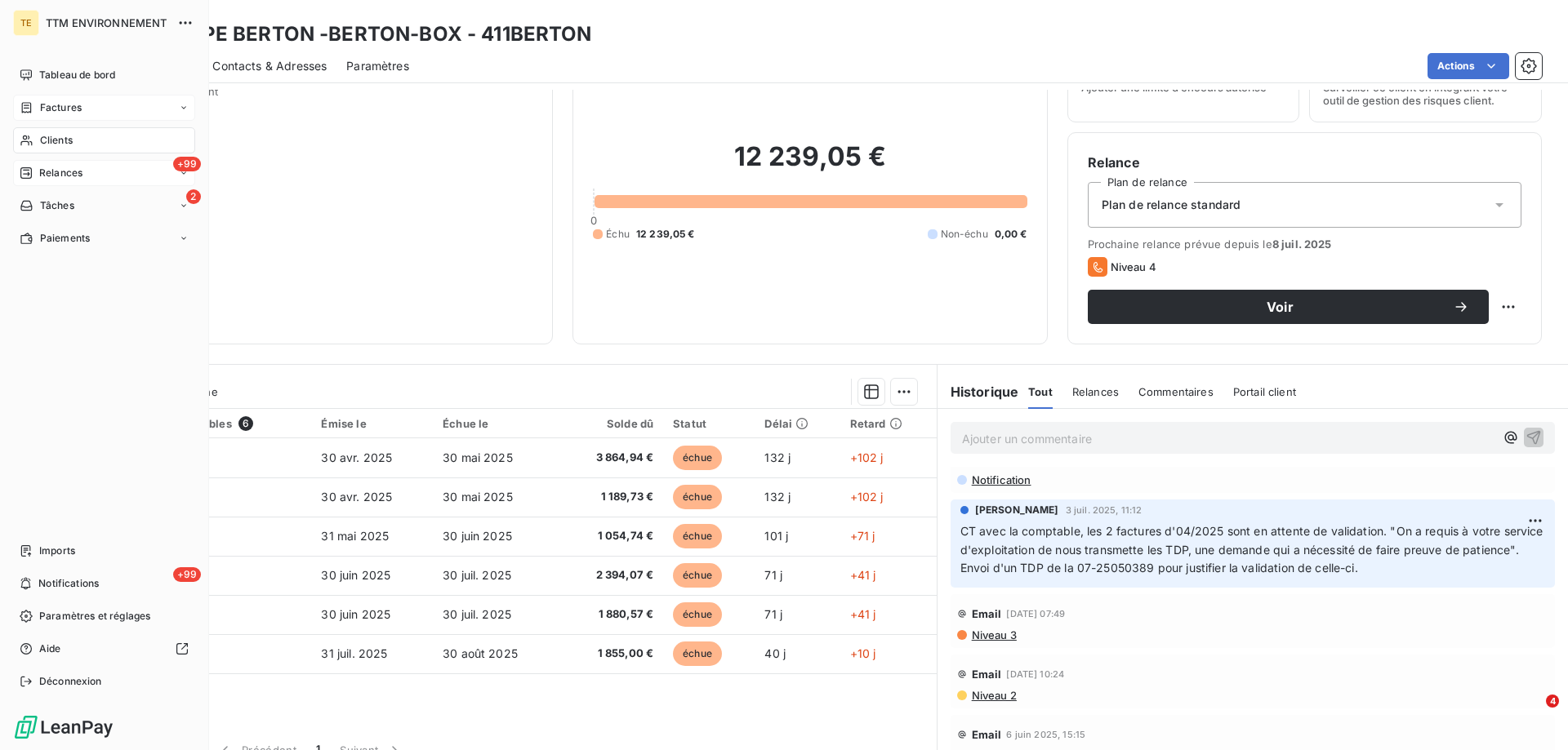
click at [57, 178] on span "Relances" at bounding box center [61, 173] width 43 height 14
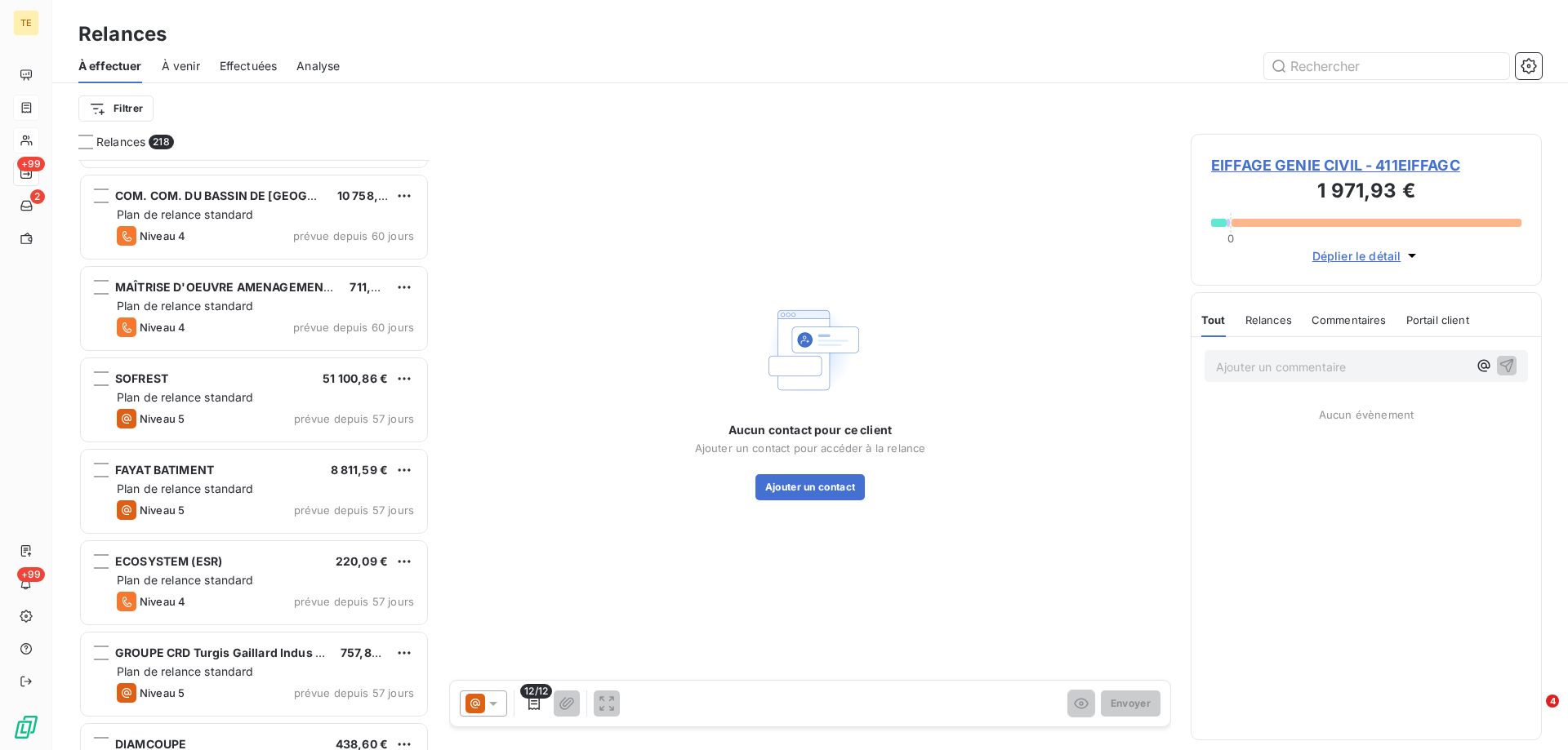
scroll to position [6041, 0]
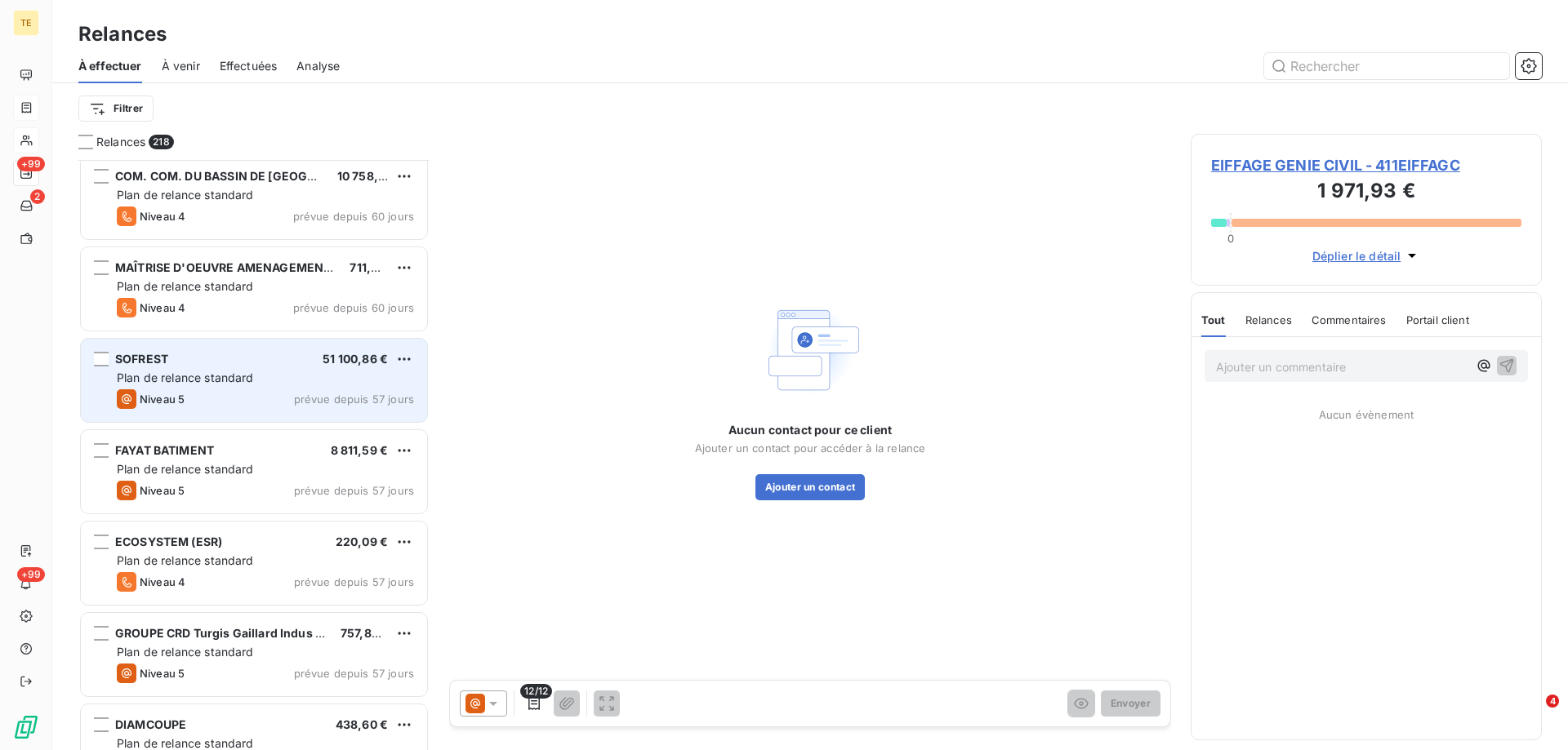
click at [223, 371] on span "Plan de relance standard" at bounding box center [186, 378] width 138 height 14
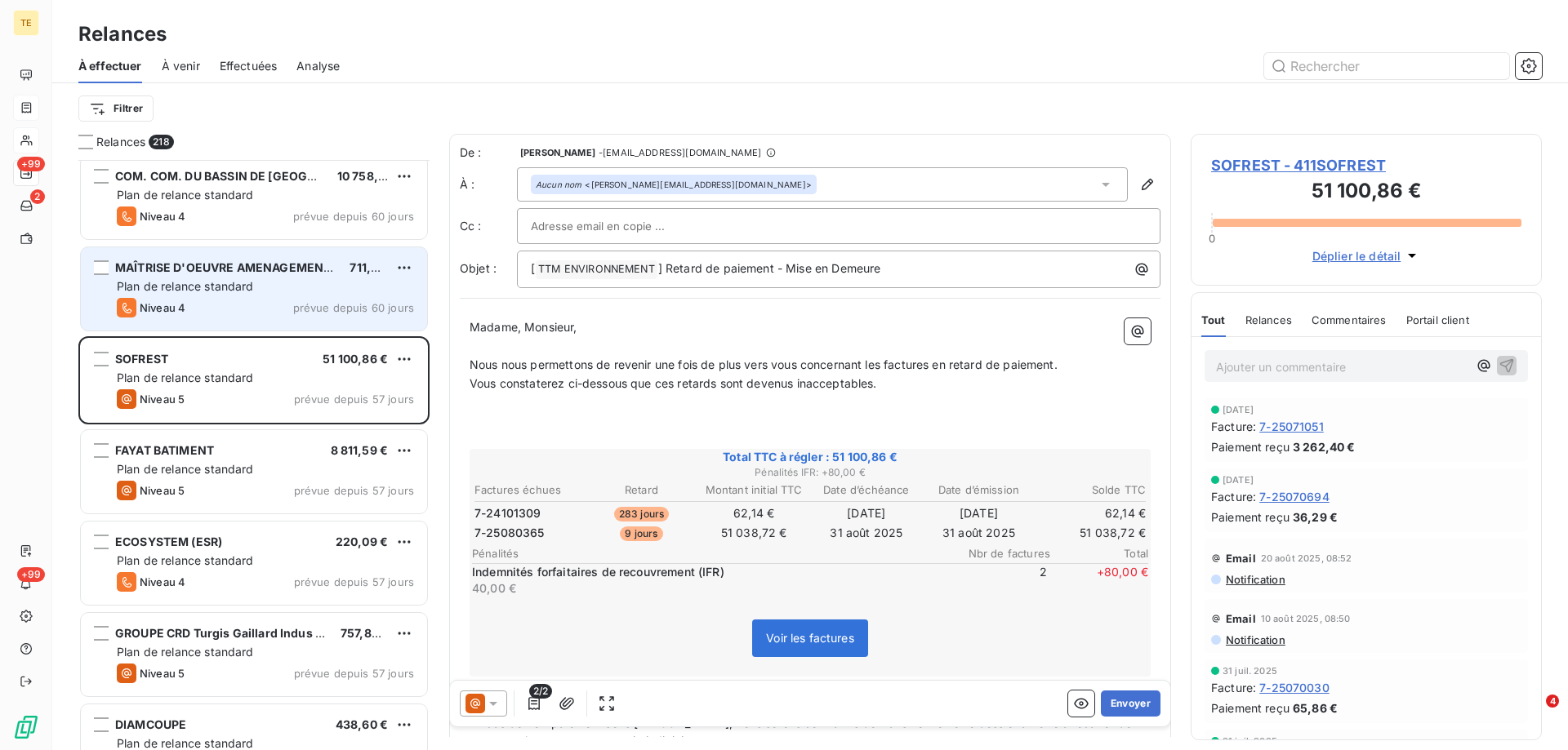
click at [205, 287] on span "Plan de relance standard" at bounding box center [186, 287] width 138 height 14
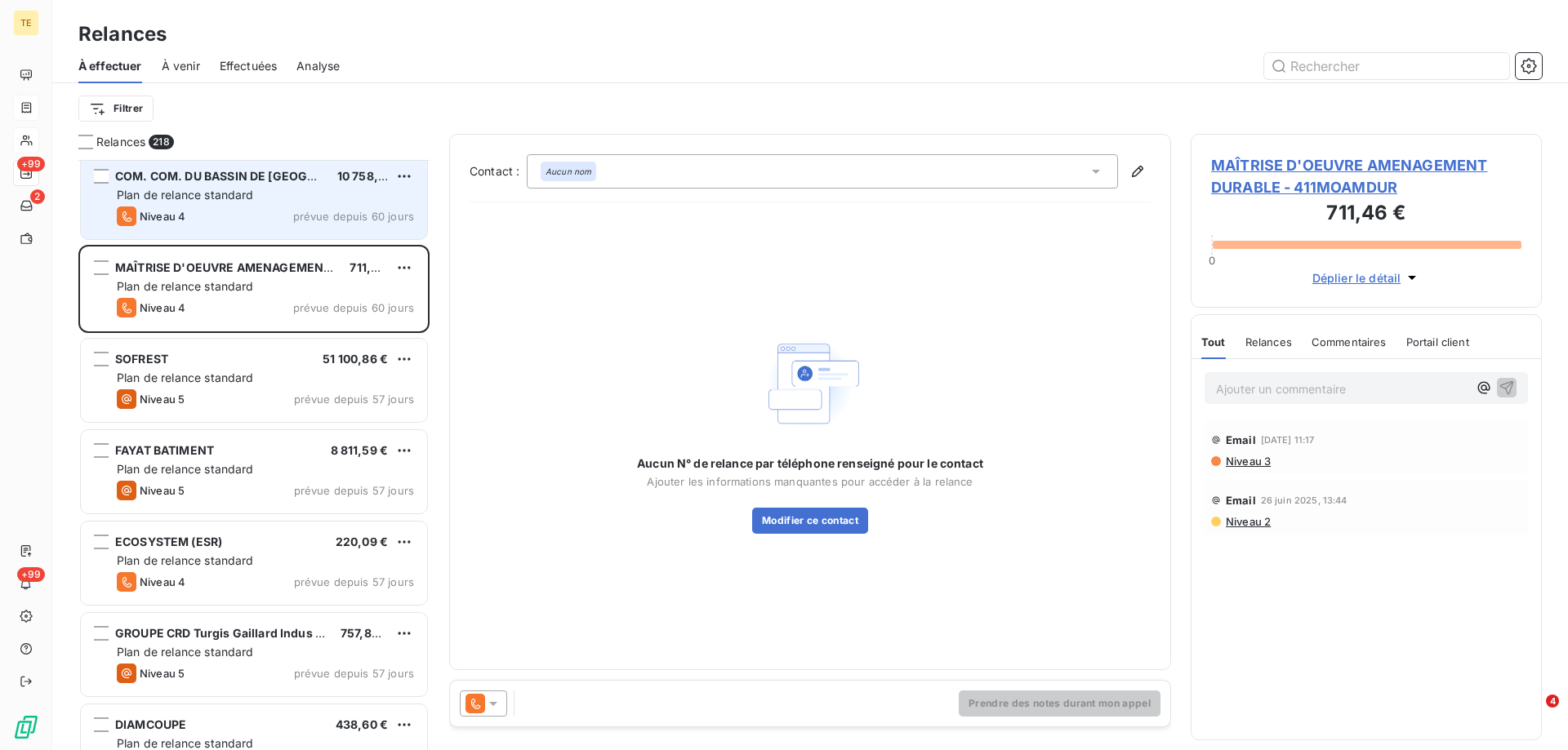
click at [208, 198] on span "Plan de relance standard" at bounding box center [186, 195] width 138 height 14
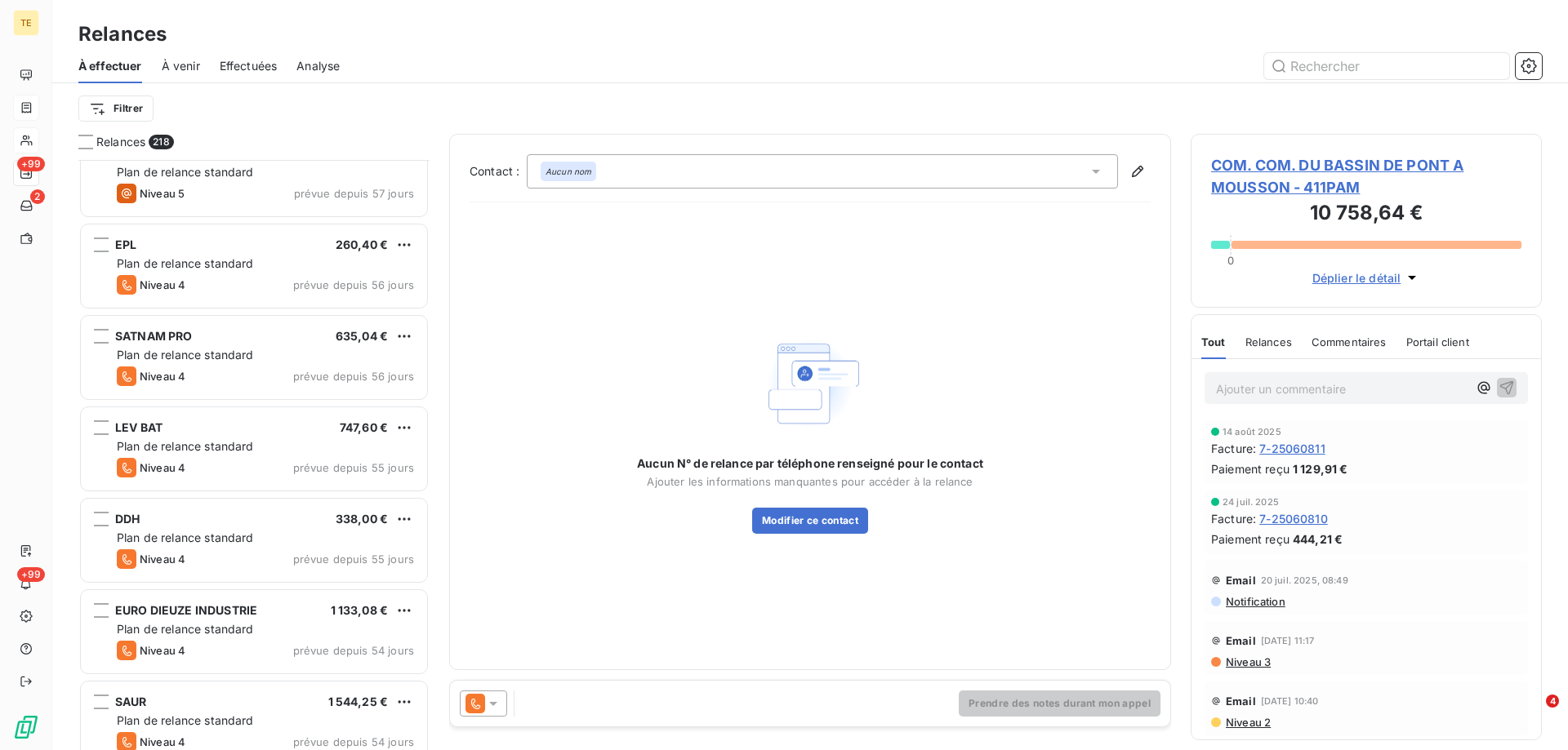
scroll to position [6041, 0]
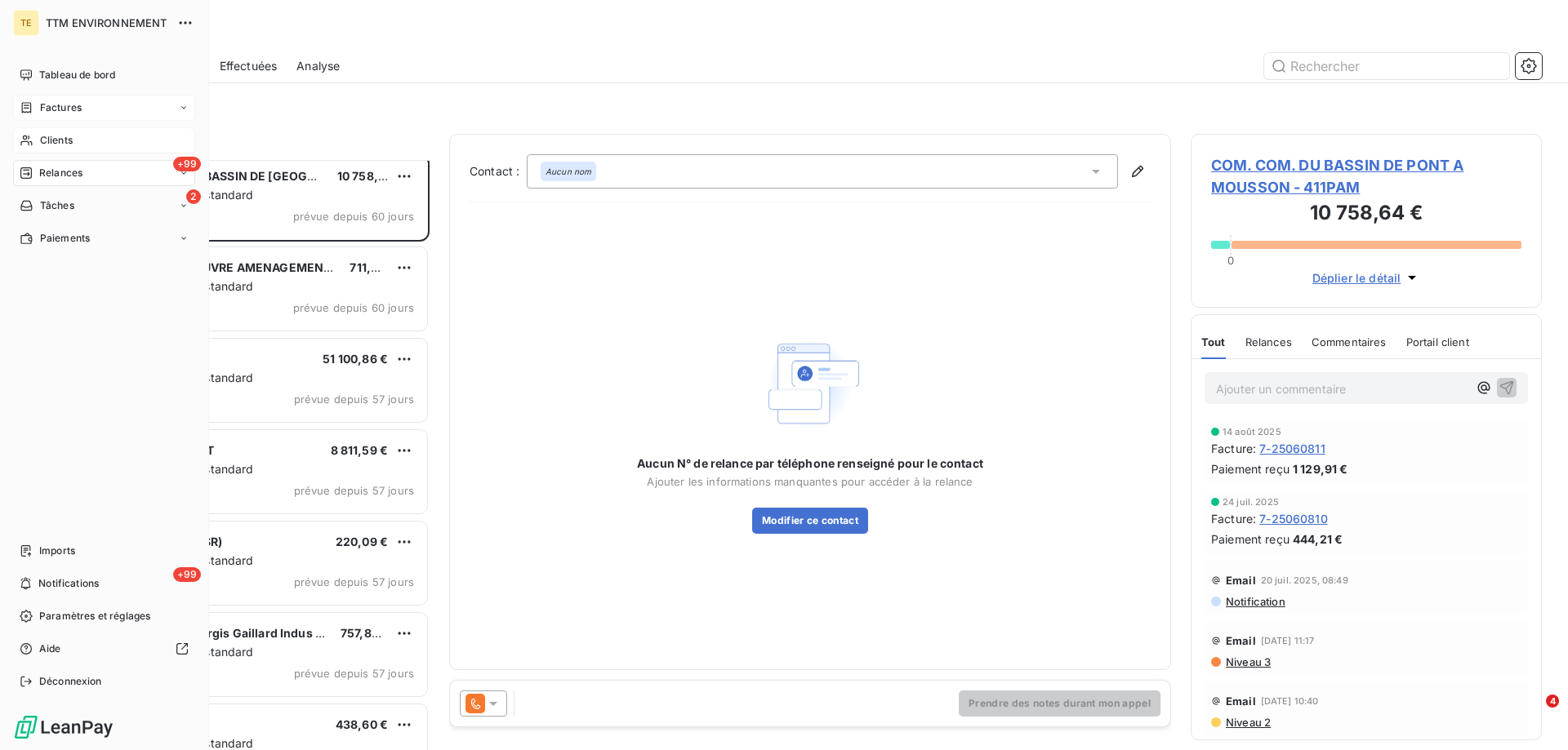
click at [61, 175] on span "Relances" at bounding box center [61, 173] width 43 height 14
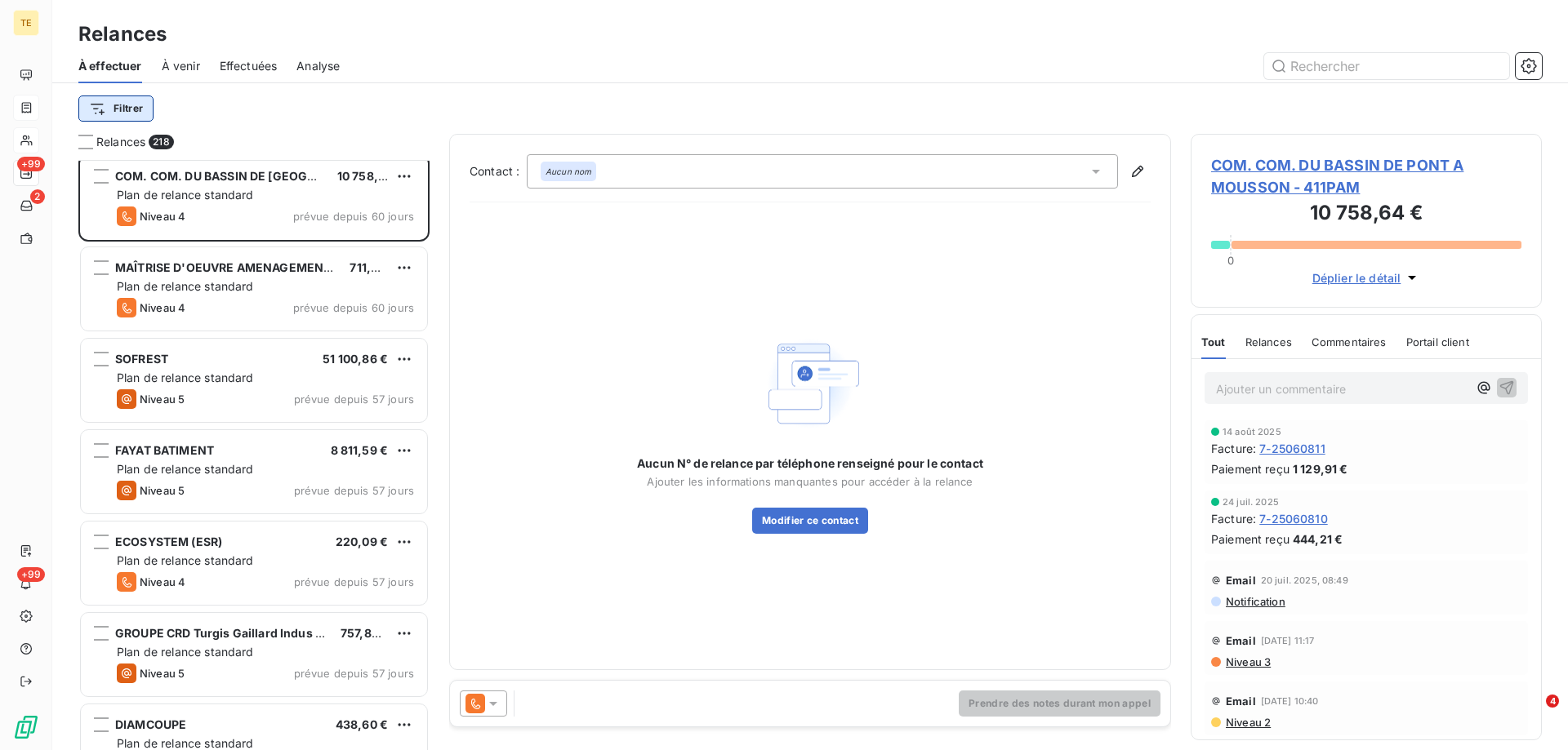
click at [129, 104] on html "TE +99 2 +99 Relances À effectuer À venir Effectuées Analyse Filtrer Relances 2…" at bounding box center [784, 375] width 1568 height 750
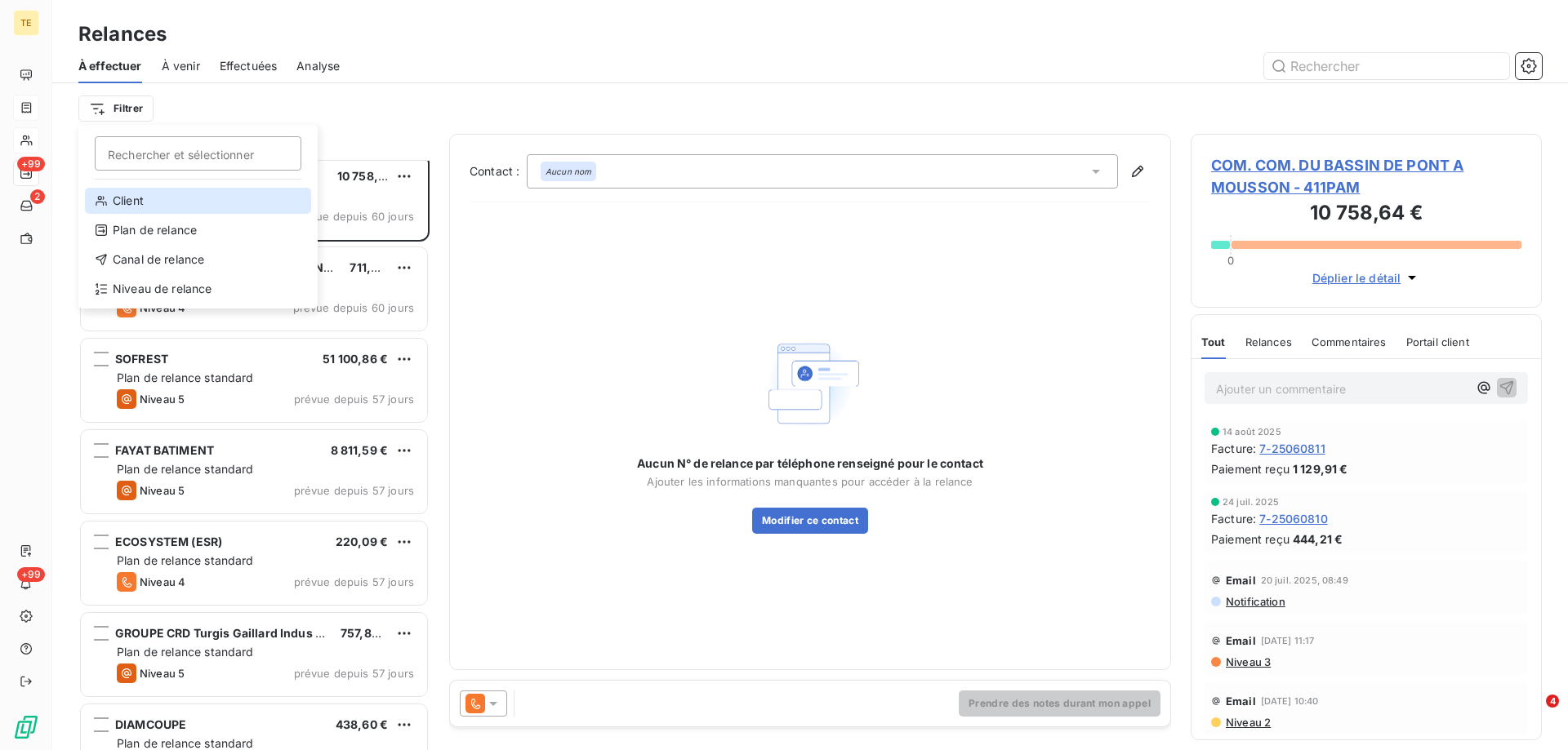
click at [138, 200] on div "Client" at bounding box center [197, 200] width 226 height 26
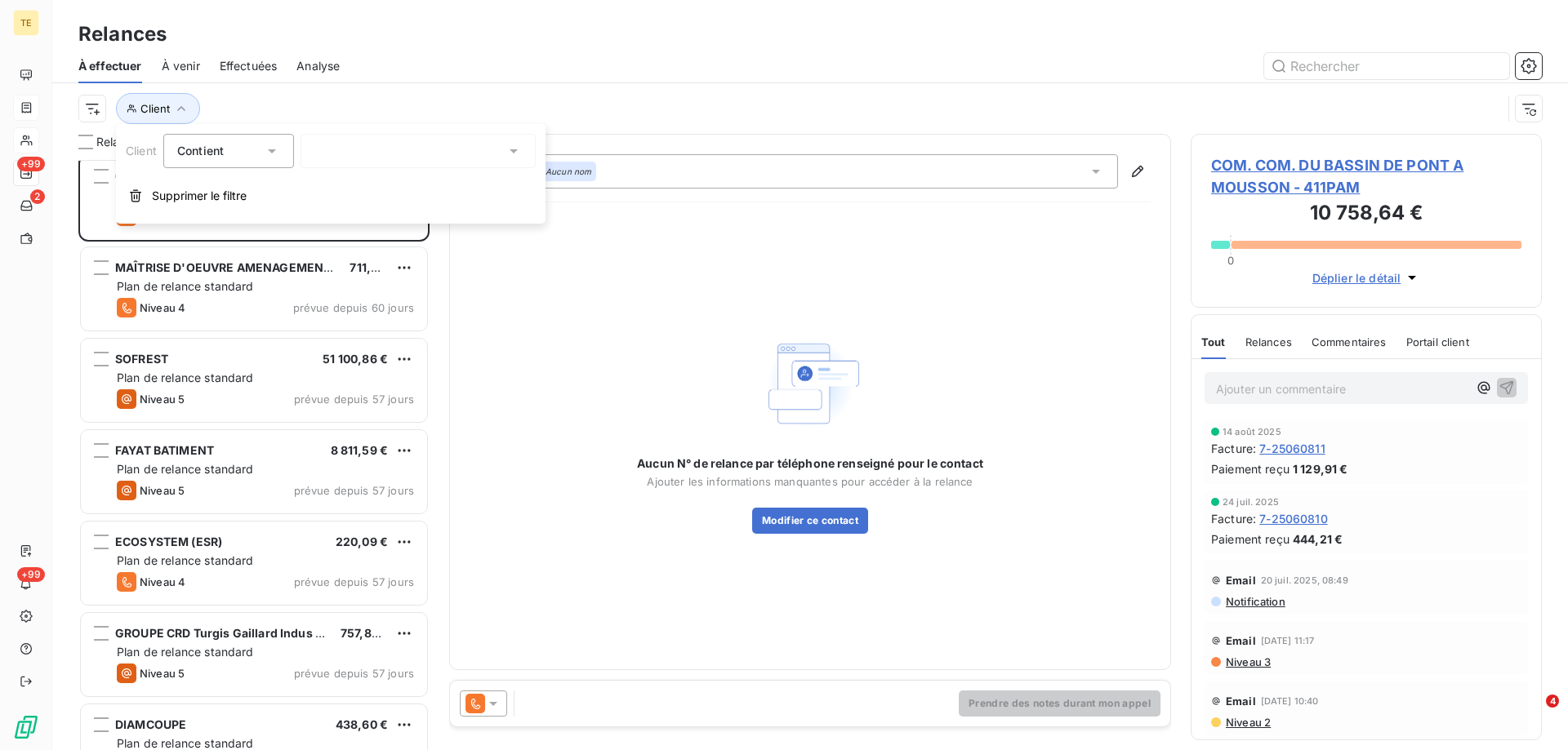
click at [357, 148] on div at bounding box center [417, 151] width 235 height 34
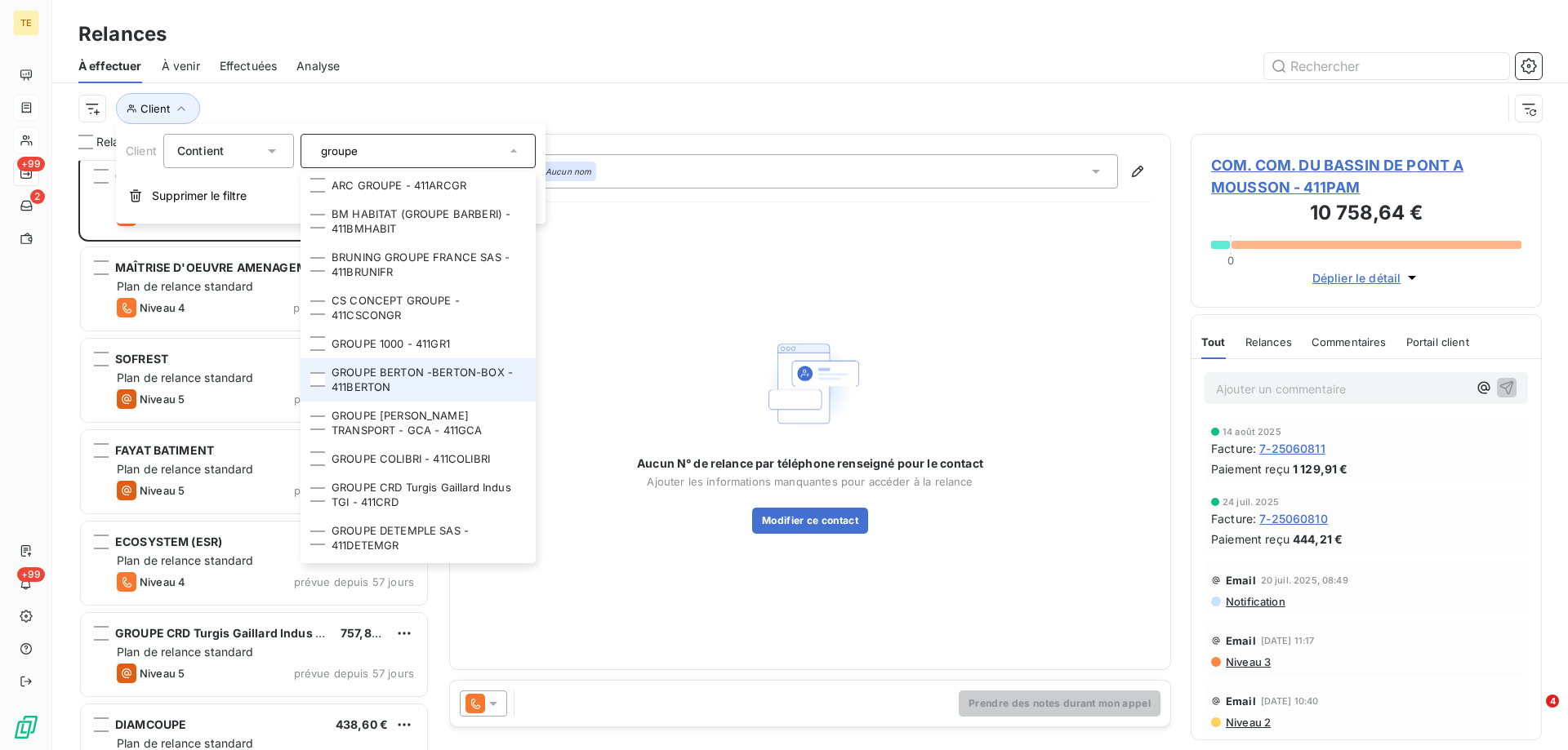
type input "groupe"
click at [408, 381] on li "GROUPE BERTON -BERTON-BOX - 411BERTON" at bounding box center [417, 379] width 235 height 43
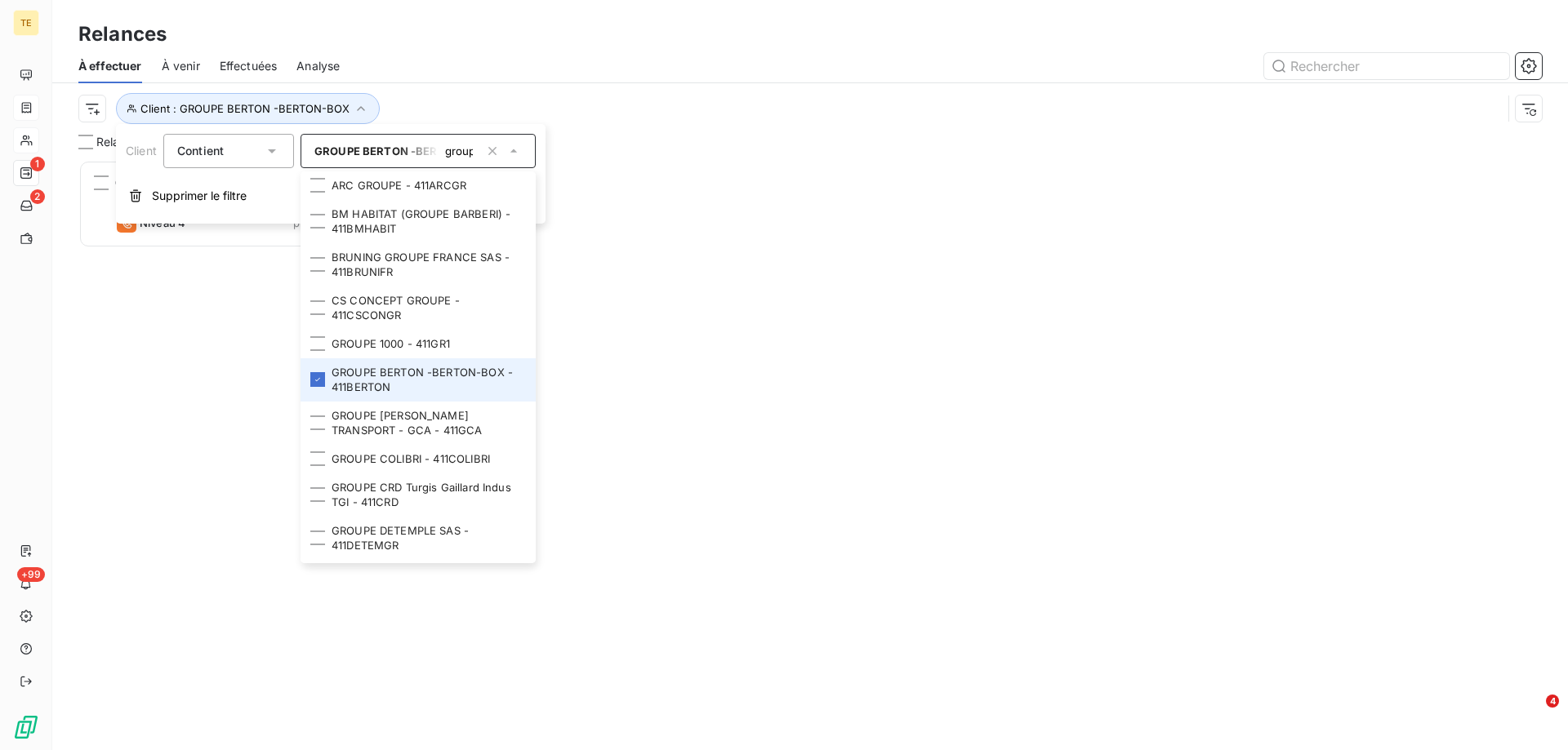
scroll to position [578, 339]
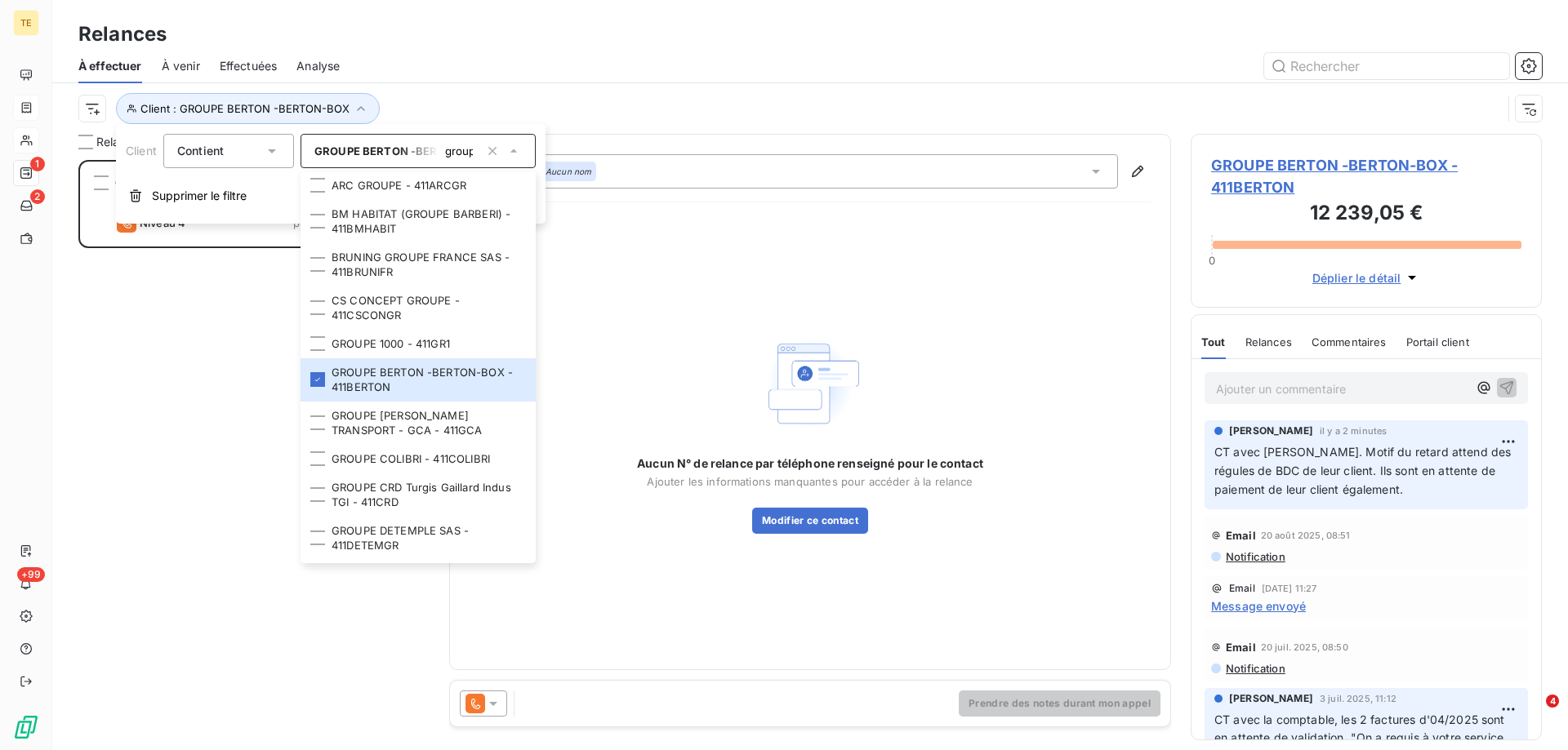
click at [923, 568] on div "Aucun N° de relance par téléphone renseigné pour le contact Ajouter les informa…" at bounding box center [810, 432] width 681 height 434
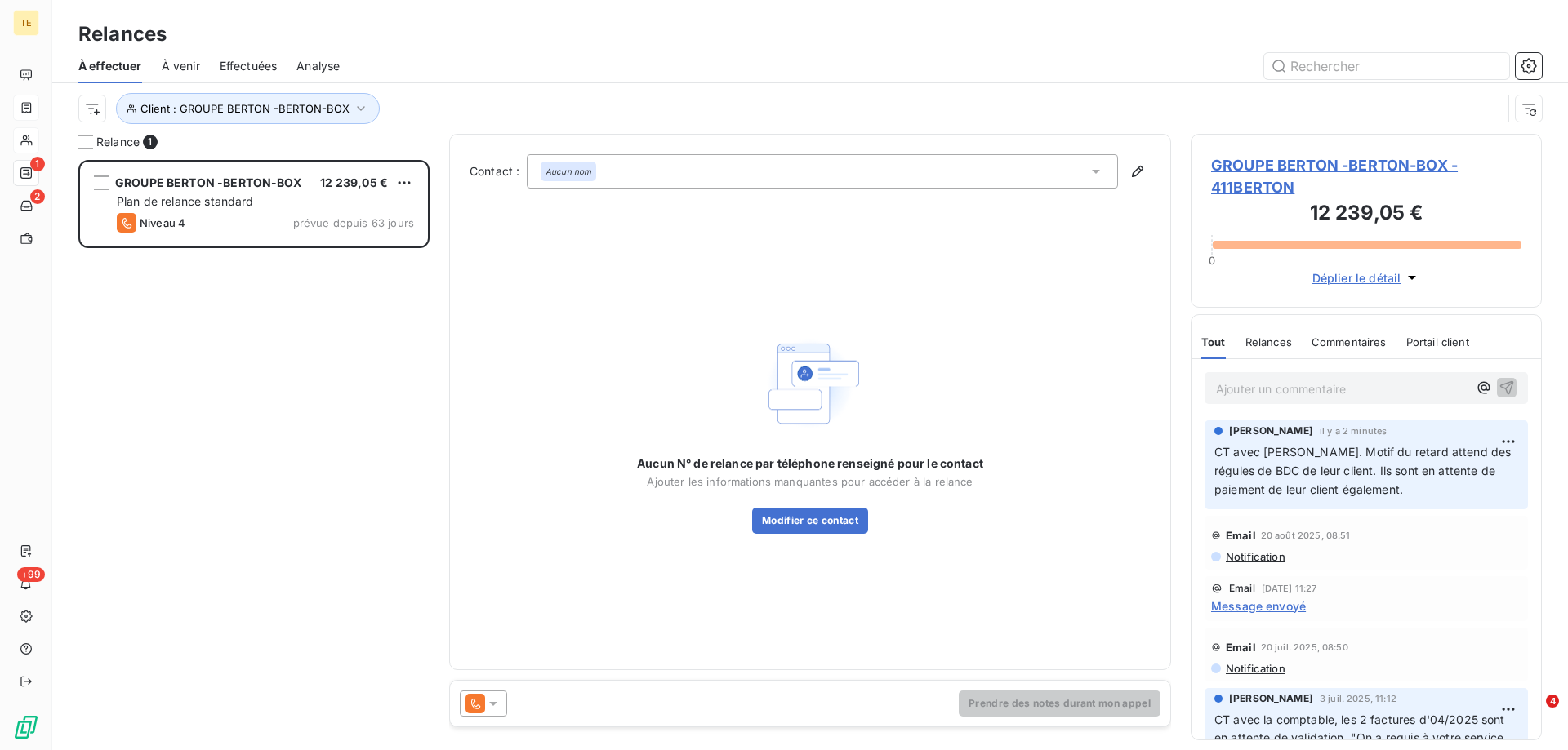
click at [495, 704] on icon at bounding box center [493, 704] width 8 height 4
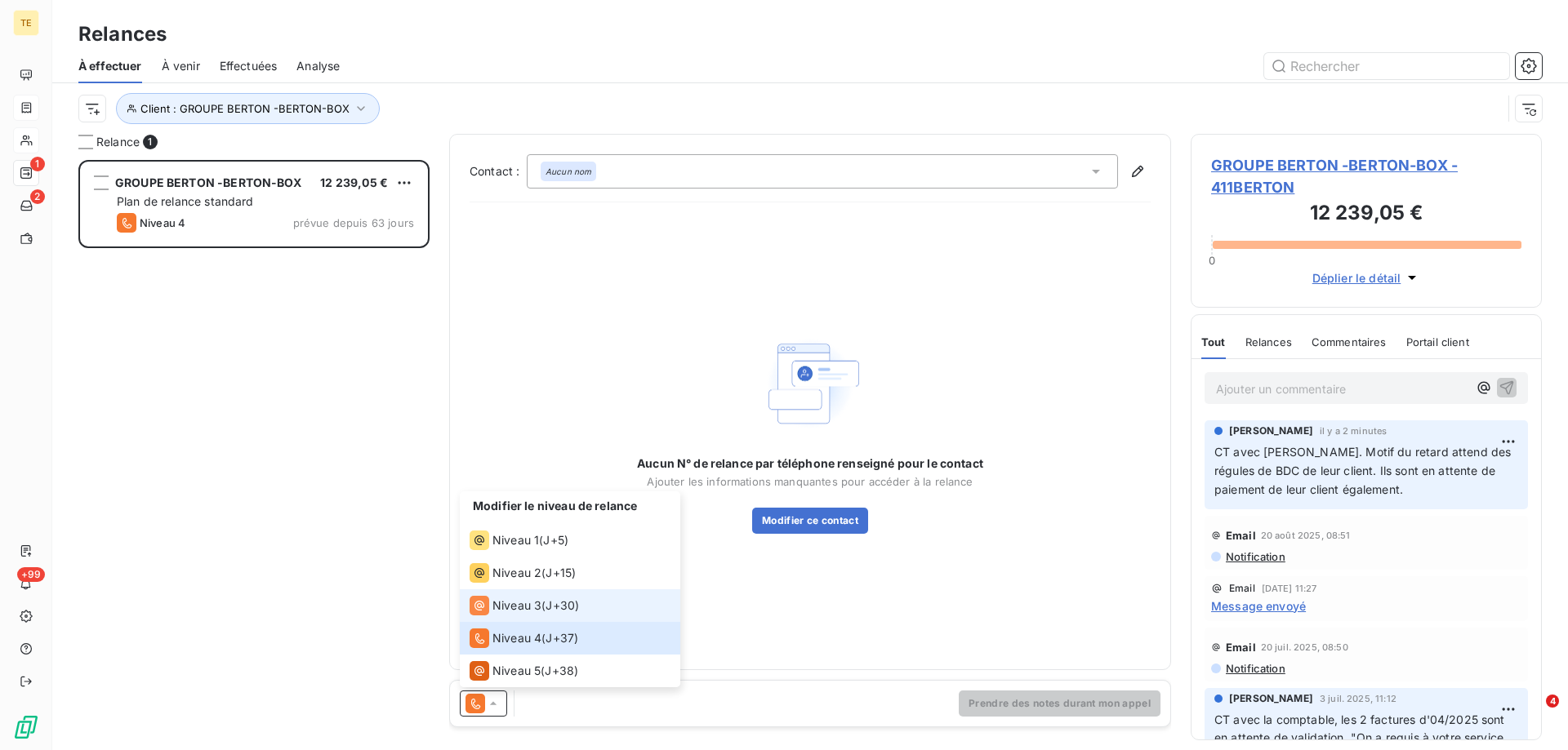
click at [519, 610] on span "Niveau 3" at bounding box center [516, 605] width 49 height 16
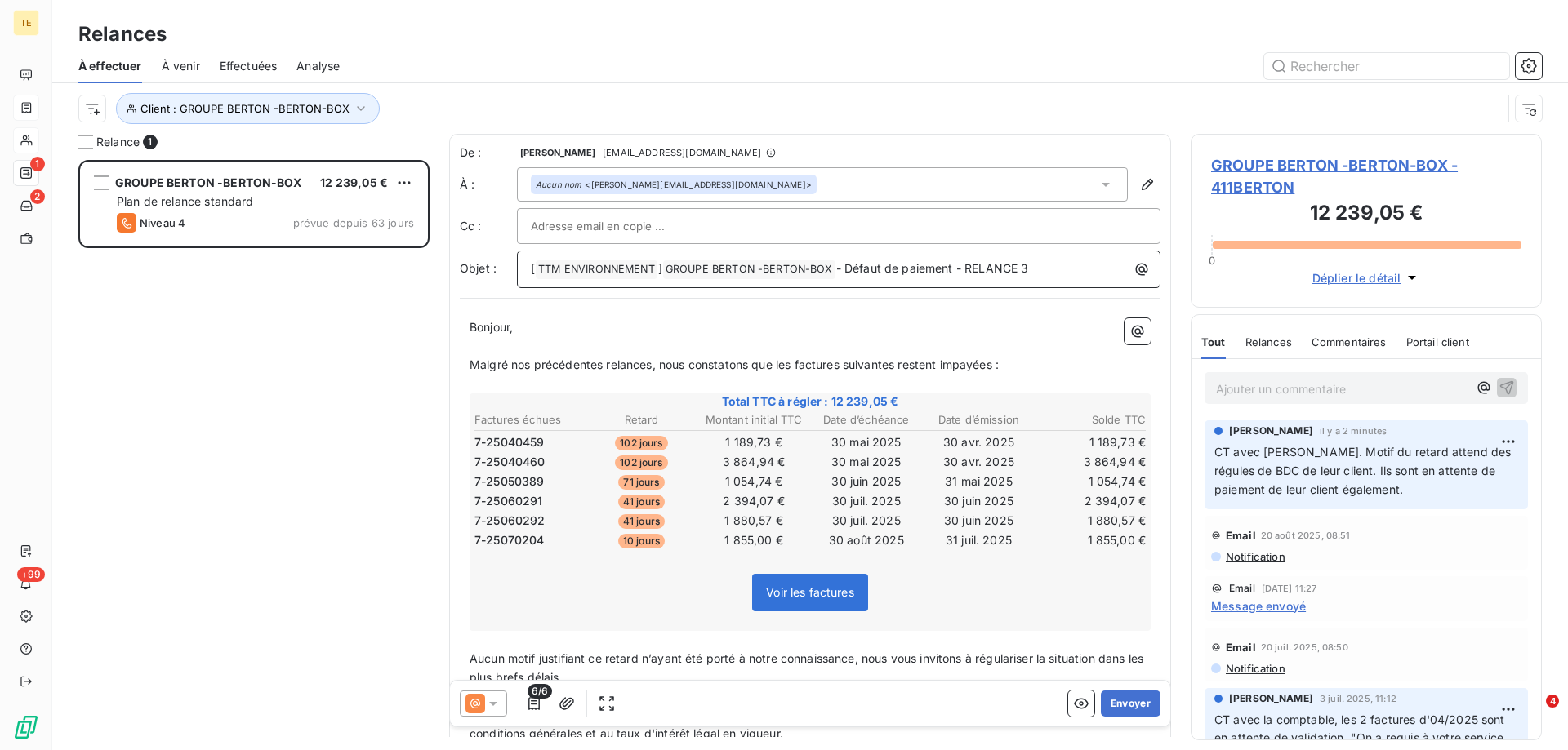
click at [968, 269] on span "- Défaut de paiement - RELANCE 3" at bounding box center [933, 269] width 193 height 14
click at [1111, 698] on button "Envoyer" at bounding box center [1130, 703] width 60 height 26
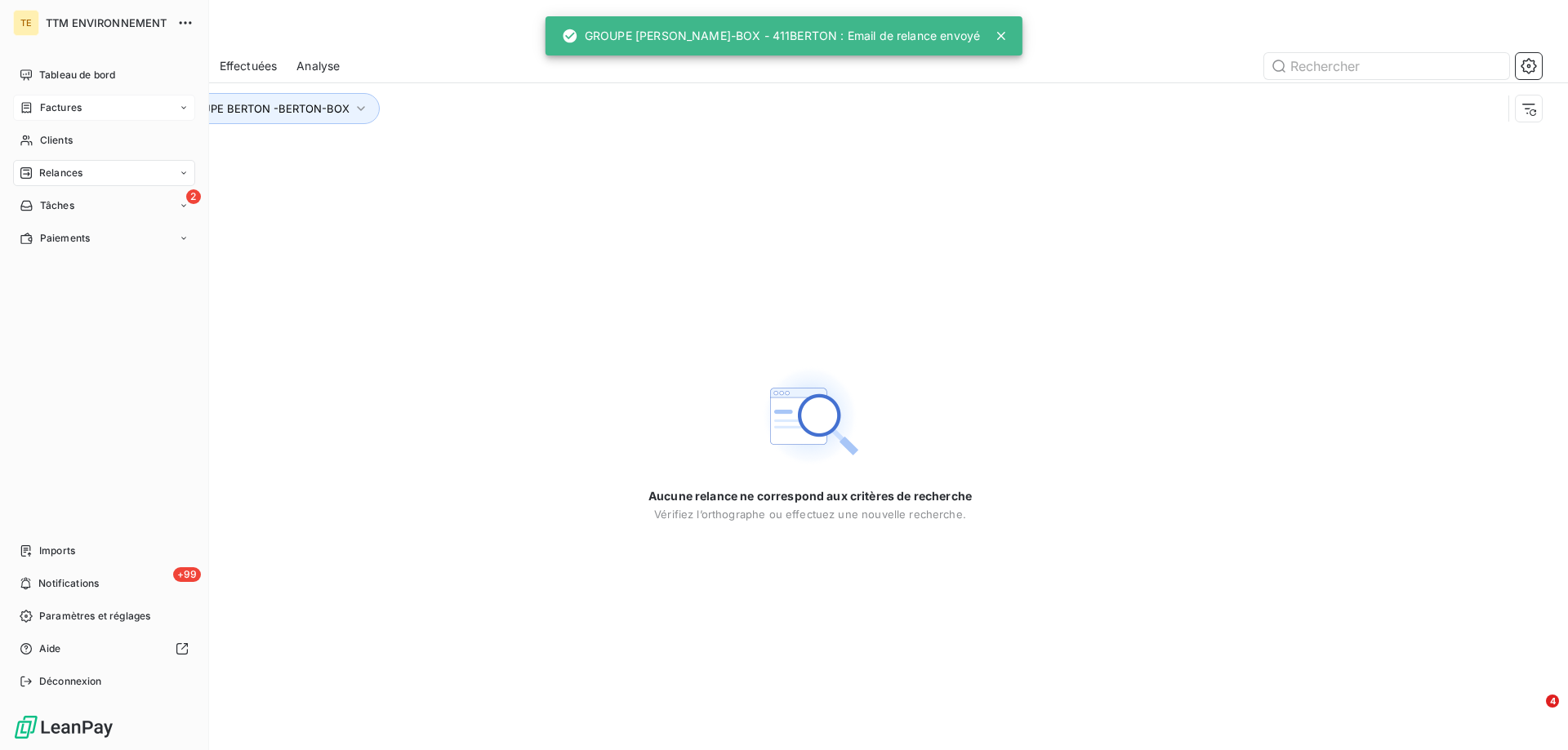
click at [56, 171] on span "Relances" at bounding box center [61, 173] width 43 height 14
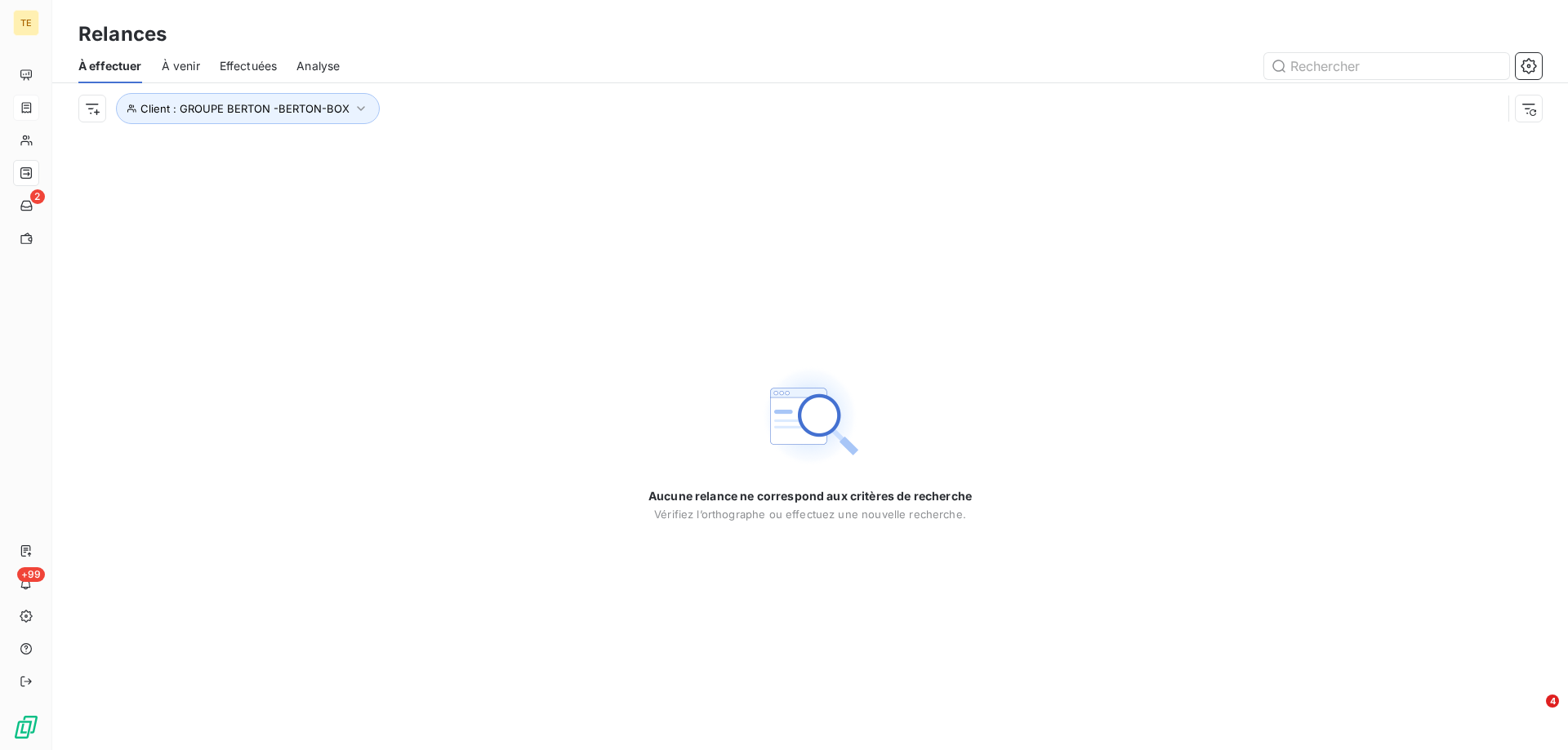
click at [247, 66] on span "Effectuées" at bounding box center [248, 66] width 58 height 16
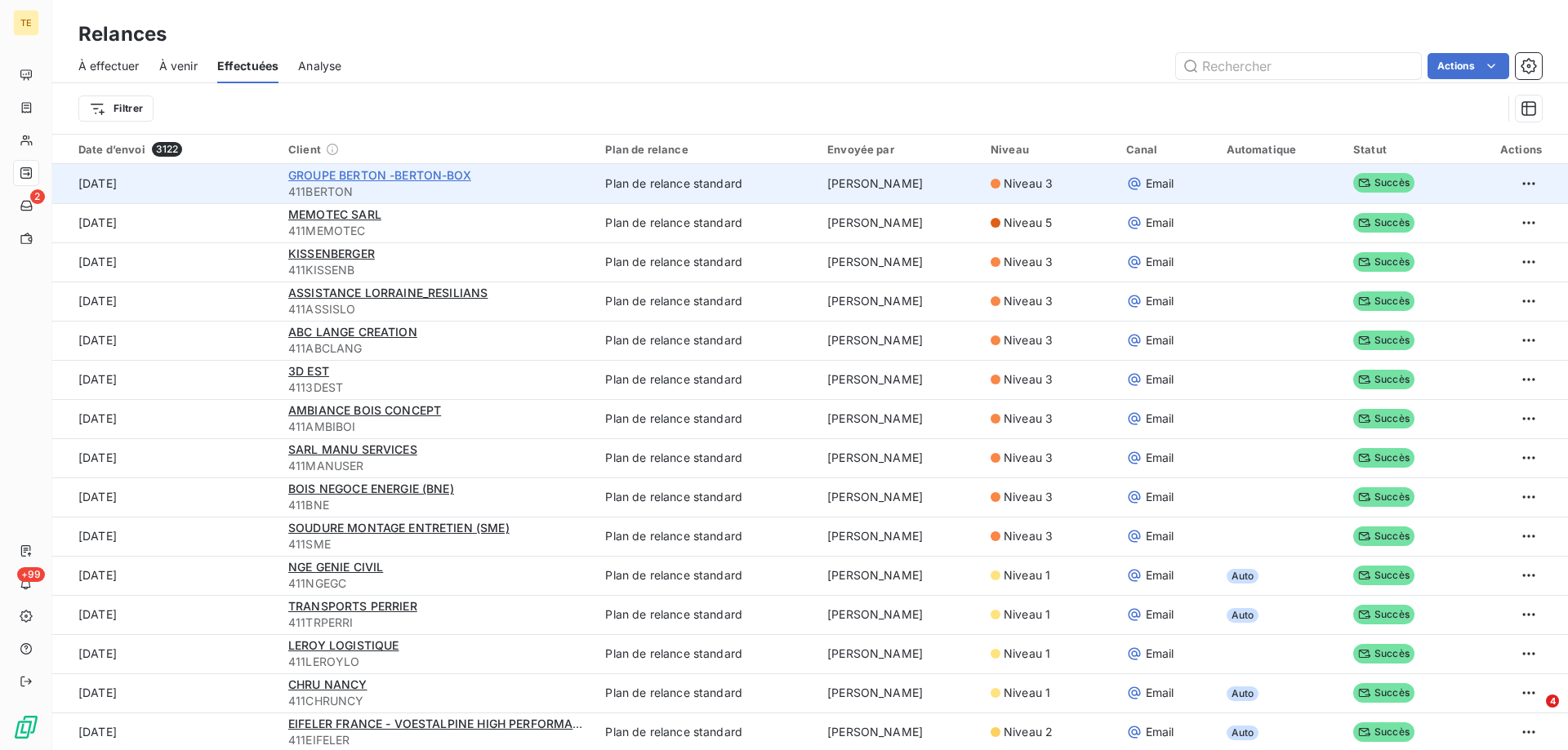
click at [331, 175] on span "GROUPE BERTON -BERTON-BOX" at bounding box center [380, 175] width 183 height 14
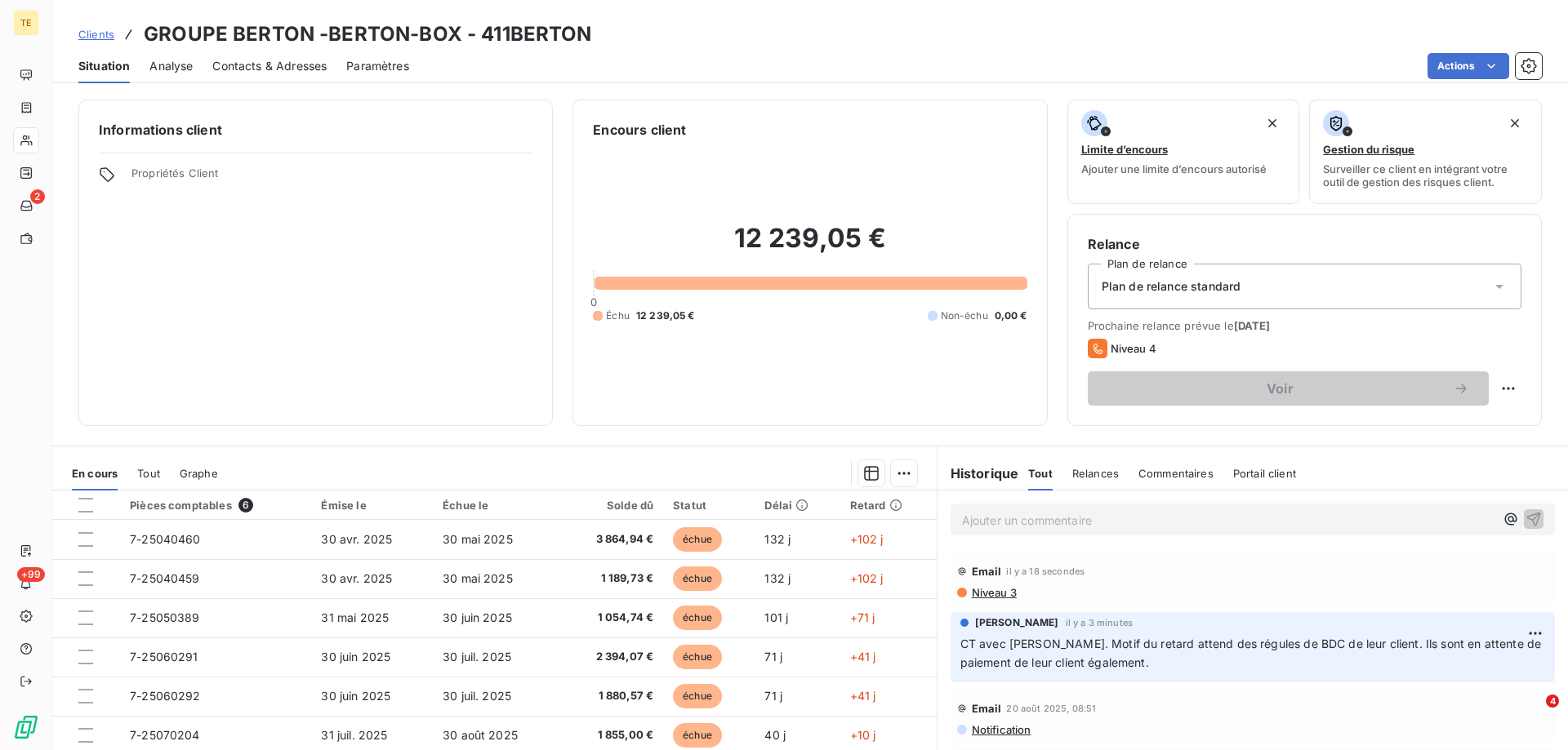
click at [994, 595] on span "Niveau 3" at bounding box center [994, 592] width 46 height 13
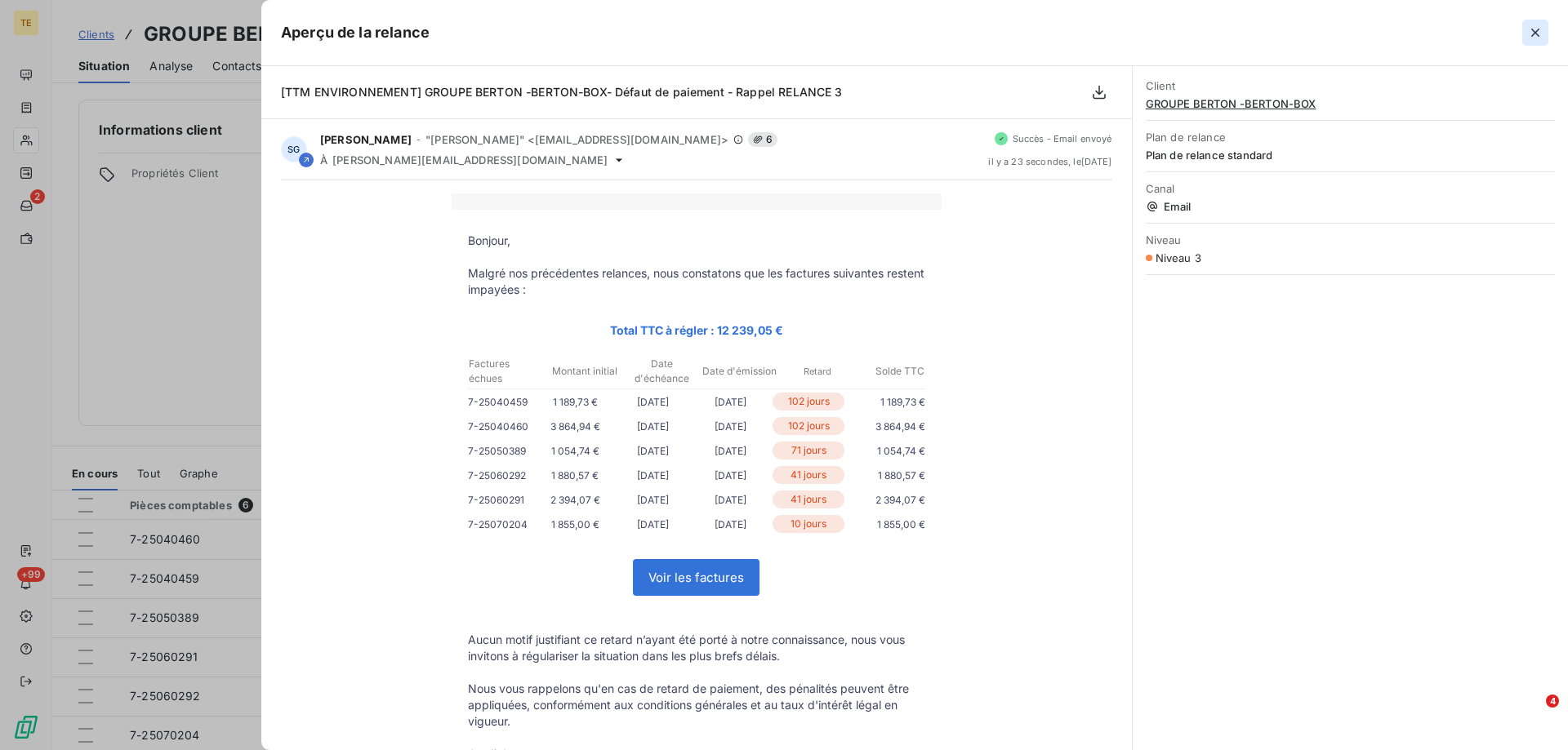
click at [1533, 29] on icon "button" at bounding box center [1535, 32] width 8 height 8
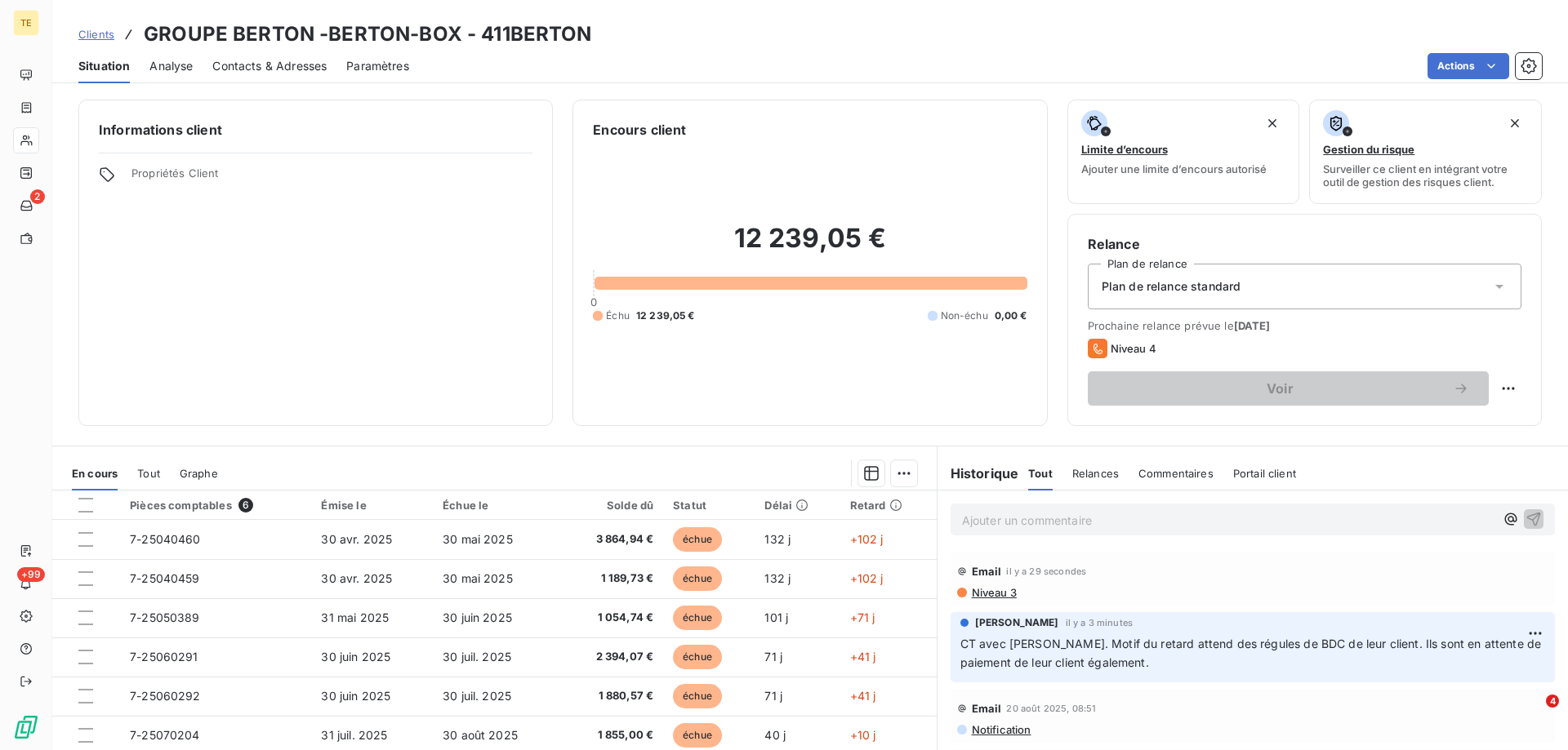
click at [290, 71] on span "Contacts & Adresses" at bounding box center [270, 66] width 114 height 16
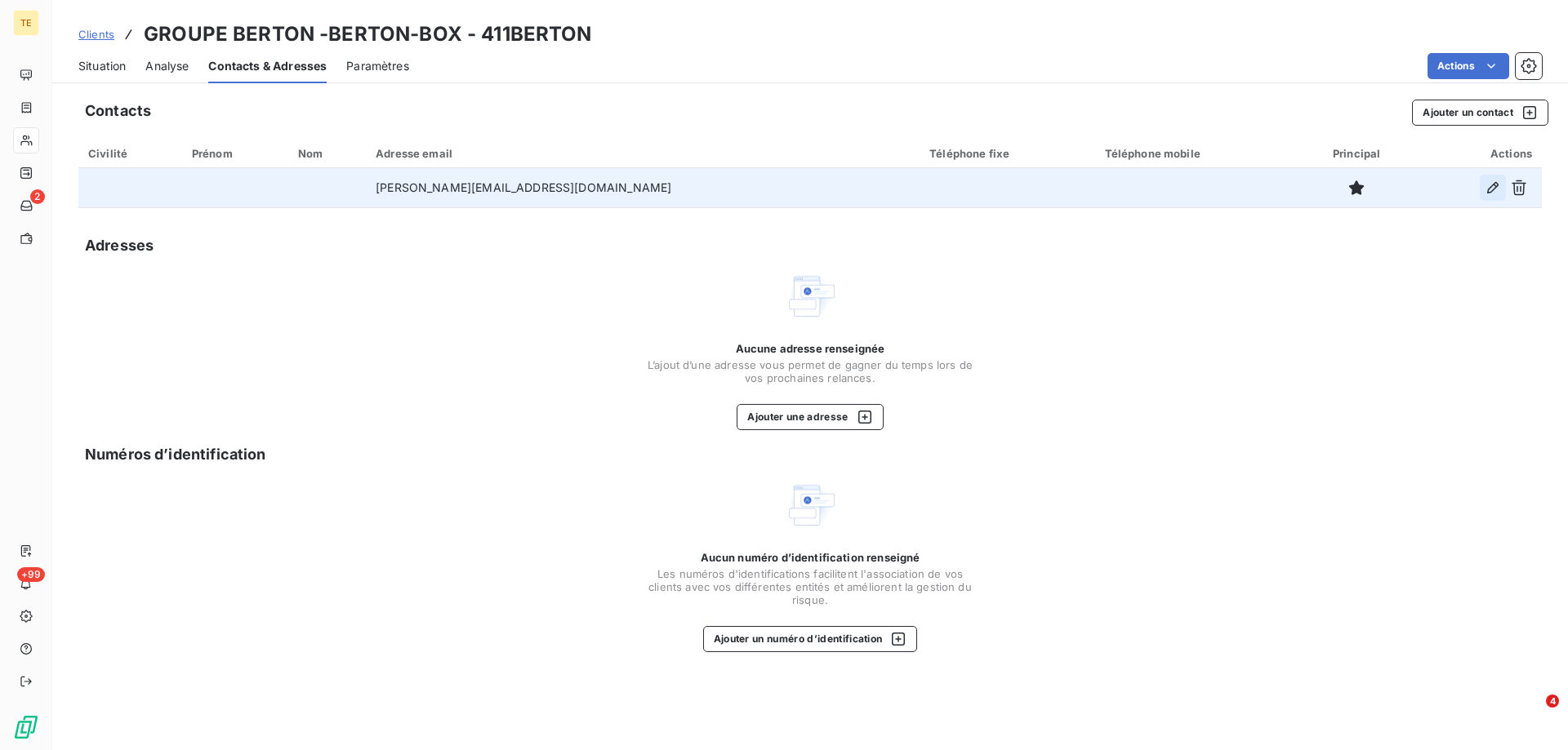
click at [1497, 188] on icon "button" at bounding box center [1493, 188] width 16 height 16
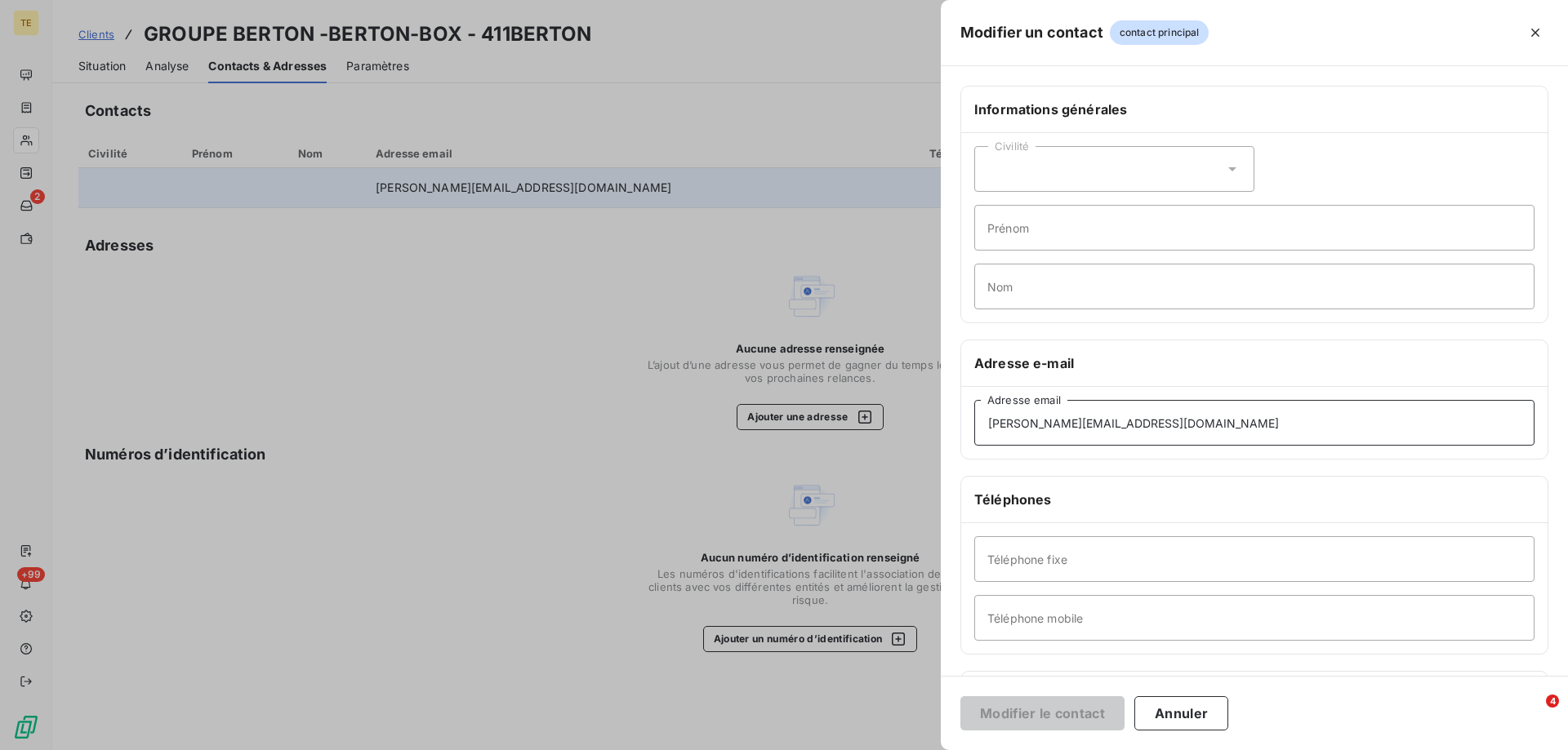
drag, startPoint x: 1130, startPoint y: 435, endPoint x: 943, endPoint y: 436, distance: 187.0
click at [943, 436] on div "Informations générales Civilité Prénom Nom Adresse e-mail n.ortet@rberton.com A…" at bounding box center [1254, 448] width 627 height 725
paste input "transfer"
type input "transfert@rberton.com"
click at [1042, 719] on button "Modifier le contact" at bounding box center [1043, 713] width 164 height 34
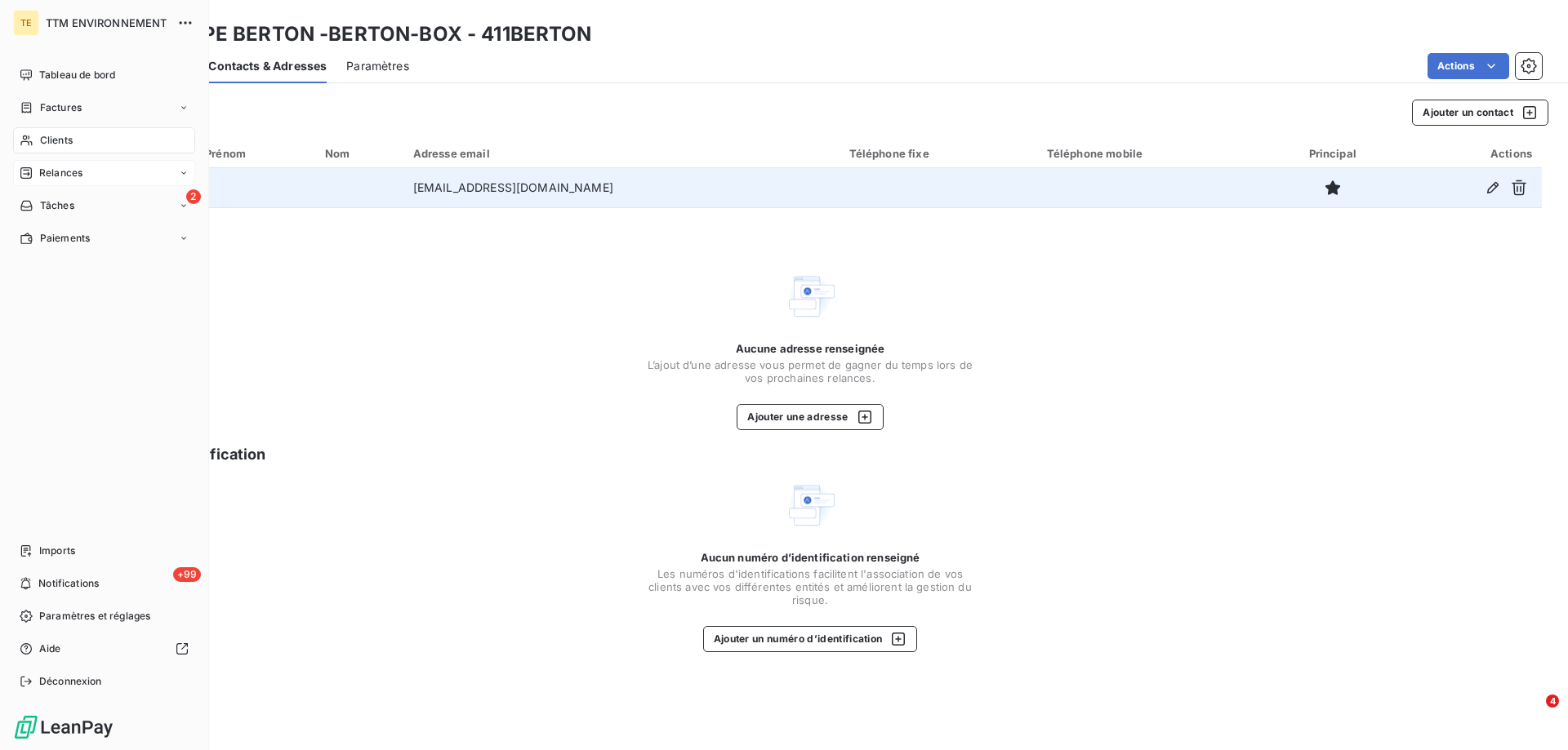
click at [49, 178] on span "Relances" at bounding box center [61, 173] width 43 height 14
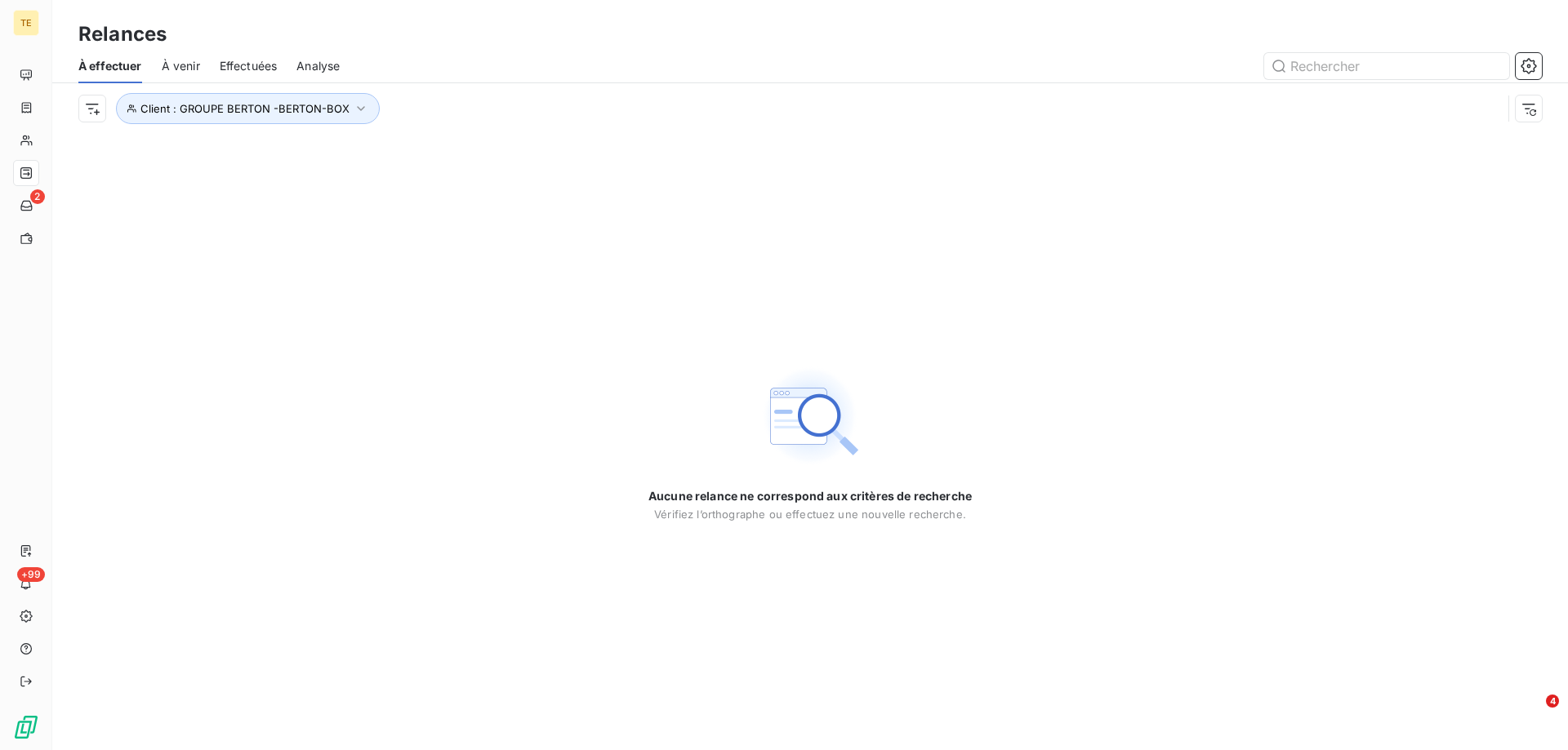
click at [240, 69] on span "Effectuées" at bounding box center [248, 66] width 58 height 16
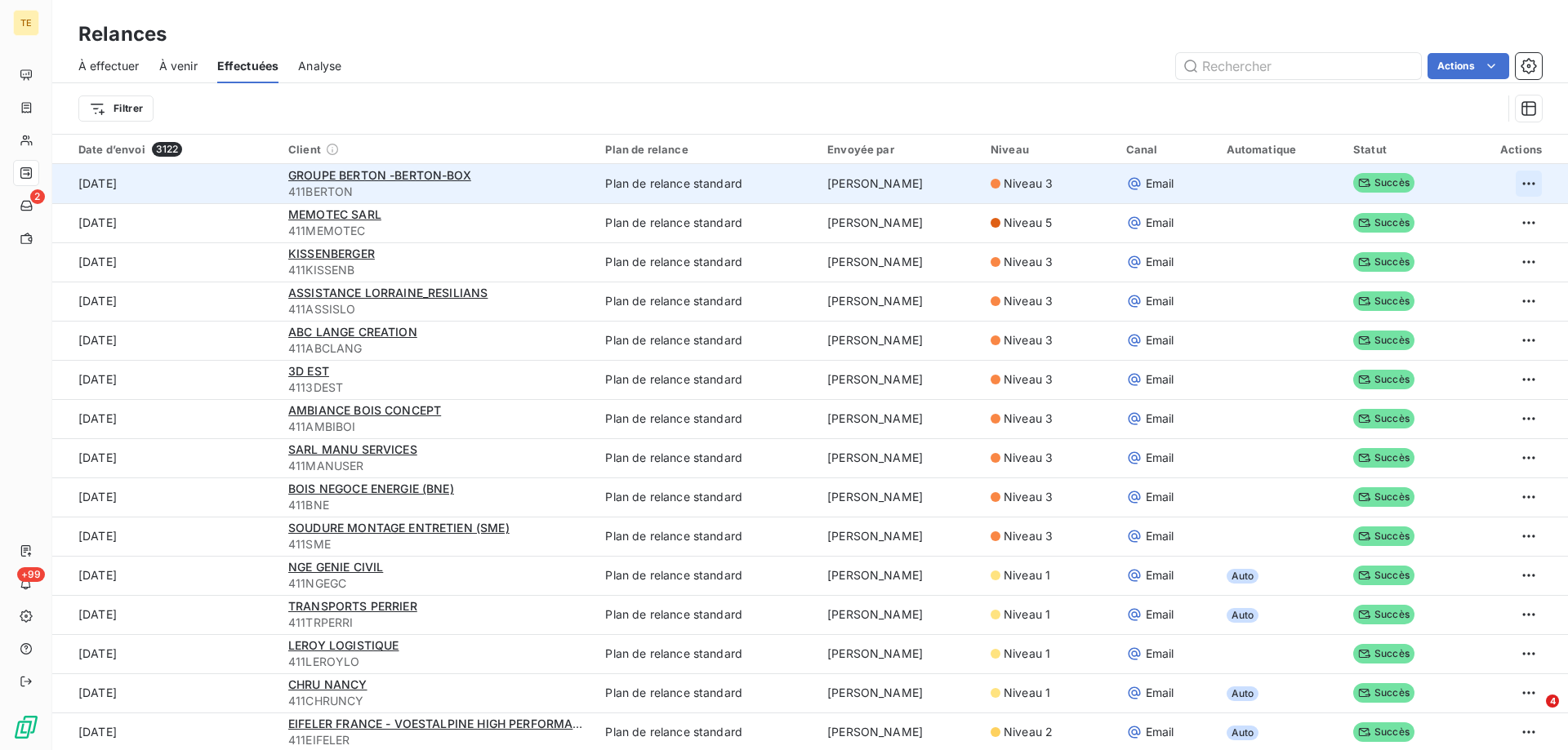
click at [1514, 185] on html "TE 2 +99 Relances À effectuer À venir Effectuées Analyse Actions Filtrer Date d…" at bounding box center [784, 375] width 1568 height 750
click at [1427, 219] on div "Renvoyer la relance" at bounding box center [1443, 219] width 146 height 26
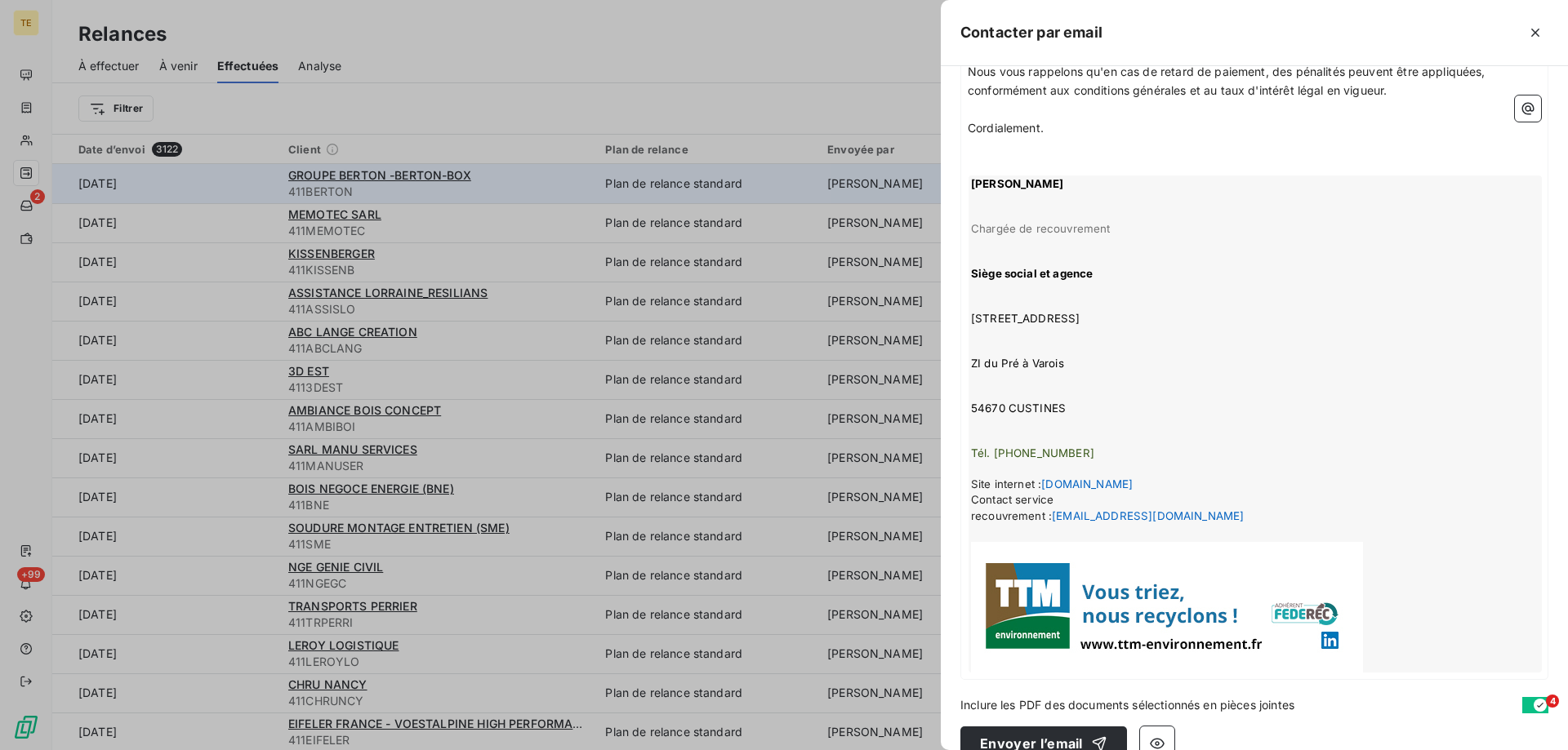
scroll to position [646, 0]
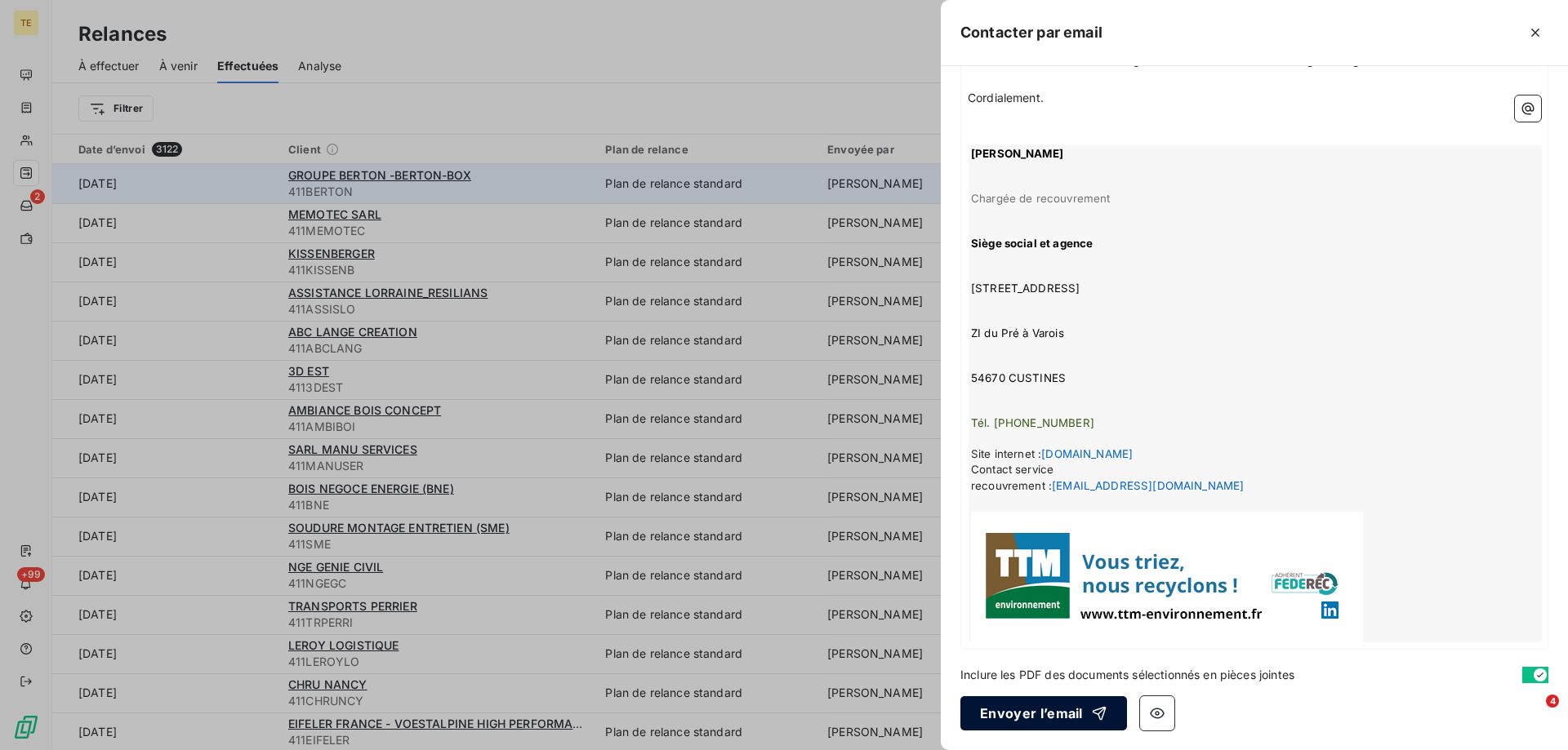
click at [1033, 713] on button "Envoyer l’email" at bounding box center [1044, 713] width 166 height 34
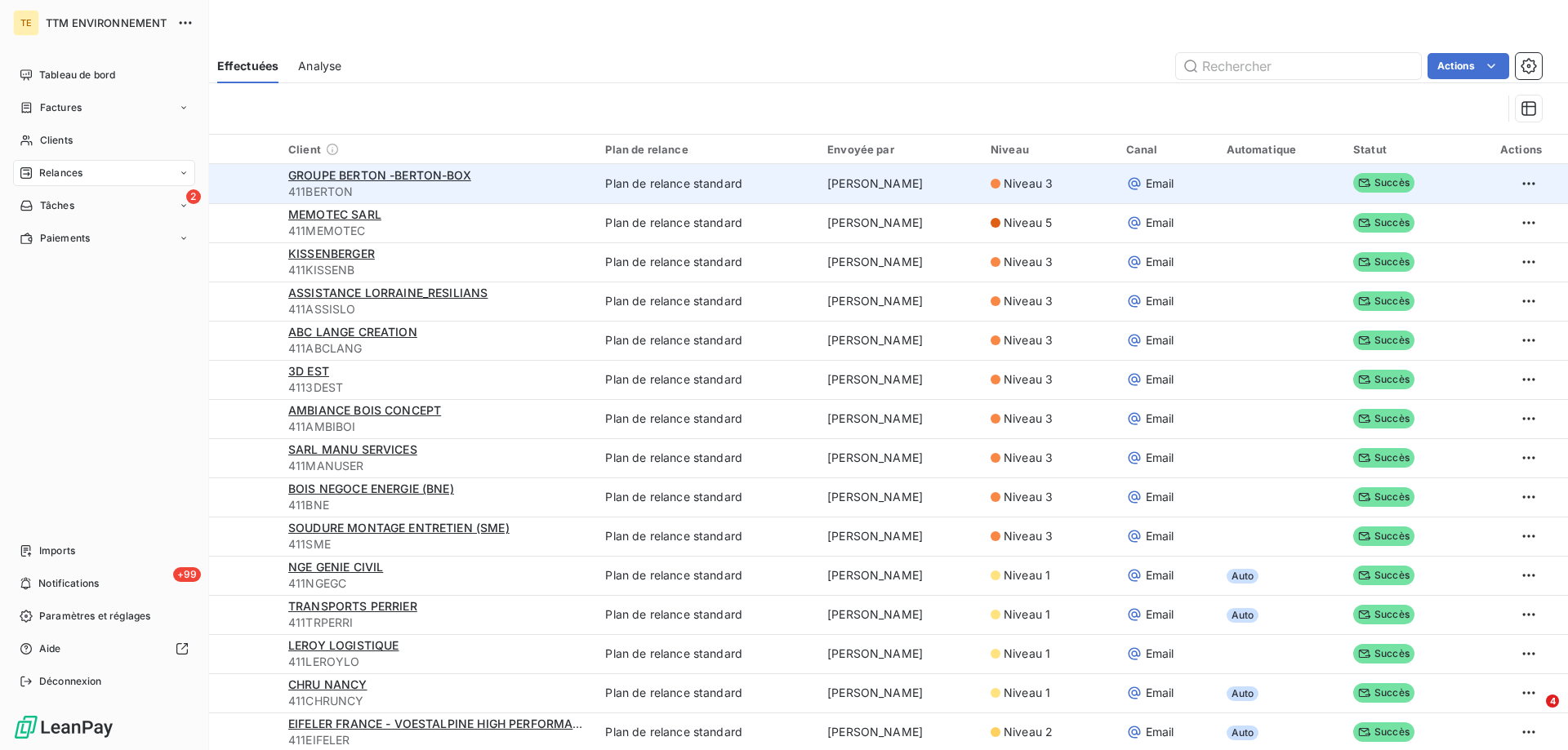
click at [59, 173] on span "Relances" at bounding box center [61, 173] width 43 height 14
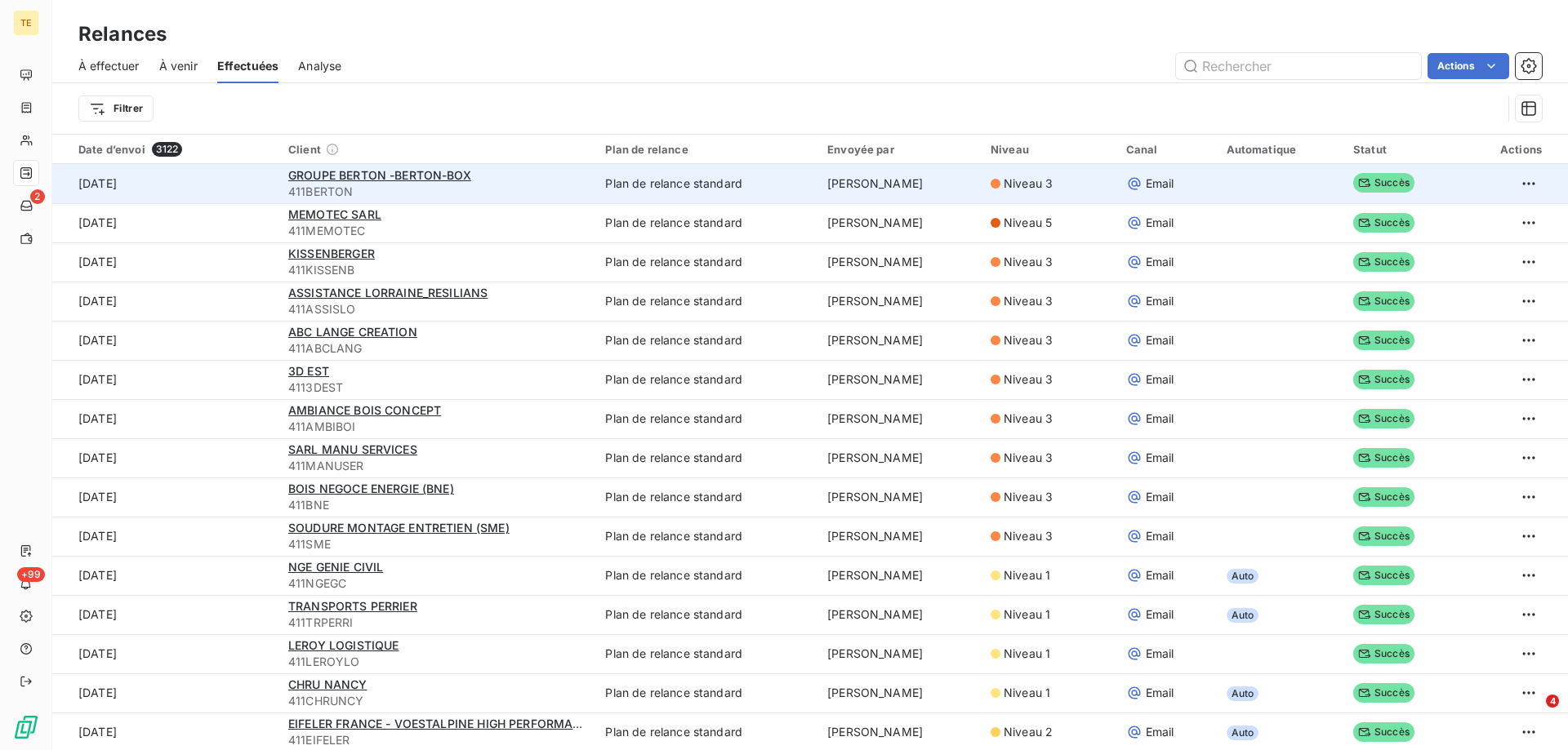
click at [120, 64] on span "À effectuer" at bounding box center [109, 66] width 62 height 16
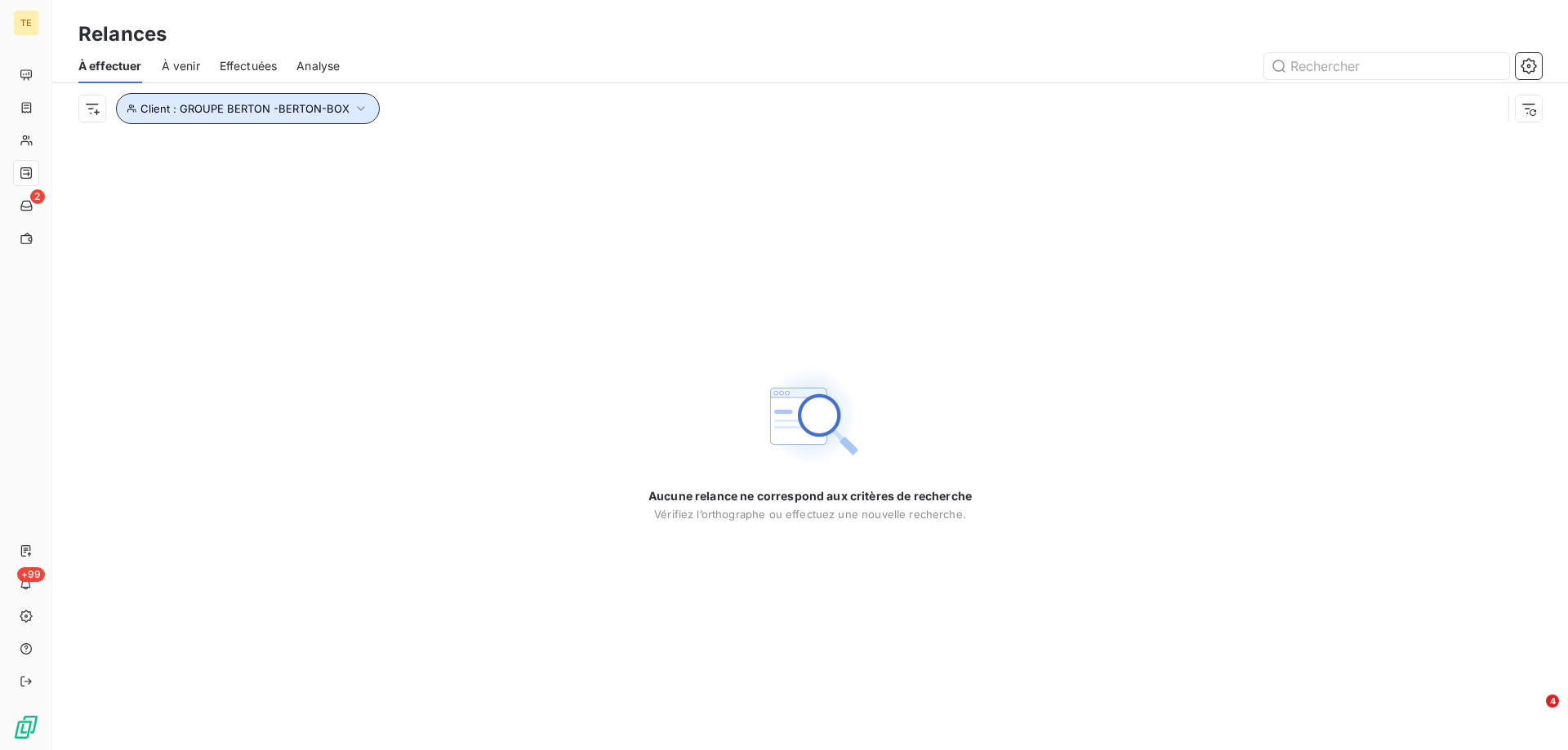
click at [364, 107] on icon "button" at bounding box center [361, 108] width 16 height 16
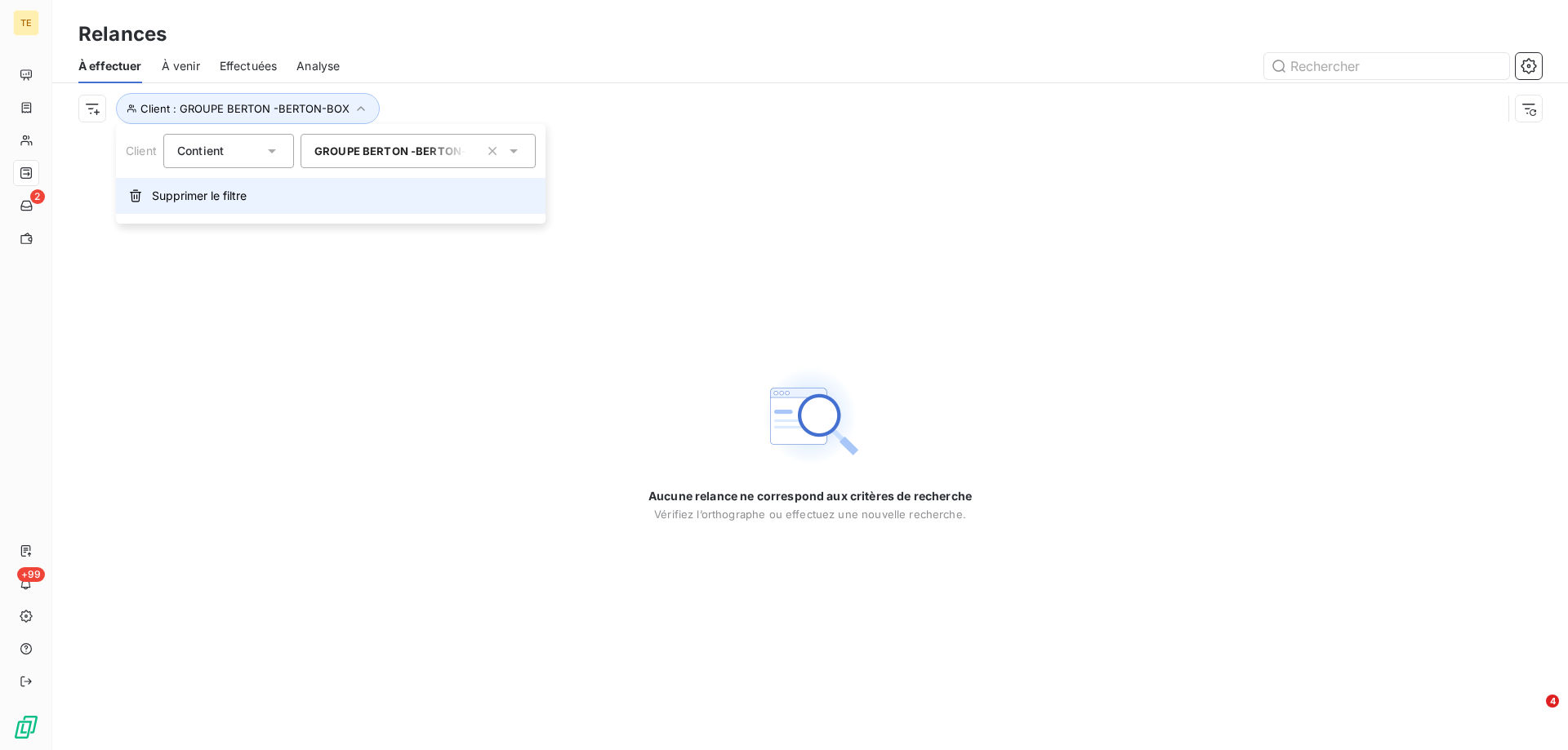
click at [209, 195] on span "Supprimer le filtre" at bounding box center [199, 196] width 95 height 16
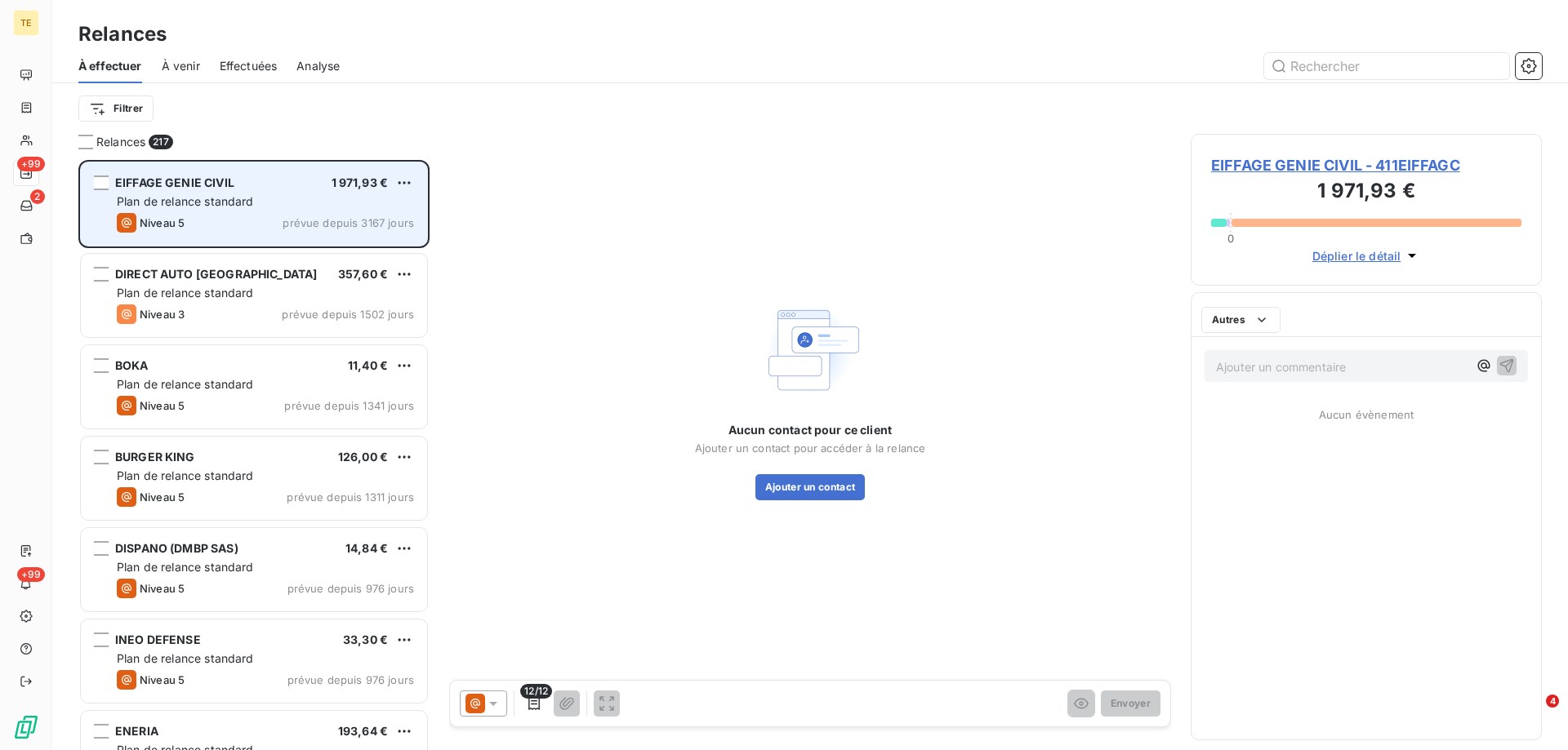
scroll to position [578, 339]
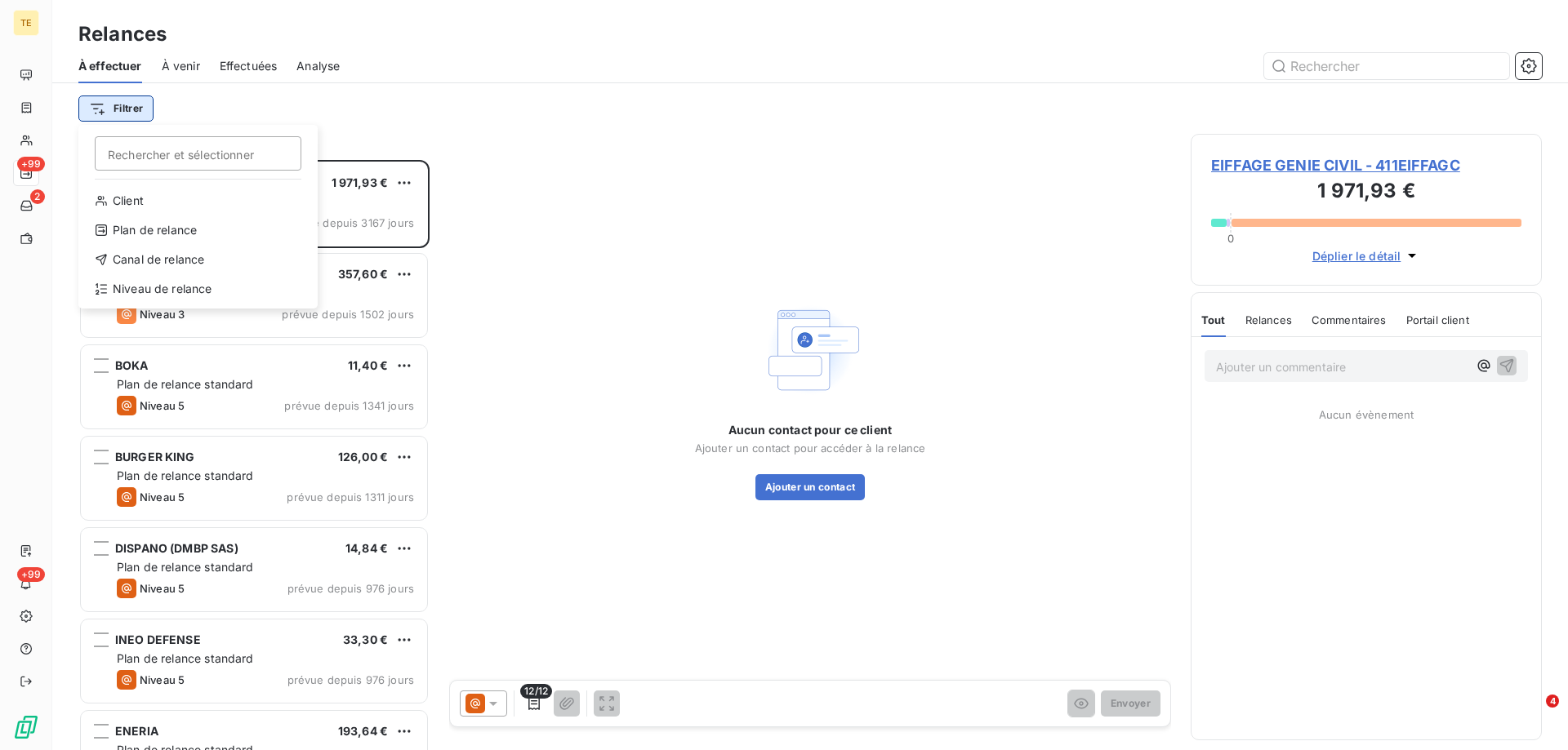
click at [108, 107] on html "TE +99 2 +99 Relances À effectuer À venir Effectuées Analyse Filtrer Rechercher…" at bounding box center [784, 375] width 1568 height 750
click at [157, 291] on div "Niveau de relance" at bounding box center [197, 288] width 226 height 26
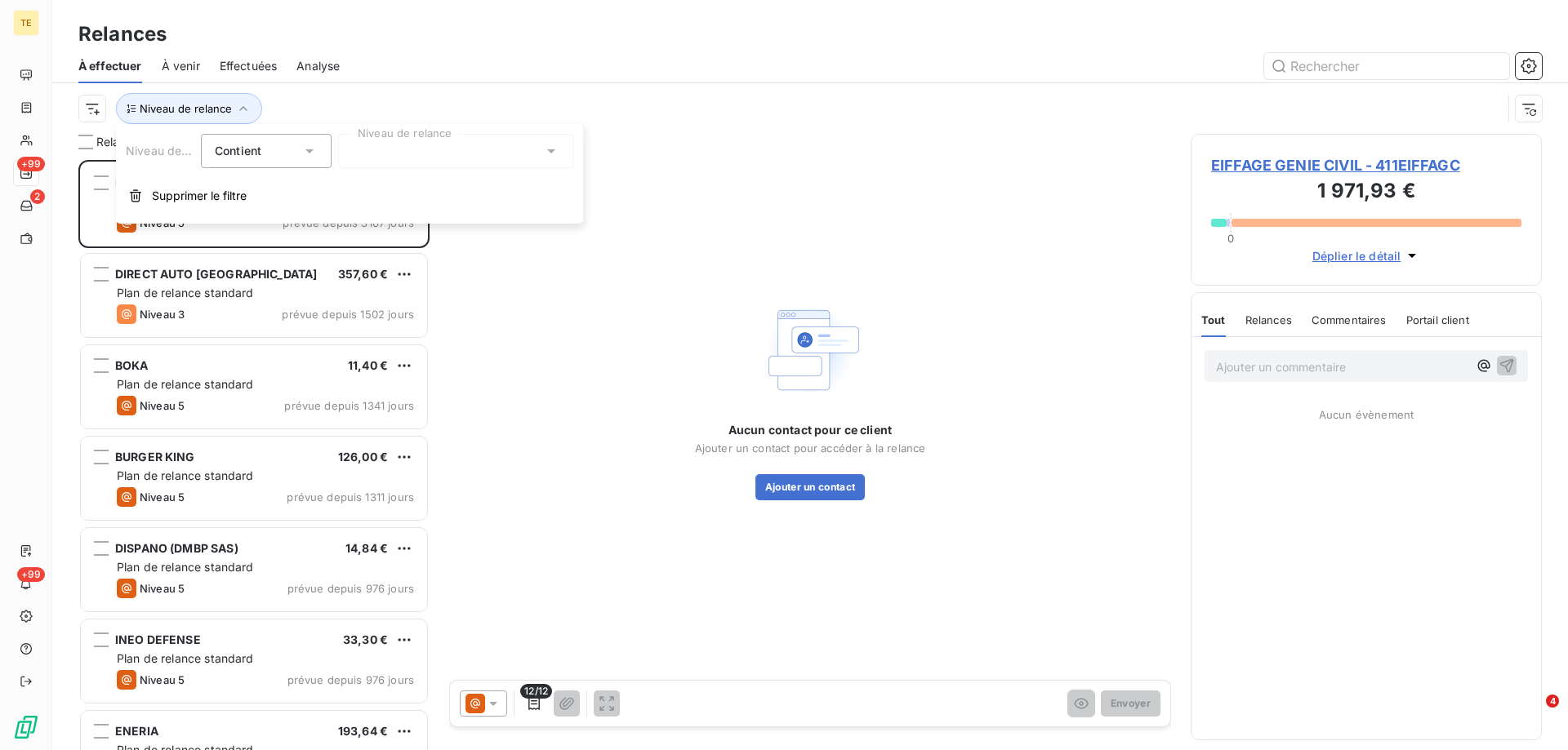
click at [554, 151] on icon at bounding box center [551, 151] width 8 height 4
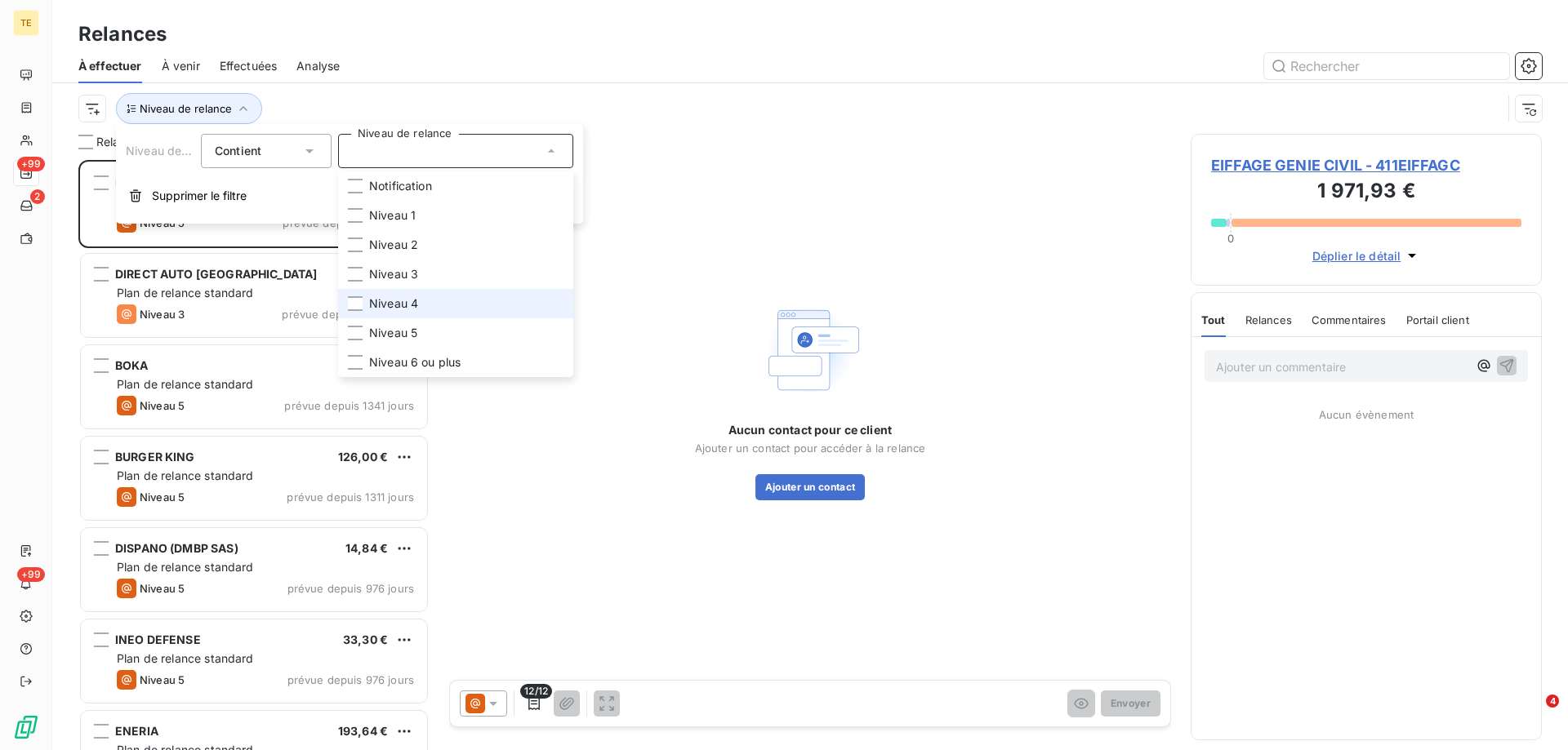
click at [404, 309] on span "Niveau 4" at bounding box center [393, 304] width 49 height 16
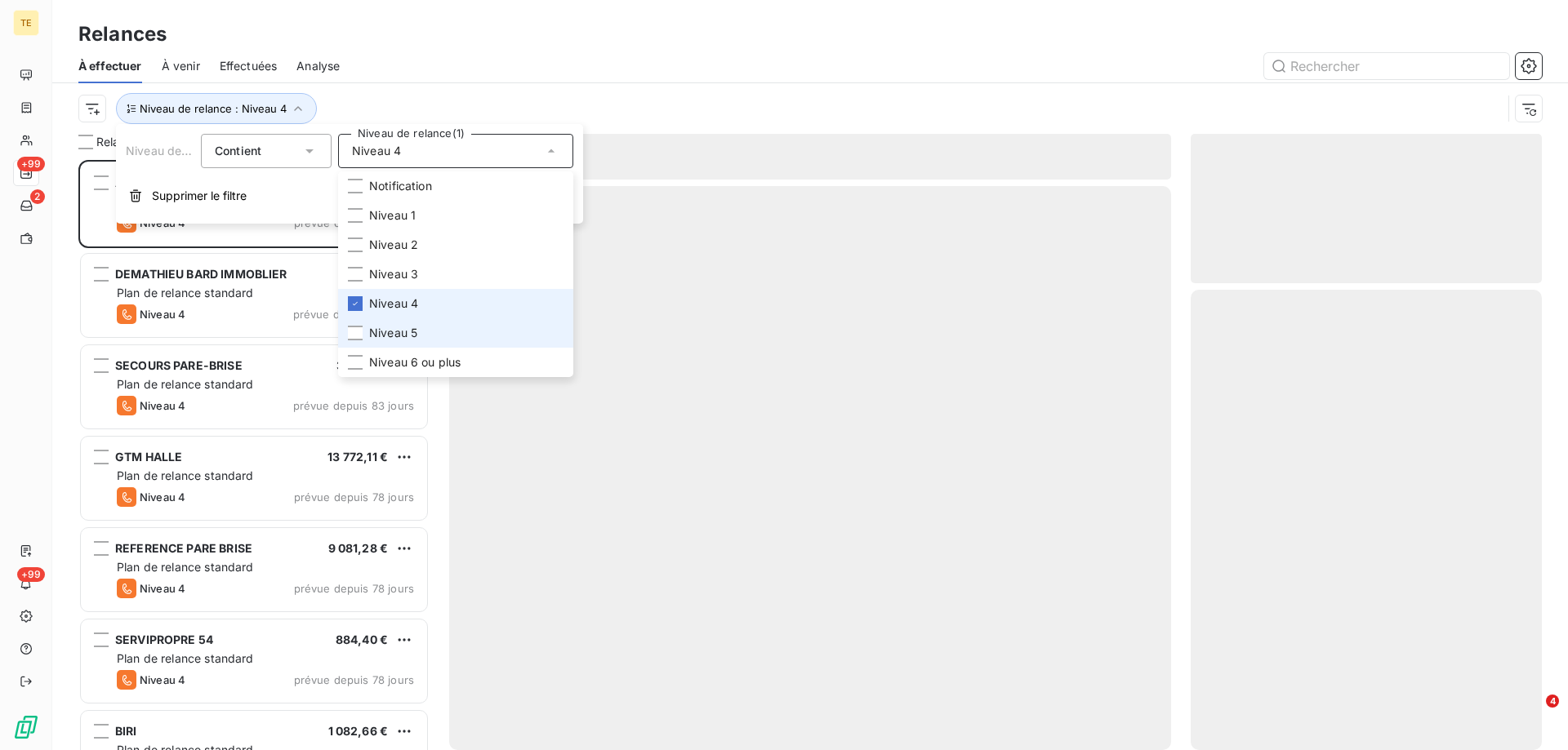
scroll to position [578, 339]
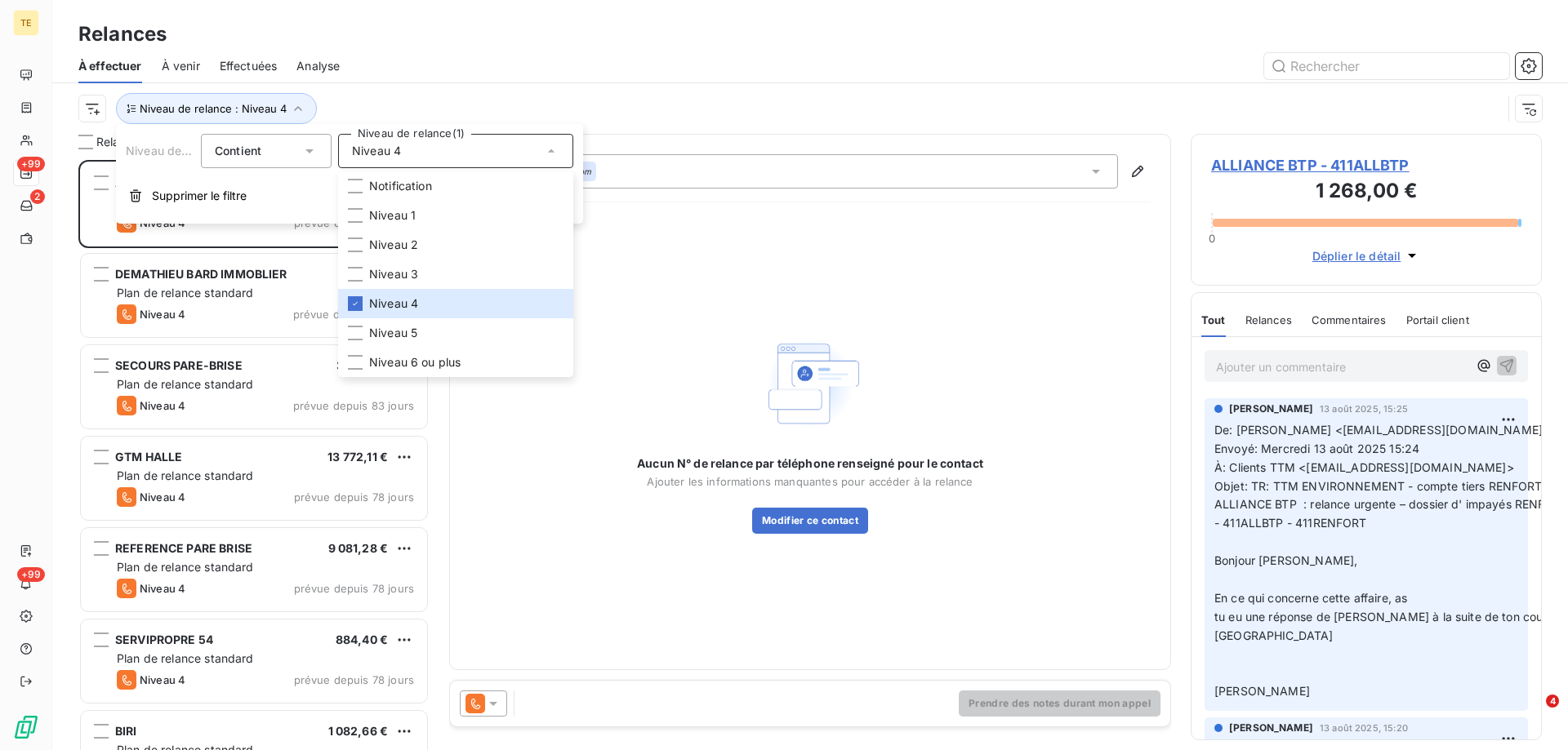
click at [675, 53] on div at bounding box center [951, 65] width 1183 height 26
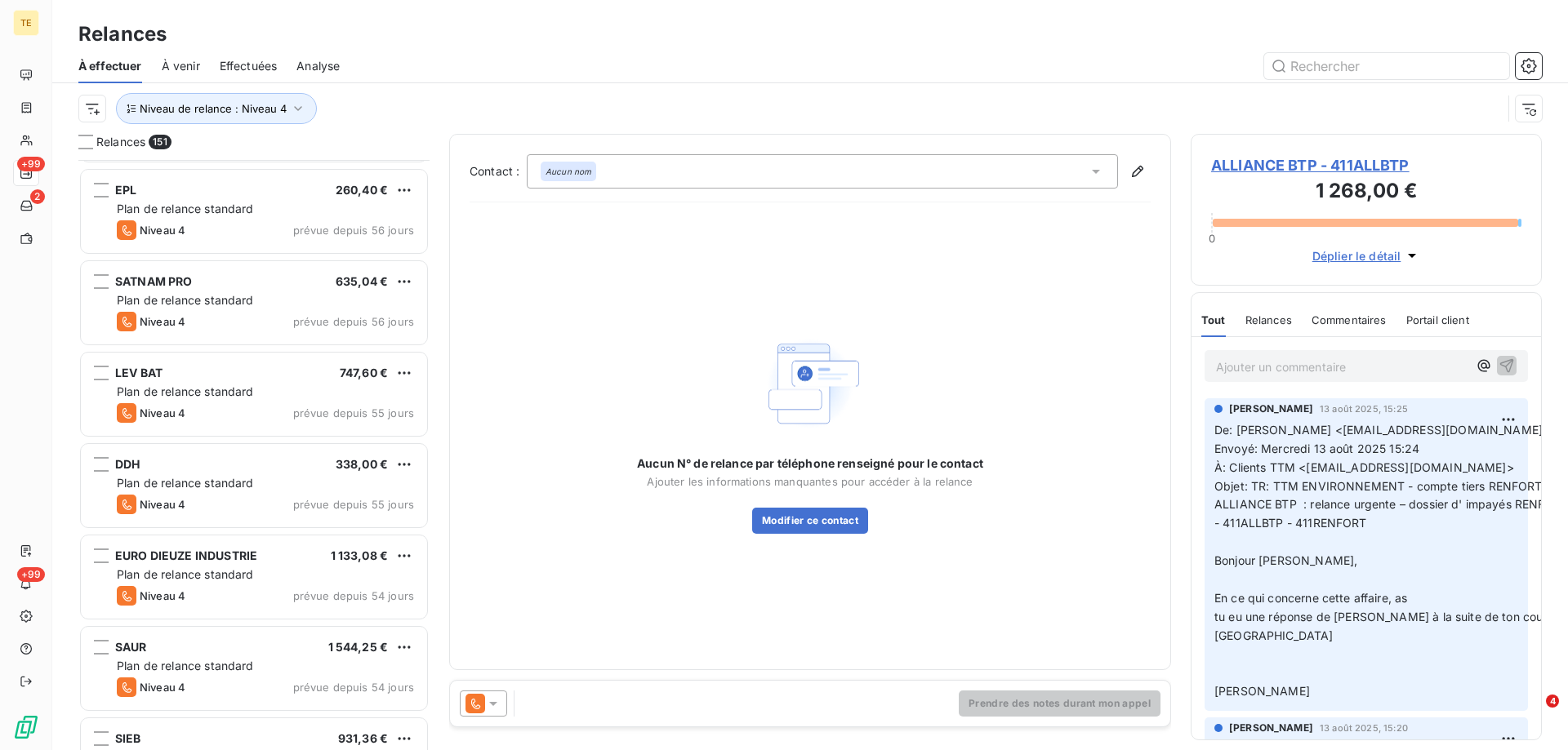
scroll to position [3347, 0]
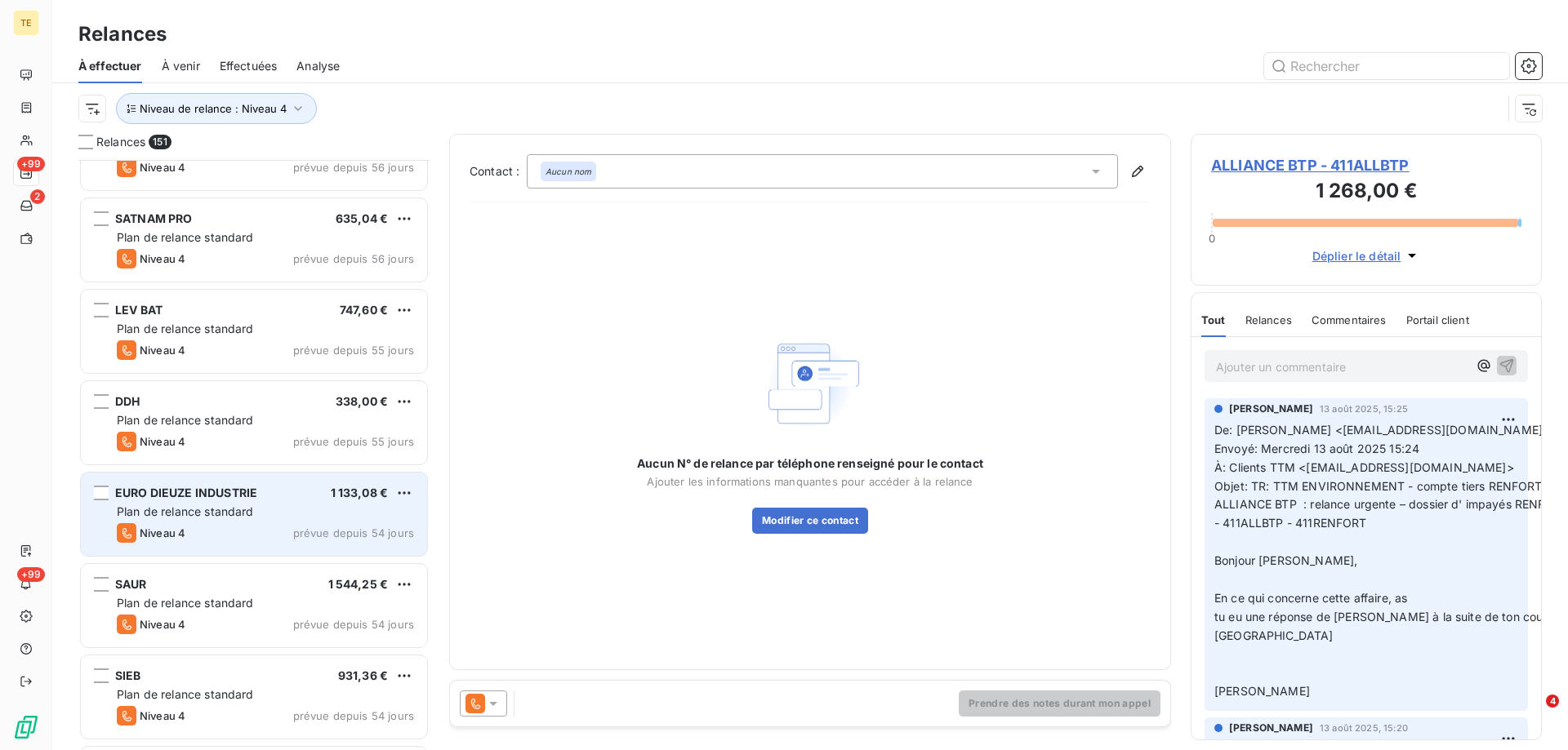
click at [210, 497] on span "EURO DIEUZE INDUSTRIE" at bounding box center [186, 493] width 142 height 14
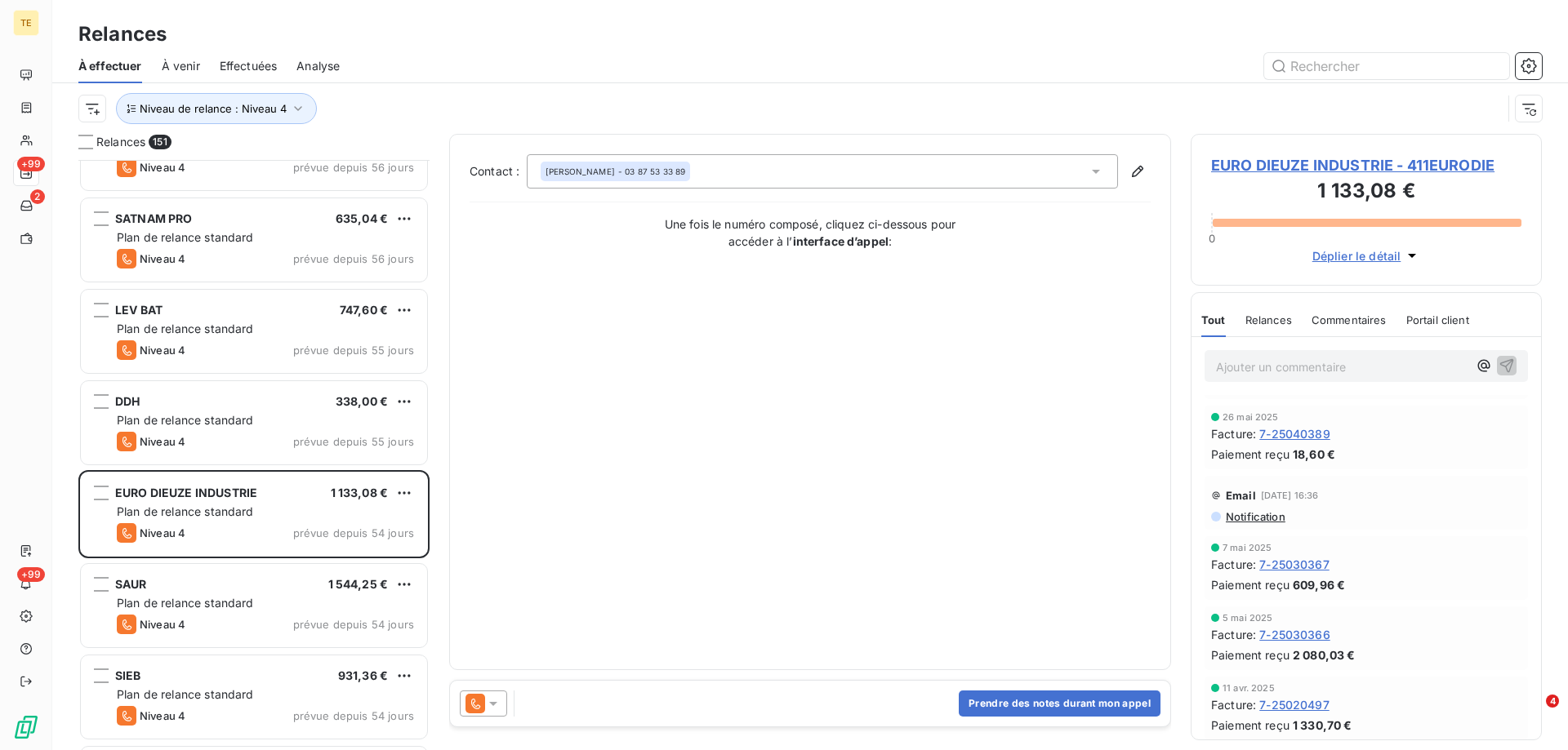
scroll to position [816, 0]
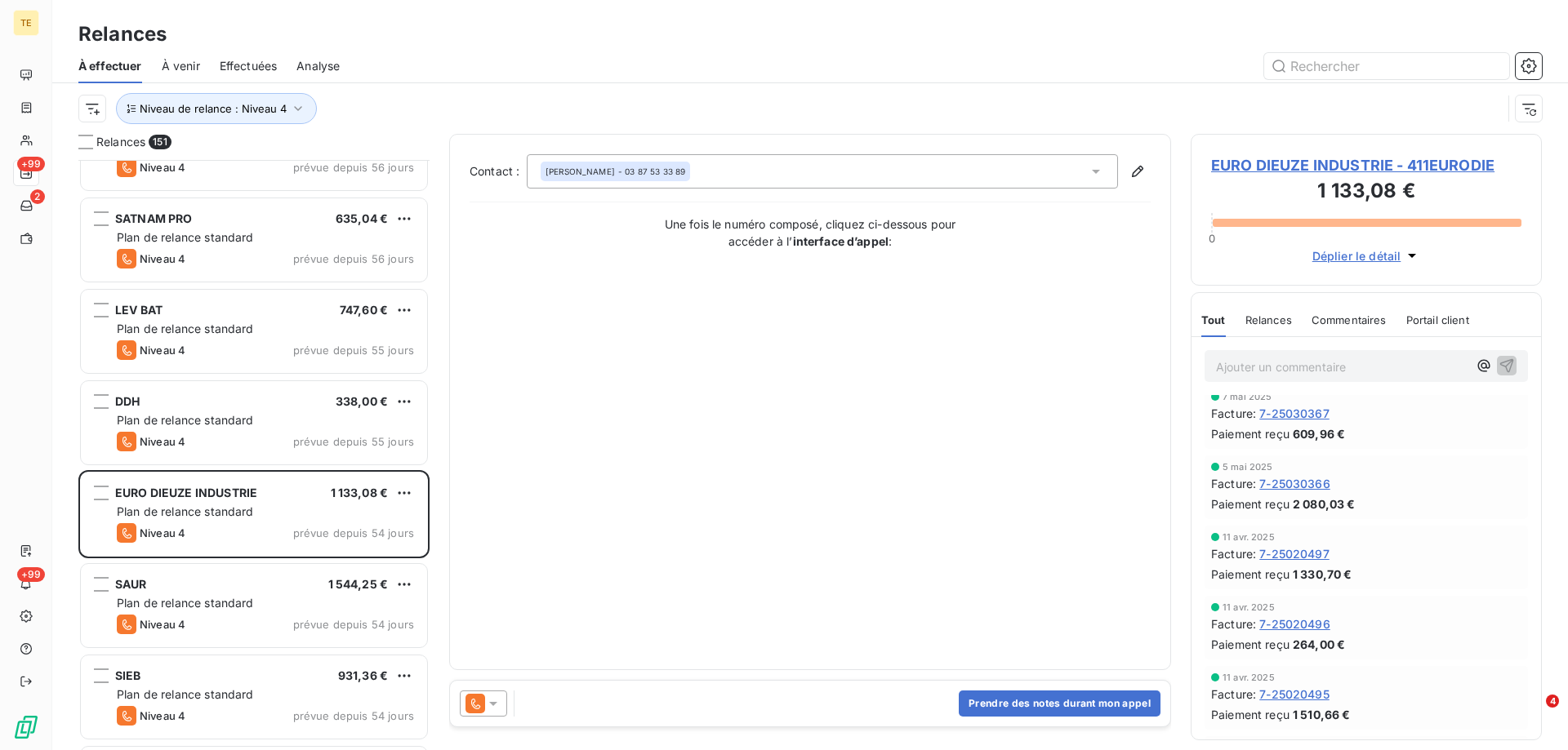
click at [1300, 160] on span "EURO DIEUZE INDUSTRIE - 411EURODIE" at bounding box center [1366, 165] width 310 height 22
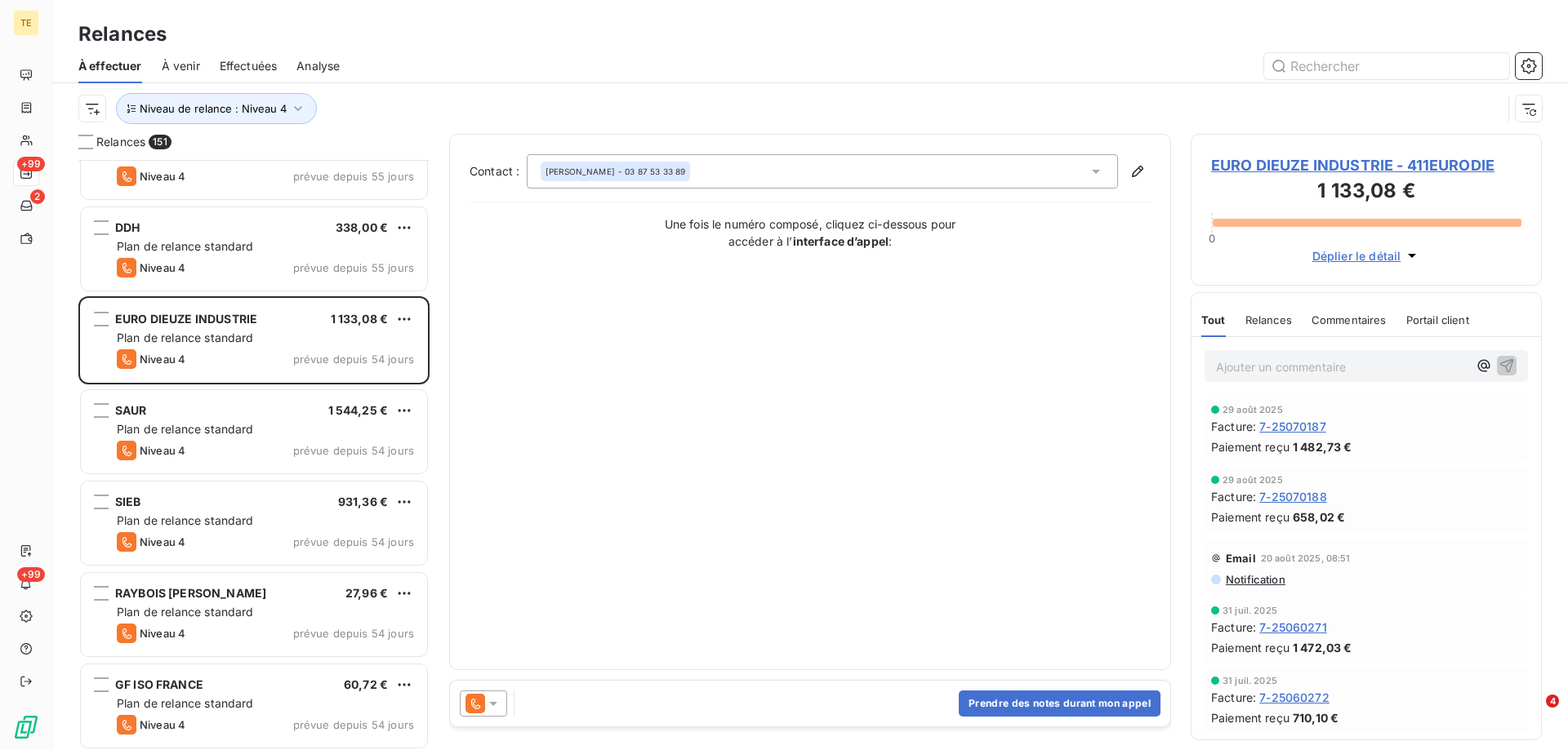
scroll to position [3511, 0]
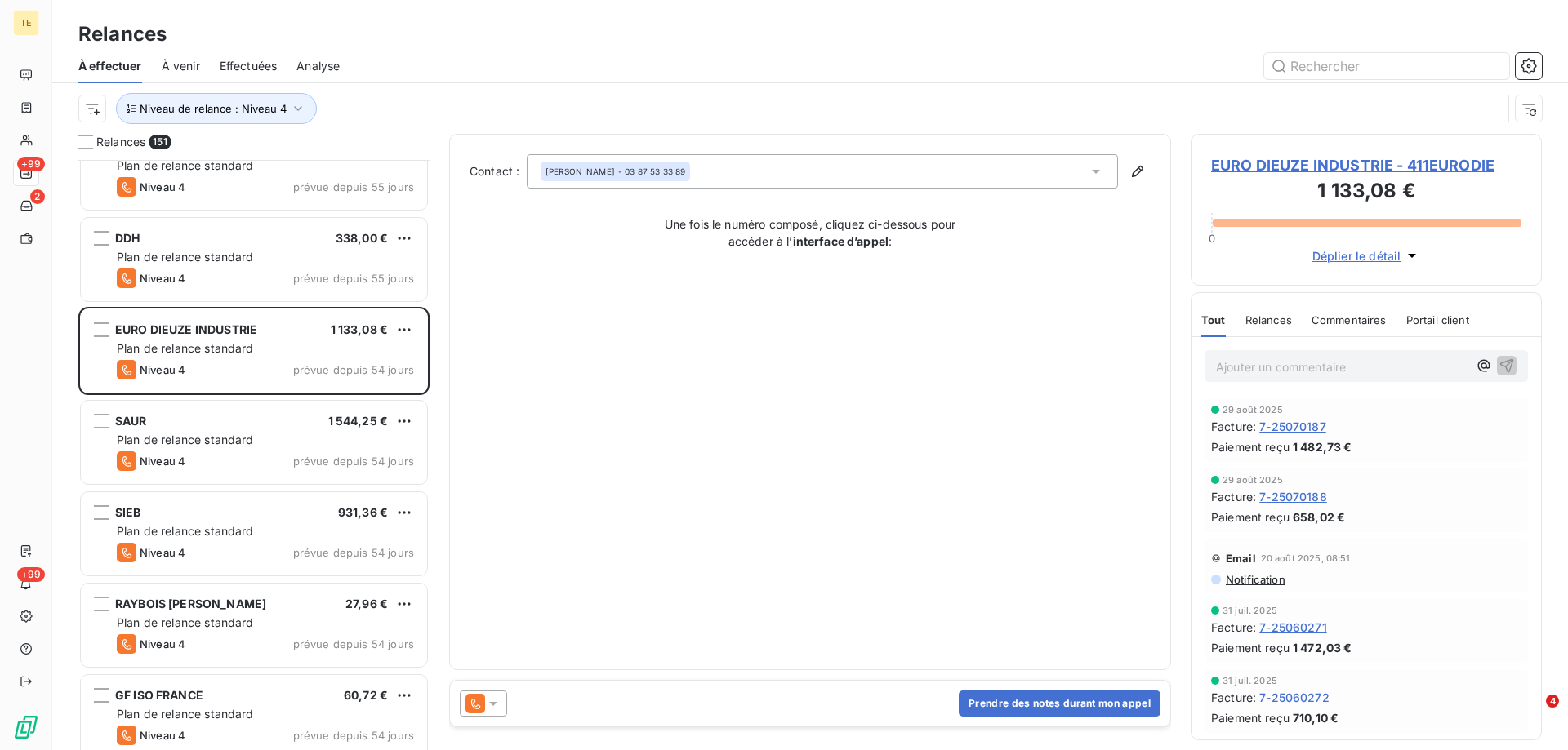
click at [490, 702] on icon at bounding box center [493, 704] width 8 height 4
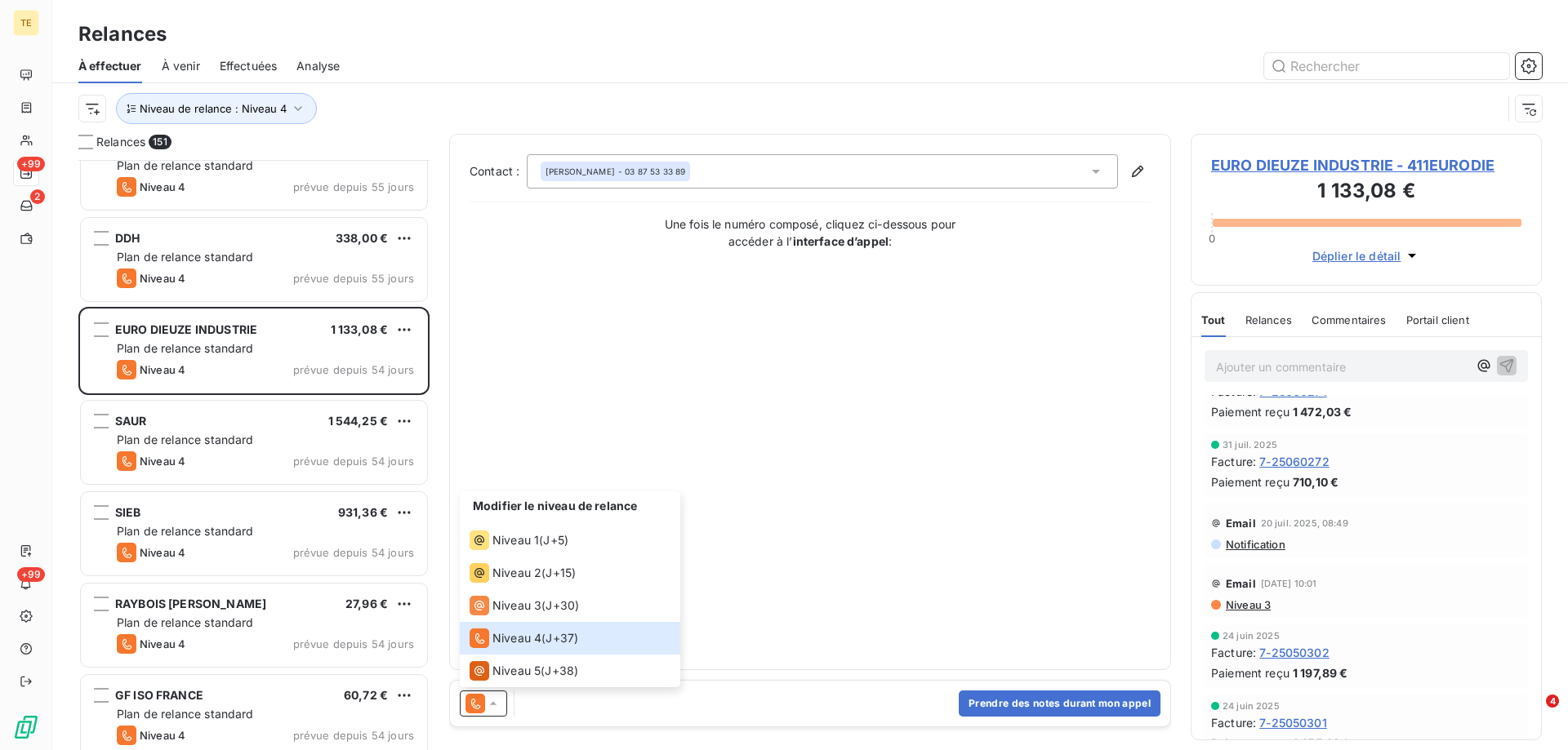
scroll to position [245, 0]
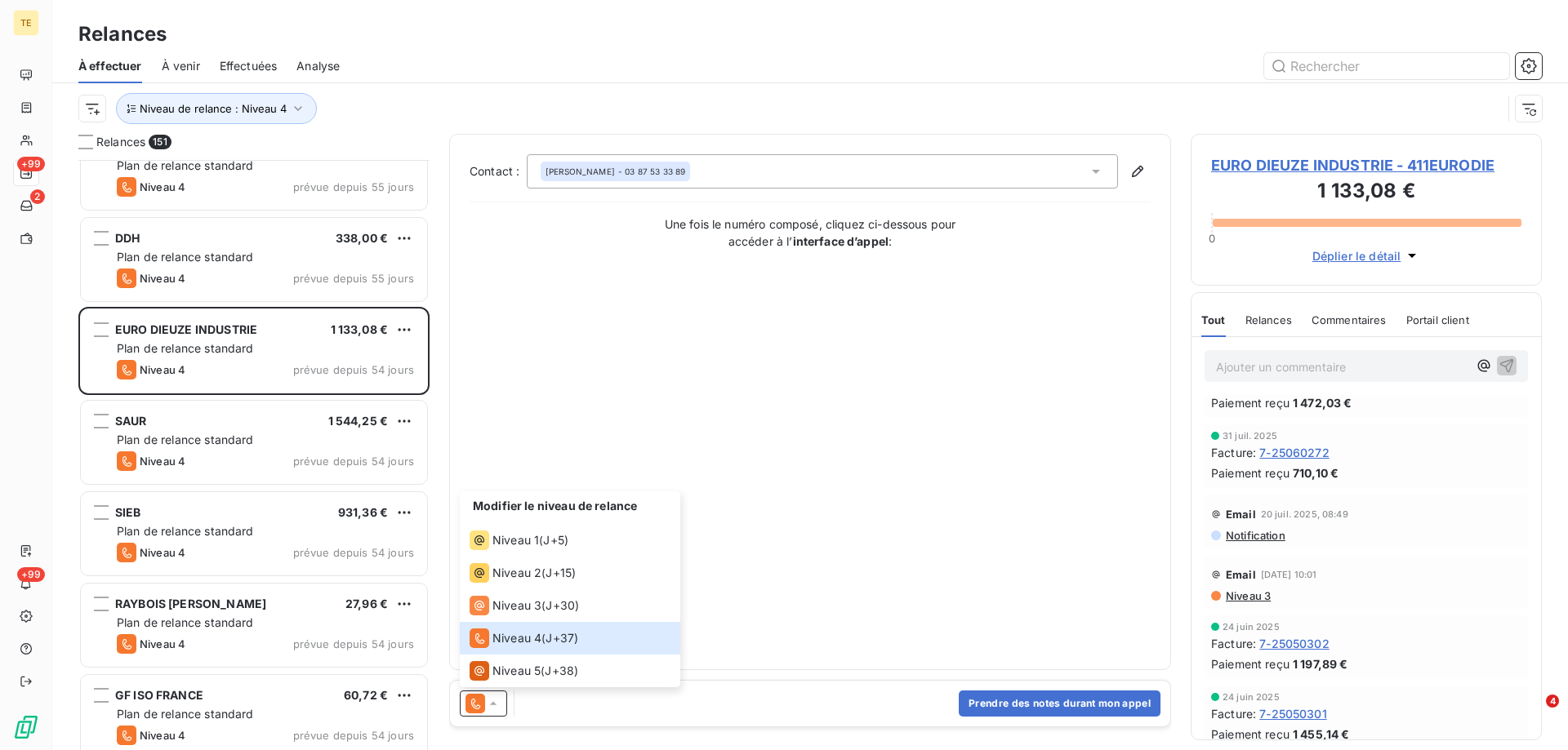
click at [980, 479] on div "Contact : Sophie DIDIERE - 03 87 53 33 89 Une fois le numéro composé, cliquez c…" at bounding box center [810, 402] width 681 height 496
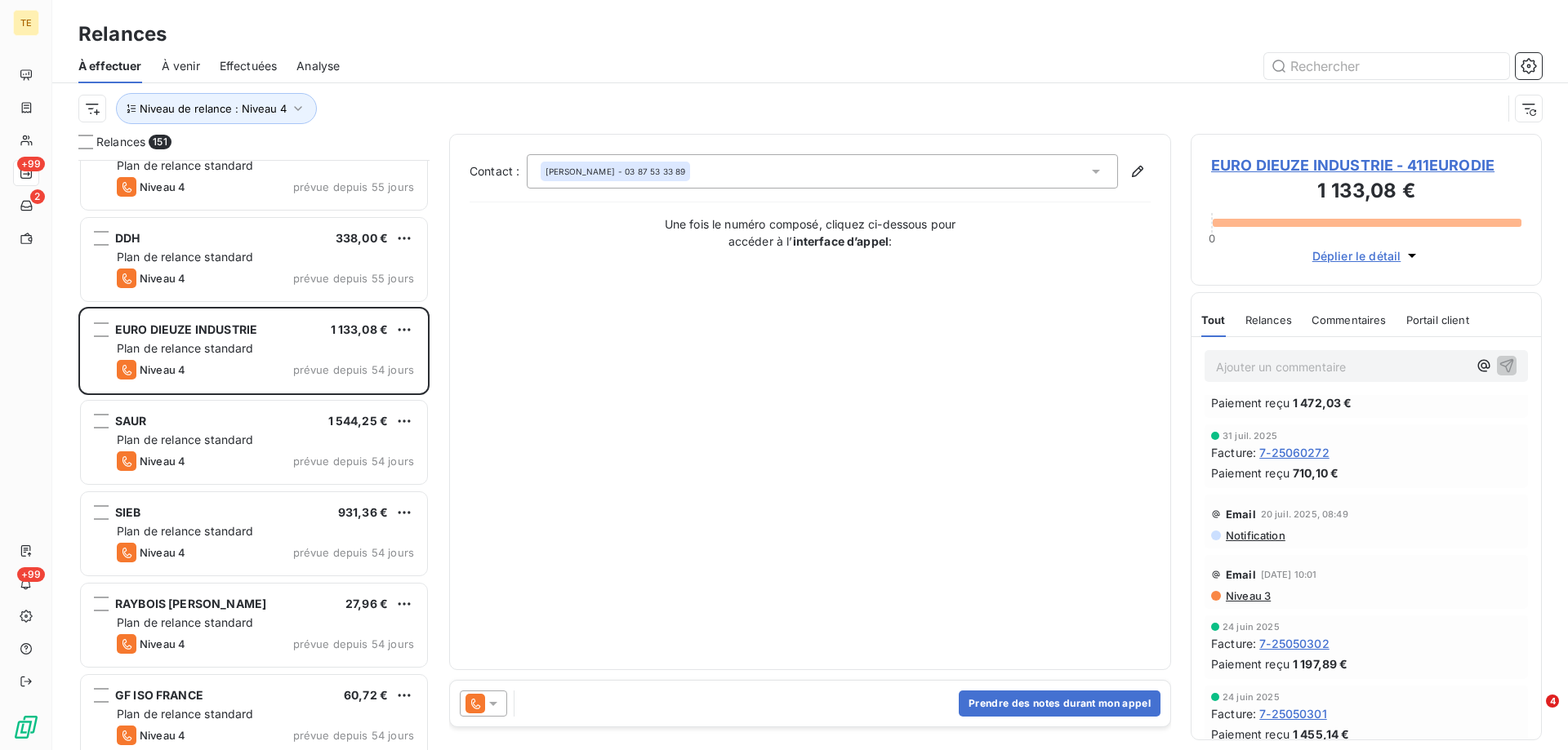
click at [1254, 594] on span "Niveau 3" at bounding box center [1247, 596] width 46 height 13
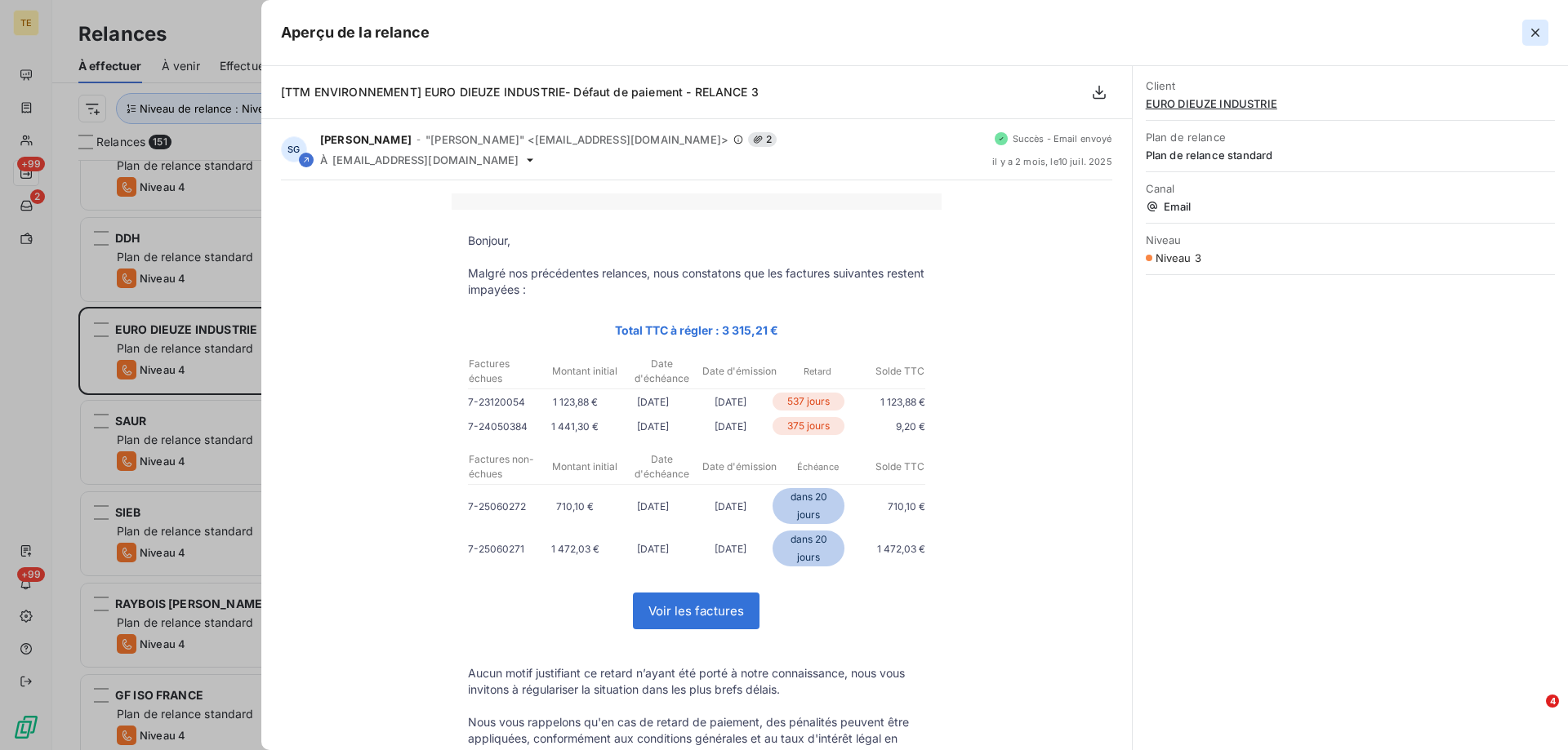
click at [1530, 33] on icon "button" at bounding box center [1536, 32] width 16 height 16
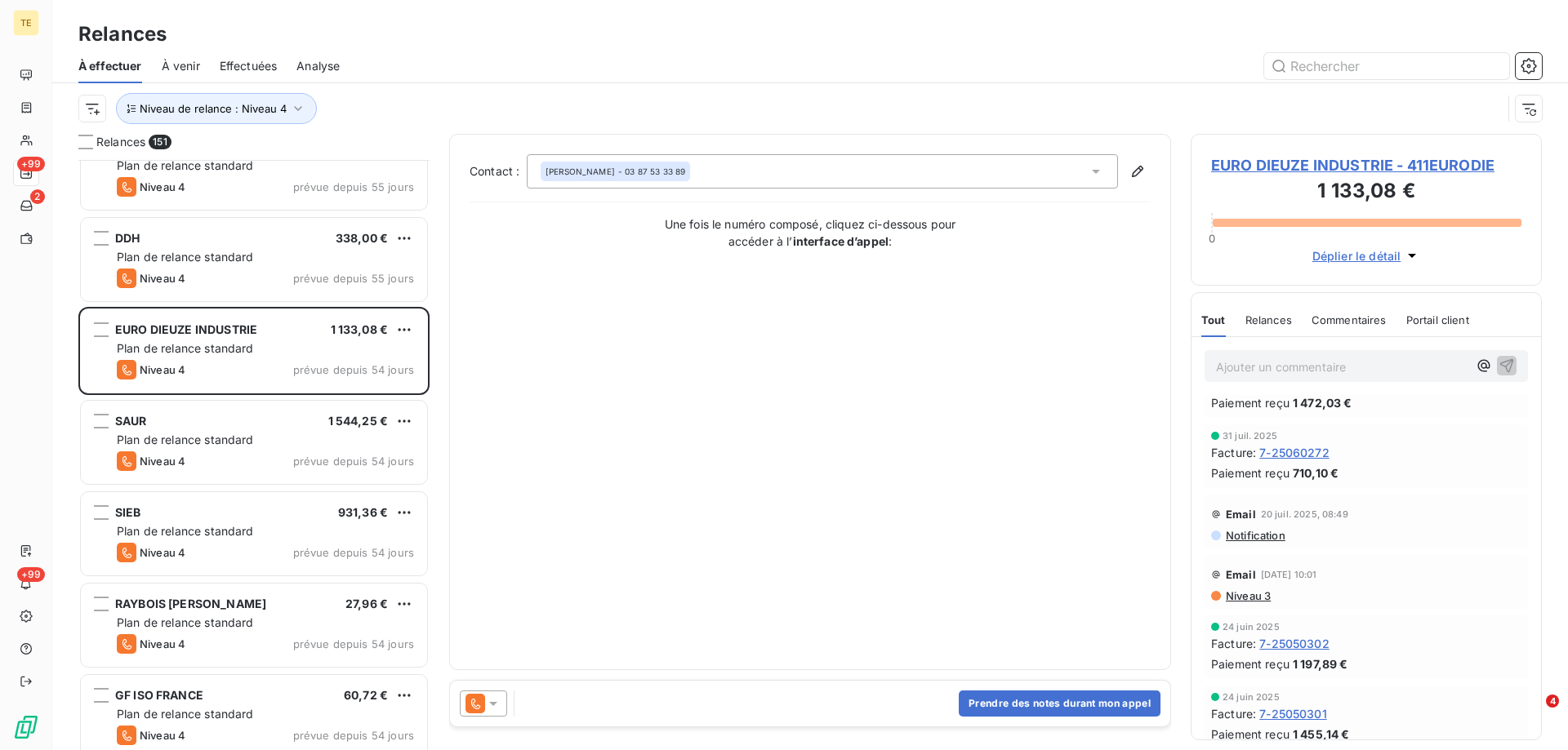
click at [1267, 163] on span "EURO DIEUZE INDUSTRIE - 411EURODIE" at bounding box center [1366, 165] width 310 height 22
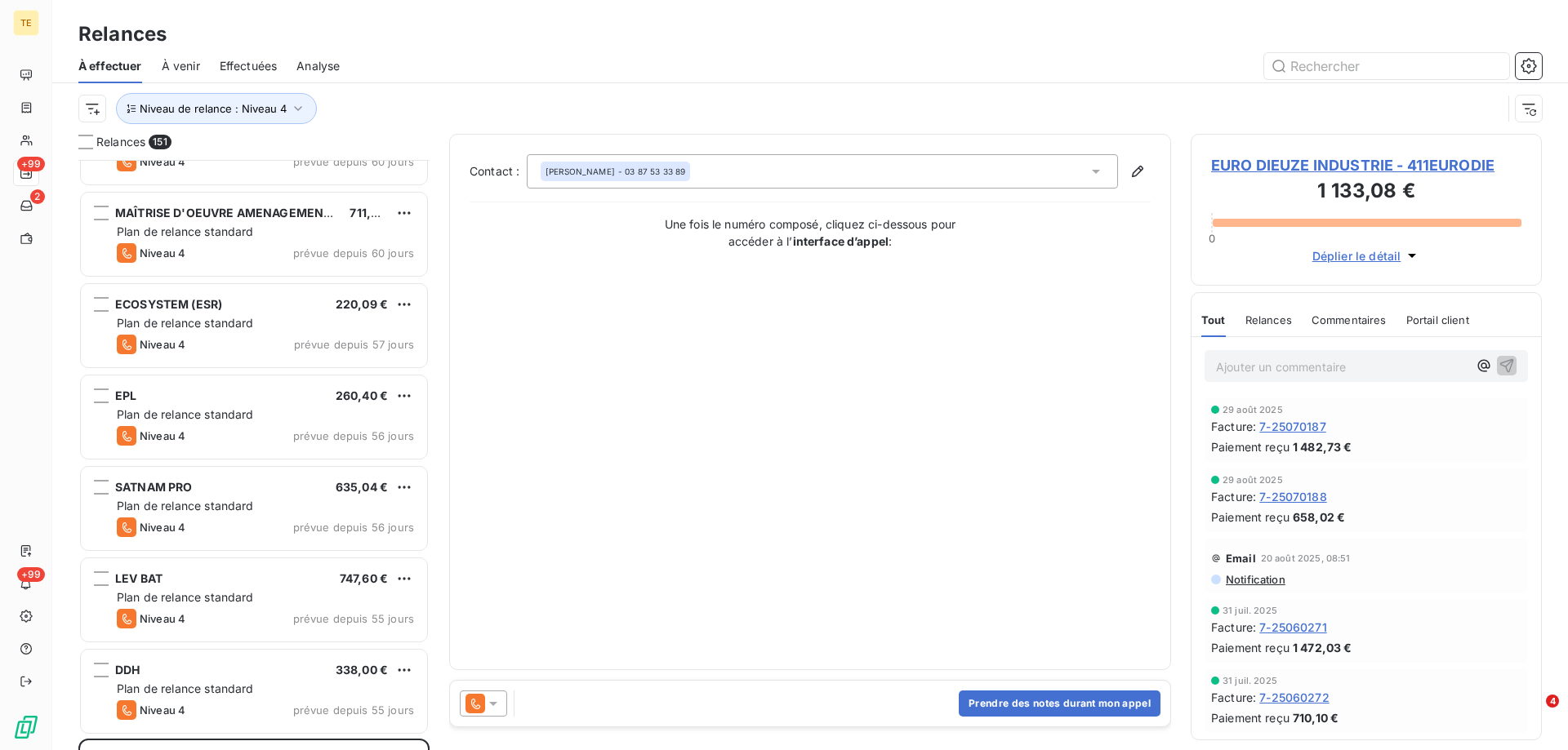
scroll to position [3184, 0]
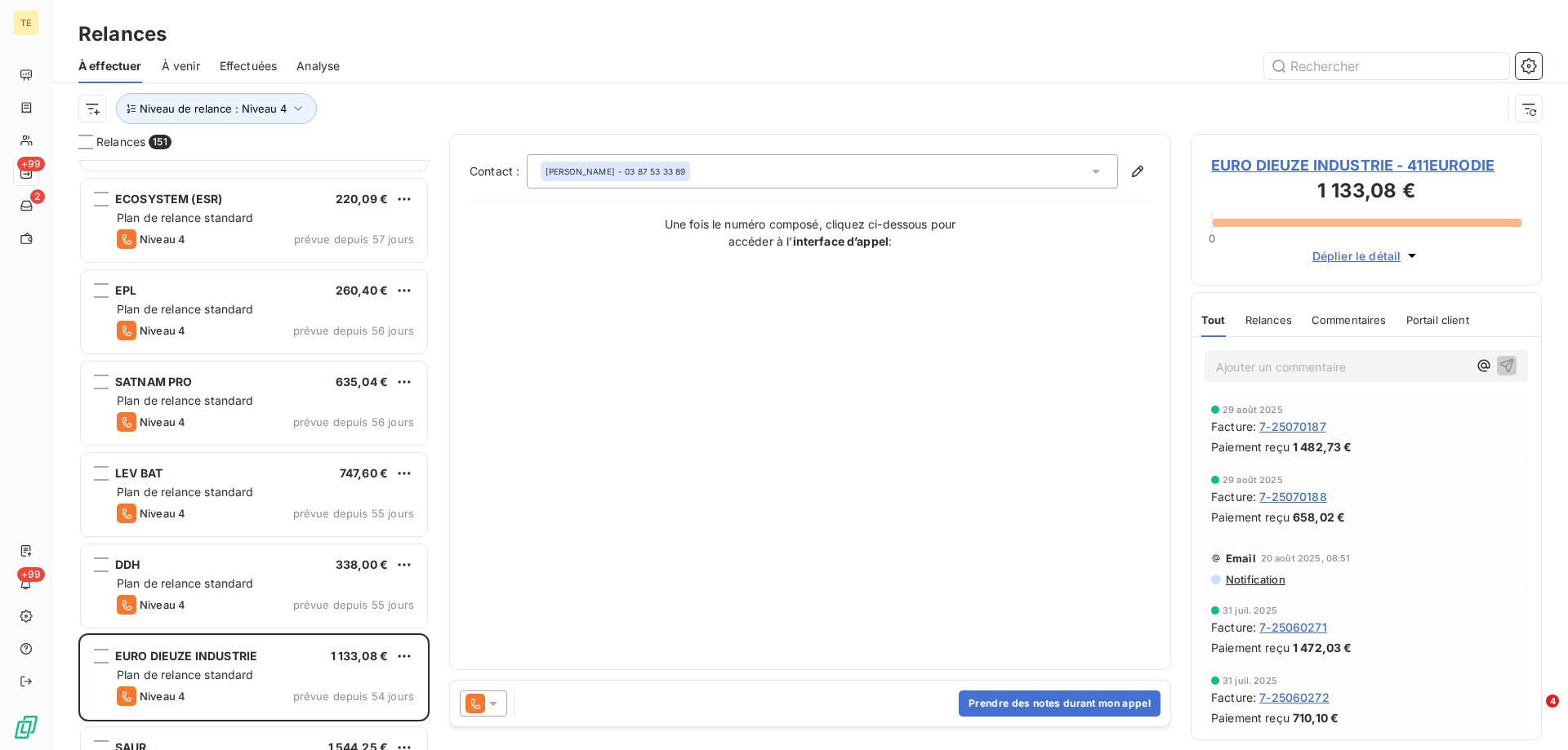
click at [496, 701] on icon at bounding box center [493, 704] width 16 height 16
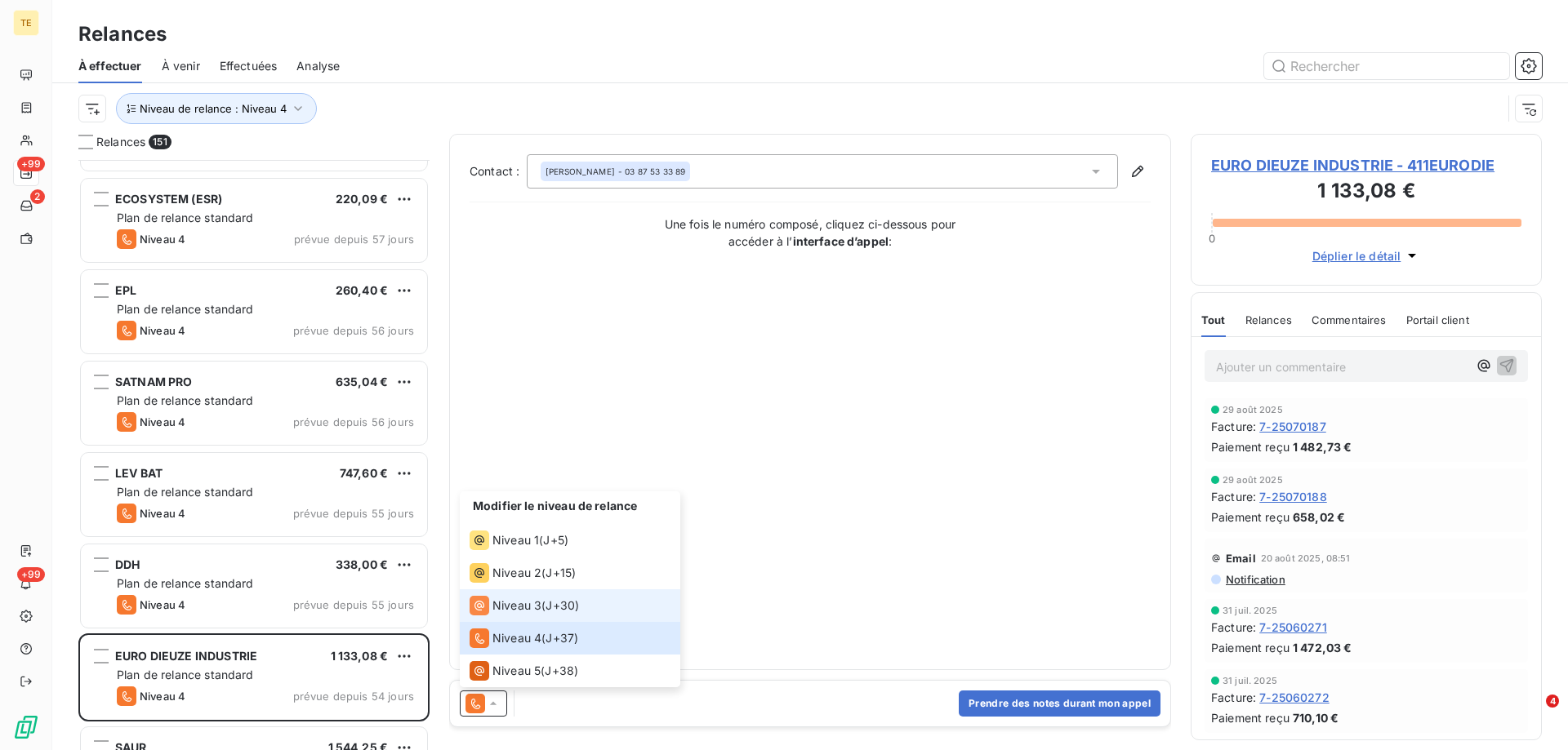
click at [522, 604] on span "Niveau 3" at bounding box center [516, 605] width 49 height 16
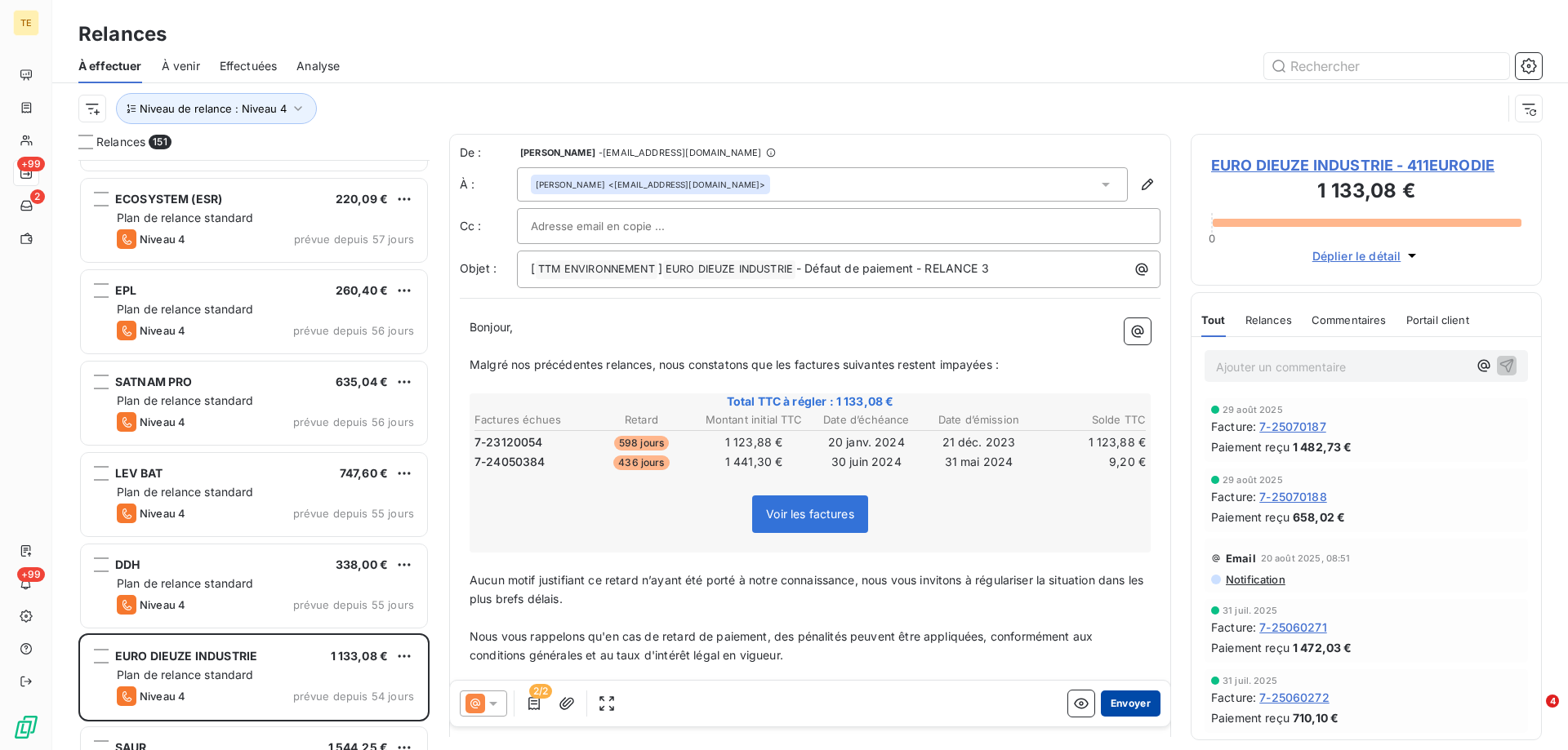
click at [1121, 704] on button "Envoyer" at bounding box center [1130, 703] width 60 height 26
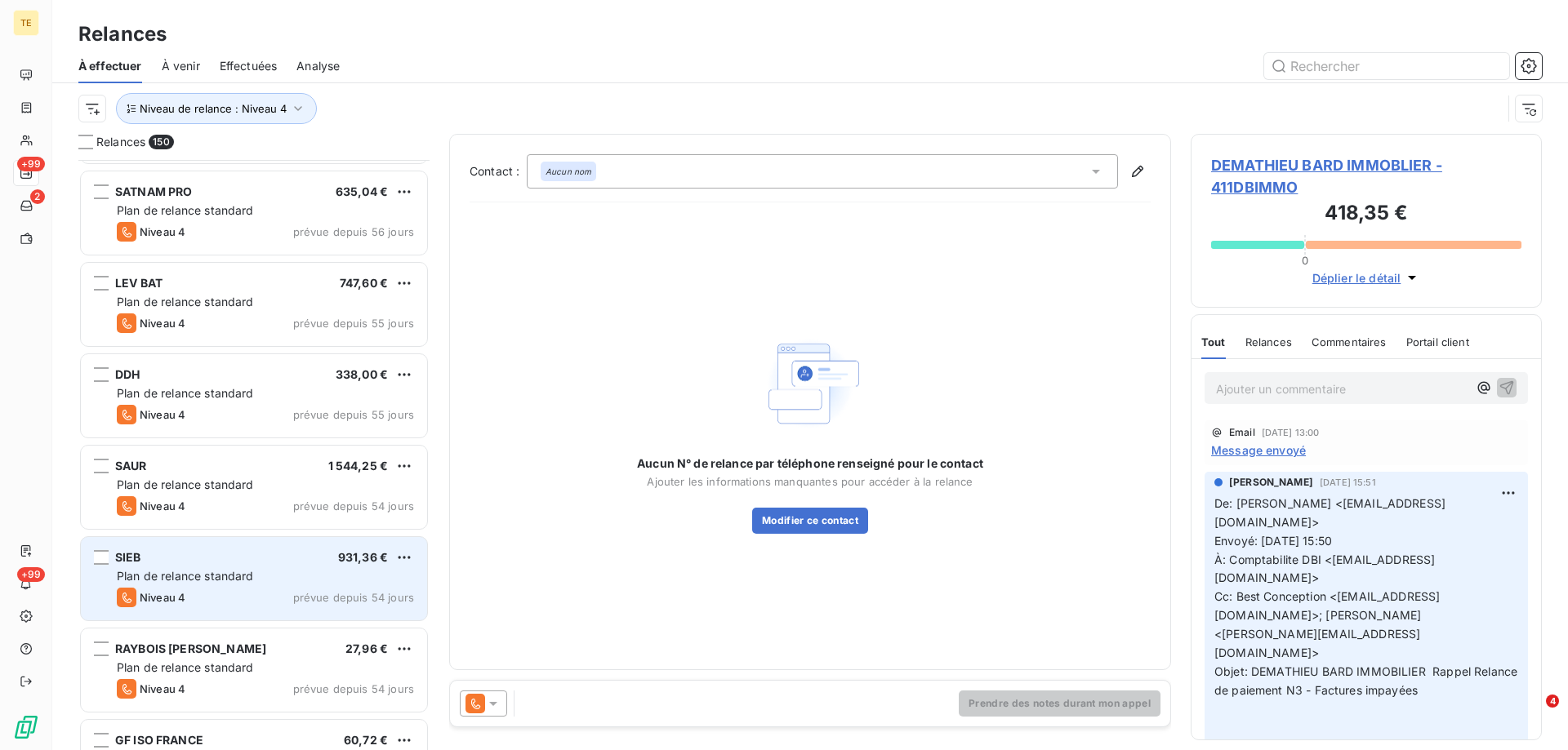
scroll to position [3347, 0]
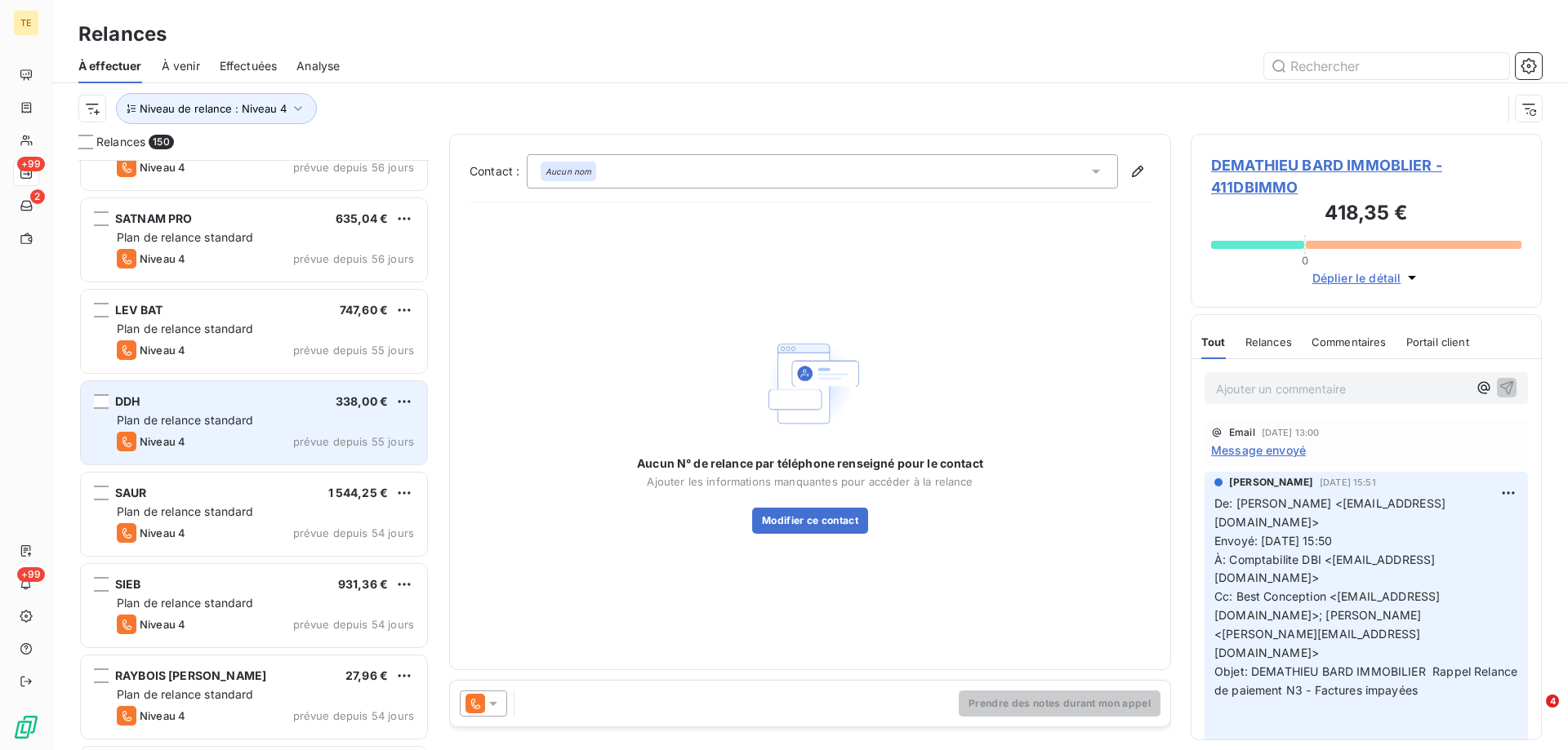
click at [260, 429] on div "DDH 338,00 € Plan de relance standard Niveau 4 prévue depuis 55 jours" at bounding box center [255, 422] width 347 height 83
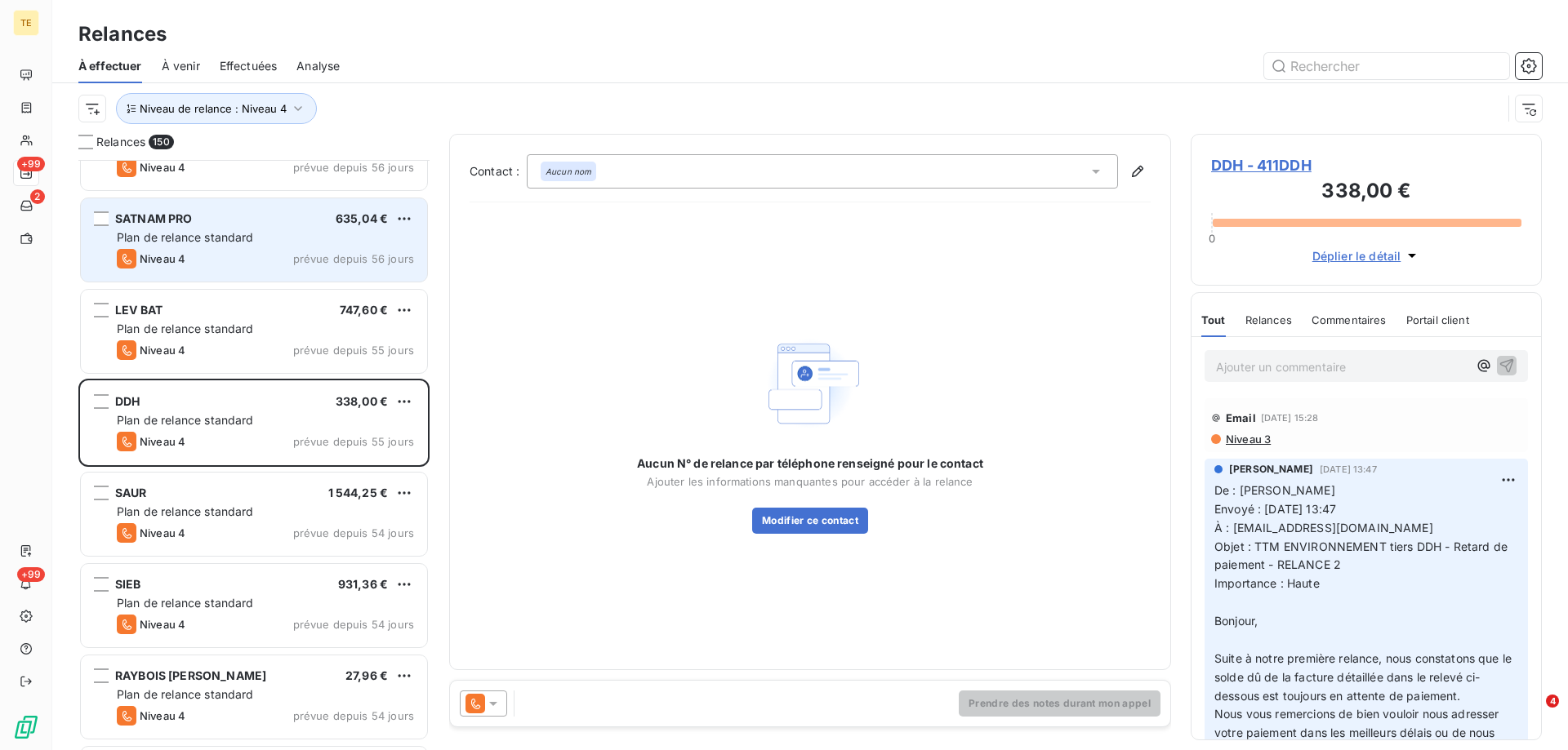
click at [259, 225] on div "SATNAM PRO 635,04 €" at bounding box center [265, 219] width 298 height 14
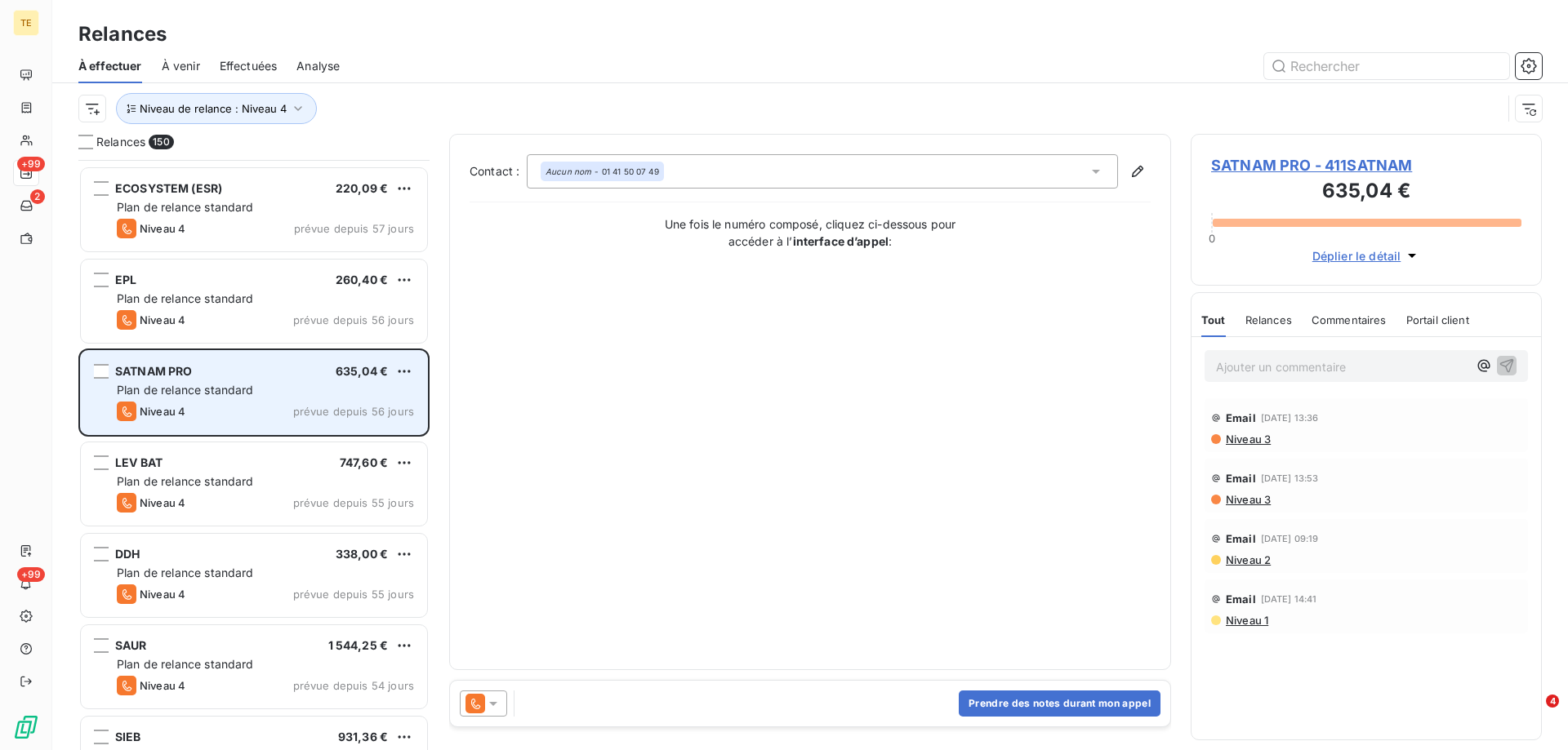
scroll to position [3184, 0]
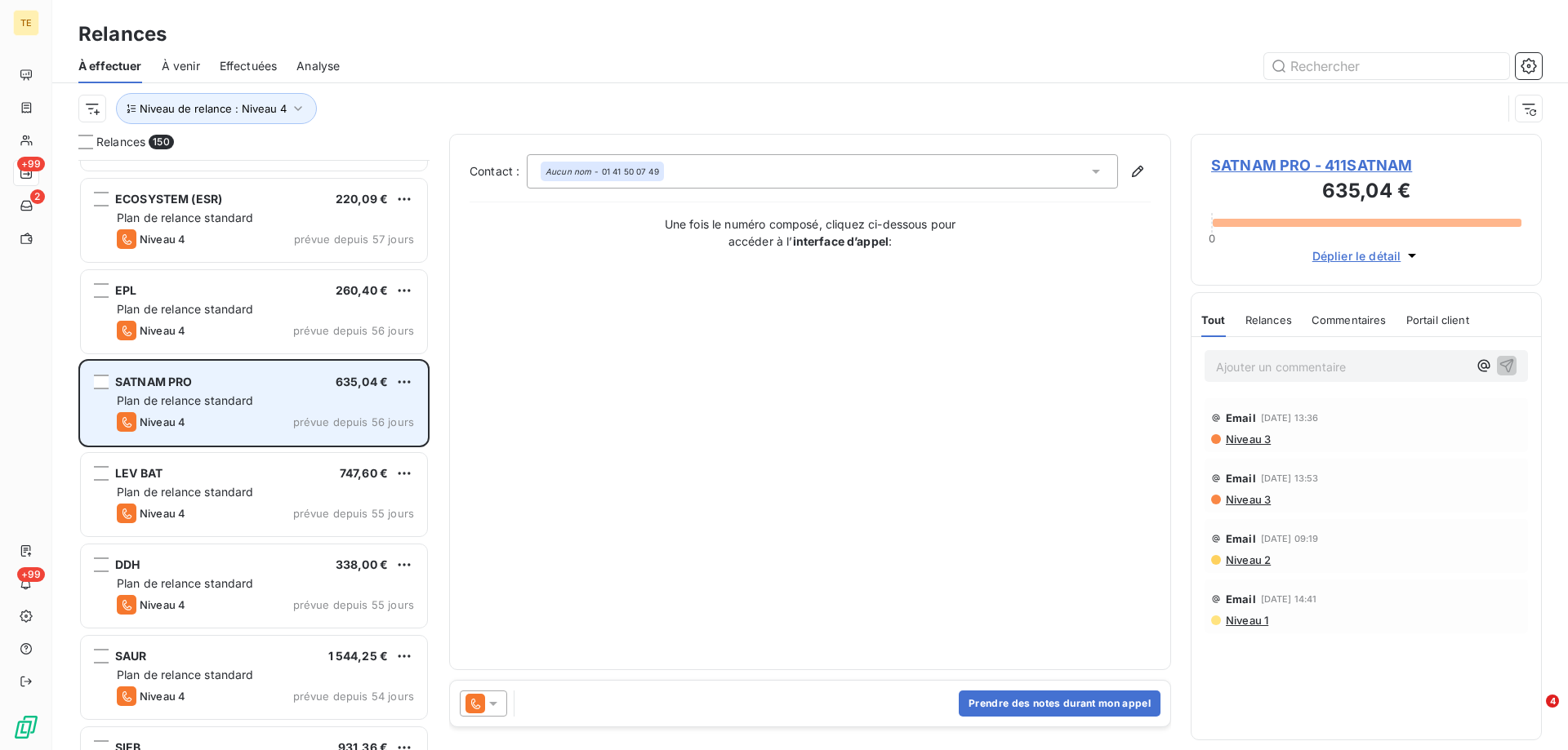
click at [198, 394] on span "Plan de relance standard" at bounding box center [186, 401] width 138 height 14
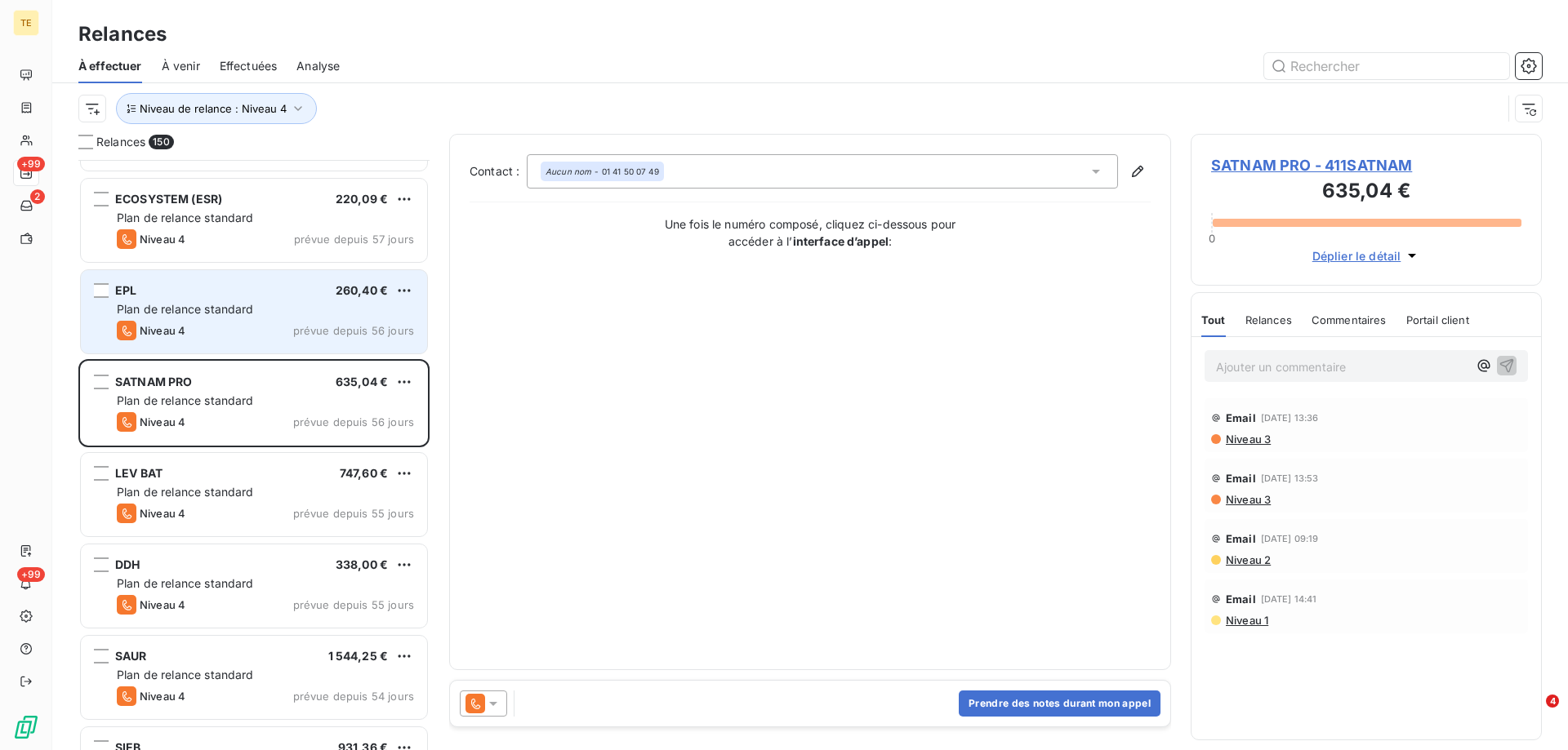
click at [199, 300] on div "EPL 260,40 € Plan de relance standard Niveau 4 prévue depuis 56 jours" at bounding box center [255, 312] width 347 height 83
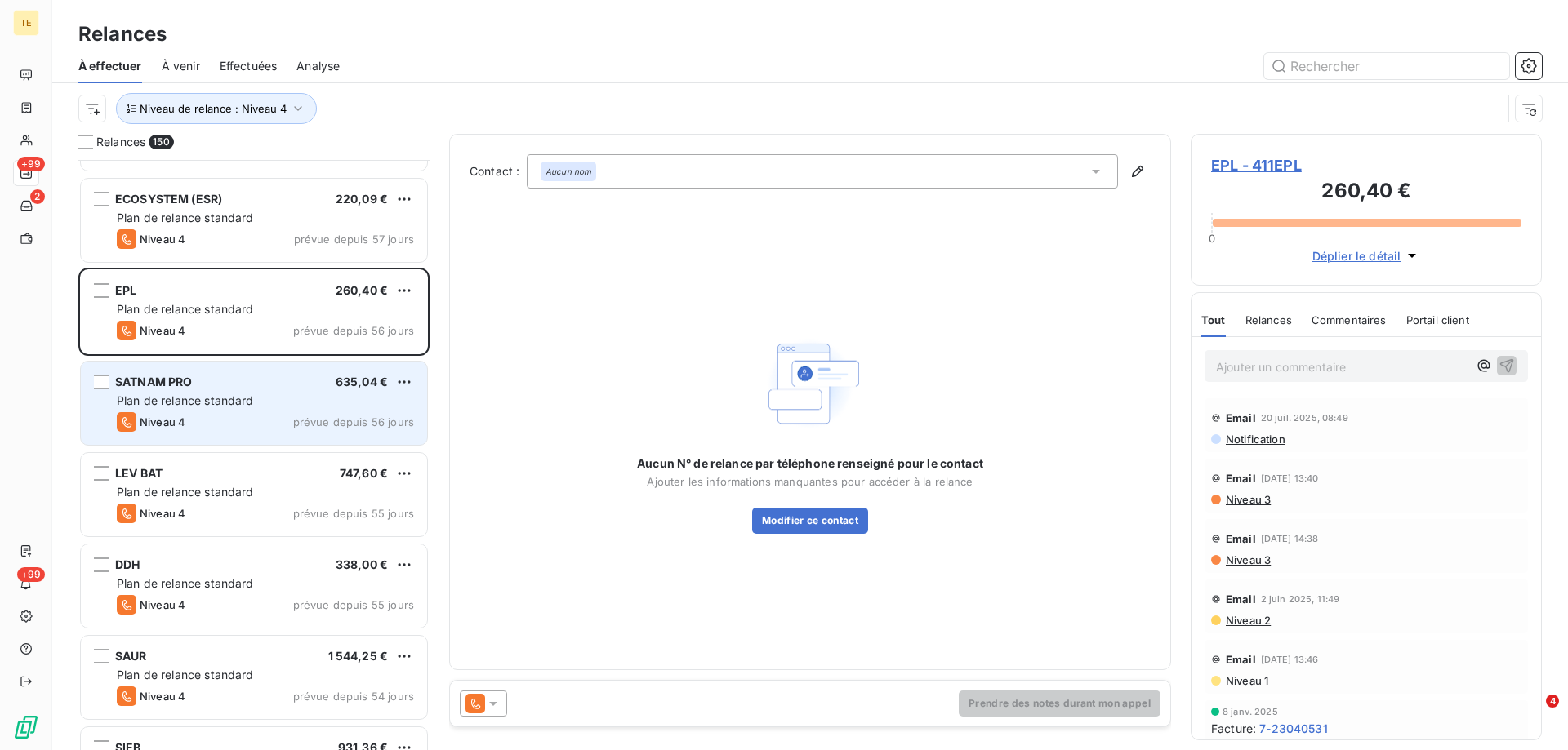
click at [234, 394] on div "Plan de relance standard" at bounding box center [265, 401] width 298 height 16
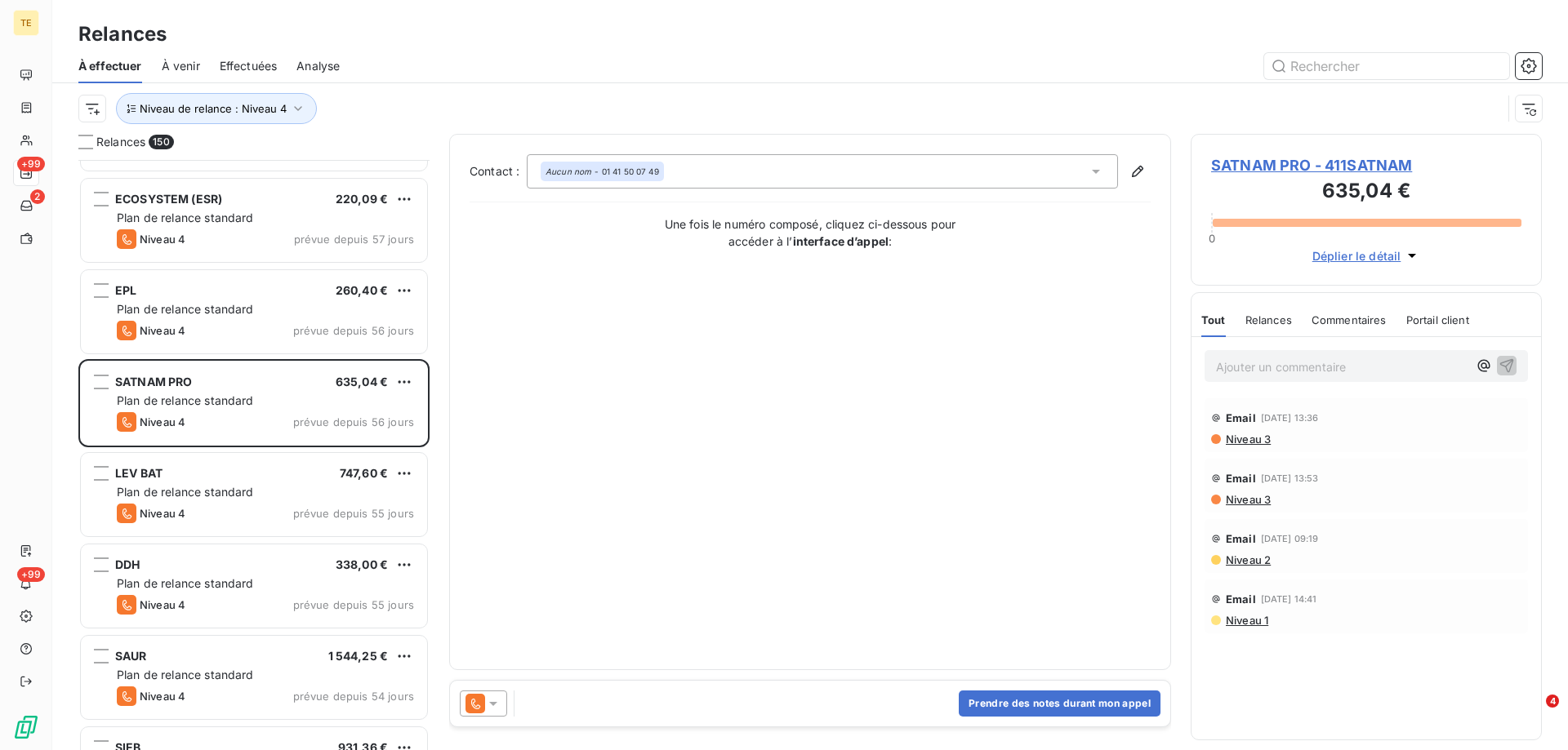
click at [1280, 158] on span "SATNAM PRO - 411SATNAM" at bounding box center [1366, 165] width 310 height 22
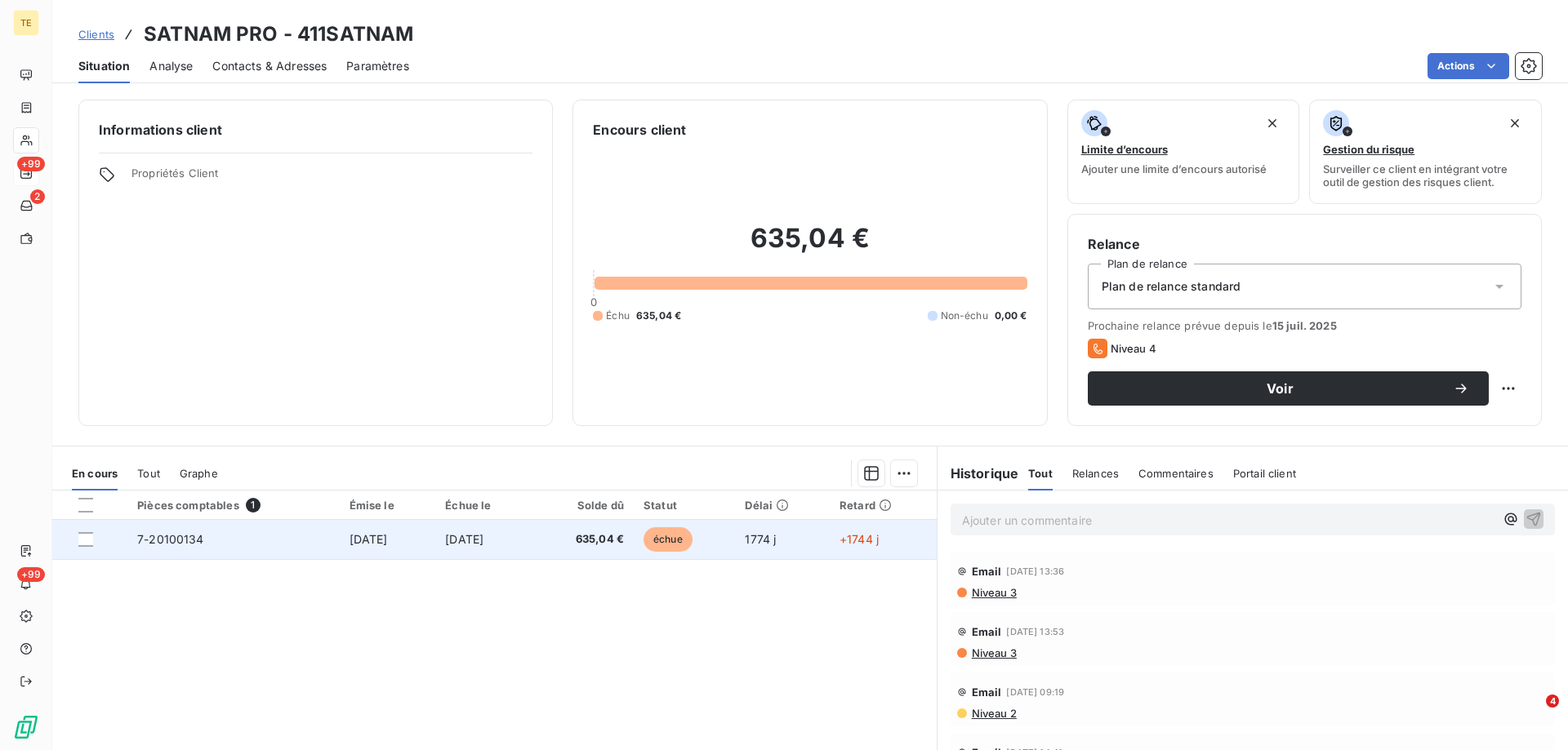
click at [151, 542] on span "7-20100134" at bounding box center [171, 539] width 67 height 14
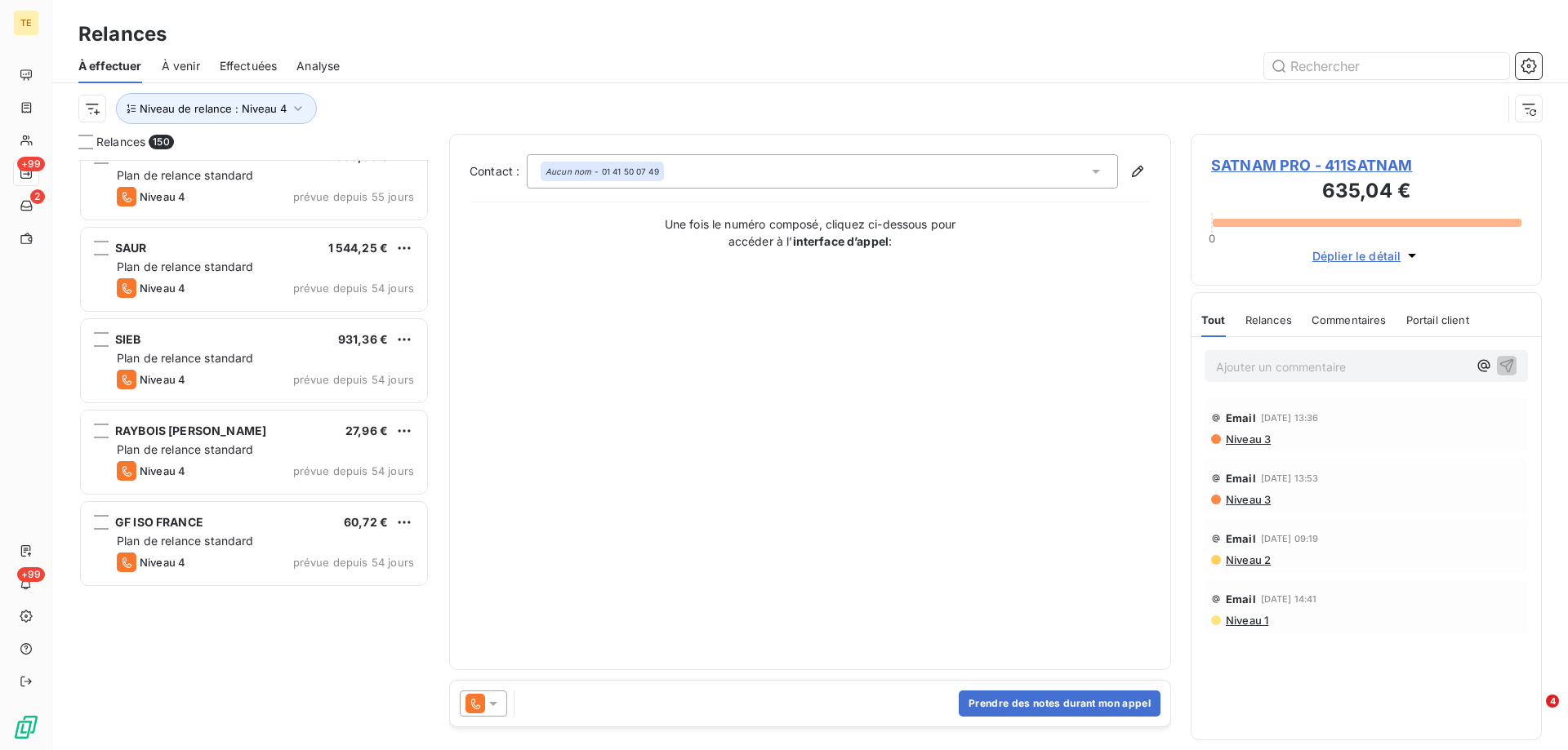
scroll to position [3184, 0]
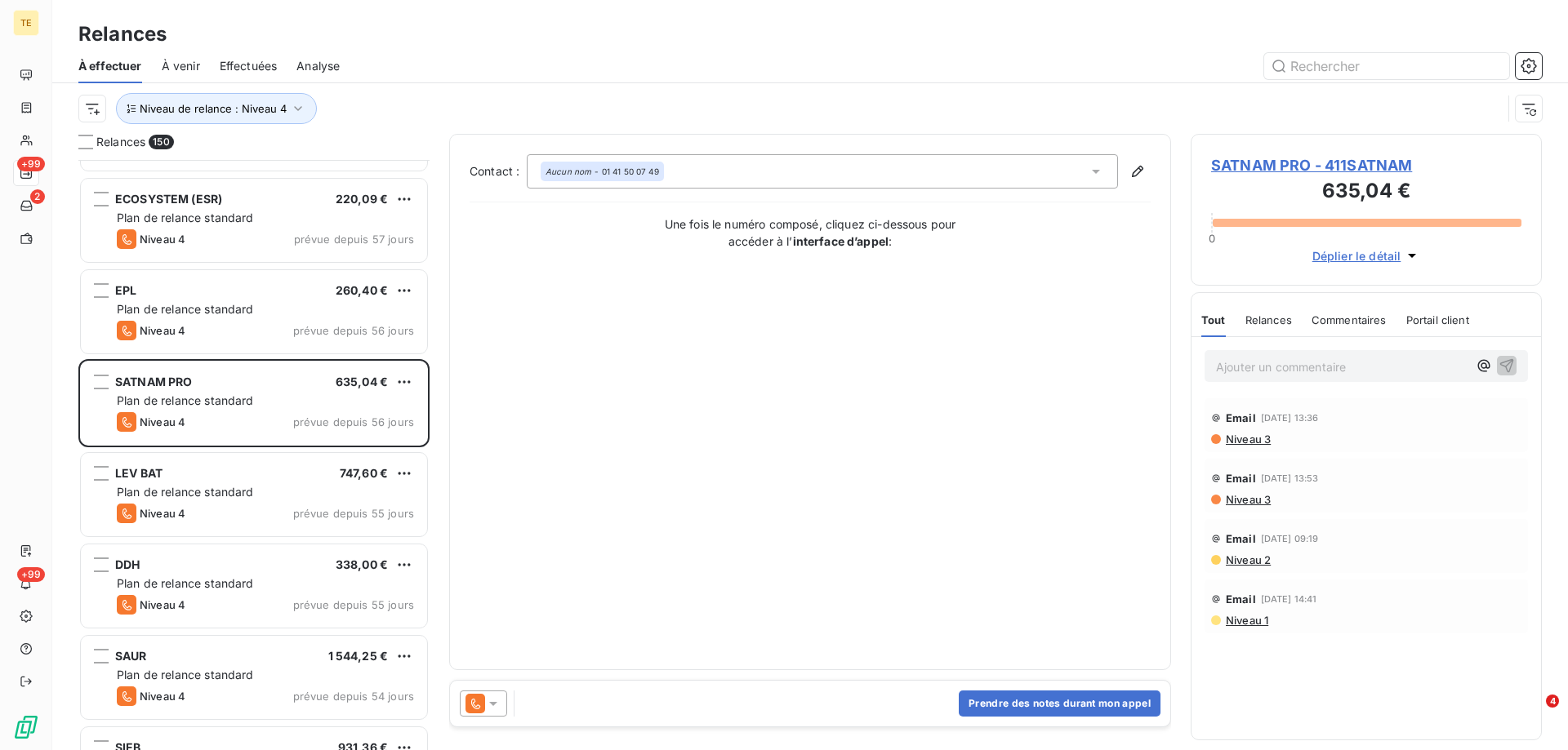
click at [491, 699] on icon at bounding box center [493, 704] width 16 height 16
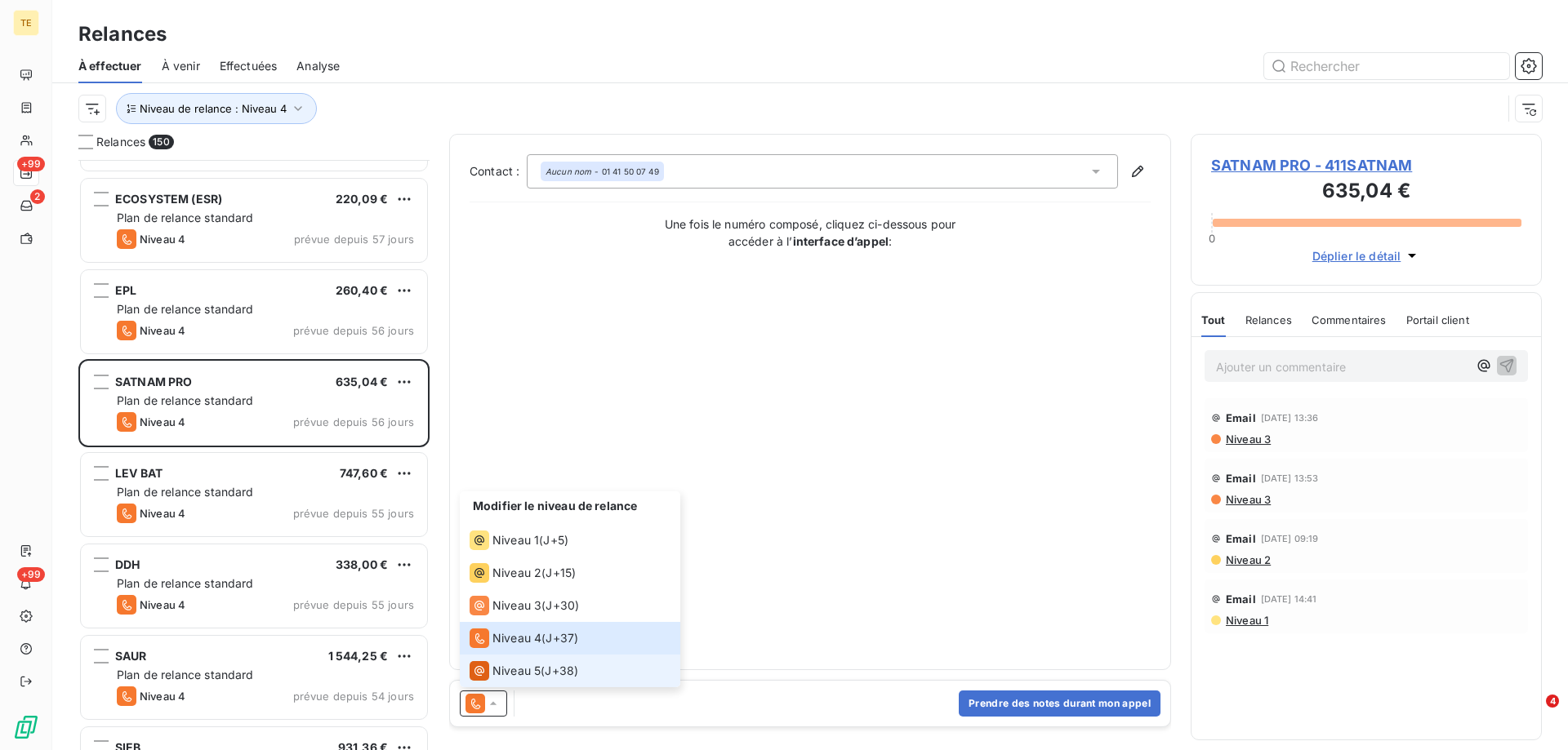
click at [519, 672] on span "Niveau 5" at bounding box center [516, 671] width 48 height 16
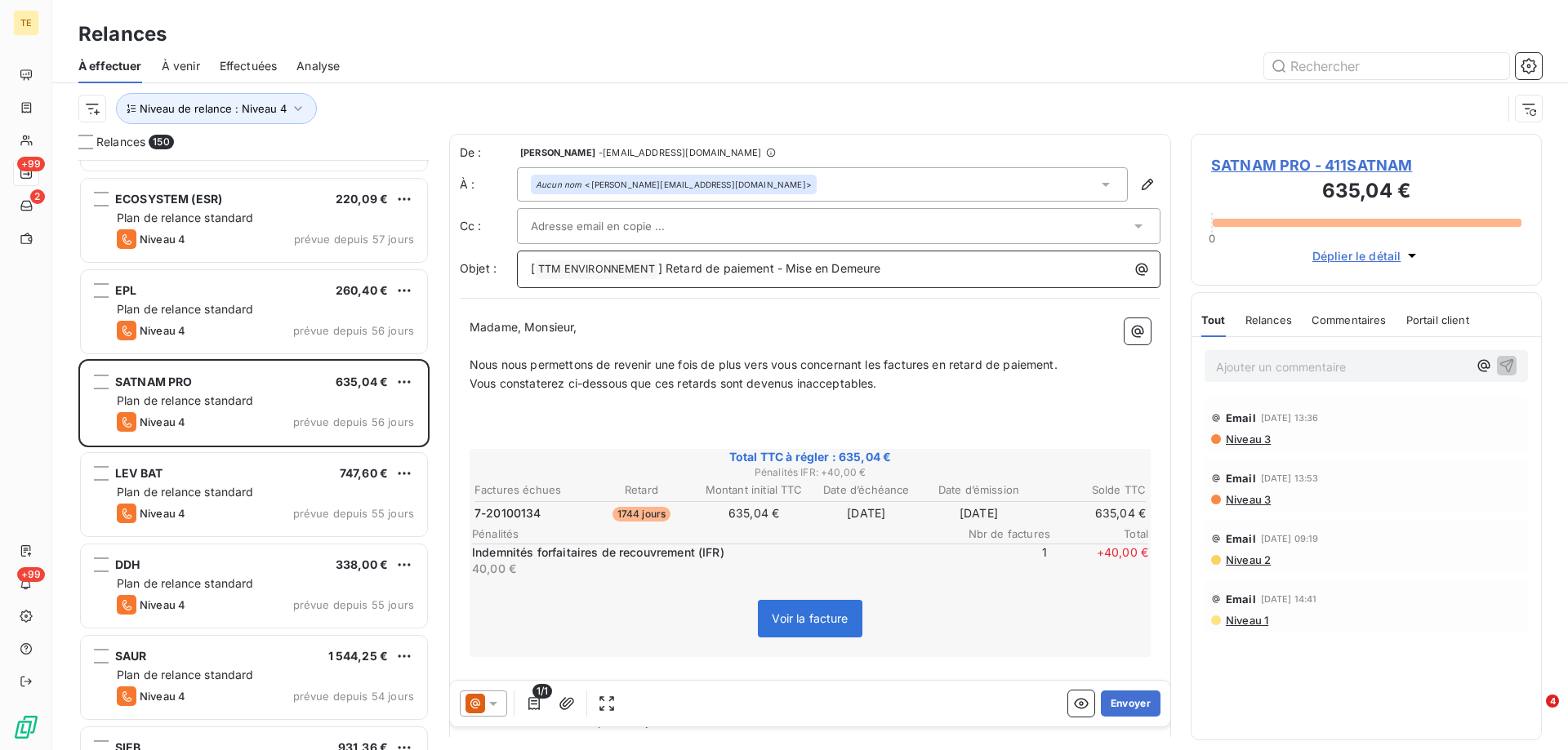
click at [957, 263] on p "[ TTM ENVIRONNEMENT ﻿ ] Retard de paiement - Mise en Demeure" at bounding box center [843, 270] width 624 height 20
click at [1123, 705] on button "Envoyer" at bounding box center [1130, 703] width 60 height 26
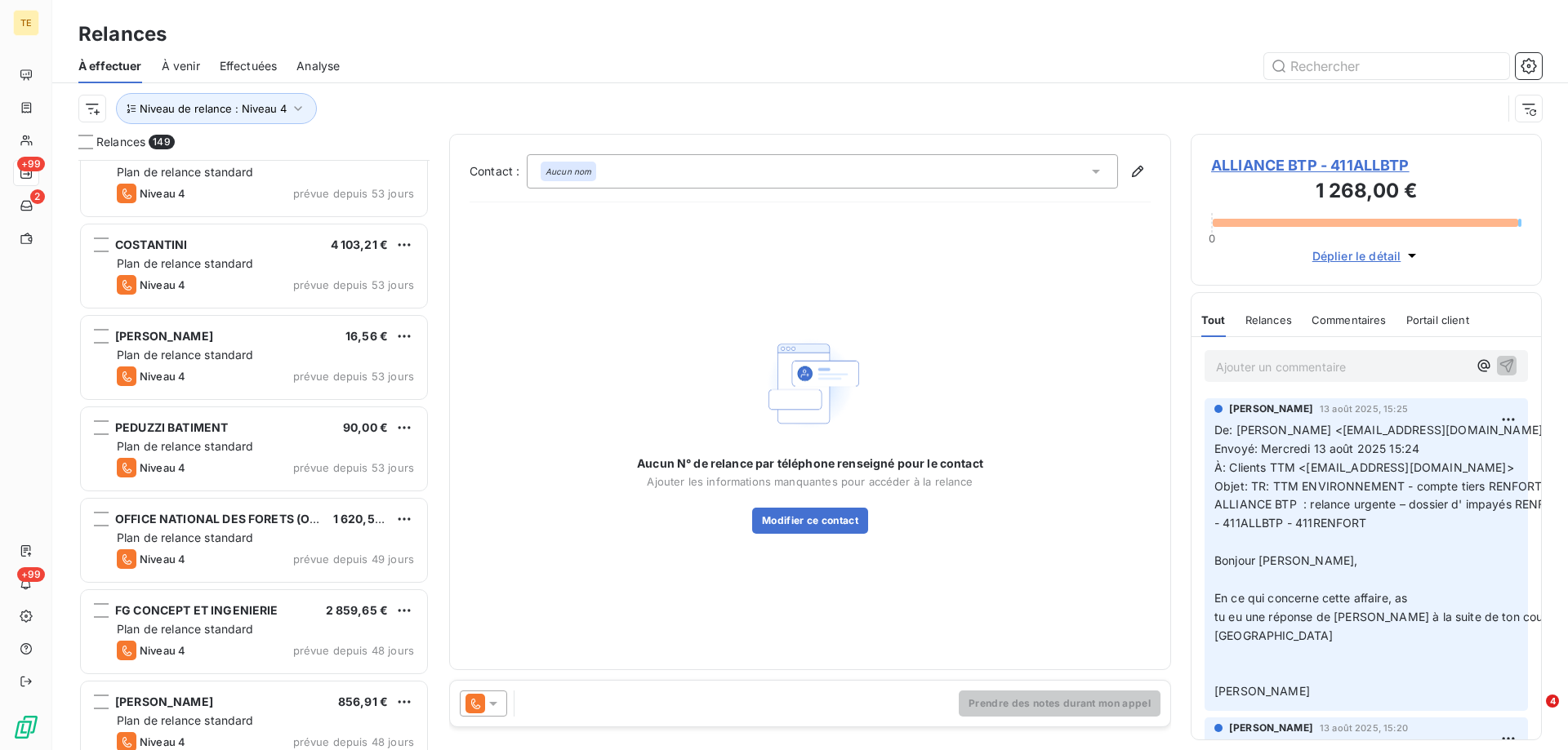
scroll to position [4380, 0]
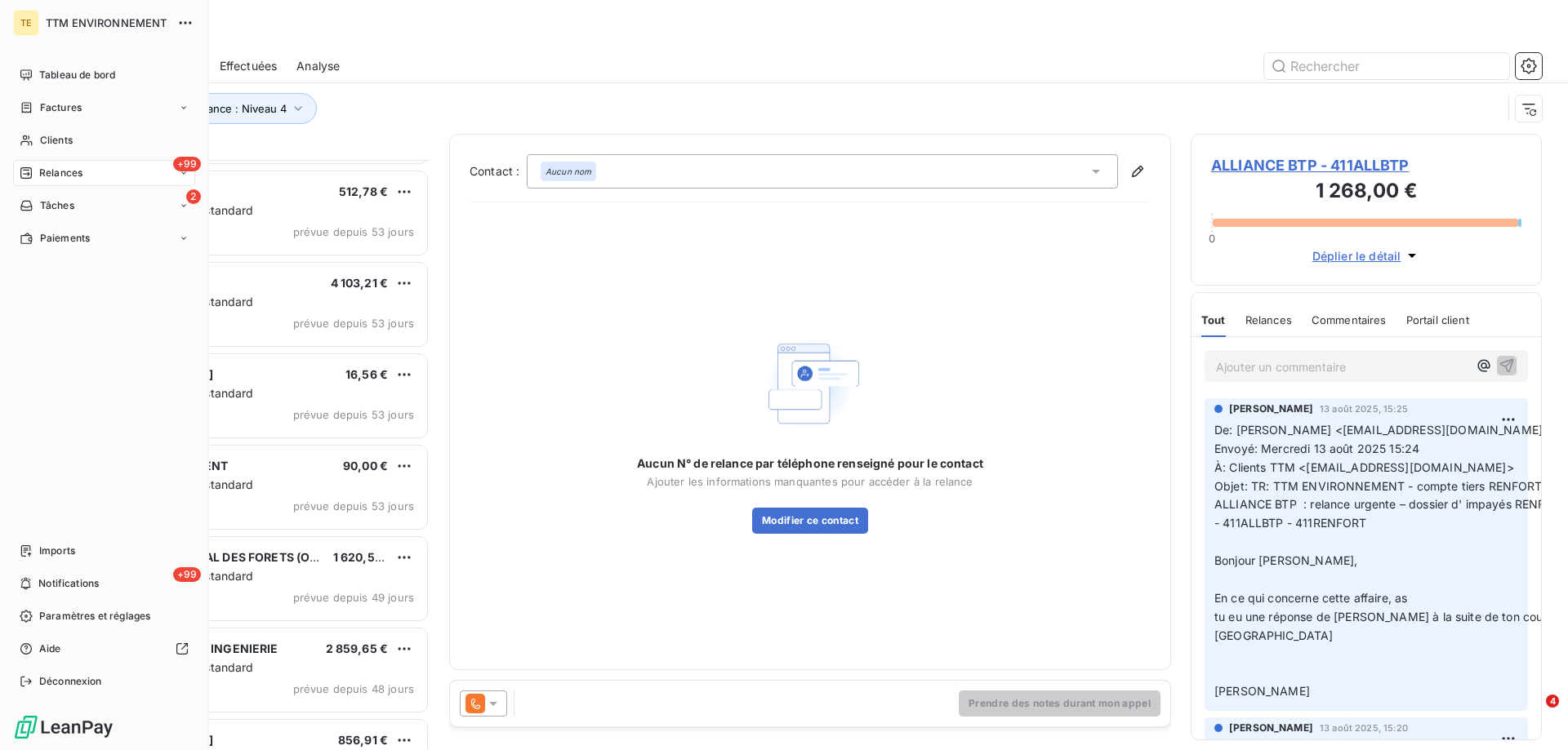
click at [67, 167] on span "Relances" at bounding box center [61, 173] width 43 height 14
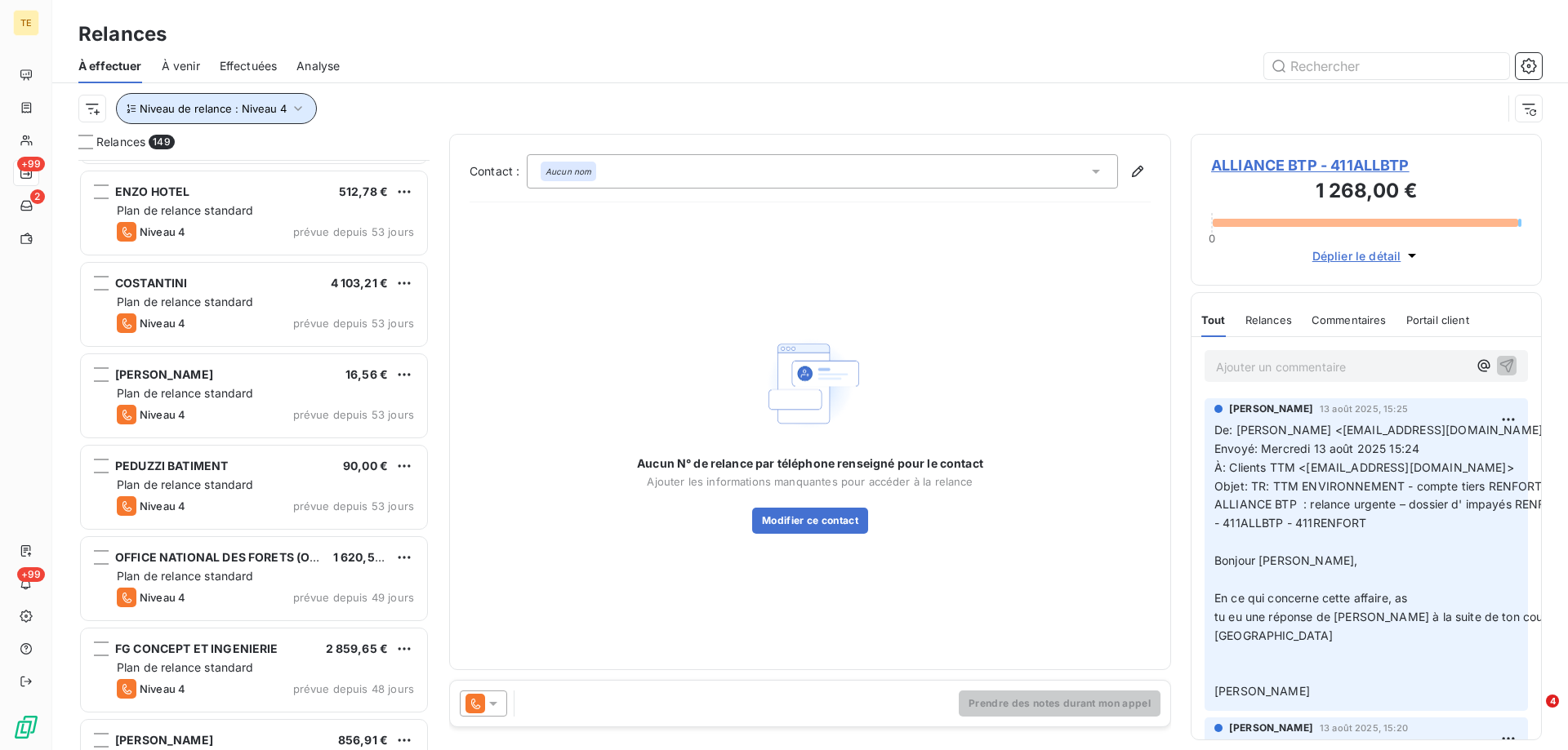
click at [243, 109] on span "Niveau de relance : Niveau 4" at bounding box center [213, 108] width 147 height 13
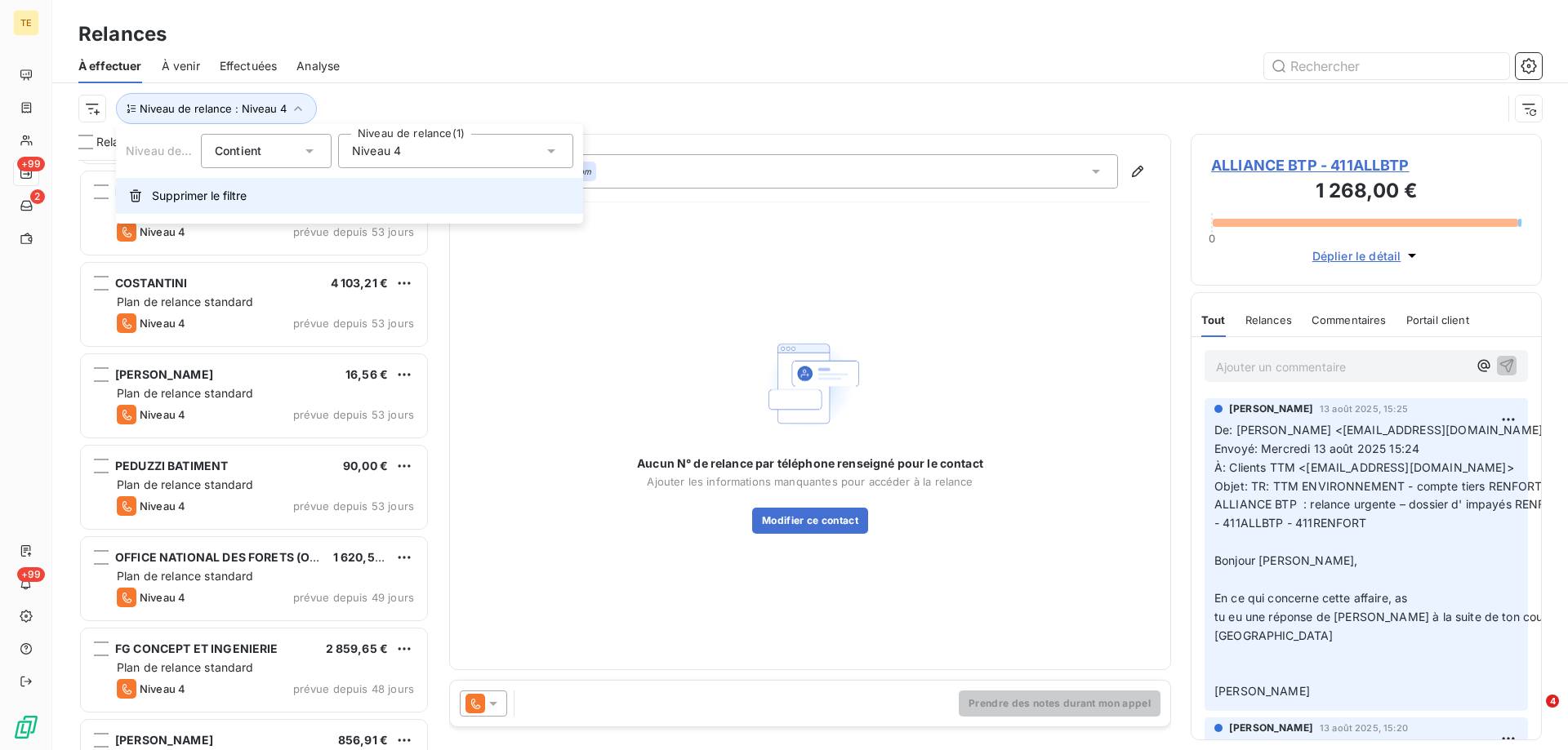
click at [231, 196] on span "Supprimer le filtre" at bounding box center [199, 196] width 95 height 16
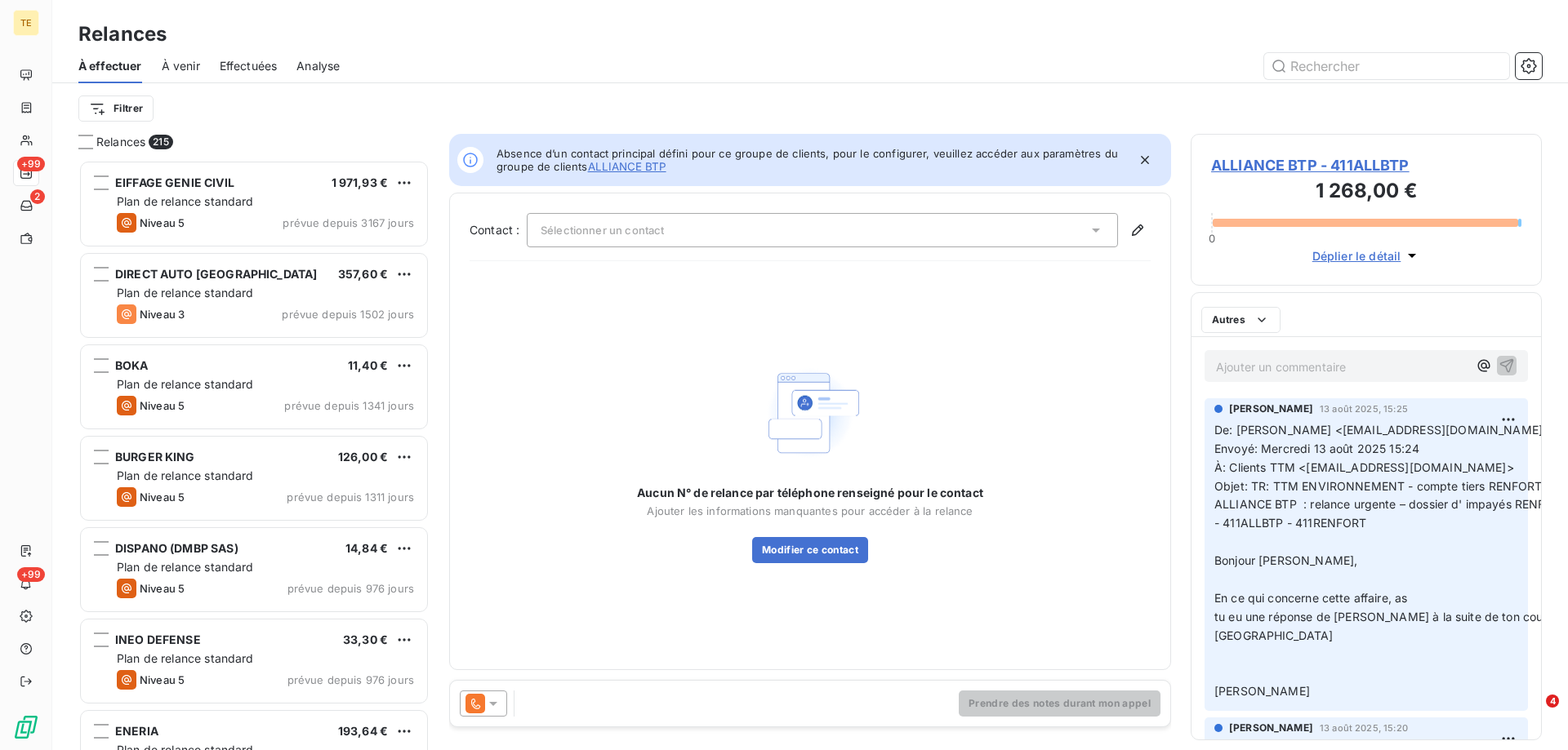
scroll to position [578, 339]
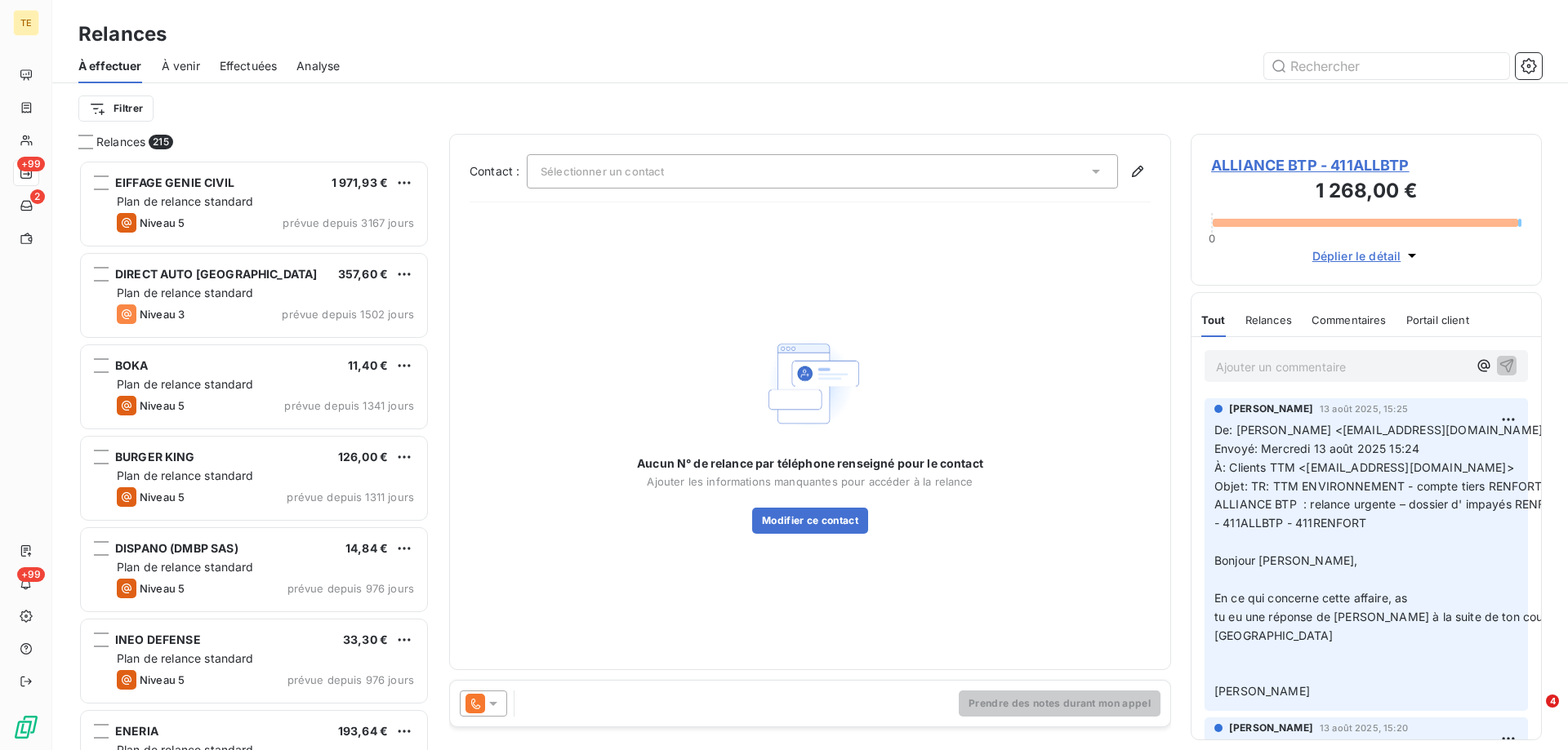
drag, startPoint x: 119, startPoint y: 146, endPoint x: 121, endPoint y: 129, distance: 17.1
click at [119, 145] on span "Relances" at bounding box center [121, 142] width 49 height 16
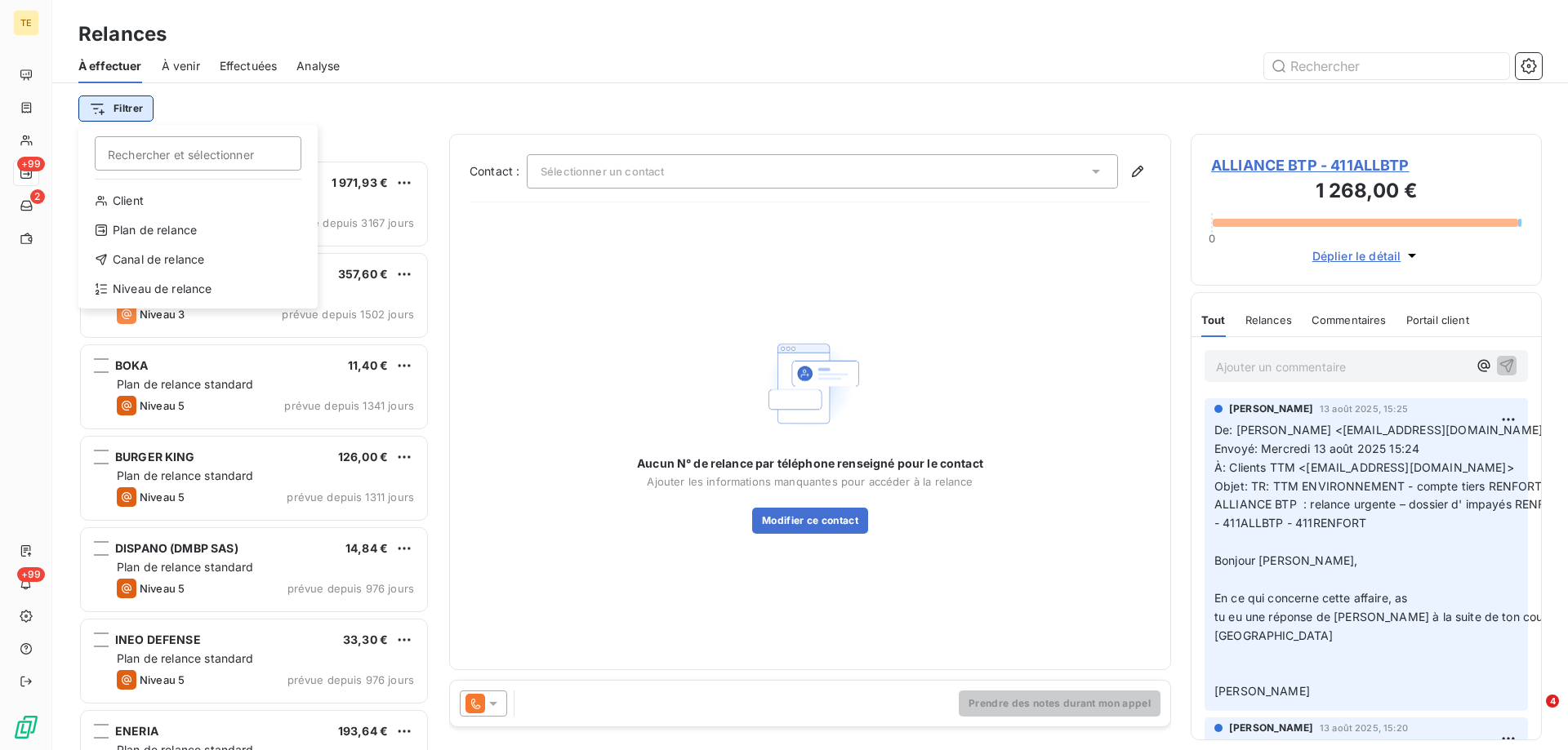
click at [121, 114] on html "TE +99 2 +99 Relances À effectuer À venir Effectuées Analyse Filtrer Rechercher…" at bounding box center [784, 375] width 1568 height 750
click at [130, 204] on div "Client" at bounding box center [197, 200] width 226 height 26
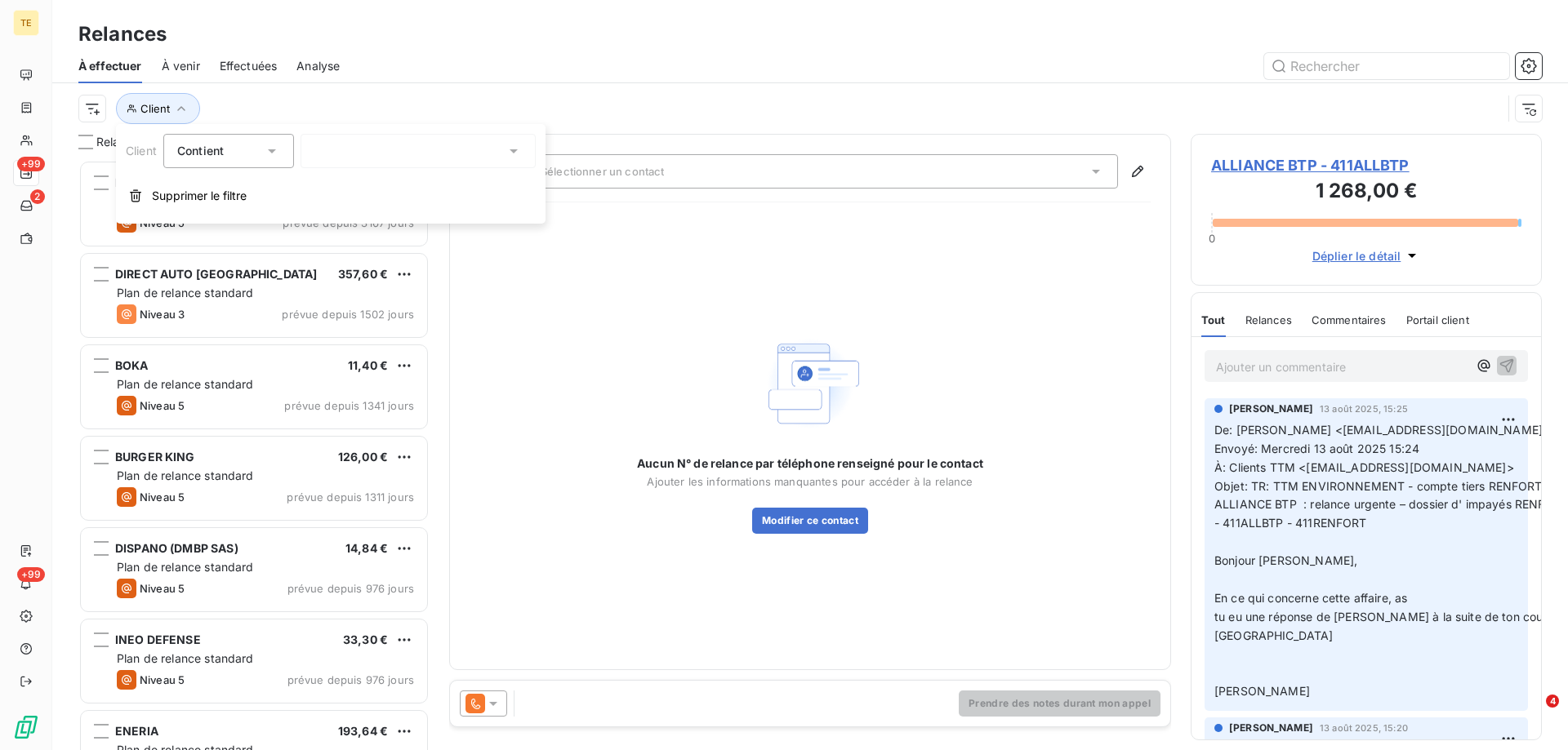
click at [371, 155] on div at bounding box center [417, 151] width 235 height 34
type input "SATNA"
click at [376, 196] on li "SATNAM PRO - 411SATNAM" at bounding box center [417, 186] width 235 height 29
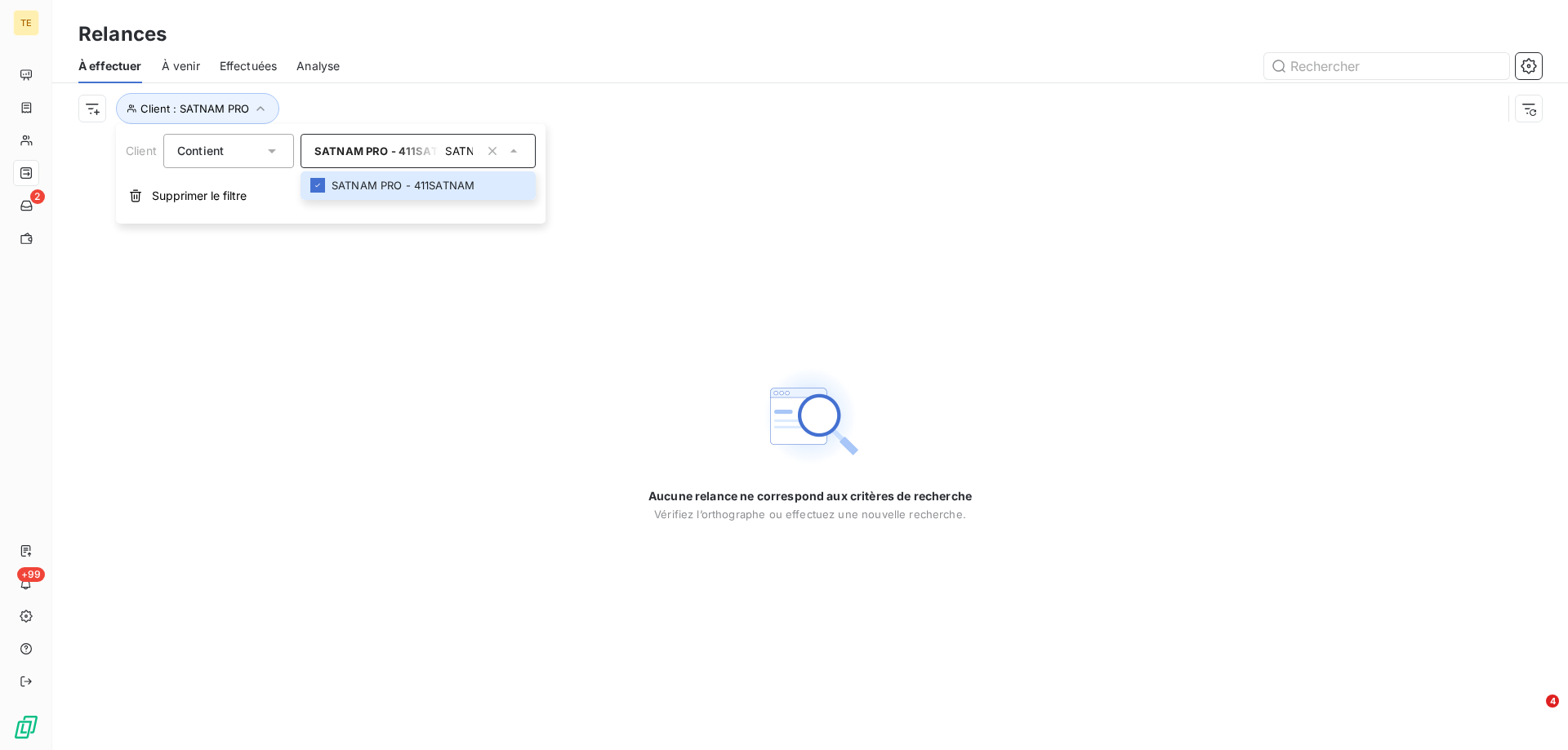
click at [313, 293] on div "Aucune relance ne correspond aux critères de recherche Vérifiez l’orthographe o…" at bounding box center [810, 442] width 1516 height 616
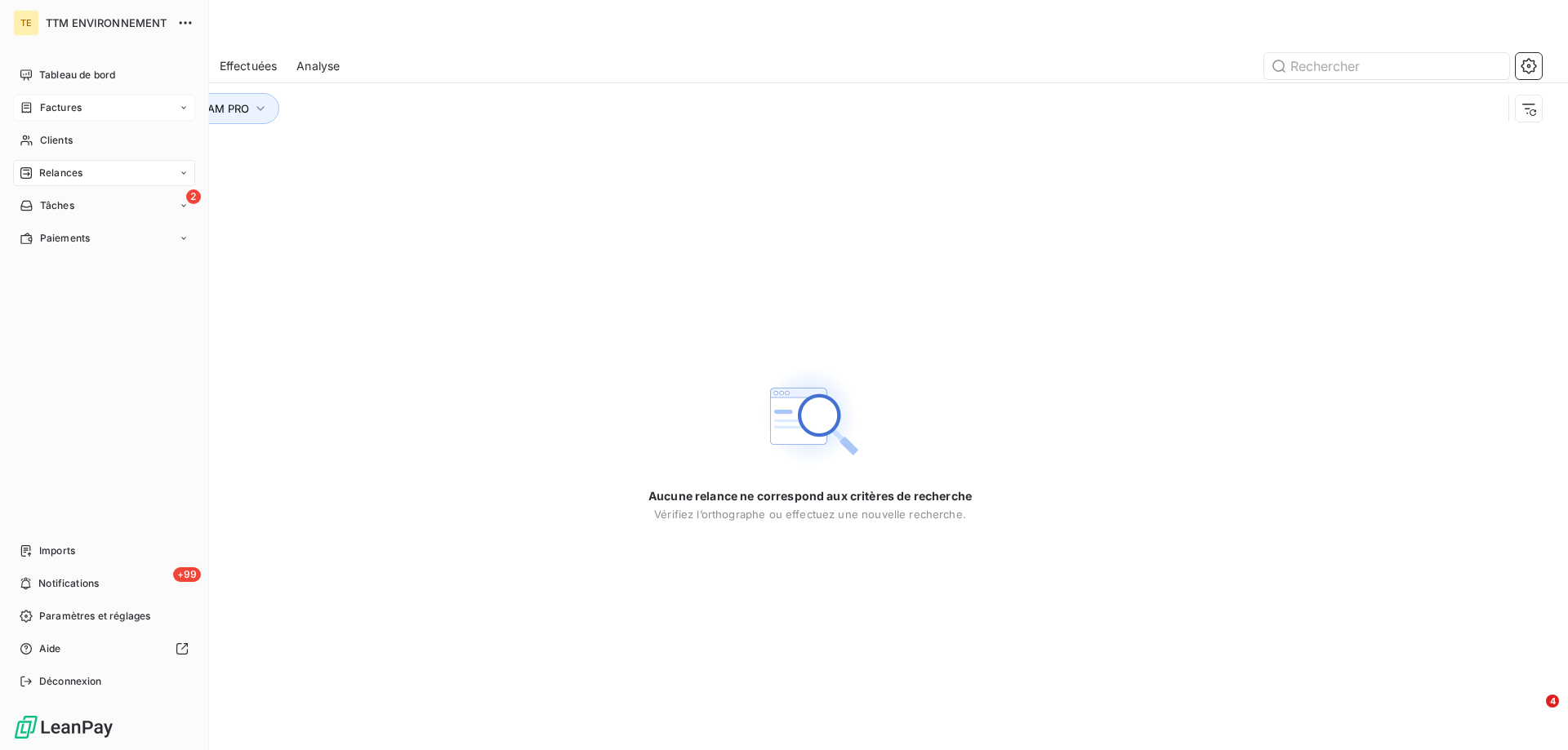
click at [56, 109] on span "Factures" at bounding box center [61, 107] width 42 height 14
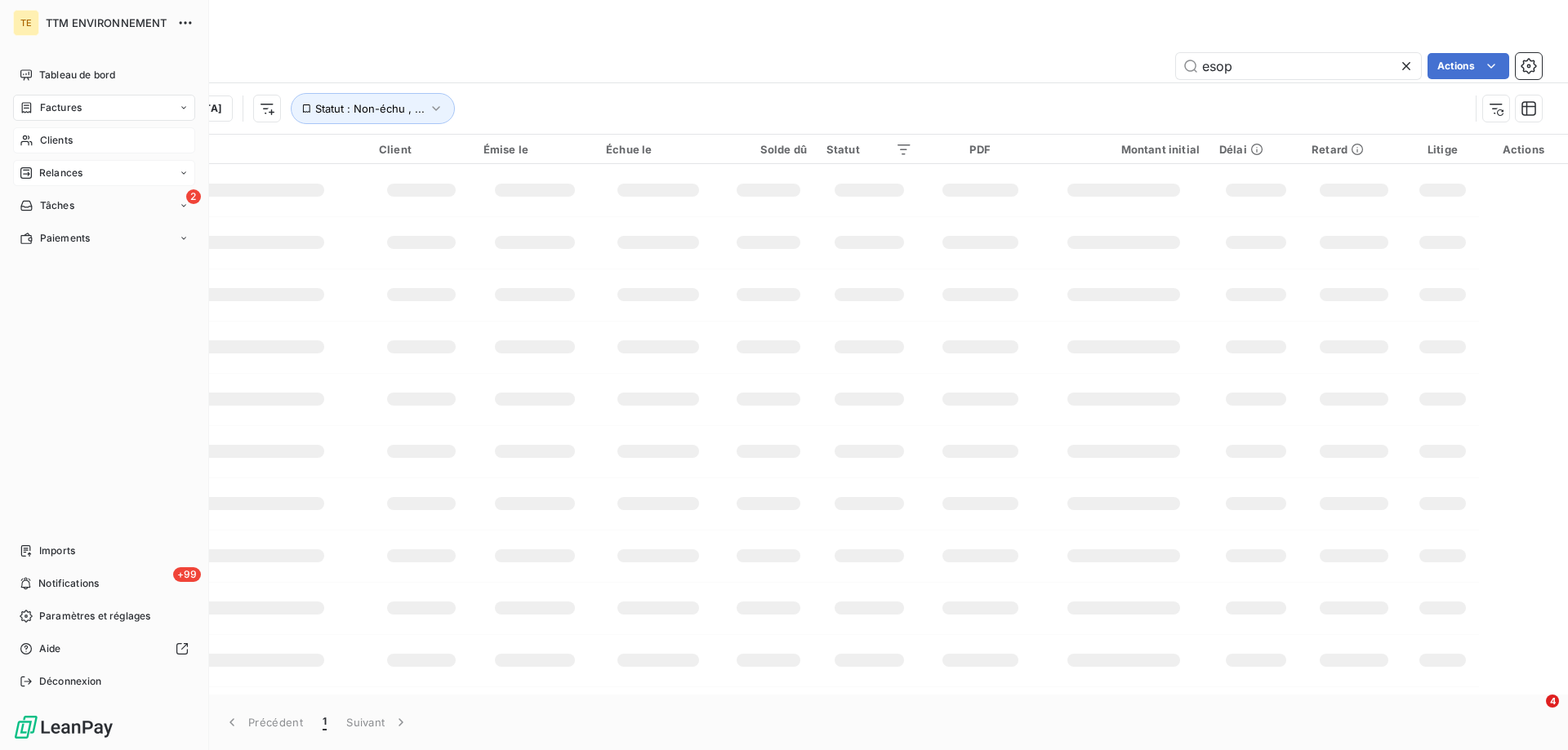
click at [63, 135] on span "Clients" at bounding box center [56, 140] width 33 height 14
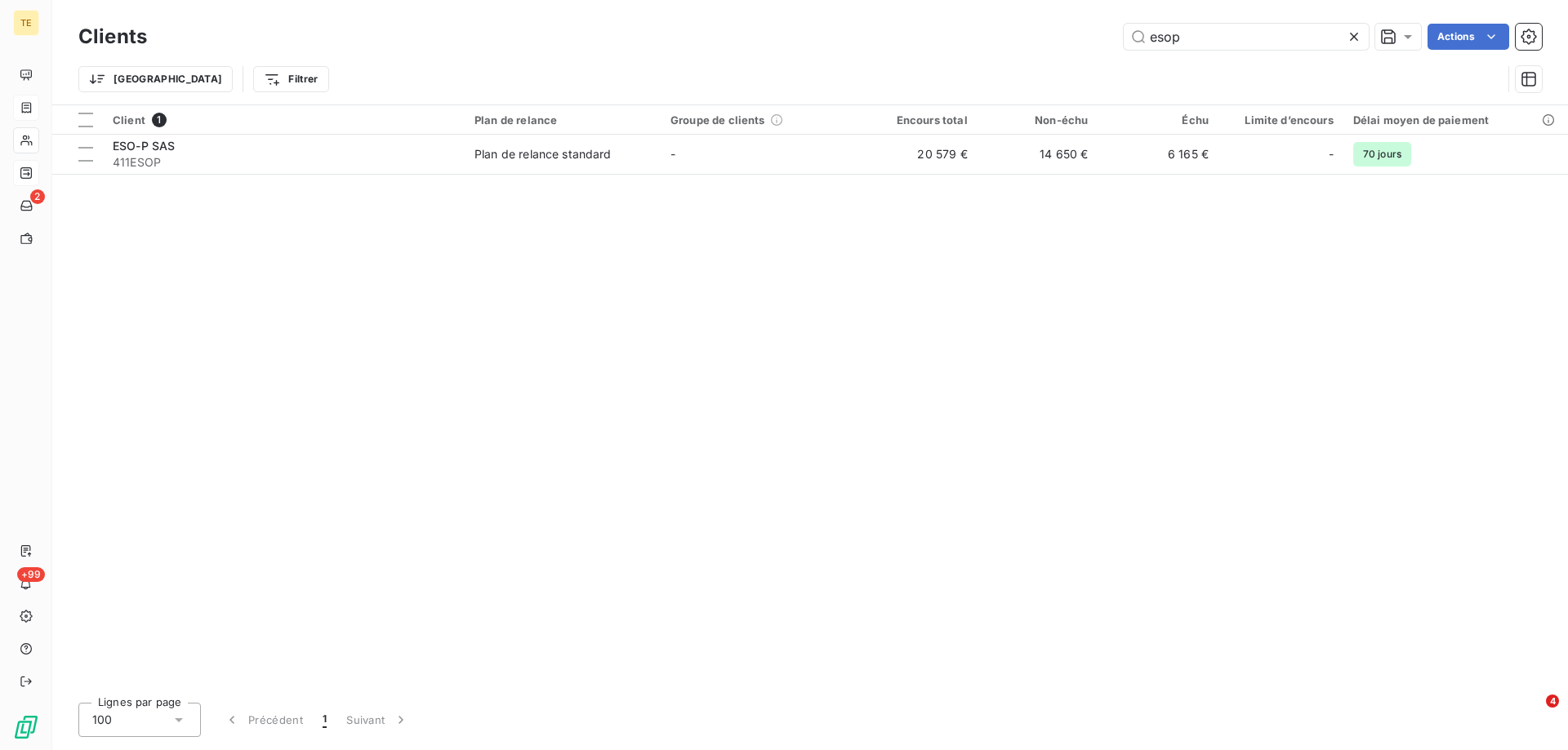
drag, startPoint x: 1230, startPoint y: 38, endPoint x: 1064, endPoint y: 42, distance: 166.0
click at [1064, 42] on div "esop Actions" at bounding box center [854, 37] width 1376 height 26
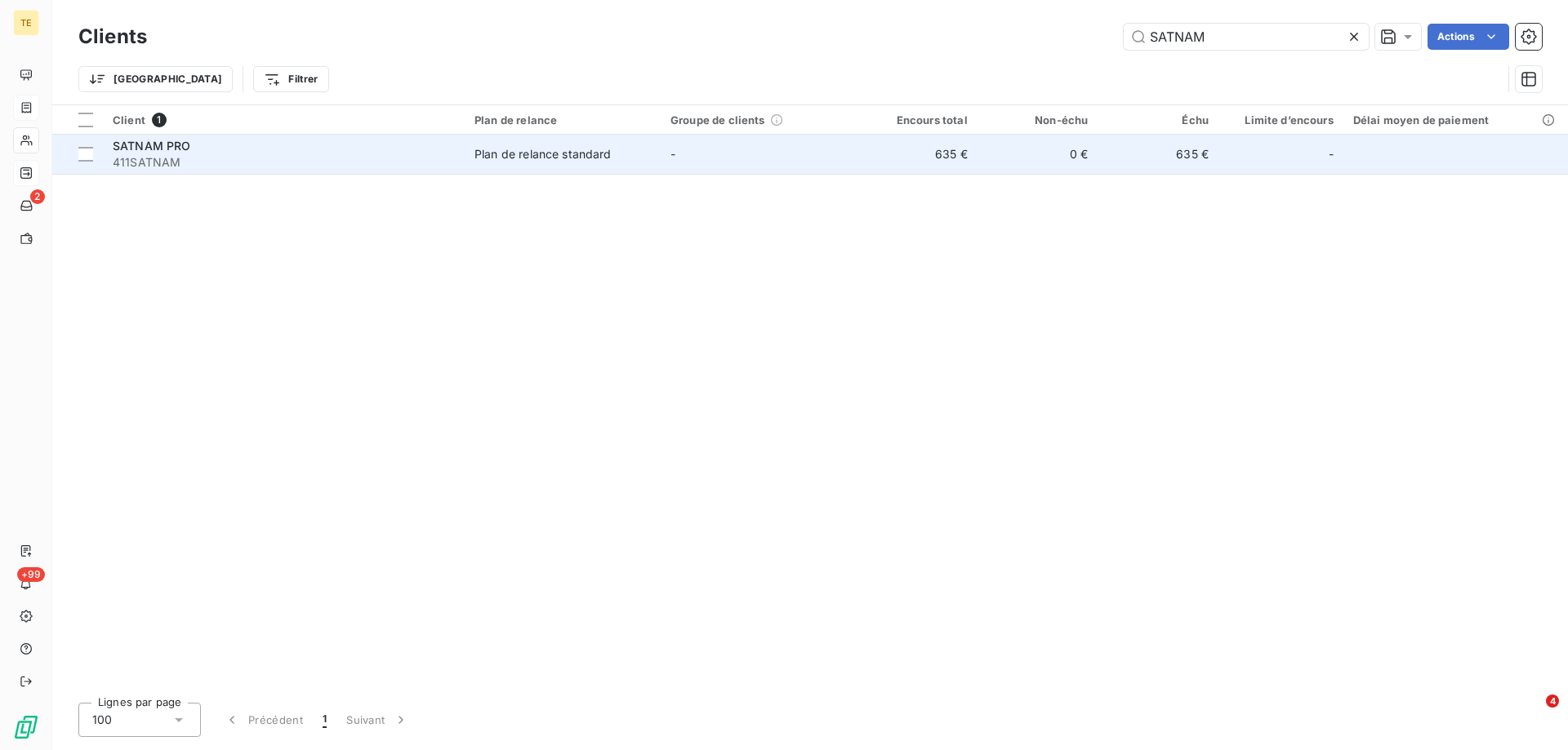
type input "SATNAM"
click at [177, 164] on span "411SATNAM" at bounding box center [283, 162] width 342 height 16
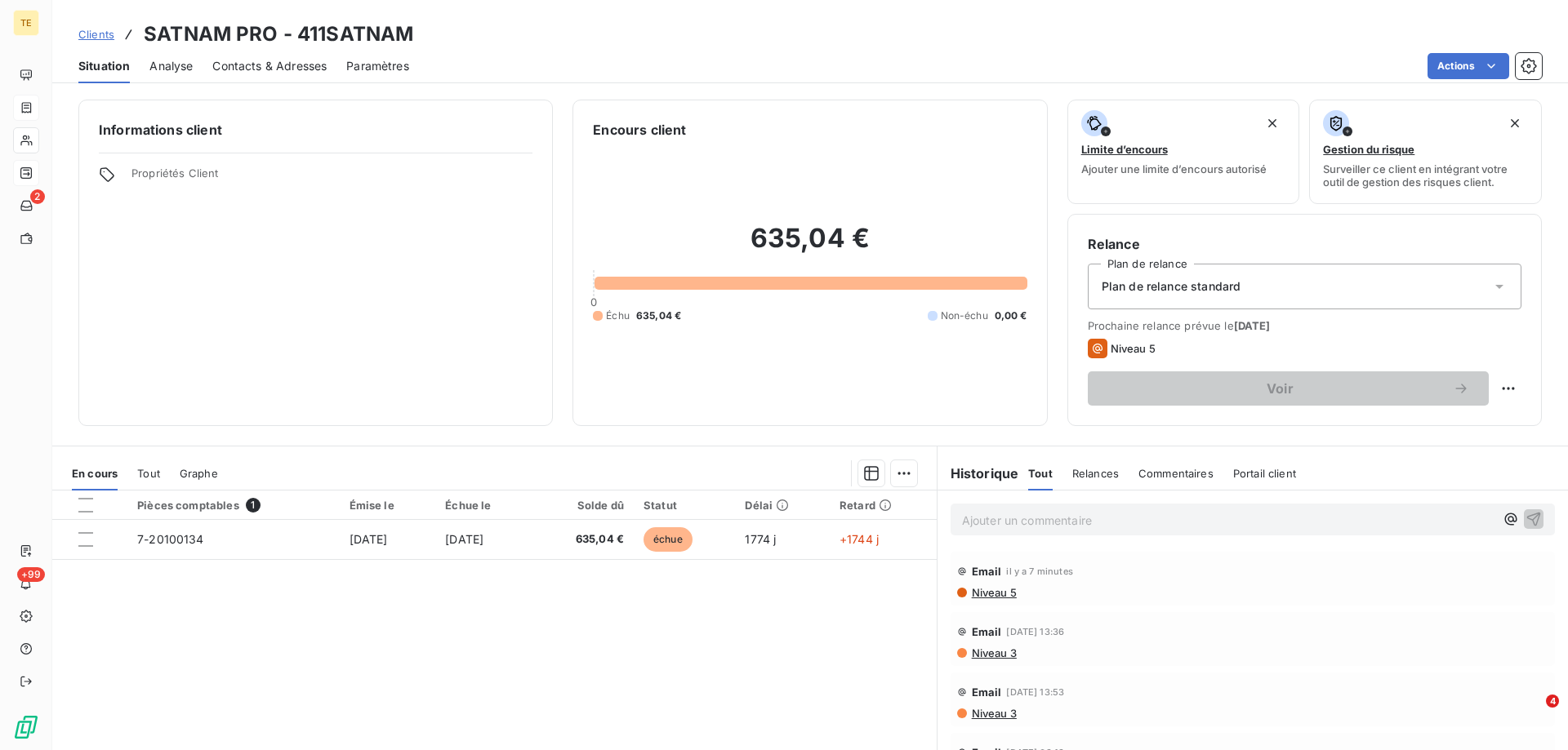
click at [974, 520] on p "Ajouter un commentaire ﻿" at bounding box center [1228, 520] width 532 height 21
click at [1119, 514] on span "Tentative d'appel, sans suite. LRAR n° 1A 215 004 6767 4" at bounding box center [1120, 519] width 316 height 14
click at [1343, 529] on div "Tentative d'appel, sans suite. MED LRAR n° 1A 215 004 6767 4" at bounding box center [1253, 519] width 605 height 30
click at [1337, 518] on p "Tentative d'appel, sans suite. MED LRAR n° 1A 215 004 6767 4" at bounding box center [1228, 519] width 532 height 19
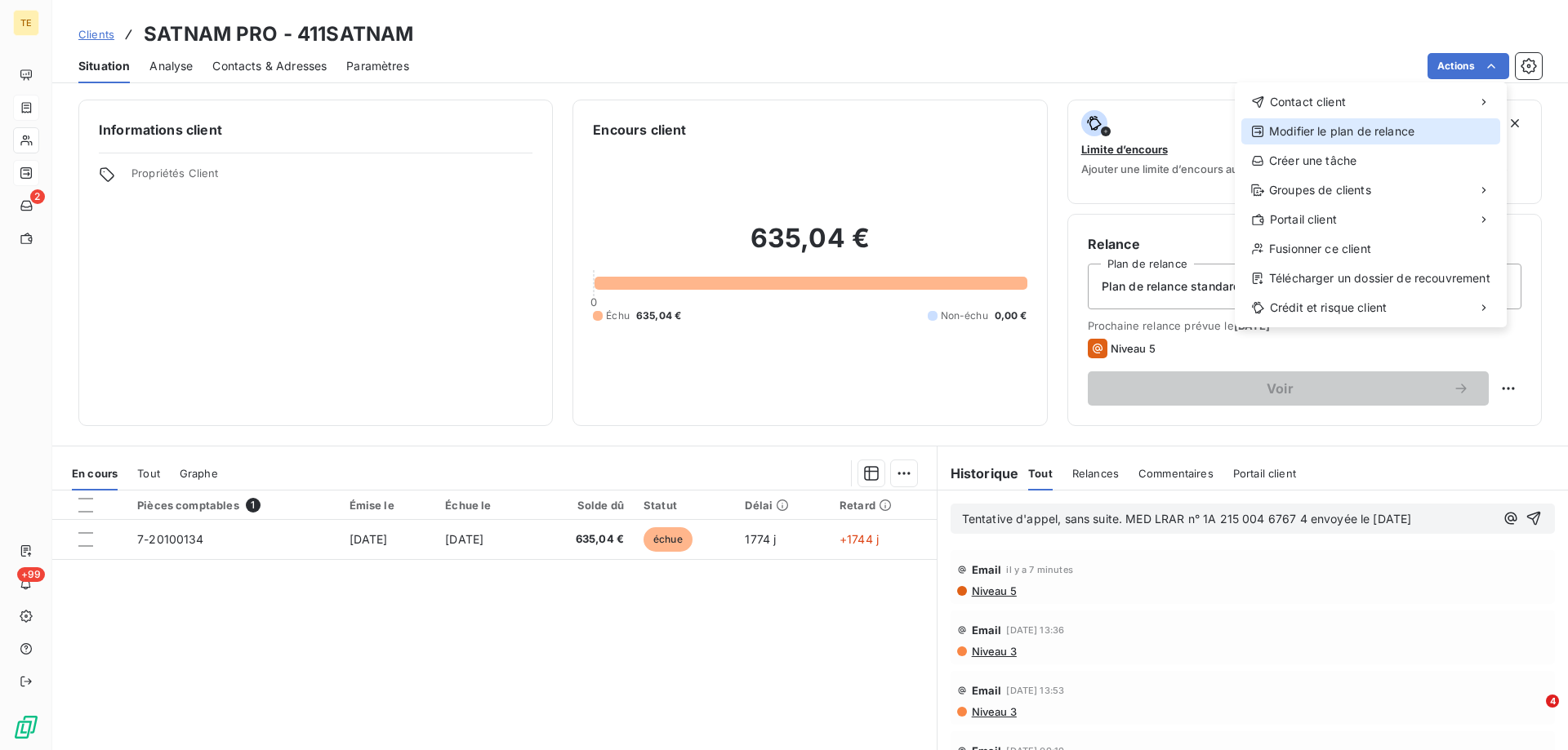
click at [1379, 126] on div "Modifier le plan de relance" at bounding box center [1371, 131] width 259 height 26
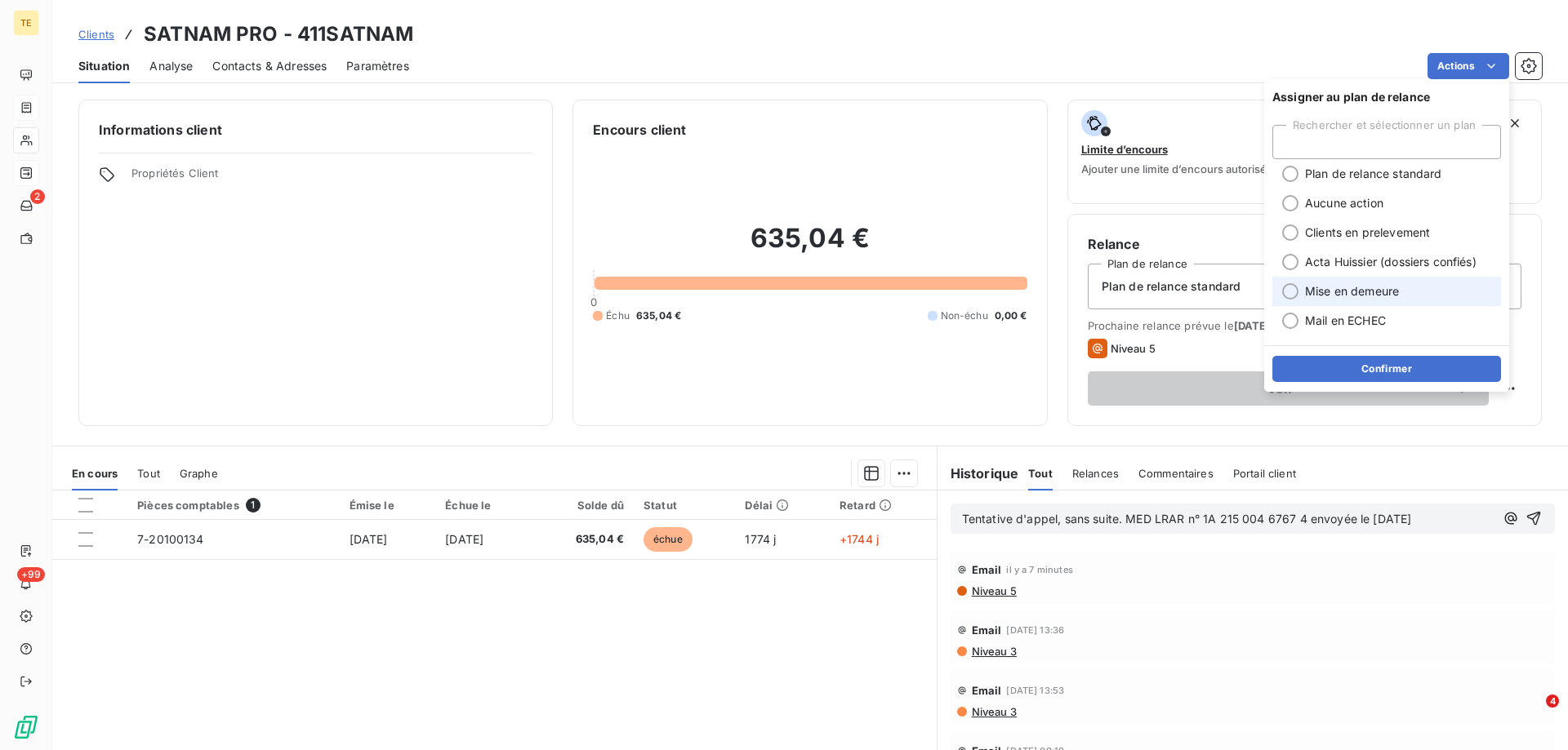
click at [1329, 289] on span "Mise en demeure" at bounding box center [1352, 291] width 94 height 16
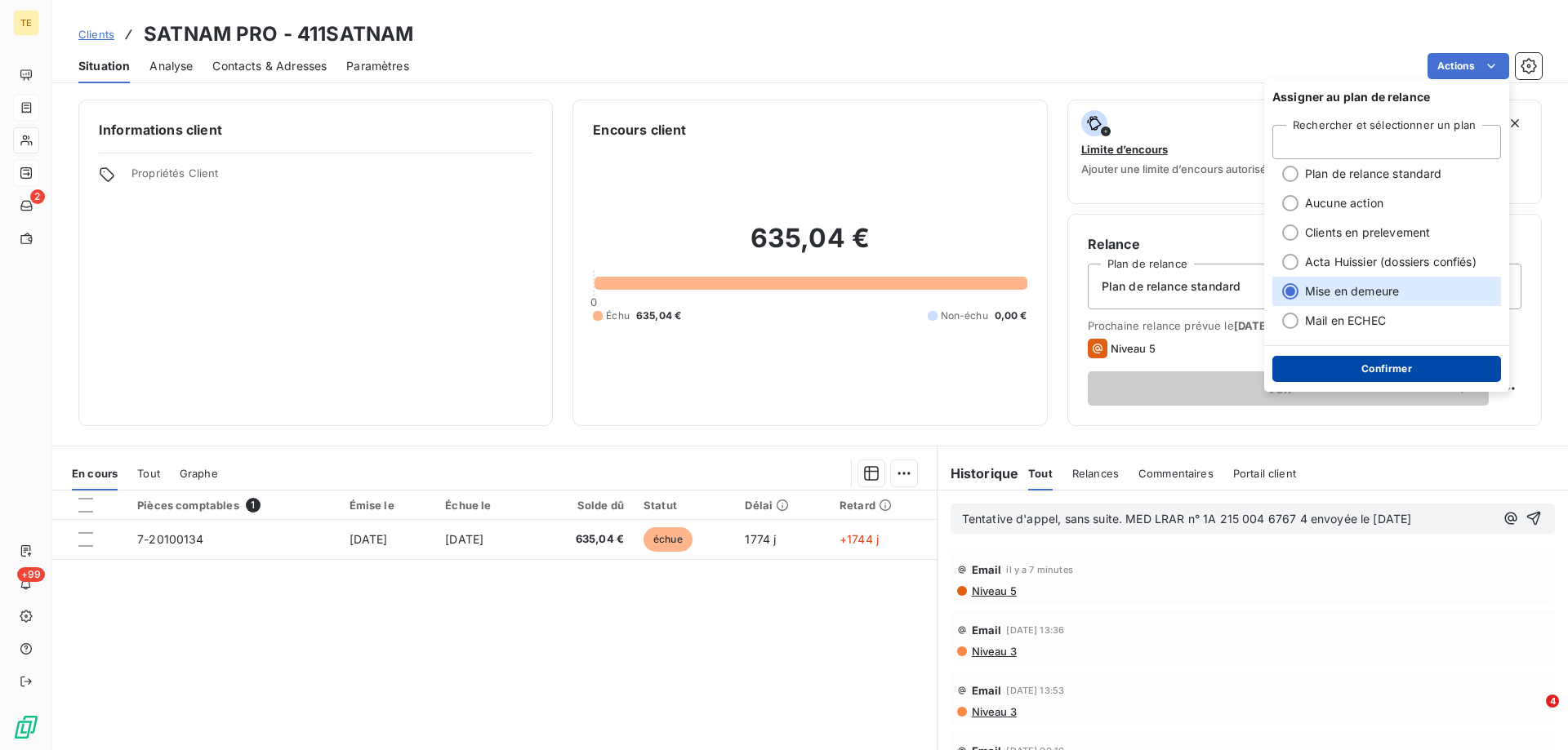
click at [1358, 366] on button "Confirmer" at bounding box center [1387, 369] width 229 height 26
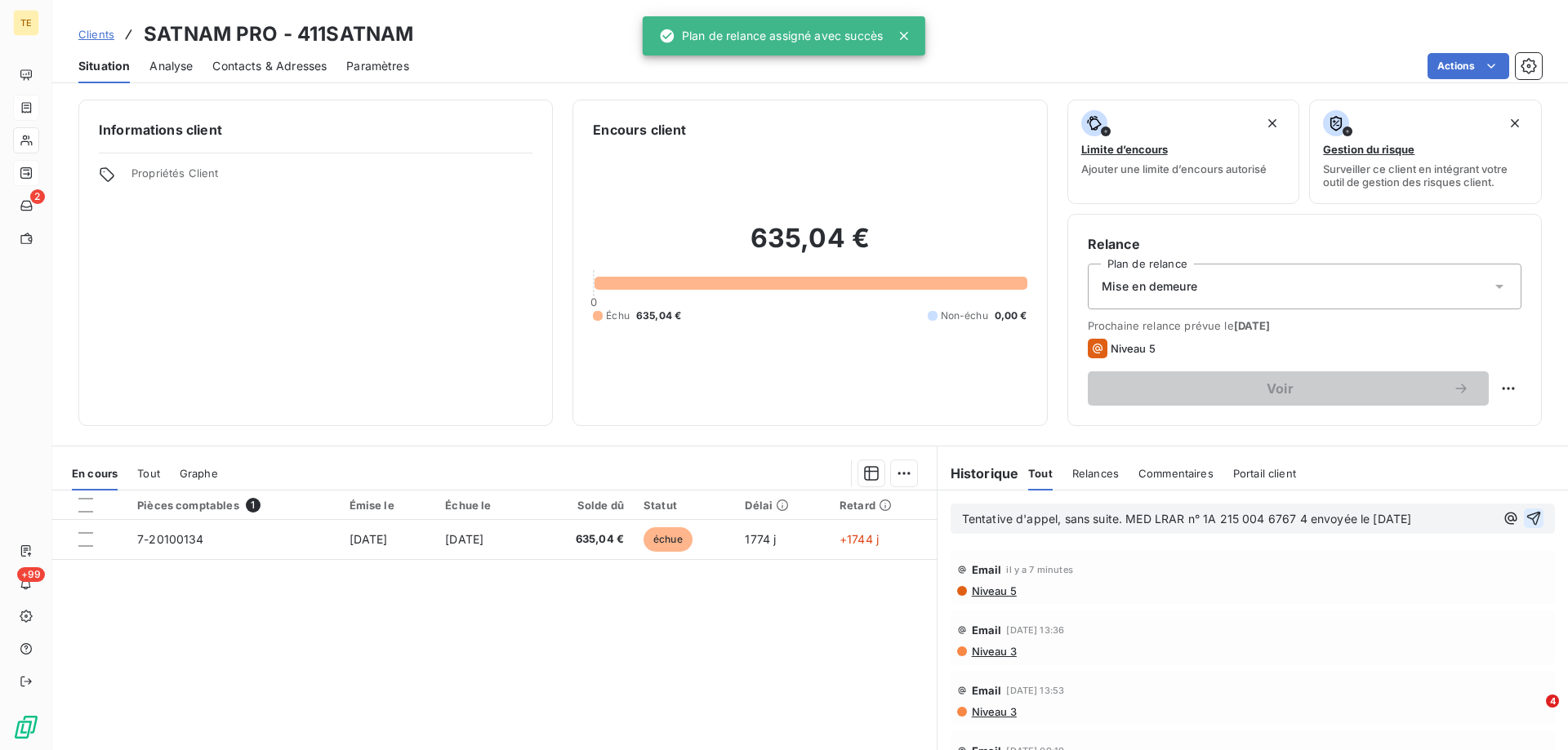
click at [1526, 514] on icon "button" at bounding box center [1534, 518] width 16 height 16
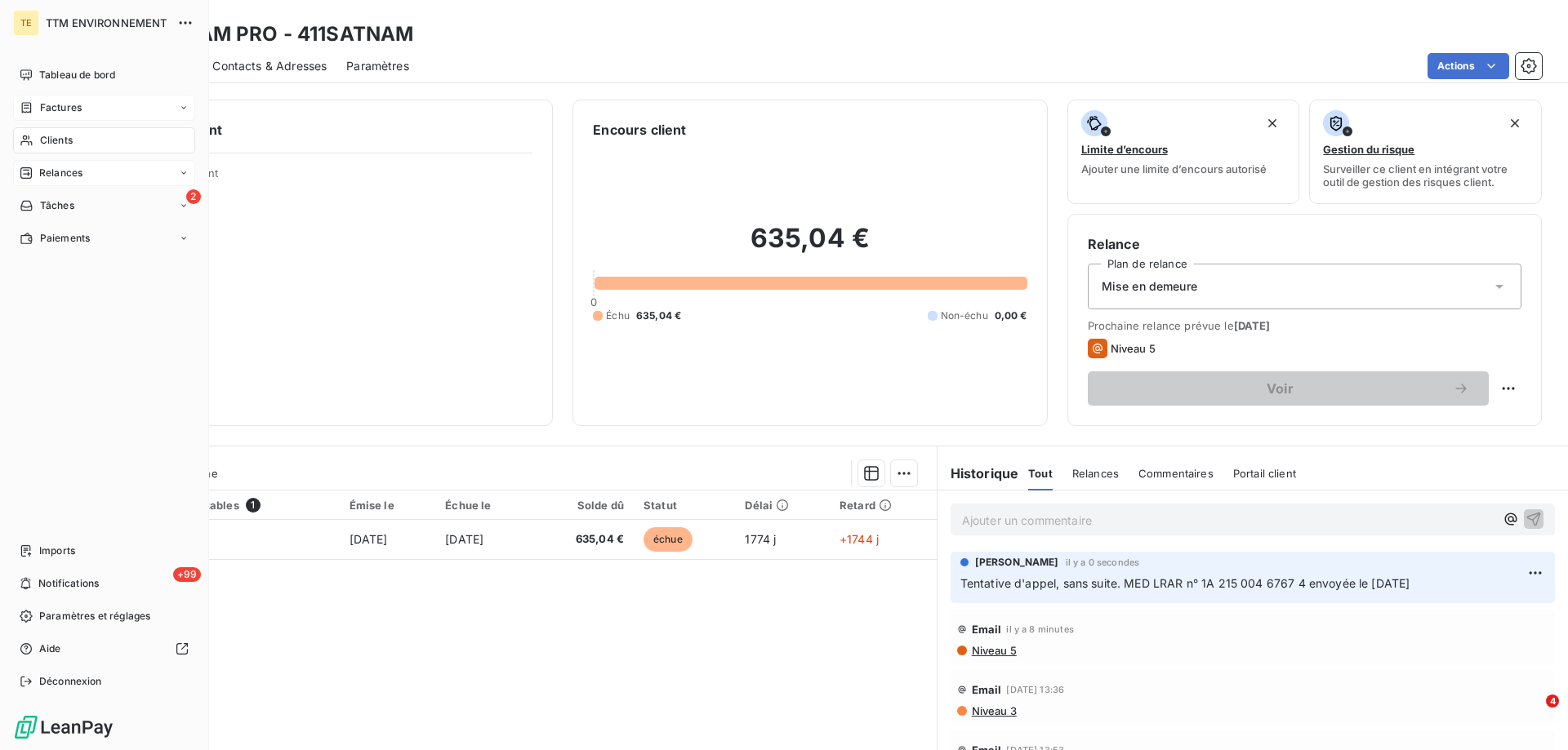
click at [64, 171] on span "Relances" at bounding box center [61, 173] width 43 height 14
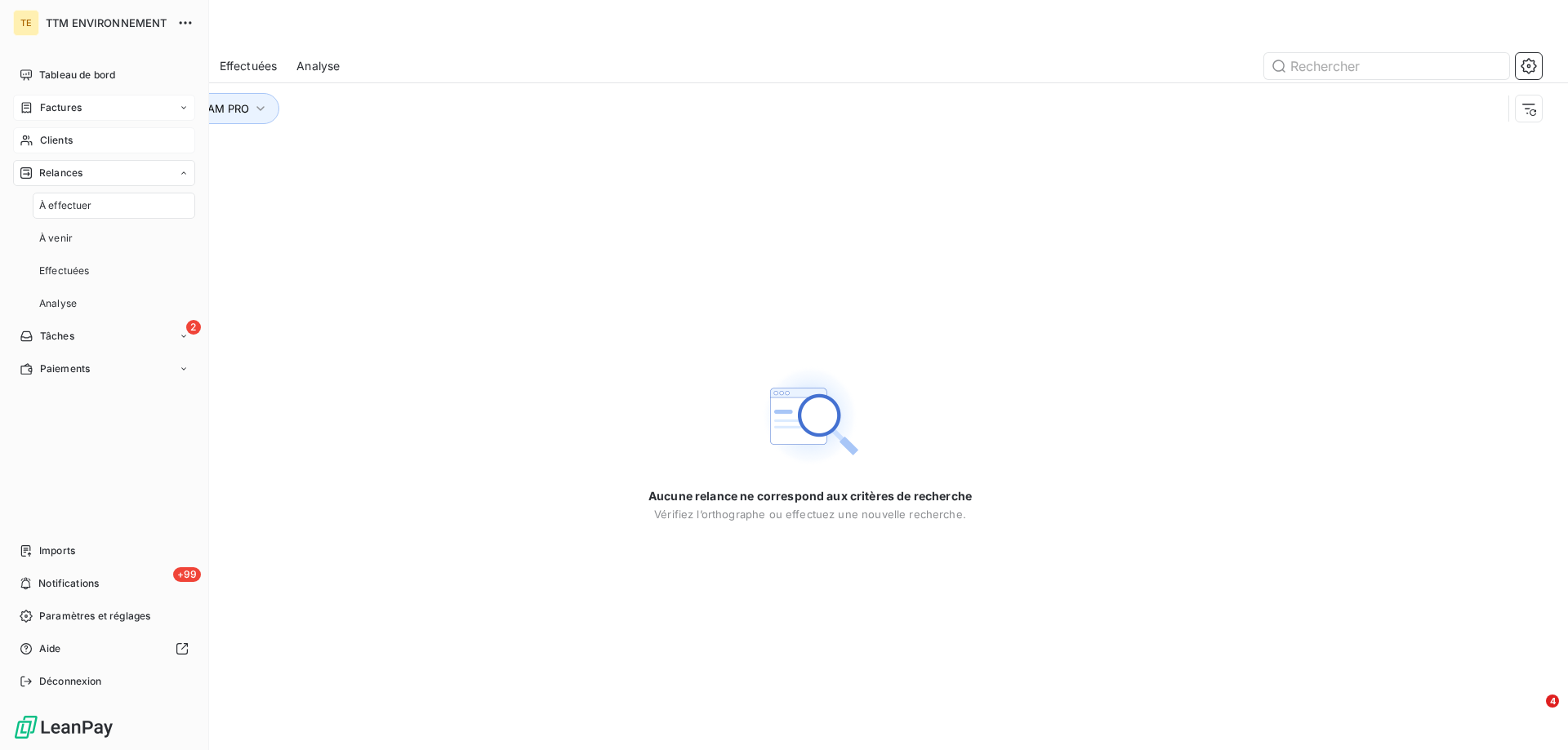
click at [66, 137] on span "Clients" at bounding box center [56, 140] width 33 height 14
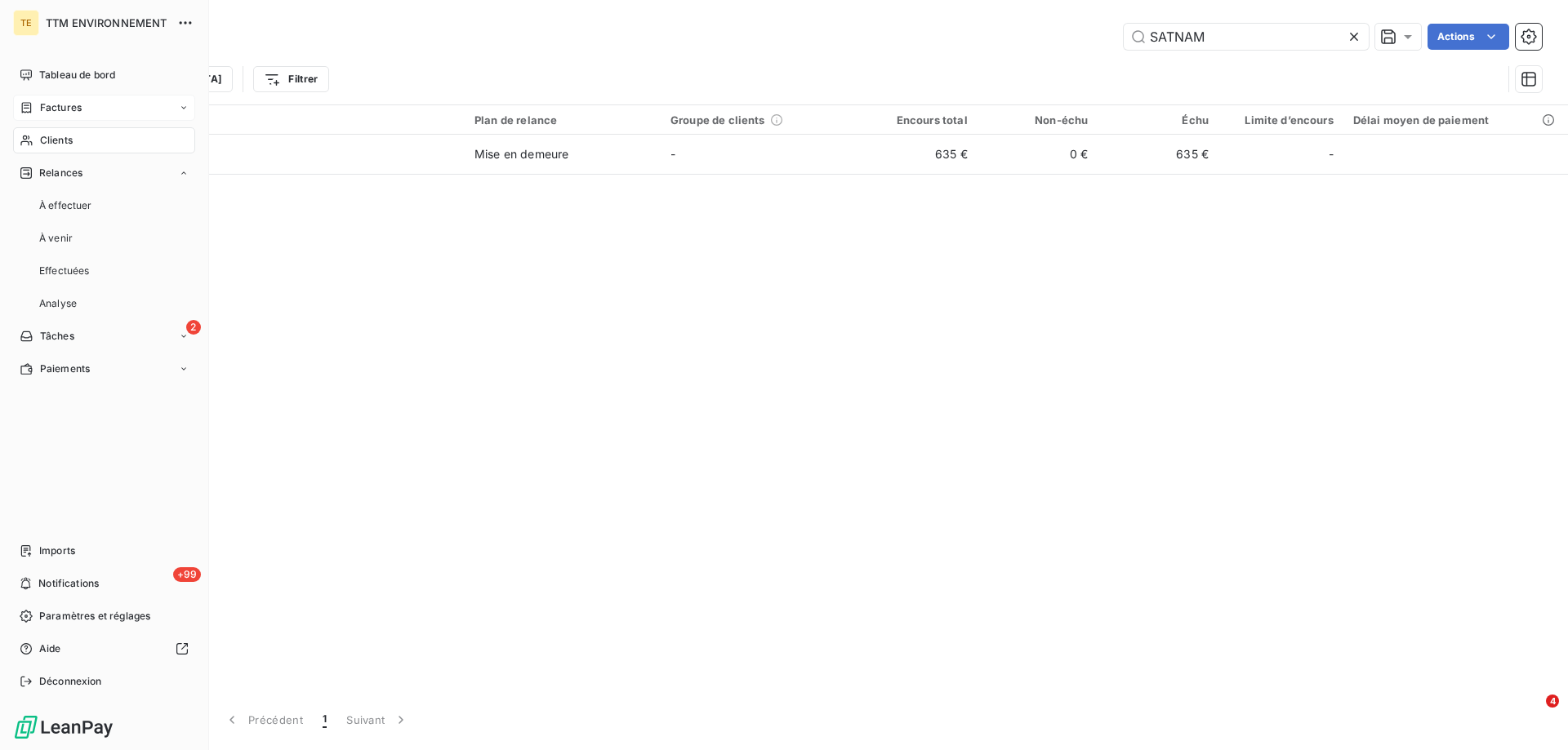
click at [72, 101] on span "Factures" at bounding box center [61, 107] width 42 height 14
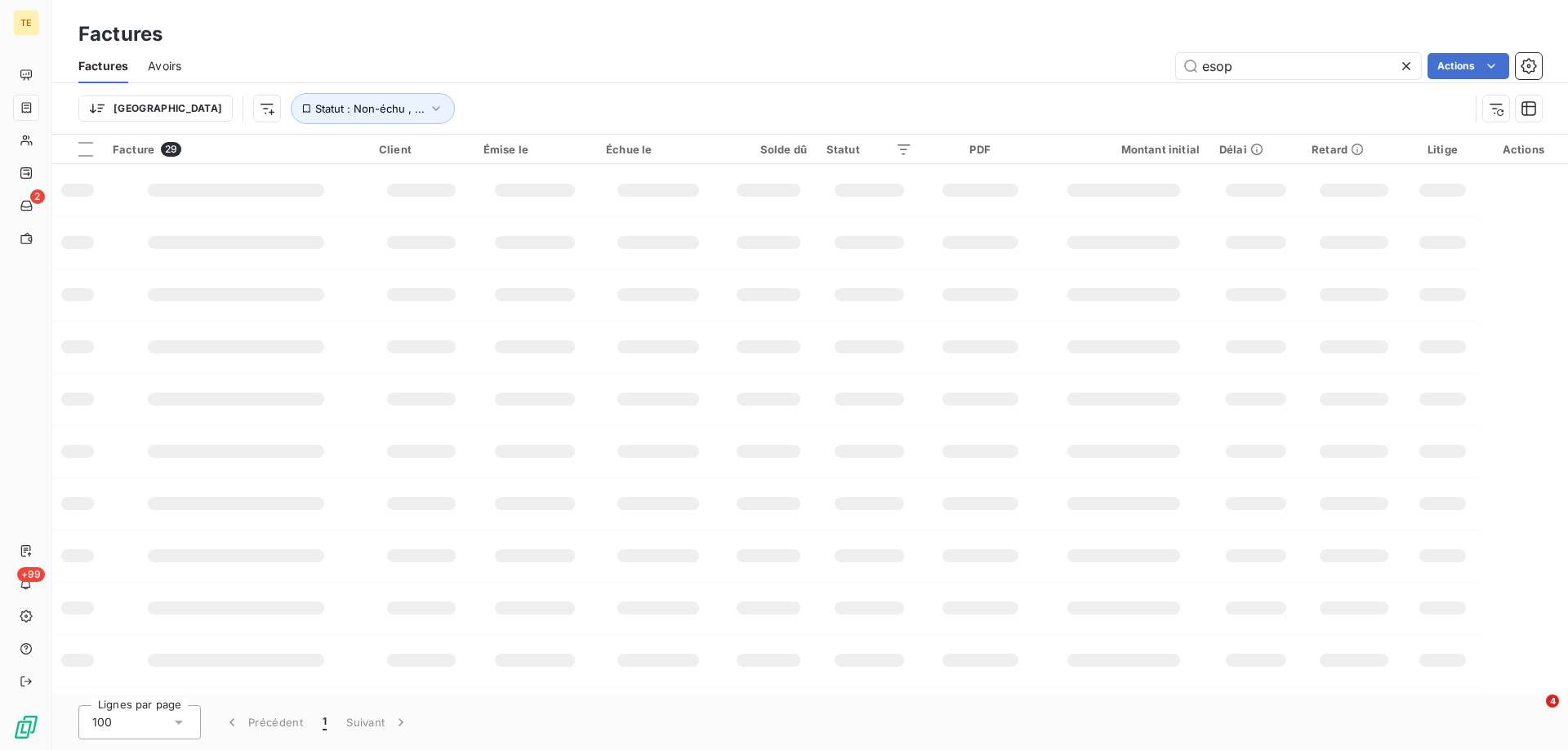
click at [1404, 71] on icon at bounding box center [1406, 66] width 16 height 16
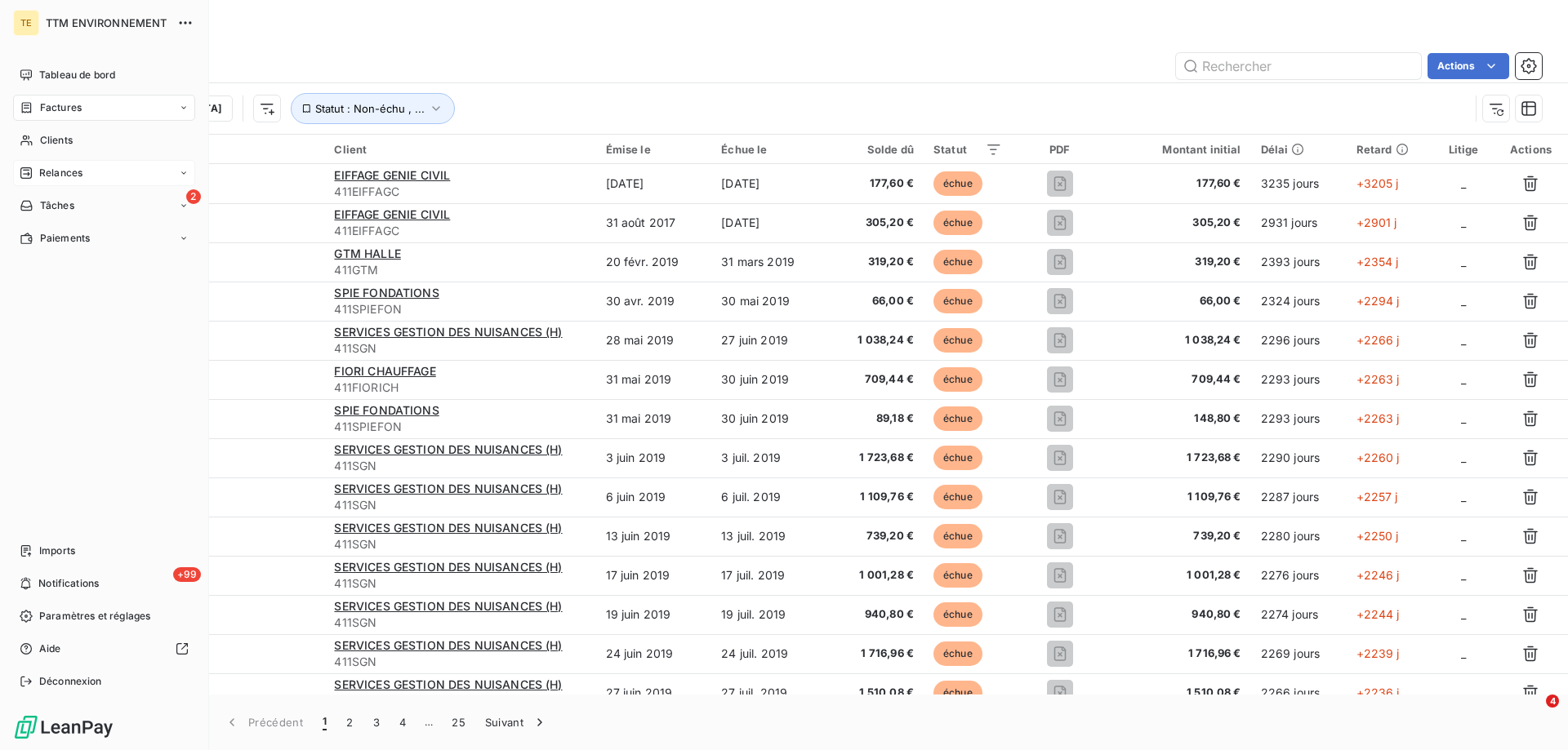
click at [60, 173] on span "Relances" at bounding box center [61, 173] width 43 height 14
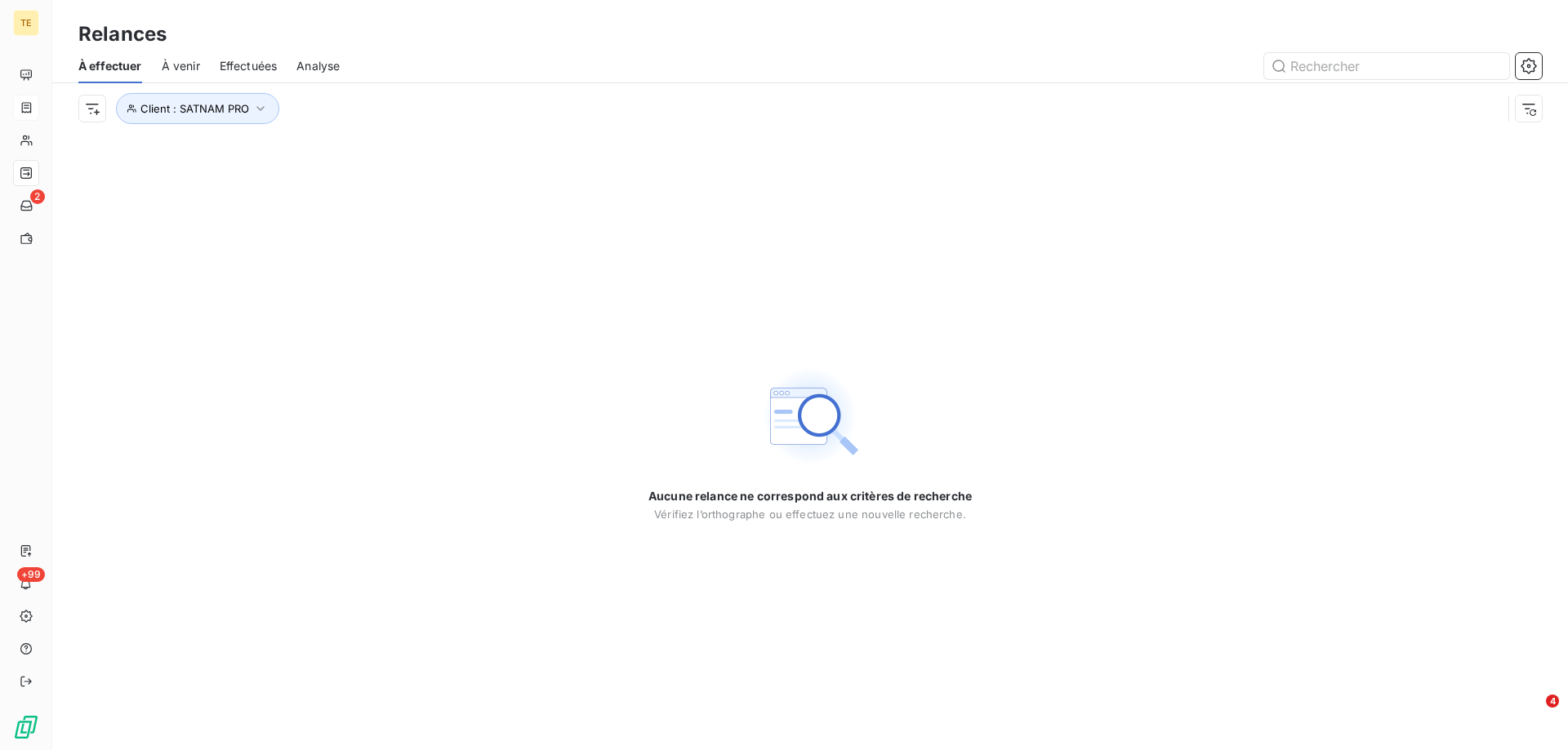
click at [256, 62] on span "Effectuées" at bounding box center [248, 66] width 58 height 16
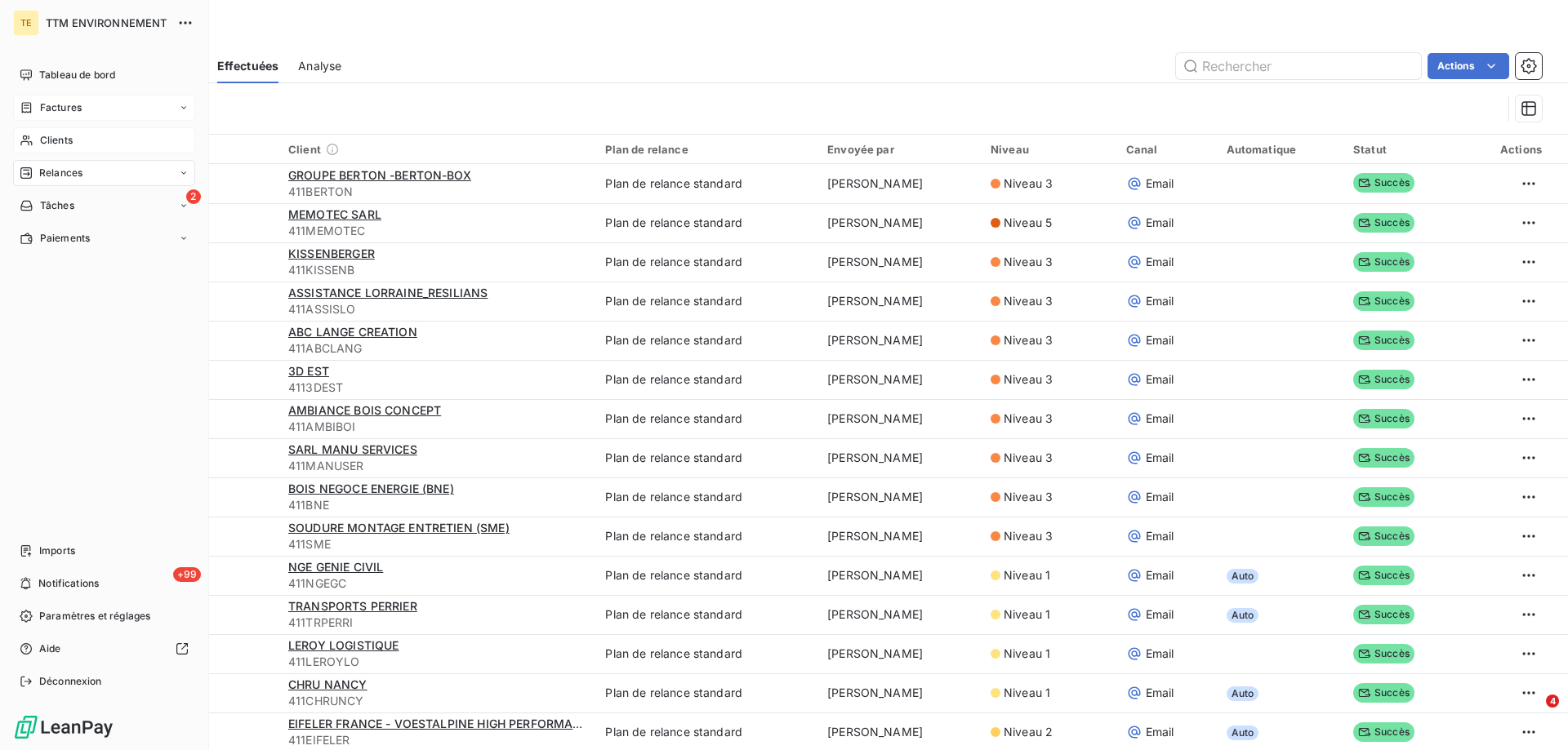
click at [53, 144] on span "Clients" at bounding box center [56, 140] width 33 height 14
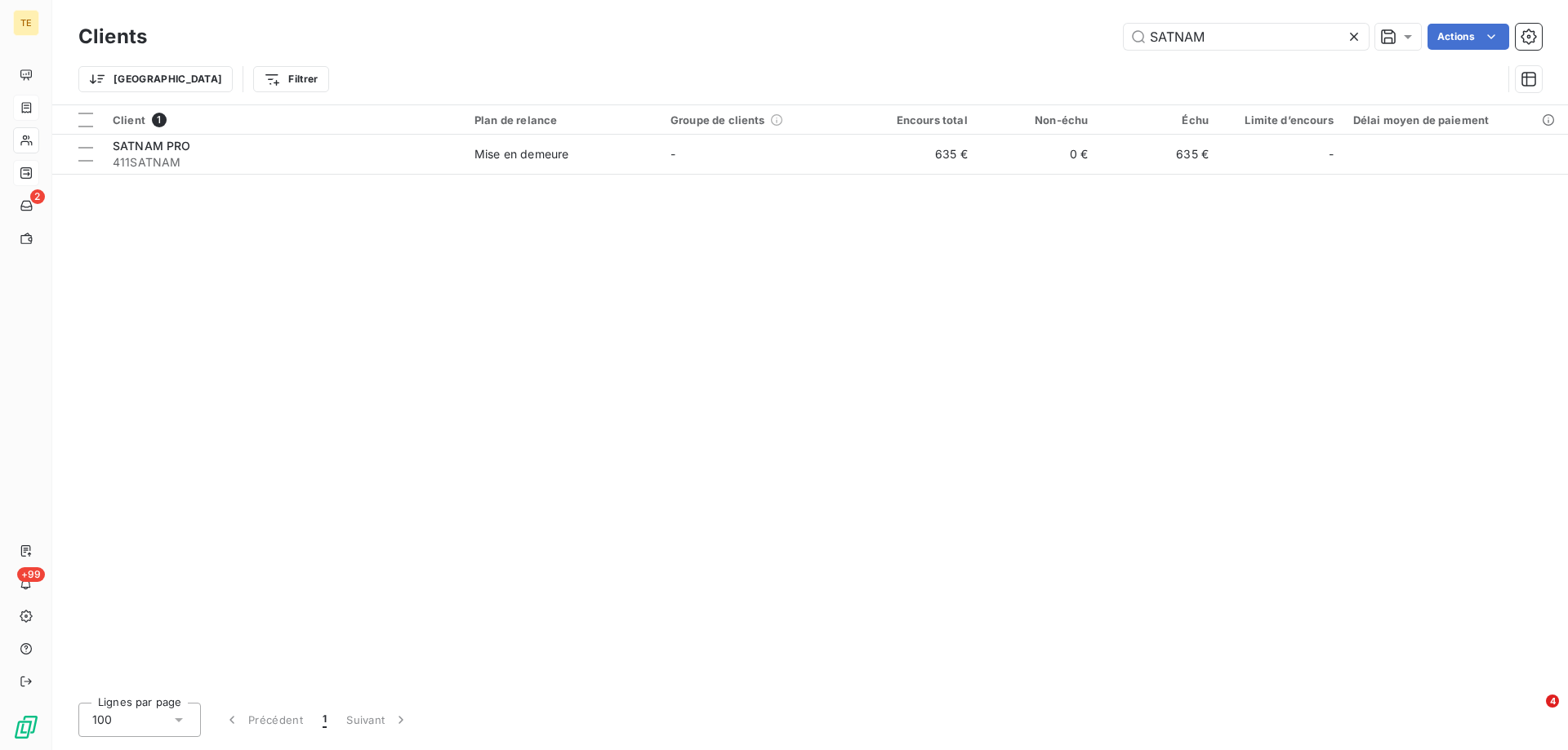
click at [1354, 38] on icon at bounding box center [1354, 37] width 8 height 8
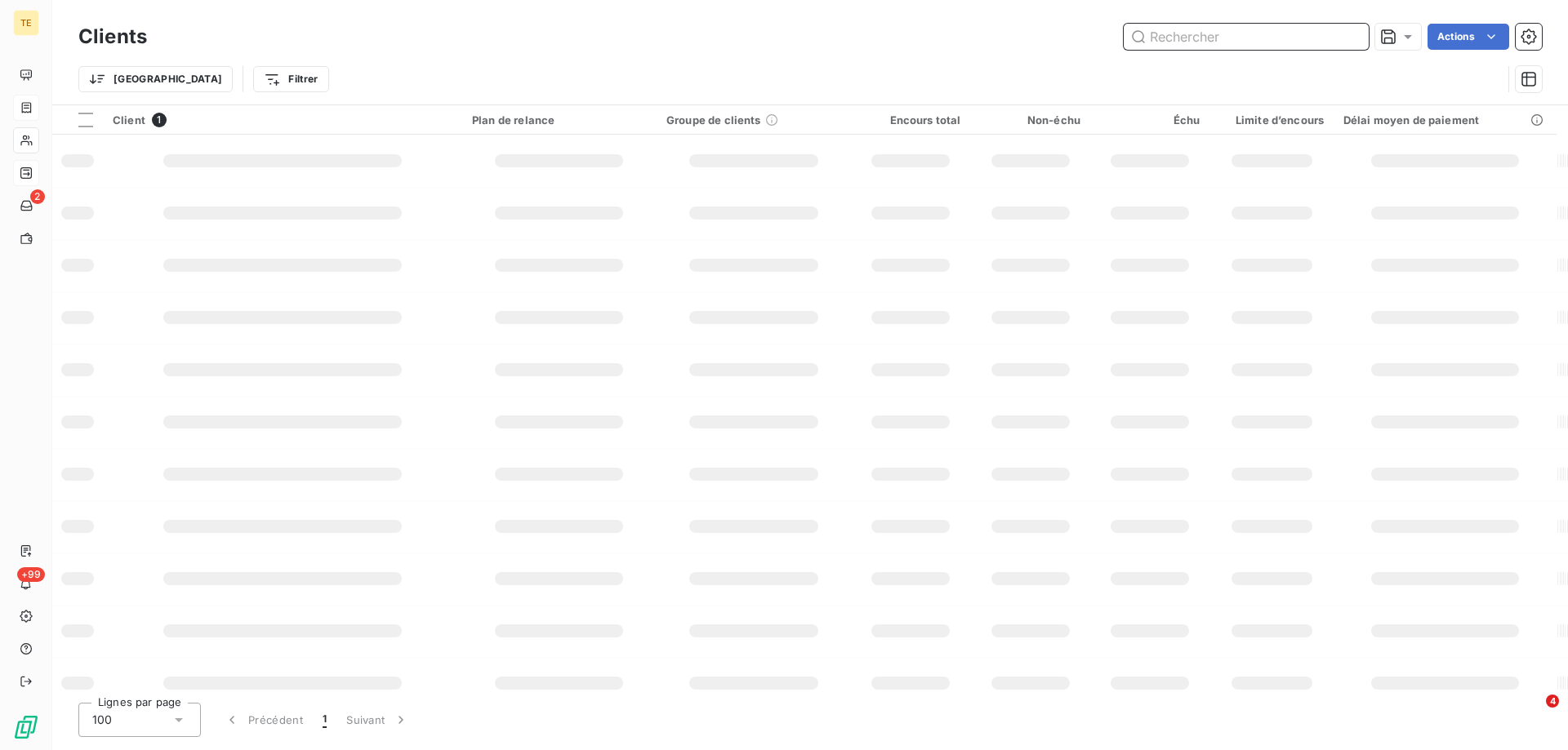
click at [1294, 39] on input "text" at bounding box center [1246, 37] width 245 height 26
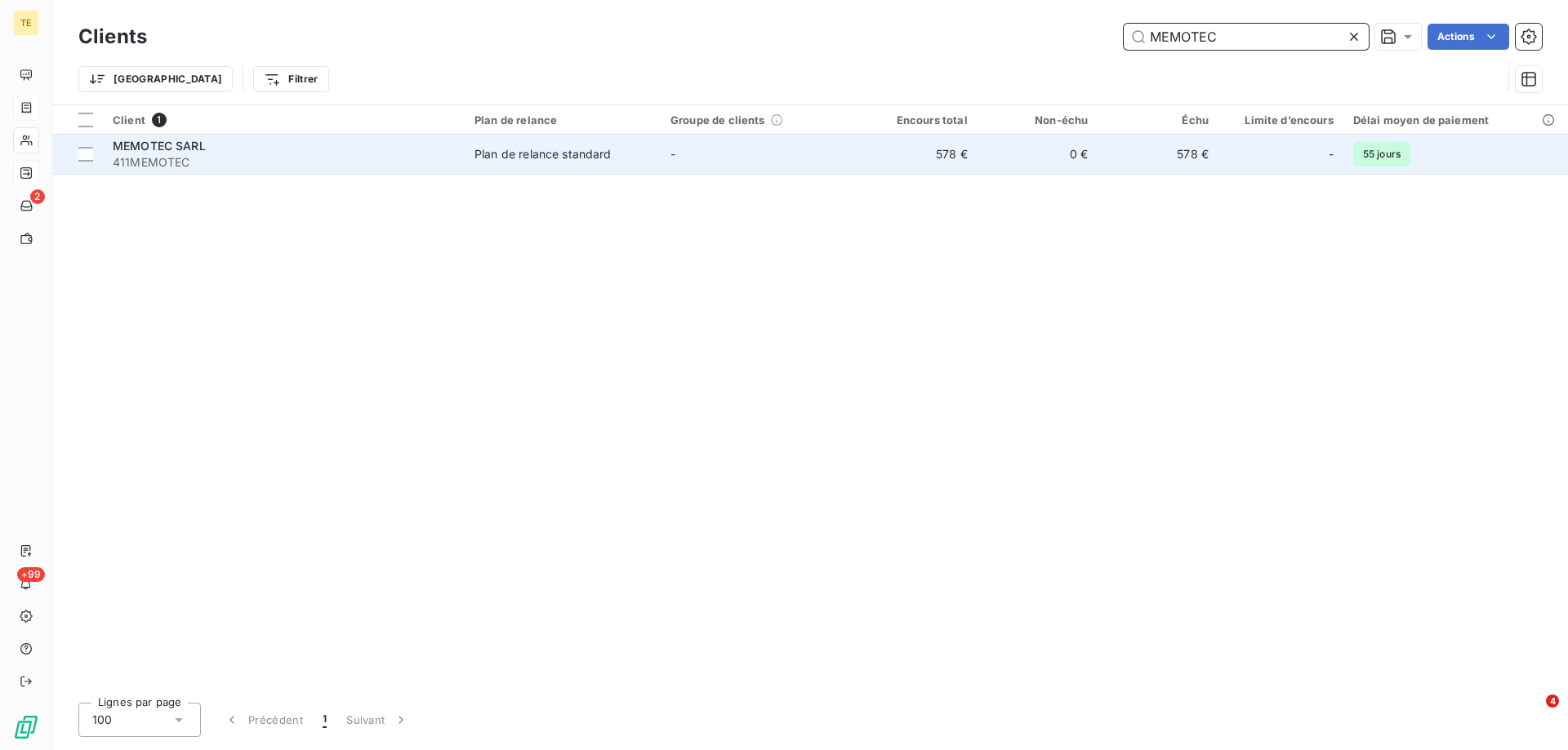
type input "MEMOTEC"
click at [170, 154] on span "411MEMOTEC" at bounding box center [283, 162] width 342 height 16
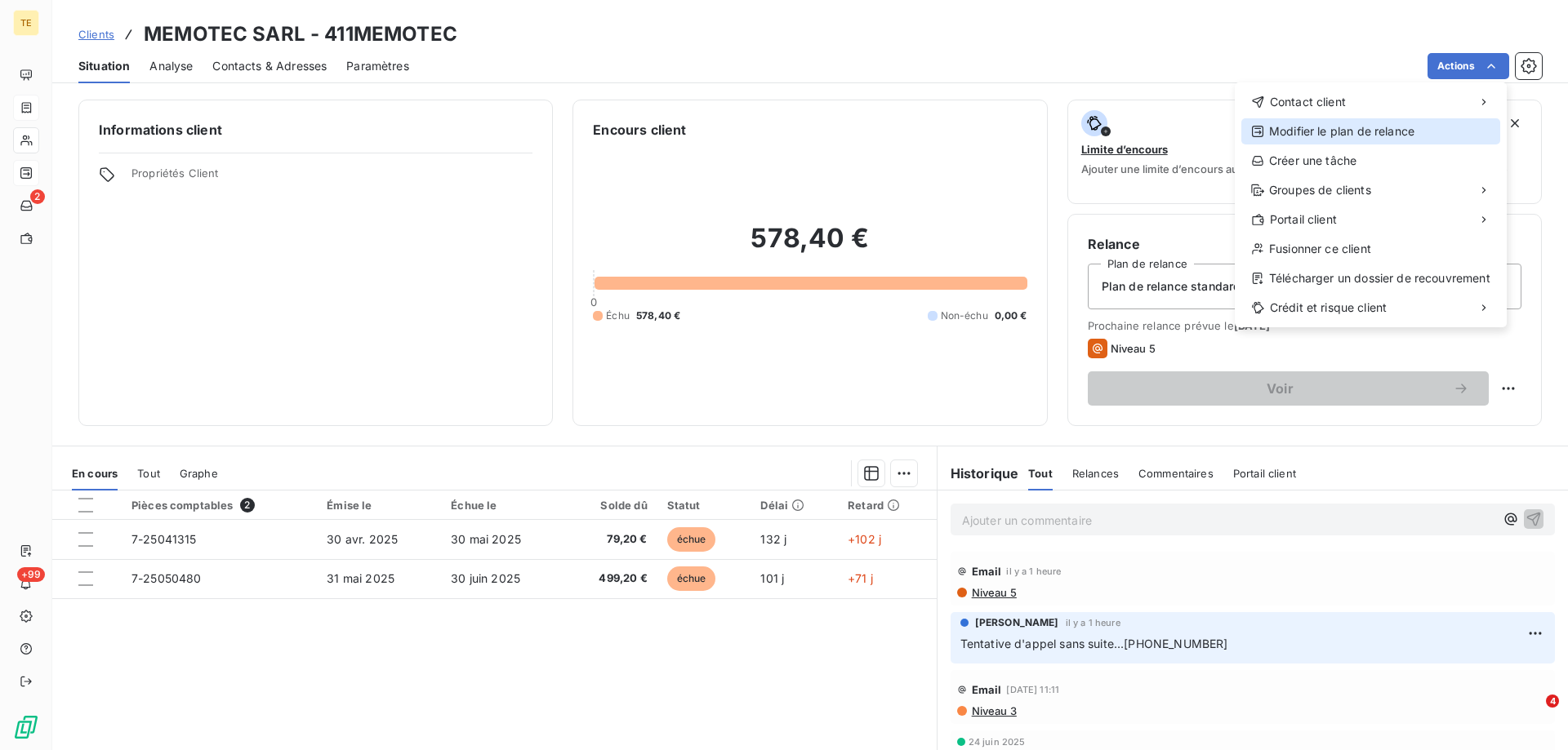
click at [1306, 130] on div "Modifier le plan de relance" at bounding box center [1371, 131] width 259 height 26
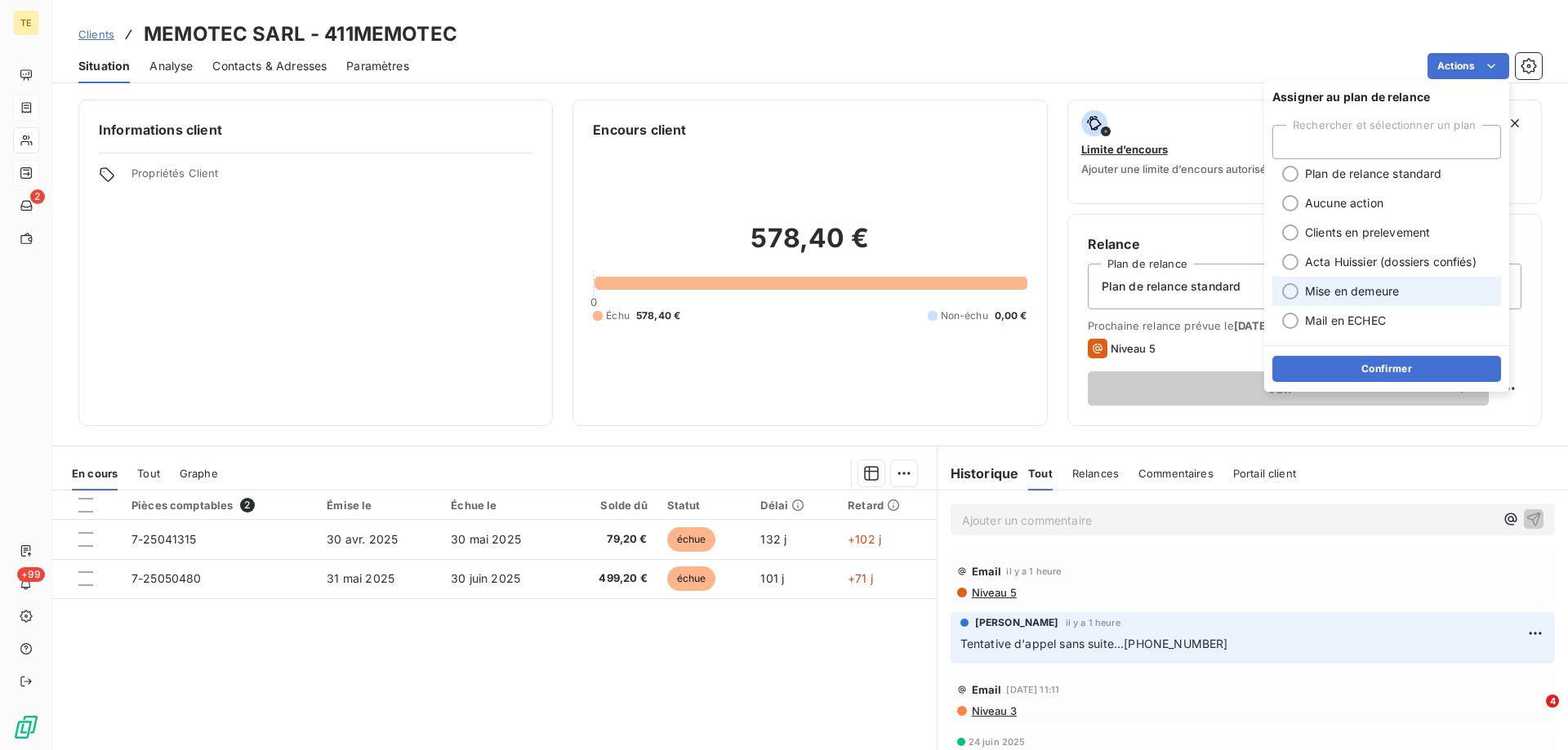
click at [1331, 291] on span "Mise en demeure" at bounding box center [1352, 291] width 94 height 16
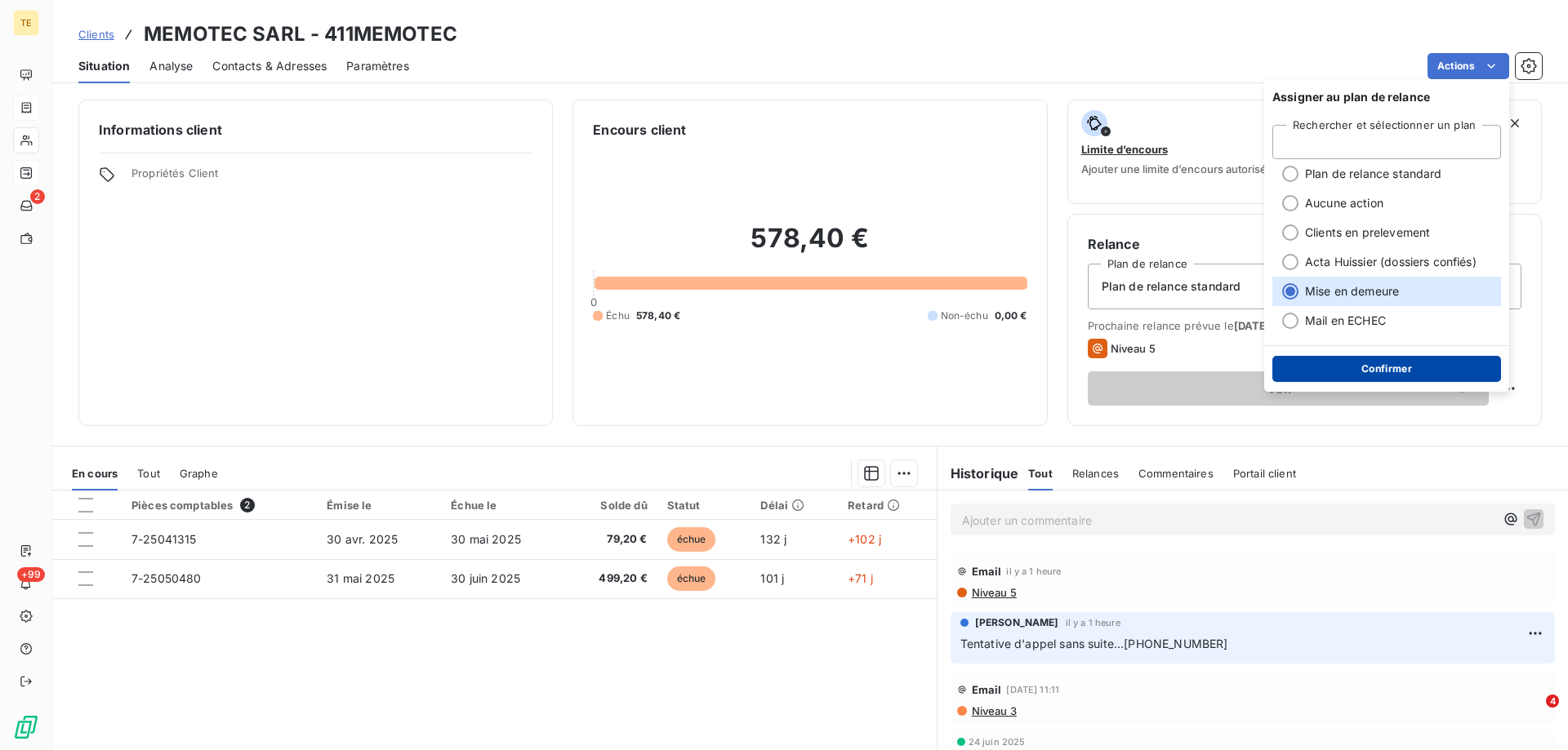
click at [1380, 372] on button "Confirmer" at bounding box center [1387, 369] width 229 height 26
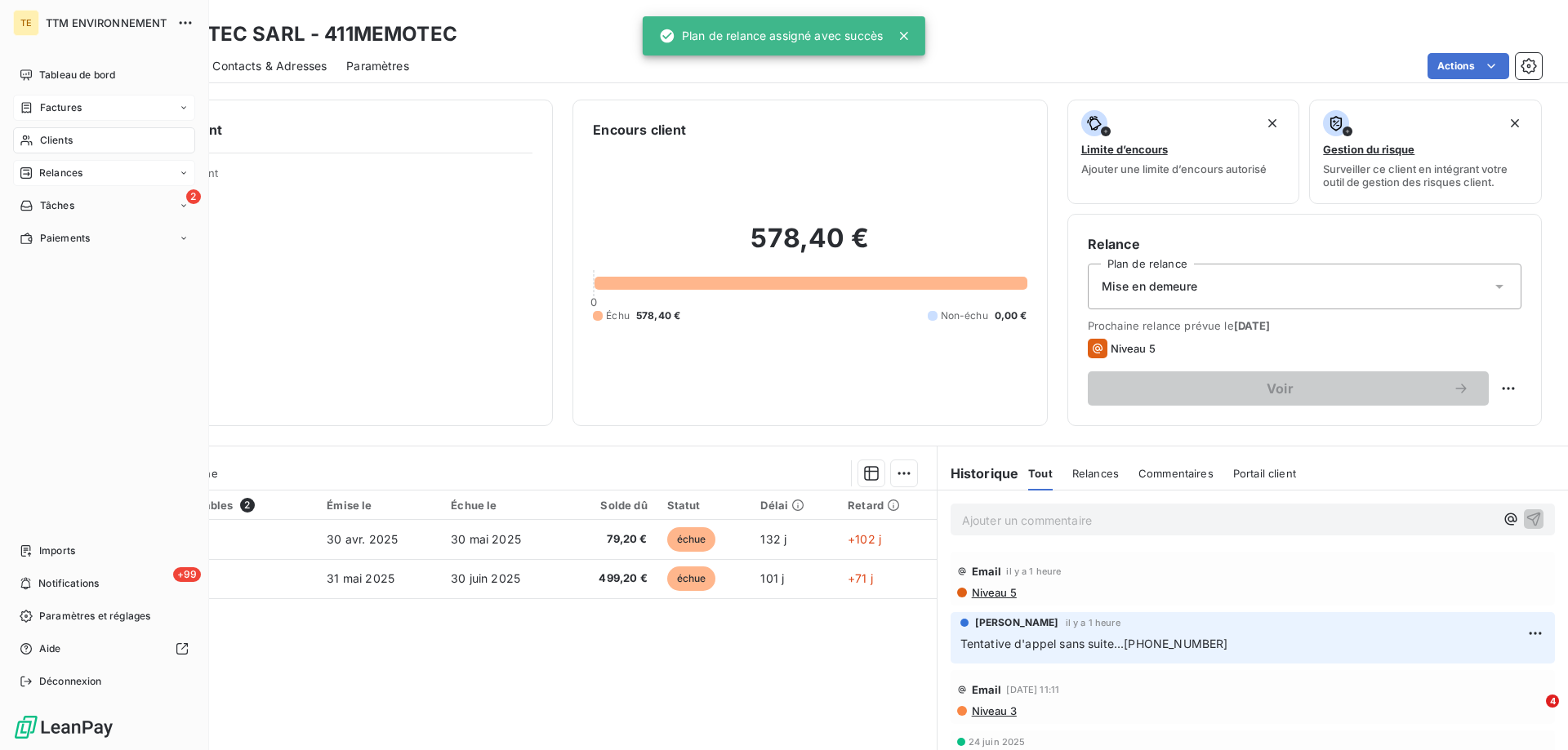
click at [54, 178] on span "Relances" at bounding box center [61, 173] width 43 height 14
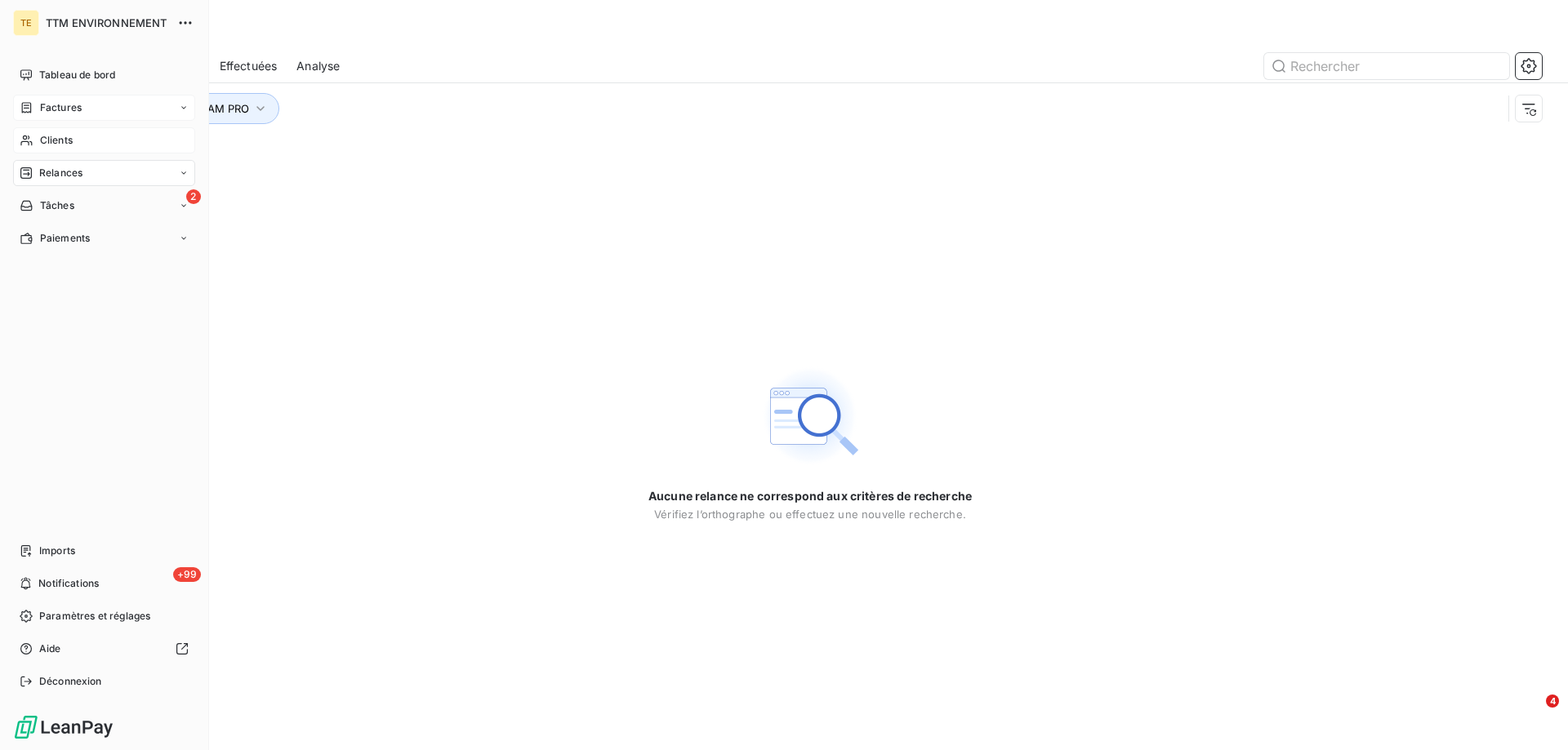
click at [71, 138] on span "Clients" at bounding box center [56, 140] width 33 height 14
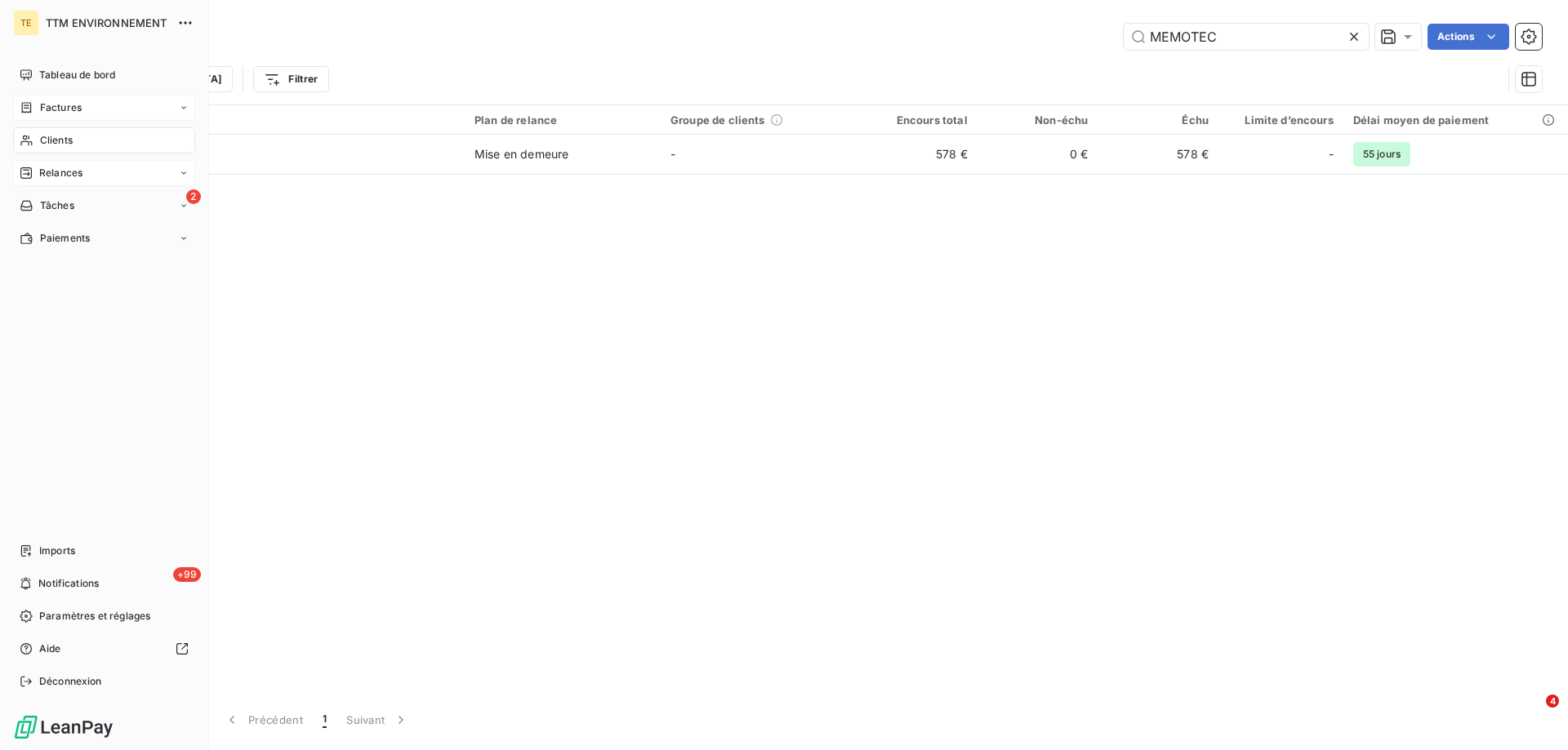
click at [68, 171] on span "Relances" at bounding box center [61, 173] width 43 height 14
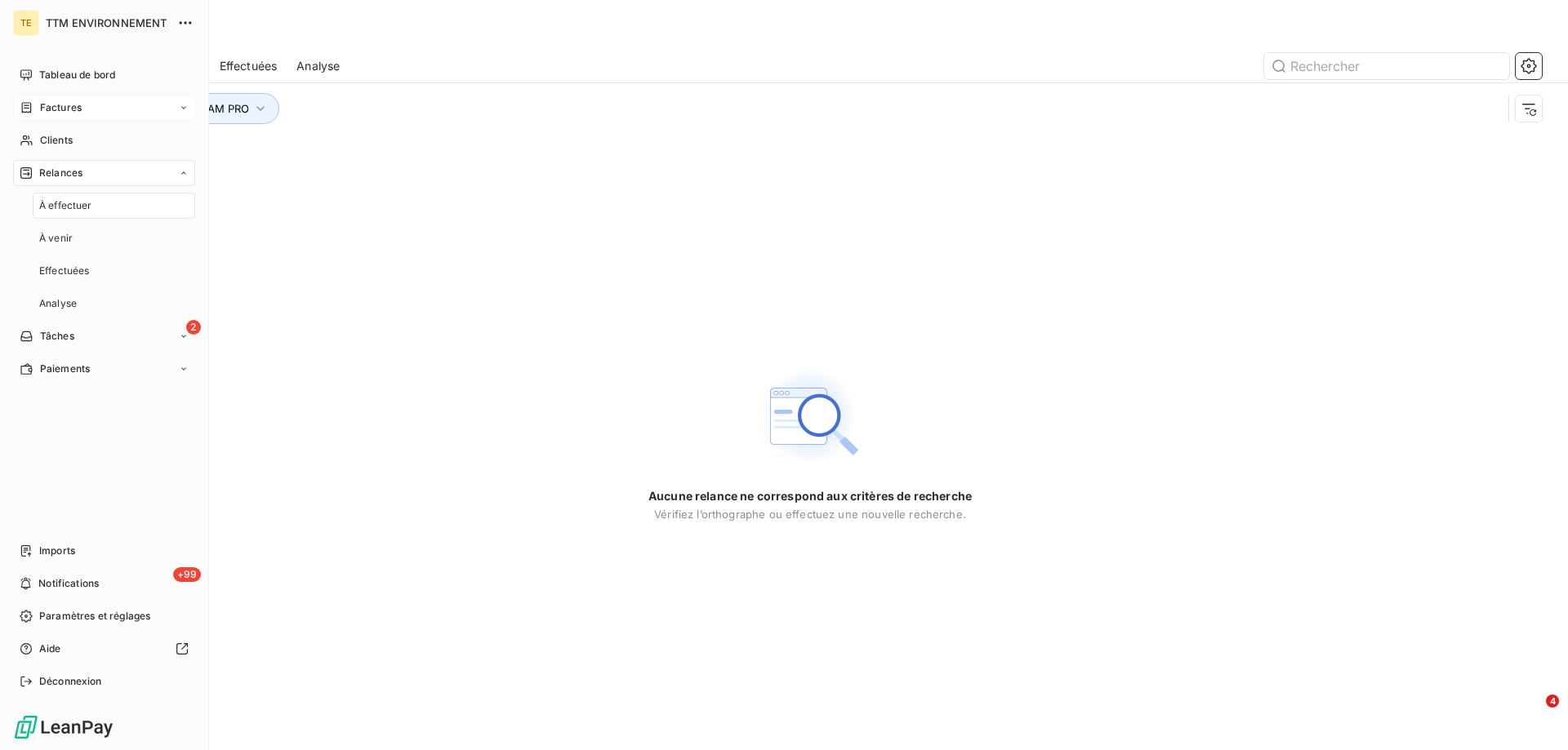
click at [74, 170] on span "Relances" at bounding box center [61, 173] width 43 height 14
click at [67, 169] on span "Relances" at bounding box center [61, 173] width 43 height 14
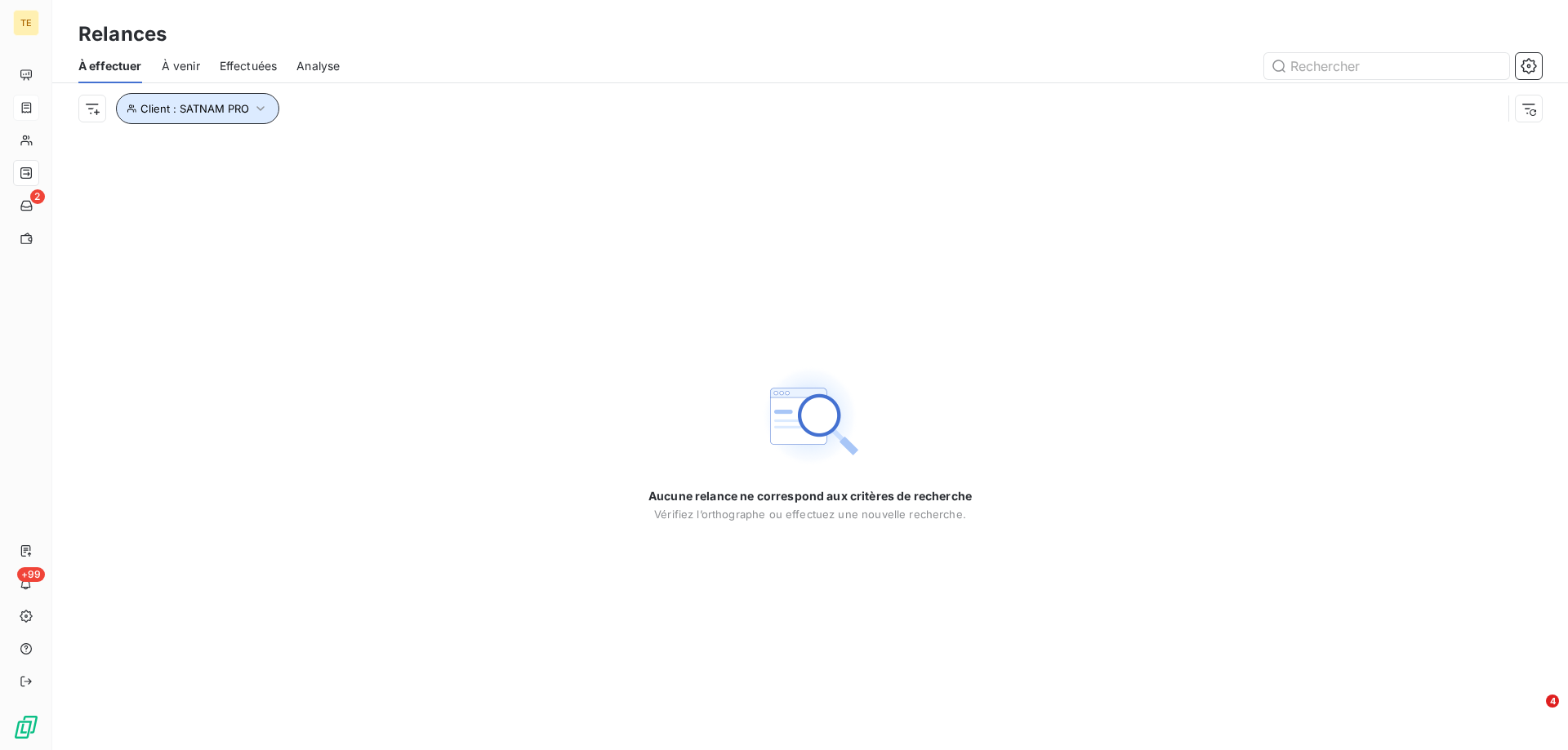
click at [267, 112] on icon "button" at bounding box center [260, 108] width 16 height 16
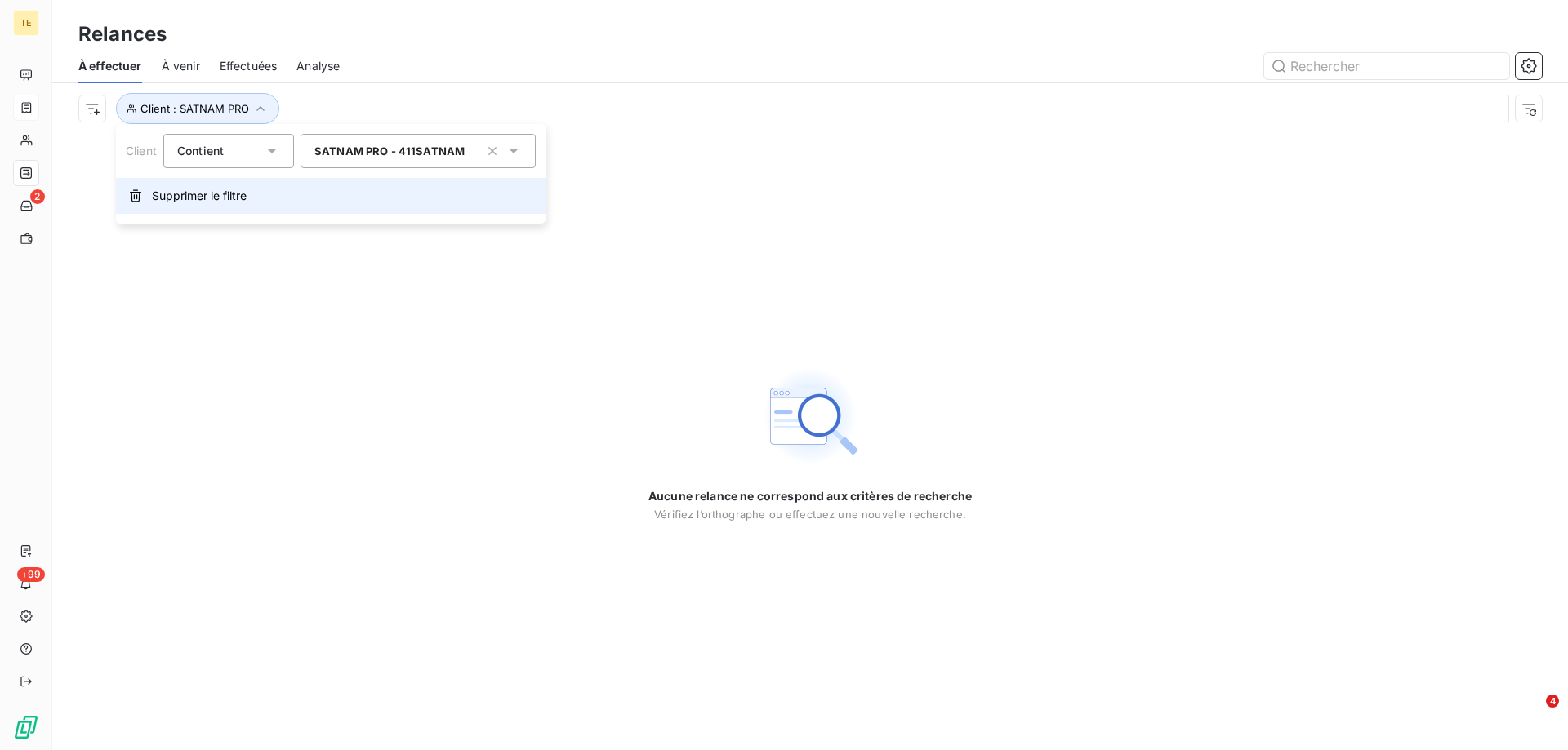
click at [188, 204] on button "Supprimer le filtre" at bounding box center [331, 196] width 430 height 36
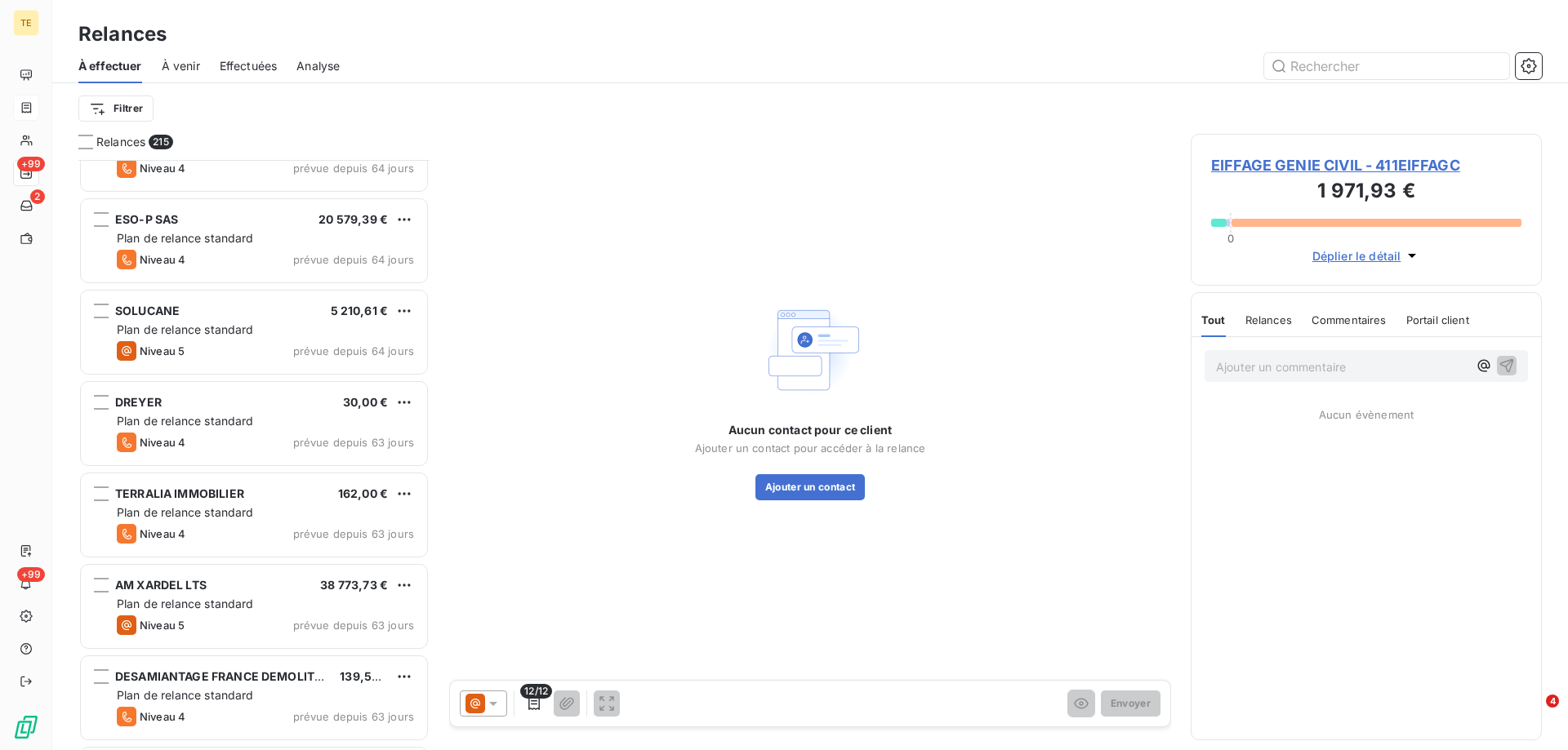
scroll to position [4817, 0]
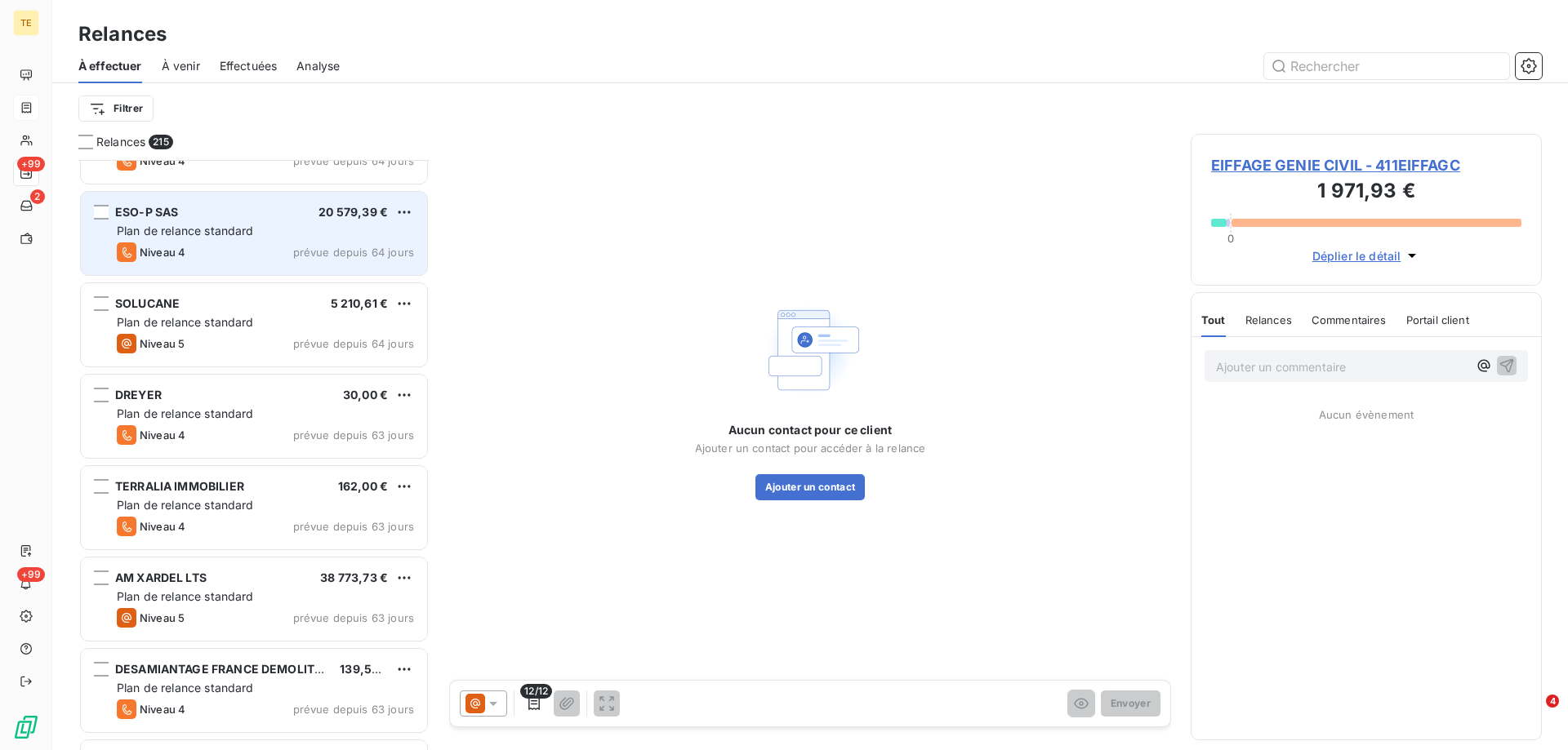
click at [316, 235] on div "Plan de relance standard" at bounding box center [265, 231] width 298 height 16
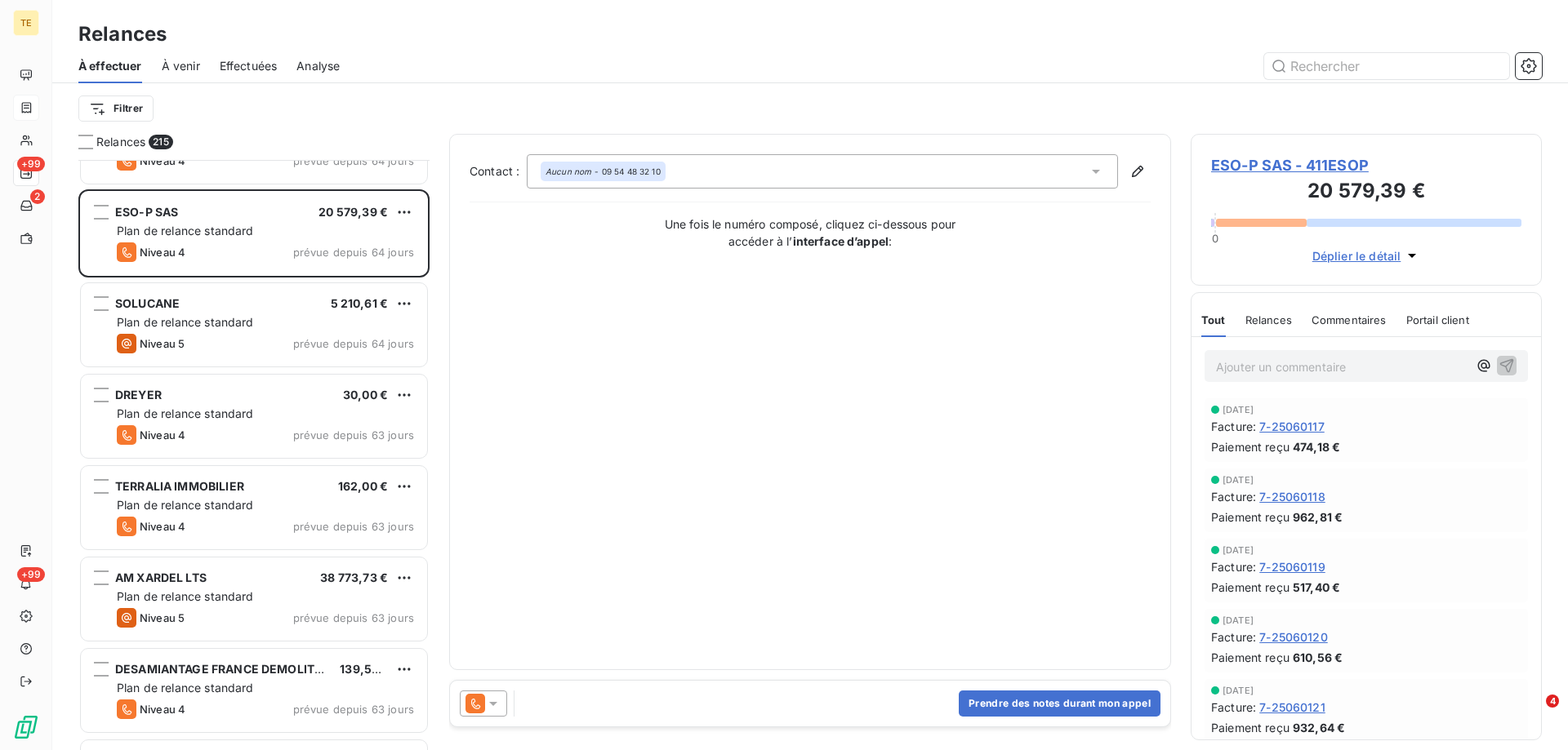
click at [1277, 162] on span "ESO-P SAS - 411ESOP" at bounding box center [1366, 165] width 310 height 22
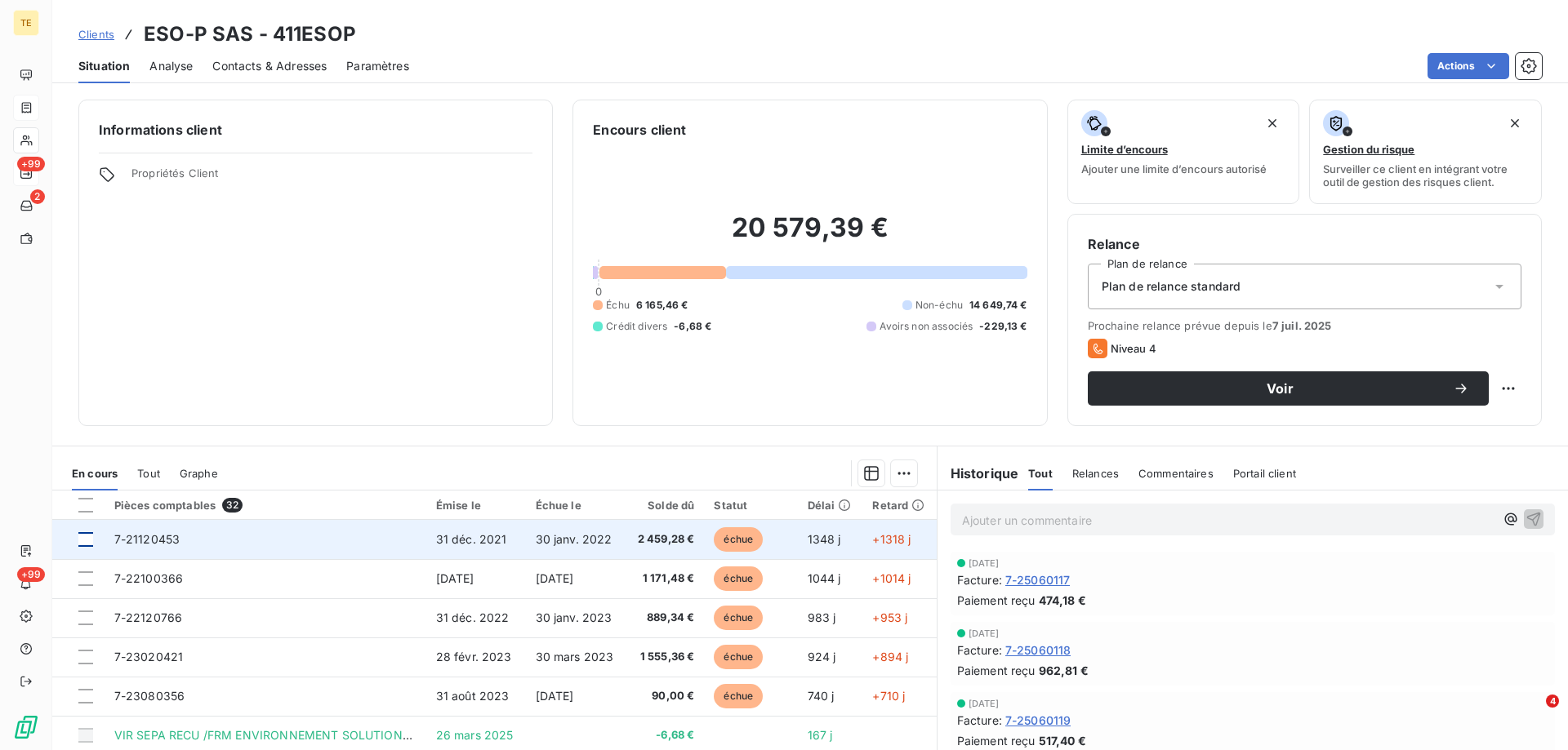
click at [88, 540] on div at bounding box center [86, 539] width 14 height 14
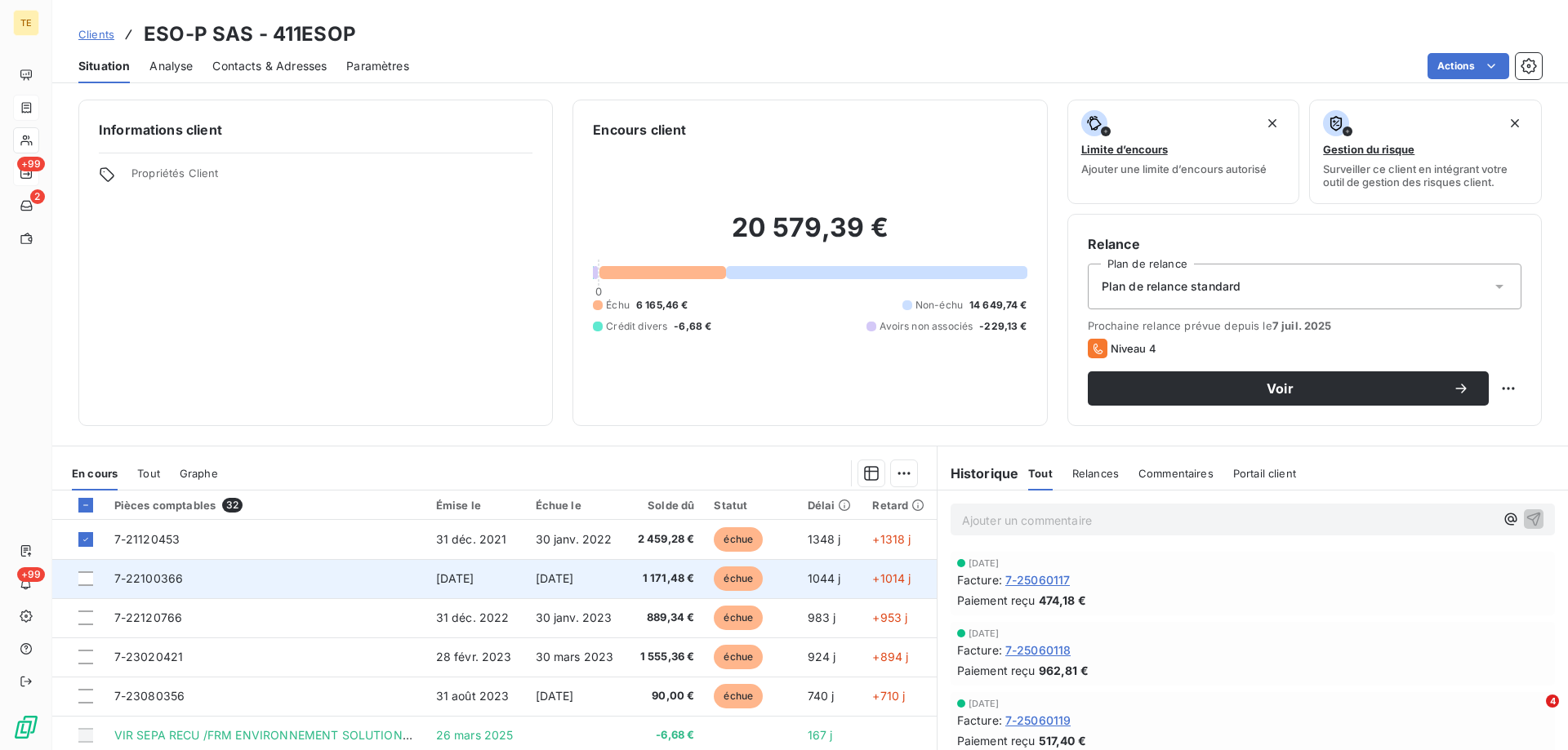
click at [88, 586] on td at bounding box center [79, 579] width 53 height 39
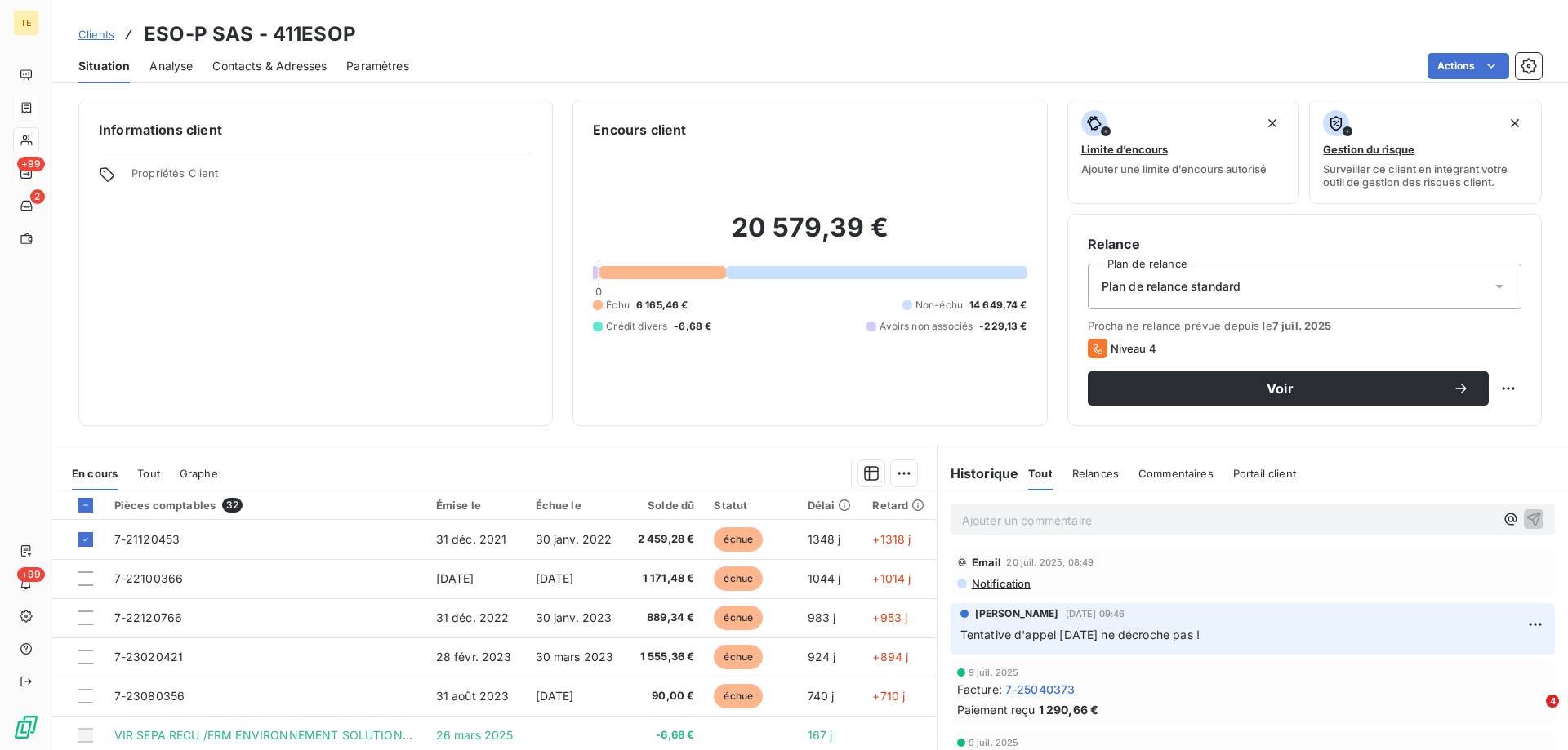
scroll to position [3183, 0]
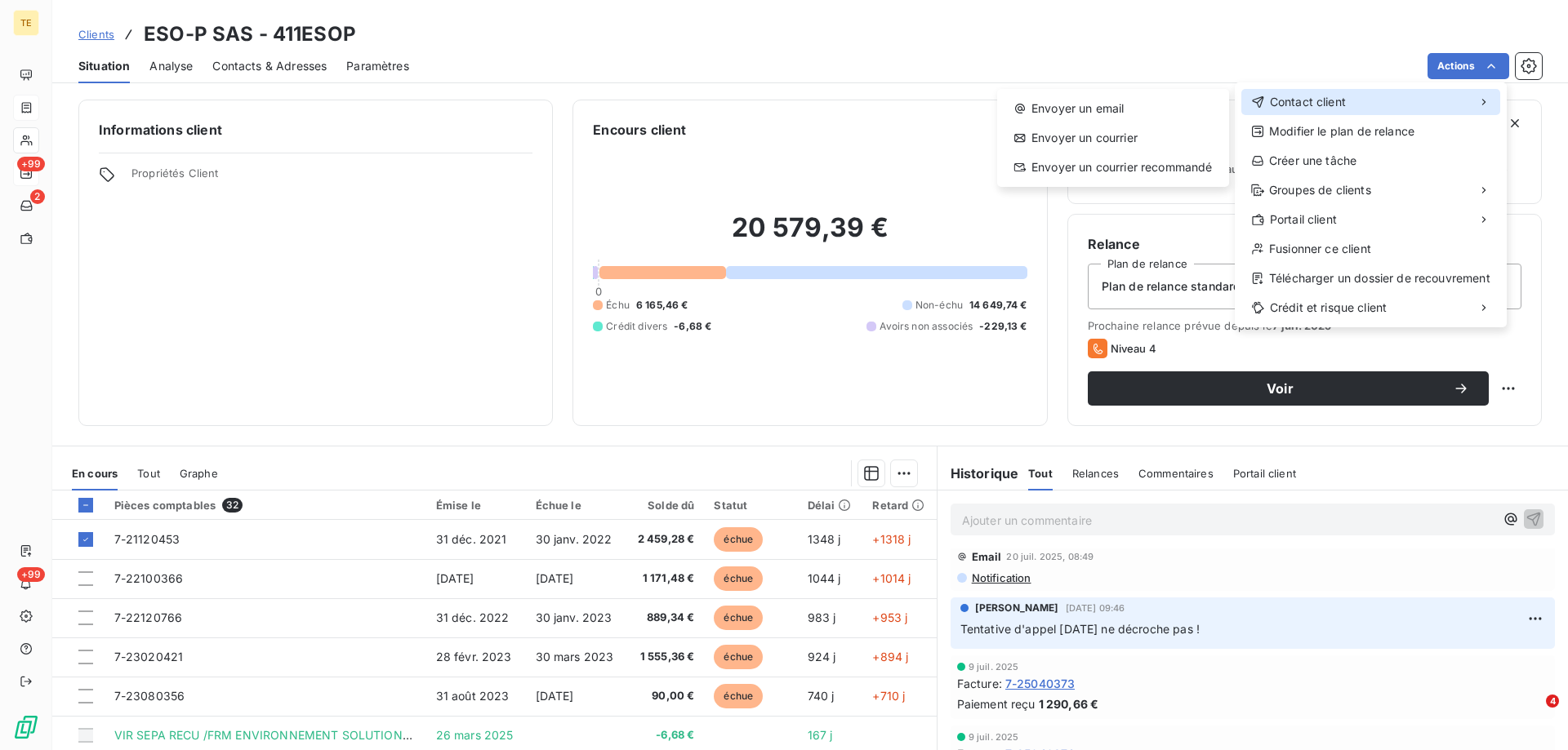
click at [1312, 104] on span "Contact client" at bounding box center [1308, 102] width 76 height 16
click at [1136, 110] on div "Envoyer un email" at bounding box center [1113, 108] width 219 height 26
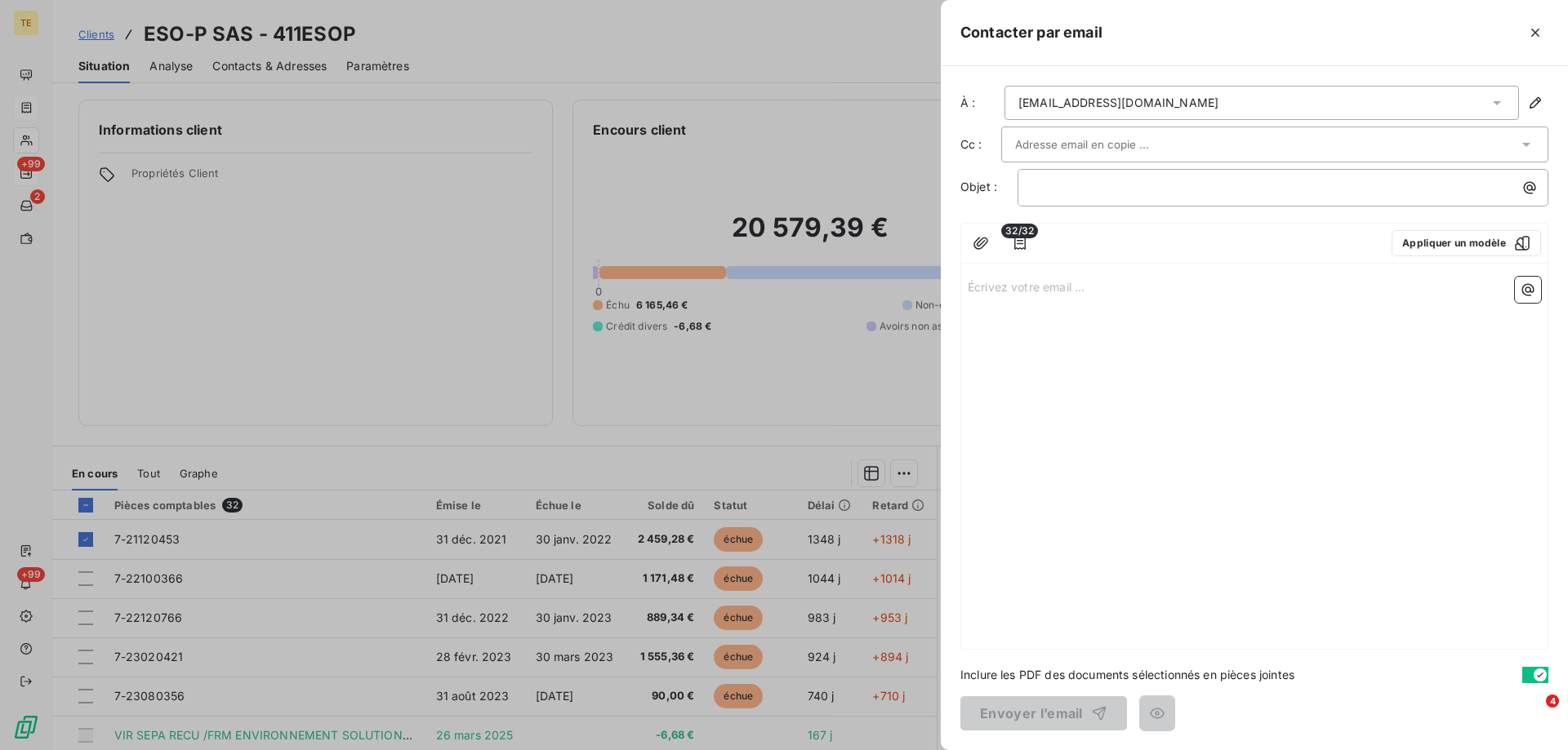
click at [1021, 237] on span "32/32" at bounding box center [1019, 230] width 37 height 14
click at [1479, 236] on button "Appliquer un modèle" at bounding box center [1466, 243] width 149 height 26
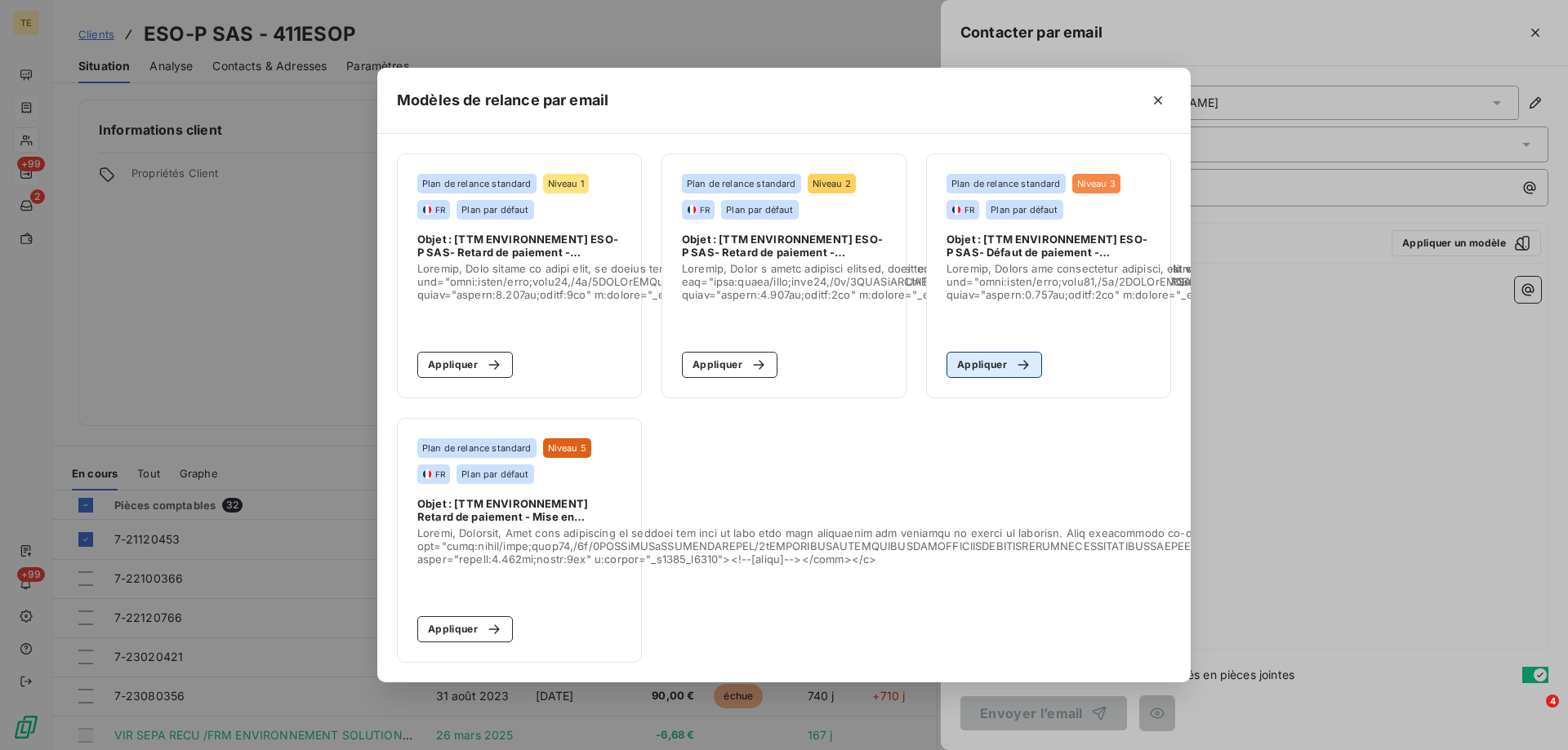
click at [1017, 364] on icon "button" at bounding box center [1023, 365] width 16 height 16
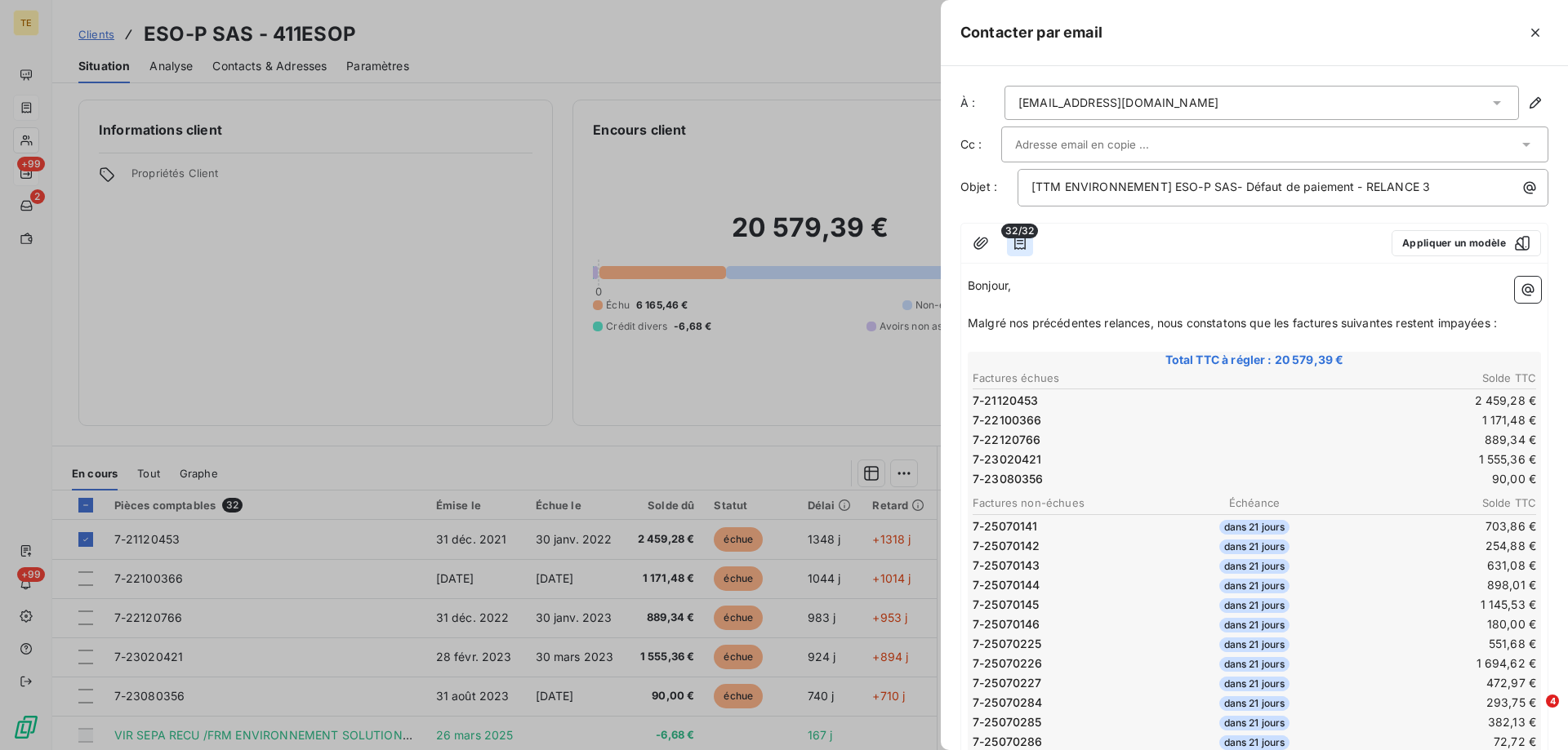
click at [1021, 245] on icon "button" at bounding box center [1020, 243] width 16 height 16
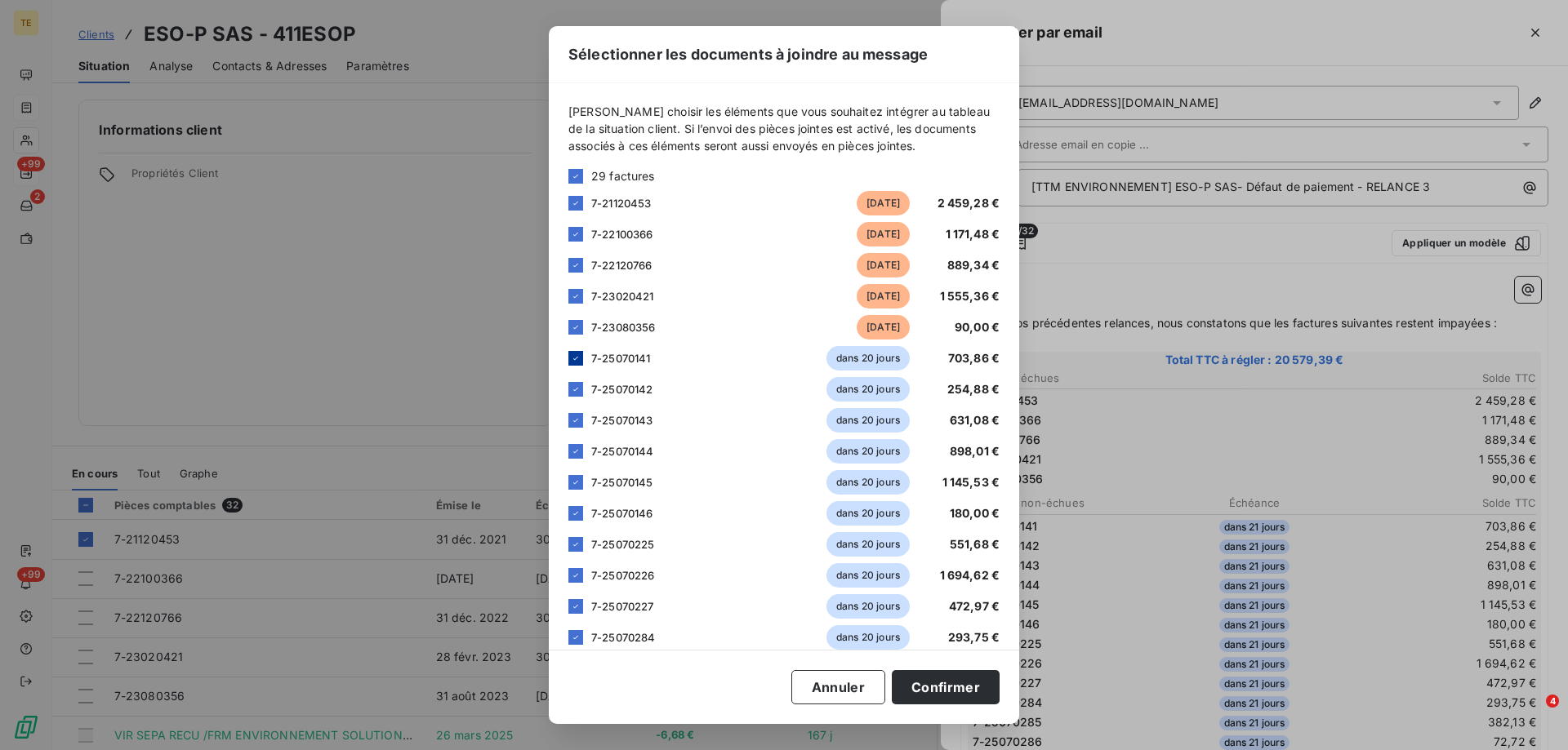
click at [576, 362] on icon at bounding box center [575, 358] width 10 height 10
click at [575, 391] on icon at bounding box center [575, 389] width 4 height 4
click at [576, 419] on icon at bounding box center [575, 420] width 10 height 10
click at [577, 455] on icon at bounding box center [575, 451] width 10 height 10
click at [578, 481] on icon at bounding box center [575, 482] width 10 height 10
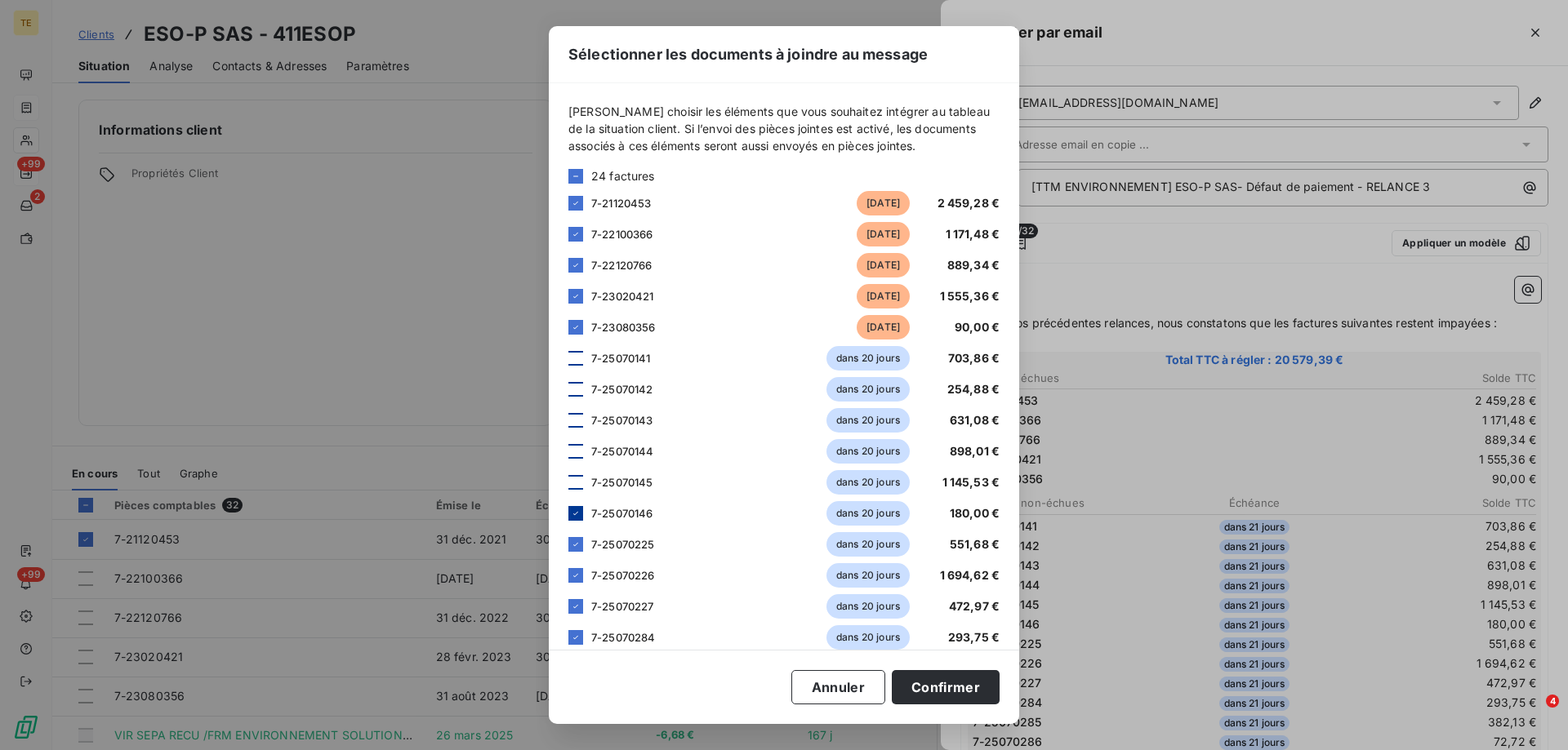
click at [579, 516] on icon at bounding box center [575, 513] width 10 height 10
click at [578, 545] on icon at bounding box center [575, 544] width 10 height 10
click at [578, 575] on icon at bounding box center [575, 575] width 10 height 10
click at [571, 608] on icon at bounding box center [575, 606] width 10 height 10
click at [576, 636] on icon at bounding box center [575, 638] width 10 height 10
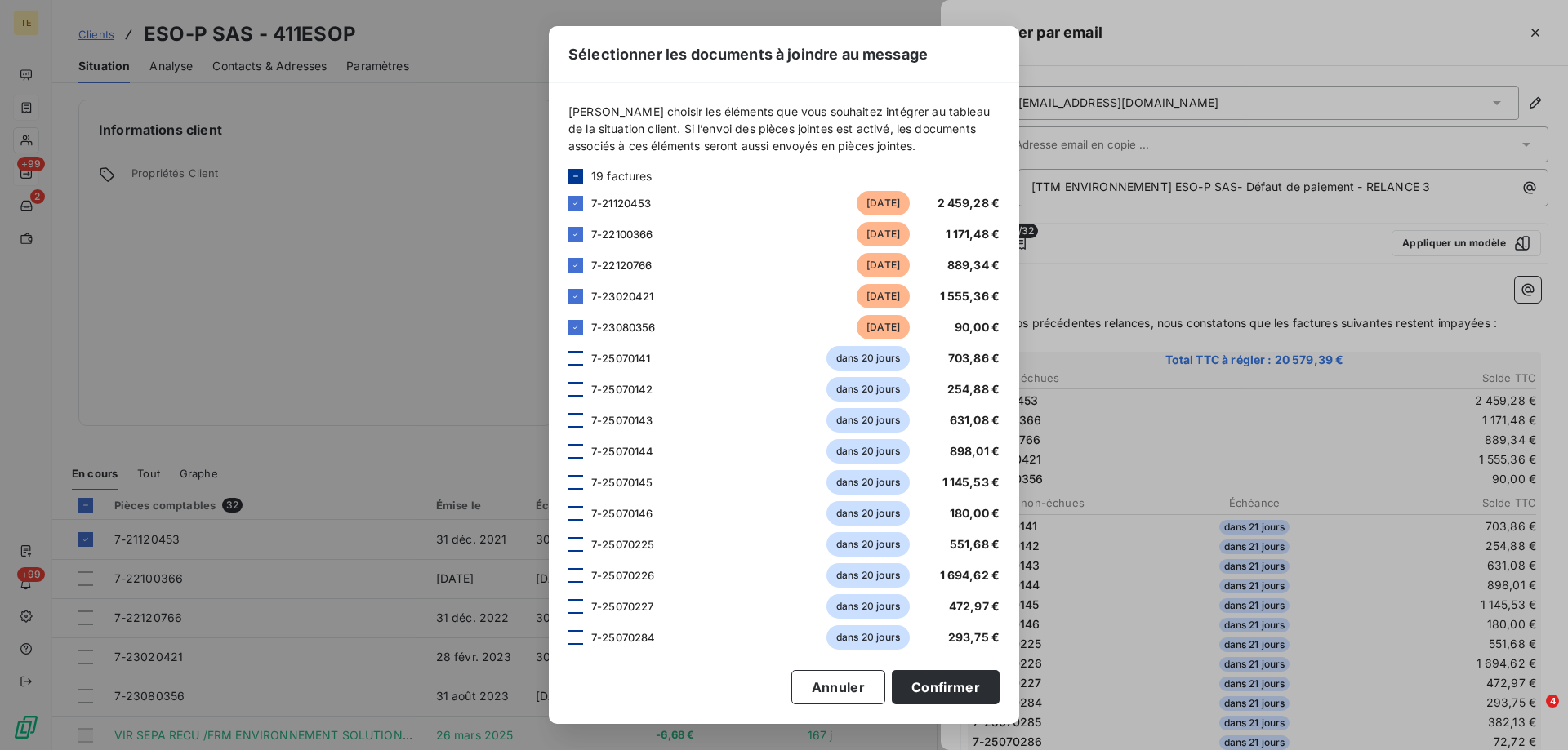
click at [572, 175] on icon at bounding box center [575, 176] width 10 height 10
click at [573, 174] on icon at bounding box center [575, 176] width 10 height 10
click at [576, 214] on div "7-21120453 il y a 1319 jours 2 459,28 €" at bounding box center [784, 203] width 432 height 24
click at [579, 203] on div at bounding box center [575, 203] width 14 height 14
click at [574, 231] on div at bounding box center [575, 234] width 14 height 14
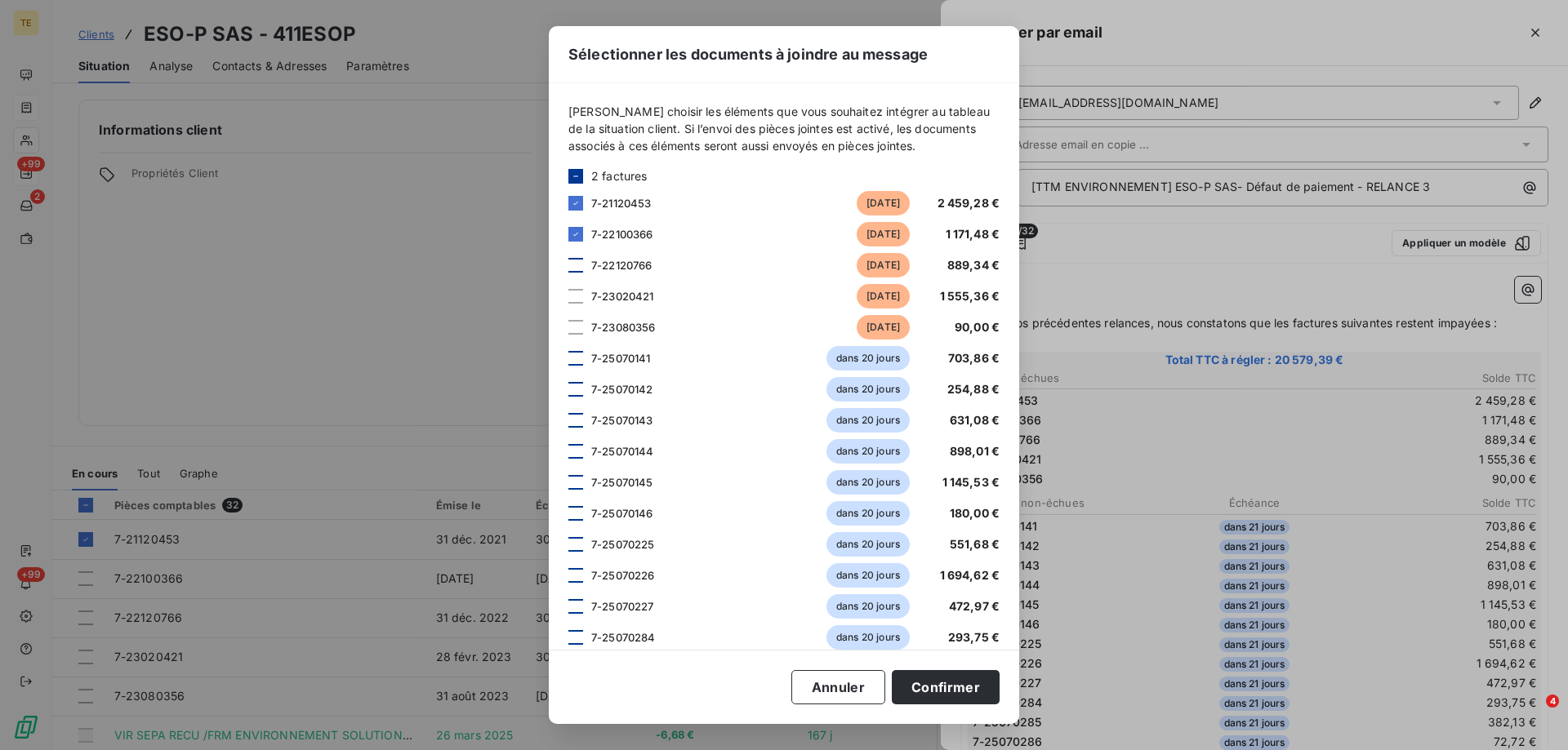
click at [578, 267] on div at bounding box center [575, 265] width 14 height 14
click at [574, 294] on div at bounding box center [575, 296] width 14 height 14
click at [574, 327] on div at bounding box center [575, 327] width 14 height 14
click at [939, 689] on button "Confirmer" at bounding box center [945, 688] width 108 height 34
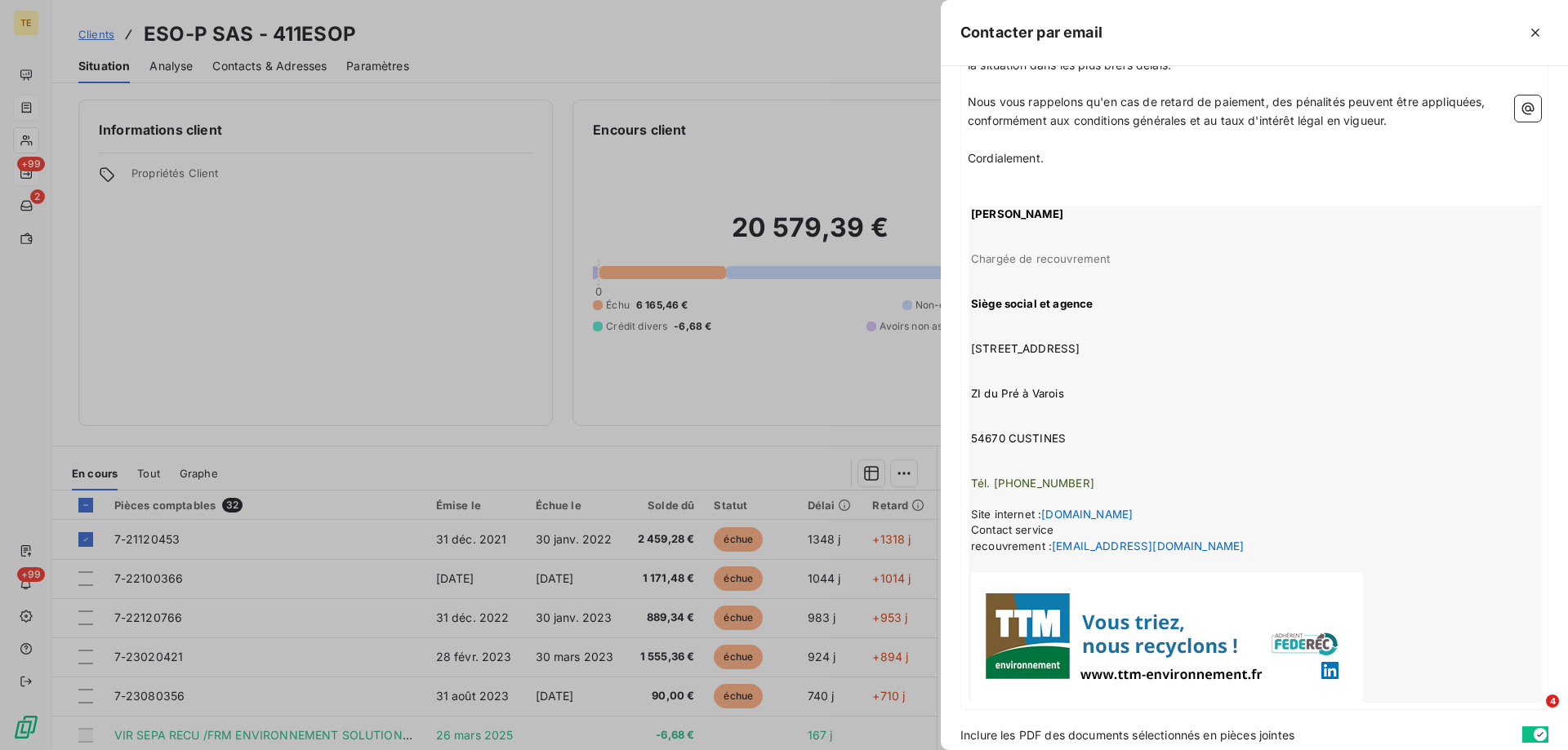
scroll to position [715, 0]
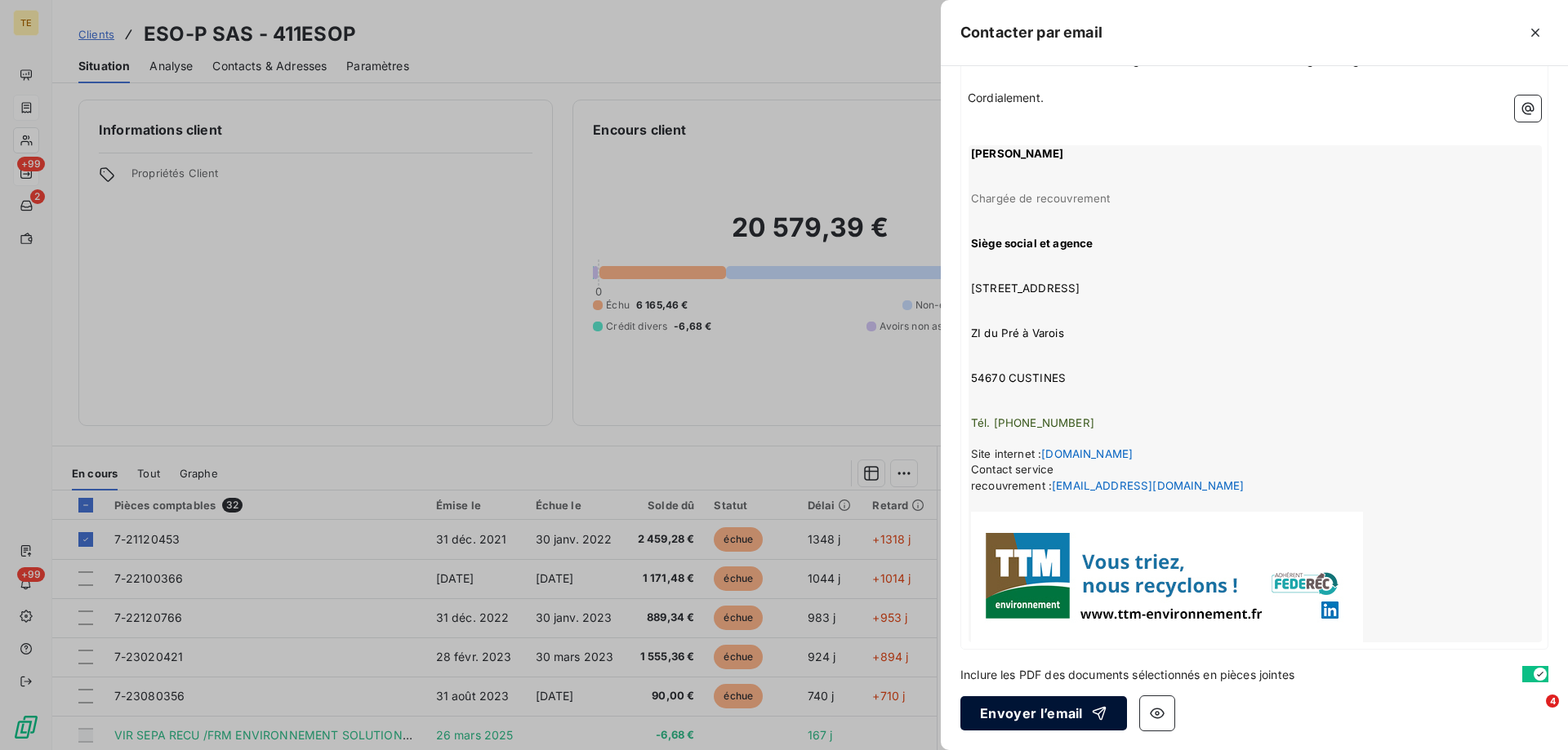
click at [1004, 710] on button "Envoyer l’email" at bounding box center [1044, 713] width 166 height 34
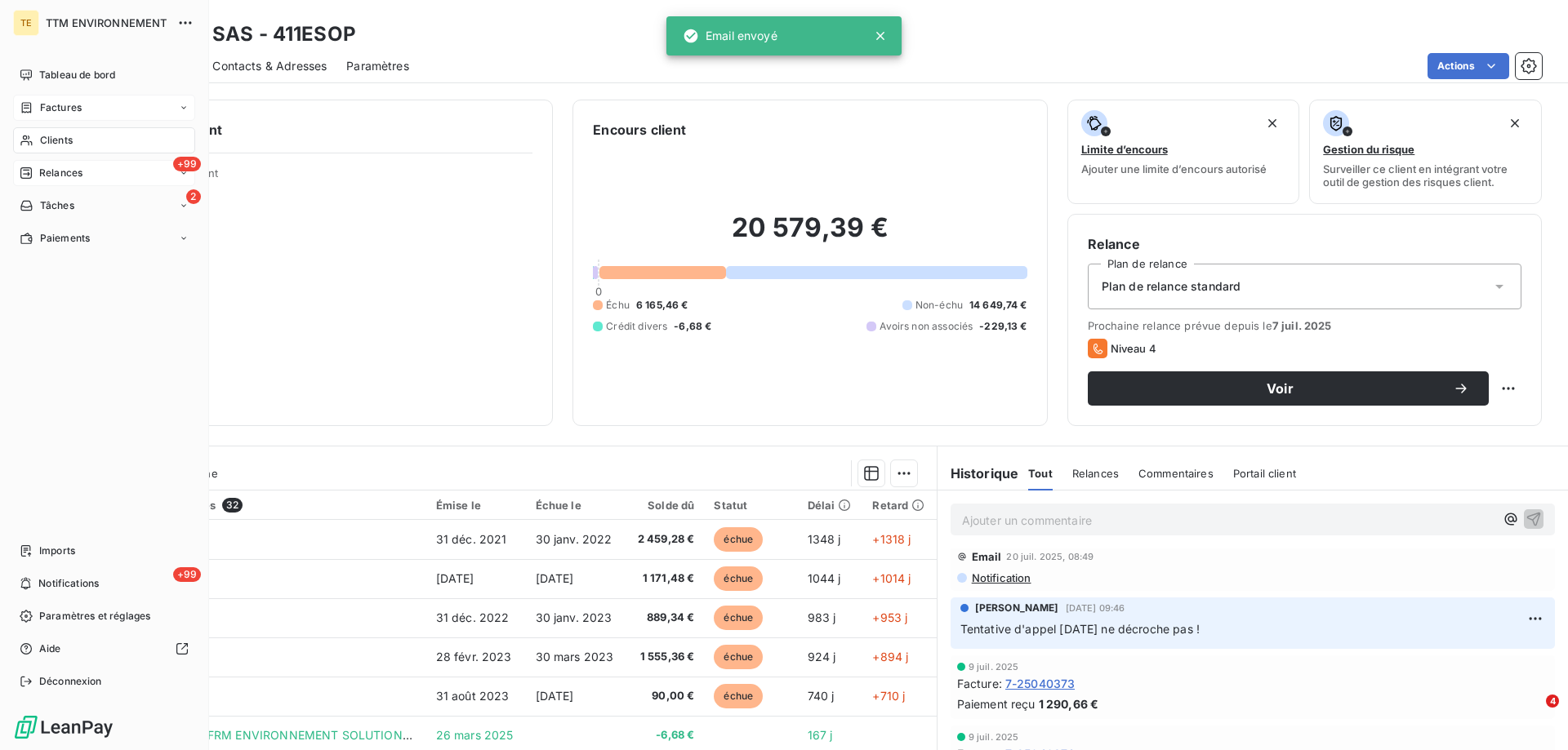
click at [66, 142] on span "Clients" at bounding box center [56, 140] width 33 height 14
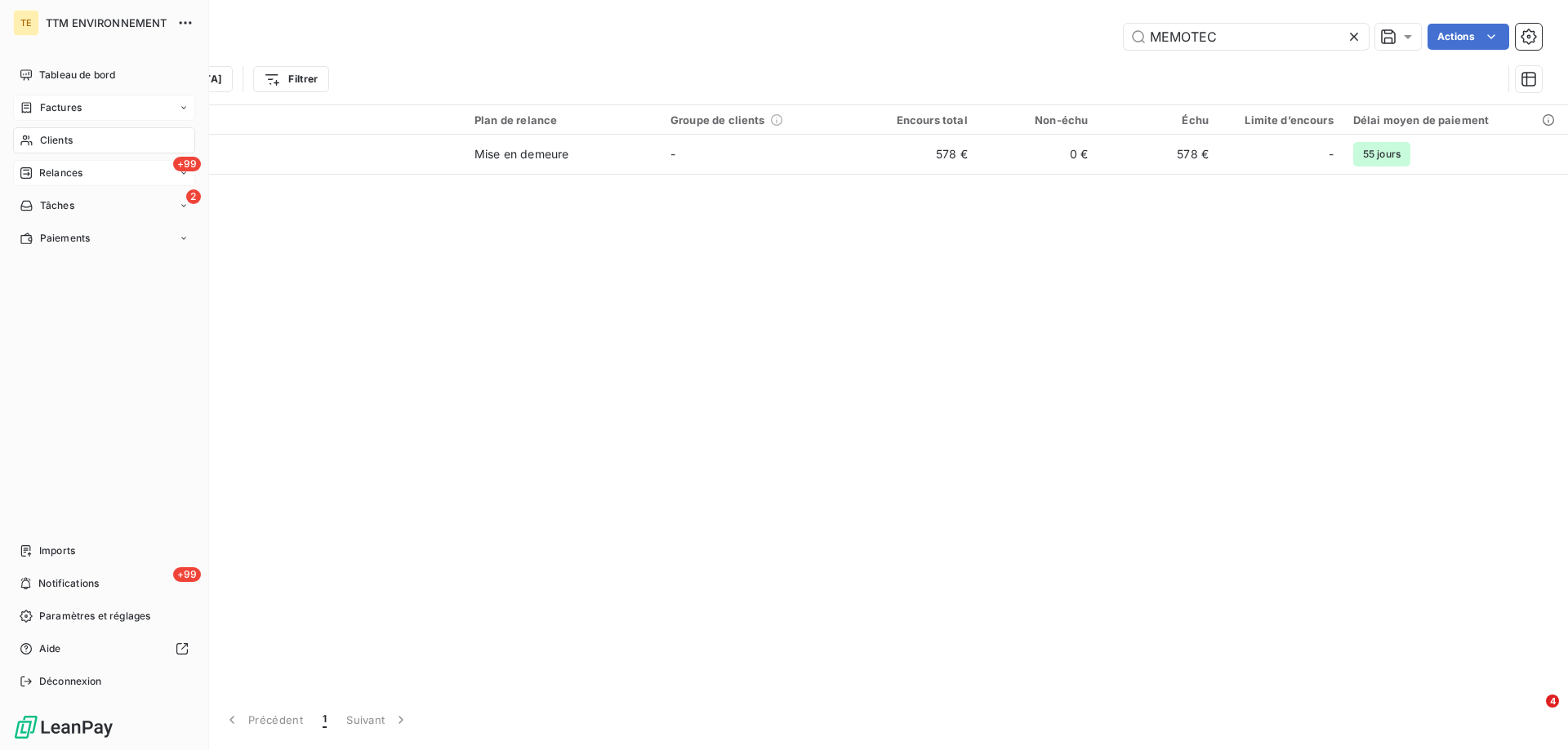
click at [57, 177] on span "Relances" at bounding box center [61, 173] width 43 height 14
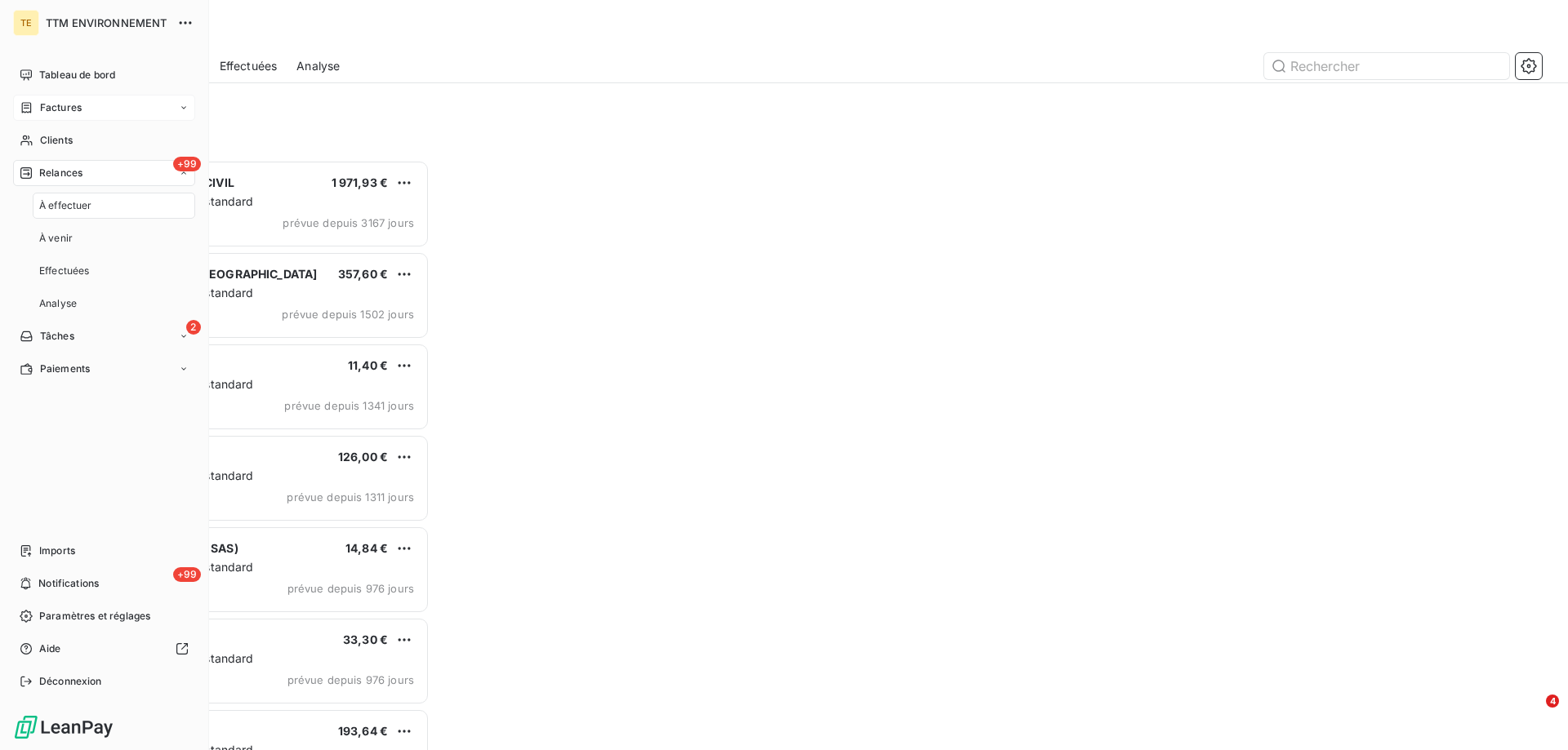
scroll to position [578, 339]
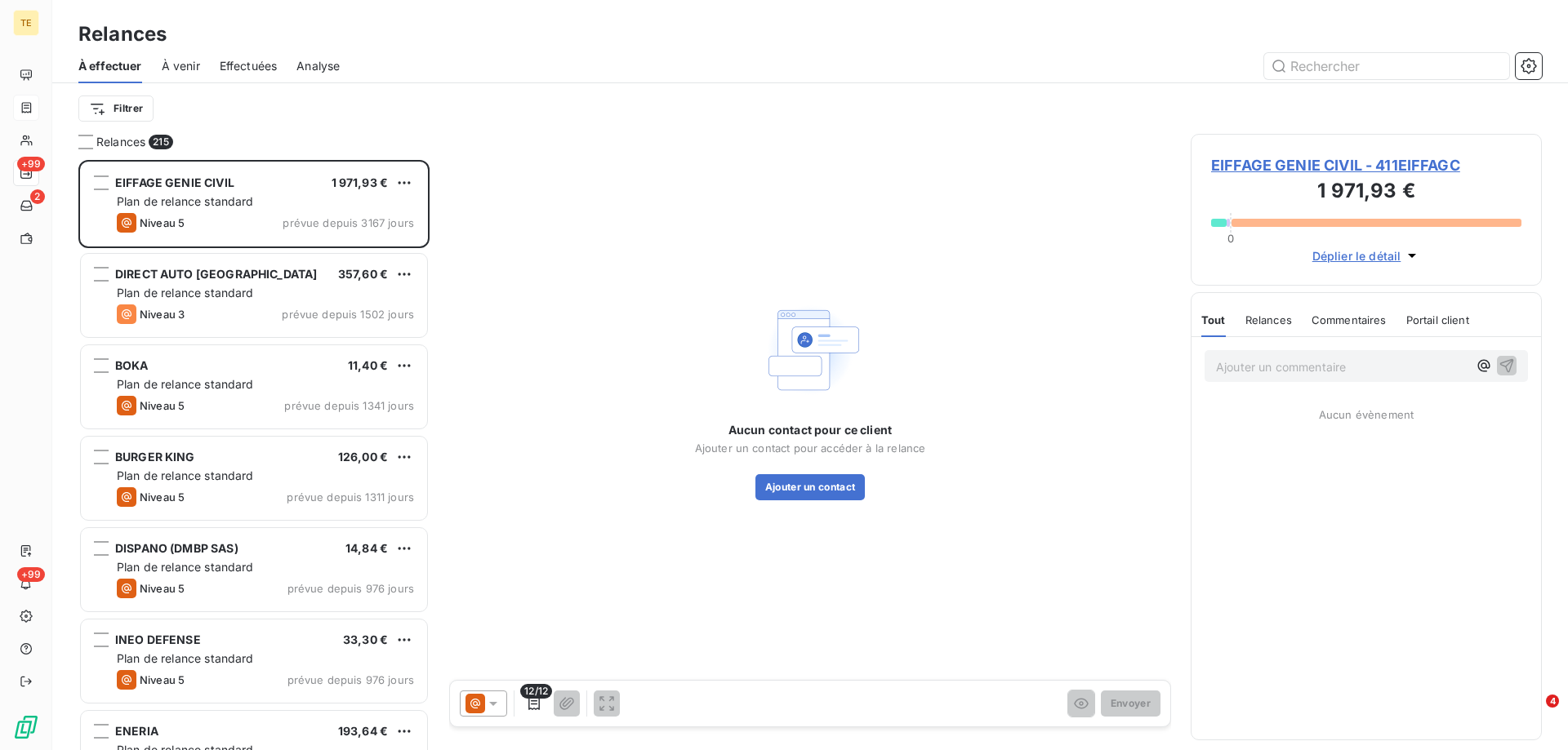
click at [552, 214] on div "Aucun contact pour ce client Ajouter un contact pour accéder à la relance Ajout…" at bounding box center [810, 398] width 722 height 529
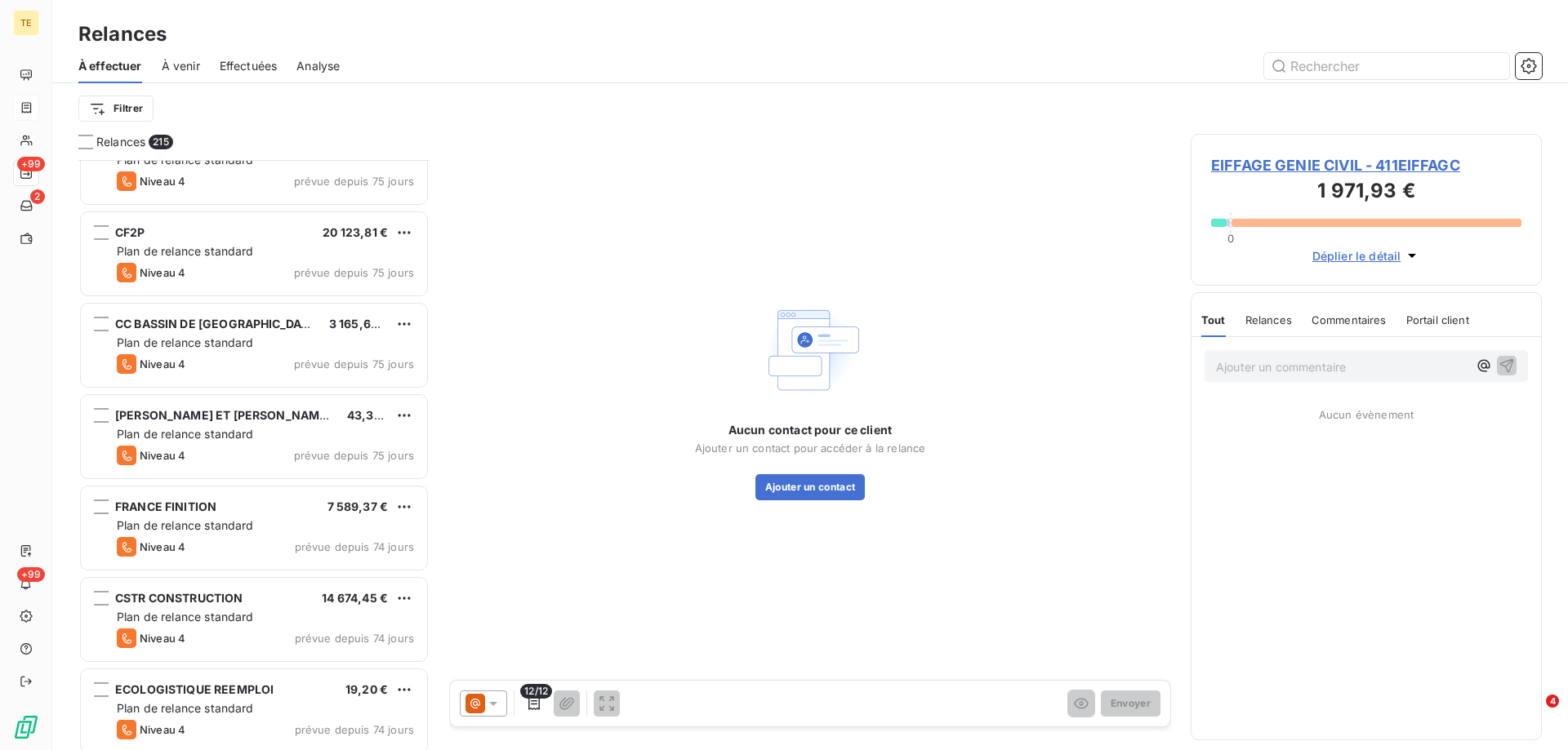
scroll to position [3429, 0]
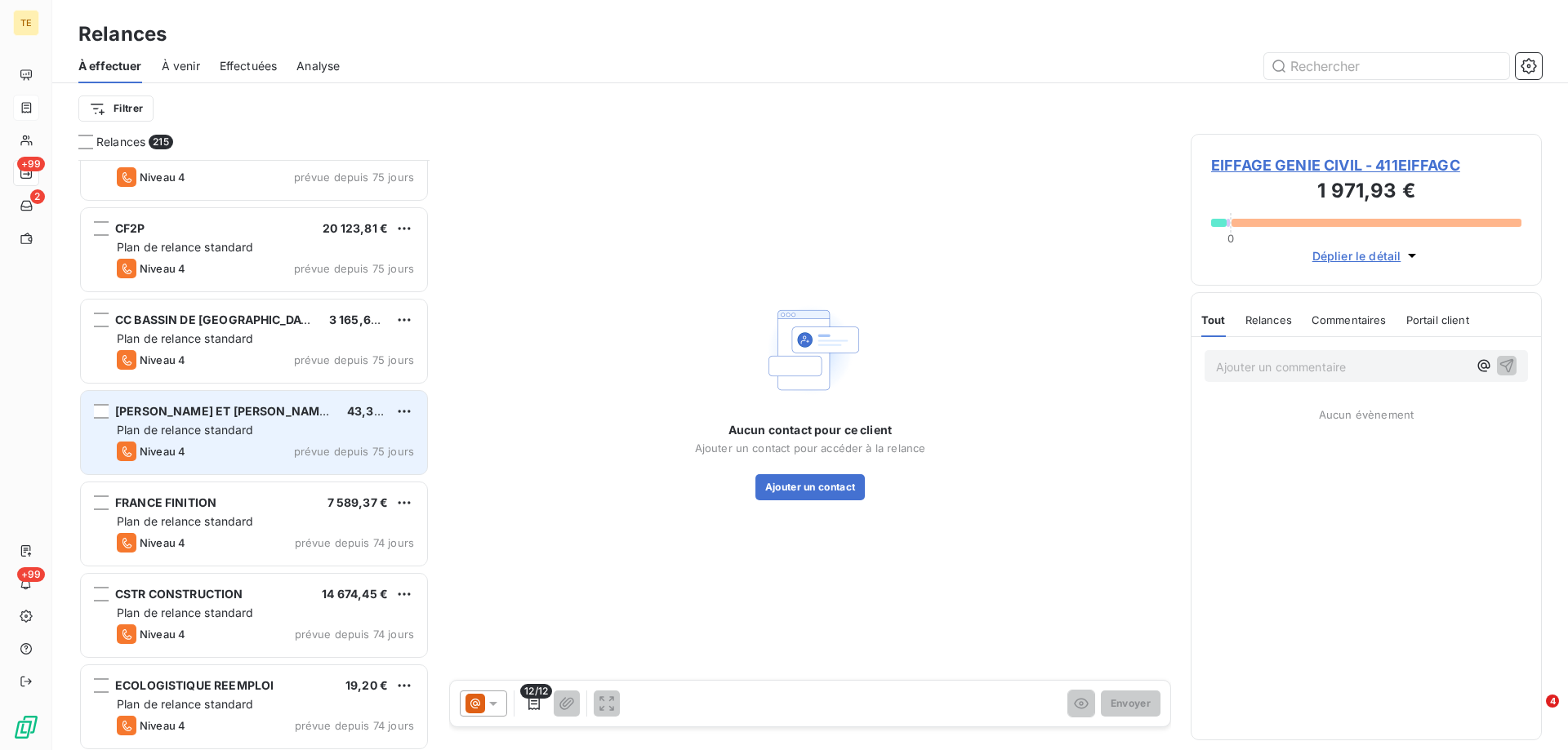
click at [308, 420] on div "MICHAUD ET CHAILLY ETS 43,32 € Plan de relance standard Niveau 4 prévue depuis …" at bounding box center [255, 432] width 347 height 83
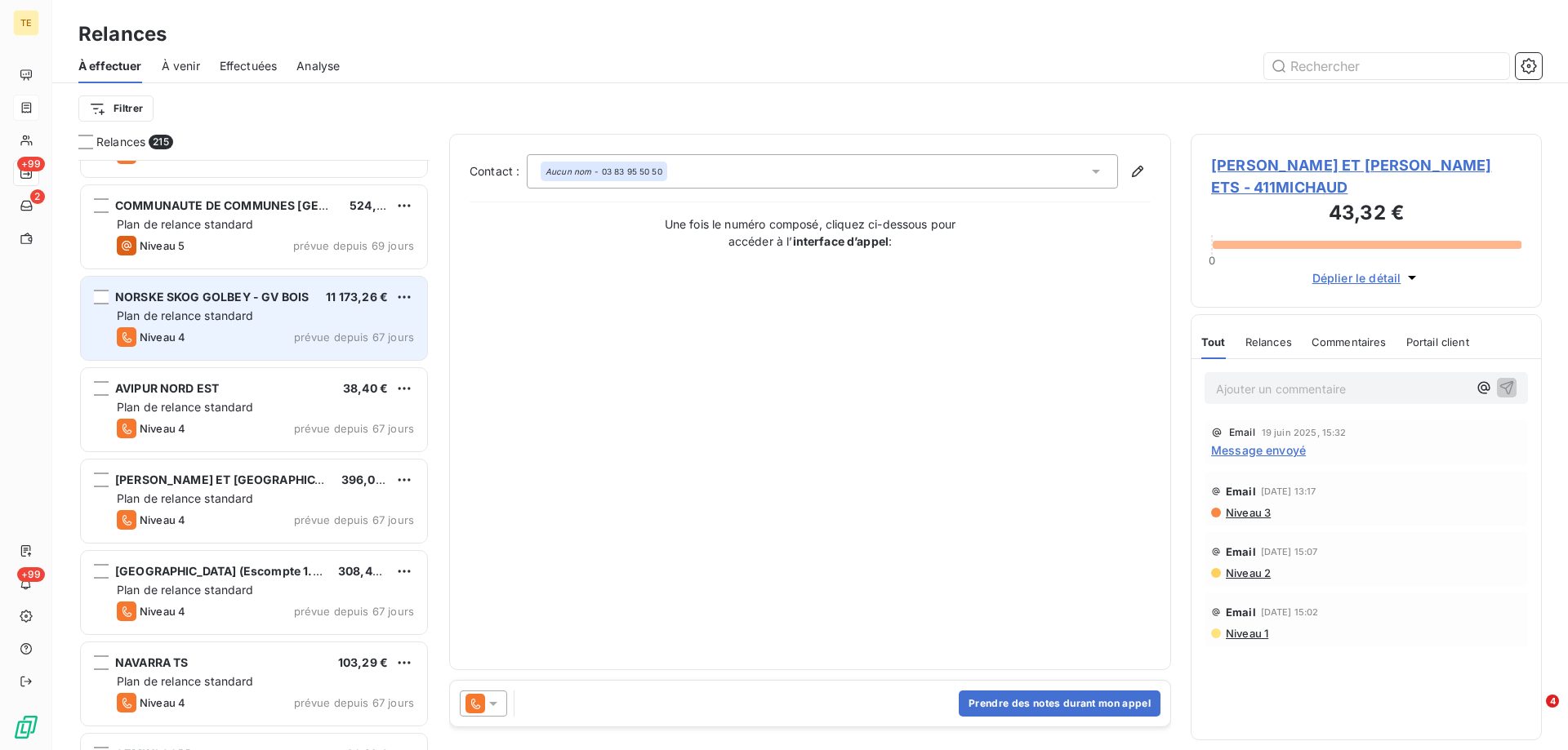
scroll to position [4082, 0]
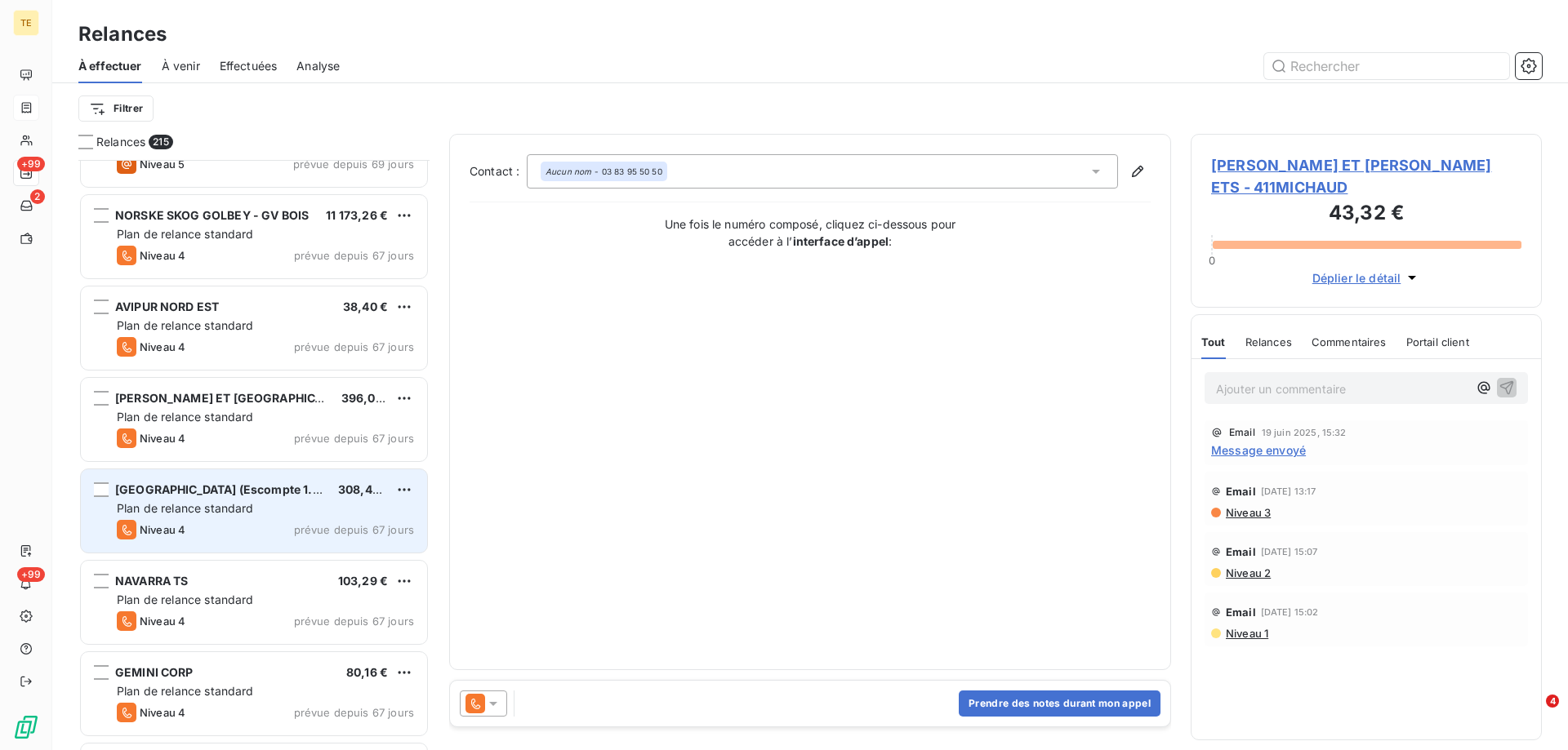
click at [217, 509] on span "Plan de relance standard" at bounding box center [186, 508] width 138 height 14
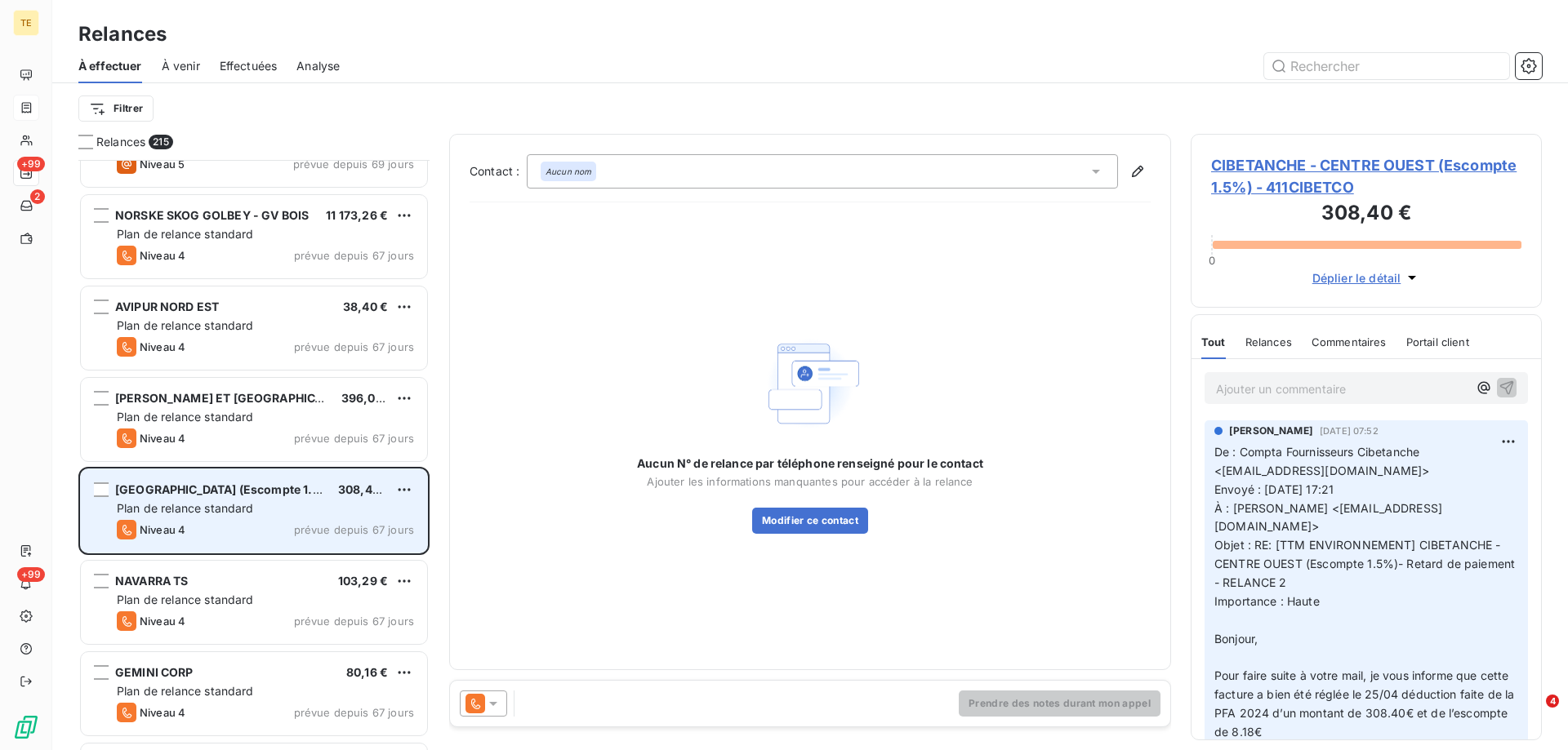
click at [290, 505] on div "Plan de relance standard" at bounding box center [265, 508] width 298 height 16
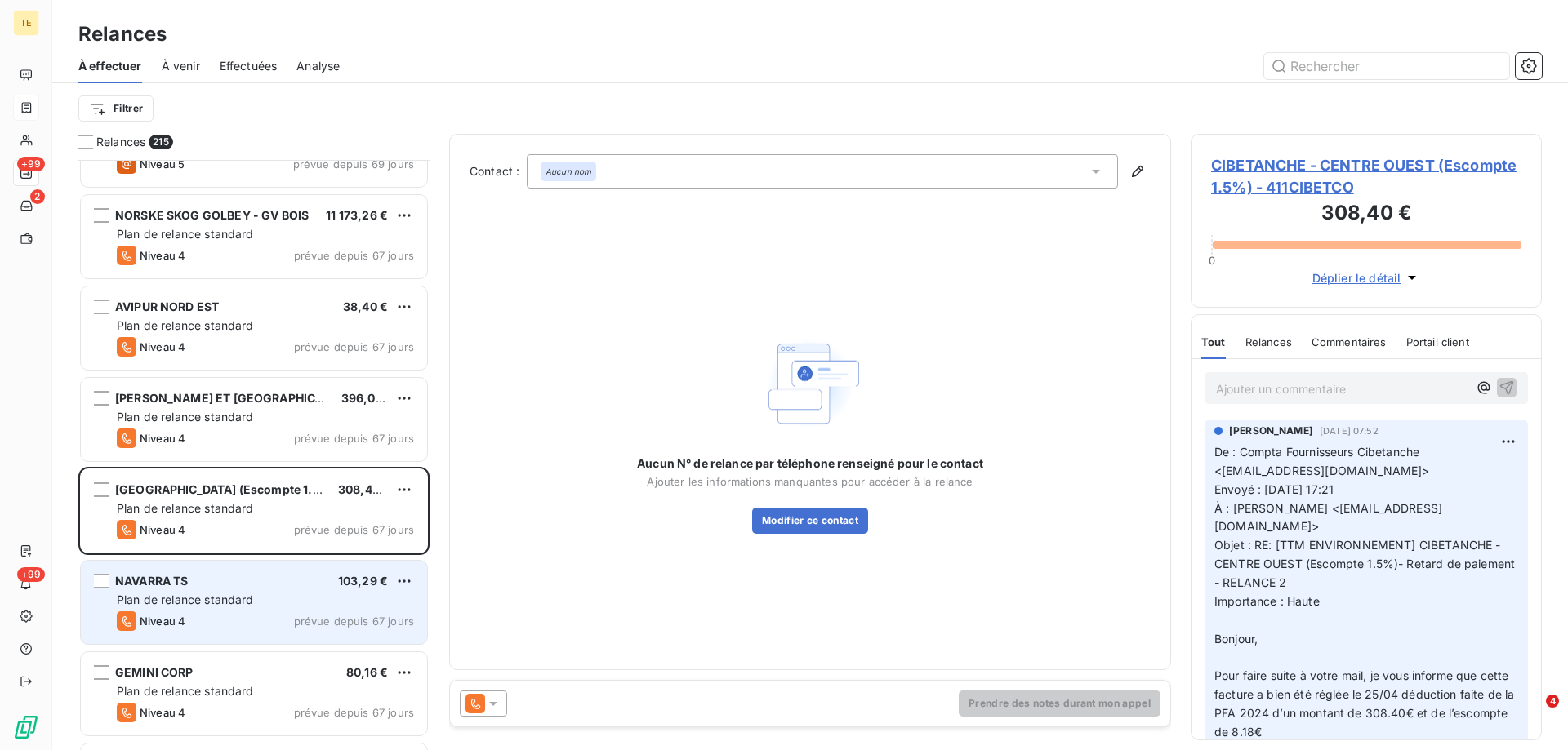
click at [194, 601] on span "Plan de relance standard" at bounding box center [186, 600] width 138 height 14
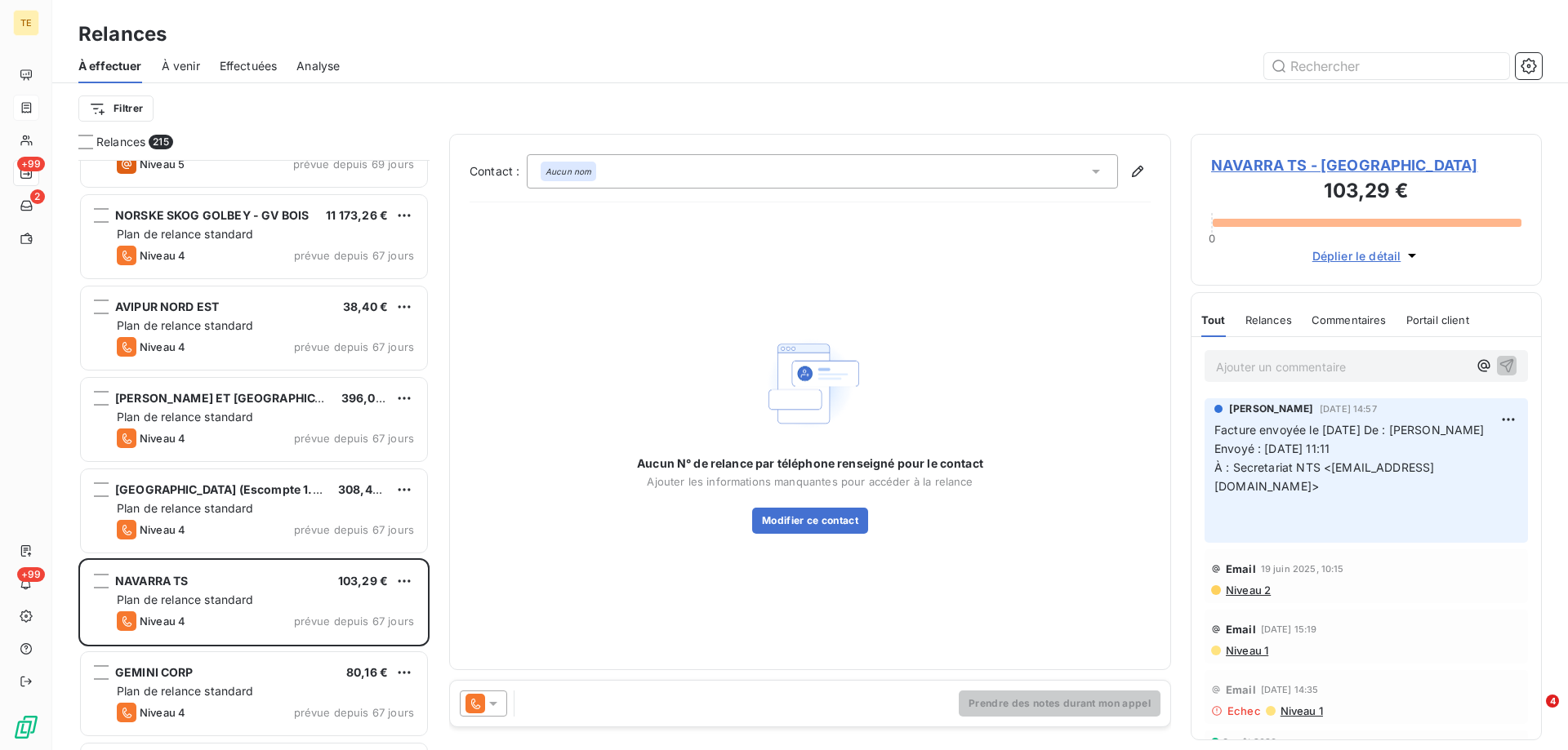
drag, startPoint x: 794, startPoint y: 517, endPoint x: 751, endPoint y: 593, distance: 87.3
click at [758, 594] on div "Aucun N° de relance par téléphone renseigné pour le contact Ajouter les informa…" at bounding box center [810, 432] width 681 height 434
click at [491, 704] on icon at bounding box center [493, 704] width 16 height 16
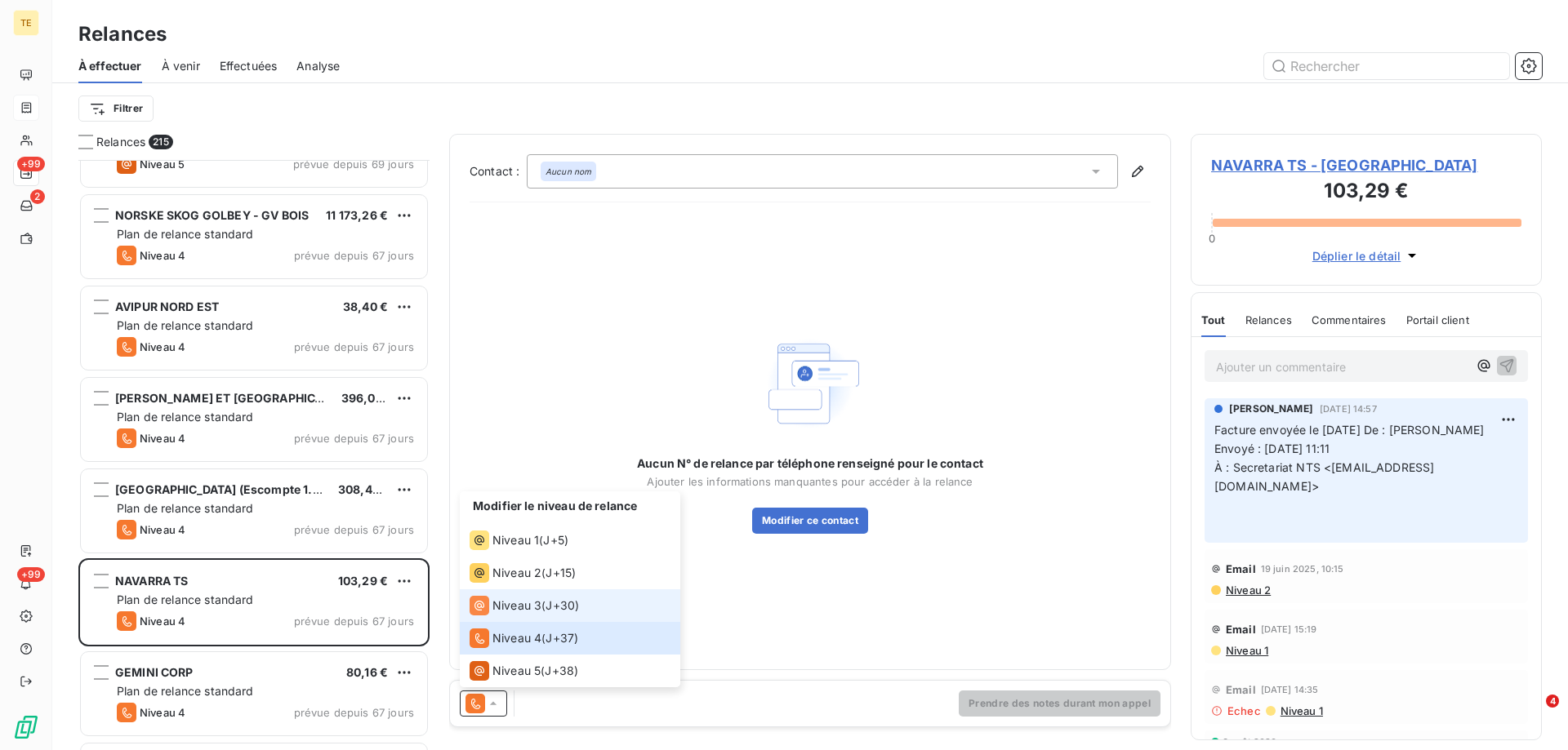
click at [509, 608] on span "Niveau 3" at bounding box center [516, 605] width 49 height 16
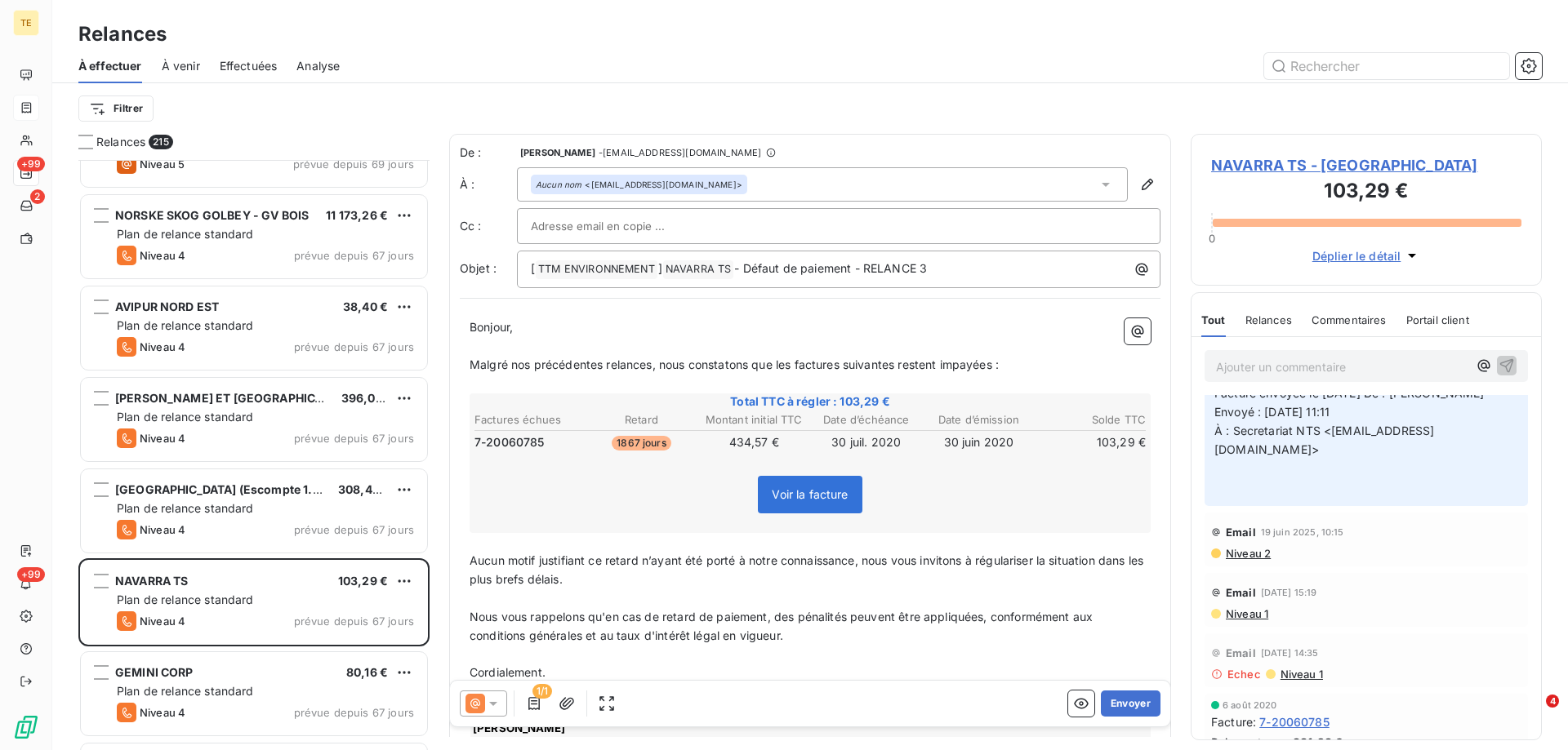
scroll to position [77, 0]
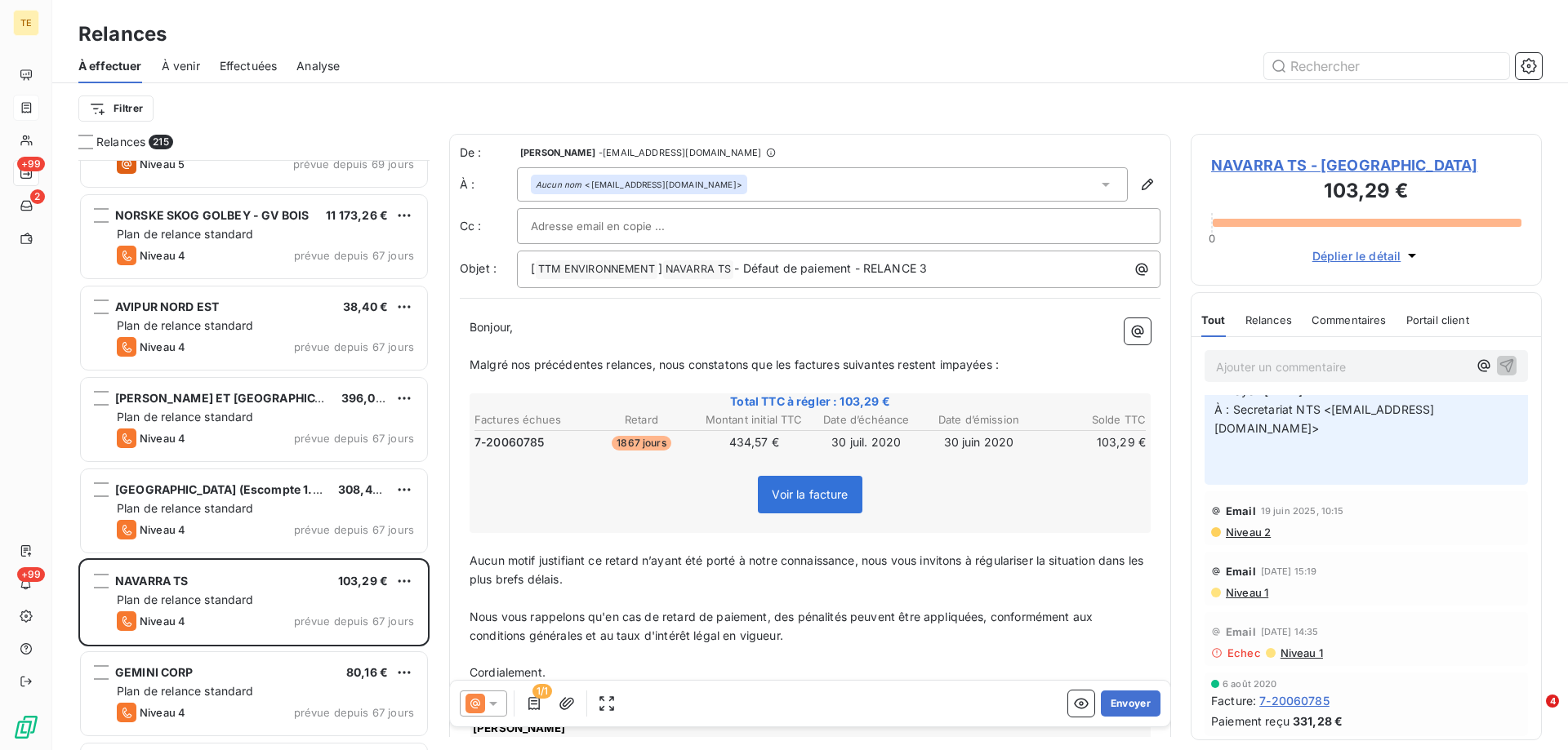
click at [1254, 166] on span "NAVARRA TS - 411NAVARRA" at bounding box center [1366, 165] width 310 height 22
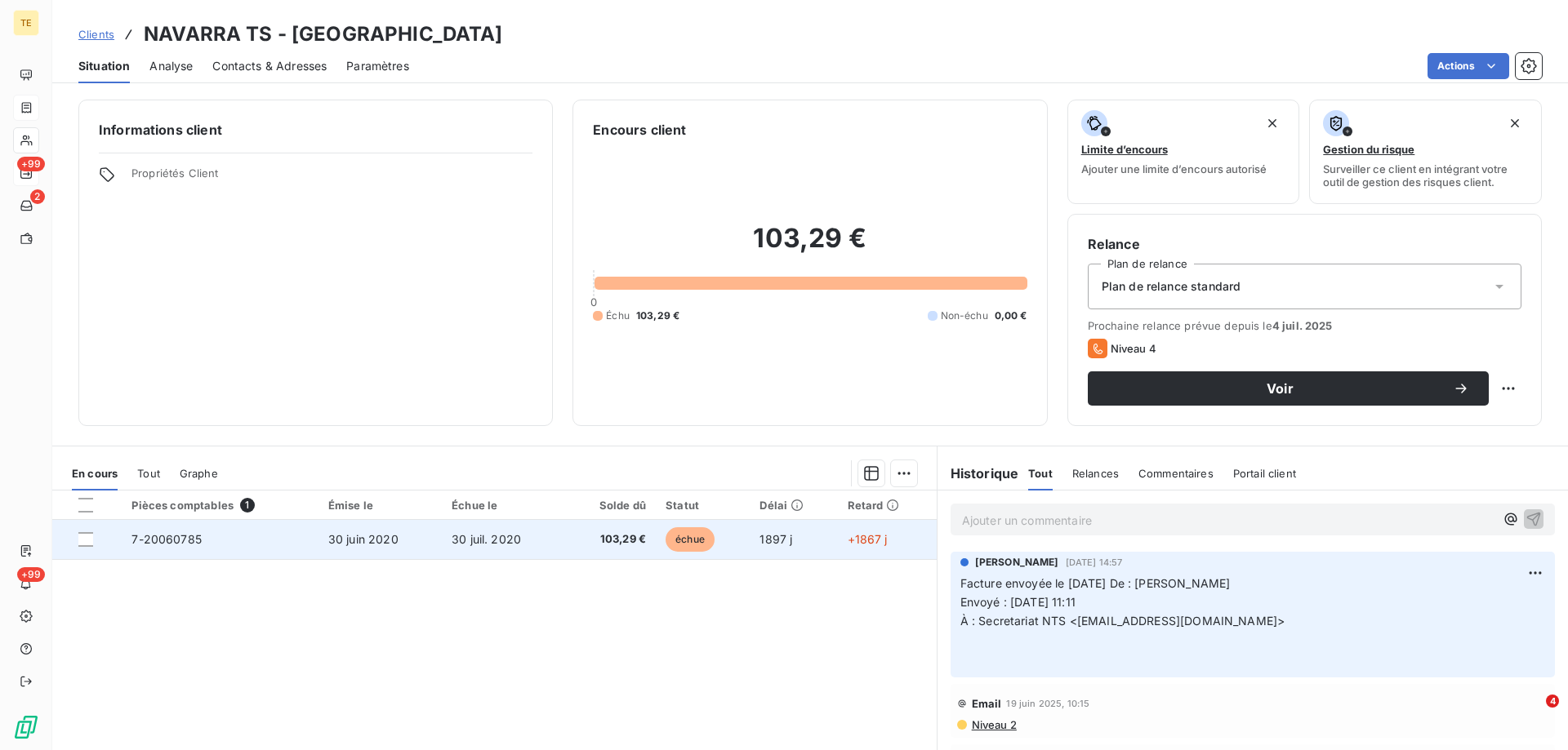
click at [188, 540] on span "7-20060785" at bounding box center [166, 539] width 71 height 14
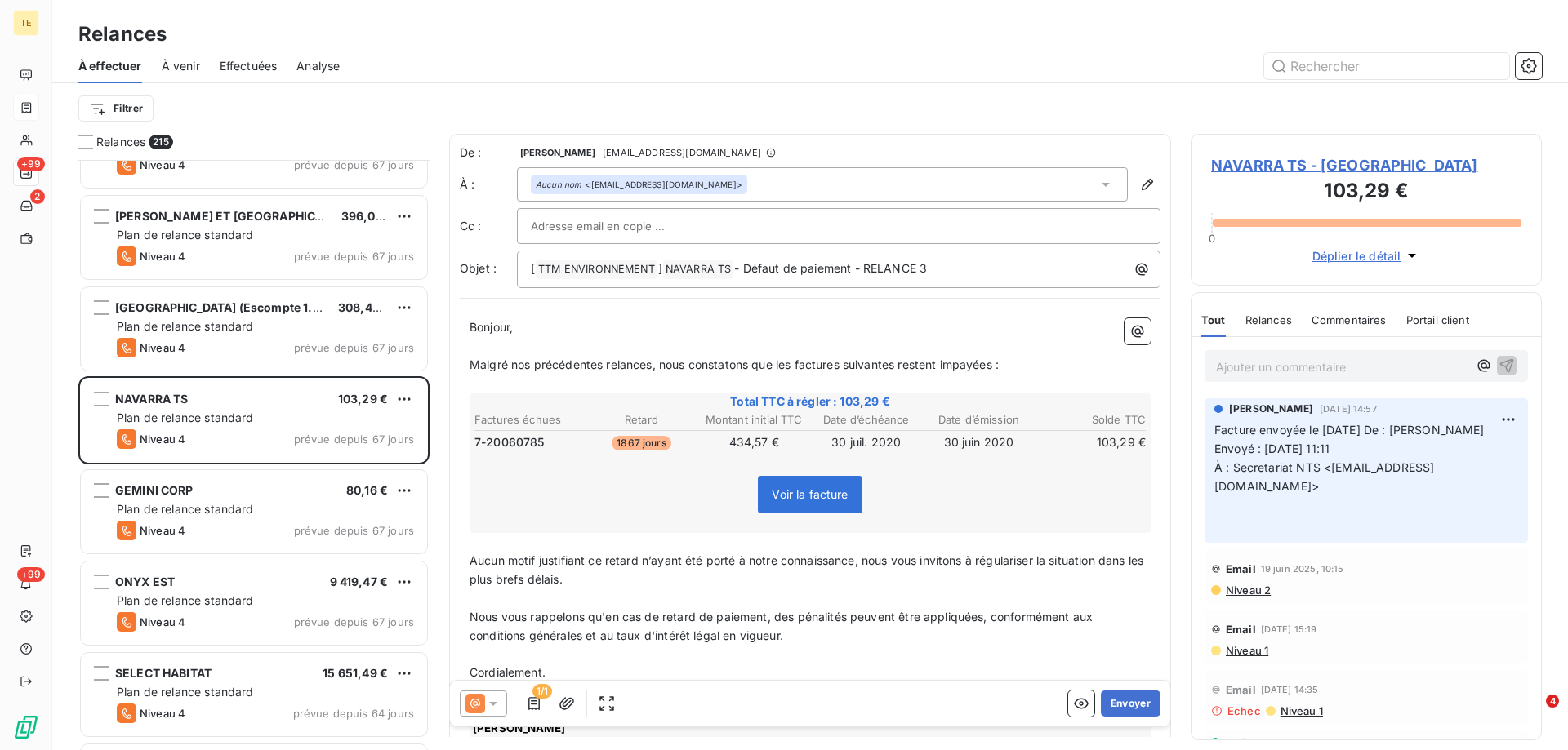
scroll to position [4163, 0]
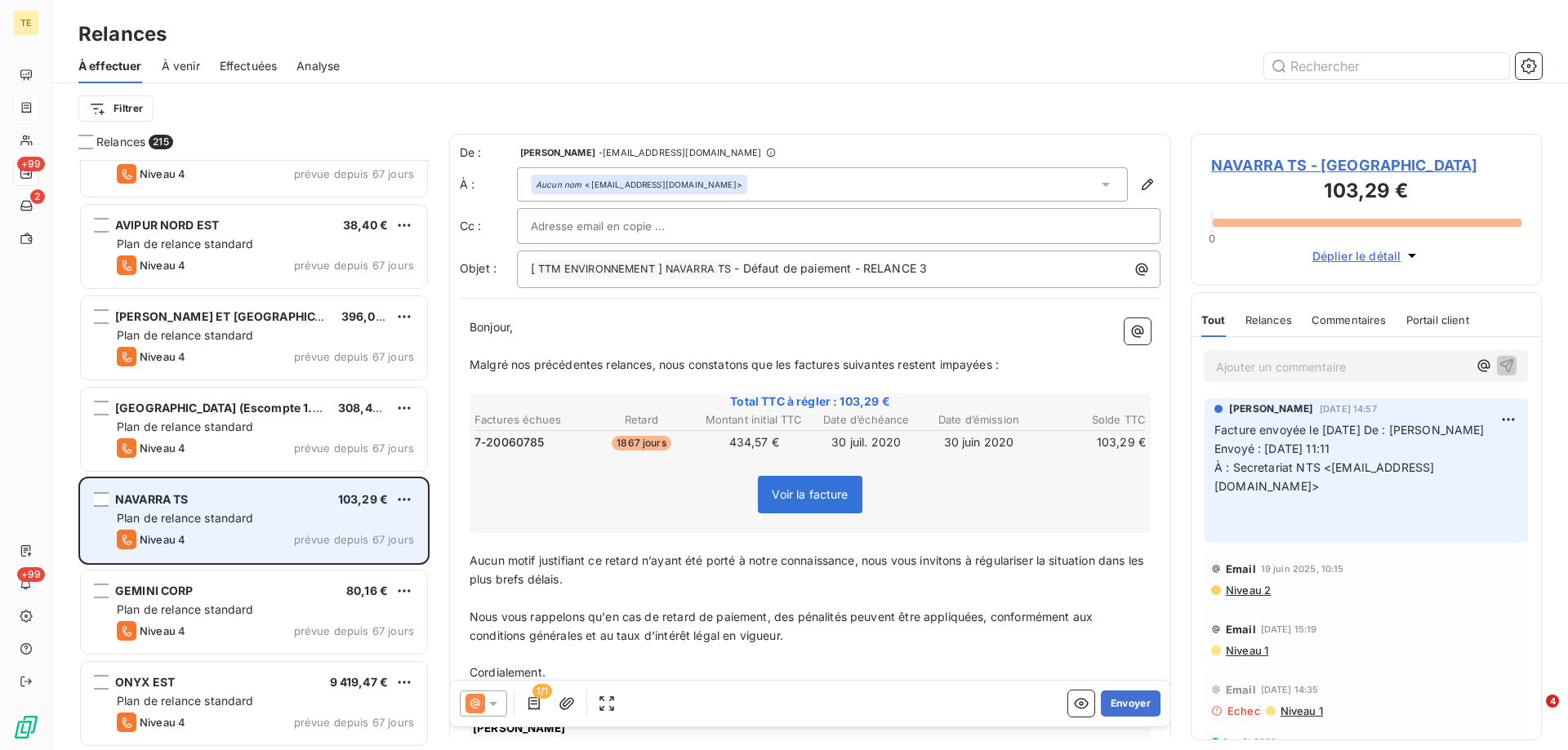
click at [384, 525] on div "Plan de relance standard" at bounding box center [265, 518] width 298 height 16
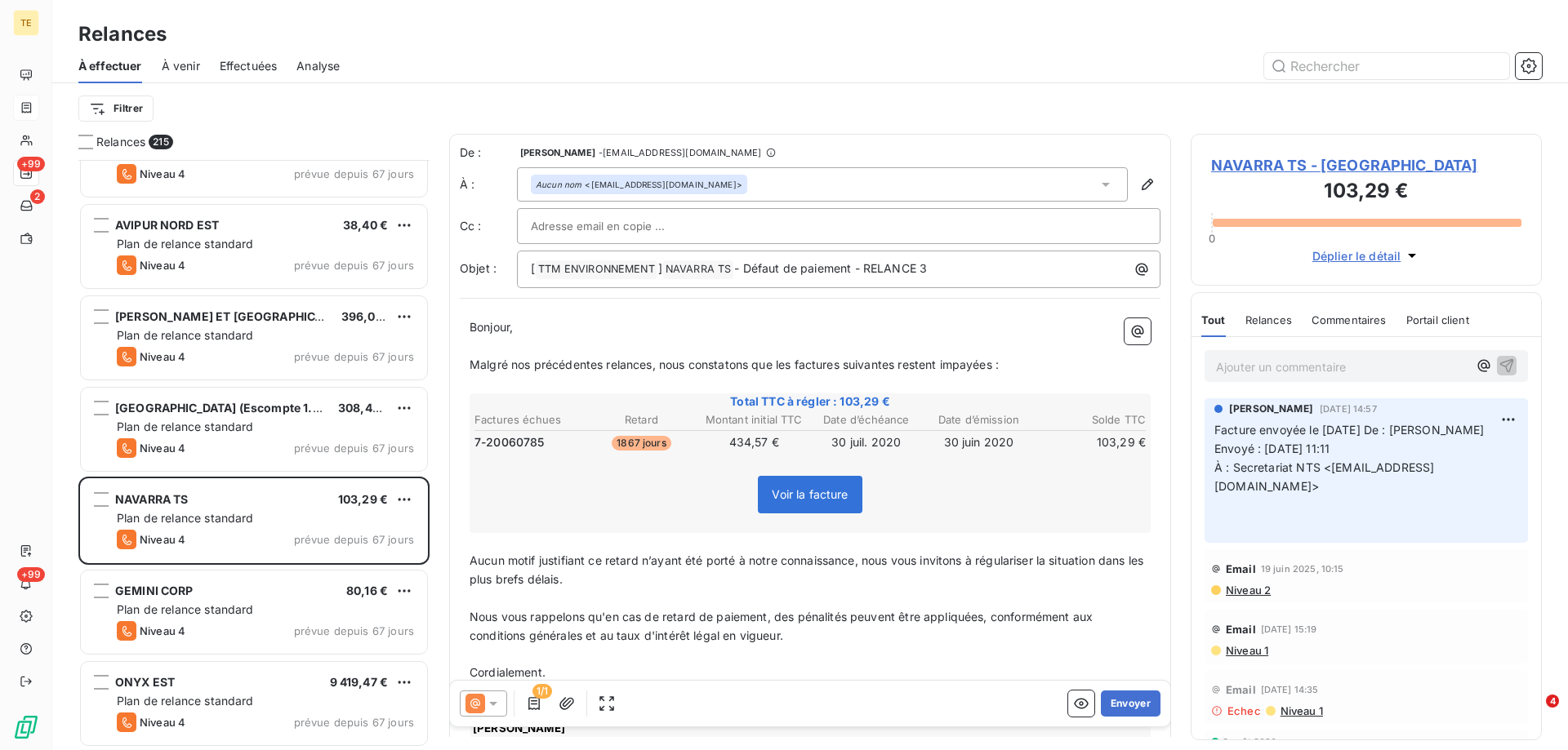
click at [494, 705] on icon at bounding box center [493, 704] width 8 height 4
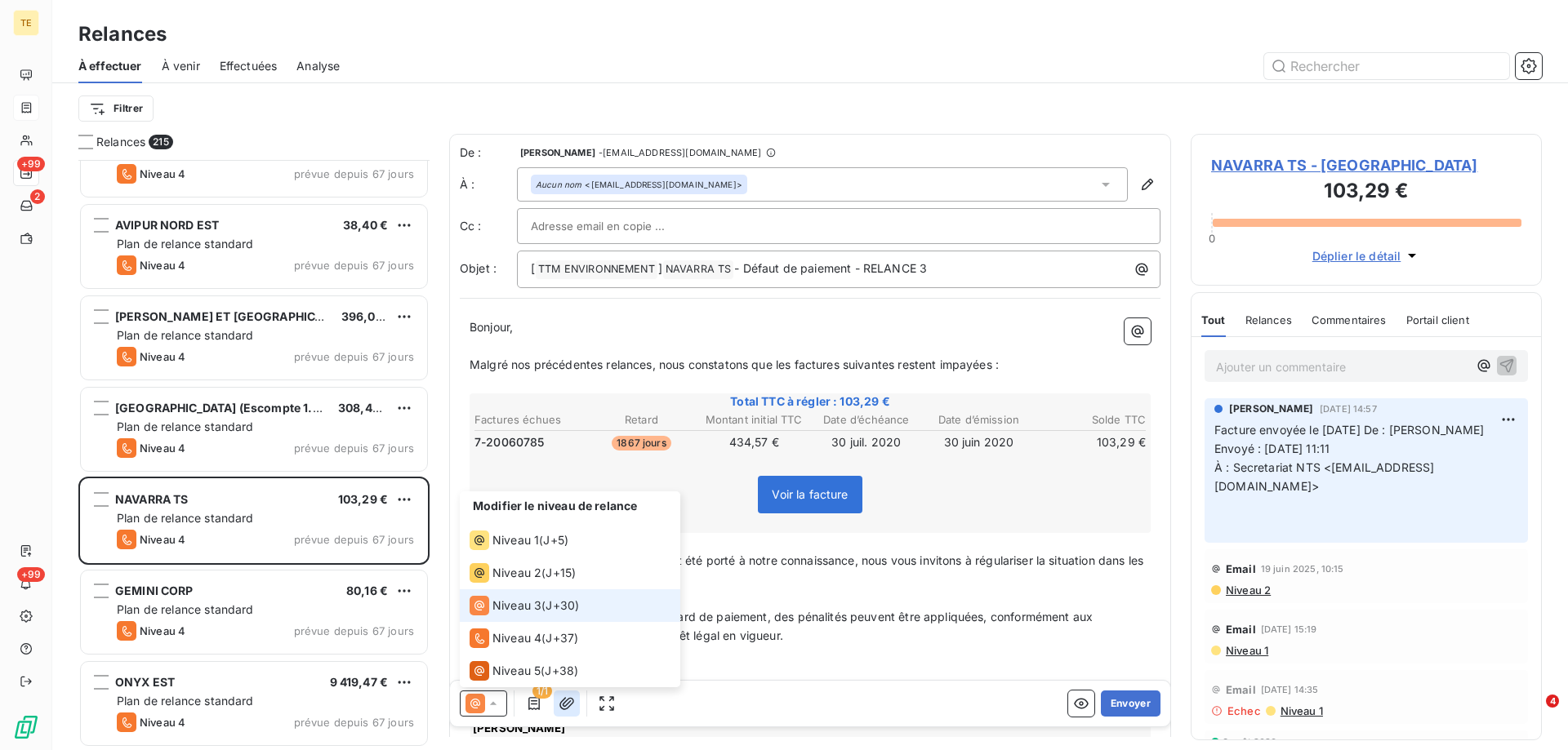
click at [574, 700] on icon "button" at bounding box center [566, 704] width 16 height 16
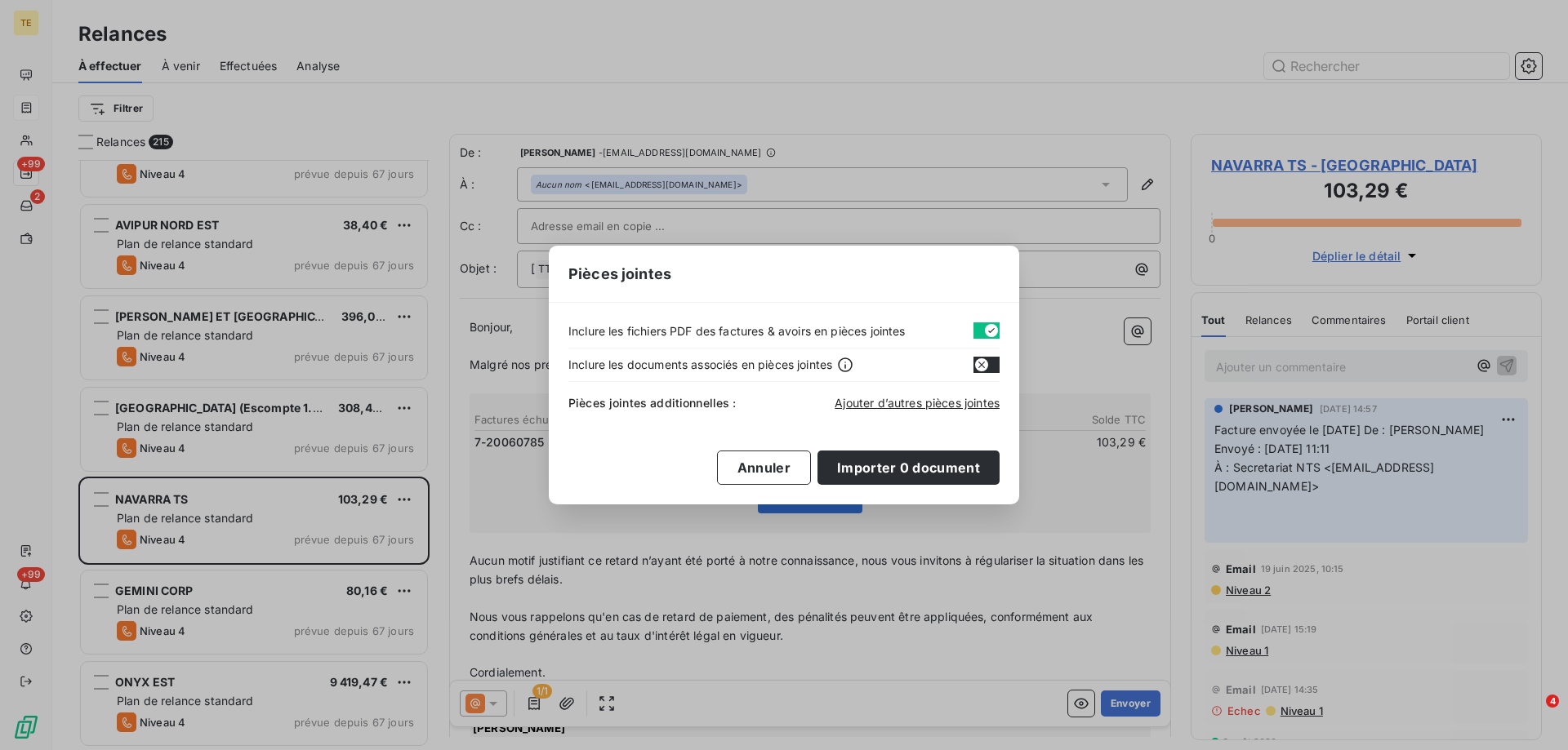
click at [987, 365] on button "button" at bounding box center [986, 365] width 26 height 16
click at [987, 365] on icon "button" at bounding box center [992, 364] width 13 height 13
click at [928, 400] on span "Ajouter d’autres pièces jointes" at bounding box center [917, 403] width 165 height 14
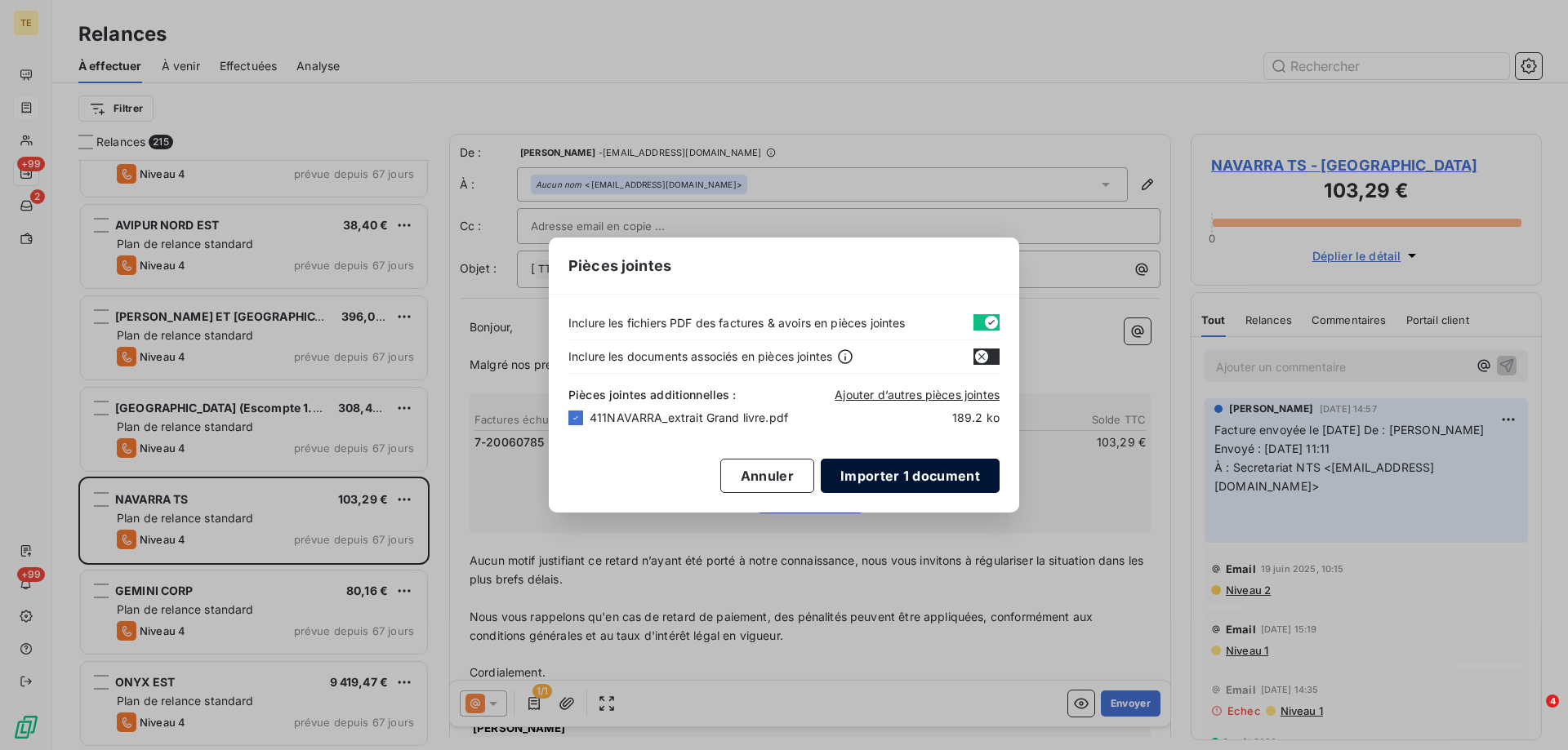
click at [938, 476] on button "Importer 1 document" at bounding box center [910, 476] width 179 height 34
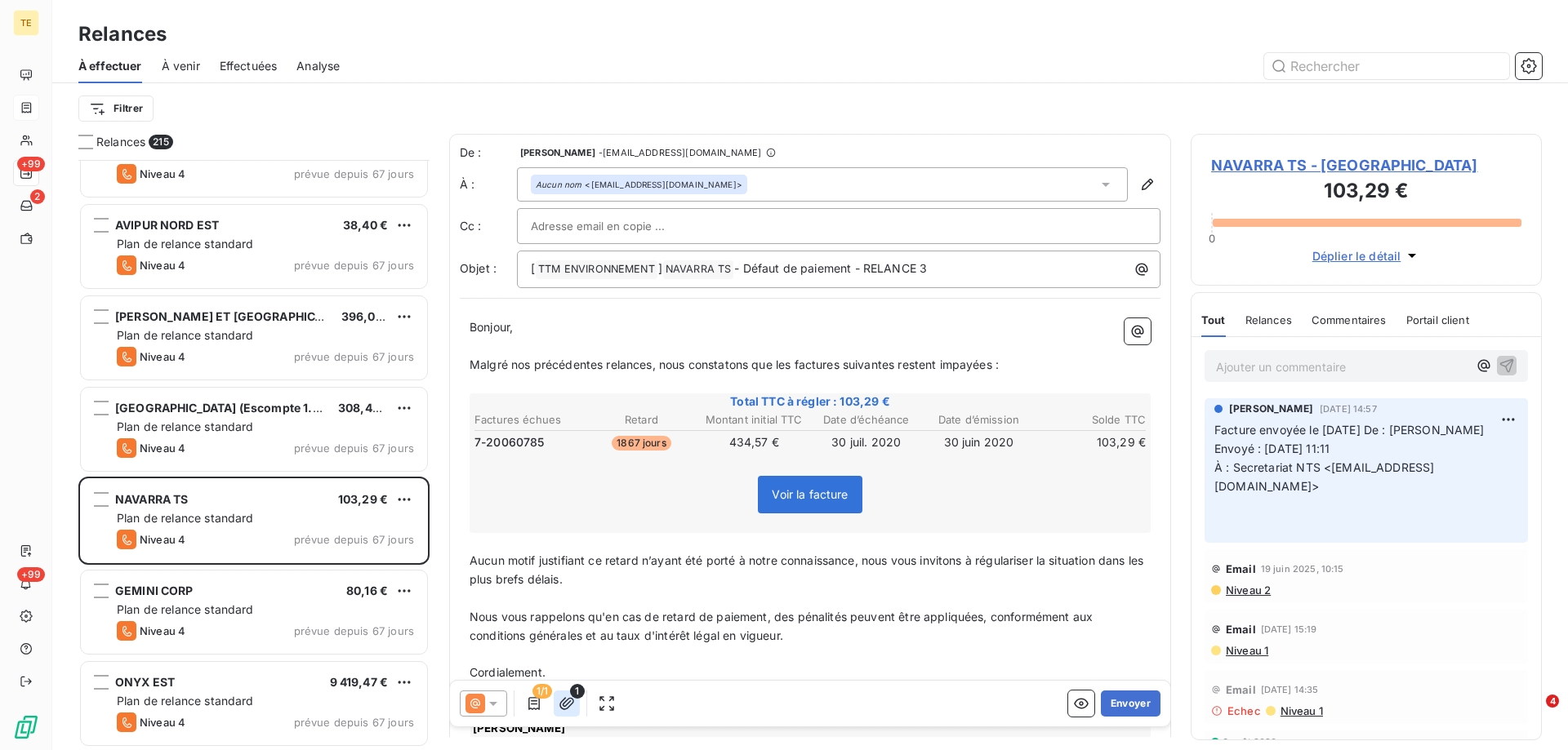
click at [566, 704] on icon "button" at bounding box center [566, 704] width 14 height 12
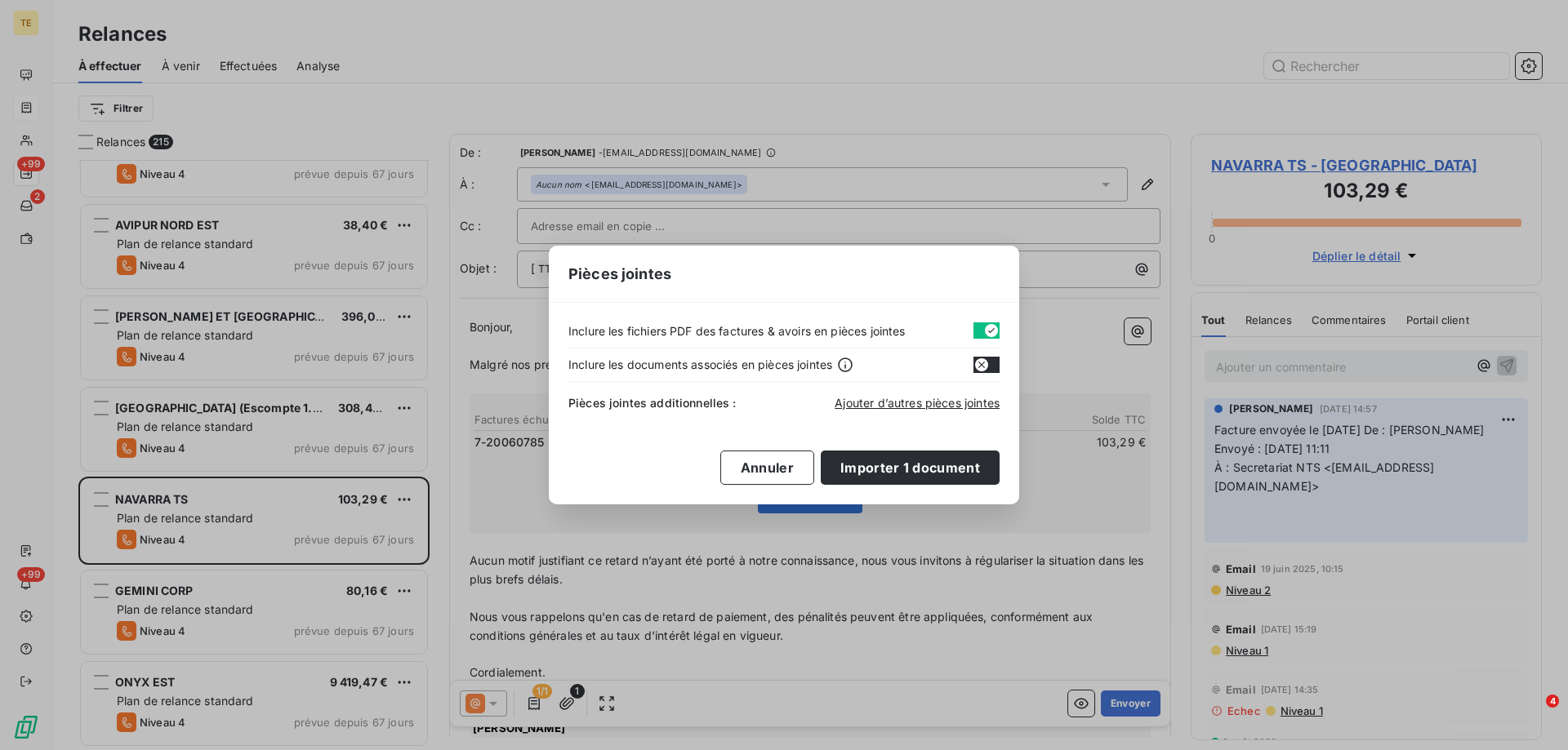
click at [967, 662] on div "Pièces jointes Inclure les fichiers PDF des factures & avoirs en pièces jointes…" at bounding box center [784, 375] width 1568 height 750
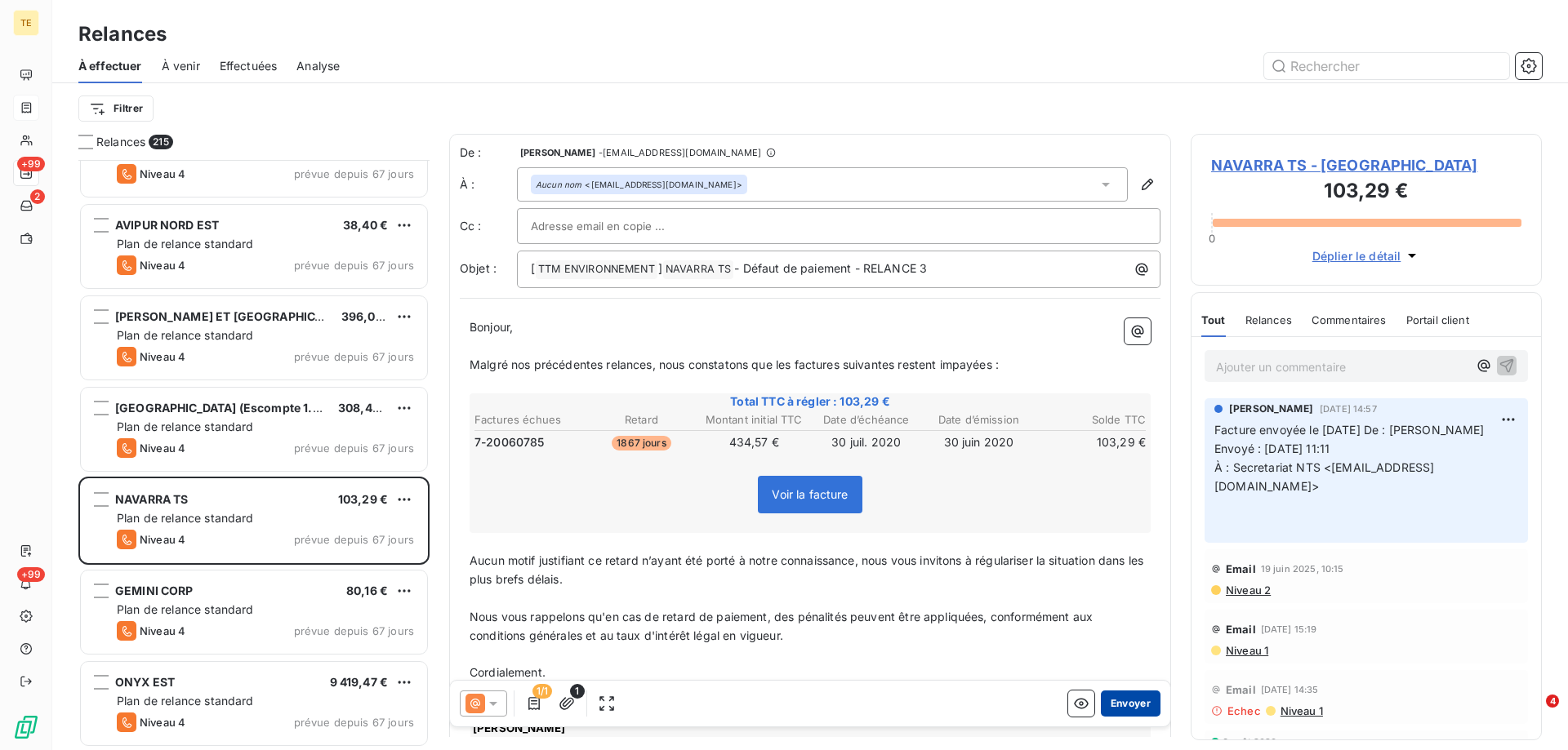
click at [1128, 698] on button "Envoyer" at bounding box center [1130, 703] width 60 height 26
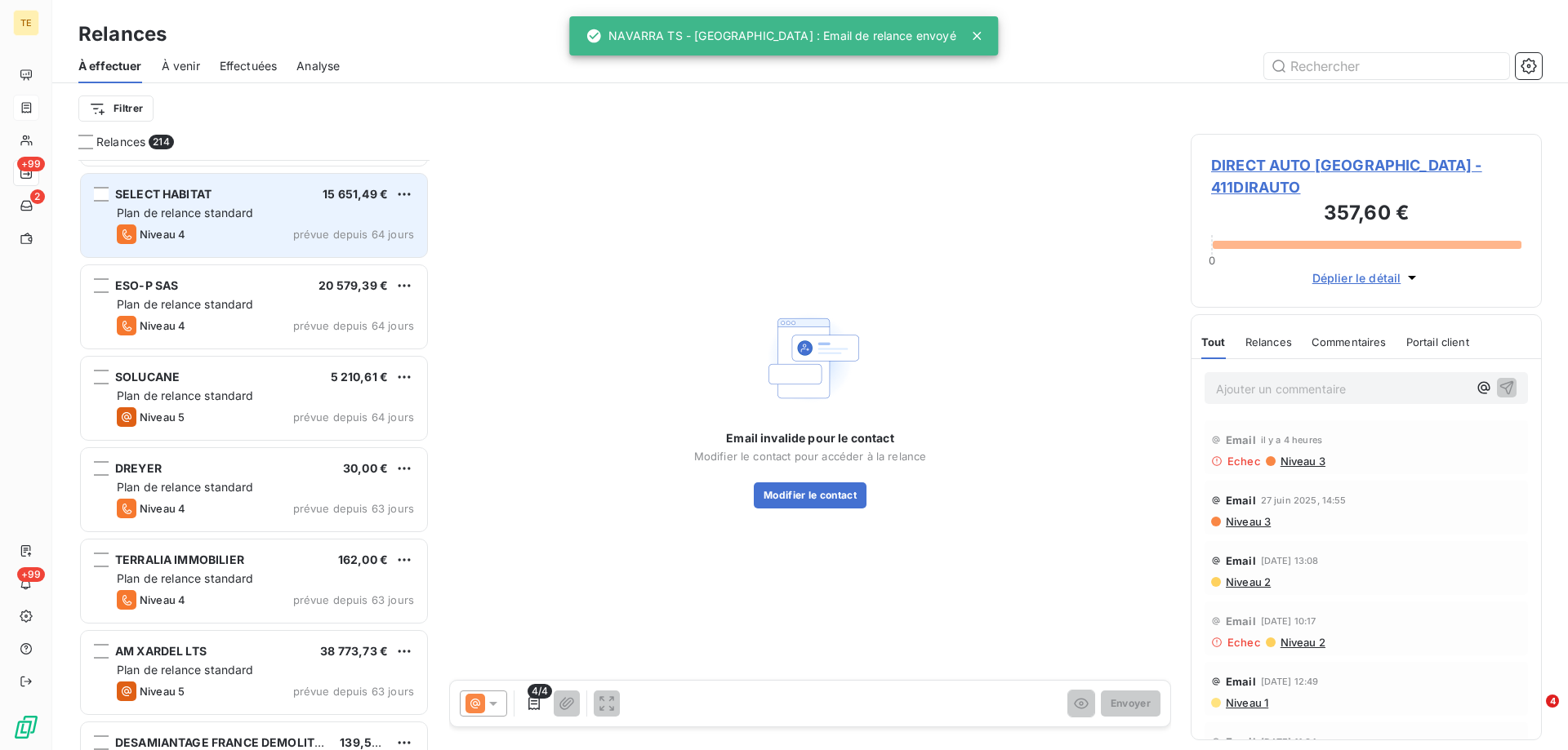
scroll to position [4654, 0]
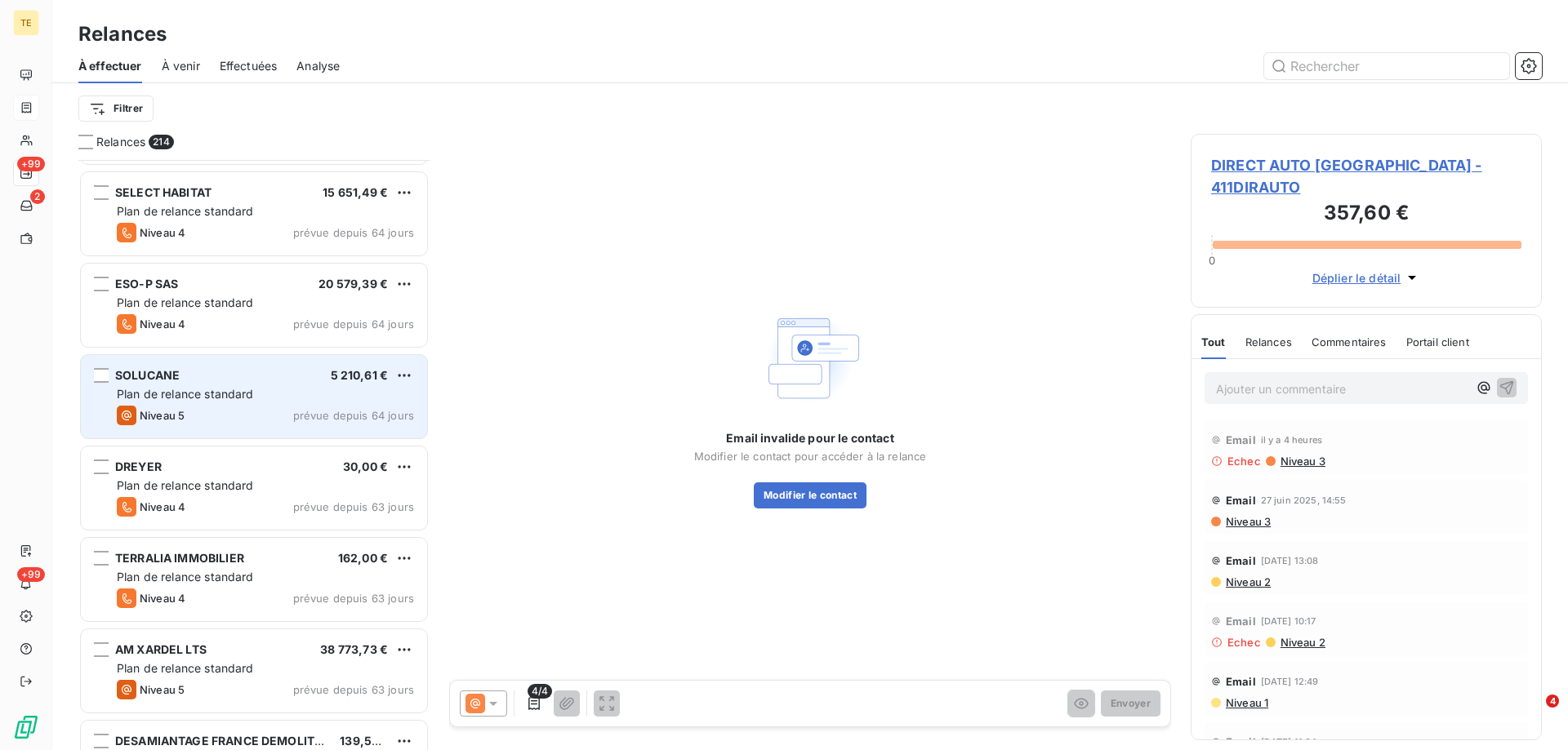
click at [287, 409] on div "Niveau 5 prévue depuis 64 jours" at bounding box center [265, 415] width 298 height 20
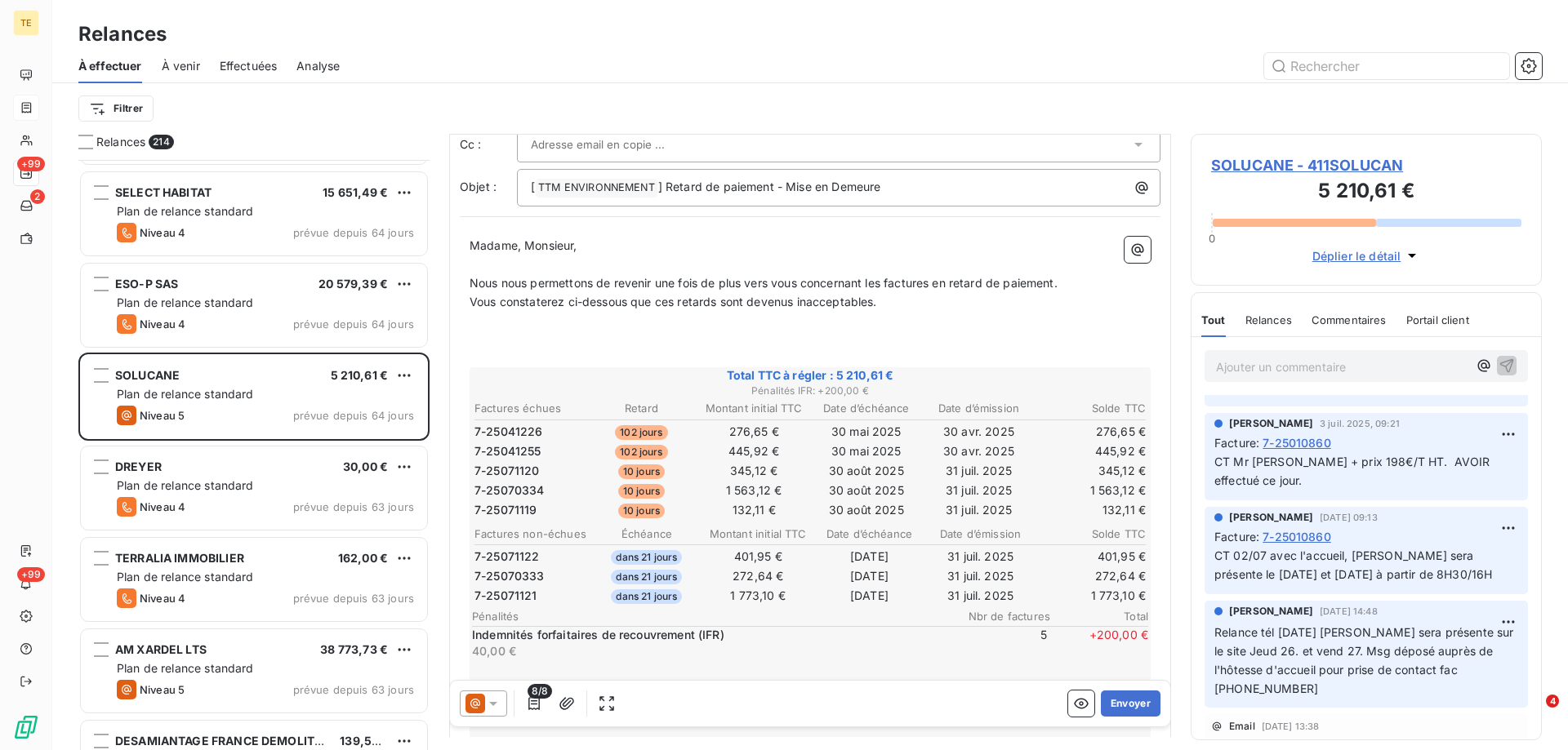
scroll to position [1632, 0]
click at [498, 704] on icon at bounding box center [493, 704] width 16 height 16
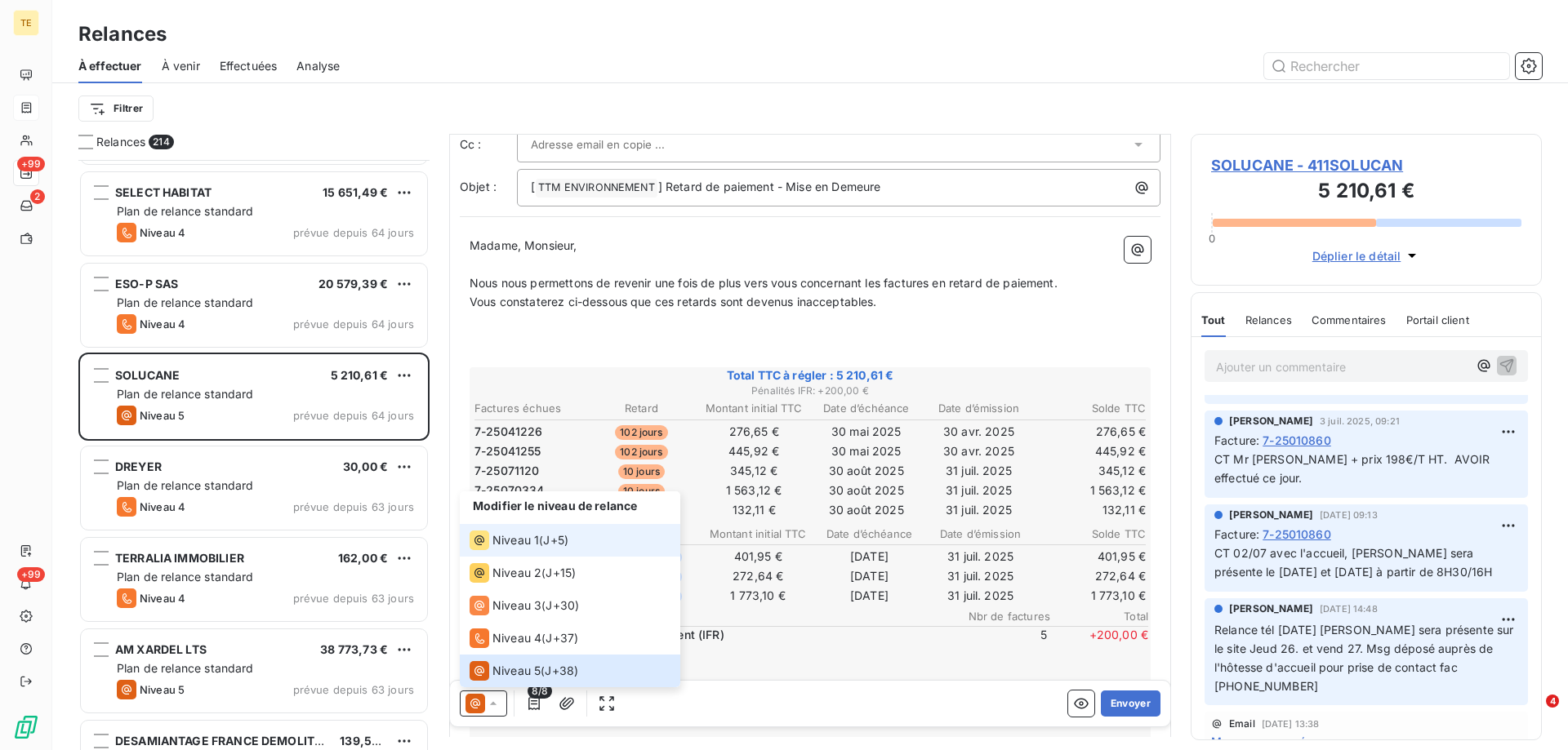
click at [525, 550] on li "Niveau 1 ( J+5 )" at bounding box center [570, 540] width 221 height 33
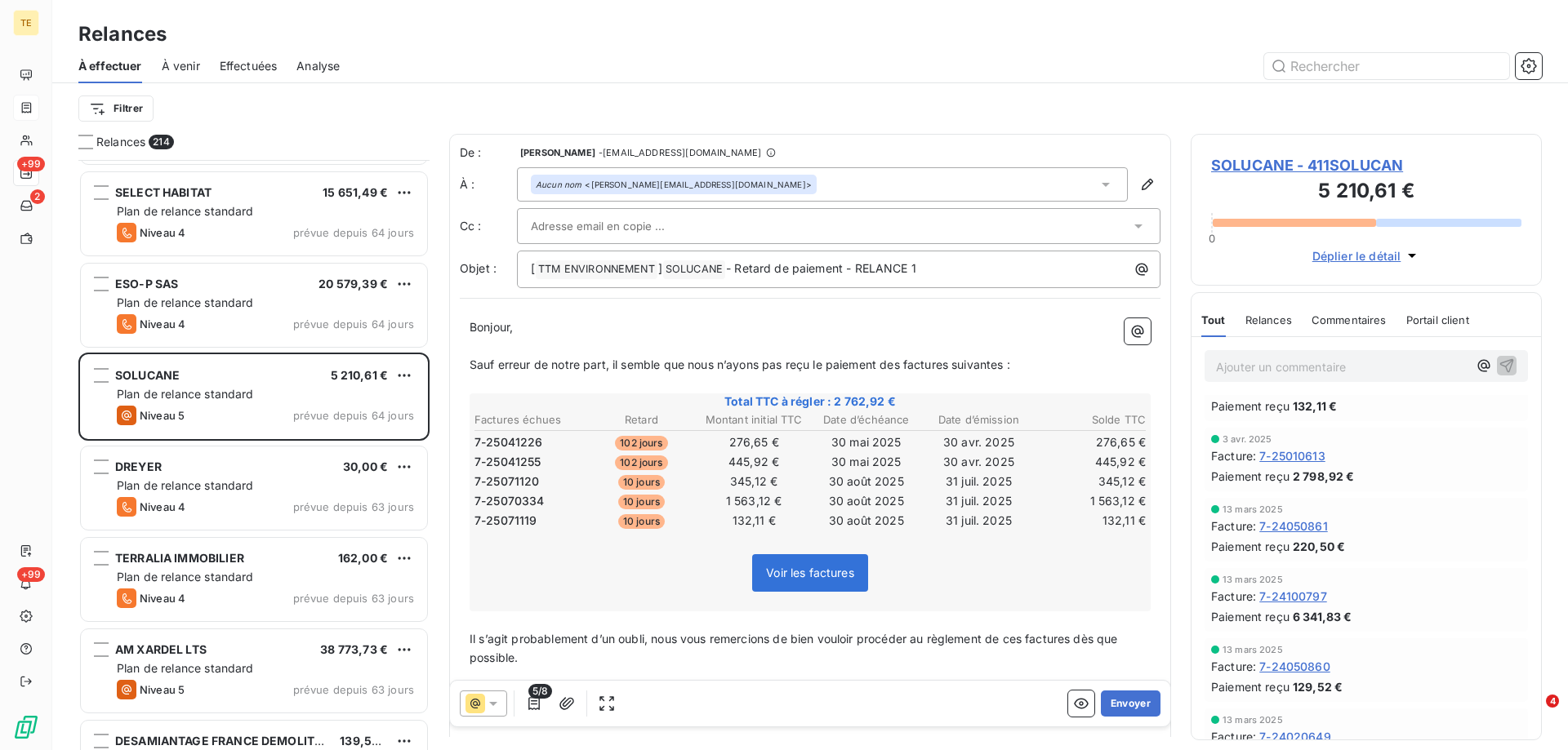
scroll to position [3346, 0]
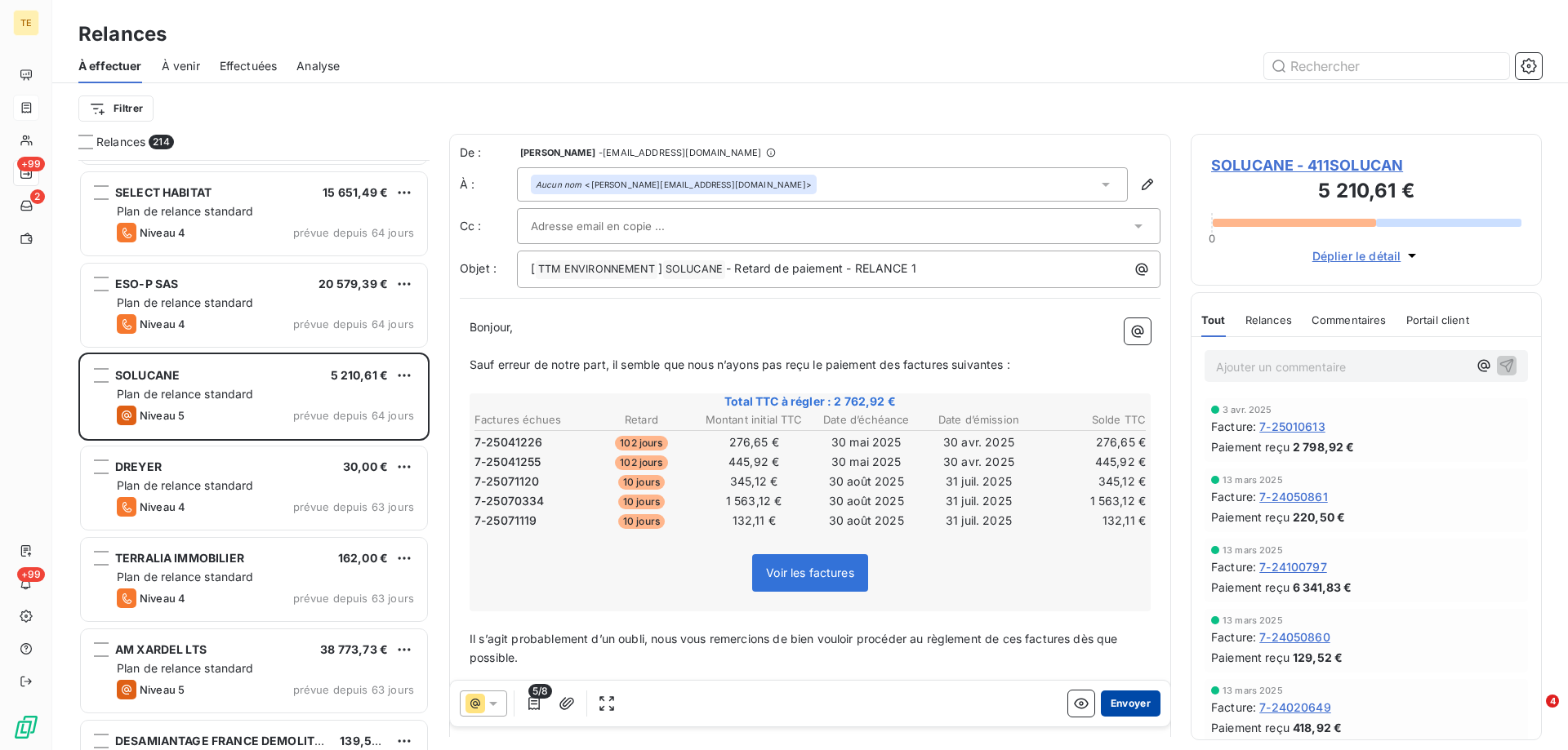
click at [1110, 704] on button "Envoyer" at bounding box center [1130, 703] width 60 height 26
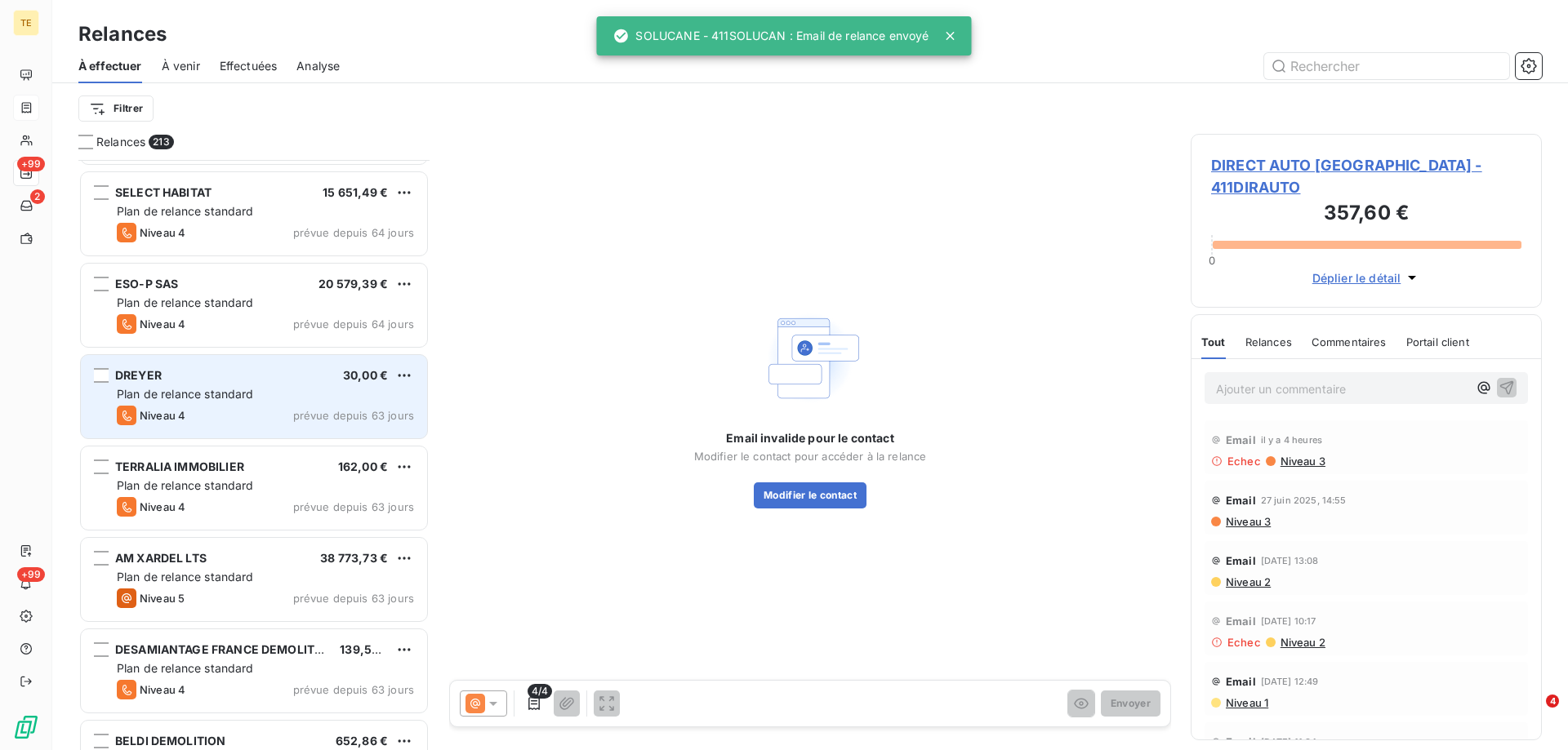
click at [250, 388] on span "Plan de relance standard" at bounding box center [186, 394] width 138 height 14
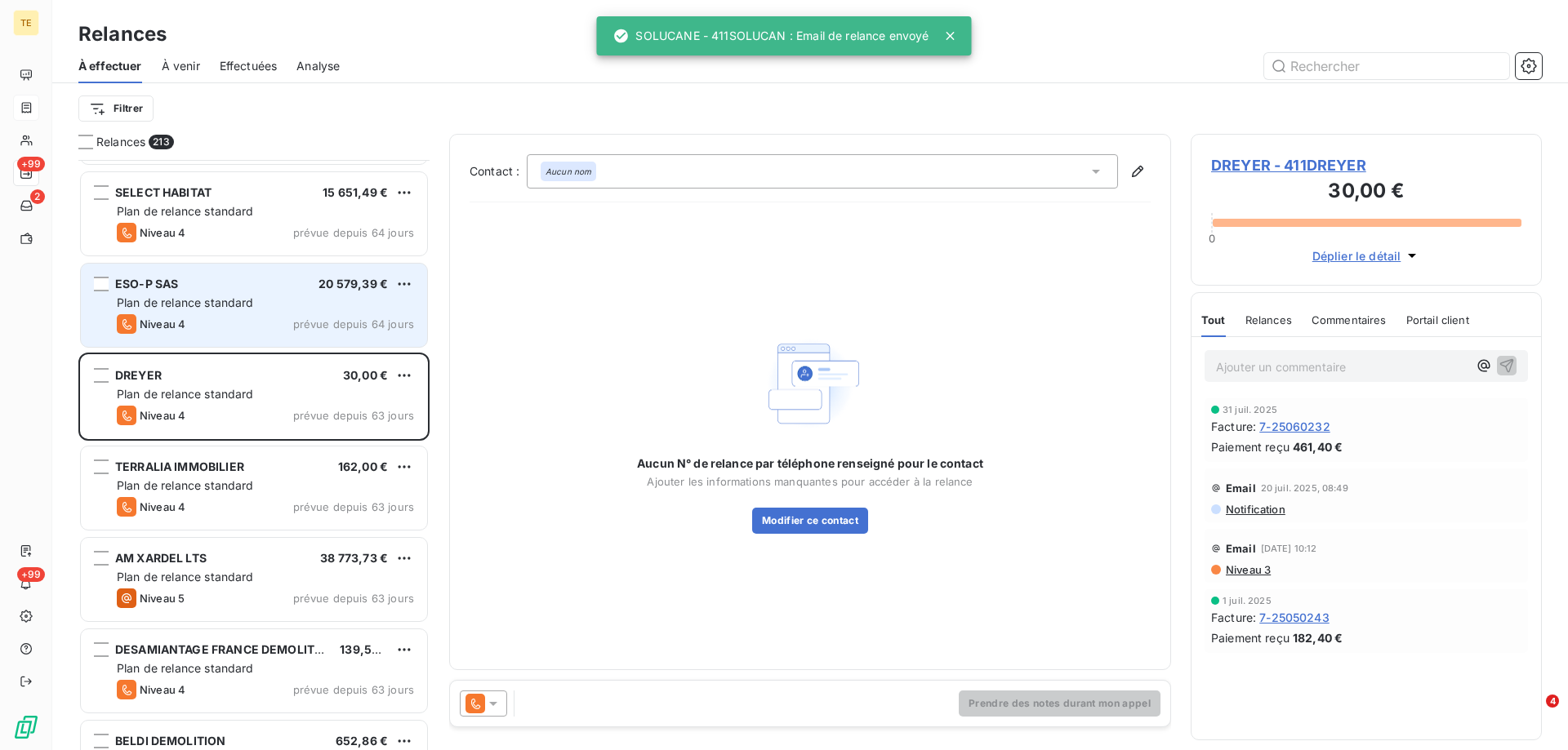
click at [248, 300] on span "Plan de relance standard" at bounding box center [186, 303] width 138 height 14
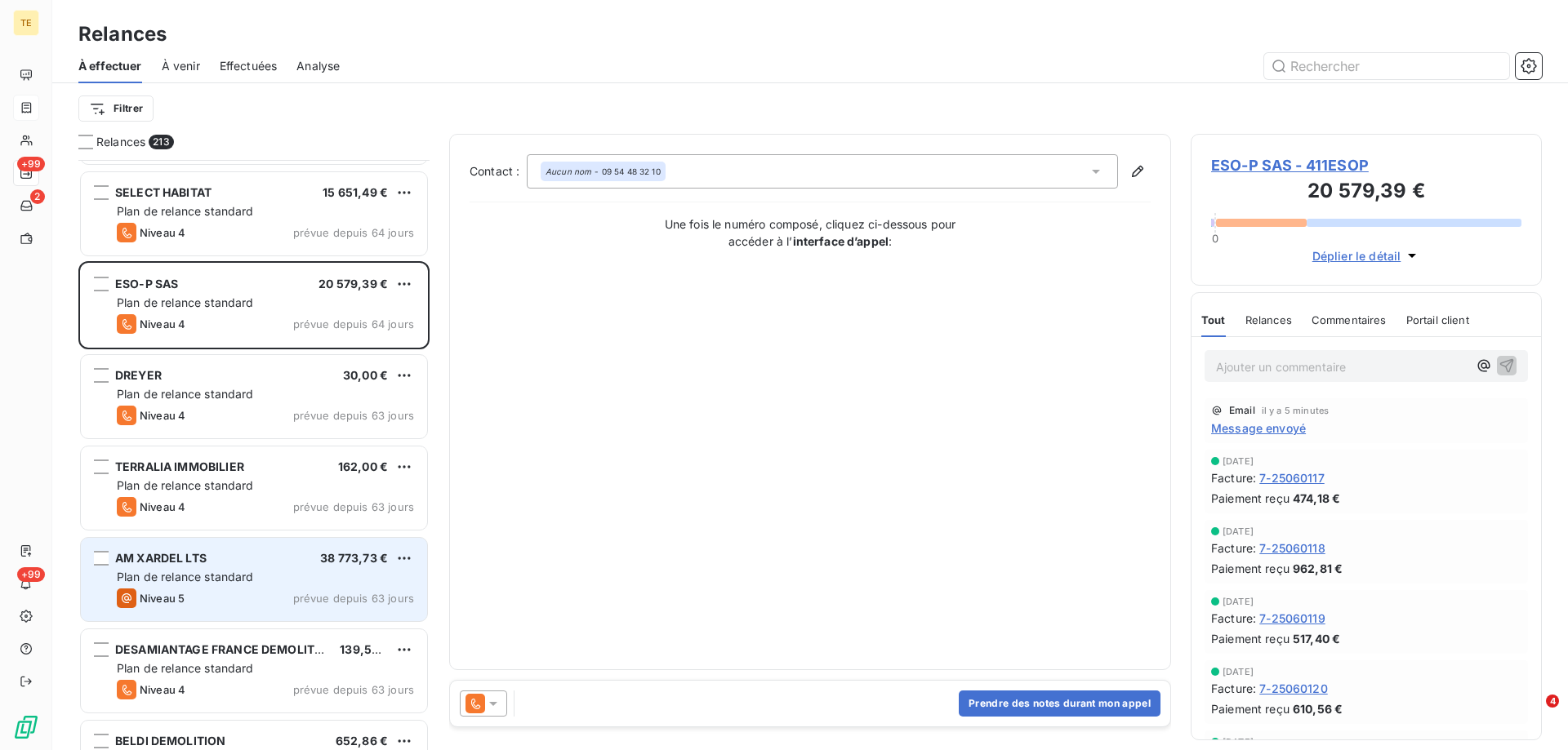
click at [177, 573] on span "Plan de relance standard" at bounding box center [186, 577] width 138 height 14
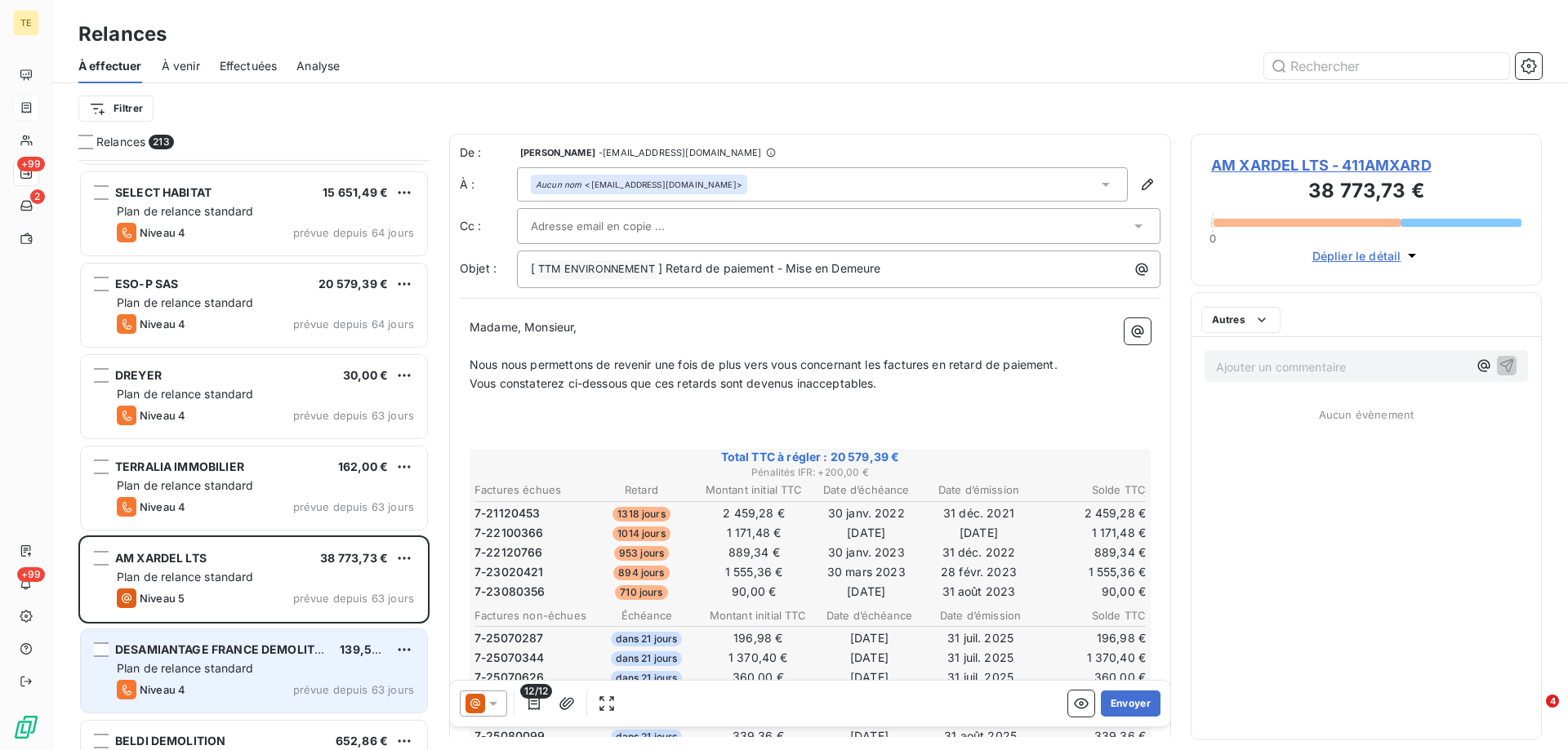
click at [194, 662] on span "Plan de relance standard" at bounding box center [186, 668] width 138 height 14
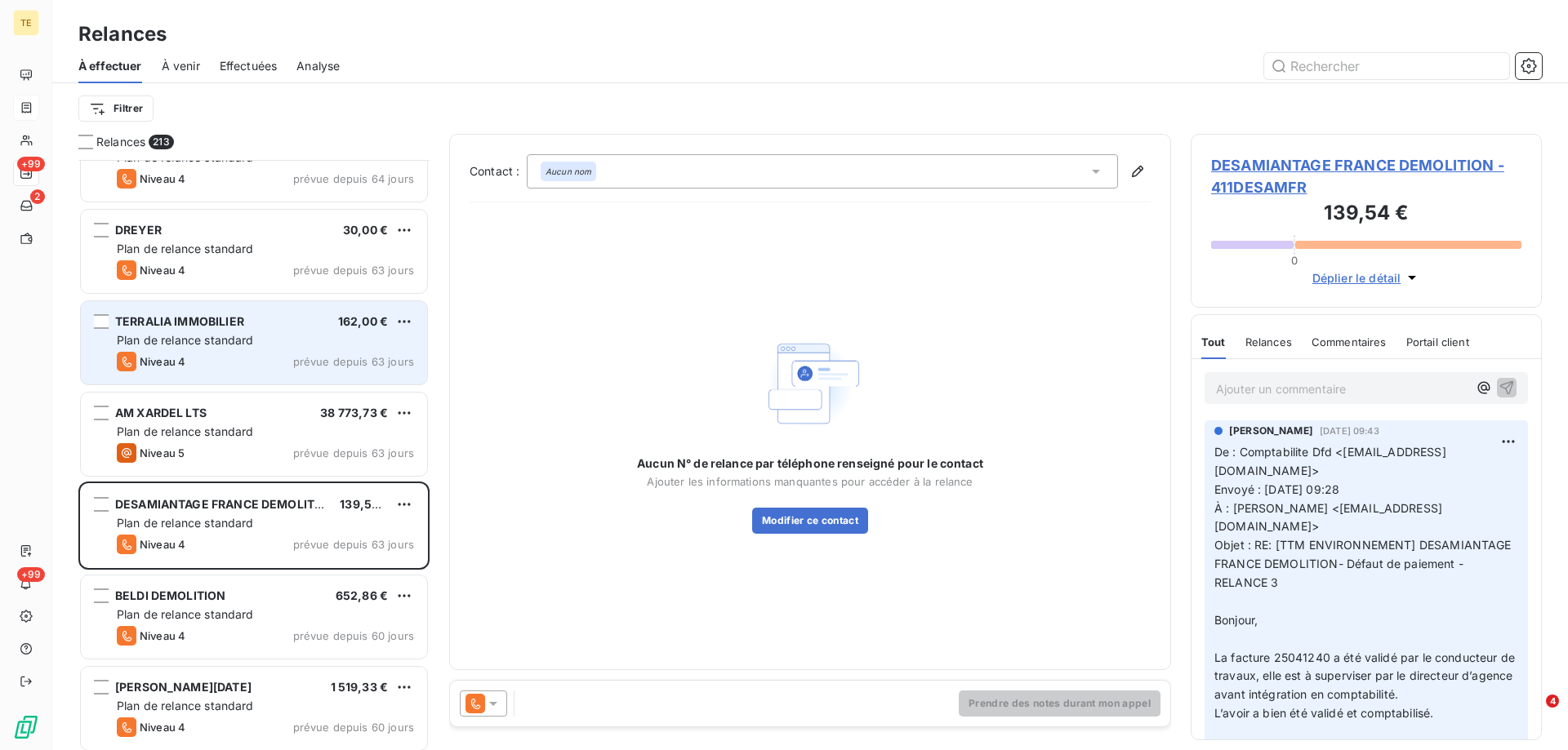
scroll to position [4817, 0]
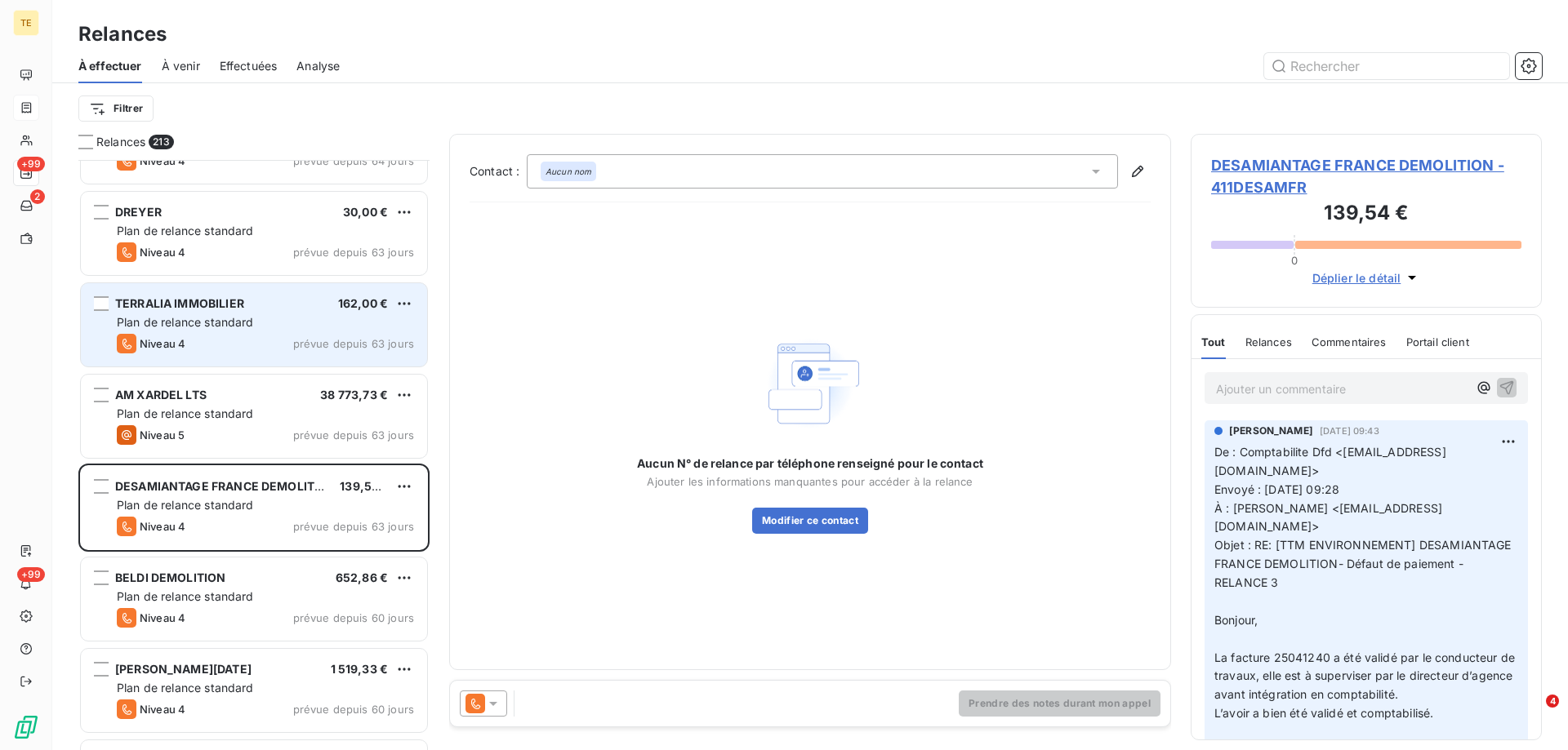
click at [252, 496] on div "DESAMIANTAGE FRANCE DEMOLITION 139,54 € Plan de relance standard Niveau 4 prévu…" at bounding box center [255, 507] width 347 height 83
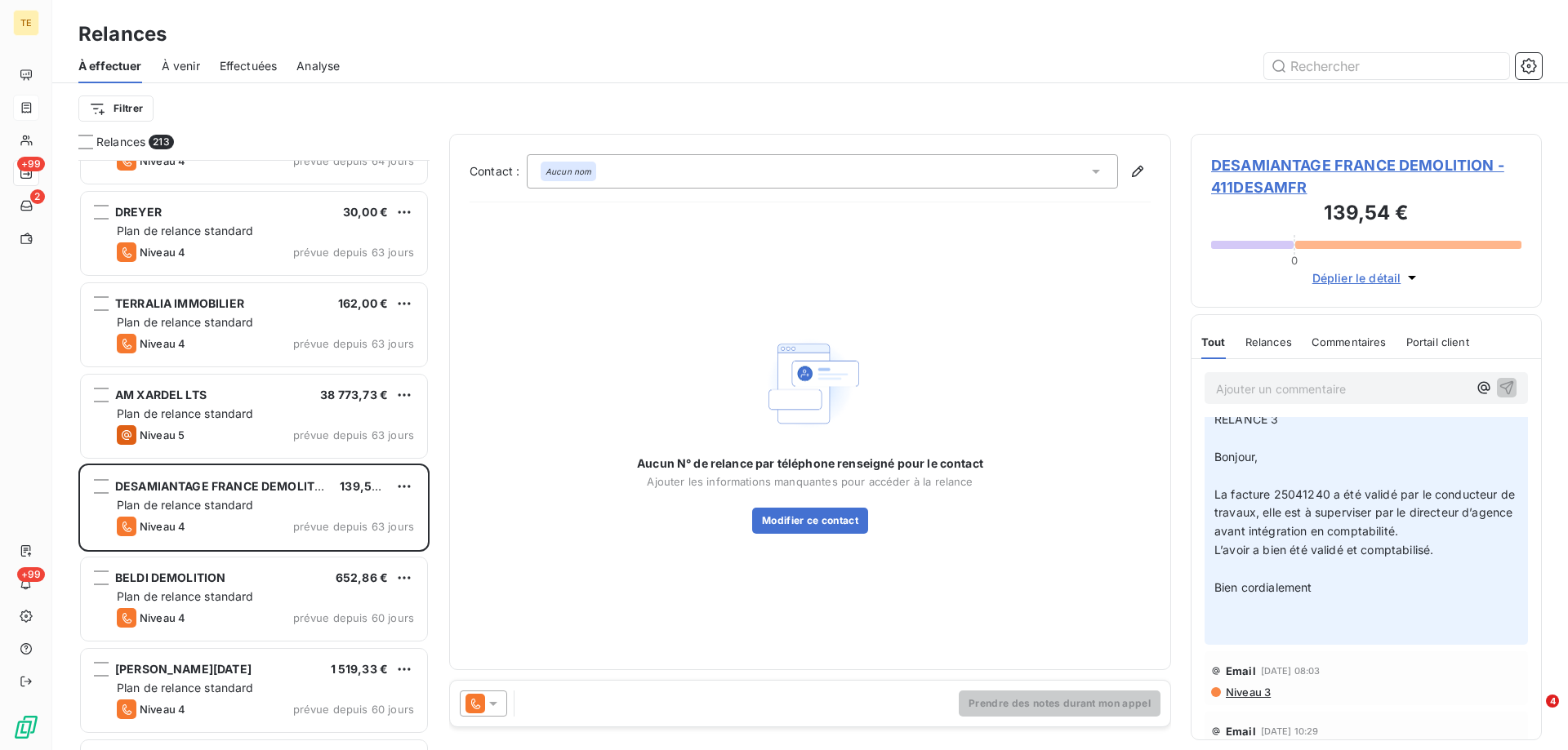
scroll to position [245, 0]
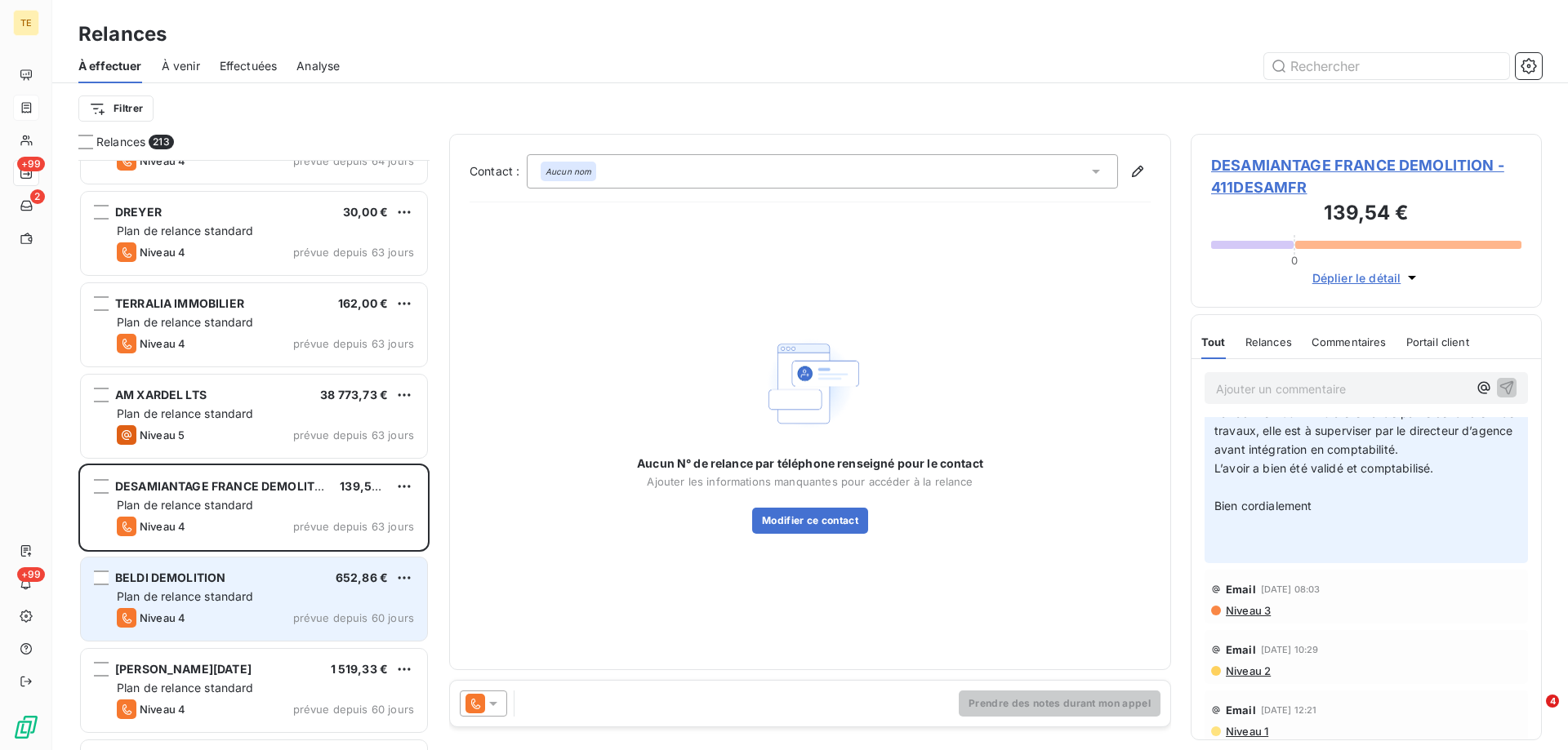
click at [264, 606] on div "BELDI DEMOLITION 652,86 € Plan de relance standard Niveau 4 prévue depuis 60 jo…" at bounding box center [255, 598] width 347 height 83
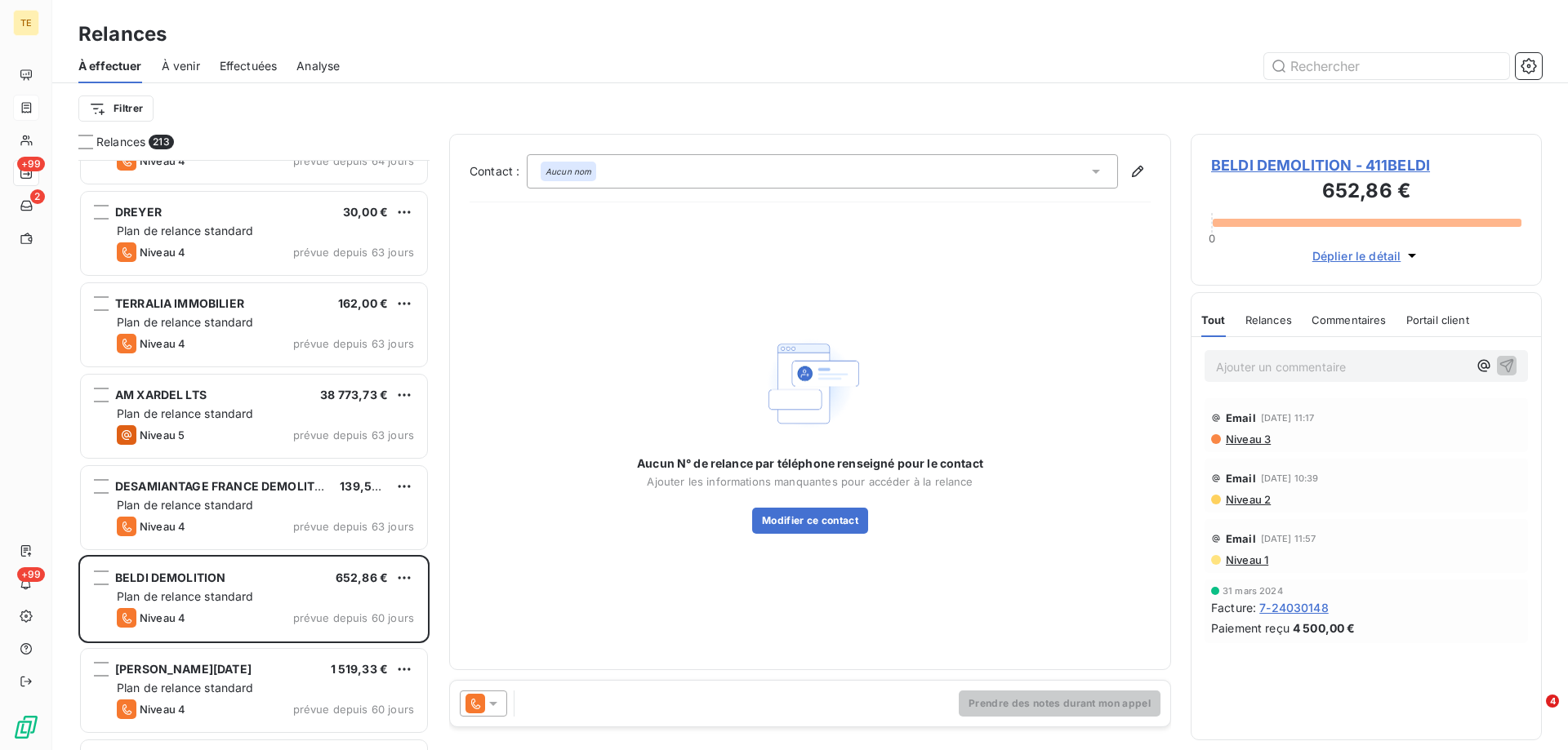
click at [1262, 165] on span "BELDI DEMOLITION - 411BELDI" at bounding box center [1366, 165] width 310 height 22
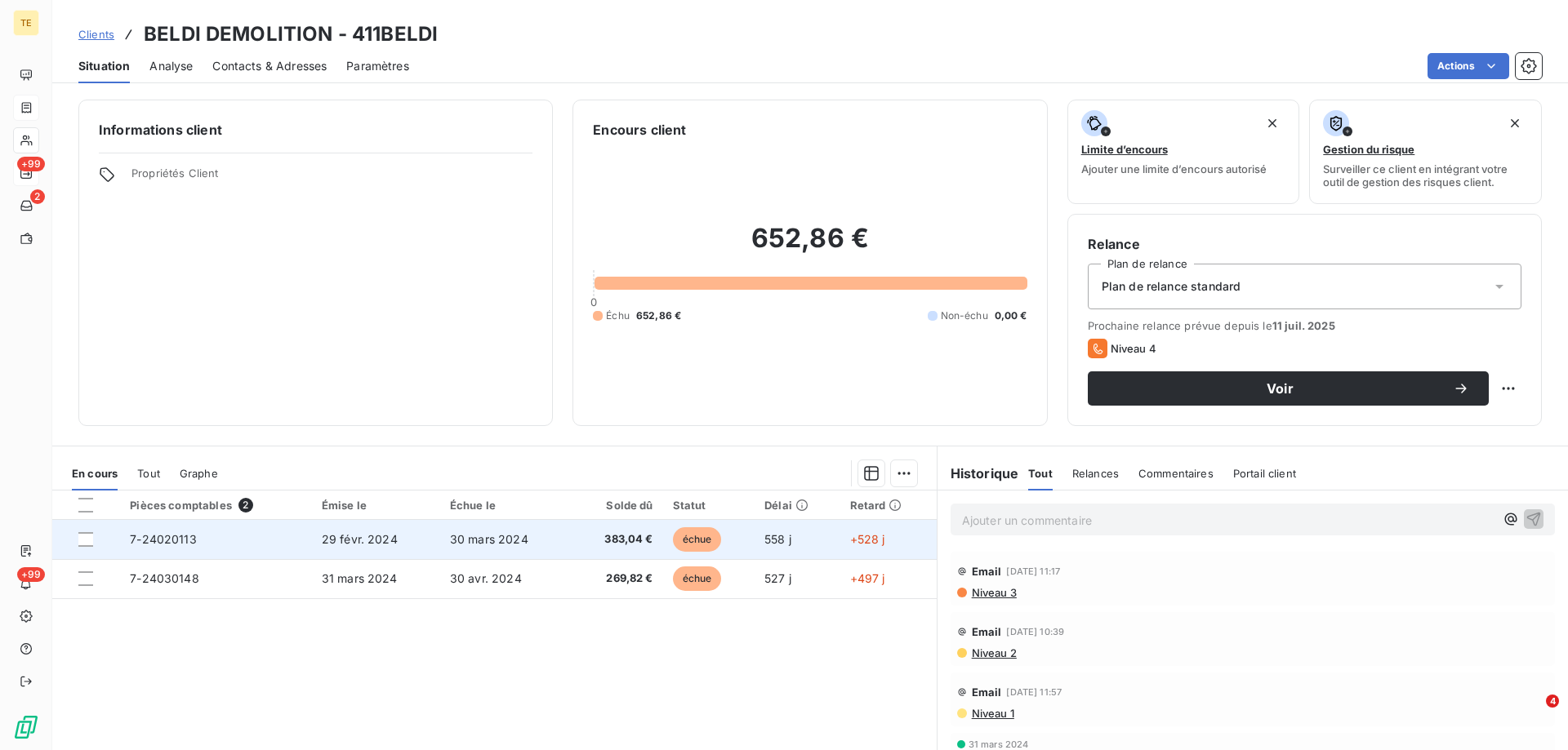
click at [172, 540] on span "7-24020113" at bounding box center [163, 539] width 67 height 14
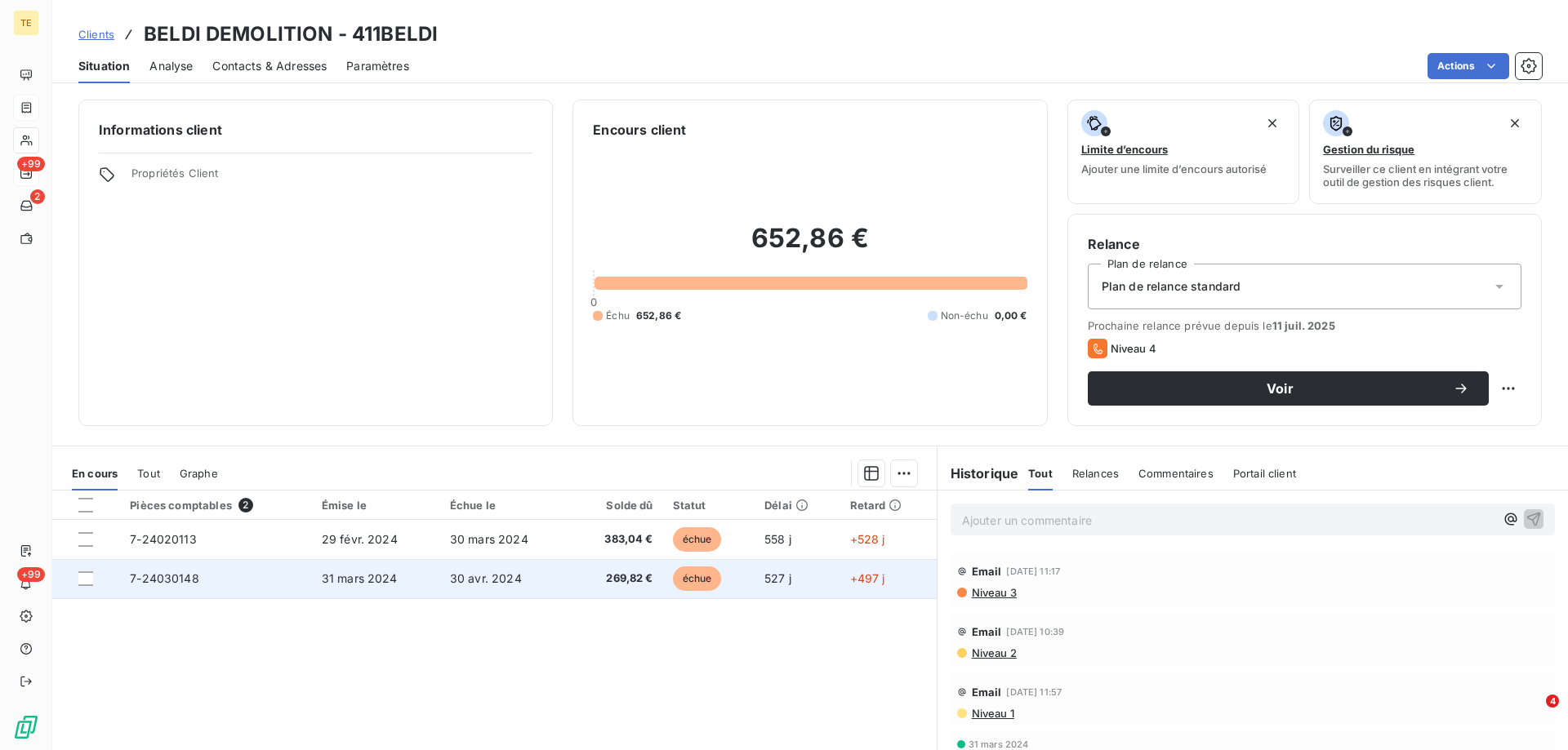
click at [161, 578] on span "7-24030148" at bounding box center [164, 579] width 70 height 14
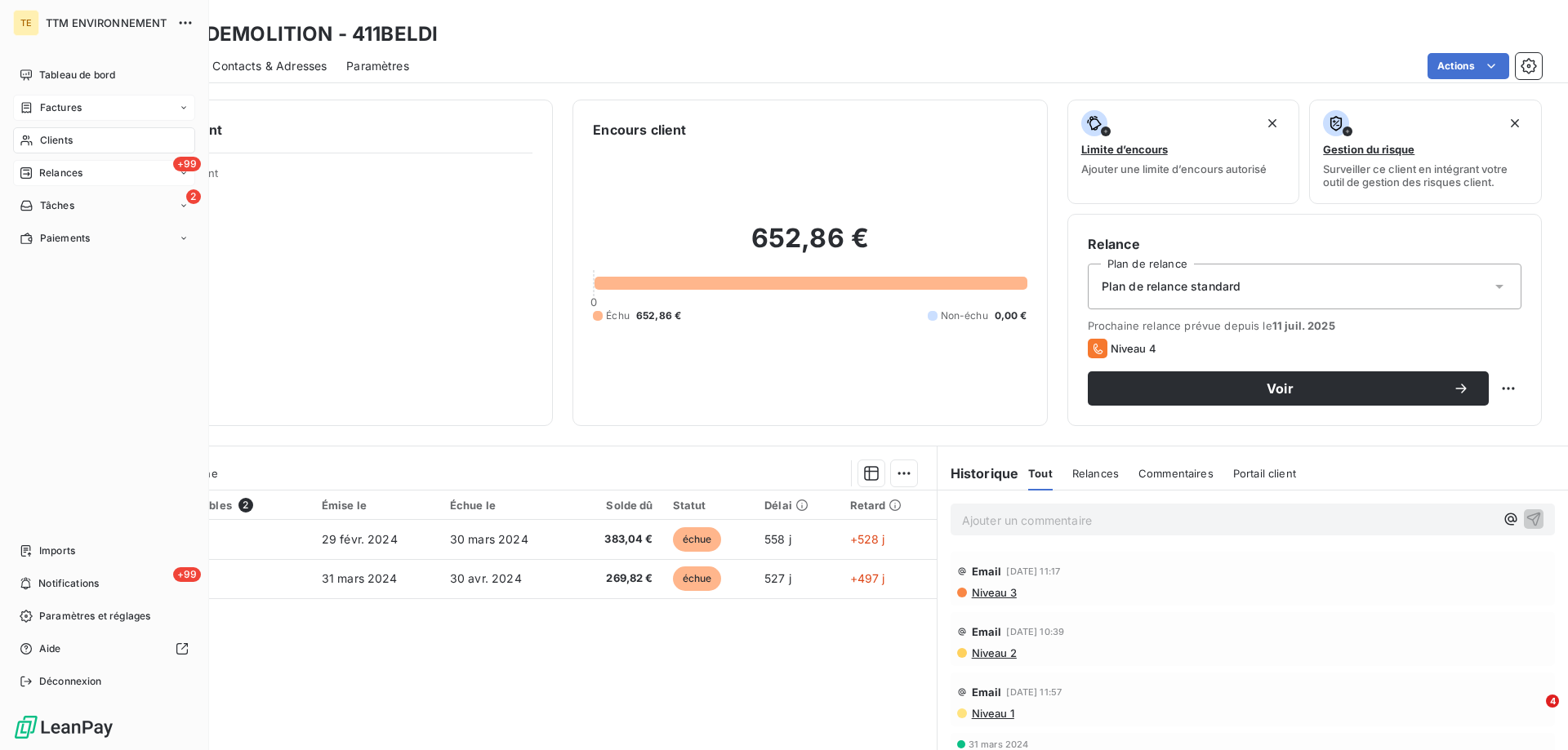
click at [69, 176] on span "Relances" at bounding box center [61, 173] width 43 height 14
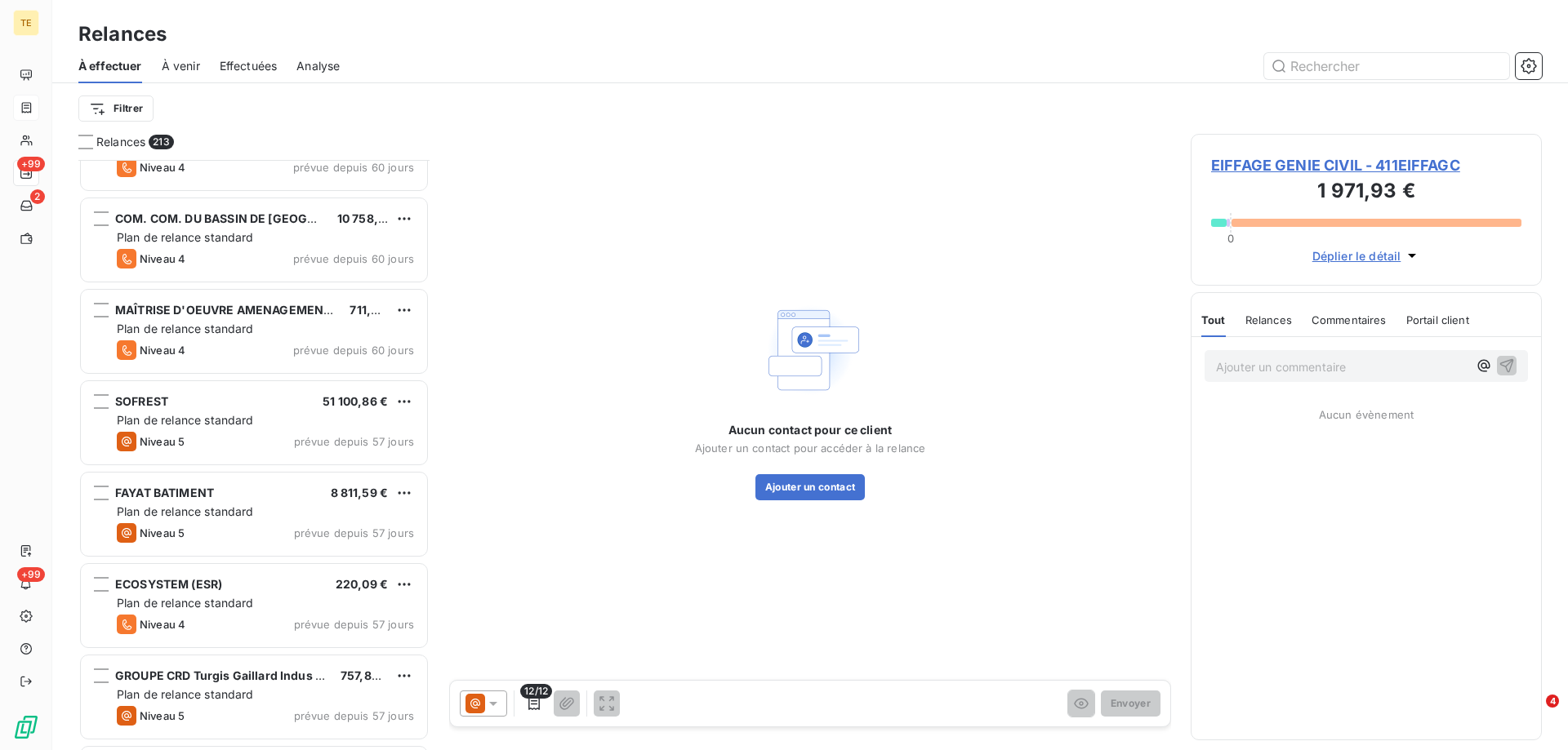
scroll to position [5714, 0]
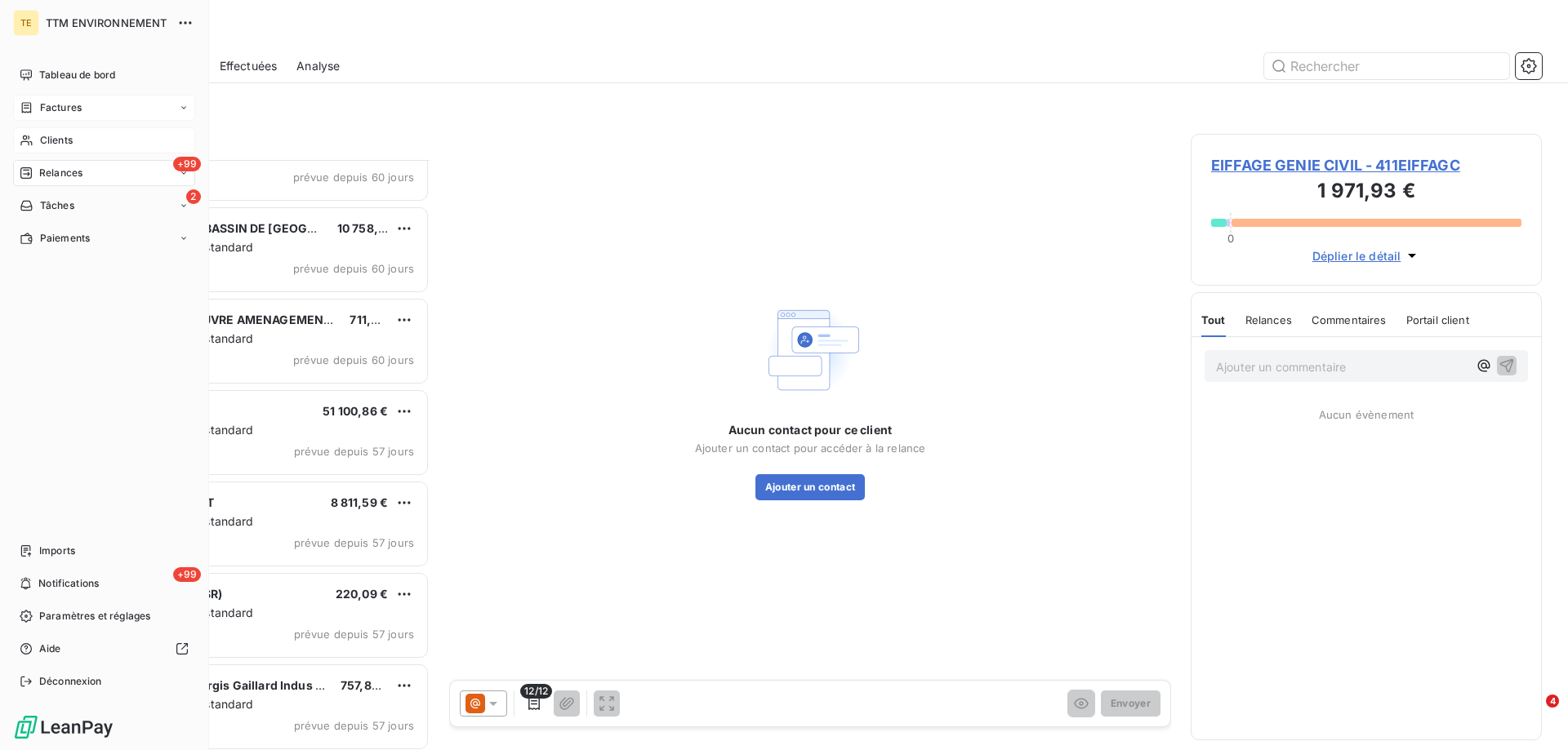
click at [61, 145] on span "Clients" at bounding box center [56, 140] width 33 height 14
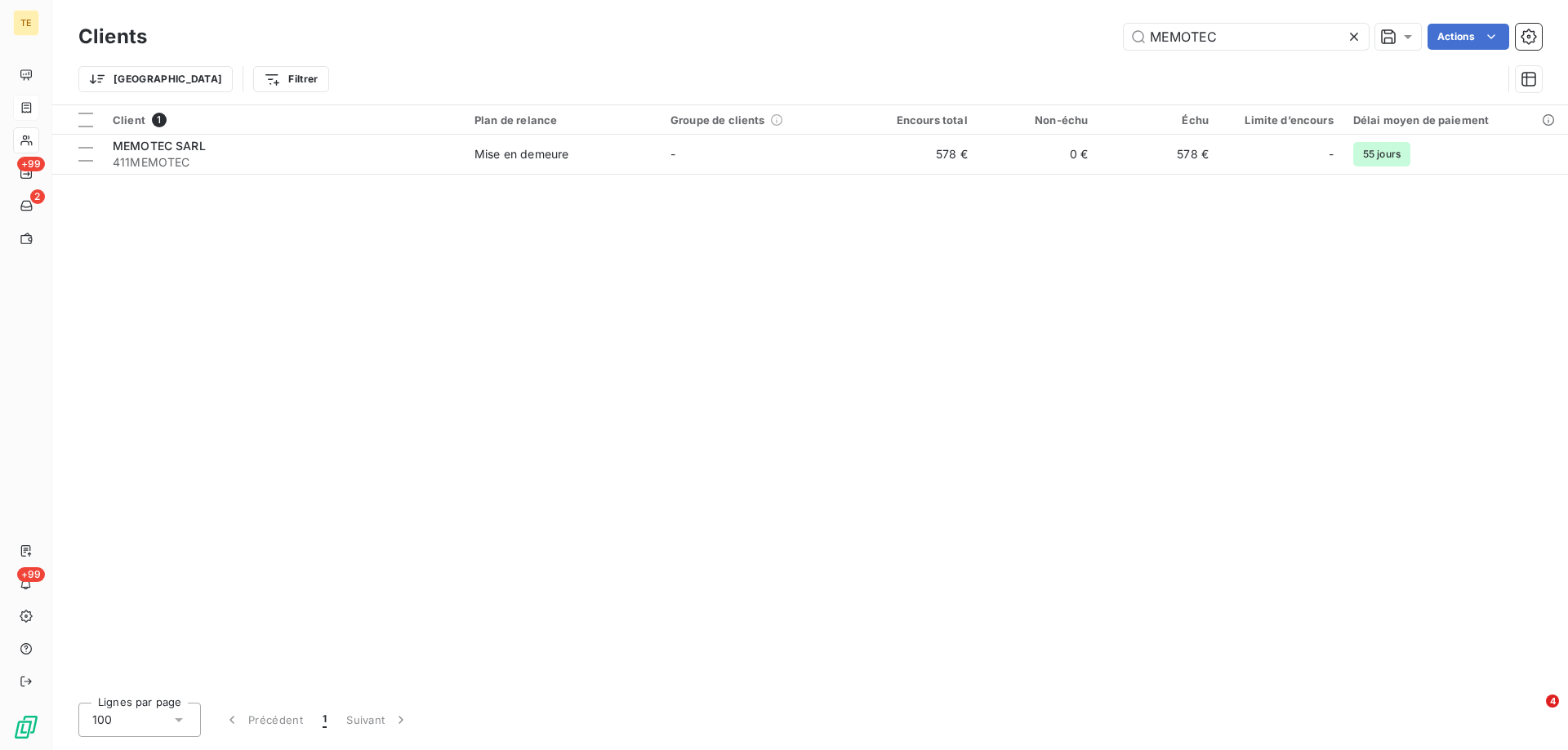
drag, startPoint x: 1222, startPoint y: 39, endPoint x: 1008, endPoint y: 43, distance: 214.0
click at [1008, 43] on div "MEMOTEC Actions" at bounding box center [854, 37] width 1376 height 26
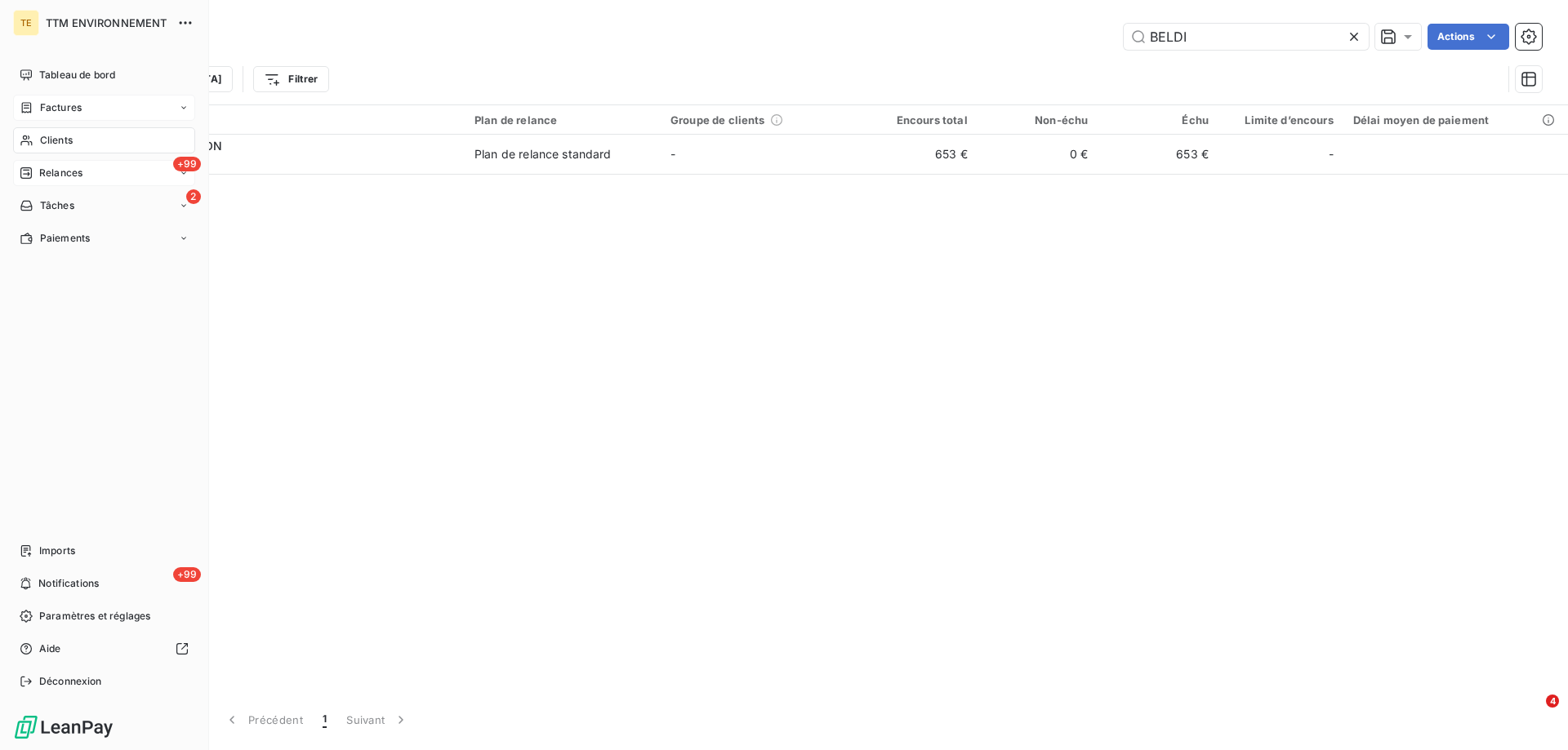
type input "BELDI"
click at [71, 166] on span "Relances" at bounding box center [61, 173] width 43 height 14
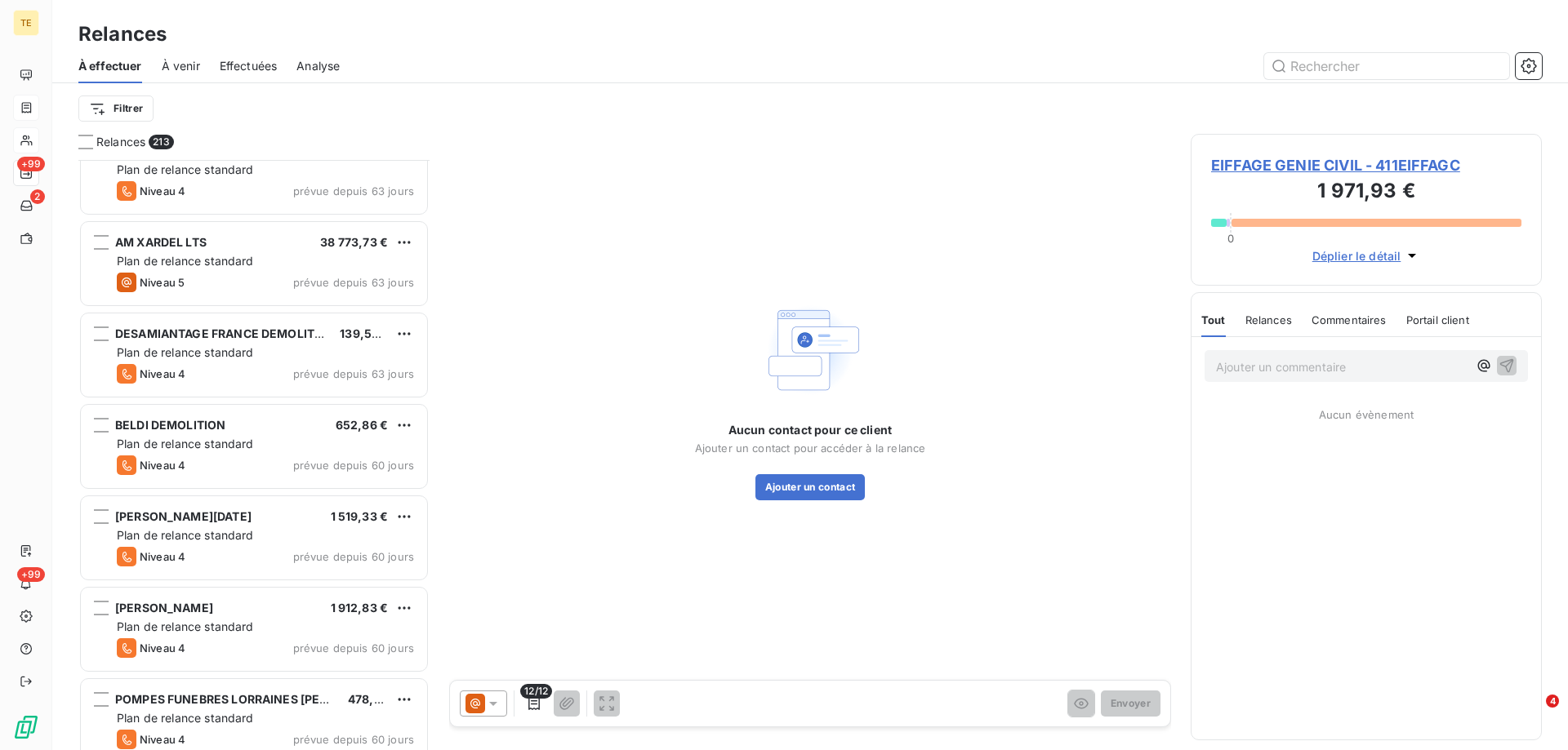
scroll to position [4980, 0]
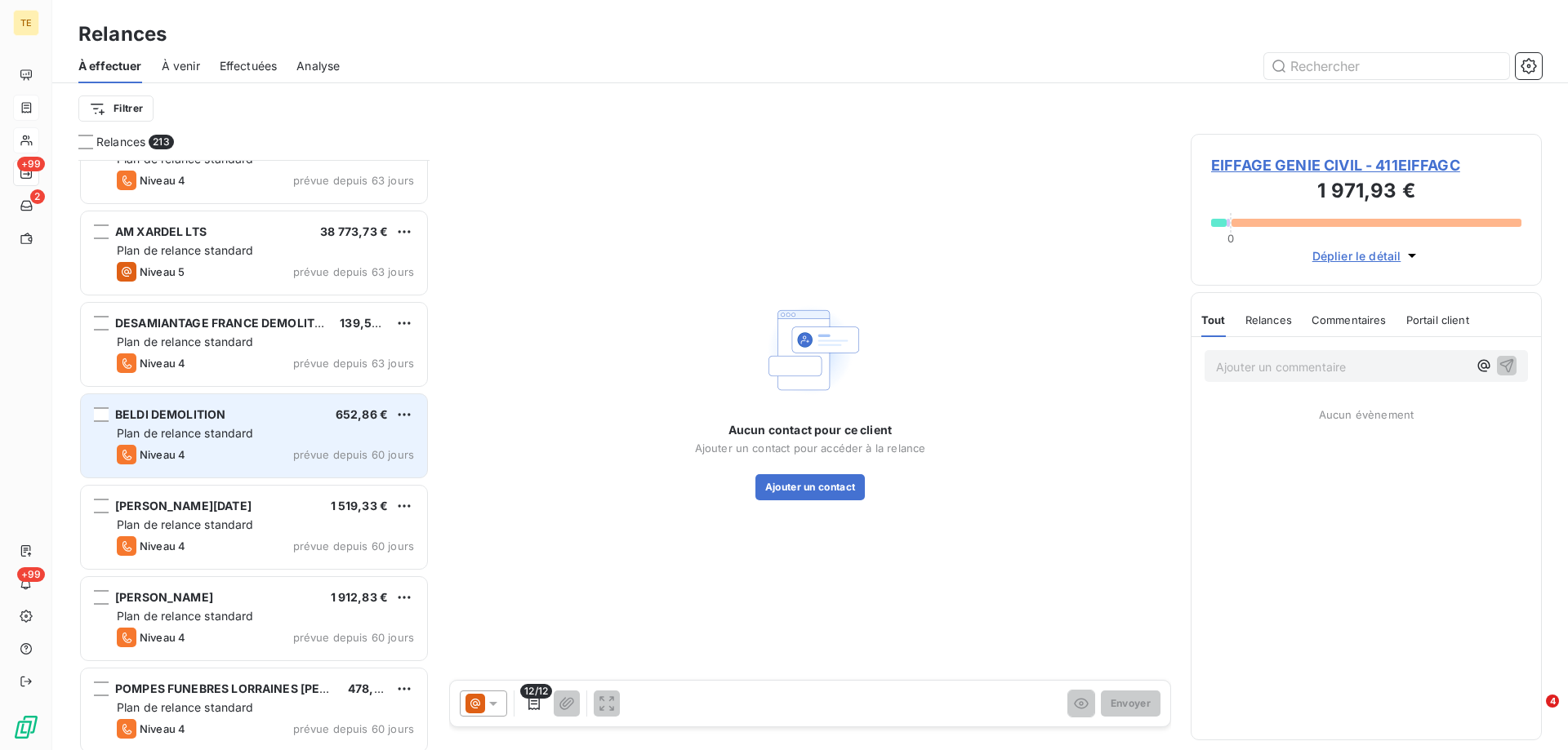
click at [184, 438] on span "Plan de relance standard" at bounding box center [186, 433] width 138 height 14
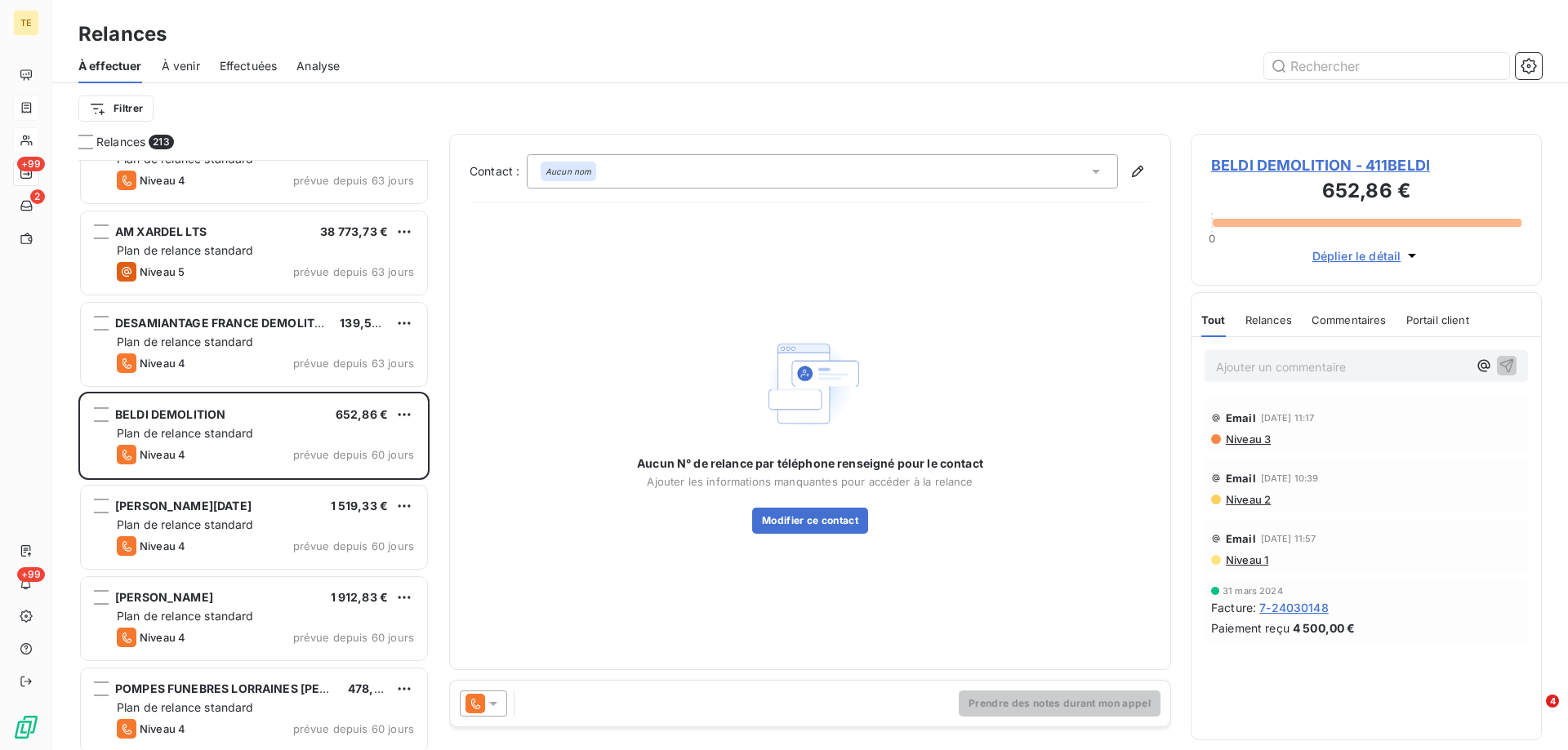
click at [494, 707] on icon at bounding box center [493, 704] width 16 height 16
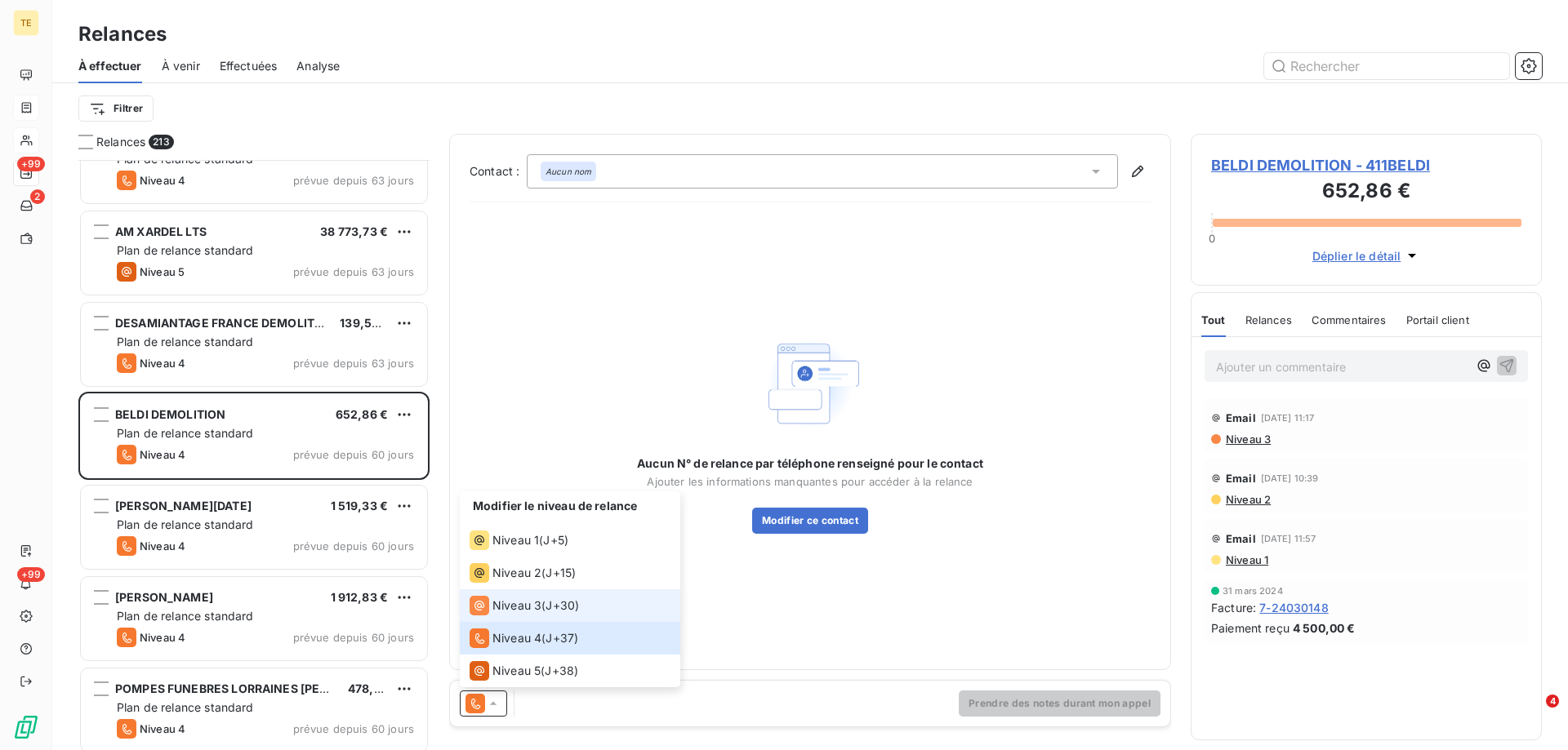
click at [534, 604] on span "Niveau 3" at bounding box center [516, 605] width 49 height 16
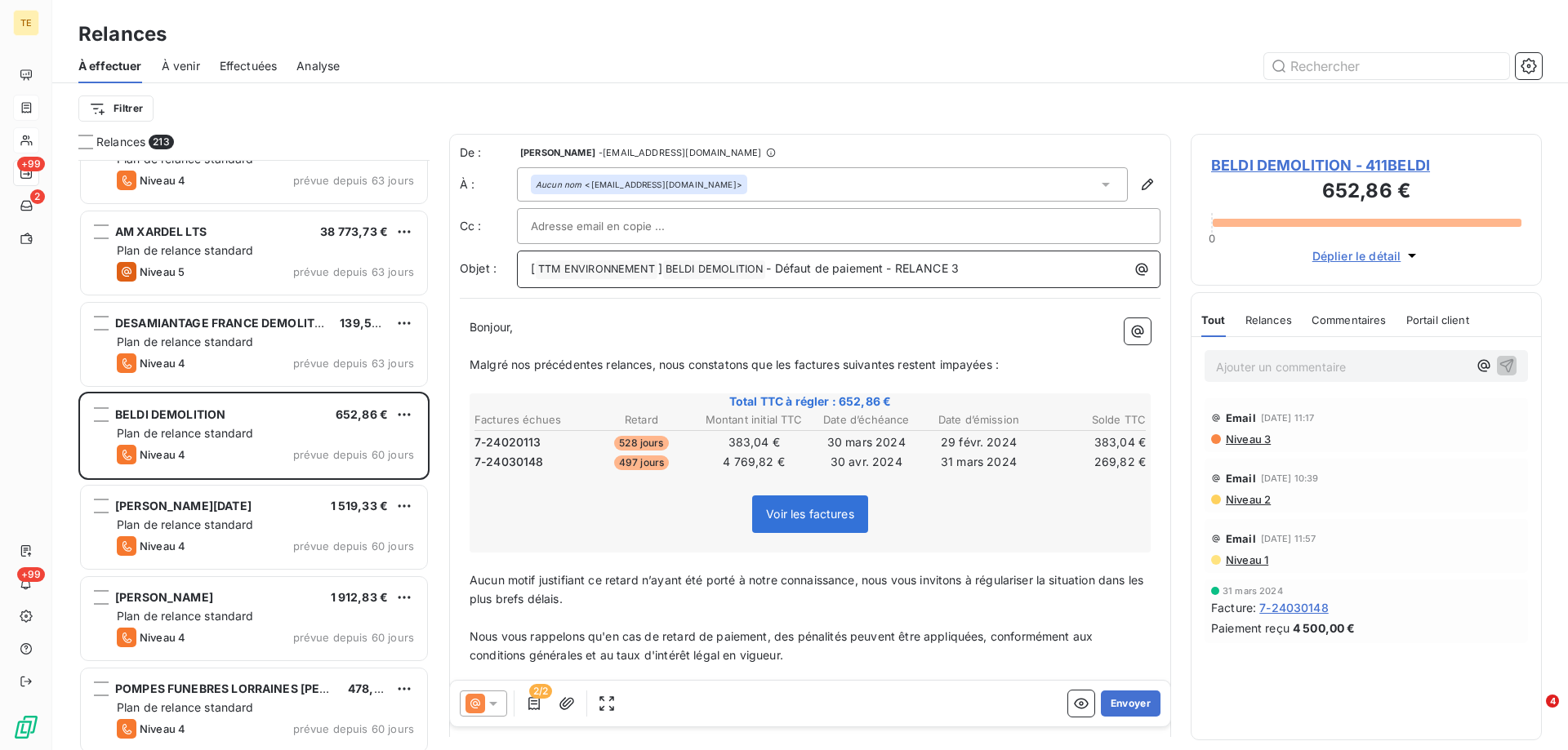
click at [901, 268] on span "- Défaut de paiement - RELANCE 3" at bounding box center [863, 269] width 193 height 14
click at [1128, 704] on button "Envoyer" at bounding box center [1130, 703] width 60 height 26
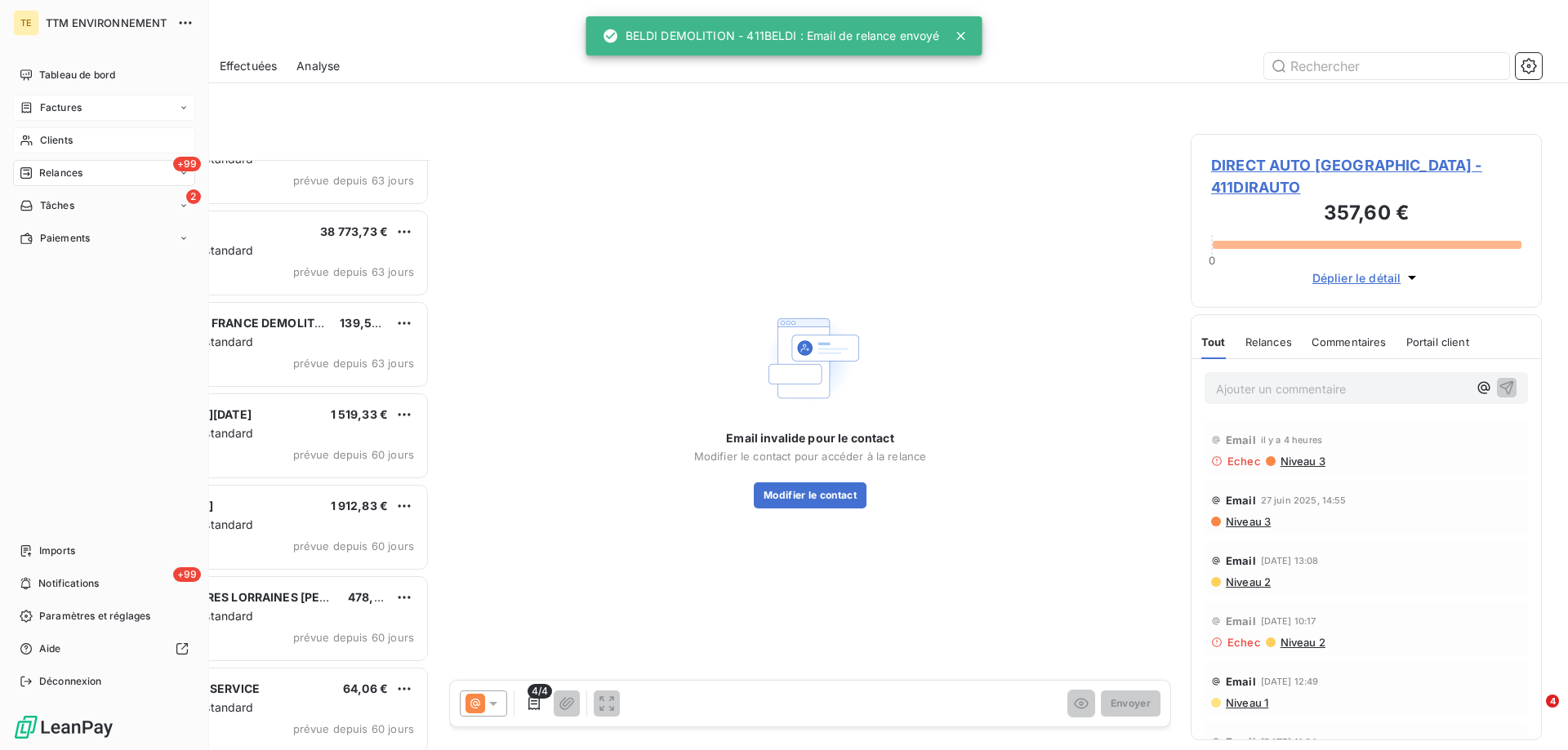
click at [63, 138] on span "Clients" at bounding box center [56, 140] width 33 height 14
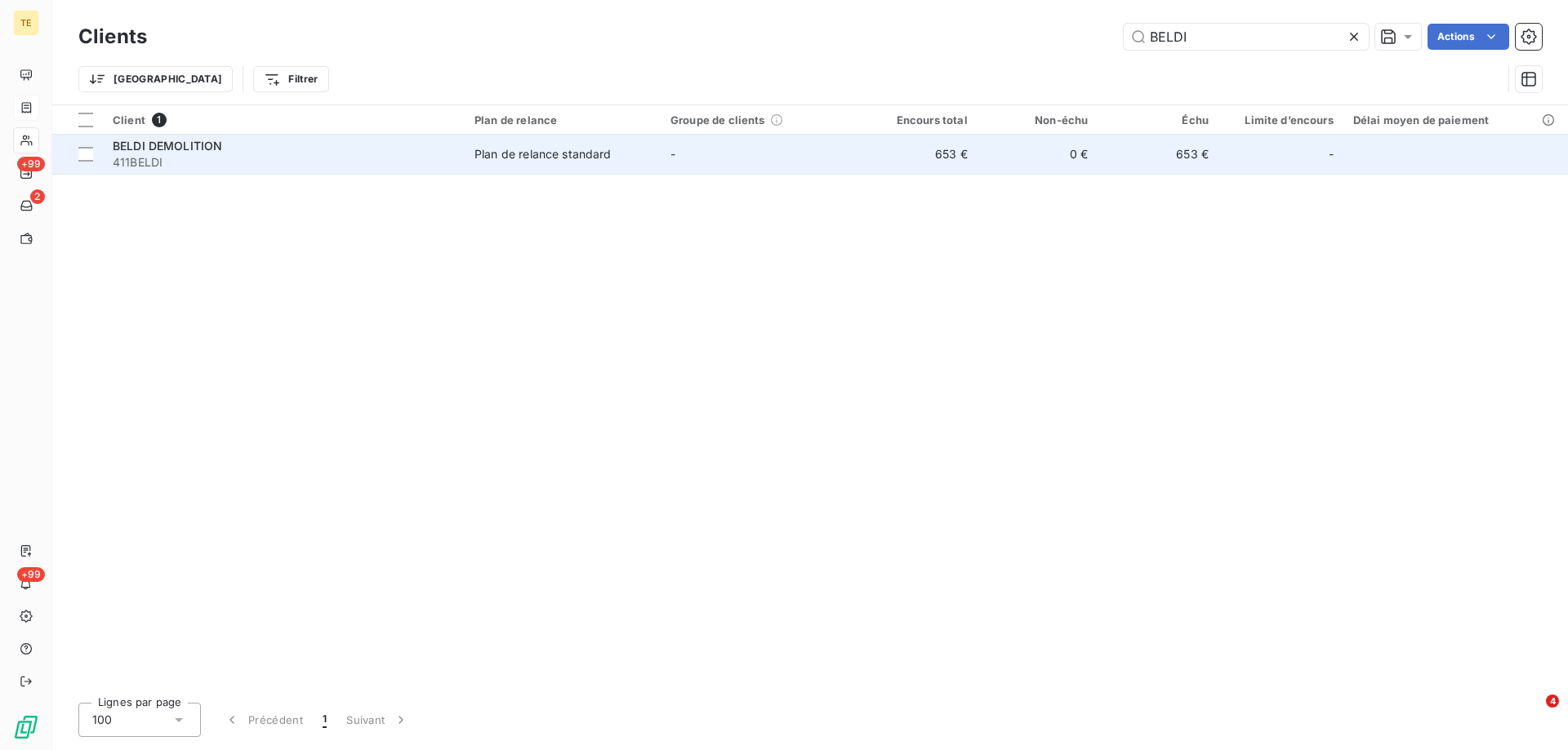
click at [188, 138] on div "BELDI DEMOLITION" at bounding box center [283, 146] width 342 height 16
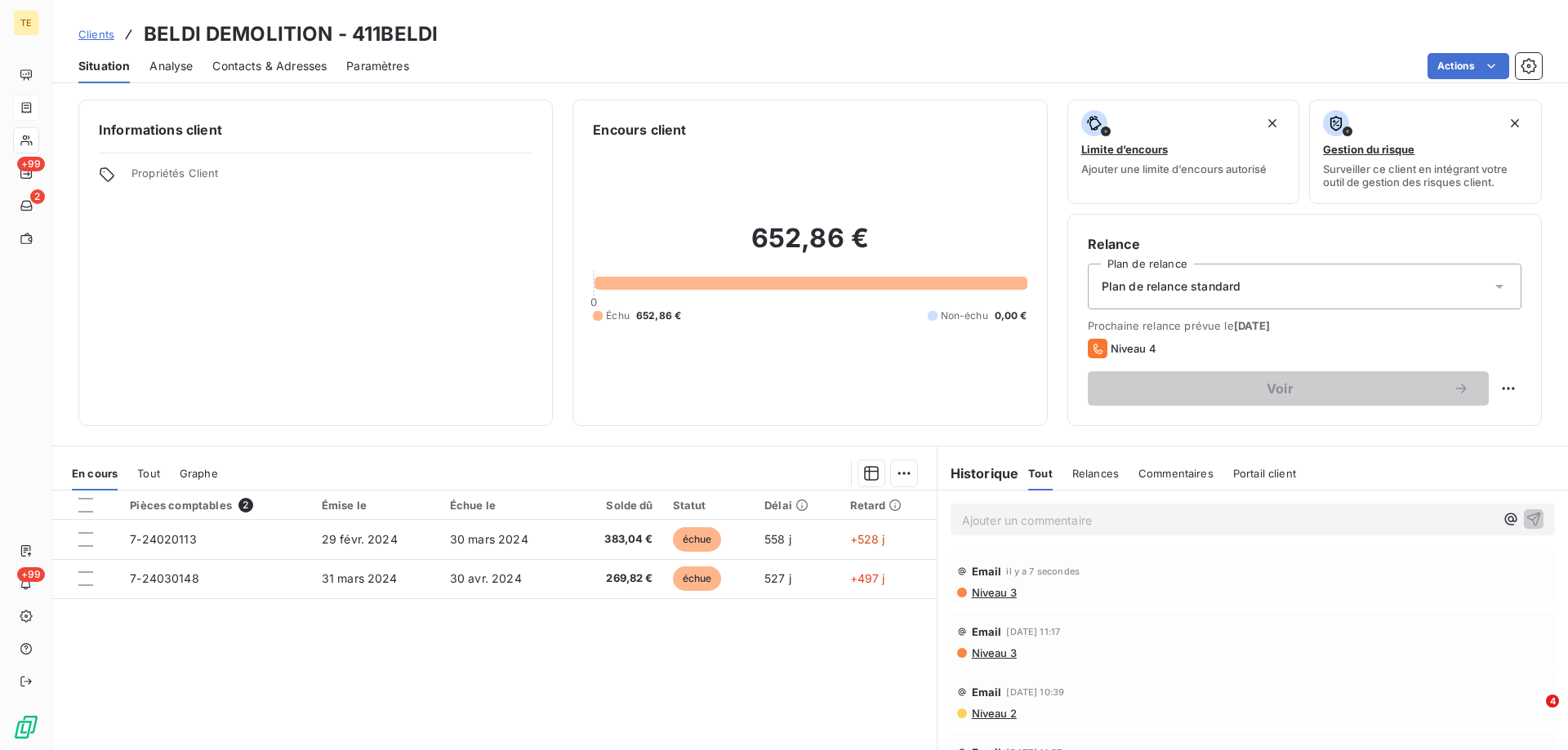
click at [1005, 524] on p "Ajouter un commentaire ﻿" at bounding box center [1228, 520] width 532 height 21
click at [1528, 519] on icon "button" at bounding box center [1535, 519] width 14 height 14
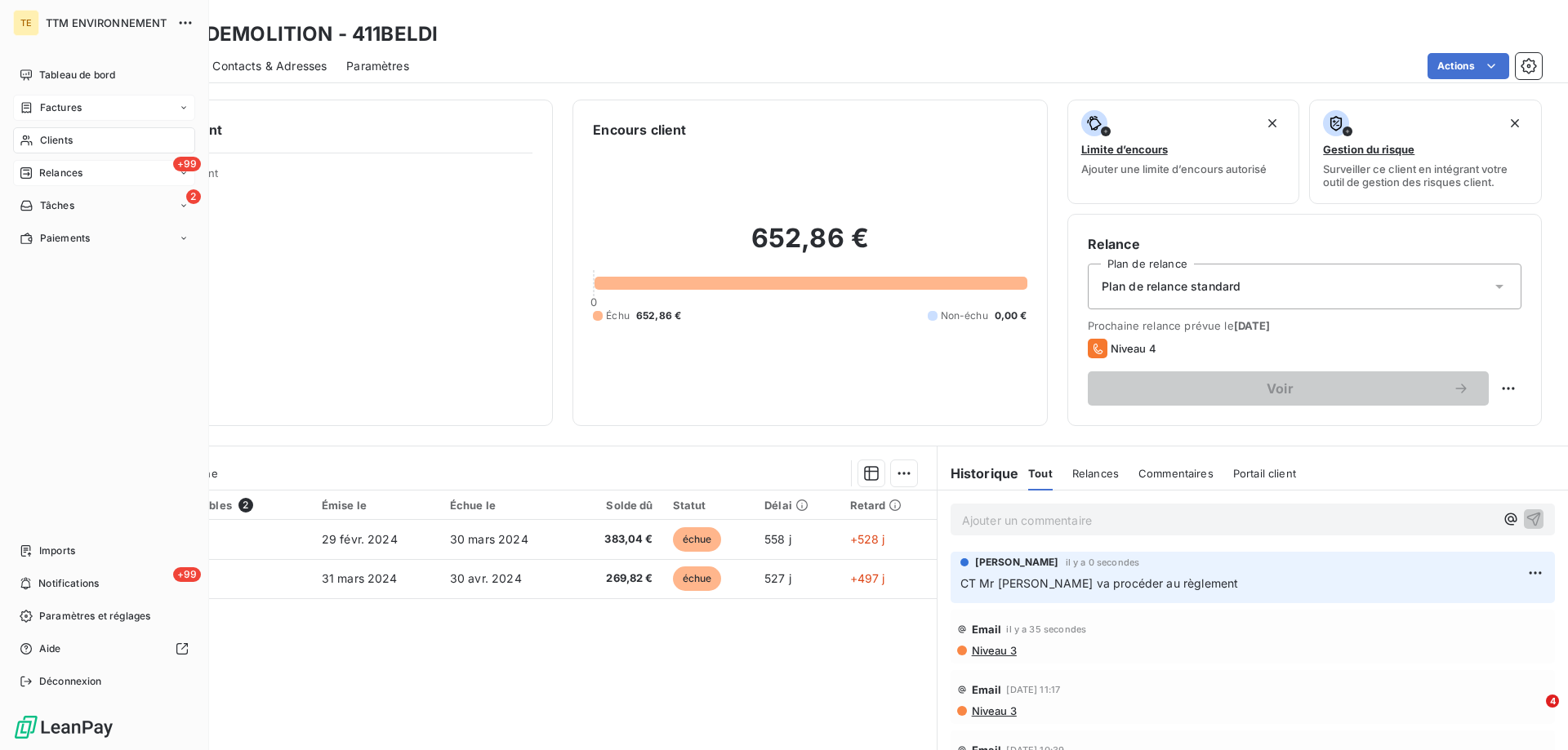
click at [64, 180] on div "+99 Relances" at bounding box center [105, 172] width 182 height 26
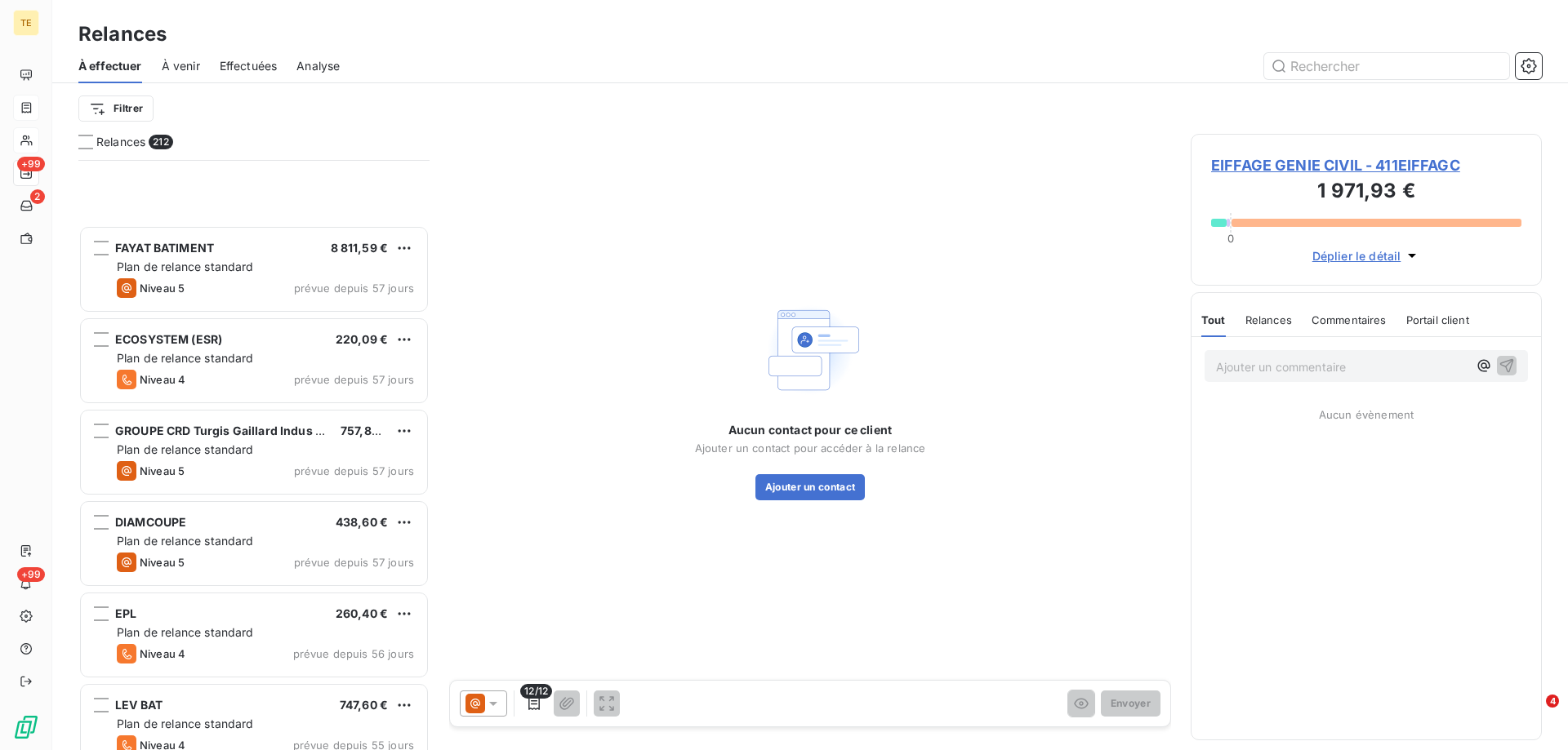
scroll to position [6204, 0]
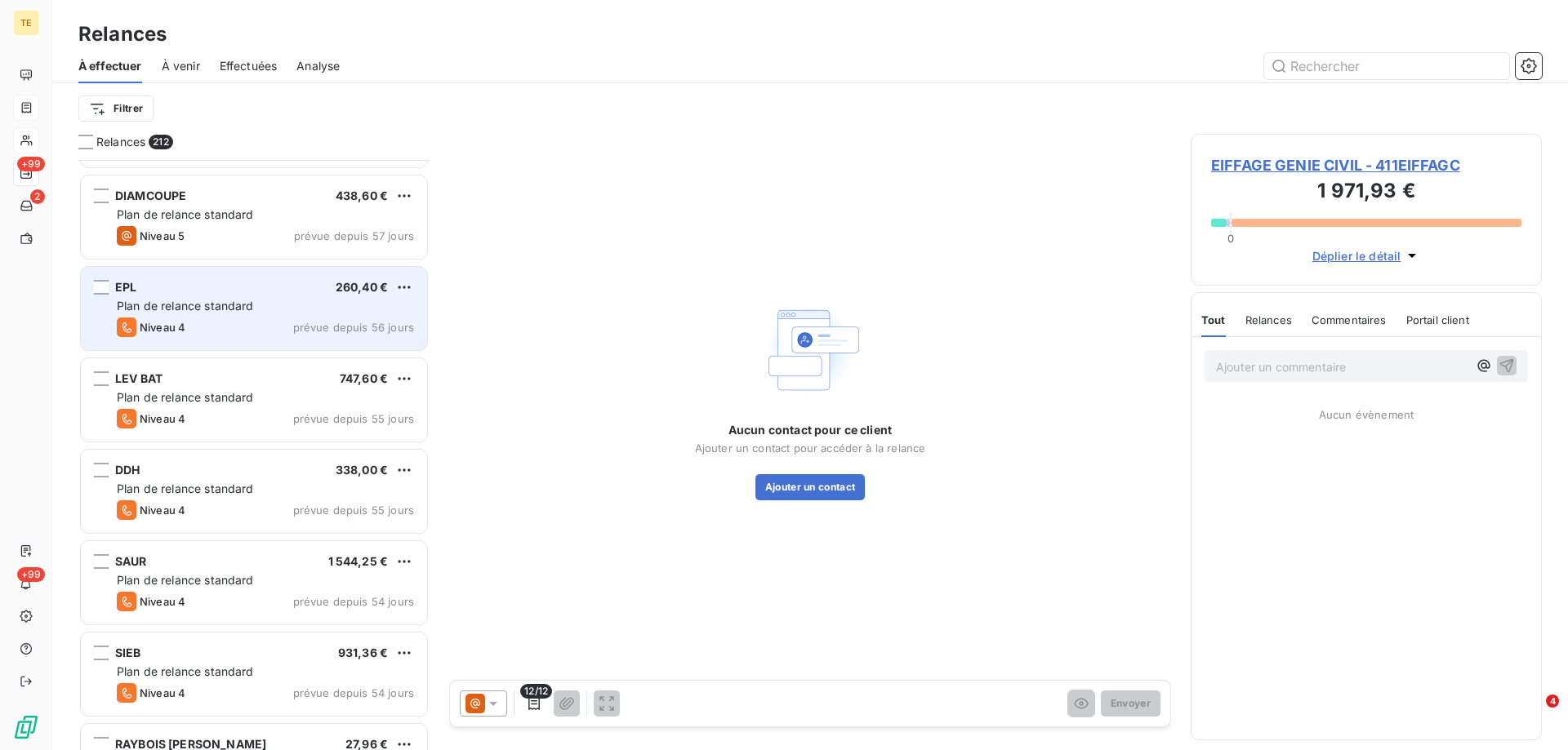
click at [227, 304] on span "Plan de relance standard" at bounding box center [186, 306] width 138 height 14
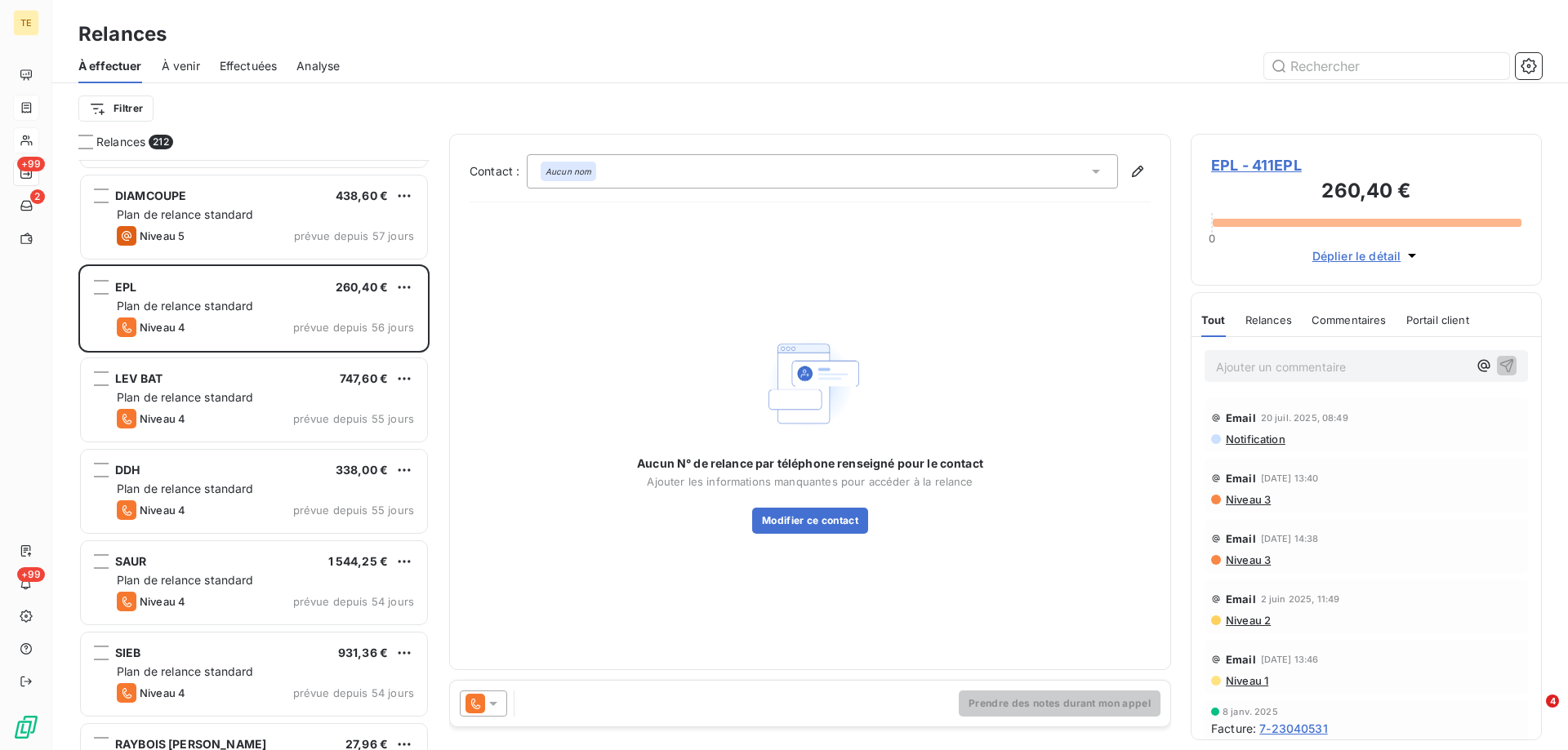
click at [1241, 163] on span "EPL - 411EPL" at bounding box center [1366, 165] width 310 height 22
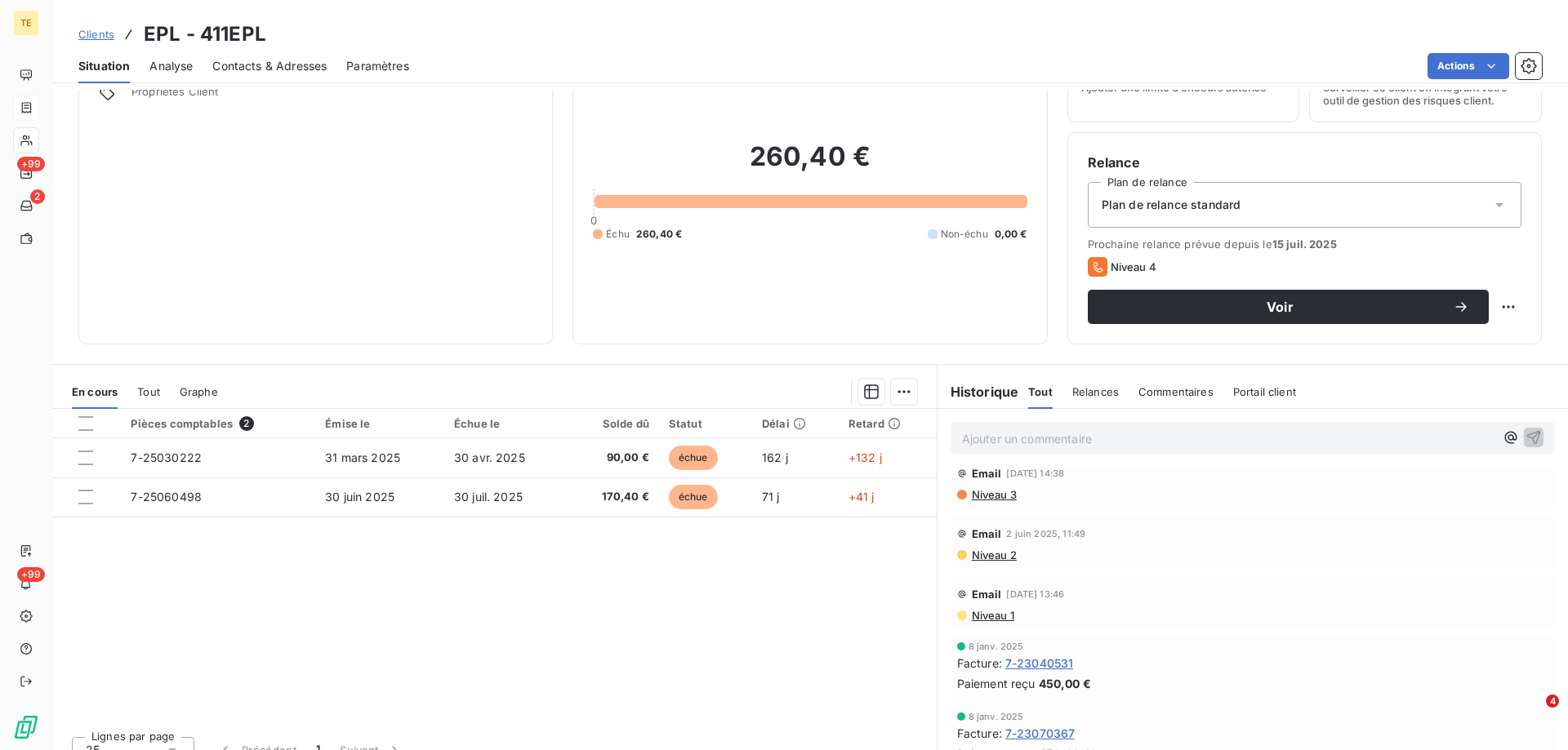
scroll to position [104, 0]
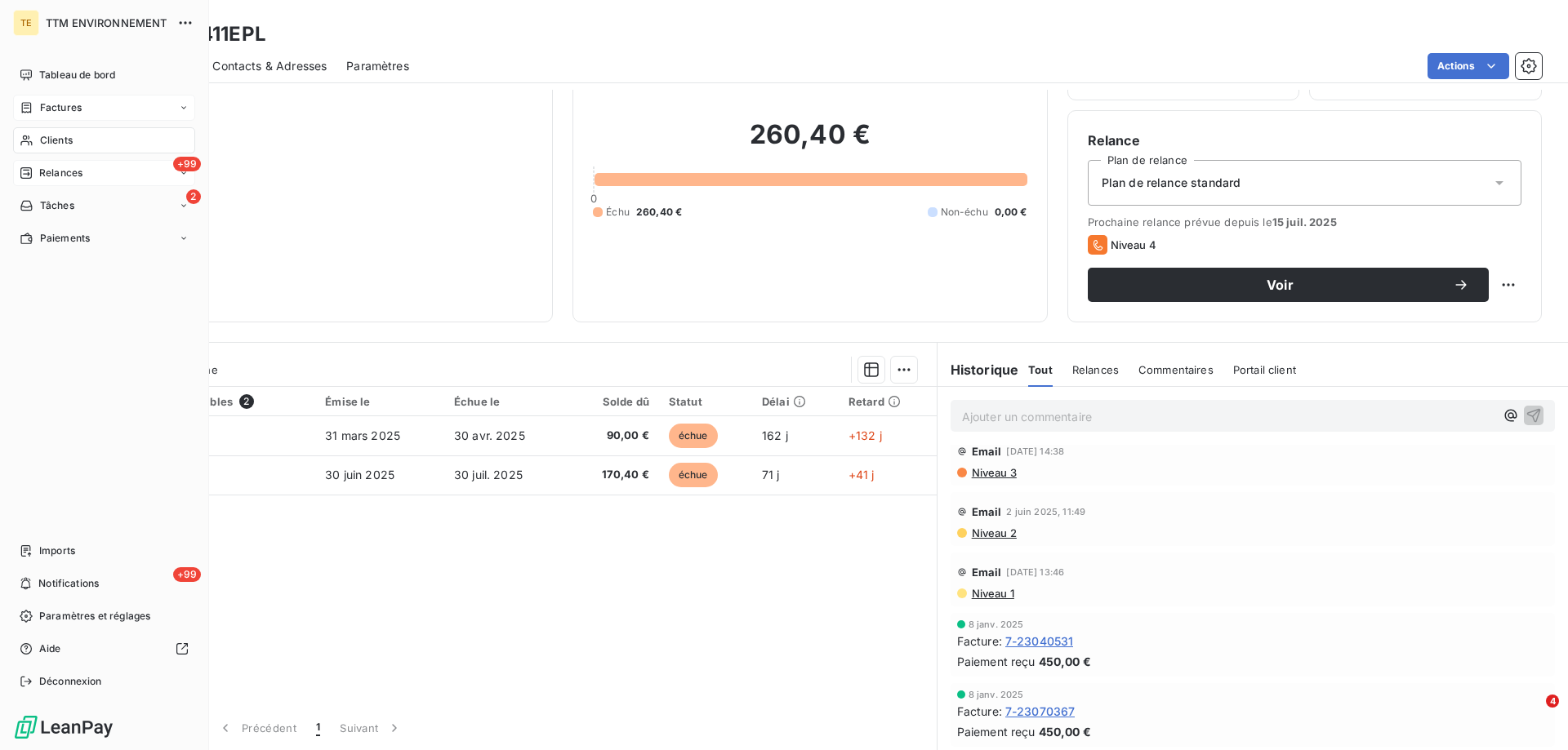
click at [65, 171] on span "Relances" at bounding box center [61, 173] width 43 height 14
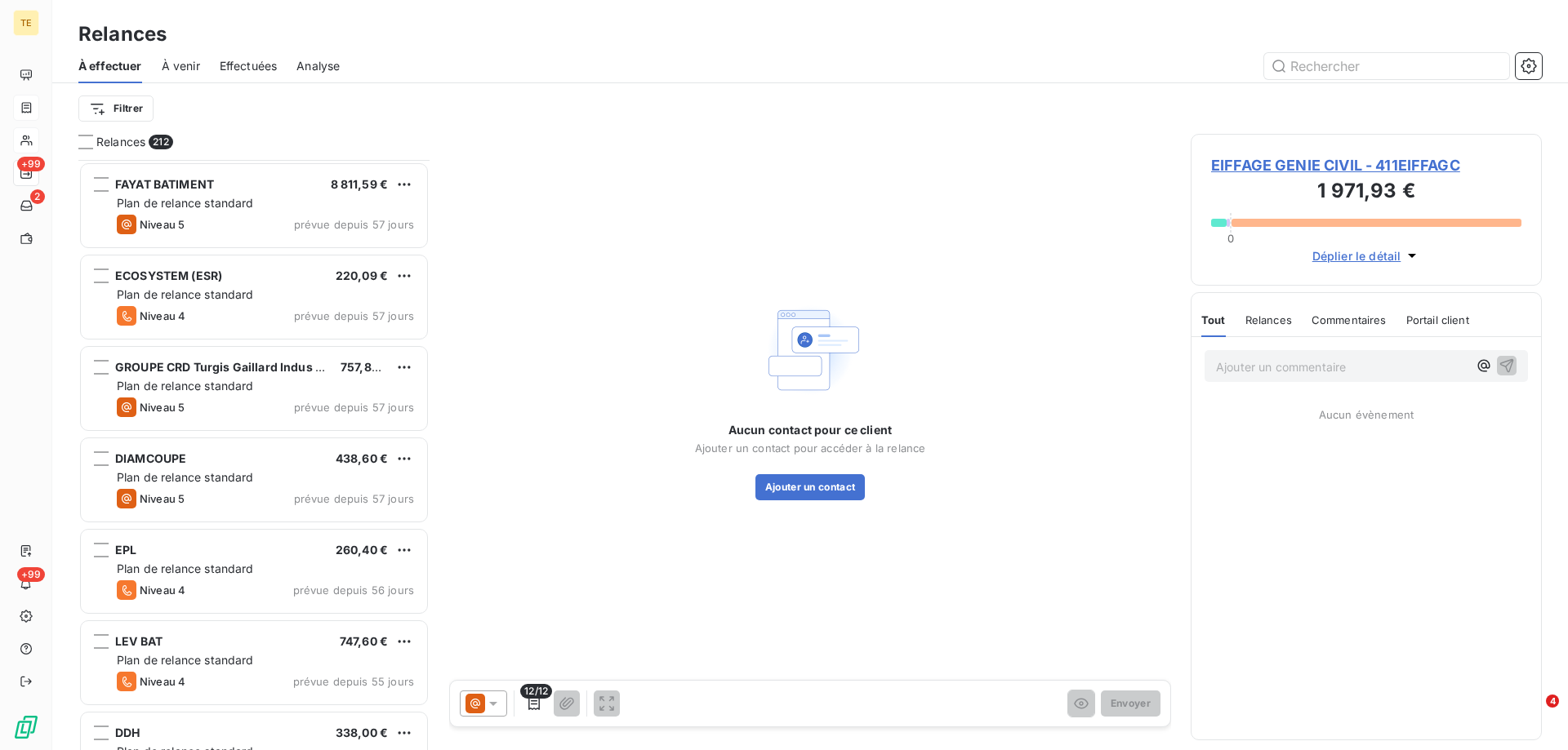
scroll to position [5960, 0]
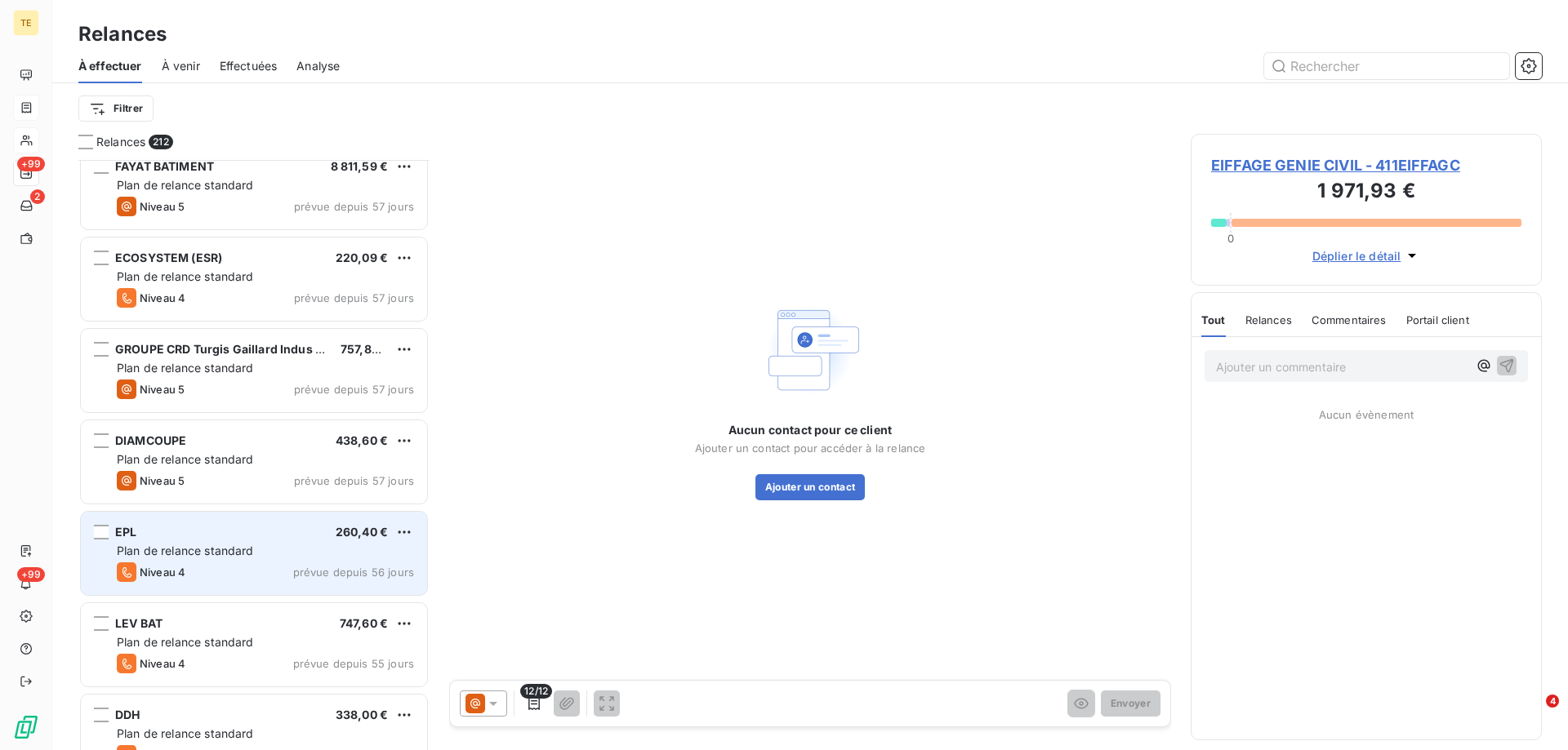
click at [179, 554] on span "Plan de relance standard" at bounding box center [186, 551] width 138 height 14
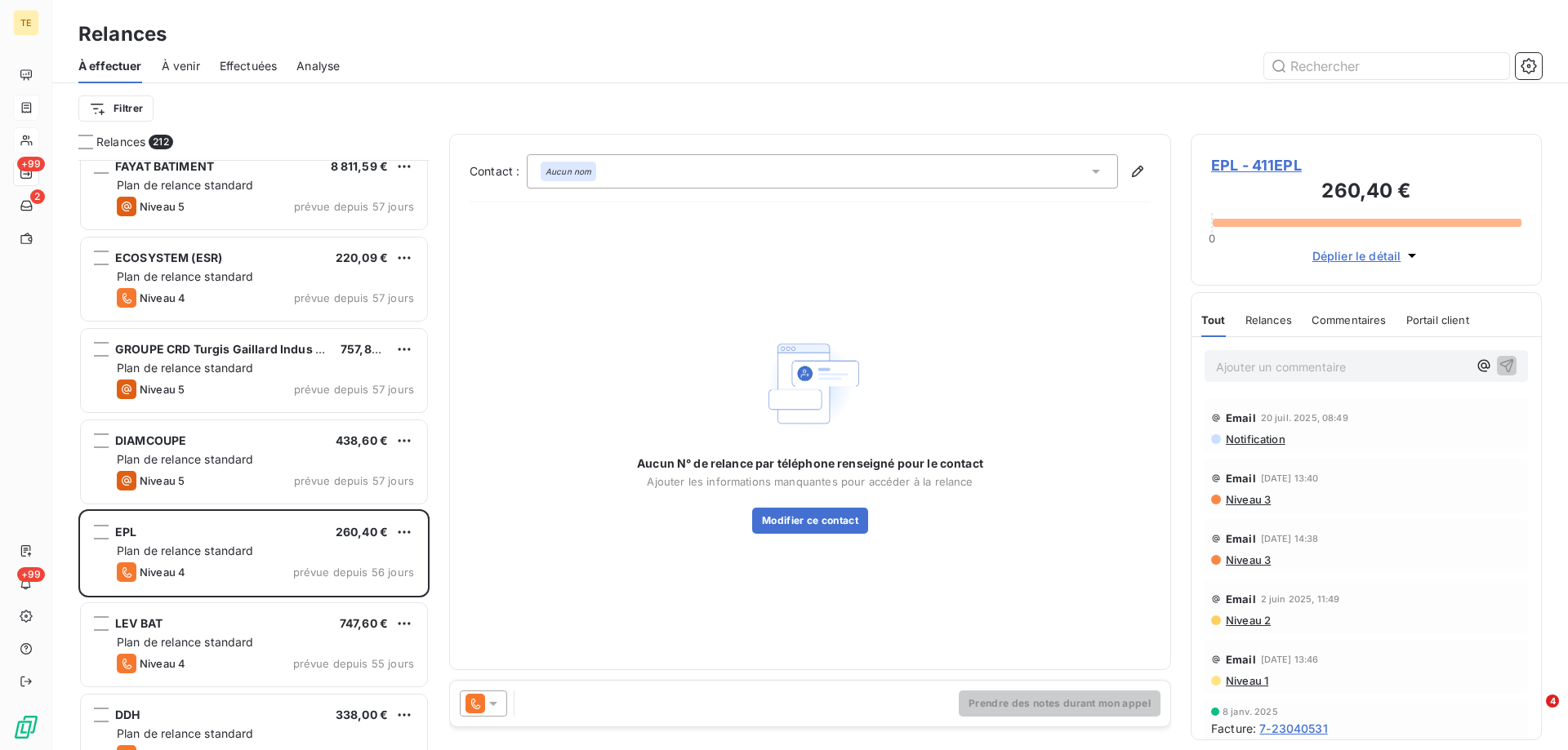
click at [499, 703] on icon at bounding box center [493, 704] width 16 height 16
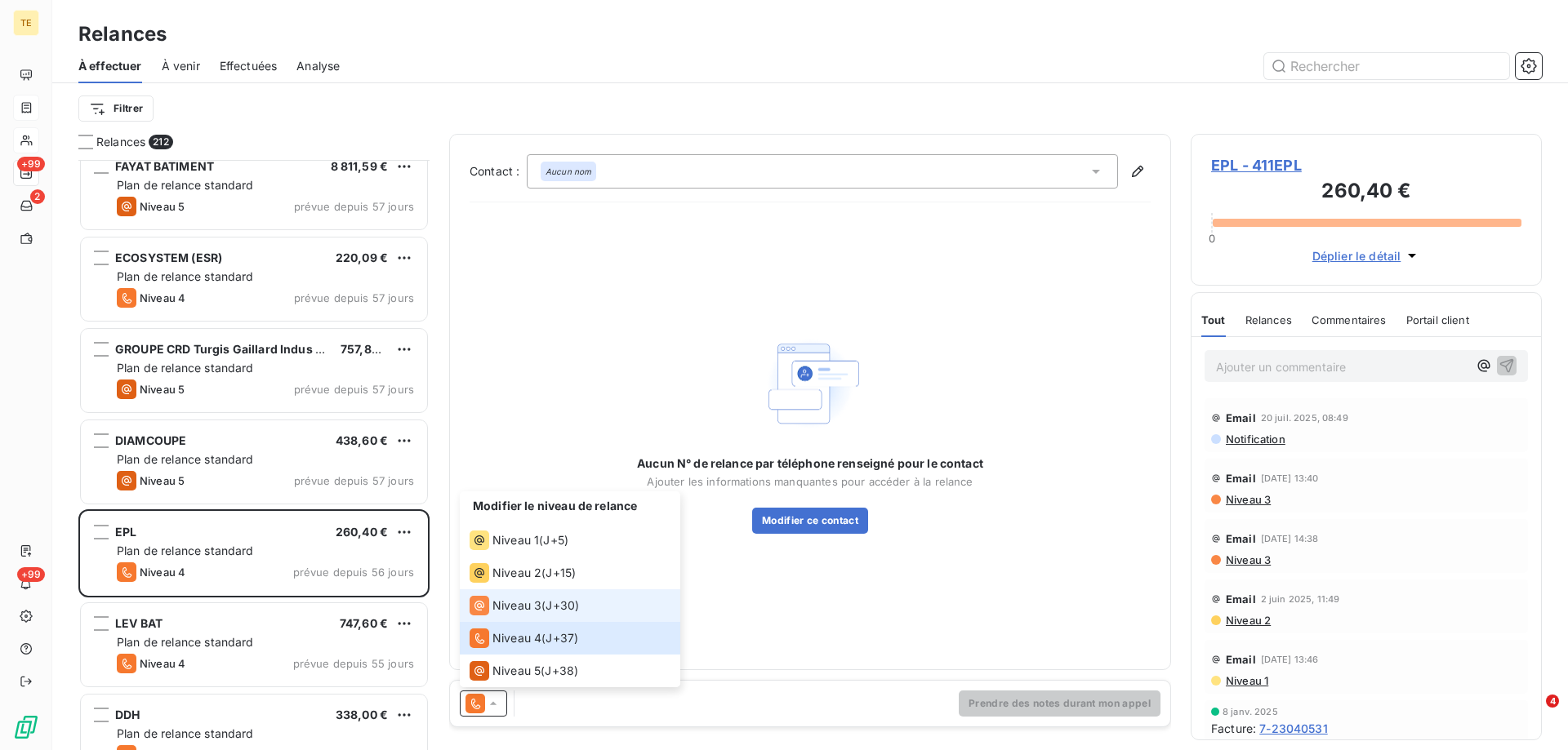
click at [536, 612] on span "Niveau 3" at bounding box center [516, 605] width 49 height 16
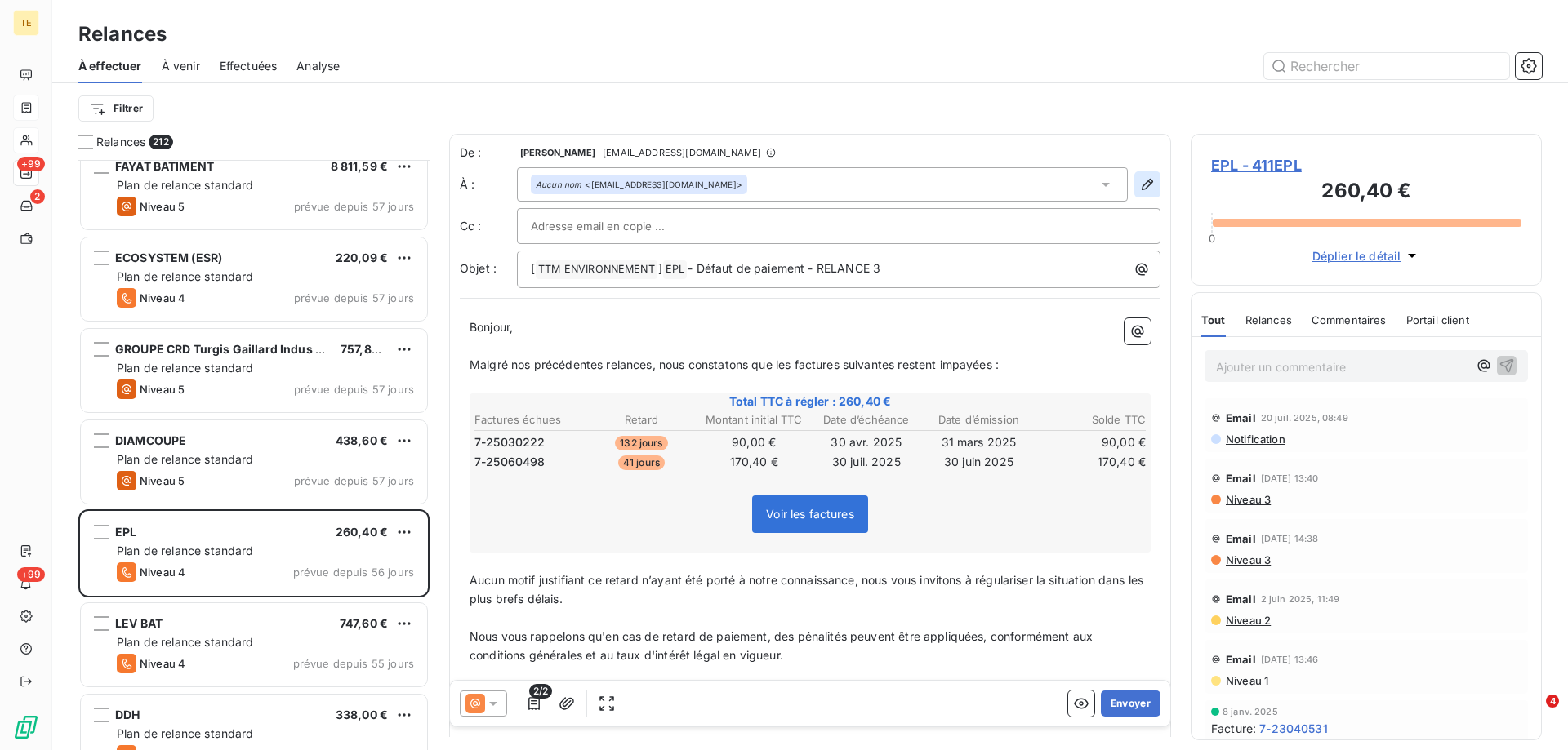
click at [1142, 185] on icon "button" at bounding box center [1147, 184] width 12 height 12
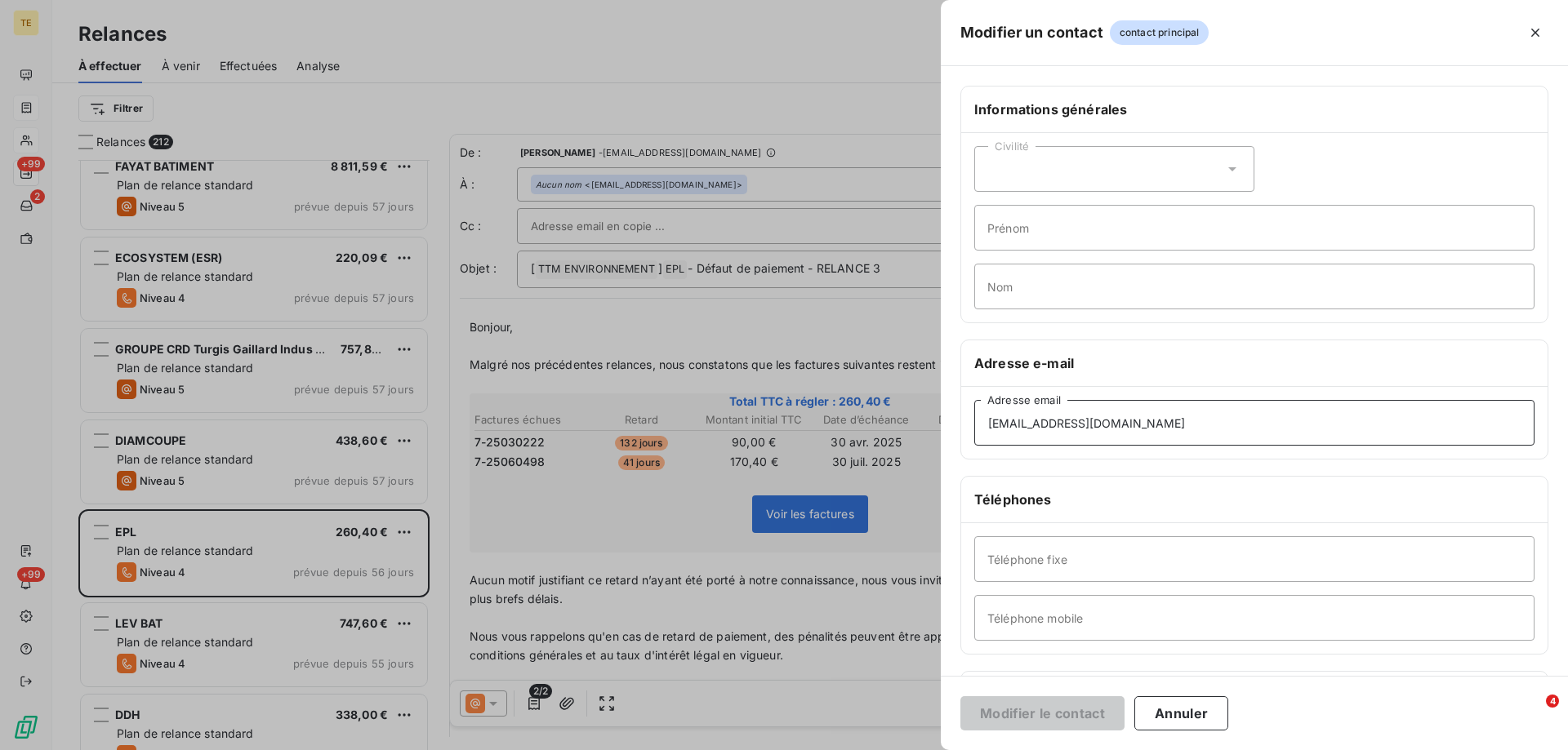
drag, startPoint x: 1099, startPoint y: 430, endPoint x: 845, endPoint y: 428, distance: 254.0
click at [845, 749] on div "Modifier un contact contact principal Informations générales Civilité Prénom No…" at bounding box center [784, 750] width 1568 height 0
paste input "facture@eplpro"
type input "facture@eplpro.lu"
click at [1033, 712] on button "Modifier le contact" at bounding box center [1043, 713] width 164 height 34
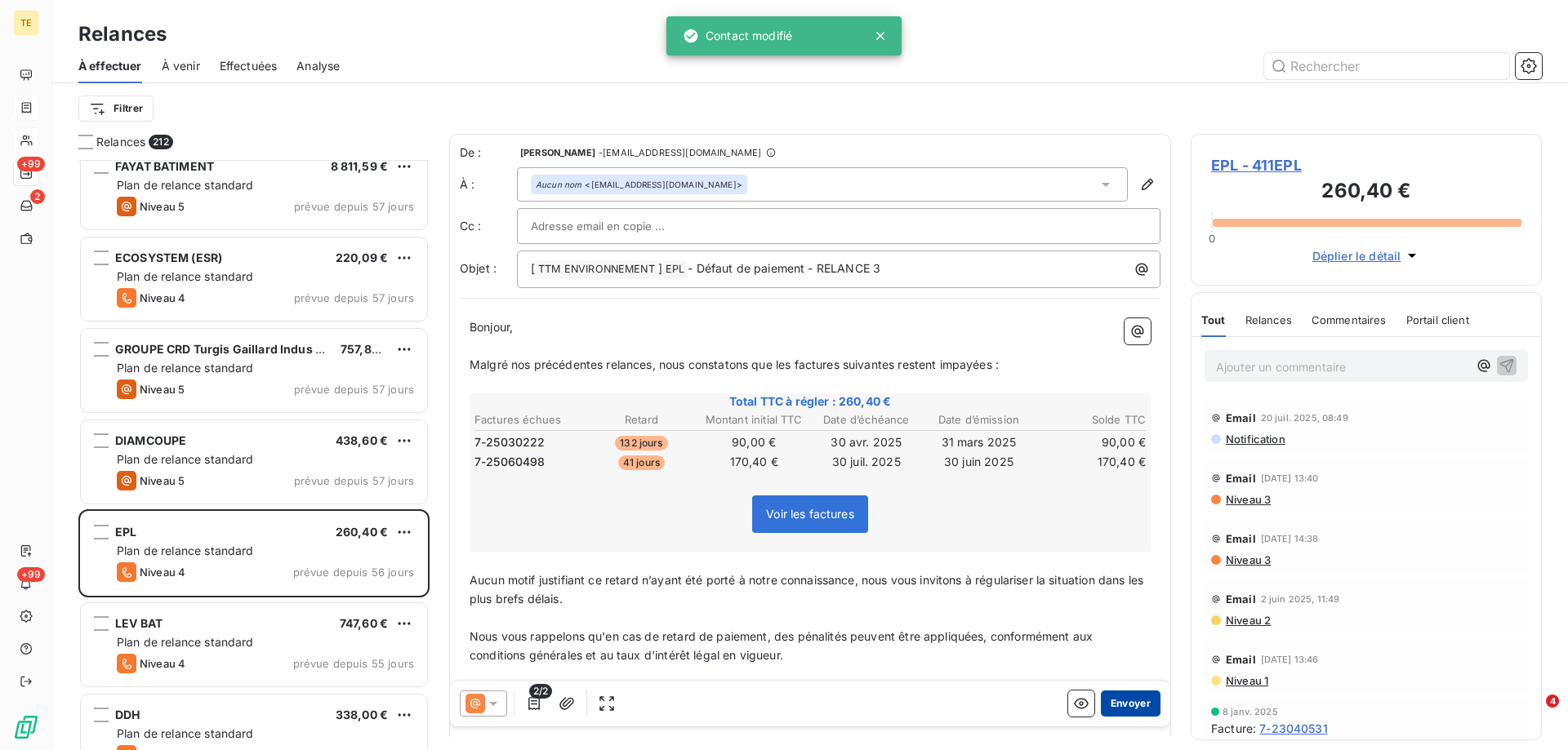
click at [1119, 704] on button "Envoyer" at bounding box center [1130, 703] width 60 height 26
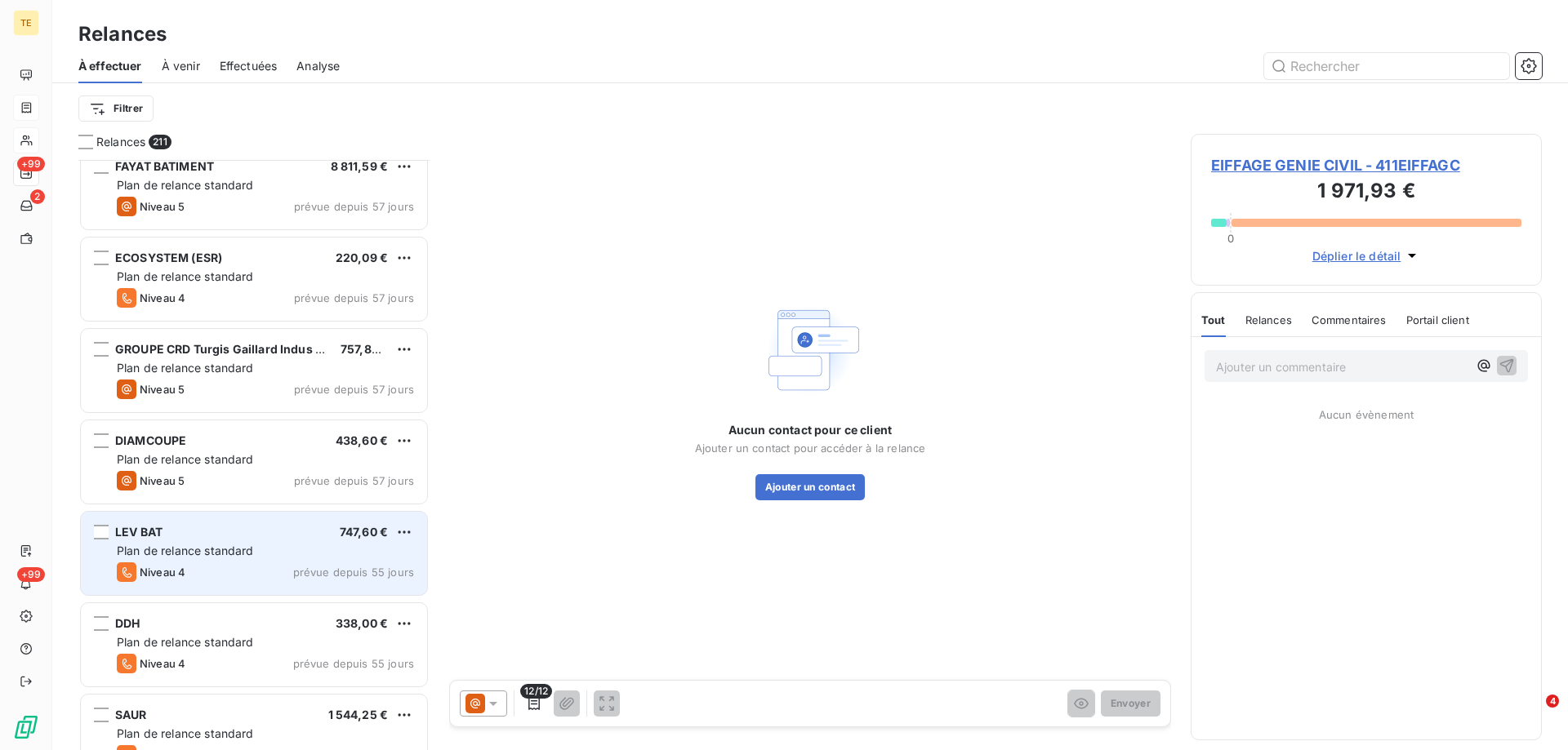
click at [228, 546] on span "Plan de relance standard" at bounding box center [186, 551] width 138 height 14
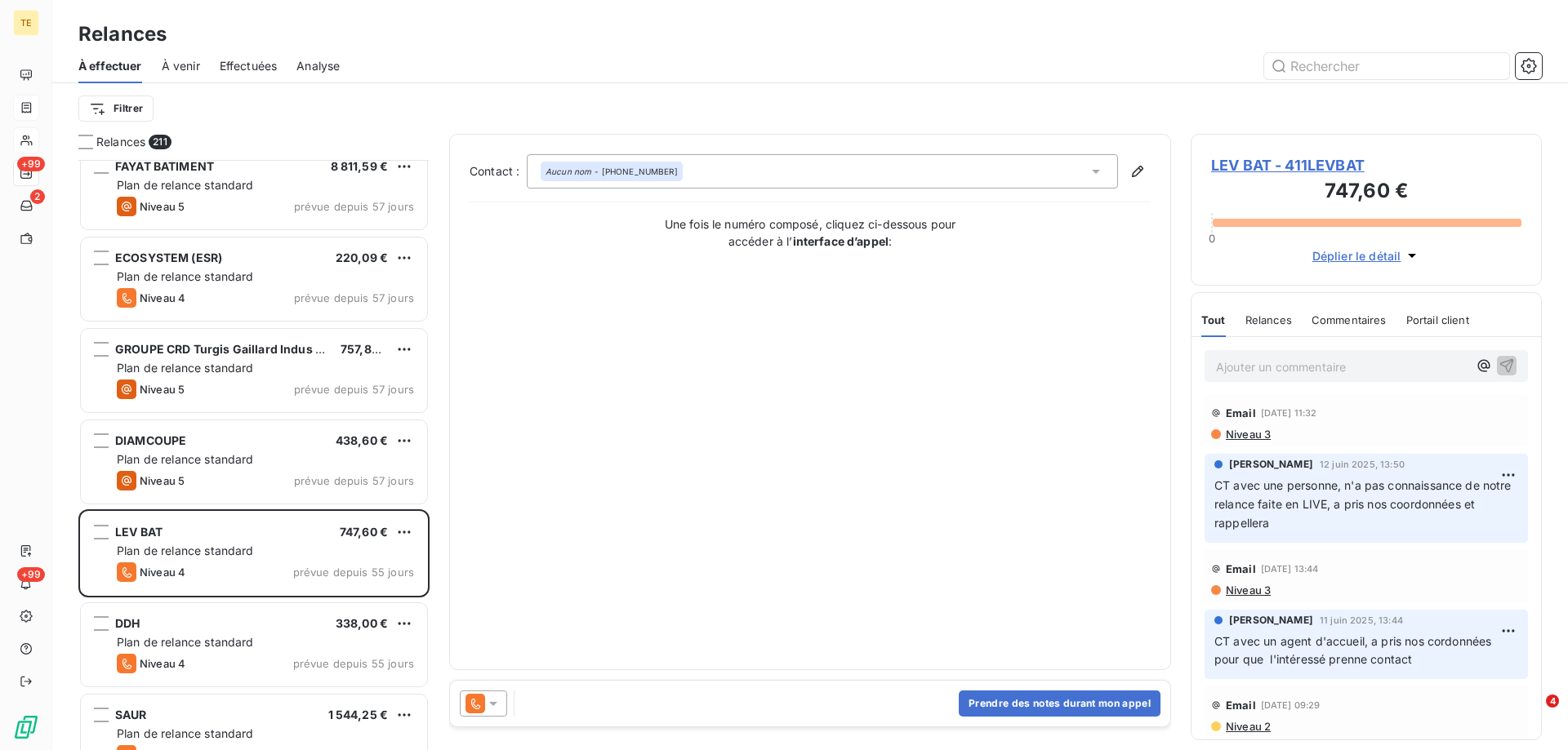
scroll to position [8, 0]
click at [494, 704] on icon at bounding box center [493, 704] width 8 height 4
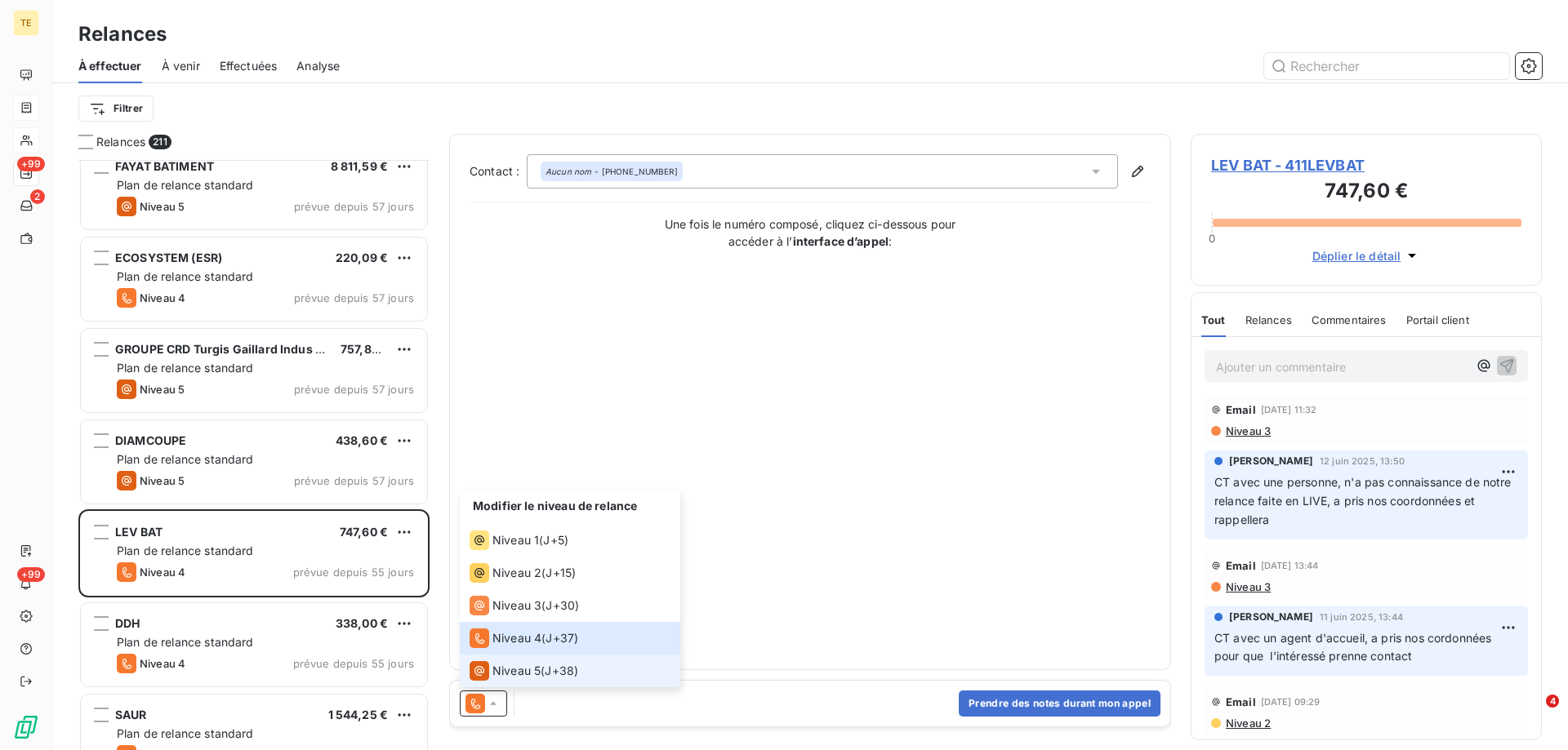
click at [507, 664] on span "Niveau 5" at bounding box center [516, 671] width 48 height 16
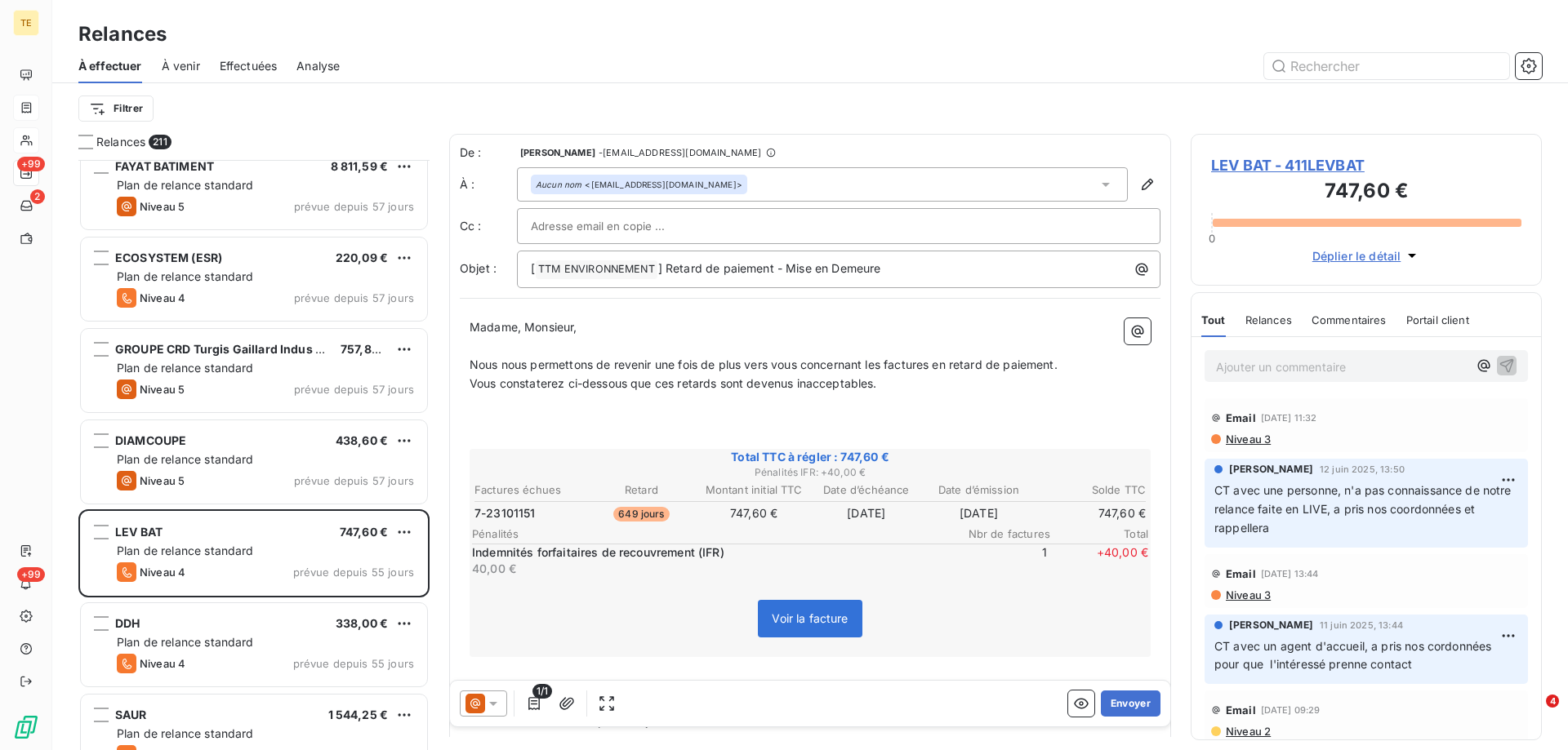
click at [605, 223] on input "text" at bounding box center [618, 226] width 176 height 24
paste input "johanna@levbat.com"
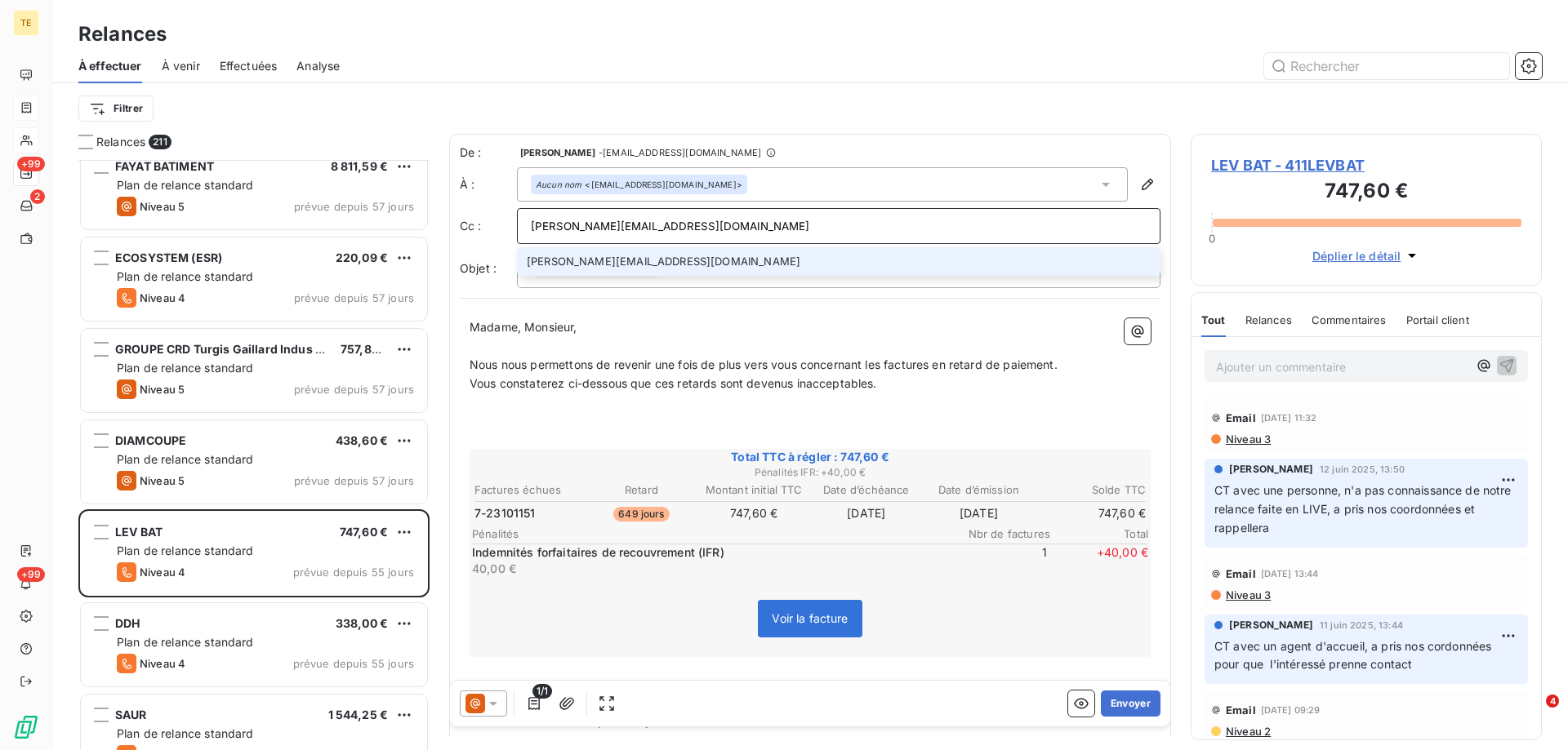
type input "johanna@levbat.com"
click at [602, 270] on li "johanna@levbat.com" at bounding box center [839, 262] width 643 height 29
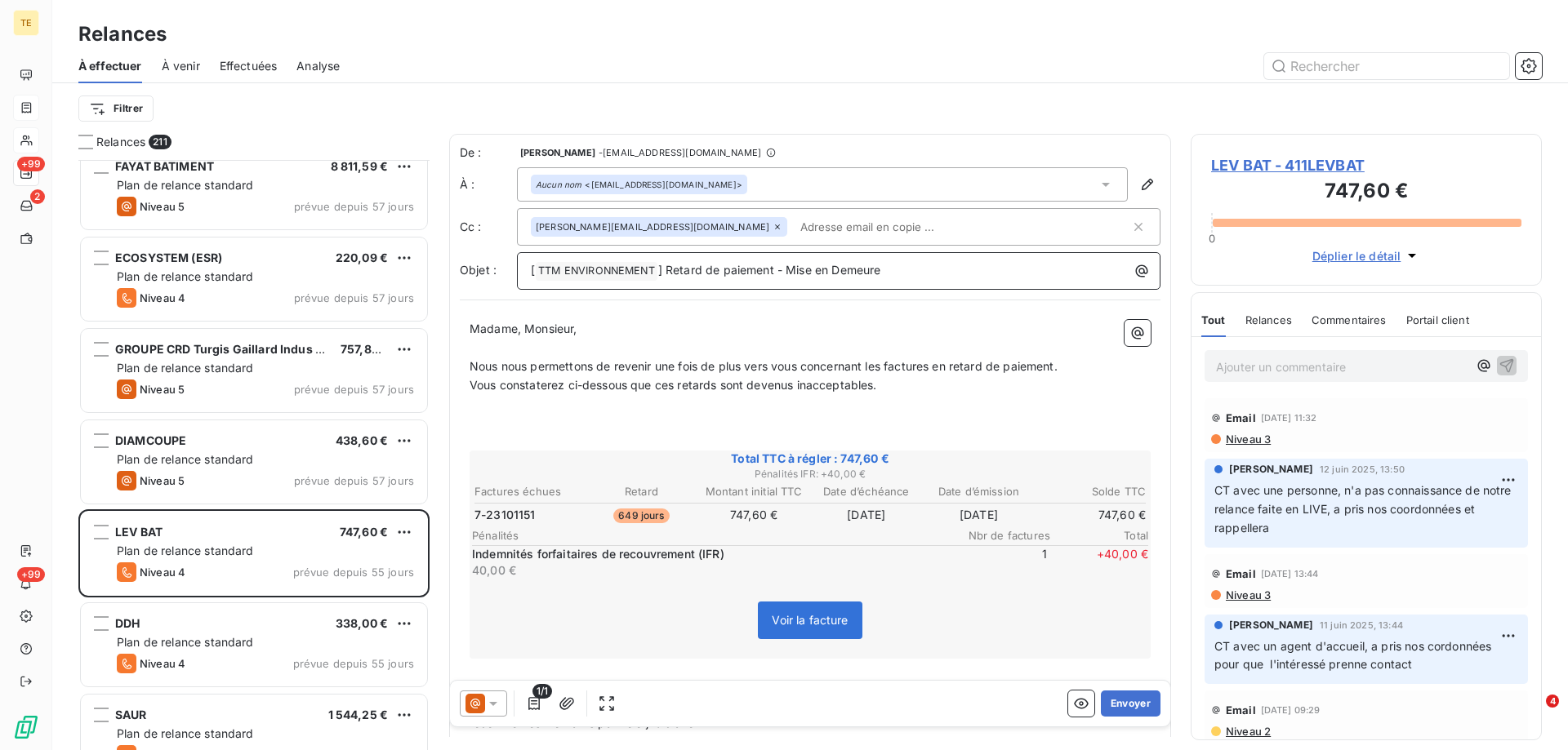
click at [982, 278] on p "[ TTM ENVIRONNEMENT ﻿ ] Retard de paiement - Mise en Demeure" at bounding box center [843, 271] width 624 height 20
click at [794, 229] on input "text" at bounding box center [888, 226] width 189 height 24
type input "K"
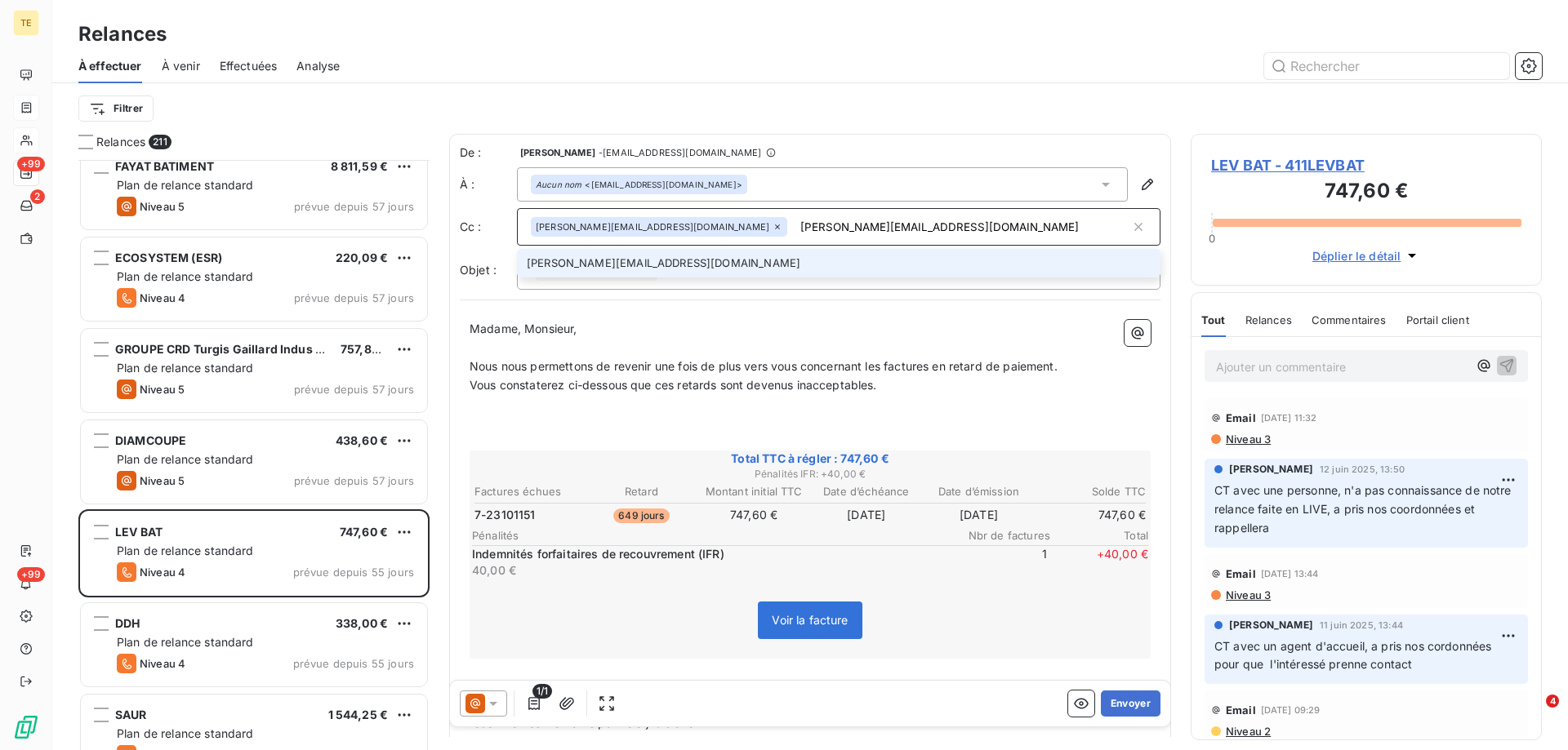
type input "[PERSON_NAME][EMAIL_ADDRESS][DOMAIN_NAME]"
click at [734, 322] on p "Madame, Monsieur," at bounding box center [810, 329] width 681 height 19
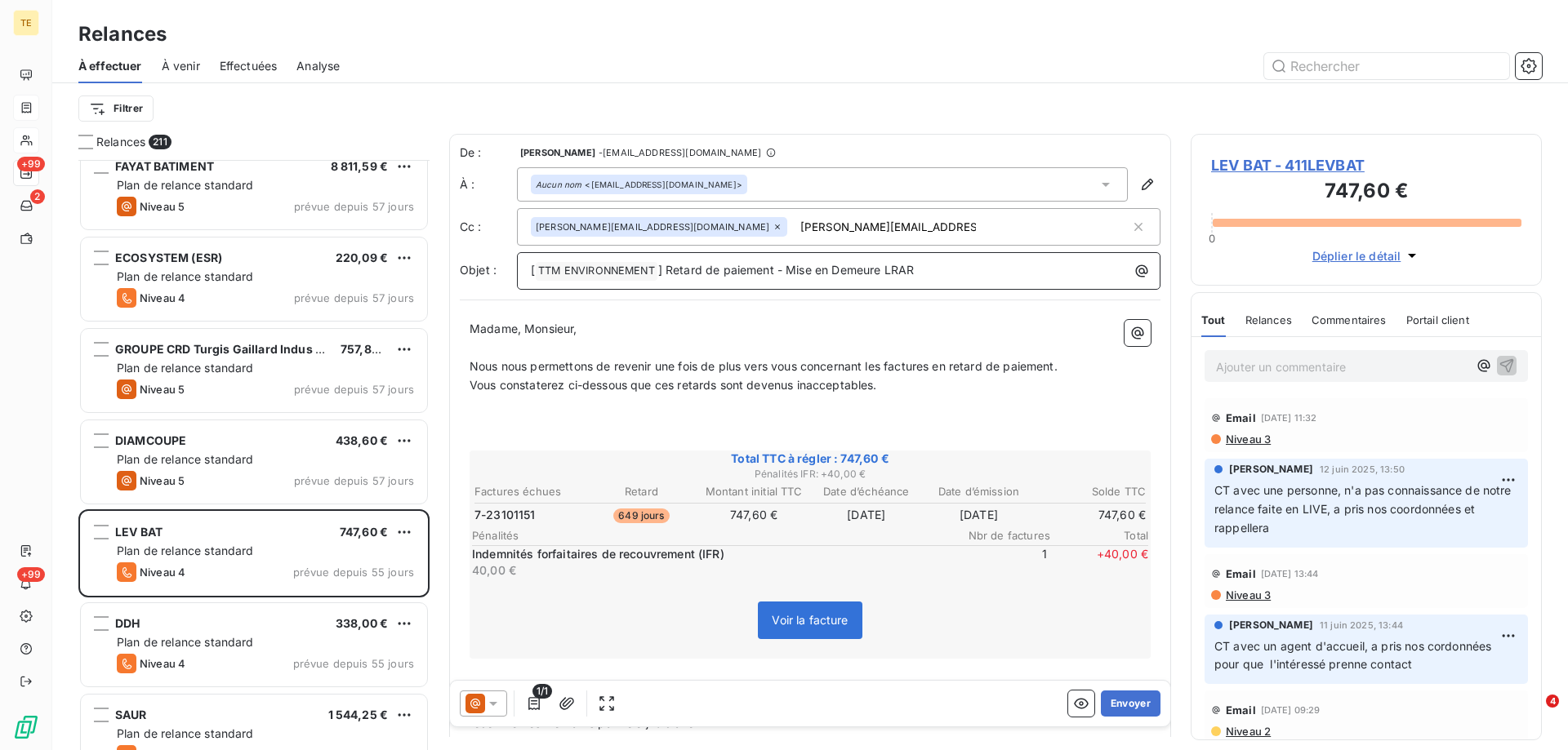
click at [939, 272] on p "[ TTM ENVIRONNEMENT ﻿ ] Retard de paiement - Mise en Demeure LRAR" at bounding box center [843, 271] width 624 height 20
click at [1114, 705] on button "Envoyer" at bounding box center [1130, 703] width 60 height 26
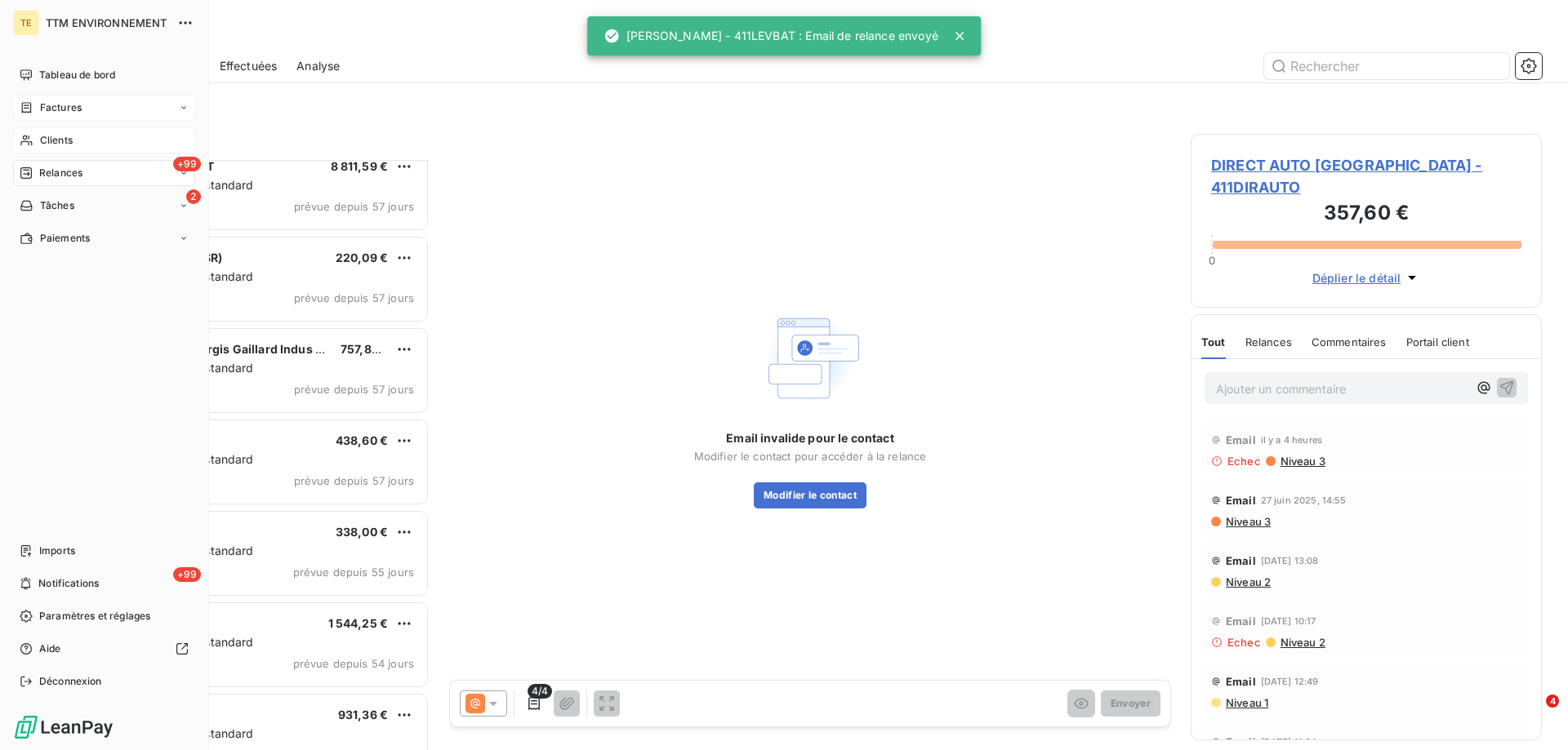
click at [58, 146] on span "Clients" at bounding box center [56, 140] width 33 height 14
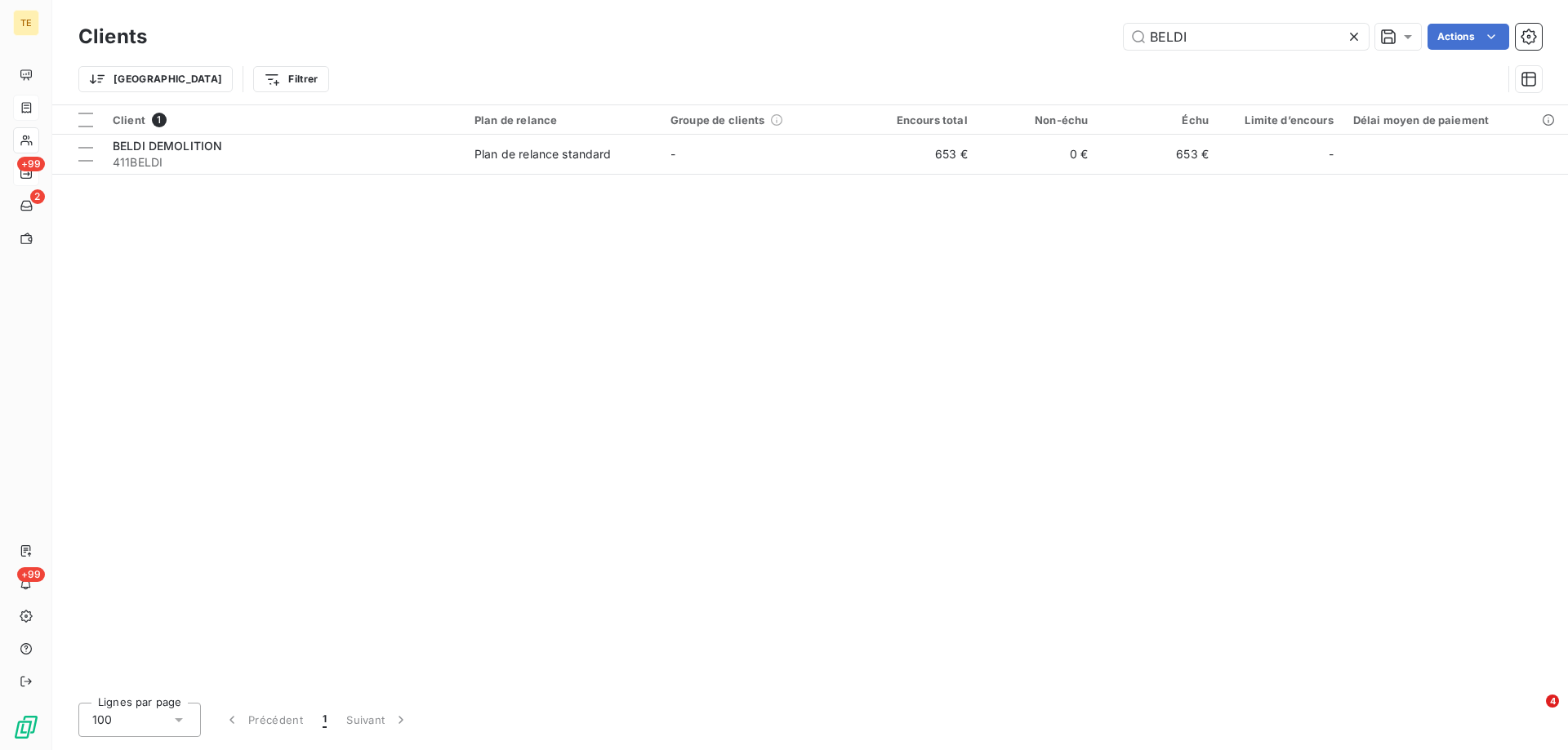
drag, startPoint x: 1119, startPoint y: 36, endPoint x: 1085, endPoint y: 36, distance: 34.0
click at [1085, 36] on div "BELDI Actions" at bounding box center [854, 37] width 1376 height 26
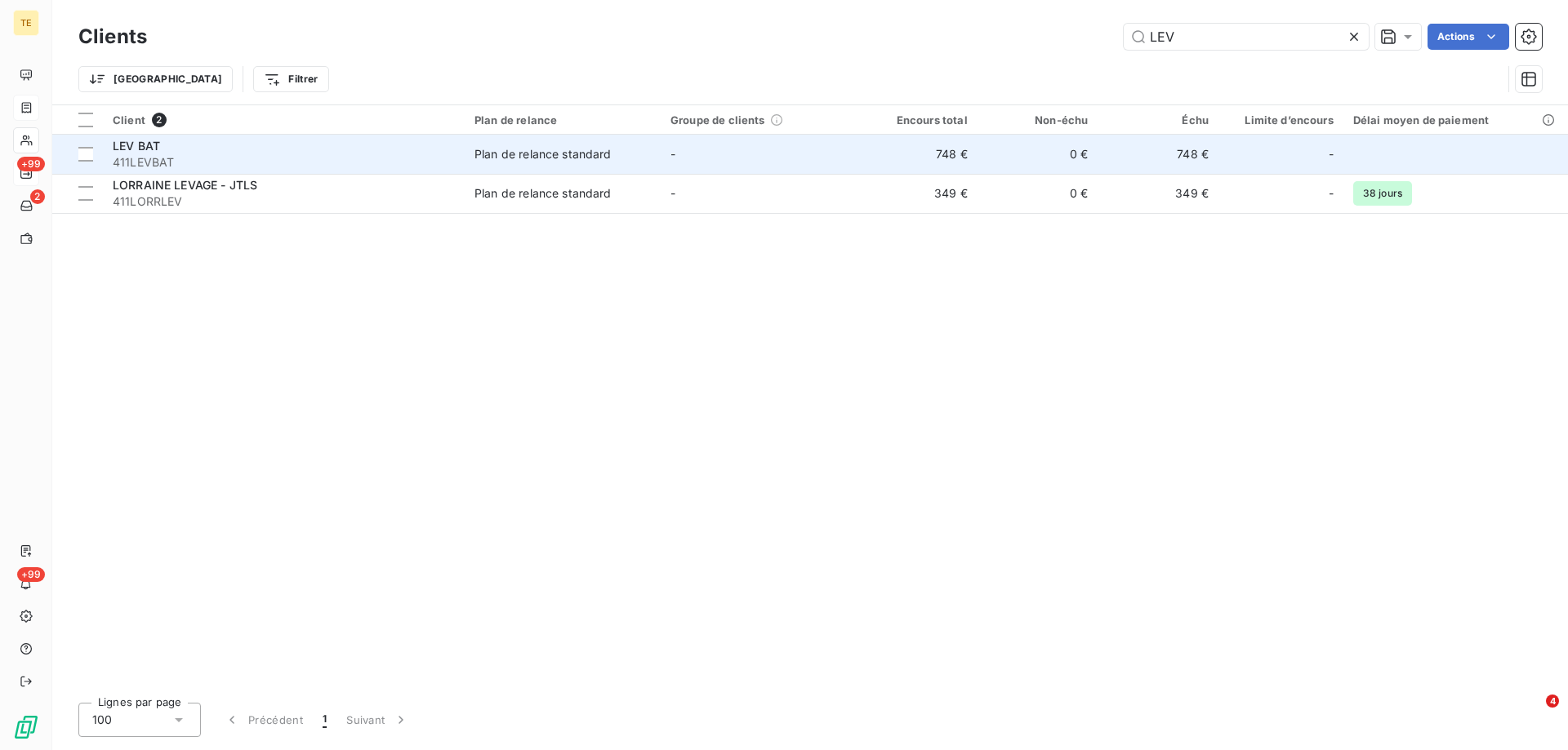
type input "LEV"
click at [146, 156] on span "411LEVBAT" at bounding box center [283, 162] width 342 height 16
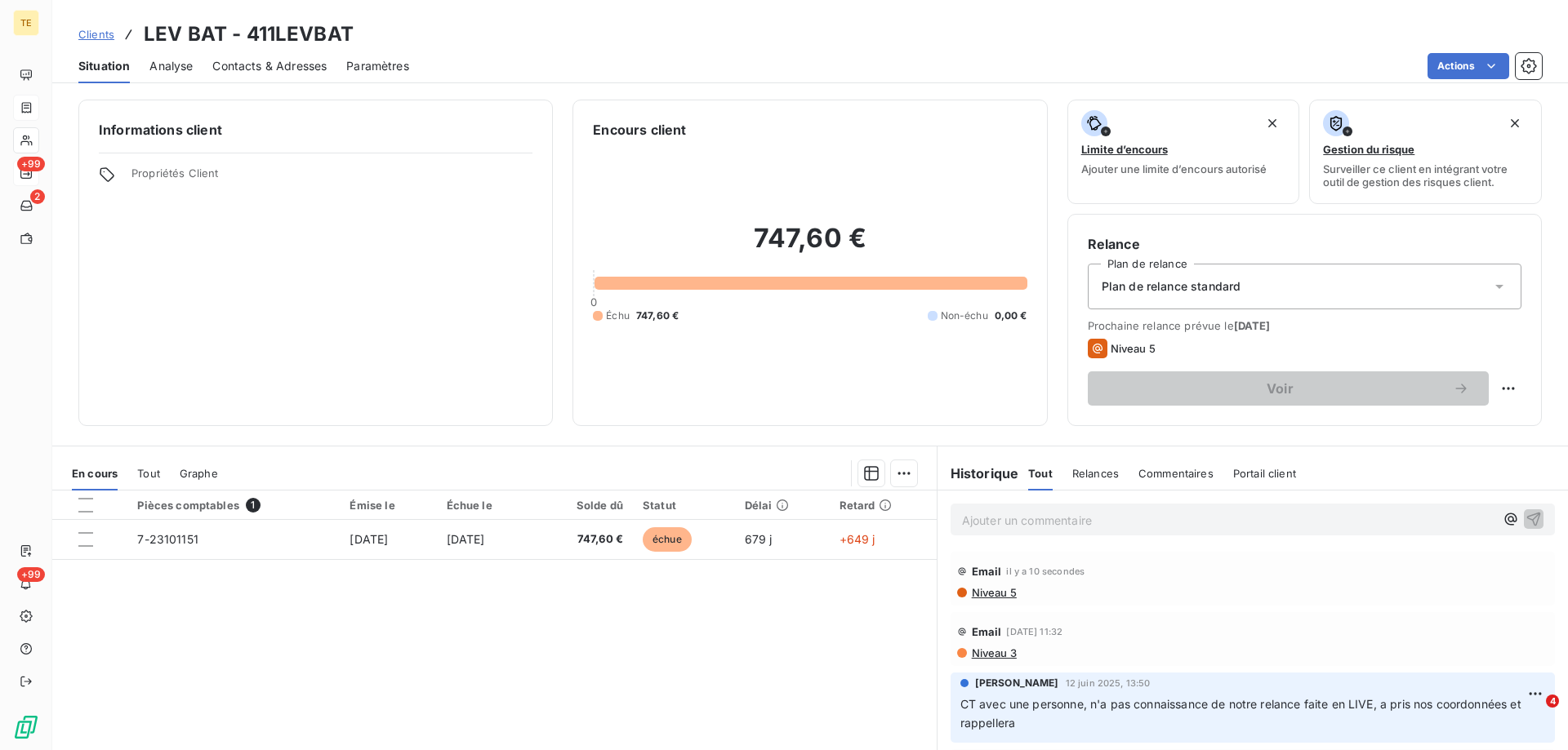
click at [968, 512] on p "Ajouter un commentaire ﻿" at bounding box center [1228, 520] width 532 height 21
click at [1027, 519] on span "CT 16H04, hotesse d'accueil, personne à la comptabilité" at bounding box center [1116, 519] width 308 height 14
click at [1528, 519] on icon "button" at bounding box center [1535, 519] width 14 height 14
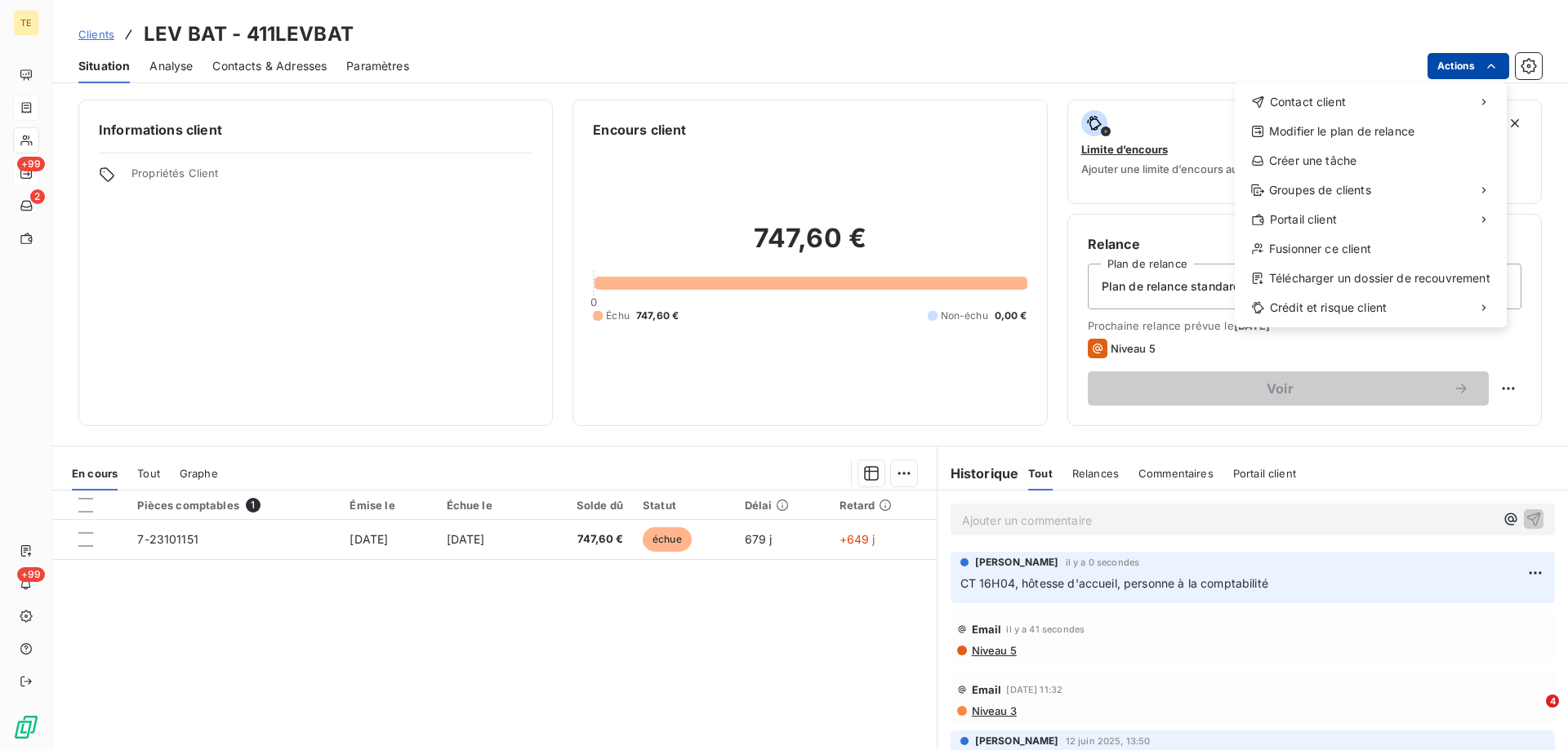
click at [1463, 67] on html "TE +99 2 +99 Clients LEV BAT - 411LEVBAT Situation Analyse Contacts & Adresses …" at bounding box center [784, 375] width 1568 height 750
click at [1350, 129] on div "Modifier le plan de relance" at bounding box center [1371, 131] width 259 height 26
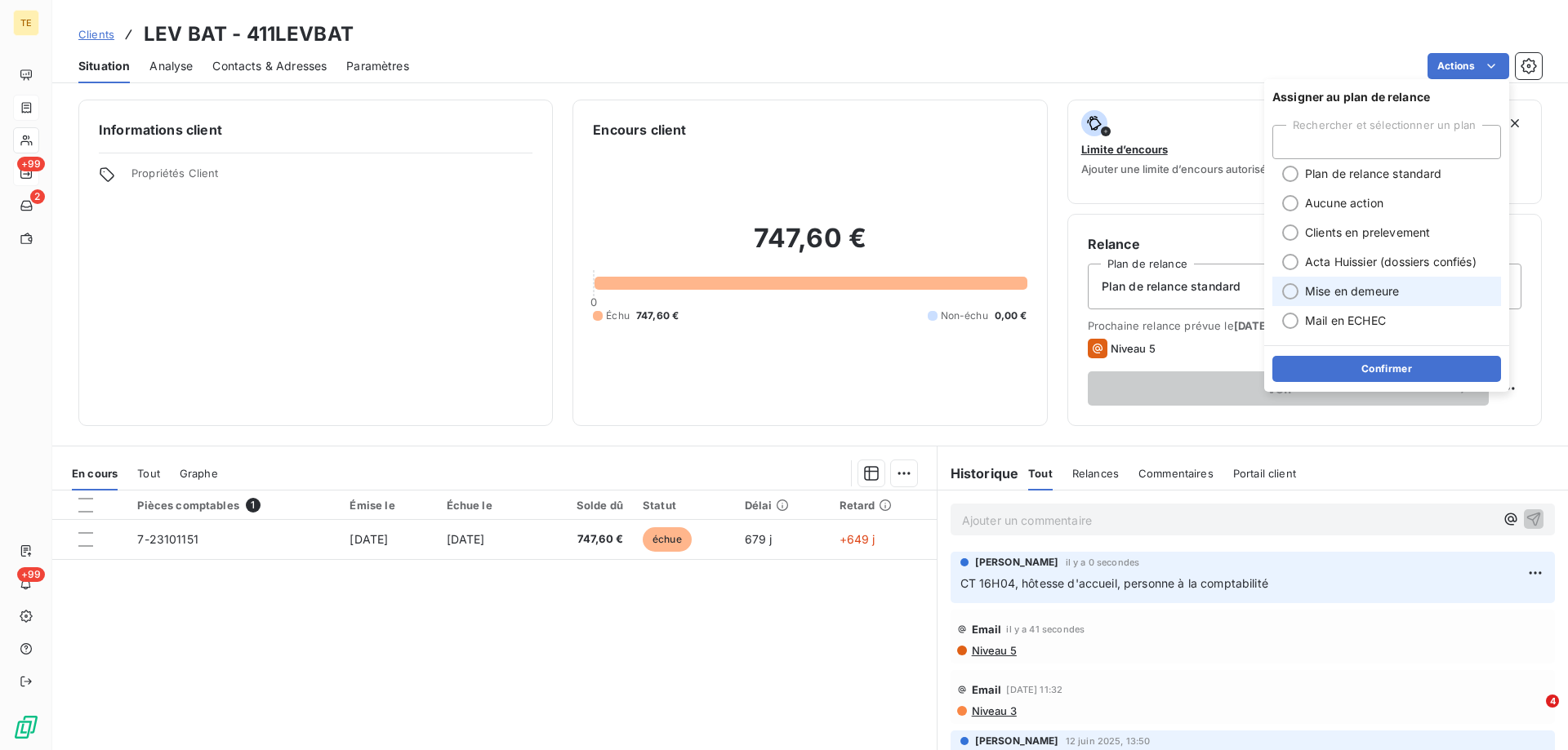
click at [1329, 292] on span "Mise en demeure" at bounding box center [1352, 291] width 94 height 16
drag, startPoint x: 1329, startPoint y: 374, endPoint x: 1336, endPoint y: 596, distance: 222.1
click at [1336, 596] on body "TE +99 2 +99 Clients LEV BAT - 411LEVBAT Situation Analyse Contacts & Adresses …" at bounding box center [784, 375] width 1568 height 750
click at [1294, 579] on p "CT 16H04, hôtesse d'accueil, personne à la comptabilité" at bounding box center [1253, 584] width 585 height 19
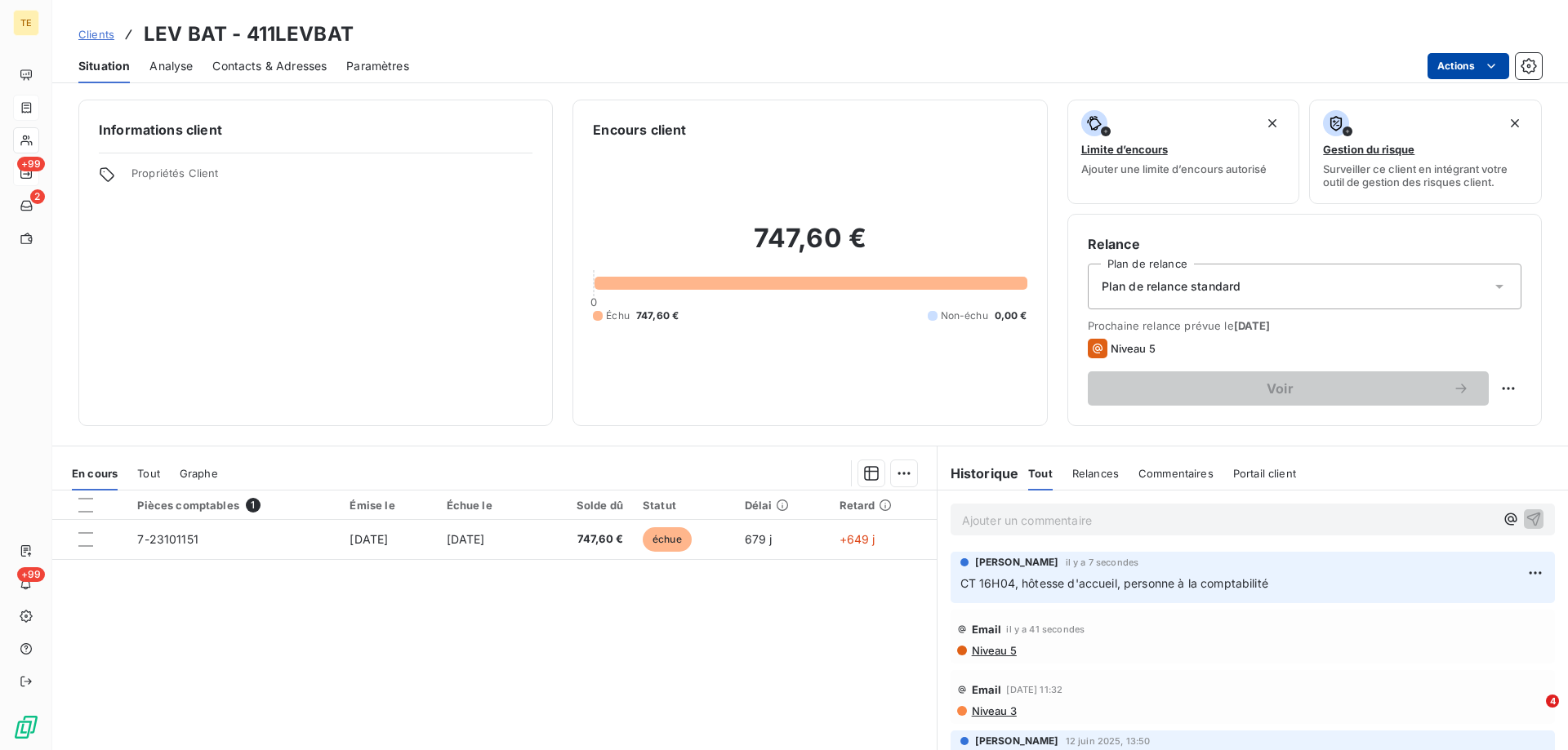
click at [1464, 62] on html "TE +99 2 +99 Clients LEV BAT - 411LEVBAT Situation Analyse Contacts & Adresses …" at bounding box center [784, 375] width 1568 height 750
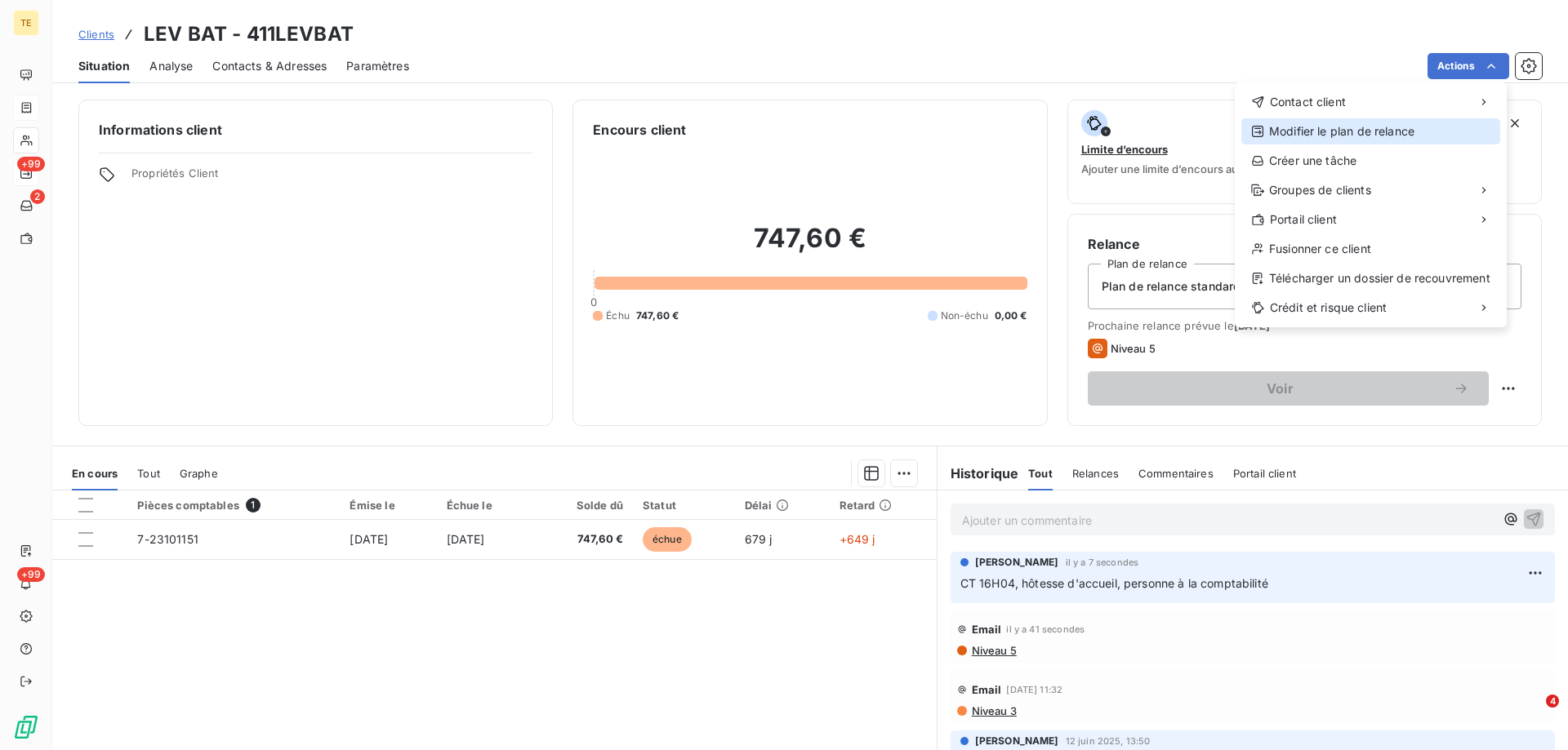
click at [1287, 129] on div "Modifier le plan de relance" at bounding box center [1371, 131] width 259 height 26
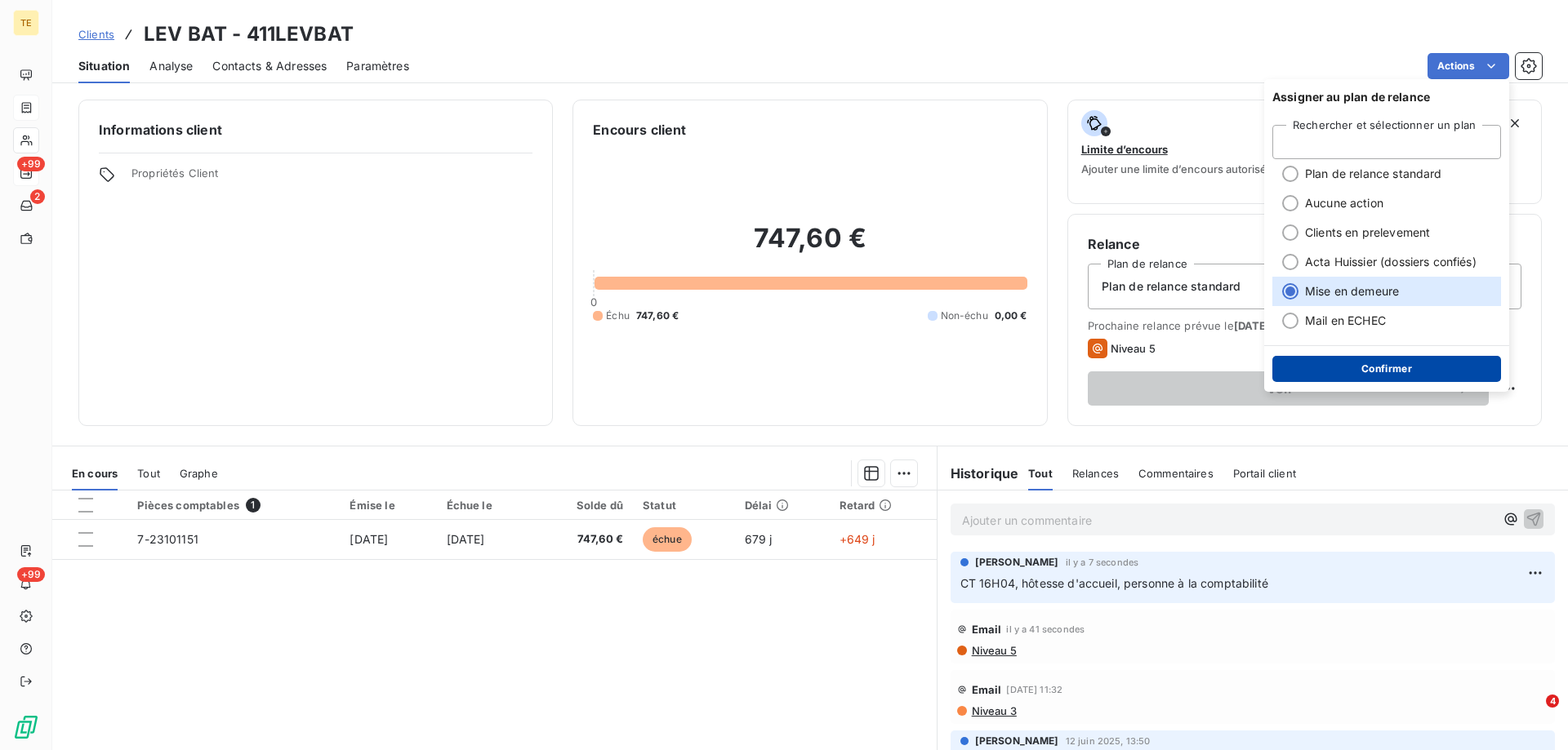
click at [1365, 371] on button "Confirmer" at bounding box center [1387, 369] width 229 height 26
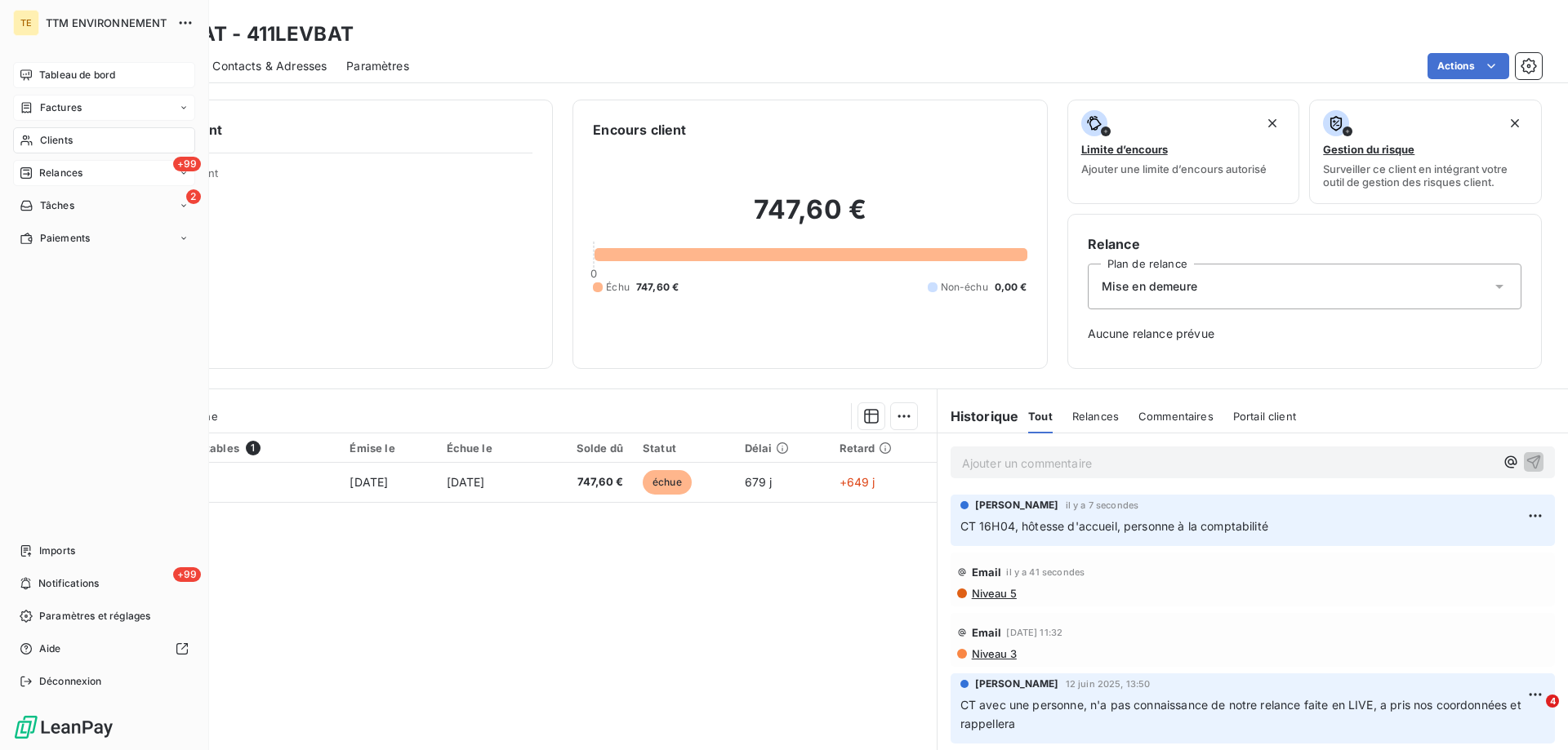
click at [87, 71] on span "Tableau de bord" at bounding box center [77, 75] width 76 height 14
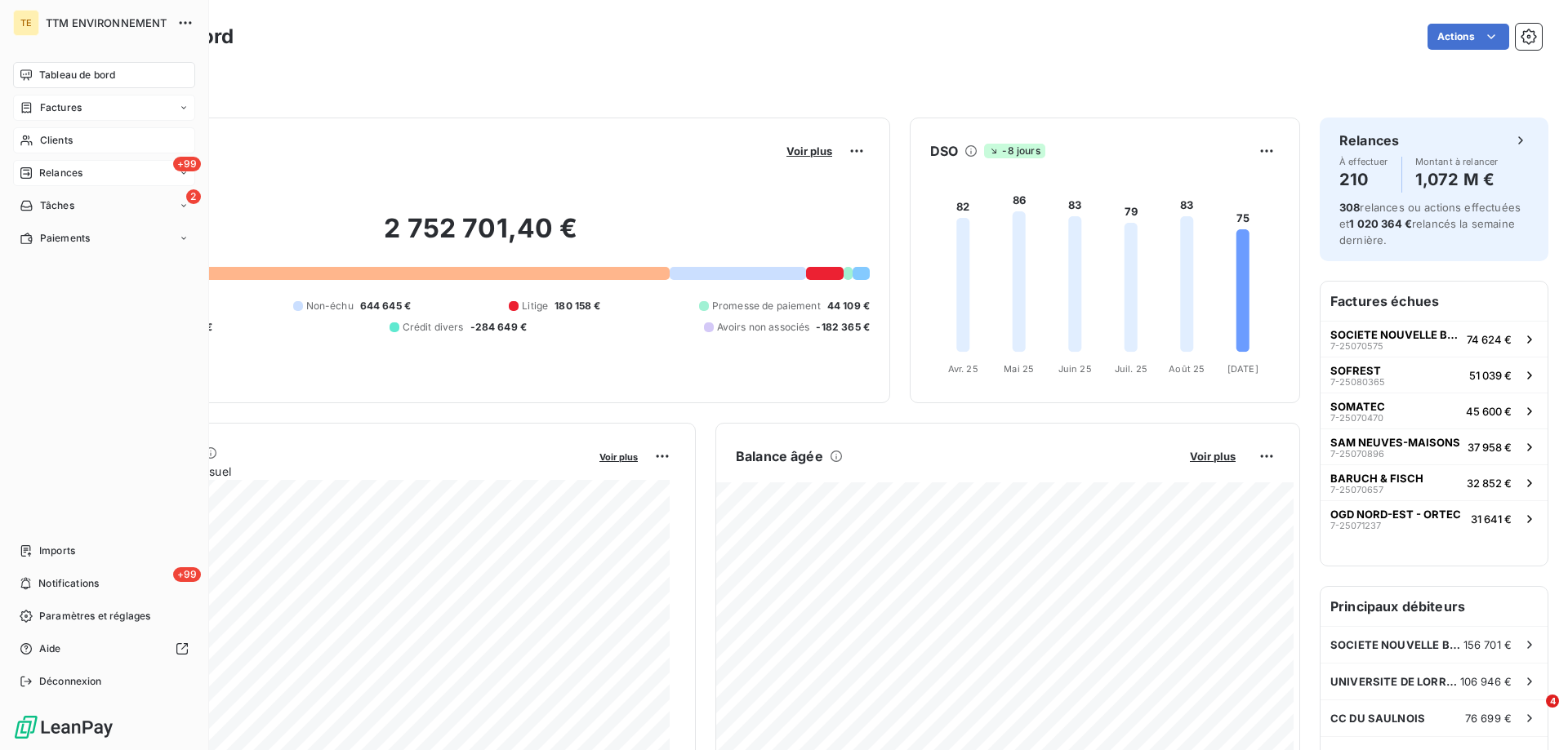
click at [59, 135] on span "Clients" at bounding box center [56, 140] width 33 height 14
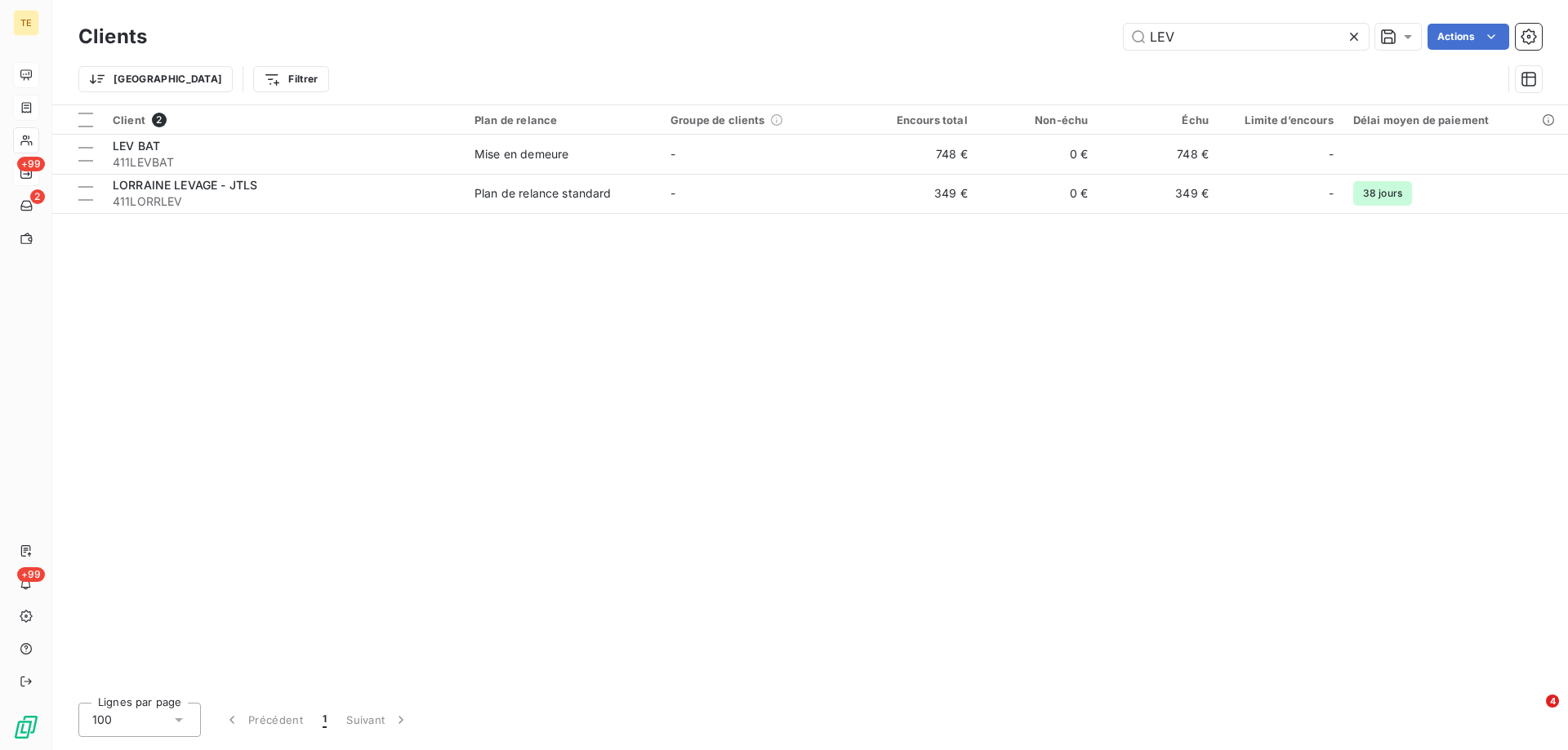
click at [1351, 38] on icon at bounding box center [1354, 37] width 16 height 16
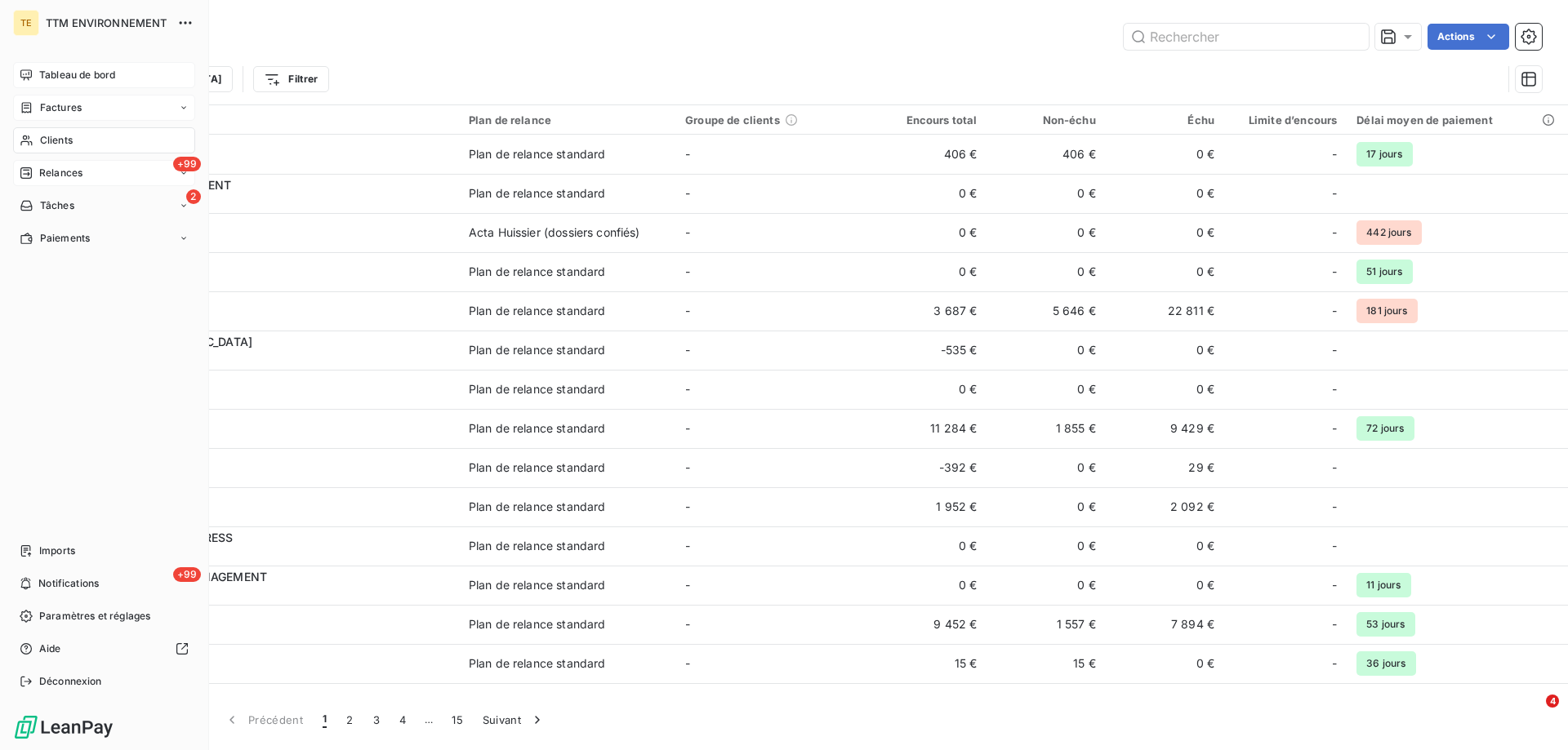
click at [70, 71] on span "Tableau de bord" at bounding box center [77, 75] width 76 height 14
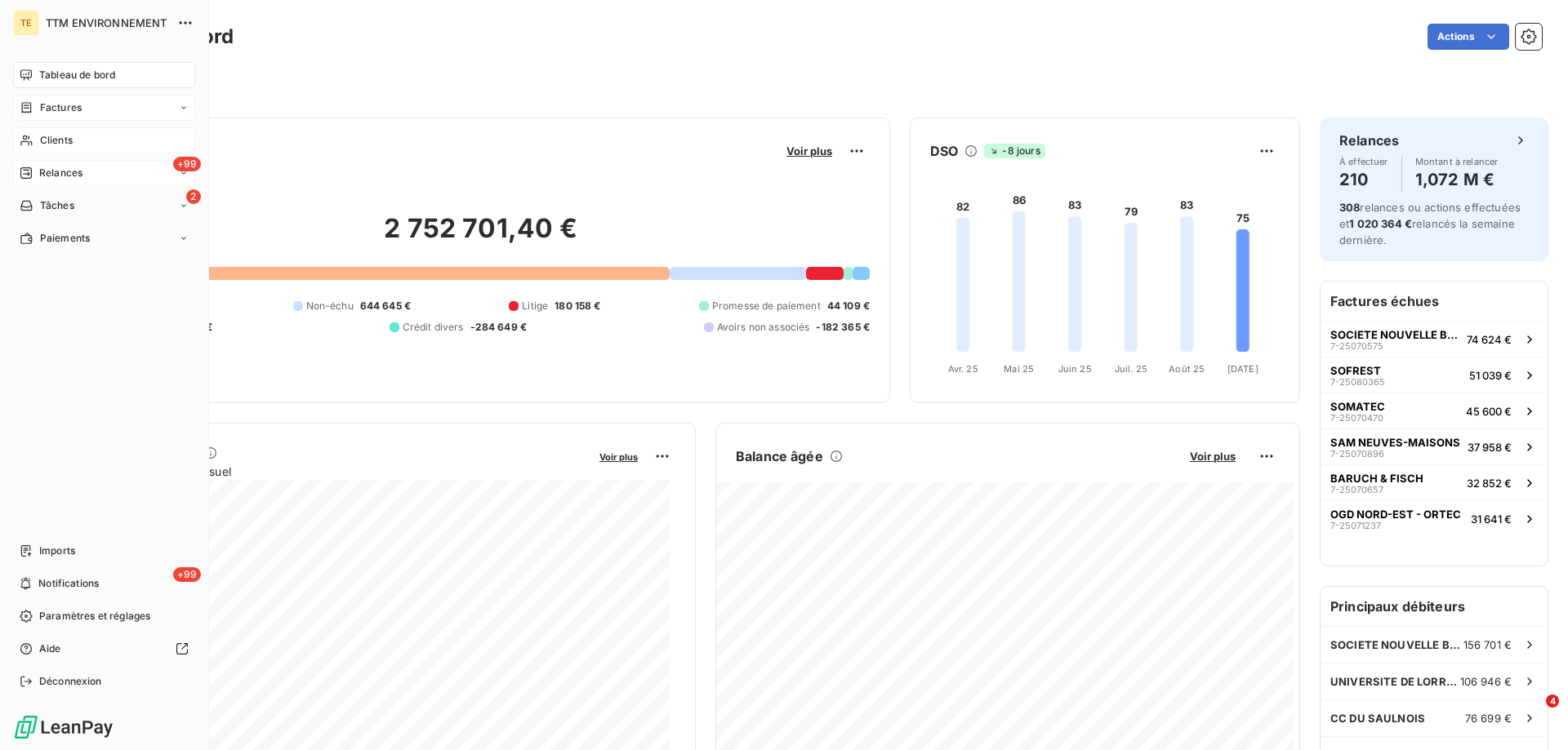
click at [57, 179] on span "Relances" at bounding box center [61, 173] width 43 height 14
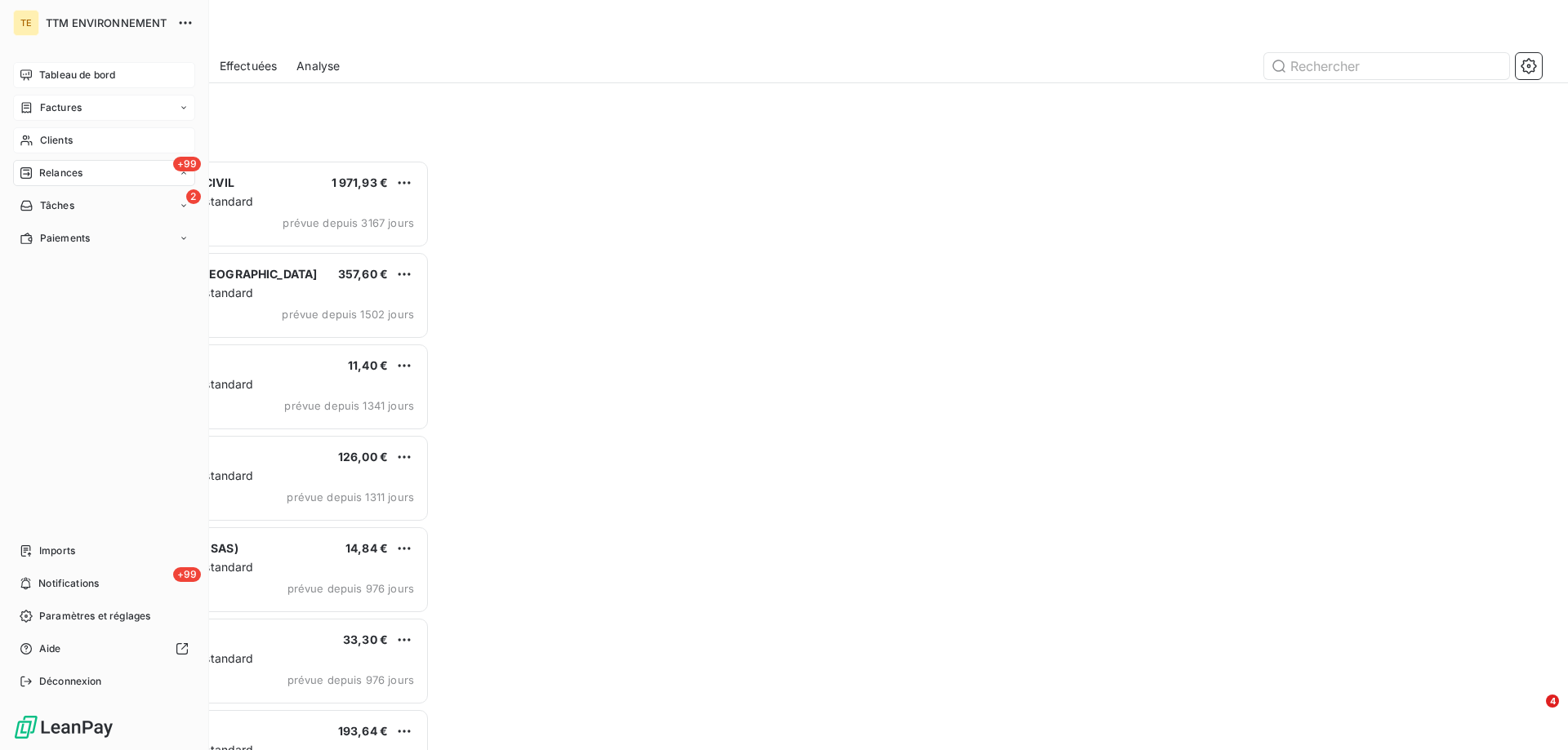
scroll to position [578, 339]
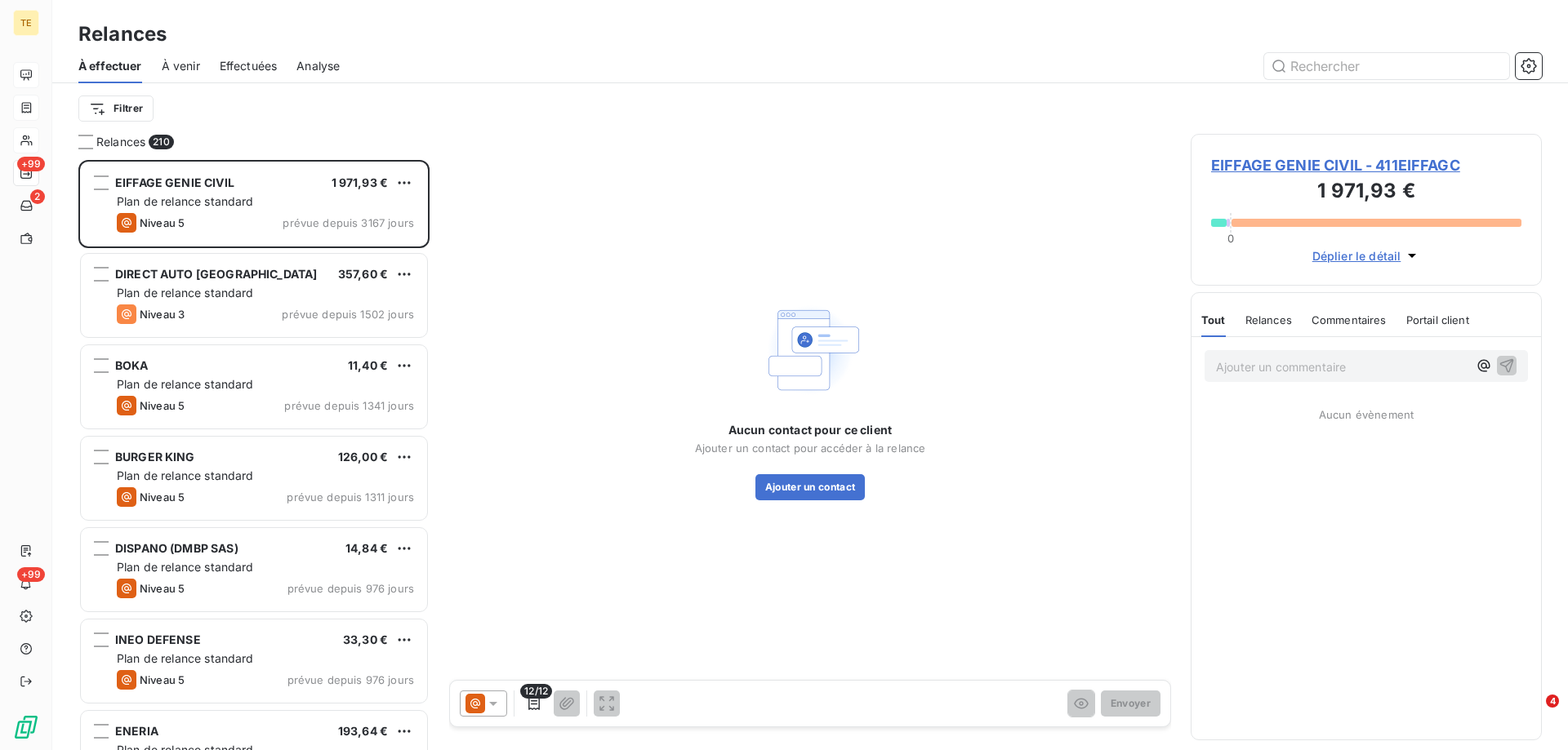
click at [259, 66] on span "Effectuées" at bounding box center [248, 66] width 58 height 16
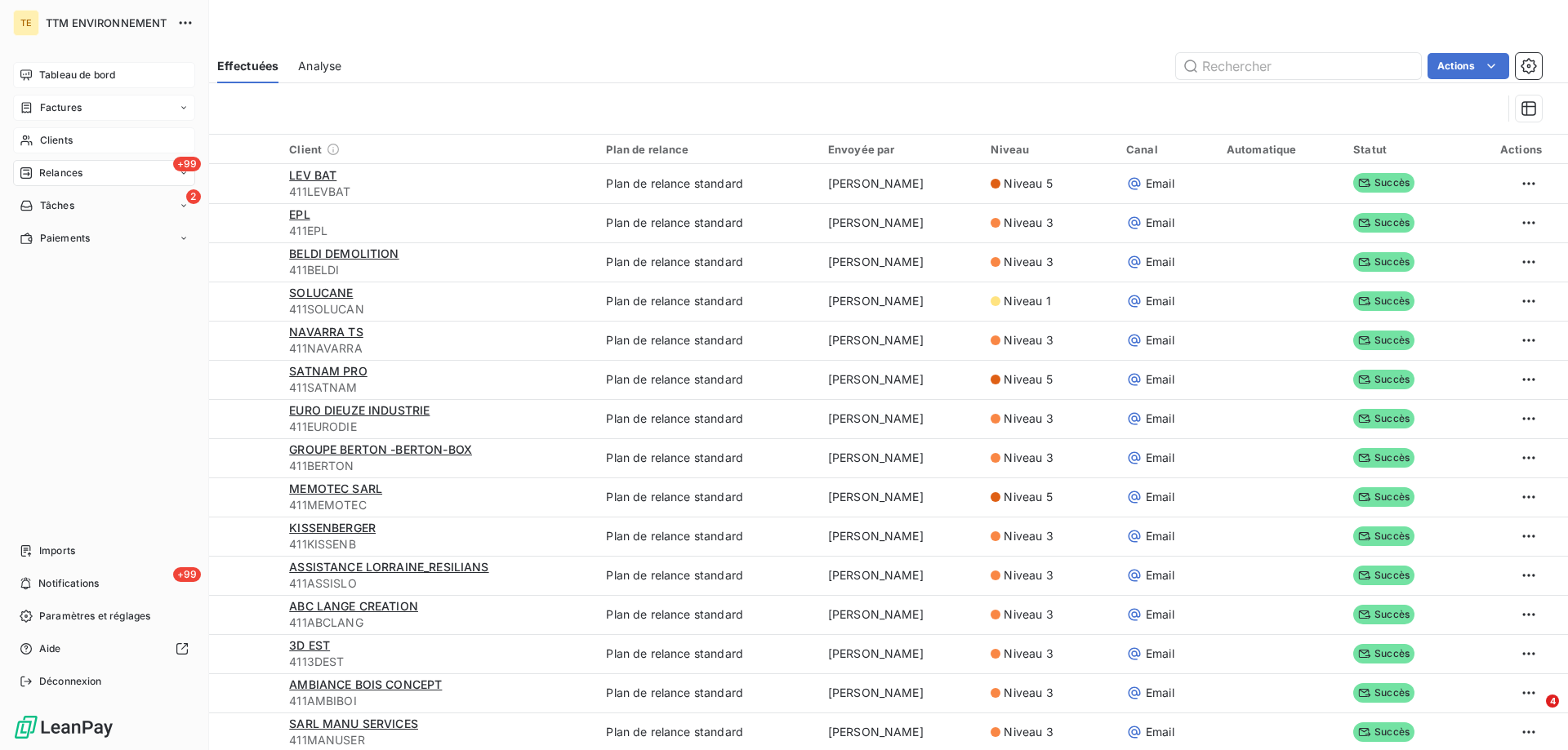
click at [46, 137] on span "Clients" at bounding box center [56, 140] width 33 height 14
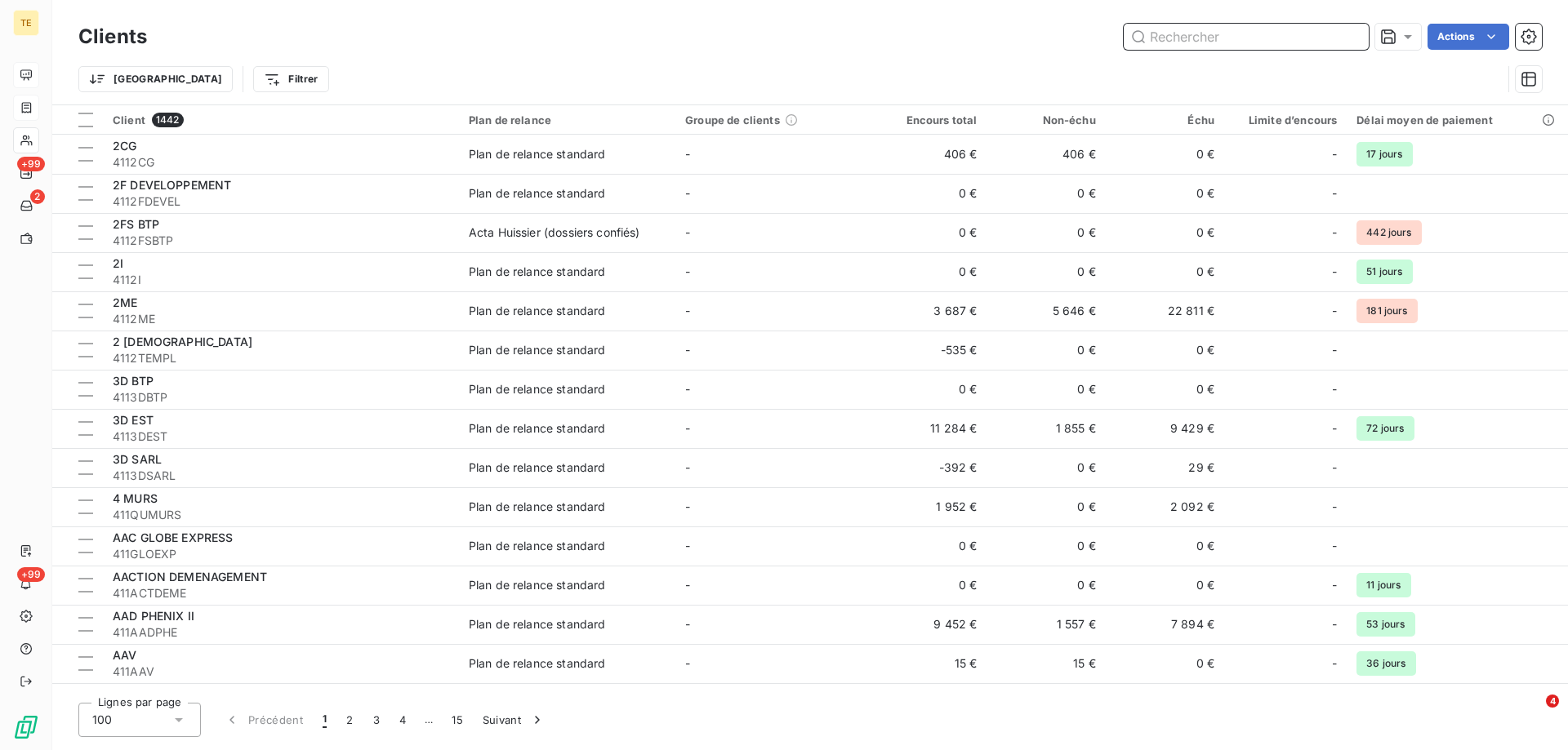
click at [1179, 31] on input "text" at bounding box center [1246, 37] width 245 height 26
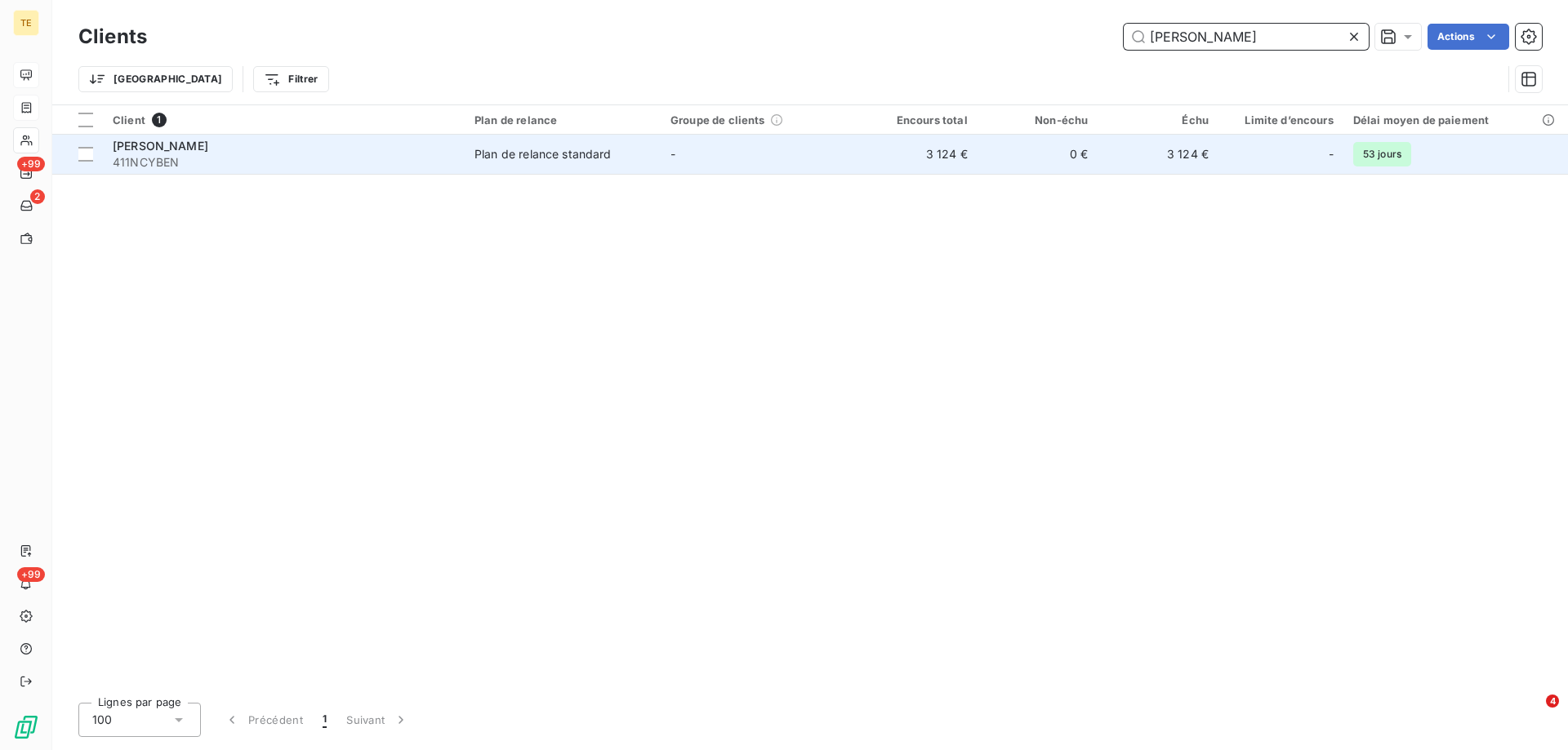
type input "nancy benne"
click at [184, 154] on span "411NCYBEN" at bounding box center [283, 162] width 342 height 16
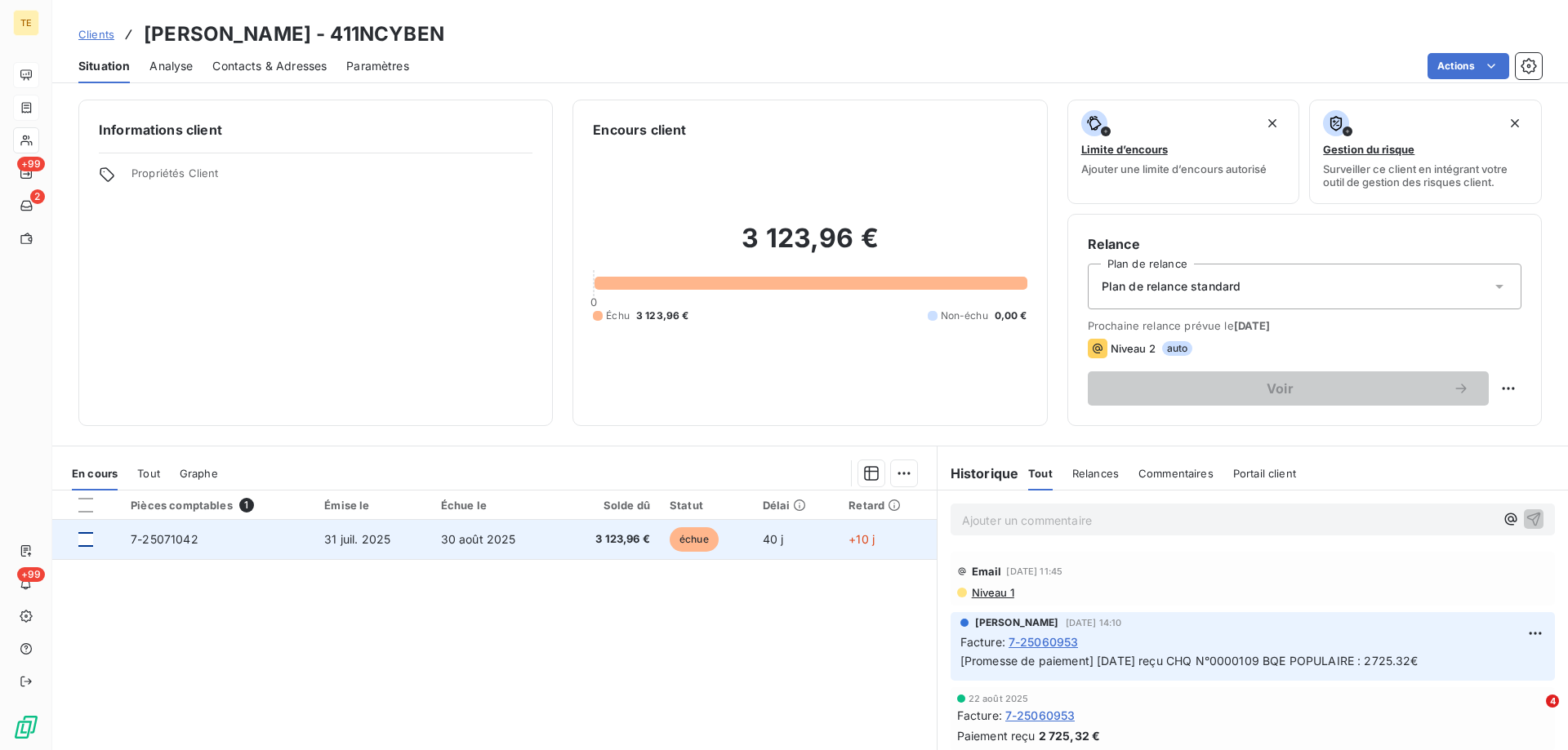
click at [83, 543] on div at bounding box center [86, 539] width 14 height 14
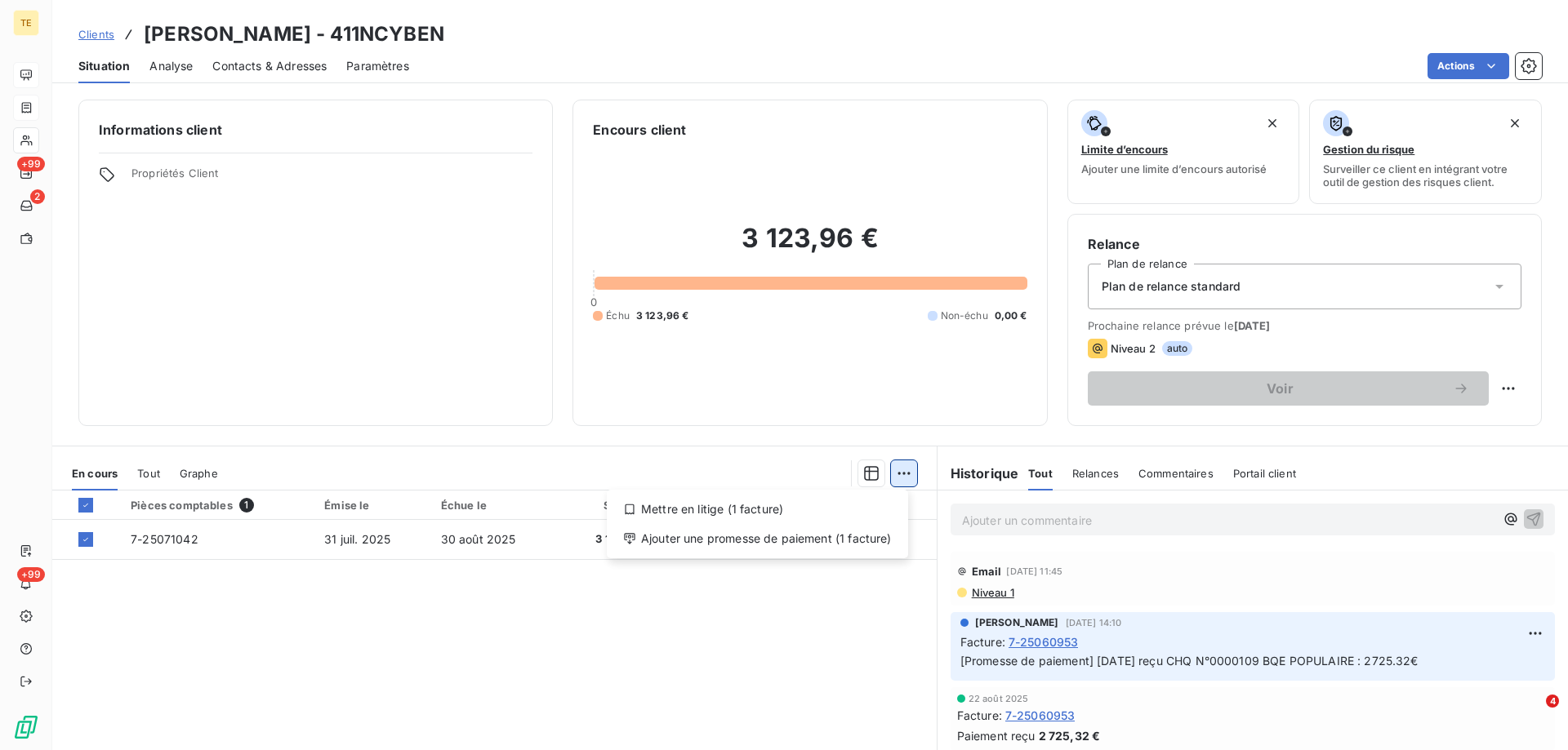
click at [900, 475] on html "TE +99 2 +99 Clients NANCY BENNES - 411NCYBEN Situation Analyse Contacts & Adre…" at bounding box center [784, 375] width 1568 height 750
click at [697, 542] on div "Ajouter une promesse de paiement (1 facture)" at bounding box center [758, 538] width 289 height 26
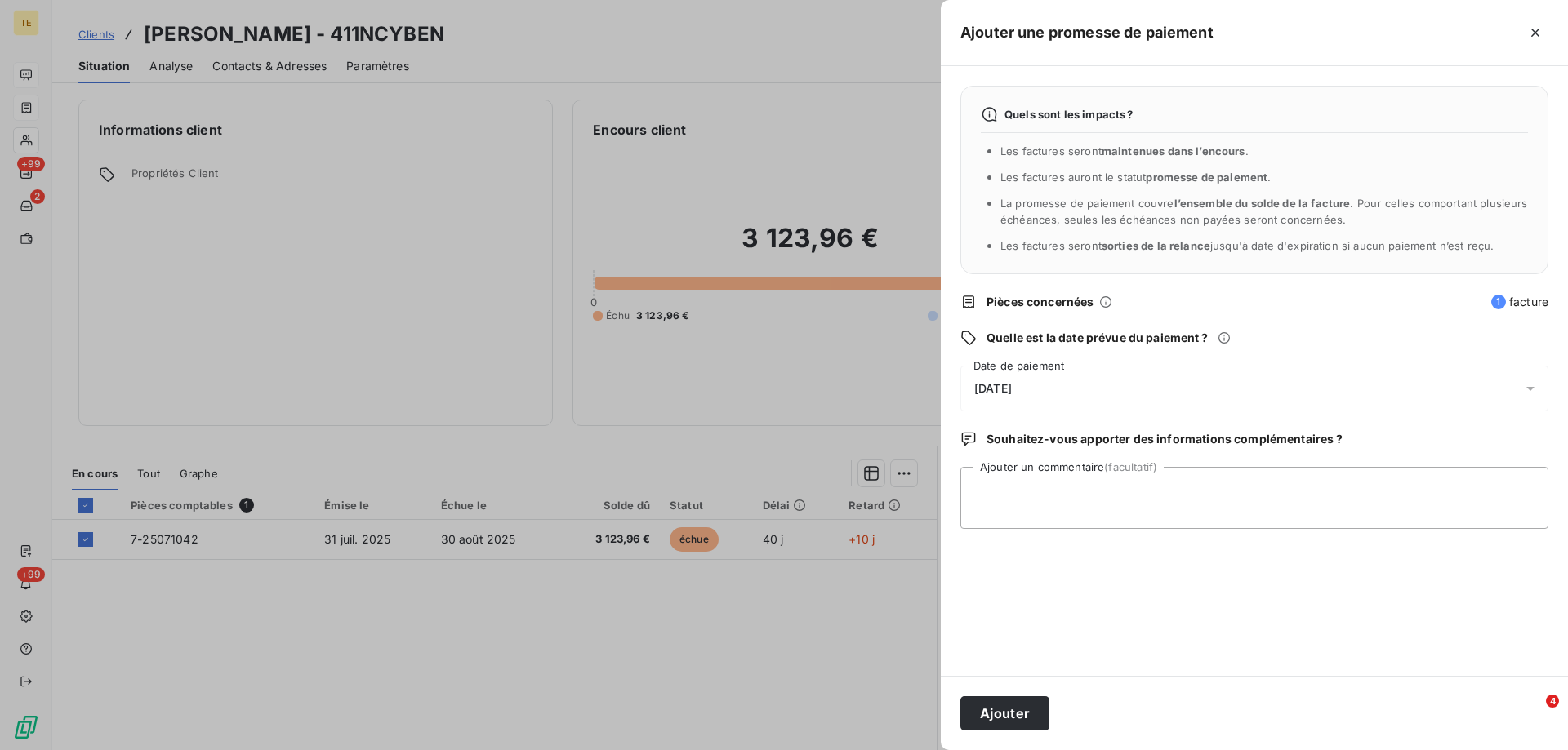
click at [991, 394] on span "[DATE]" at bounding box center [994, 388] width 38 height 13
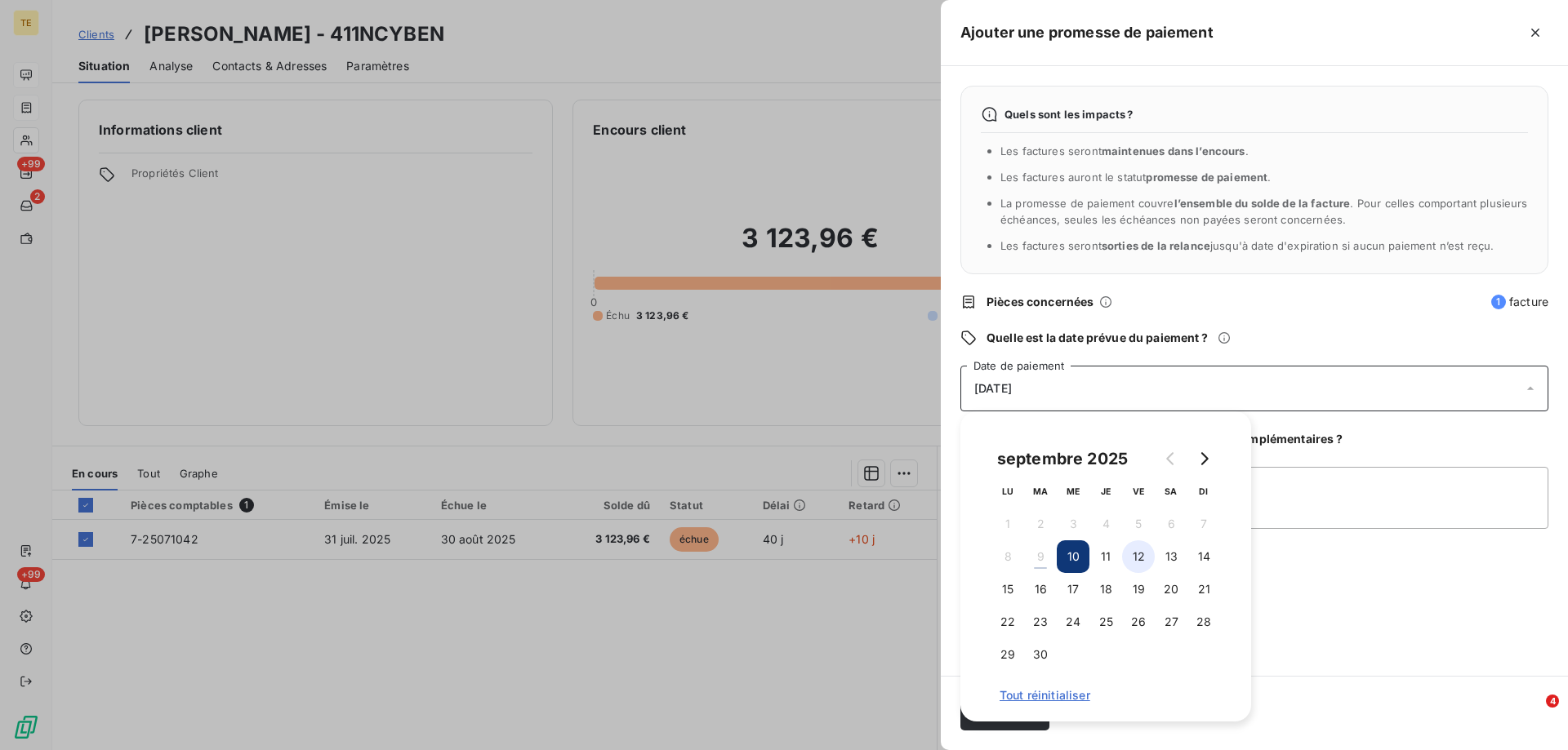
click at [1136, 553] on button "12" at bounding box center [1138, 556] width 33 height 33
drag, startPoint x: 1308, startPoint y: 629, endPoint x: 1290, endPoint y: 629, distance: 18.0
click at [1307, 629] on div "Quels sont les impacts ? Les factures seront maintenues dans l’encours . Les fa…" at bounding box center [1254, 371] width 627 height 610
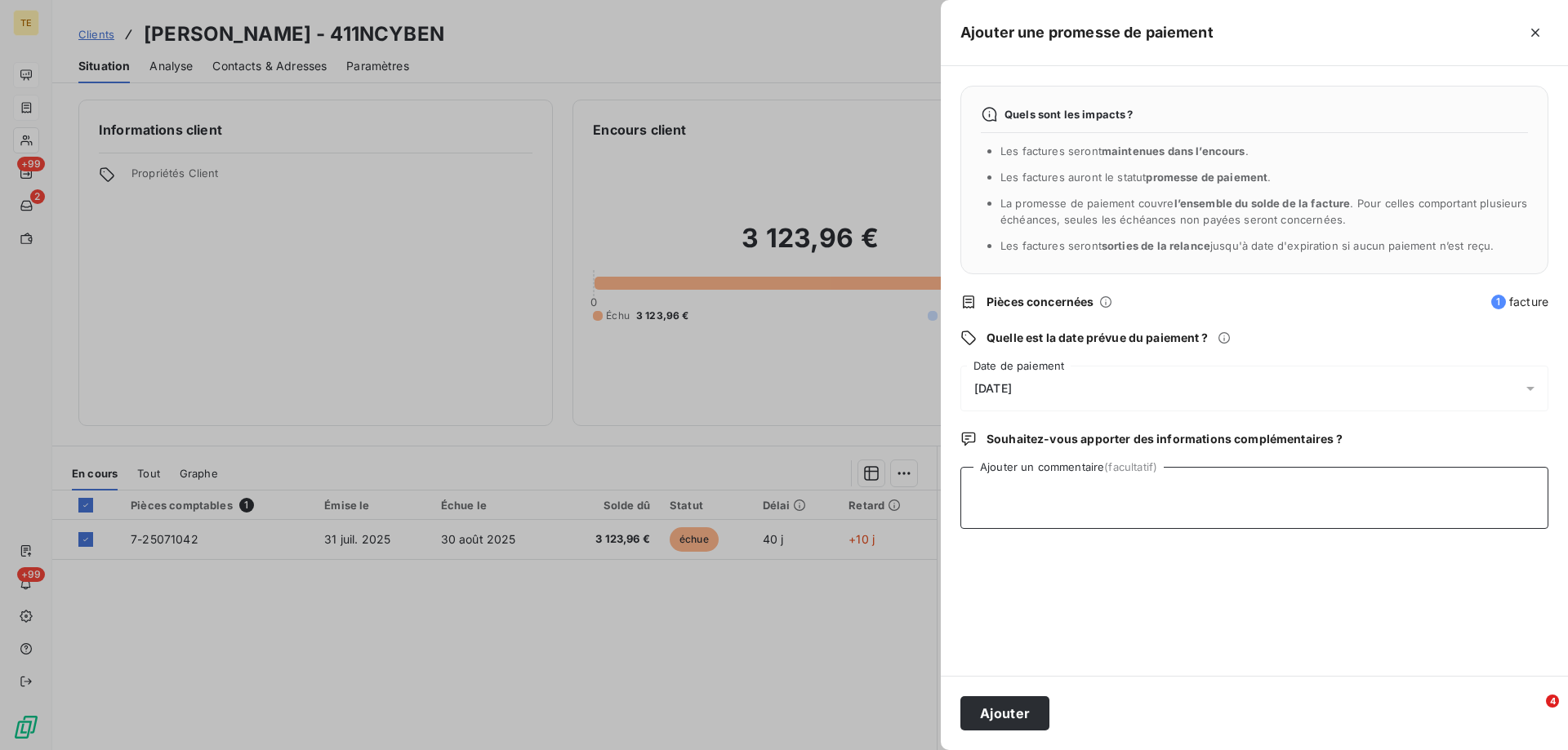
click at [1012, 497] on textarea "Ajouter un commentaire (facultatif)" at bounding box center [1254, 497] width 588 height 62
click at [1197, 489] on textarea "Reçu CHQ N°0000112 BQE POPULAIRE 3123.96€" at bounding box center [1254, 497] width 588 height 62
type textarea "Reçu CHQ N°0000112 BQE POPULAIRE 3 123.96€"
click at [978, 719] on button "Ajouter" at bounding box center [1005, 713] width 89 height 34
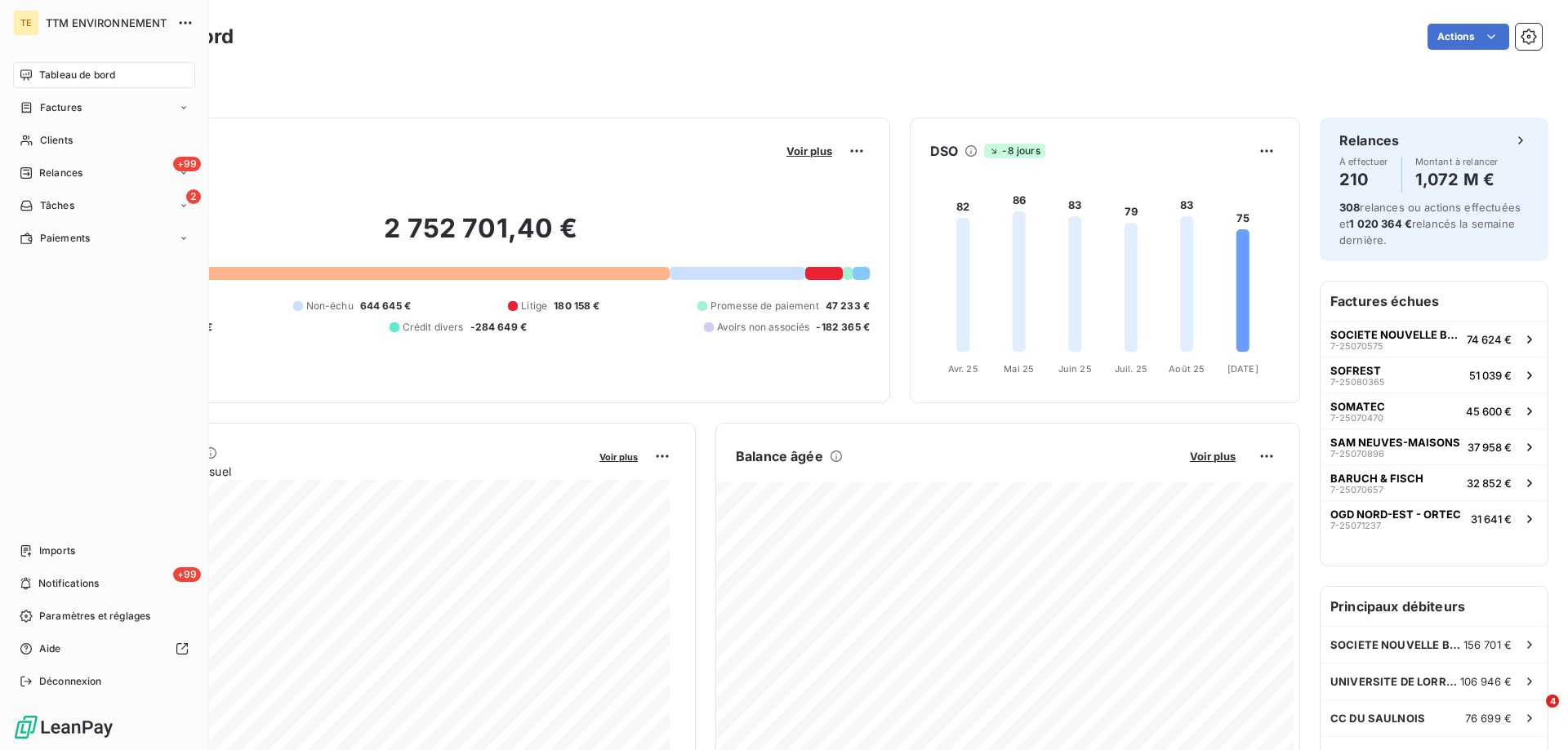
click at [65, 69] on span "Tableau de bord" at bounding box center [77, 75] width 76 height 14
click at [93, 76] on span "Tableau de bord" at bounding box center [77, 75] width 76 height 14
click at [77, 71] on span "Tableau de bord" at bounding box center [77, 75] width 76 height 14
click at [66, 171] on span "Relances" at bounding box center [61, 173] width 43 height 14
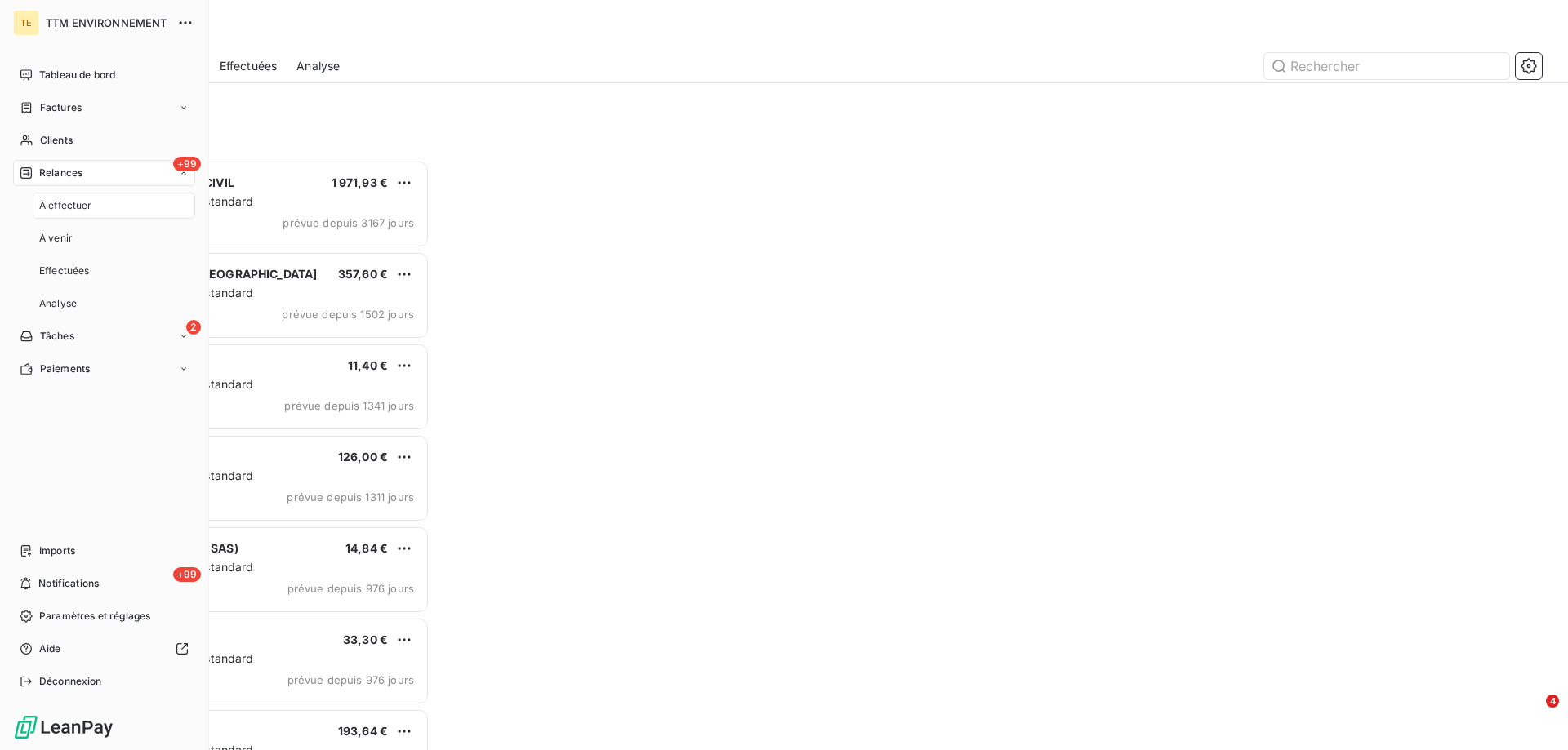
scroll to position [578, 339]
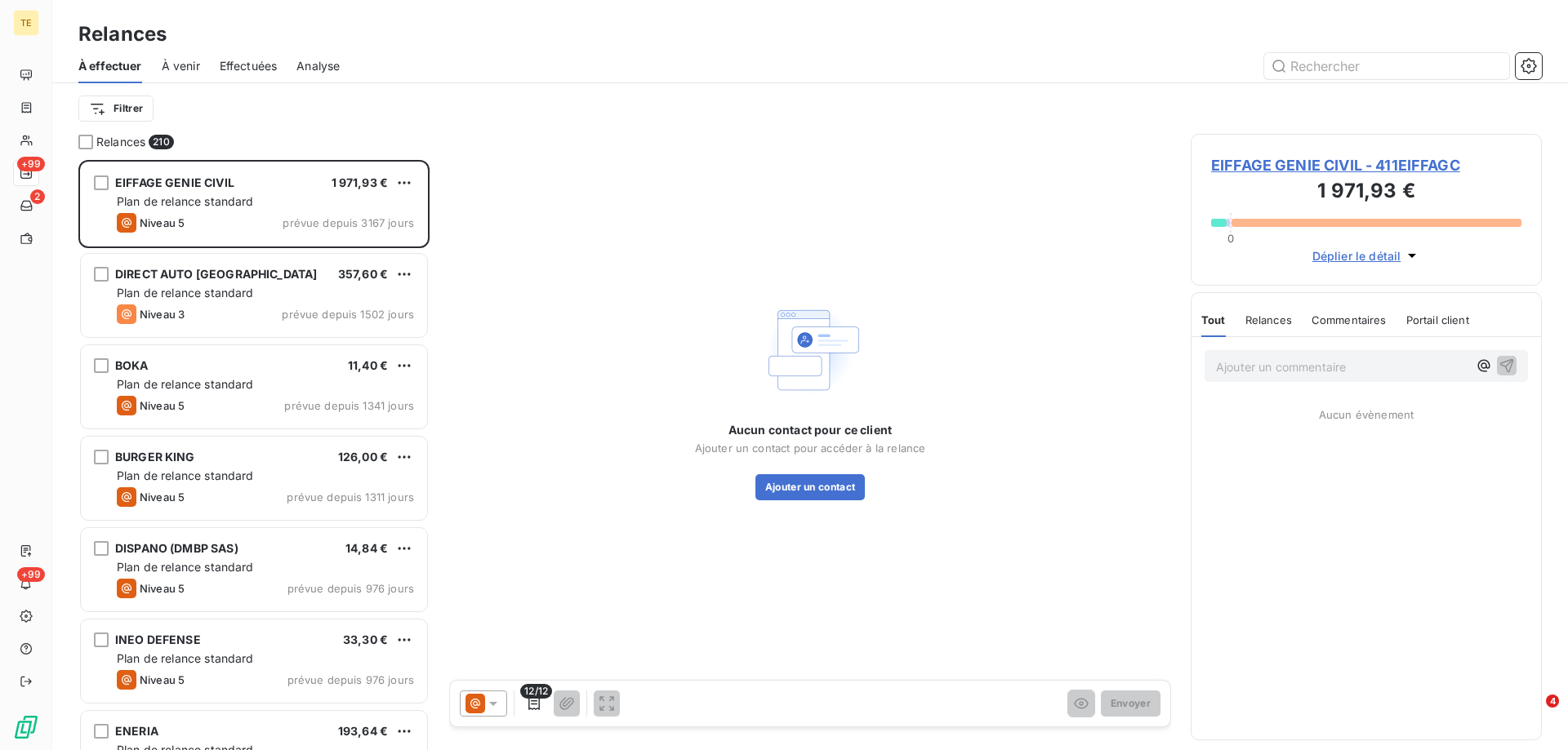
click at [256, 62] on span "Effectuées" at bounding box center [248, 66] width 58 height 16
